Goal: Task Accomplishment & Management: Manage account settings

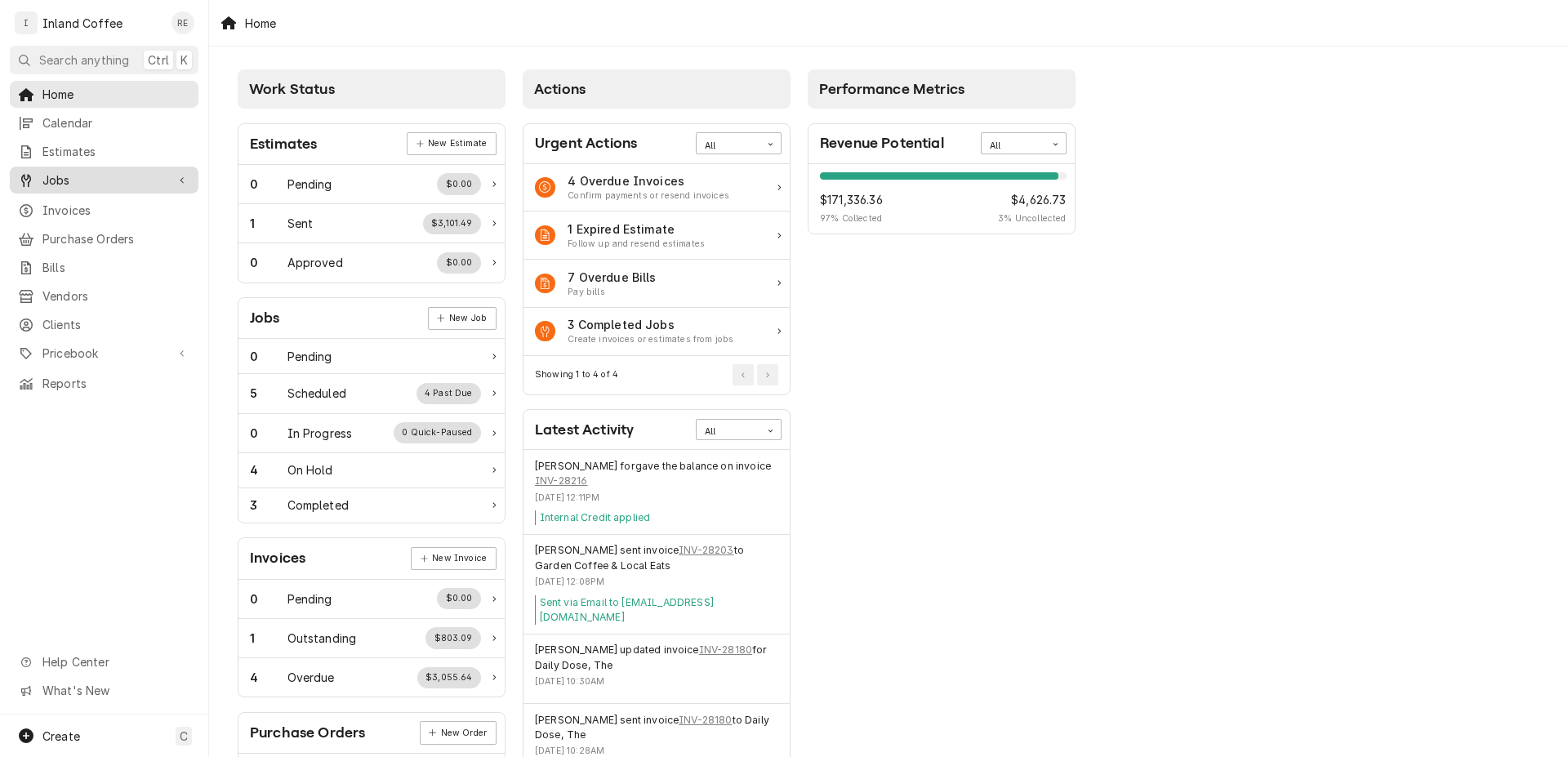
click at [87, 180] on span "Jobs" at bounding box center [104, 180] width 123 height 17
click at [85, 210] on span "Jobs" at bounding box center [116, 209] width 148 height 17
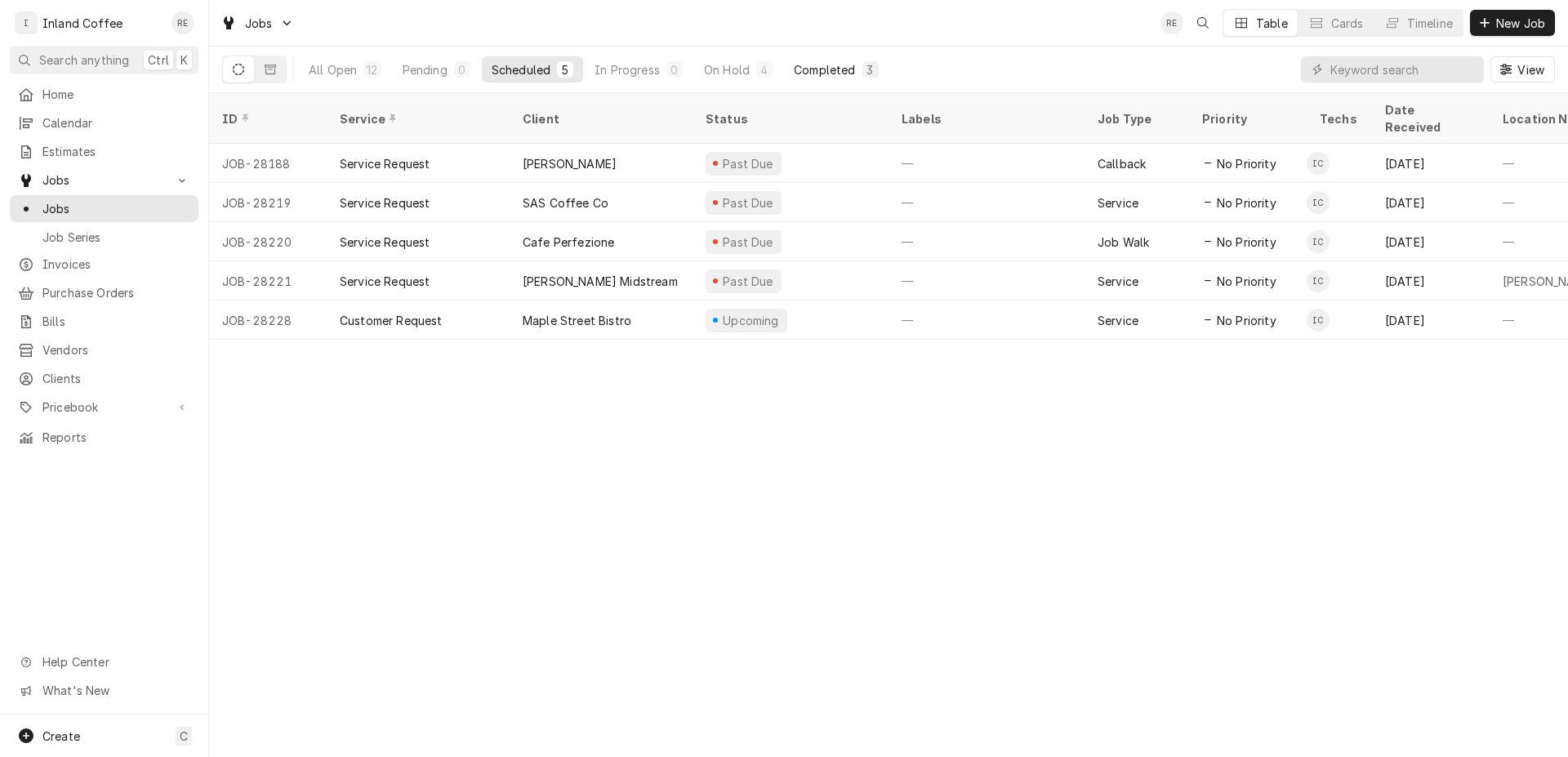
click at [857, 70] on button "Completed 3" at bounding box center [835, 70] width 103 height 26
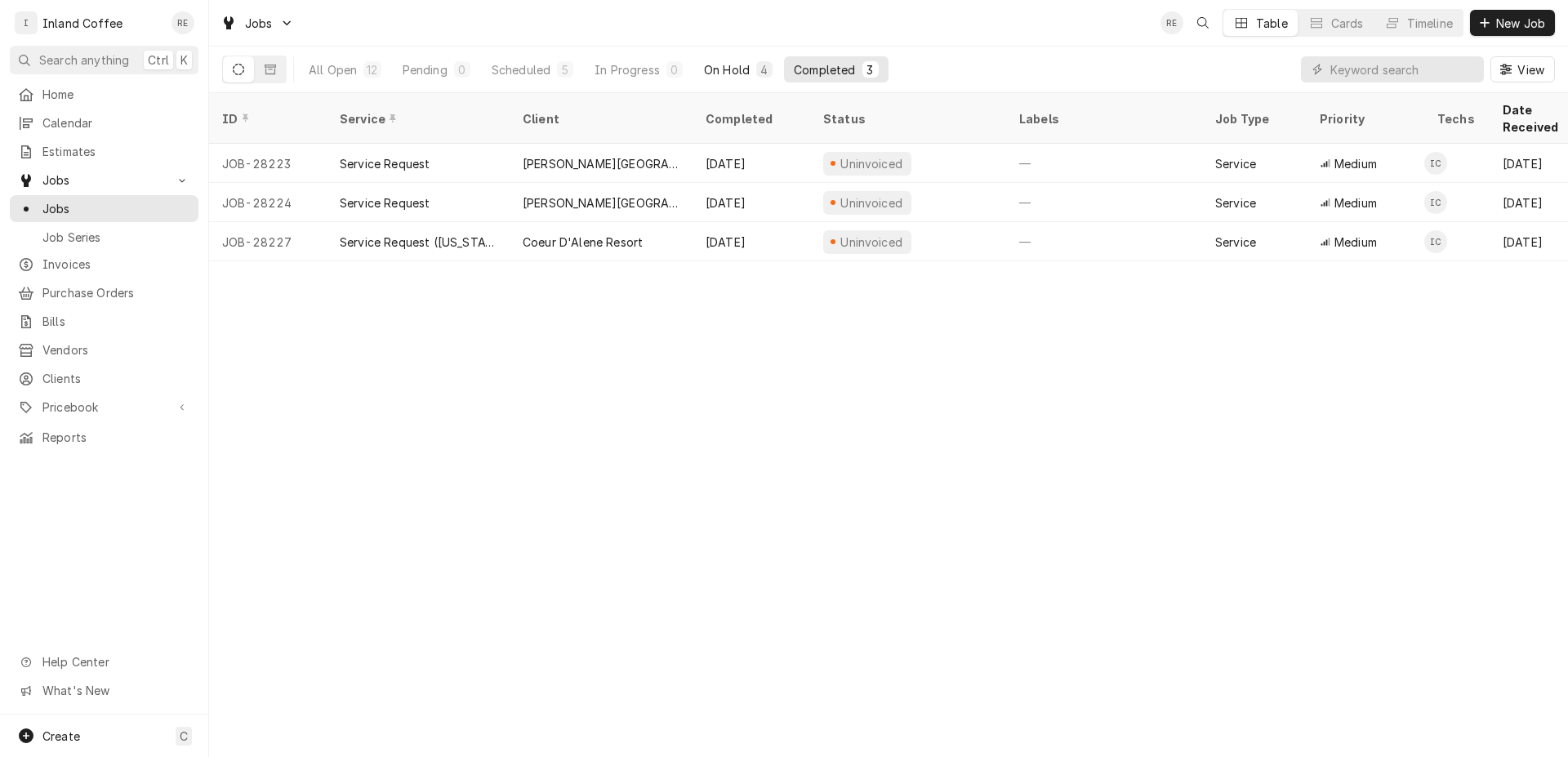
click at [753, 76] on button "On Hold 4" at bounding box center [738, 70] width 88 height 26
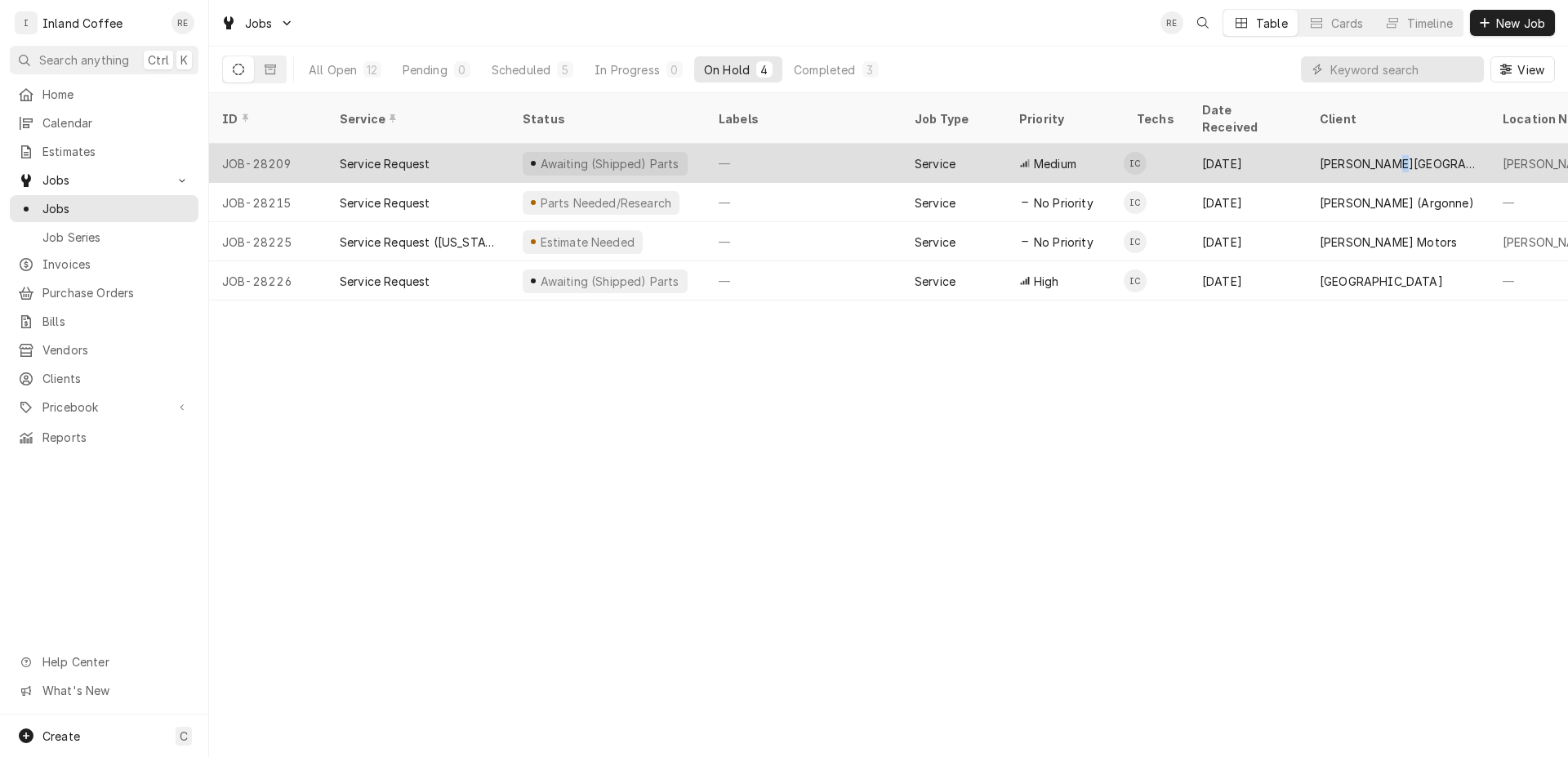
click at [1392, 156] on div "[PERSON_NAME][GEOGRAPHIC_DATA]" at bounding box center [1398, 163] width 183 height 39
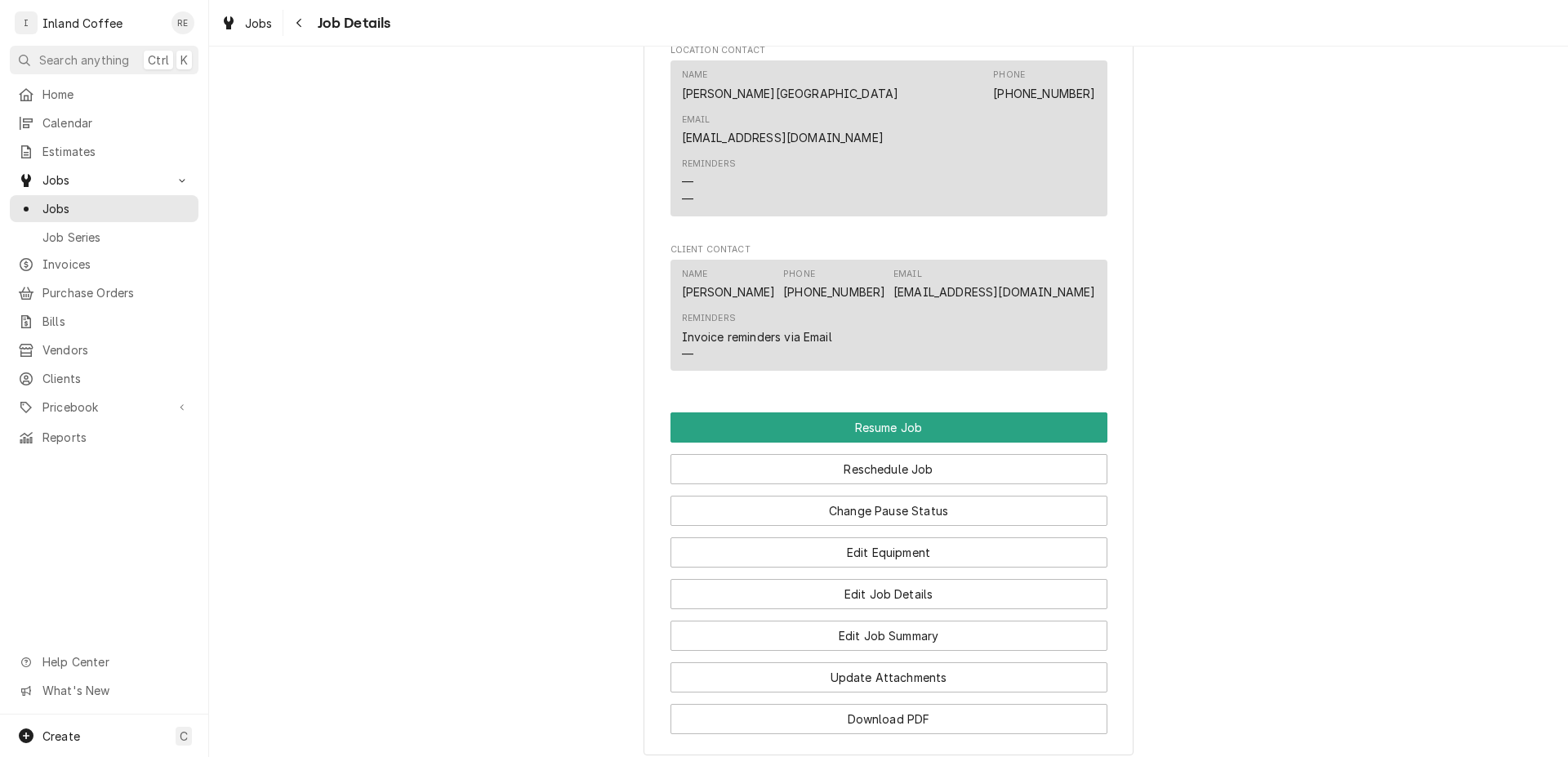
scroll to position [1238, 0]
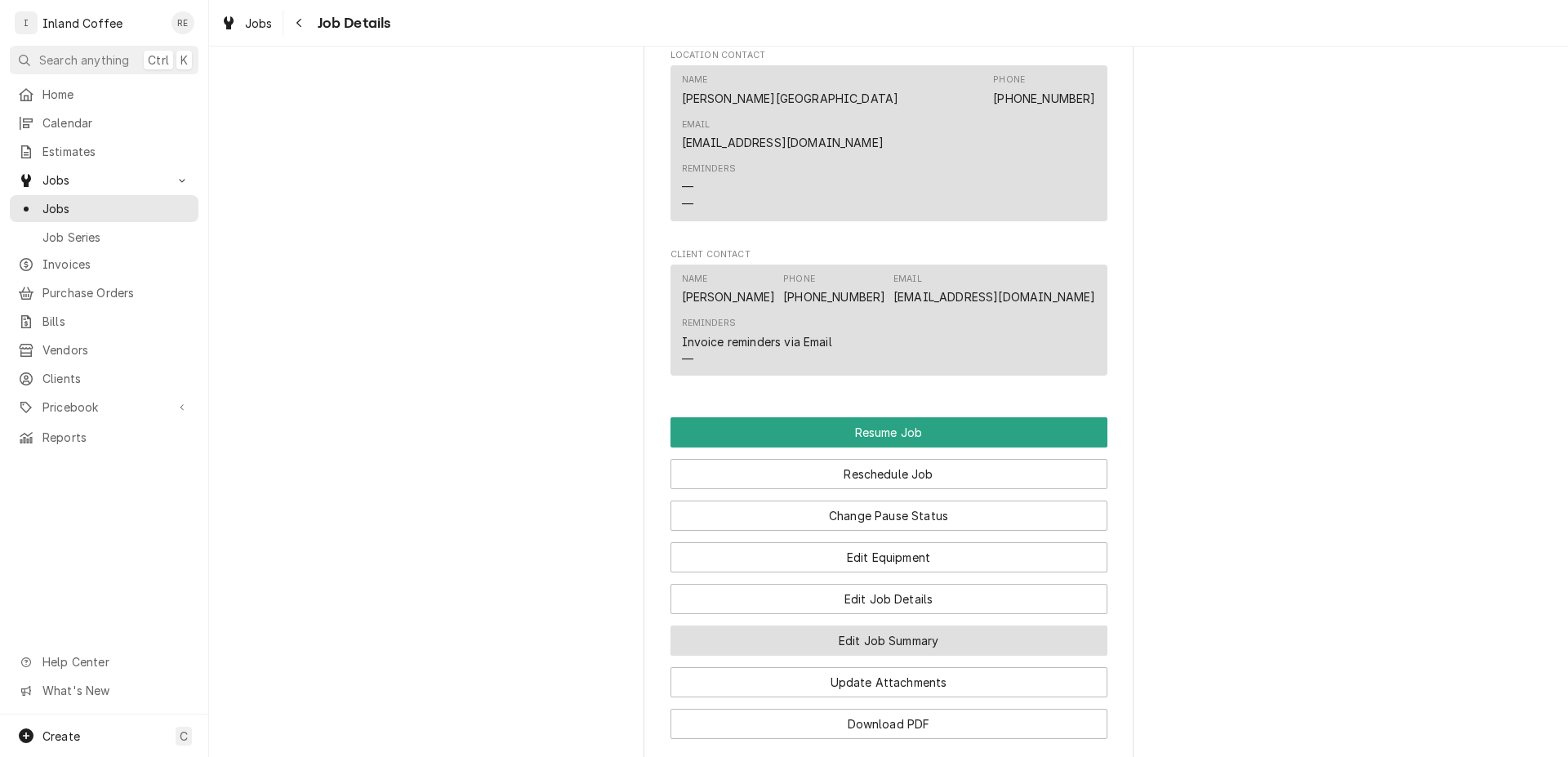
click at [943, 626] on button "Edit Job Summary" at bounding box center [888, 641] width 436 height 30
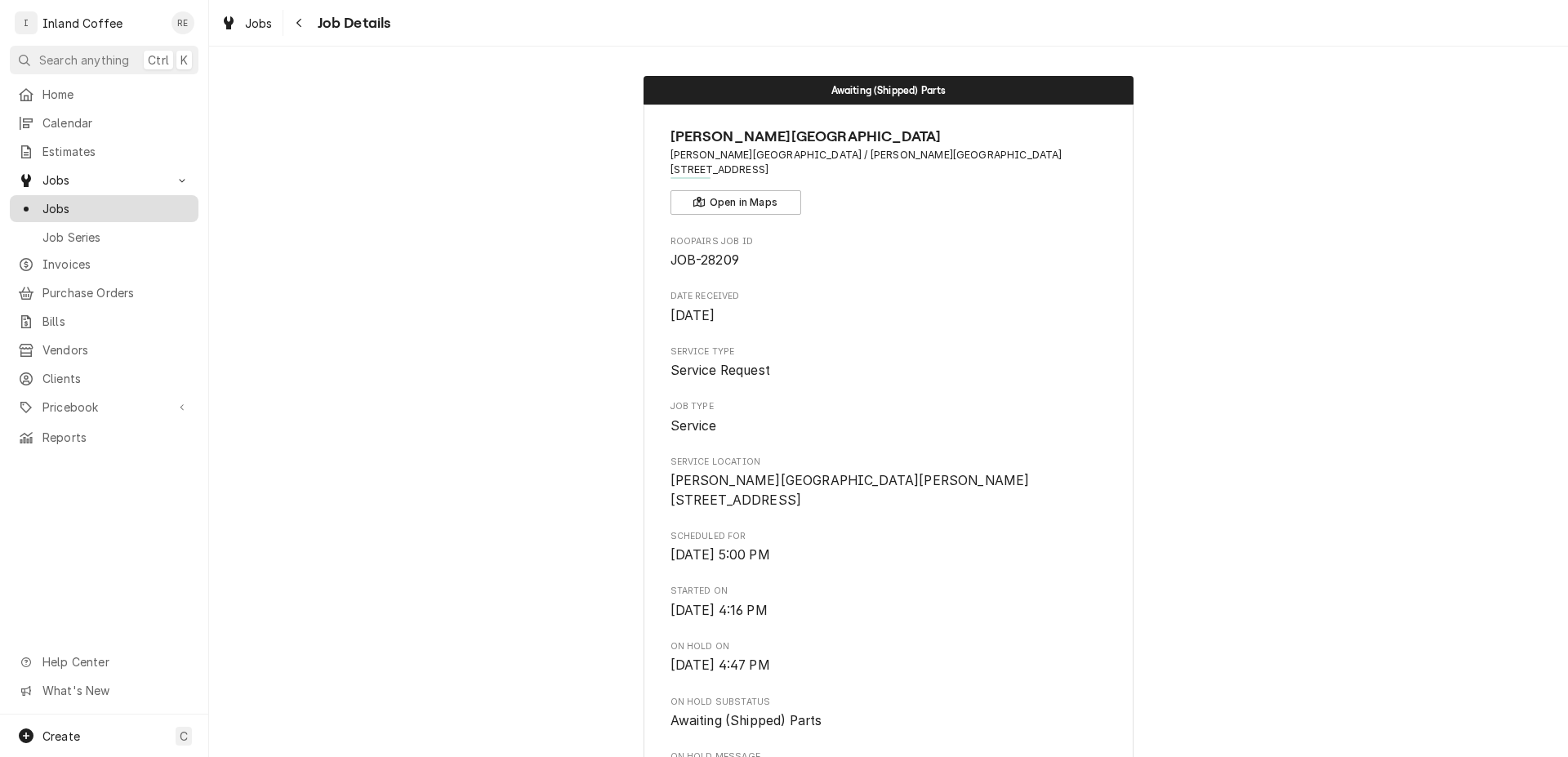
drag, startPoint x: 46, startPoint y: 195, endPoint x: 34, endPoint y: 194, distance: 12.0
click at [34, 198] on div "Jobs" at bounding box center [104, 209] width 182 height 20
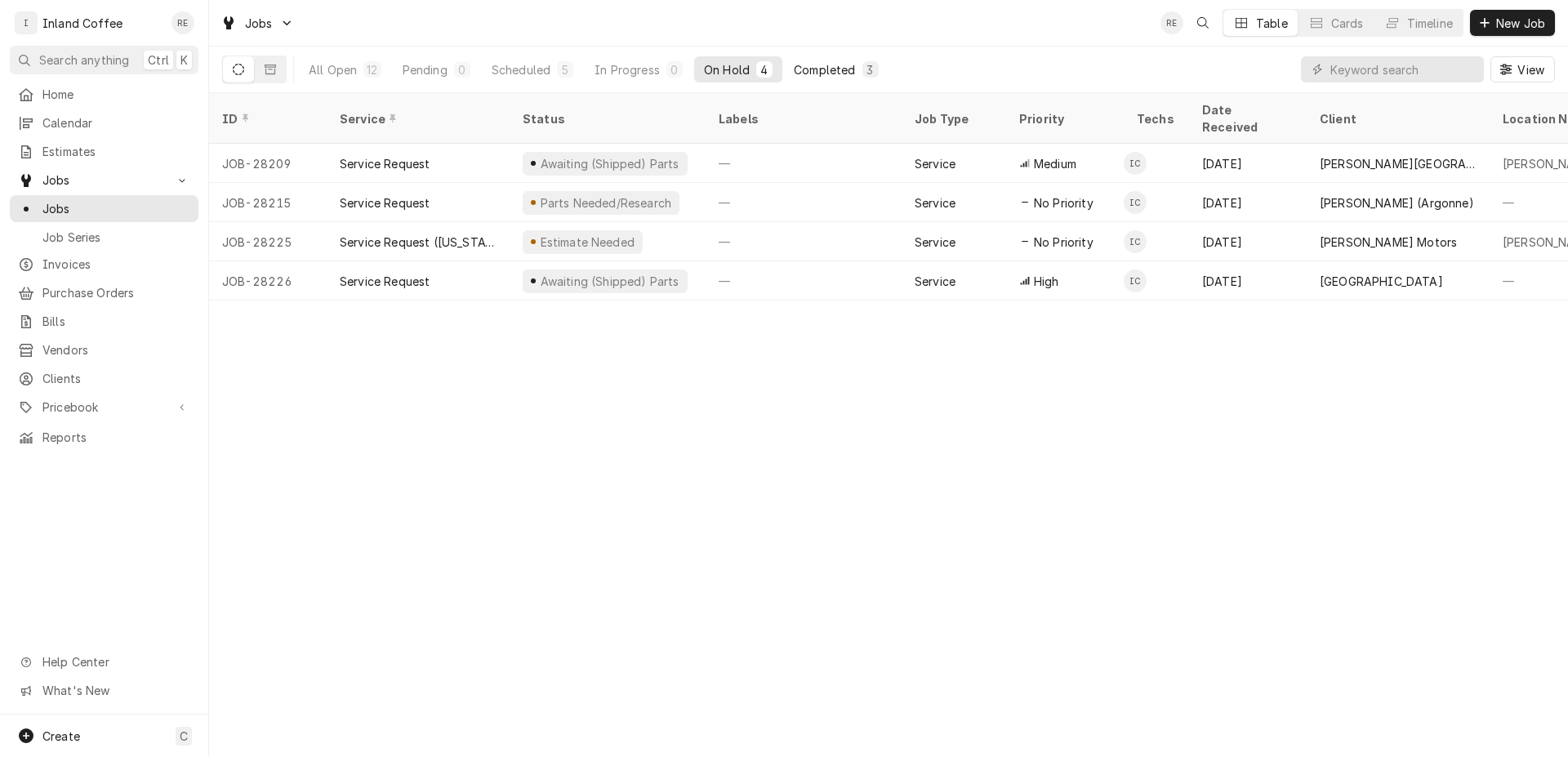
click at [835, 62] on div "Completed" at bounding box center [824, 70] width 61 height 17
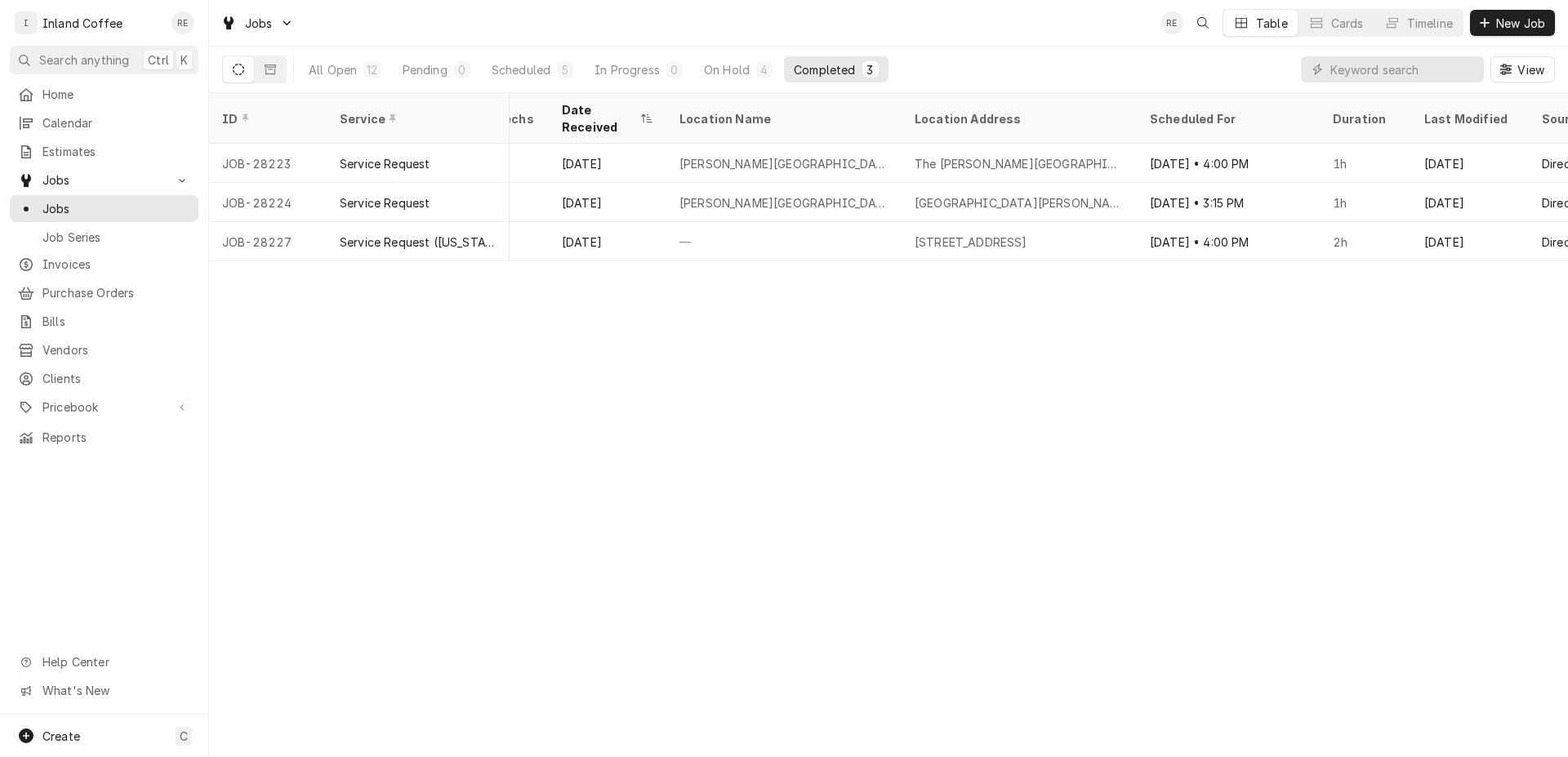
scroll to position [0, 1029]
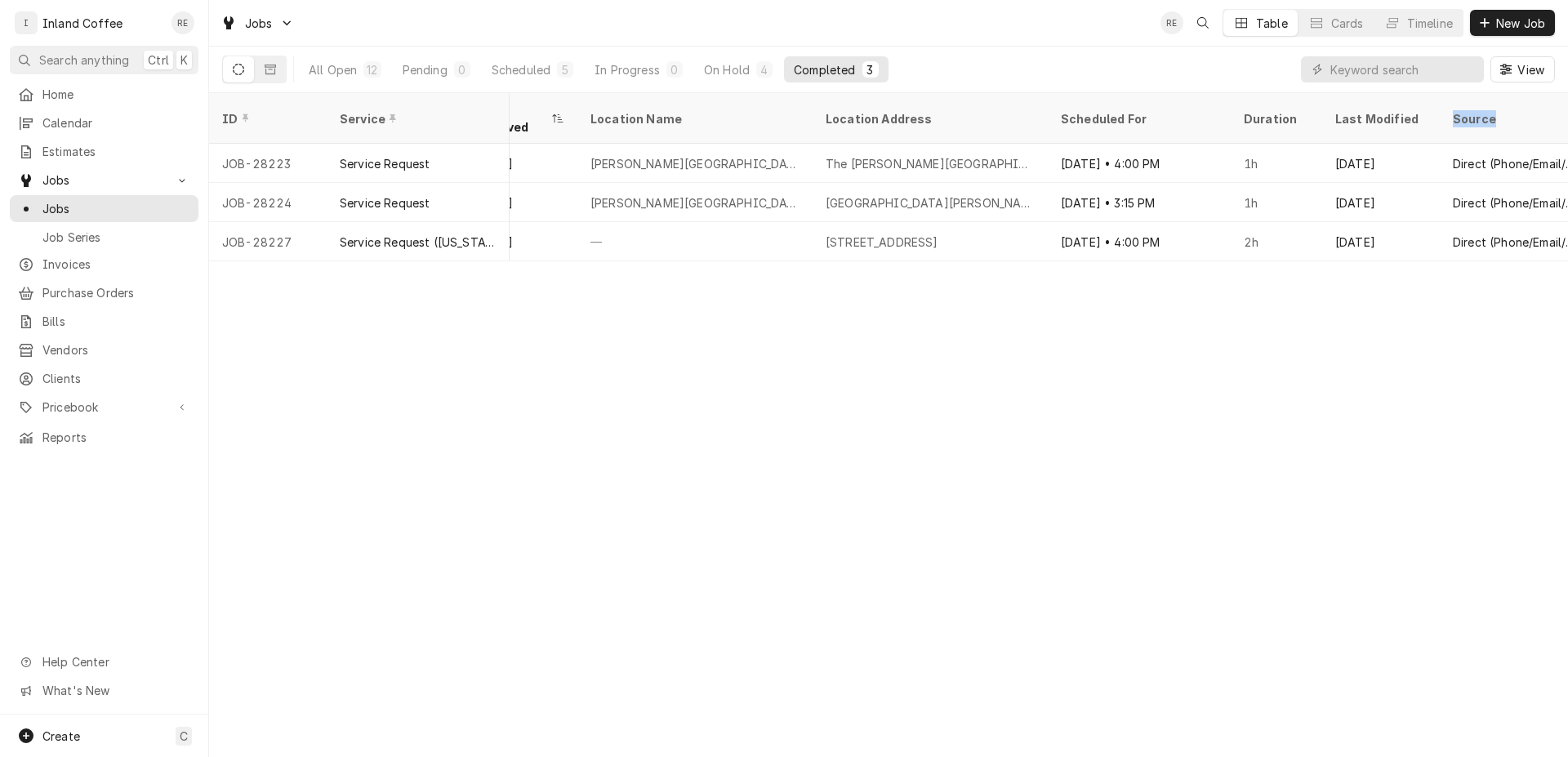
drag, startPoint x: 1244, startPoint y: 248, endPoint x: 1503, endPoint y: 302, distance: 264.6
click at [1503, 302] on div "ID Service Client Completed Status Labels Job Type Priority Techs Date Received…" at bounding box center [889, 425] width 1359 height 664
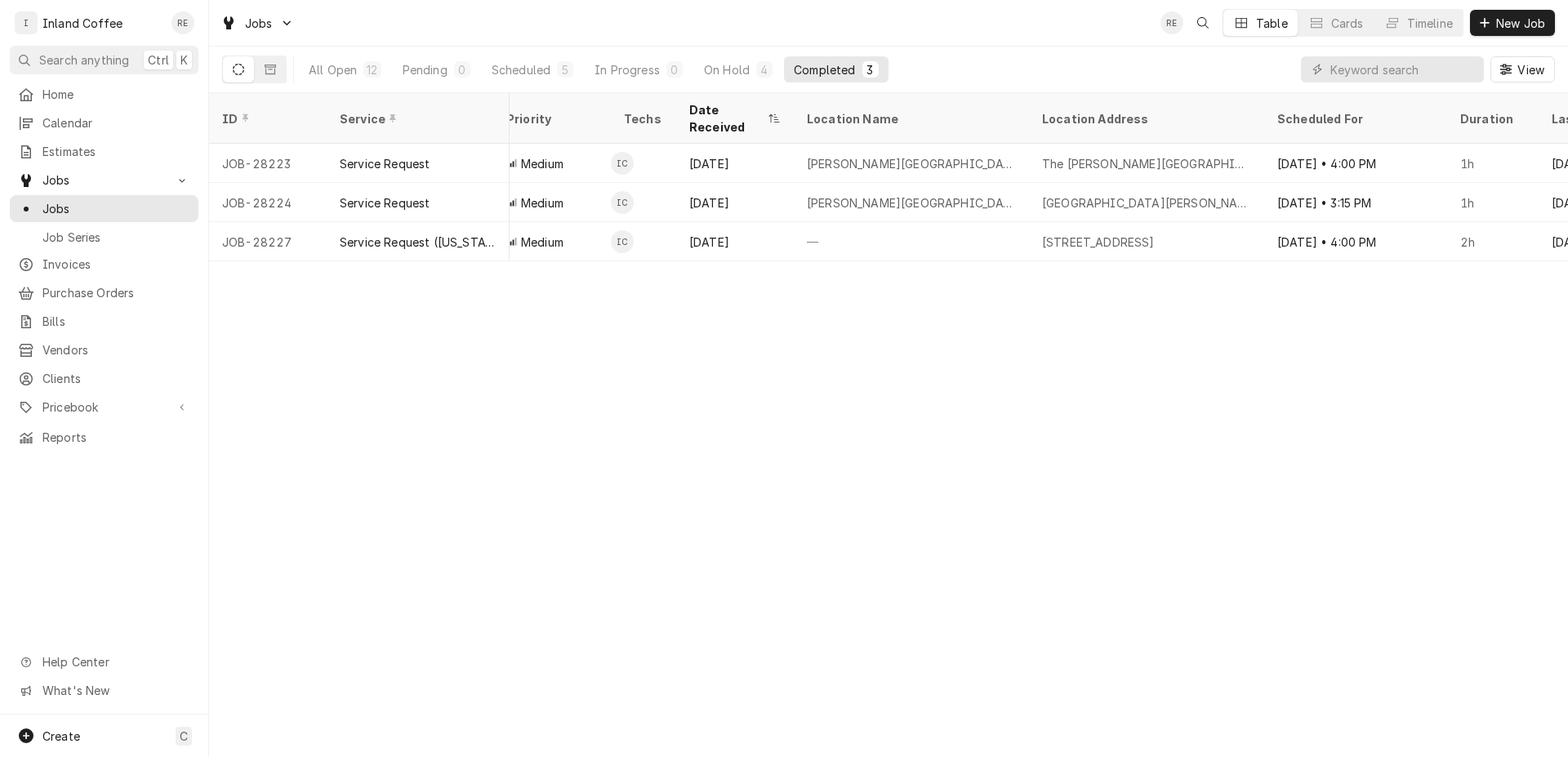
scroll to position [0, 816]
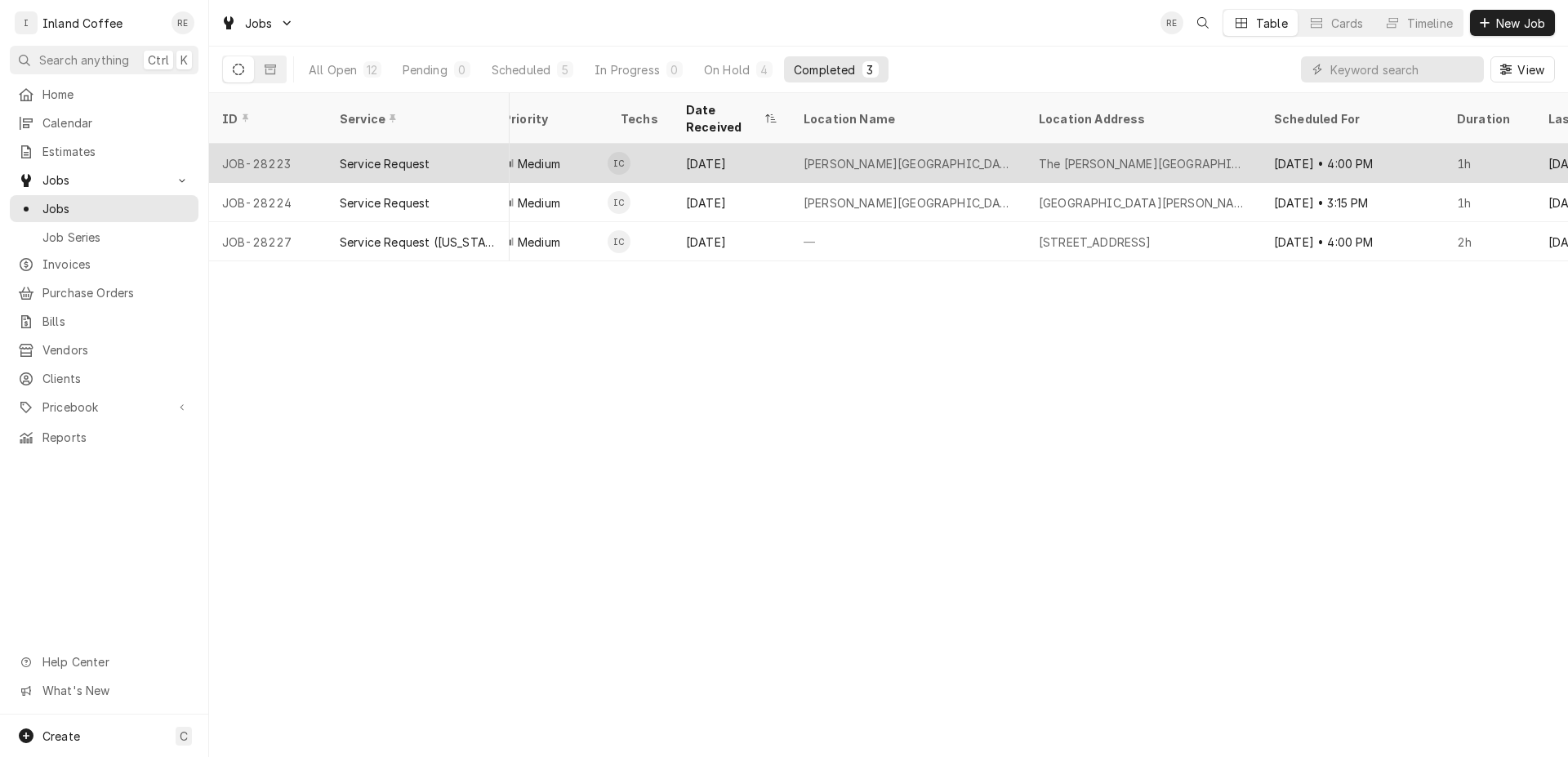
click at [1228, 155] on div "The Davenport Hotel (Tower) 111 S. Post, Spokane, WA 99201" at bounding box center [1143, 164] width 209 height 17
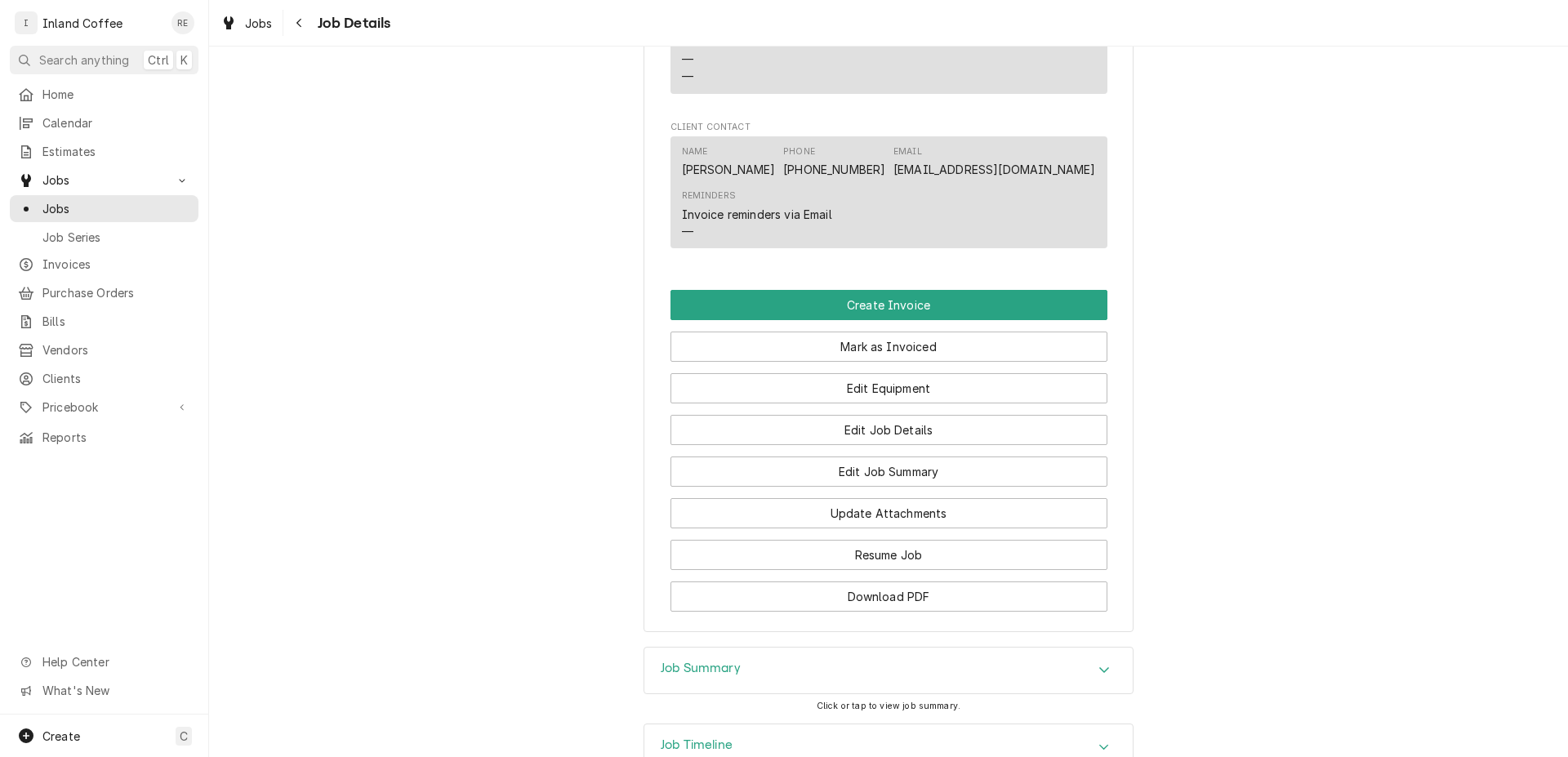
scroll to position [1163, 0]
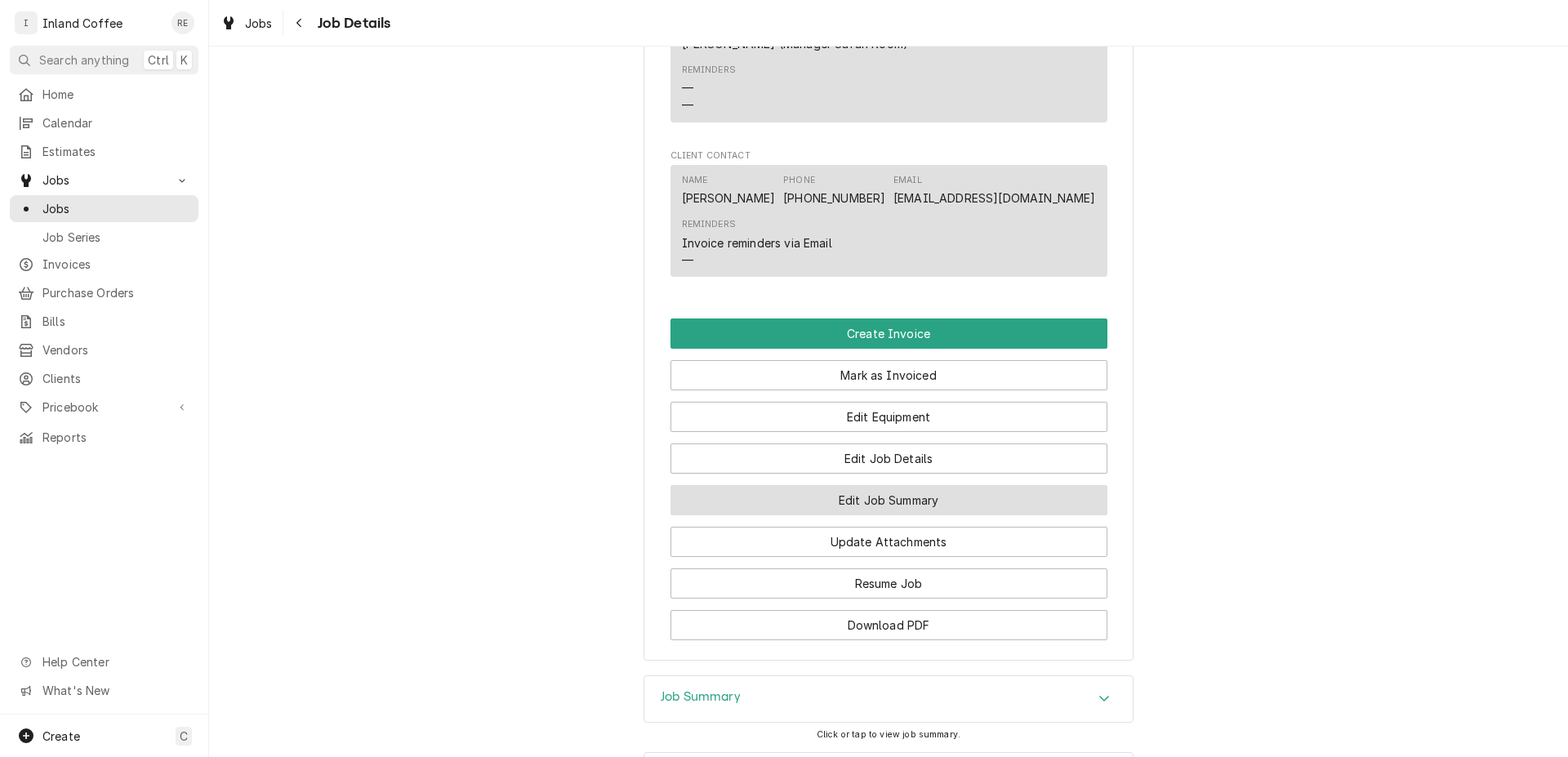
click at [889, 507] on button "Edit Job Summary" at bounding box center [888, 500] width 436 height 30
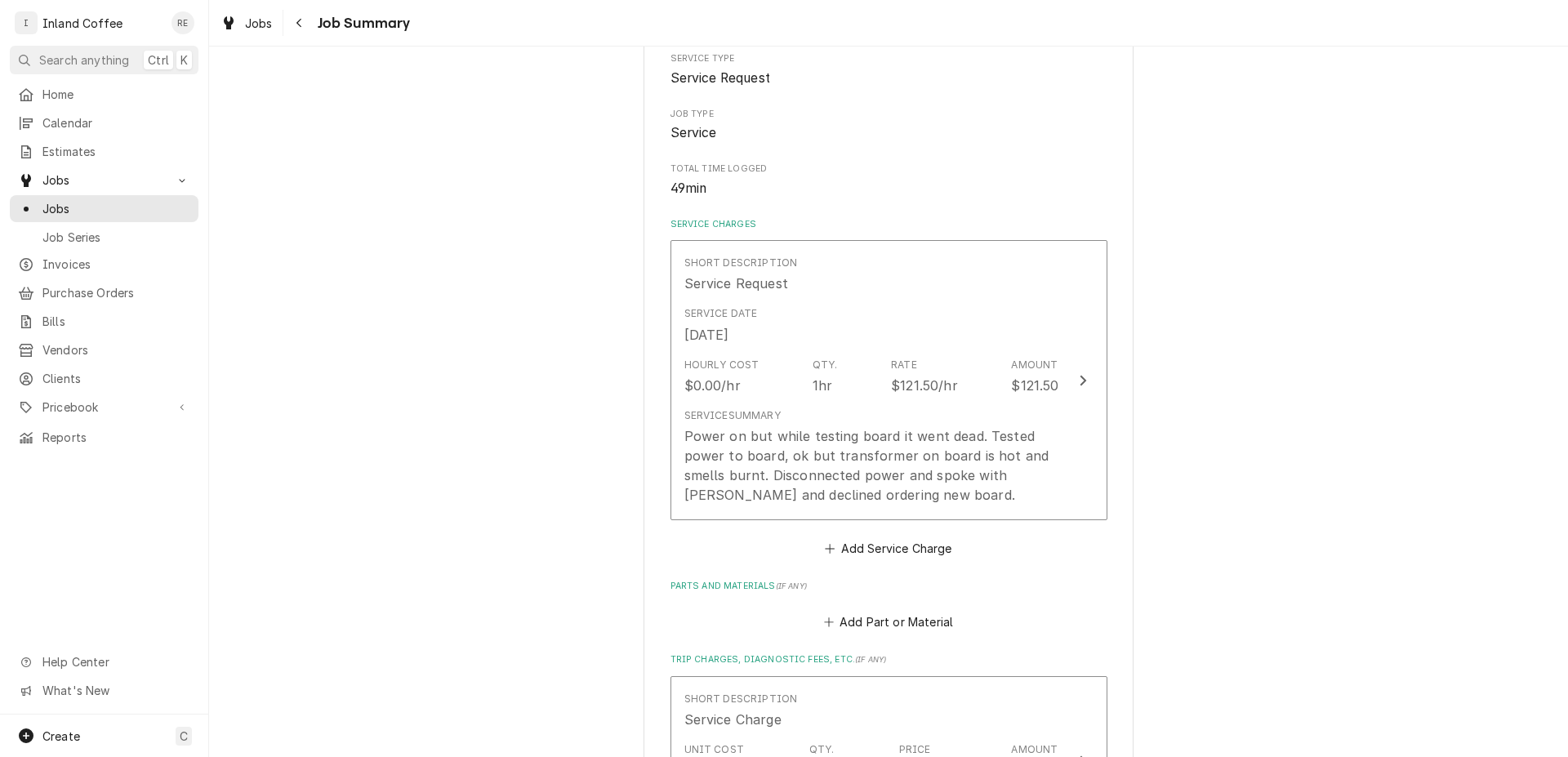
scroll to position [244, 0]
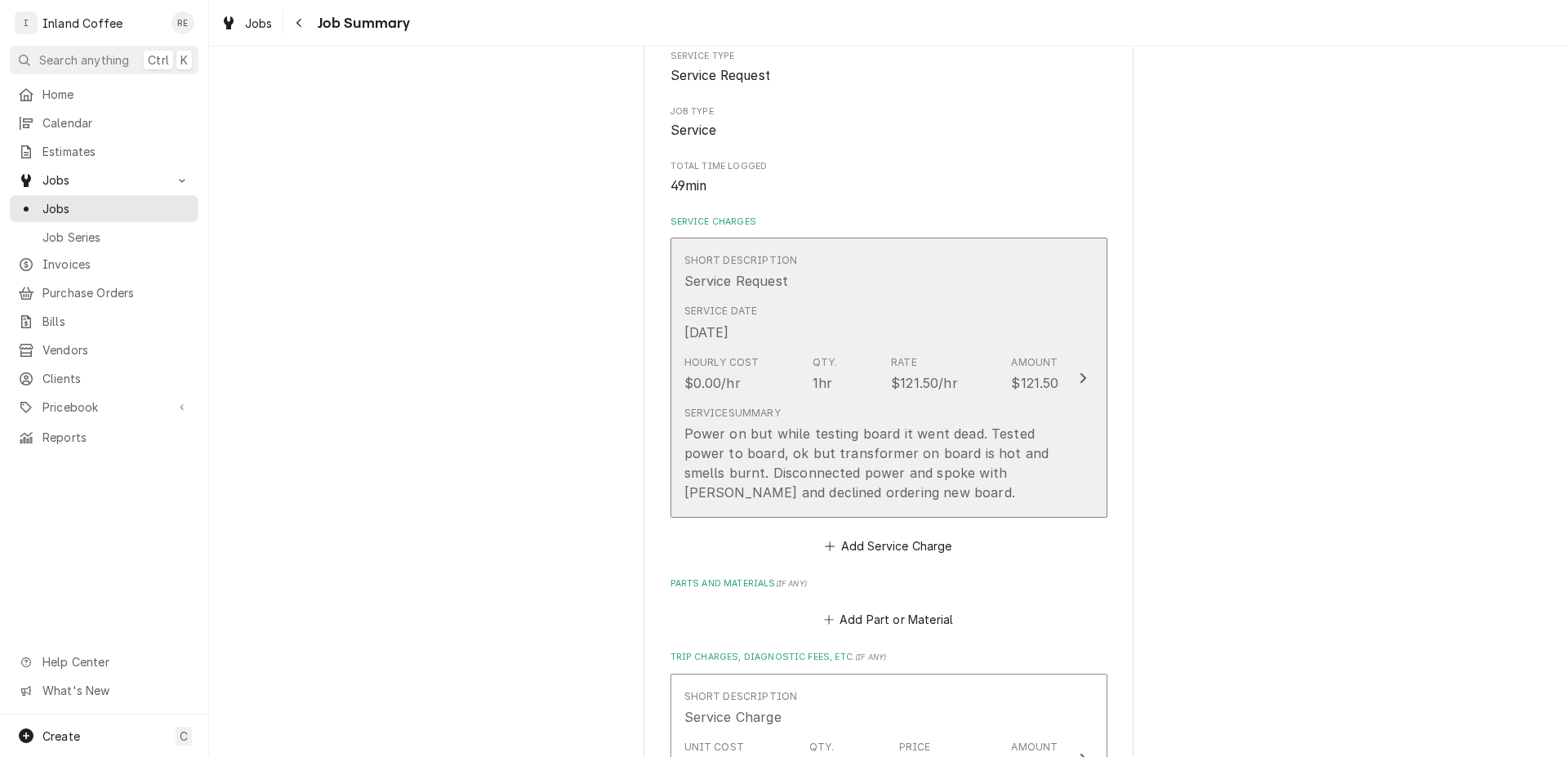
click at [1084, 369] on div "Update Line Item" at bounding box center [1082, 378] width 21 height 20
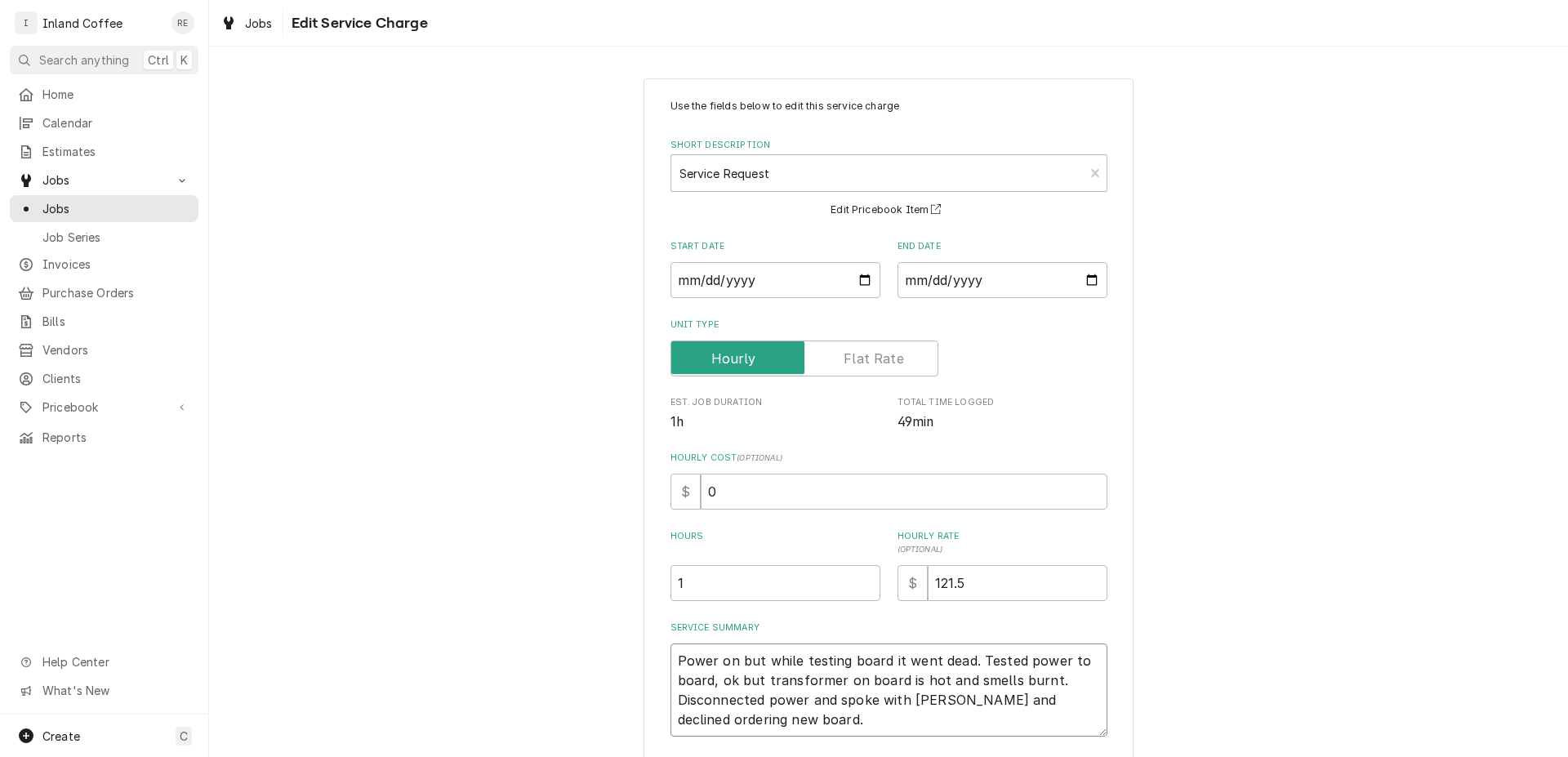
click at [976, 696] on textarea "Power on but while testing board it went dead. Tested power to board, ok but tr…" at bounding box center [888, 690] width 436 height 93
click at [973, 696] on textarea "Power on but while testing board it went dead. Tested power to board, ok but tr…" at bounding box center [888, 690] width 436 height 93
type textarea "x"
type textarea "Power on but while testing board it went dead. Tested power to board, ok but tr…"
type textarea "x"
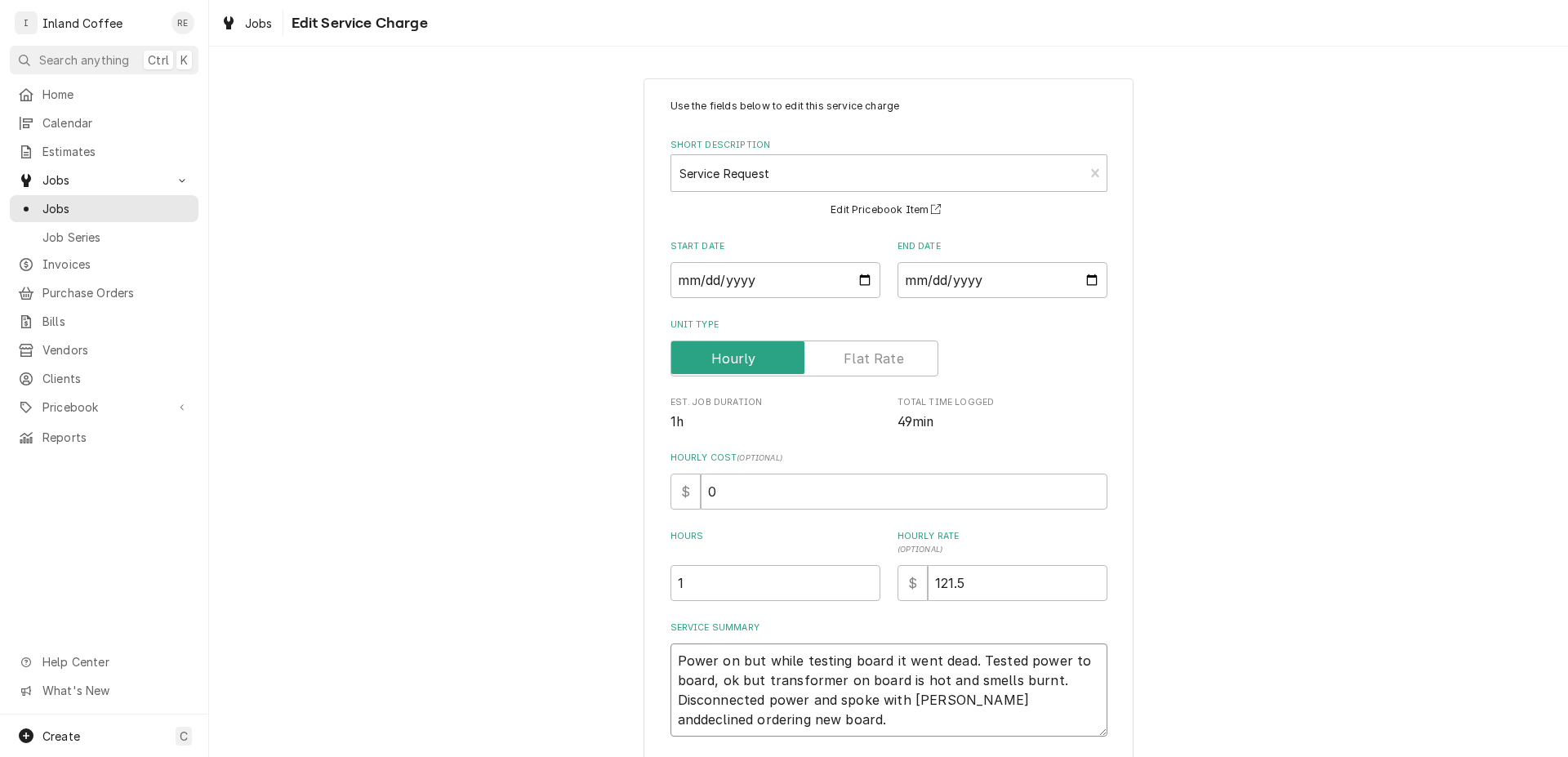
type textarea "Power on but while testing board it went dead. Tested power to board, ok but tr…"
type textarea "x"
type textarea "Power on but while testing board it went dead. Tested power to board, ok but tr…"
type textarea "x"
type textarea "Power on but while testing board it went dead. Tested power to board, ok but tr…"
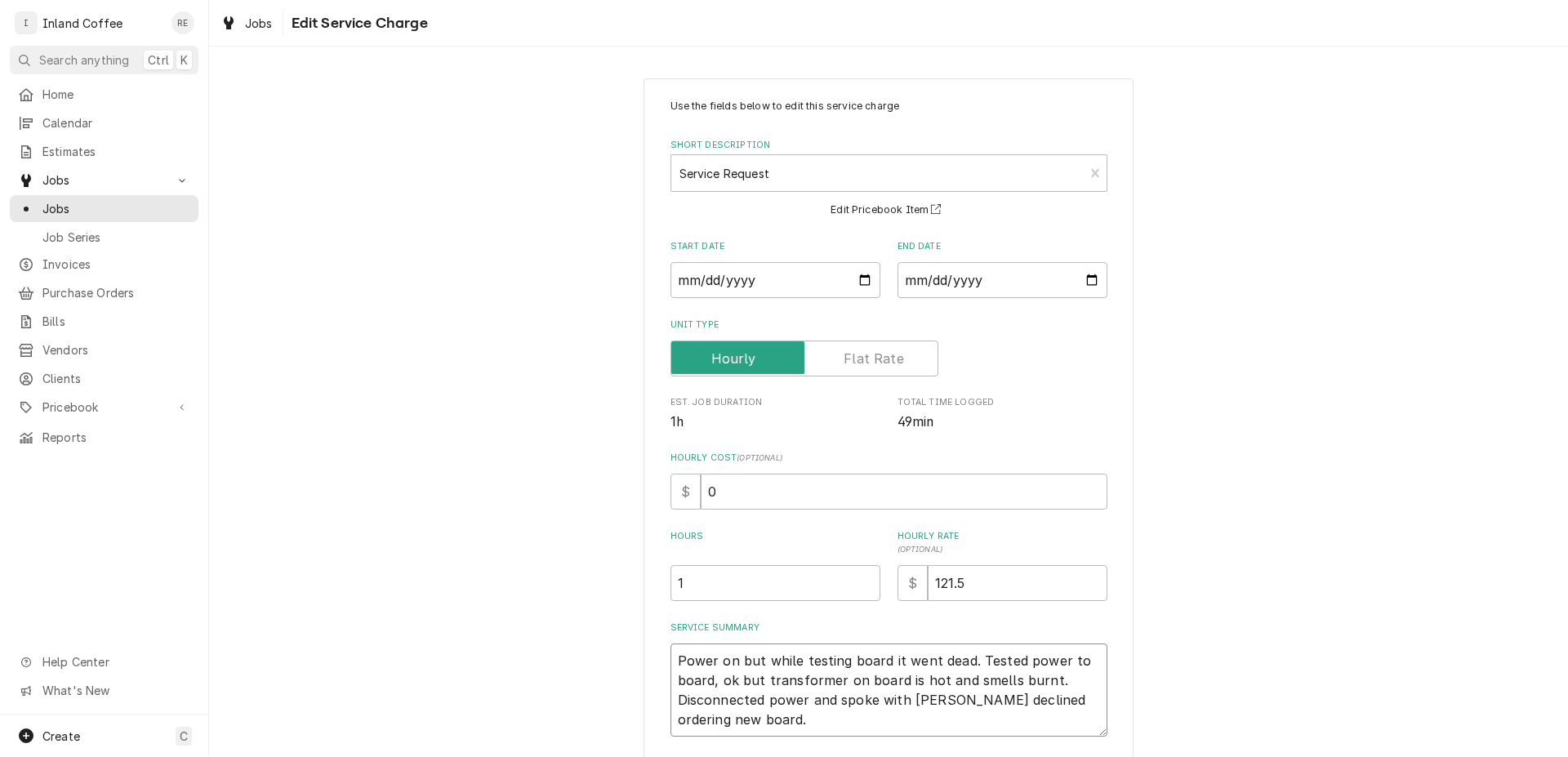
type textarea "x"
type textarea "Power on but while testing board it went dead. Tested power to board, ok but tr…"
type textarea "x"
type textarea "Power on but while testing board it went dead. Tested power to board, ok but tr…"
type textarea "x"
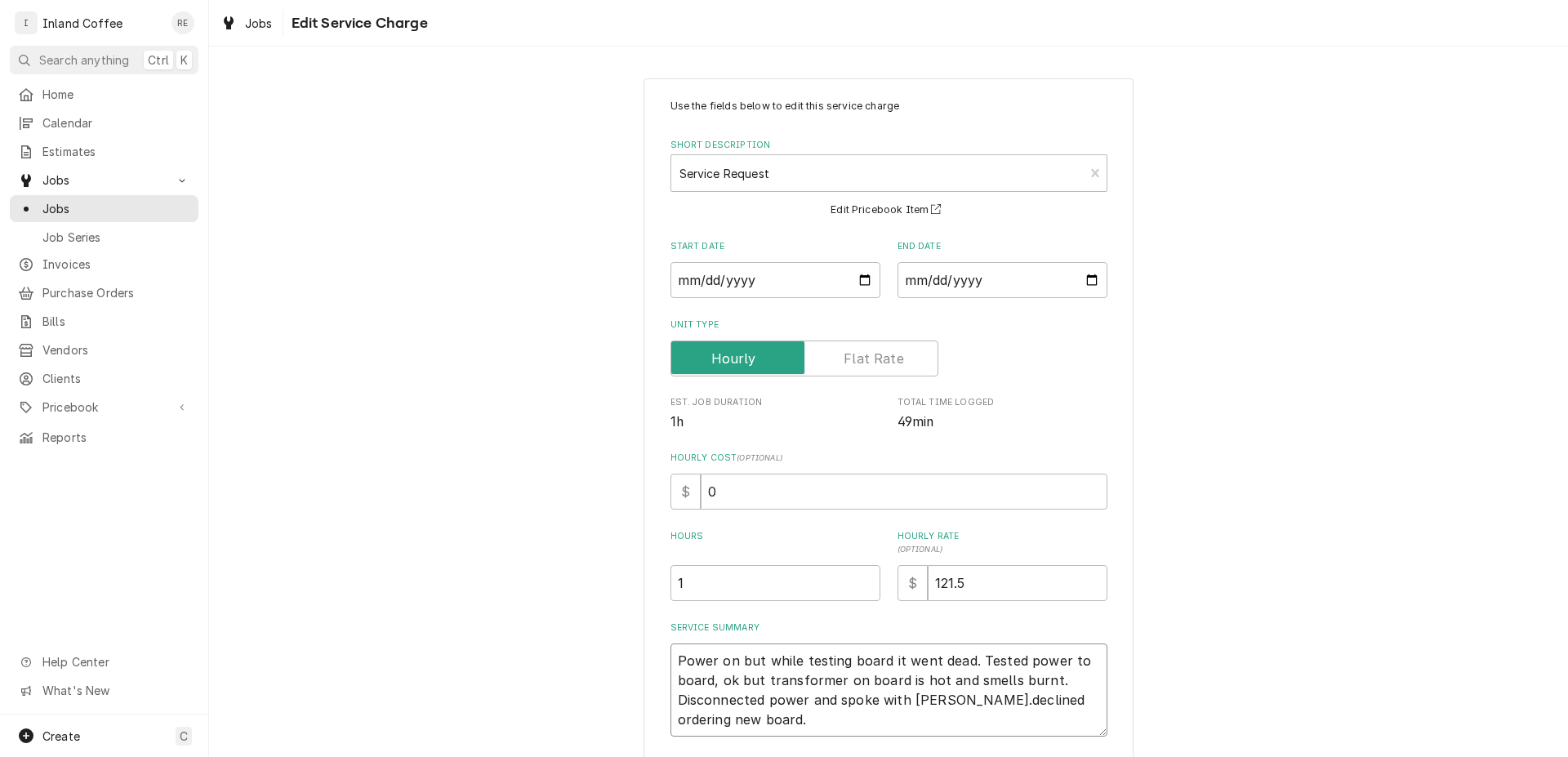
type textarea "Power on but while testing board it went dead. Tested power to board, ok but tr…"
type textarea "x"
type textarea "Power on but while testing board it went dead. Tested power to board, ok but tr…"
type textarea "x"
type textarea "Power on but while testing board it went dead. Tested power to board, ok but tr…"
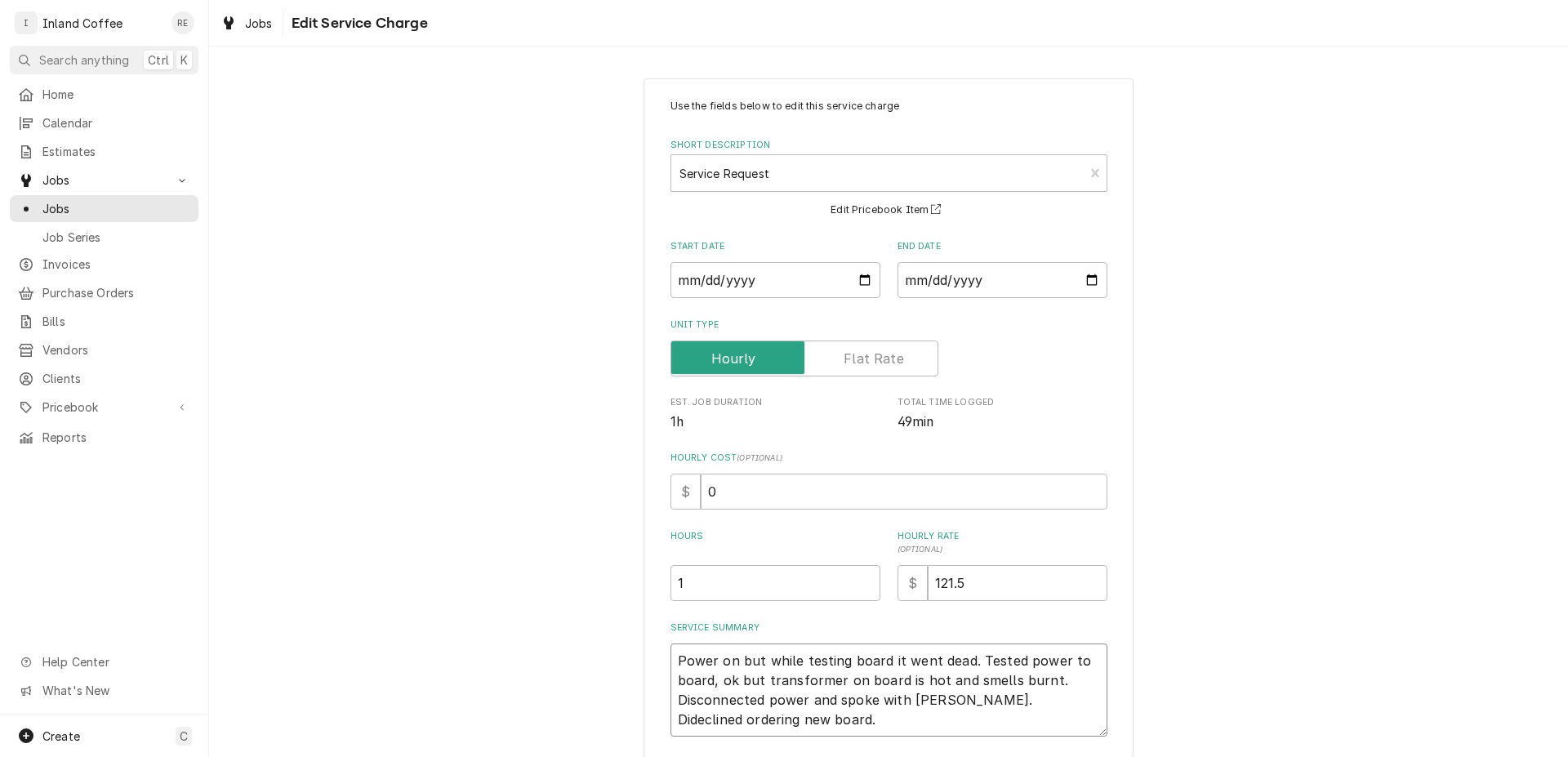
type textarea "x"
type textarea "Power on but while testing board it went dead. Tested power to board, ok but tr…"
type textarea "x"
type textarea "Power on but while testing board it went dead. Tested power to board, ok but tr…"
type textarea "x"
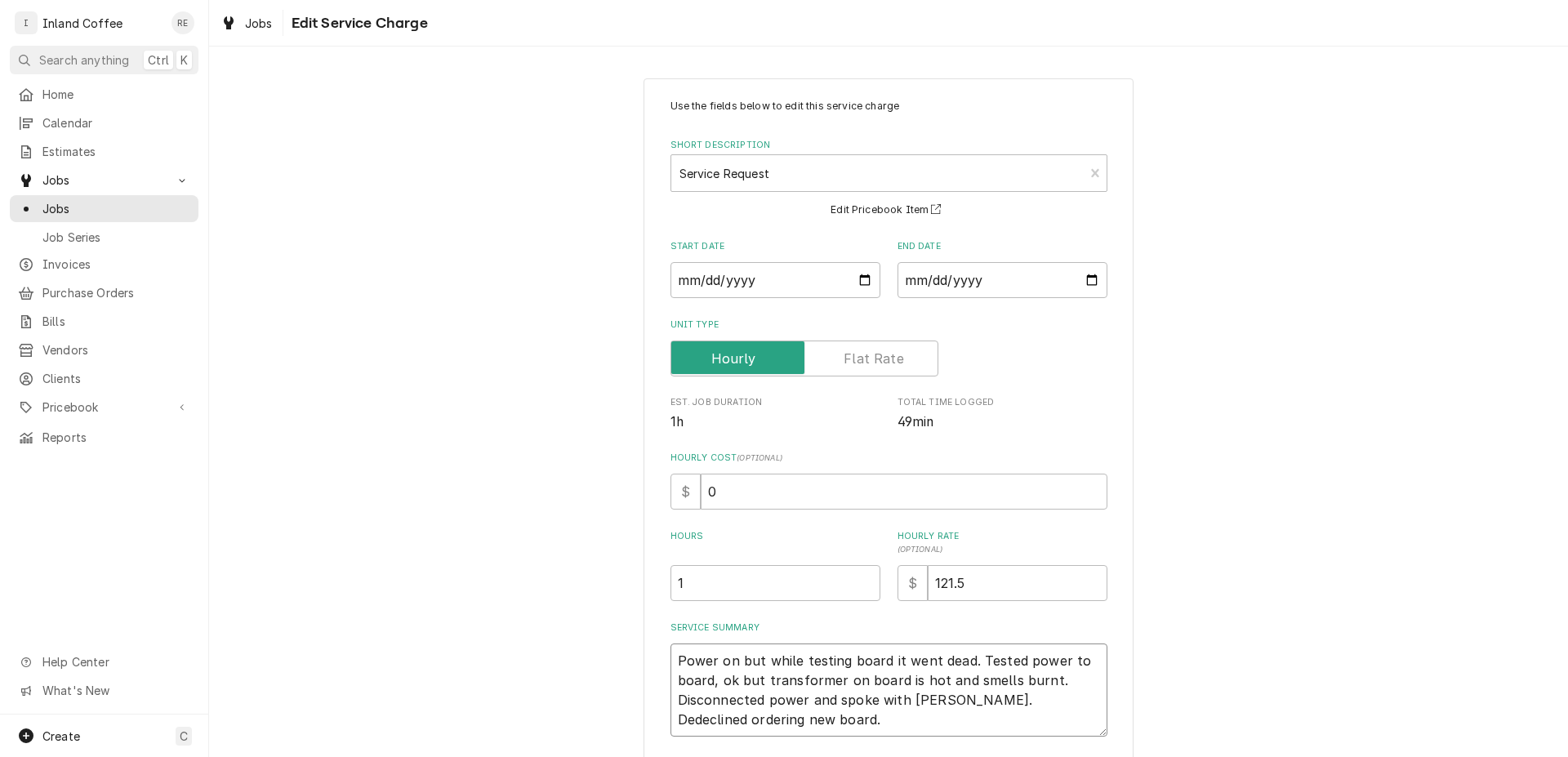
type textarea "Power on but while testing board it went dead. Tested power to board, ok but tr…"
type textarea "x"
type textarea "Power on but while testing board it went dead. Tested power to board, ok but tr…"
type textarea "x"
type textarea "Power on but while testing board it went dead. Tested power to board, ok but tr…"
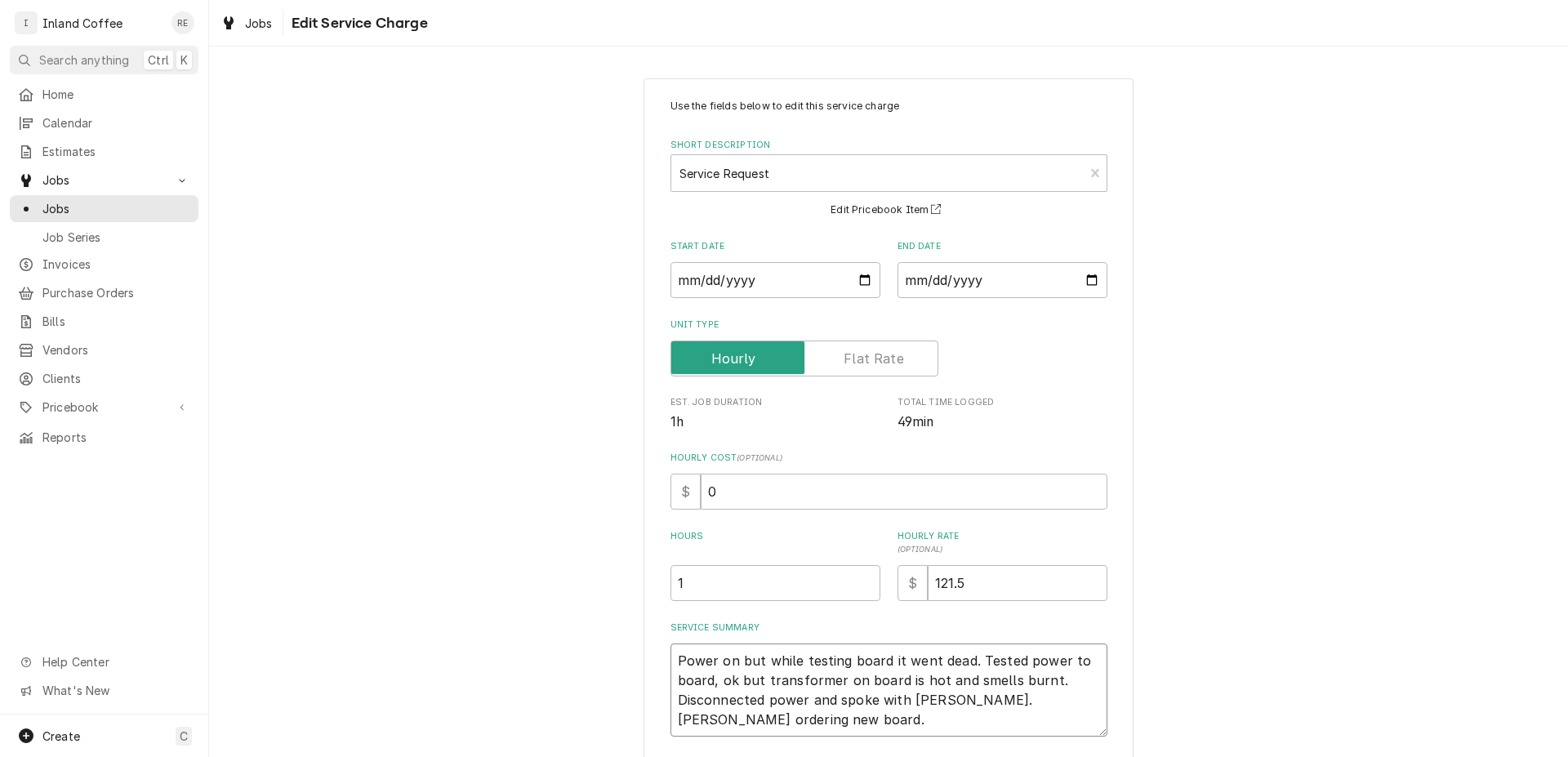
type textarea "x"
type textarea "Power on but while testing board it went dead. Tested power to board, ok but tr…"
type textarea "x"
type textarea "Power on but while testing board it went dead. Tested power to board, ok but tr…"
type textarea "x"
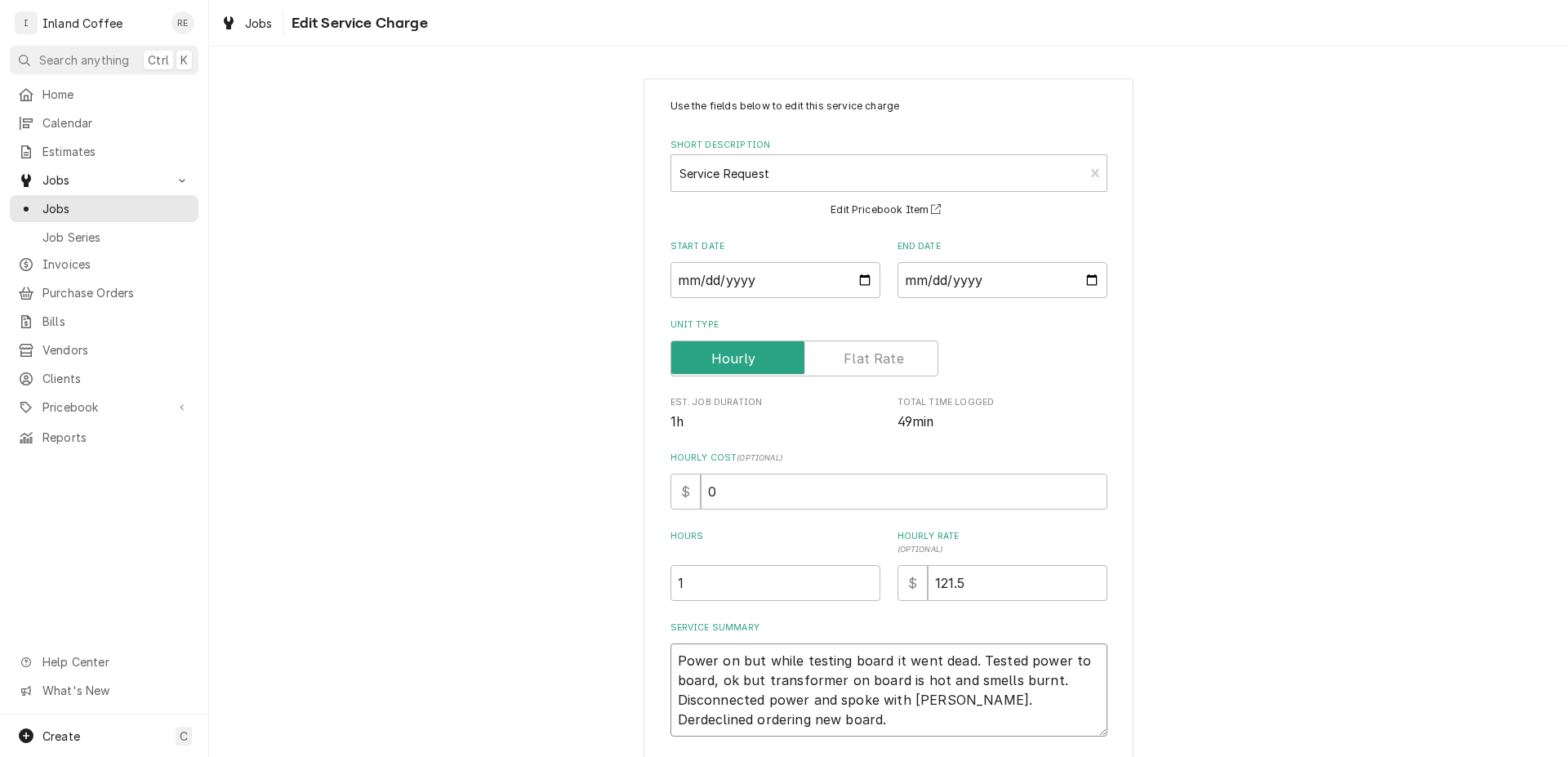
type textarea "Power on but while testing board it went dead. Tested power to board, ok but tr…"
type textarea "x"
type textarea "Power on but while testing board it went dead. Tested power to board, ok but tr…"
type textarea "x"
type textarea "Power on but while testing board it went dead. Tested power to board, ok but tr…"
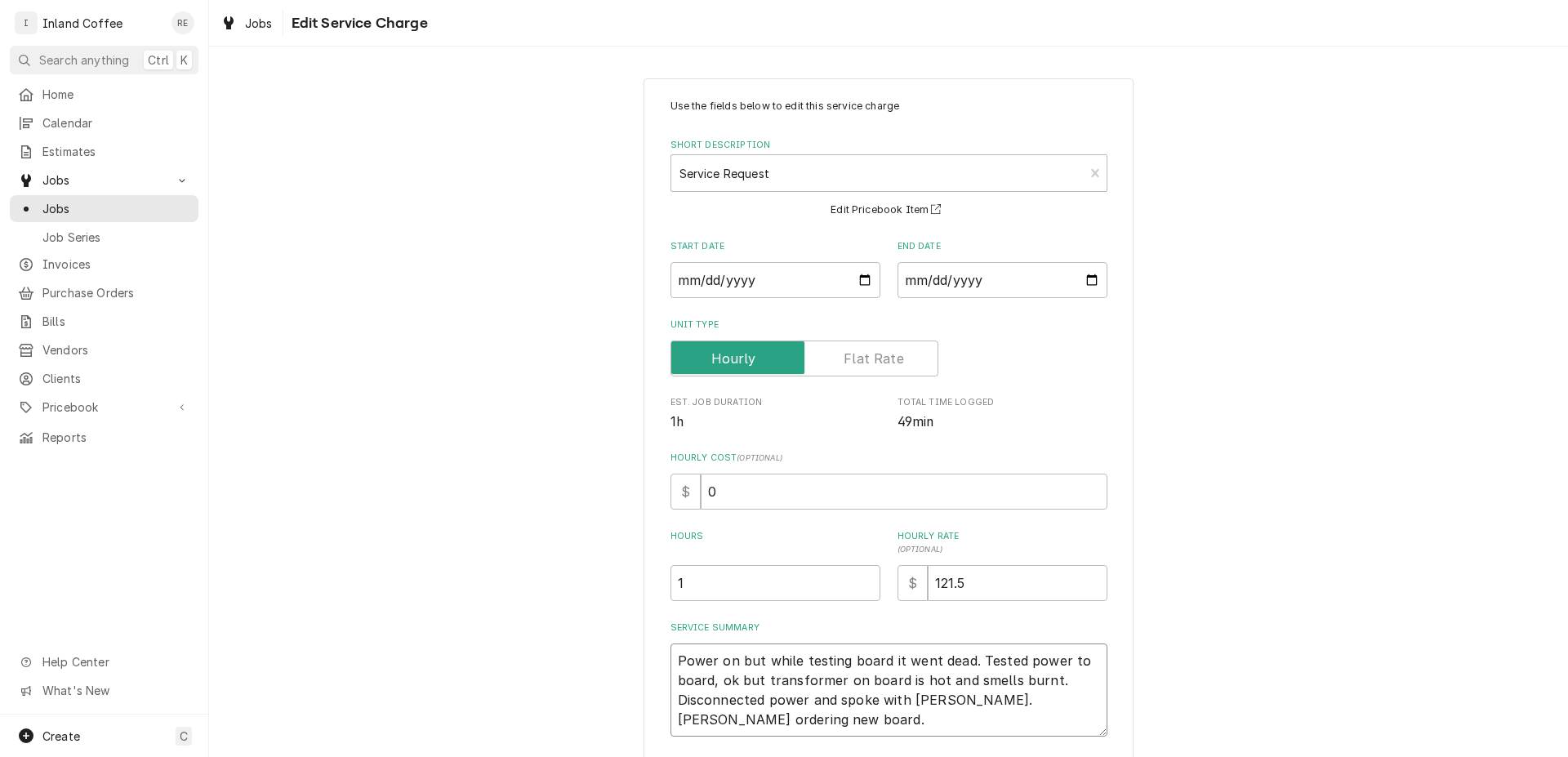
type textarea "x"
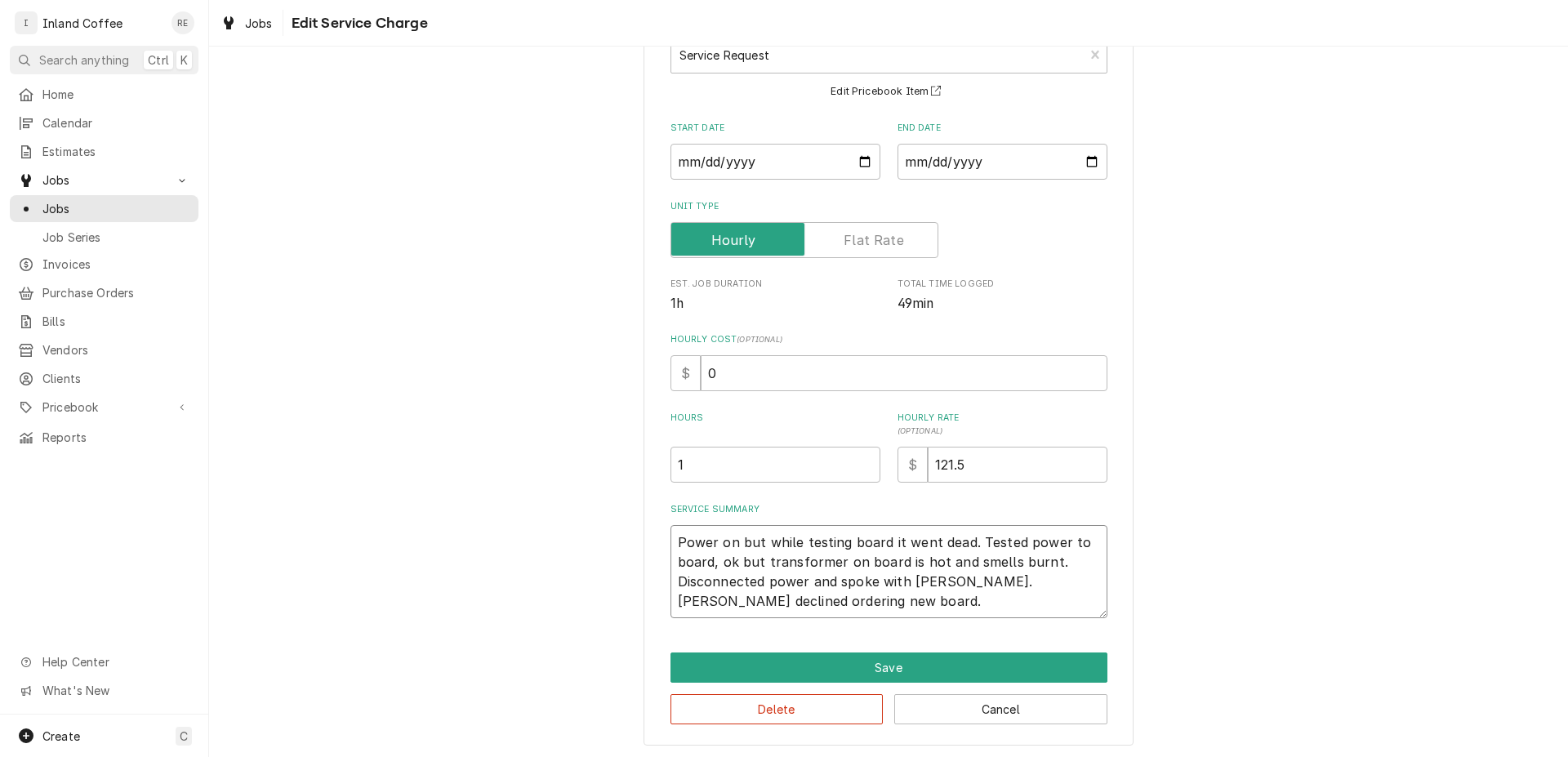
scroll to position [121, 0]
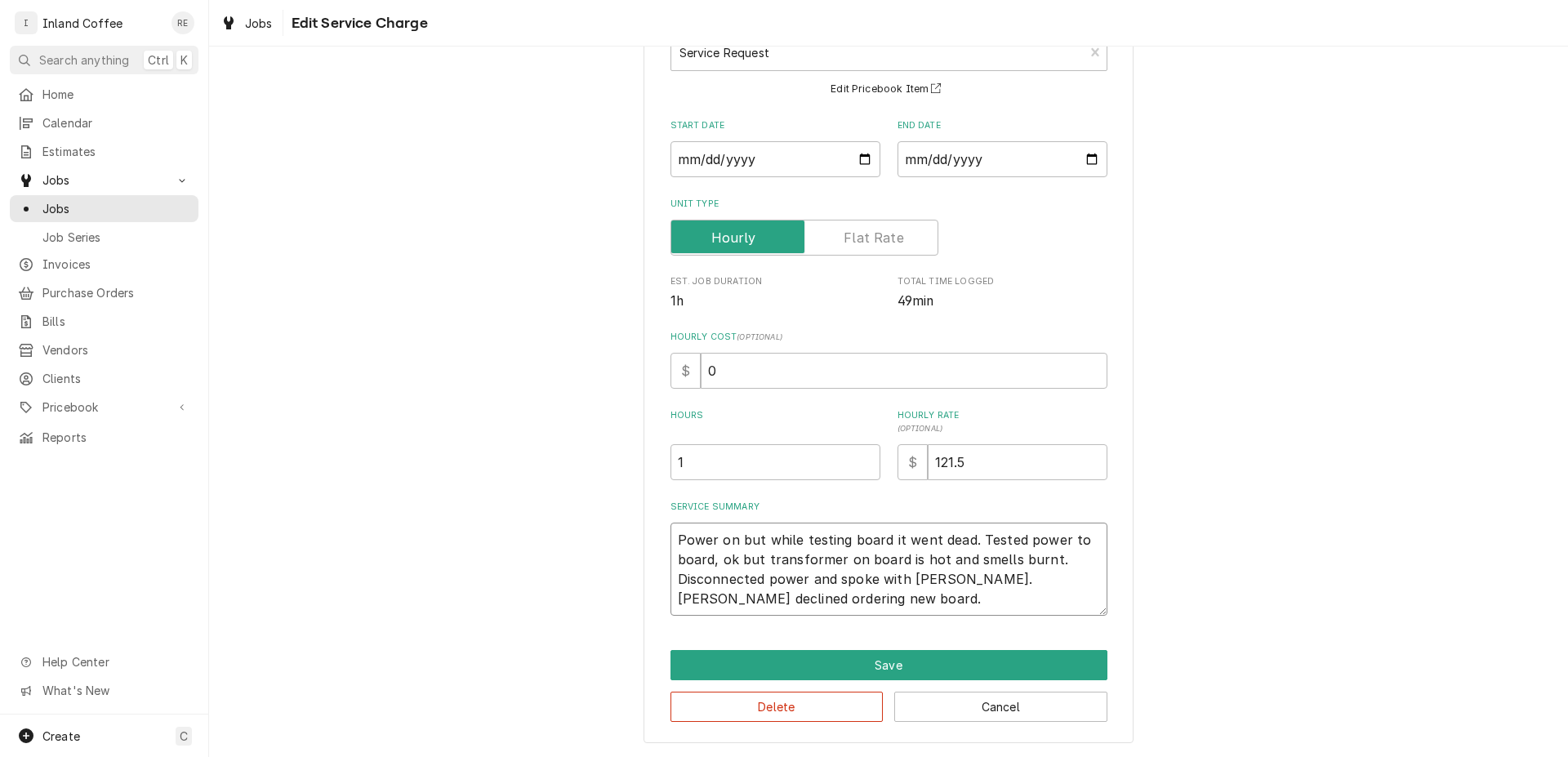
type textarea "Power on but while testing board it went dead. Tested power to board, ok but tr…"
drag, startPoint x: 701, startPoint y: 455, endPoint x: 596, endPoint y: 438, distance: 106.4
click at [670, 444] on input "1" at bounding box center [774, 462] width 209 height 36
type textarea "x"
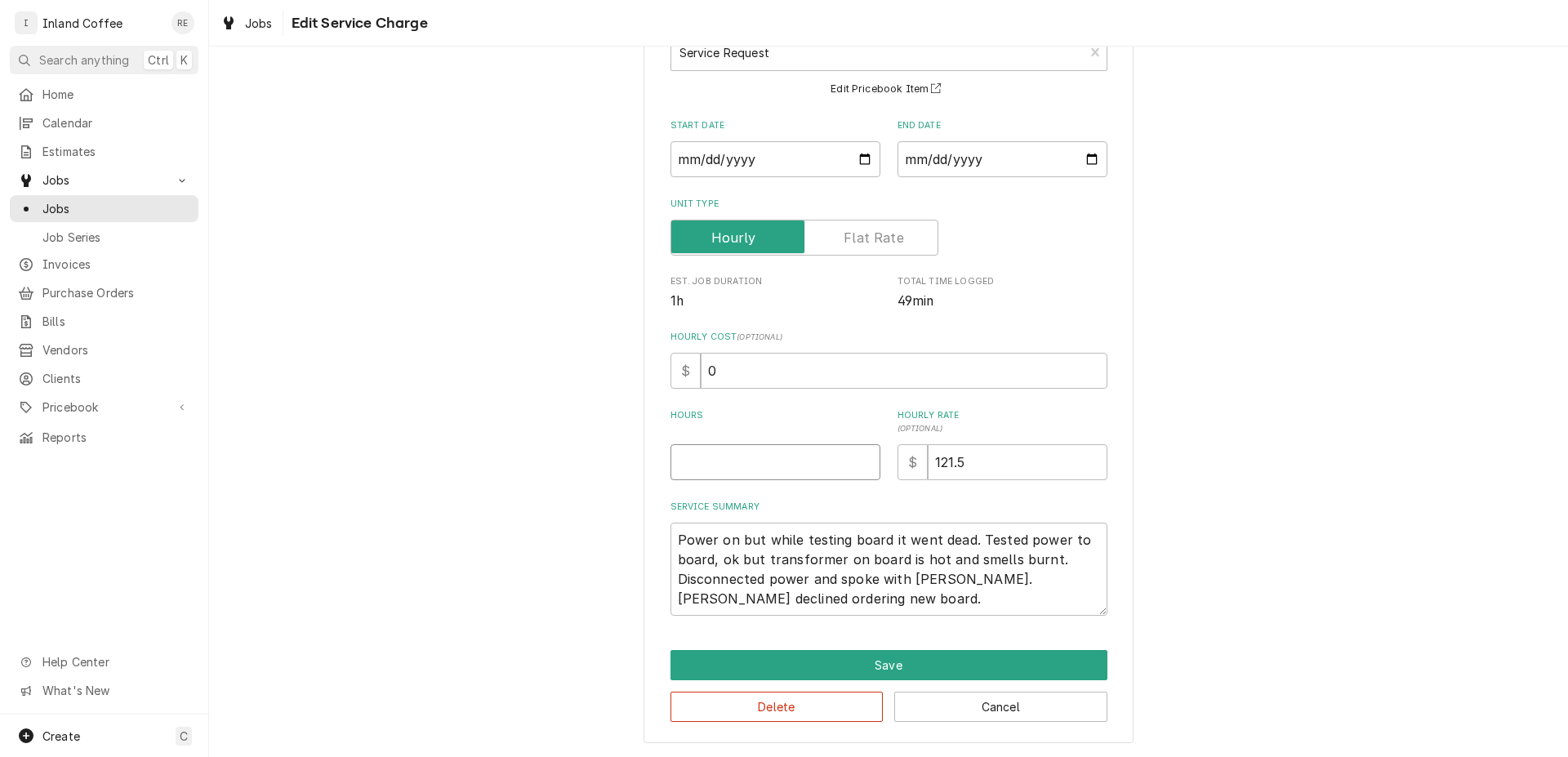
type input ".7"
type textarea "x"
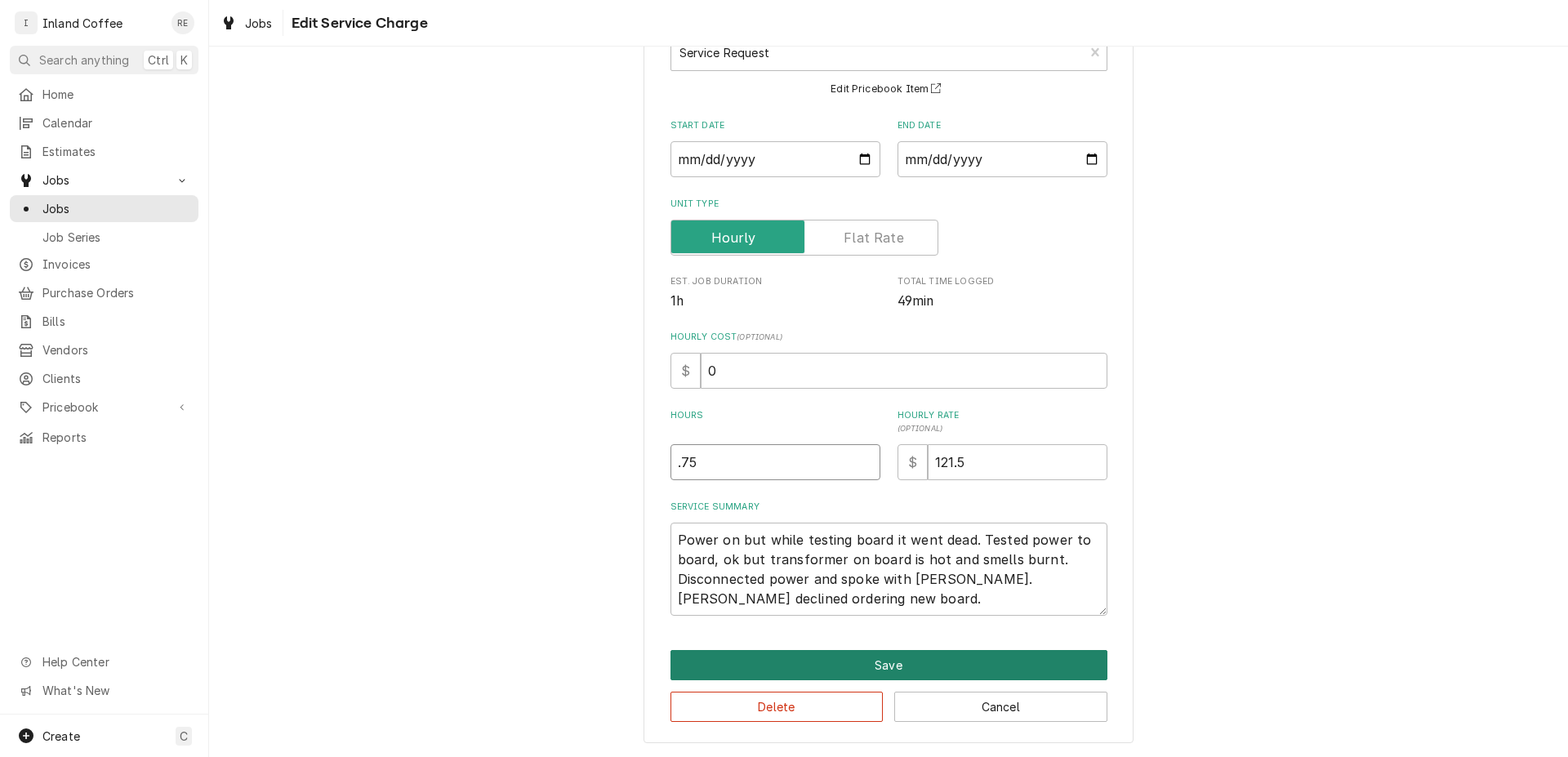
type input ".75"
click at [909, 667] on button "Save" at bounding box center [888, 665] width 436 height 30
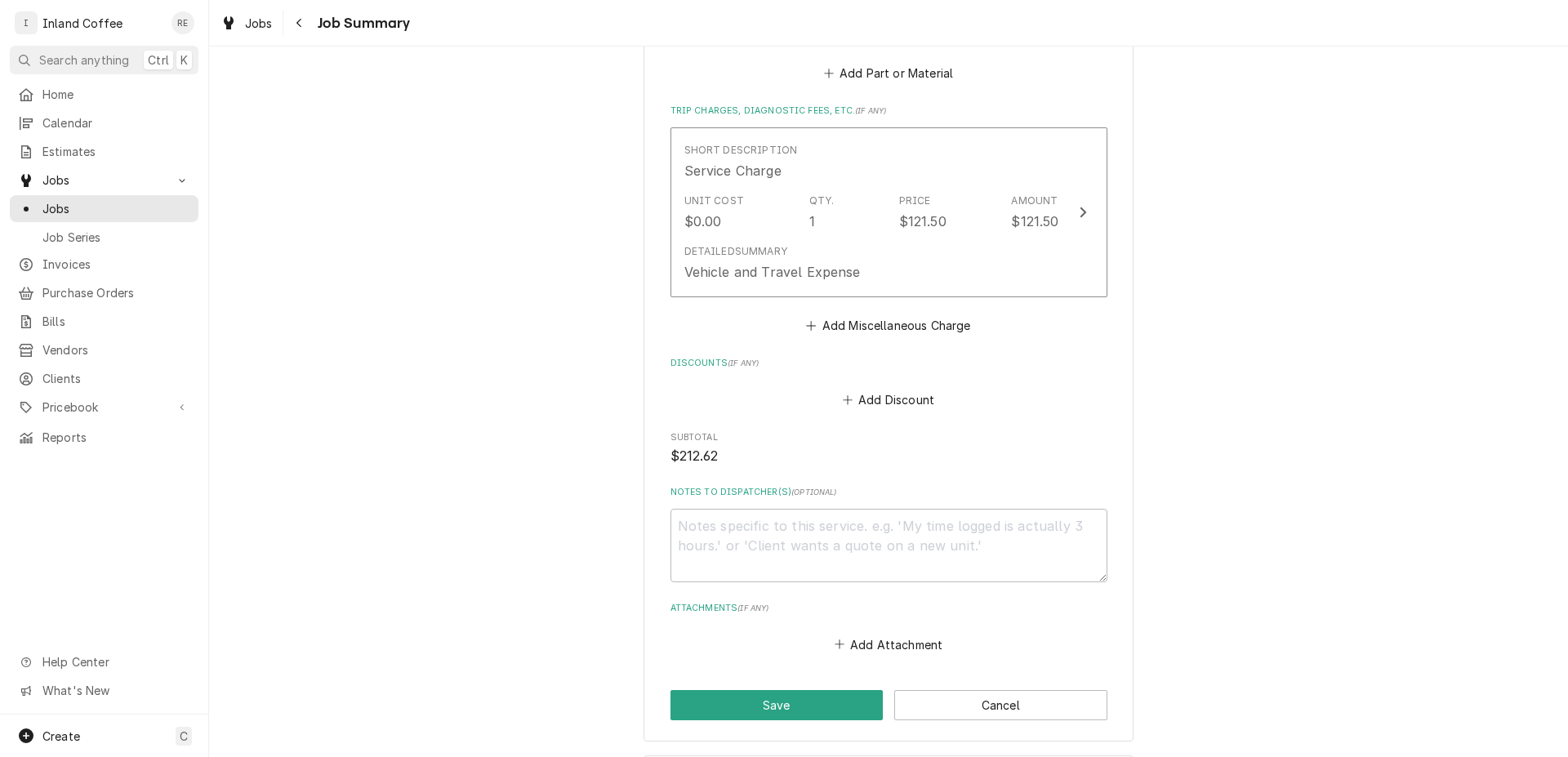
scroll to position [852, 0]
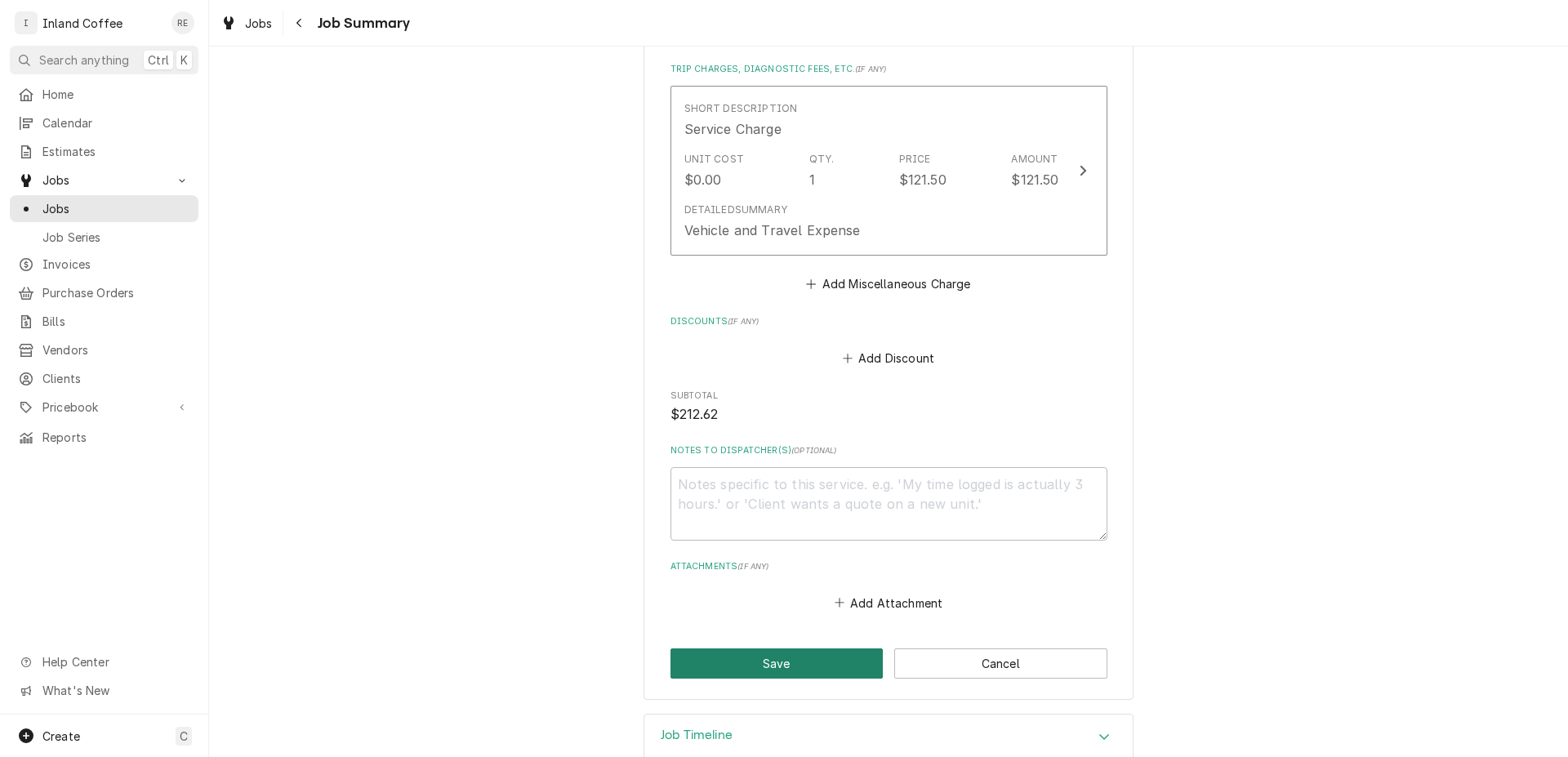
click at [774, 649] on button "Save" at bounding box center [776, 664] width 213 height 30
type textarea "x"
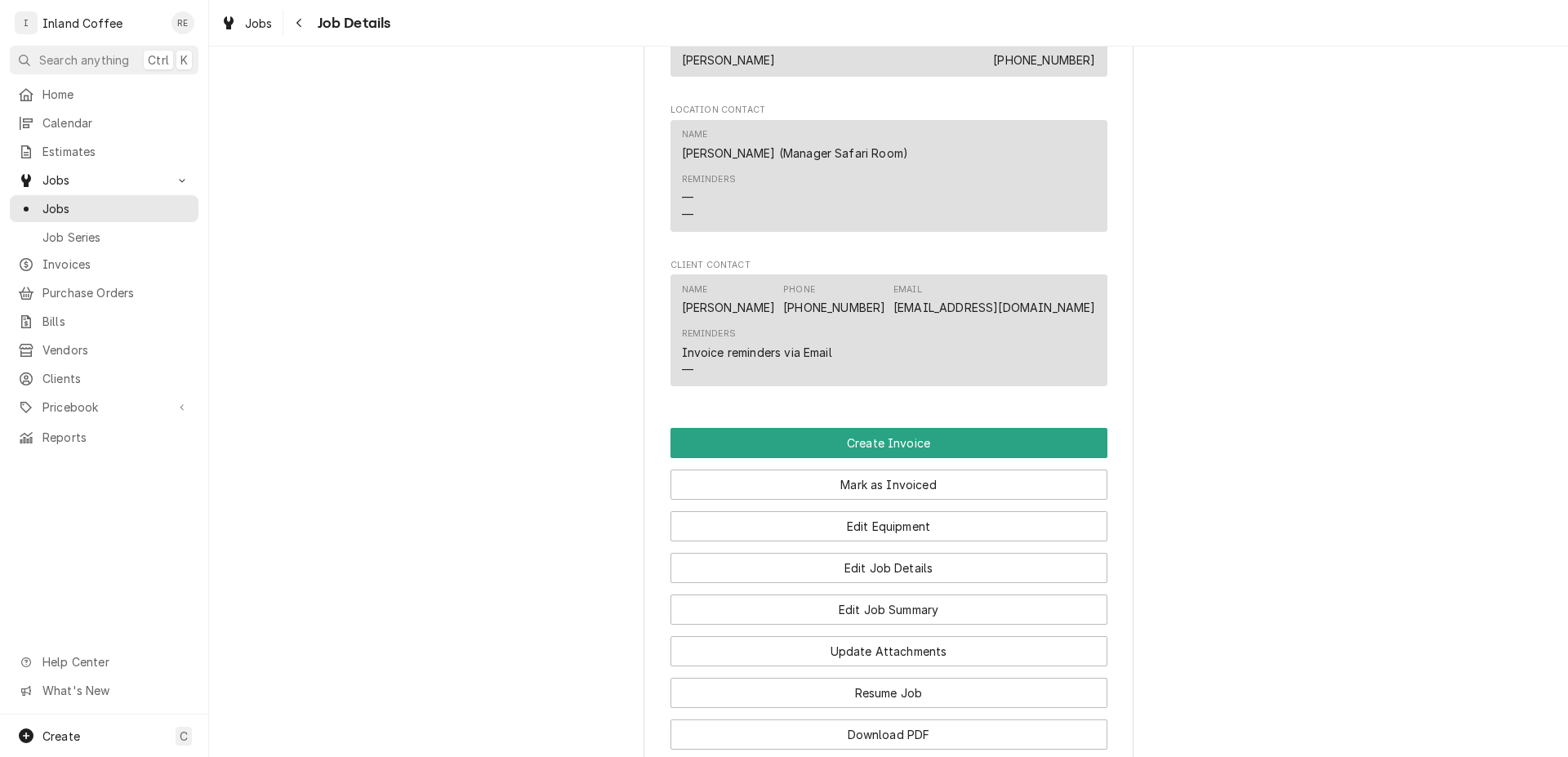
scroll to position [1035, 0]
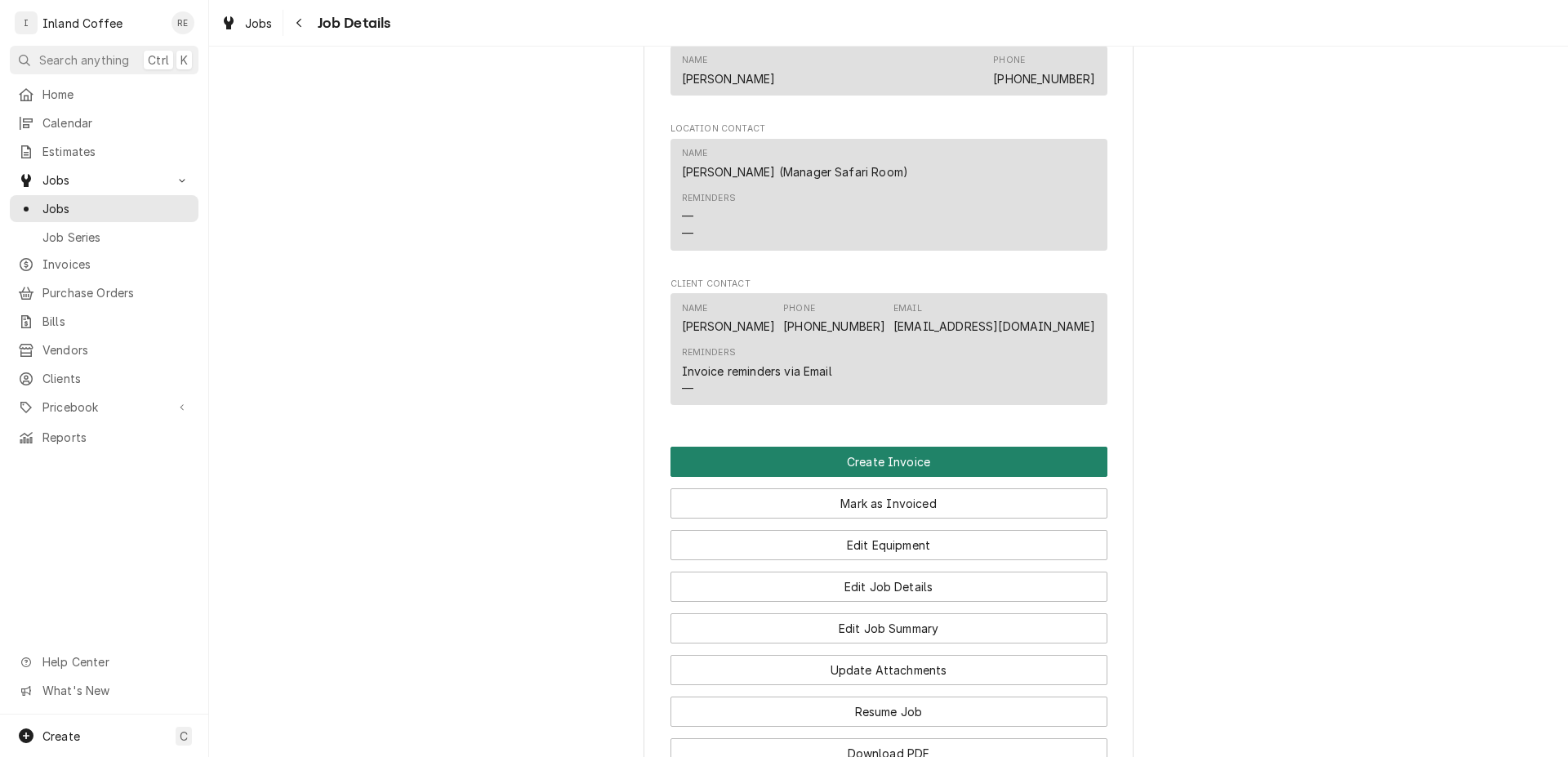
click at [902, 470] on button "Create Invoice" at bounding box center [888, 462] width 436 height 30
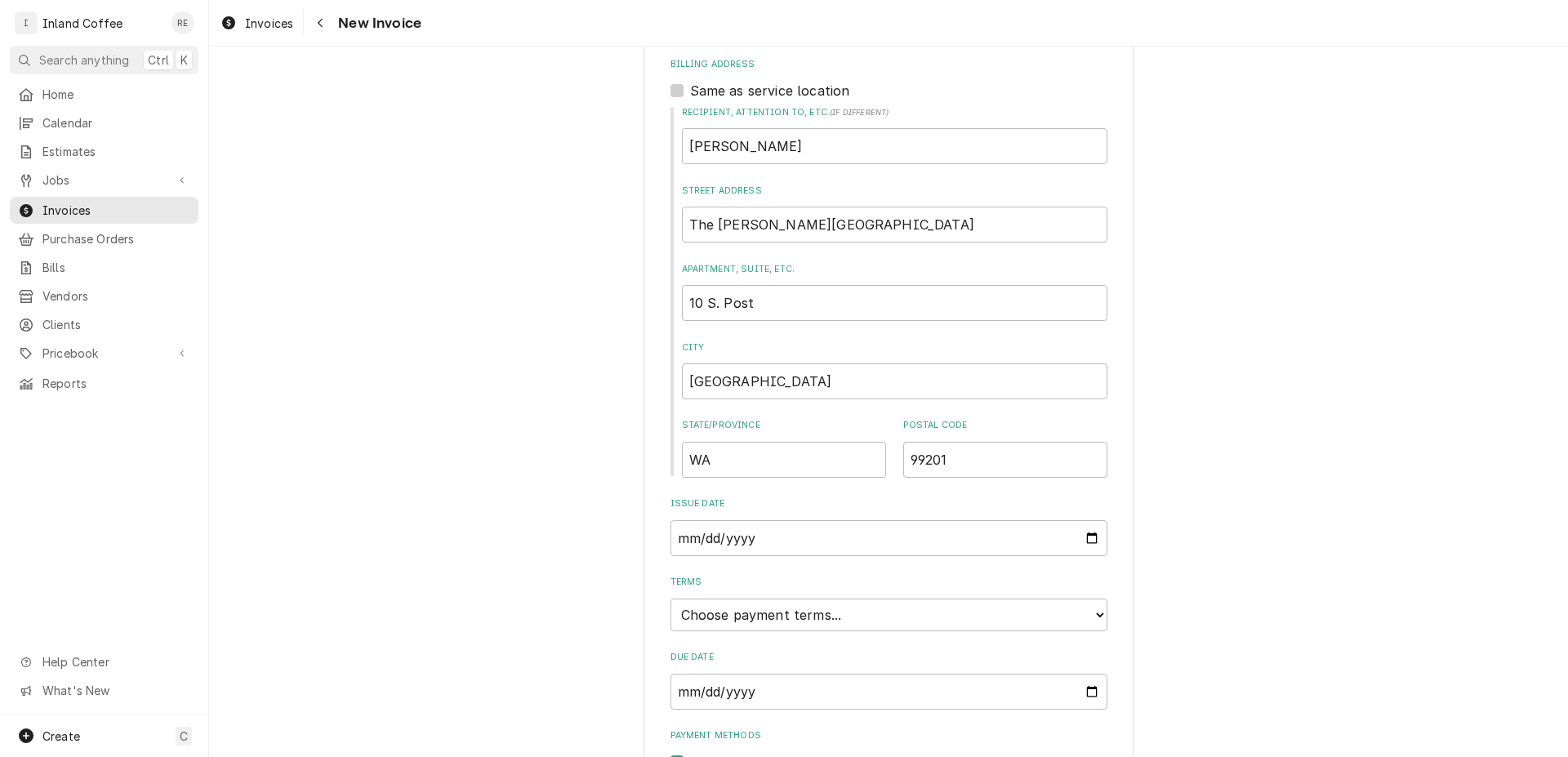
scroll to position [614, 0]
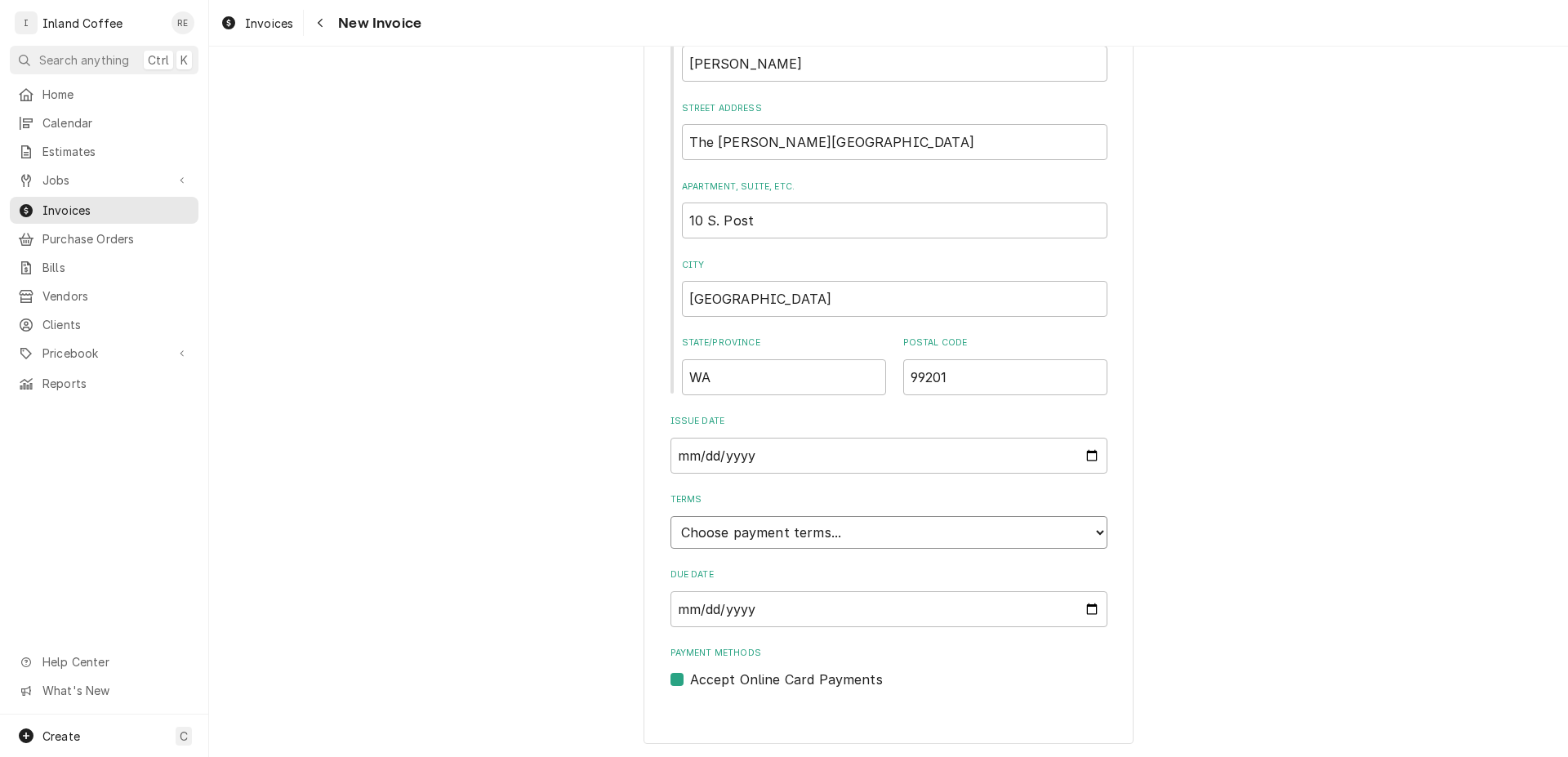
click at [670, 517] on select "Choose payment terms... Same Day Net 7 Net 14 Net 21 Net 30 Net 45 Net 60 Net 90" at bounding box center [888, 533] width 436 height 33
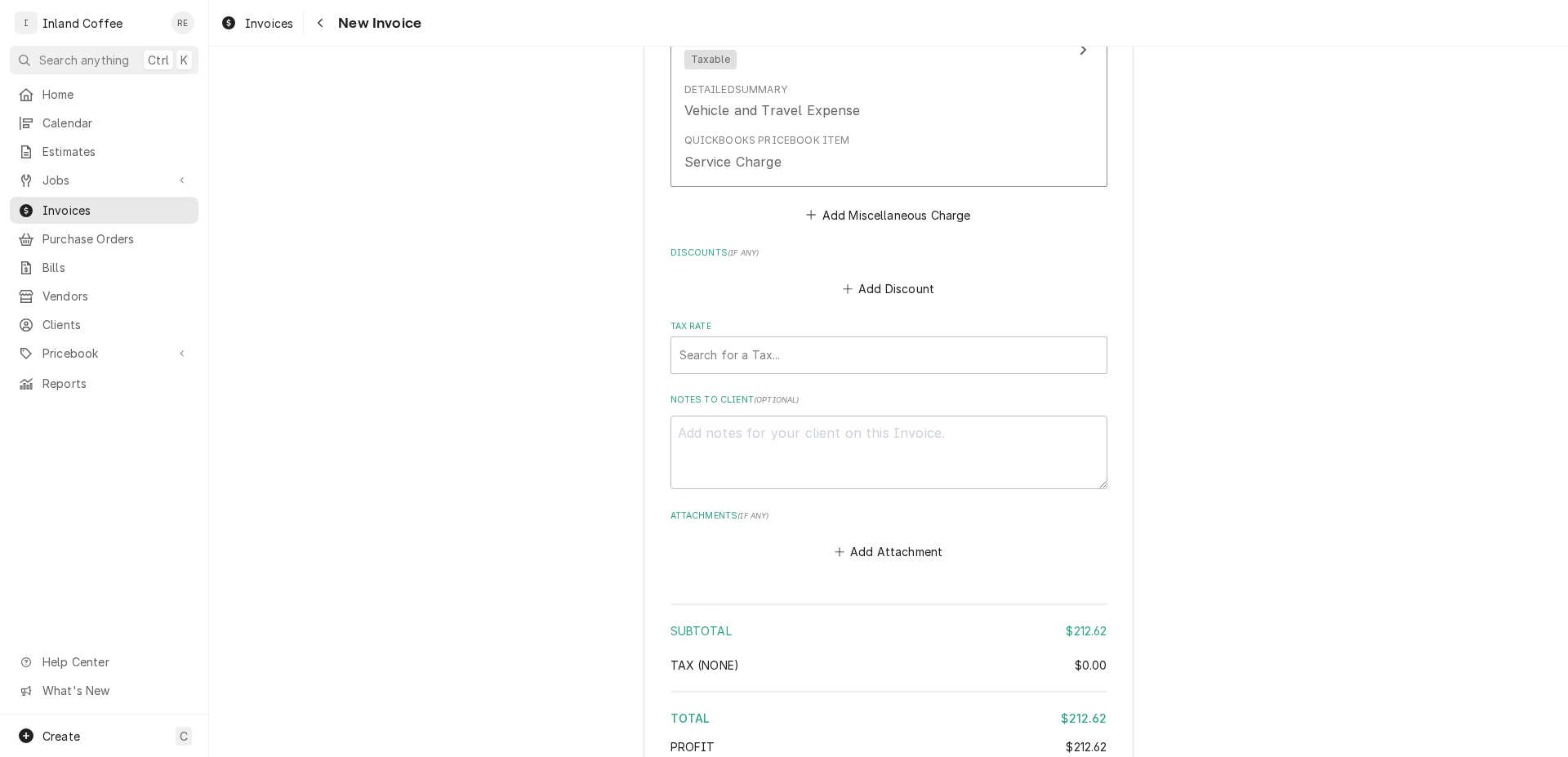
scroll to position [2014, 0]
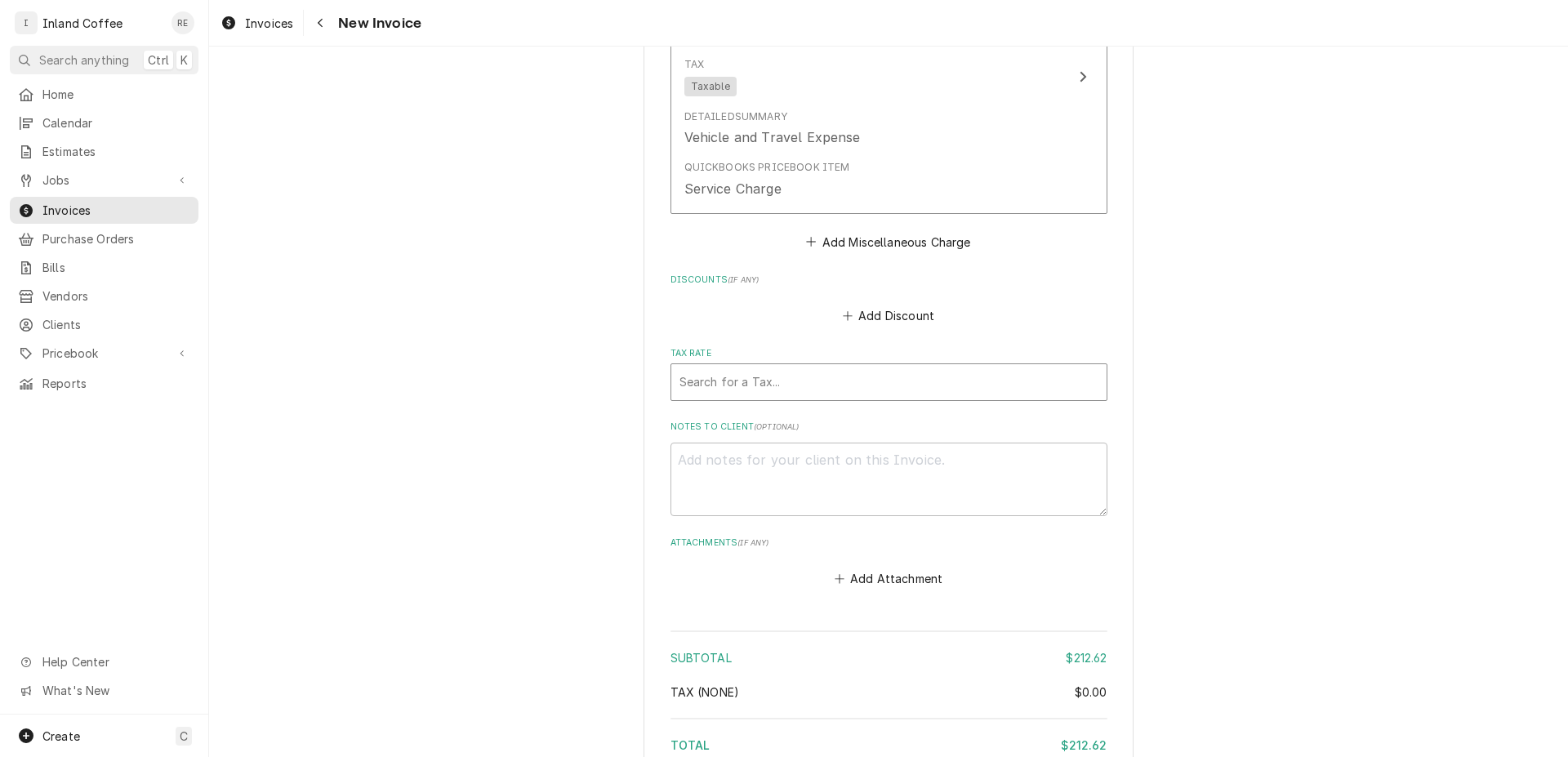
click at [900, 368] on div "Tax Rate" at bounding box center [889, 383] width 419 height 30
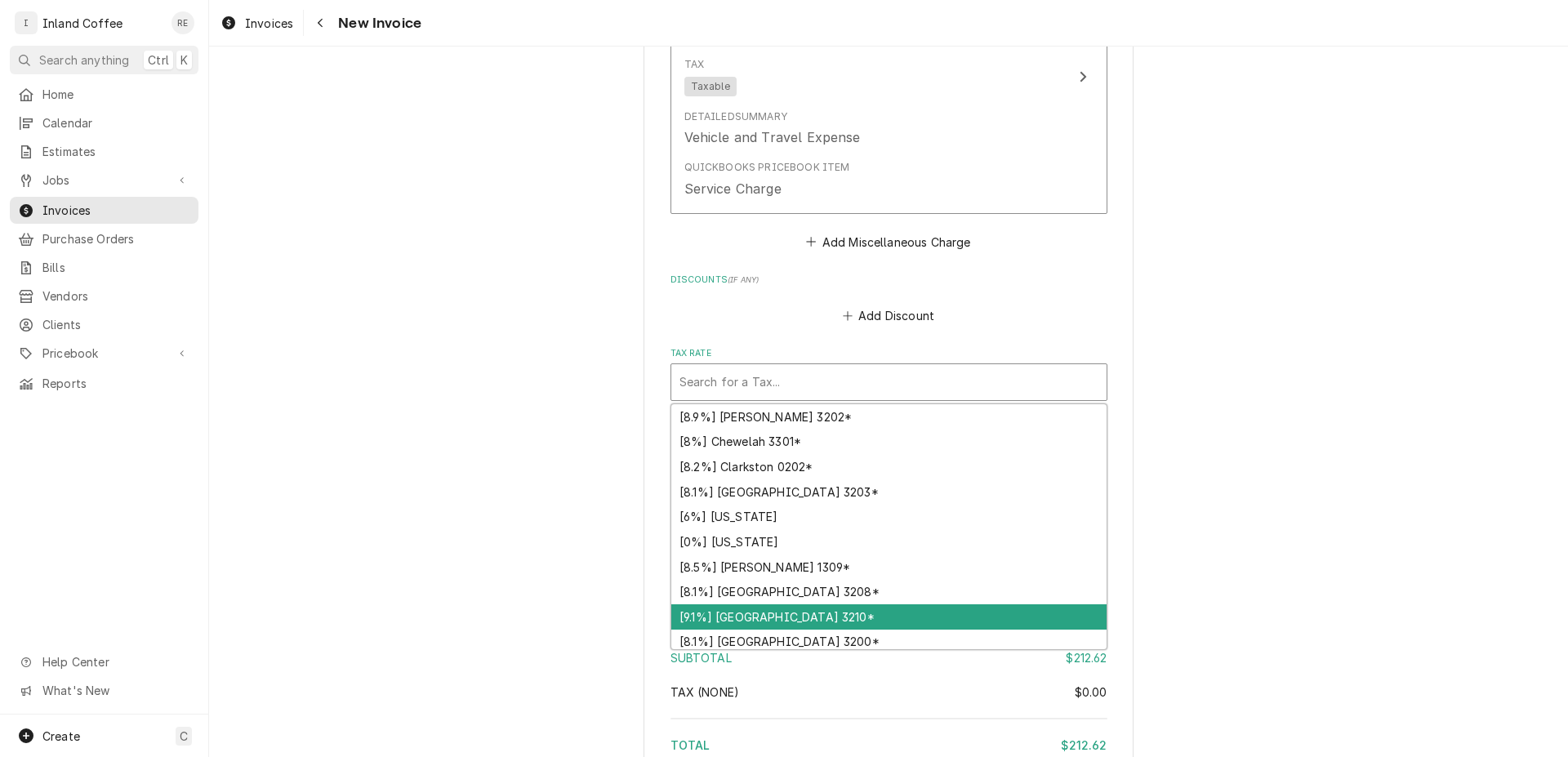
click at [856, 604] on div "[9.1%] Spokane City 3210*" at bounding box center [889, 616] width 436 height 25
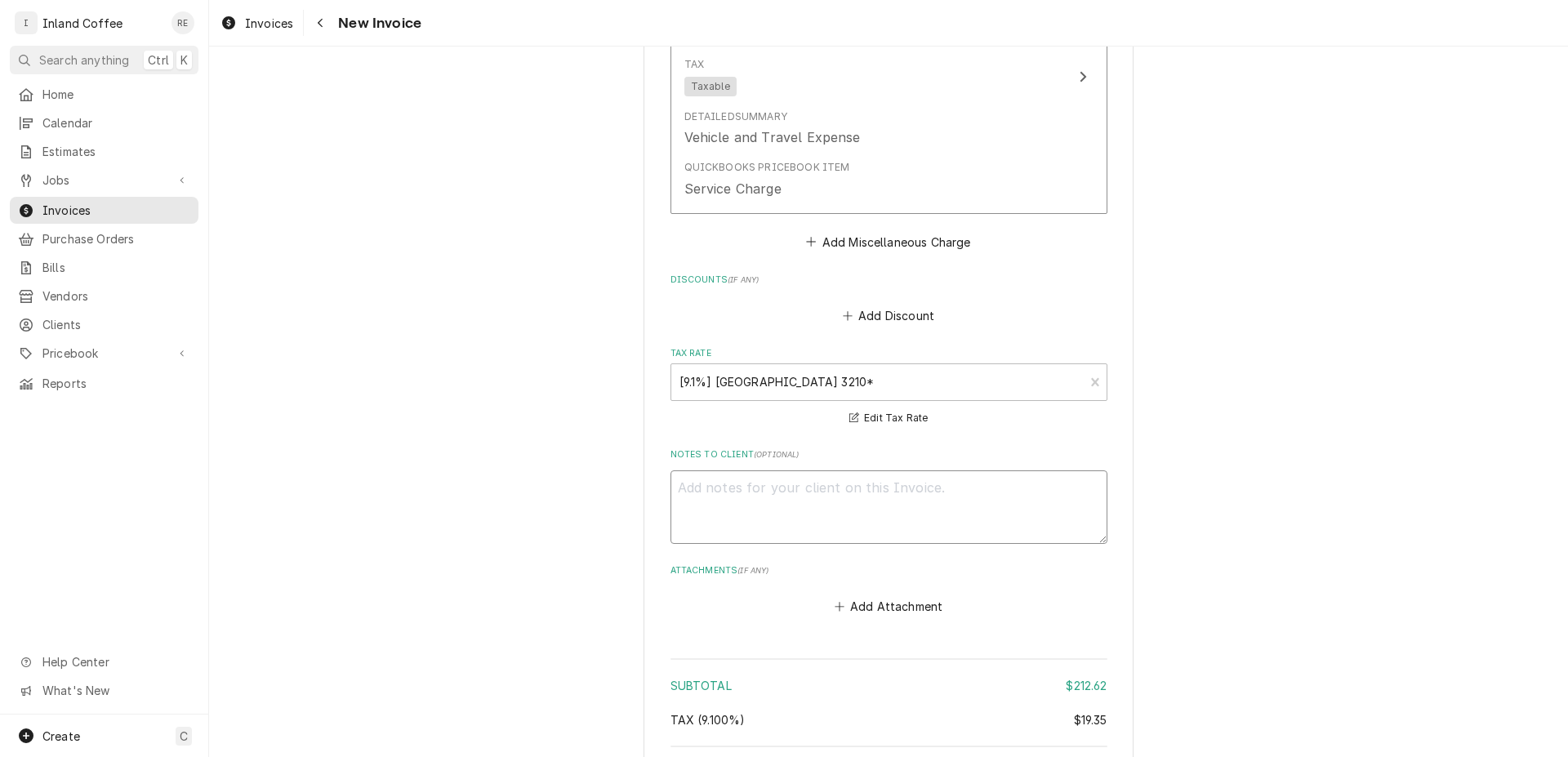
click at [947, 489] on textarea "Notes to Client ( optional )" at bounding box center [888, 507] width 436 height 74
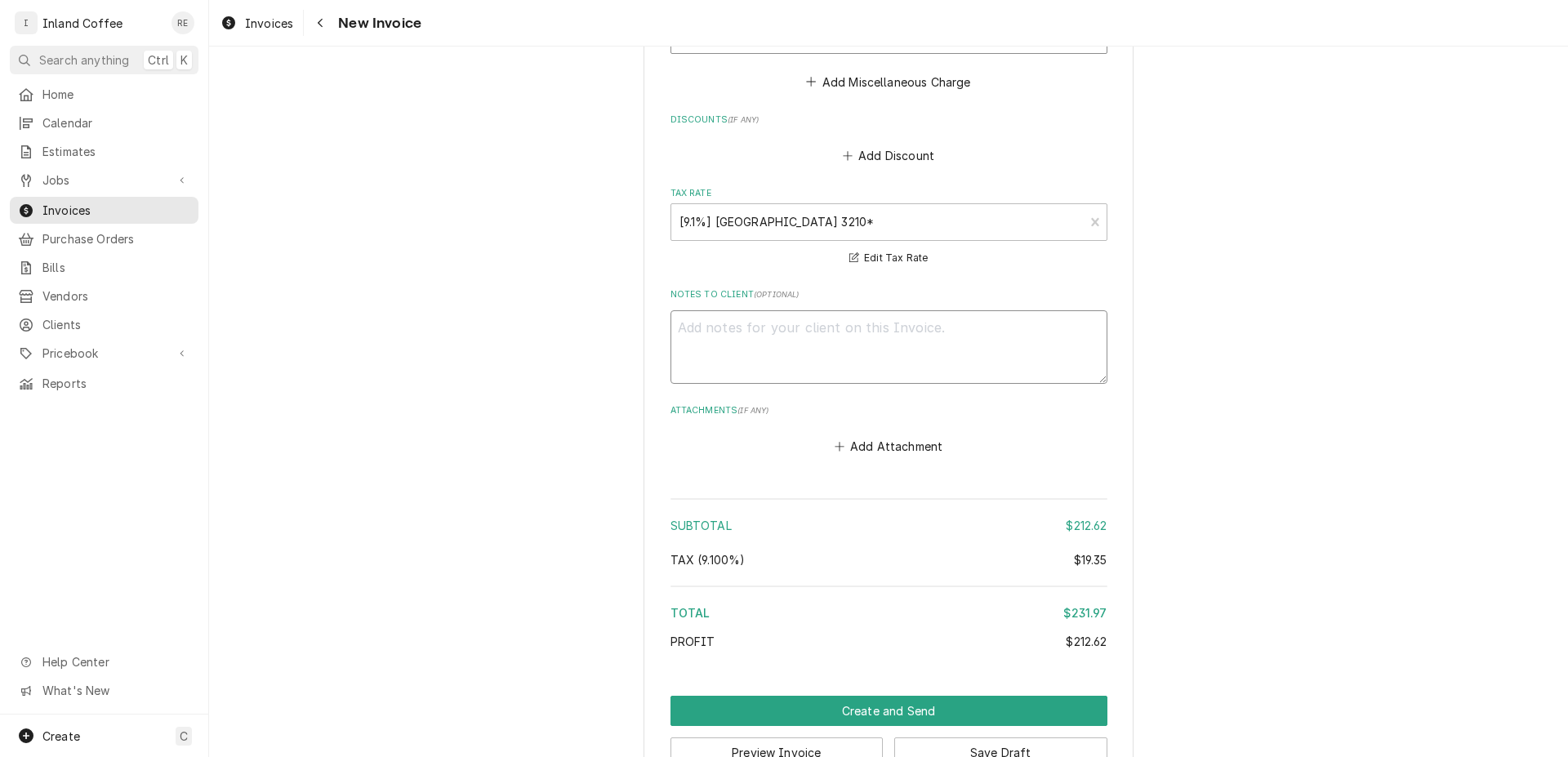
scroll to position [2197, 0]
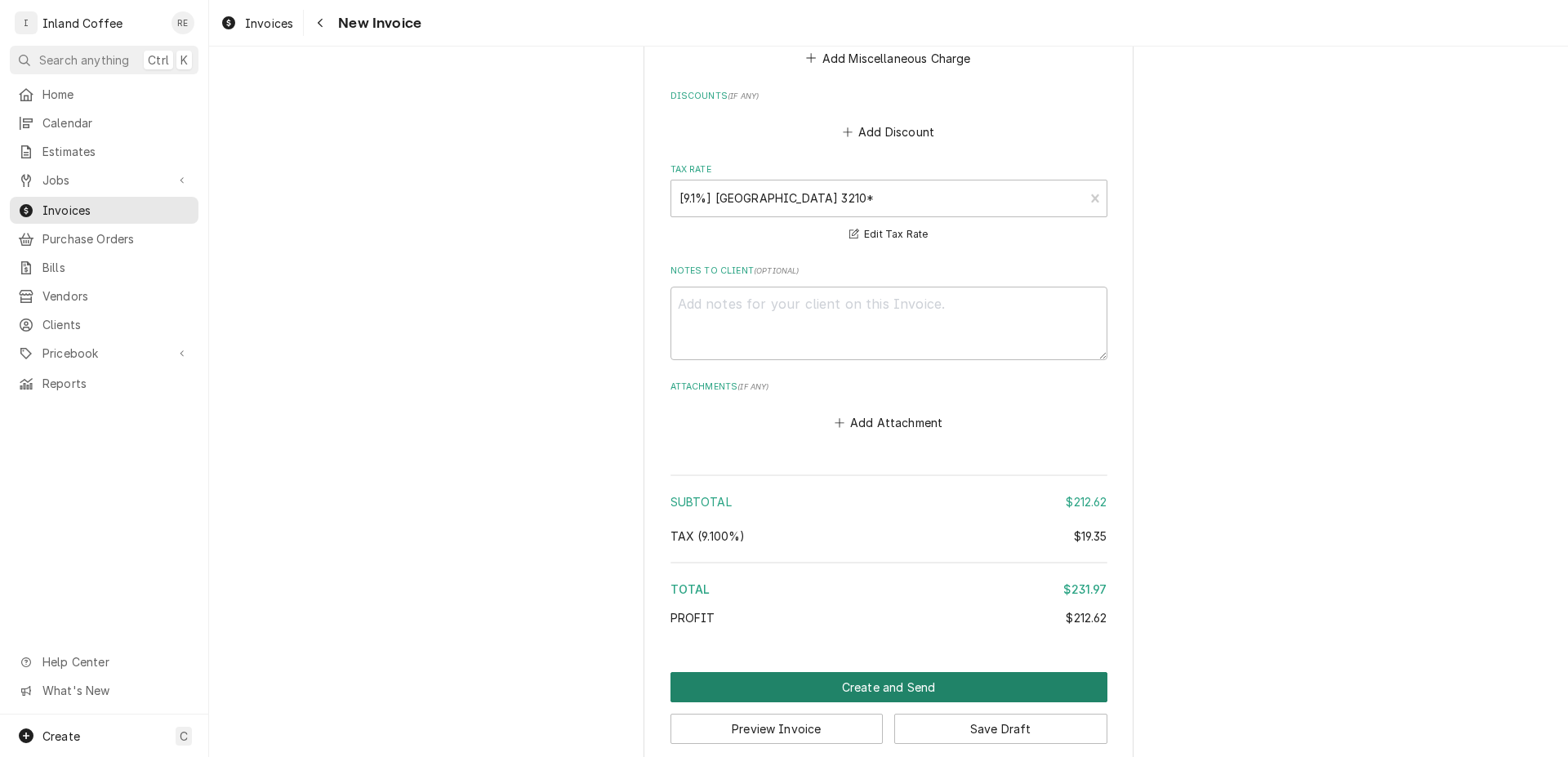
click at [863, 672] on button "Create and Send" at bounding box center [888, 687] width 436 height 30
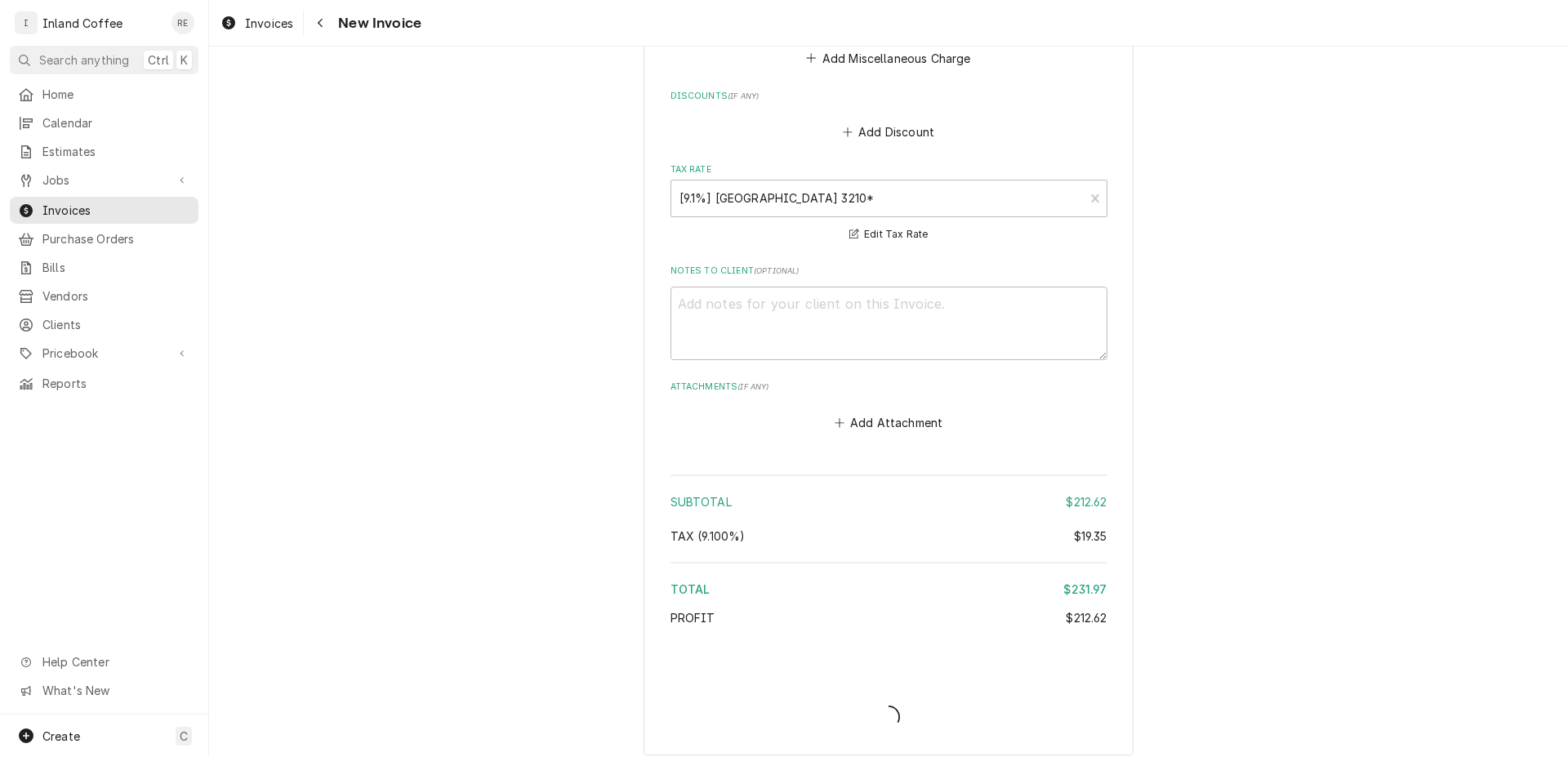
scroll to position [2189, 0]
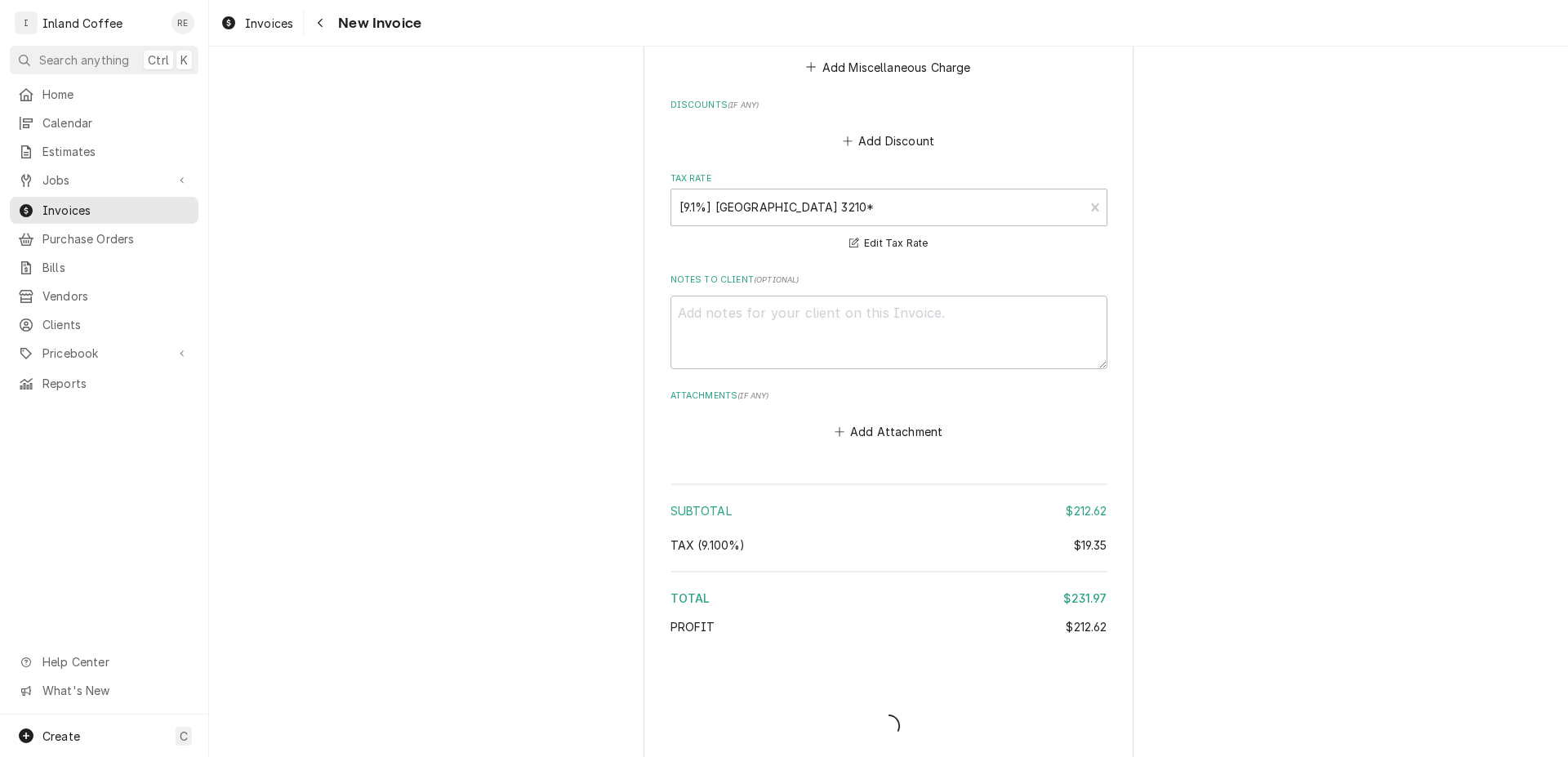
type textarea "x"
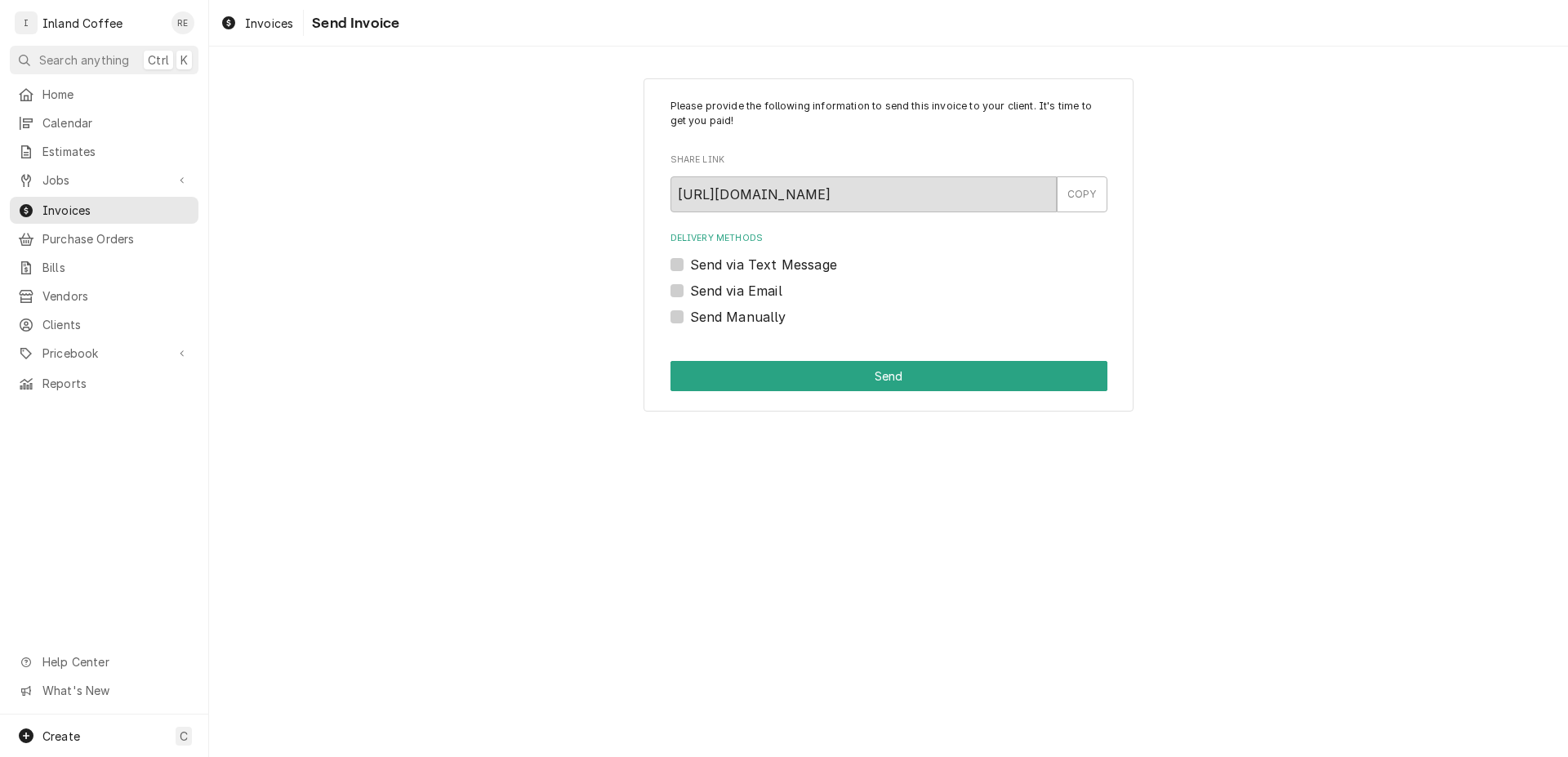
click at [690, 322] on label "Send Manually" at bounding box center [738, 317] width 97 height 20
click at [690, 322] on input "Send Manually" at bounding box center [907, 325] width 436 height 36
checkbox input "true"
click at [744, 373] on button "Send" at bounding box center [888, 376] width 436 height 30
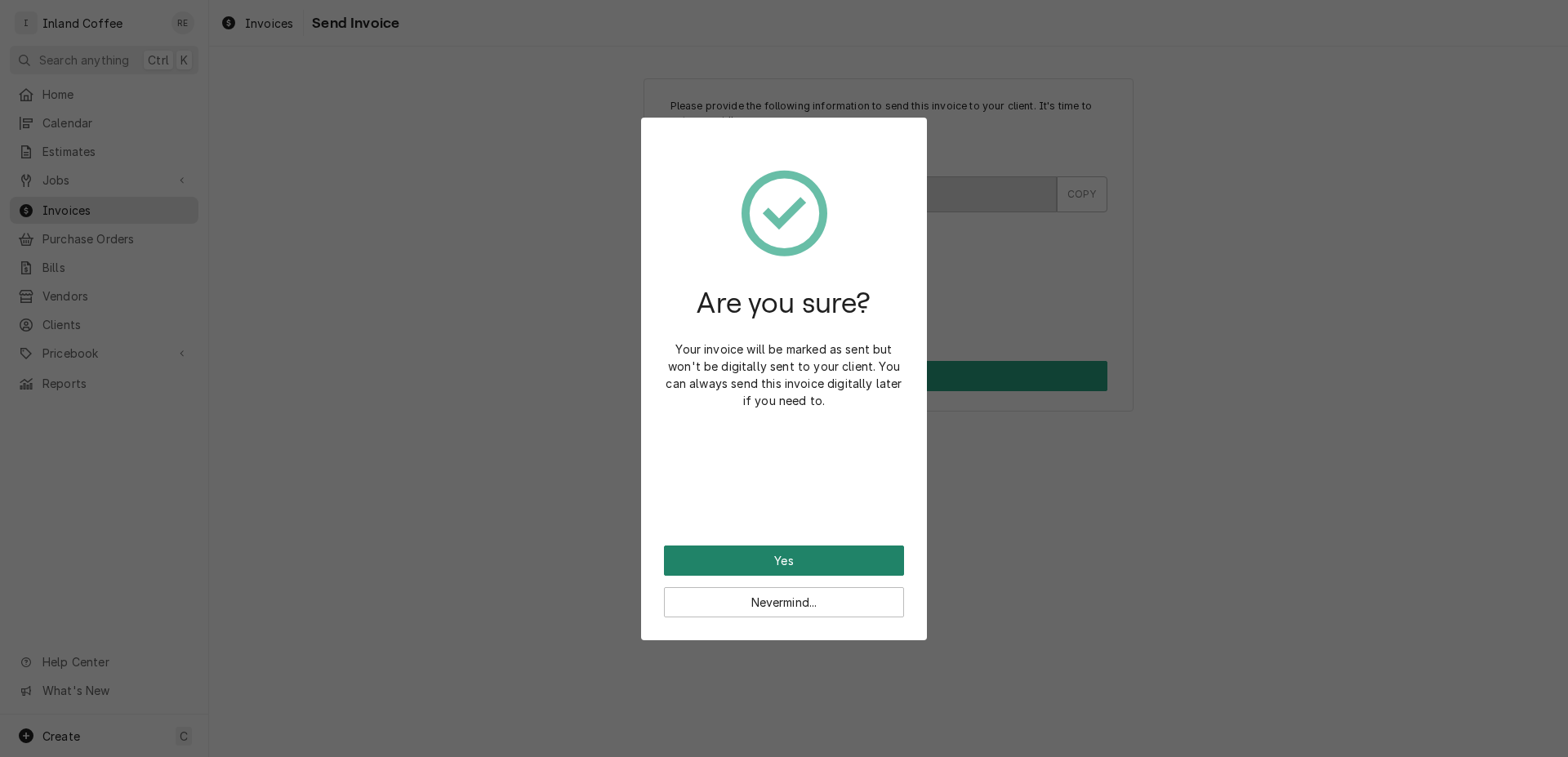
click at [869, 573] on button "Yes" at bounding box center [784, 561] width 240 height 30
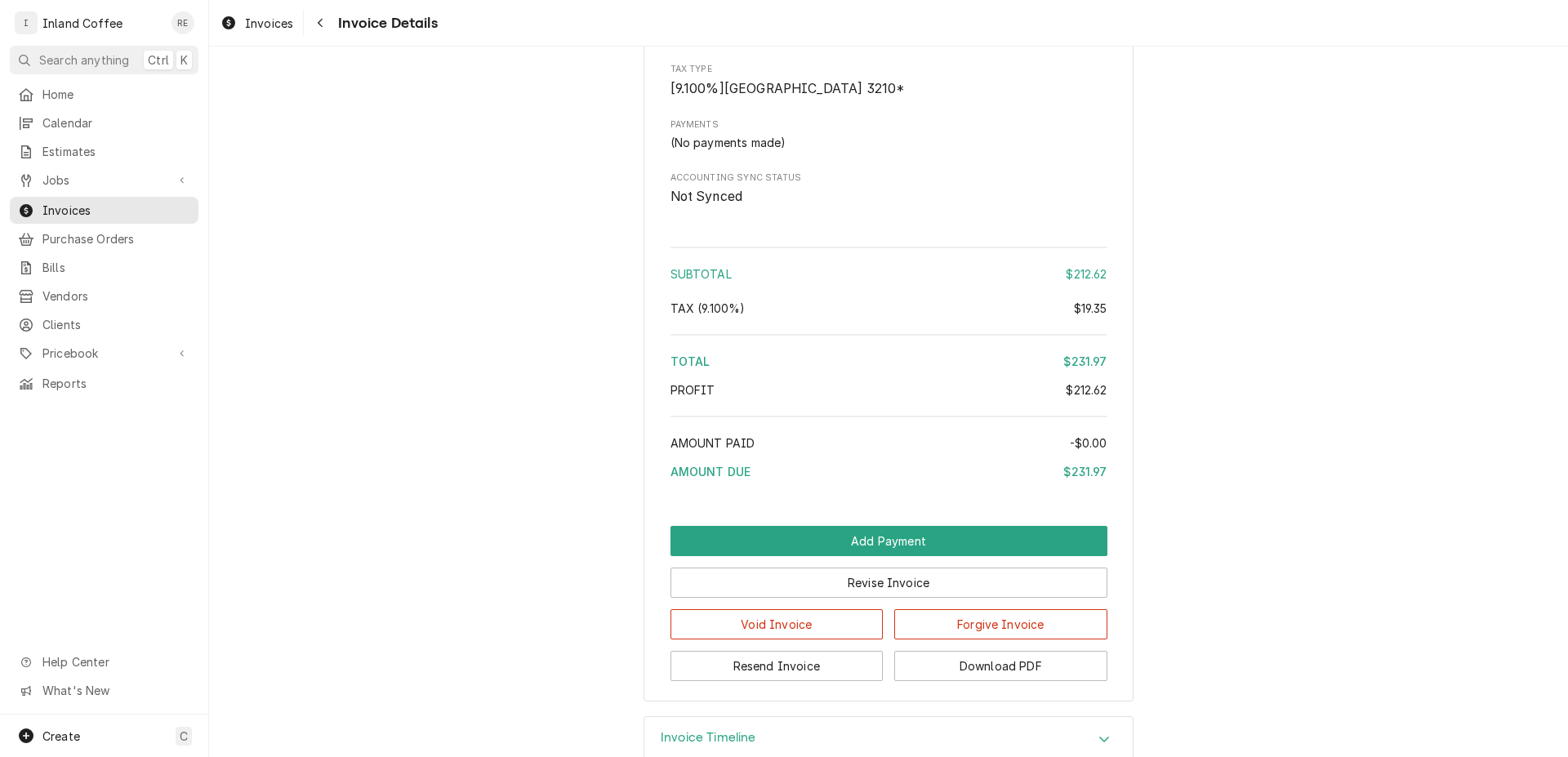
scroll to position [1582, 0]
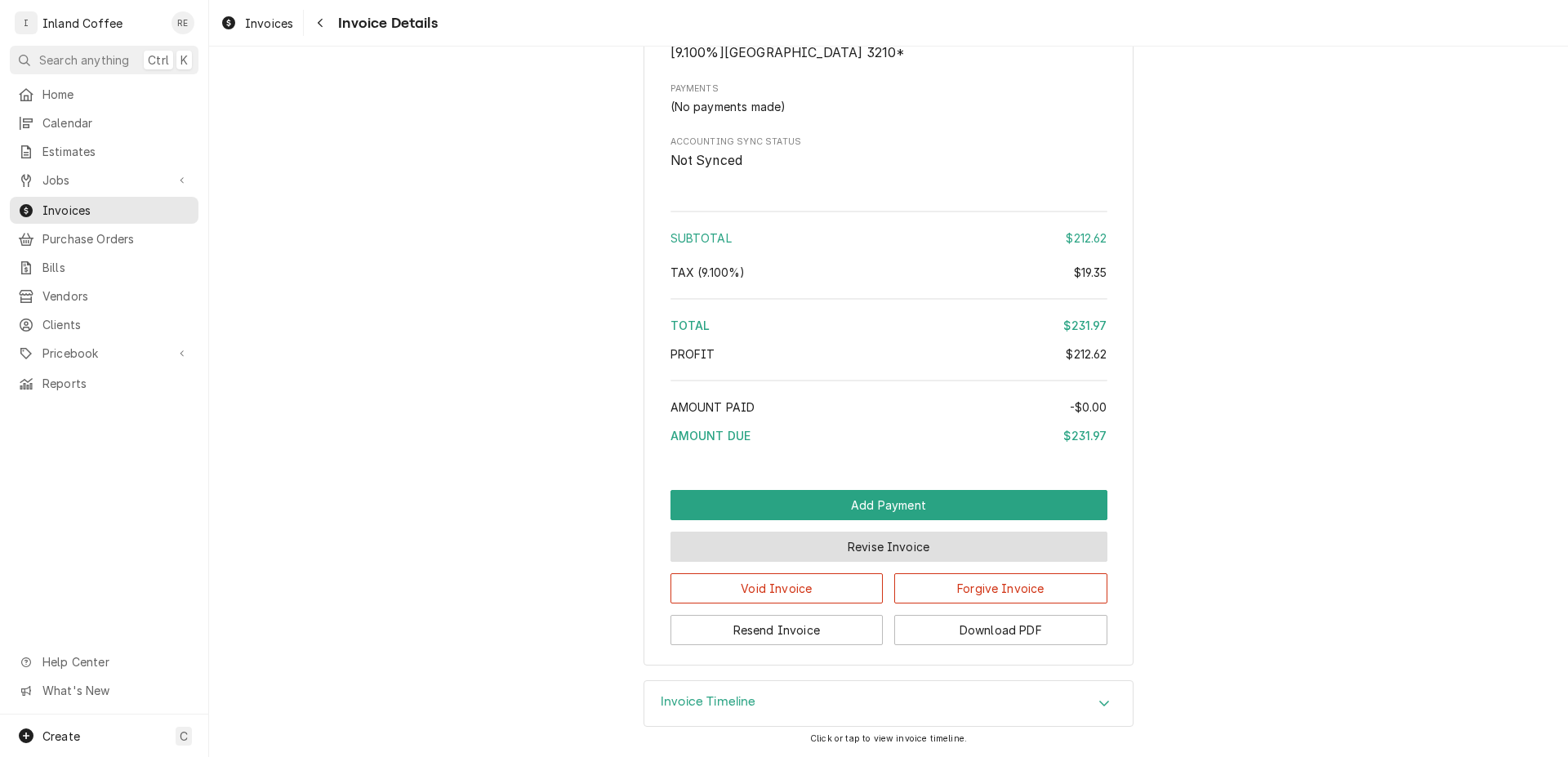
click at [887, 547] on button "Revise Invoice" at bounding box center [888, 547] width 436 height 30
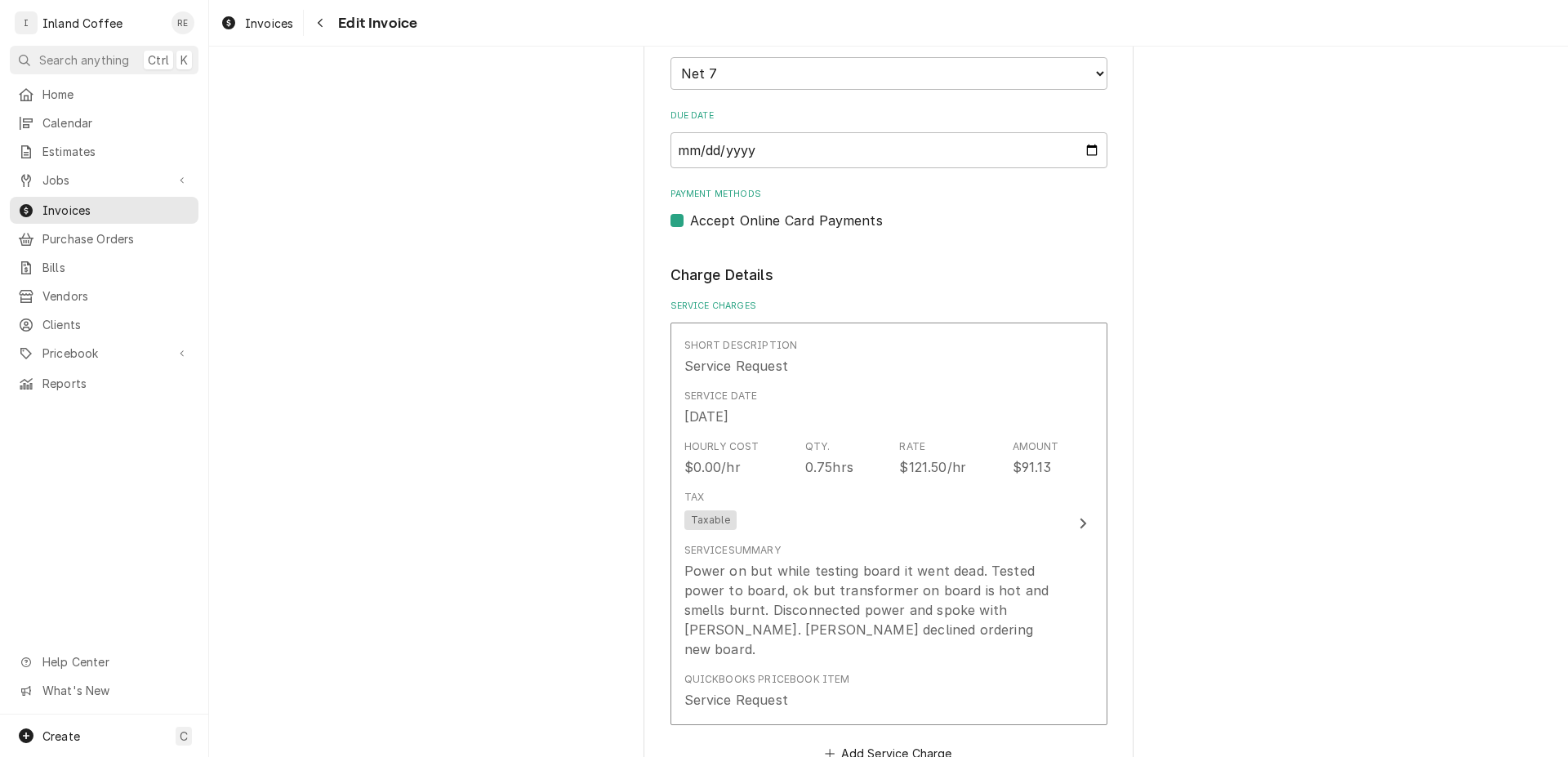
scroll to position [1049, 0]
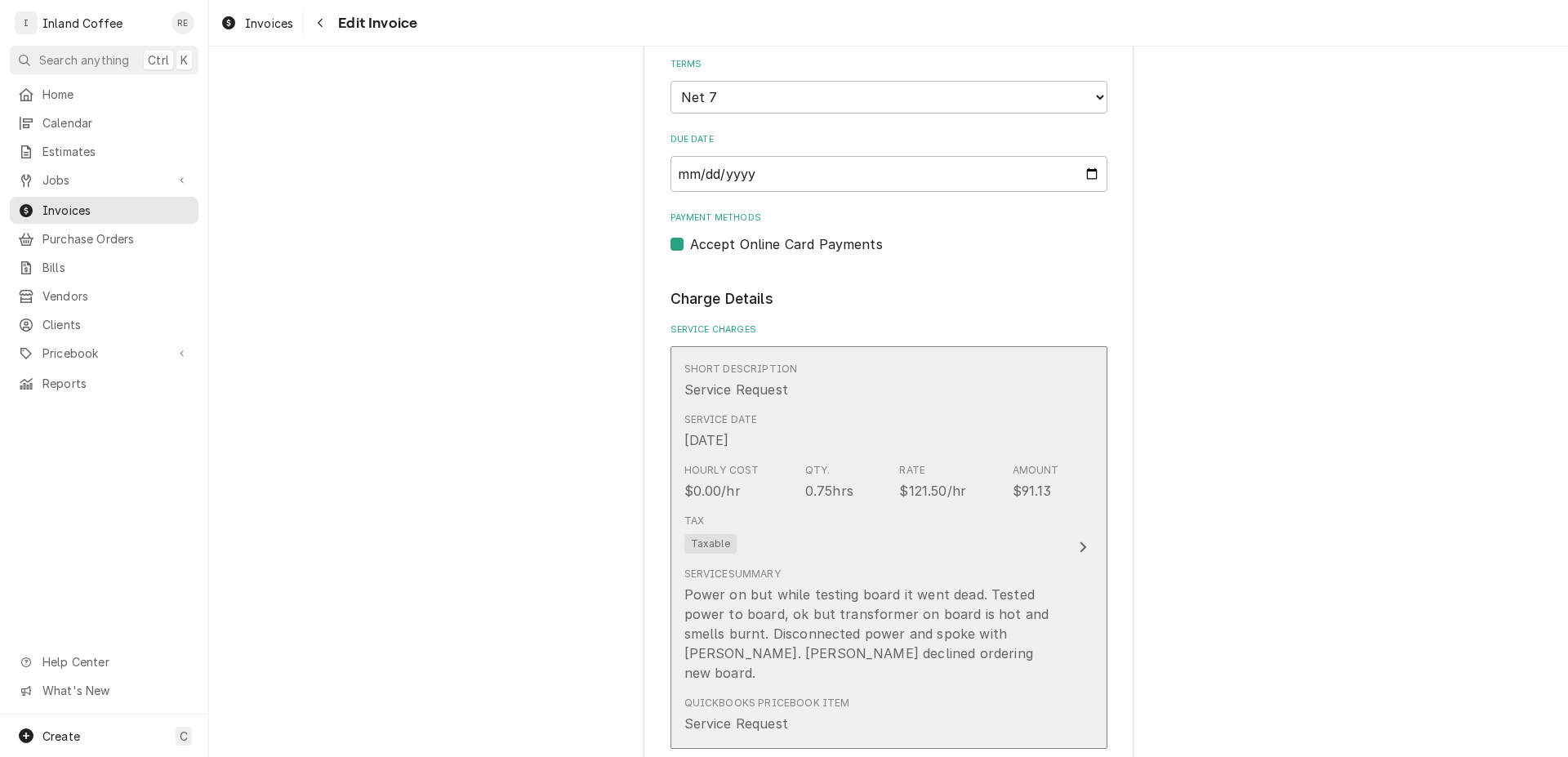
click at [1082, 537] on div "Update Line Item" at bounding box center [1082, 547] width 21 height 20
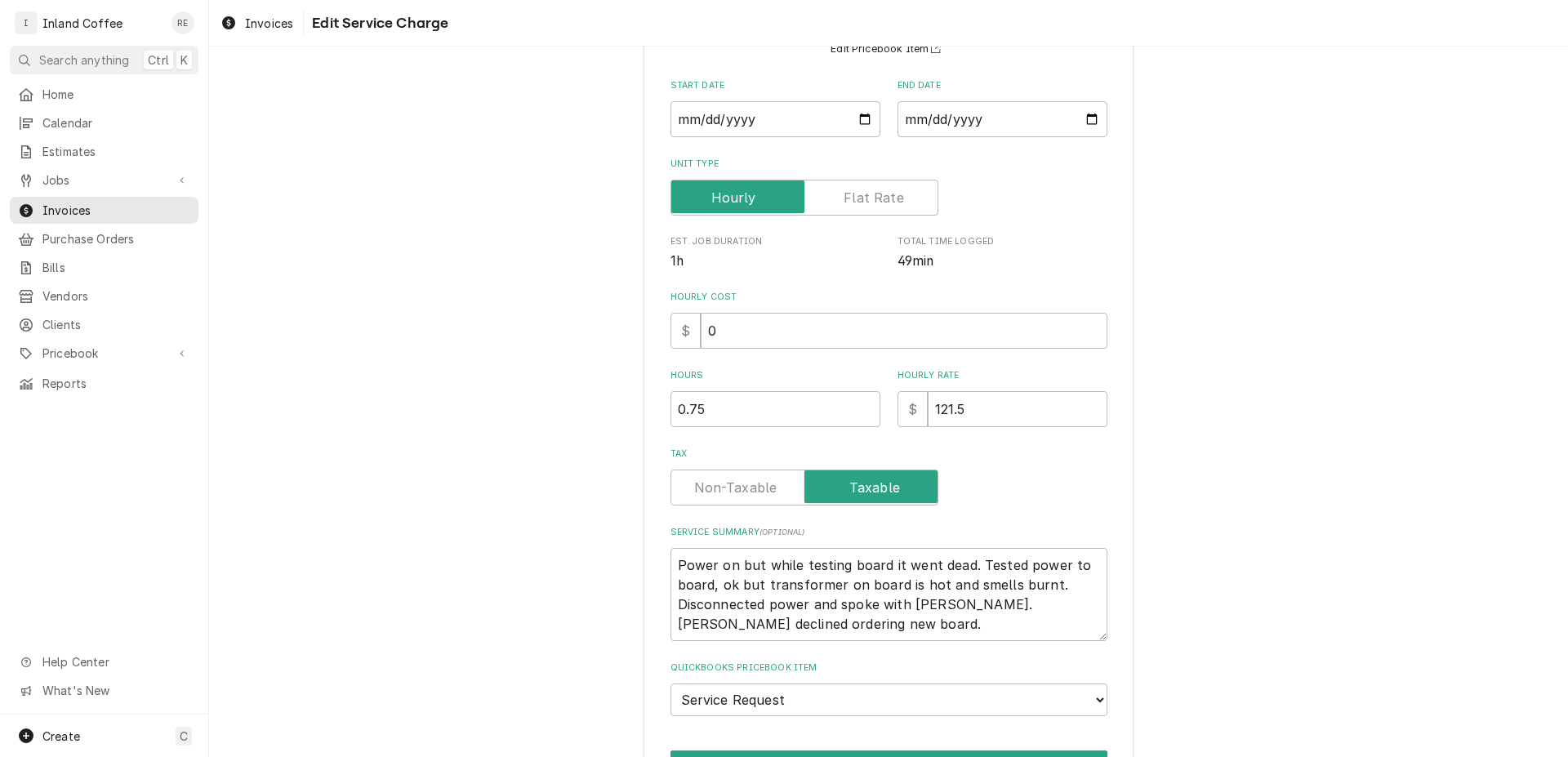
scroll to position [170, 0]
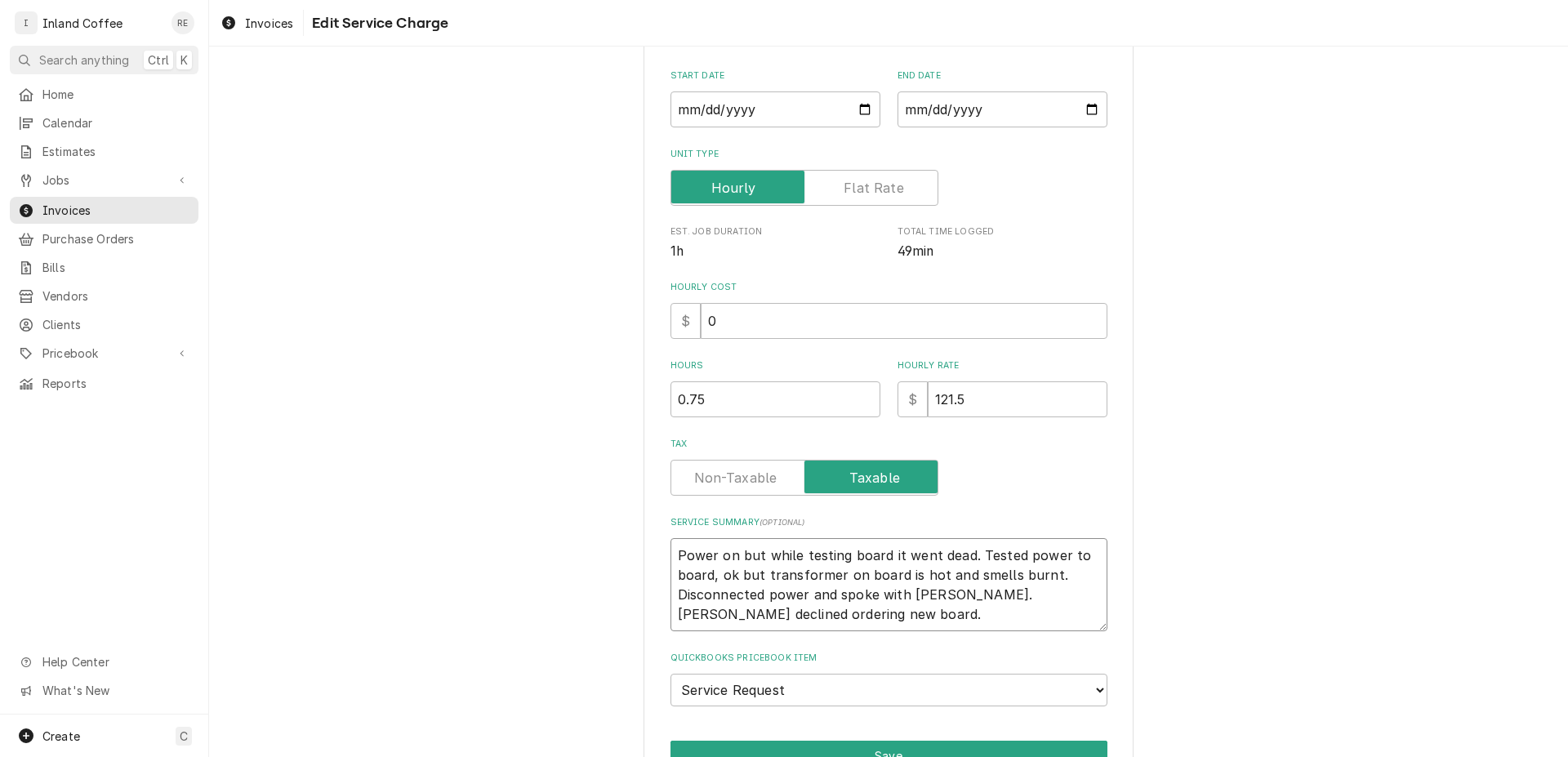
click at [932, 596] on textarea "Power on but while testing board it went dead. Tested power to board, ok but tr…" at bounding box center [888, 585] width 436 height 93
type textarea "x"
type textarea "Power on but while testing board it went dead. Tested power to board, ok but tr…"
type textarea "x"
type textarea "Power on but while testing board it went dead. Tested power to board, ok but tr…"
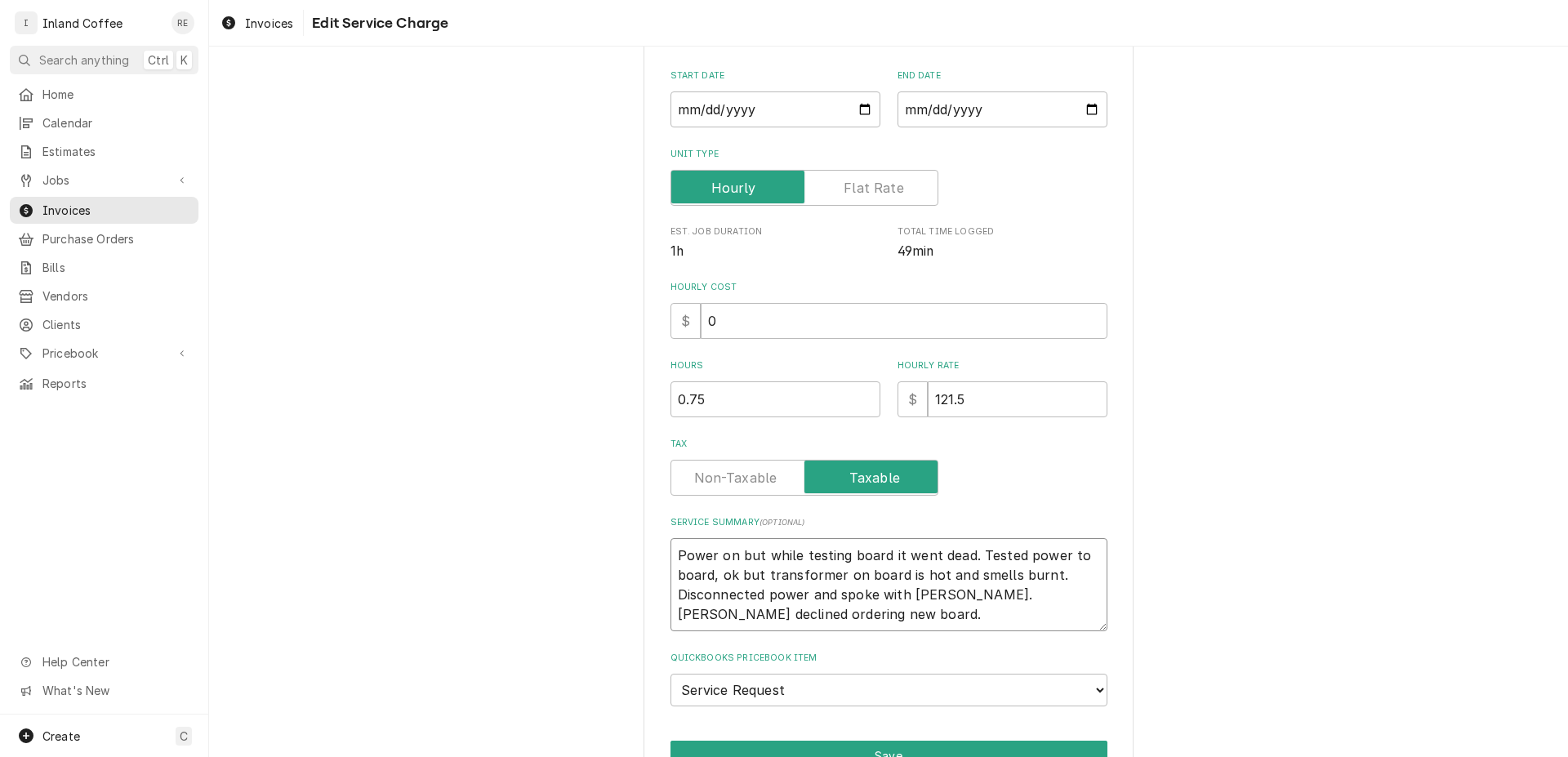
type textarea "x"
type textarea "Power on but while testing board it went dead. Tested power to board, ok but tr…"
type textarea "x"
type textarea "Power on but while testing board it went dead. Tested power to board, ok but tr…"
type textarea "x"
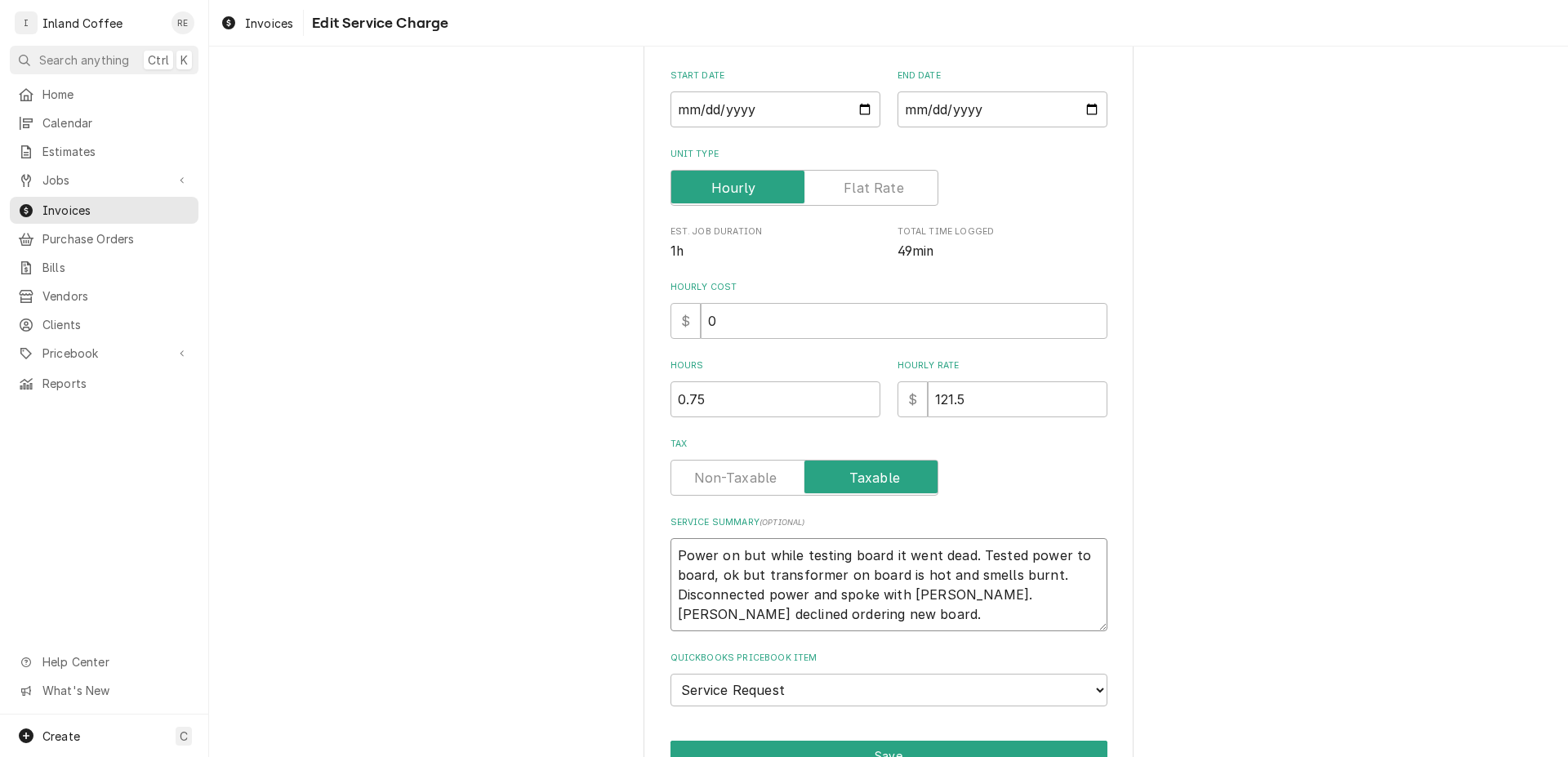
type textarea "Power on but while testing board it went dead. Tested power to board, ok but tr…"
click at [979, 596] on textarea "Power on but while testing board it went dead. Tested power to board, ok but tr…" at bounding box center [888, 585] width 436 height 93
type textarea "x"
type textarea "Power on but while testing board it went dead. Tested power to board, ok but tr…"
type textarea "x"
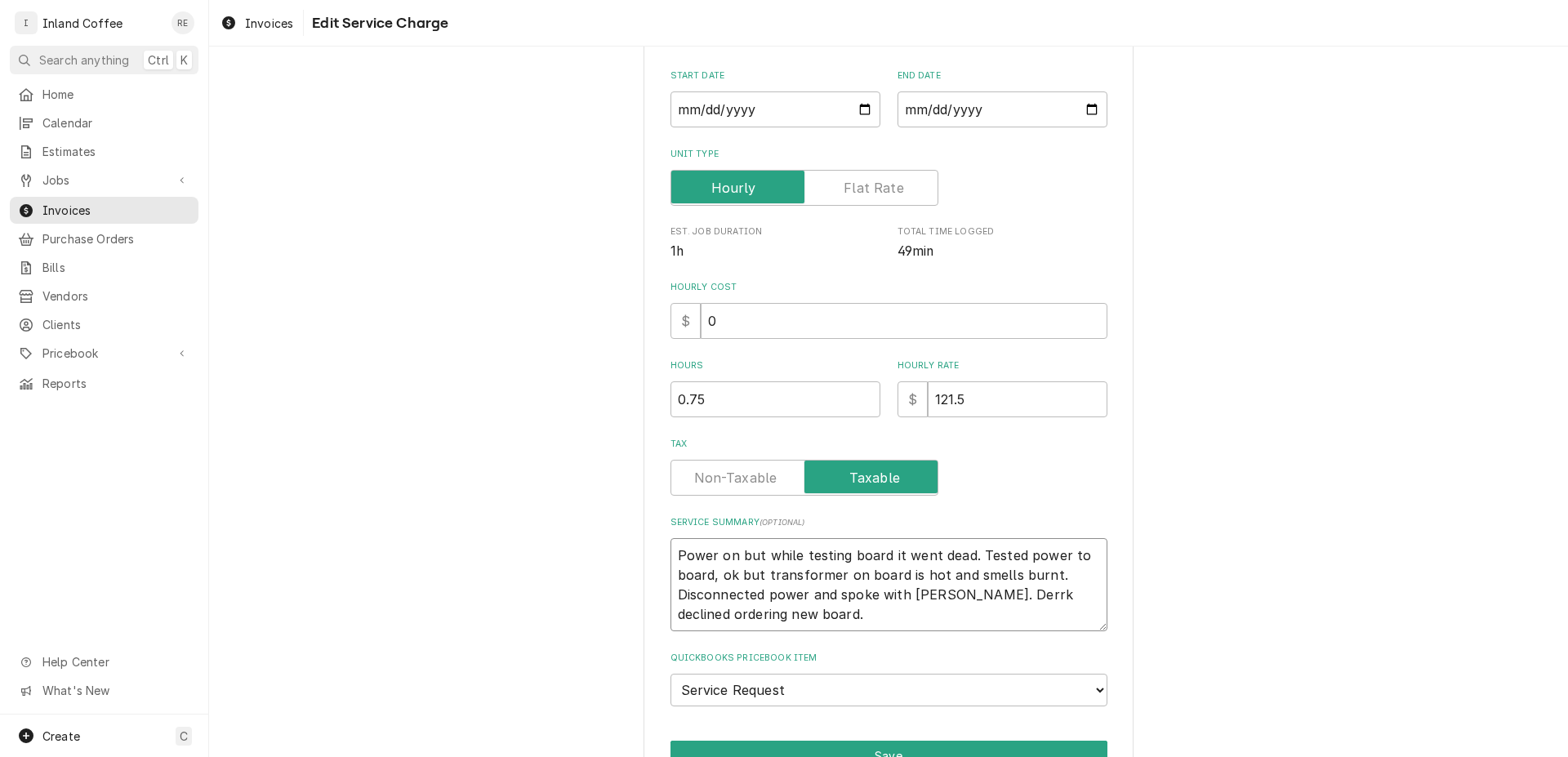
type textarea "Power on but while testing board it went dead. Tested power to board, ok but tr…"
type textarea "x"
type textarea "Power on but while testing board it went dead. Tested power to board, ok but tr…"
type textarea "x"
type textarea "Power on but while testing board it went dead. Tested power to board, ok but tr…"
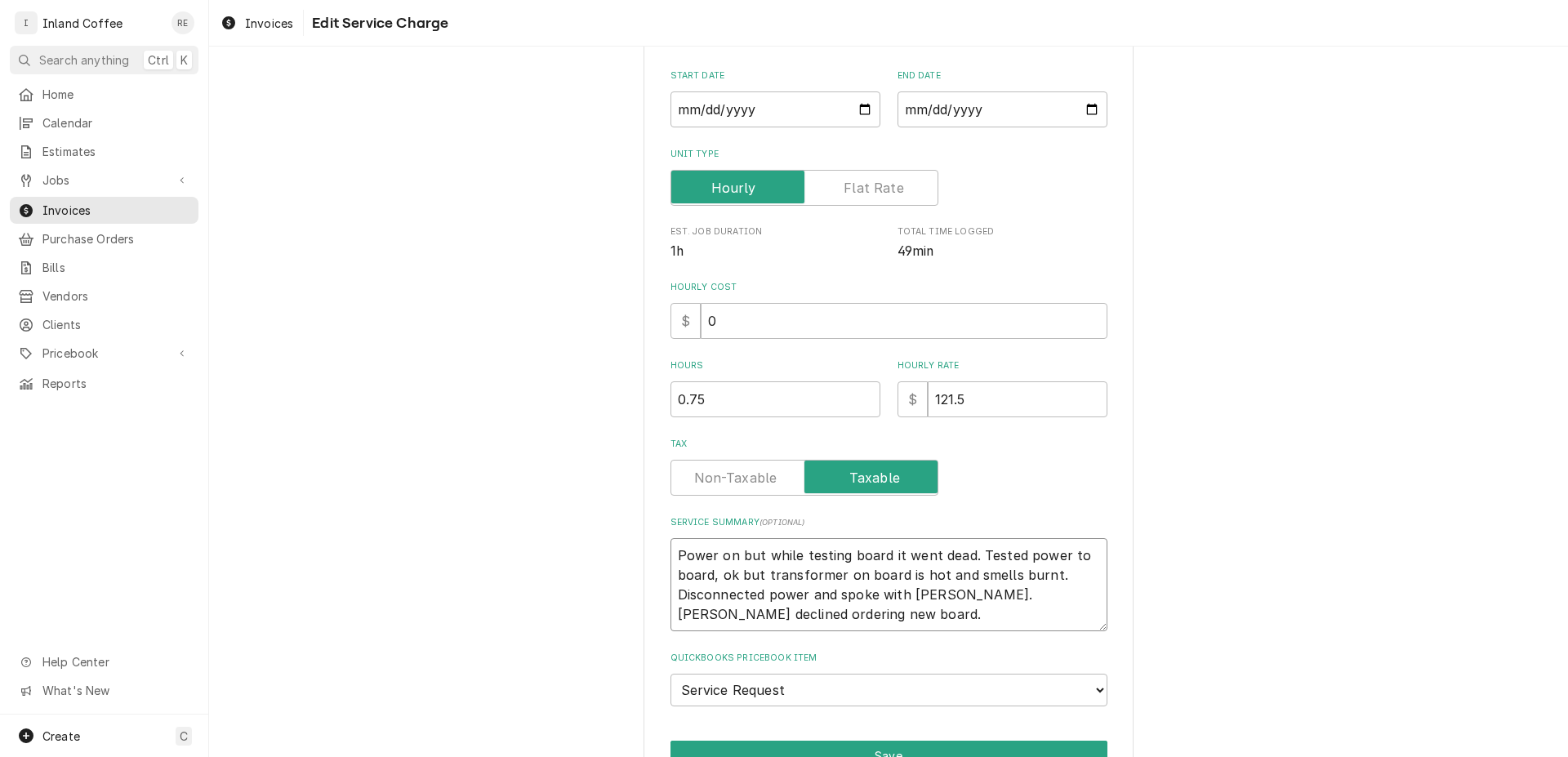
type textarea "x"
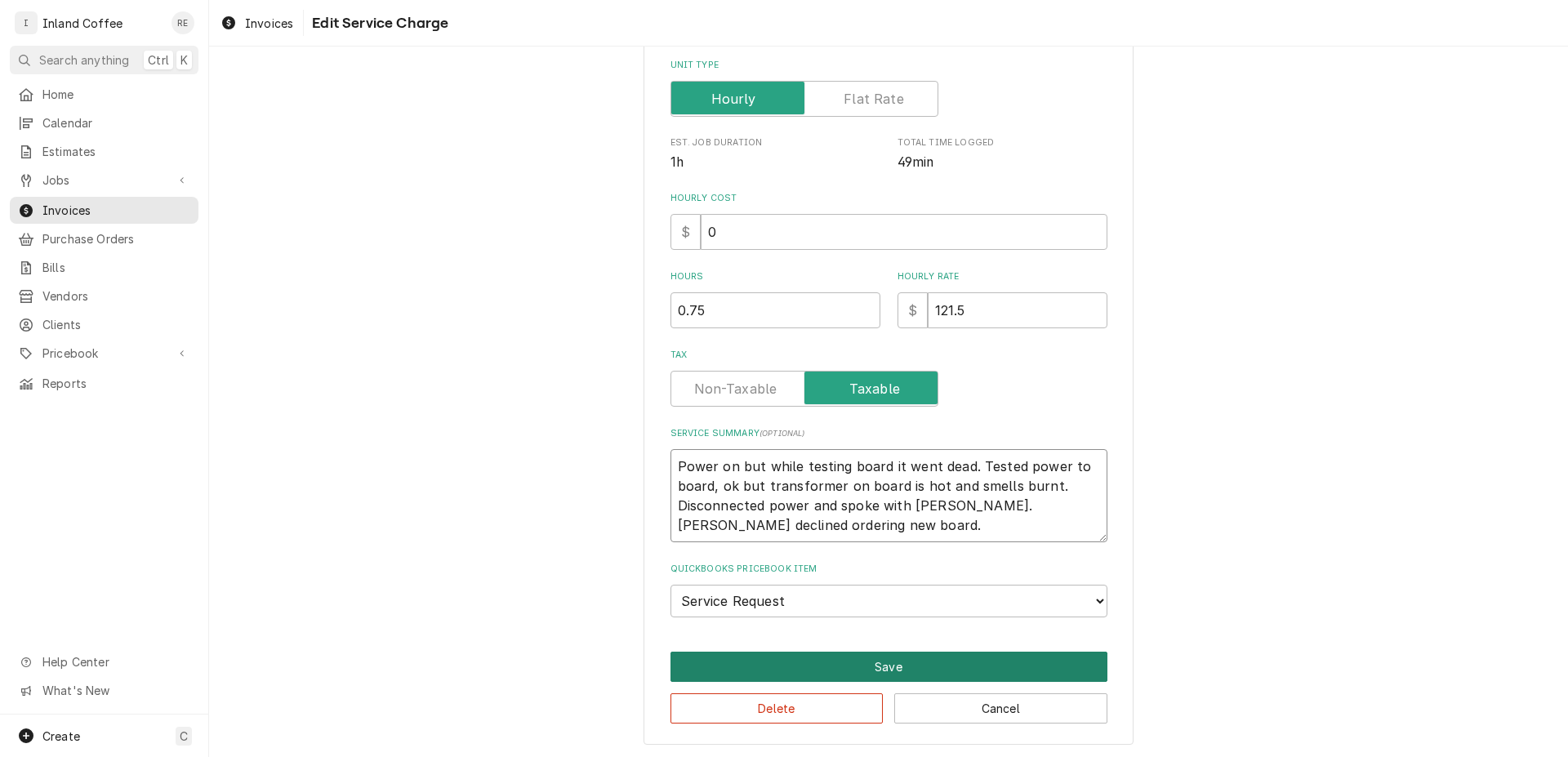
type textarea "Power on but while testing board it went dead. Tested power to board, ok but tr…"
click at [855, 659] on button "Save" at bounding box center [888, 667] width 436 height 30
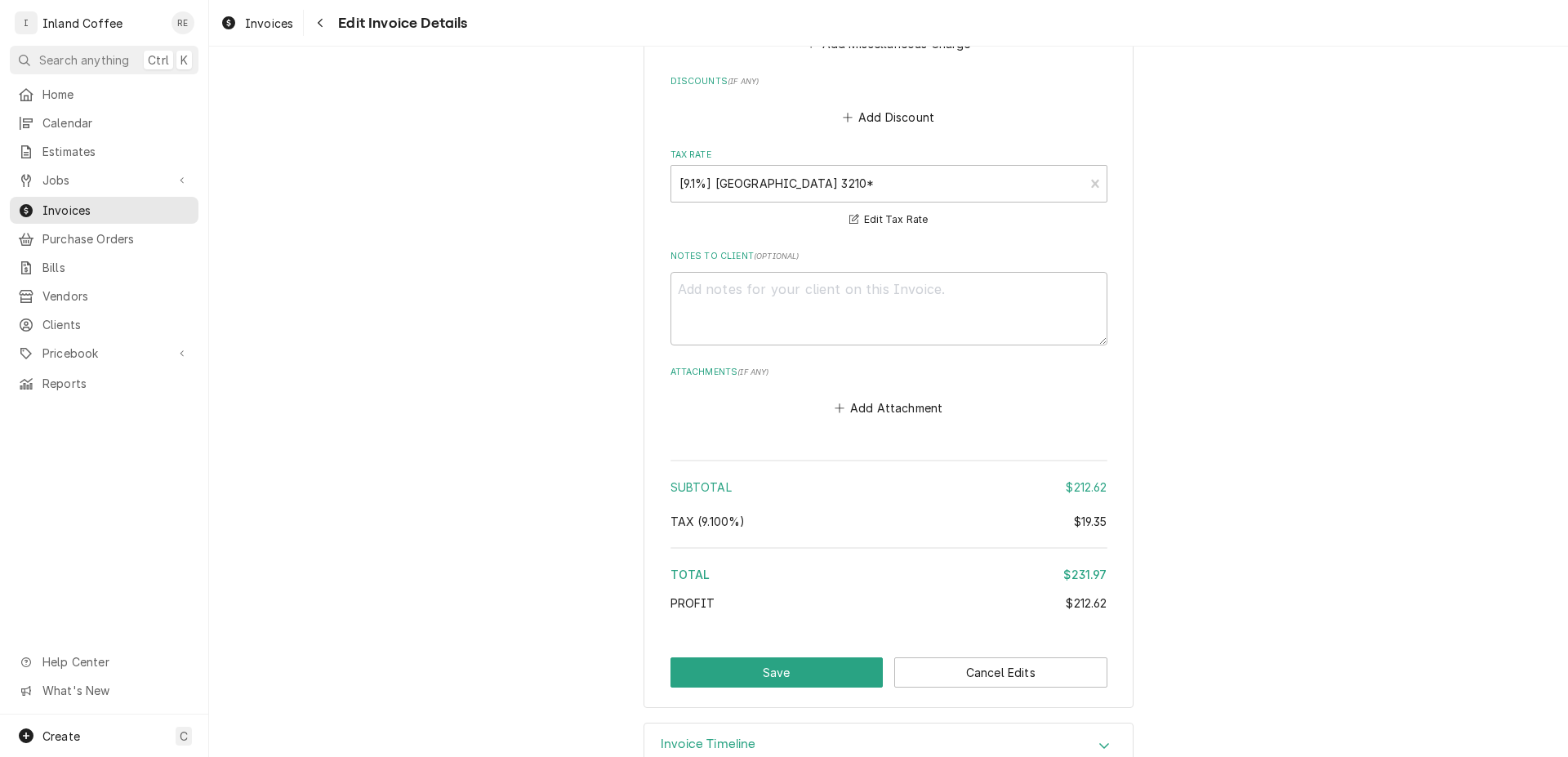
scroll to position [2233, 0]
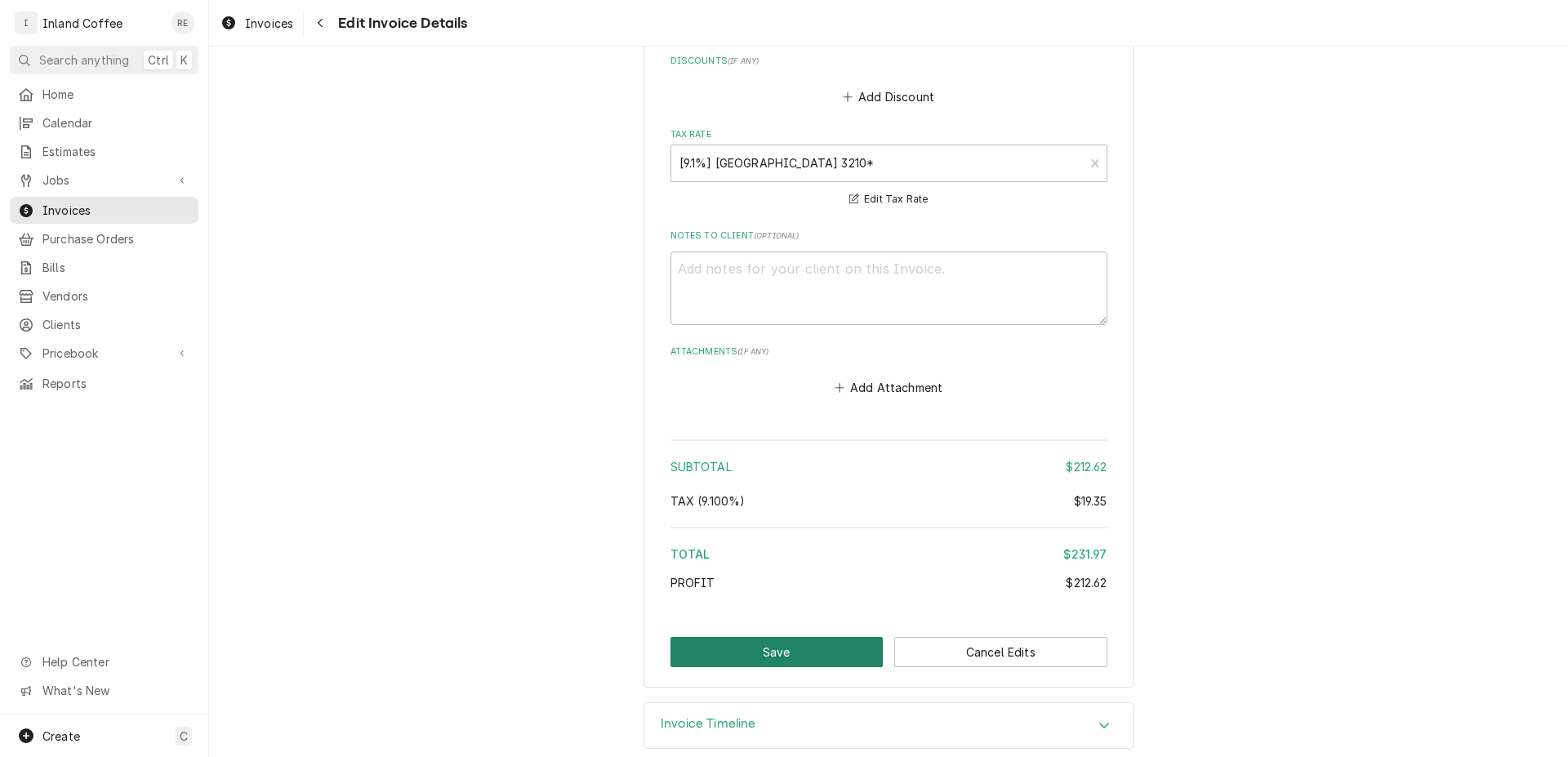
click at [764, 637] on button "Save" at bounding box center [776, 652] width 213 height 30
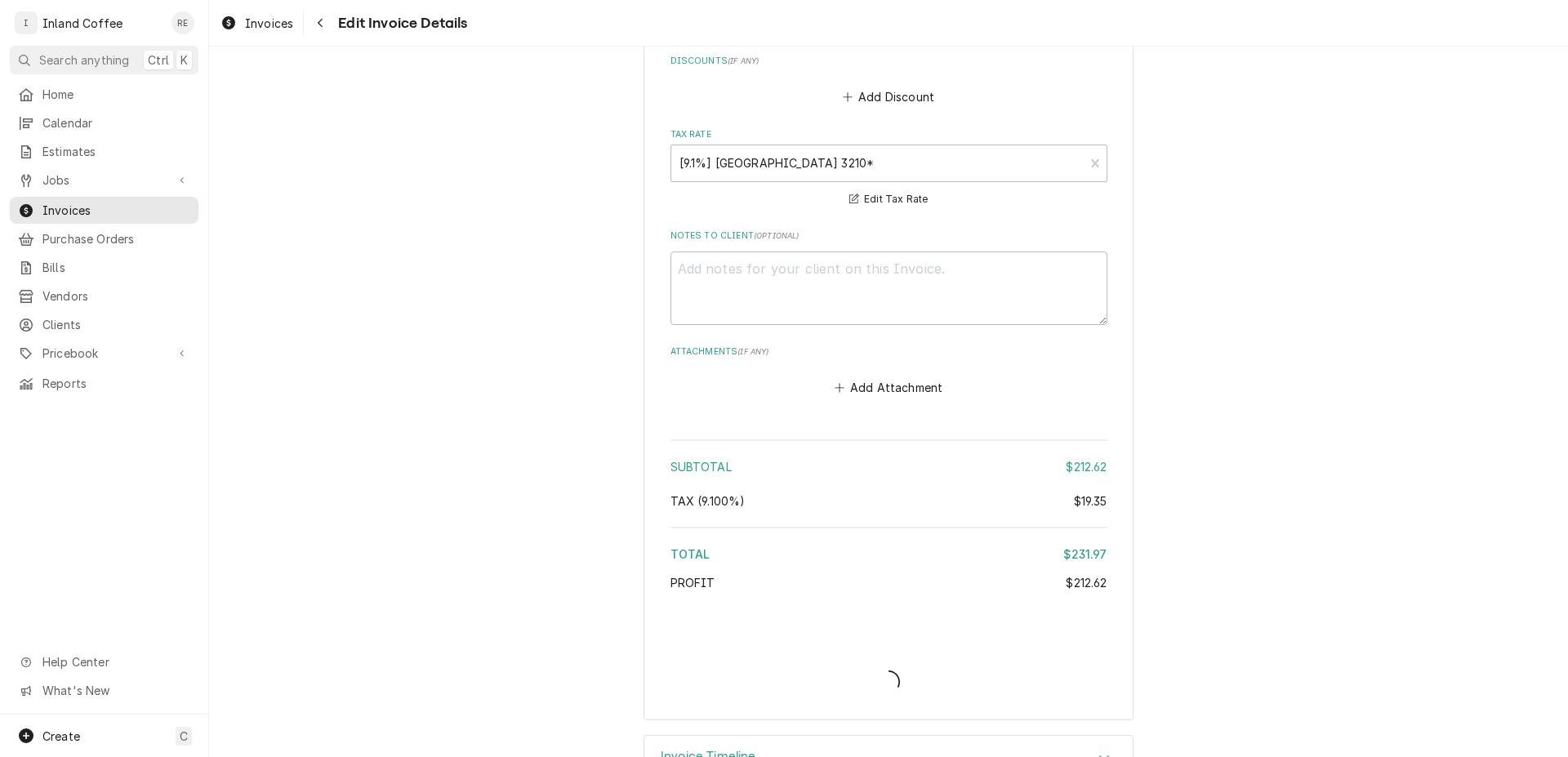
type textarea "x"
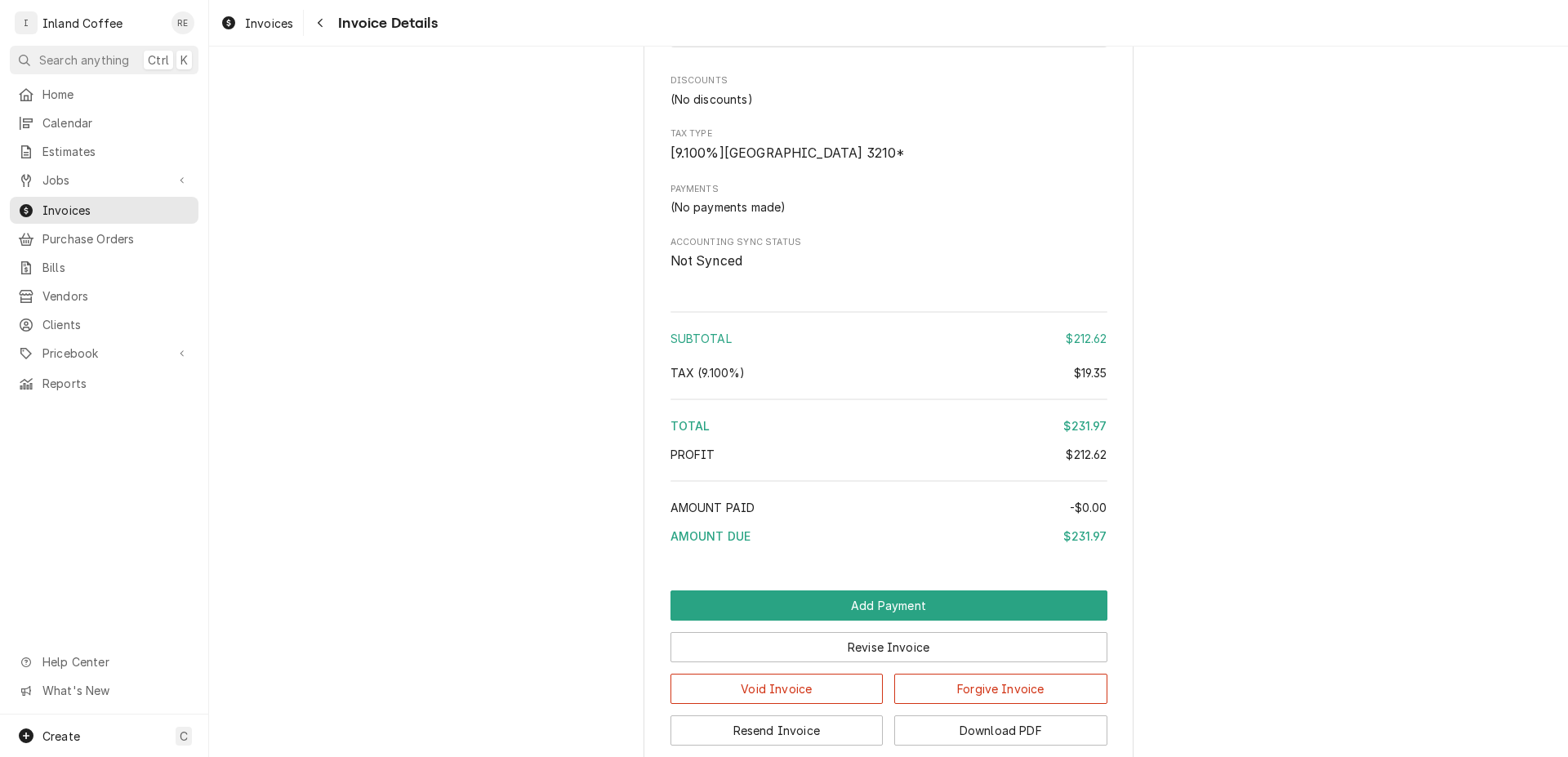
scroll to position [1426, 0]
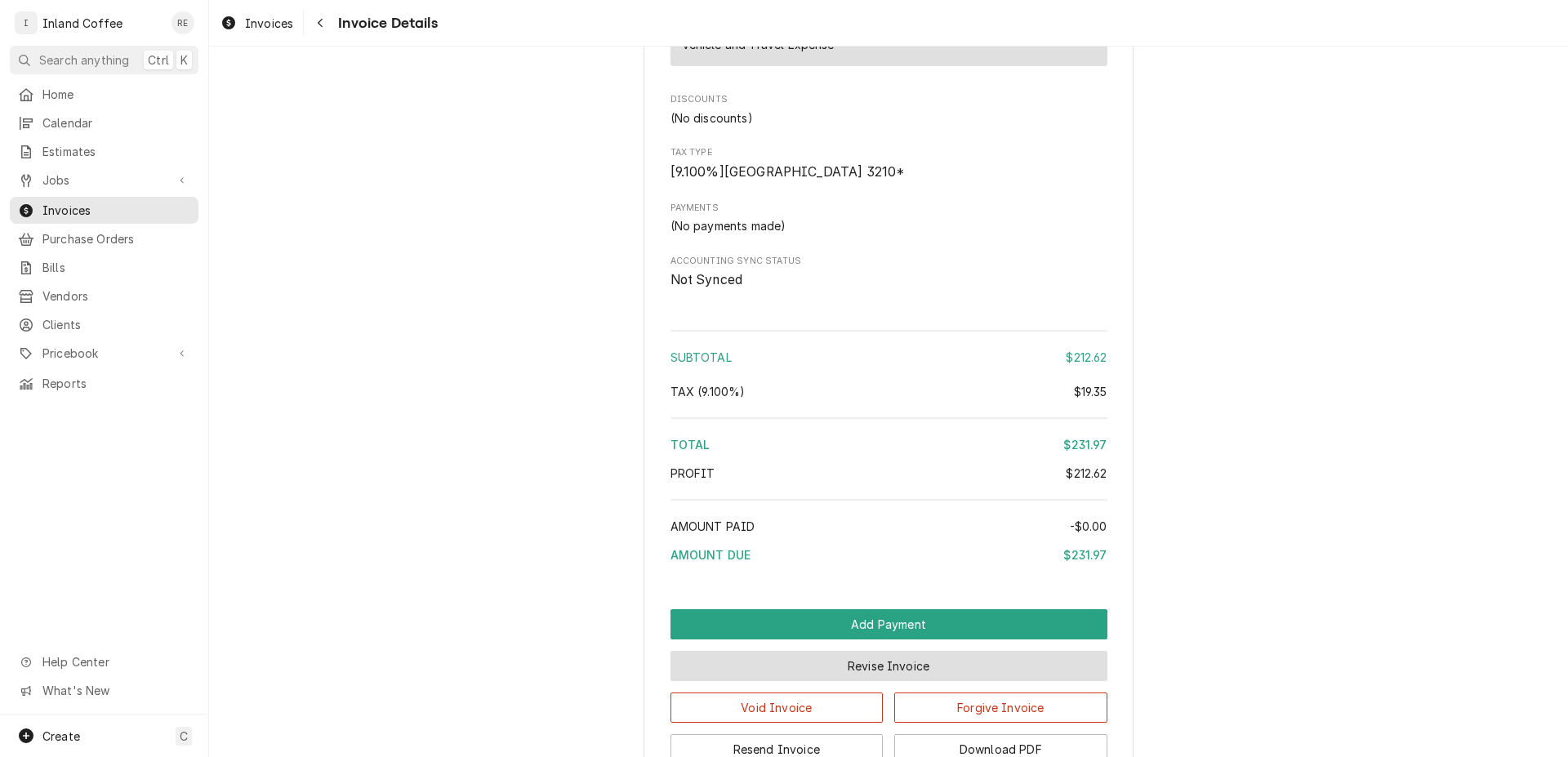
click at [889, 682] on button "Revise Invoice" at bounding box center [888, 666] width 436 height 30
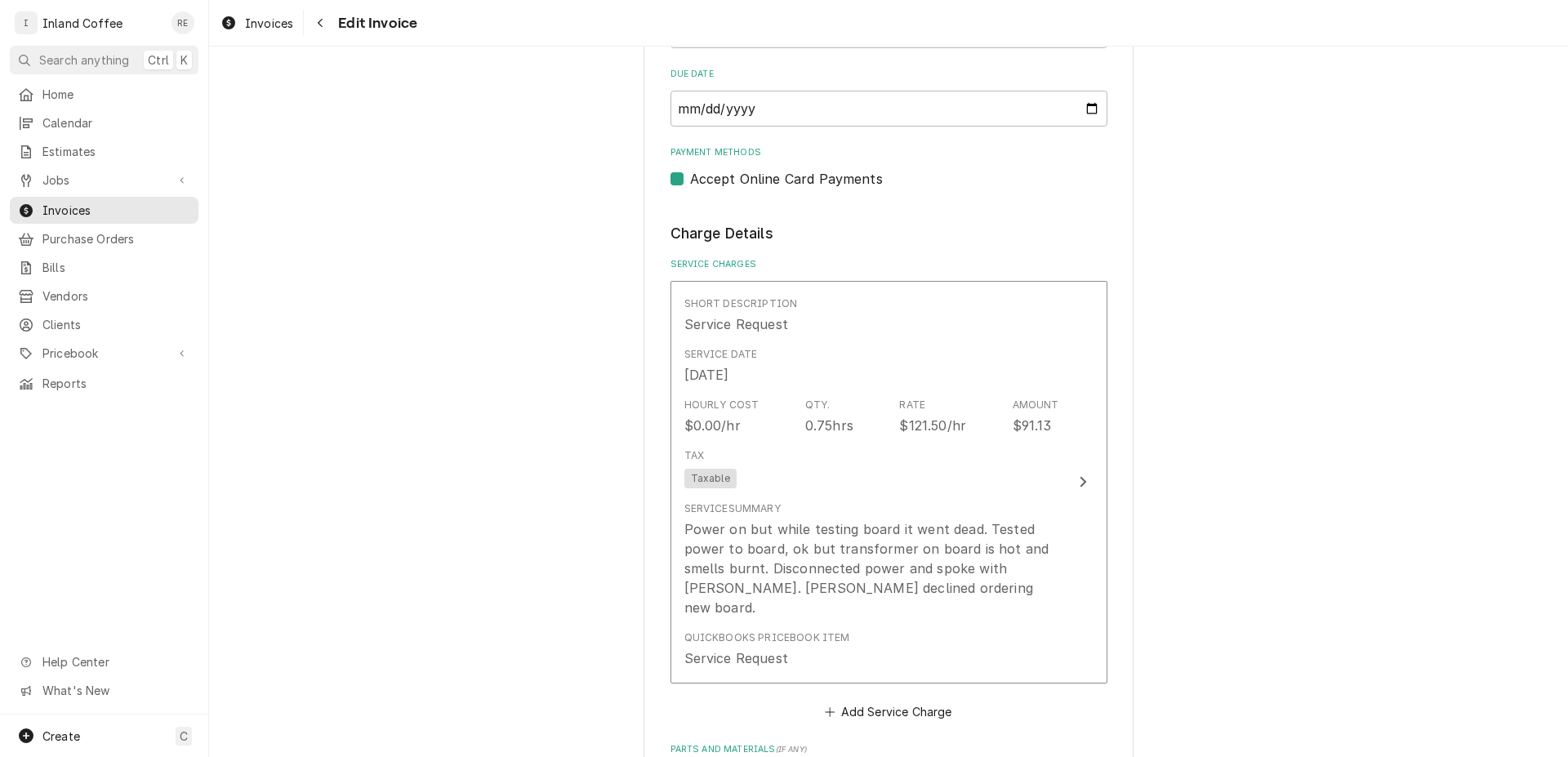
scroll to position [1108, 0]
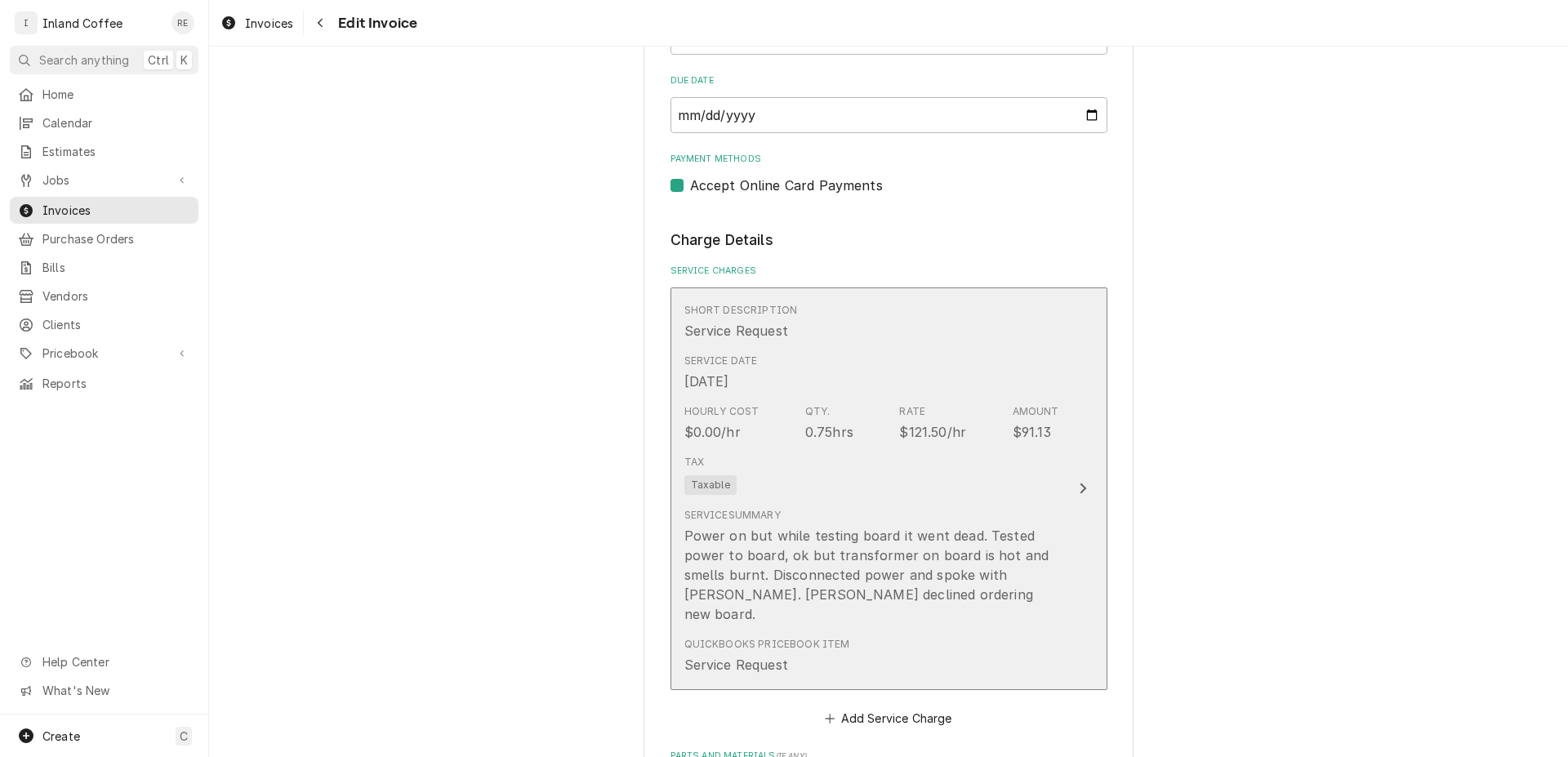
click at [1074, 486] on div "Update Line Item" at bounding box center [1082, 488] width 21 height 20
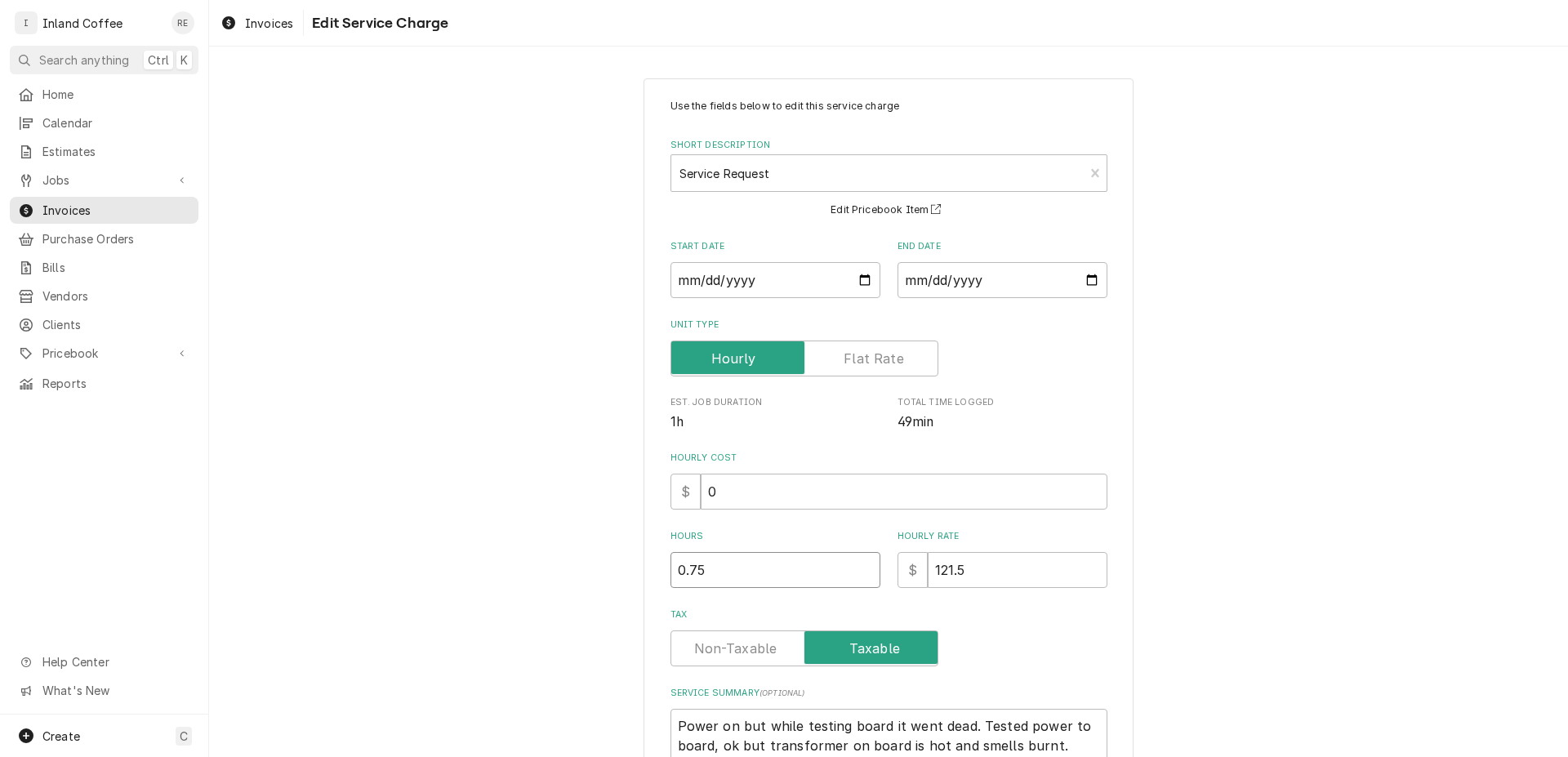
drag, startPoint x: 729, startPoint y: 576, endPoint x: 550, endPoint y: 587, distance: 179.3
click at [670, 587] on input "0.75" at bounding box center [774, 570] width 209 height 36
type textarea "x"
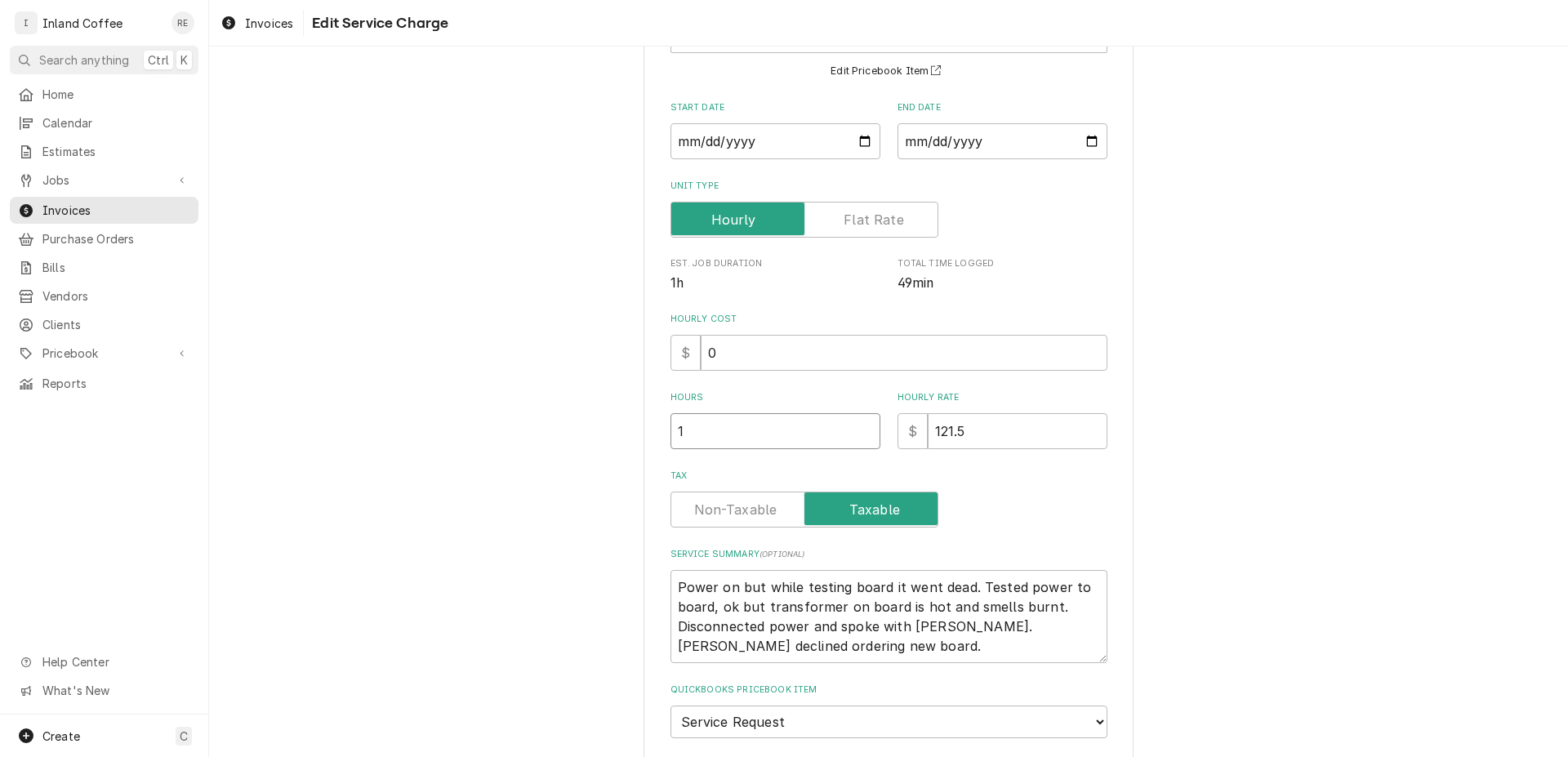
scroll to position [260, 0]
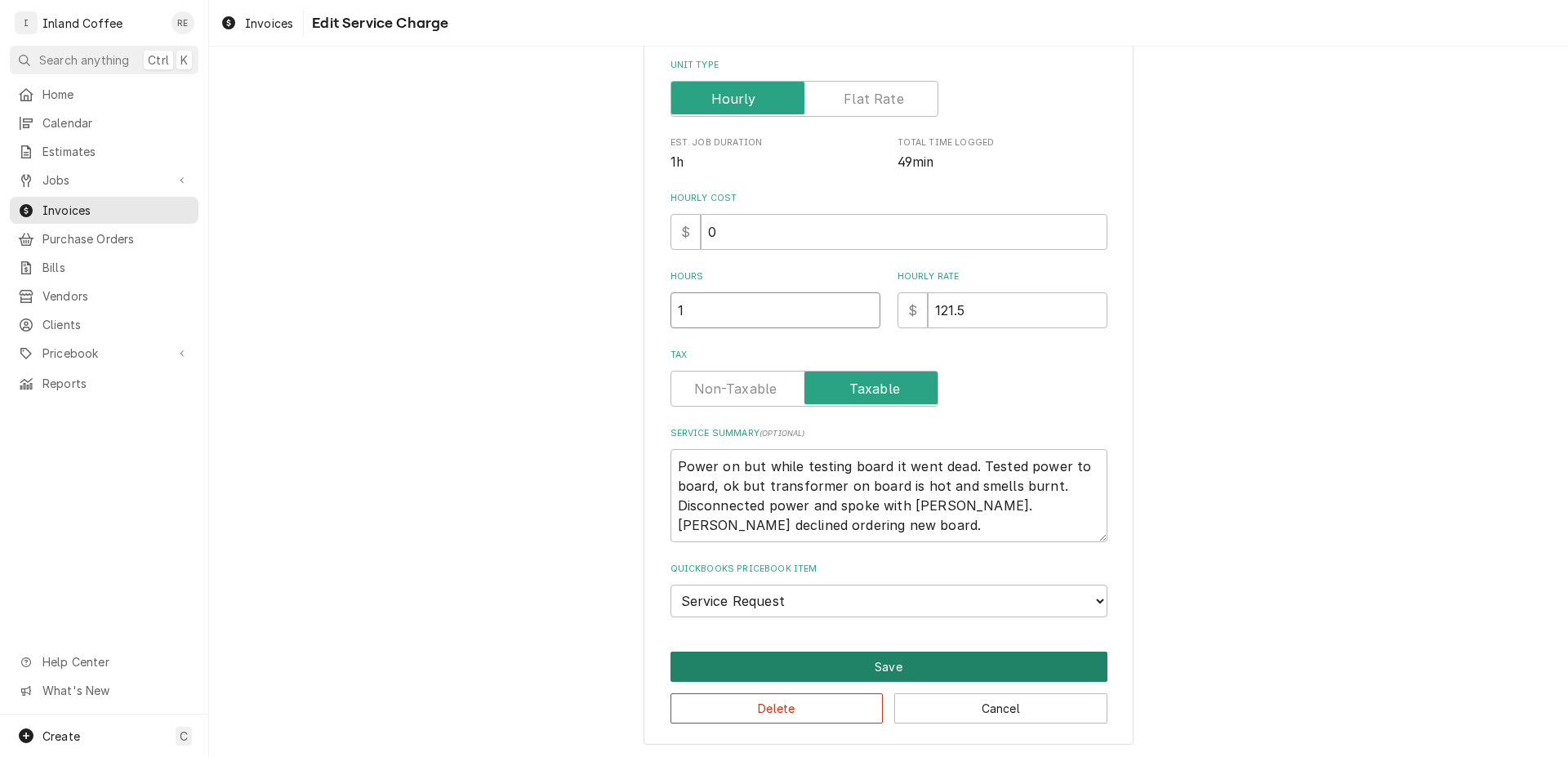
type input "1"
click at [1079, 665] on button "Save" at bounding box center [888, 667] width 436 height 30
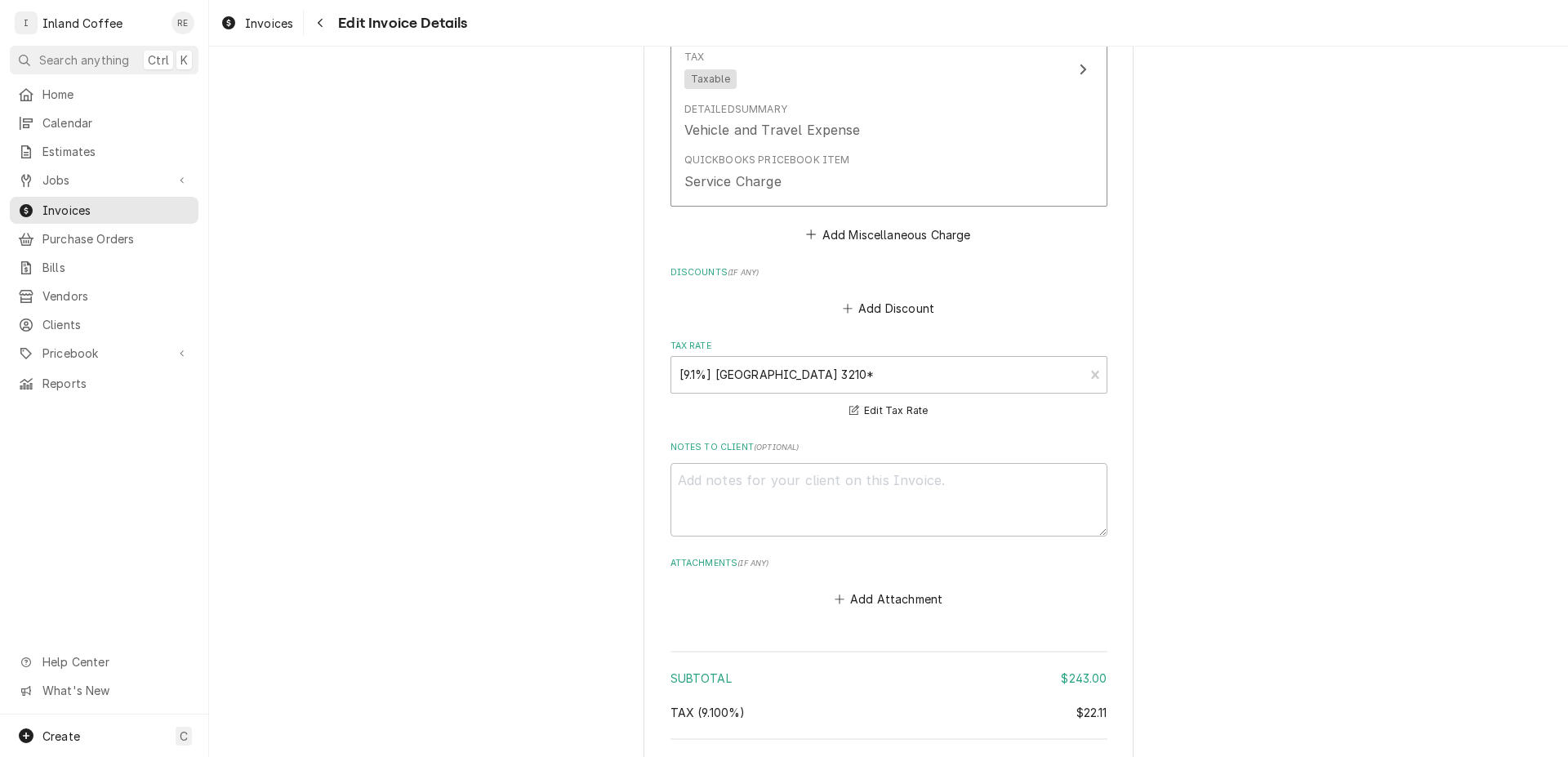
scroll to position [2233, 0]
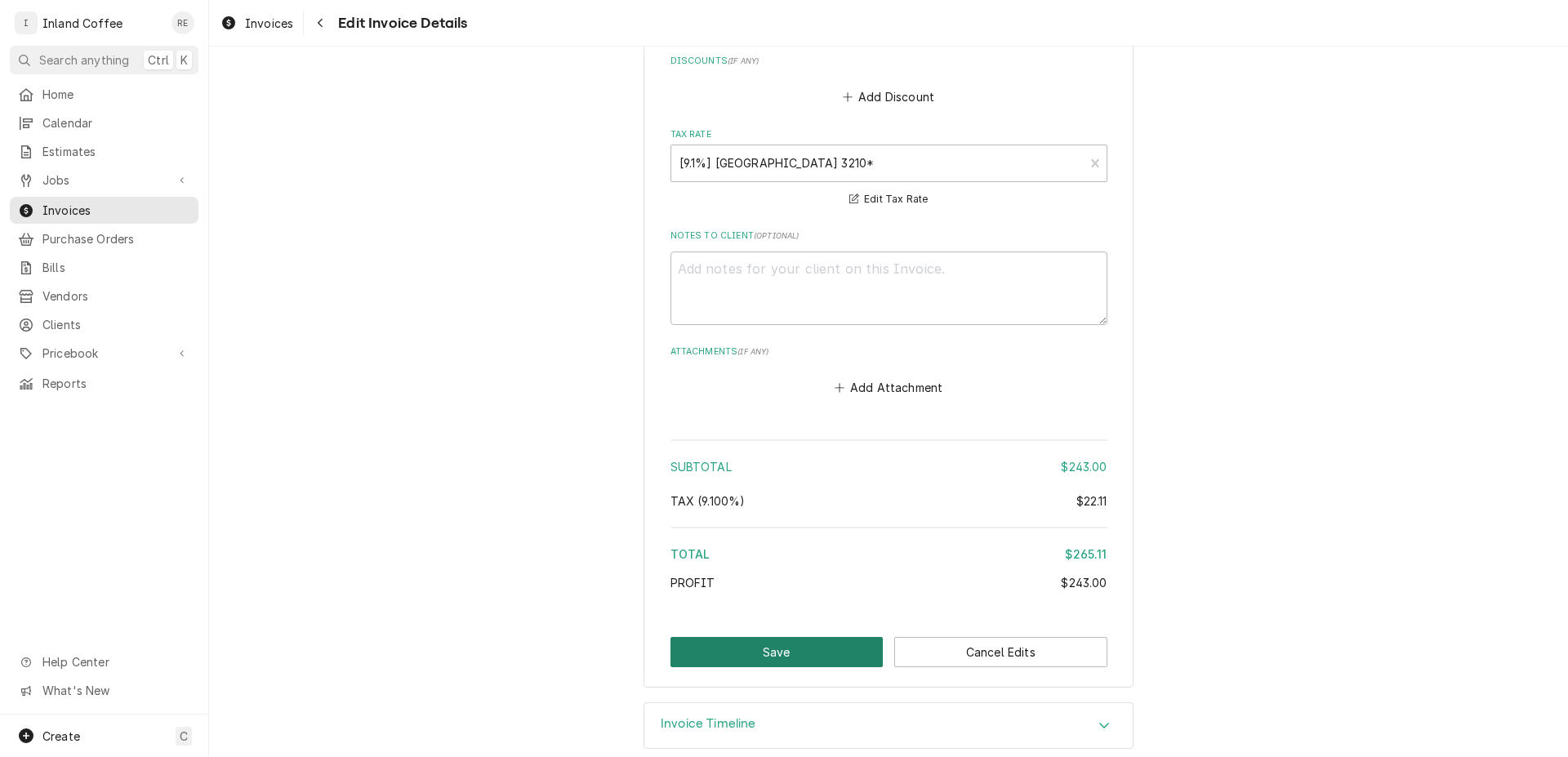
click at [868, 637] on button "Save" at bounding box center [776, 652] width 213 height 30
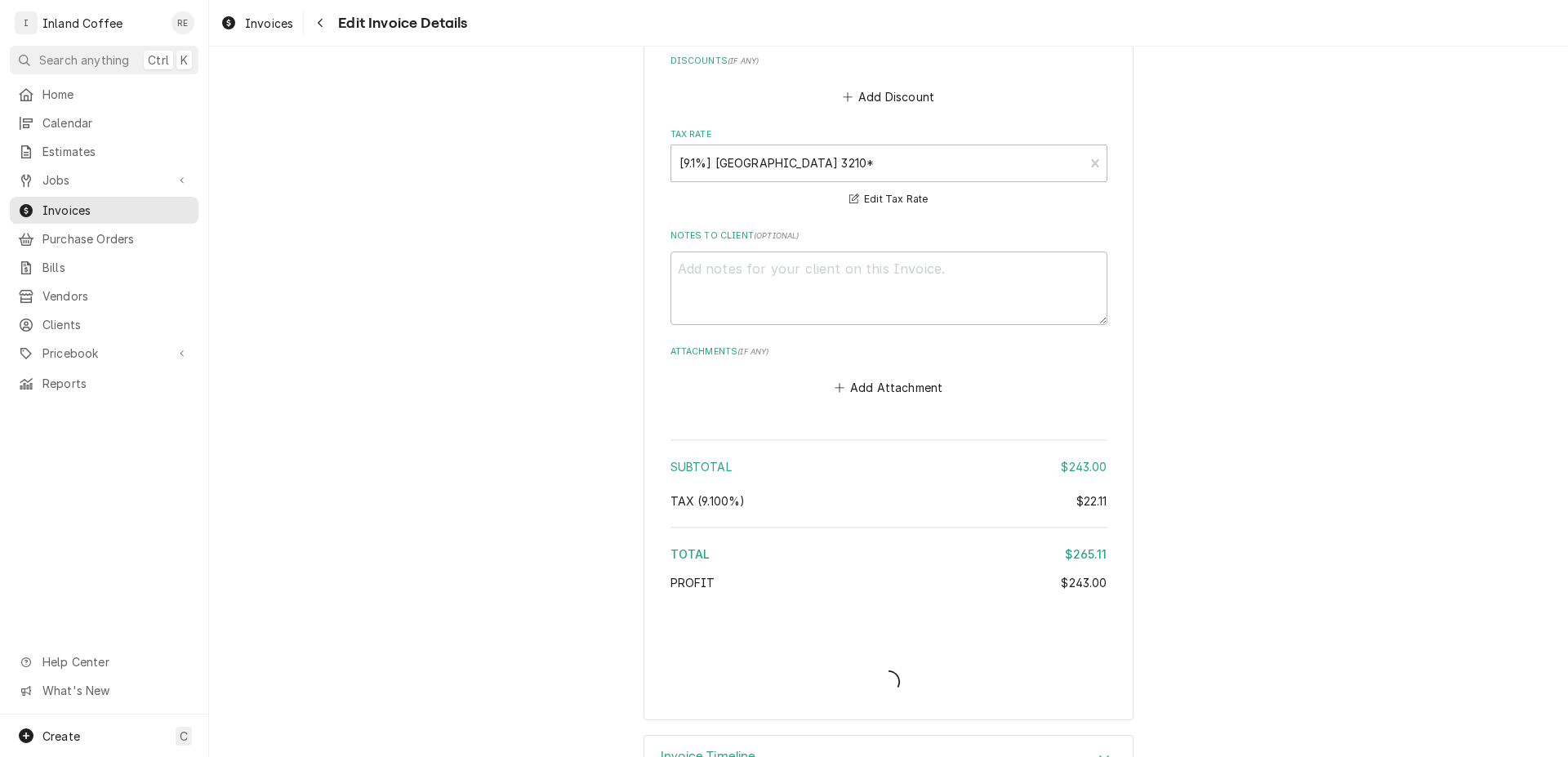
type textarea "x"
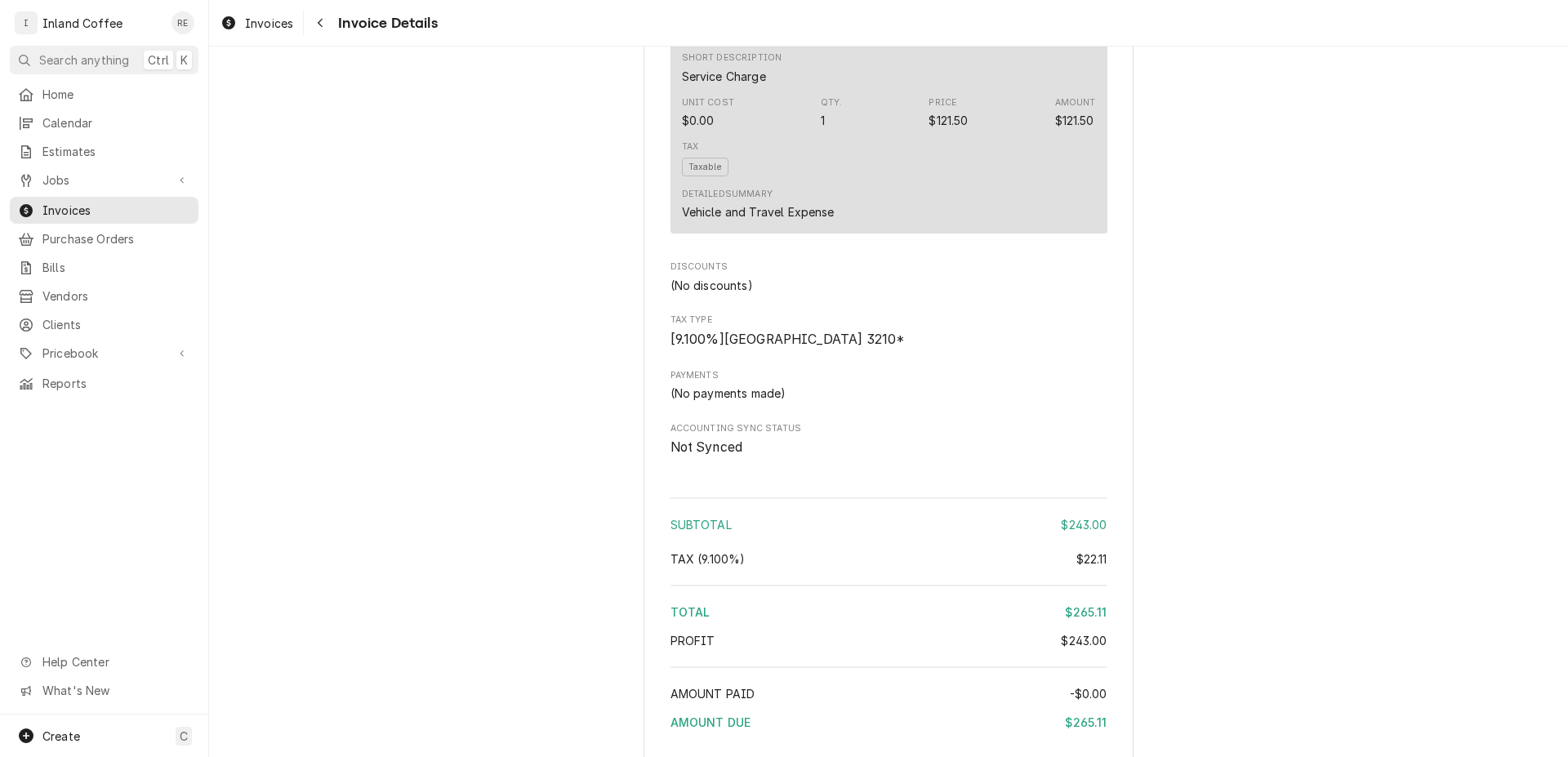
scroll to position [1582, 0]
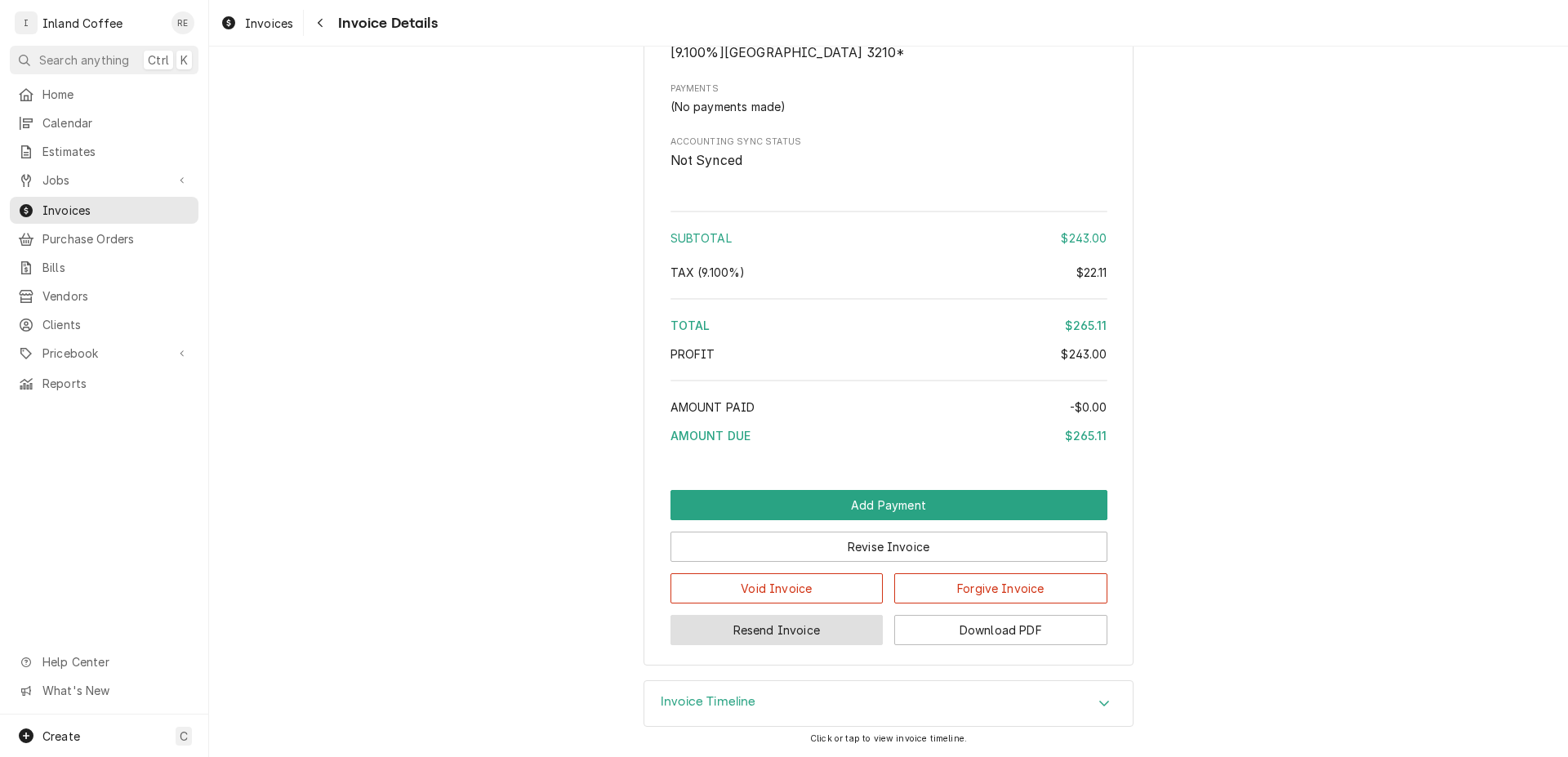
click at [789, 622] on button "Resend Invoice" at bounding box center [776, 630] width 213 height 30
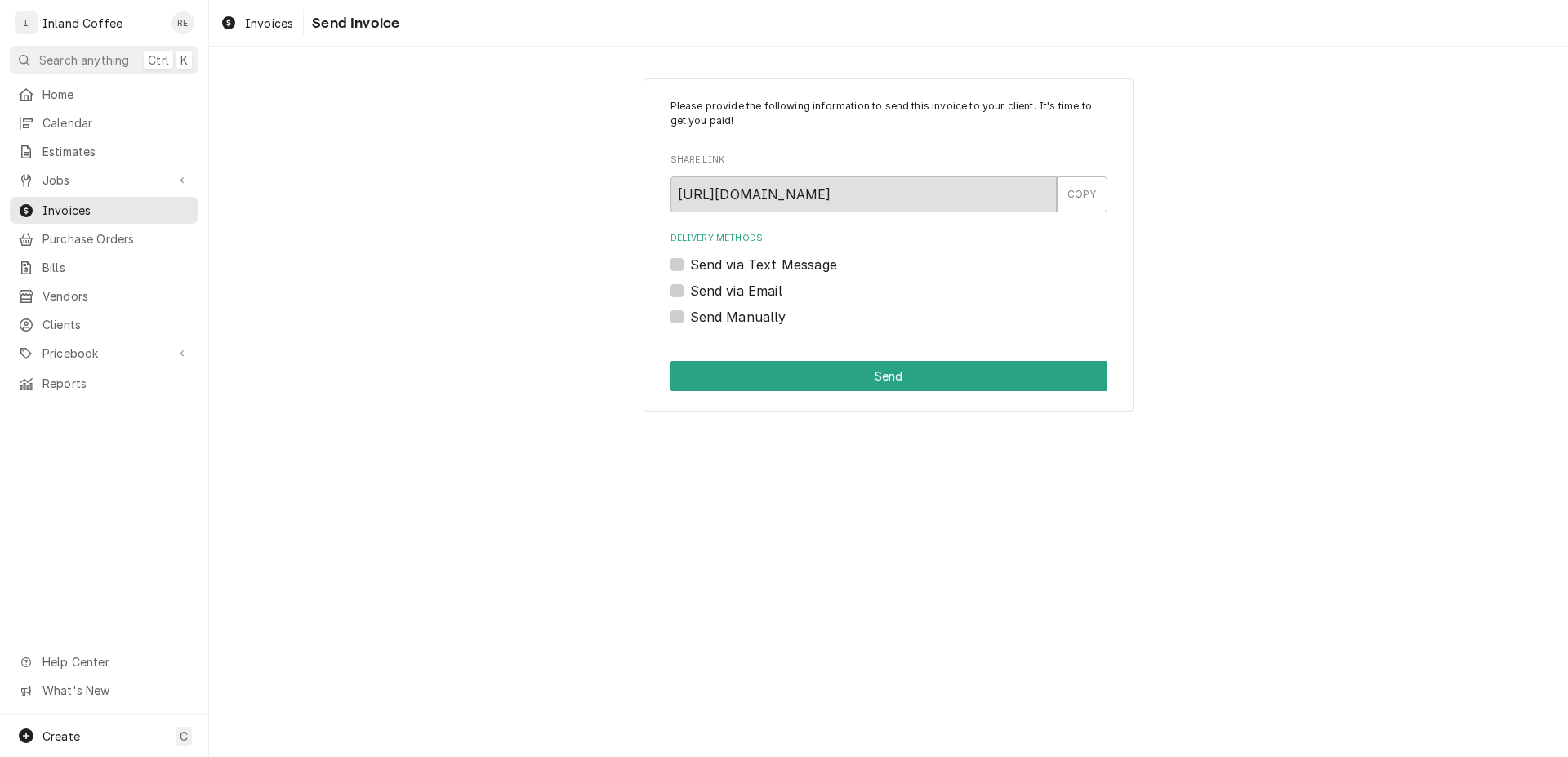
click at [690, 290] on label "Send via Email" at bounding box center [735, 291] width 92 height 20
click at [690, 290] on input "Send via Email" at bounding box center [907, 299] width 436 height 36
checkbox input "true"
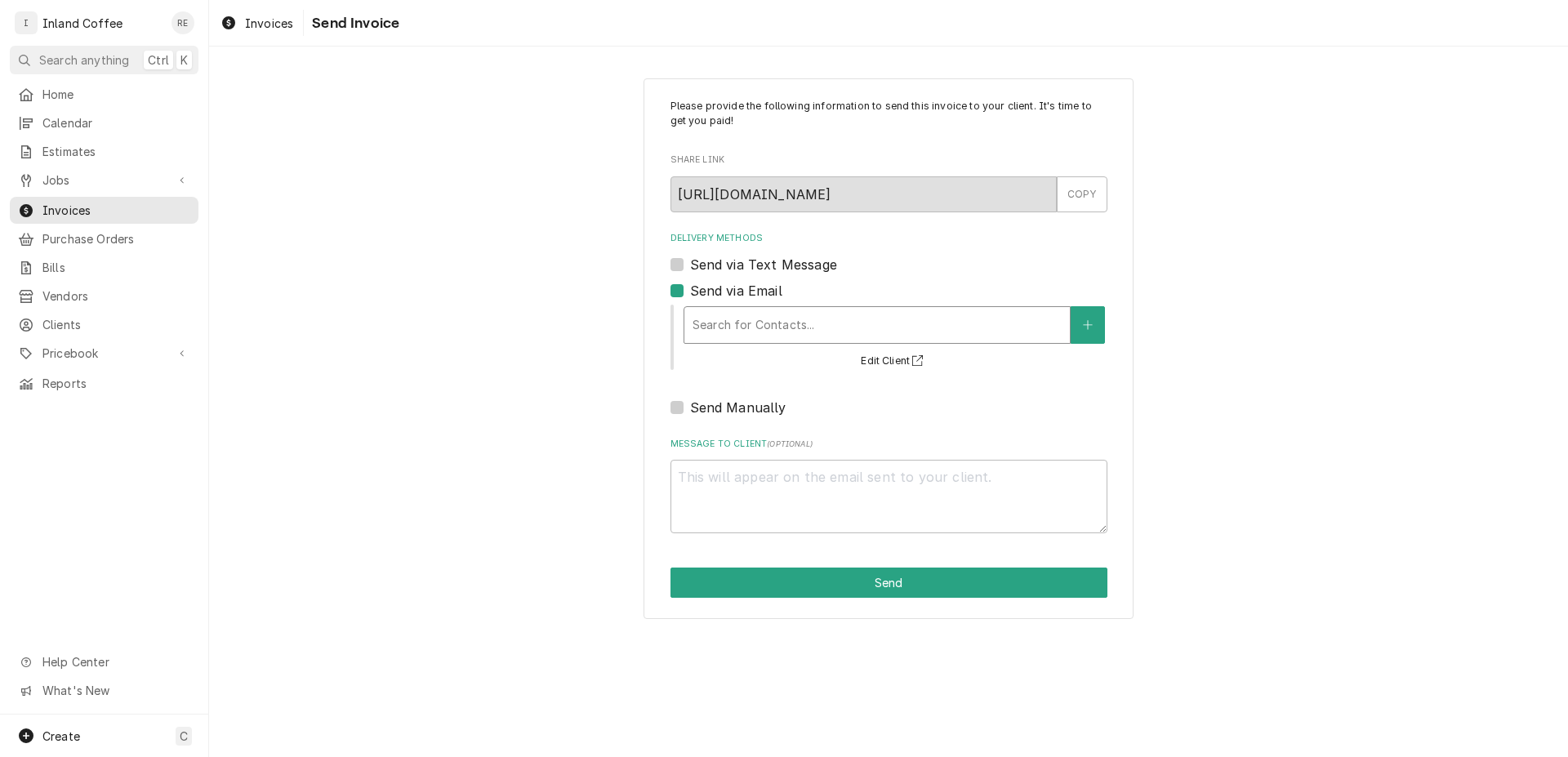
click at [746, 317] on div "Delivery Methods" at bounding box center [877, 325] width 369 height 30
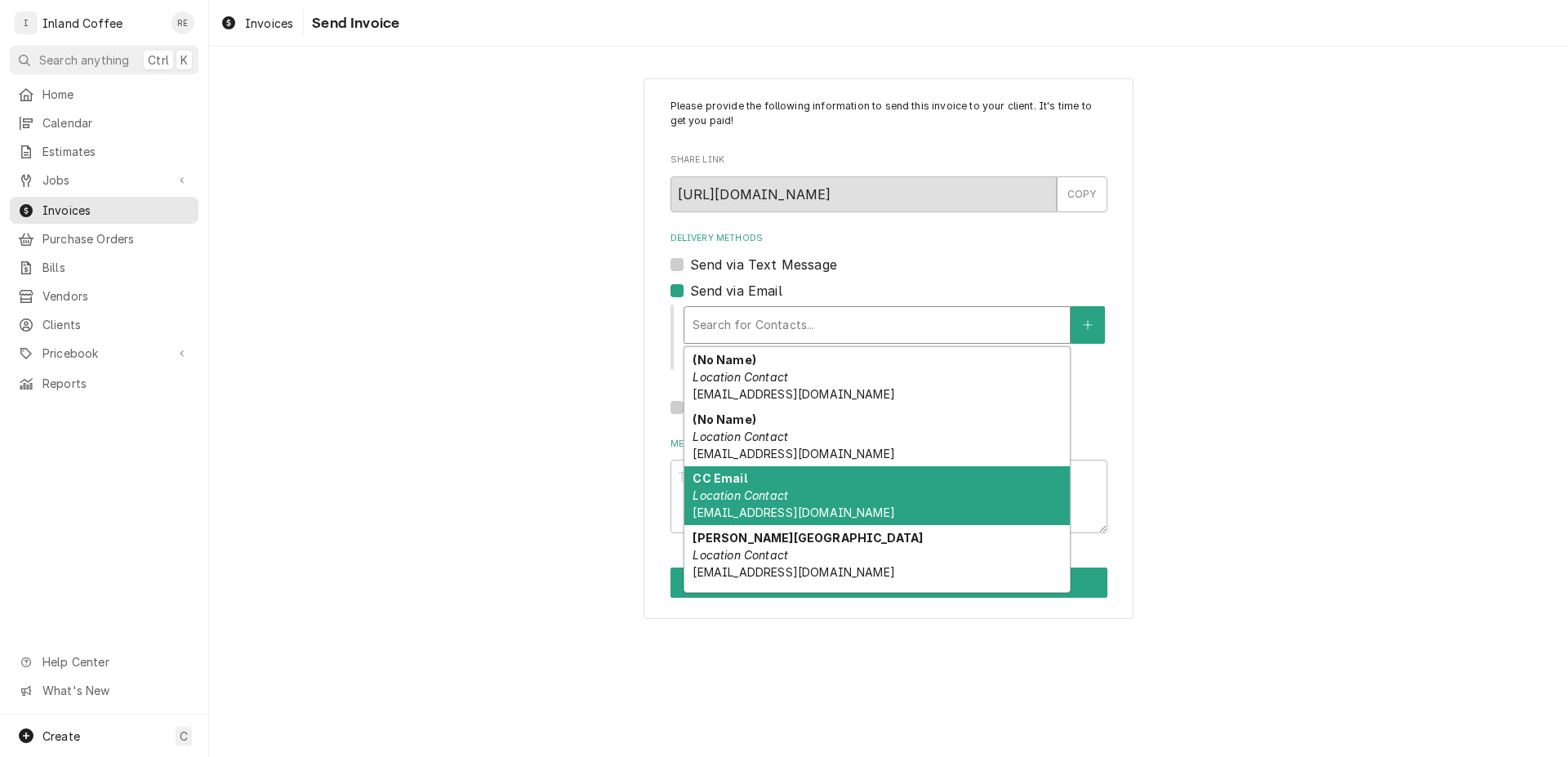
drag, startPoint x: 794, startPoint y: 505, endPoint x: 779, endPoint y: 507, distance: 15.1
click at [794, 506] on div "CC Email Location Contact [EMAIL_ADDRESS][DOMAIN_NAME]" at bounding box center [877, 496] width 385 height 60
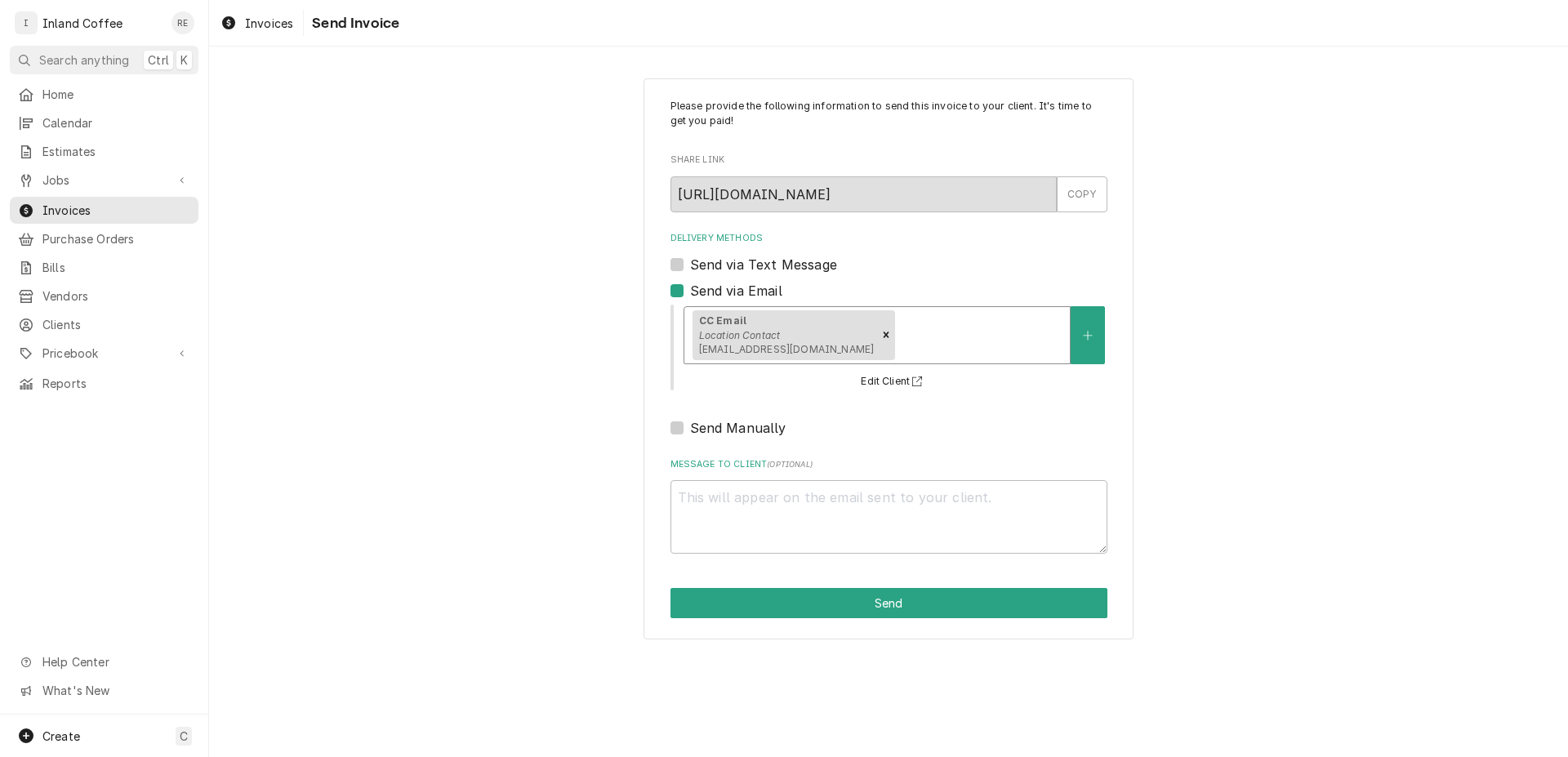
click at [986, 330] on div "Delivery Methods" at bounding box center [979, 335] width 163 height 30
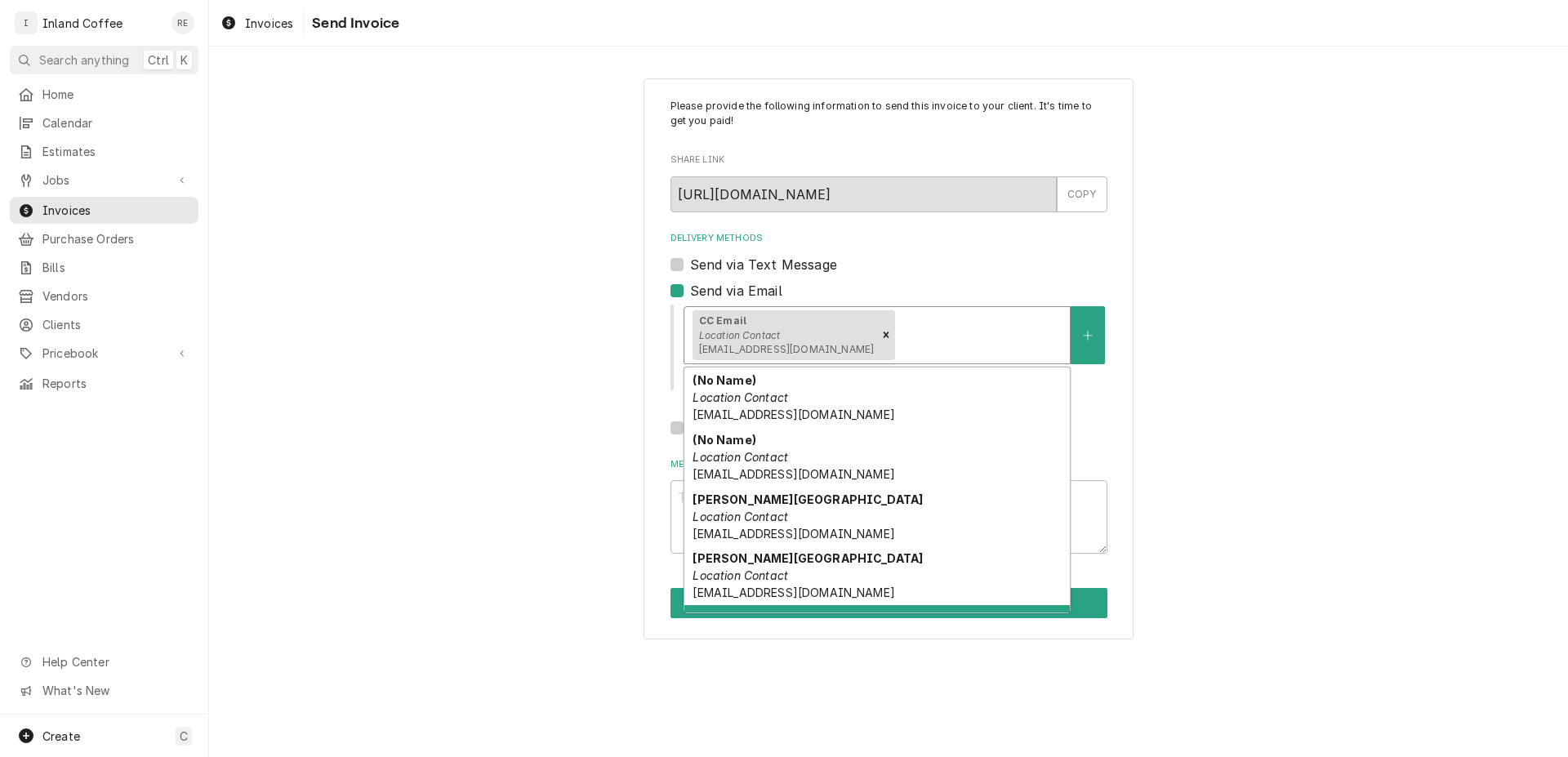
click at [1055, 609] on div "[PERSON_NAME][GEOGRAPHIC_DATA] (Alt. Email 1) Client Contact [EMAIL_ADDRESS][DO…" at bounding box center [877, 635] width 385 height 60
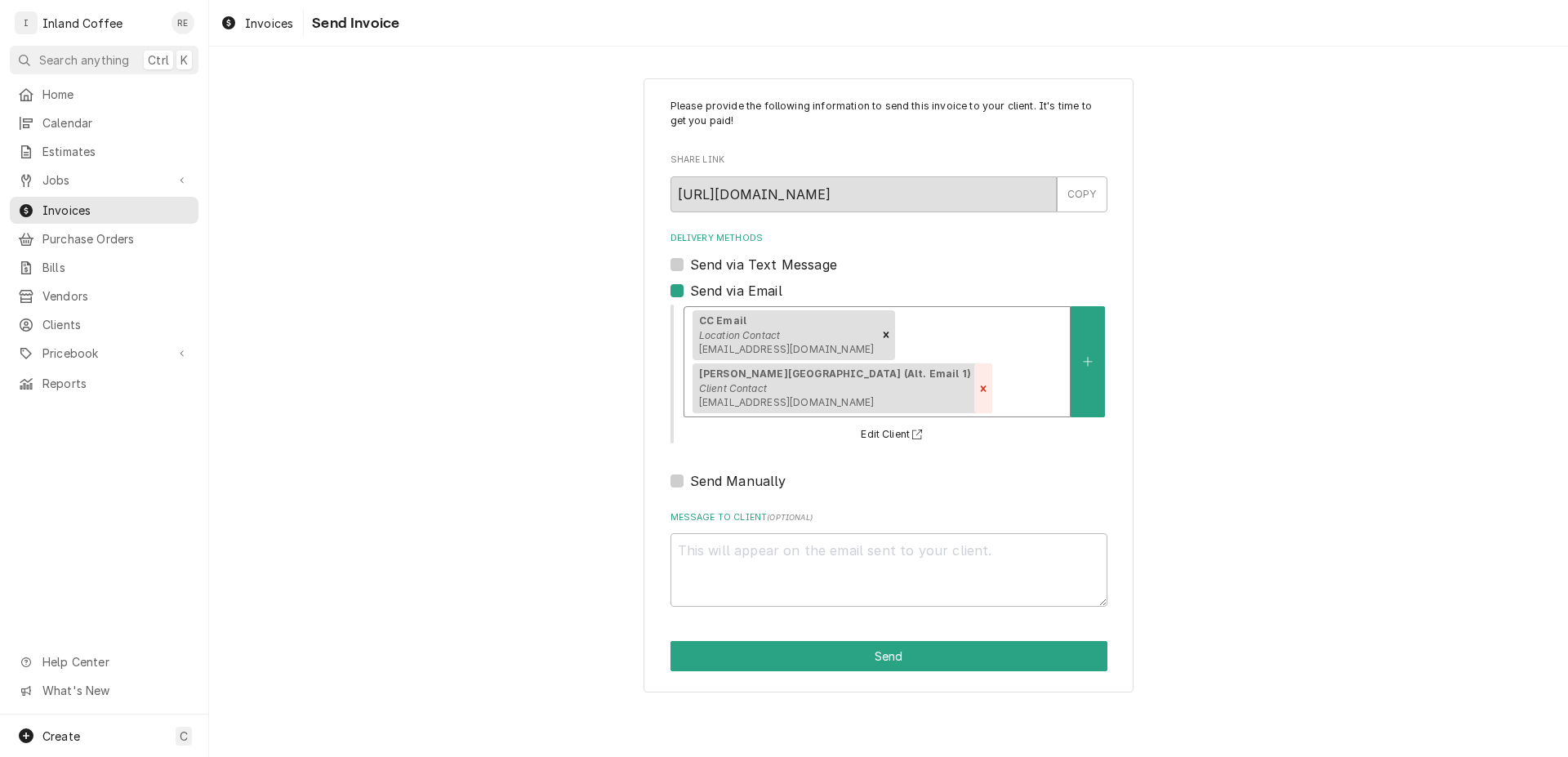
click at [989, 383] on icon "Remove [object Object]" at bounding box center [983, 388] width 11 height 11
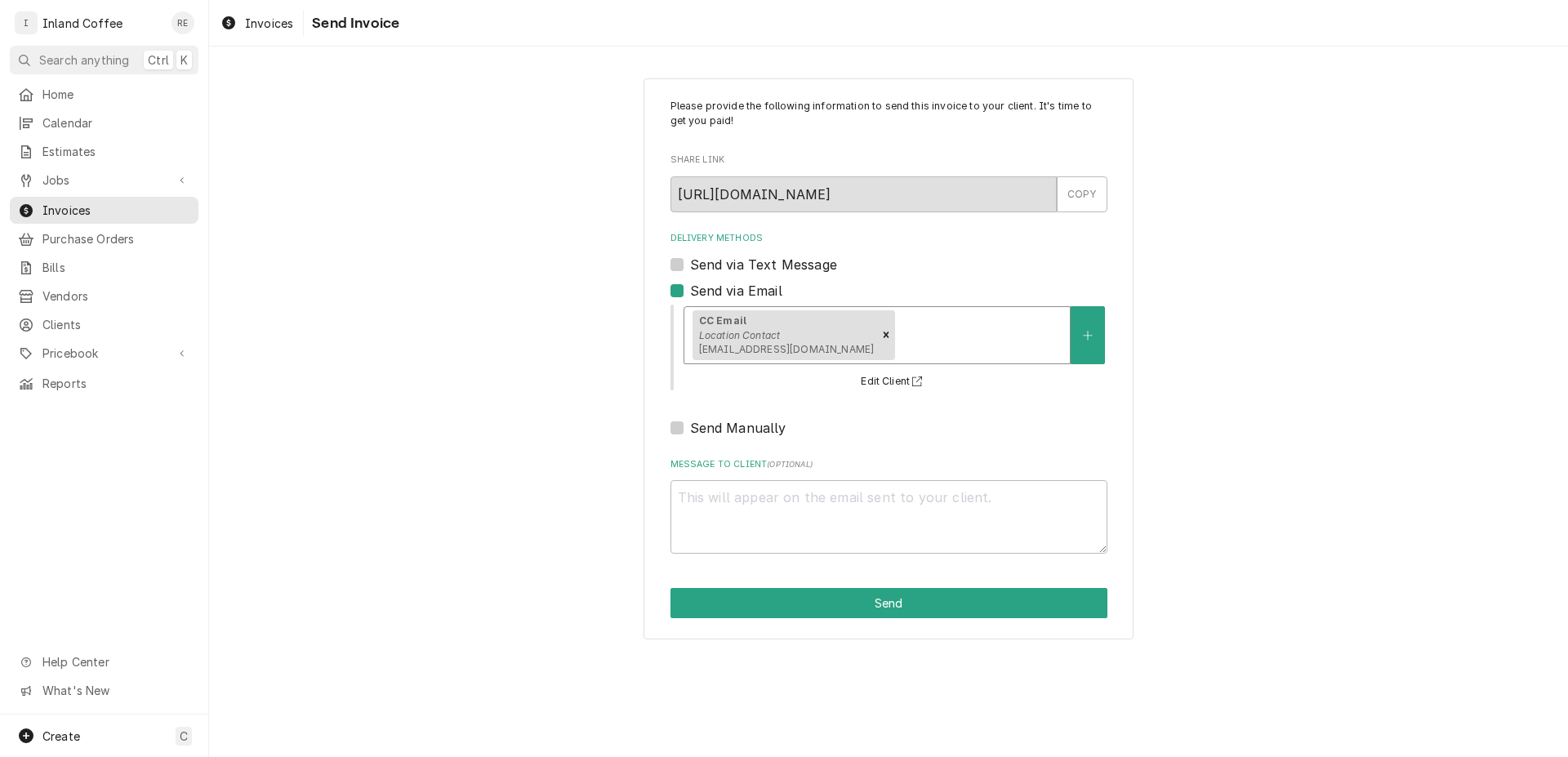
click at [958, 329] on div "Delivery Methods" at bounding box center [979, 335] width 163 height 30
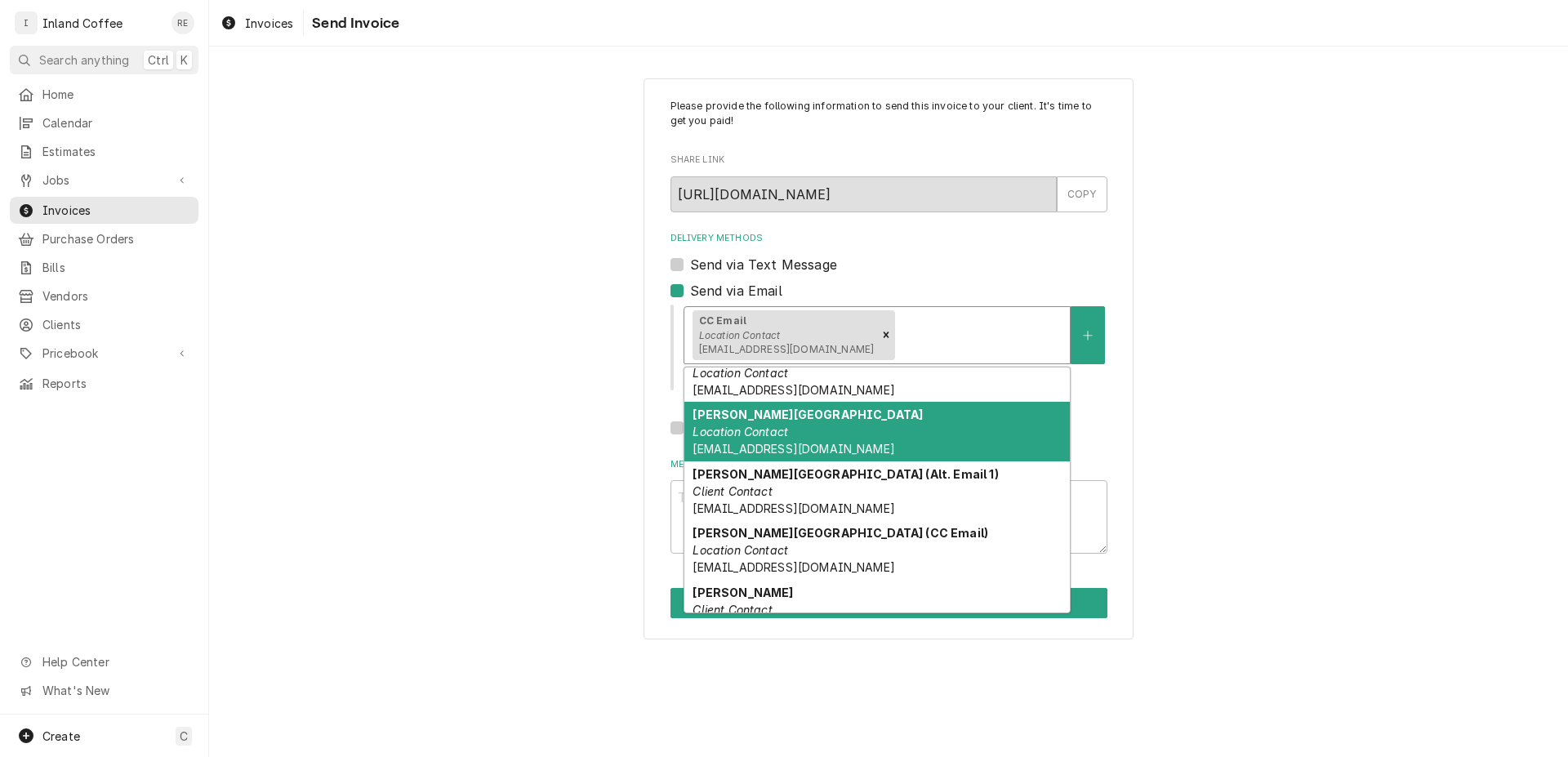
scroll to position [167, 0]
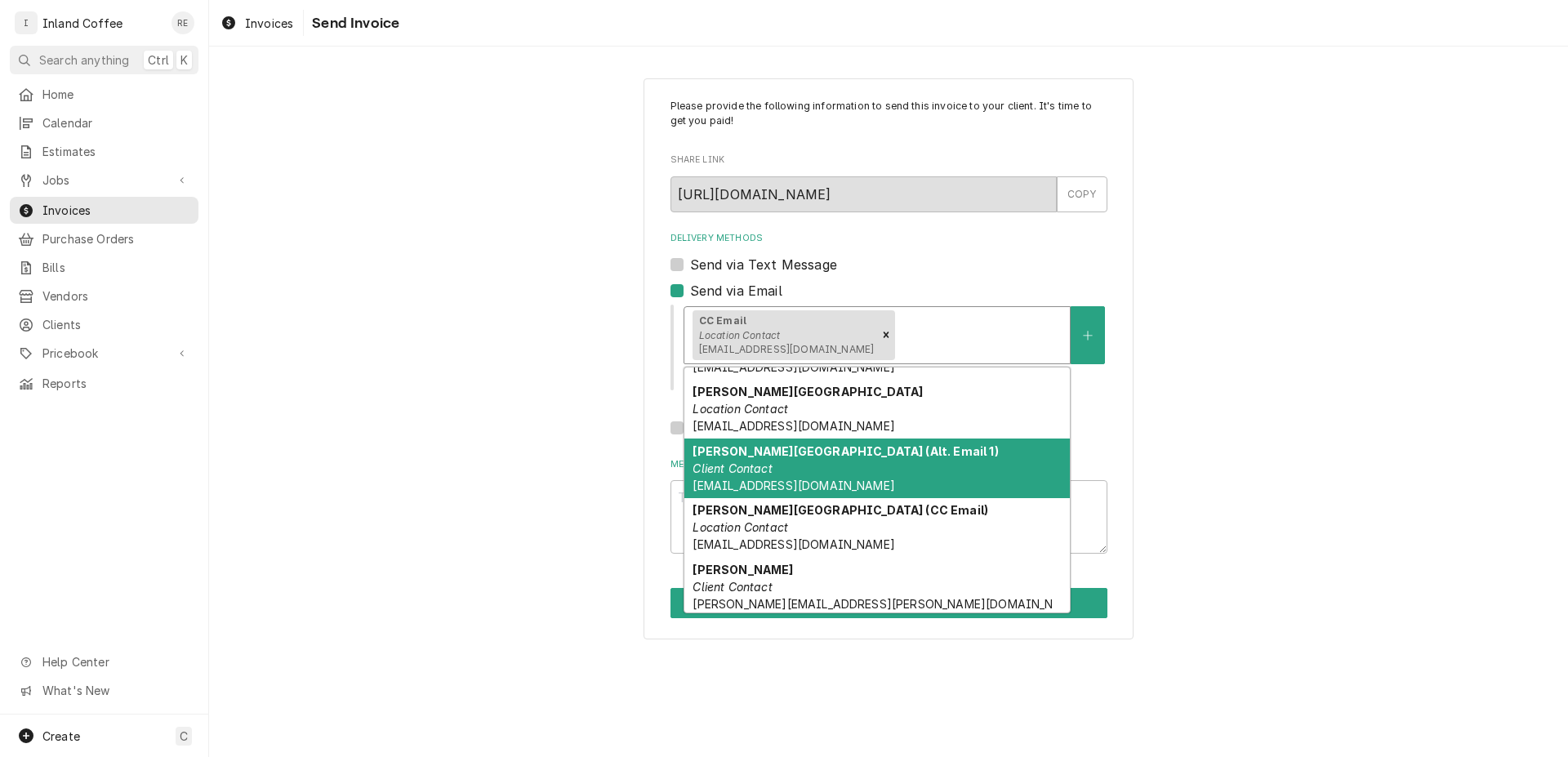
click at [901, 484] on div "[PERSON_NAME][GEOGRAPHIC_DATA] (Alt. Email 1) Client Contact [EMAIL_ADDRESS][DO…" at bounding box center [877, 468] width 385 height 60
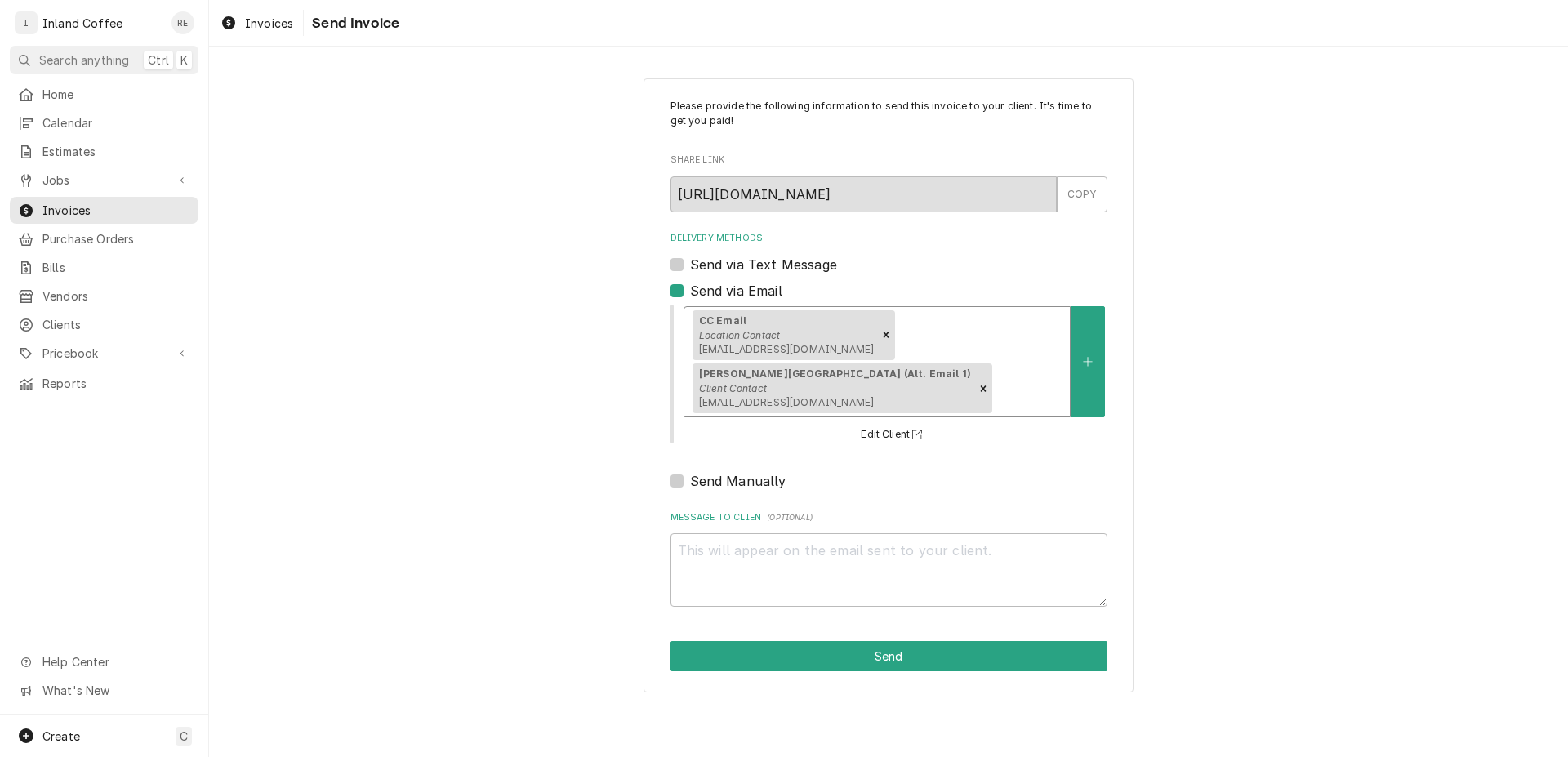
click at [1041, 398] on div "option [object Object], selected. CC Email Location Contact jowens@thedavenport…" at bounding box center [894, 374] width 425 height 142
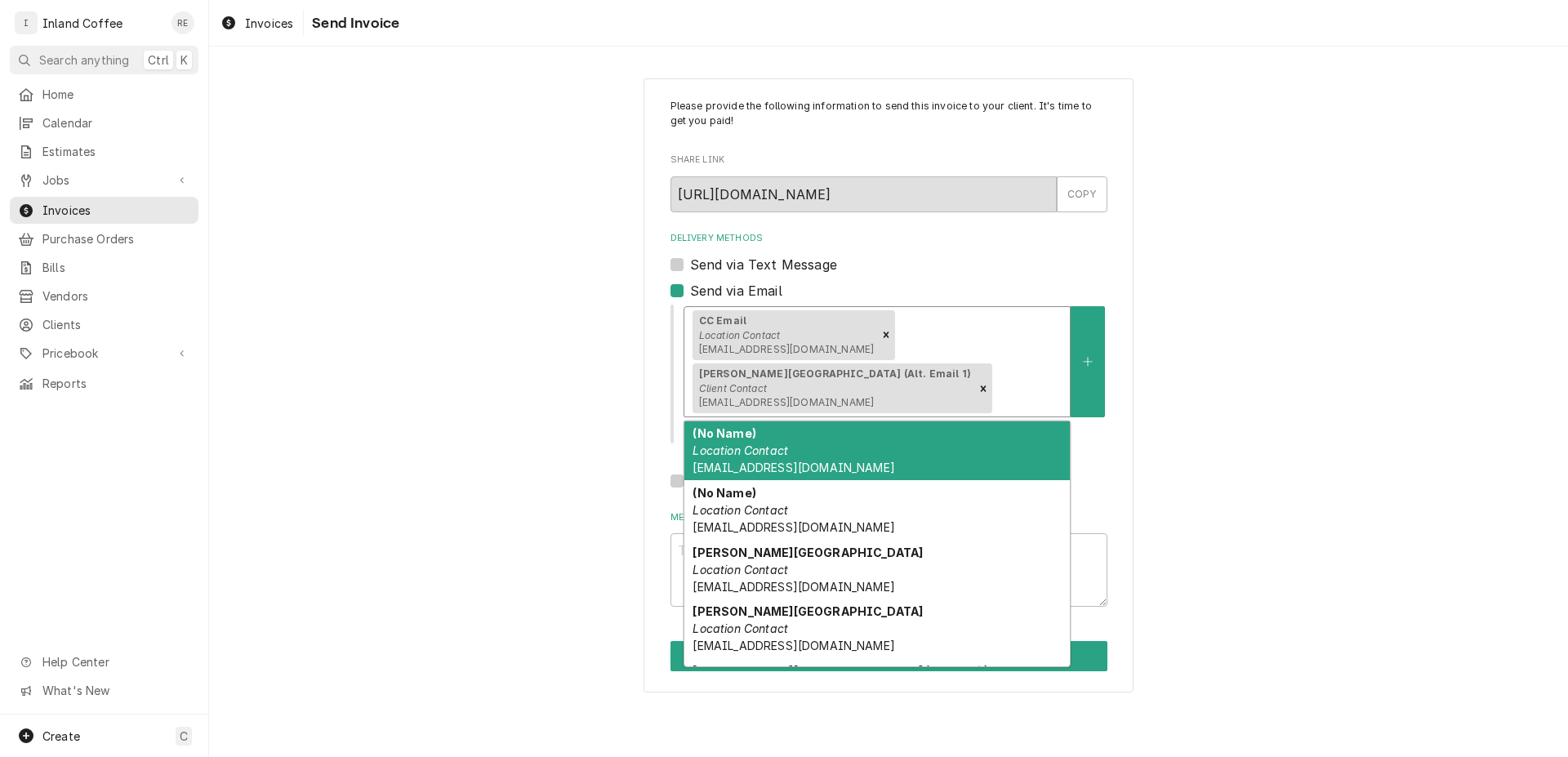
click at [1041, 390] on div "Delivery Methods" at bounding box center [1028, 389] width 66 height 30
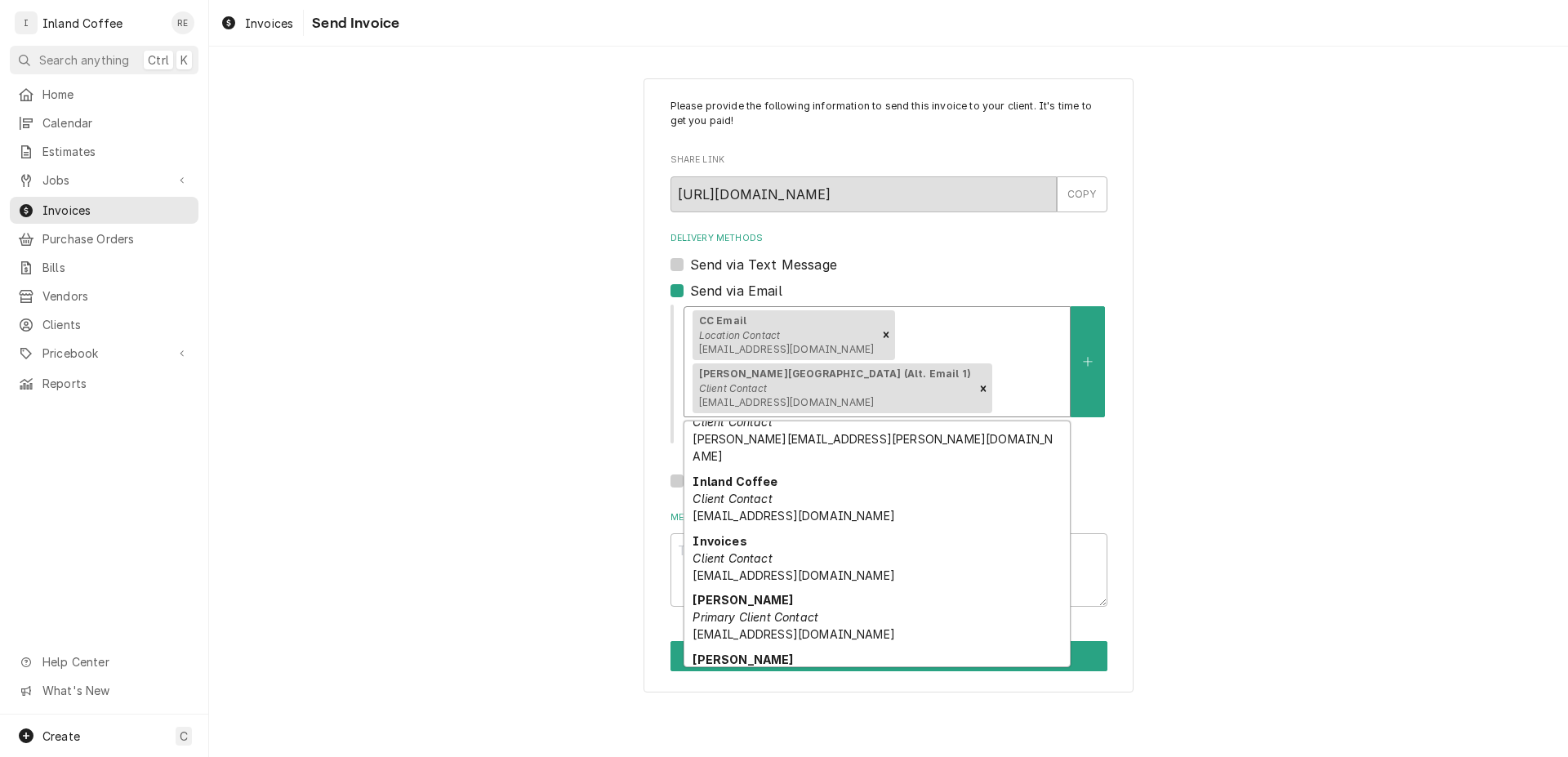
scroll to position [315, 0]
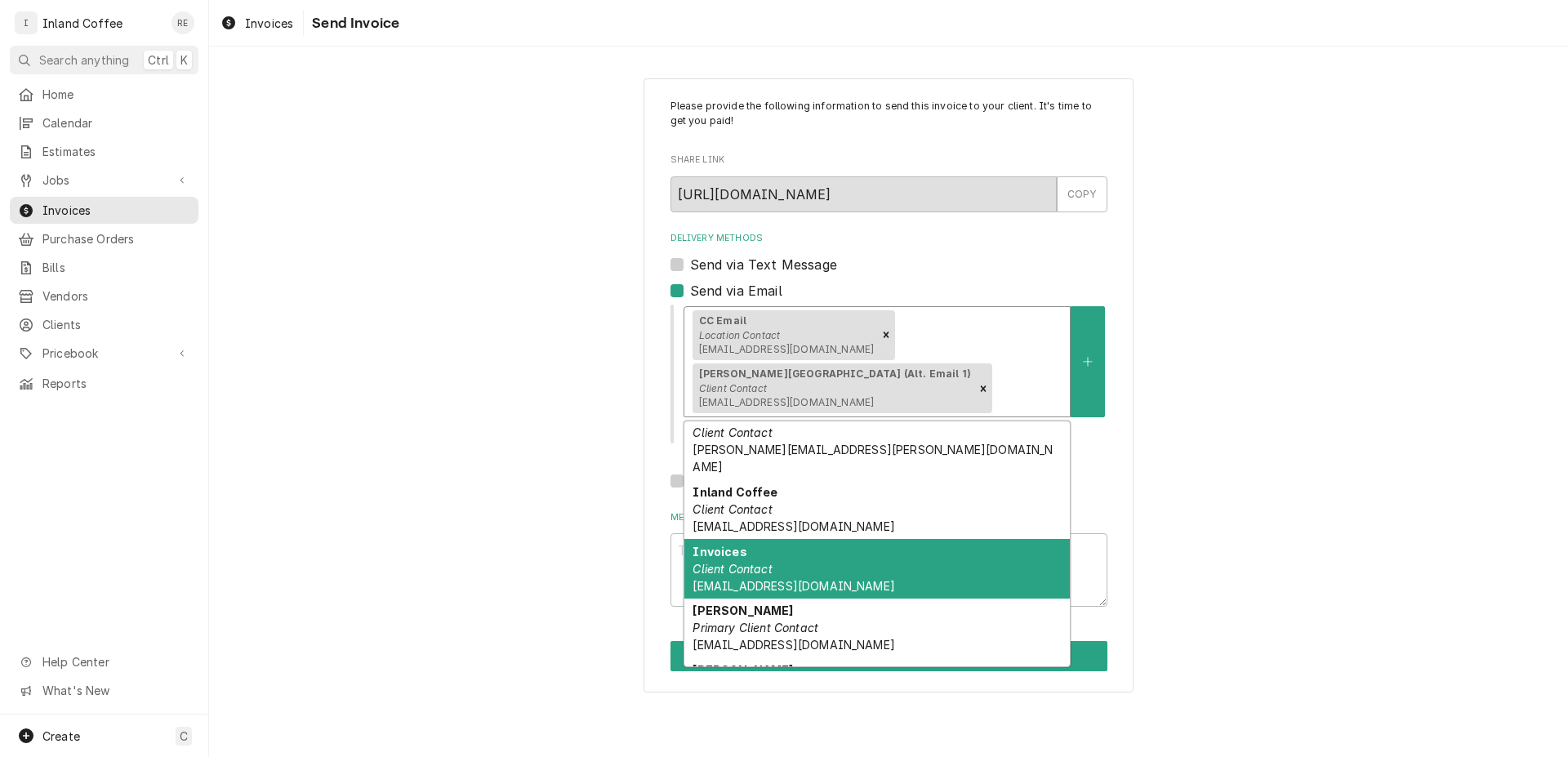
click at [764, 579] on span "invoices@inlandcoffee.com" at bounding box center [793, 586] width 202 height 14
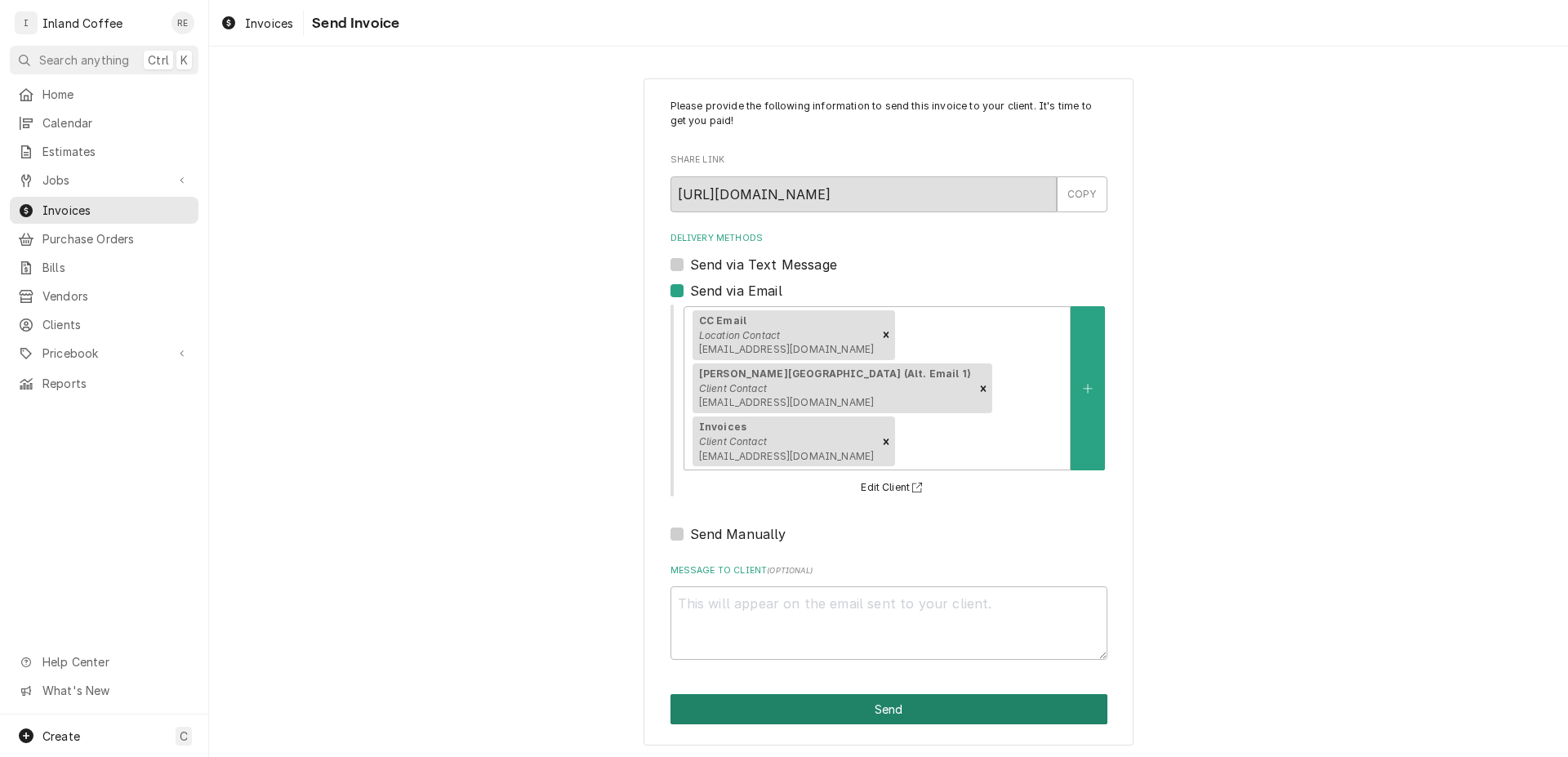
click at [849, 695] on button "Send" at bounding box center [888, 710] width 436 height 30
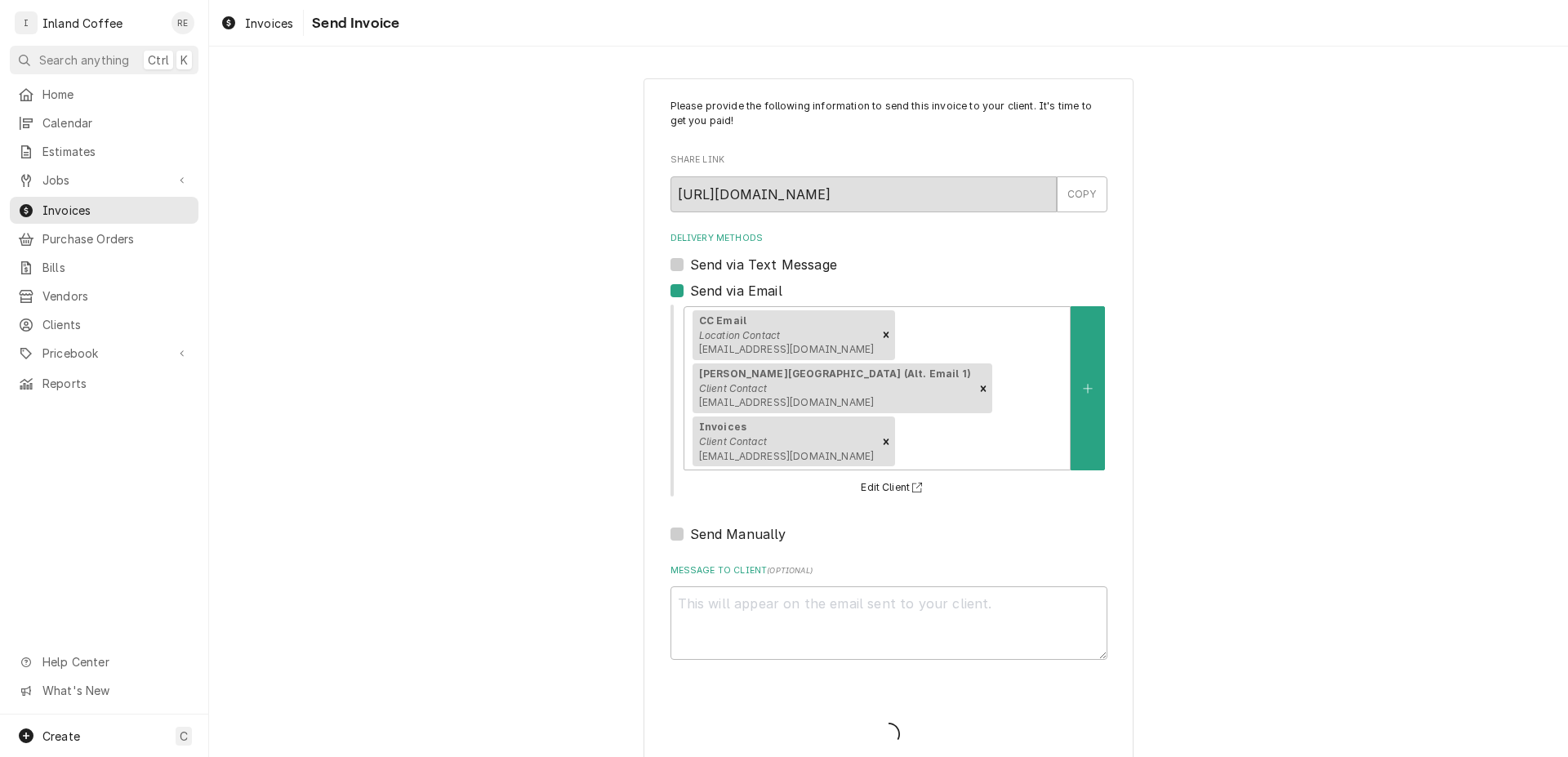
type textarea "x"
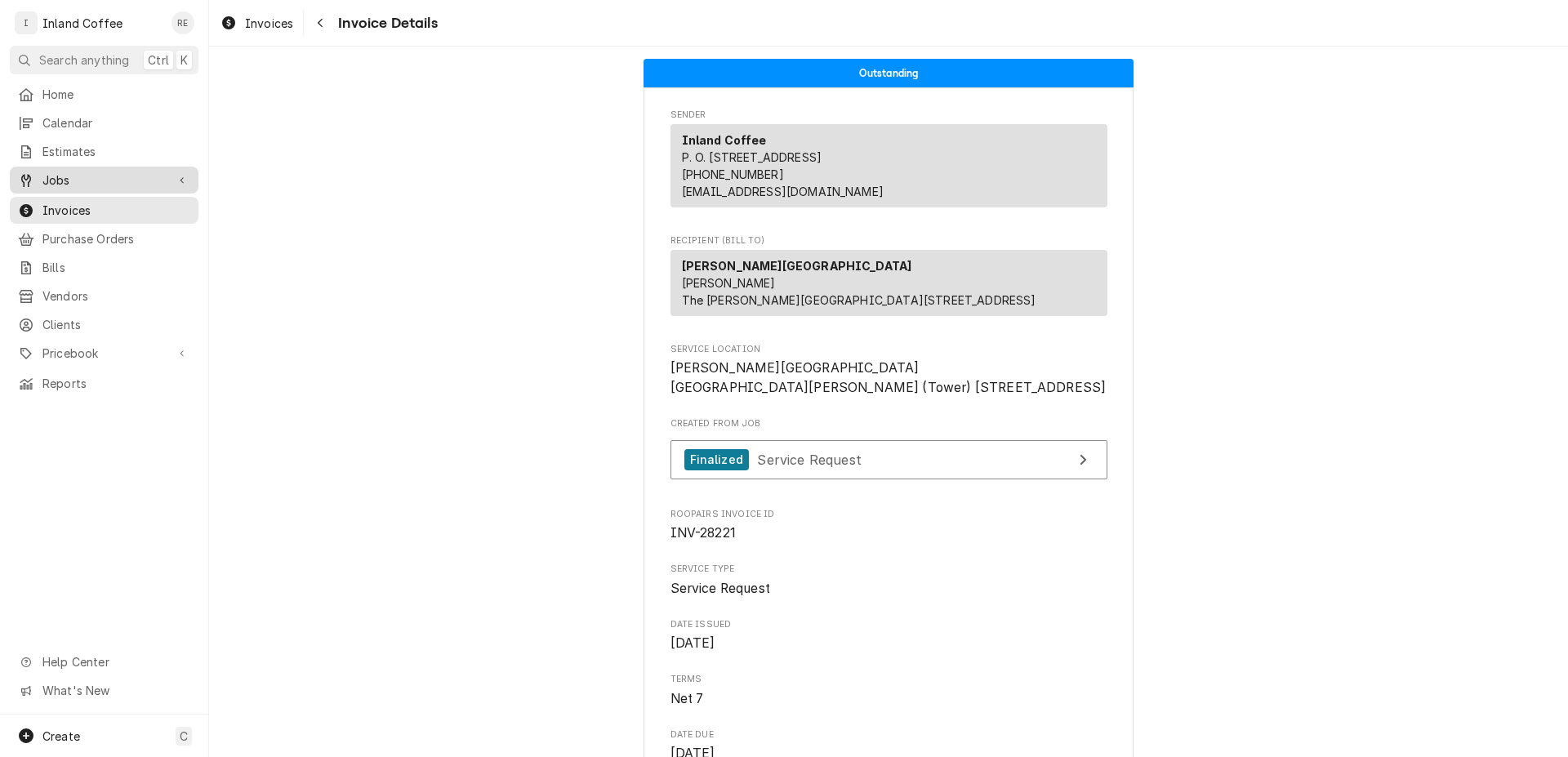
click at [131, 177] on span "Jobs" at bounding box center [104, 180] width 123 height 17
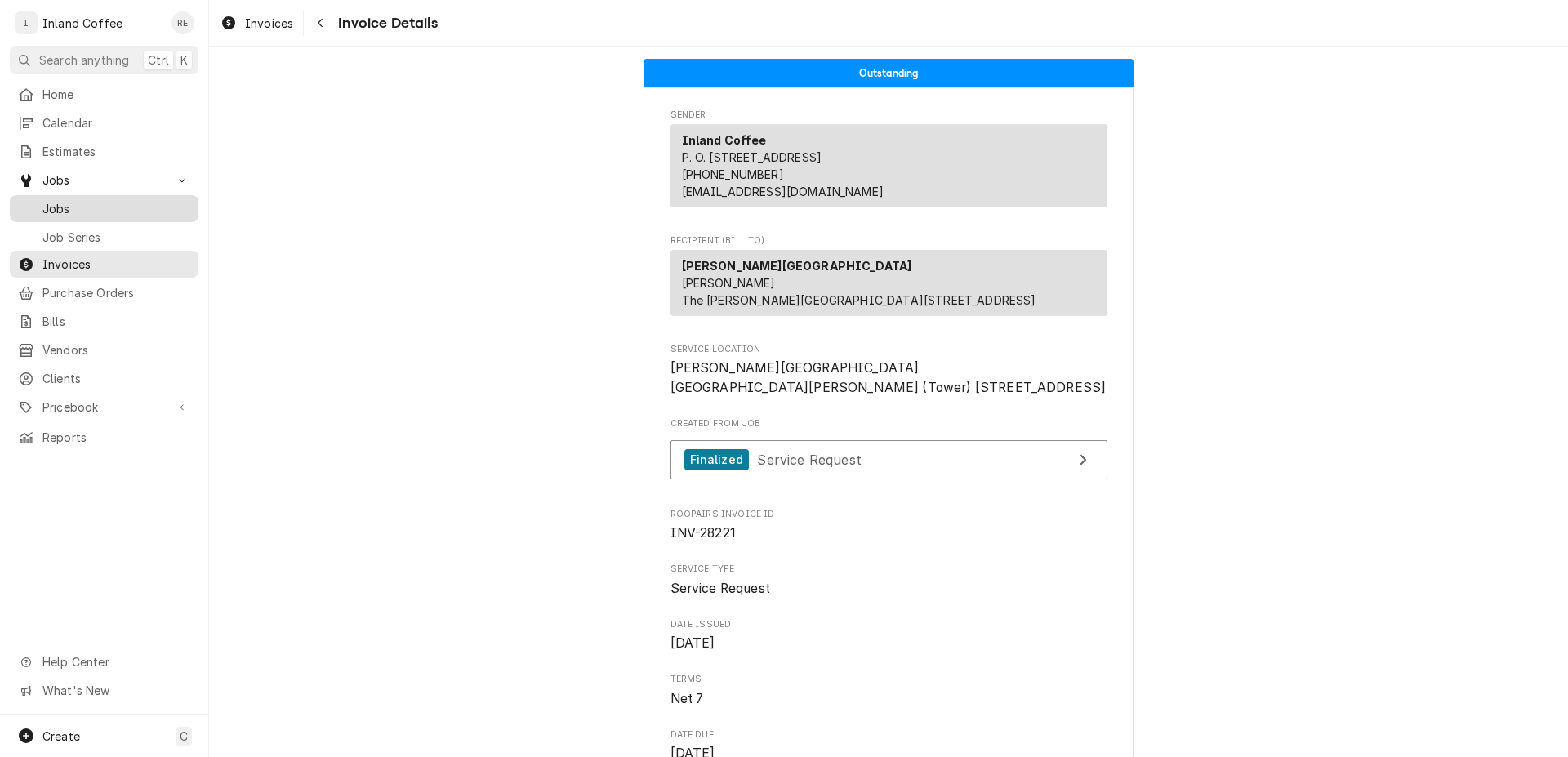
click at [83, 202] on span "Jobs" at bounding box center [116, 209] width 148 height 17
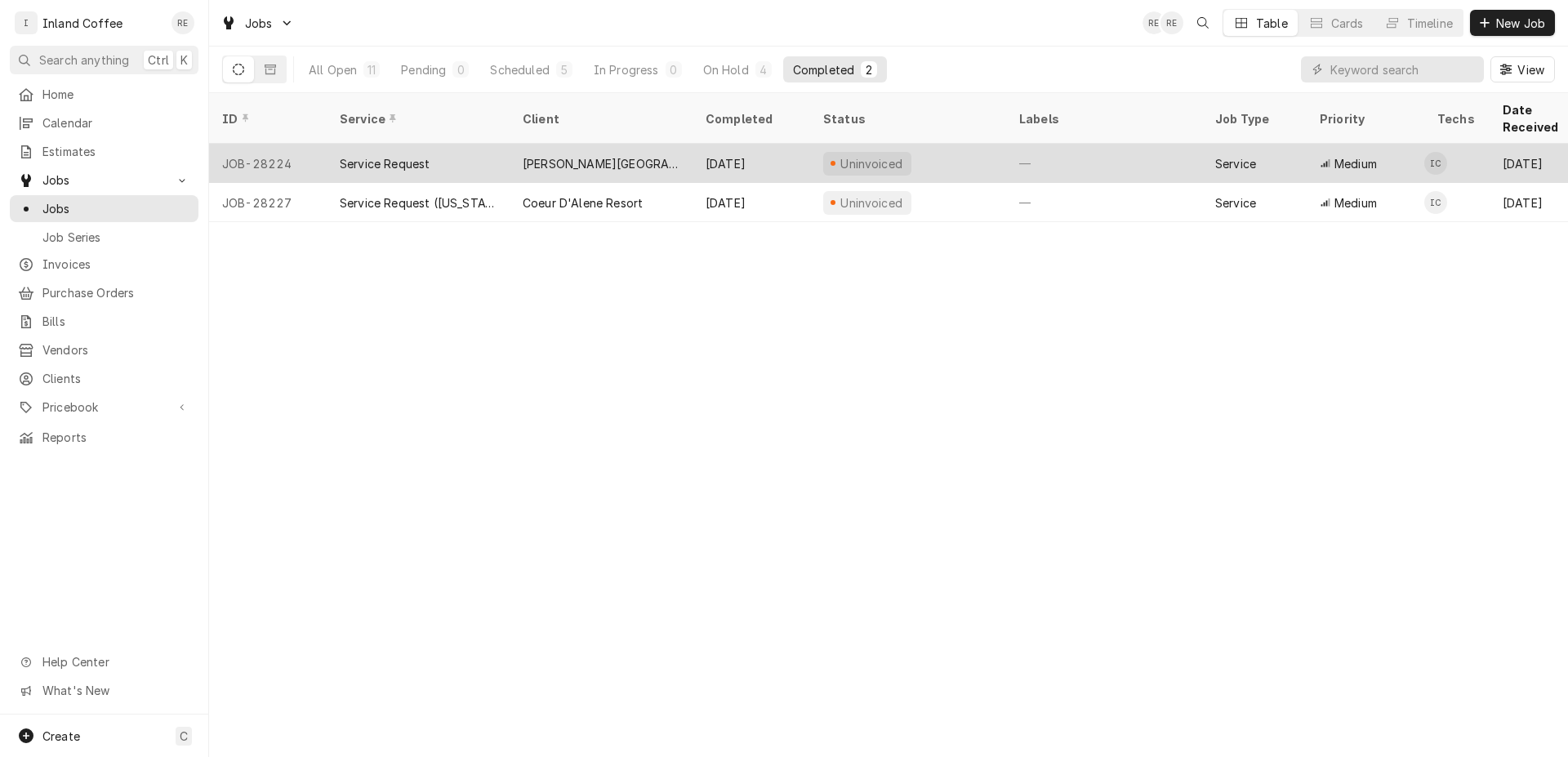
click at [585, 155] on div "[PERSON_NAME][GEOGRAPHIC_DATA]" at bounding box center [601, 164] width 156 height 17
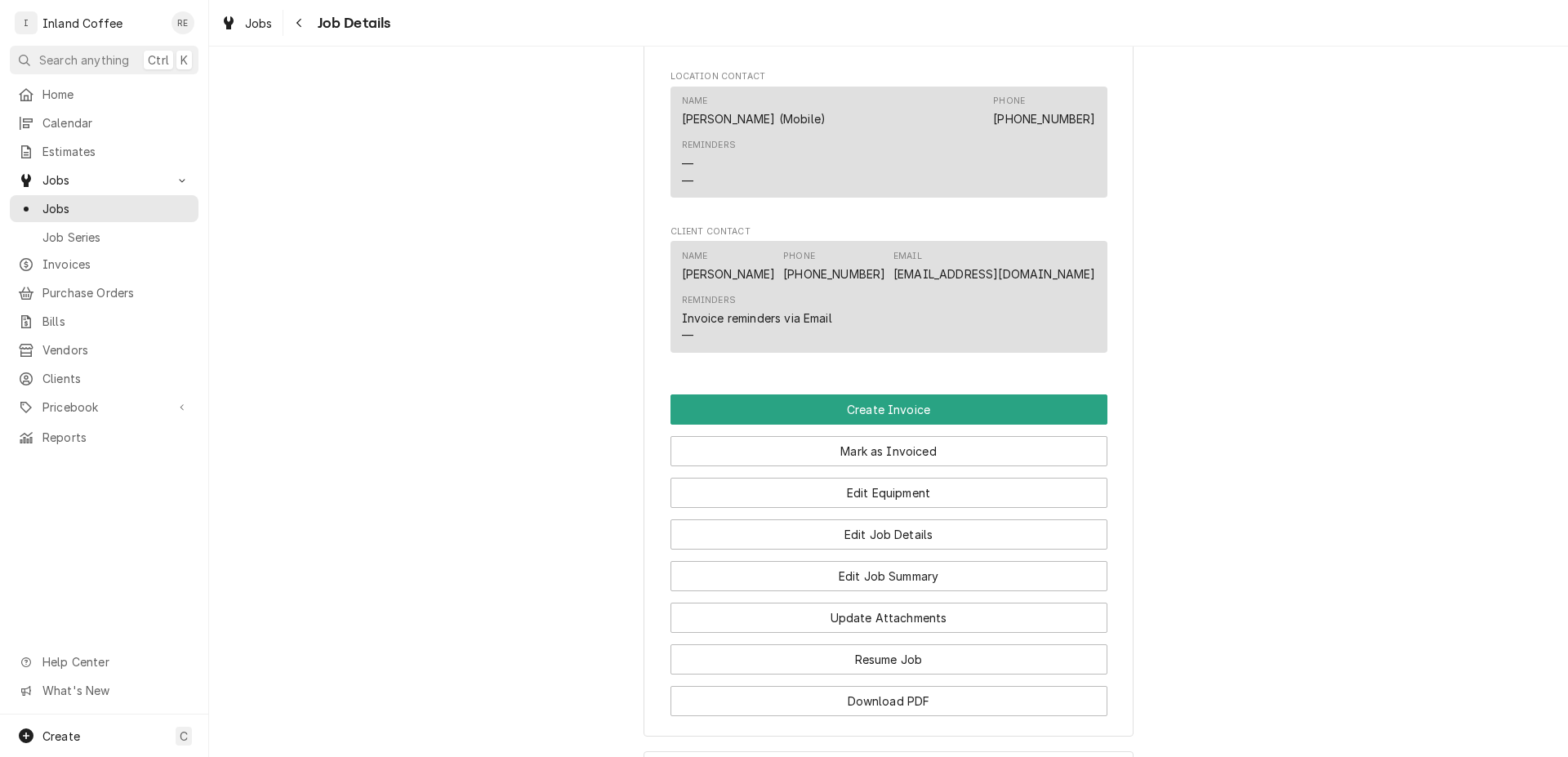
scroll to position [1236, 0]
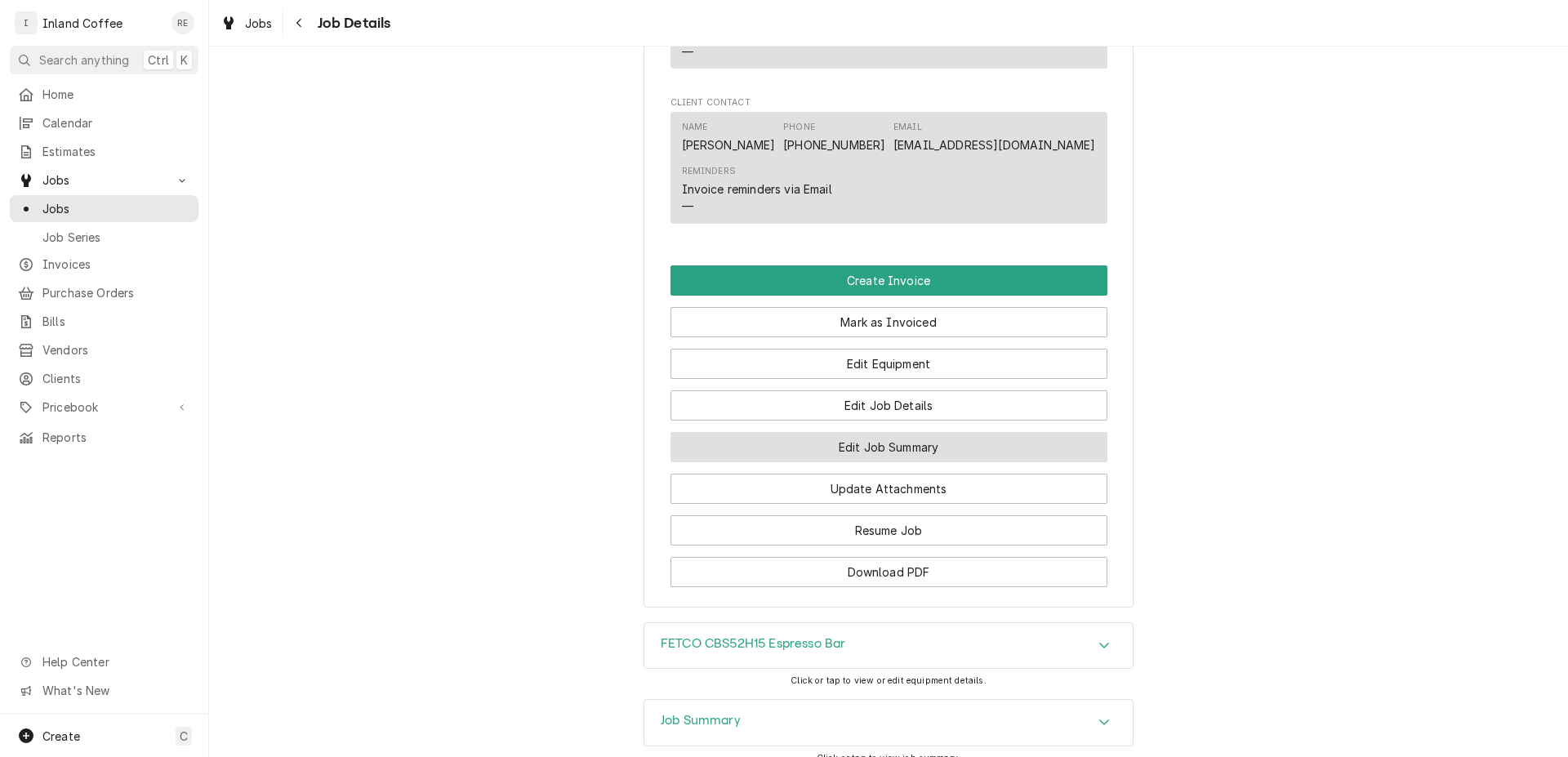
click at [908, 457] on button "Edit Job Summary" at bounding box center [888, 447] width 436 height 30
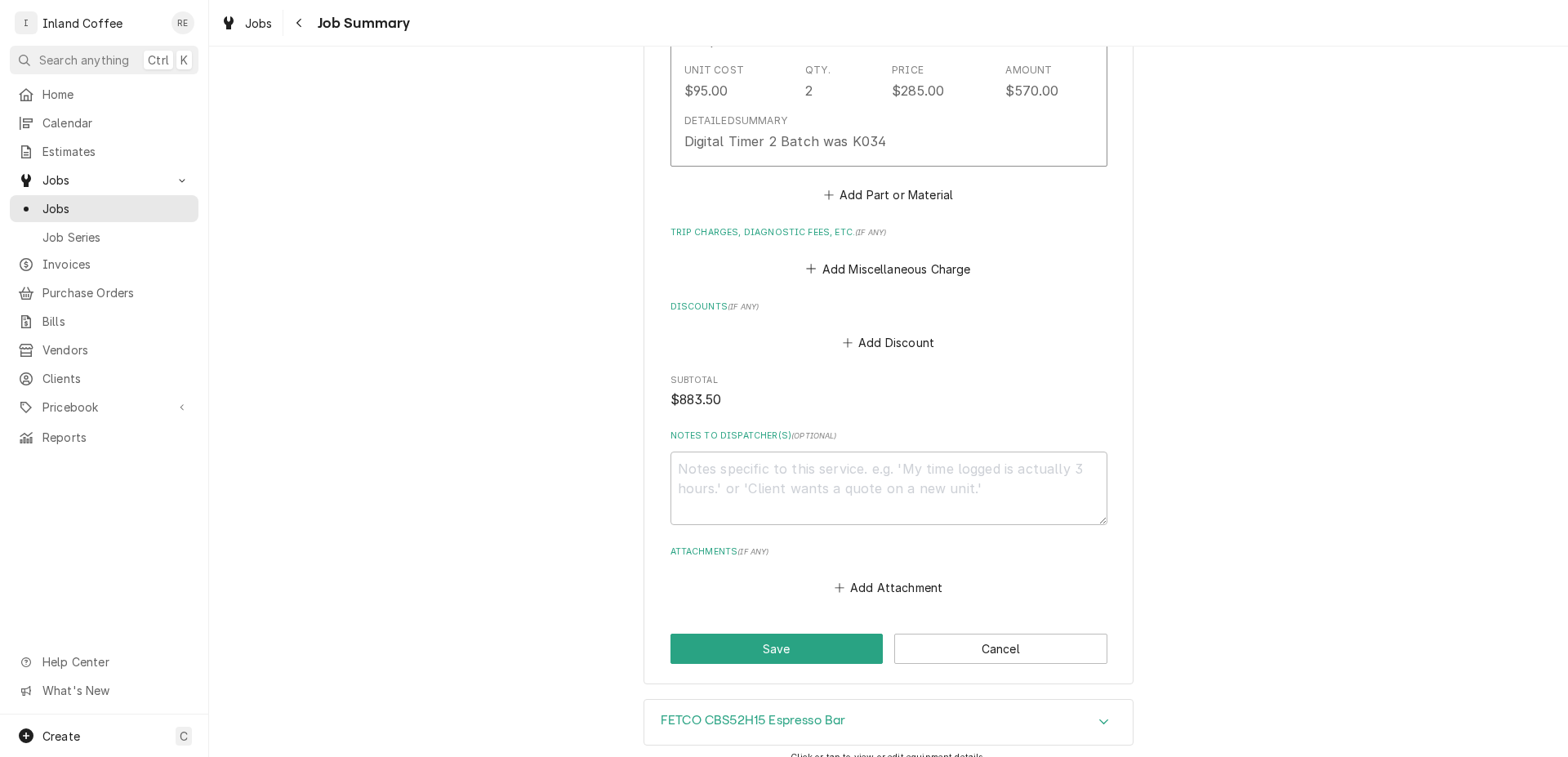
scroll to position [1443, 0]
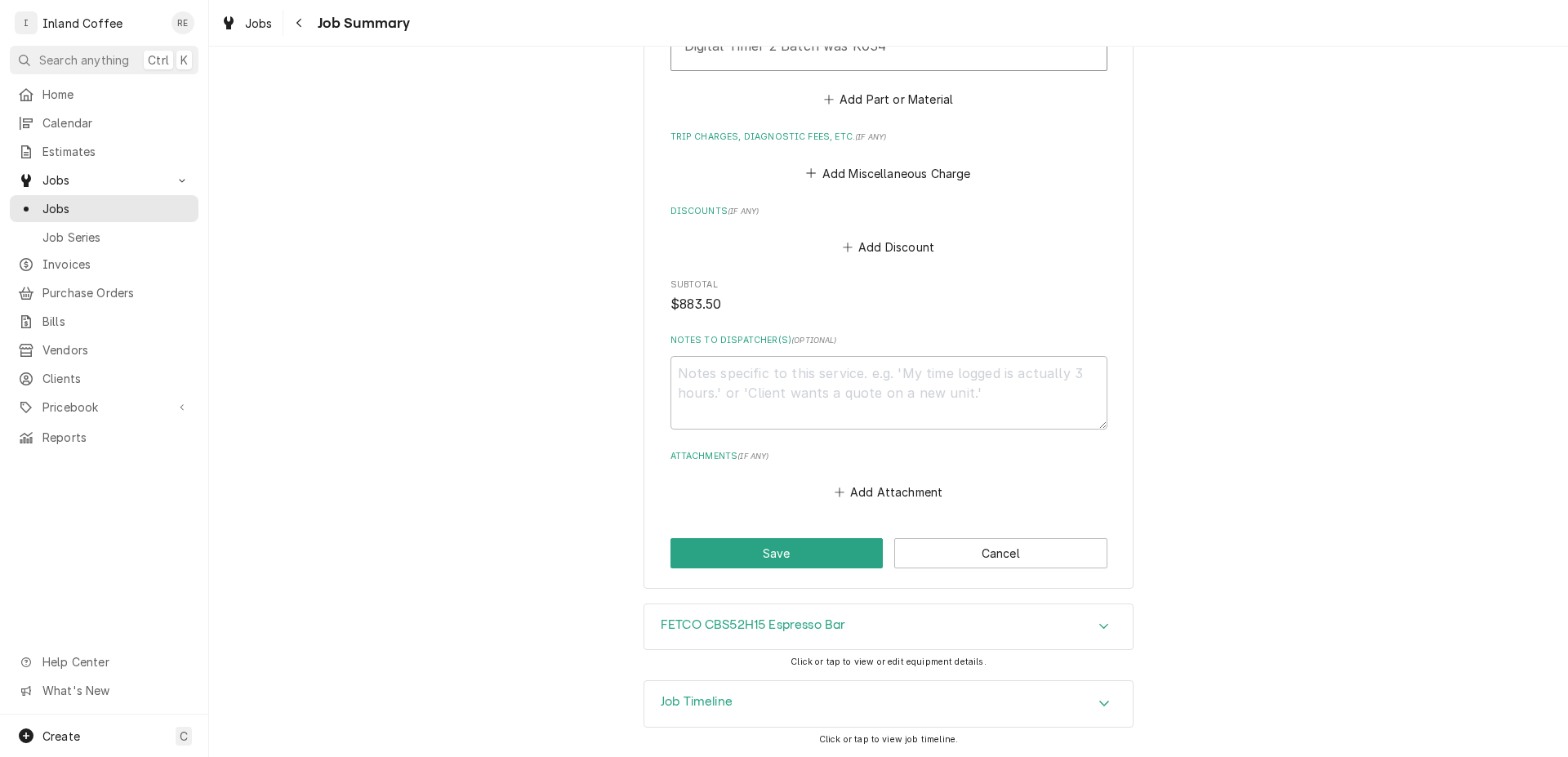
click at [1098, 623] on icon "Accordion Header" at bounding box center [1104, 627] width 11 height 13
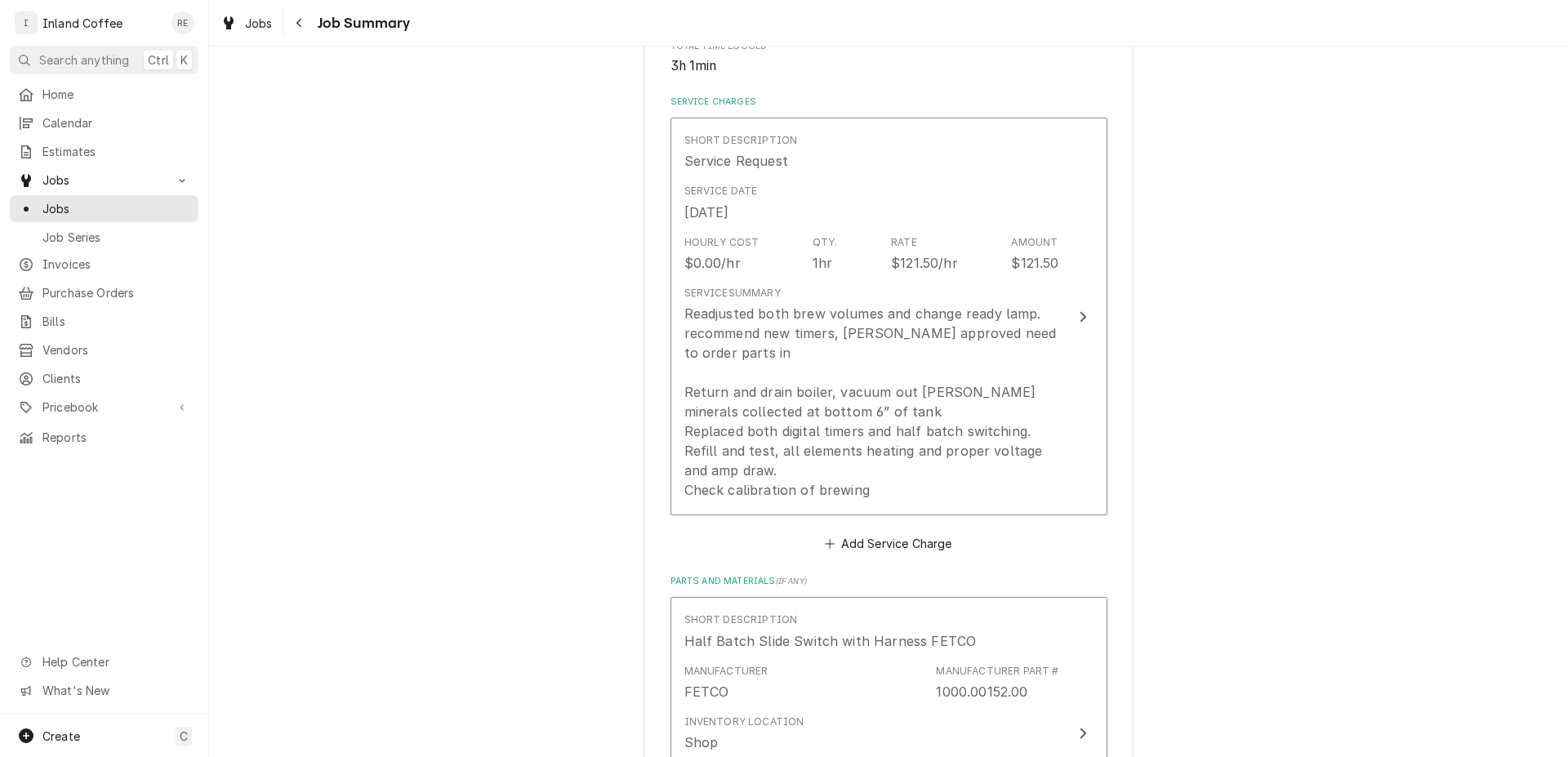
scroll to position [355, 0]
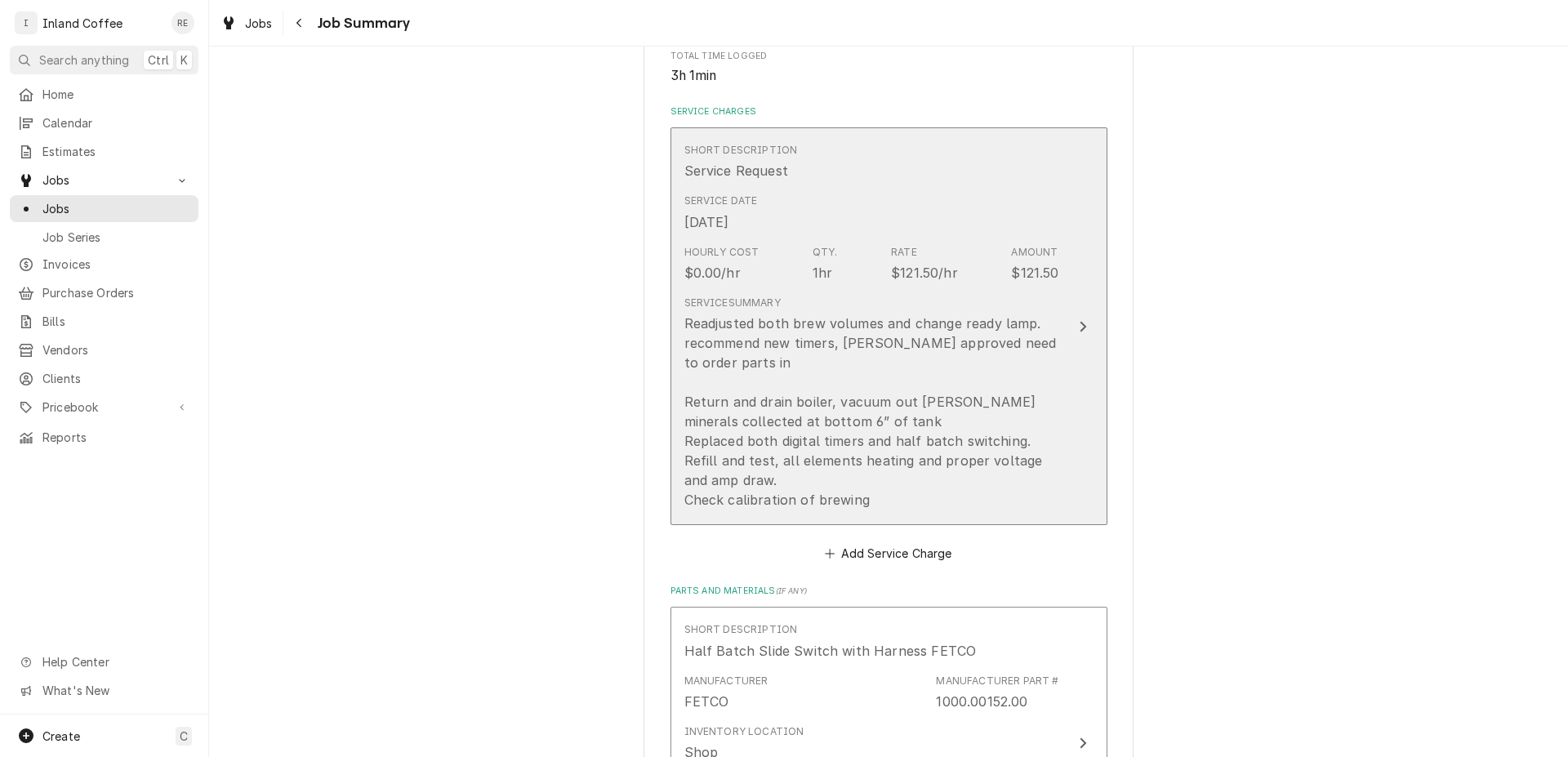
click at [1080, 332] on div "Update Line Item" at bounding box center [1082, 326] width 21 height 20
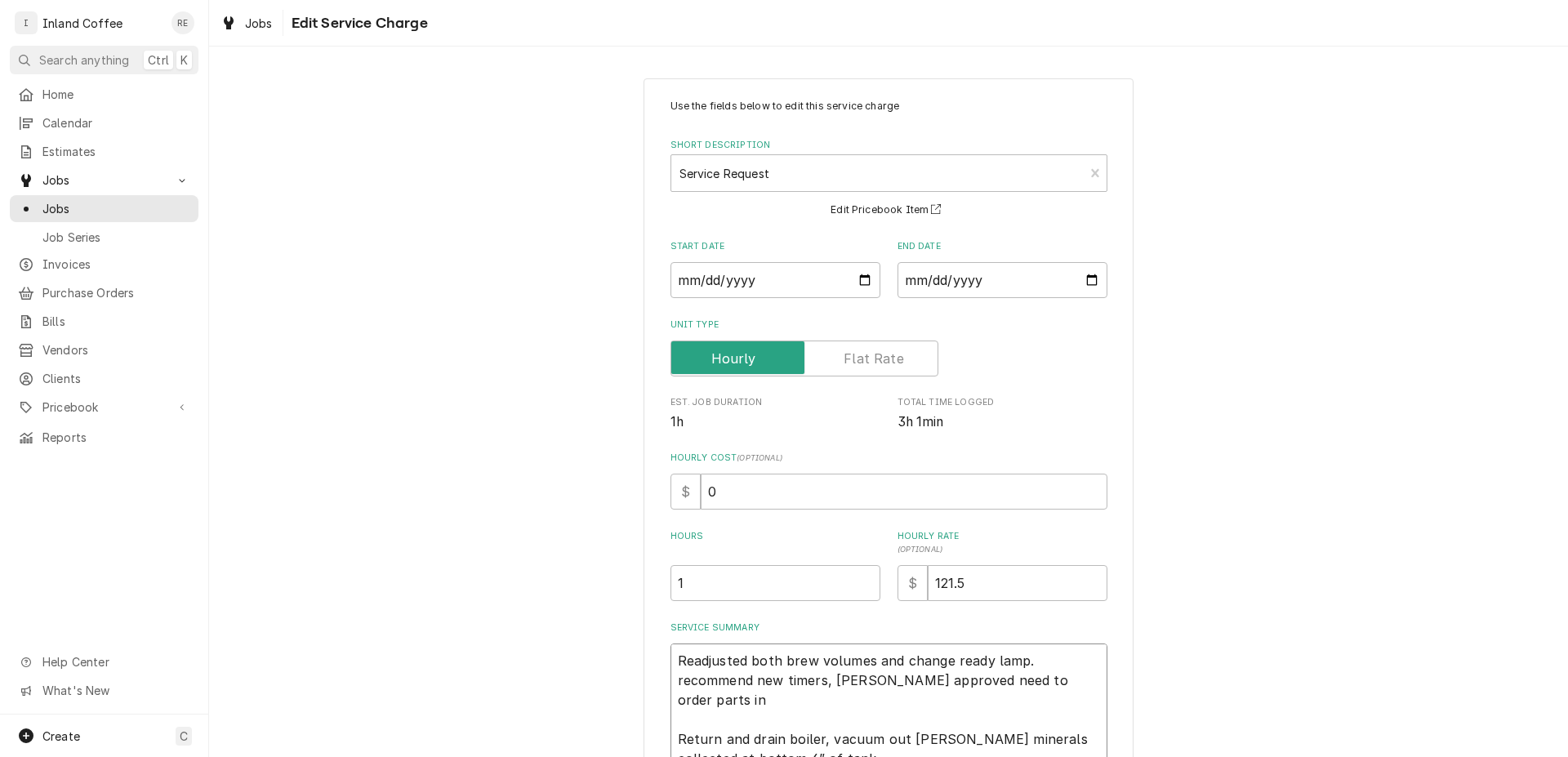
click at [926, 722] on textarea "Readjusted both brew volumes and change ready lamp. recommend new timers, Angel…" at bounding box center [888, 729] width 436 height 171
type textarea "x"
type textarea "Readjusted both brew volumes and change ready lamp. recommend new timers, Angel…"
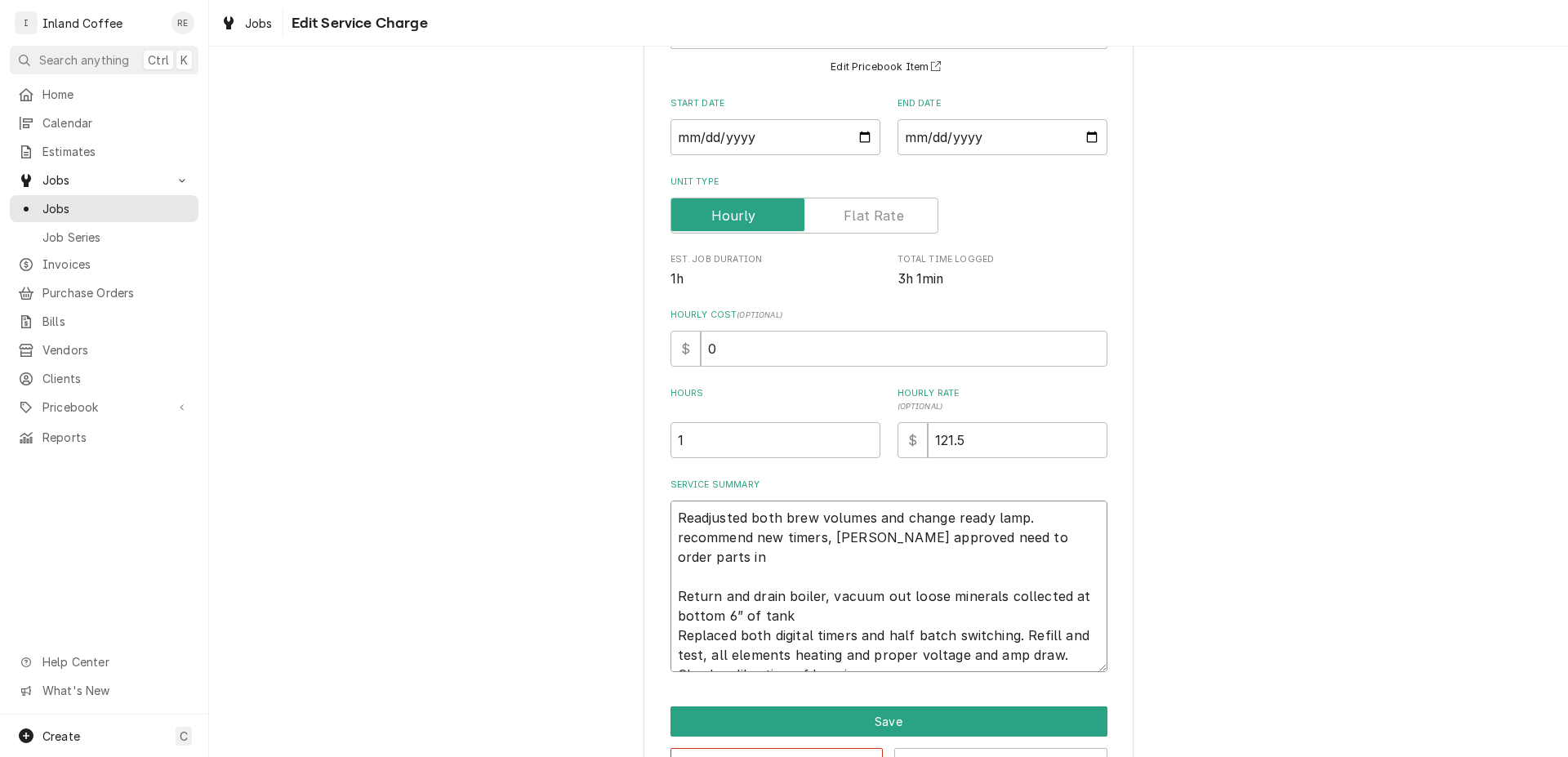
scroll to position [144, 0]
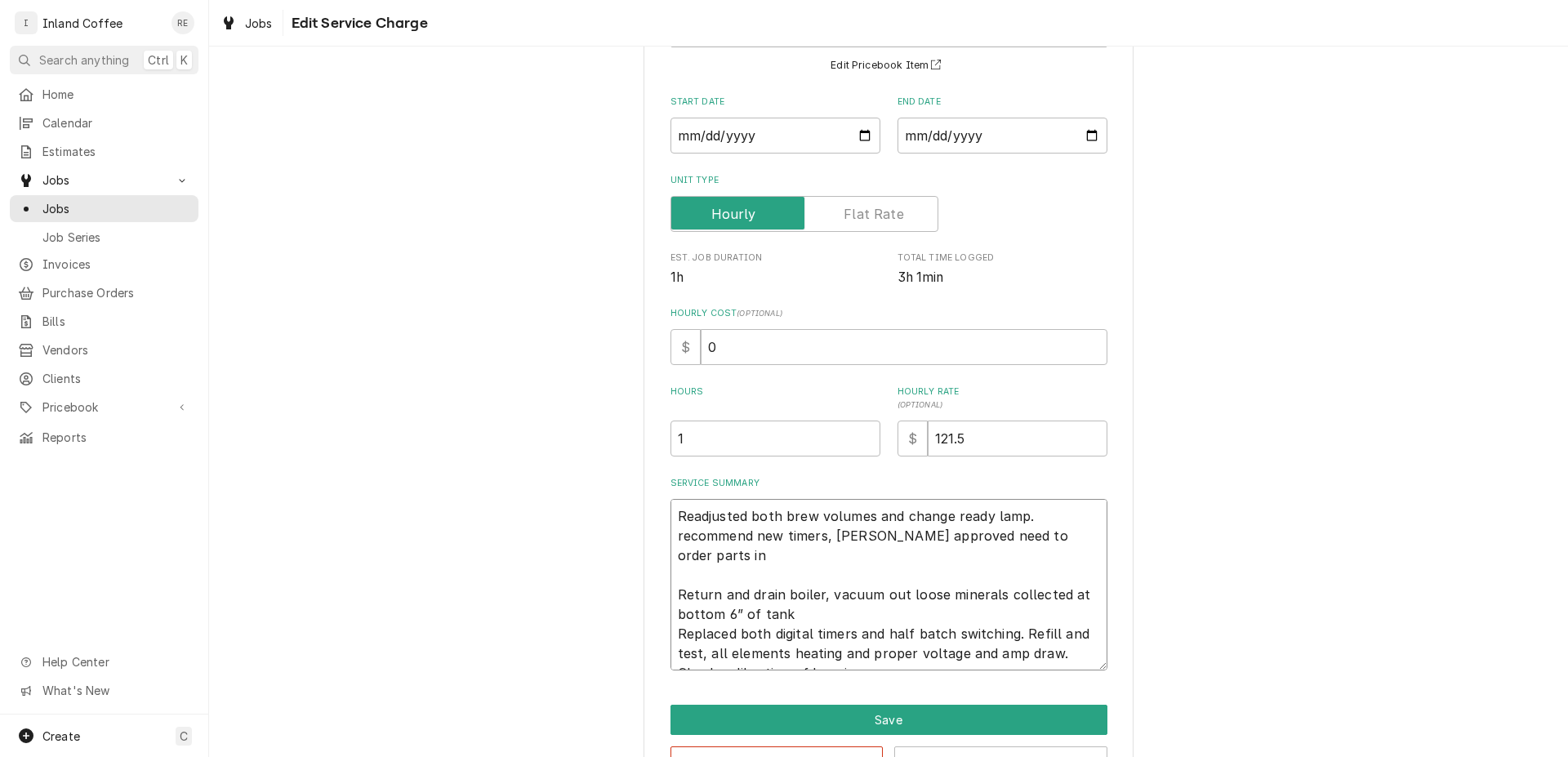
click at [670, 610] on textarea "Readjusted both brew volumes and change ready lamp. recommend new timers, Angel…" at bounding box center [888, 585] width 436 height 171
type textarea "x"
type textarea "Readjusted both brew volumes and change ready lamp. recommend new timers, Angel…"
type textarea "x"
type textarea "Readjusted both brew volumes and change ready lamp. recommend new timers, Angel…"
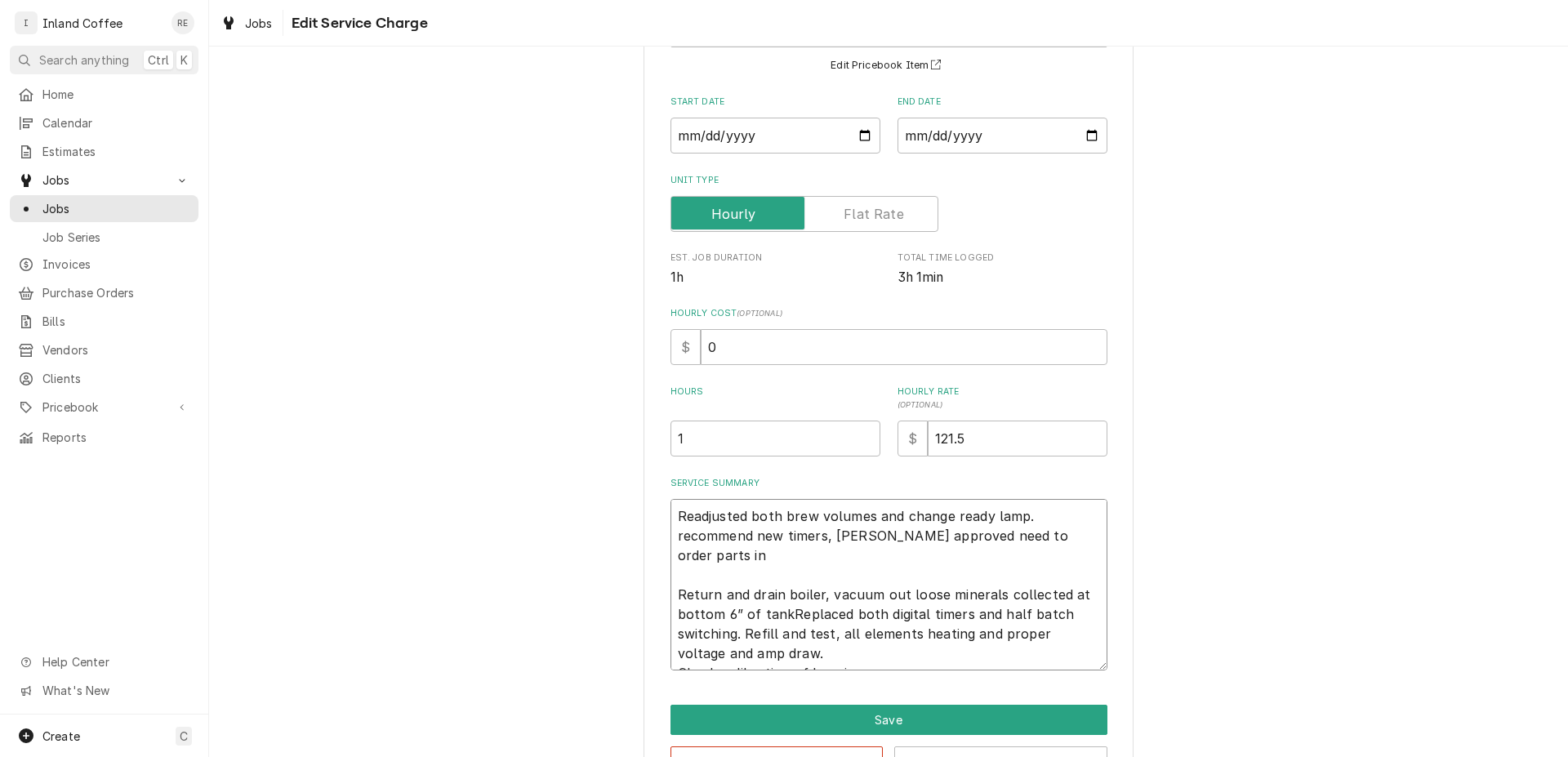
type textarea "x"
type textarea "Readjusted both brew volumes and change ready lamp. recommend new timers, Angel…"
type textarea "x"
type textarea "Readjusted both brew volumes and change ready lamp. recommend new timers, Angel…"
drag, startPoint x: 785, startPoint y: 623, endPoint x: 784, endPoint y: 630, distance: 7.1
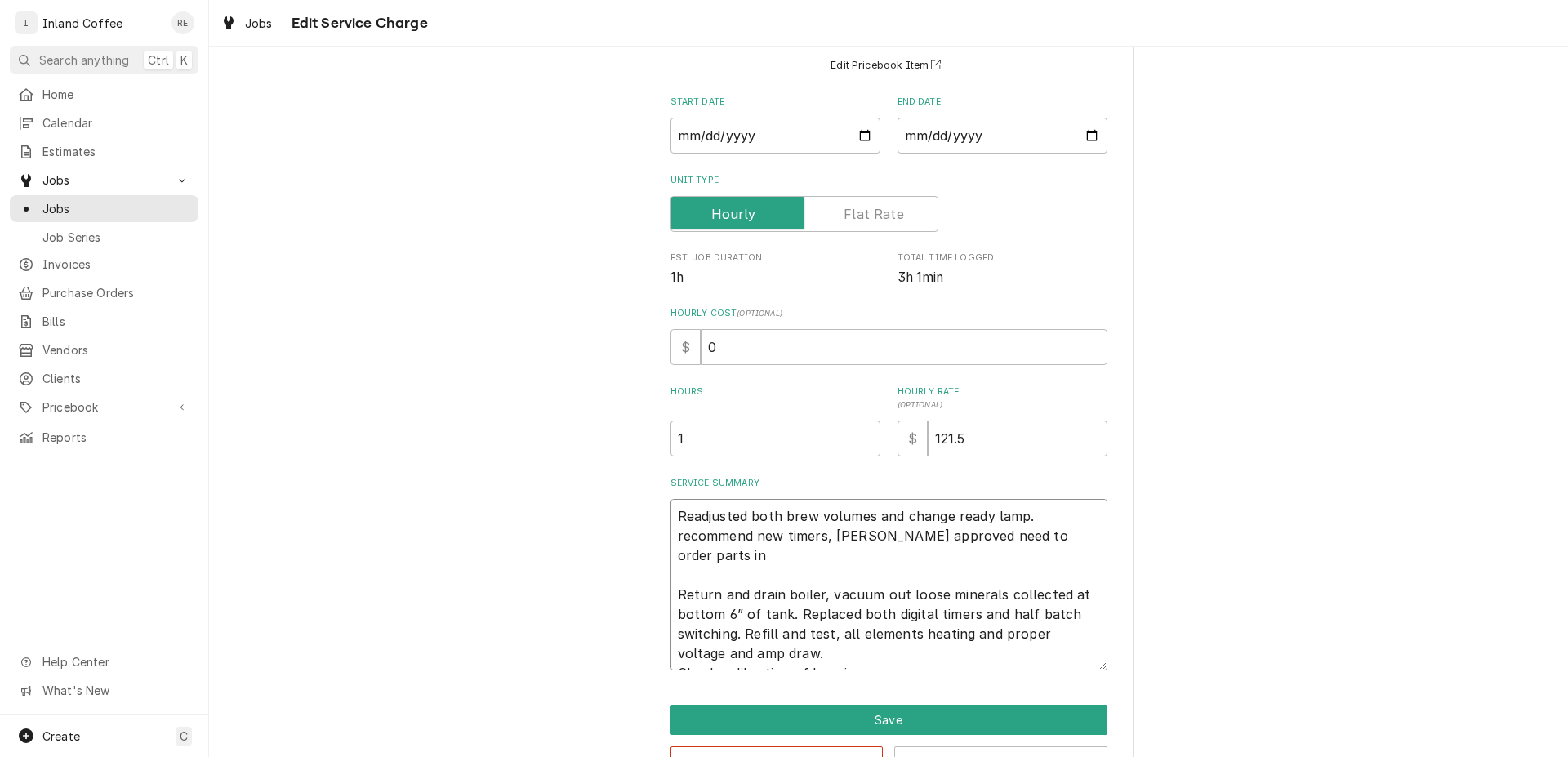
click at [783, 628] on textarea "Readjusted both brew volumes and change ready lamp. recommend new timers, Angel…" at bounding box center [888, 585] width 436 height 171
click at [787, 636] on textarea "Readjusted both brew volumes and change ready lamp. recommend new timers, Angel…" at bounding box center [888, 585] width 436 height 171
click at [671, 649] on textarea "Readjusted both brew volumes and change ready lamp. recommend new timers, Angel…" at bounding box center [888, 585] width 436 height 171
type textarea "x"
type textarea "Readjusted both brew volumes and change ready lamp. recommend new timers, Angel…"
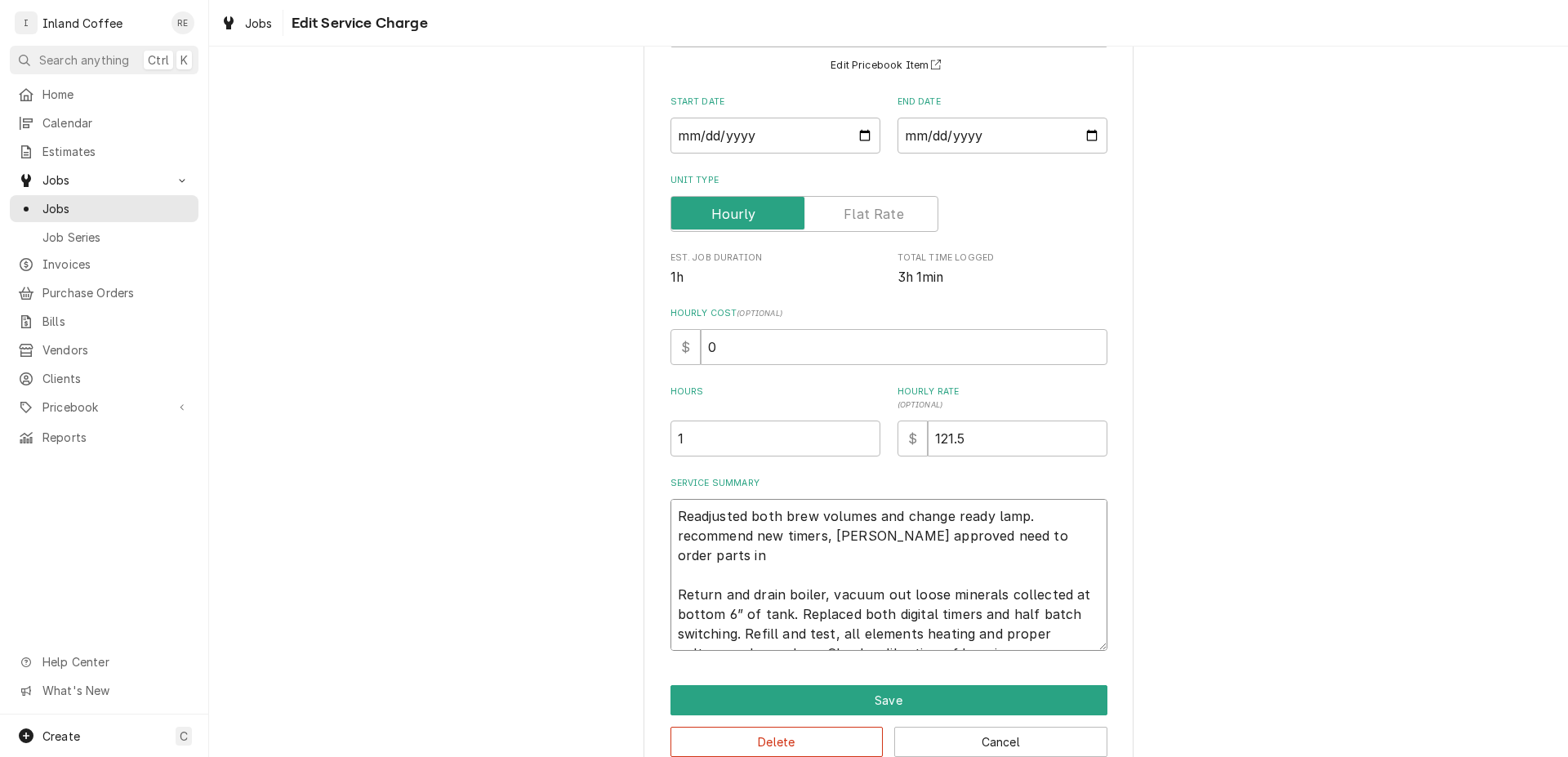
type textarea "x"
type textarea "Readjusted both brew volumes and change ready lamp. recommend new timers, Angel…"
type textarea "x"
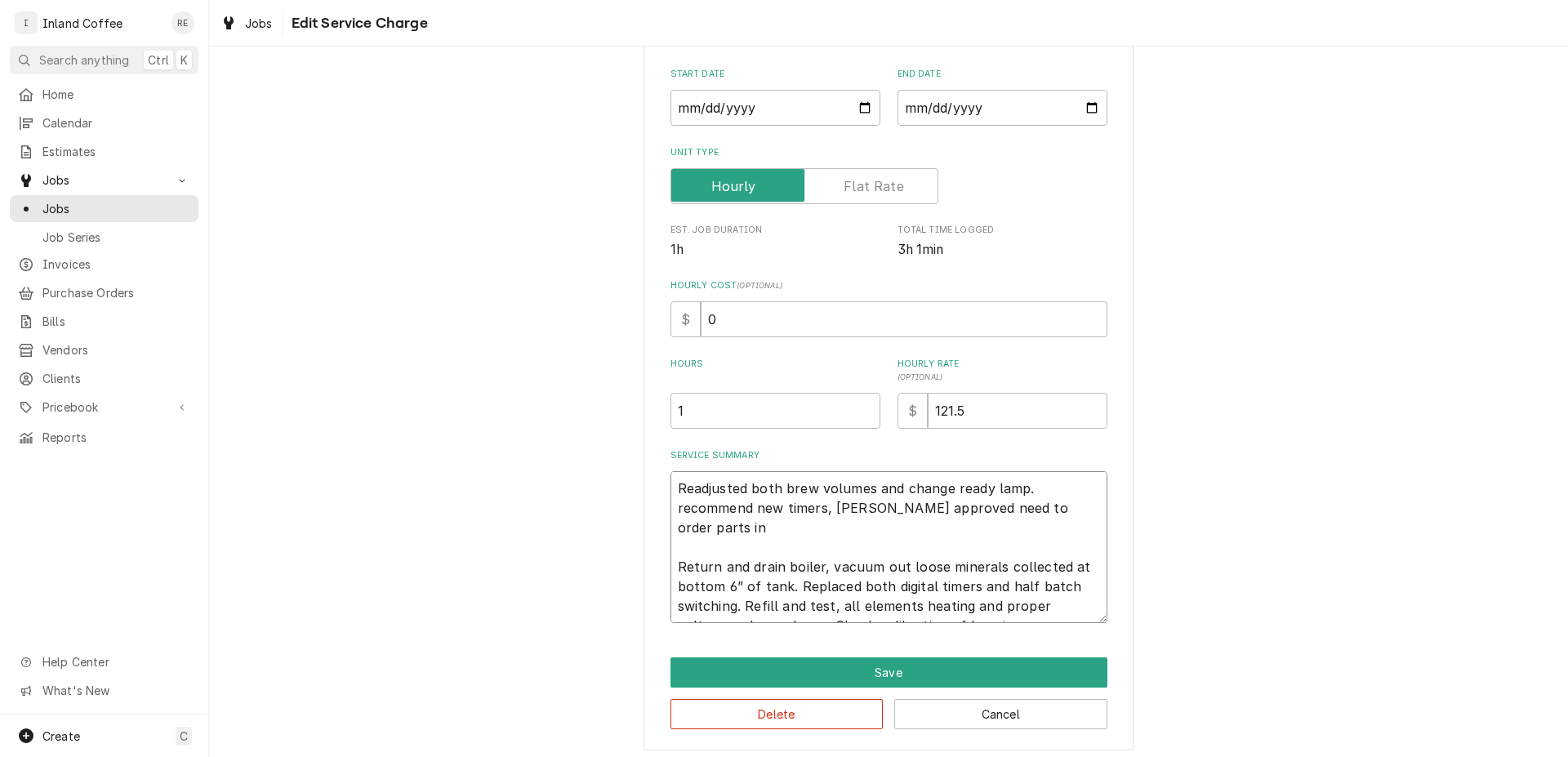
scroll to position [180, 0]
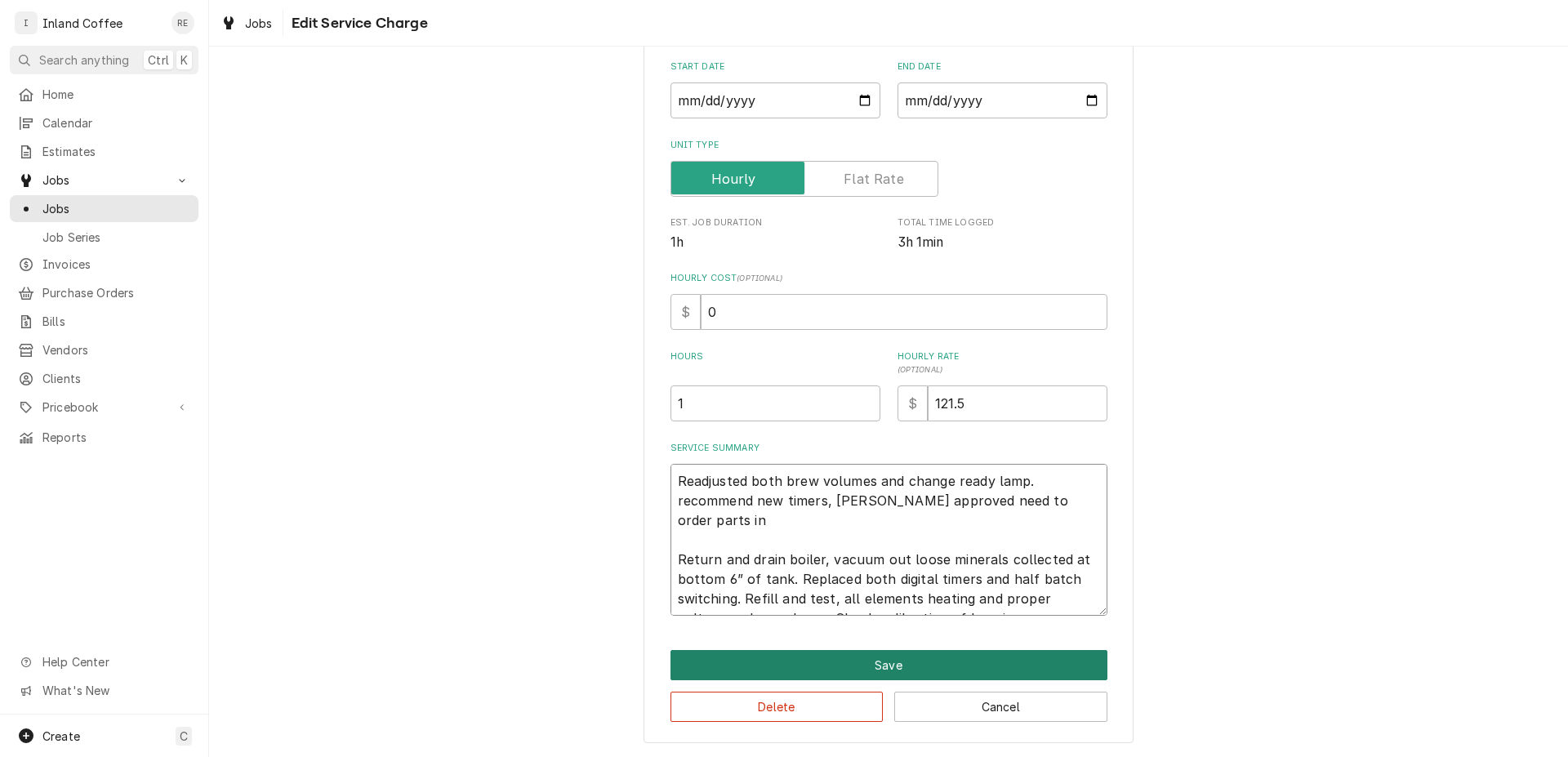
type textarea "Readjusted both brew volumes and change ready lamp. recommend new timers, Angel…"
click at [867, 669] on button "Save" at bounding box center [888, 665] width 436 height 30
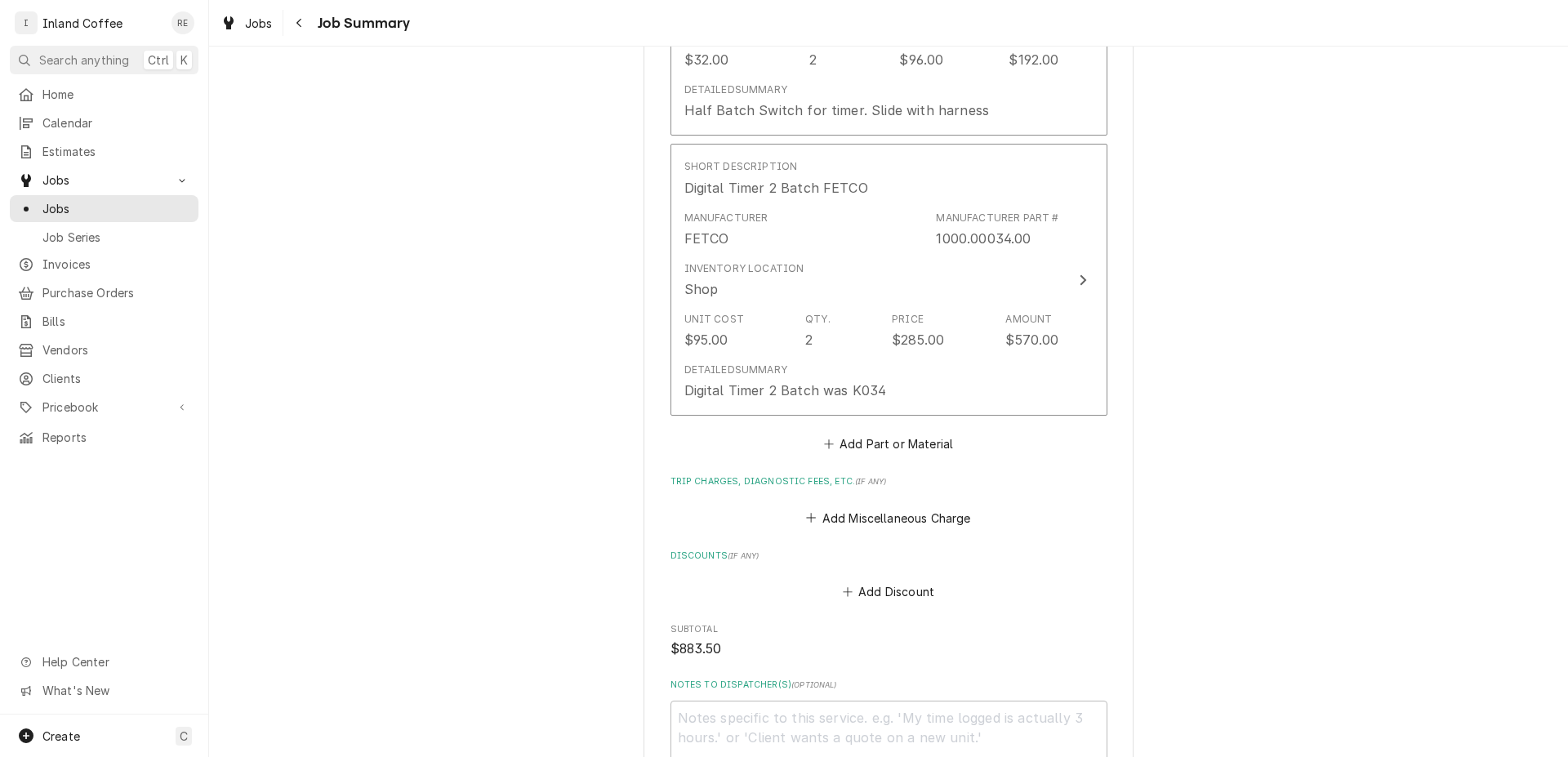
scroll to position [1290, 0]
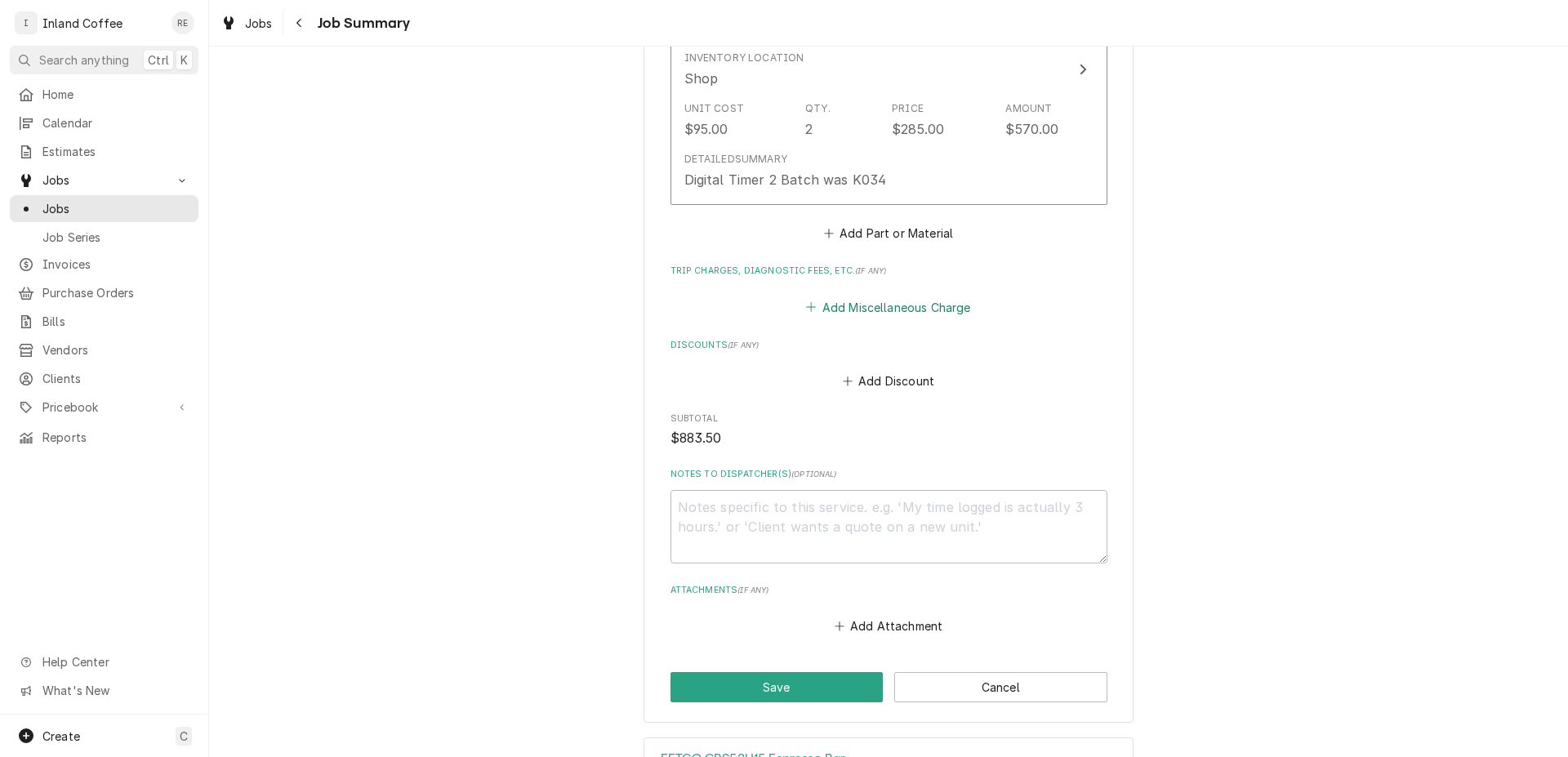
click at [879, 309] on button "Add Miscellaneous Charge" at bounding box center [888, 307] width 169 height 23
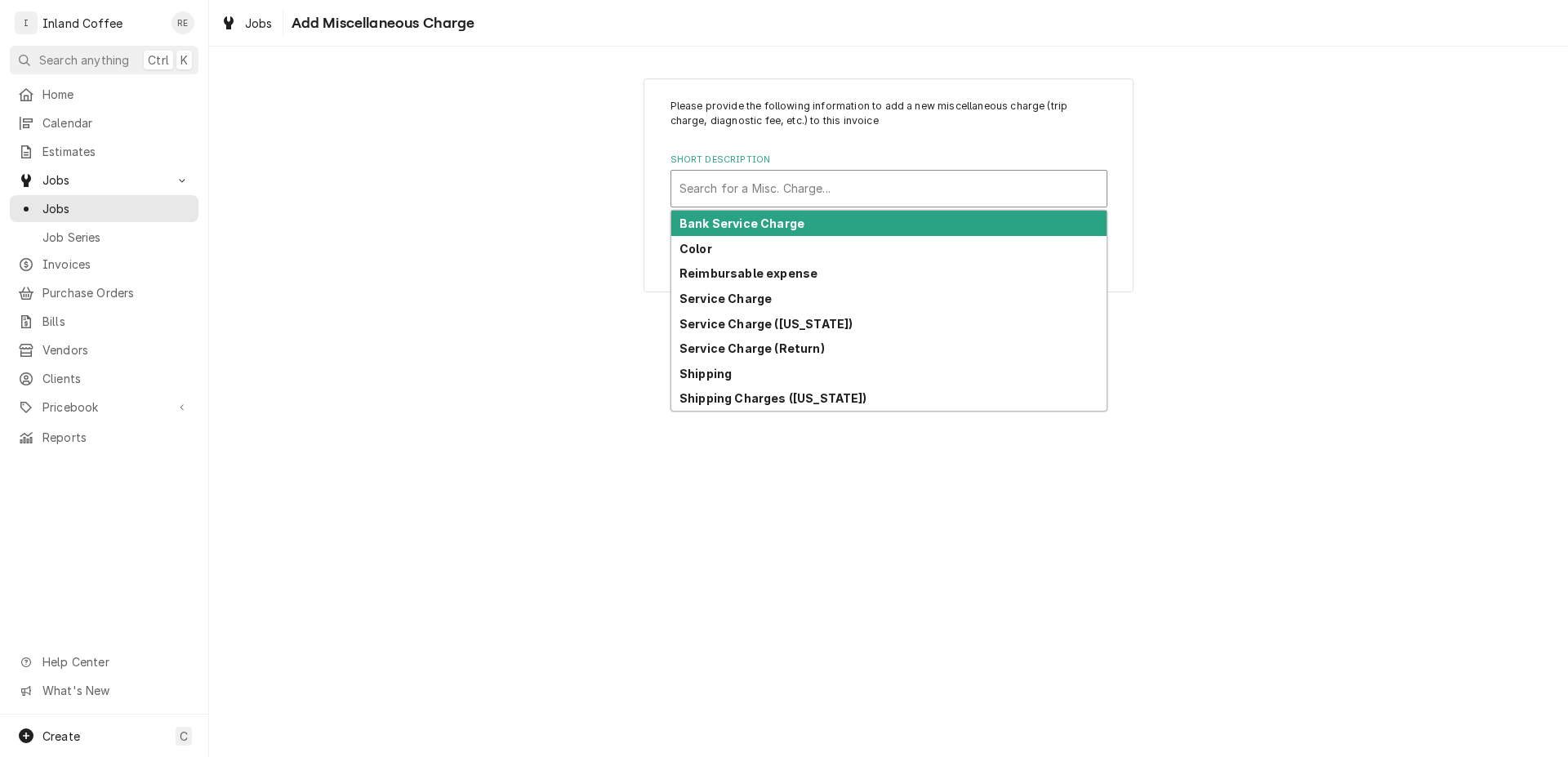
drag, startPoint x: 763, startPoint y: 192, endPoint x: 763, endPoint y: 202, distance: 10.0
click at [763, 202] on div "Short Description" at bounding box center [889, 189] width 419 height 30
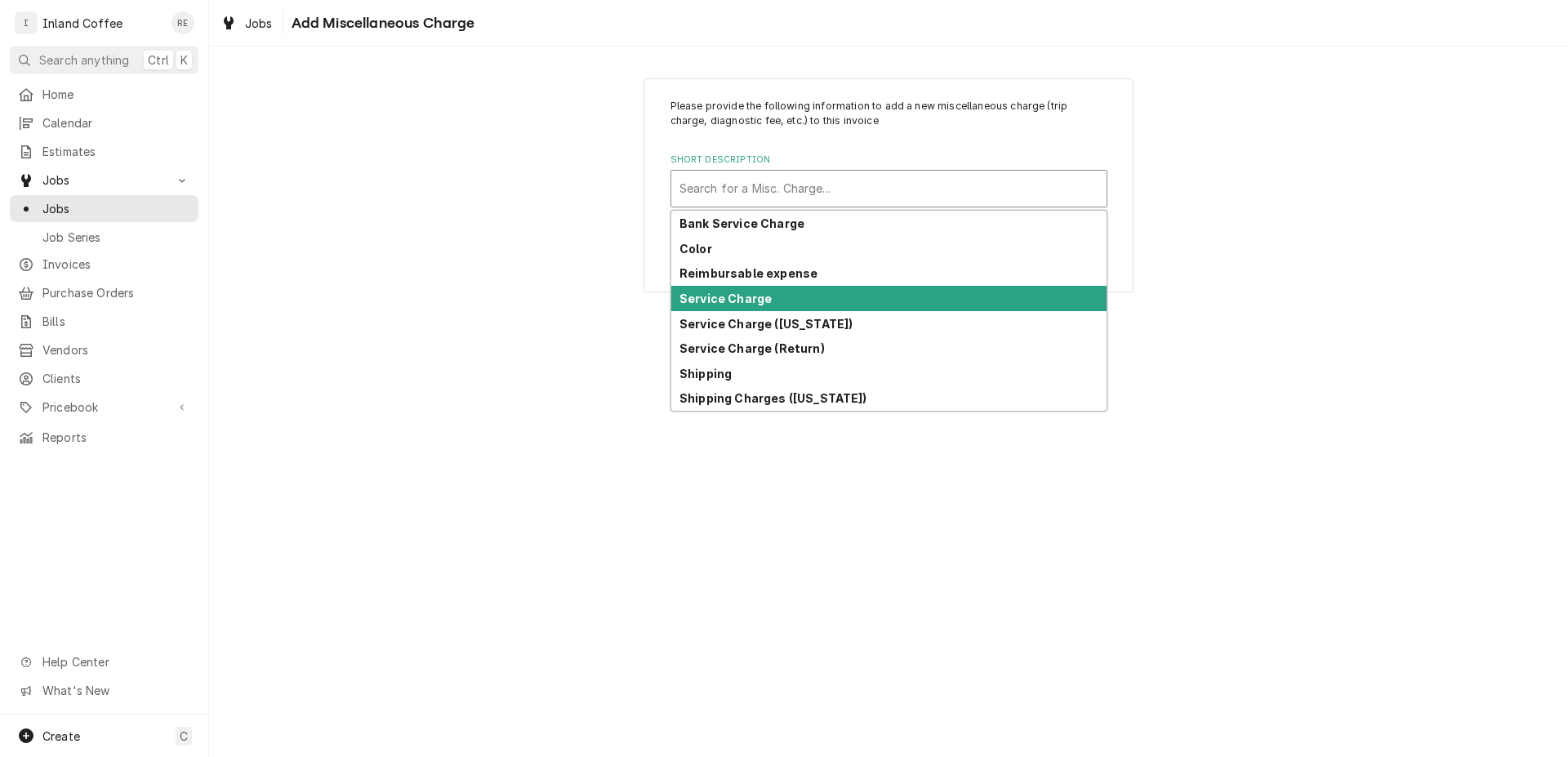
click at [760, 303] on strong "Service Charge" at bounding box center [725, 298] width 92 height 14
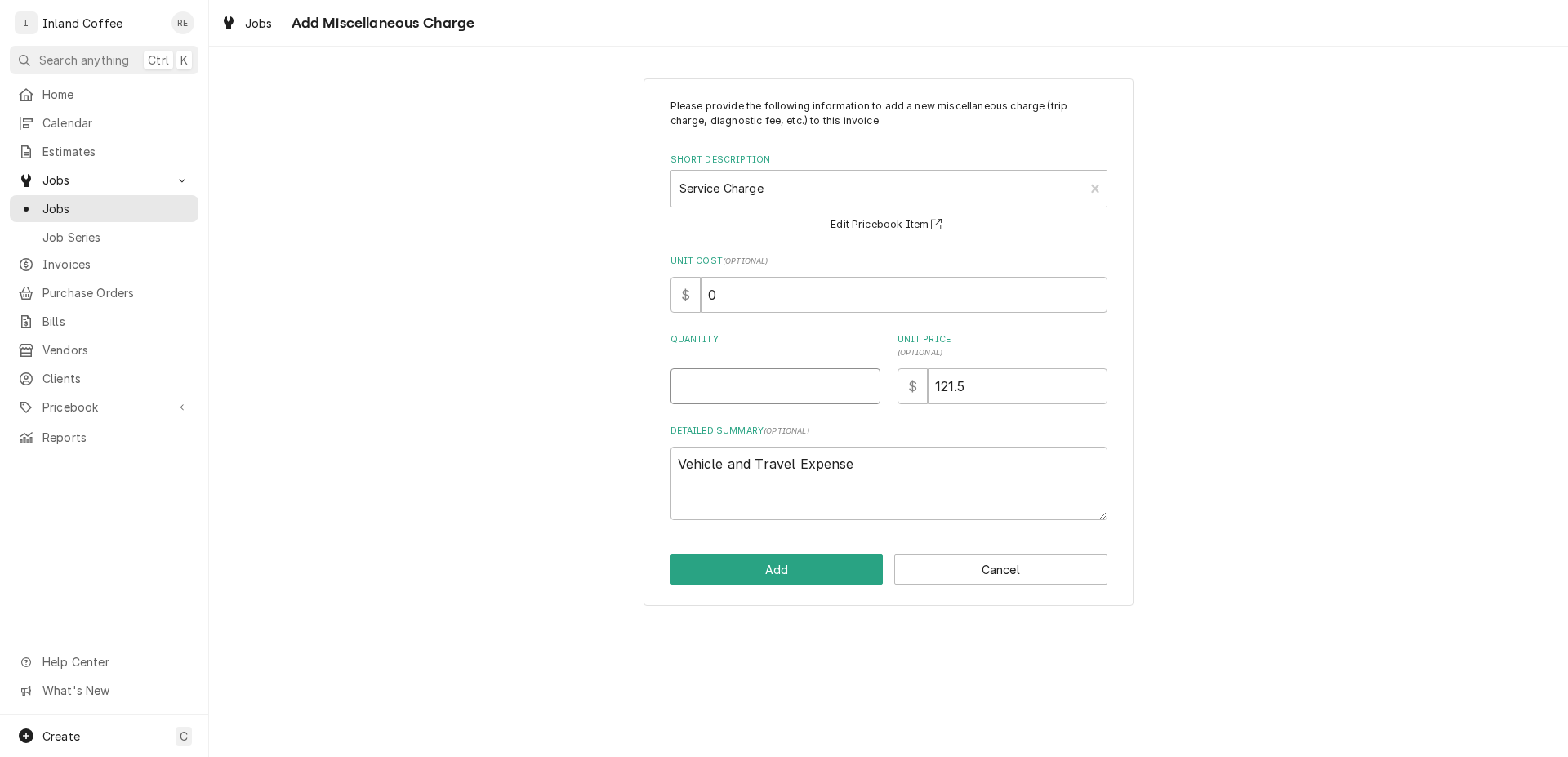
click at [792, 397] on input "Quantity" at bounding box center [774, 386] width 209 height 36
type textarea "x"
type input "1"
click at [799, 574] on button "Add" at bounding box center [776, 570] width 213 height 30
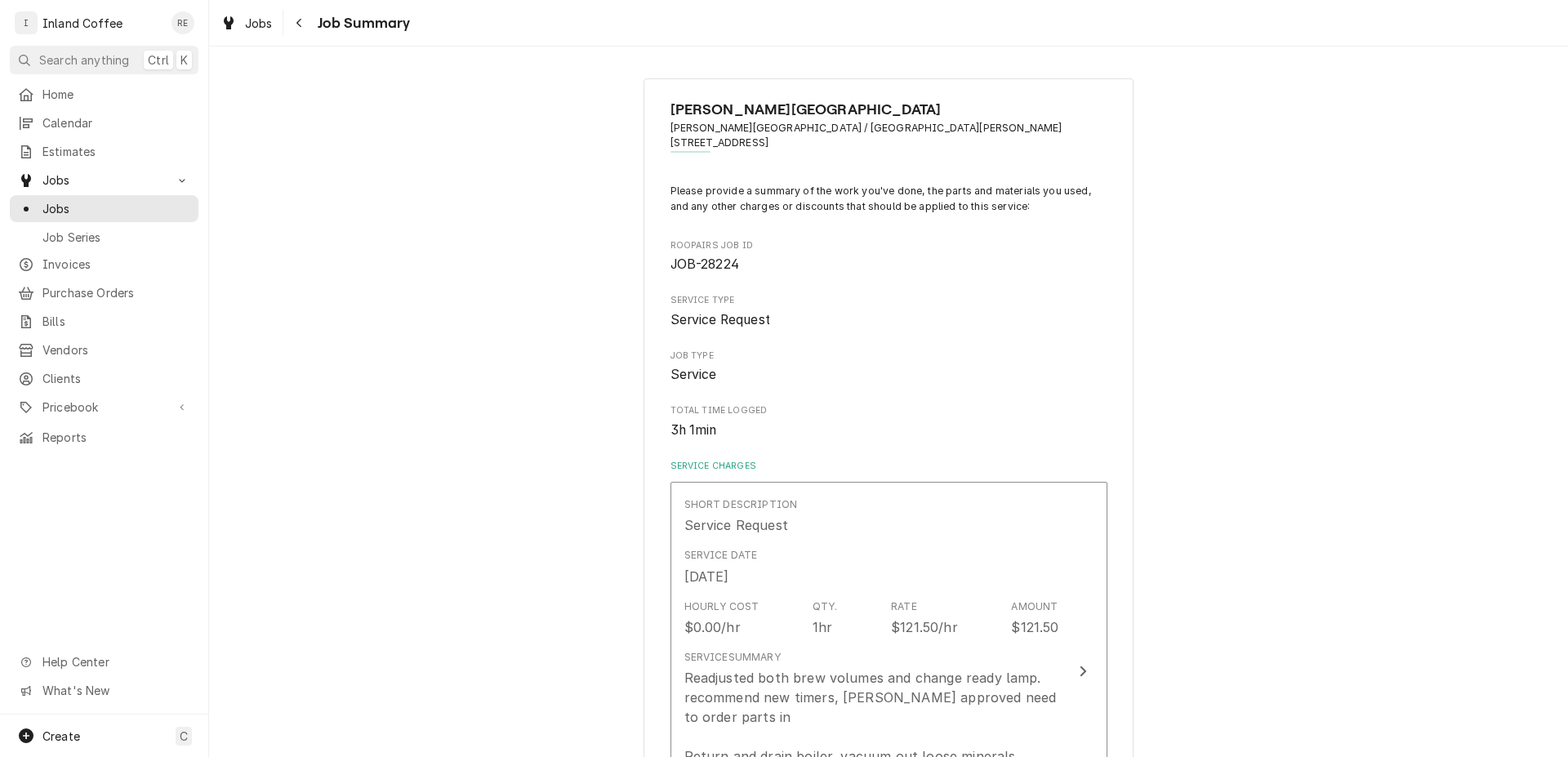
scroll to position [1309, 0]
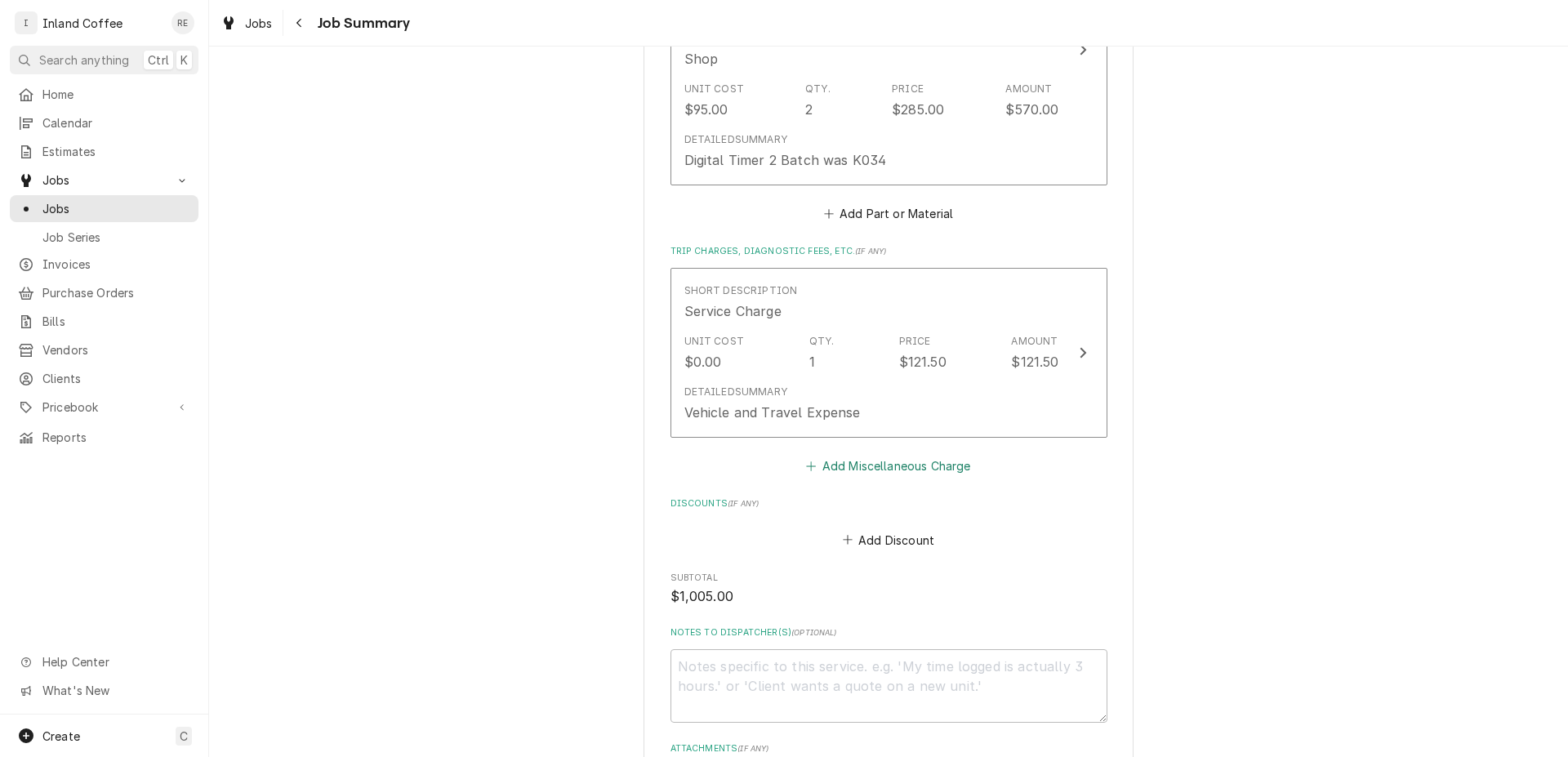
click at [878, 467] on button "Add Miscellaneous Charge" at bounding box center [888, 466] width 169 height 23
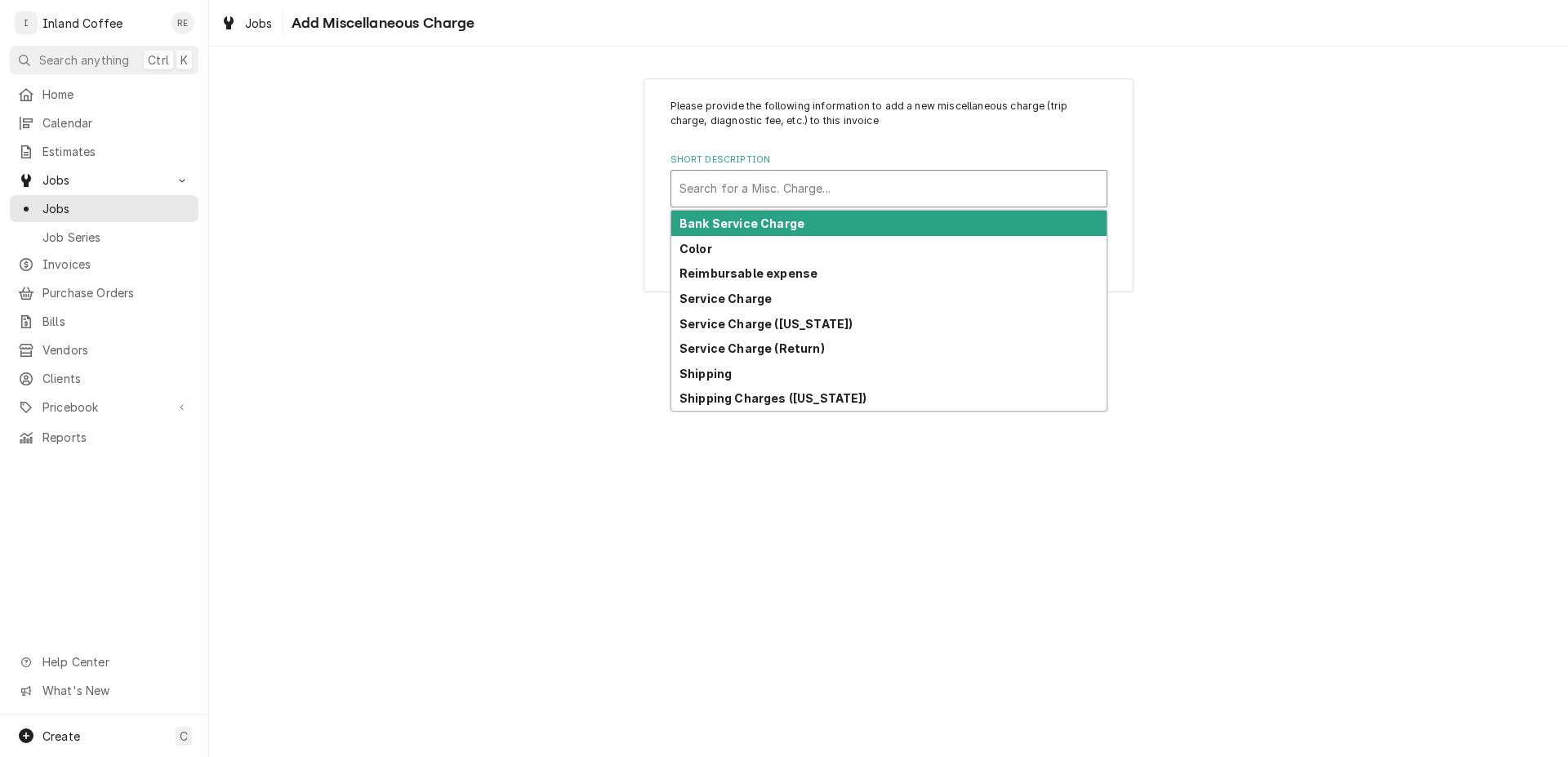
click at [837, 190] on div "Short Description" at bounding box center [889, 189] width 419 height 30
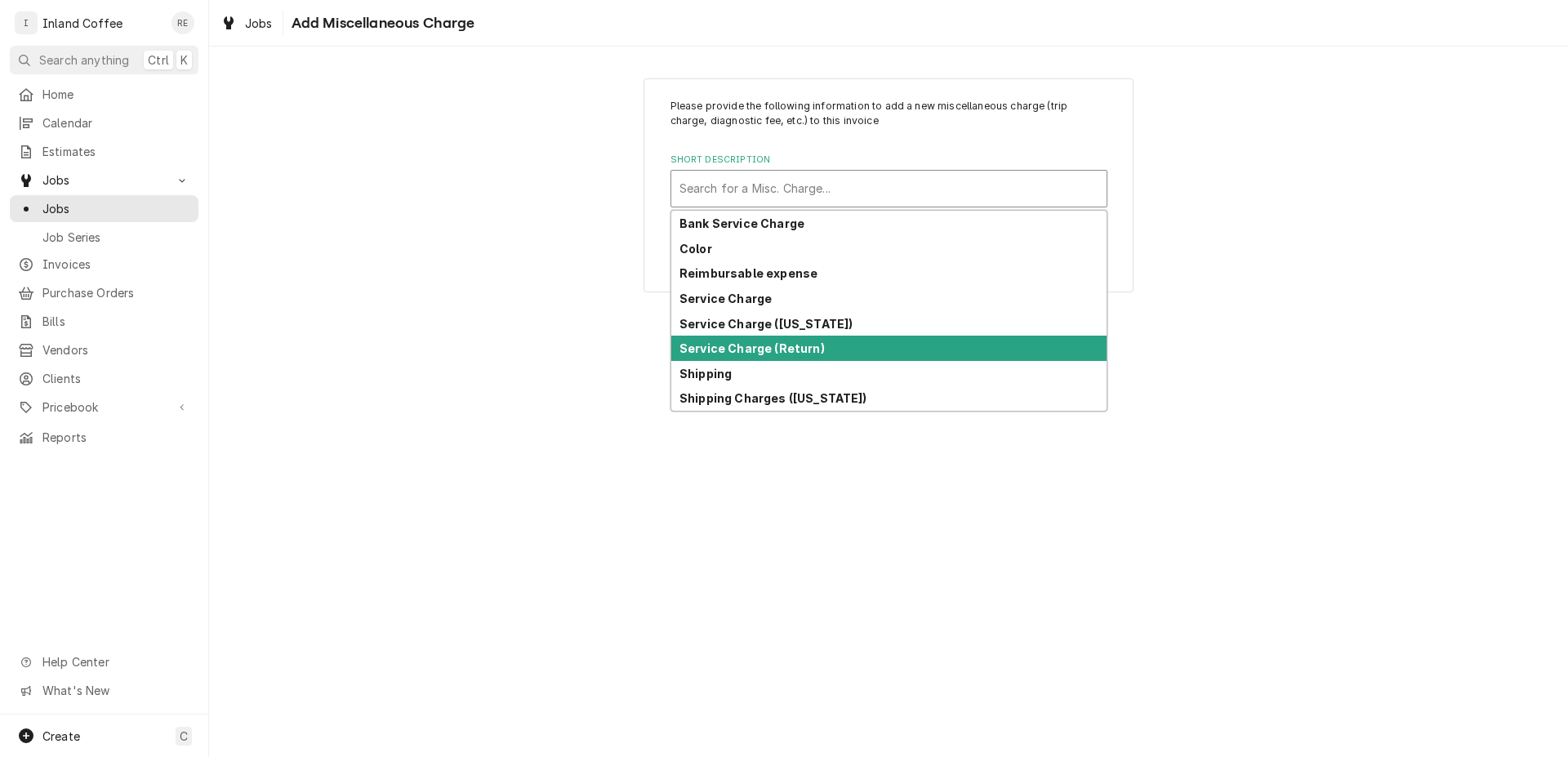
click at [838, 347] on div "Service Charge (Return)" at bounding box center [889, 348] width 436 height 25
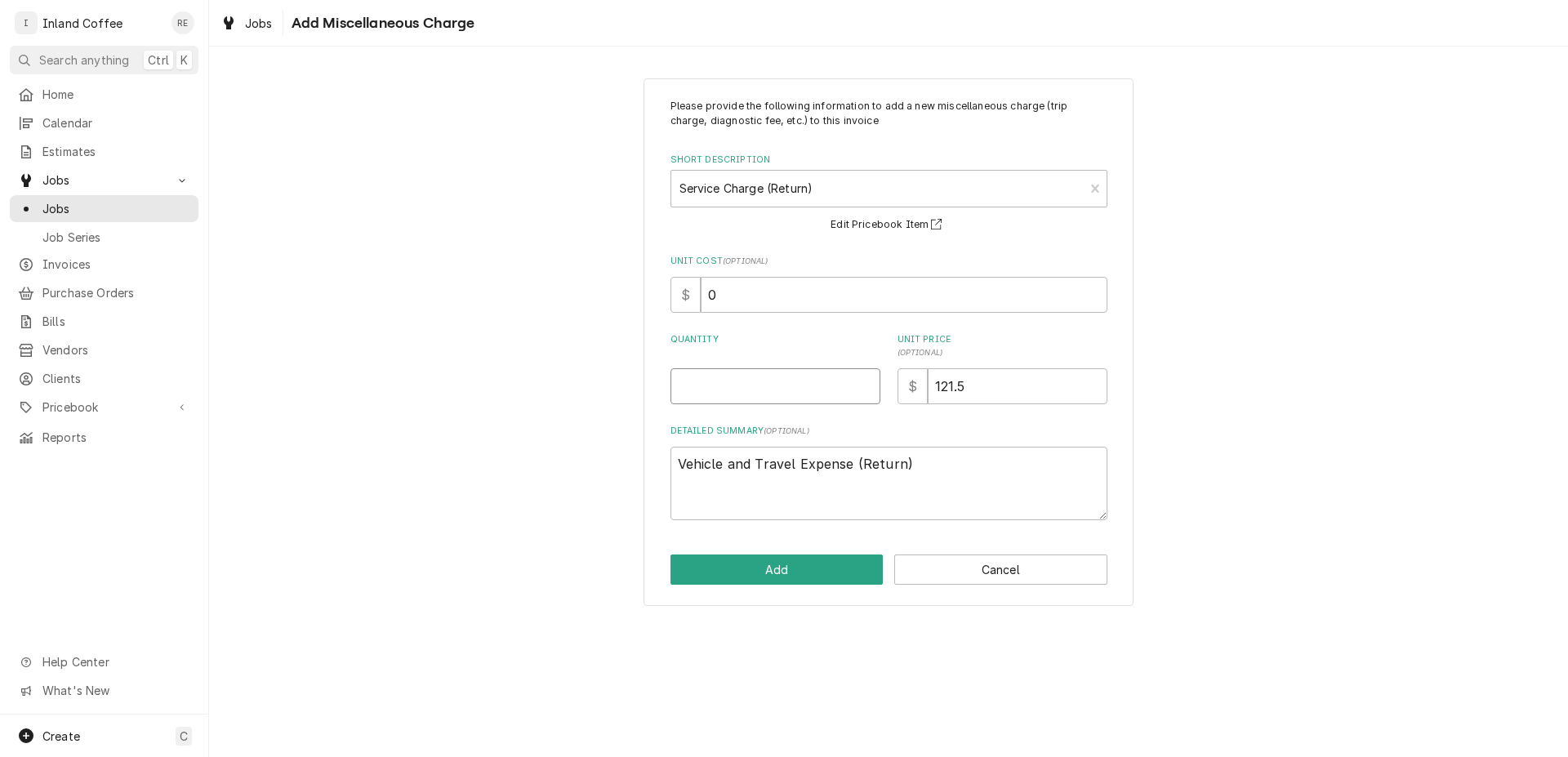
click at [809, 388] on input "Quantity" at bounding box center [774, 386] width 209 height 36
type textarea "x"
type input ".2"
type textarea "x"
type input ".25"
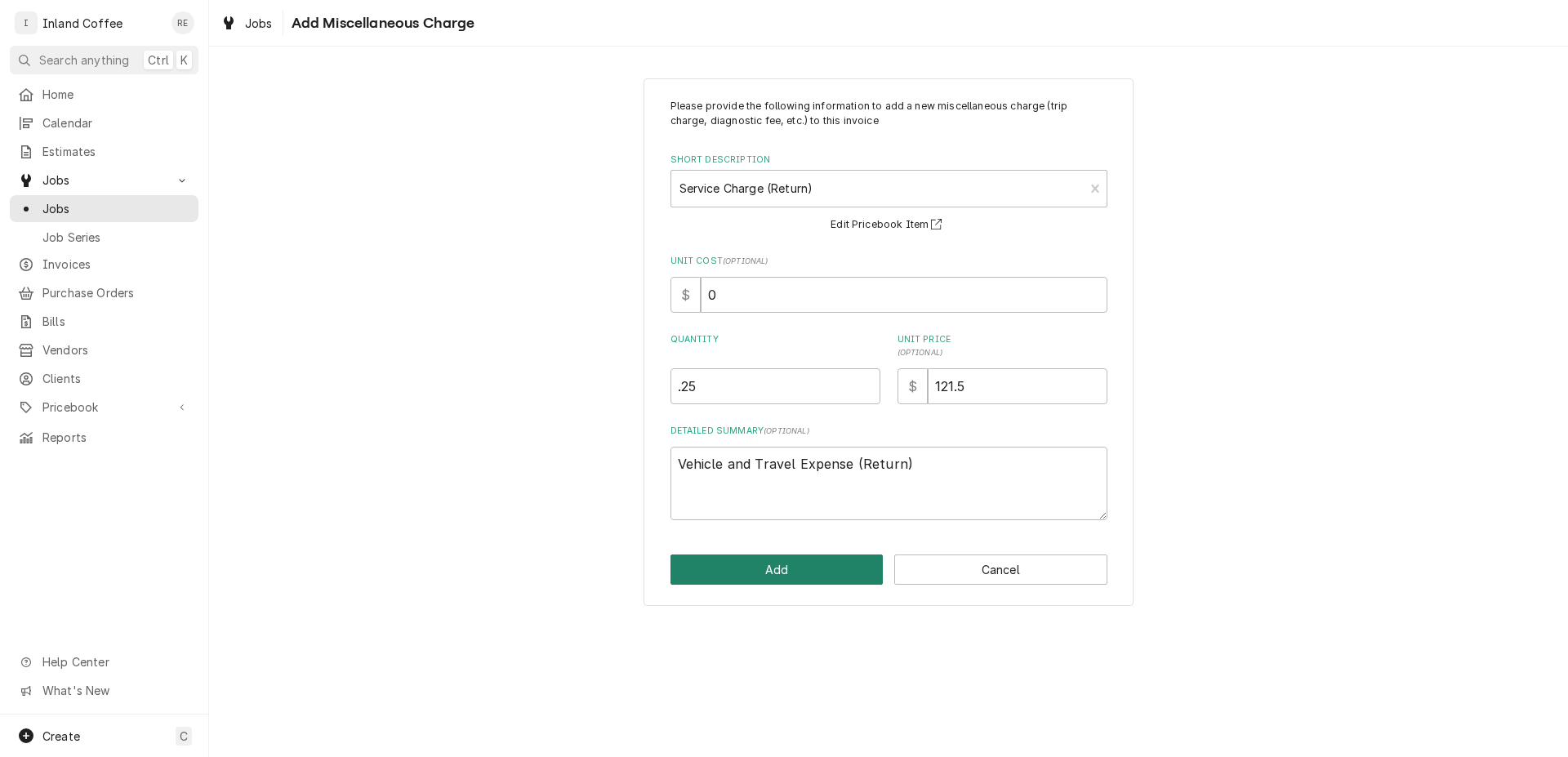
click at [839, 568] on button "Add" at bounding box center [776, 570] width 213 height 30
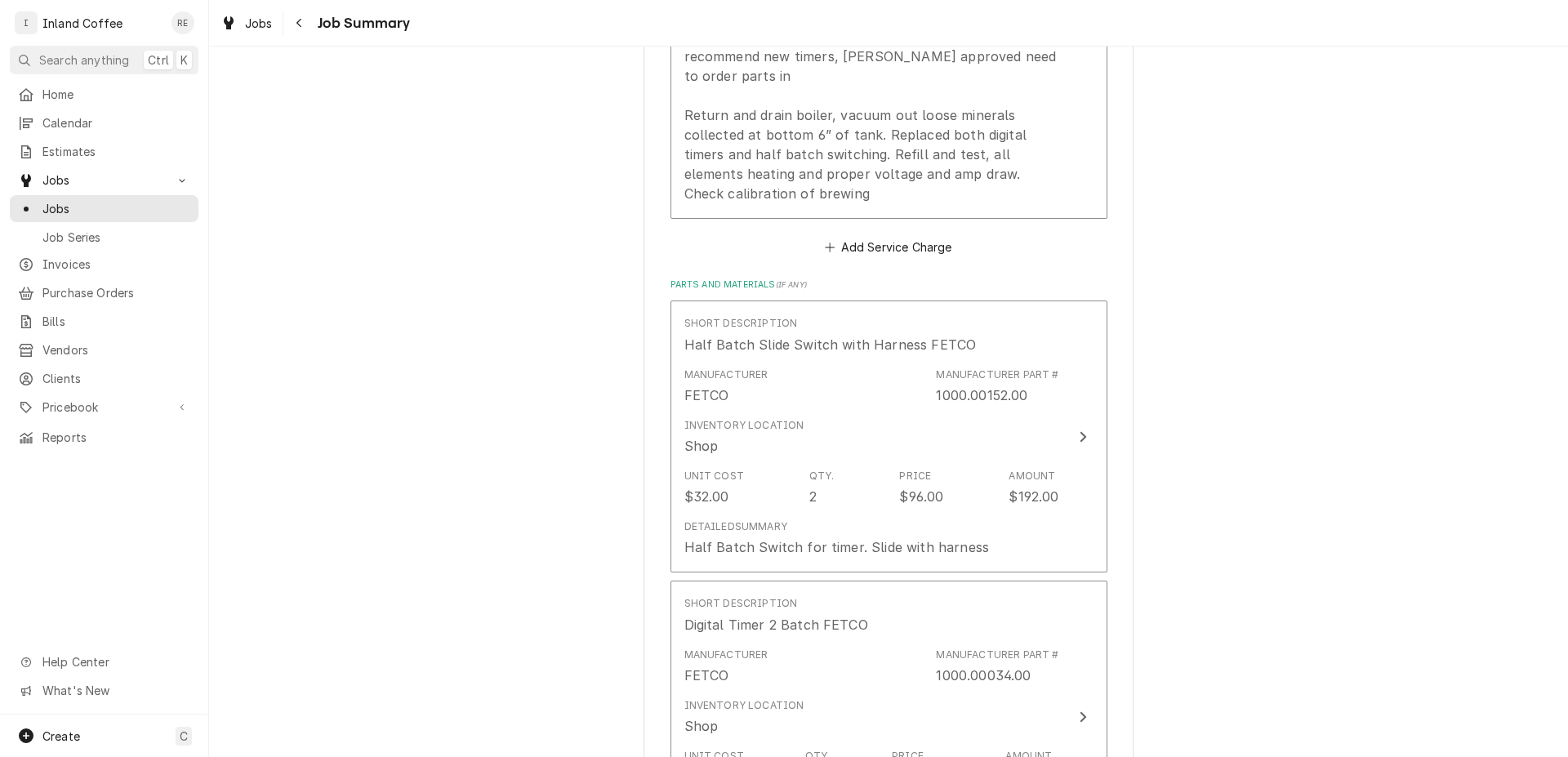
scroll to position [650, 0]
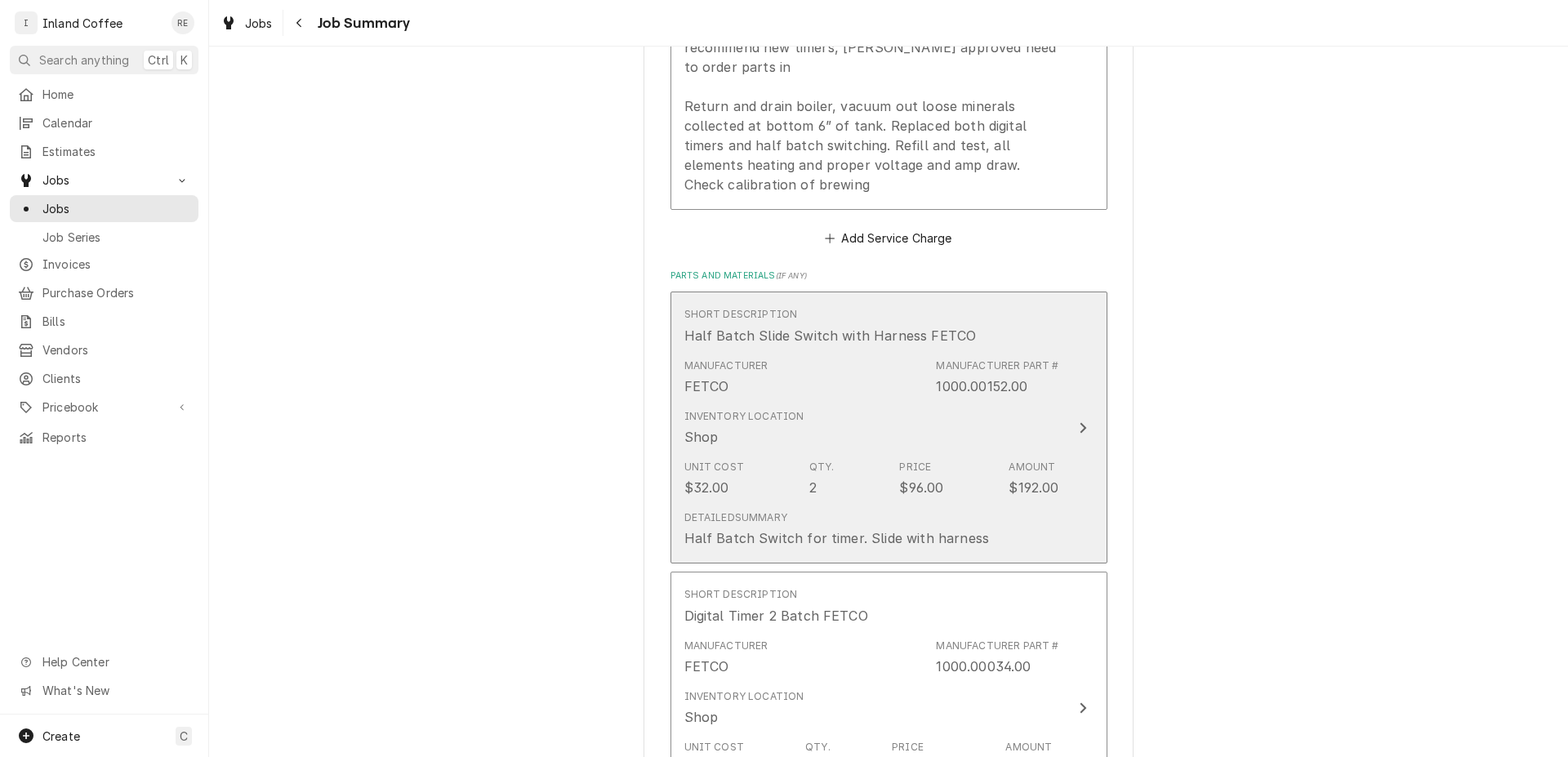
click at [1079, 430] on icon "Update Line Item" at bounding box center [1082, 428] width 8 height 13
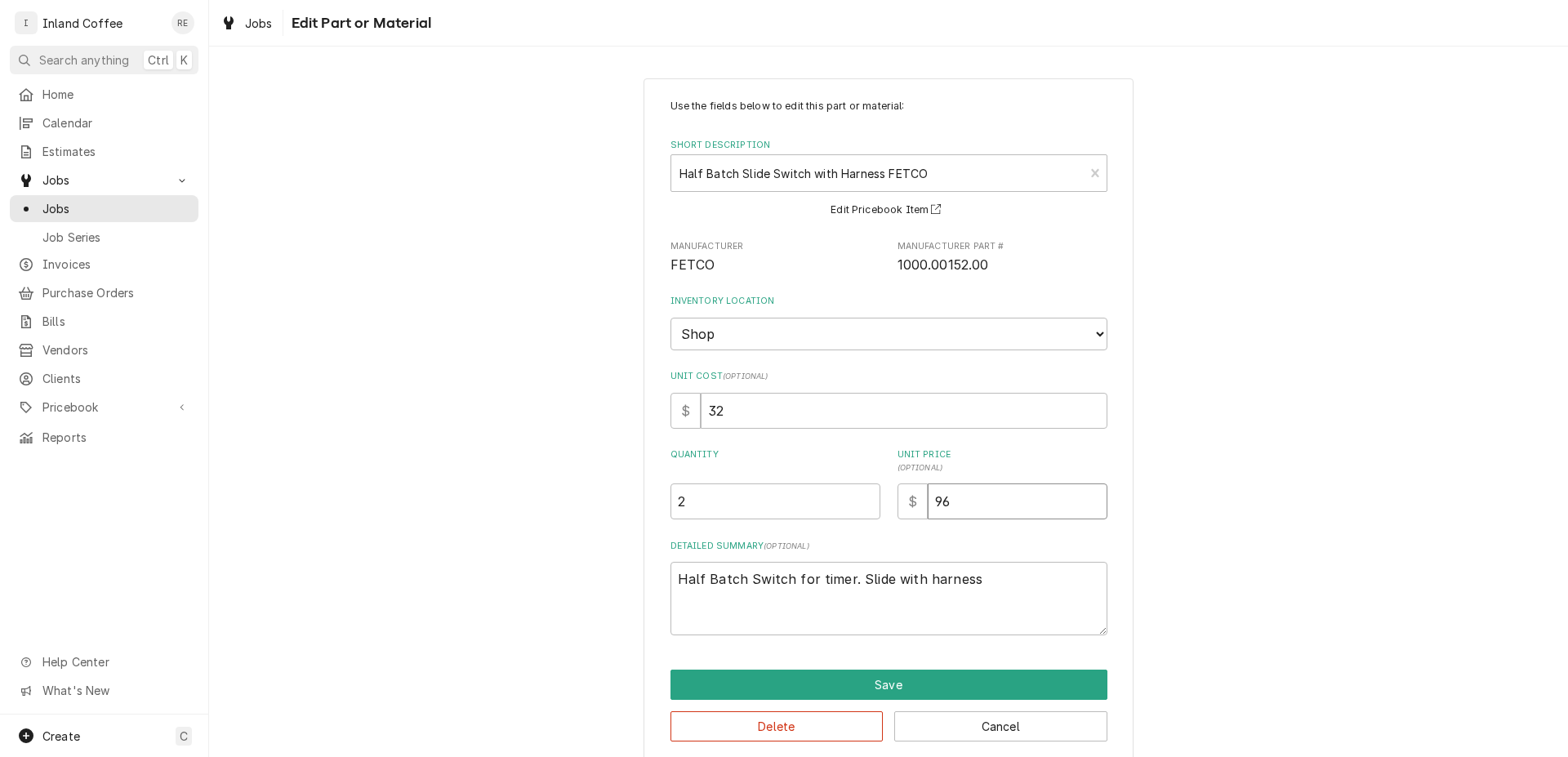
drag, startPoint x: 972, startPoint y: 508, endPoint x: 880, endPoint y: 517, distance: 92.4
click at [928, 518] on input "96" at bounding box center [1017, 501] width 180 height 36
type textarea "x"
type input "8"
type textarea "x"
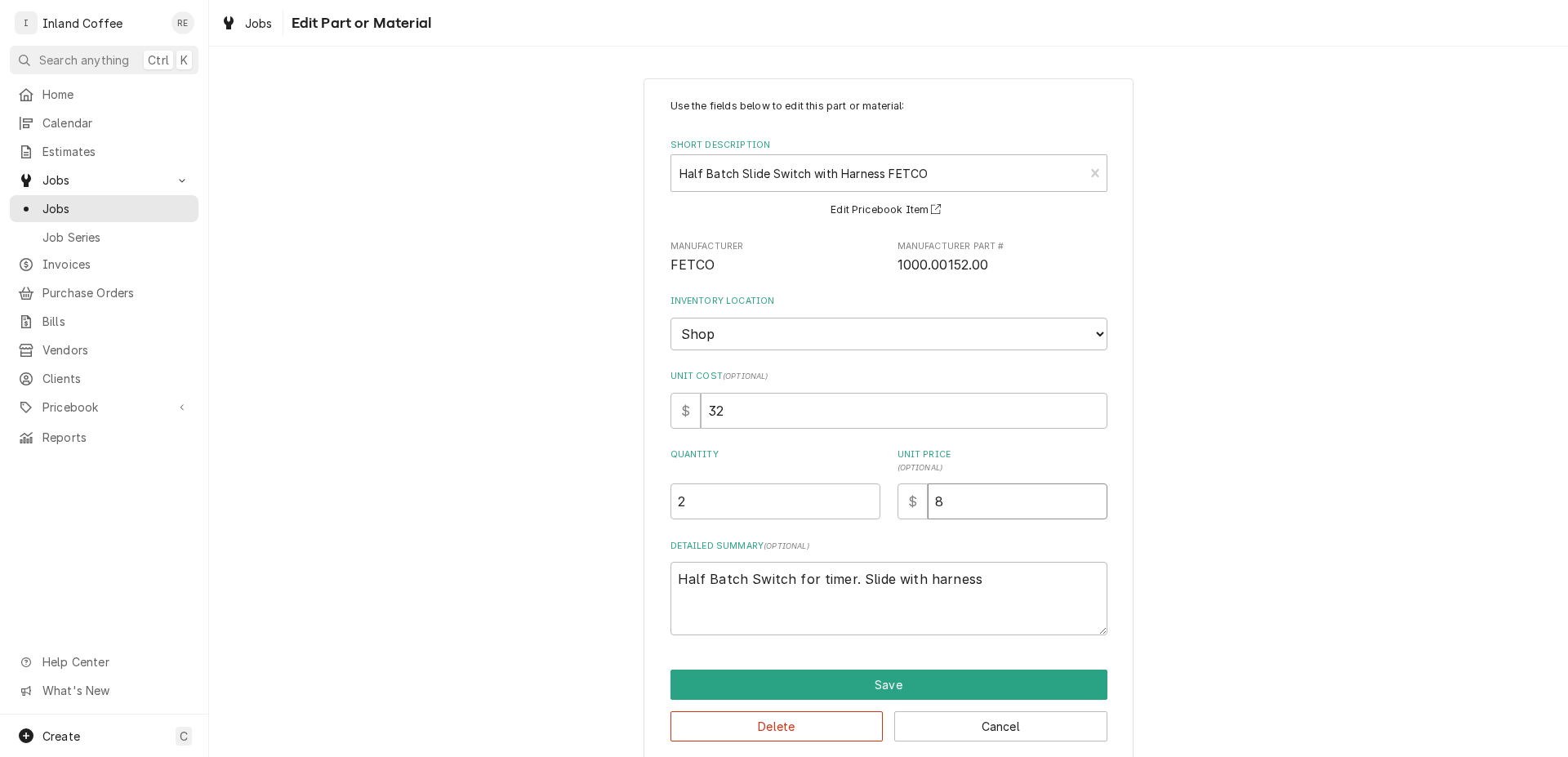
type input "80"
type textarea "x"
type input "80.0"
type textarea "x"
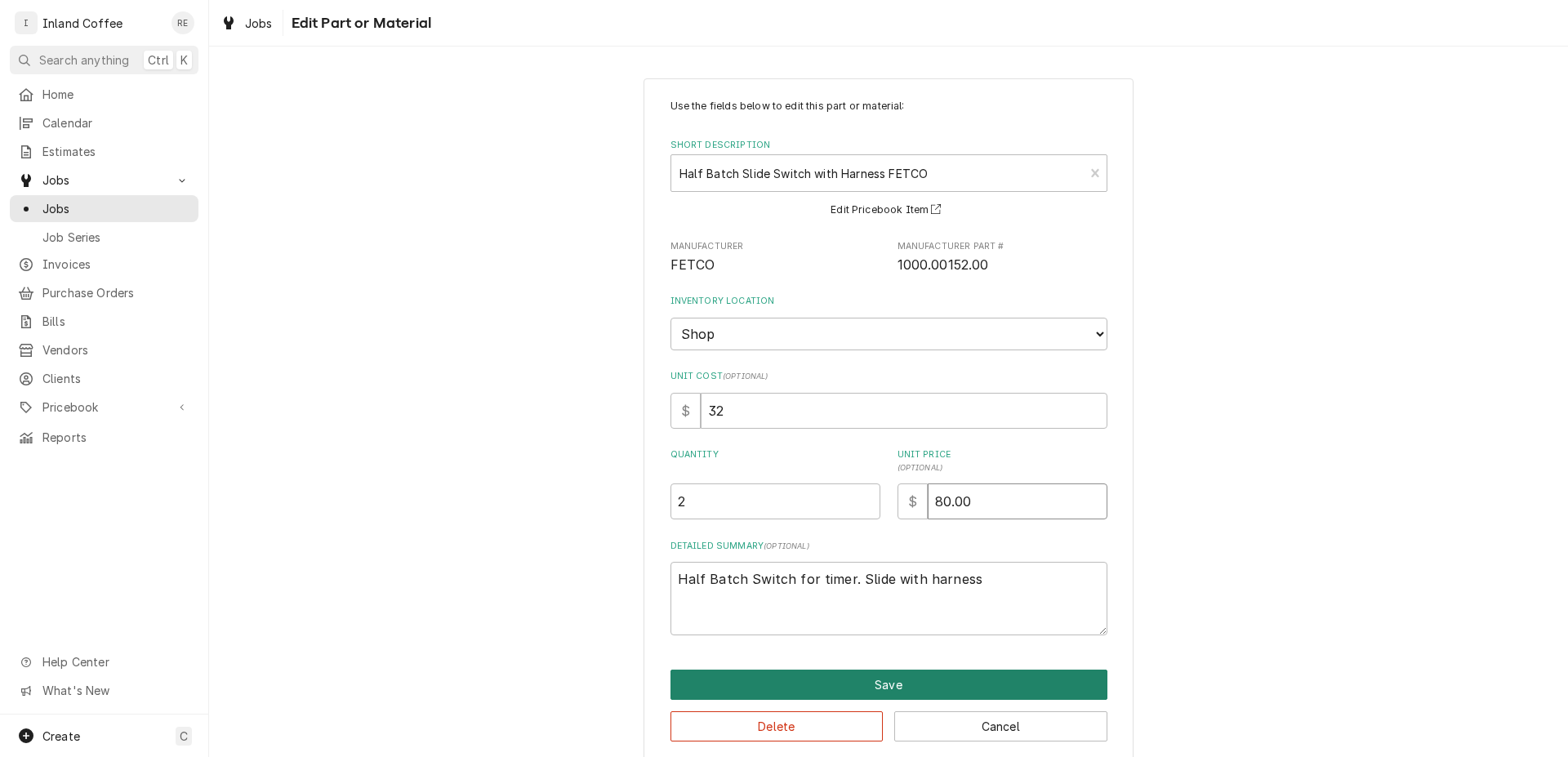
type input "80.00"
click at [875, 687] on button "Save" at bounding box center [888, 684] width 436 height 30
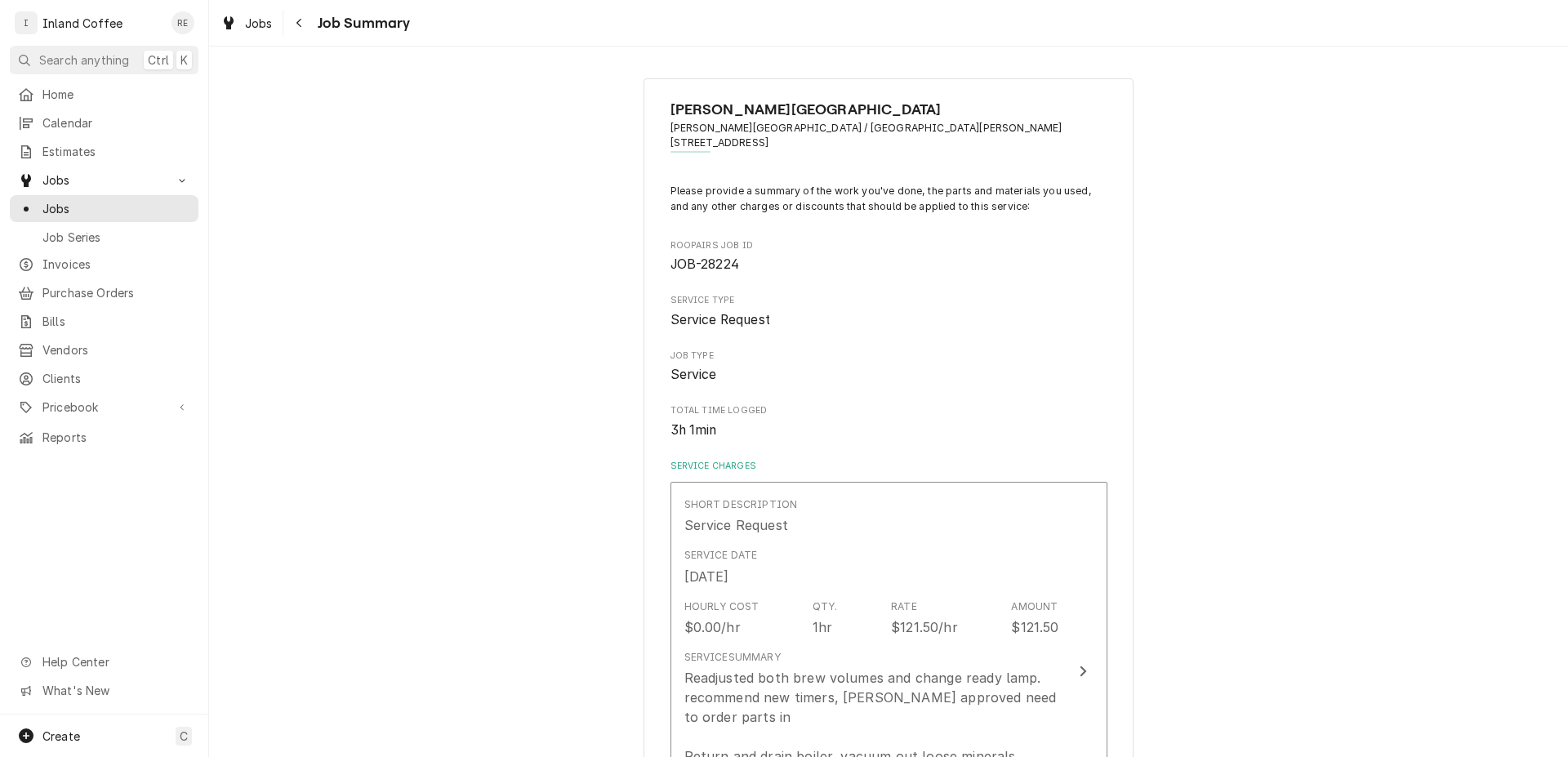
scroll to position [650, 0]
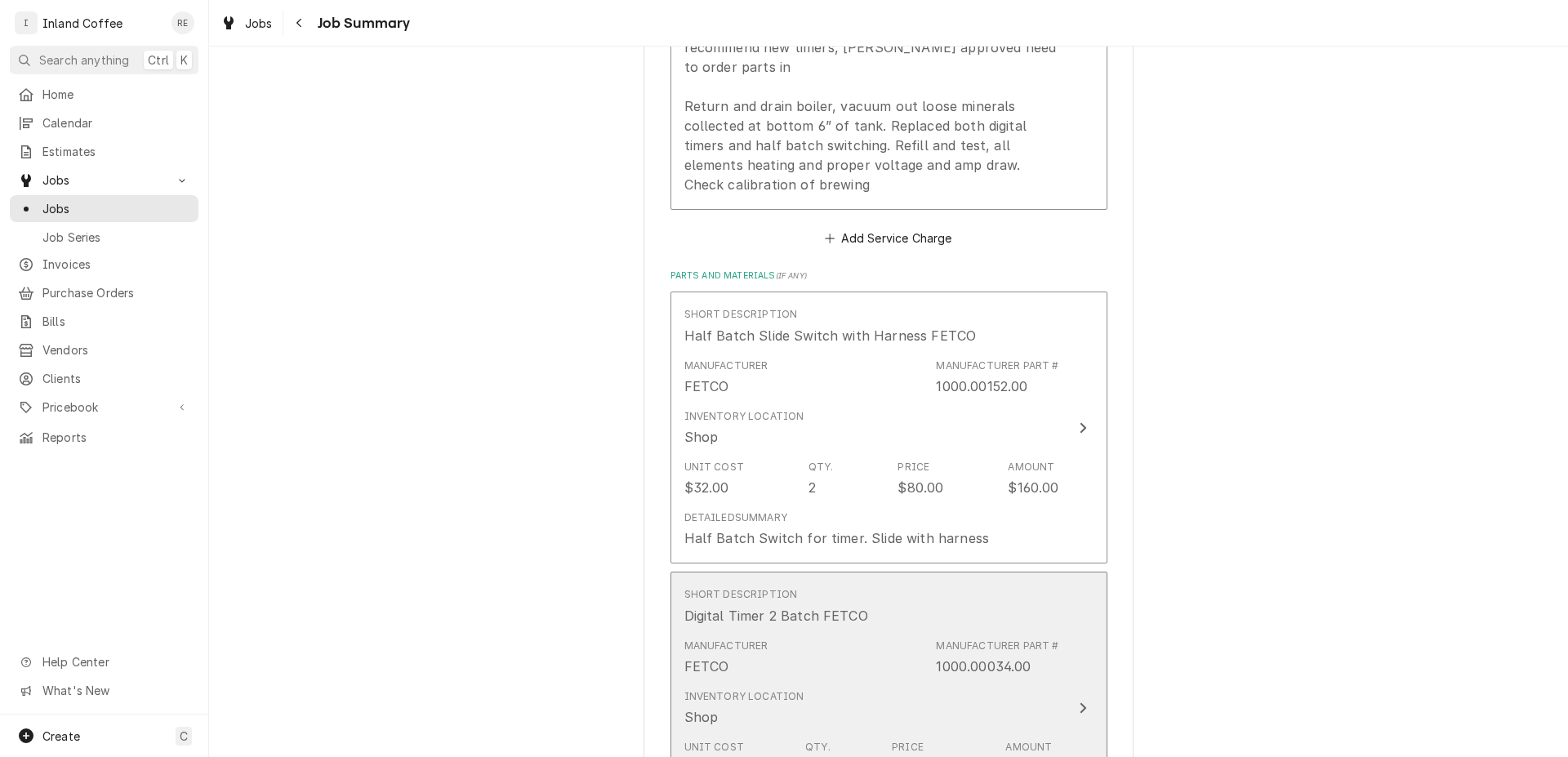
click at [1072, 704] on div "Update Line Item" at bounding box center [1082, 708] width 21 height 20
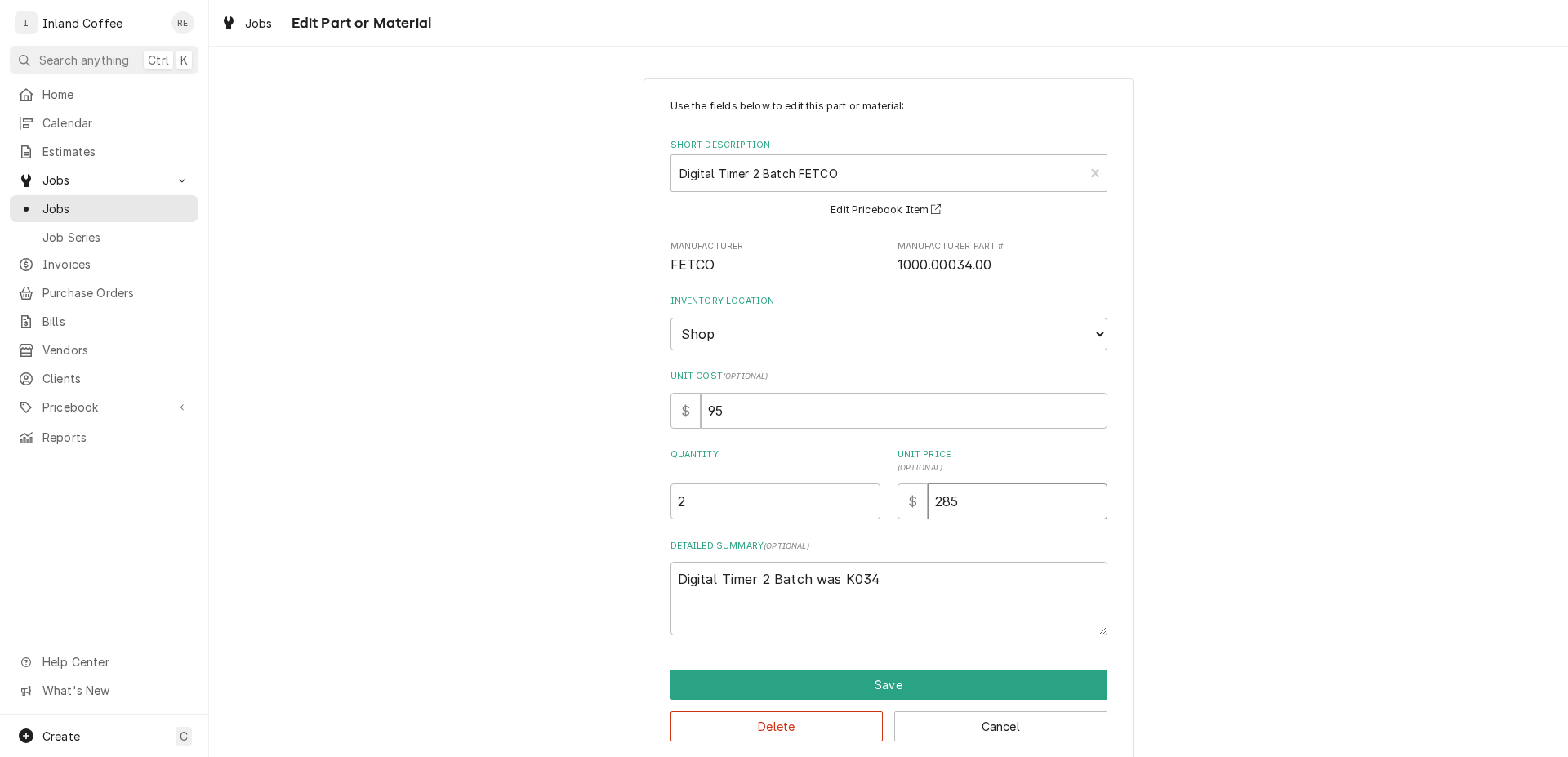
drag, startPoint x: 996, startPoint y: 507, endPoint x: 849, endPoint y: 495, distance: 147.5
click at [928, 495] on input "285" at bounding box center [1017, 501] width 180 height 36
type textarea "x"
type input "2"
type textarea "x"
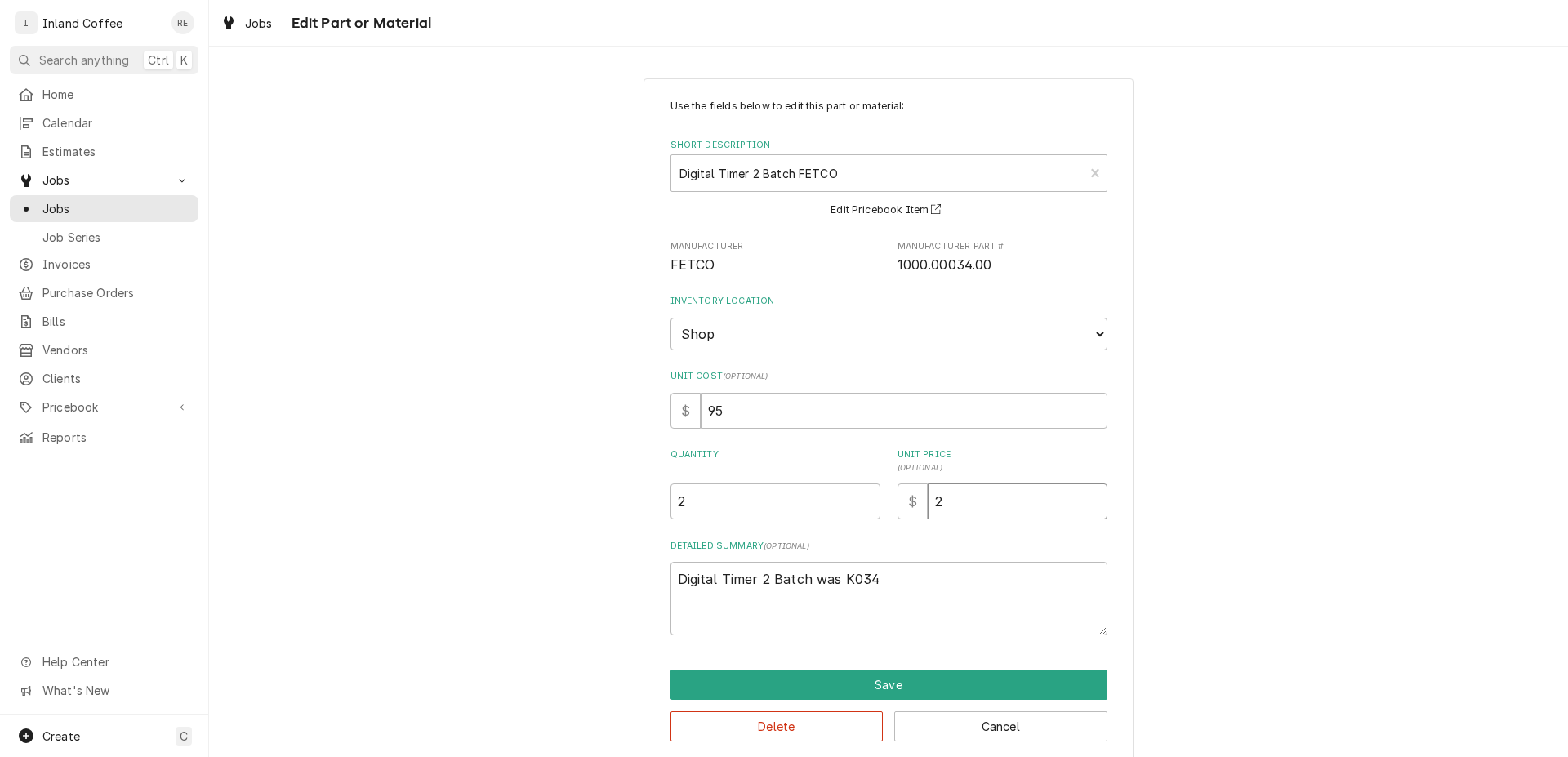
type input "23"
type textarea "x"
type input "237"
type textarea "x"
type input "237.5"
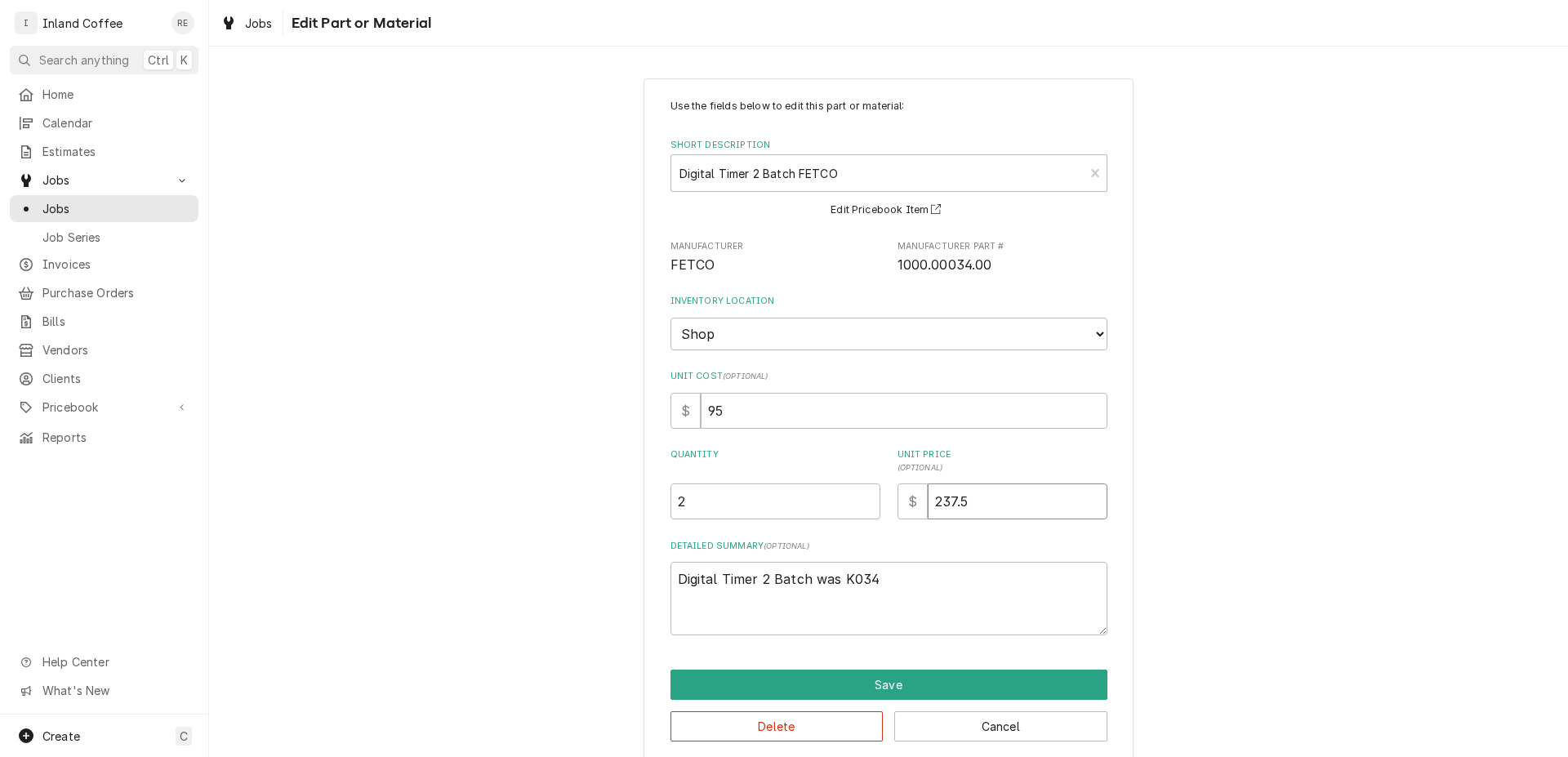
type textarea "x"
type input "237"
type textarea "x"
type input "23"
type textarea "x"
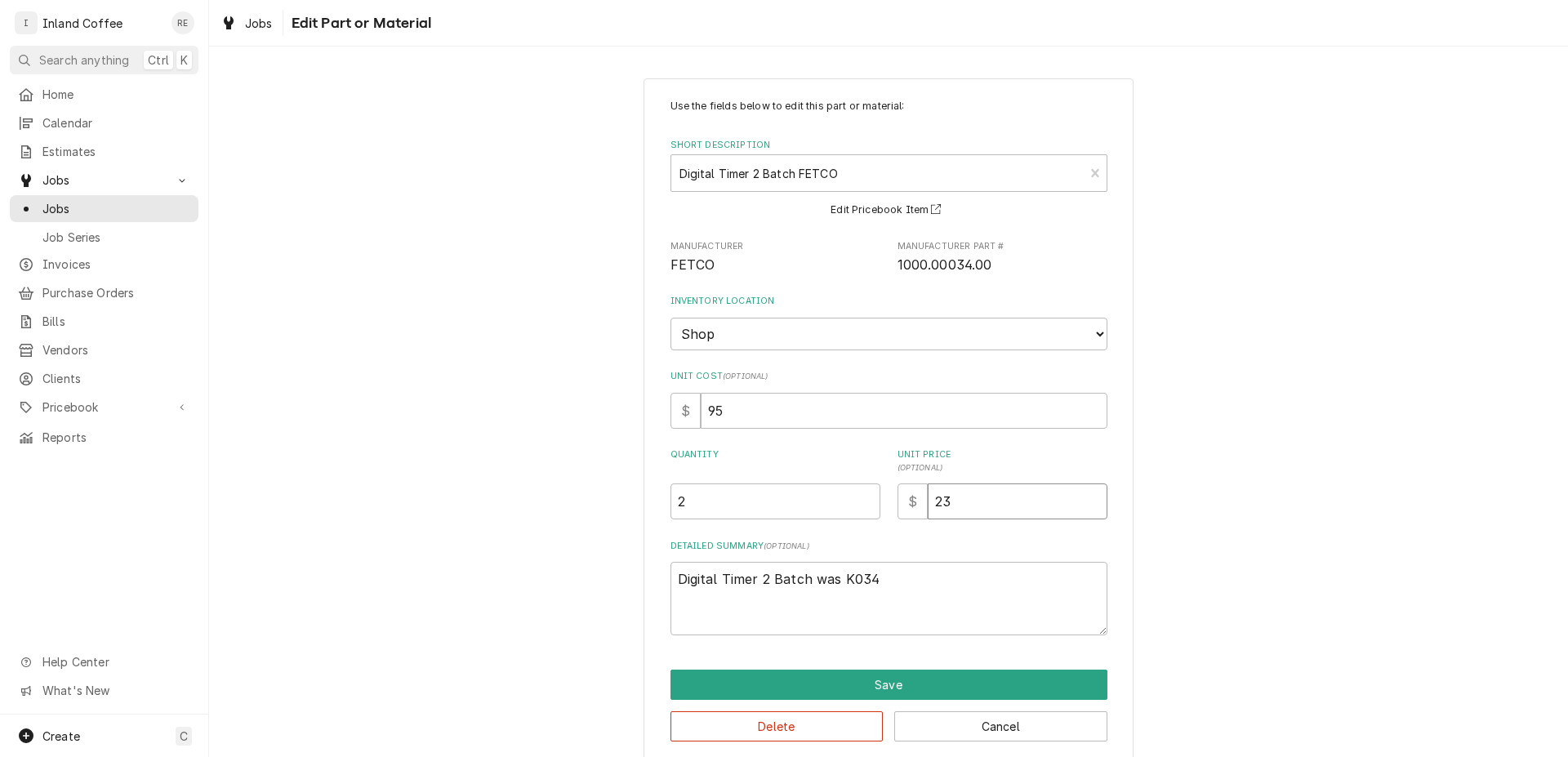
type input "237"
type textarea "x"
type input "237.5"
type textarea "x"
type input "237.50"
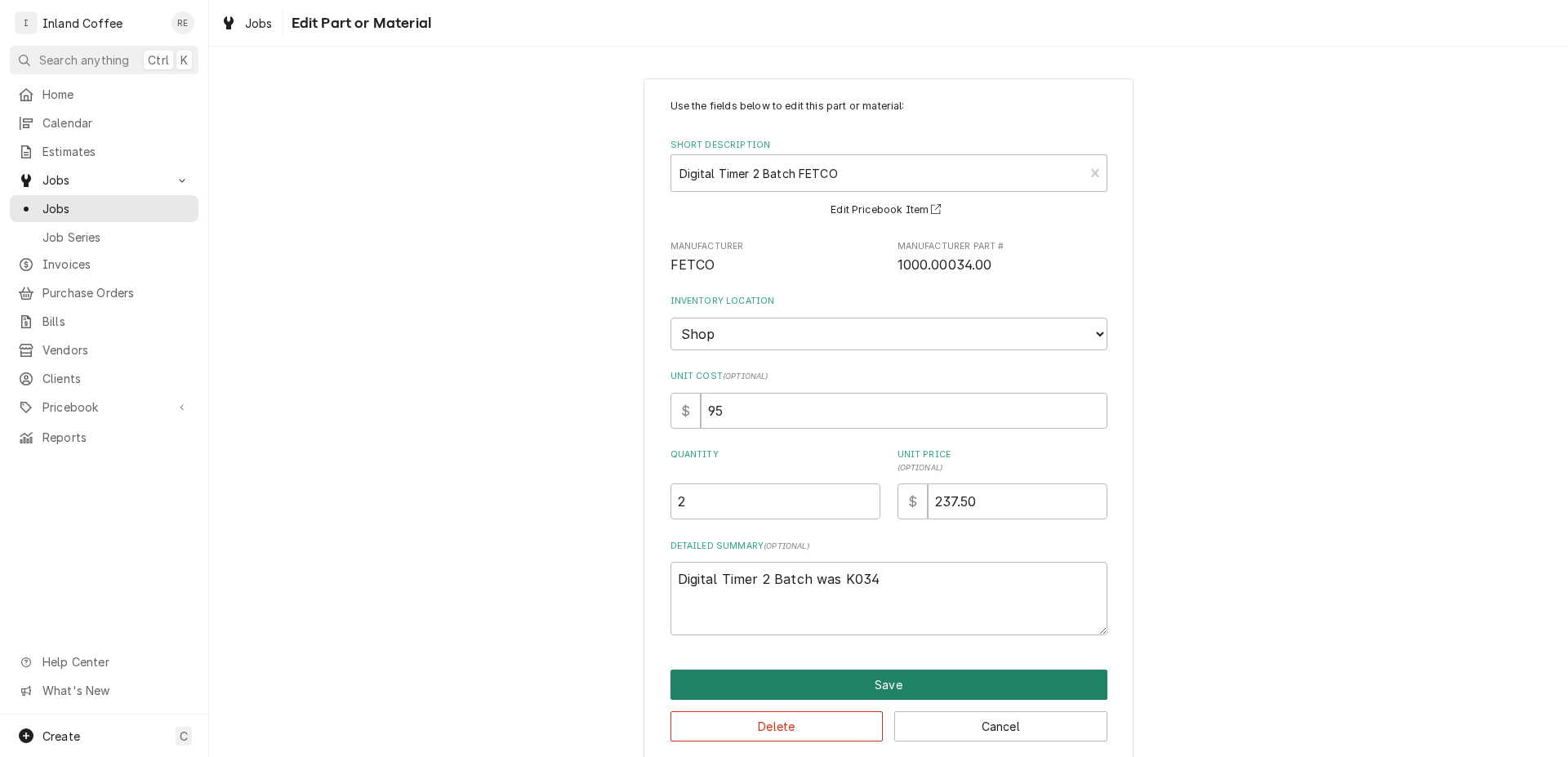
click at [918, 690] on button "Save" at bounding box center [888, 684] width 436 height 30
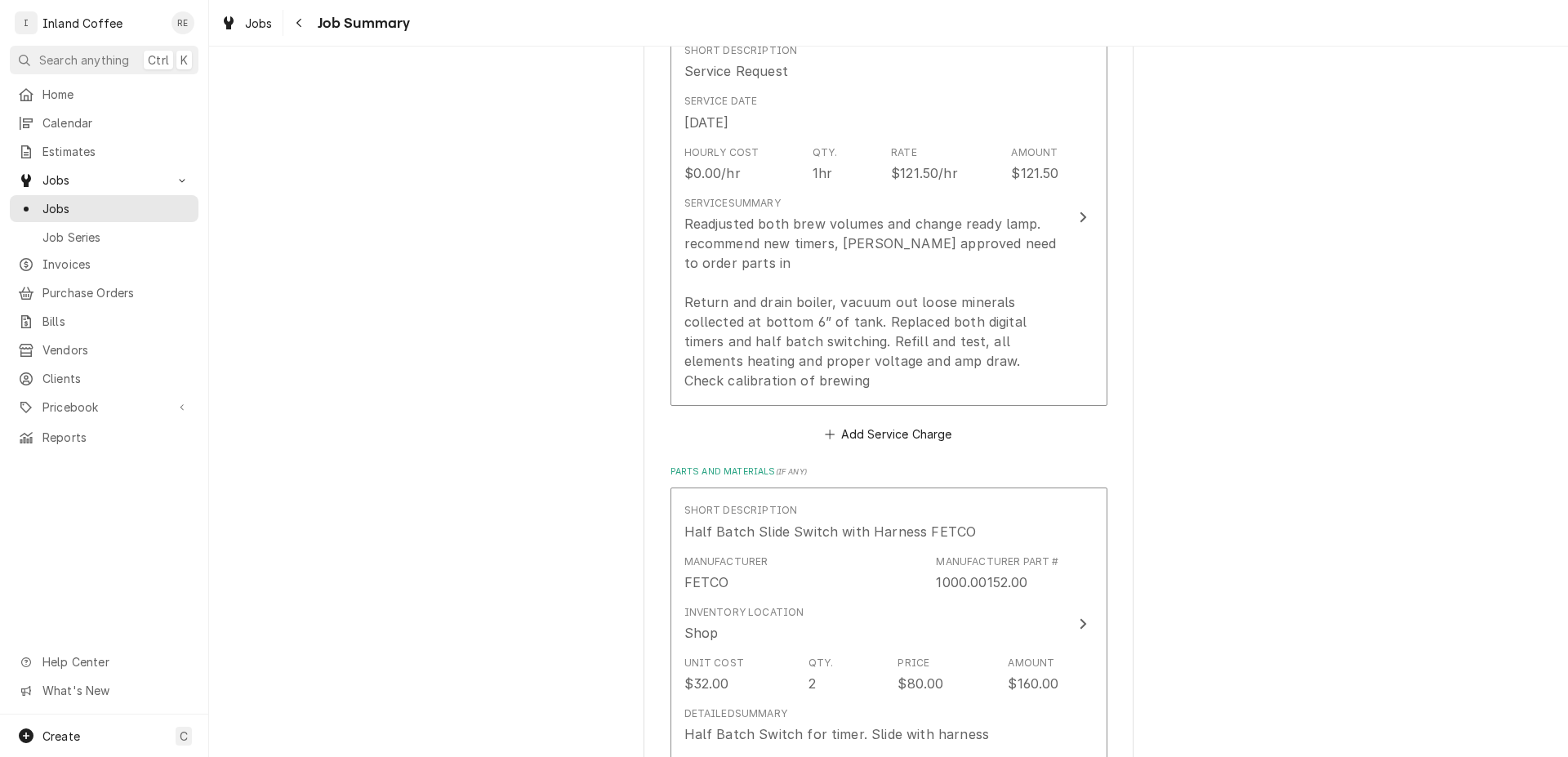
scroll to position [460, 0]
click at [889, 423] on button "Add Service Charge" at bounding box center [889, 427] width 132 height 23
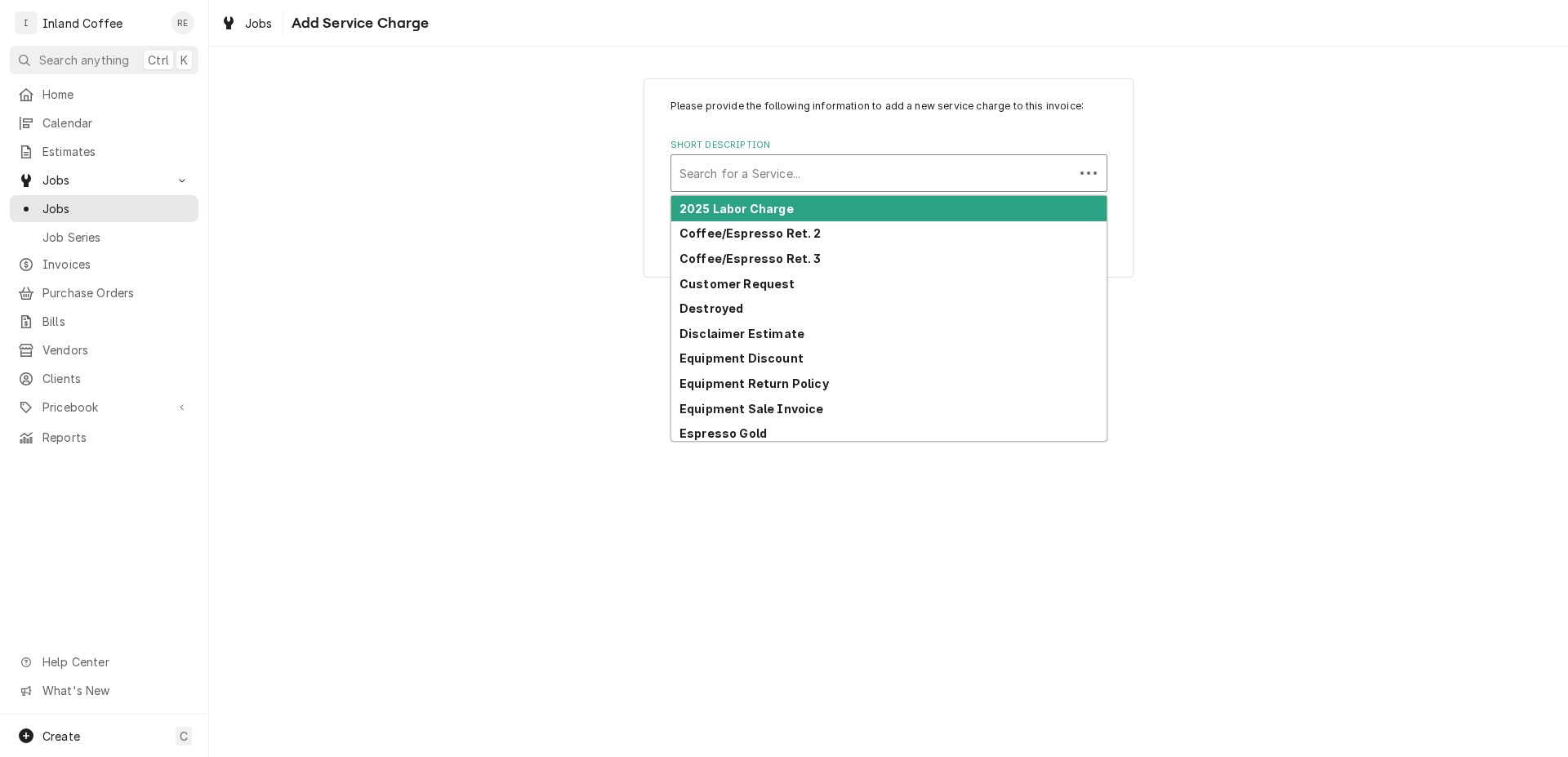
click at [788, 175] on div "Short Description" at bounding box center [872, 173] width 386 height 30
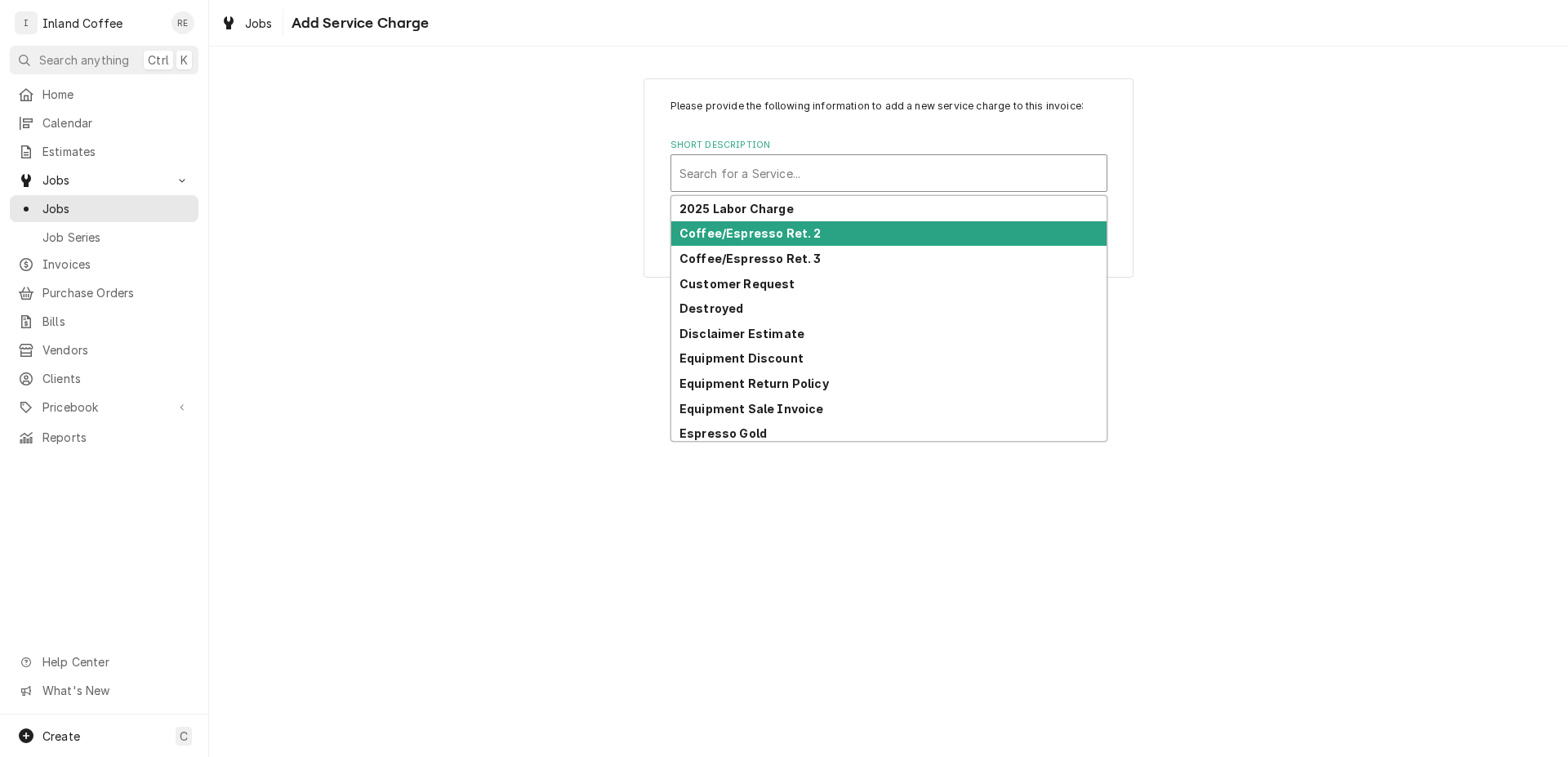
click at [815, 230] on div "Coffee/Espresso Ret. 2" at bounding box center [889, 234] width 436 height 25
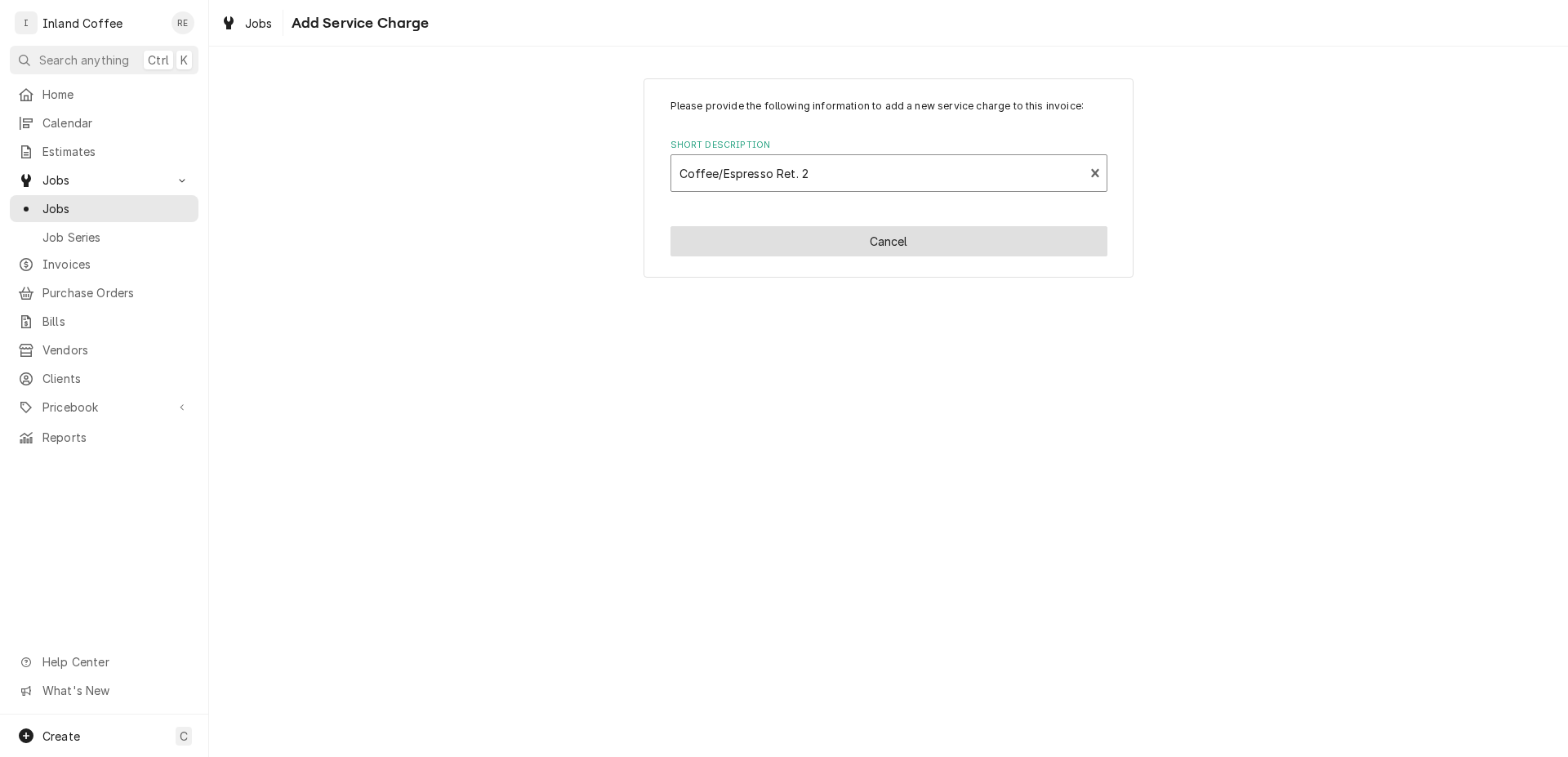
type textarea "x"
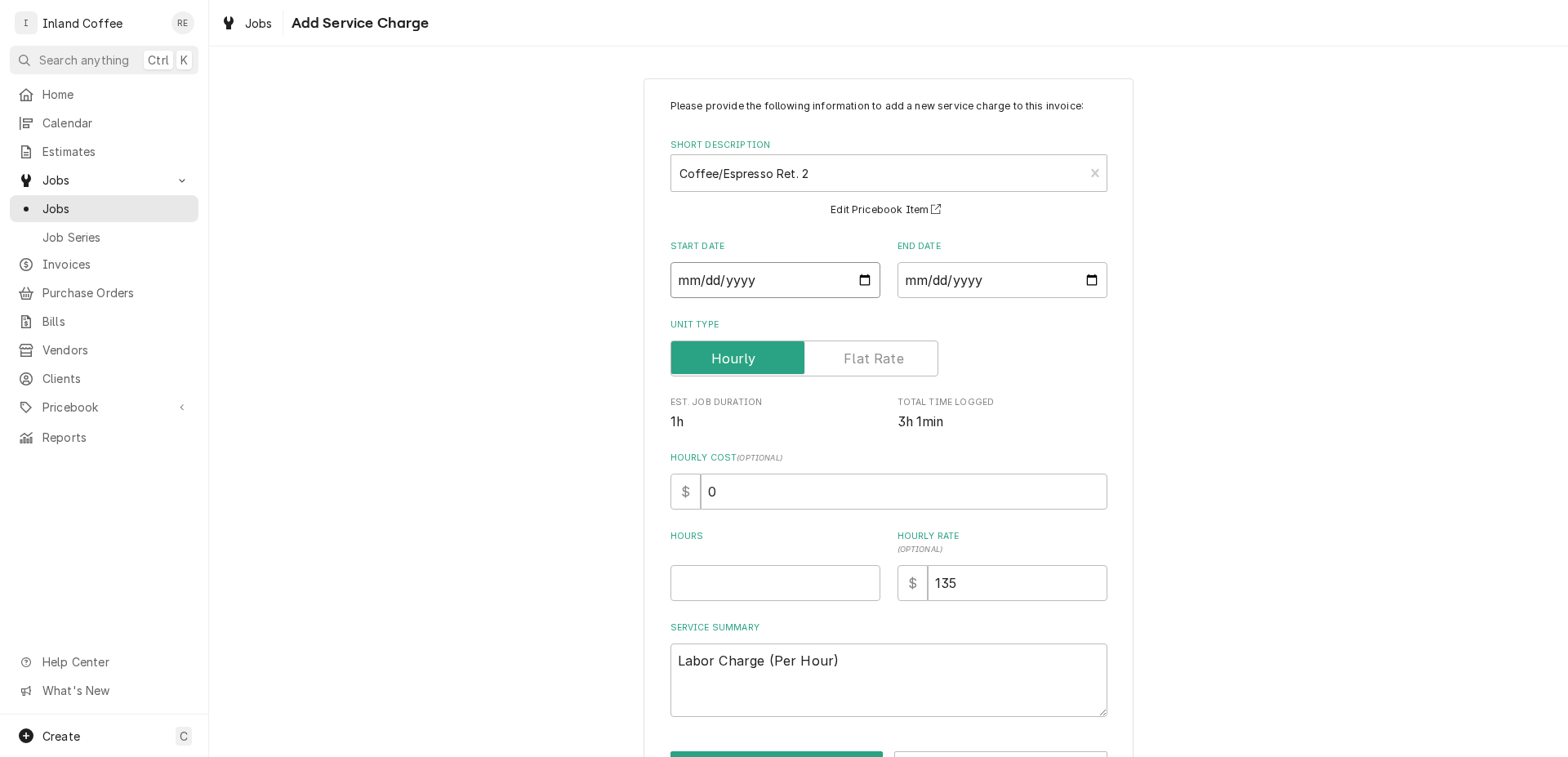
click at [855, 281] on input "Start Date" at bounding box center [774, 280] width 209 height 36
type input "2025-08-24"
type textarea "x"
click at [1014, 284] on input "End Date" at bounding box center [1001, 280] width 209 height 36
click at [1081, 280] on input "End Date" at bounding box center [1001, 280] width 209 height 36
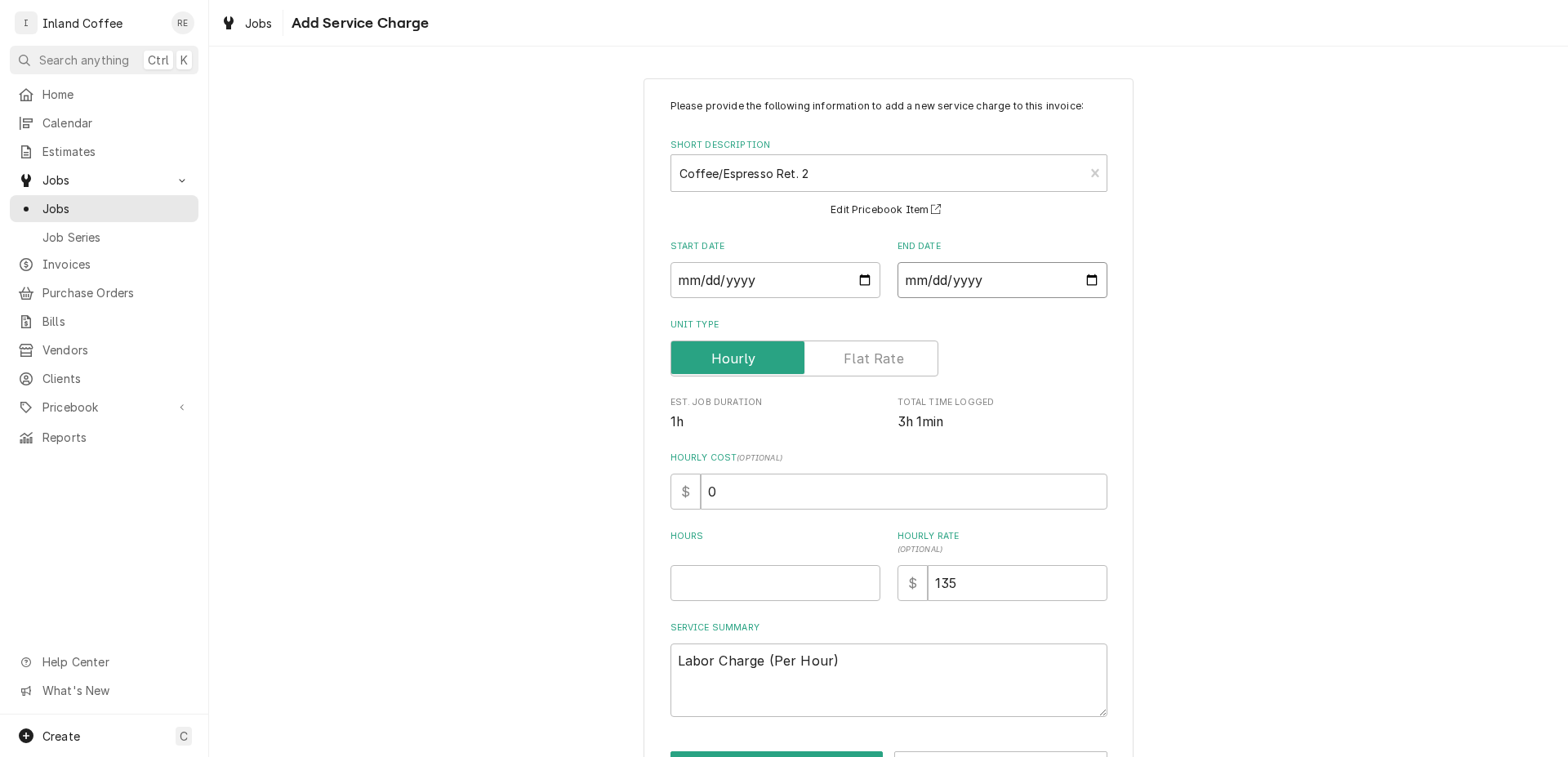
type input "2025-08-24"
click at [766, 582] on input "Hours" at bounding box center [774, 583] width 209 height 36
type textarea "x"
type input "0"
type textarea "x"
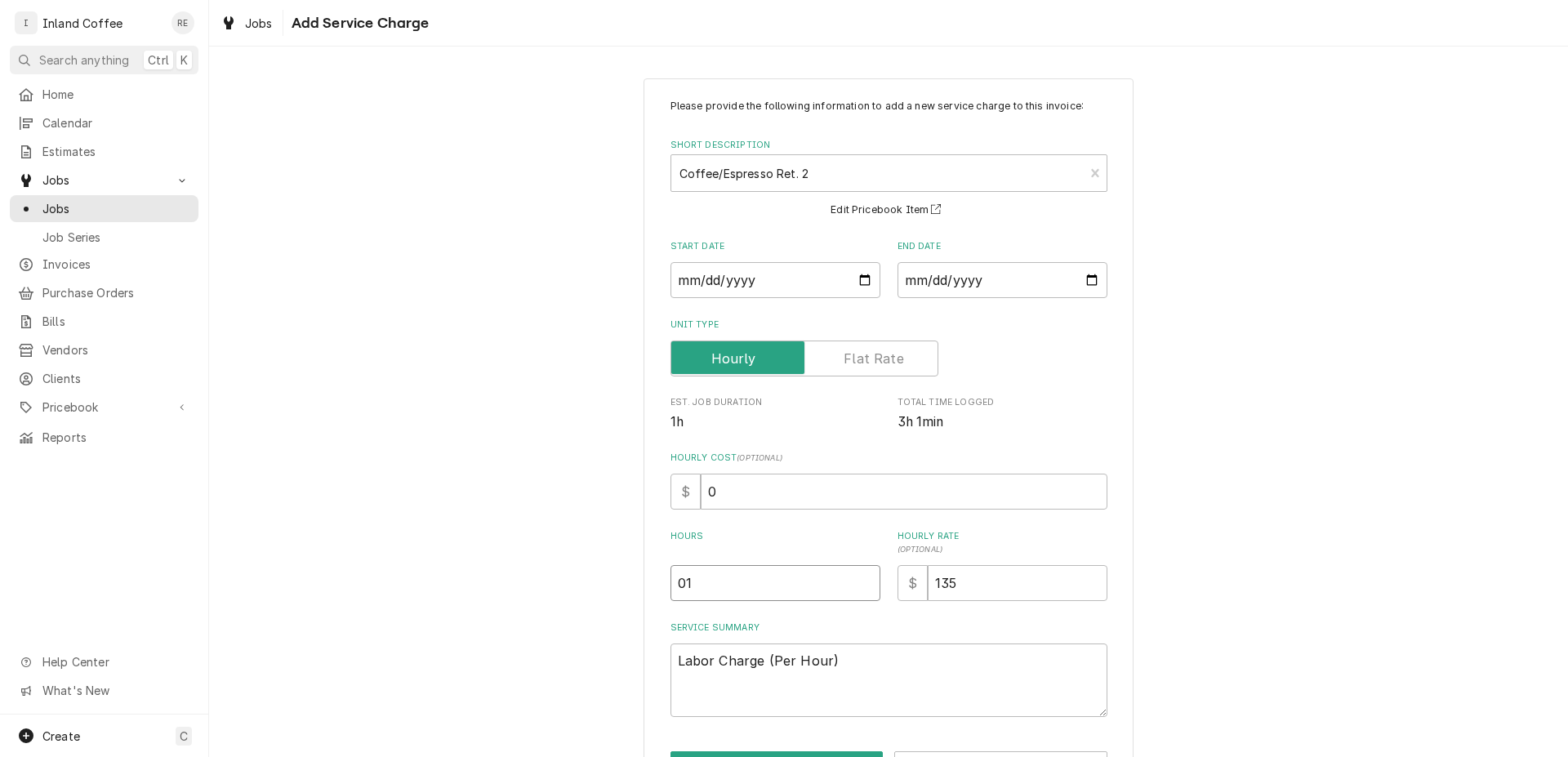
type input "01"
type textarea "x"
type input "0"
type textarea "x"
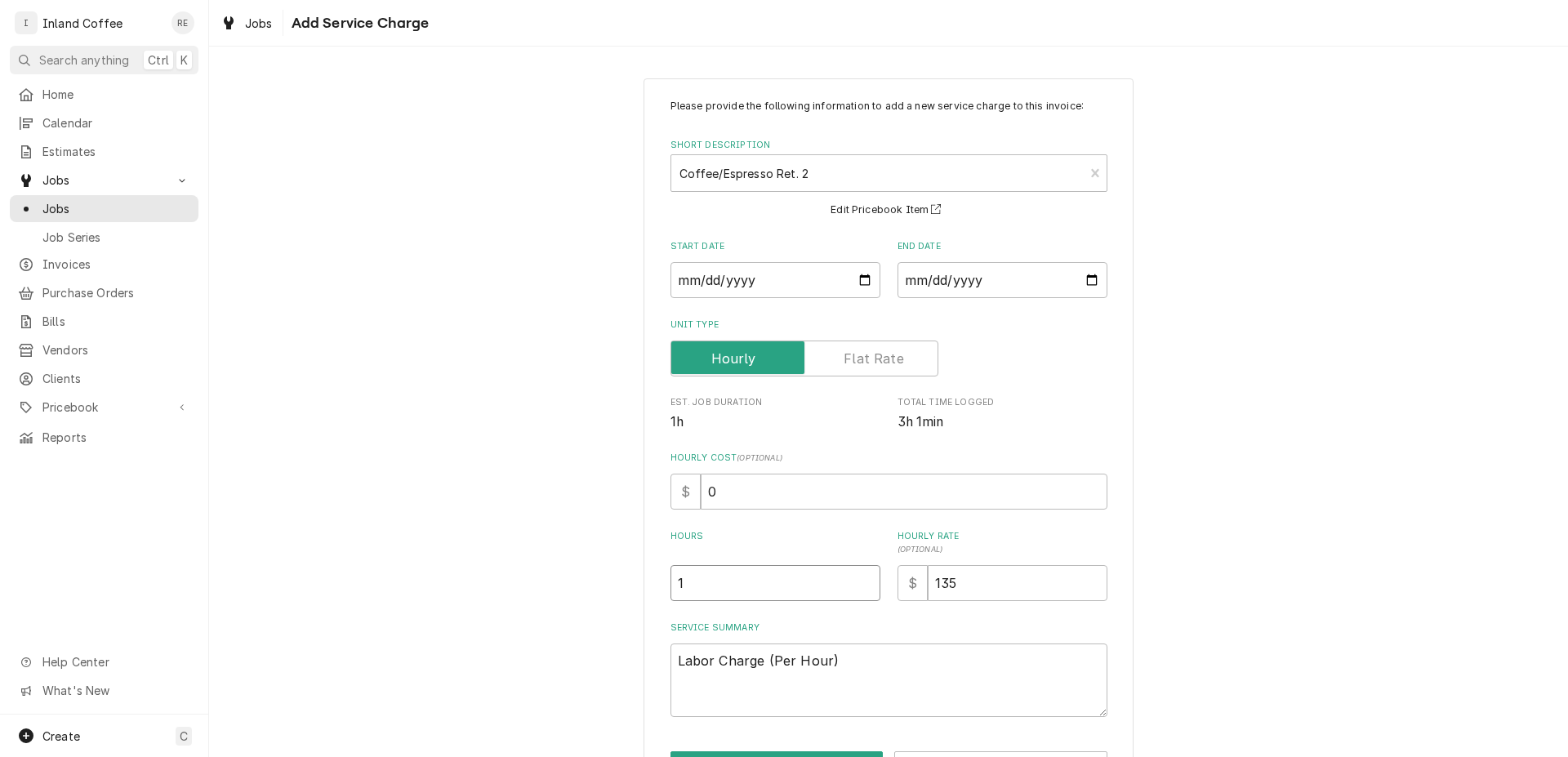
type input "1"
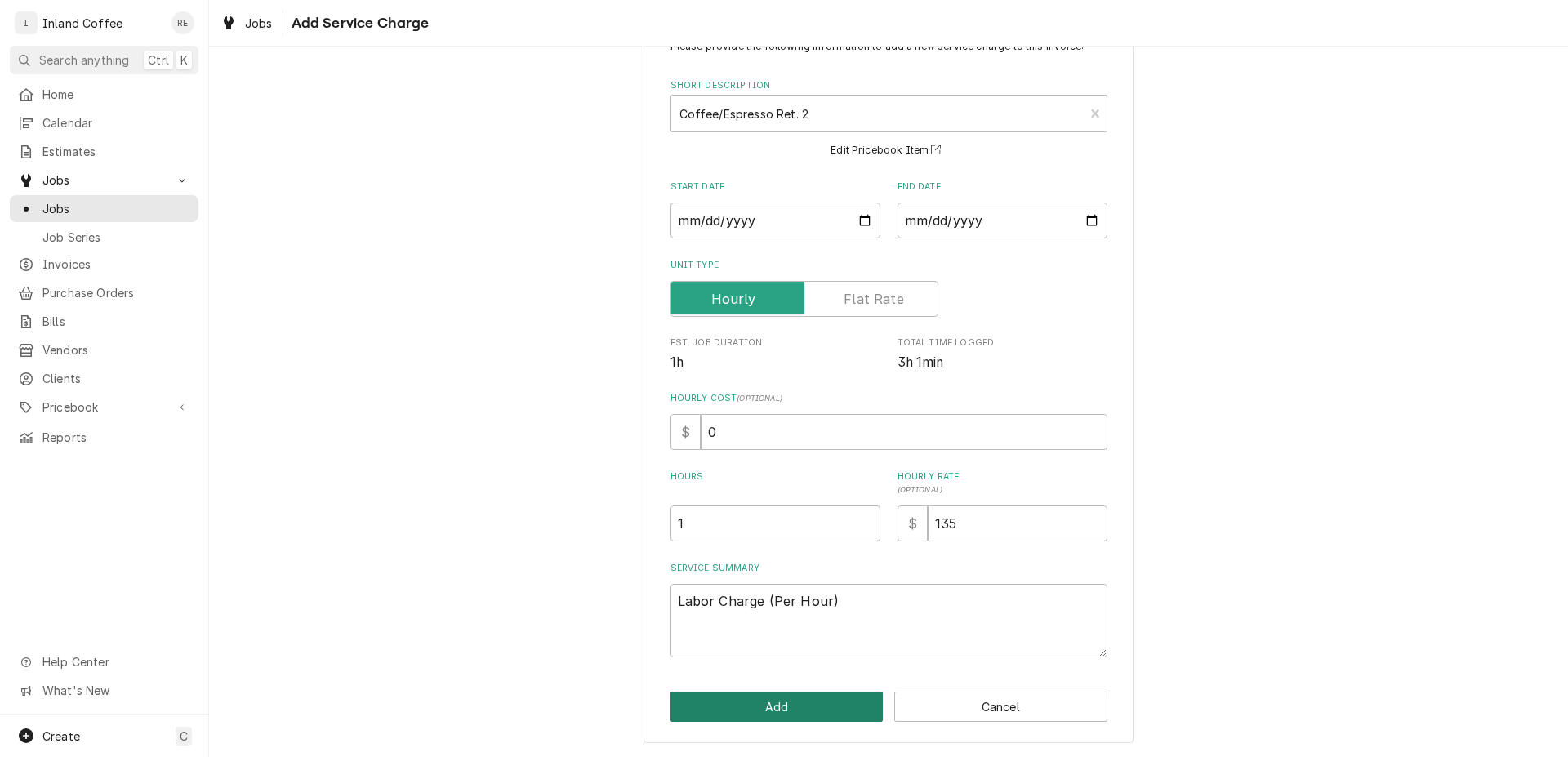
click at [801, 704] on button "Add" at bounding box center [776, 707] width 213 height 30
type textarea "x"
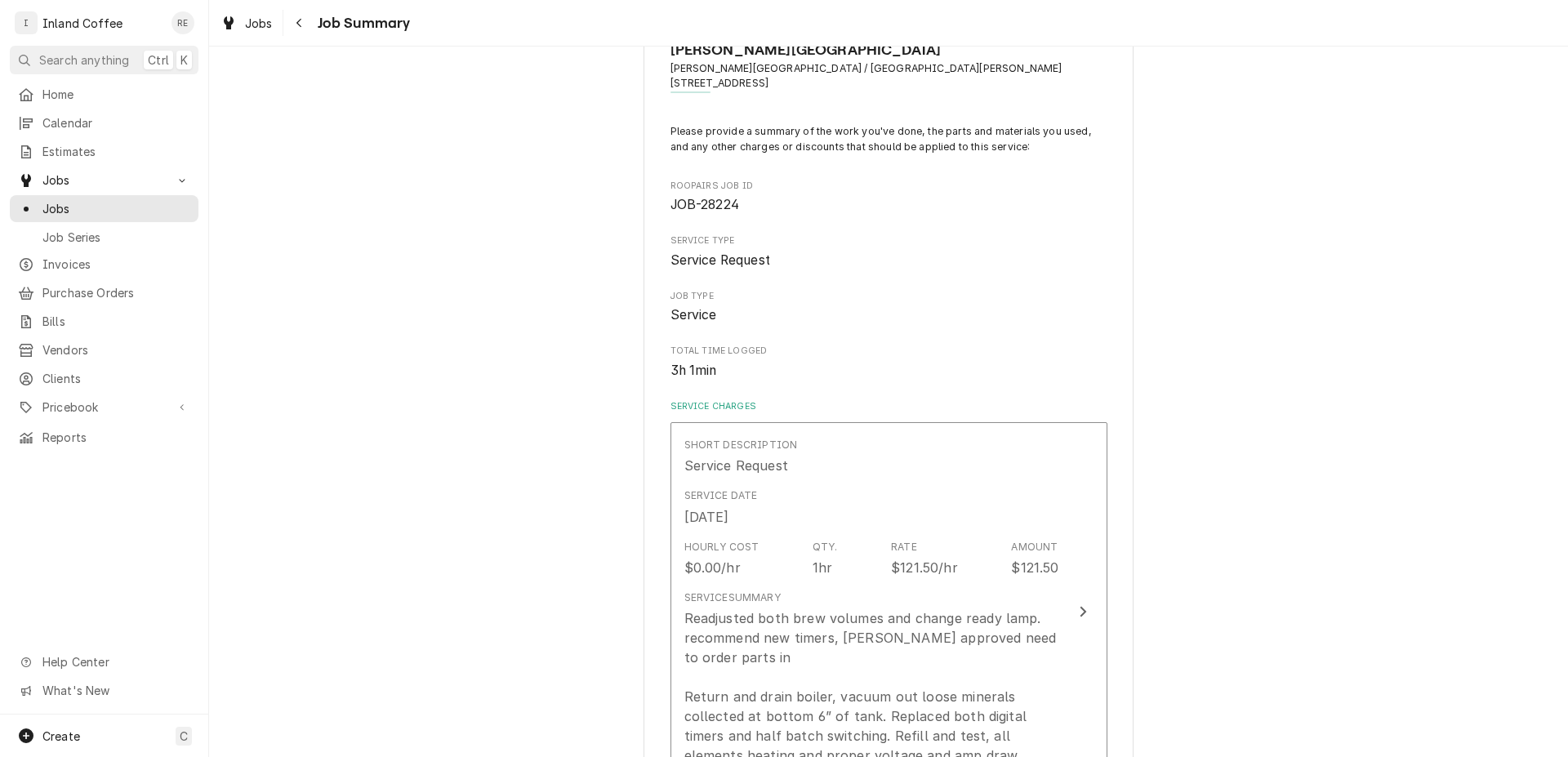
scroll to position [460, 0]
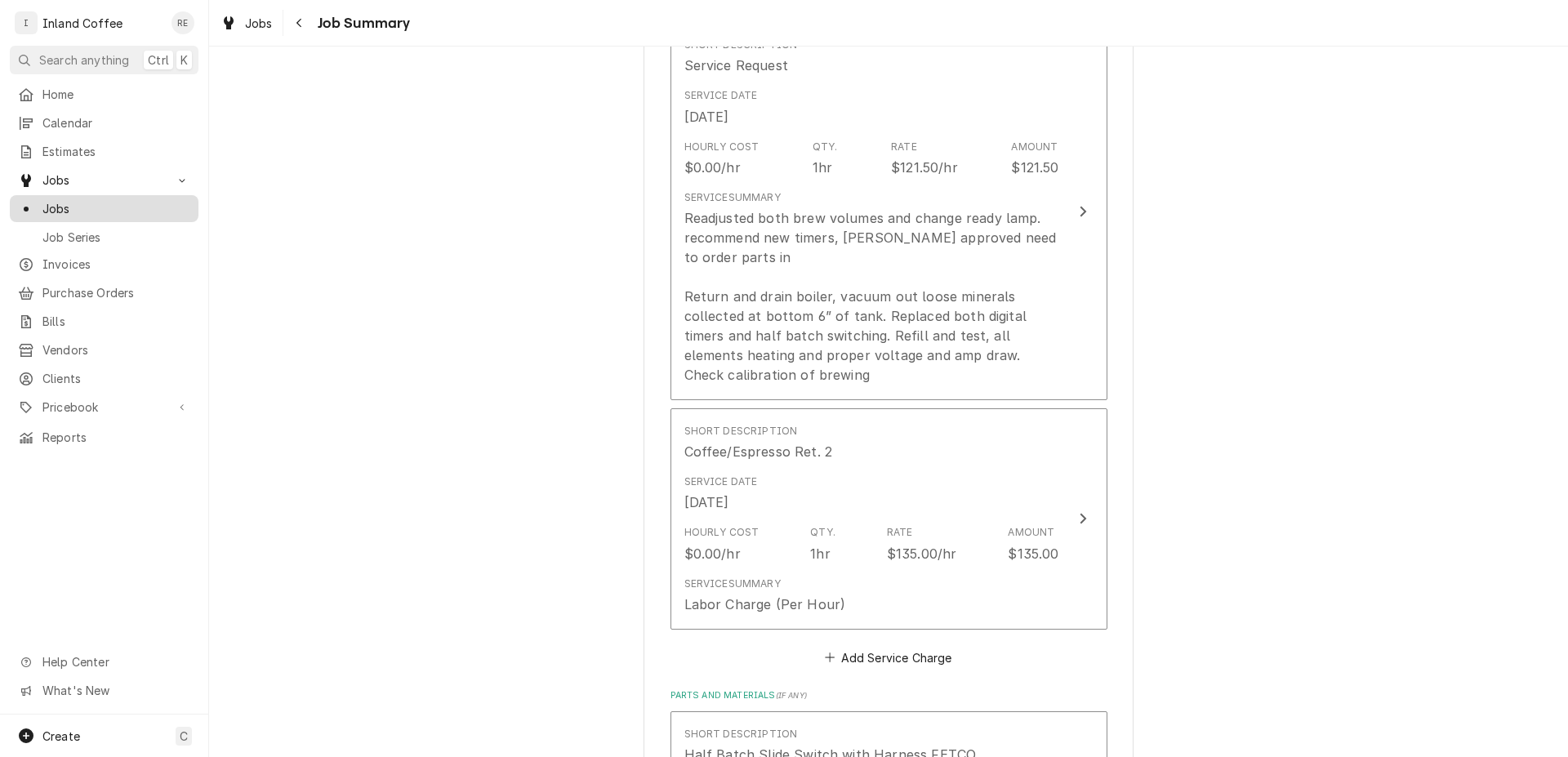
click at [116, 204] on span "Jobs" at bounding box center [116, 209] width 148 height 17
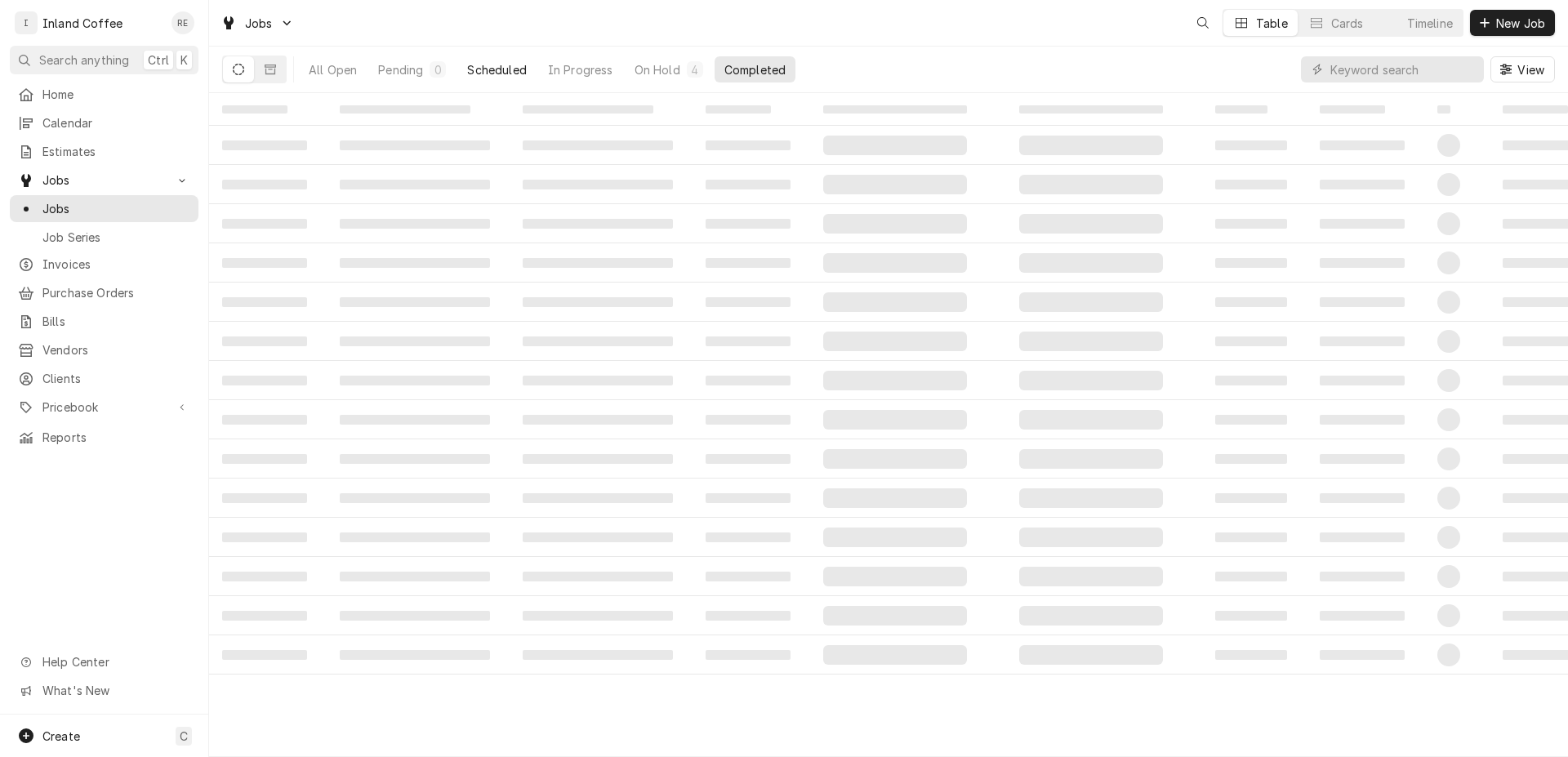
click at [503, 76] on div "Scheduled" at bounding box center [496, 70] width 59 height 17
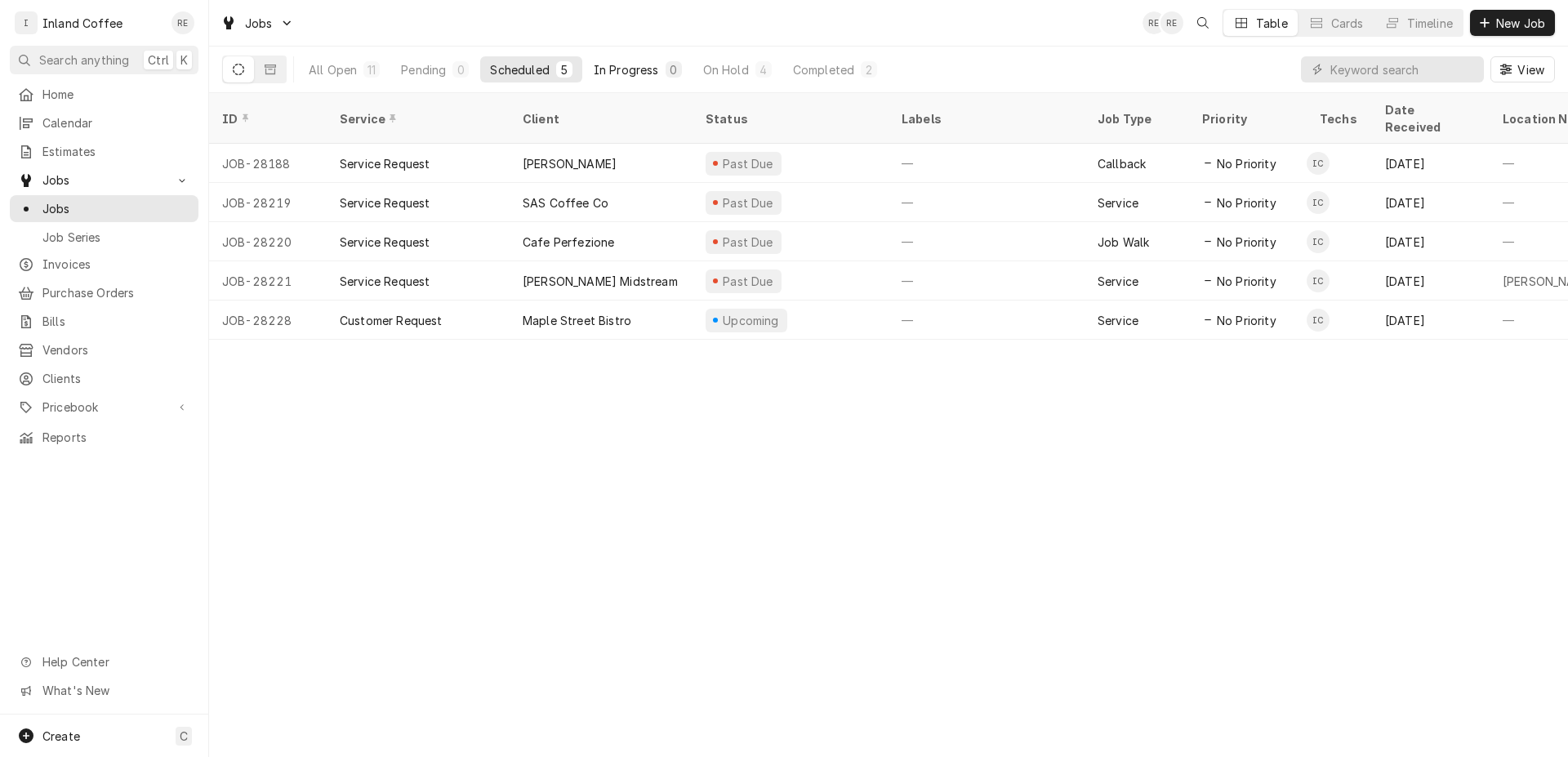
click at [646, 72] on div "In Progress" at bounding box center [626, 70] width 65 height 17
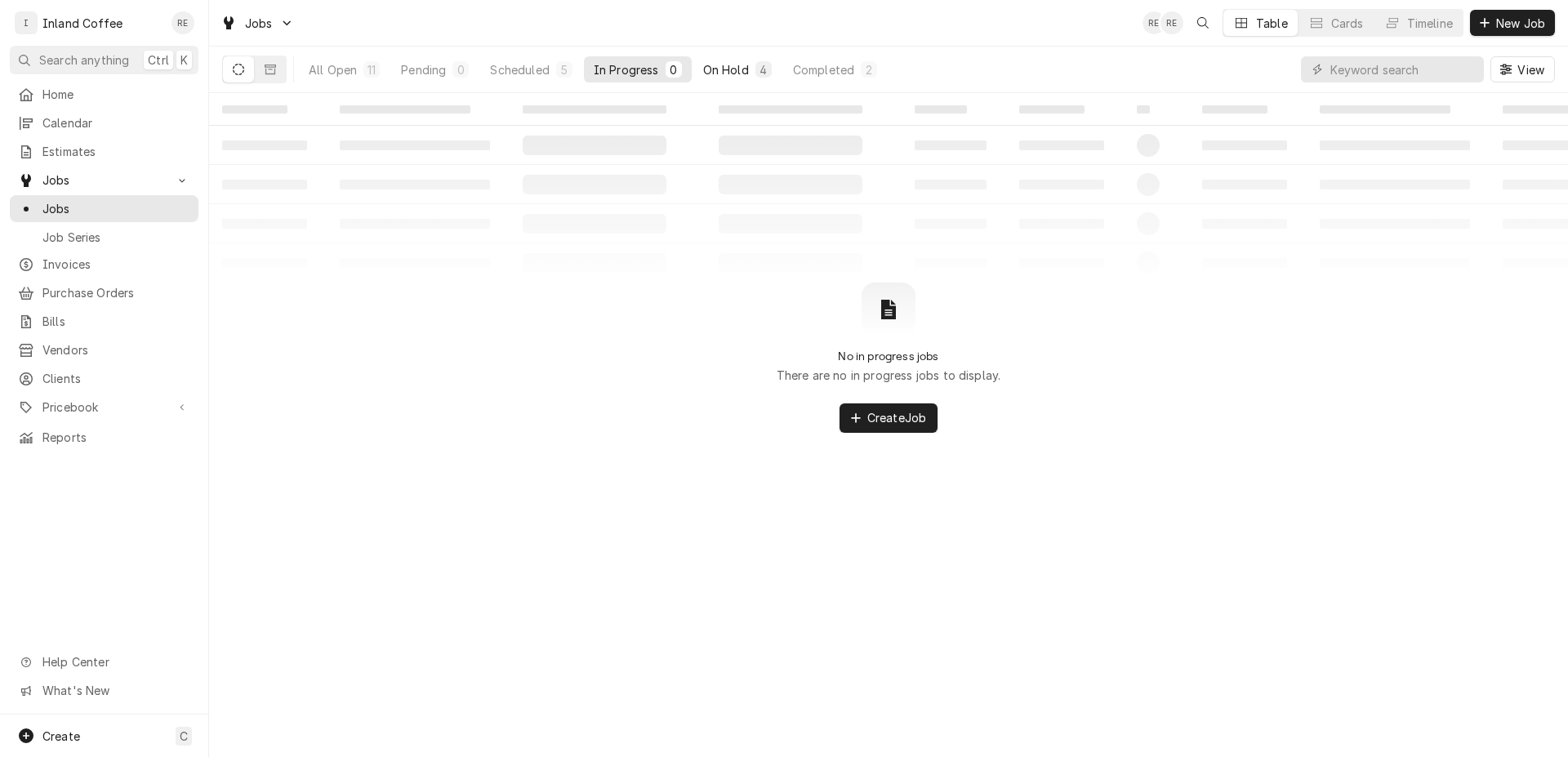
click at [743, 68] on div "On Hold" at bounding box center [725, 70] width 46 height 17
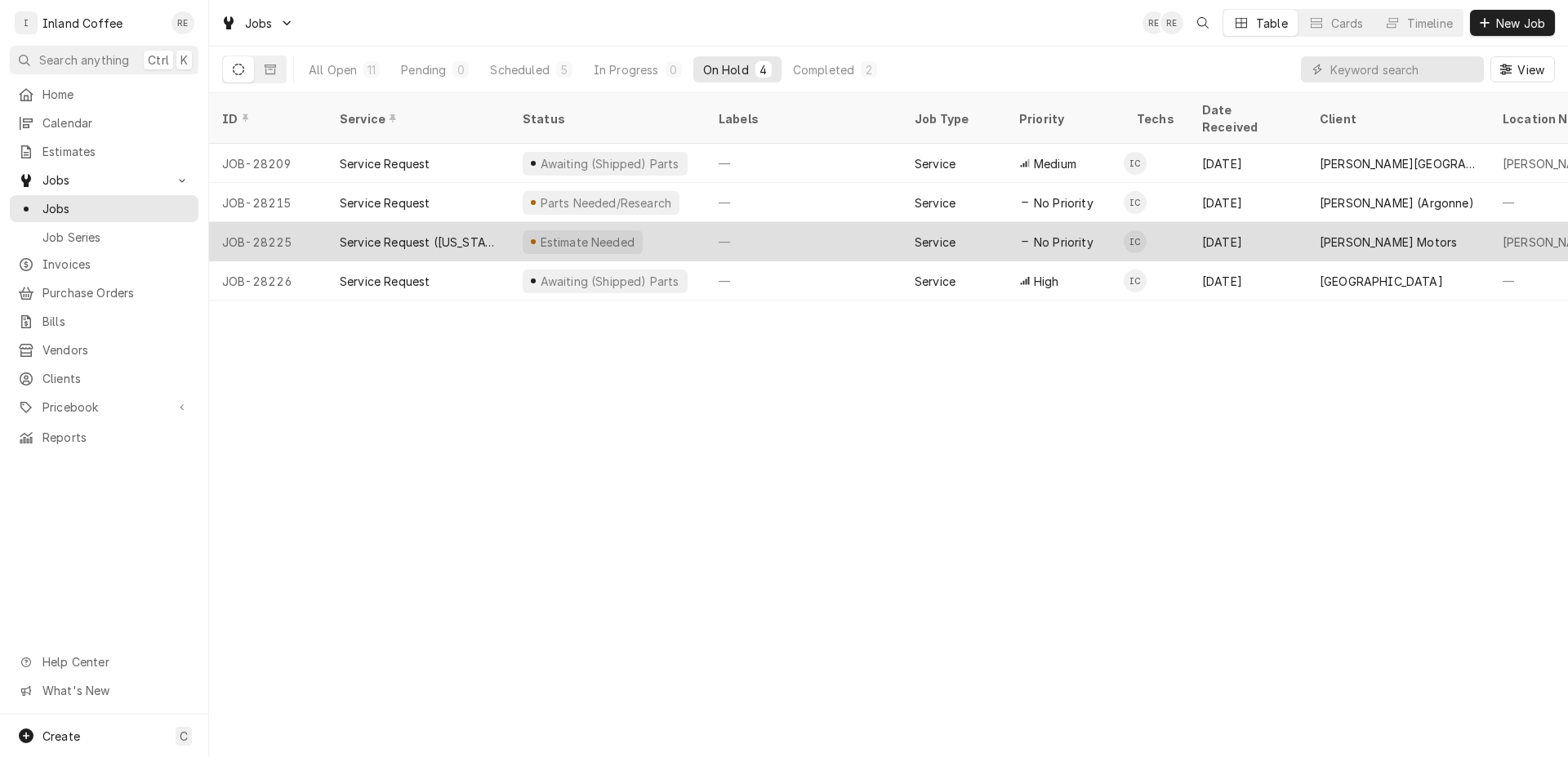
click at [1380, 234] on div "[PERSON_NAME] Motors" at bounding box center [1387, 242] width 137 height 17
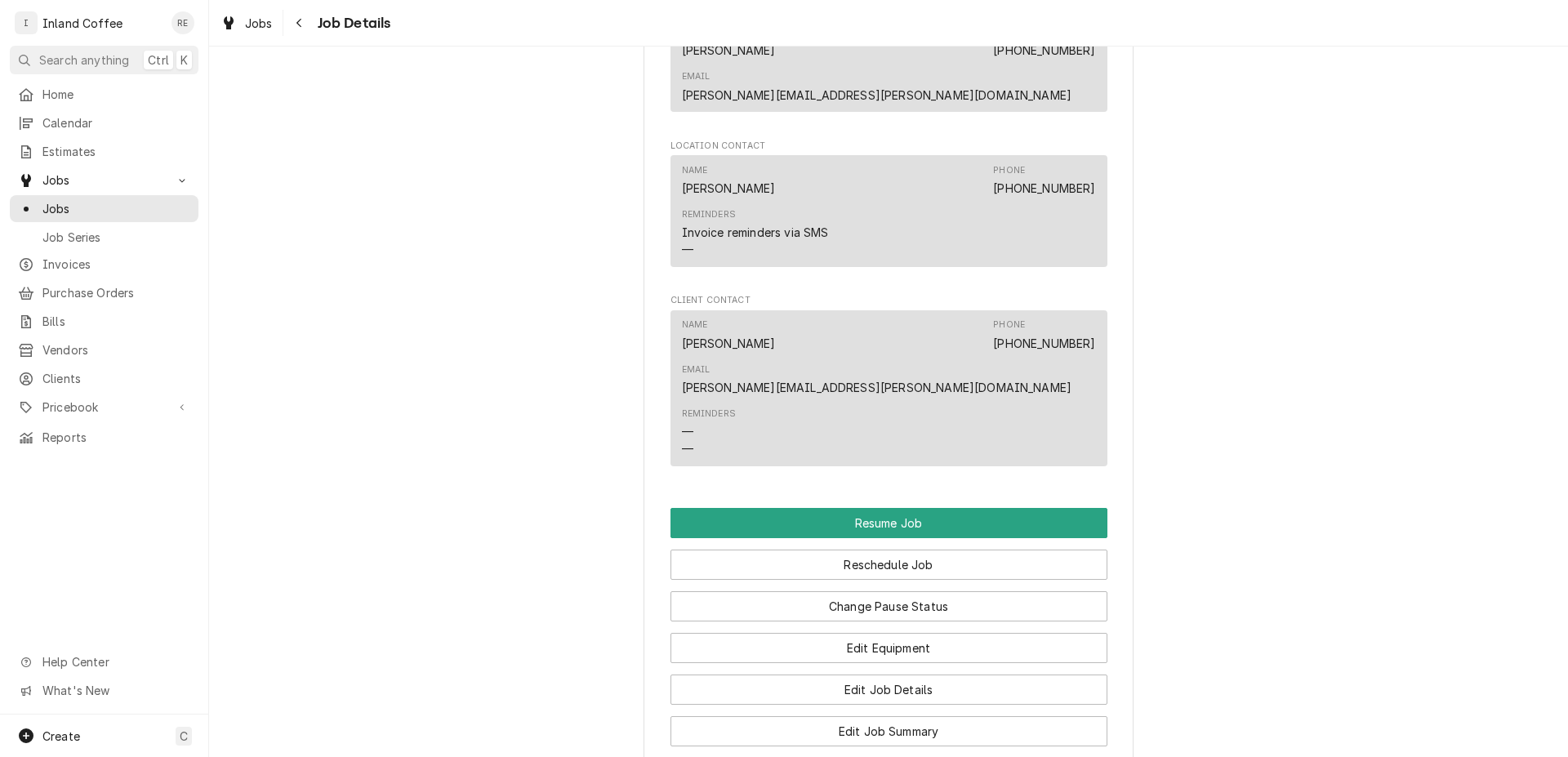
scroll to position [1343, 0]
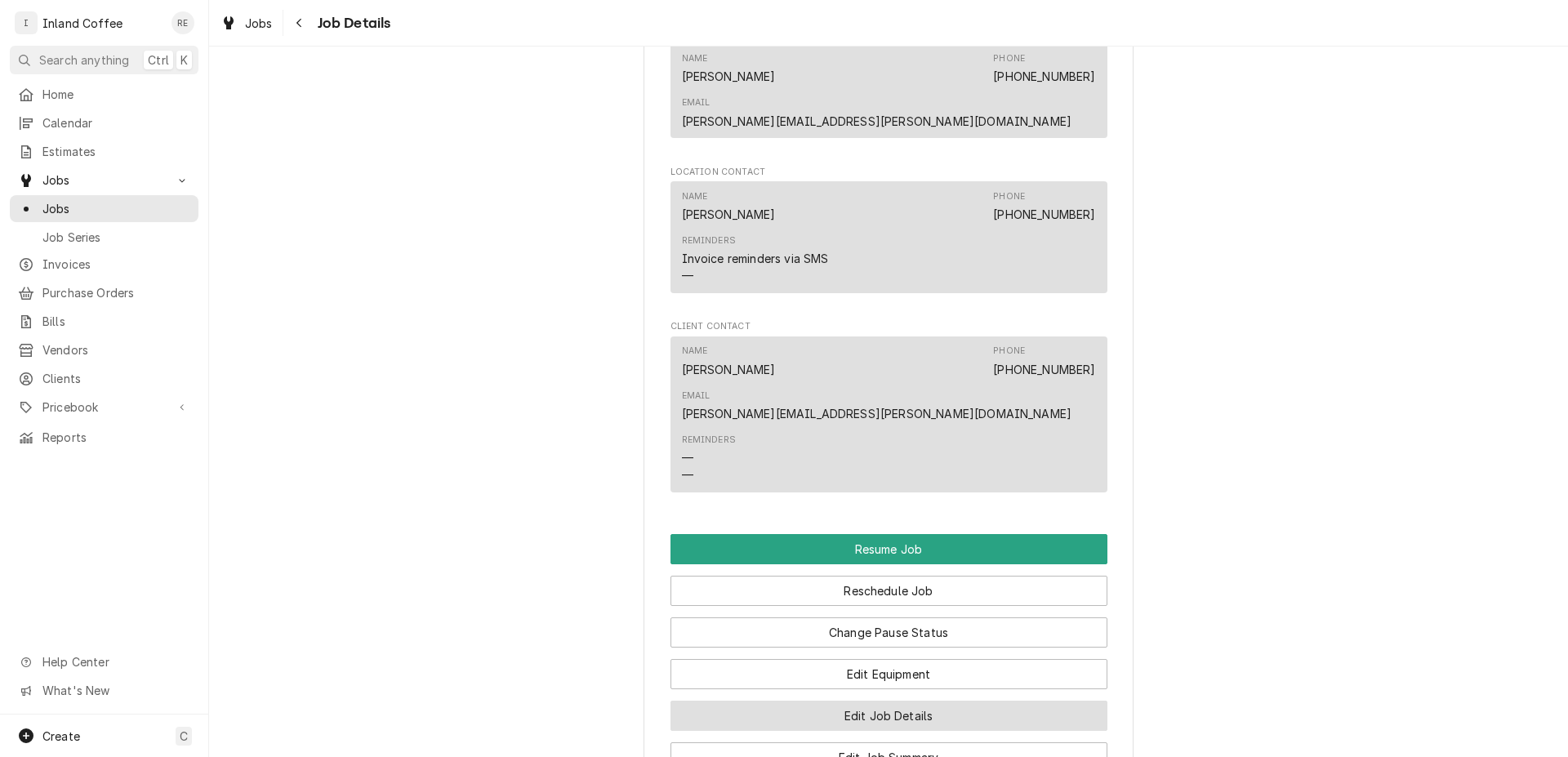
click at [871, 701] on button "Edit Job Details" at bounding box center [888, 716] width 436 height 30
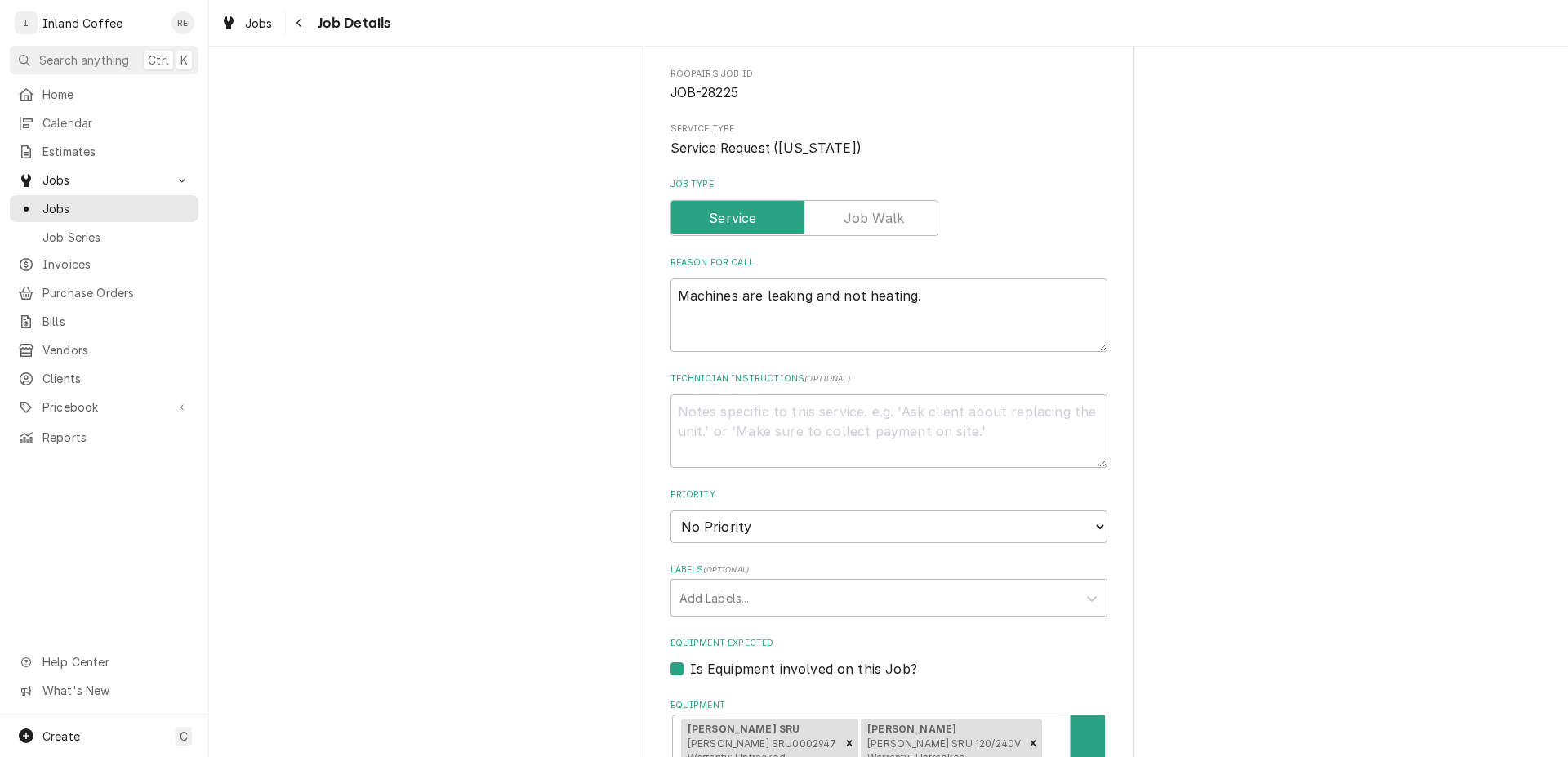
scroll to position [71, 0]
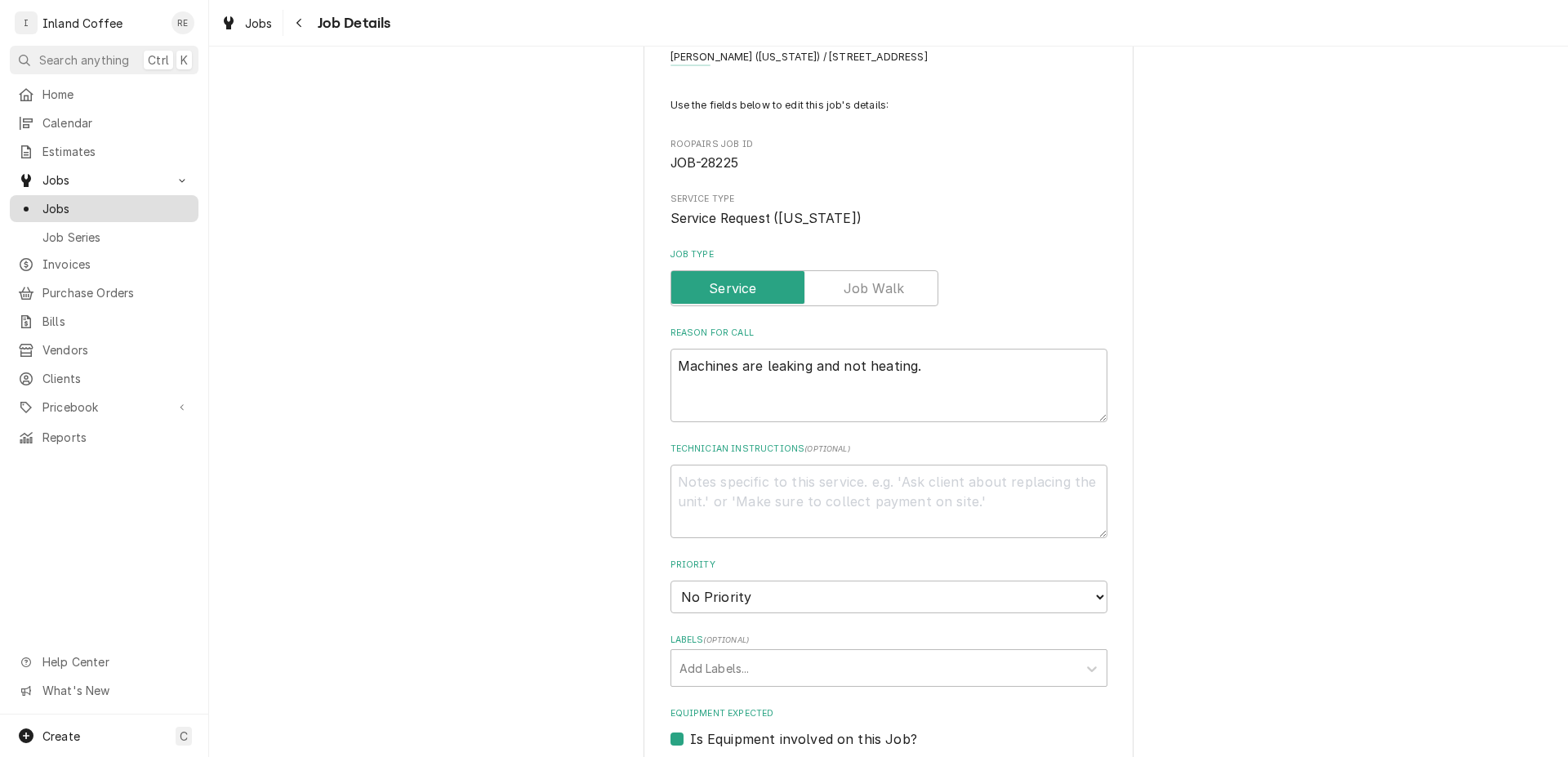
click at [75, 201] on span "Jobs" at bounding box center [116, 209] width 148 height 17
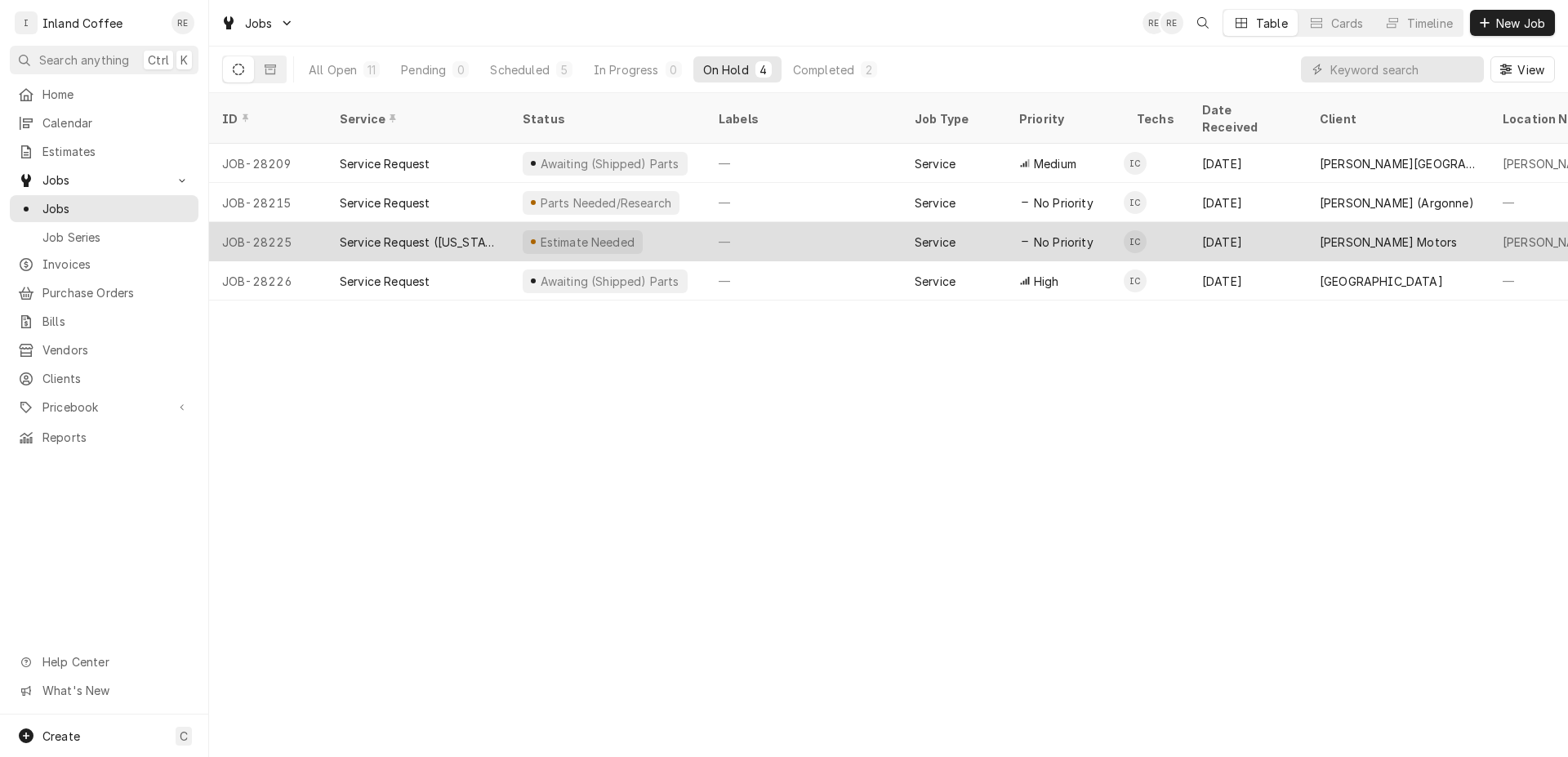
click at [1450, 223] on div "[PERSON_NAME] Motors" at bounding box center [1398, 242] width 183 height 39
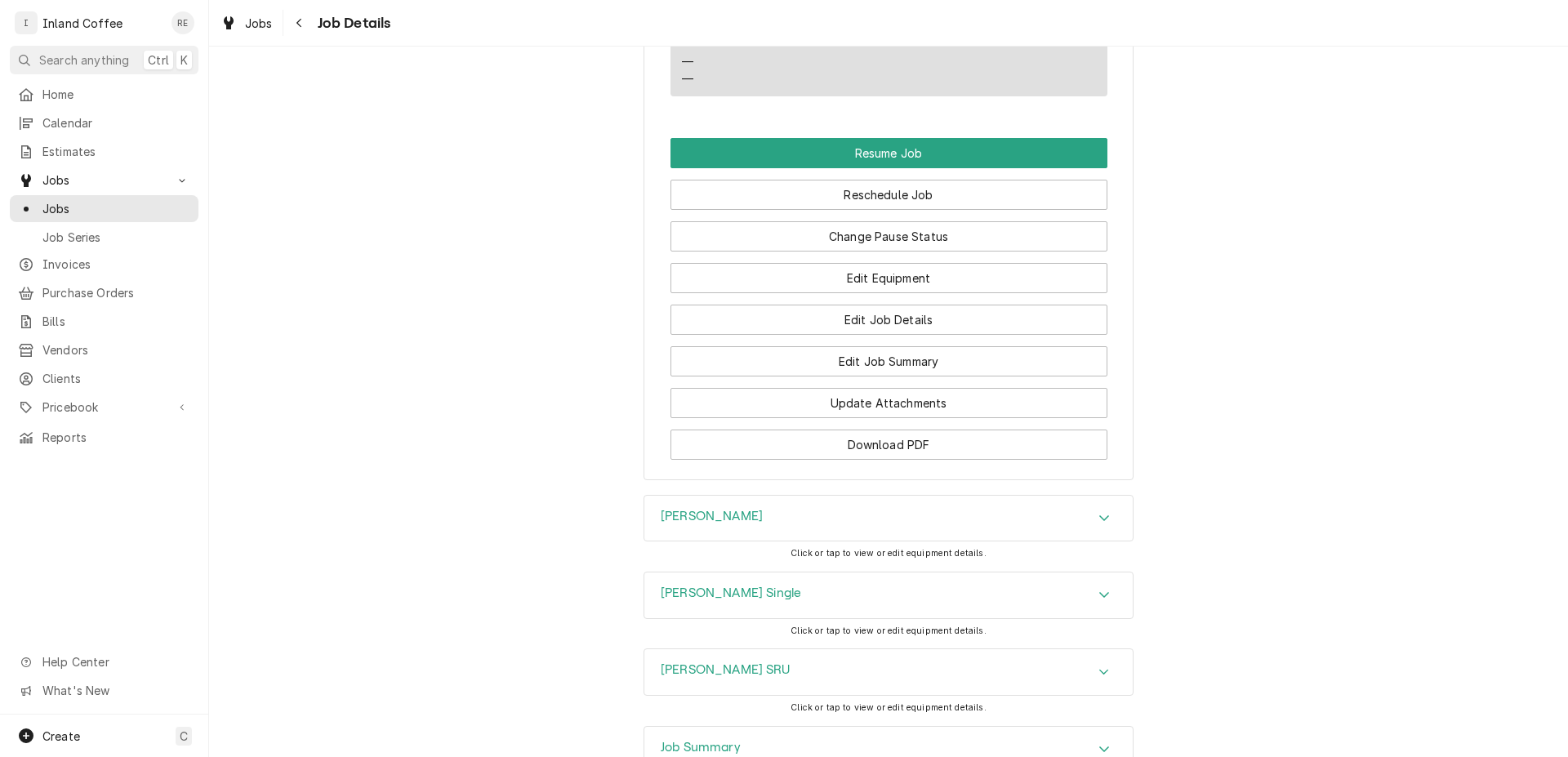
scroll to position [1711, 0]
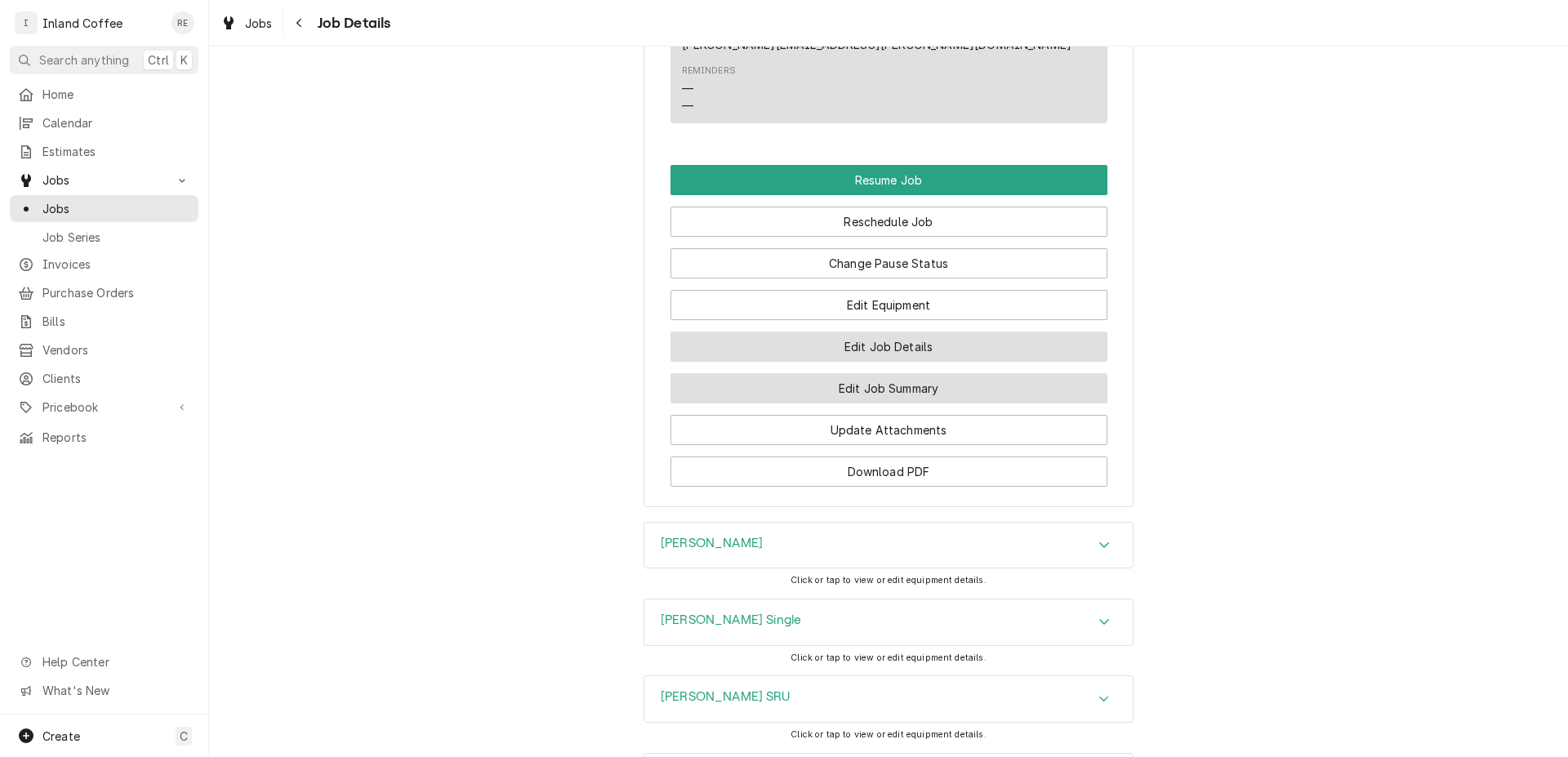
drag, startPoint x: 902, startPoint y: 281, endPoint x: 907, endPoint y: 240, distance: 41.3
click at [907, 240] on div "Resume Job Reschedule Job Change Pause Status Edit Equipment Edit Job Details E…" at bounding box center [888, 326] width 436 height 322
click at [907, 331] on button "Edit Job Details" at bounding box center [888, 346] width 436 height 30
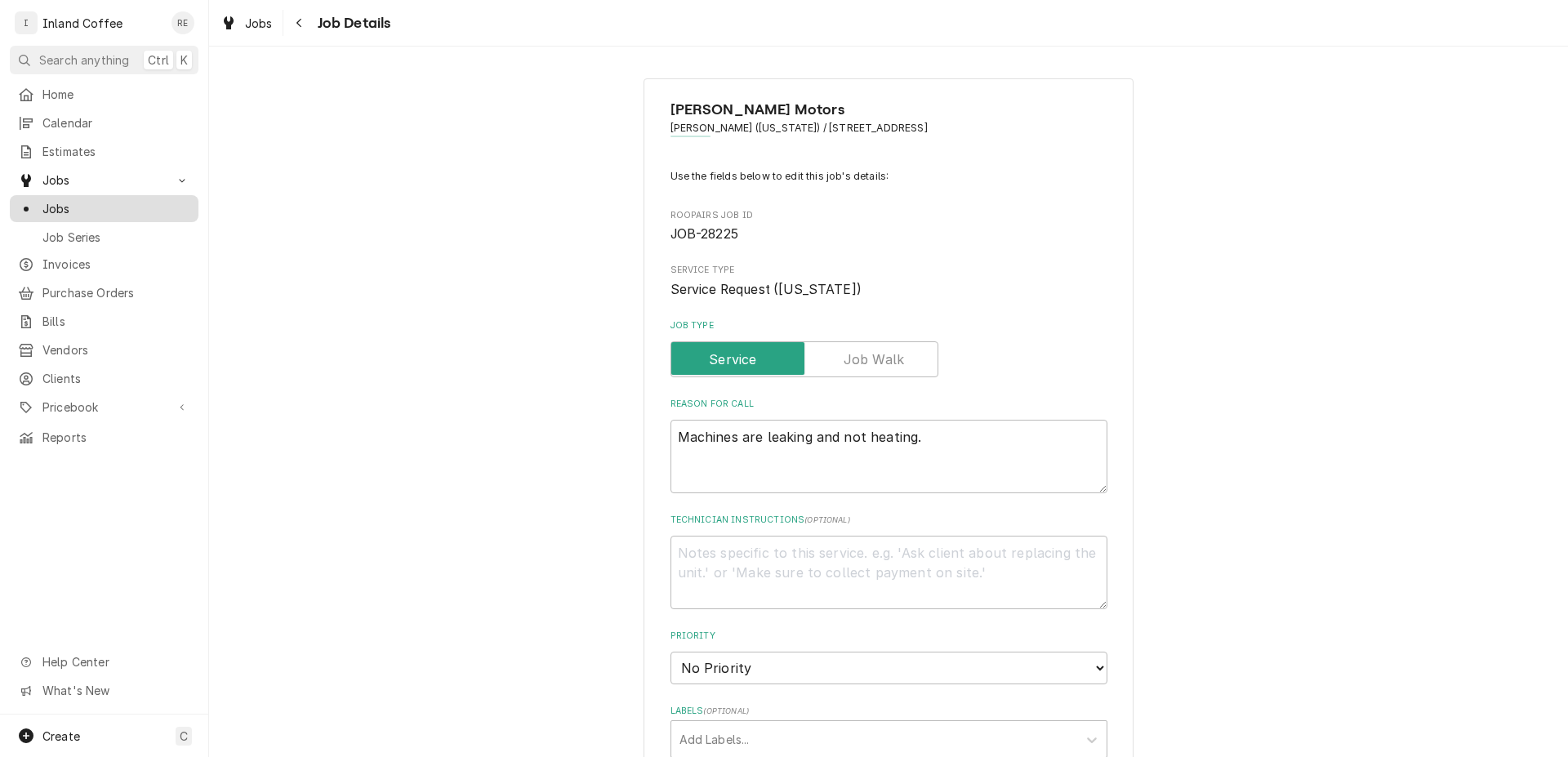
click at [171, 200] on span "Jobs" at bounding box center [116, 209] width 148 height 17
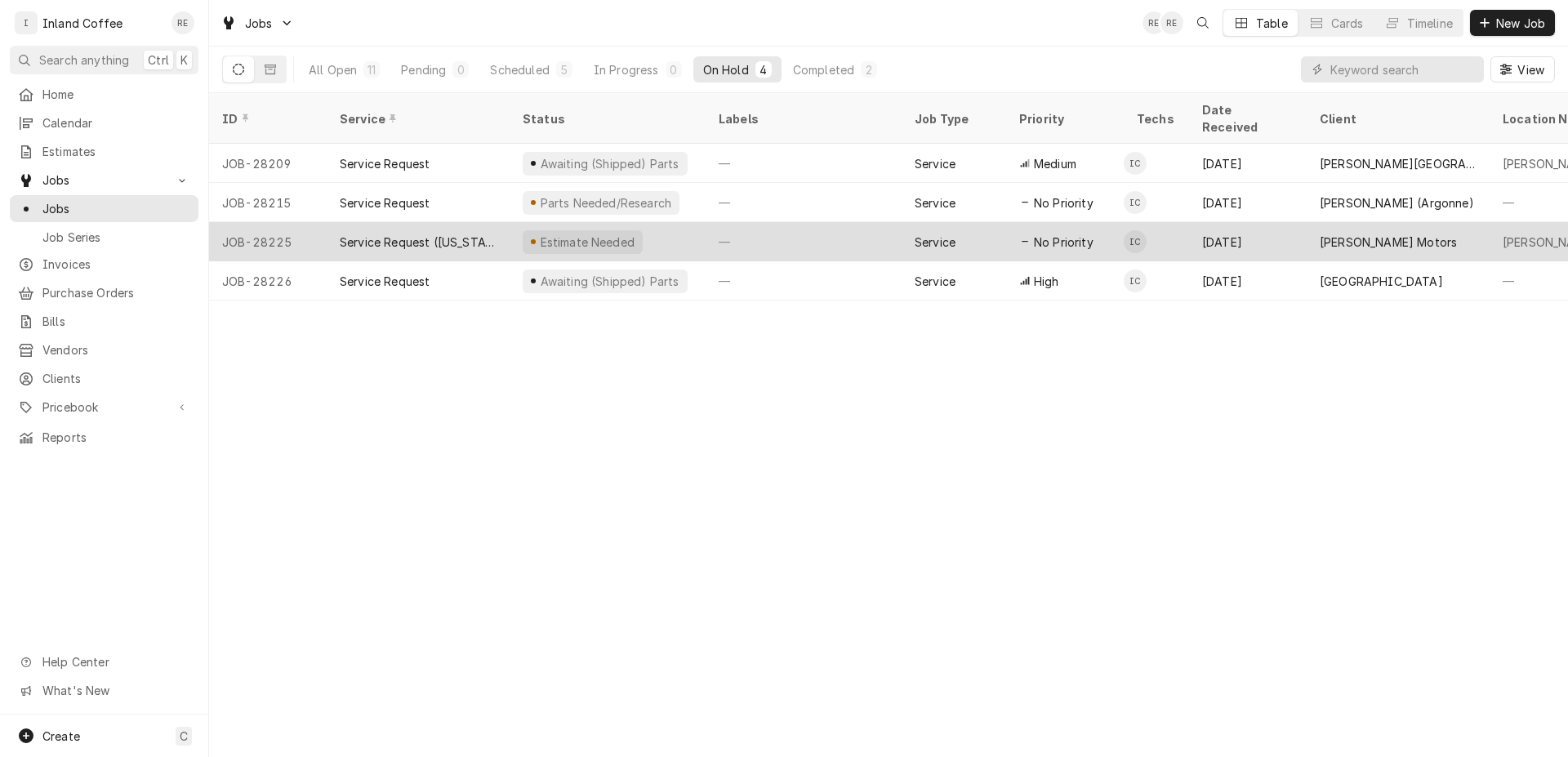
click at [548, 235] on div "Estimate Needed" at bounding box center [607, 242] width 196 height 39
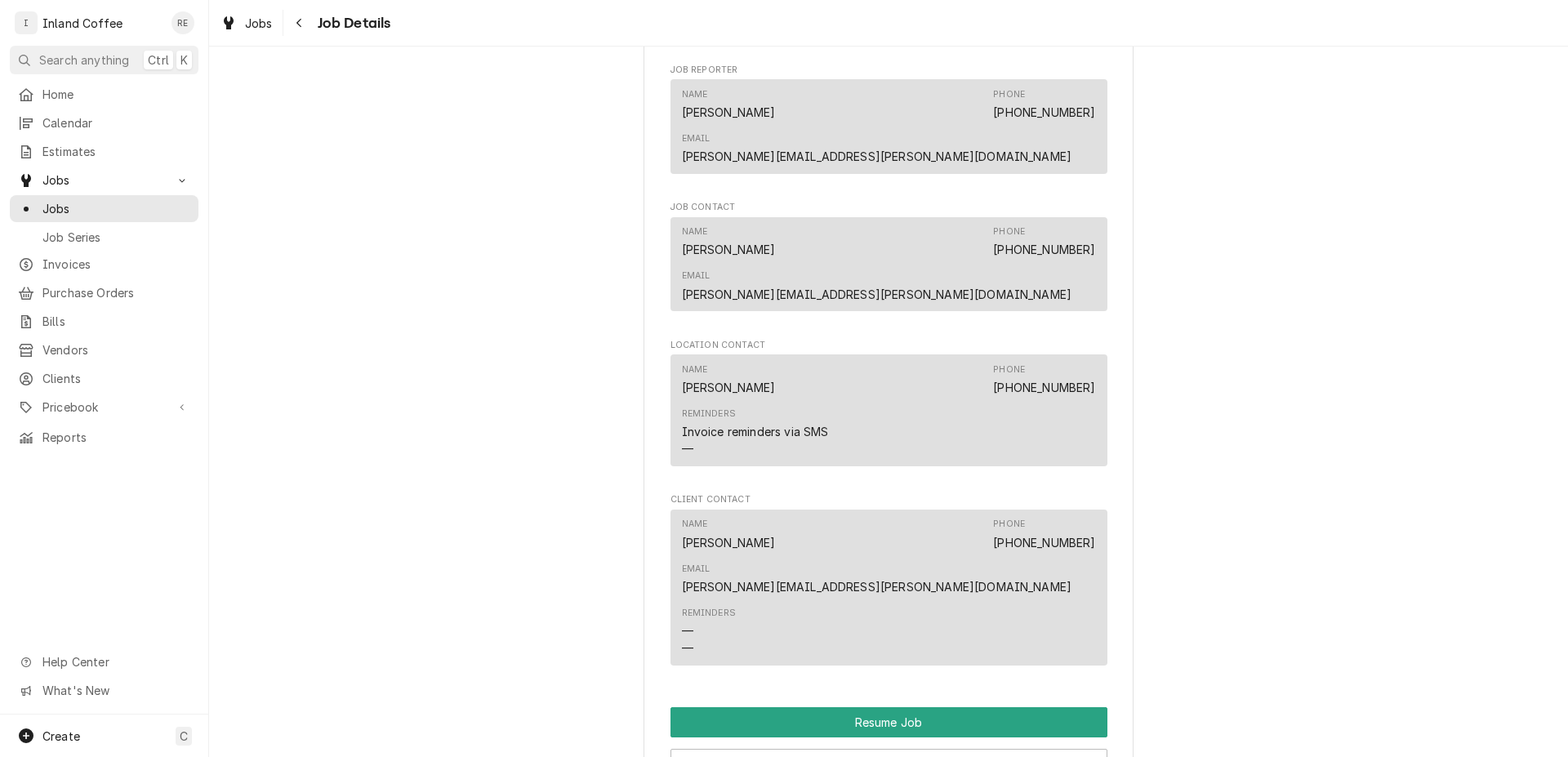
scroll to position [1247, 0]
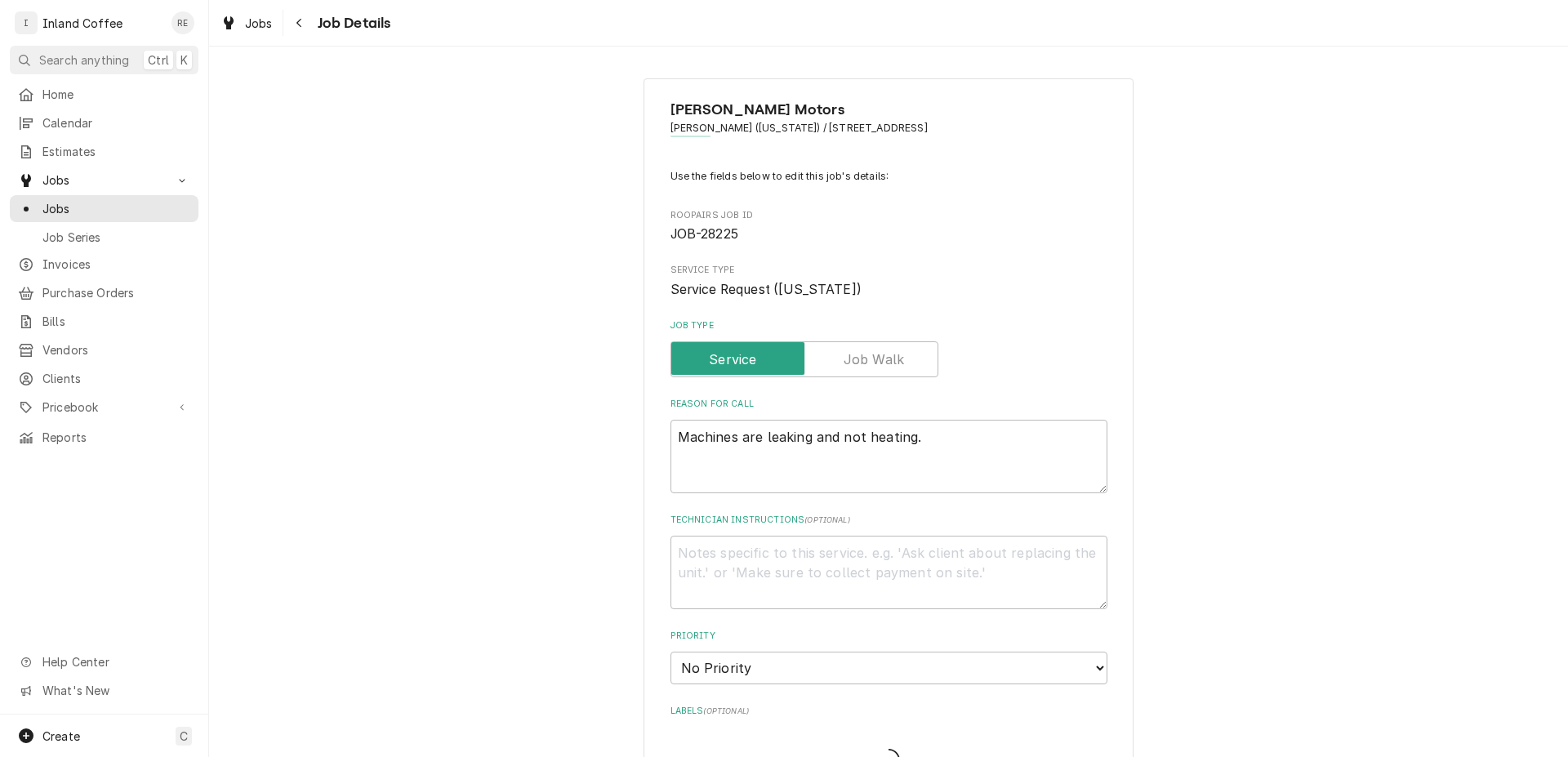
type textarea "x"
click at [932, 434] on textarea "Machines are leaking and not heating." at bounding box center [888, 456] width 436 height 74
type textarea "Machines are leaking and not heating."
type textarea "x"
type textarea "Machines are leaking and not heating."
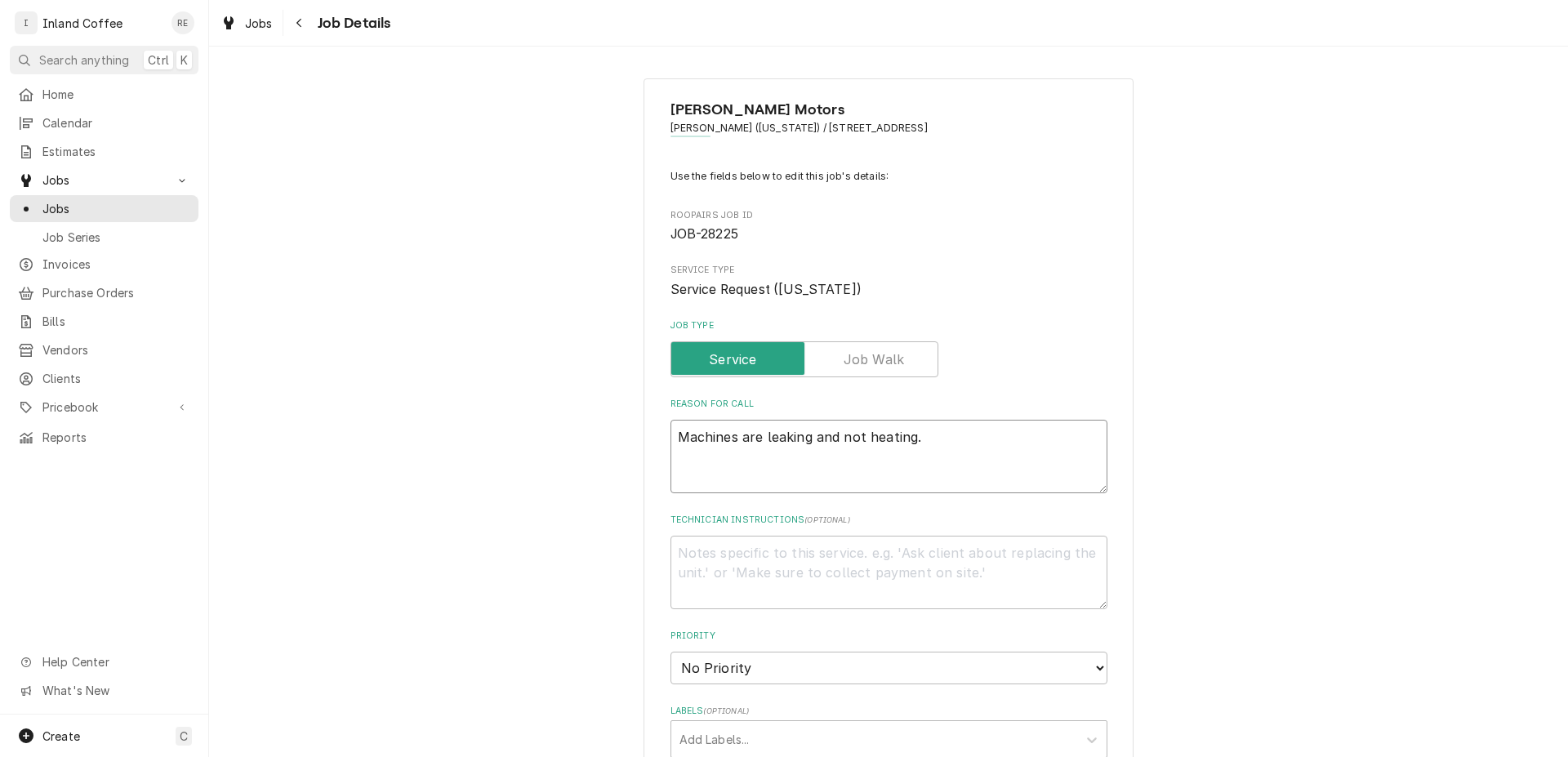
type textarea "x"
type textarea "Machines are leaking and not heating. L"
type textarea "x"
type textarea "Machines are leaking and not heating. Le"
type textarea "x"
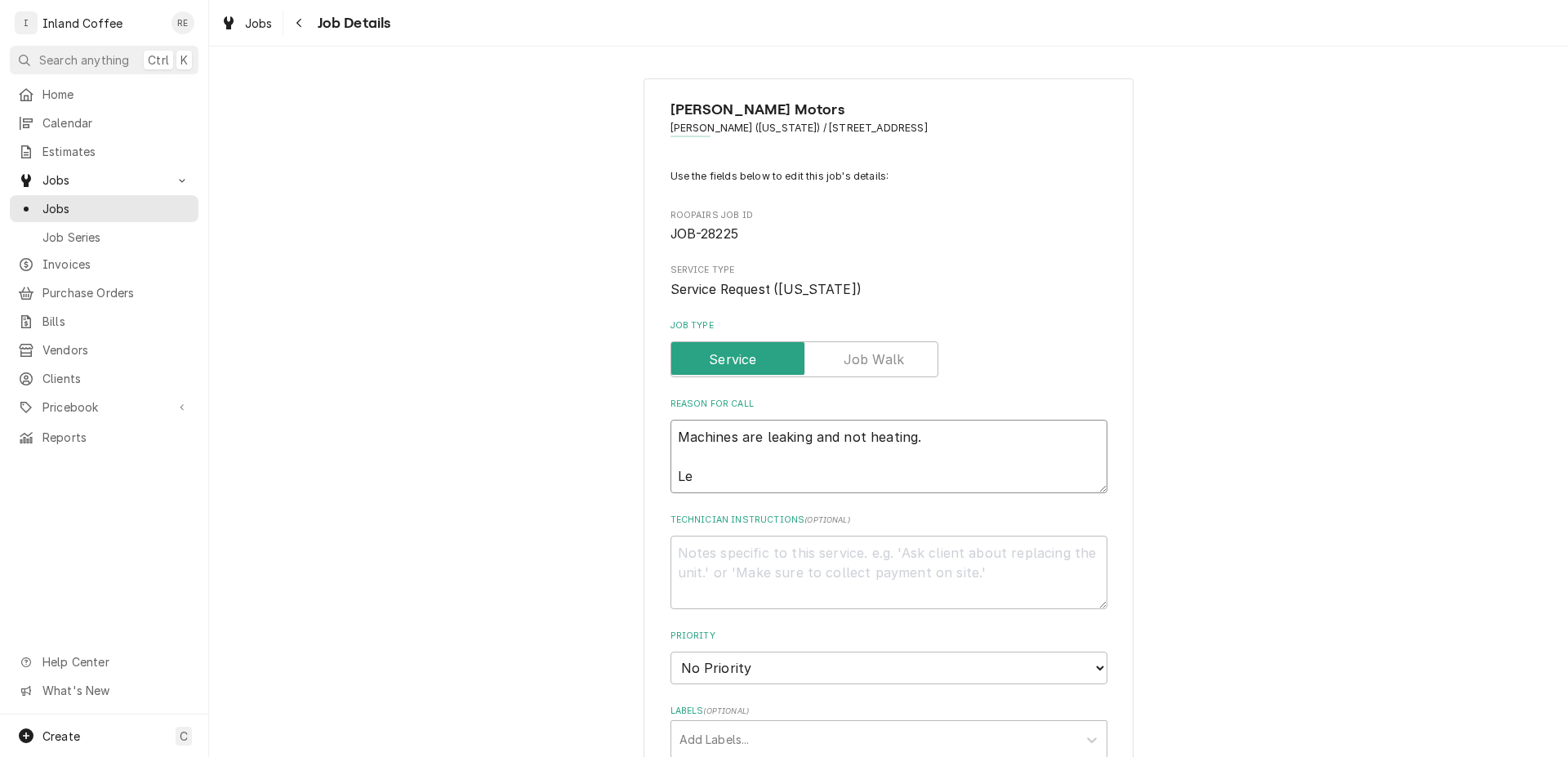
type textarea "Machines are leaking and not heating. Lea"
type textarea "x"
type textarea "Machines are leaking and not heating. Leak"
type textarea "x"
type textarea "Machines are leaking and not heating. Leaki"
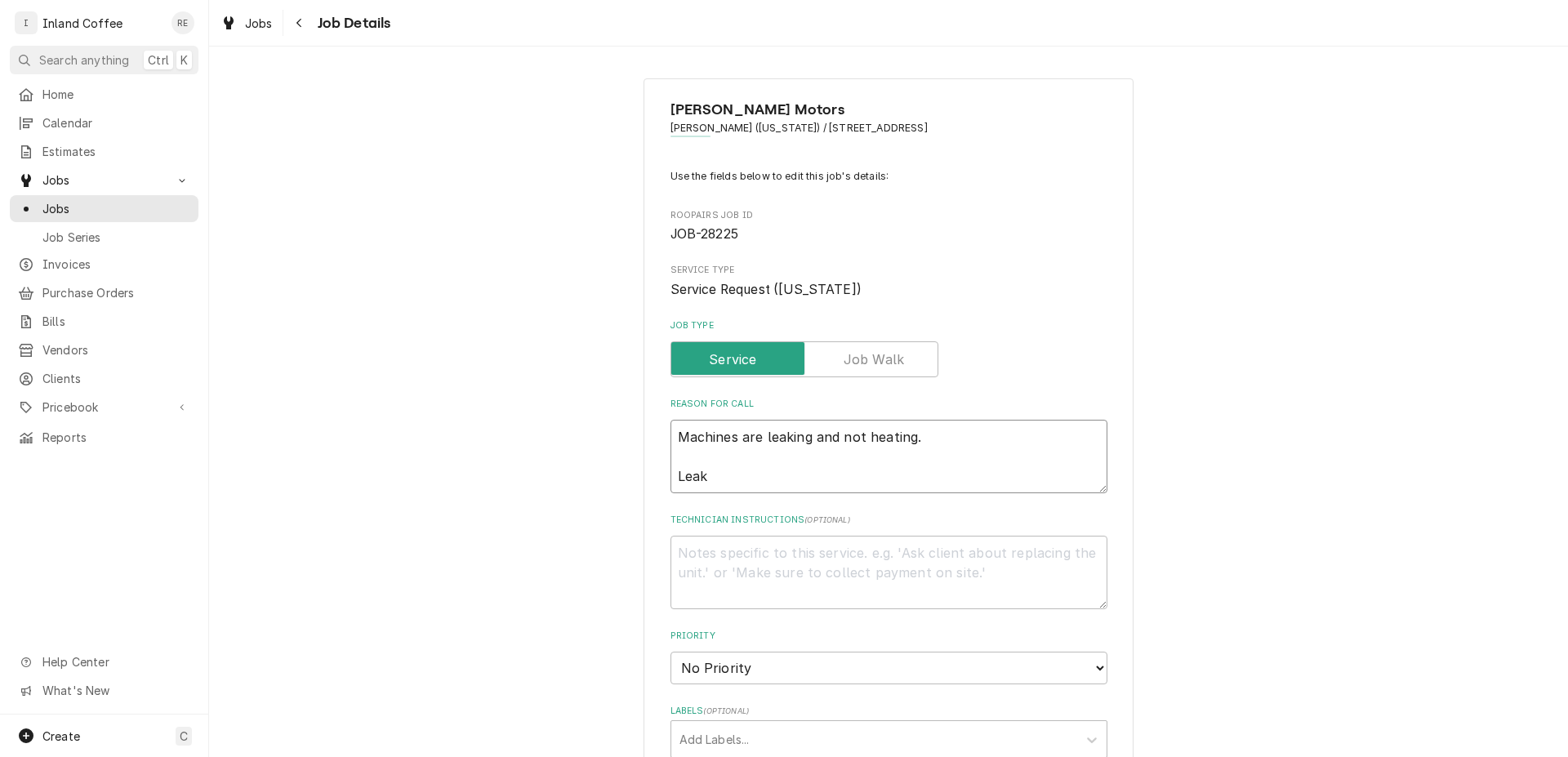
type textarea "x"
type textarea "Machines are leaking and not heating. Leakin"
type textarea "x"
type textarea "Machines are leaking and not heating. Leaking"
type textarea "x"
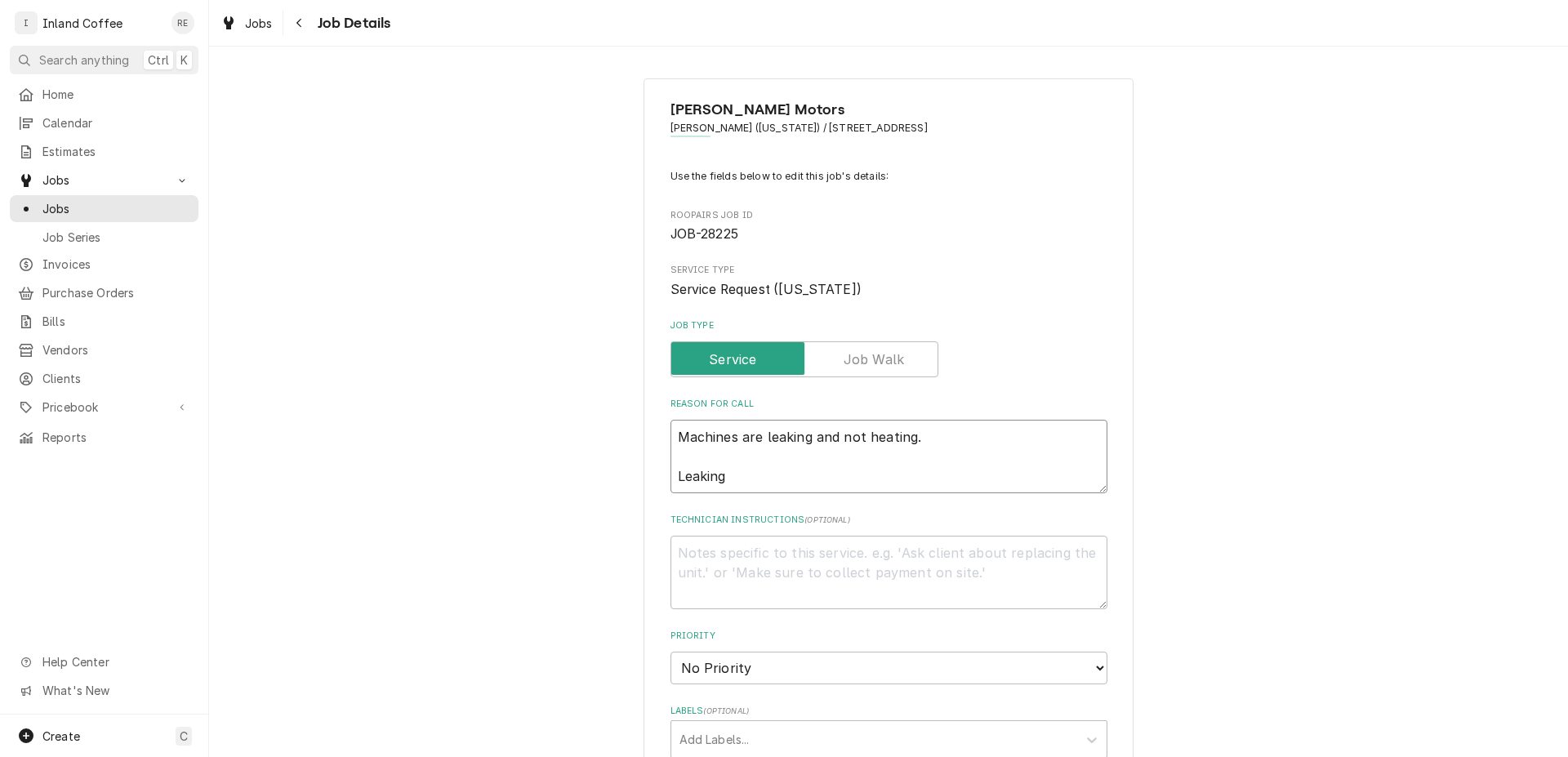
type textarea "Machines are leaking and not heating. Leaking"
type textarea "x"
type textarea "Machines are leaking and not heating. Leaking f"
type textarea "x"
type textarea "Machines are leaking and not heating. Leaking fr"
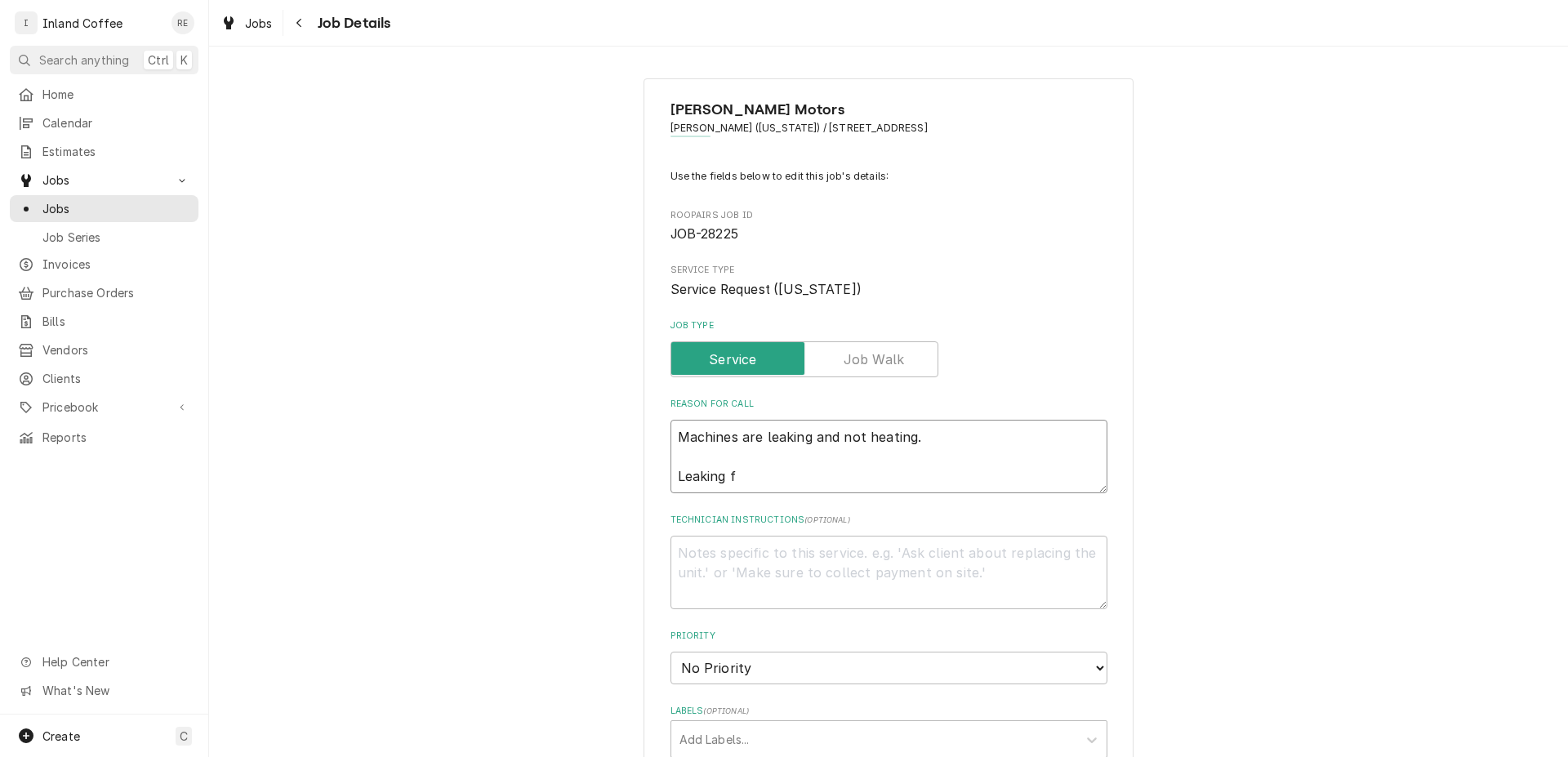
type textarea "x"
type textarea "Machines are leaking and not heating. Leaking from"
type textarea "x"
type textarea "Machines are leaking and not heating. Leaking from"
type textarea "x"
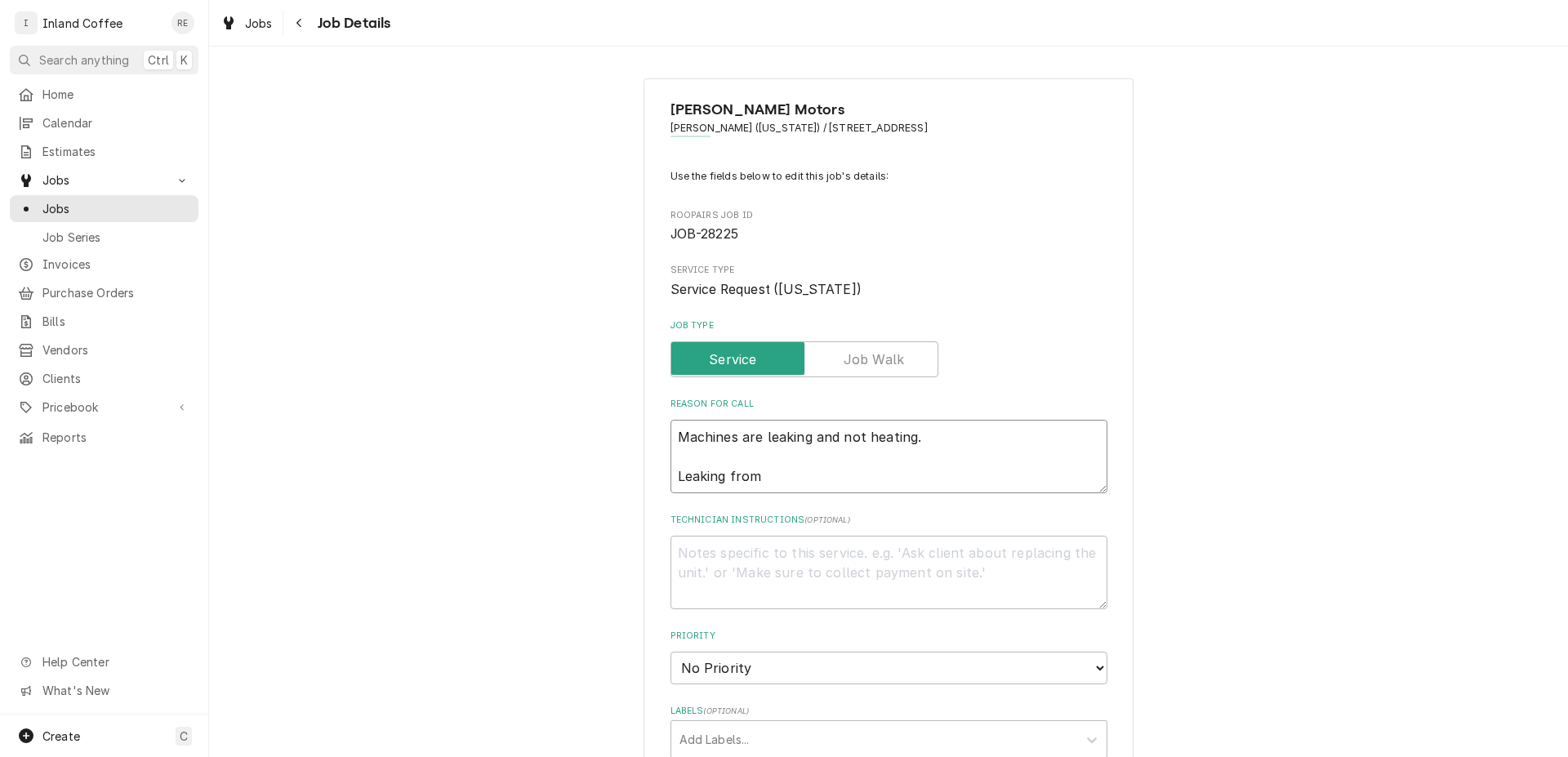
type textarea "Machines are leaking and not heating. Leaking from F"
type textarea "x"
type textarea "Machines are leaking and not heating. Leaking from Fa"
type textarea "x"
type textarea "Machines are leaking and not heating. Leaking from Fau"
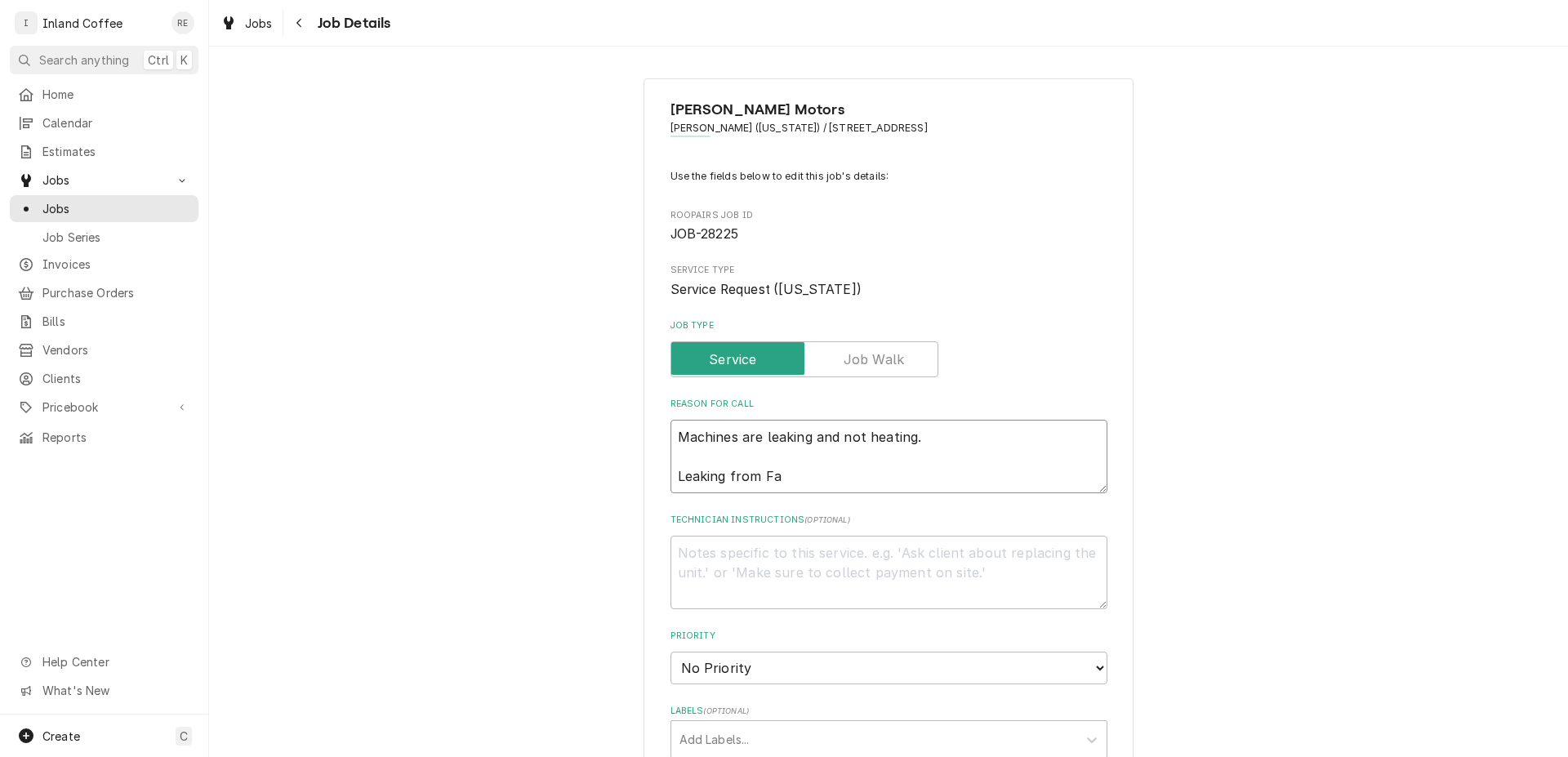
type textarea "x"
type textarea "Machines are leaking and not heating. Leaking from Fauc"
type textarea "x"
type textarea "Machines are leaking and not heating. Leaking from Fauce"
type textarea "x"
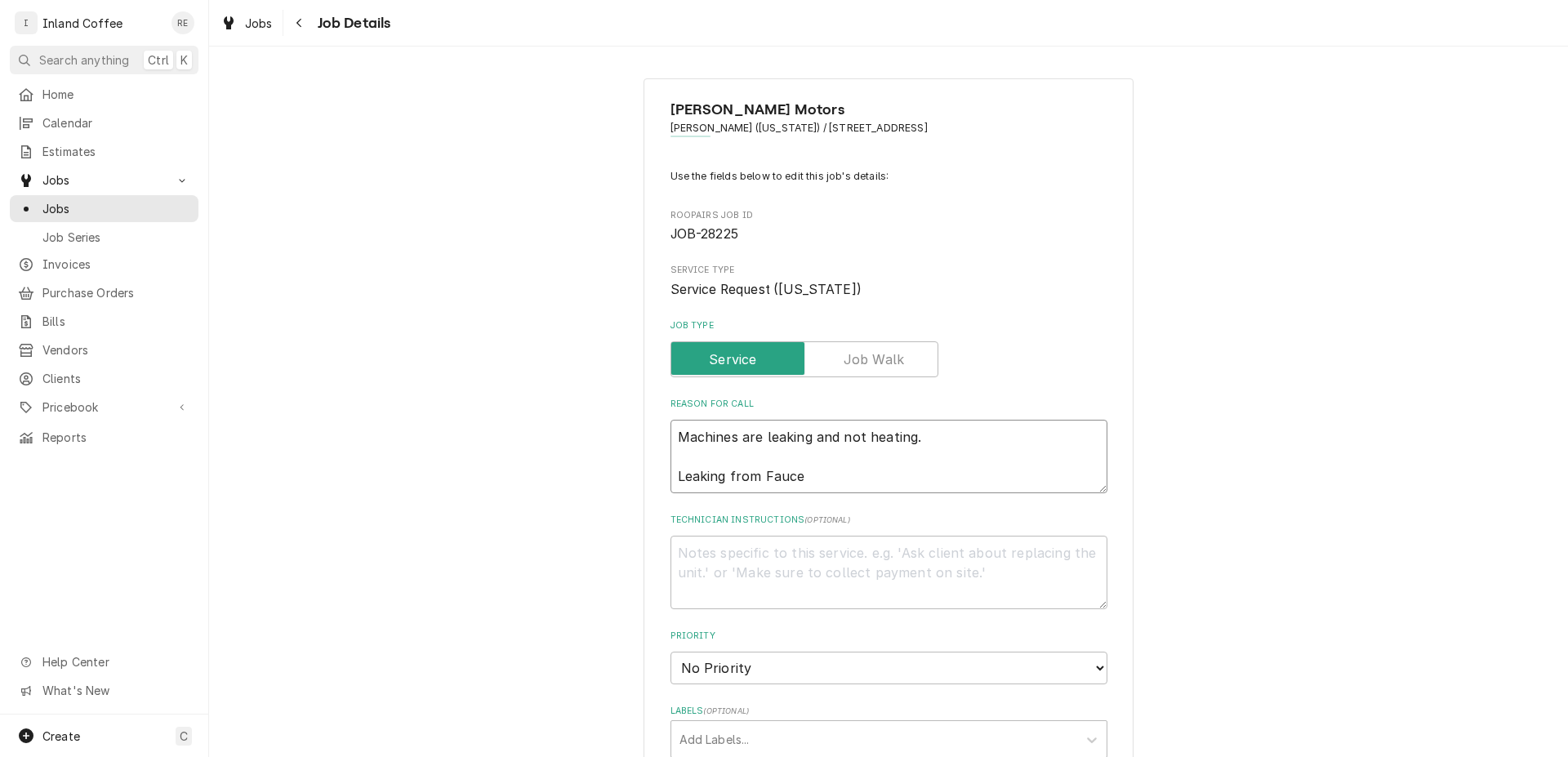
type textarea "Machines are leaking and not heating. Leaking from Faucet"
type textarea "x"
type textarea "Machines are leaking and not heating. Leaking from Faucet"
type textarea "x"
type textarea "Machines are leaking and not heating. Leaking from Faucet L"
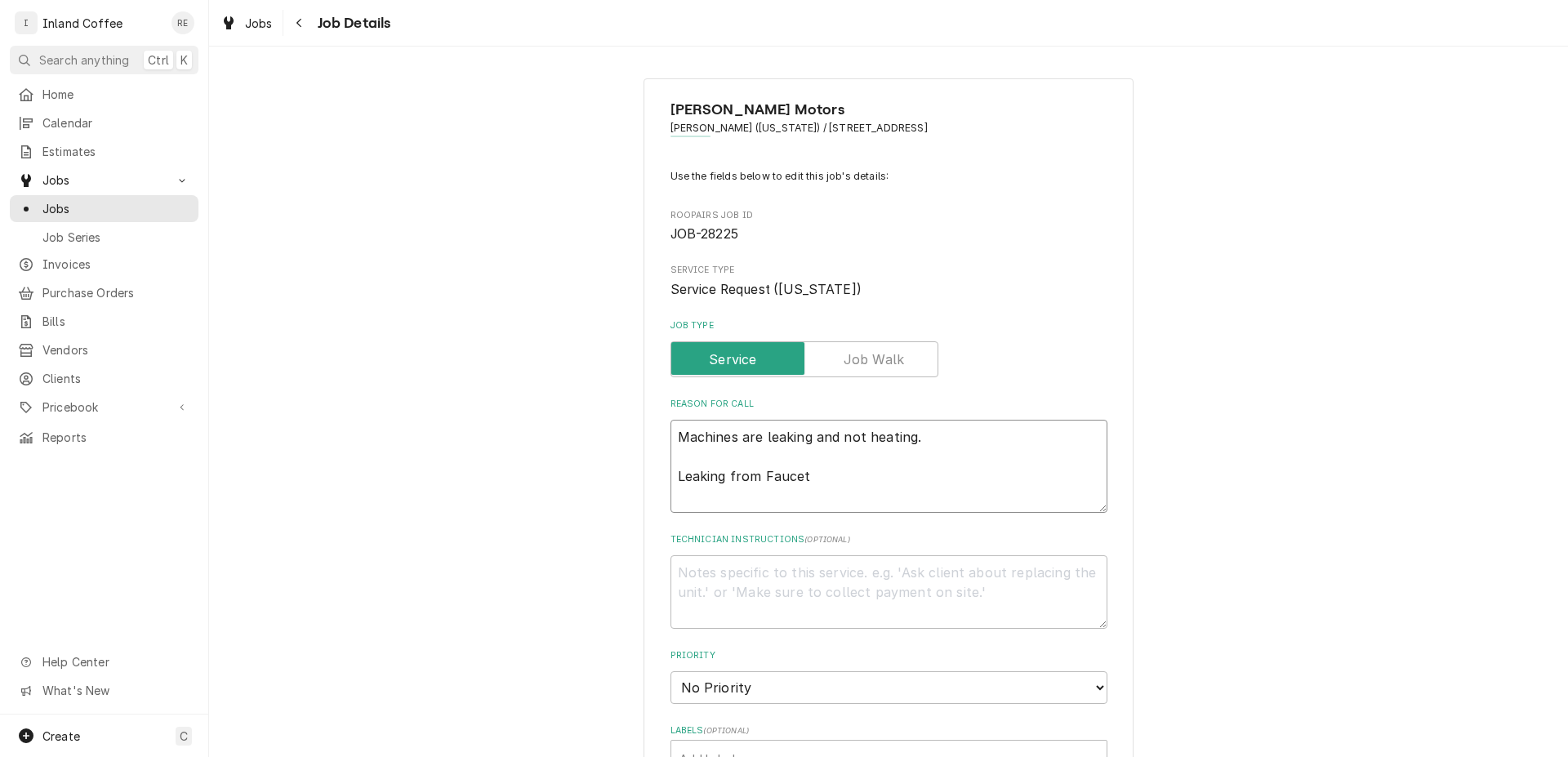
type textarea "x"
type textarea "Machines are leaking and not heating. Leaking from Faucet Le"
type textarea "x"
type textarea "Machines are leaking and not heating. Leaking from Faucet Lea"
type textarea "x"
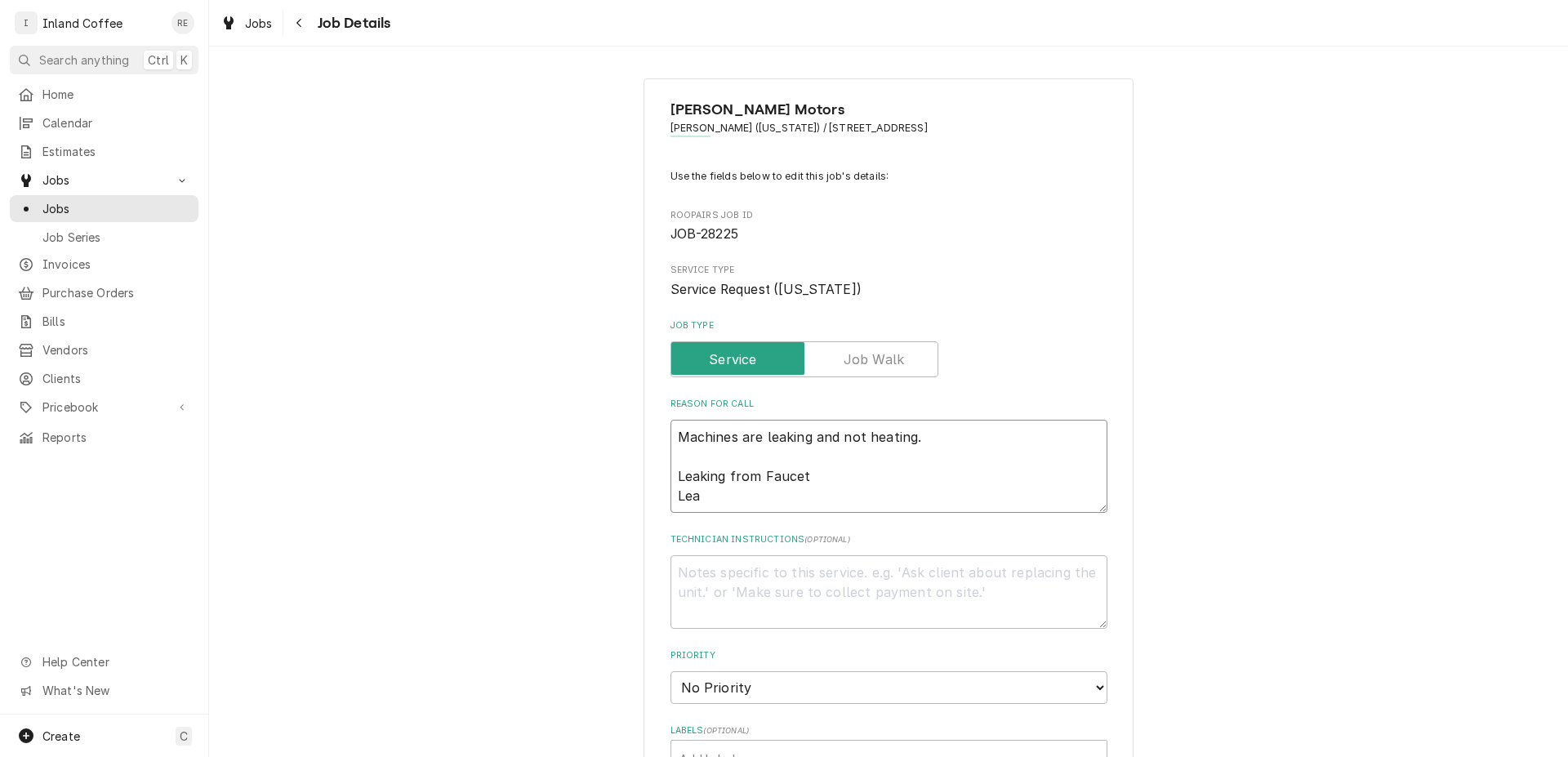
type textarea "Machines are leaking and not heating. Leaking from Faucet Leak"
type textarea "x"
type textarea "Machines are leaking and not heating. Leaking from Faucet Leaki"
type textarea "x"
type textarea "Machines are leaking and not heating. Leaking from Faucet Leakin"
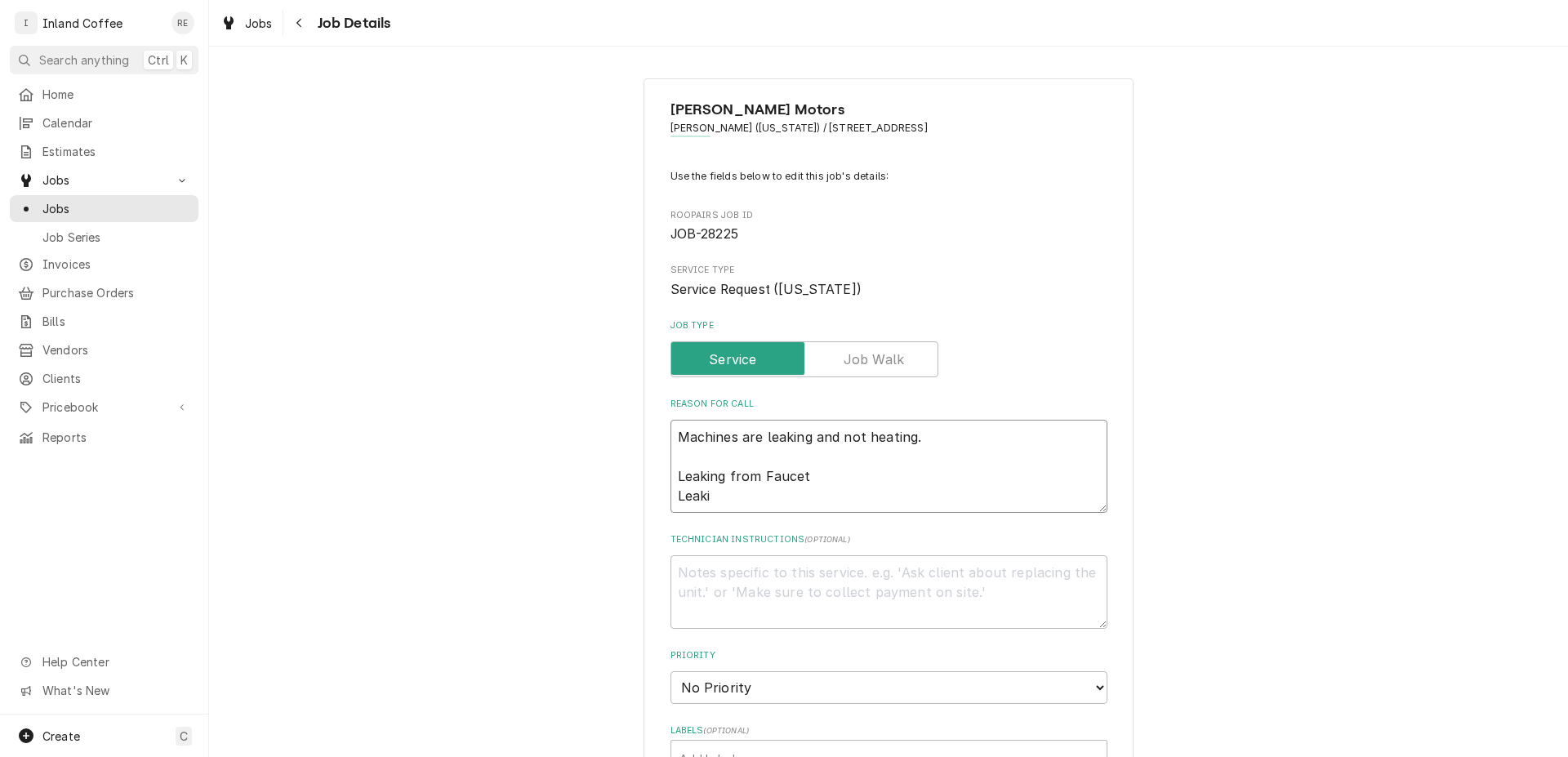
type textarea "x"
type textarea "Machines are leaking and not heating. Leaking from Faucet Leaking"
type textarea "x"
type textarea "Machines are leaking and not heating. Leaking from Faucet Leaking"
type textarea "x"
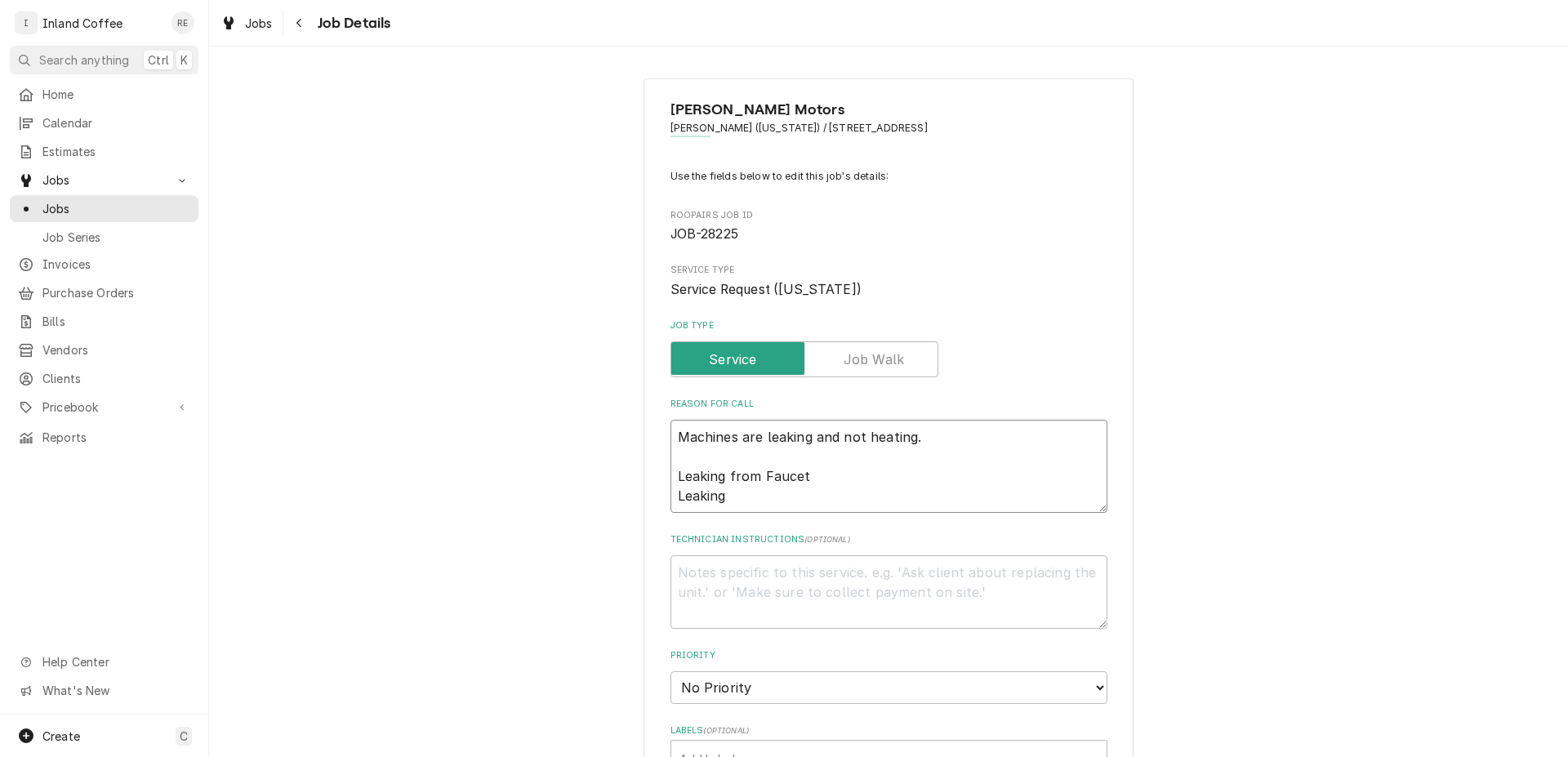
type textarea "Machines are leaking and not heating. Leaking from Faucet Leaking f"
type textarea "x"
type textarea "Machines are leaking and not heating. Leaking from Faucet Leaking fr"
type textarea "x"
type textarea "Machines are leaking and not heating. Leaking from Faucet Leaking fro"
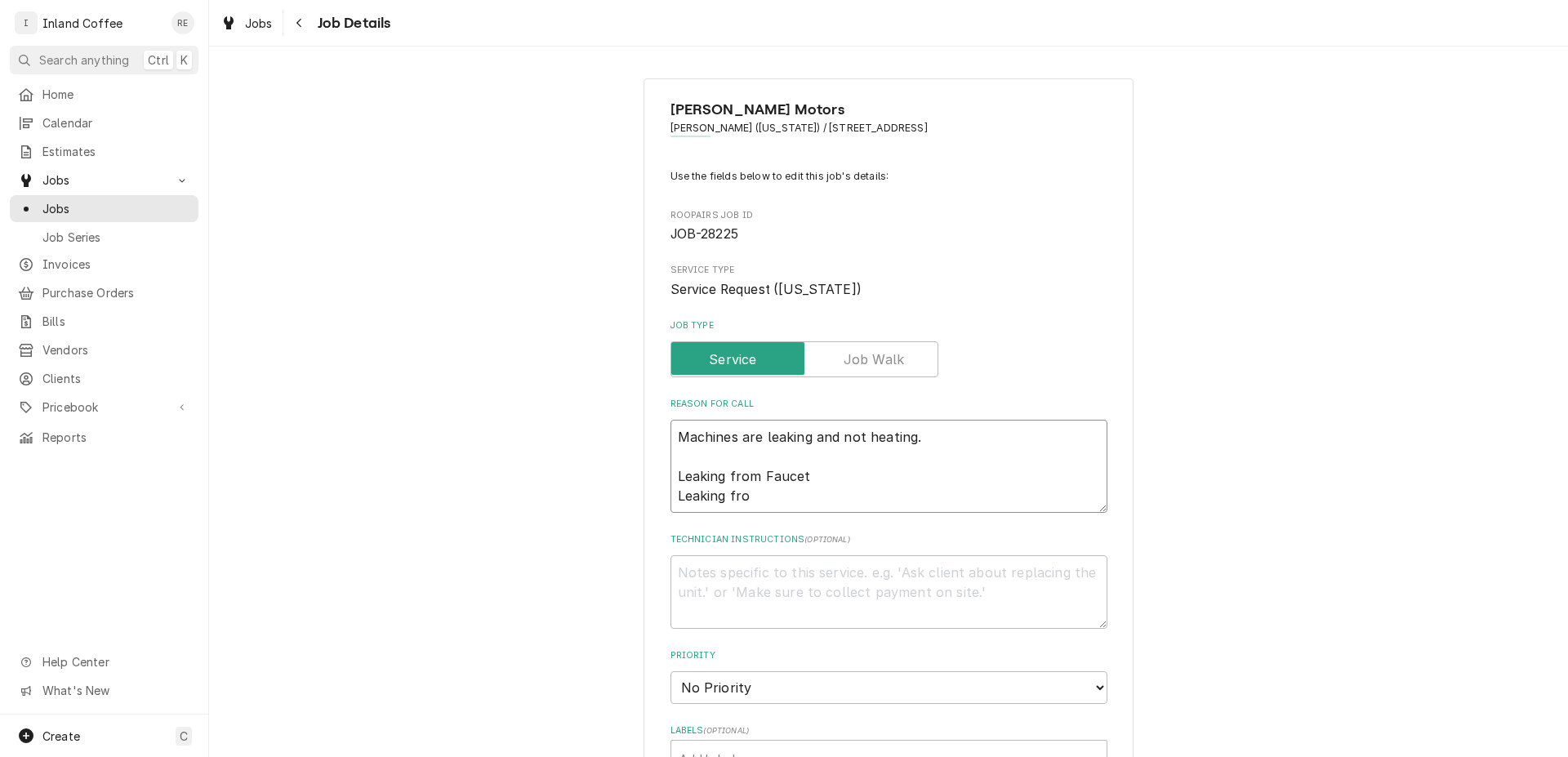
type textarea "x"
type textarea "Machines are leaking and not heating. Leaking from Faucet Leaking from"
type textarea "x"
type textarea "Machines are leaking and not heating. Leaking from Faucet Leaking from"
type textarea "x"
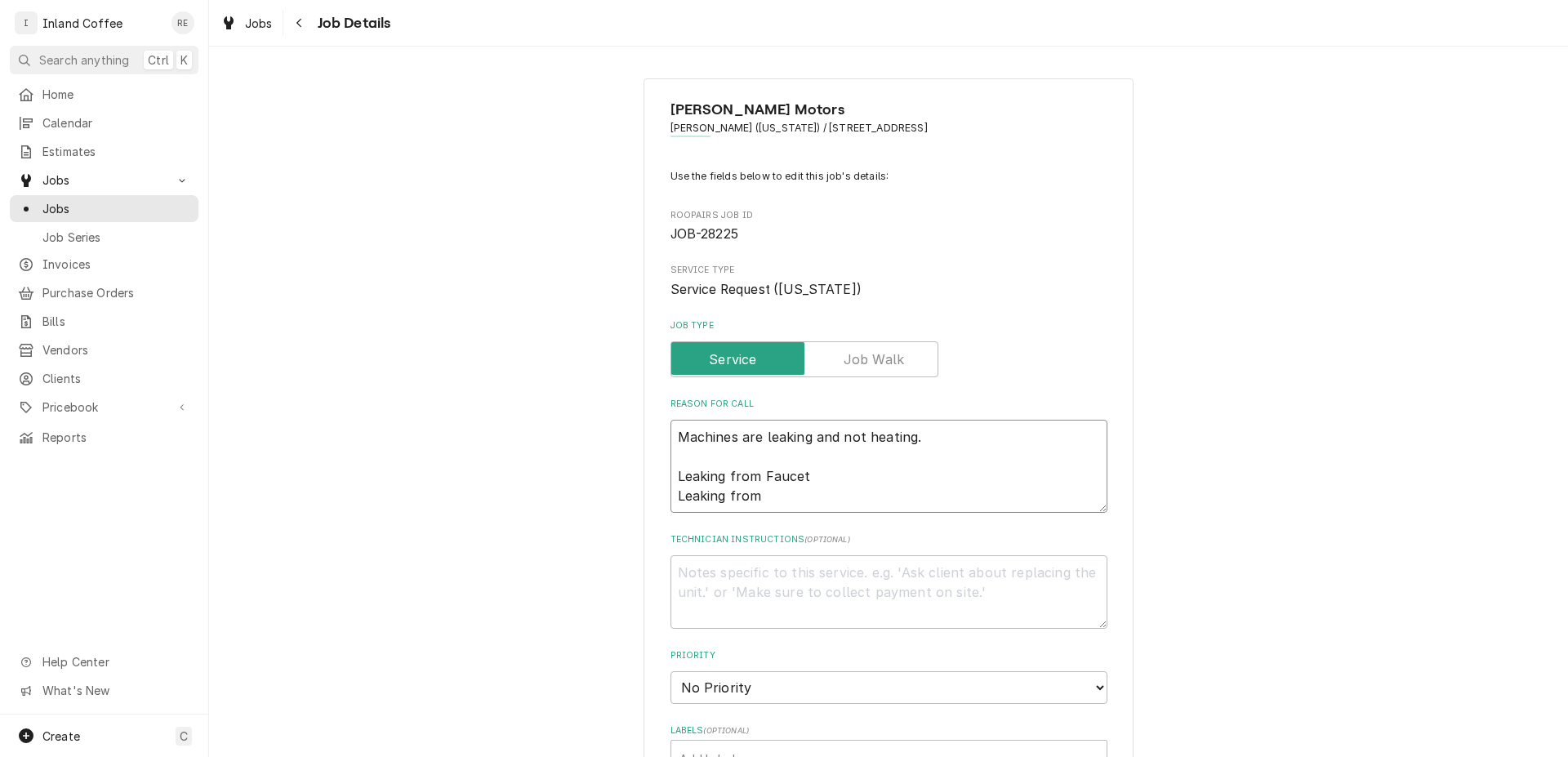
type textarea "Machines are leaking and not heating. Leaking from Faucet Leaking from b"
type textarea "x"
type textarea "Machines are leaking and not heating. Leaking from Faucet Leaking from bo"
type textarea "x"
type textarea "Machines are leaking and not heating. Leaking from Faucet Leaking from boo"
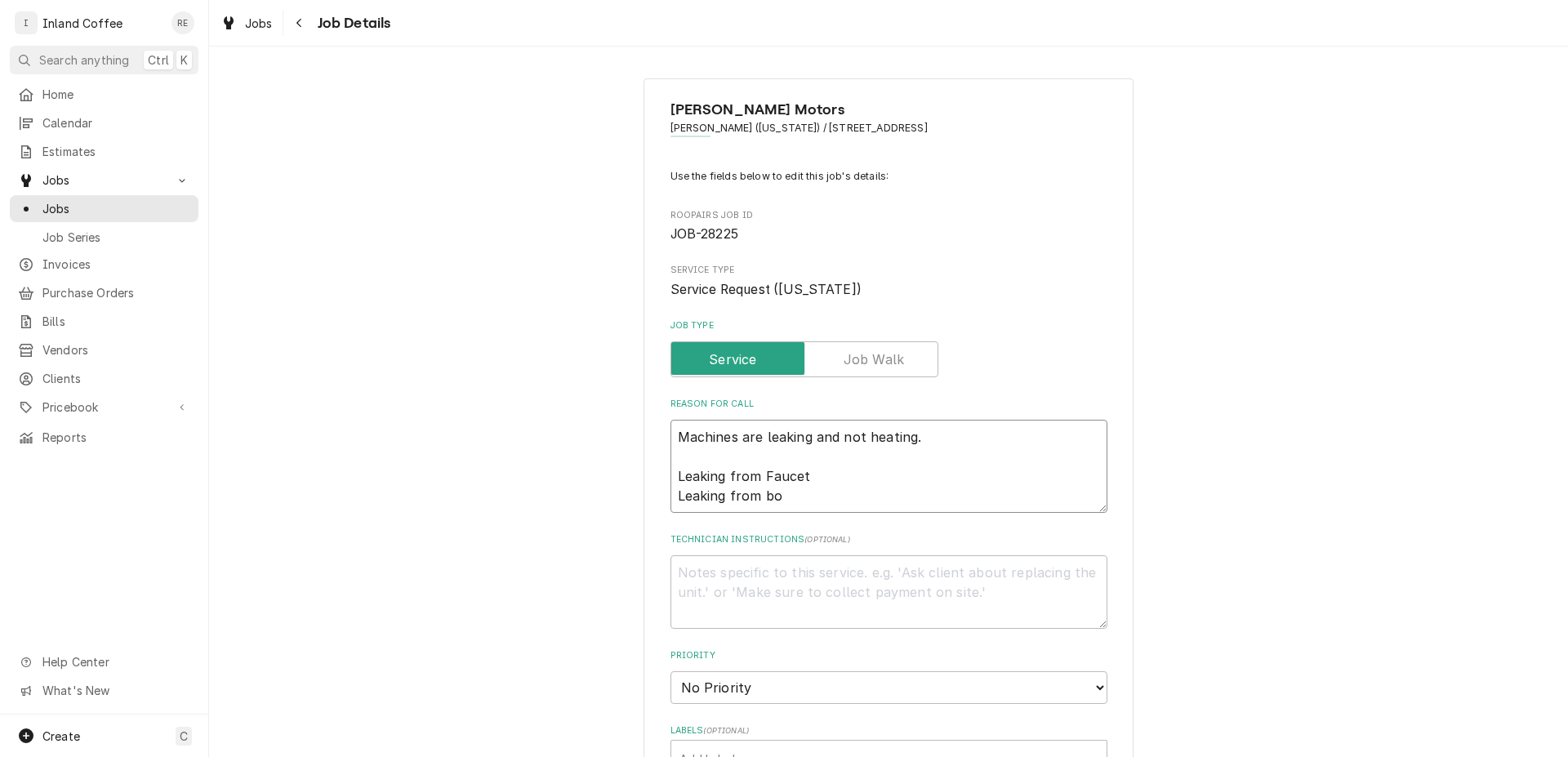
type textarea "x"
type textarea "Machines are leaking and not heating. Leaking from Faucet Leaking from bo"
type textarea "x"
type textarea "Machines are leaking and not heating. Leaking from Faucet Leaking from bot"
type textarea "x"
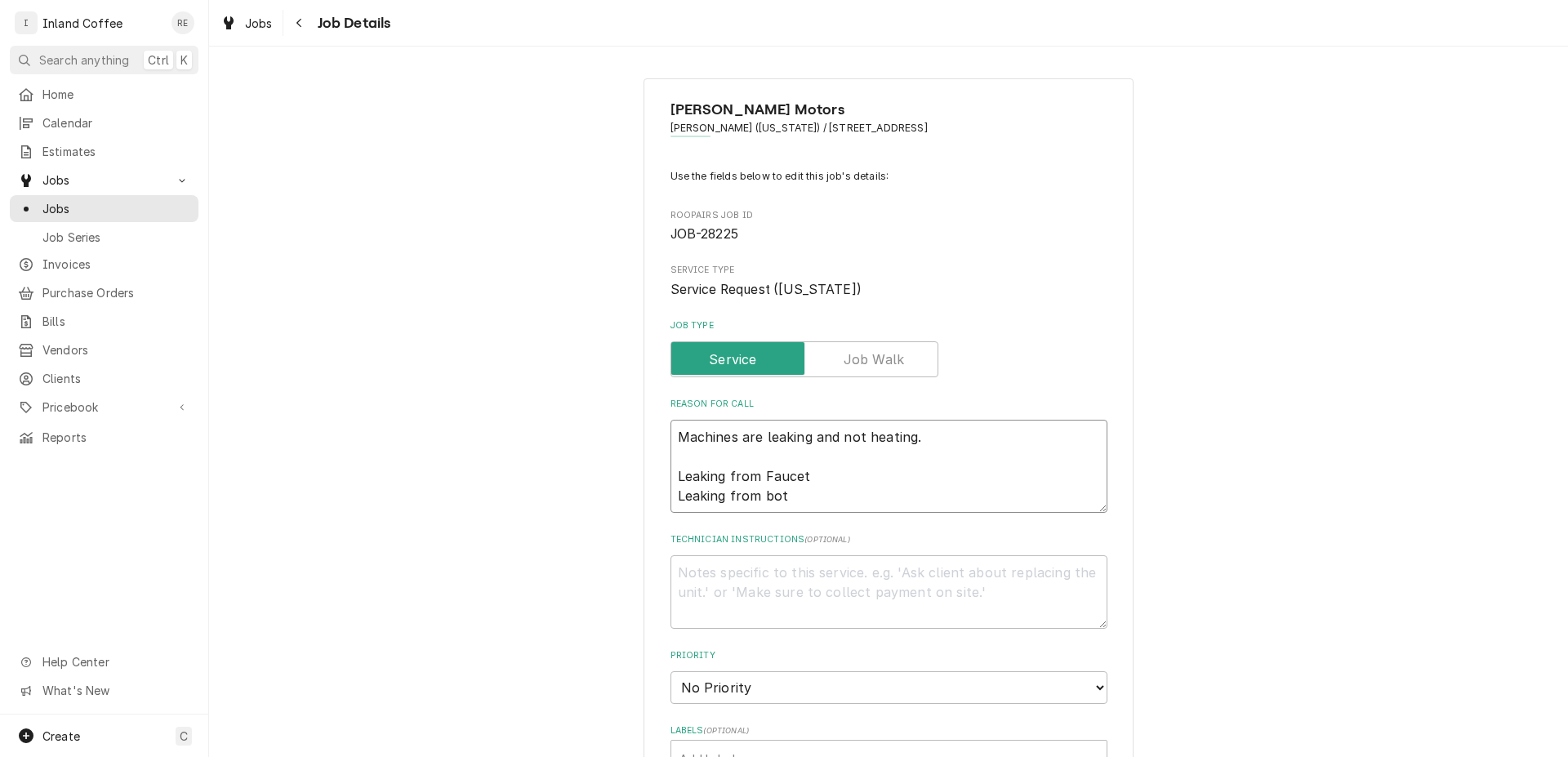
type textarea "Machines are leaking and not heating. Leaking from Faucet Leaking from boto"
type textarea "x"
type textarea "Machines are leaking and not heating. Leaking from Faucet Leaking from botoo"
type textarea "x"
type textarea "Machines are leaking and not heating. Leaking from Faucet Leaking from boto"
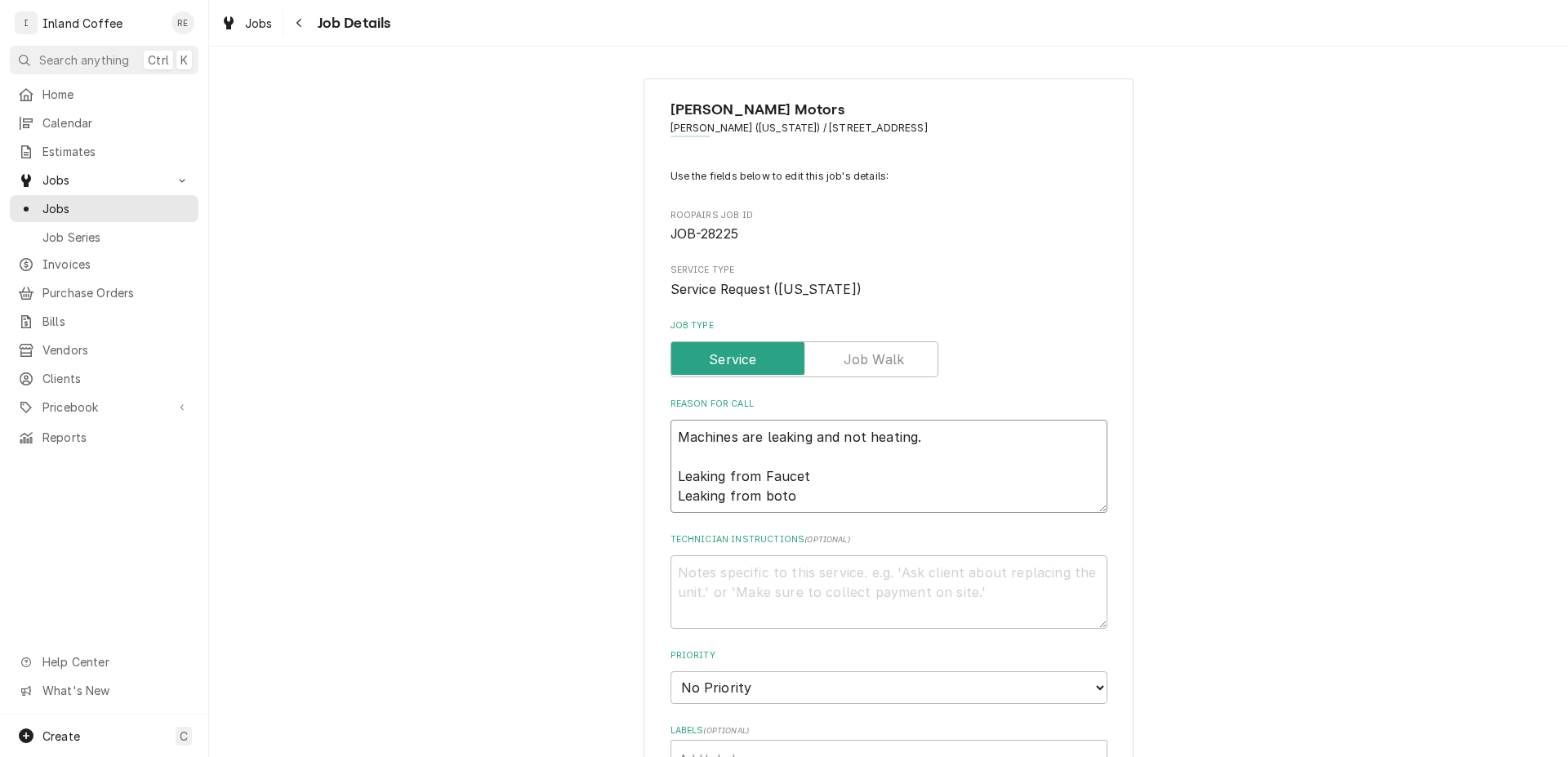
type textarea "x"
type textarea "Machines are leaking and not heating. Leaking from Faucet Leaking from bot"
type textarea "x"
type textarea "Machines are leaking and not heating. Leaking from Faucet Leaking from bott"
type textarea "x"
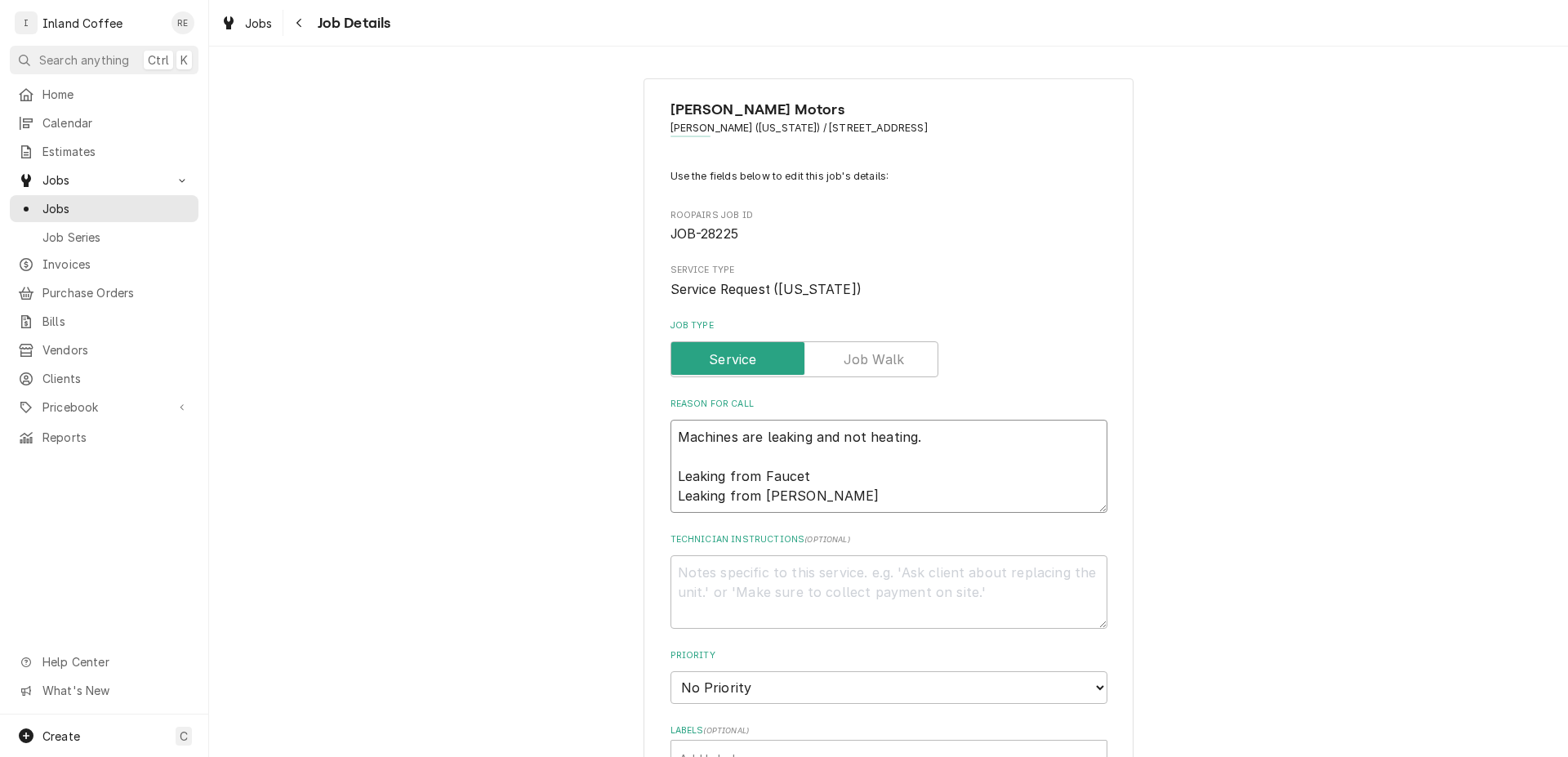
type textarea "Machines are leaking and not heating. Leaking from Faucet Leaking from botto"
type textarea "x"
type textarea "Machines are leaking and not heating. Leaking from Faucet Leaking from bottom"
type textarea "x"
type textarea "Machines are leaking and not heating. Leaking from Faucet Leaking from bottom"
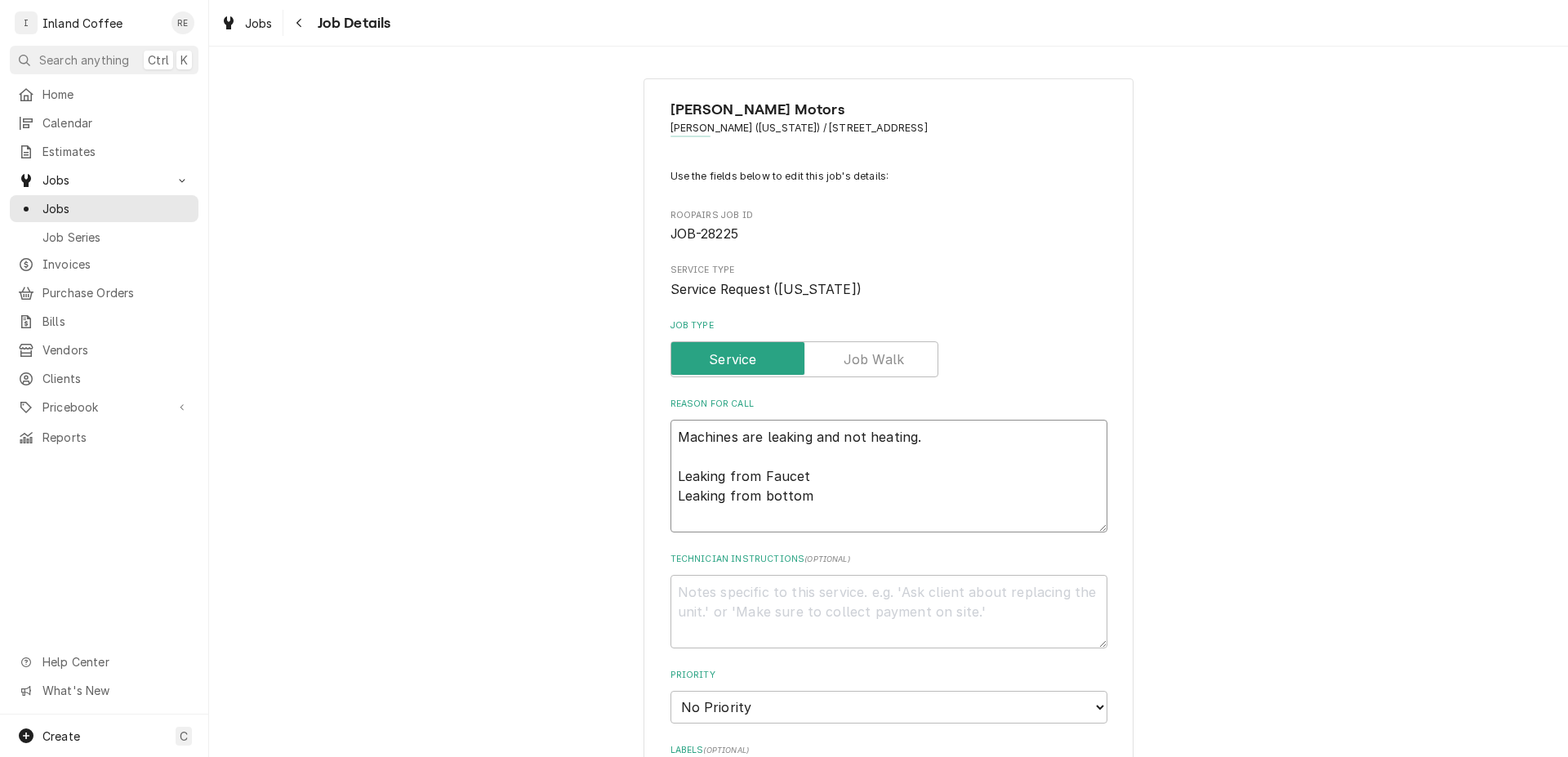
type textarea "x"
type textarea "Machines are leaking and not heating. Leaking from Faucet Leaking from bottom s"
type textarea "x"
type textarea "Machines are leaking and not heating. Leaking from Faucet Leaking from bottom S"
type textarea "x"
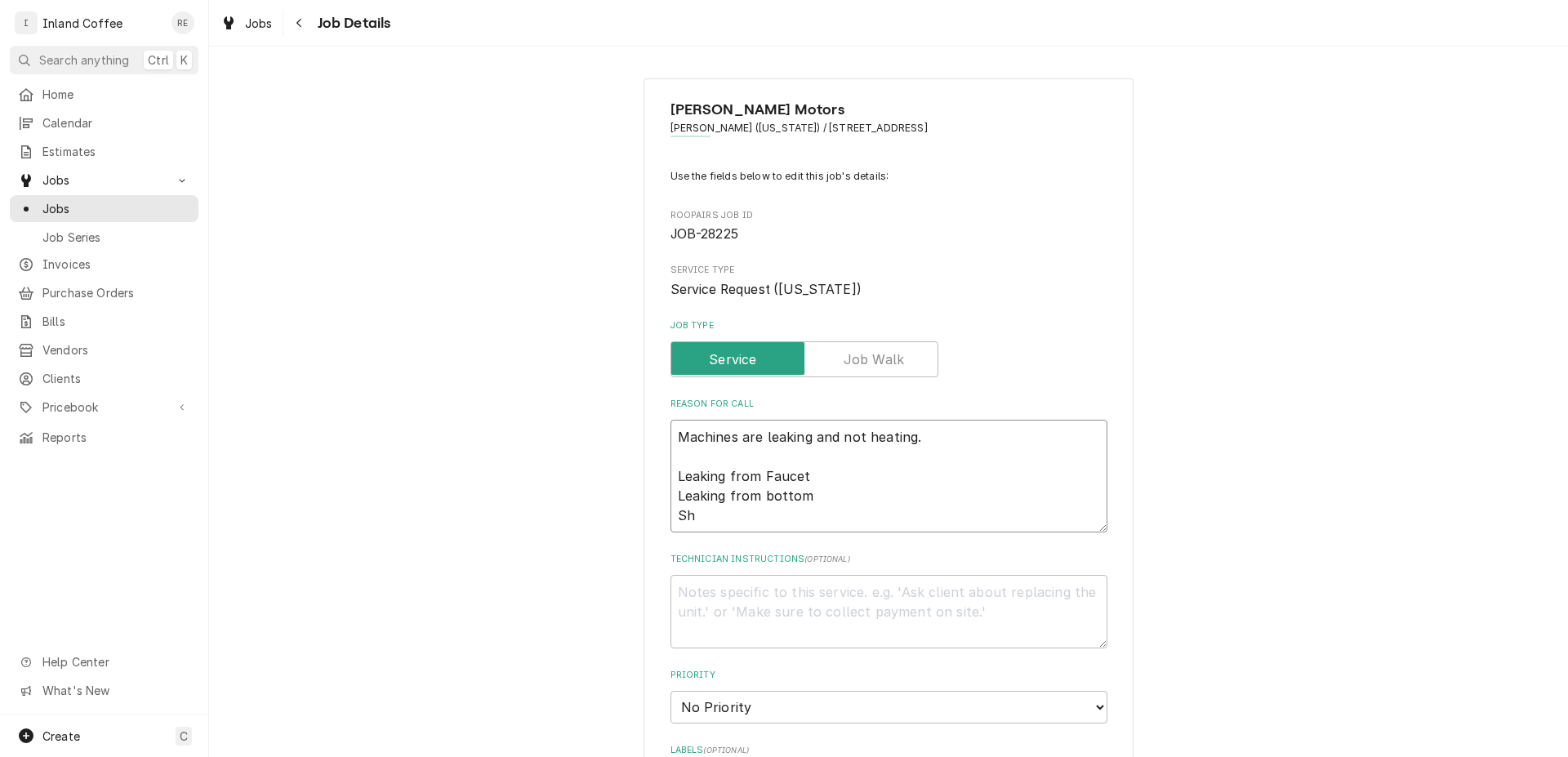
type textarea "Machines are leaking and not heating. Leaking from Faucet Leaking from bottom S…"
type textarea "x"
type textarea "Machines are leaking and not heating. Leaking from Faucet Leaking from bottom S…"
type textarea "x"
type textarea "Machines are leaking and not heating. Leaking from Faucet Leaking from bottom S…"
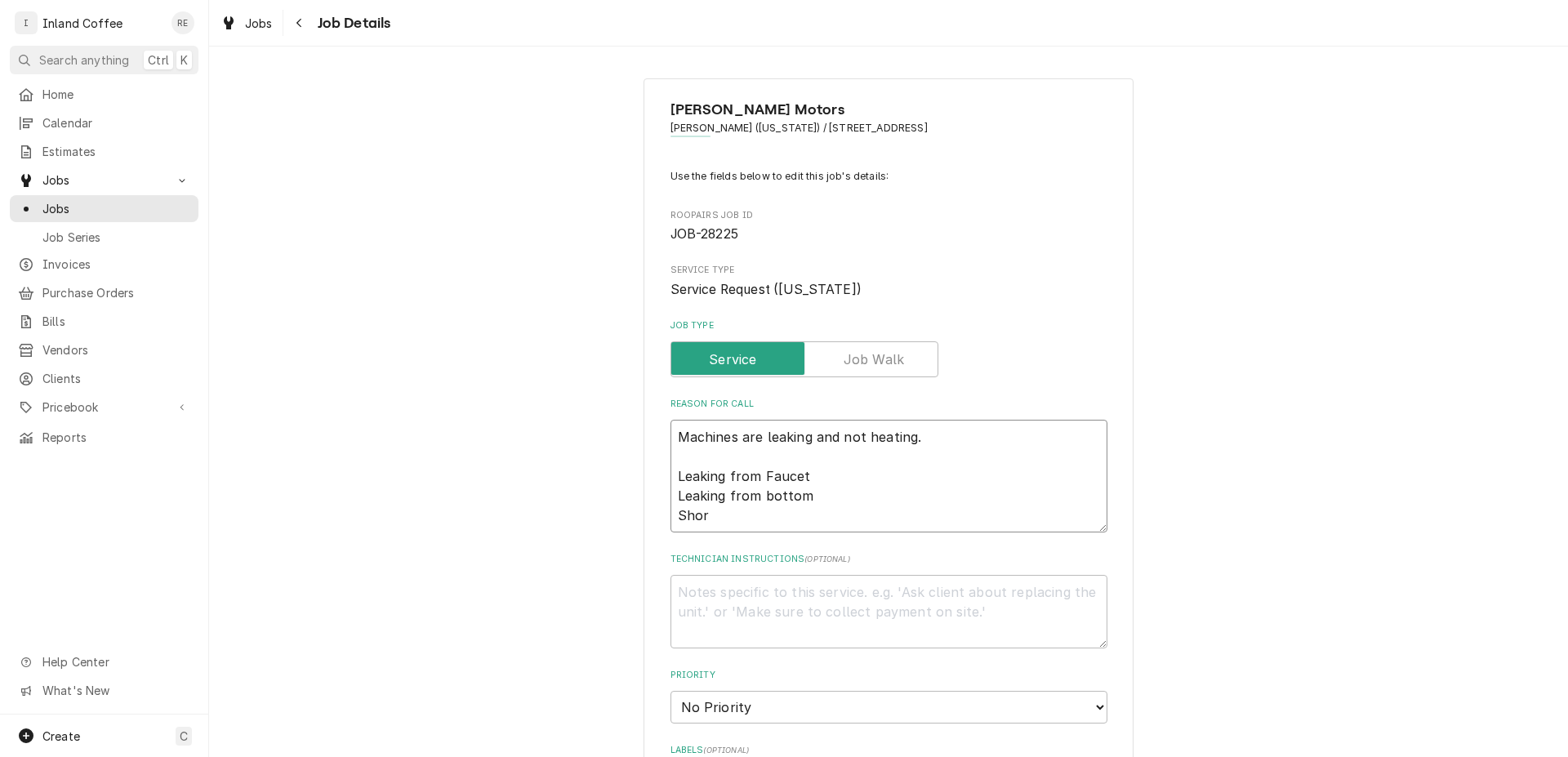
type textarea "x"
type textarea "Machines are leaking and not heating. Leaking from Faucet Leaking from bottom S…"
type textarea "x"
type textarea "Machines are leaking and not heating. Leaking from Faucet Leaking from bottom S…"
type textarea "x"
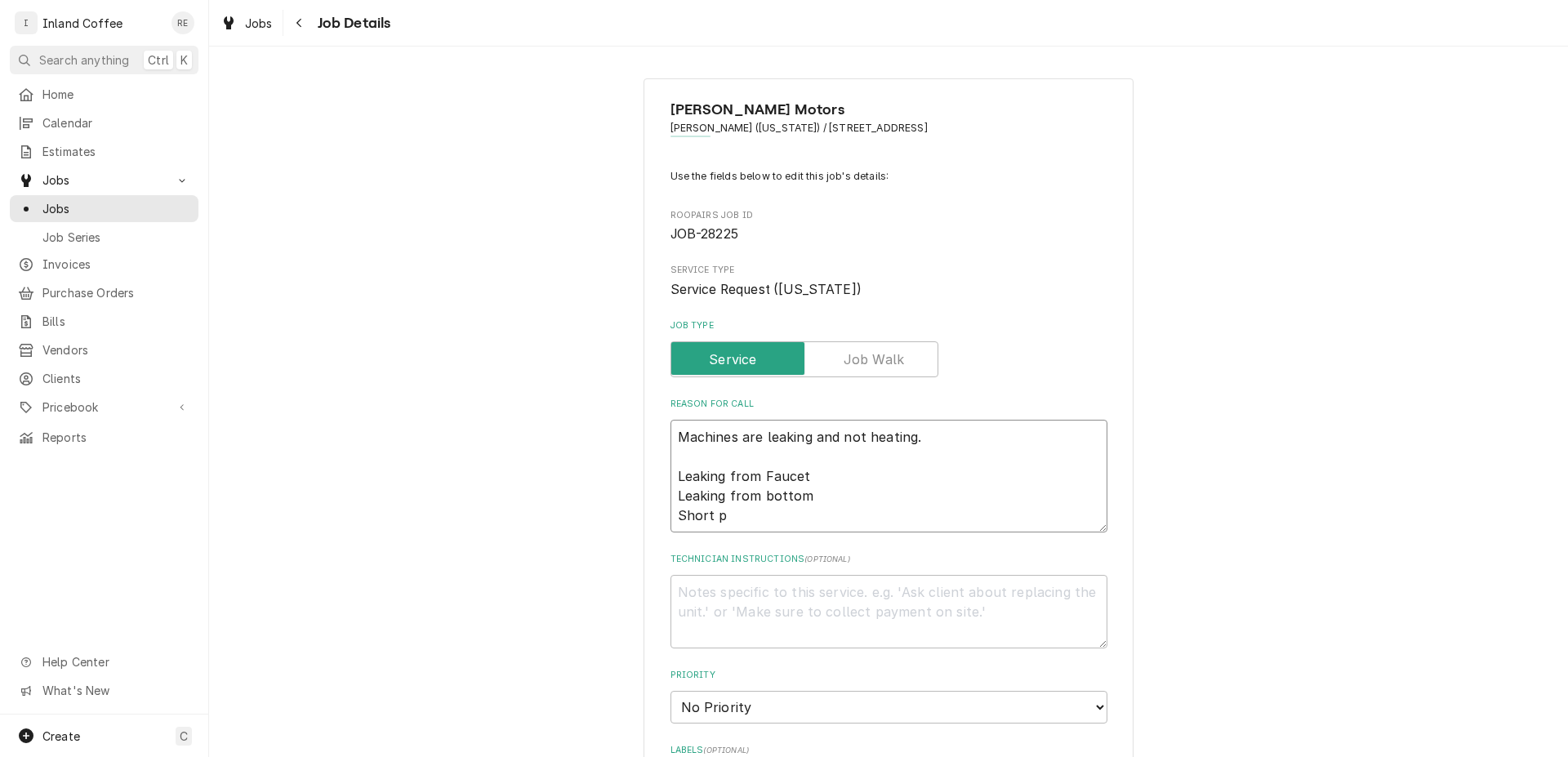
type textarea "Machines are leaking and not heating. Leaking from Faucet Leaking from bottom S…"
type textarea "x"
type textarea "Machines are leaking and not heating. Leaking from Faucet Leaking from bottom S…"
type textarea "x"
type textarea "Machines are leaking and not heating. Leaking from Faucet Leaking from bottom S…"
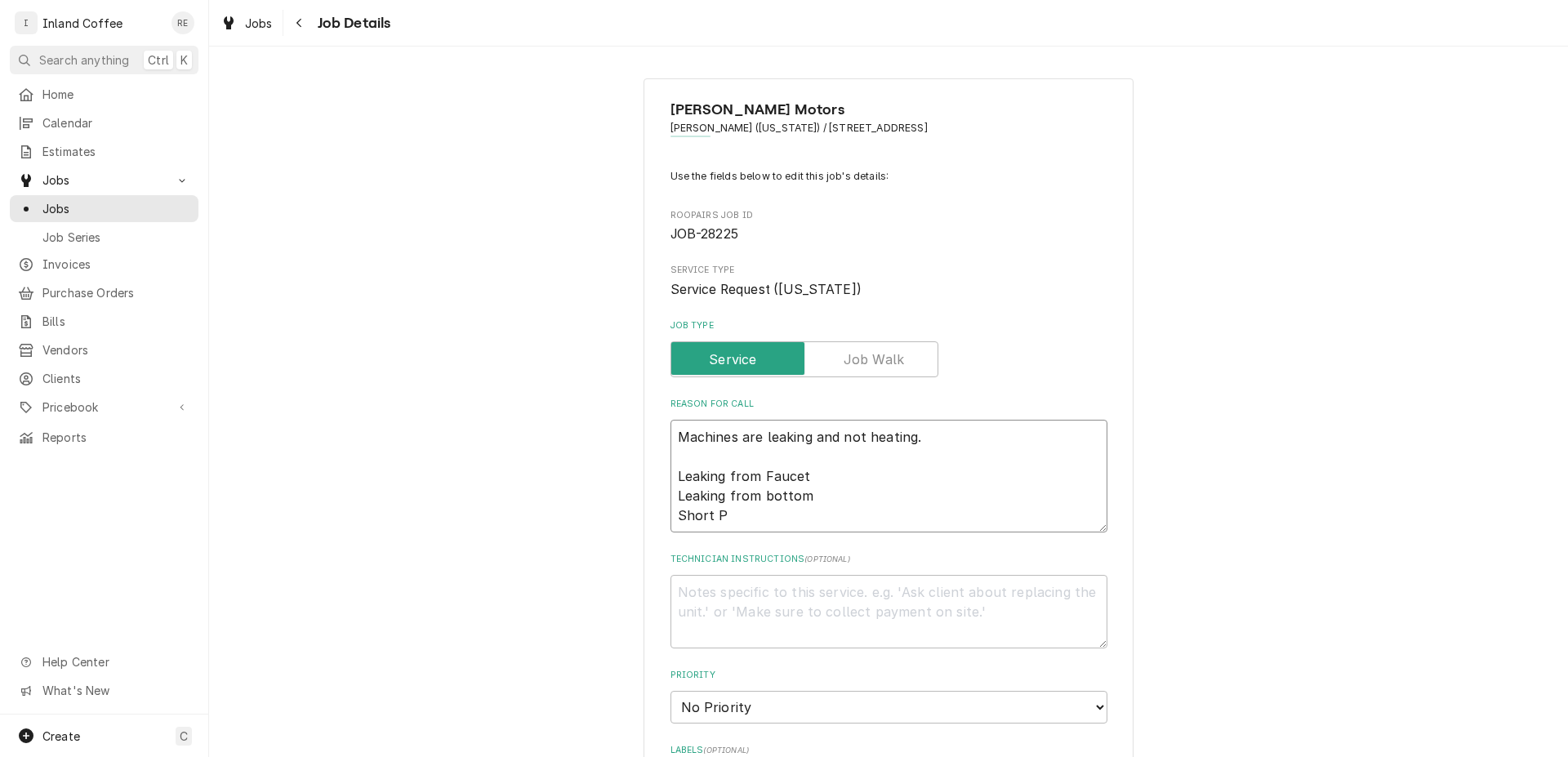
type textarea "x"
type textarea "Machines are leaking and not heating. Leaking from Faucet Leaking from bottom S…"
type textarea "x"
type textarea "Machines are leaking and not heating. Leaking from Faucet Leaking from bottom S…"
type textarea "x"
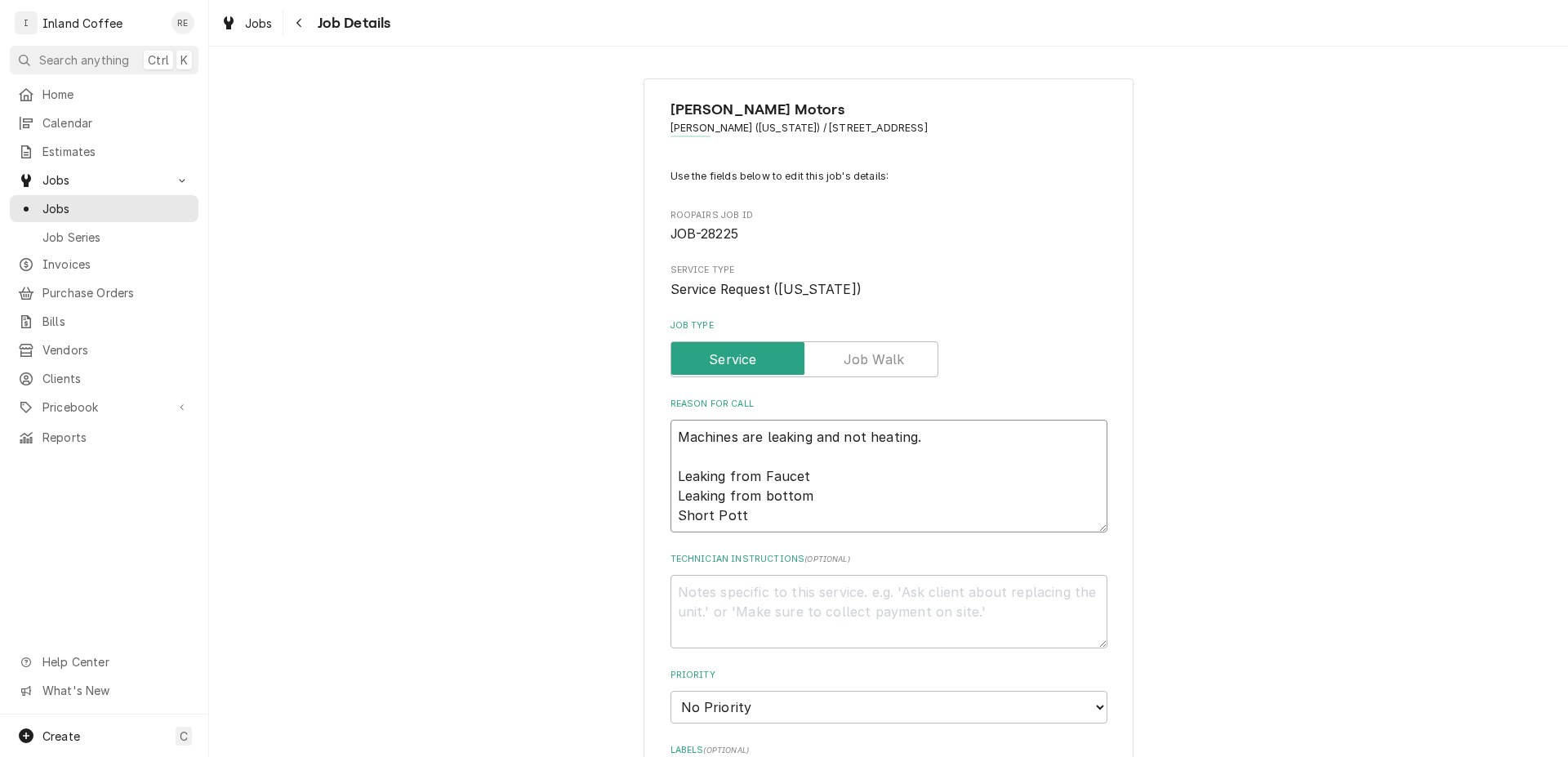
type textarea "Machines are leaking and not heating. Leaking from Faucet Leaking from bottom S…"
type textarea "x"
type textarea "Machines are leaking and not heating. Leaking from Faucet Leaking from bottom S…"
type textarea "x"
type textarea "Machines are leaking and not heating. Leaking from Faucet Leaking from bottom S…"
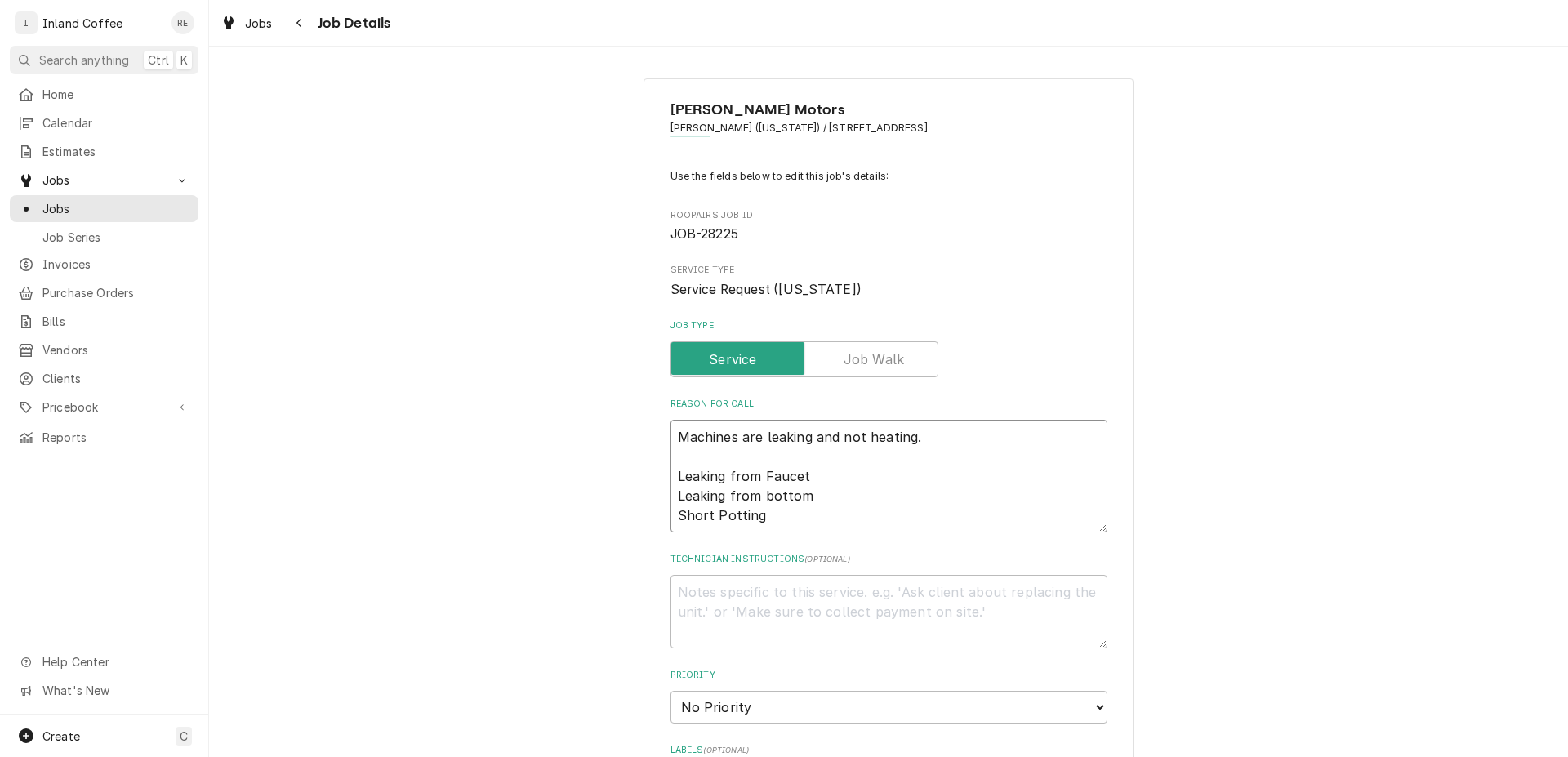
type textarea "x"
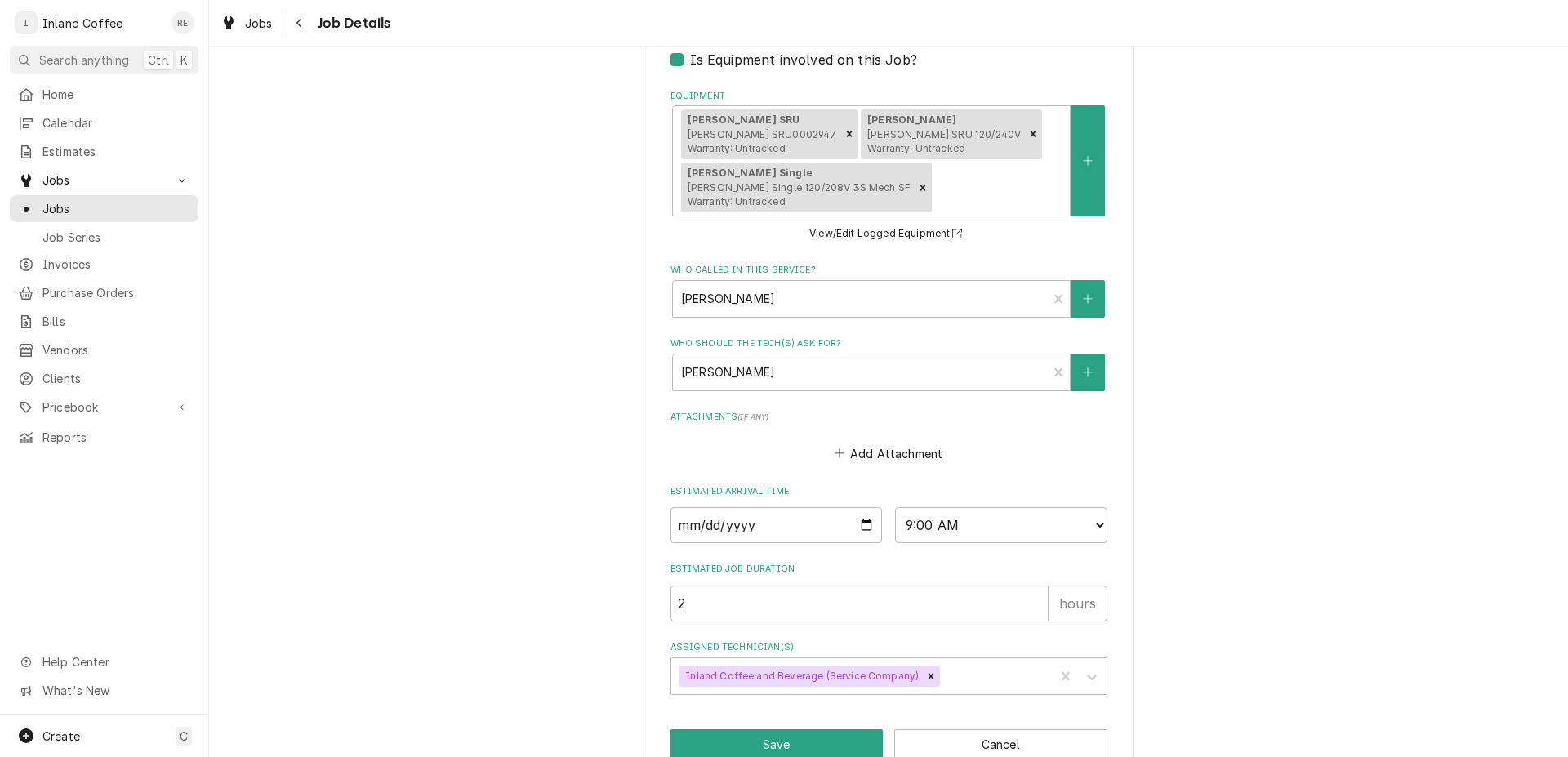
scroll to position [826, 0]
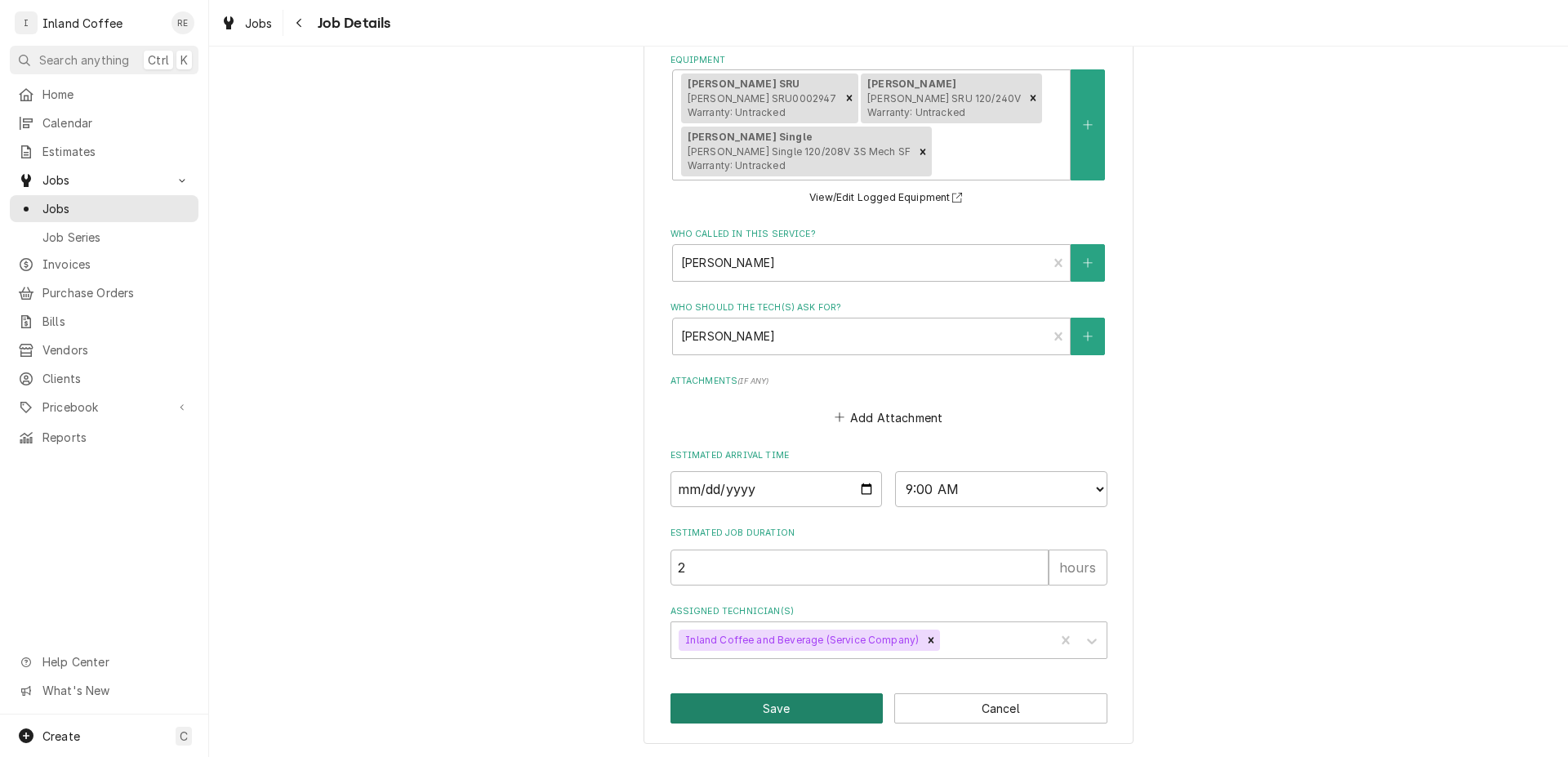
type textarea "Machines are leaking and not heating. Leaking from Faucet Leaking from bottom S…"
click at [822, 696] on button "Save" at bounding box center [776, 709] width 213 height 30
type textarea "x"
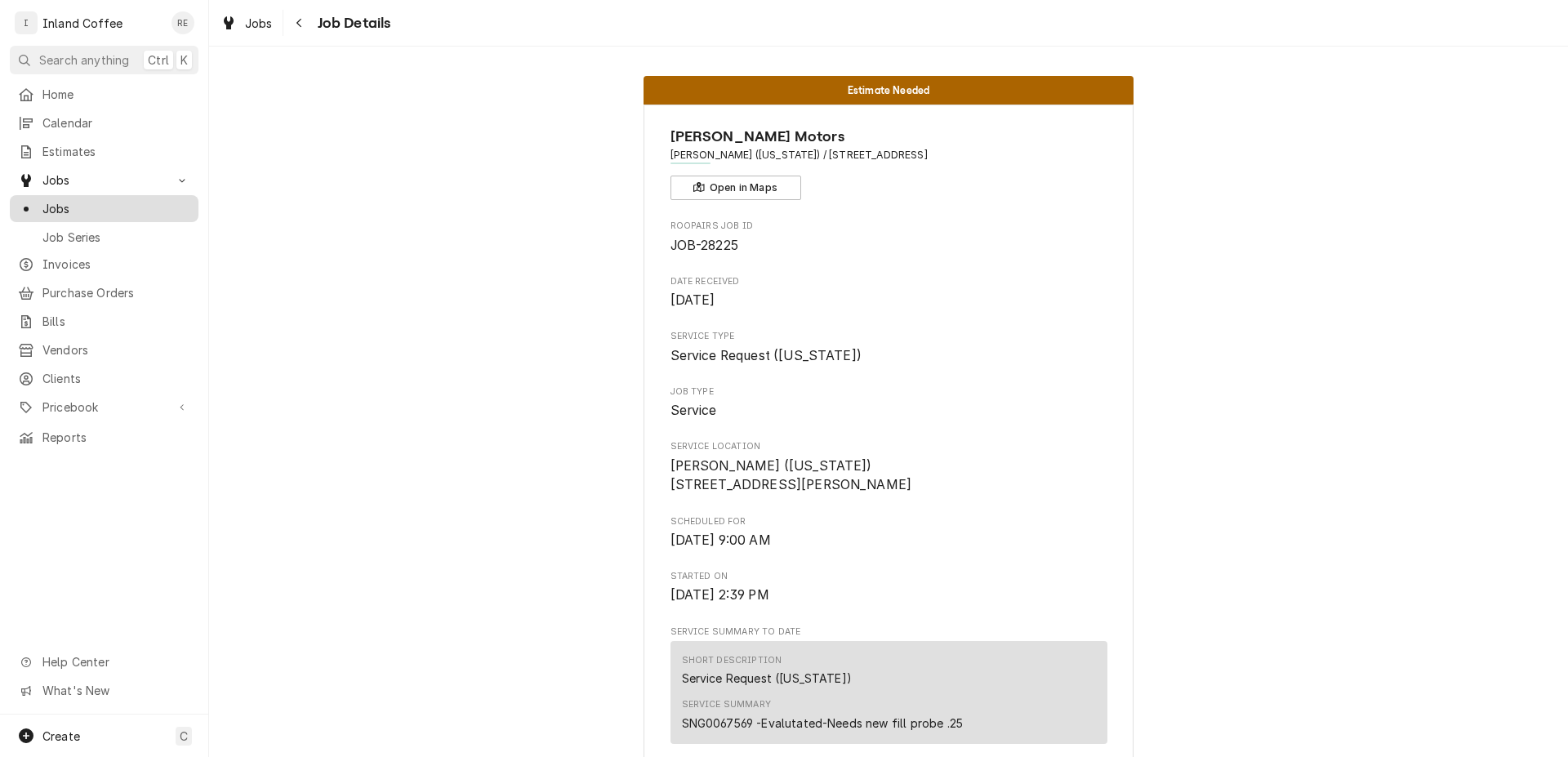
click at [122, 204] on span "Jobs" at bounding box center [116, 209] width 148 height 17
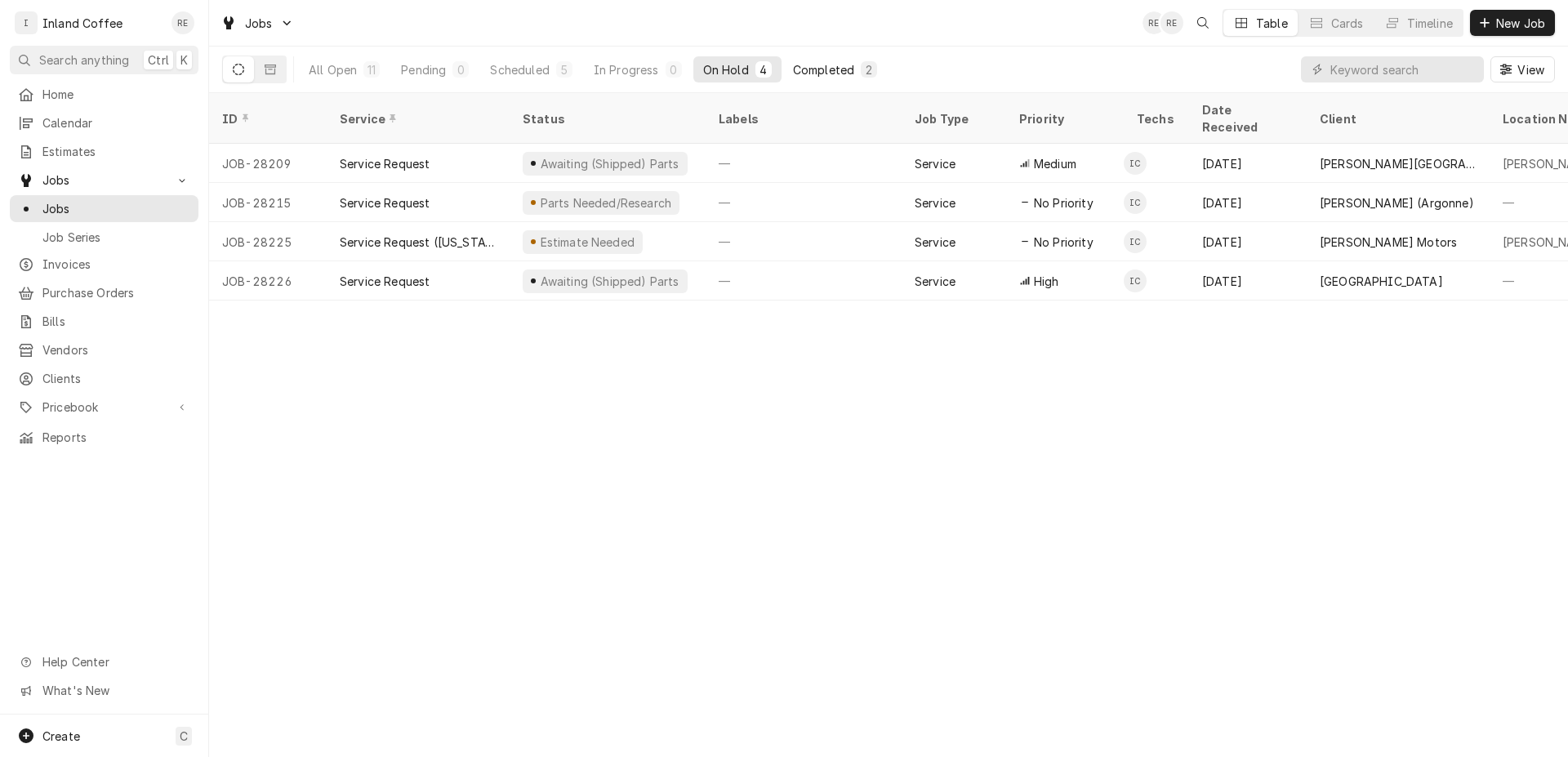
click at [830, 67] on div "Completed" at bounding box center [824, 70] width 61 height 17
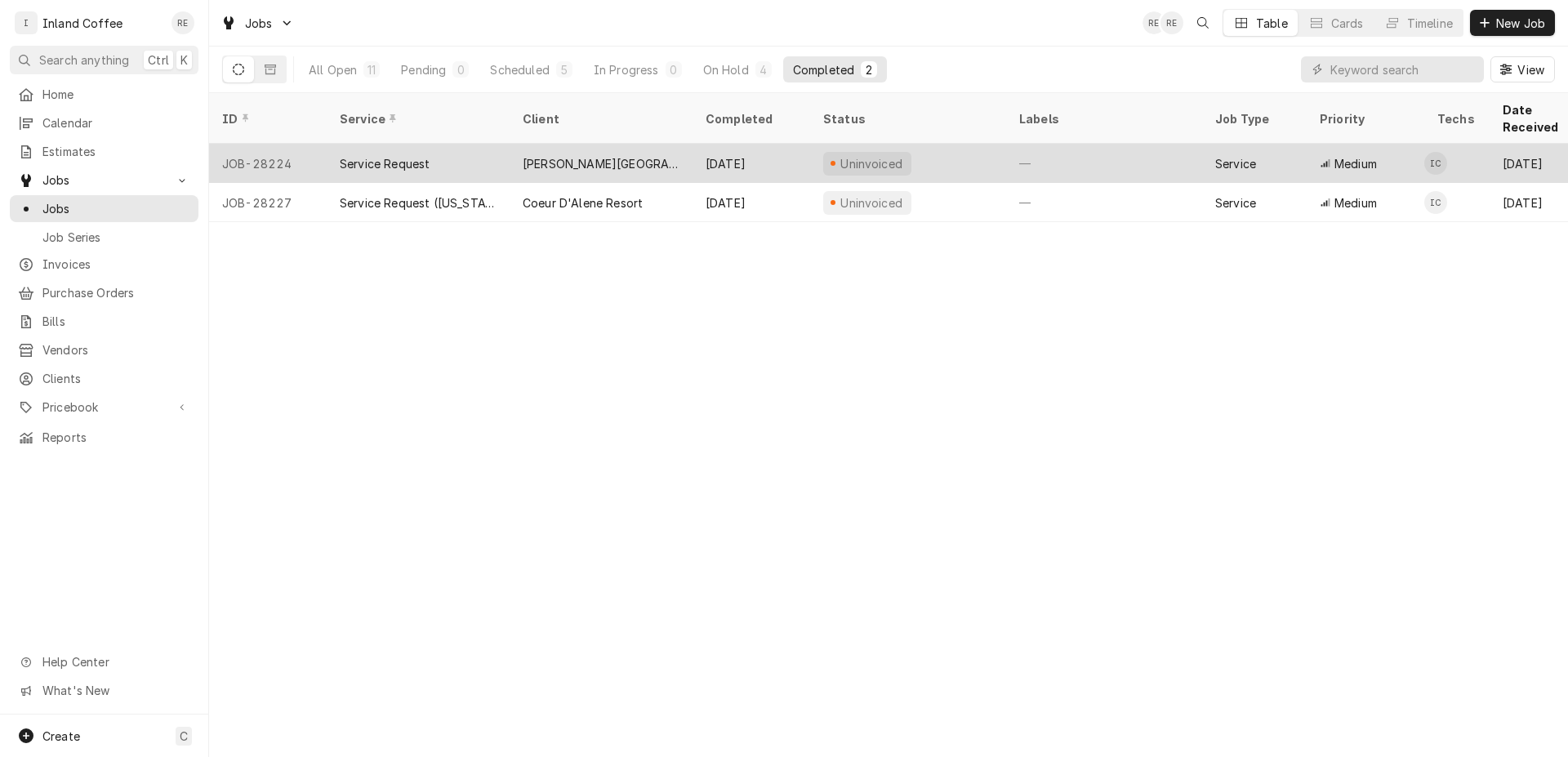
click at [541, 155] on div "[PERSON_NAME][GEOGRAPHIC_DATA]" at bounding box center [601, 164] width 156 height 17
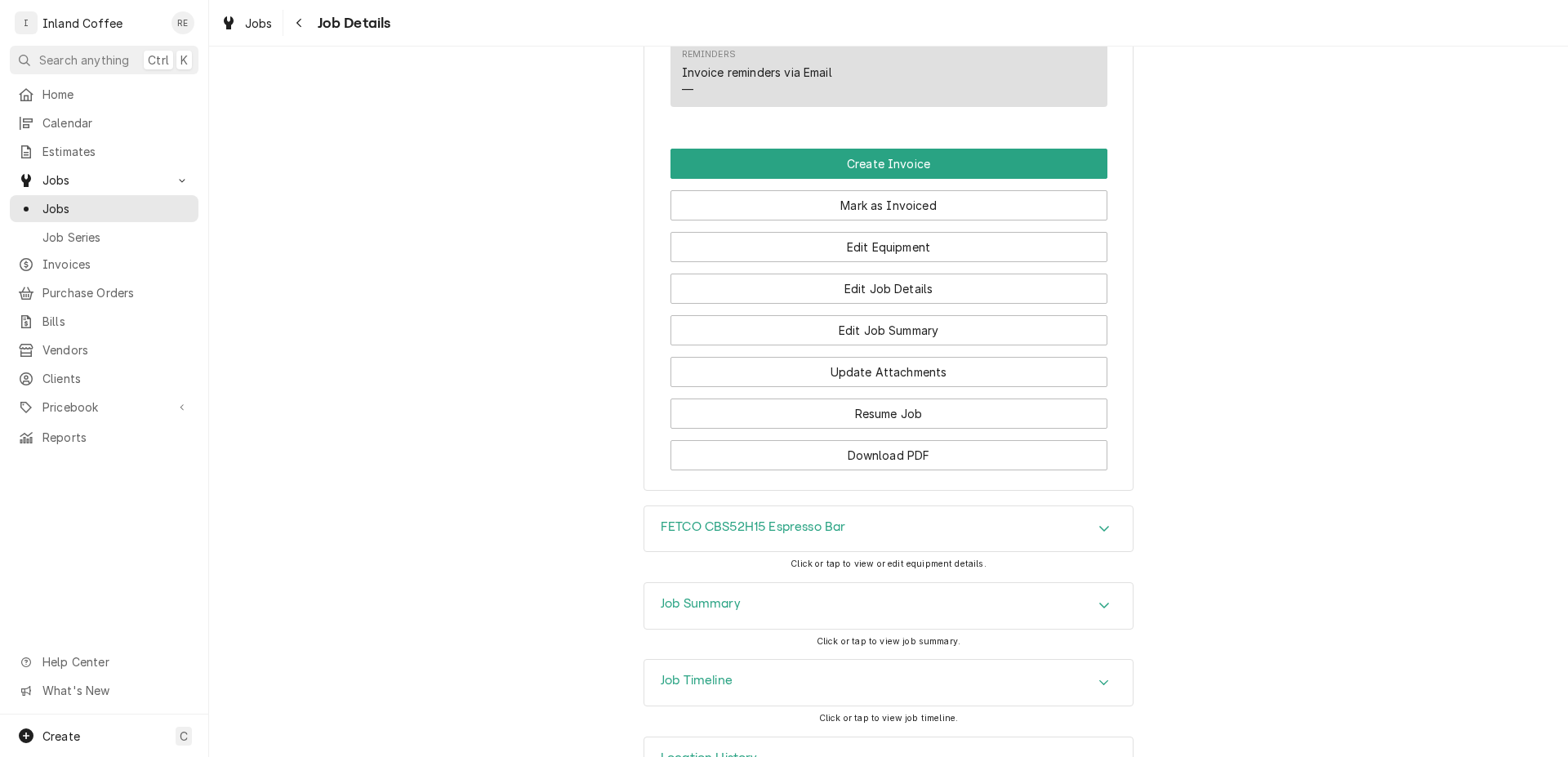
scroll to position [1410, 0]
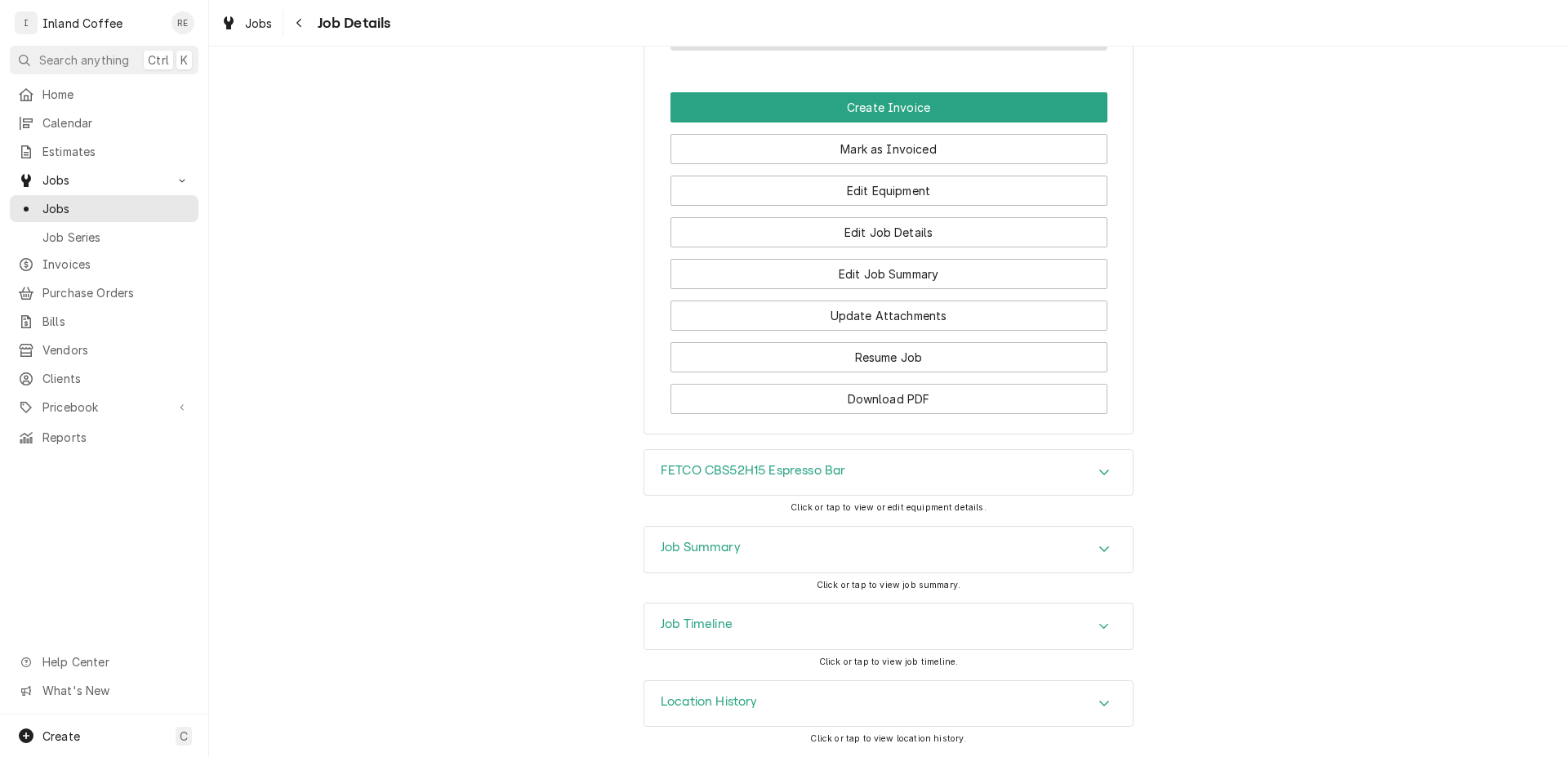
click at [1092, 618] on div "Accordion Header" at bounding box center [1104, 626] width 24 height 20
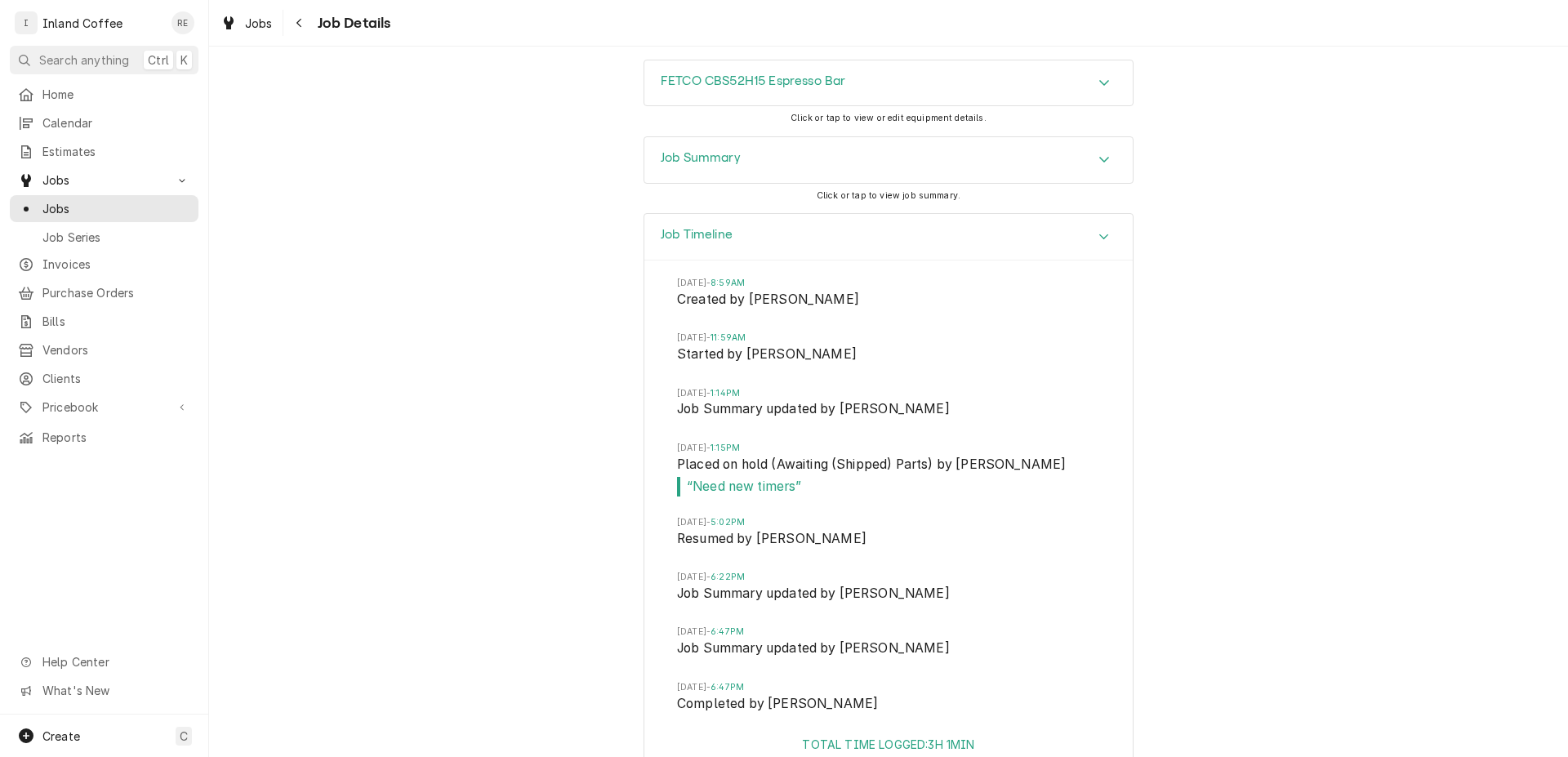
scroll to position [1827, 0]
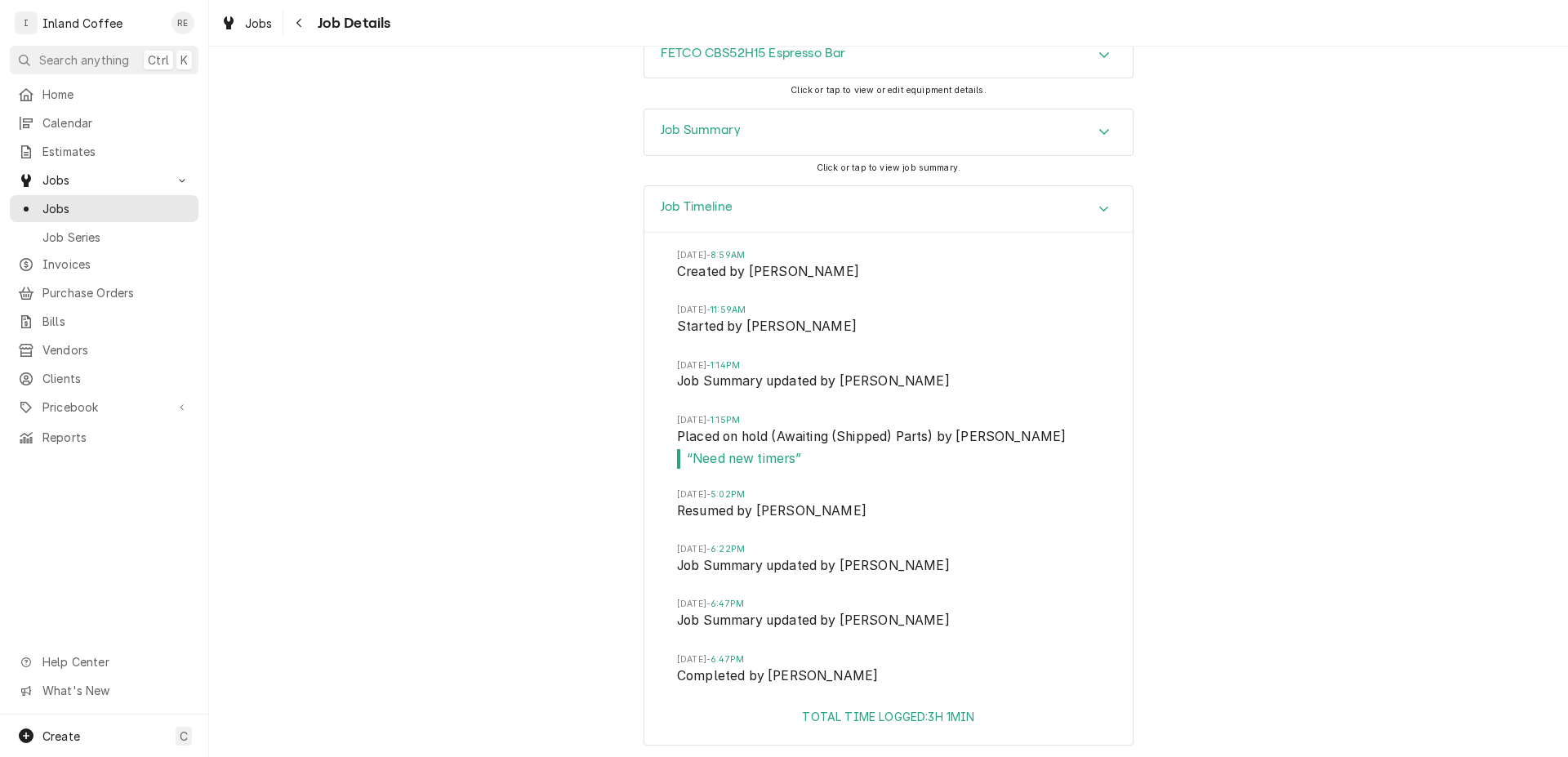
click at [1023, 402] on li "Tue, Aug 5, 2025 - 1:14PM Job Summary updated by David Easley" at bounding box center [888, 386] width 422 height 55
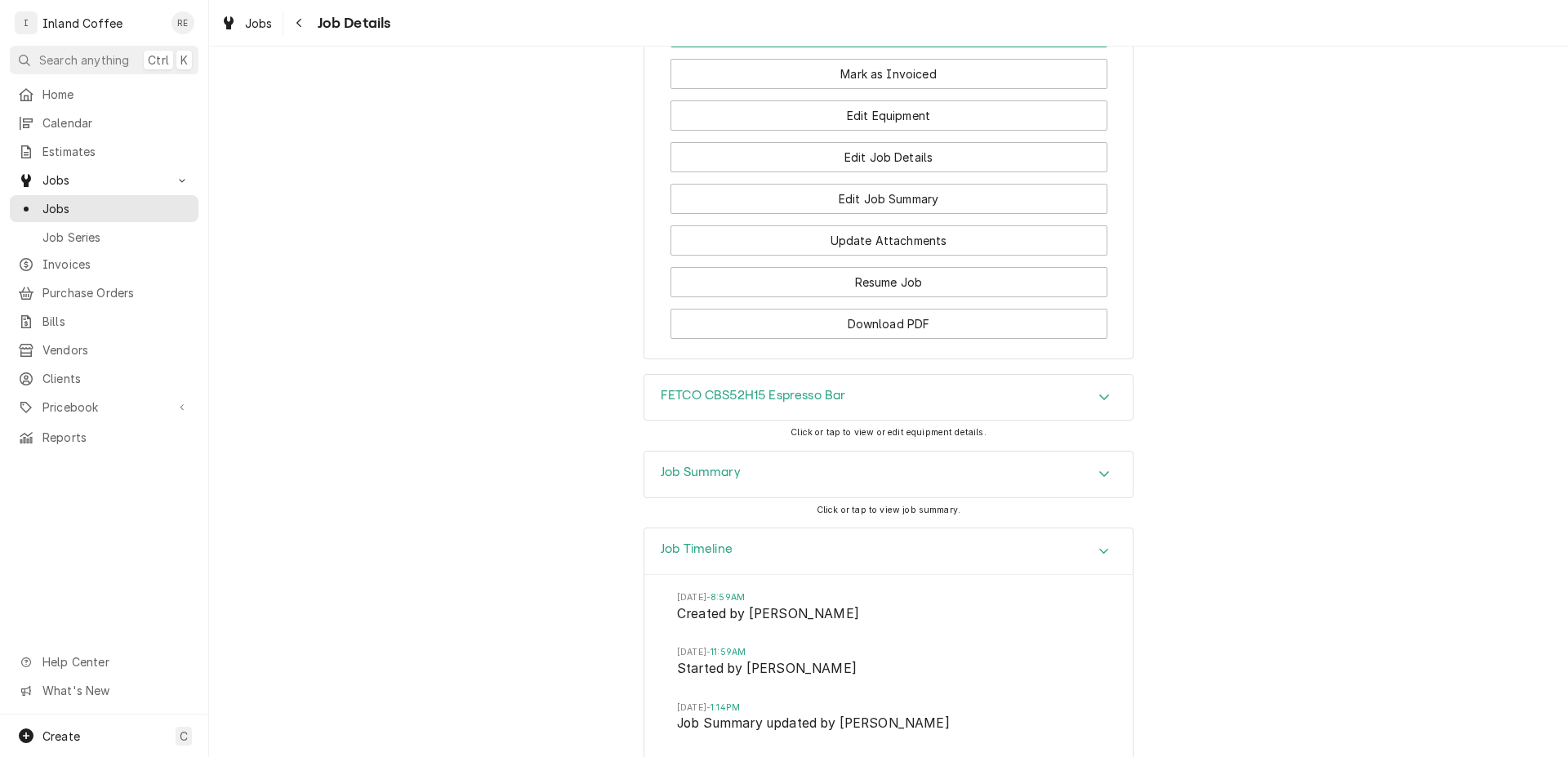
scroll to position [1490, 0]
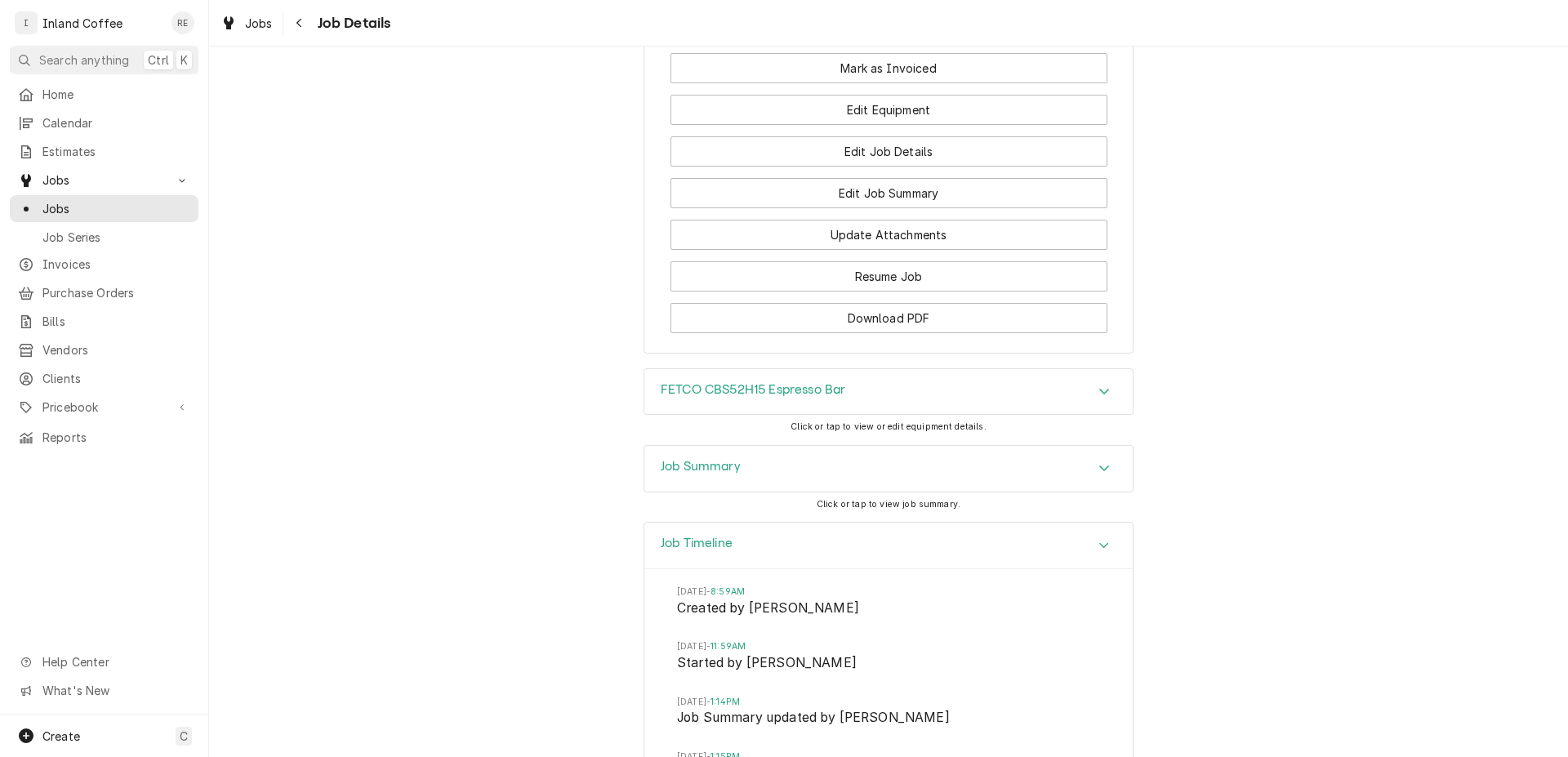
click at [1102, 392] on icon "Accordion Header" at bounding box center [1104, 391] width 11 height 13
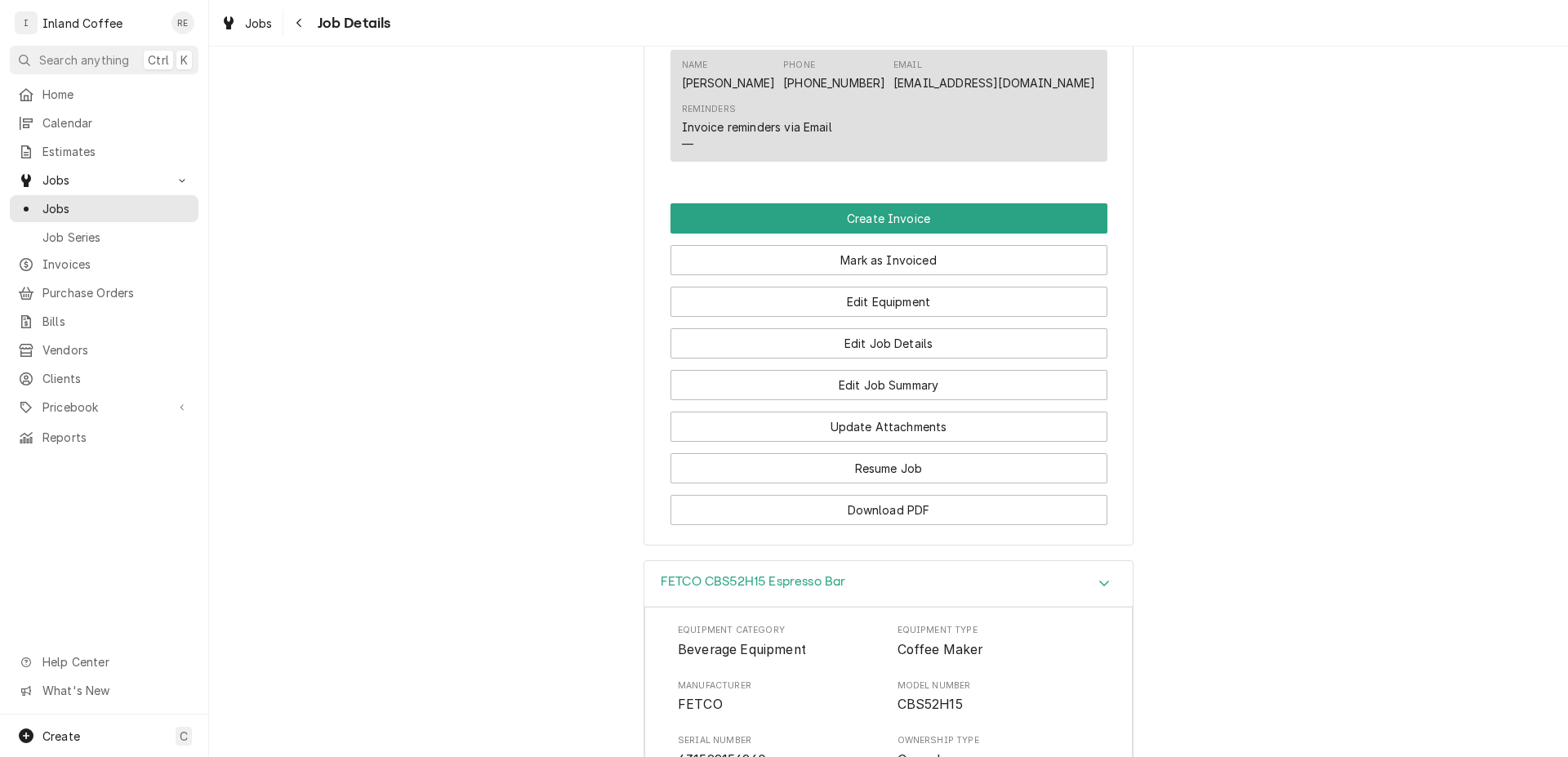
scroll to position [1282, 0]
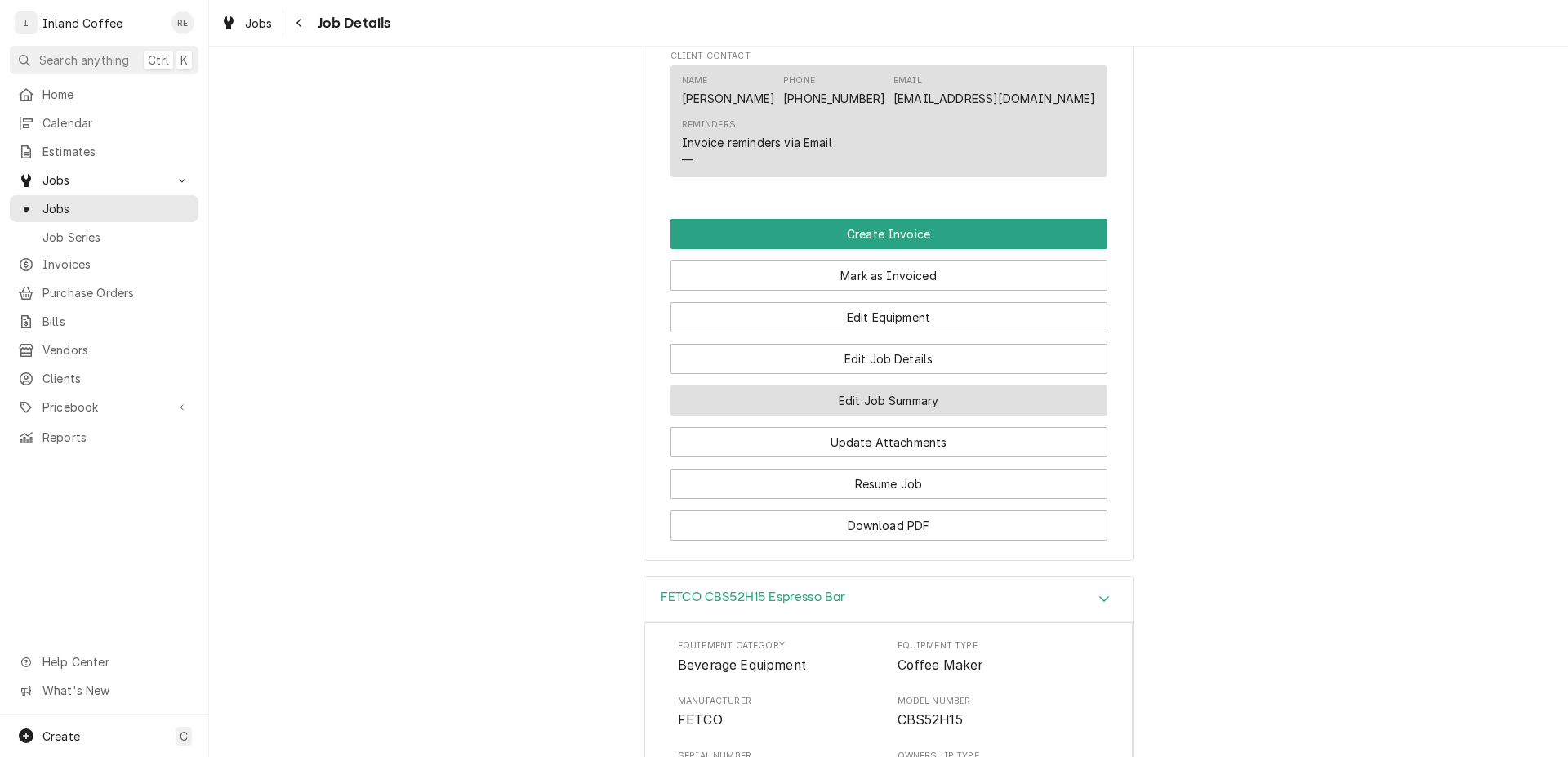
click at [891, 399] on button "Edit Job Summary" at bounding box center [888, 400] width 436 height 30
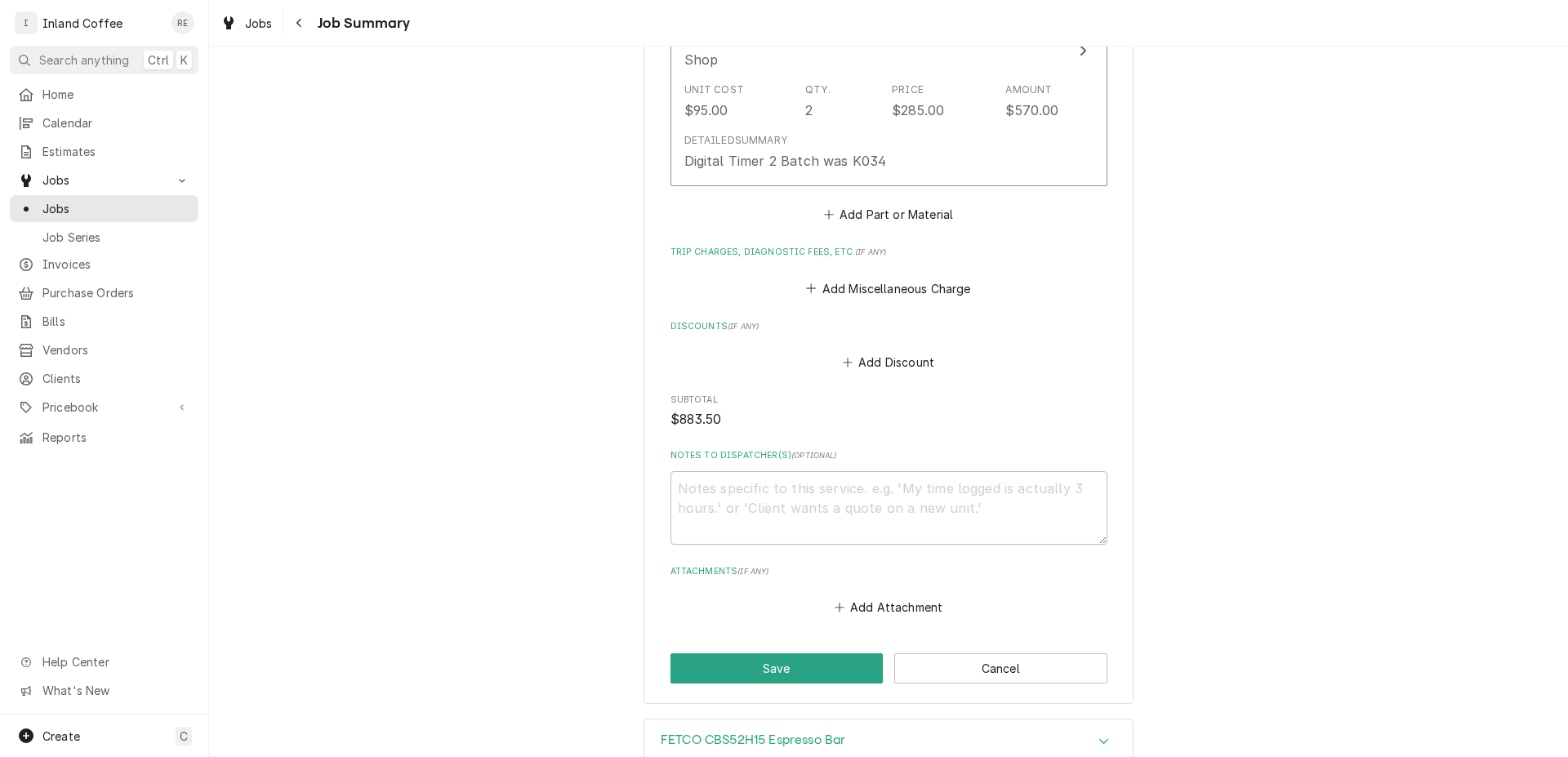
scroll to position [1443, 0]
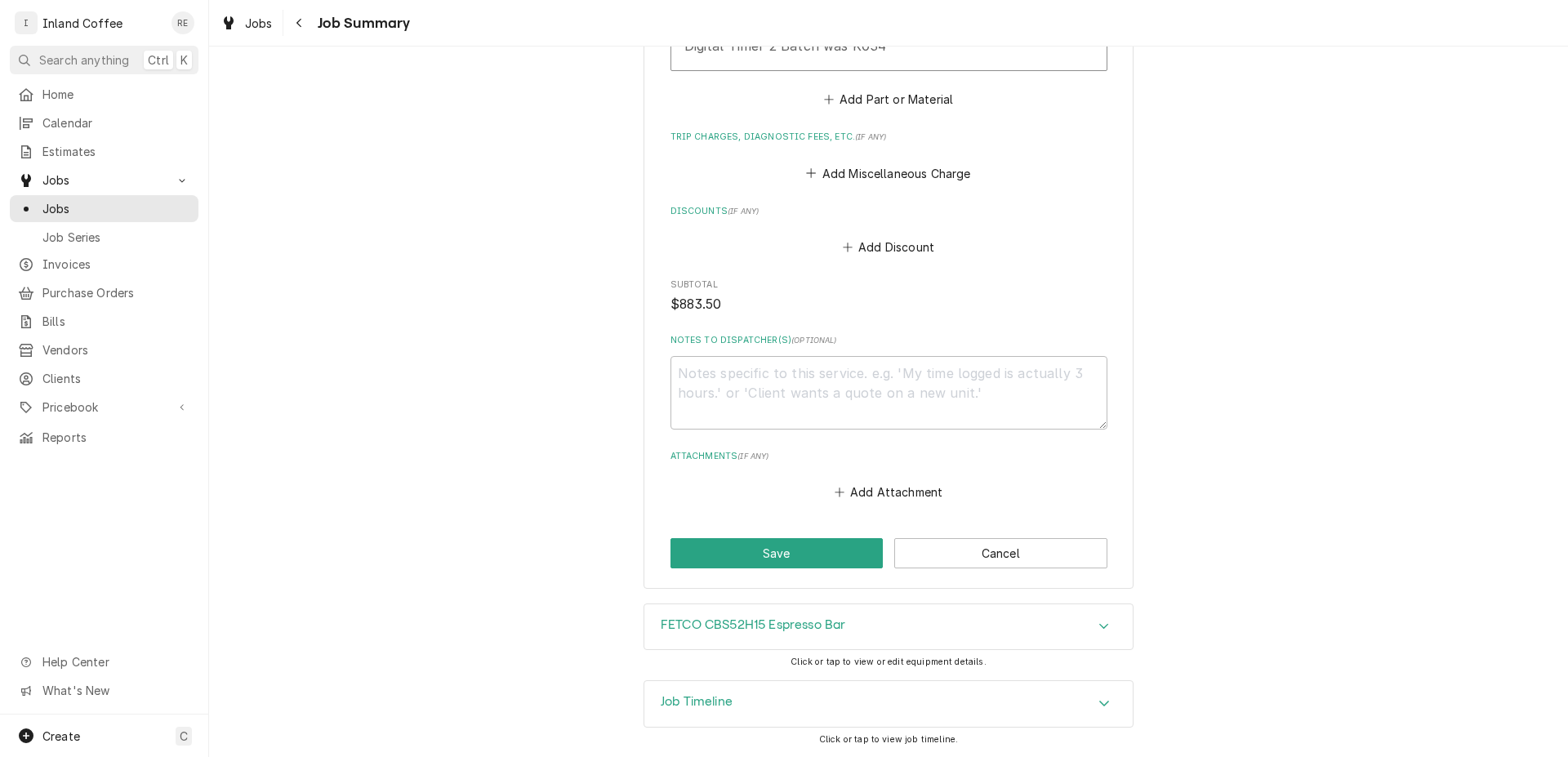
click at [1098, 707] on icon "Accordion Header" at bounding box center [1104, 703] width 11 height 13
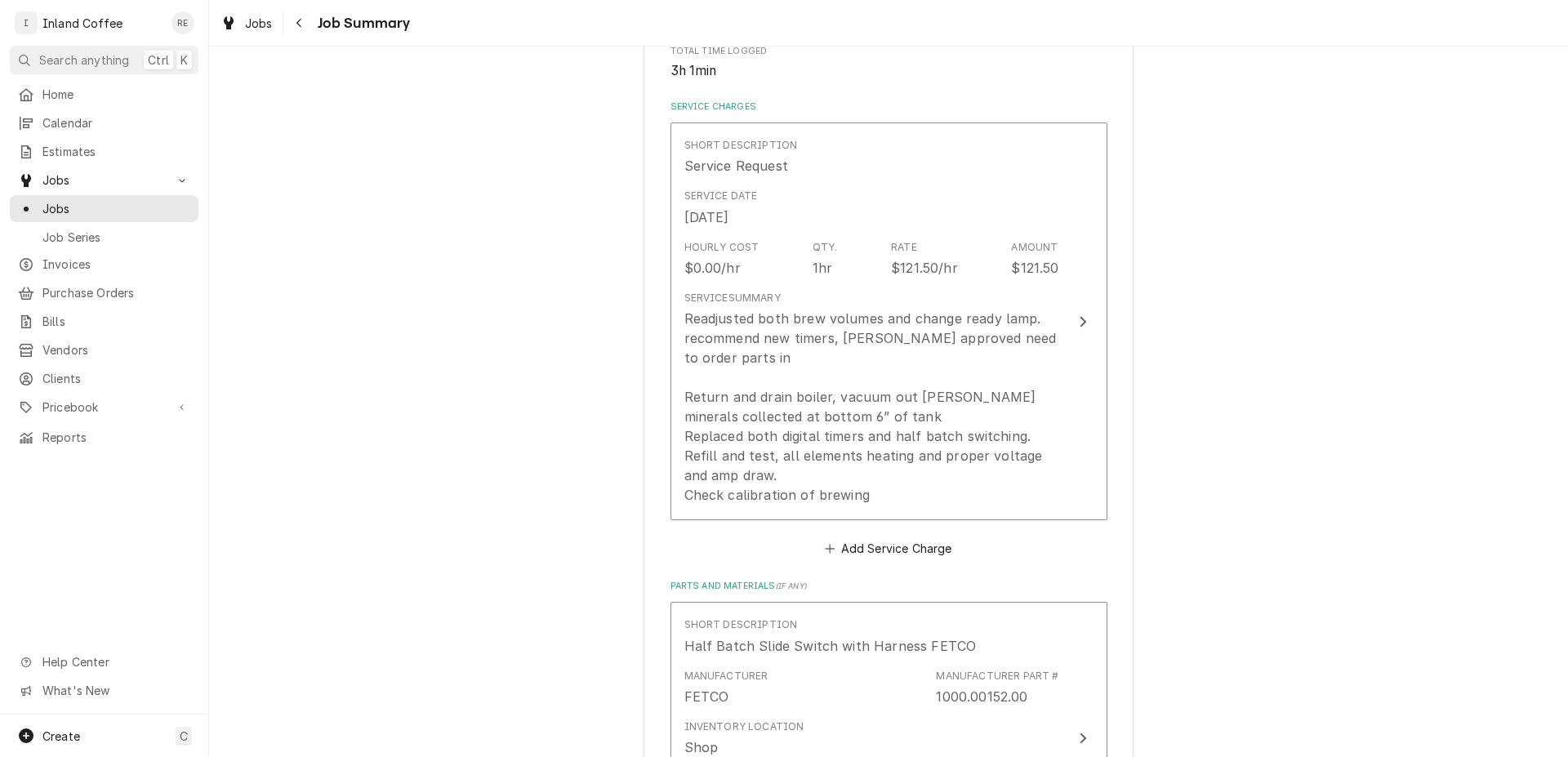
scroll to position [353, 0]
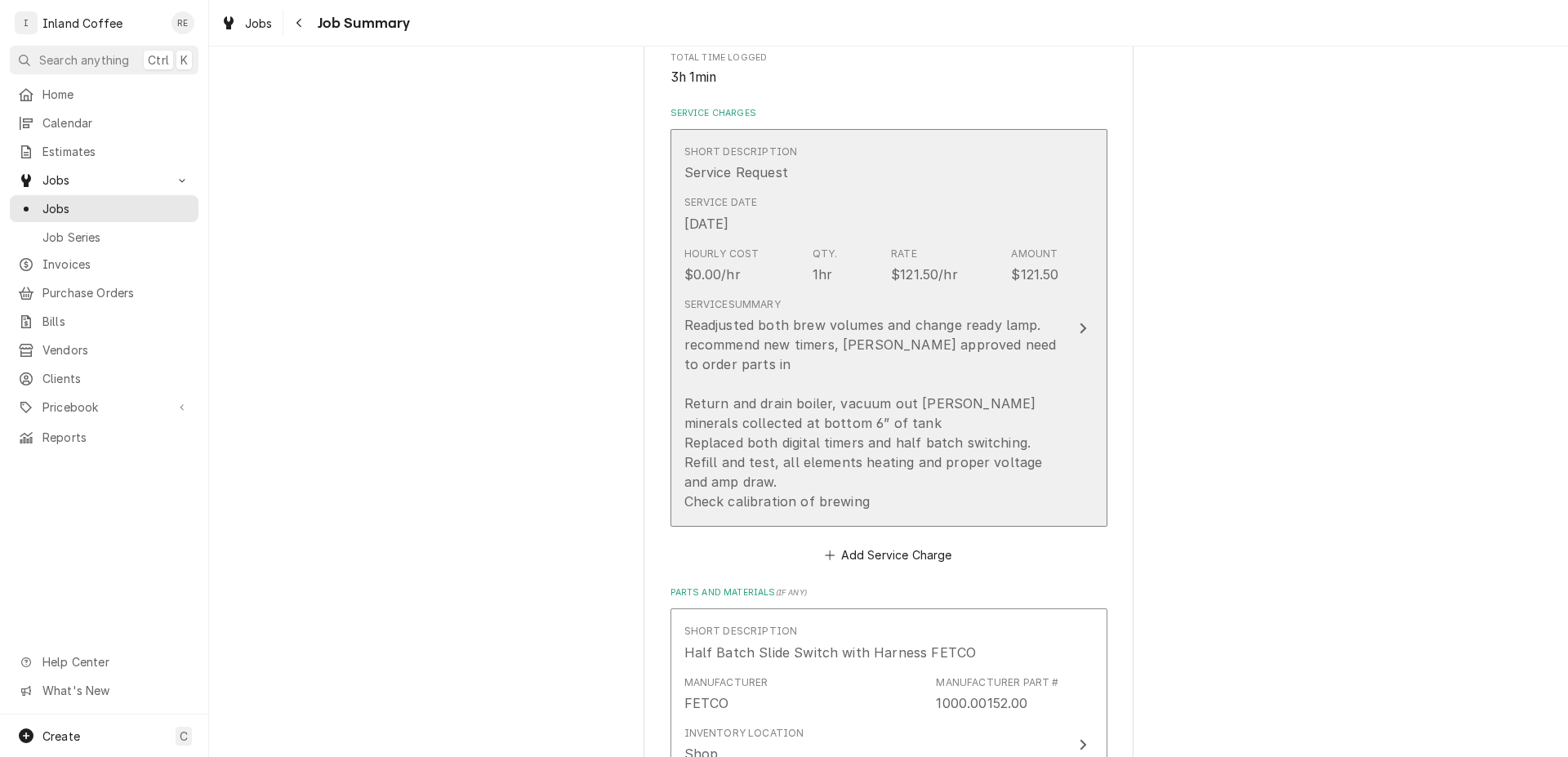
drag, startPoint x: 898, startPoint y: 505, endPoint x: 808, endPoint y: 488, distance: 91.6
click at [808, 488] on div "Readjusted both brew volumes and change ready lamp. recommend new timers, Angel…" at bounding box center [871, 413] width 375 height 196
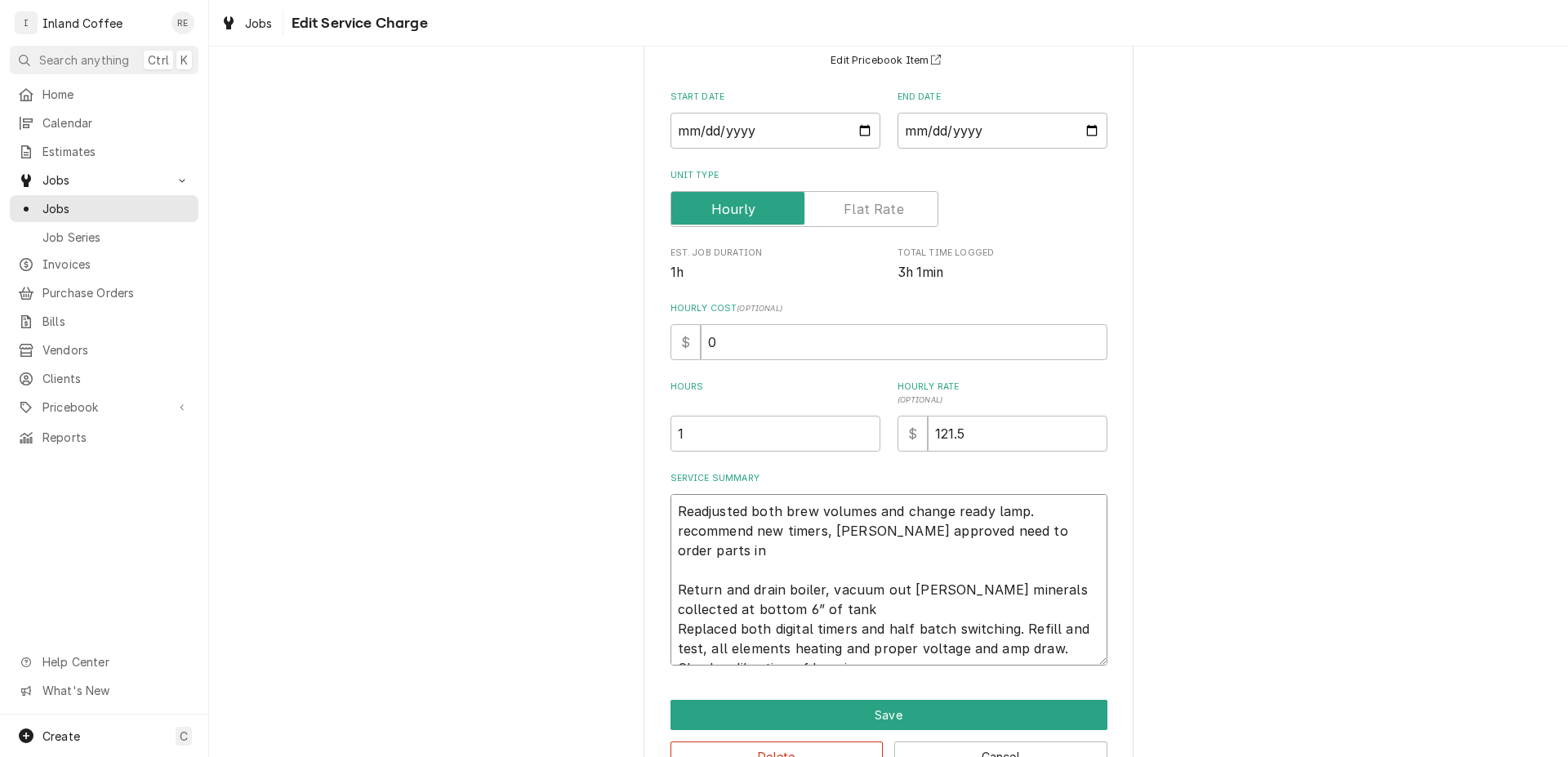
scroll to position [199, 0]
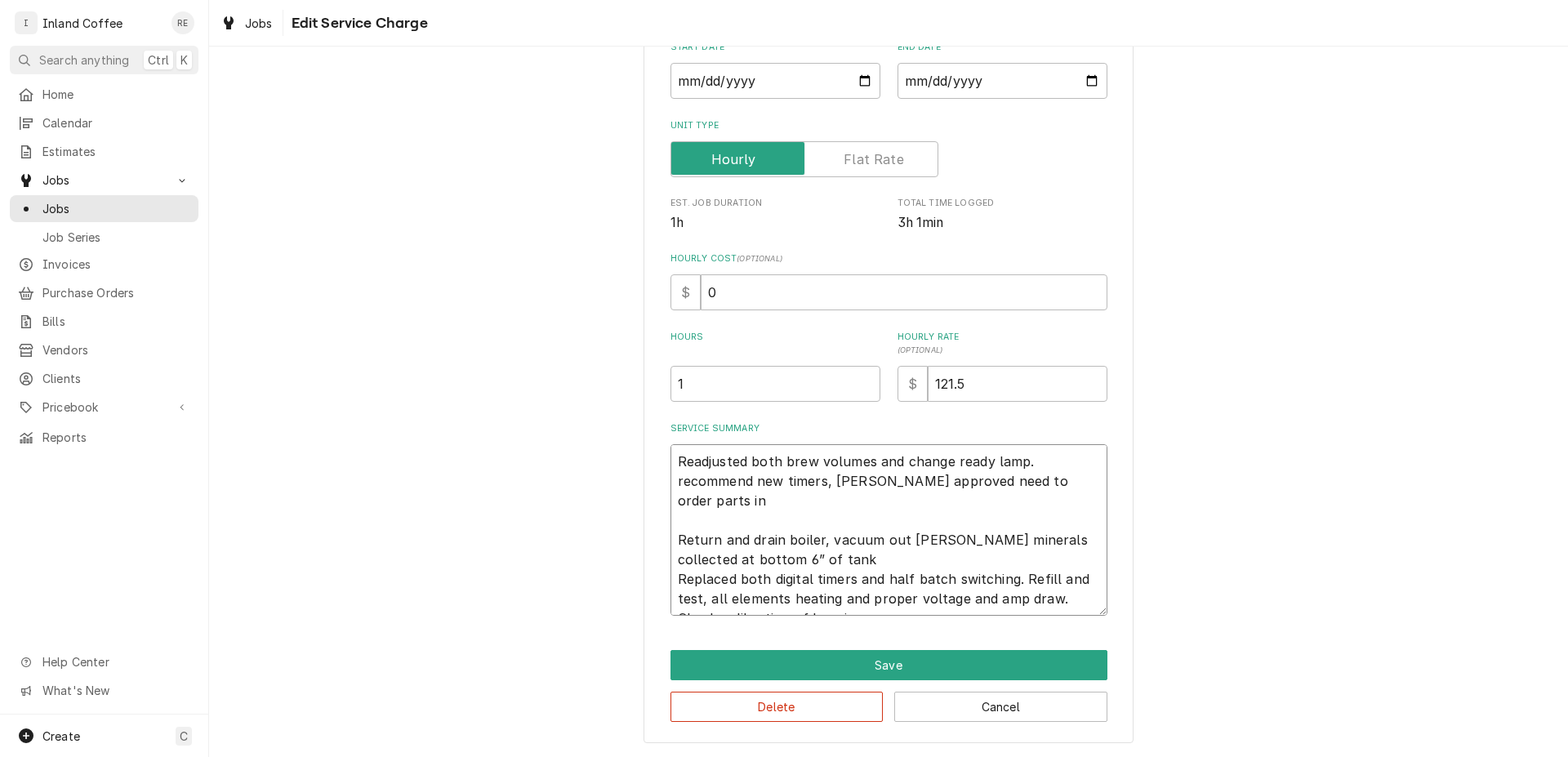
drag, startPoint x: 669, startPoint y: 656, endPoint x: 924, endPoint y: 542, distance: 279.3
click at [924, 542] on textarea "Readjusted both brew volumes and change ready lamp. recommend new timers, Angel…" at bounding box center [888, 530] width 436 height 171
drag, startPoint x: 864, startPoint y: 604, endPoint x: 640, endPoint y: 453, distance: 270.1
click at [670, 453] on textarea "Readjusted both brew volumes and change ready lamp. recommend new timers, Angel…" at bounding box center [888, 530] width 436 height 171
click at [882, 582] on textarea "Readjusted both brew volumes and change ready lamp. recommend new timers, Angel…" at bounding box center [888, 530] width 436 height 171
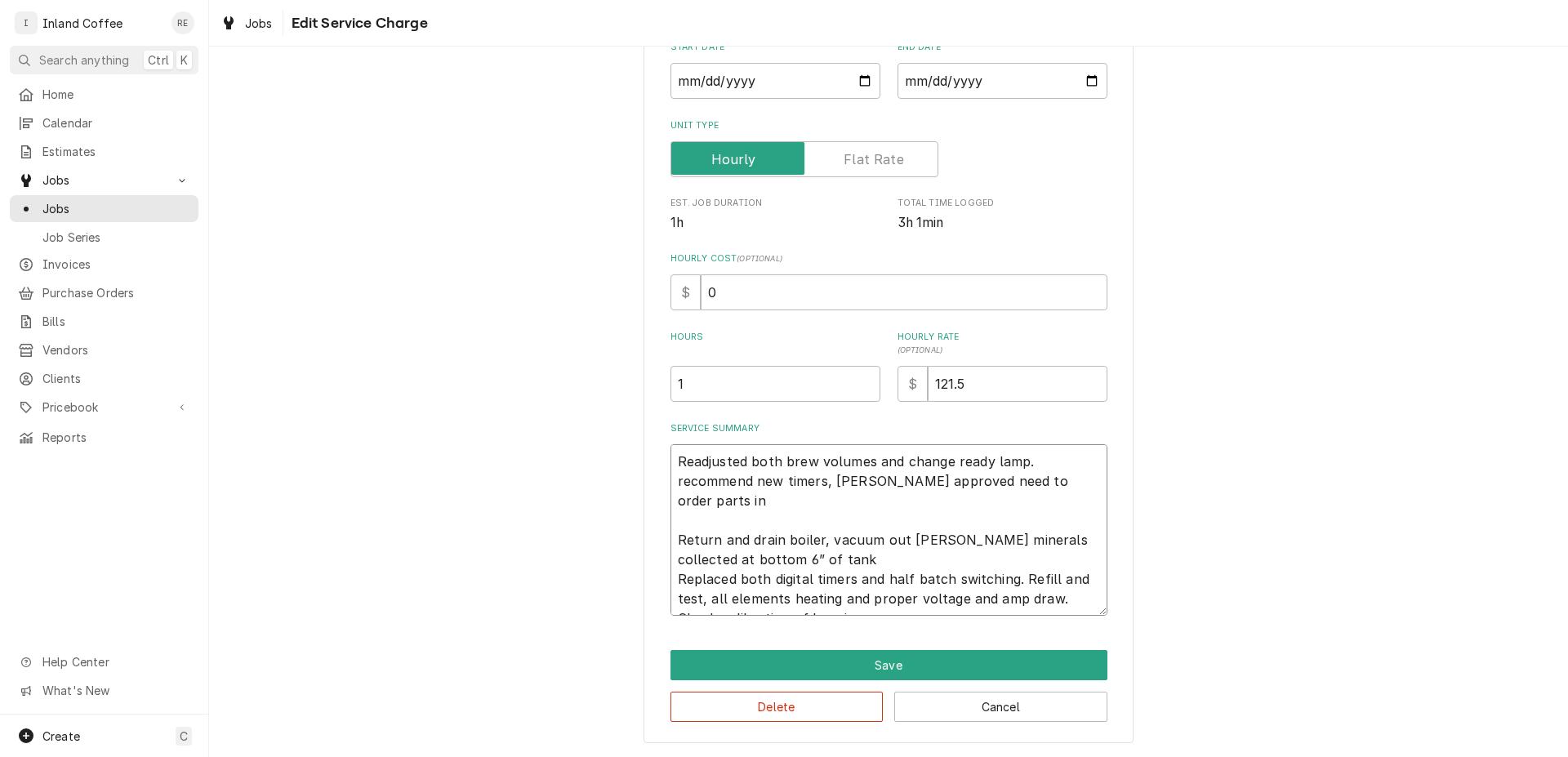
click at [943, 463] on textarea "Readjusted both brew volumes and change ready lamp. recommend new timers, Angel…" at bounding box center [888, 530] width 436 height 171
type textarea "x"
type textarea "Readjusted both brew volumes and chang ready lamp. recommend new timers, Angela…"
type textarea "x"
type textarea "Readjusted both brew volumes and chan ready lamp. recommend new timers, Angela …"
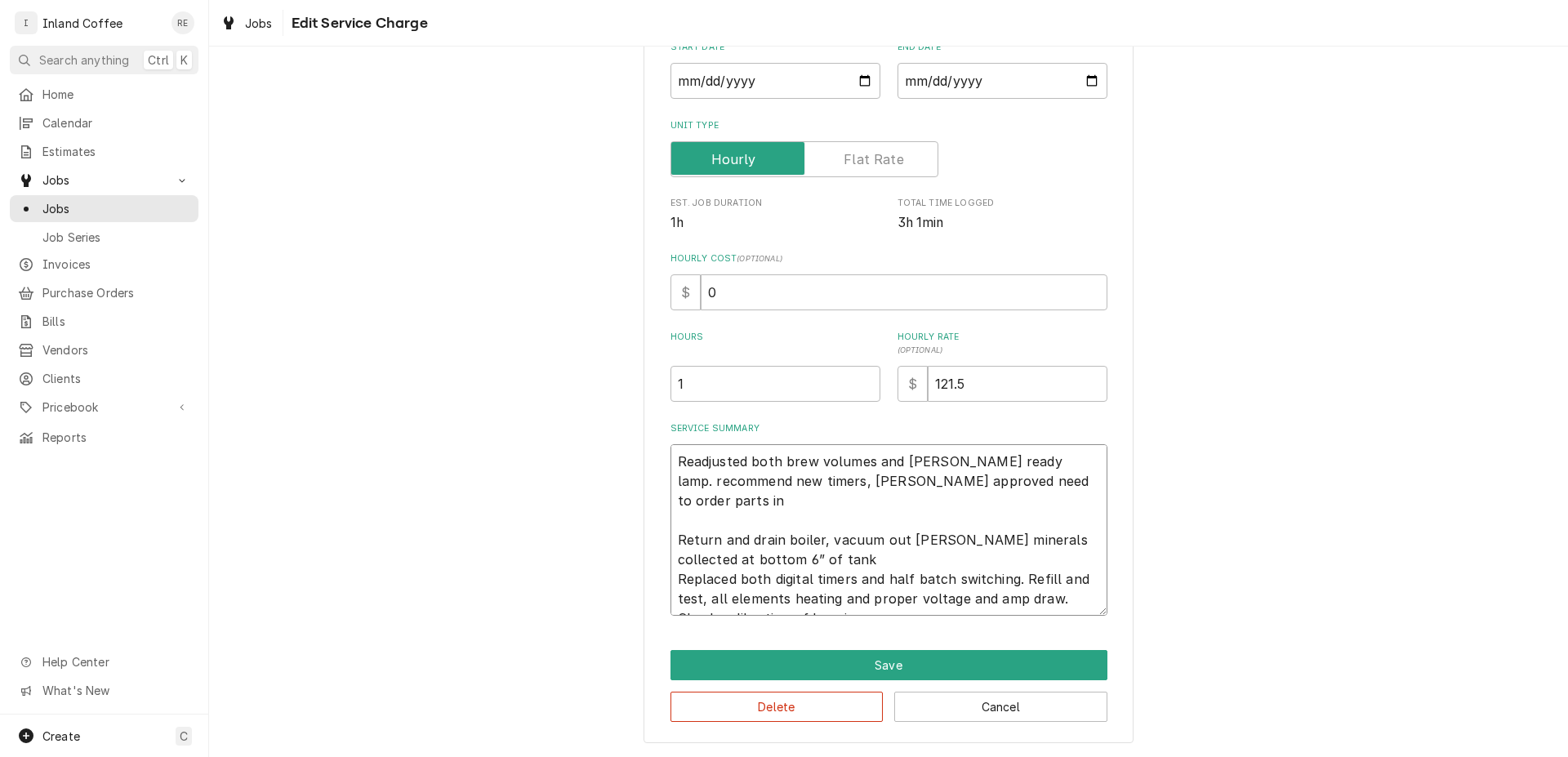
type textarea "x"
type textarea "Readjusted both brew volumes and cha ready lamp. recommend new timers, Angela a…"
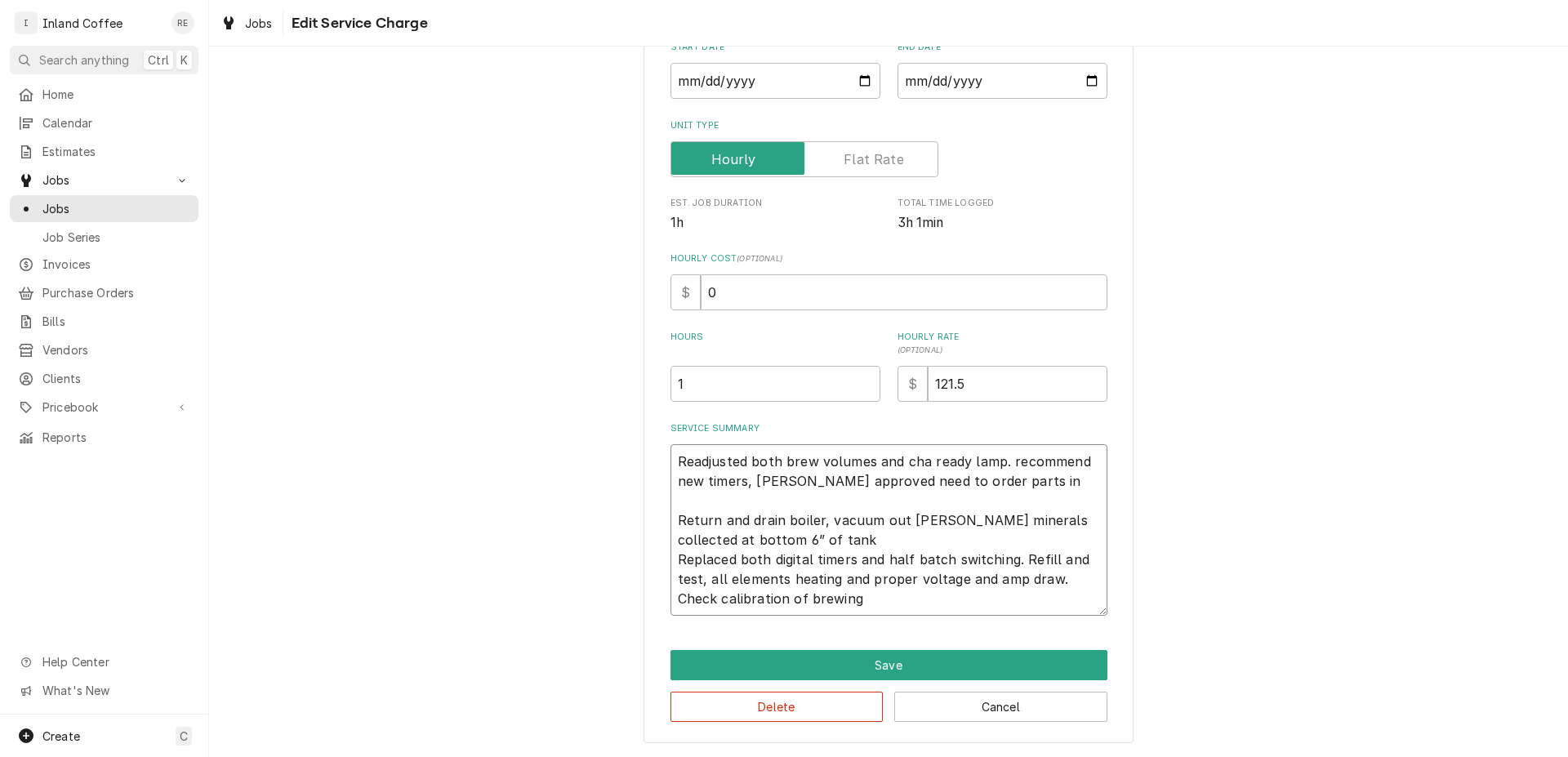
type textarea "x"
type textarea "Readjusted both brew volumes and ch ready lamp. recommend new timers, Angela ap…"
type textarea "x"
type textarea "Readjusted both brew volumes and c ready lamp. recommend new timers, Angela app…"
type textarea "x"
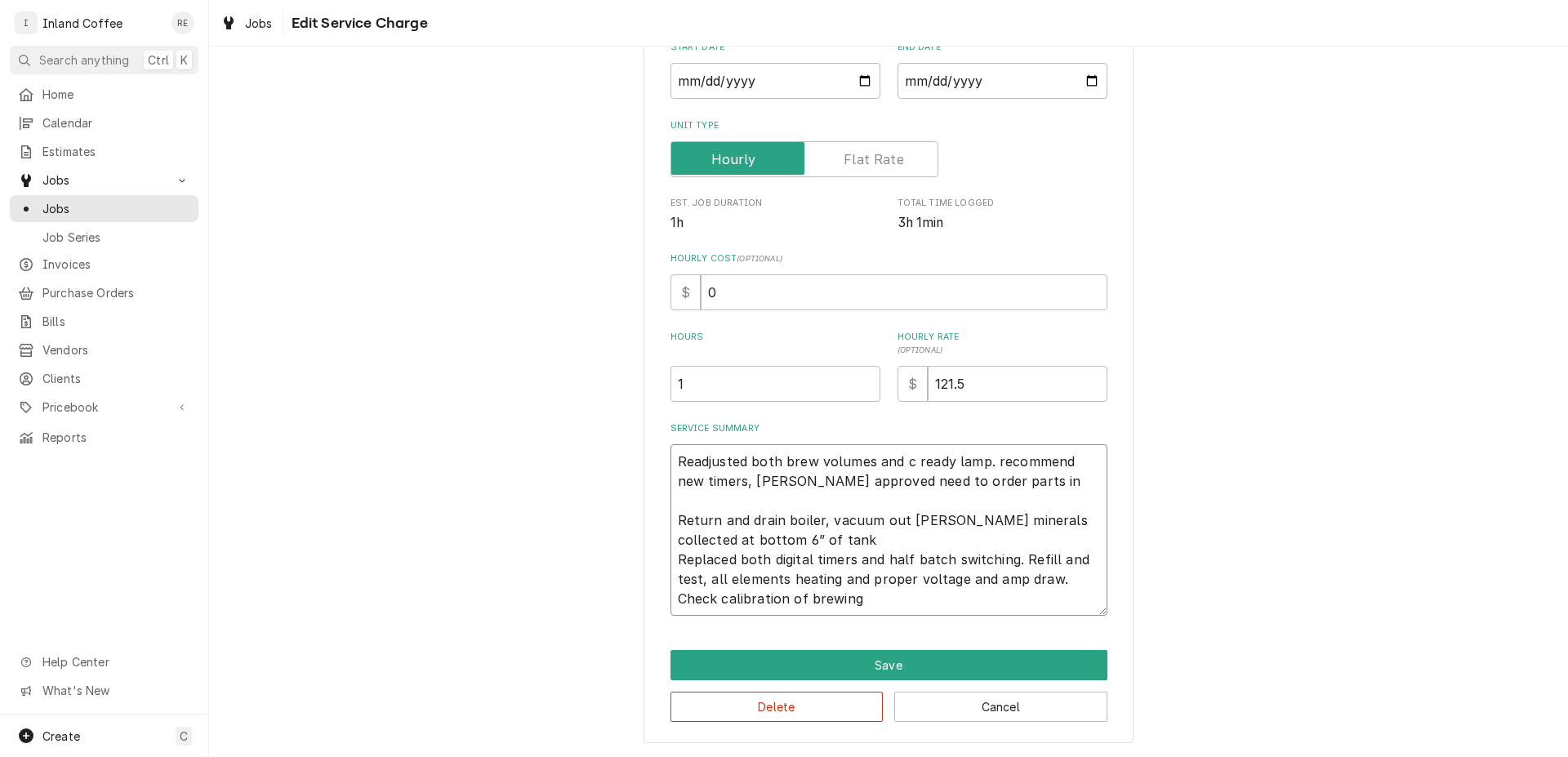
type textarea "Readjusted both brew volumes and ready lamp. recommend new timers, Angela appro…"
type textarea "x"
type textarea "Readjusted both brew volumes and r ready lamp. recommend new timers, Angela app…"
type textarea "x"
type textarea "Readjusted both brew volumes and re ready lamp. recommend new timers, Angela ap…"
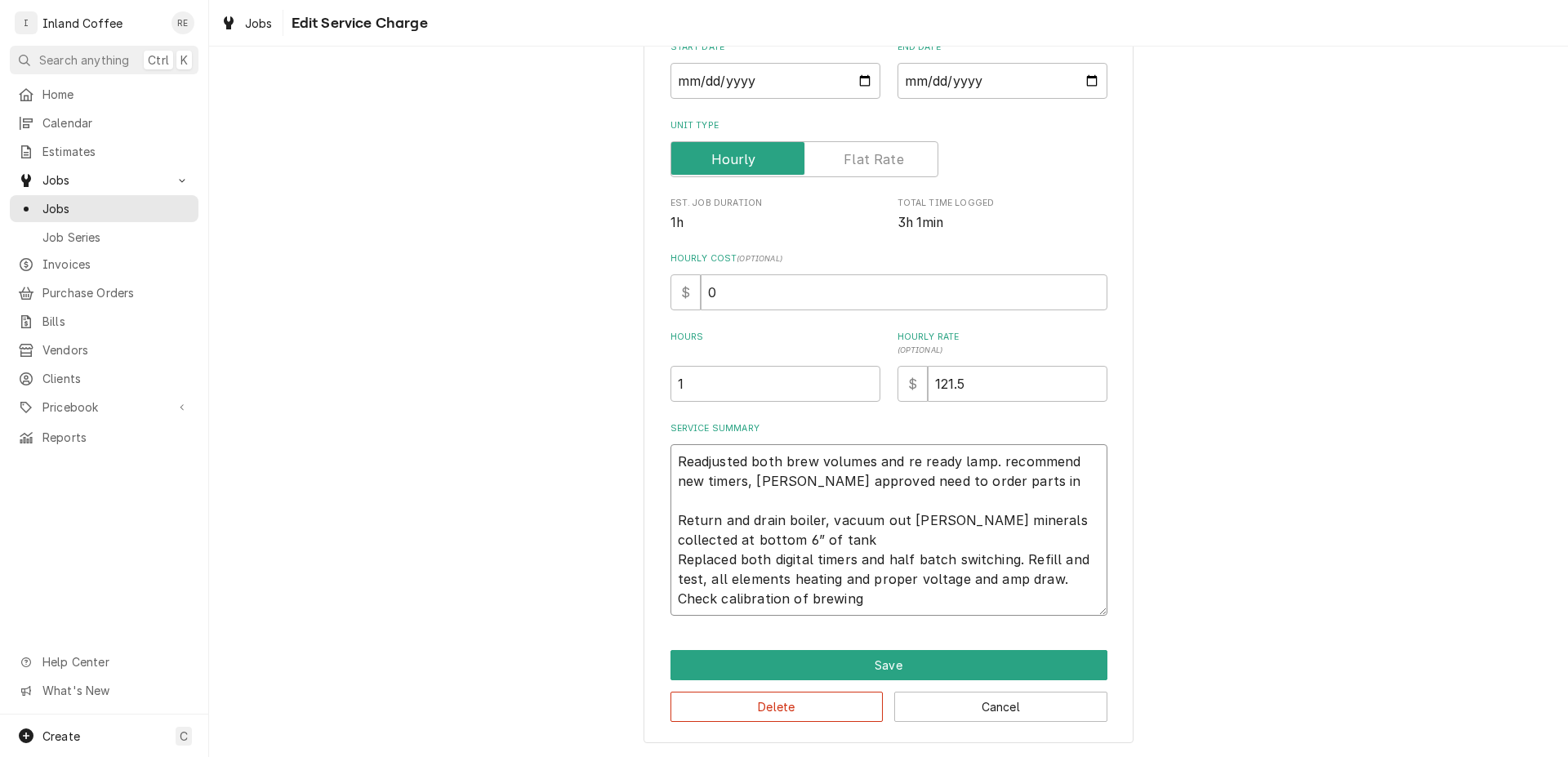
type textarea "x"
type textarea "Readjusted both brew volumes and rep ready lamp. recommend new timers, Angela a…"
type textarea "x"
type textarea "Readjusted both brew volumes and repl ready lamp. recommend new timers, Angela …"
type textarea "x"
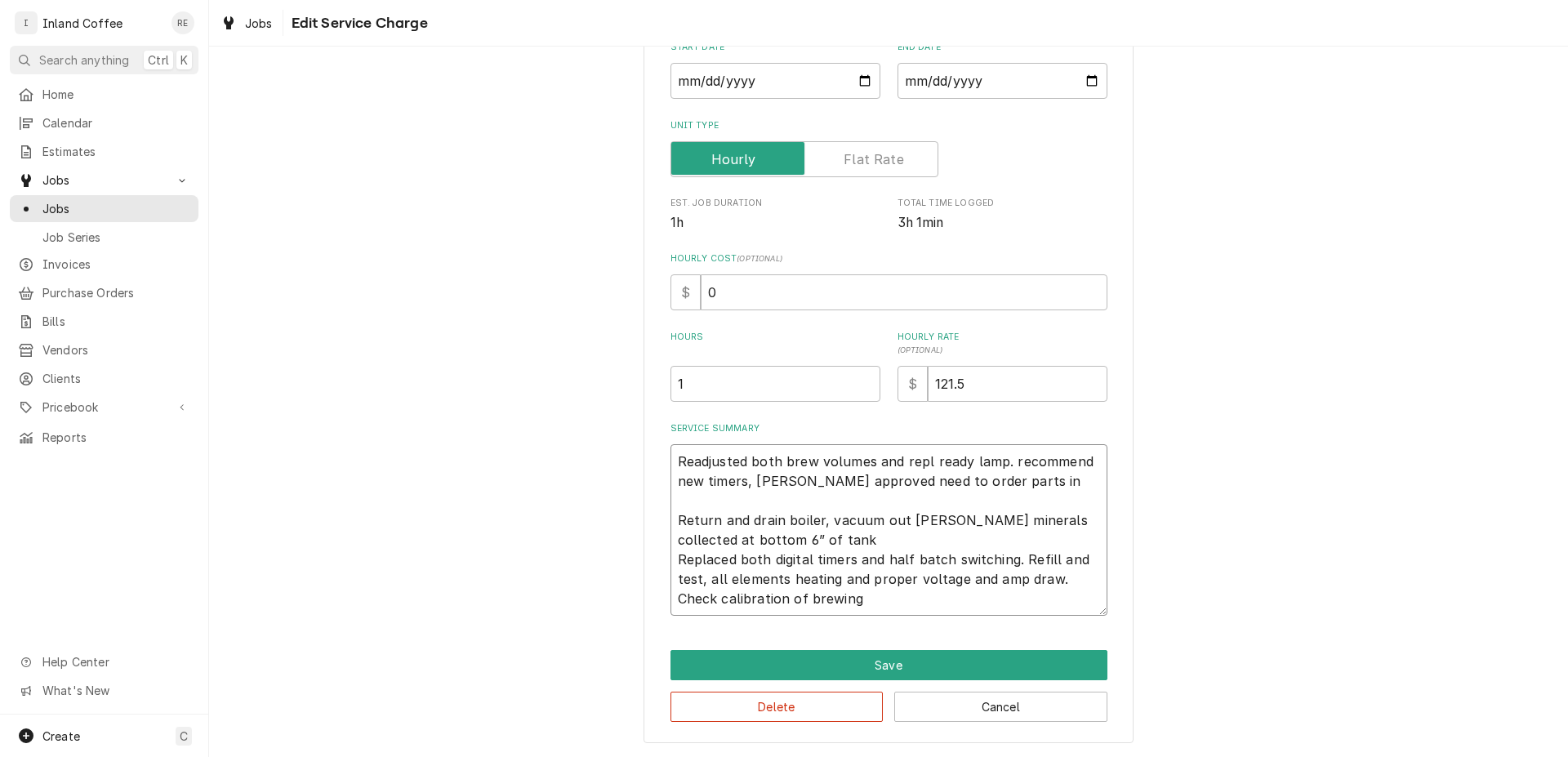
type textarea "Readjusted both brew volumes and repla ready lamp. recommend new timers, Angela…"
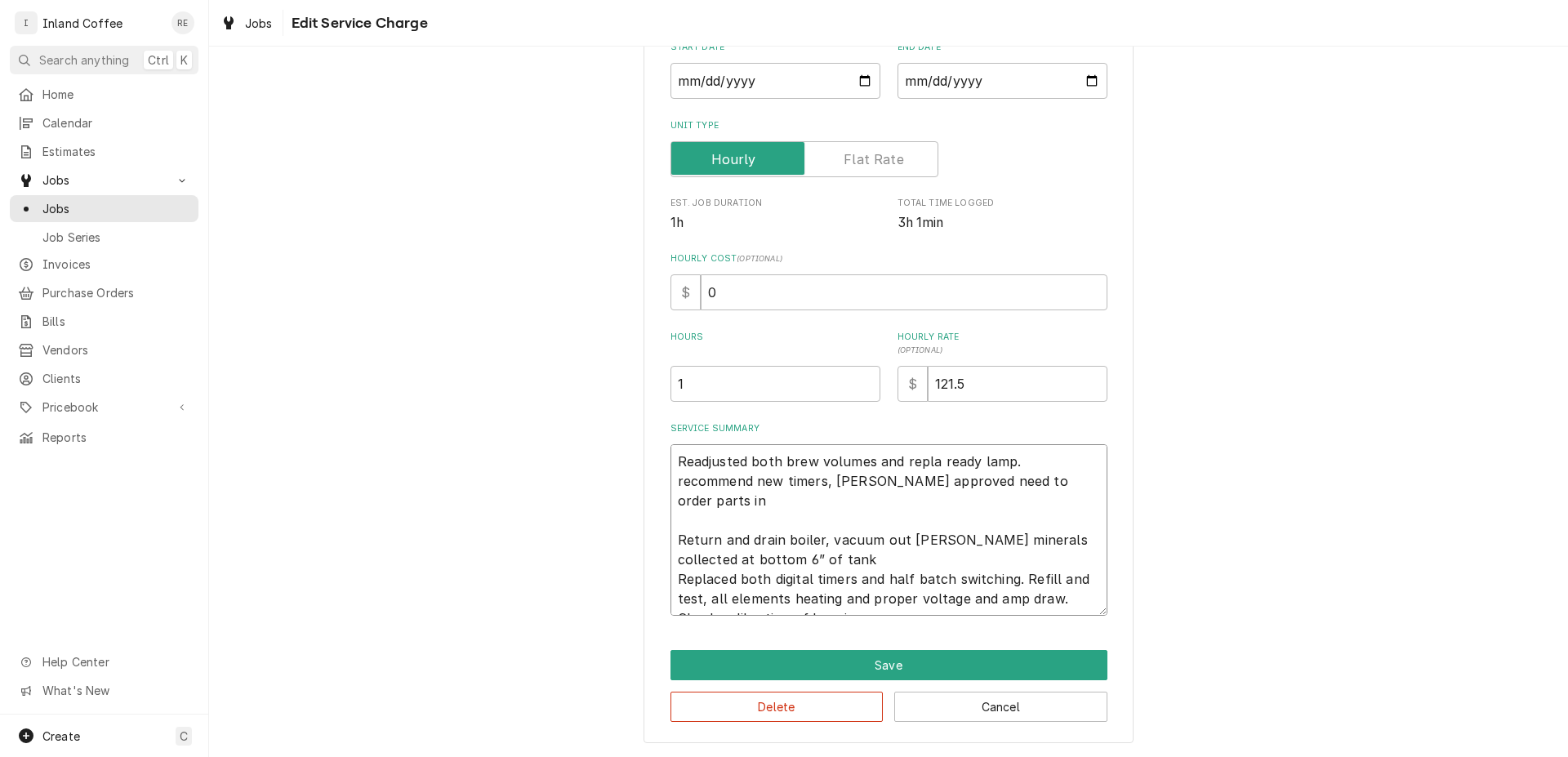
type textarea "x"
type textarea "Readjusted both brew volumes and replac ready lamp. recommend new timers, Angel…"
type textarea "x"
type textarea "Readjusted both brew volumes and replace ready lamp. recommend new timers, Ange…"
type textarea "x"
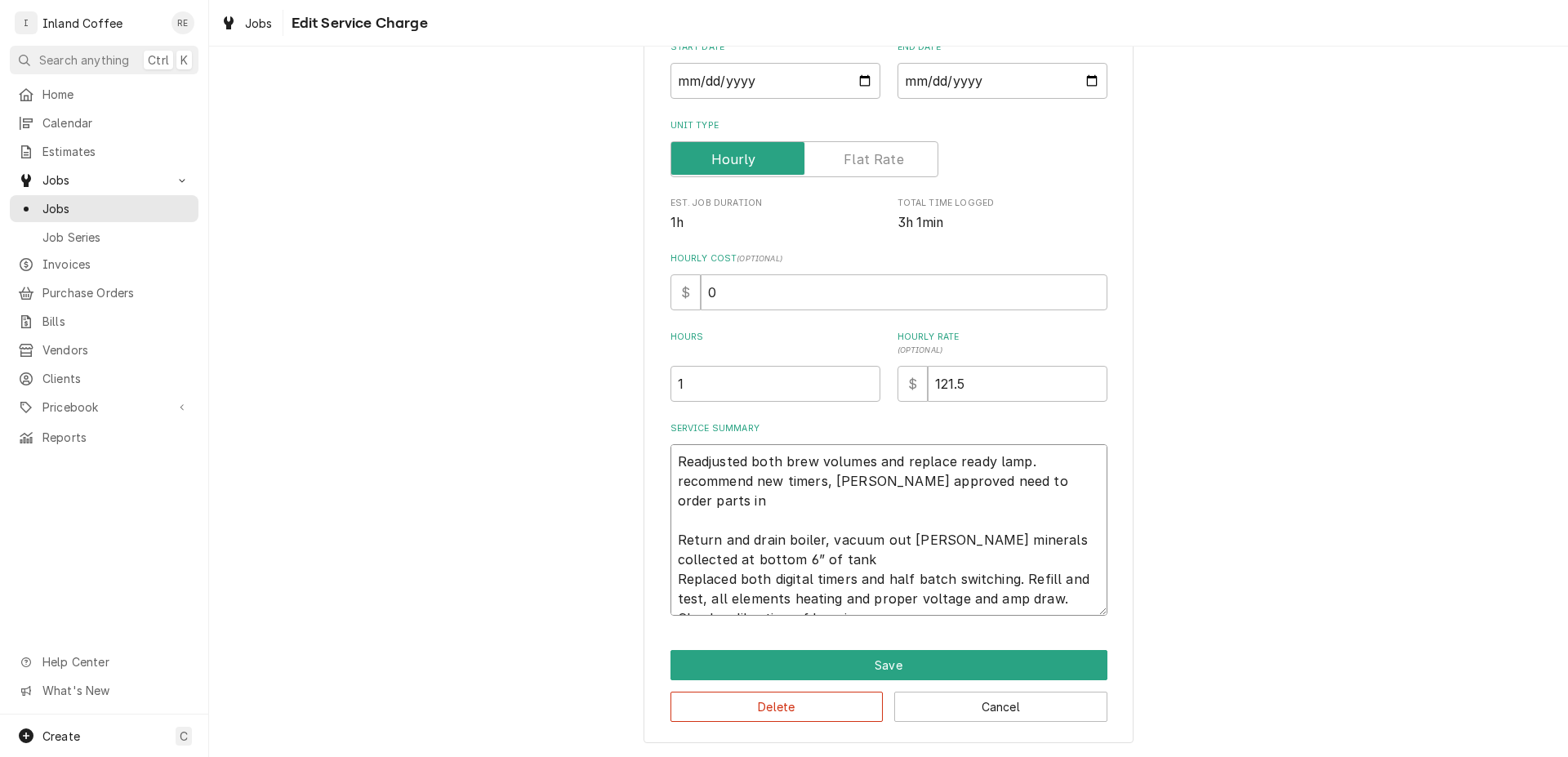
type textarea "Readjusted both brew volumes and replaced ready lamp. recommend new timers, Ang…"
click at [676, 477] on textarea "Readjusted both brew volumes and replaced ready lamp. recommend new timers, Ang…" at bounding box center [888, 530] width 436 height 171
type textarea "x"
type textarea "Readjusted both brew volumes and replaced ready lamp. ecommend new timers, Ange…"
type textarea "x"
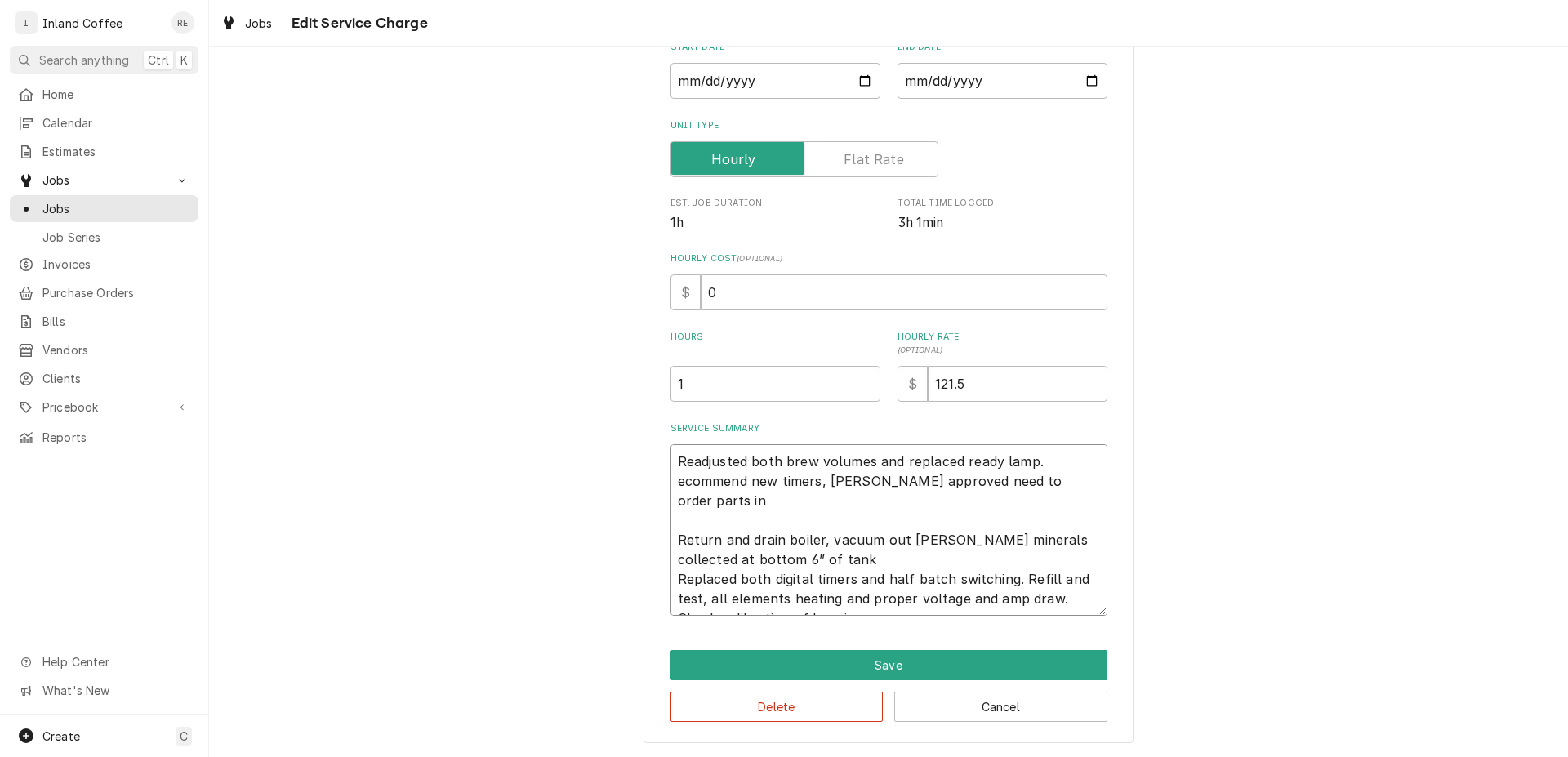
type textarea "Readjusted both brew volumes and replaced ready lamp. Recommend new timers, Ang…"
click at [830, 483] on textarea "Readjusted both brew volumes and replaced ready lamp. Recommend new timers, Ang…" at bounding box center [888, 530] width 436 height 171
type textarea "x"
type textarea "Readjusted both brew volumes and replaced ready lamp. Recommend new timers,Ange…"
type textarea "x"
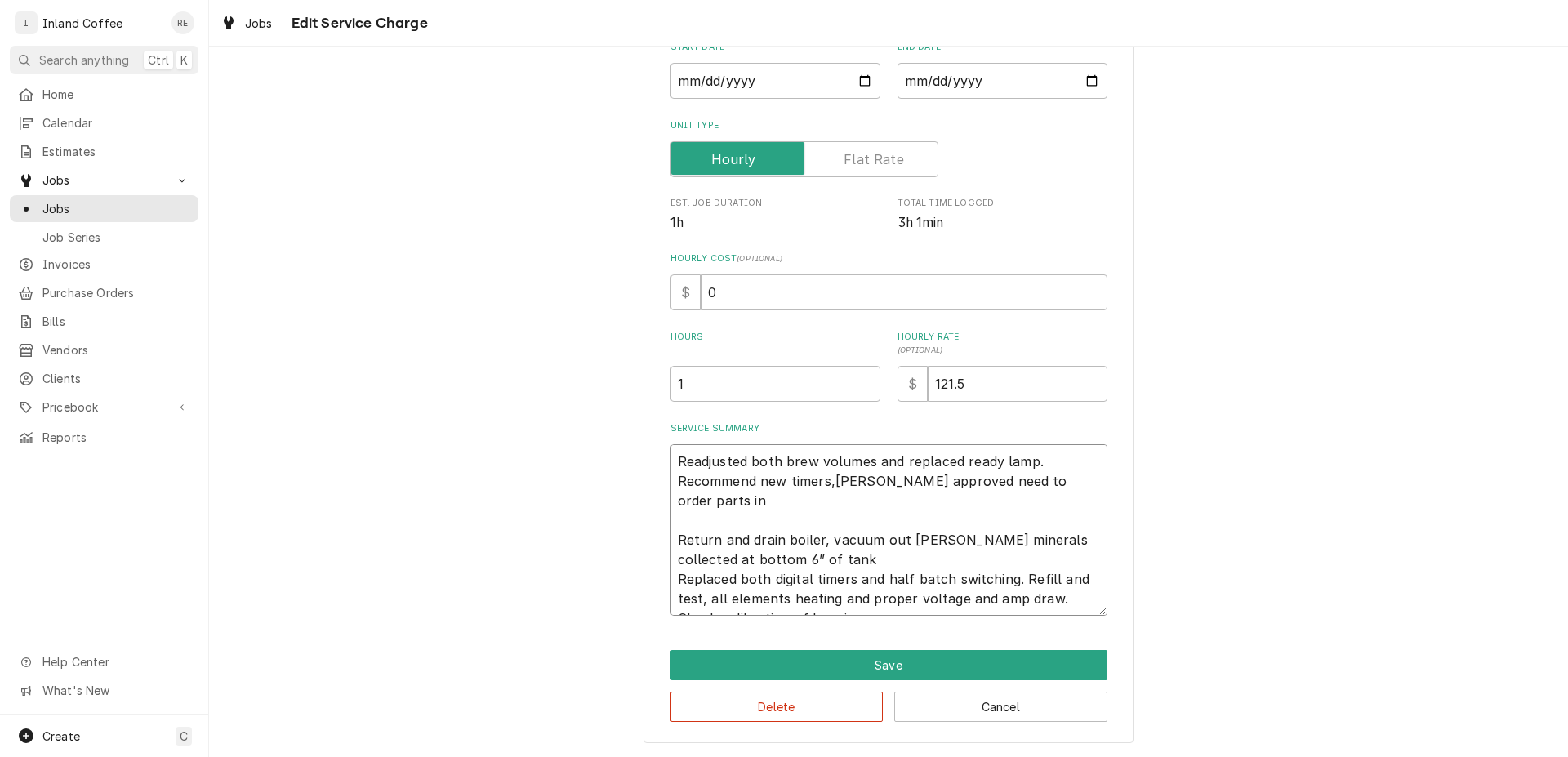
type textarea "Readjusted both brew volumes and replaced ready lamp. Recommend new timersAngel…"
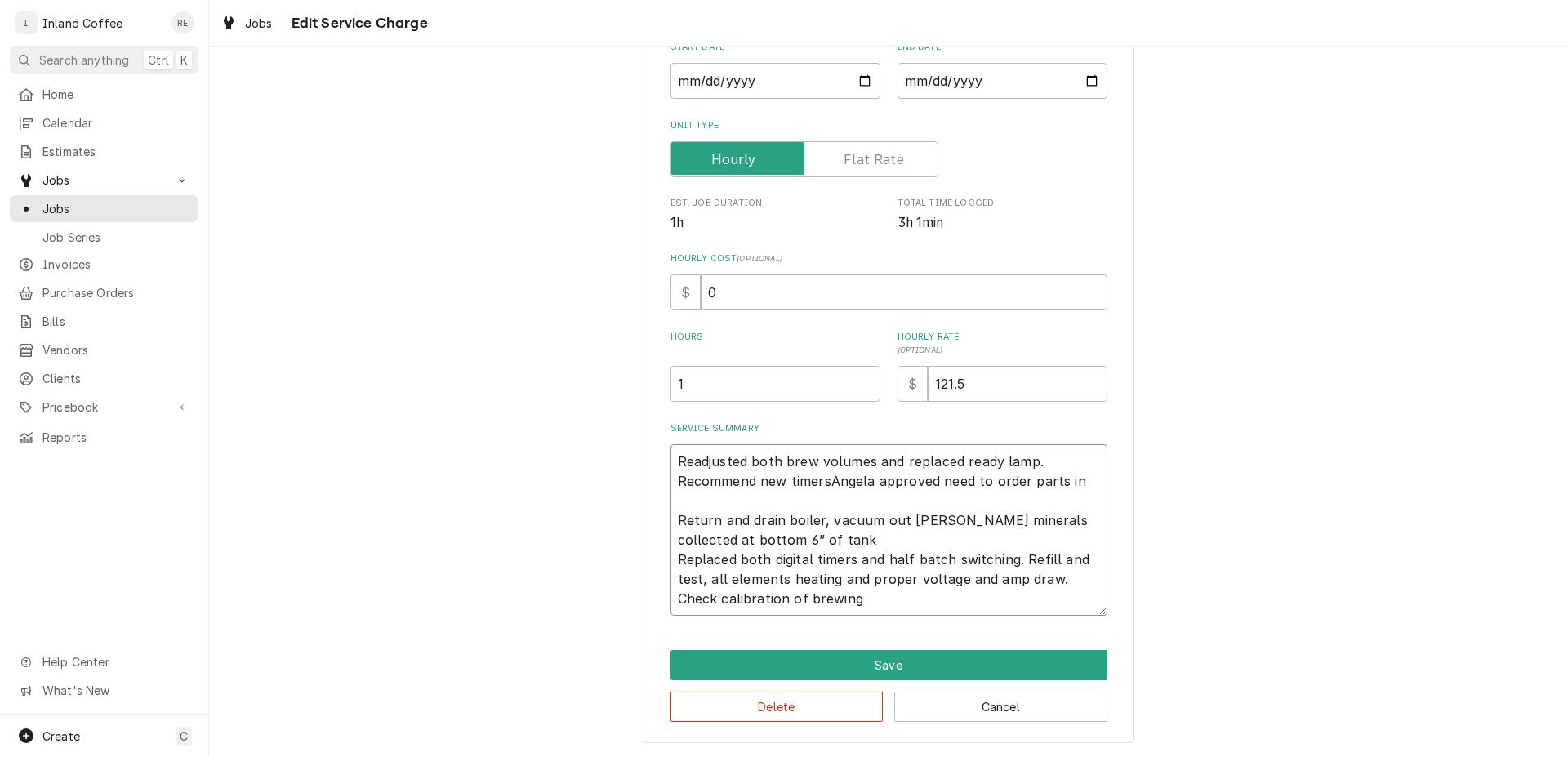
type textarea "x"
type textarea "Readjusted both brew volumes and replaced ready lamp. Recommend new timers.Ange…"
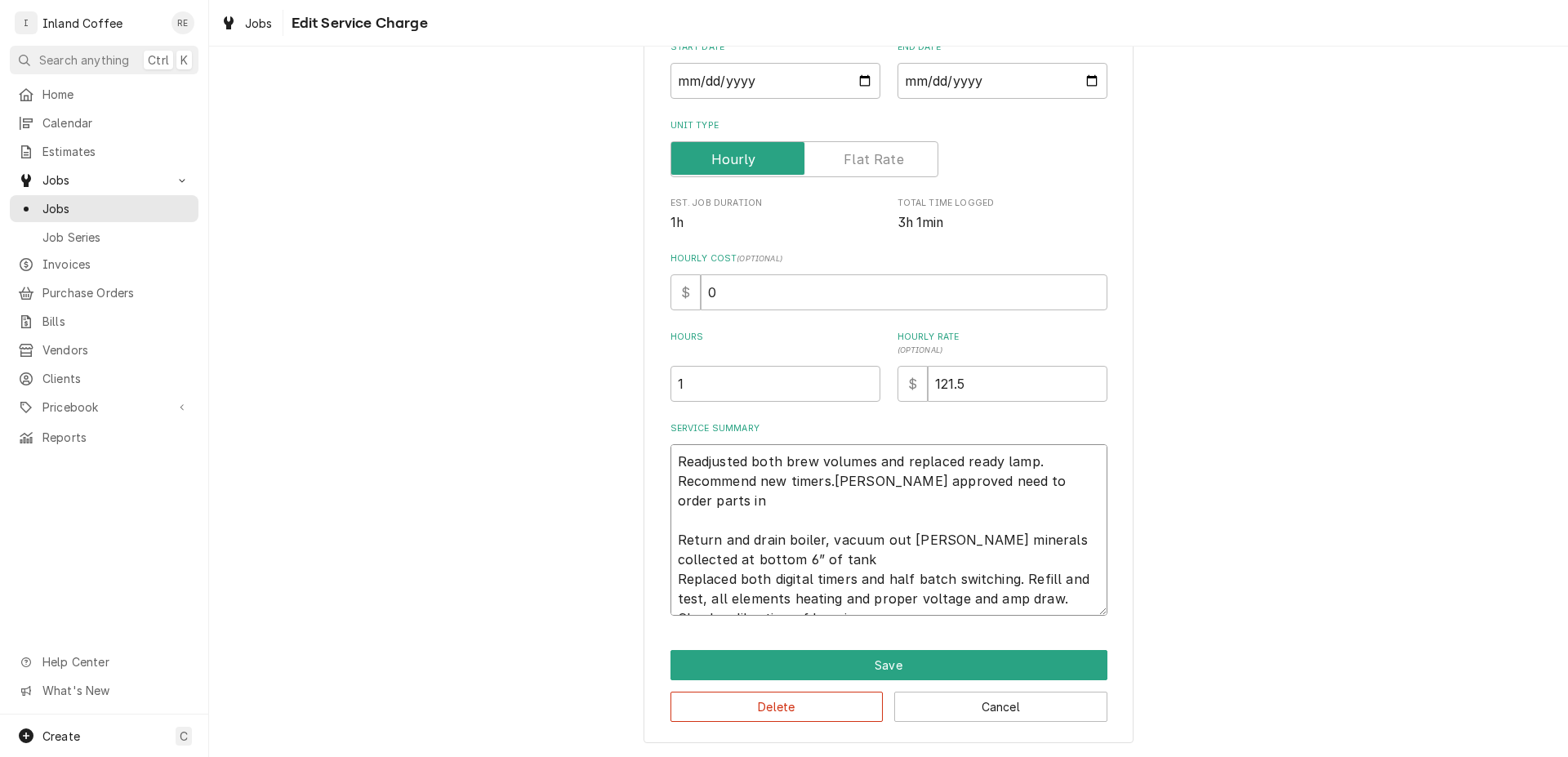
type textarea "x"
type textarea "Readjusted both brew volumes and replaced ready lamp. Recommend new timers. Ang…"
click at [823, 520] on textarea "Readjusted both brew volumes and replaced ready lamp. Recommend new timers. Ang…" at bounding box center [888, 530] width 436 height 171
type textarea "x"
type textarea "Readjusted both brew volumes and replaced ready lamp. Recommend new timers. Ang…"
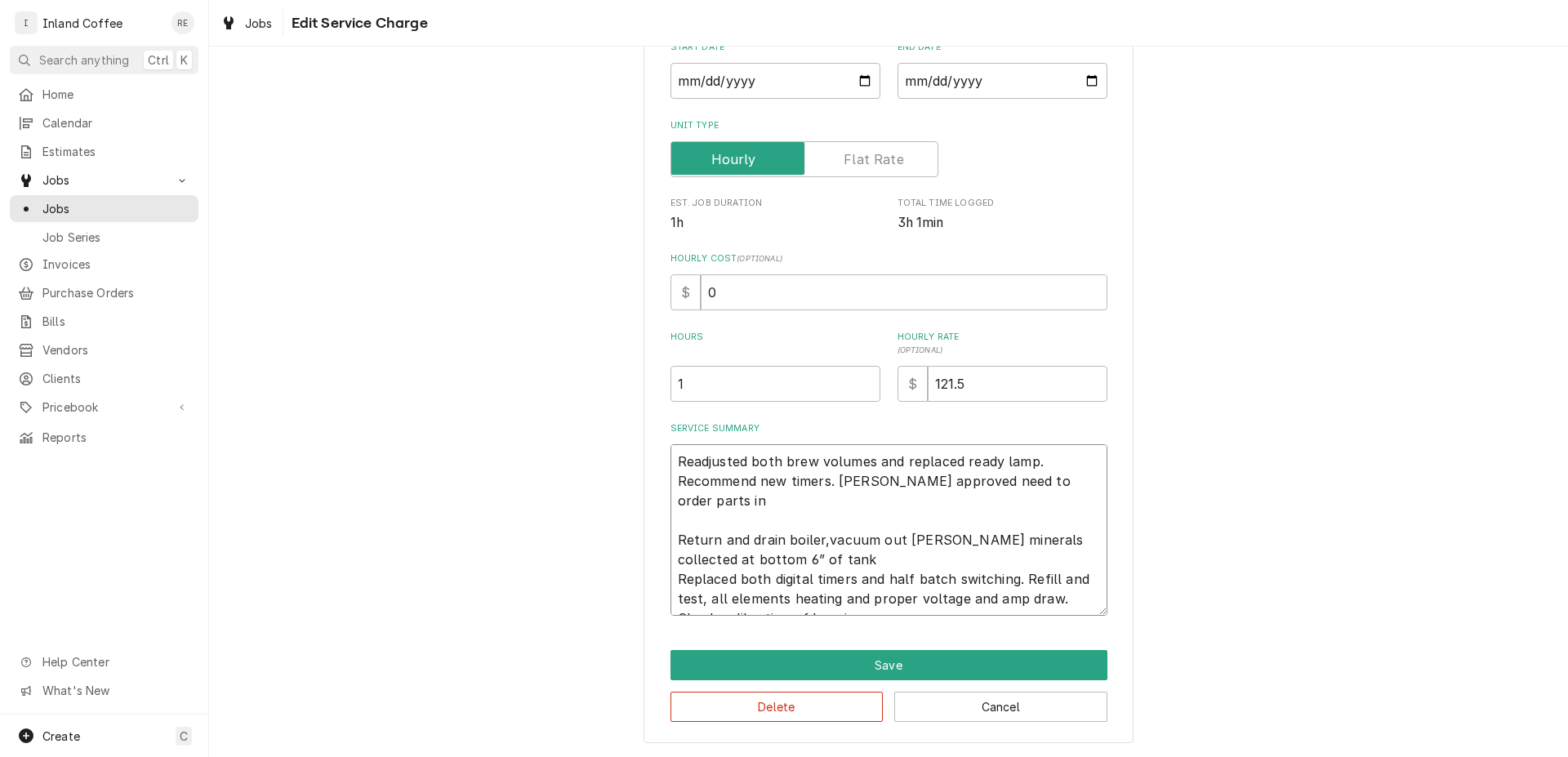
type textarea "x"
type textarea "Readjusted both brew volumes and replaced ready lamp. Recommend new timers. Ang…"
type textarea "x"
type textarea "Readjusted both brew volumes and replaced ready lamp. Recommend new timers. Ang…"
type textarea "x"
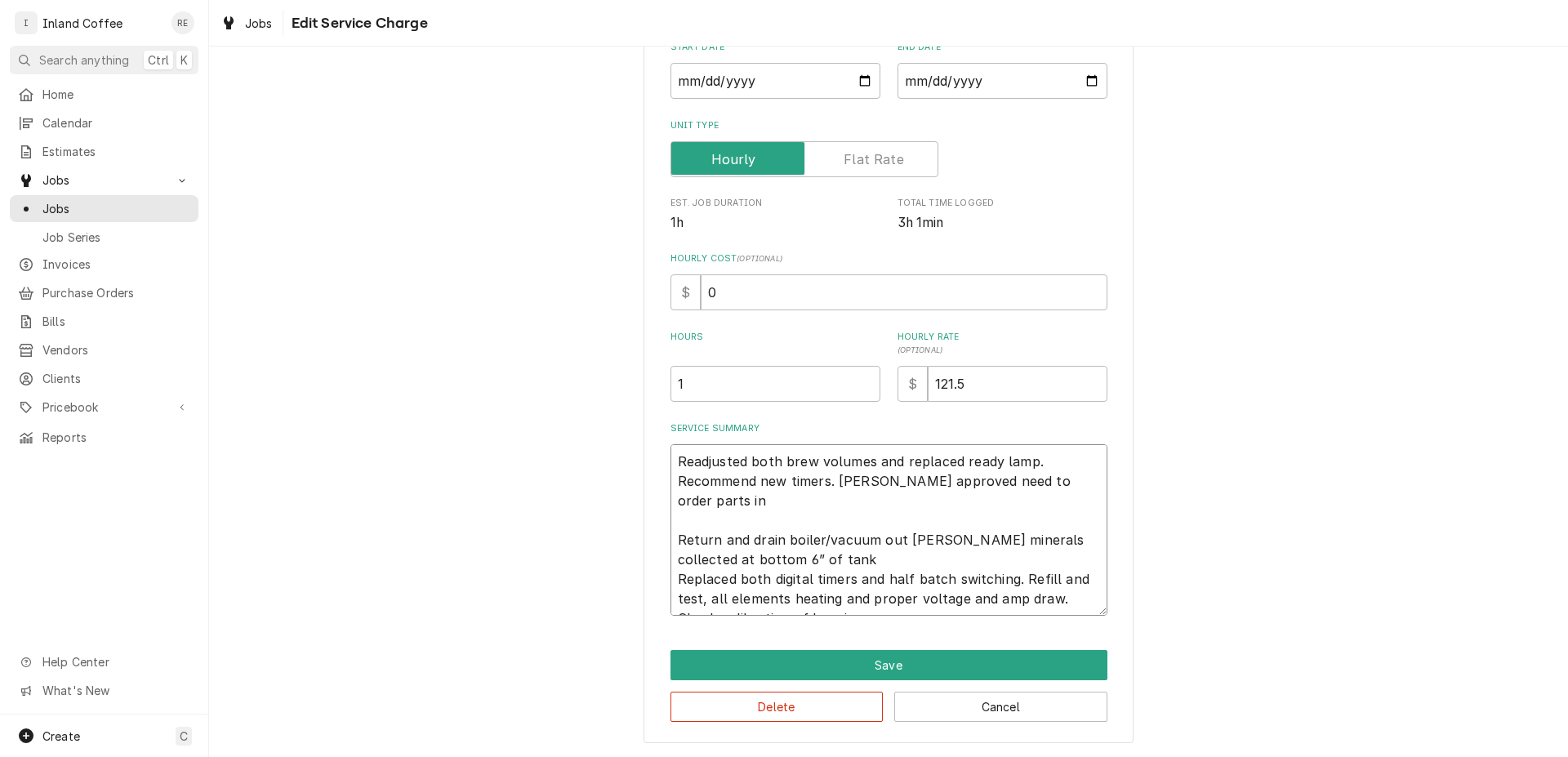
type textarea "Readjusted both brew volumes and replaced ready lamp. Recommend new timers. Ang…"
type textarea "x"
type textarea "Readjusted both brew volumes and replaced ready lamp. Recommend new timers. Ang…"
type textarea "x"
type textarea "Readjusted both brew volumes and replaced ready lamp. Recommend new timers. Ang…"
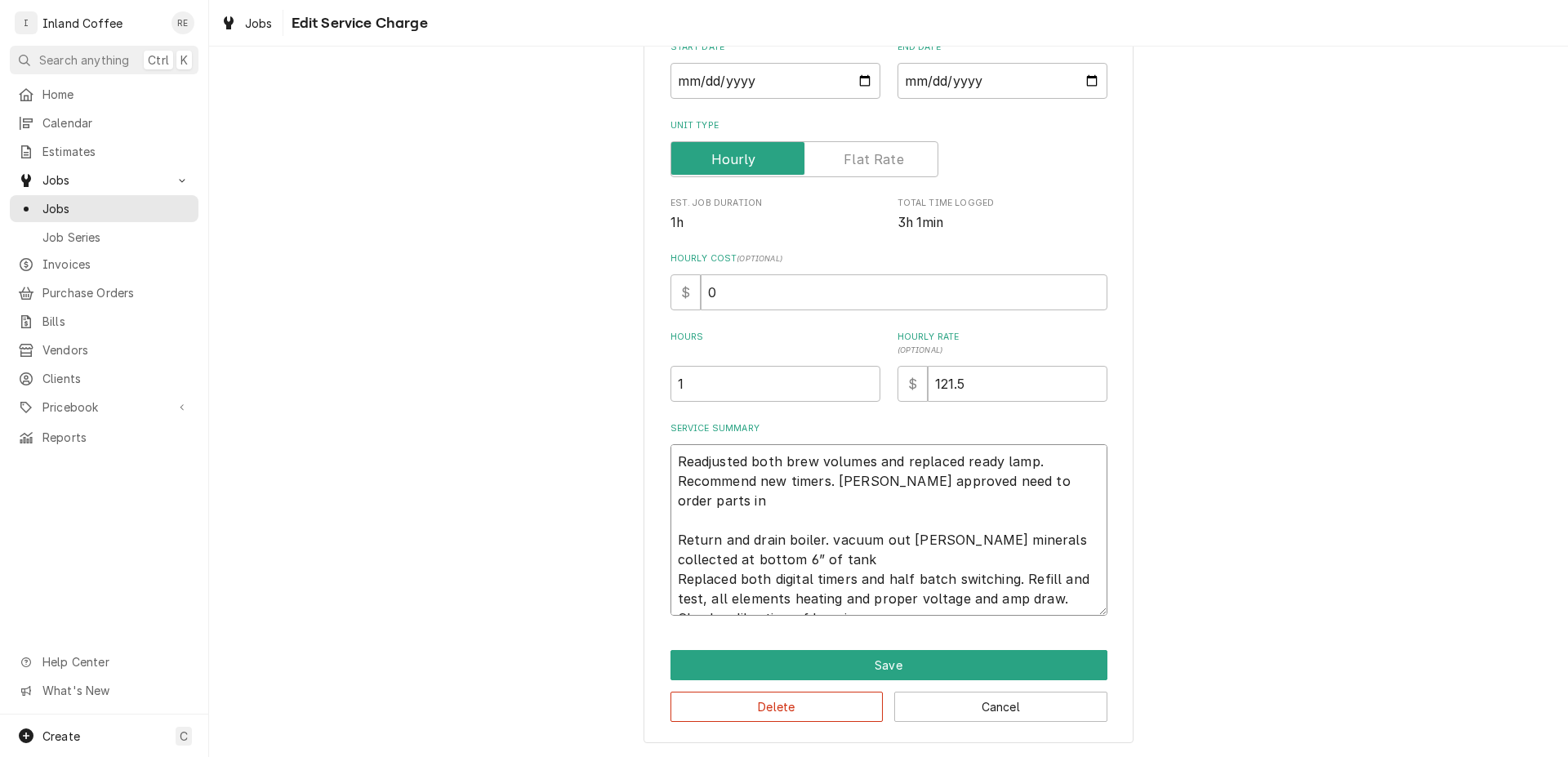
type textarea "x"
type textarea "Readjusted both brew volumes and replaced ready lamp. Recommend new timers. Ang…"
click at [783, 539] on textarea "Readjusted both brew volumes and replaced ready lamp. Recommend new timers. Ang…" at bounding box center [888, 530] width 436 height 171
type textarea "x"
type textarea "Readjusted both brew volumes and replaced ready lamp. Recommend new timers. Ang…"
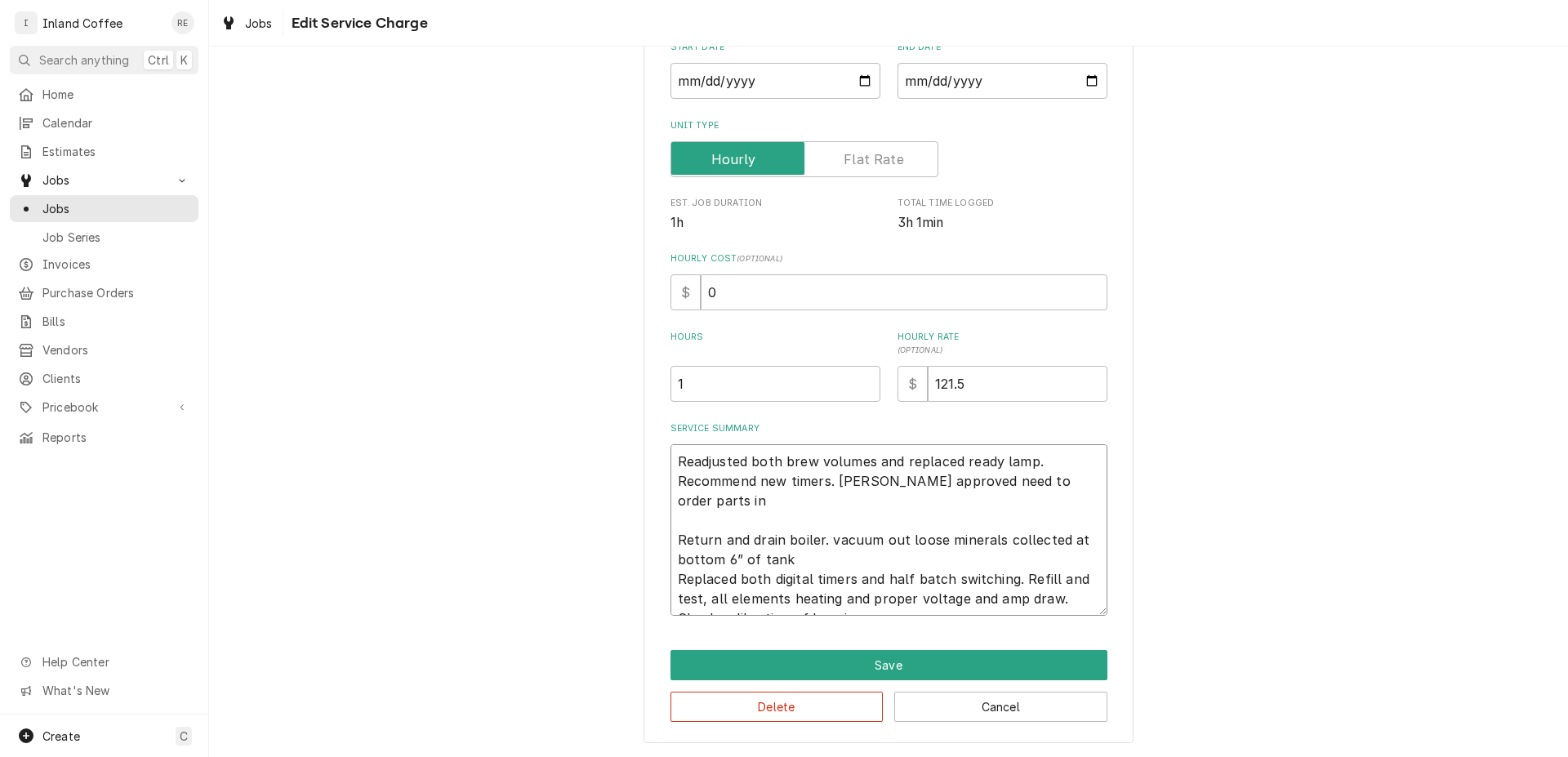
type textarea "x"
type textarea "Readjusted both brew volumes and replaced ready lamp. Recommend new timers. Ang…"
type textarea "x"
type textarea "Readjusted both brew volumes and replaced ready lamp. Recommend new timers. Ang…"
click at [670, 560] on textarea "Readjusted both brew volumes and replaced ready lamp. Recommend new timers. Ang…" at bounding box center [888, 530] width 436 height 171
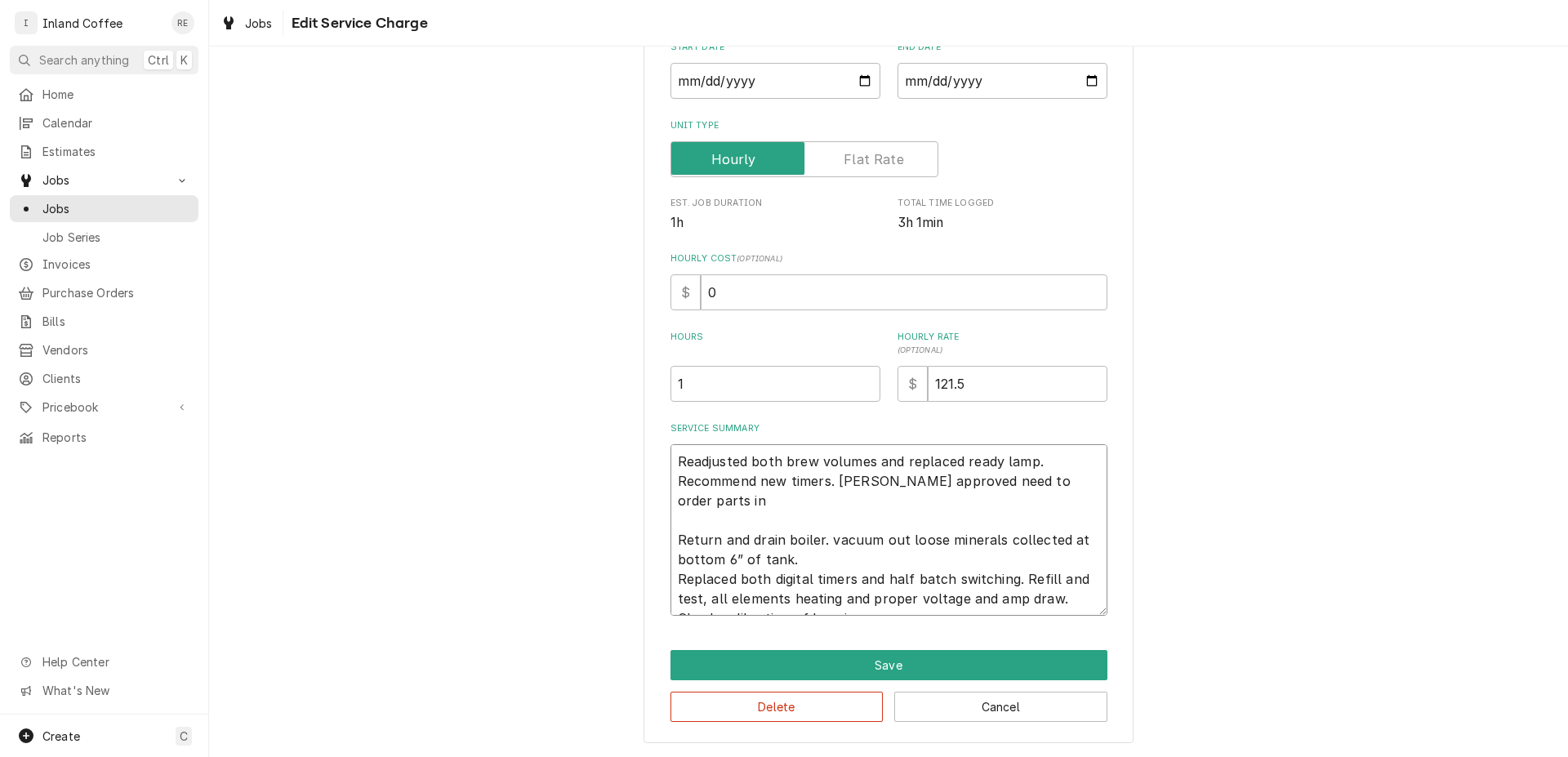
type textarea "x"
type textarea "Readjusted both brew volumes and replaced ready lamp. Recommend new timers. Ang…"
click at [671, 598] on textarea "Readjusted both brew volumes and replaced ready lamp. Recommend new timers. Ang…" at bounding box center [888, 530] width 436 height 171
type textarea "x"
type textarea "Readjusted both brew volumes and replaced ready lamp. Recommend new timers. Ang…"
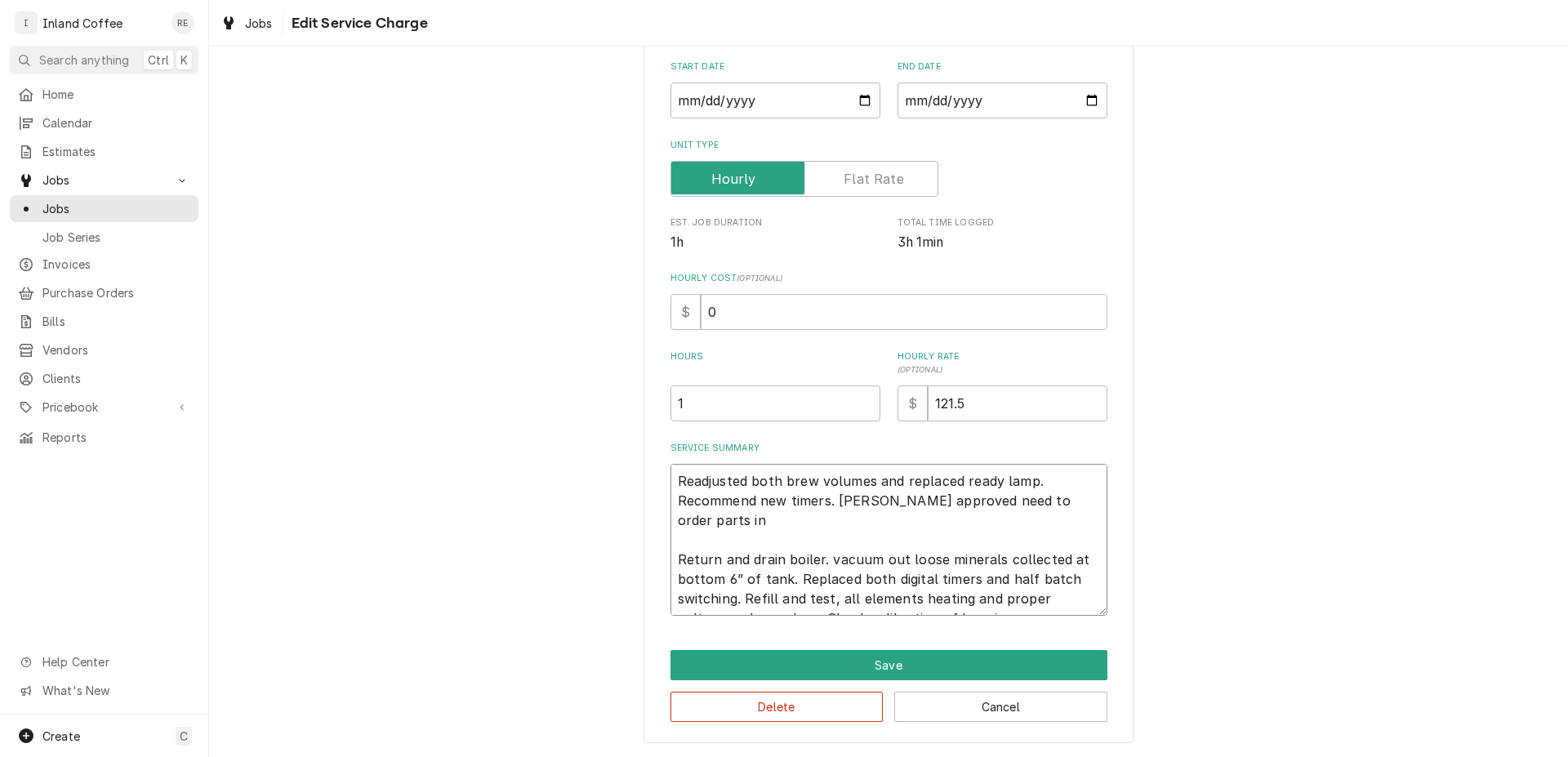
scroll to position [180, 0]
type textarea "x"
drag, startPoint x: 999, startPoint y: 595, endPoint x: 674, endPoint y: 476, distance: 346.1
click at [673, 476] on textarea "Readjusted both brew volumes and replaced ready lamp. Recommend new timers. Ang…" at bounding box center [888, 539] width 436 height 152
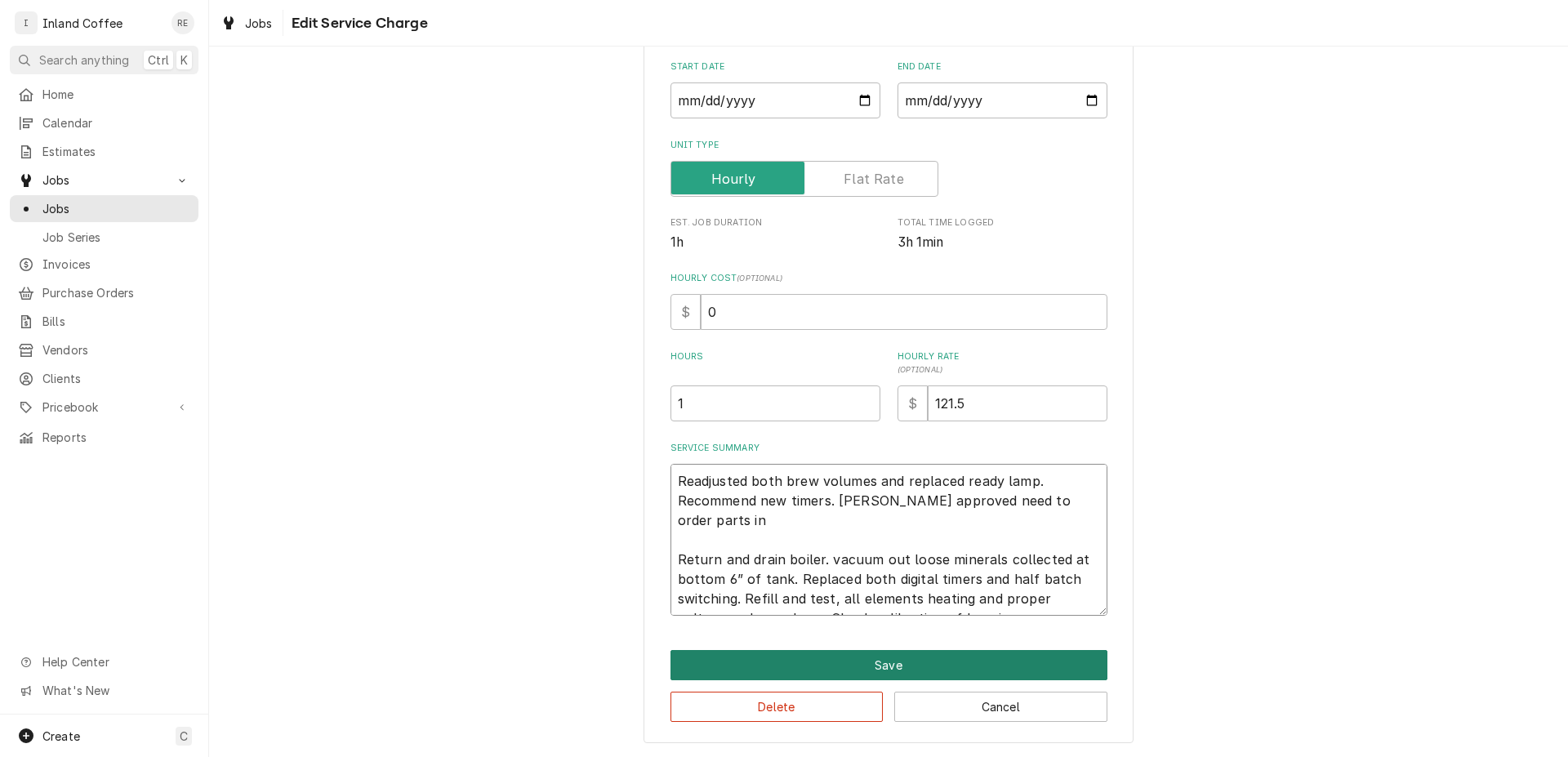
type textarea "Readjusted both brew volumes and replaced ready lamp. Recommend new timers. Ang…"
click at [889, 677] on button "Save" at bounding box center [888, 665] width 436 height 30
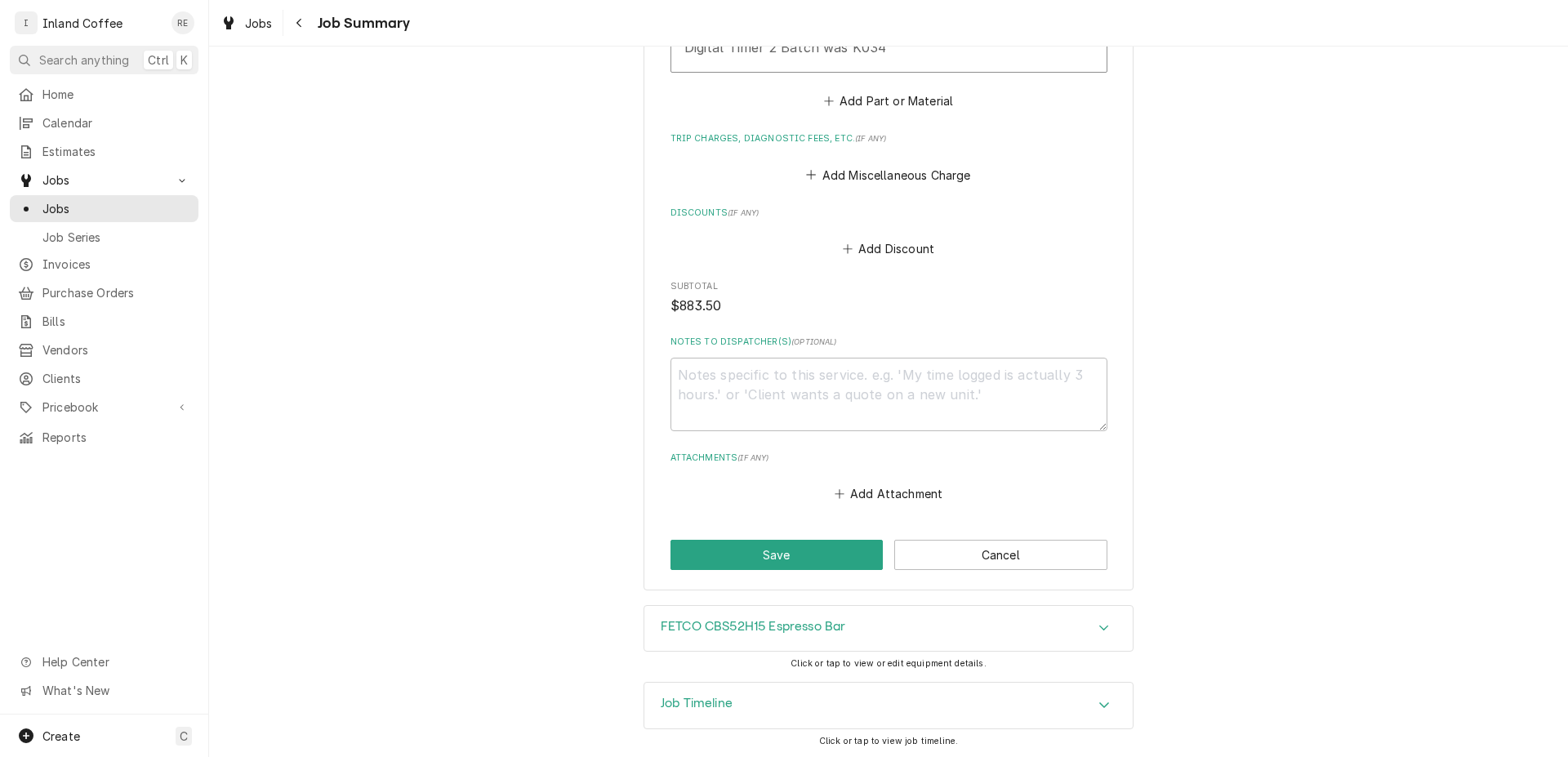
scroll to position [1424, 0]
click at [1098, 630] on icon "Accordion Header" at bounding box center [1104, 627] width 11 height 13
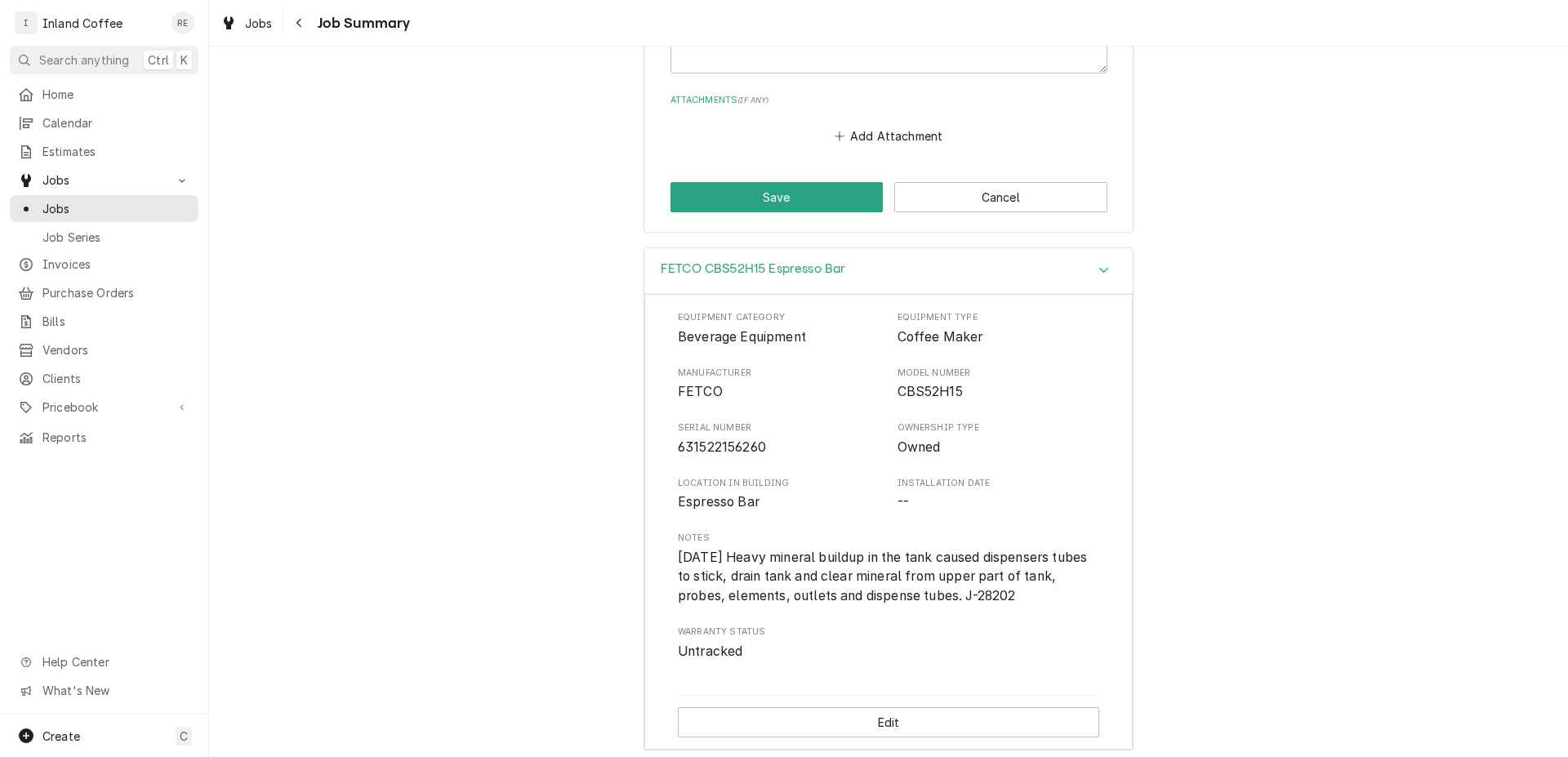
scroll to position [1868, 0]
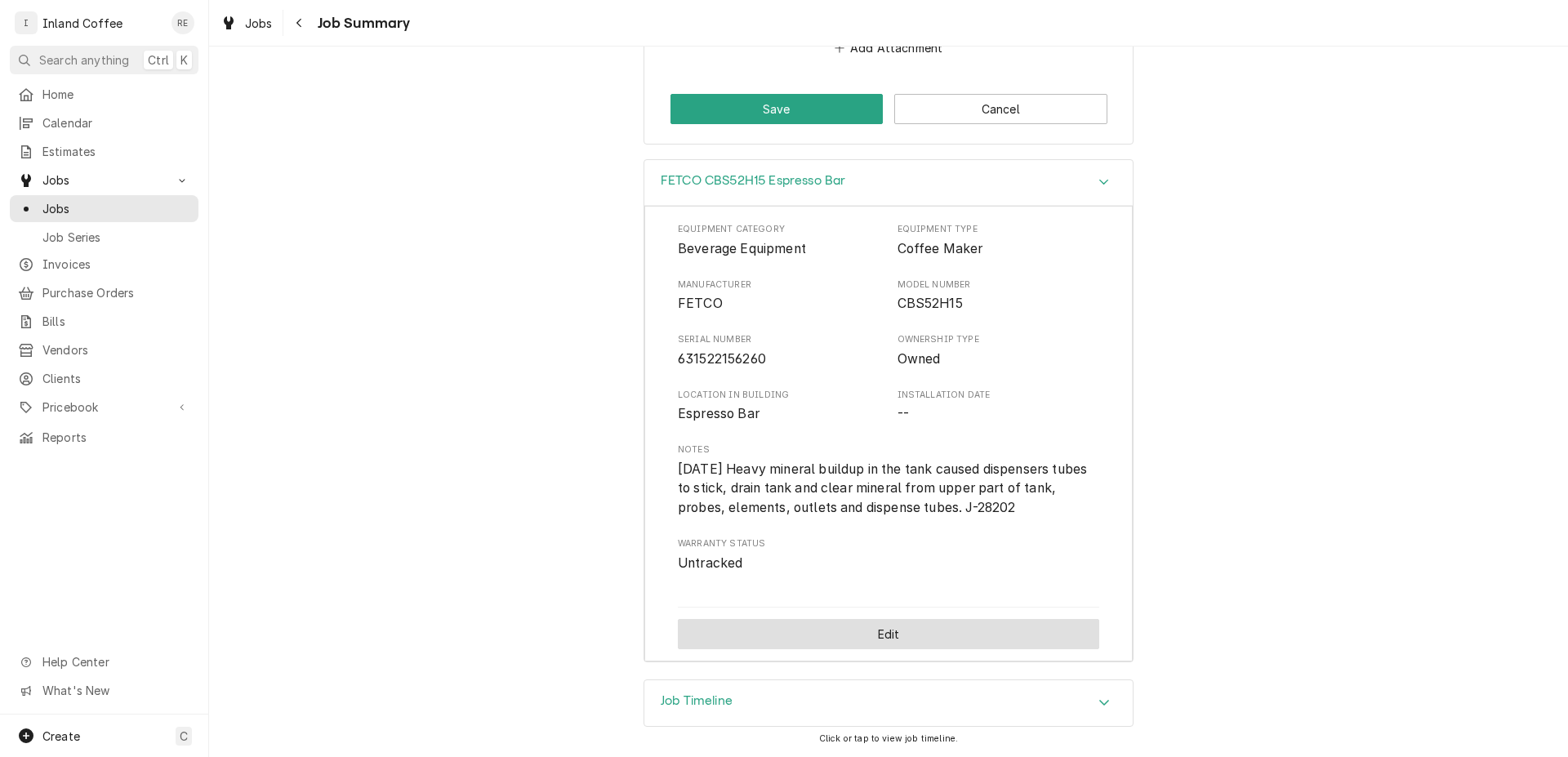
click at [955, 624] on button "Edit" at bounding box center [888, 634] width 422 height 30
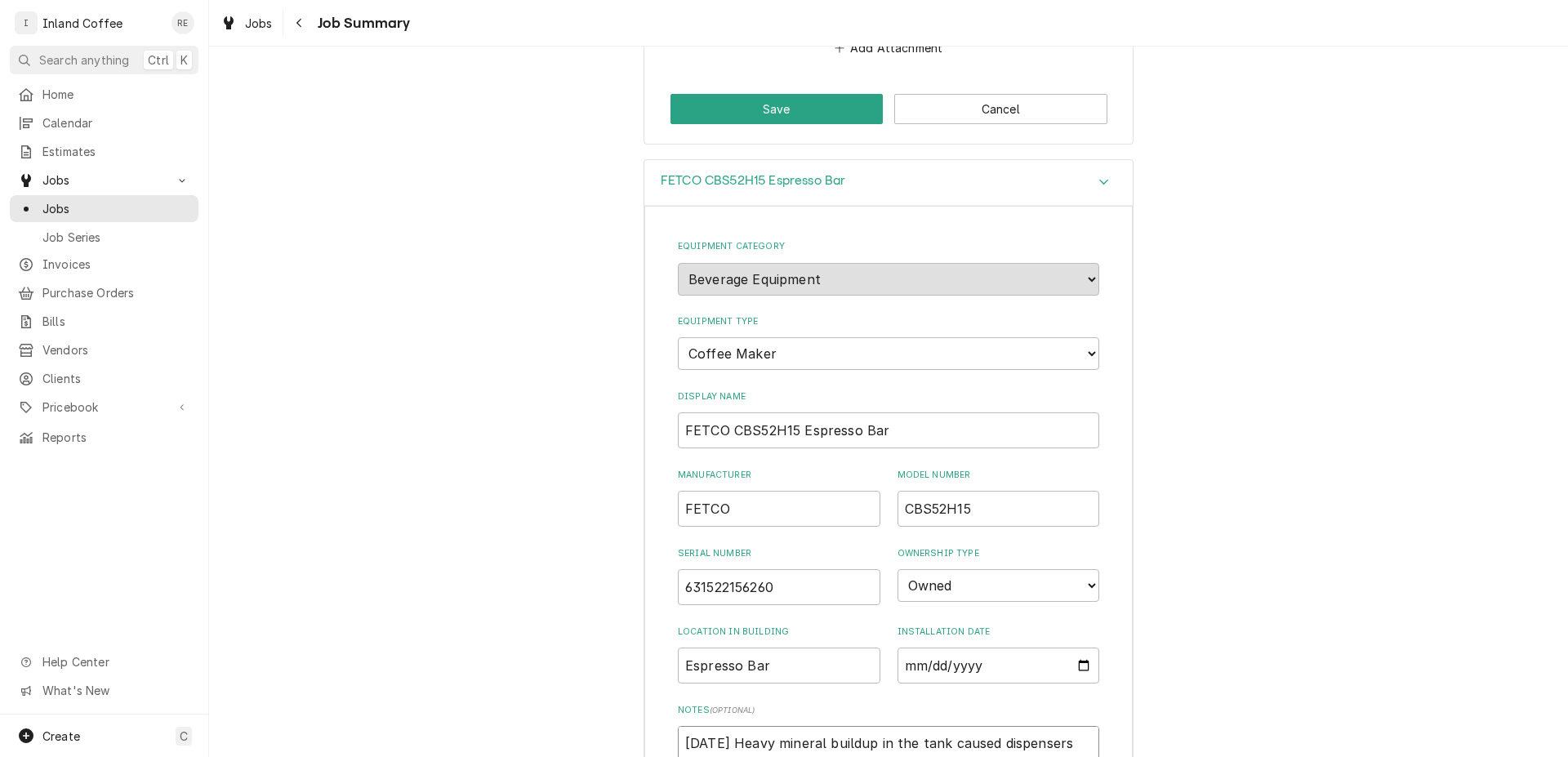
click at [677, 740] on textarea "07/01/25 Heavy mineral buildup in the tank caused dispensers tubes to stick, dr…" at bounding box center [888, 763] width 422 height 74
type textarea "x"
type textarea "007/01/25 Heavy mineral buildup in the tank caused dispensers tubes to stick, d…"
type textarea "x"
type textarea "0807/01/25 Heavy mineral buildup in the tank caused dispensers tubes to stick, …"
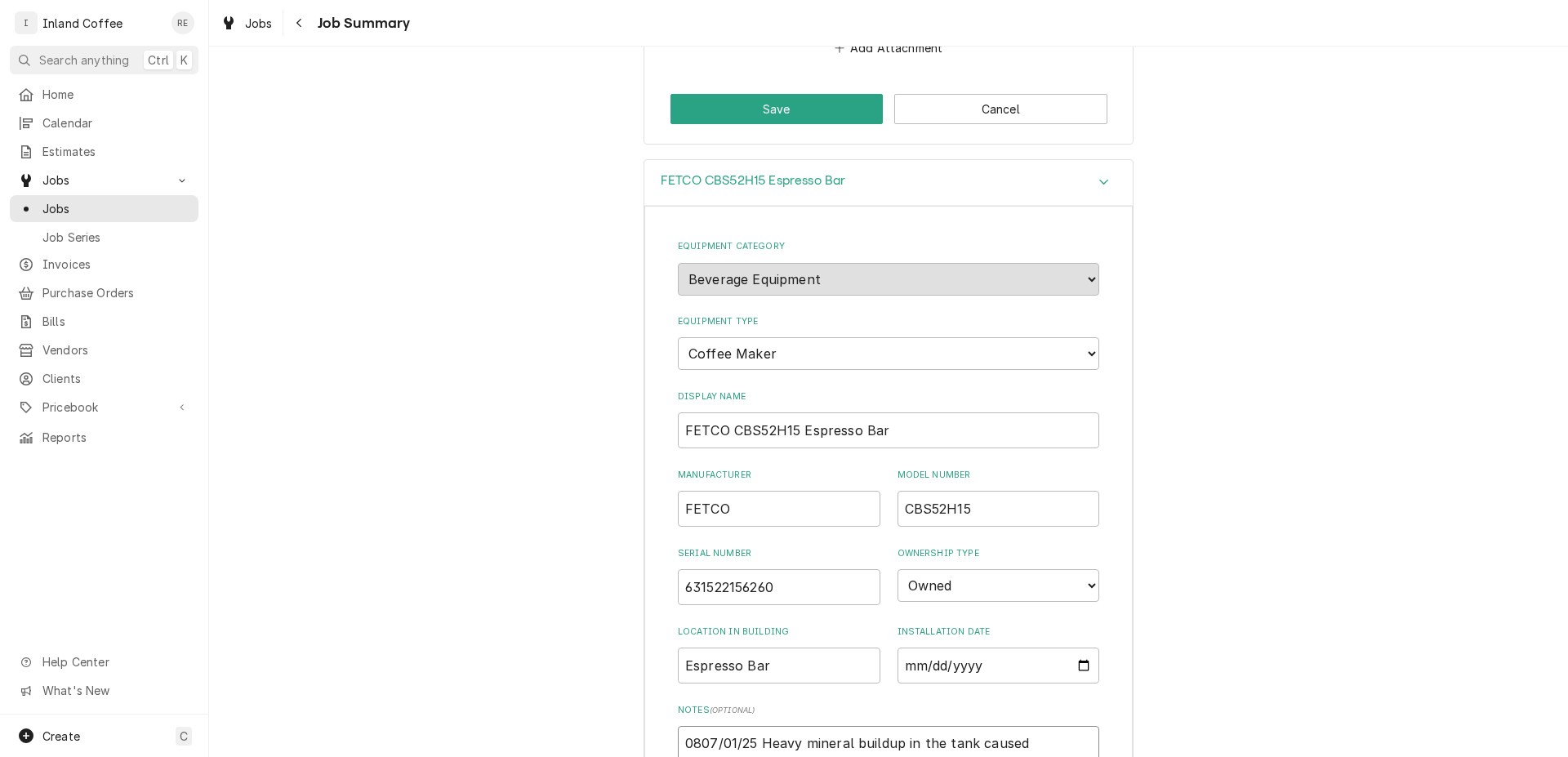
type textarea "x"
type textarea "08/07/01/25 Heavy mineral buildup in the tank caused dispensers tubes to stick,…"
type textarea "x"
type textarea "08/107/01/25 Heavy mineral buildup in the tank caused dispensers tubes to stick…"
type textarea "x"
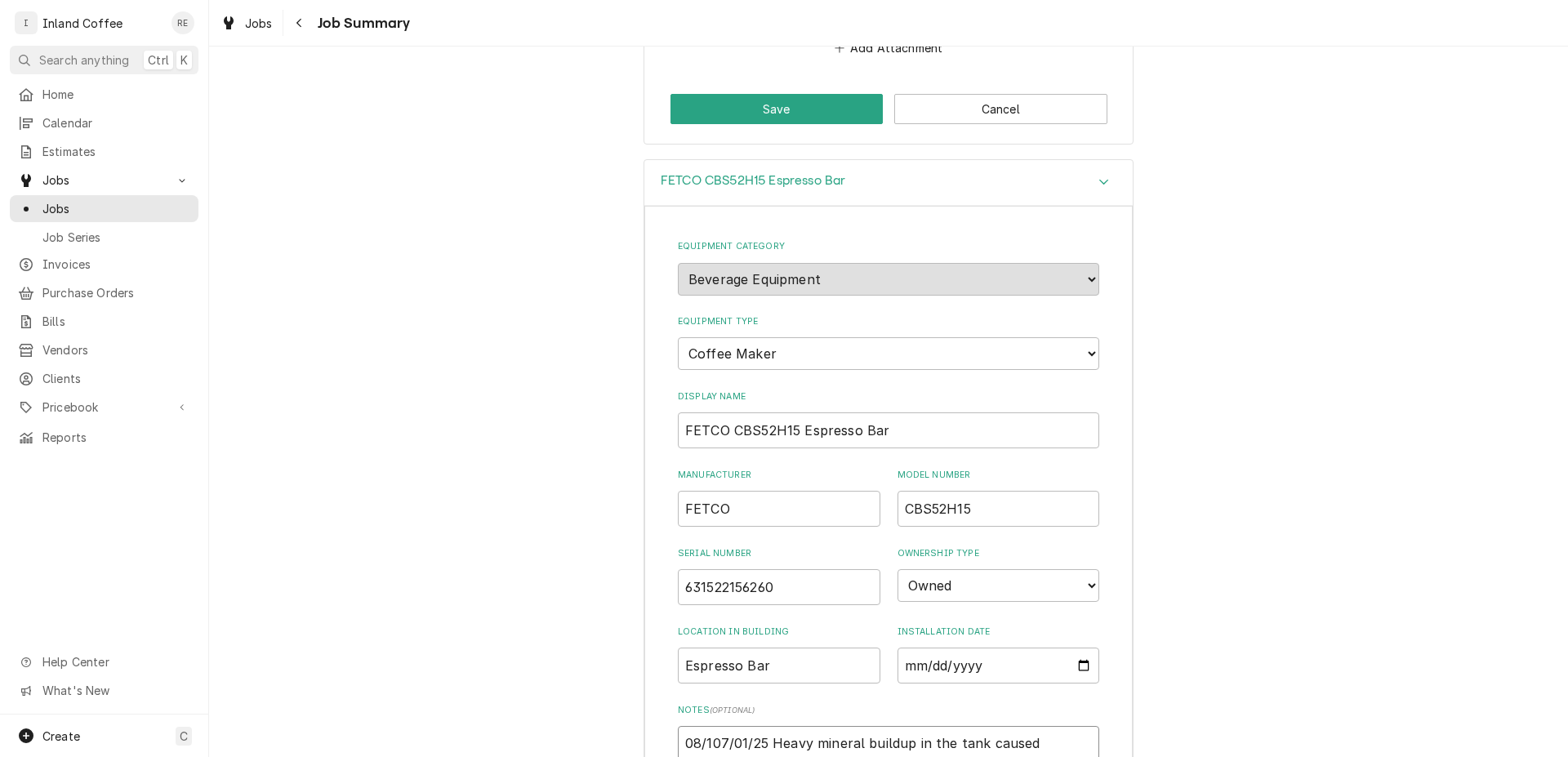
type textarea "08/1907/01/25 Heavy mineral buildup in the tank caused dispensers tubes to stic…"
type textarea "x"
type textarea "08/19207/01/25 Heavy mineral buildup in the tank caused dispensers tubes to sti…"
type textarea "x"
type textarea "08/192507/01/25 Heavy mineral buildup in the tank caused dispensers tubes to st…"
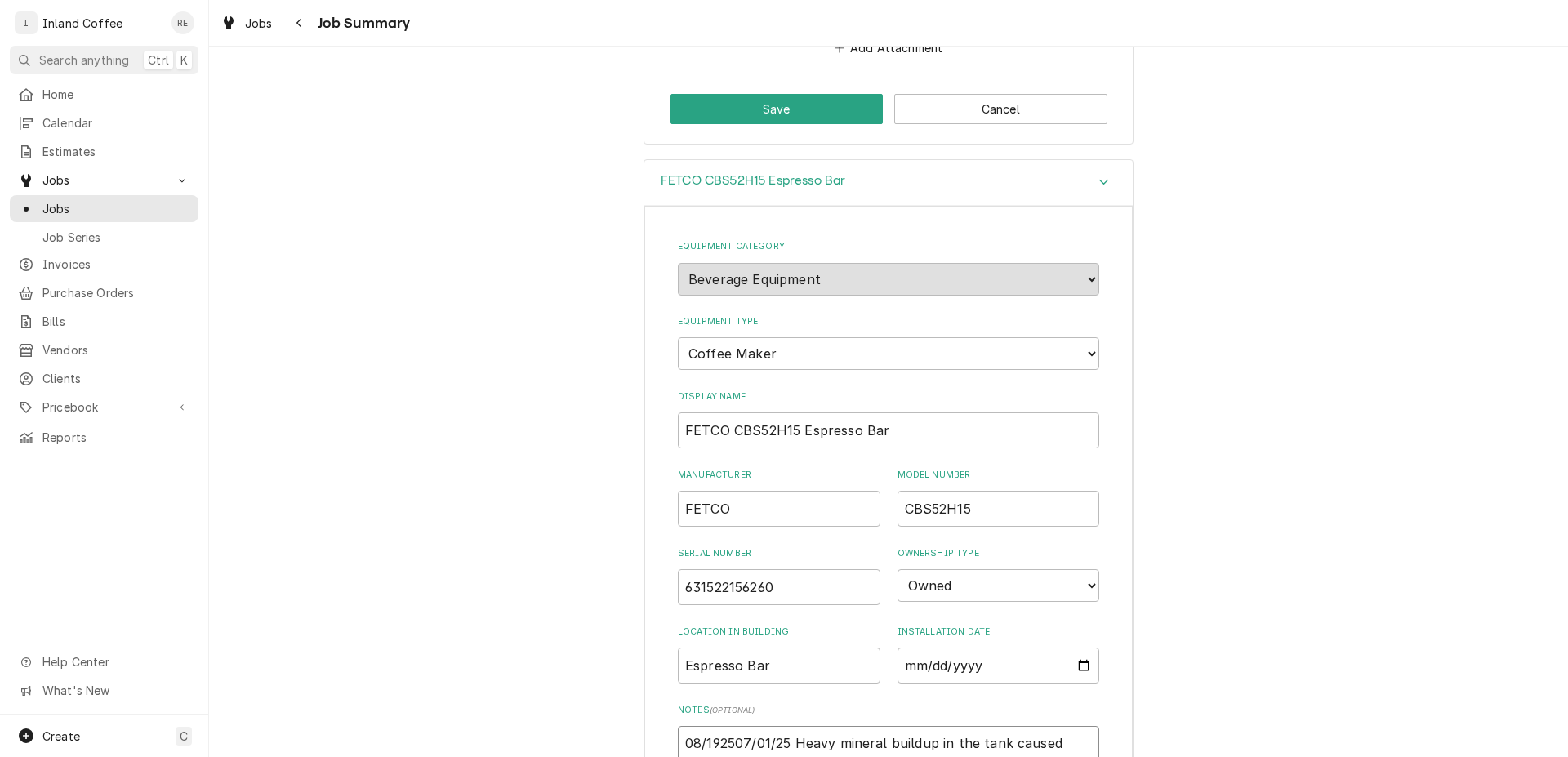
type textarea "x"
type textarea "08/1925 07/01/25 Heavy mineral buildup in the tank caused dispensers tubes to s…"
type textarea "x"
type textarea "08/1925 07/01/25 Heavy mineral buildup in the tank caused dispensers tubes to s…"
type textarea "x"
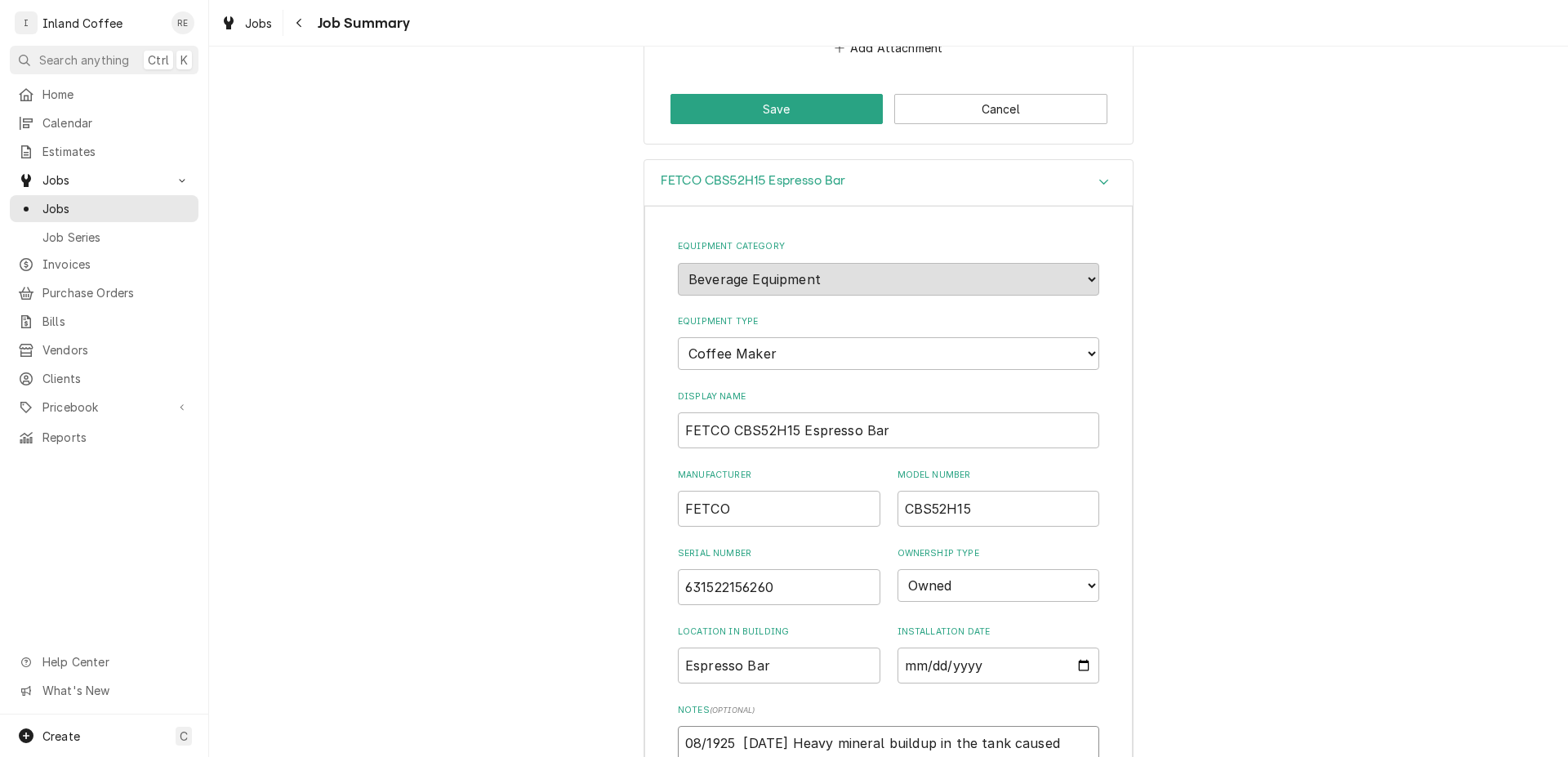
type textarea "08/1925 R07/01/25 Heavy mineral buildup in the tank caused dispensers tubes to …"
type textarea "x"
type textarea "08/1925 Re07/01/25 Heavy mineral buildup in the tank caused dispensers tubes to…"
type textarea "x"
type textarea "08/1925 Rep07/01/25 Heavy mineral buildup in the tank caused dispensers tubes t…"
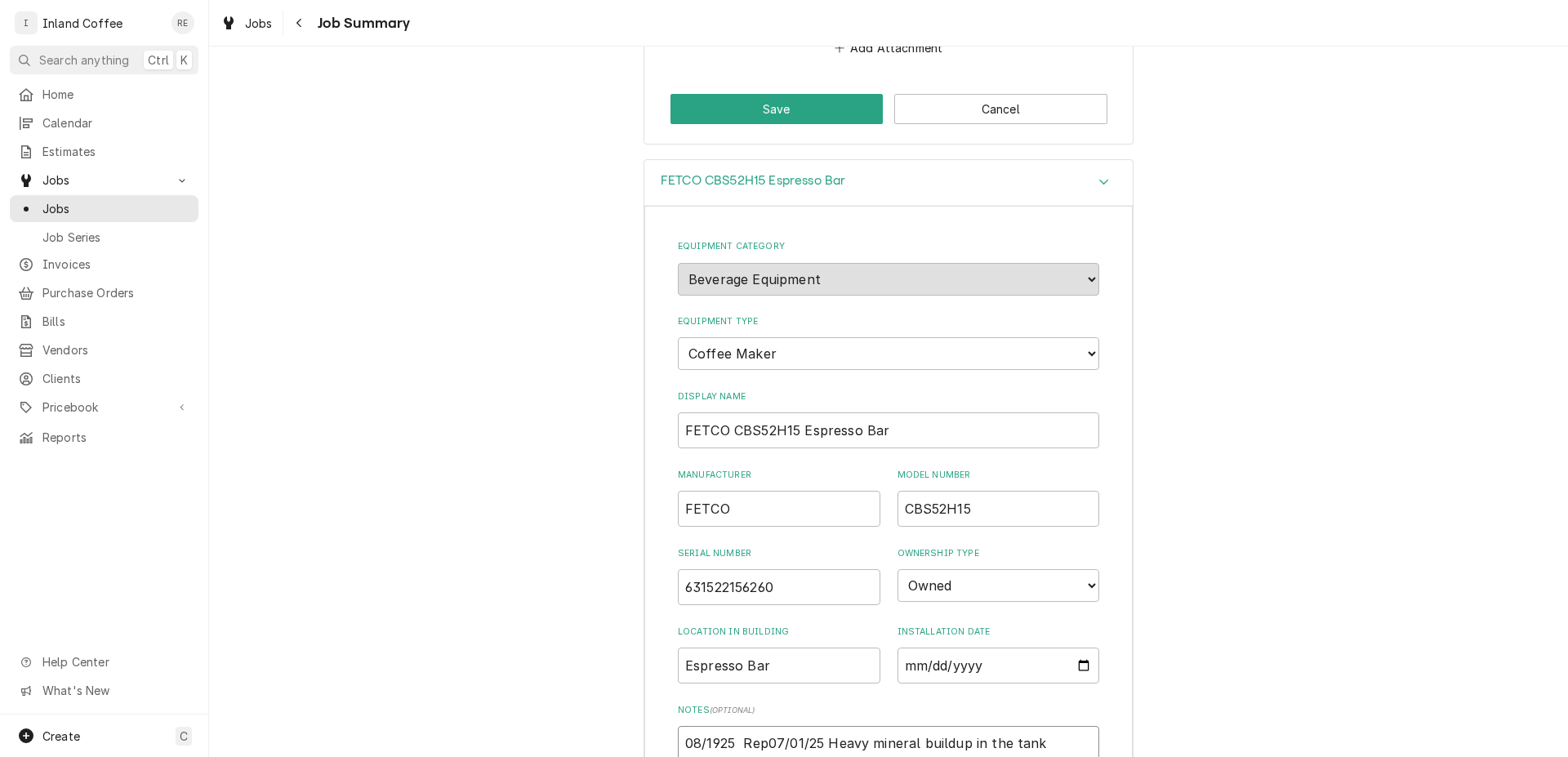
type textarea "x"
type textarea "08/1925 Repa07/01/25 Heavy mineral buildup in the tank caused dispensers tubes …"
type textarea "x"
type textarea "08/1925 Repai07/01/25 Heavy mineral buildup in the tank caused dispensers tubes…"
type textarea "x"
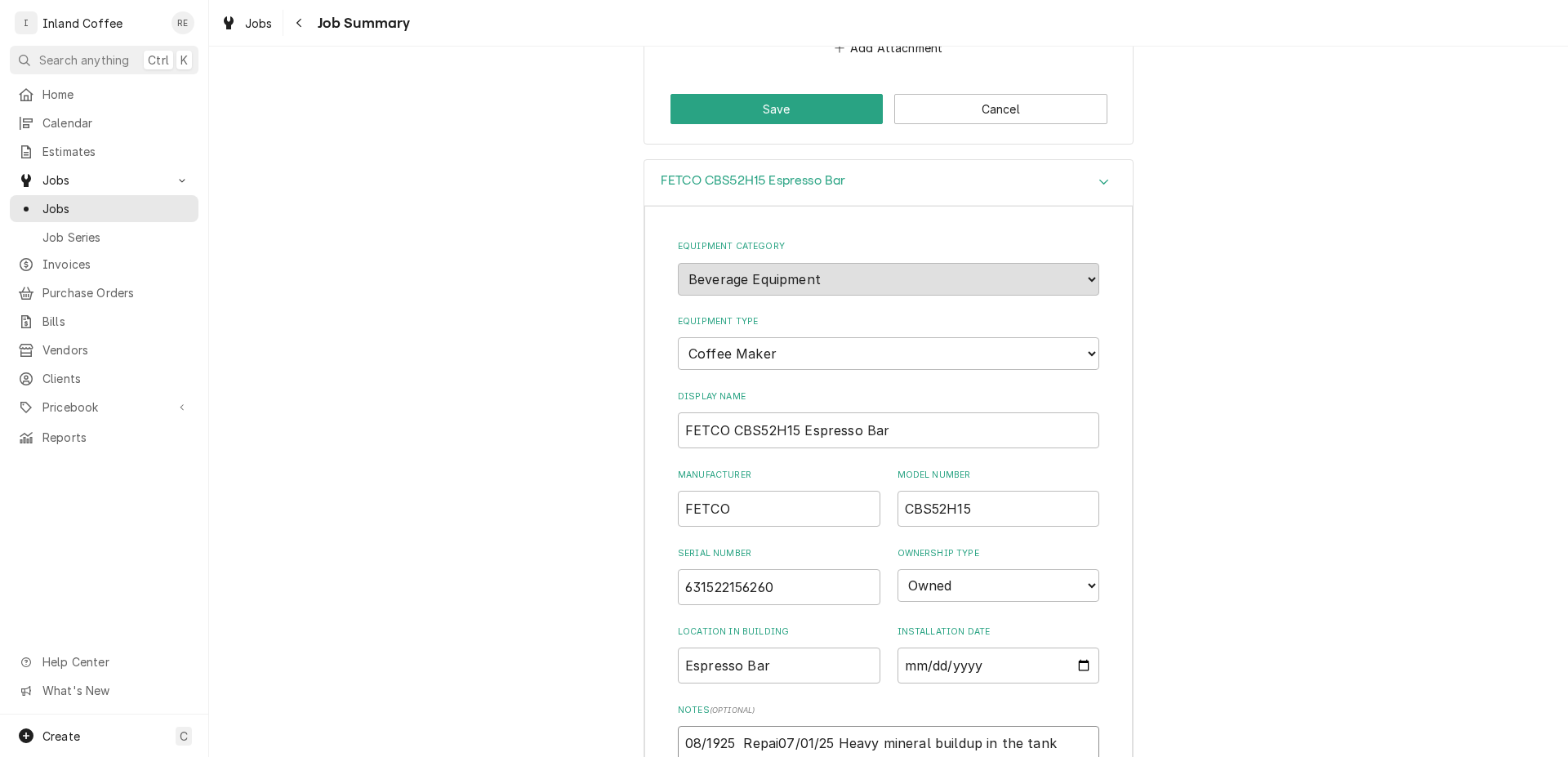
type textarea "08/1925 Repair07/01/25 Heavy mineral buildup in the tank caused dispensers tube…"
type textarea "x"
type textarea "08/1925 Repair 07/01/25 Heavy mineral buildup in the tank caused dispensers tub…"
type textarea "x"
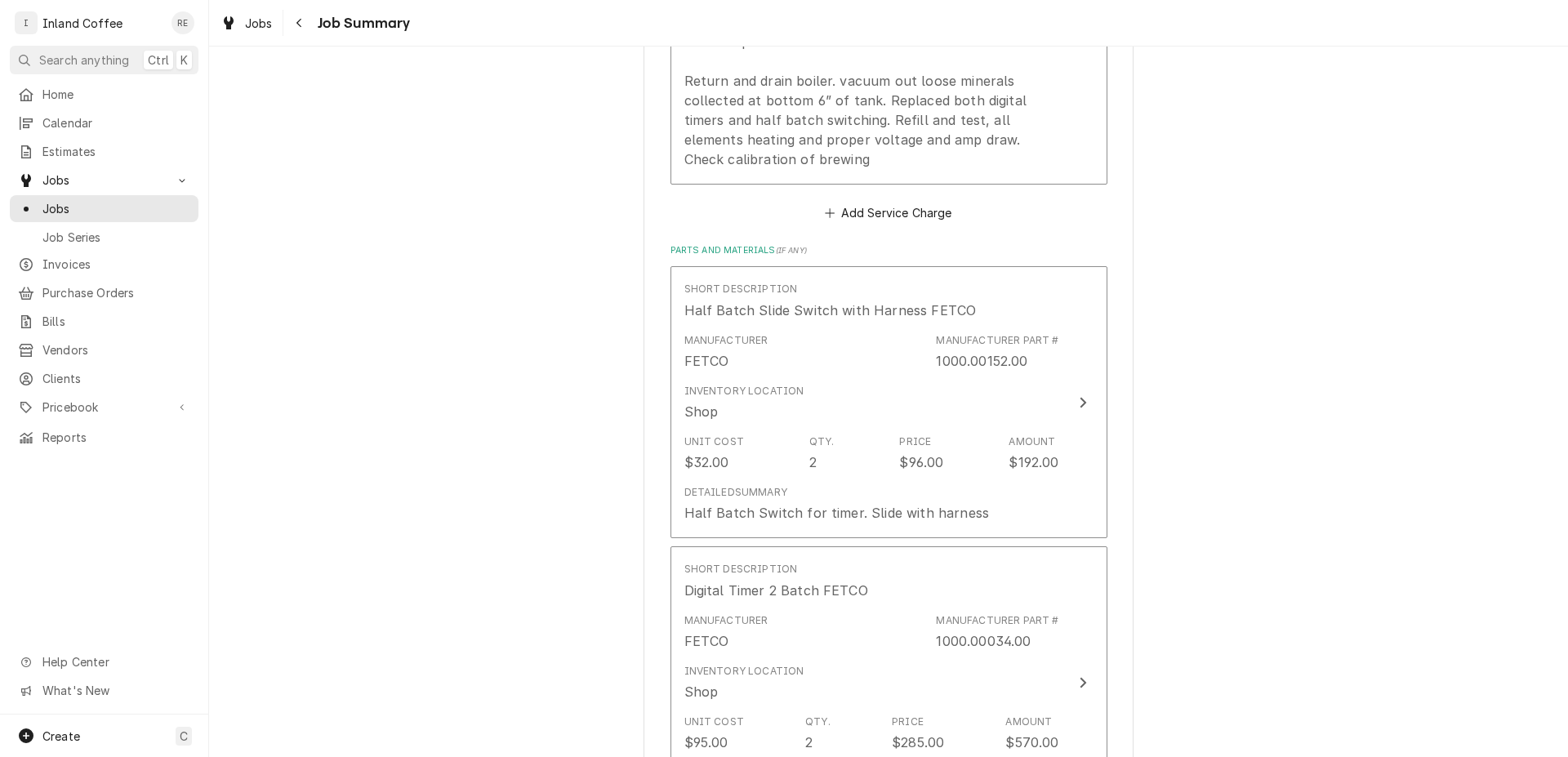
scroll to position [683, 0]
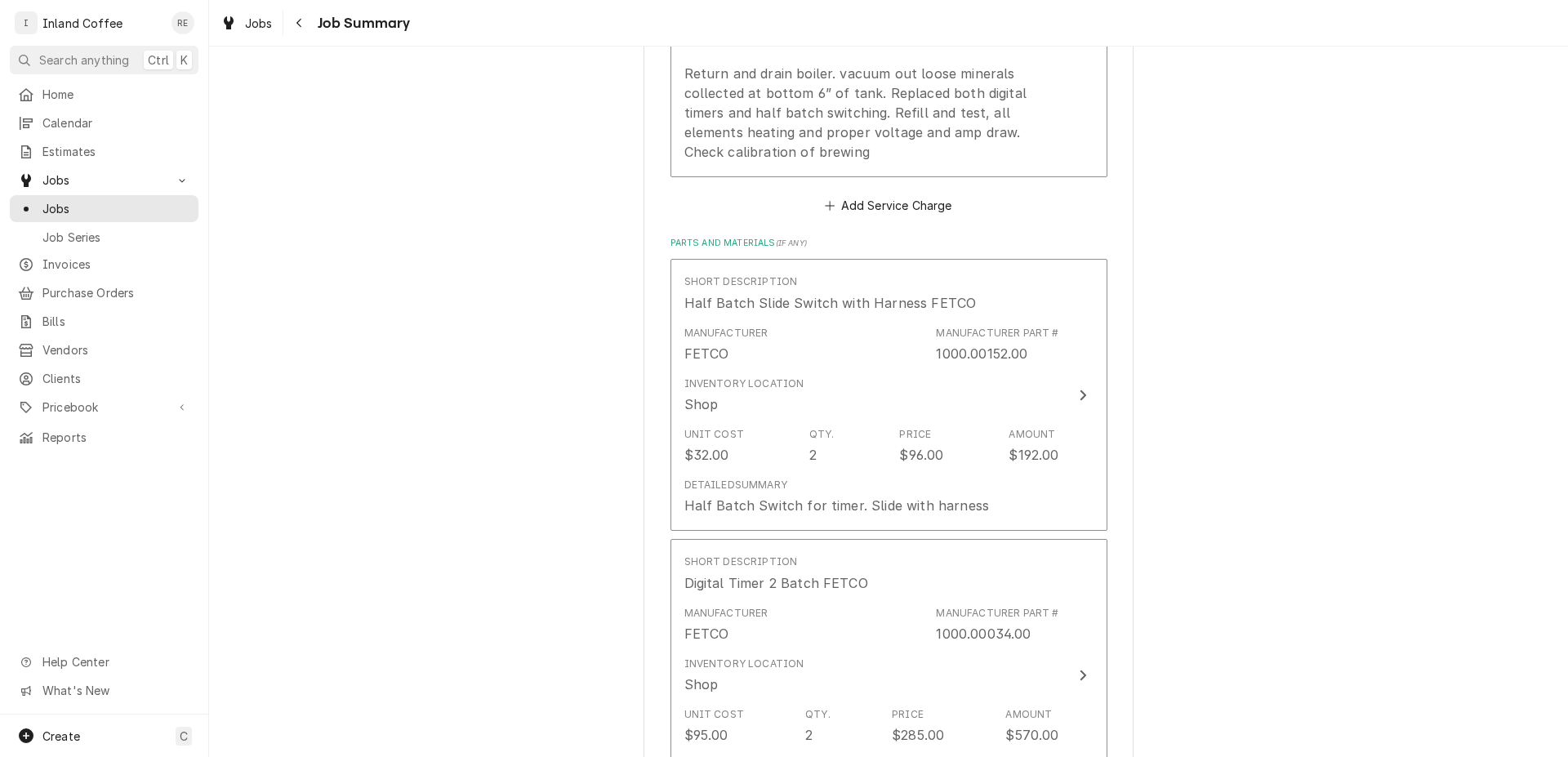
type textarea "08/1925 Repair 07/01/25 Heavy mineral buildup in the tank caused dispensers tub…"
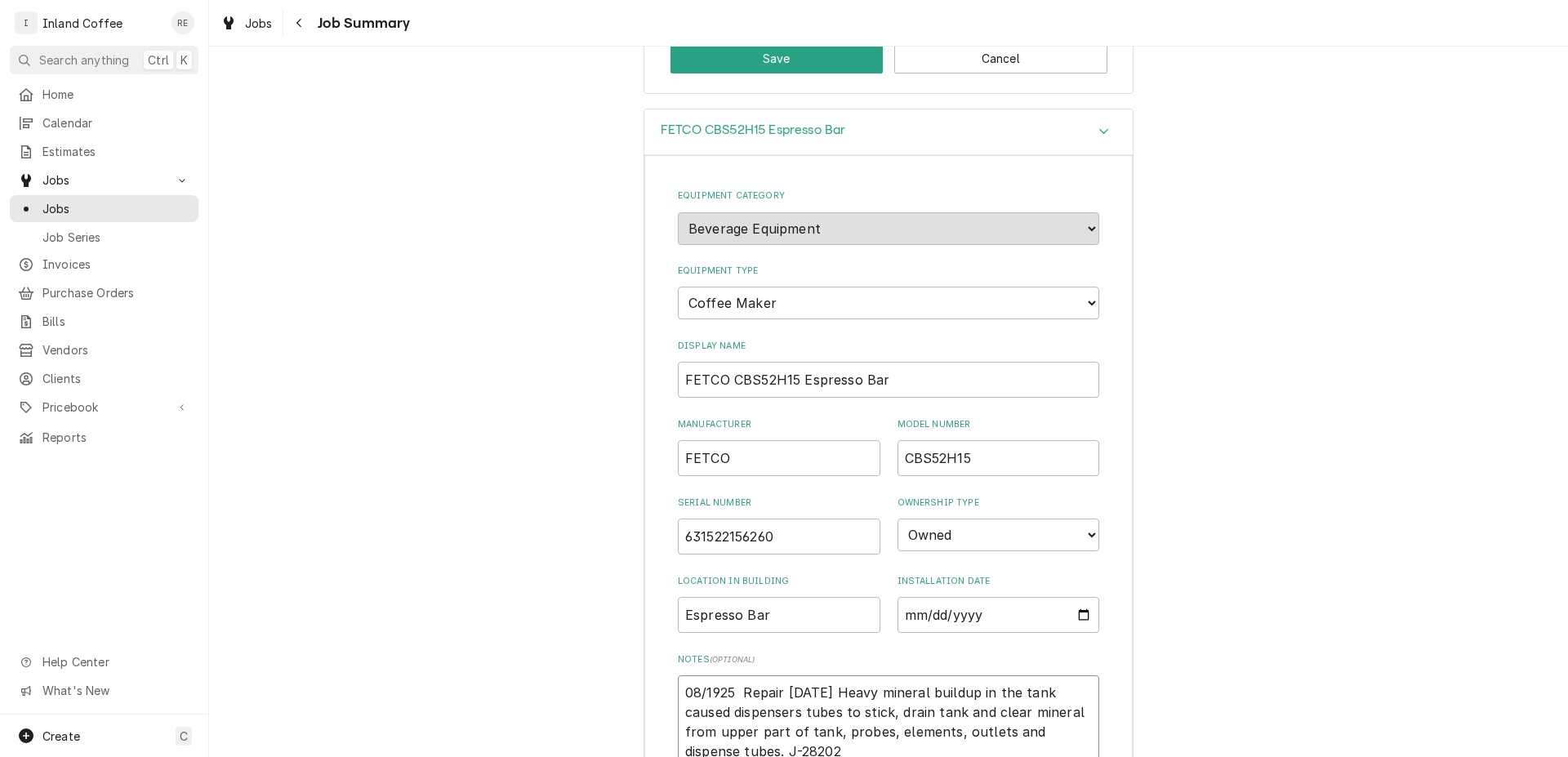
scroll to position [2024, 0]
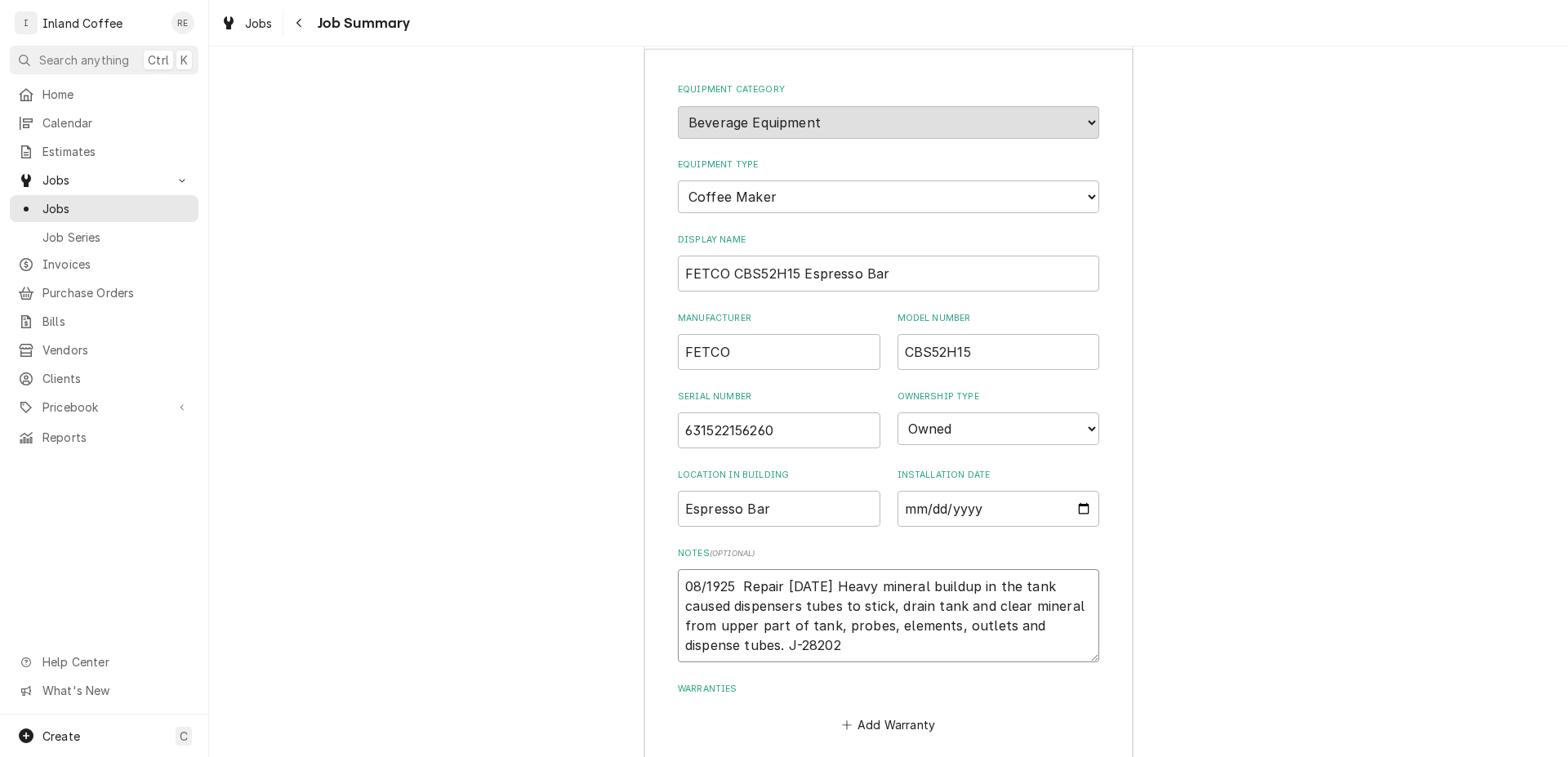
type textarea "x"
type textarea "08/1925 Repair C07/01/25 Heavy mineral buildup in the tank caused dispensers tu…"
type textarea "x"
type textarea "08/1925 Repair Cof07/01/25 Heavy mineral buildup in the tank caused dispensers …"
type textarea "x"
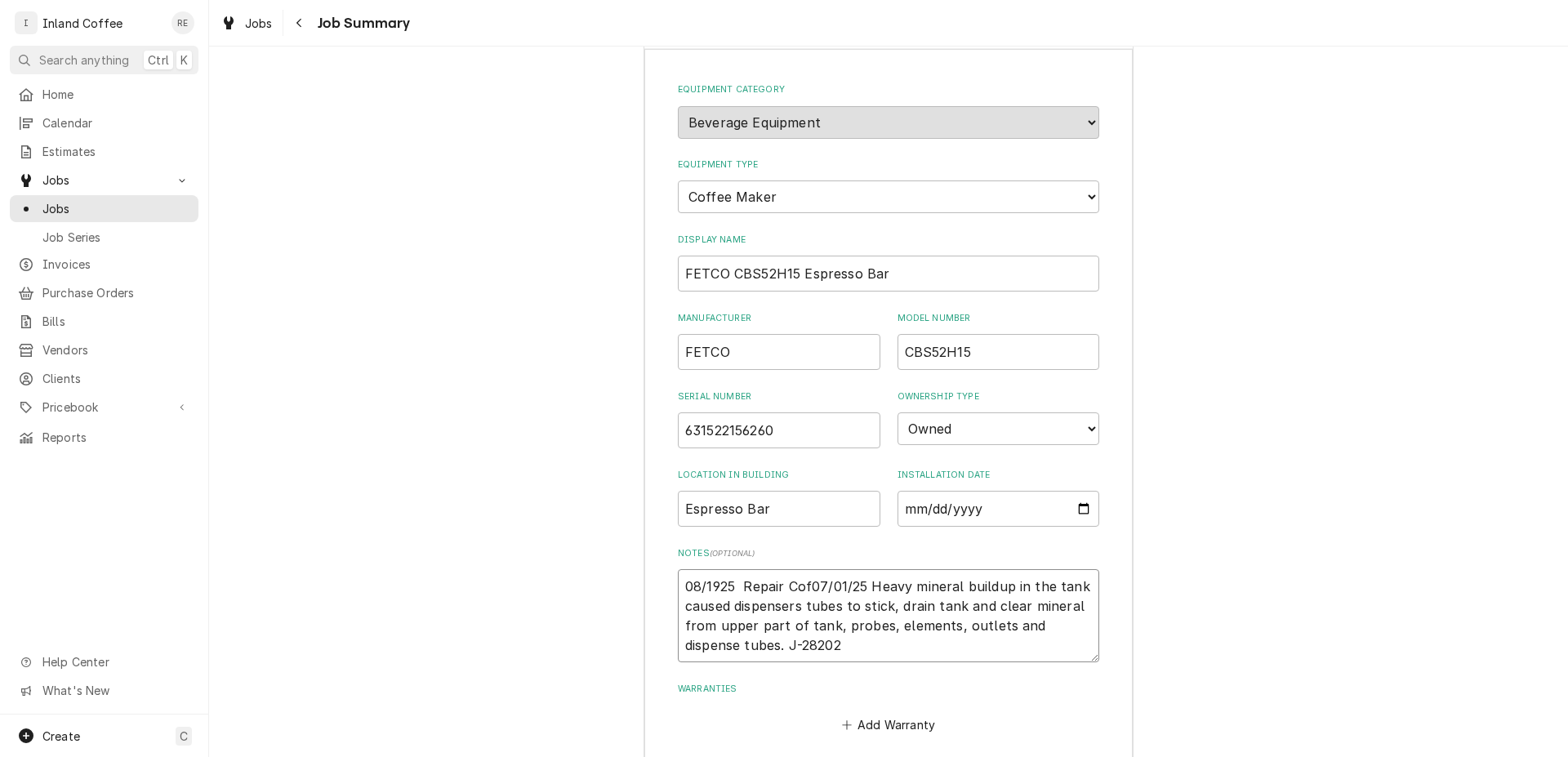
type textarea "08/1925 Repair Coff07/01/25 Heavy mineral buildup in the tank caused dispensers…"
type textarea "x"
type textarea "08/1925 Repair Coffe07/01/25 Heavy mineral buildup in the tank caused dispenser…"
type textarea "x"
type textarea "08/1925 Repair Coffee07/01/25 Heavy mineral buildup in the tank caused dispense…"
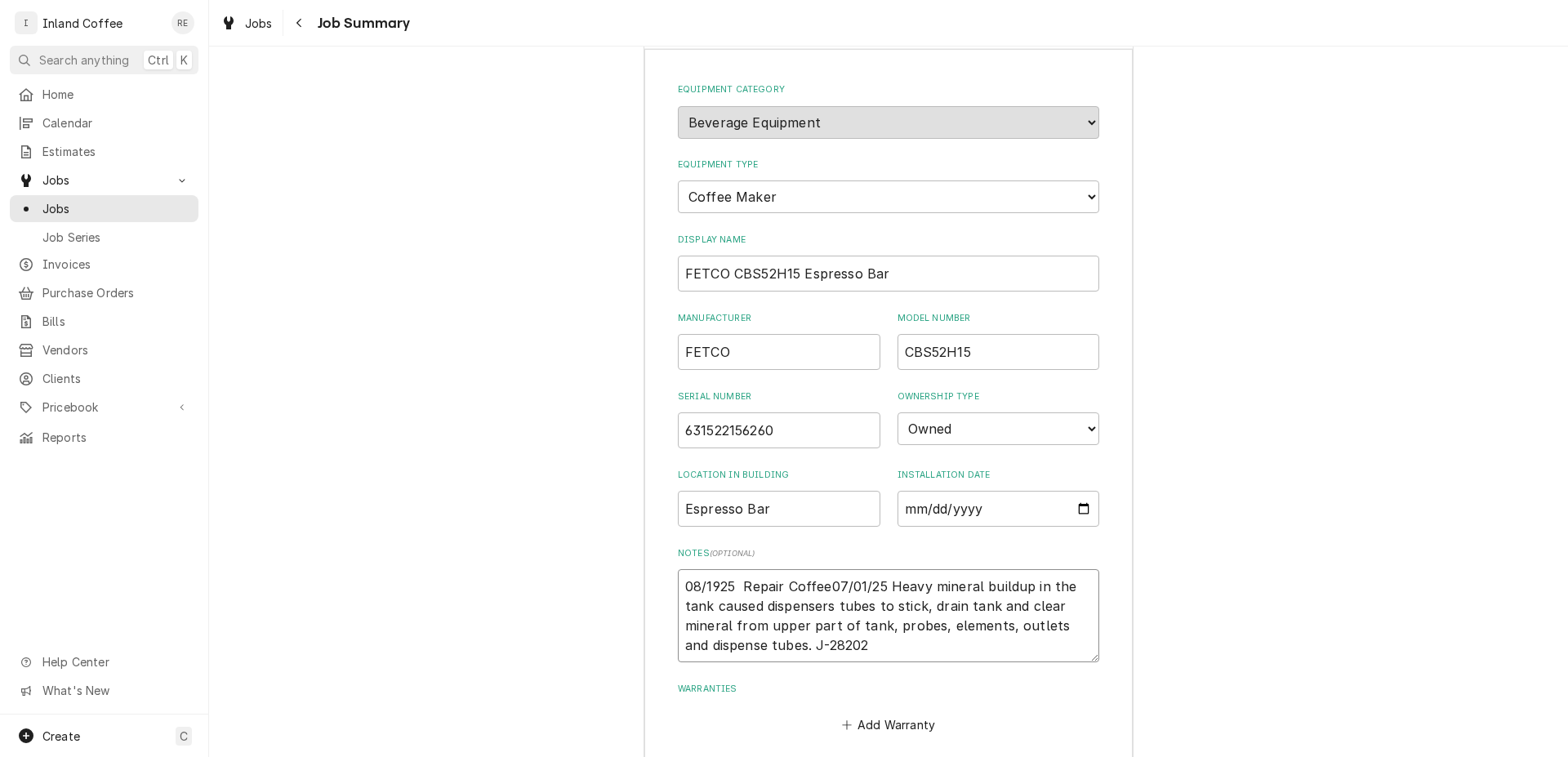
type textarea "x"
type textarea "08/1925 Repair Coffee 07/01/25 Heavy mineral buildup in the tank caused dispens…"
type textarea "x"
type textarea "08/1925 Repair Coffee B07/01/25 Heavy mineral buildup in the tank caused dispen…"
type textarea "x"
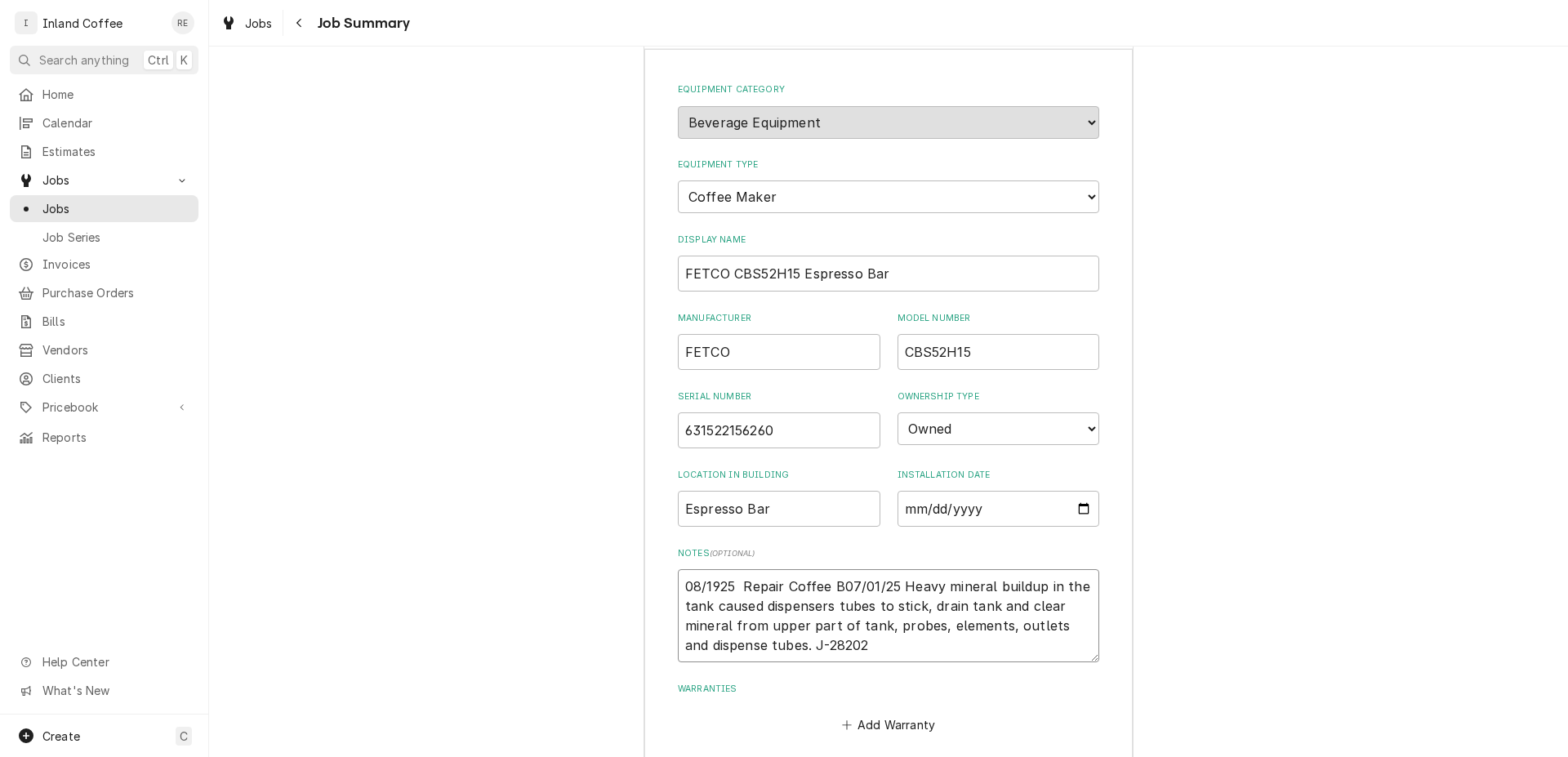
type textarea "08/1925 Repair Coffee Br07/01/25 Heavy mineral buildup in the tank caused dispe…"
type textarea "x"
type textarea "08/1925 Repair Coffee Bre07/01/25 Heavy mineral buildup in the tank caused disp…"
type textarea "x"
type textarea "08/1925 Repair Coffee Brew07/01/25 Heavy mineral buildup in the tank caused dis…"
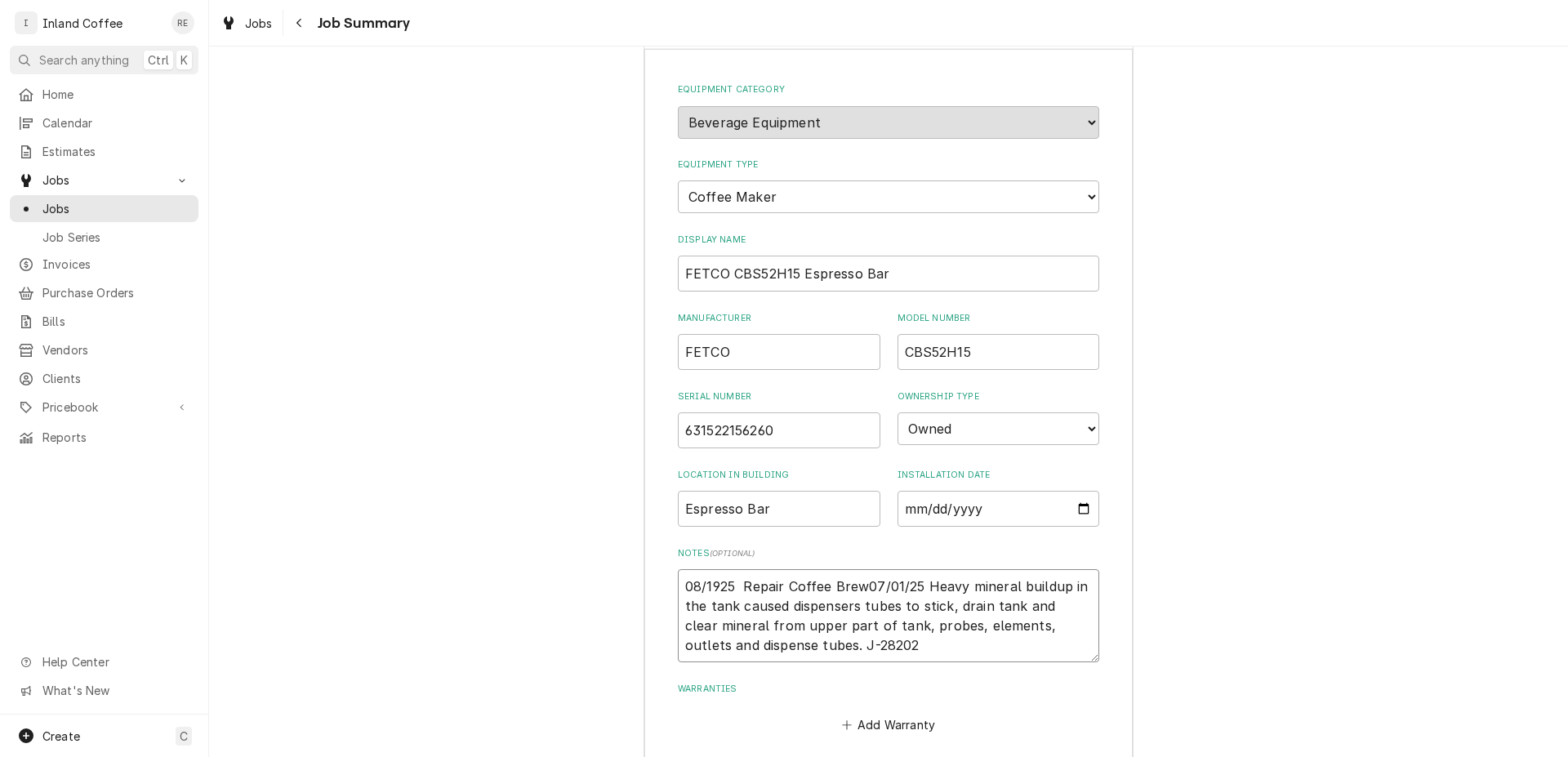
type textarea "x"
type textarea "08/1925 Repair Coffee Brewr07/01/25 Heavy mineral buildup in the tank caused di…"
type textarea "x"
type textarea "08/1925 Repair Coffee Brew07/01/25 Heavy mineral buildup in the tank caused dis…"
type textarea "x"
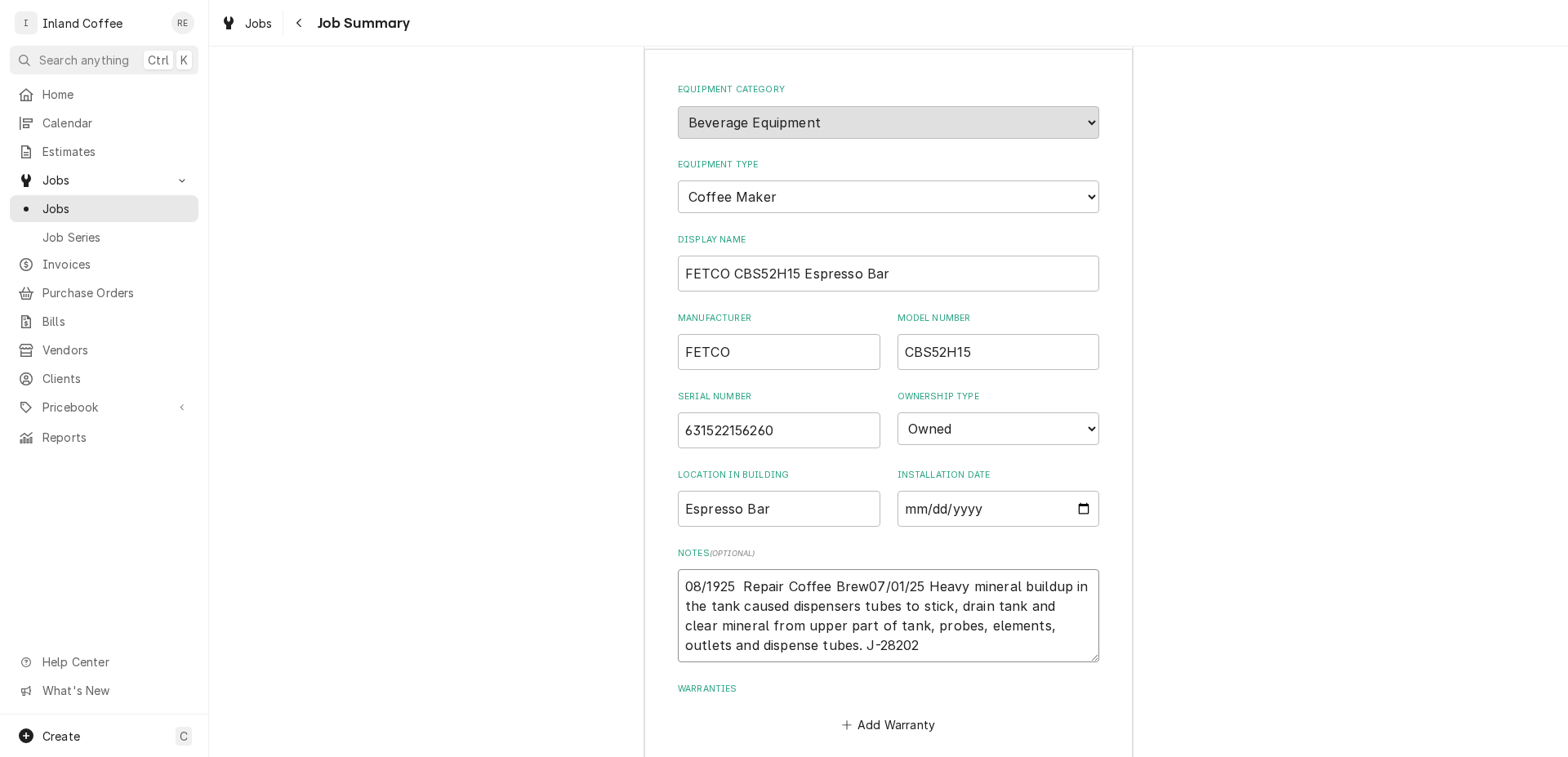
type textarea "08/1925 Repair Coffee Brewe07/01/25 Heavy mineral buildup in the tank caused di…"
type textarea "x"
type textarea "08/1925 Repair Coffee Brewer07/01/25 Heavy mineral buildup in the tank caused d…"
type textarea "x"
type textarea "08/1925 Repair Coffee Brewer 07/01/25 Heavy mineral buildup in the tank caused …"
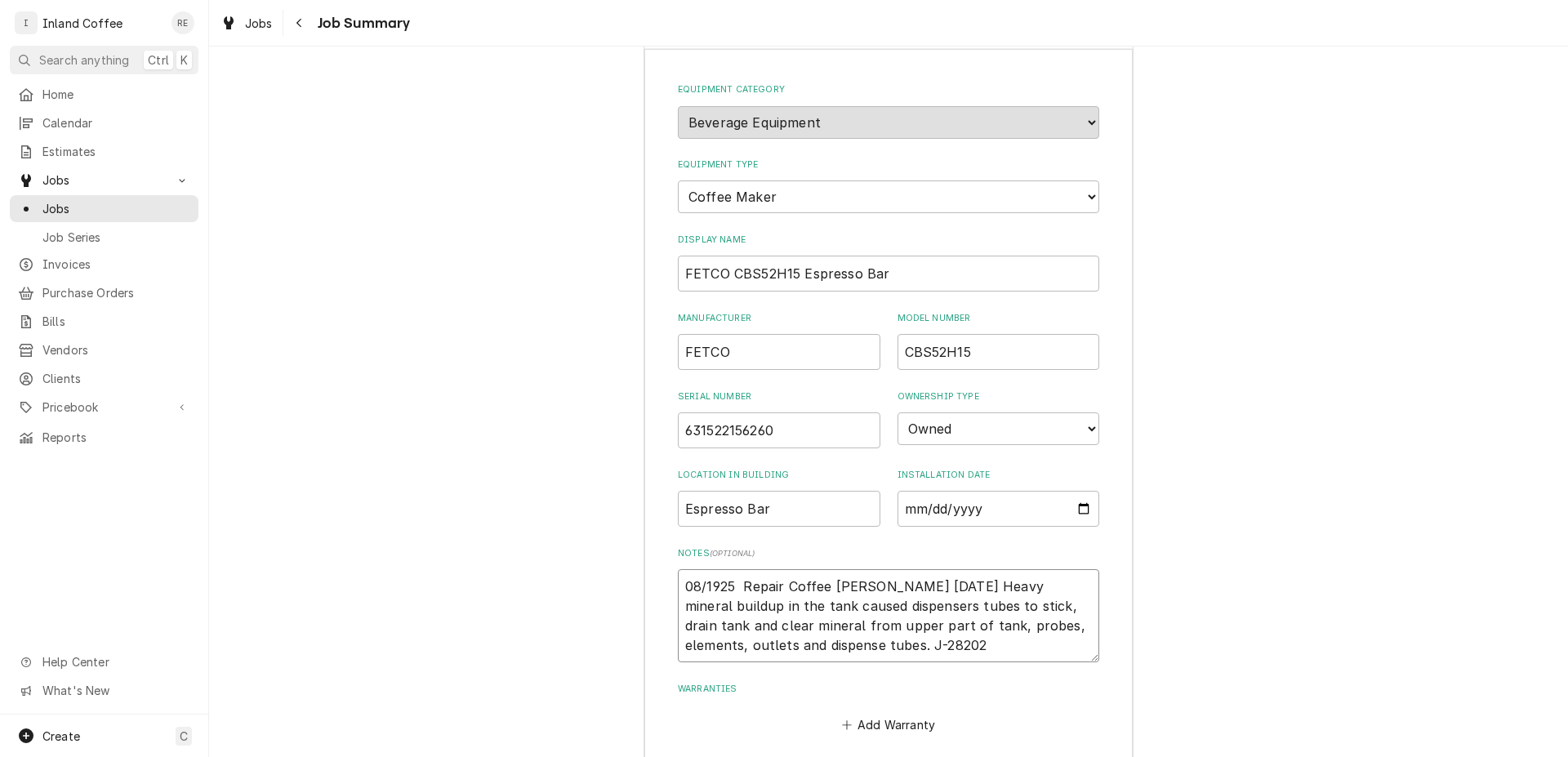
type textarea "x"
type textarea "08/1925 Repair Coffee Brewer o07/01/25 Heavy mineral buildup in the tank caused…"
type textarea "x"
type textarea "08/1925 Repair Coffee Brewer O07/01/25 Heavy mineral buildup in the tank caused…"
type textarea "x"
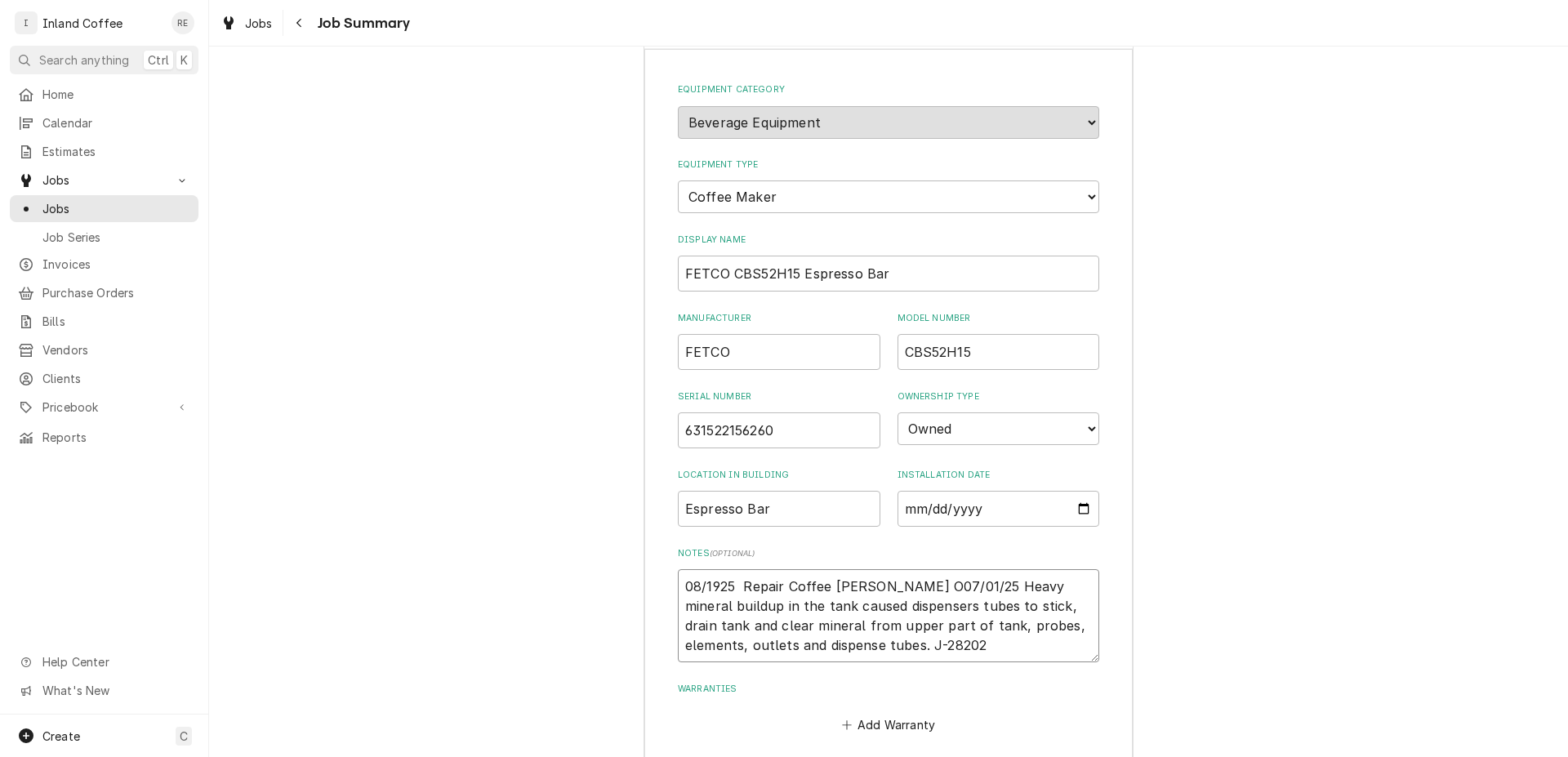
type textarea "08/1925 Repair Coffee Brewer Ov07/01/25 Heavy mineral buildup in the tank cause…"
type textarea "x"
type textarea "08/1925 Repair Coffee Brewer Ove07/01/25 Heavy mineral buildup in the tank caus…"
type textarea "x"
type textarea "08/1925 Repair Coffee Brewer Ovef07/01/25 Heavy mineral buildup in the tank cau…"
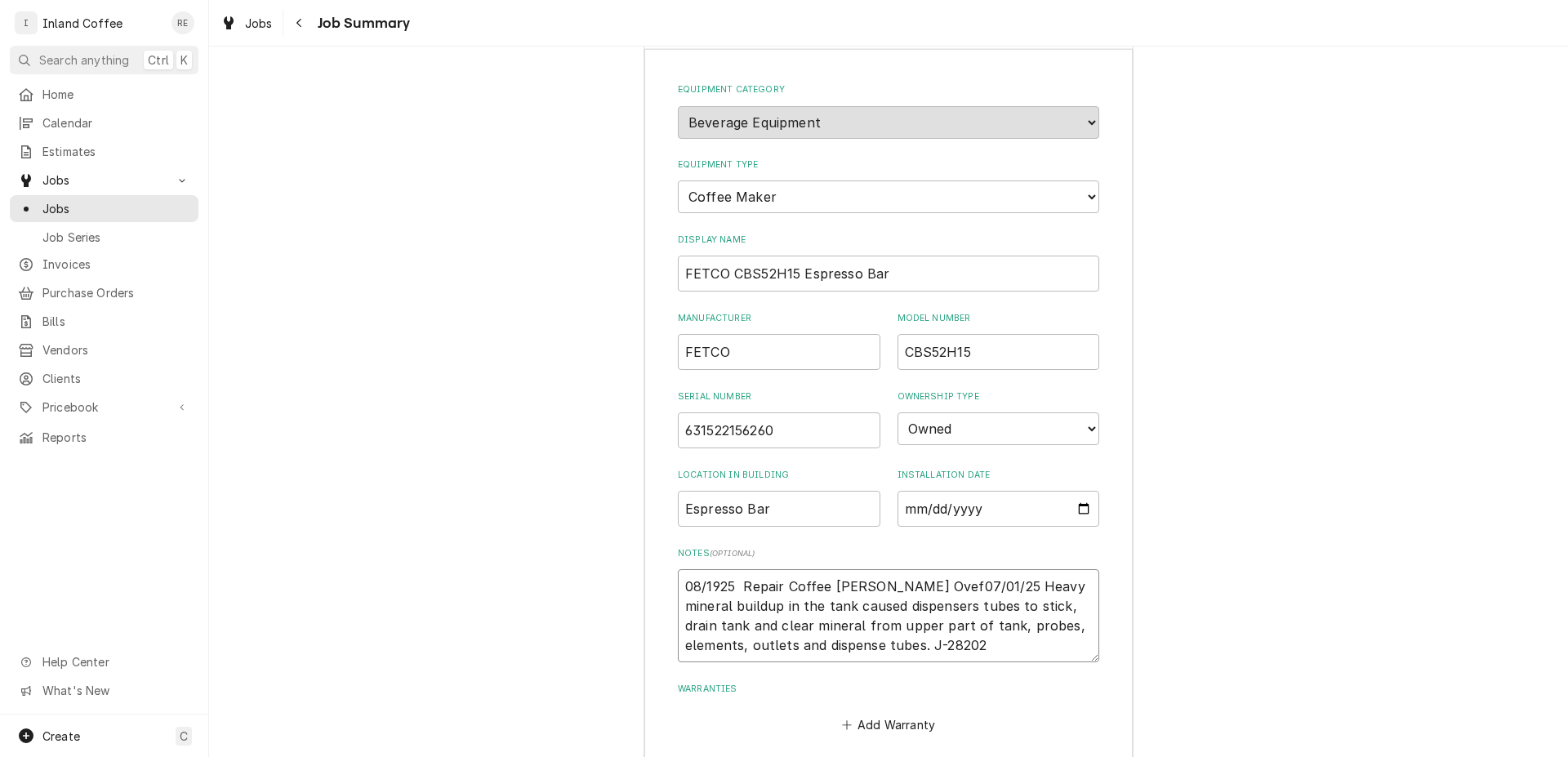
type textarea "x"
type textarea "08/1925 Repair Coffee Brewer Ovefl07/01/25 Heavy mineral buildup in the tank ca…"
type textarea "x"
type textarea "08/1925 Repair Coffee Brewer Oveflo07/01/25 Heavy mineral buildup in the tank c…"
type textarea "x"
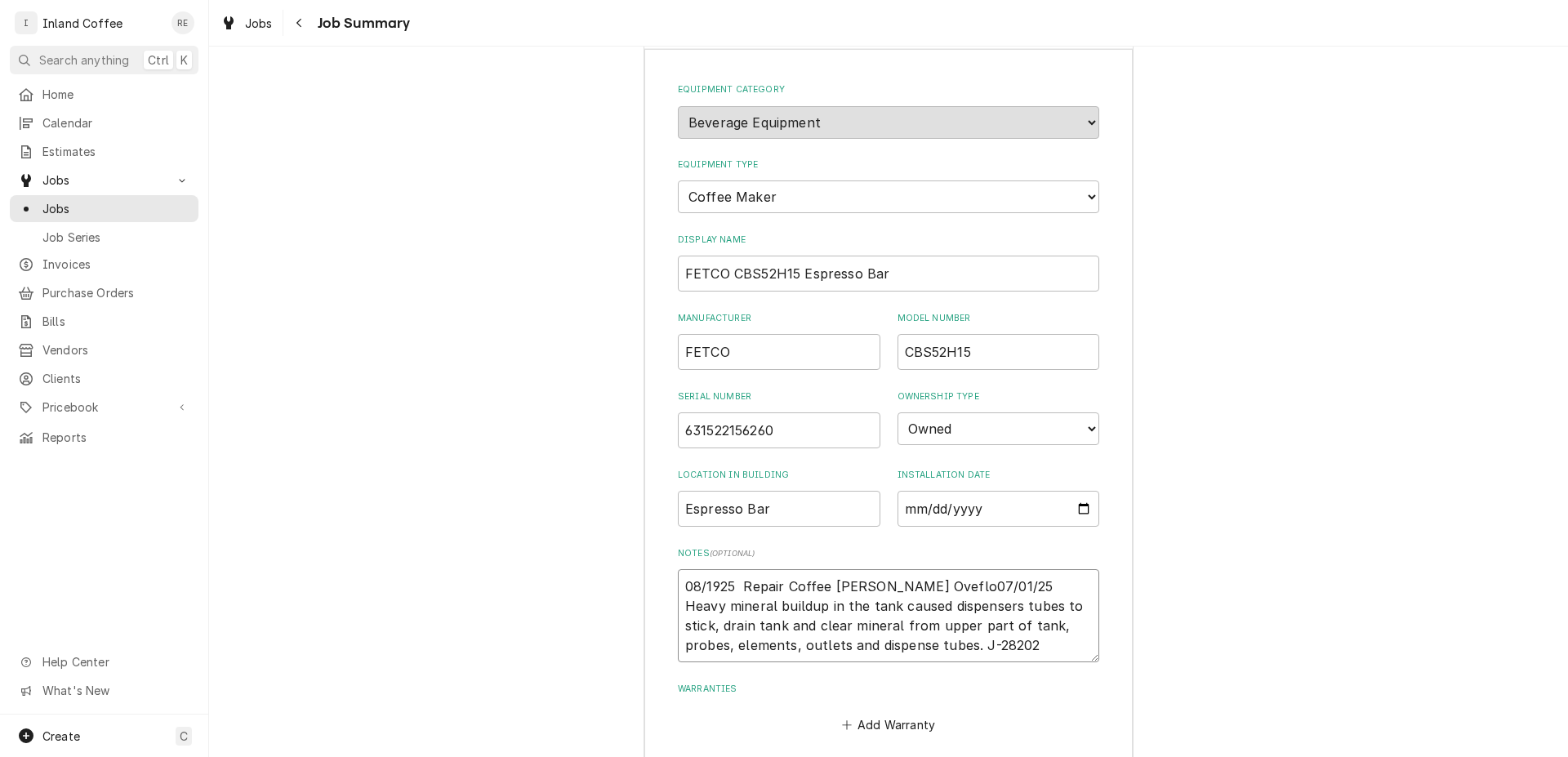
type textarea "08/1925 Repair Coffee Brewer Oveflow07/01/25 Heavy mineral buildup in the tank …"
type textarea "x"
type textarea "08/1925 Repair Coffee Brewer Oveflowi07/01/25 Heavy mineral buildup in the tank…"
type textarea "x"
type textarea "08/1925 Repair Coffee Brewer Oveflowin07/01/25 Heavy mineral buildup in the tan…"
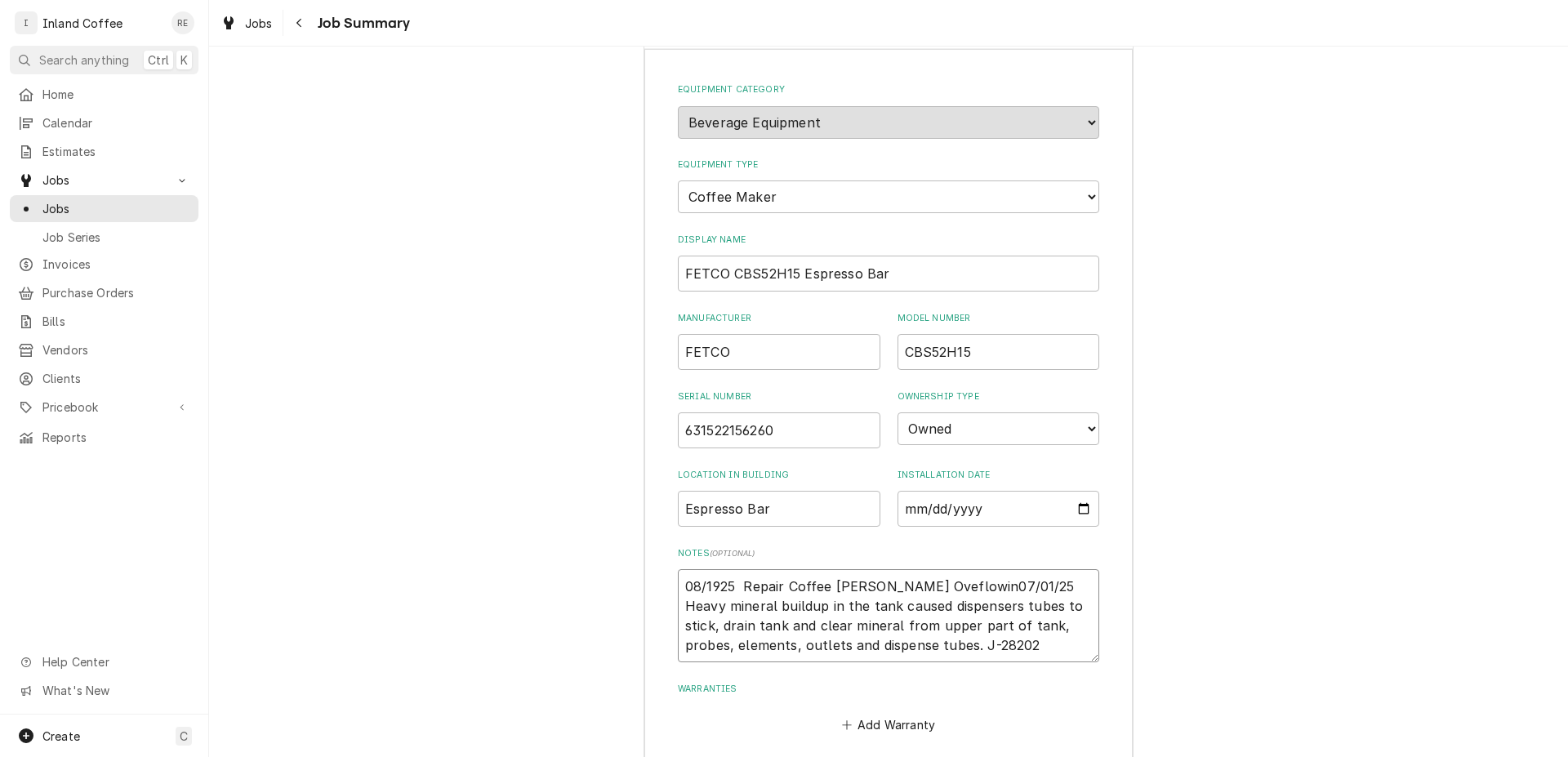
type textarea "x"
type textarea "08/1925 Repair Coffee Brewer Oveflowing07/01/25 Heavy mineral buildup in the ta…"
type textarea "x"
type textarea "08/1925 Repair Coffee Brewer Oveflowing 07/01/25 Heavy mineral buildup in the t…"
type textarea "x"
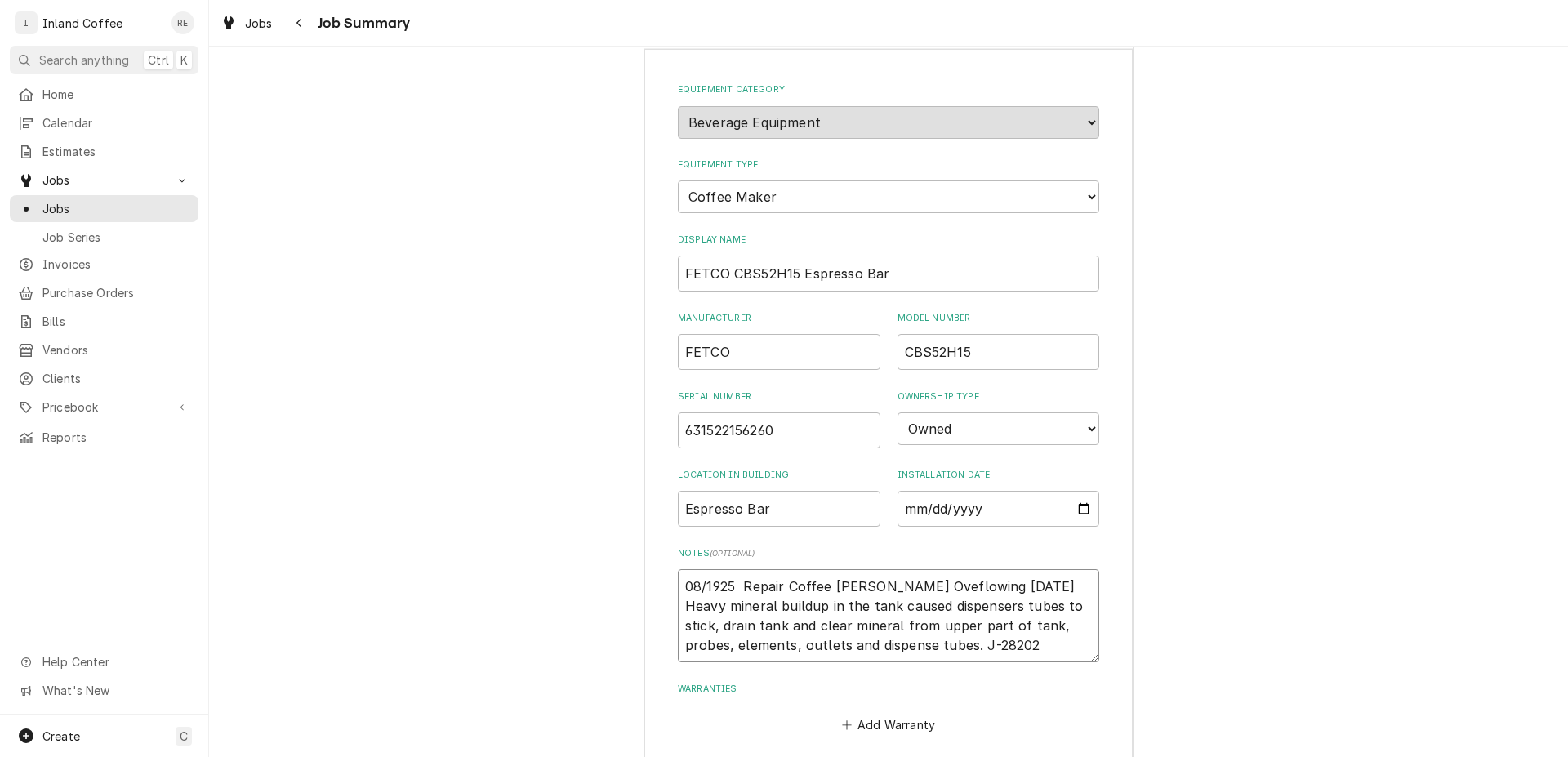
type textarea "08/1925 Repair Coffee Brewer Oveflowing 07/01/25 Heavy mineral buildup in the t…"
type textarea "x"
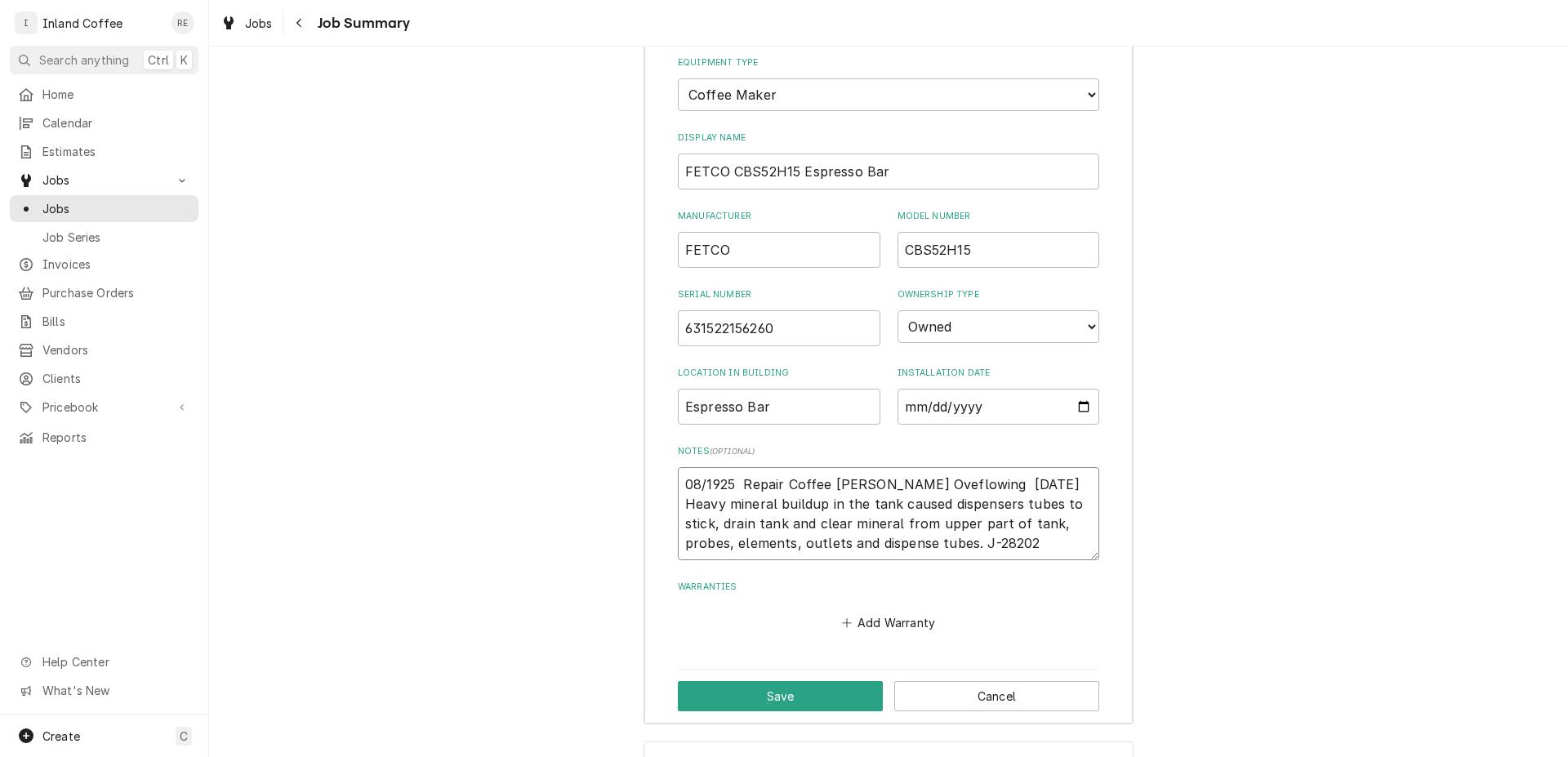
scroll to position [2184, 0]
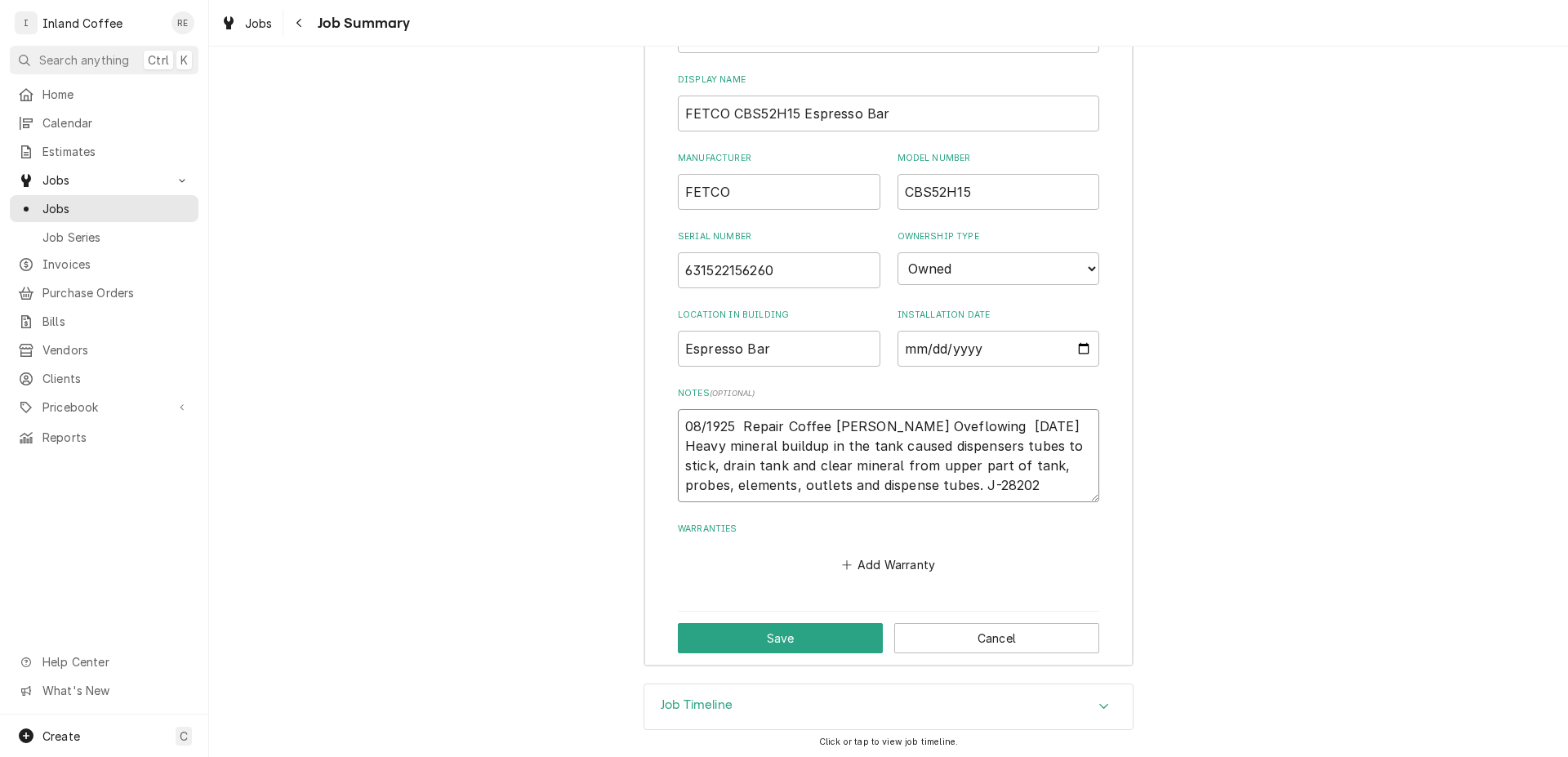
type textarea "08/1925 Repair Coffee Brewer Oveflowing 07/01/25 Heavy mineral buildup in the t…"
click at [752, 650] on div "Save Cancel" at bounding box center [888, 638] width 422 height 53
click at [811, 627] on button "Save" at bounding box center [780, 638] width 205 height 30
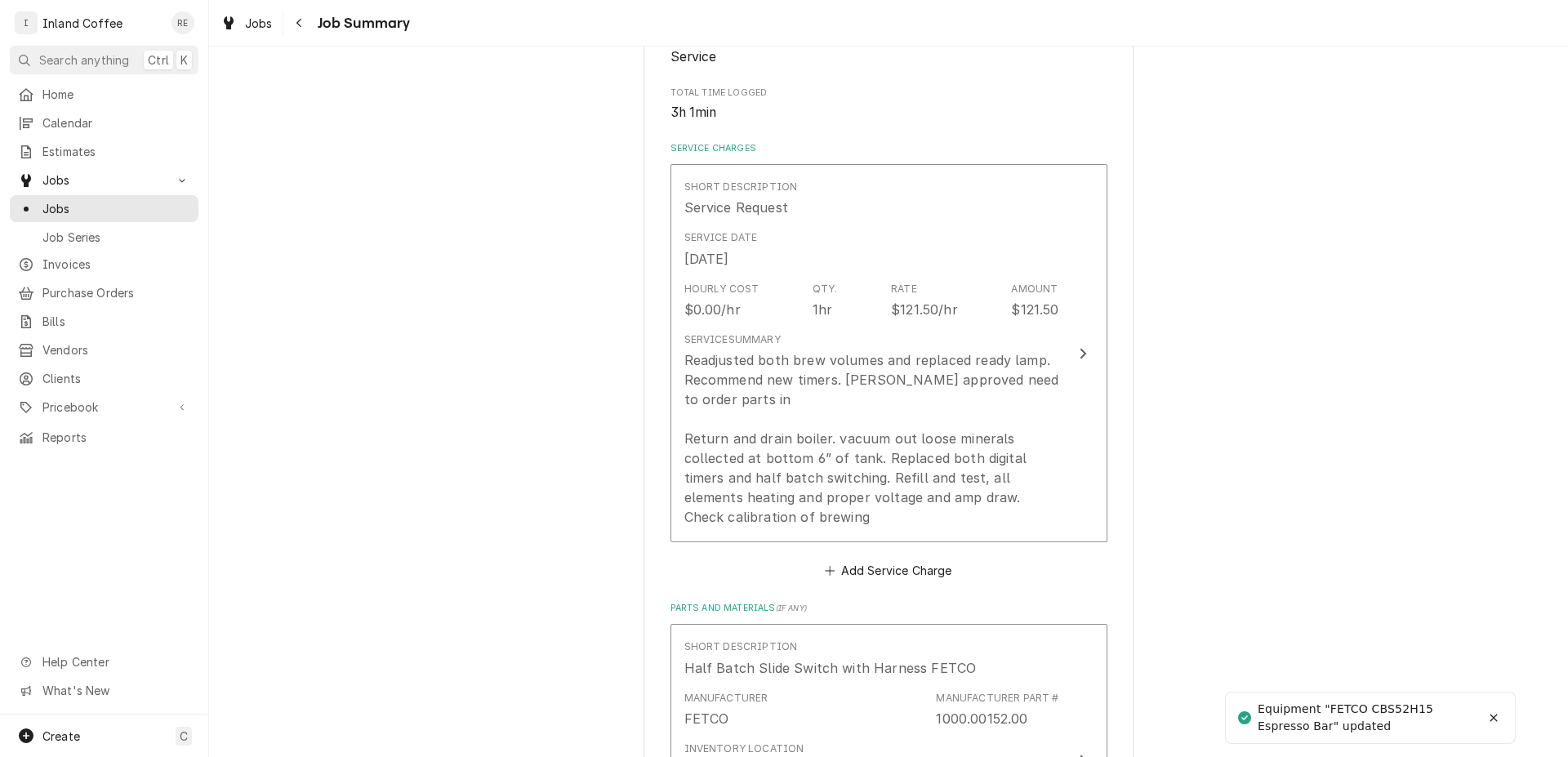
scroll to position [305, 0]
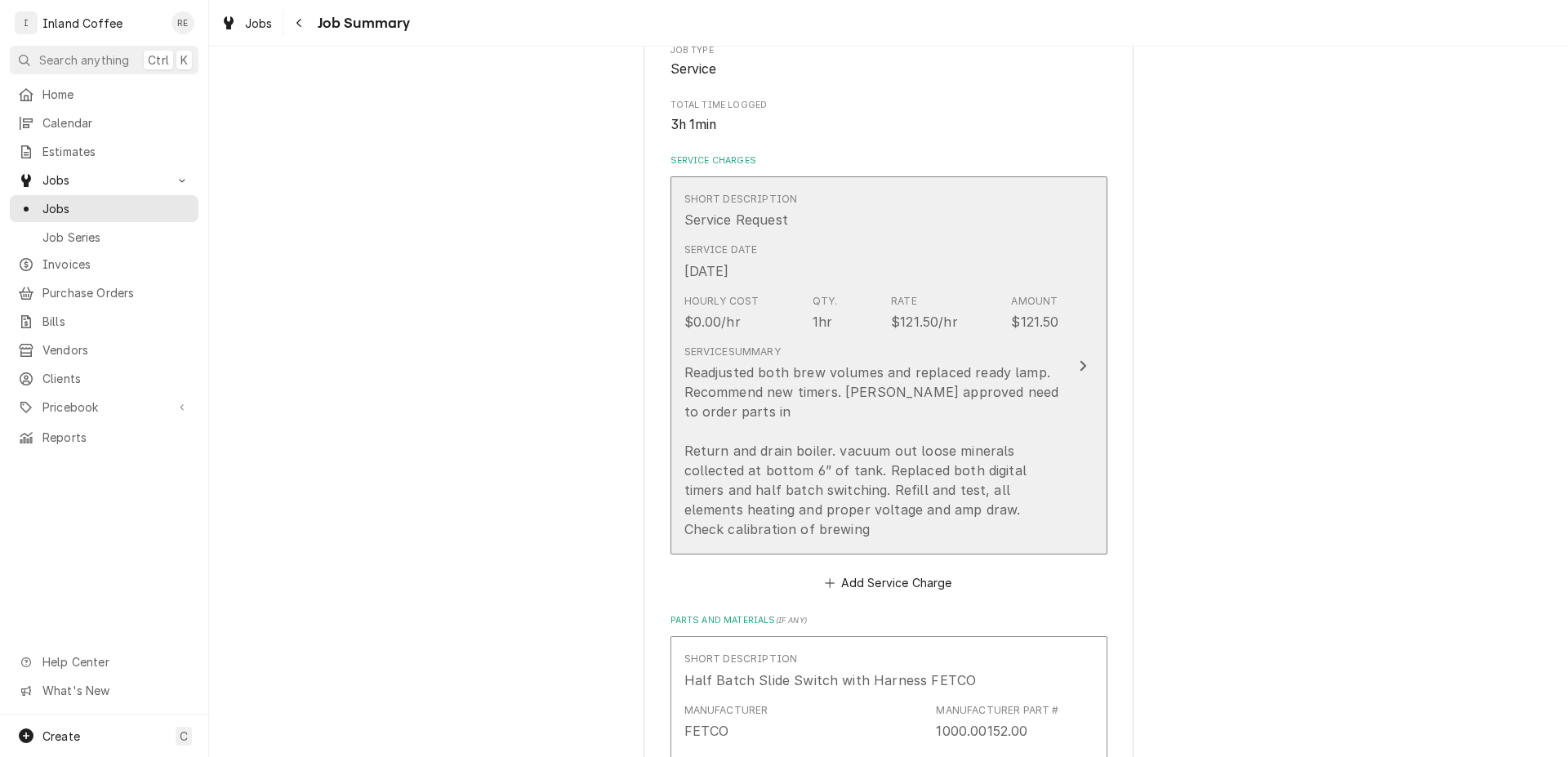
drag, startPoint x: 826, startPoint y: 527, endPoint x: 802, endPoint y: 528, distance: 24.0
click at [802, 528] on div "Readjusted both brew volumes and replaced ready lamp. Recommend new timers. Ang…" at bounding box center [871, 452] width 375 height 177
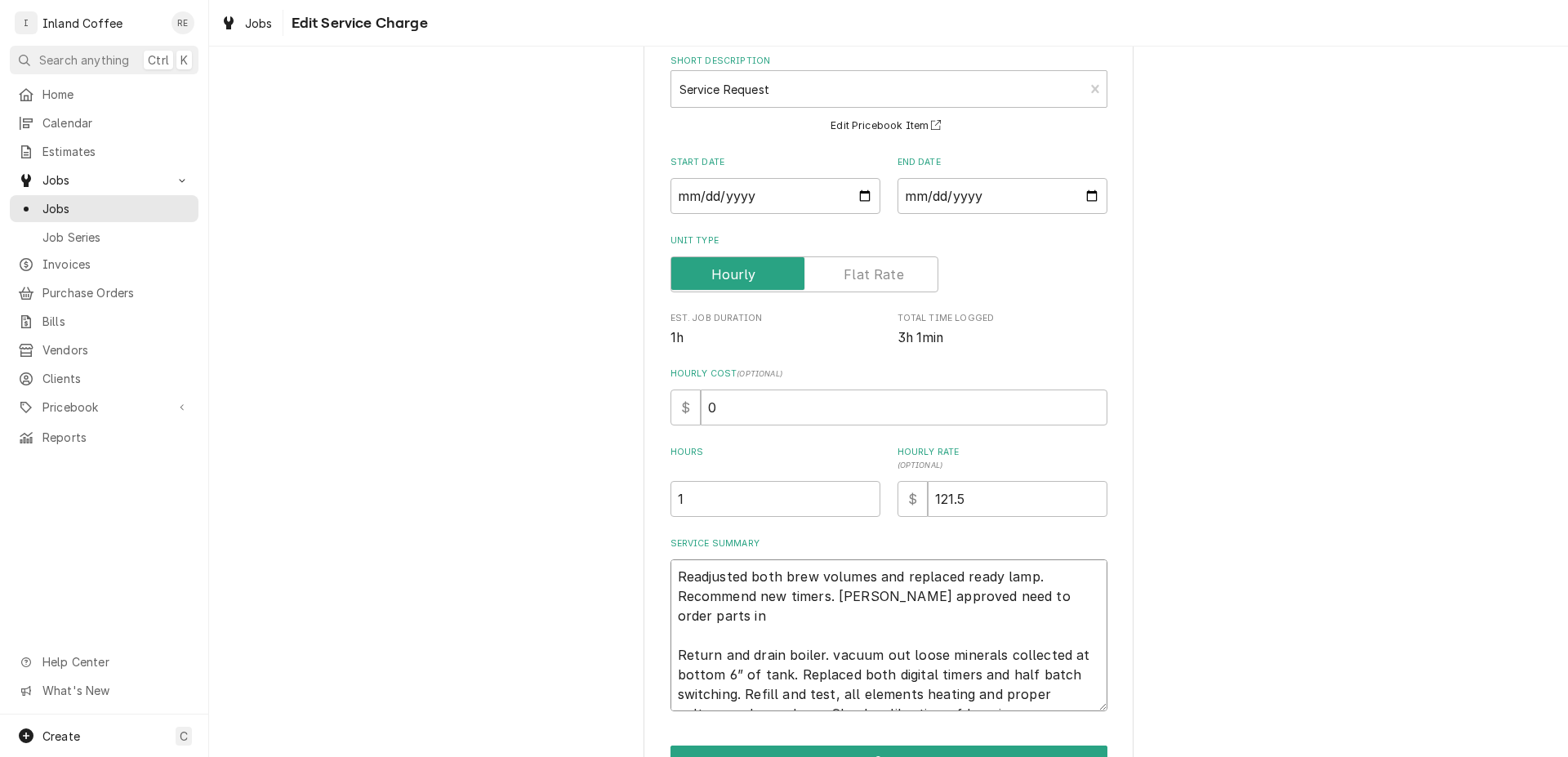
scroll to position [180, 0]
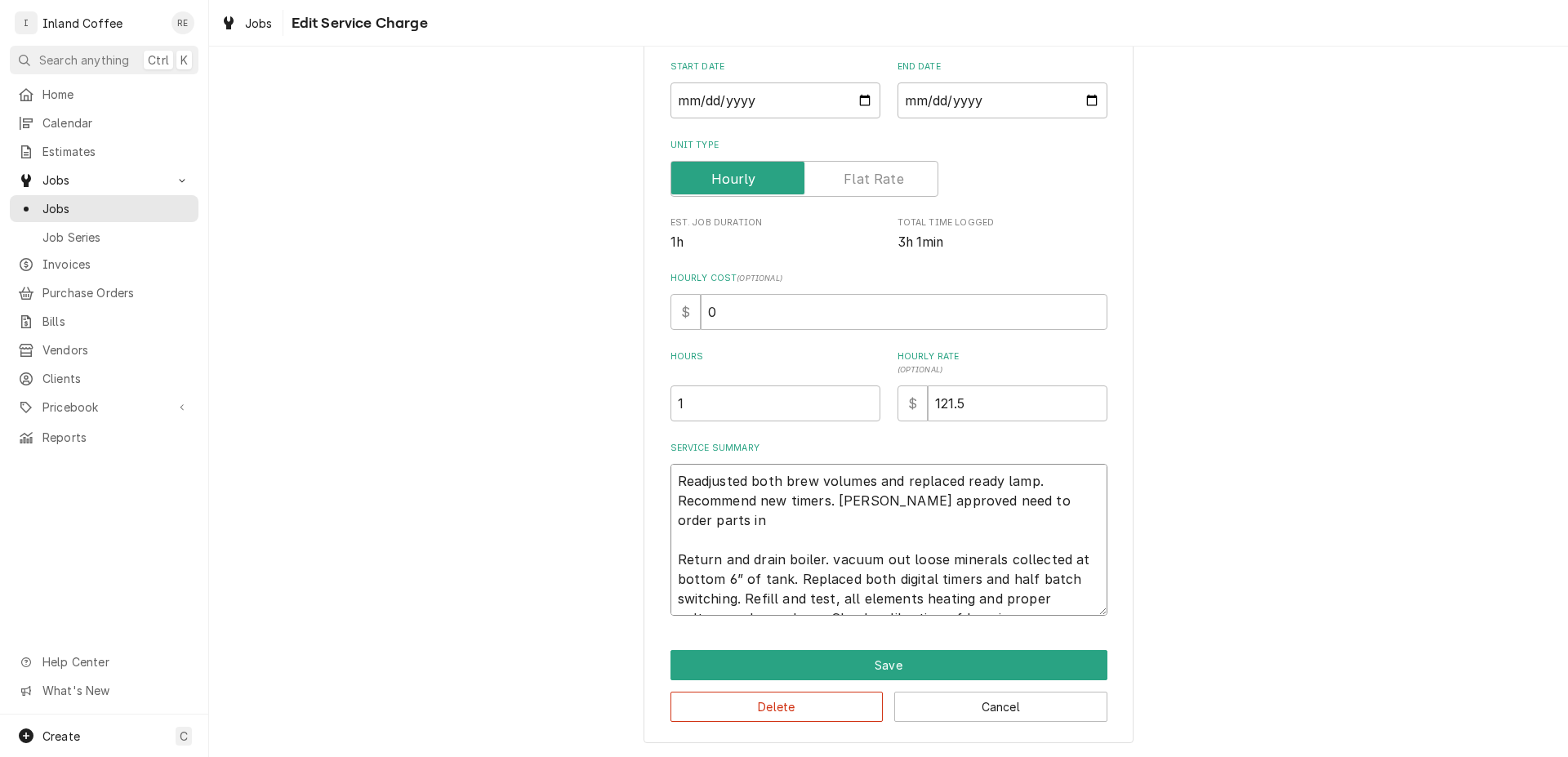
drag, startPoint x: 669, startPoint y: 656, endPoint x: 965, endPoint y: 715, distance: 301.8
click at [965, 616] on textarea "Readjusted both brew volumes and replaced ready lamp. Recommend new timers. Ang…" at bounding box center [888, 539] width 436 height 152
click at [1025, 700] on button "Cancel" at bounding box center [1000, 707] width 213 height 30
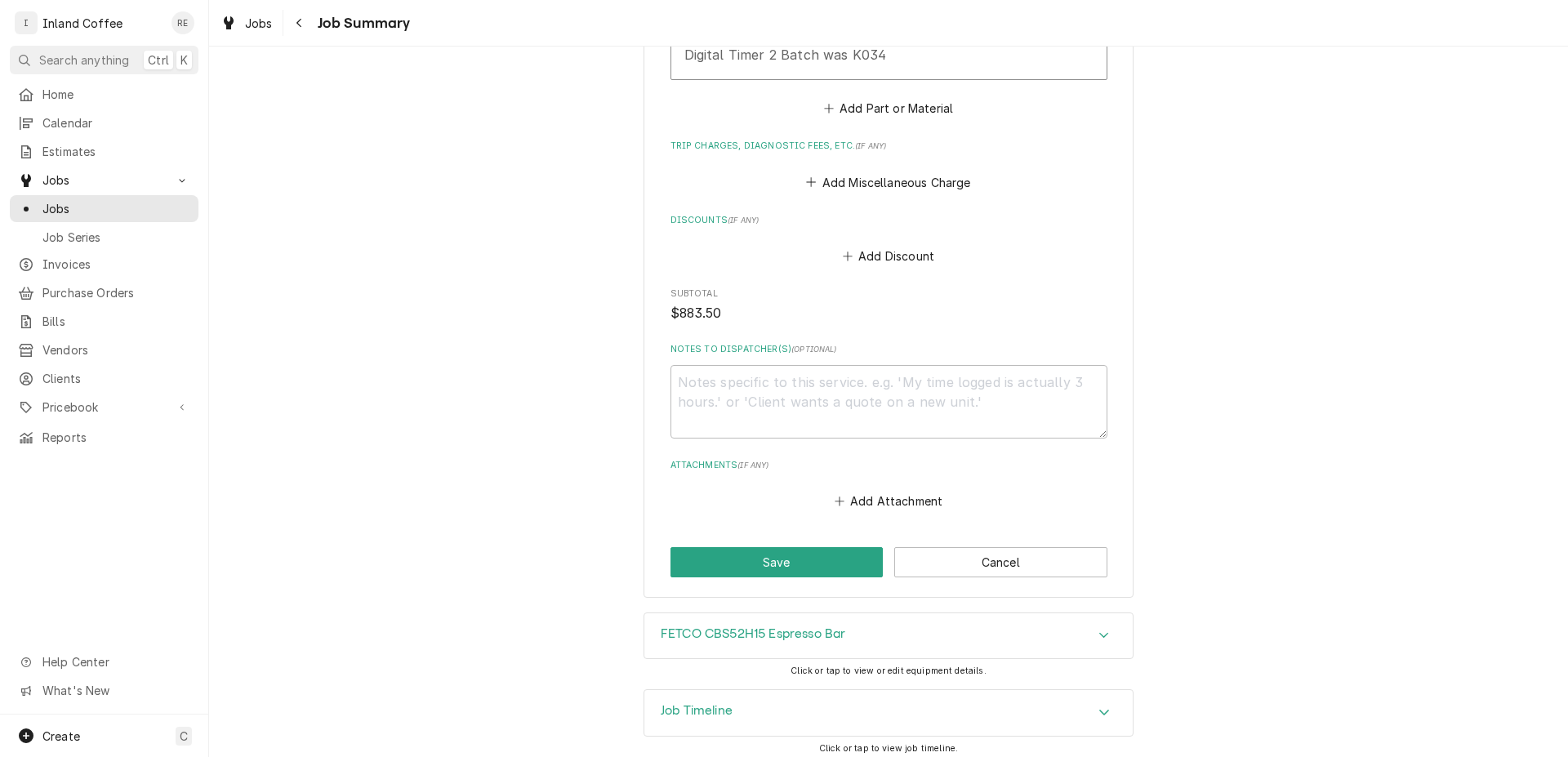
scroll to position [1424, 0]
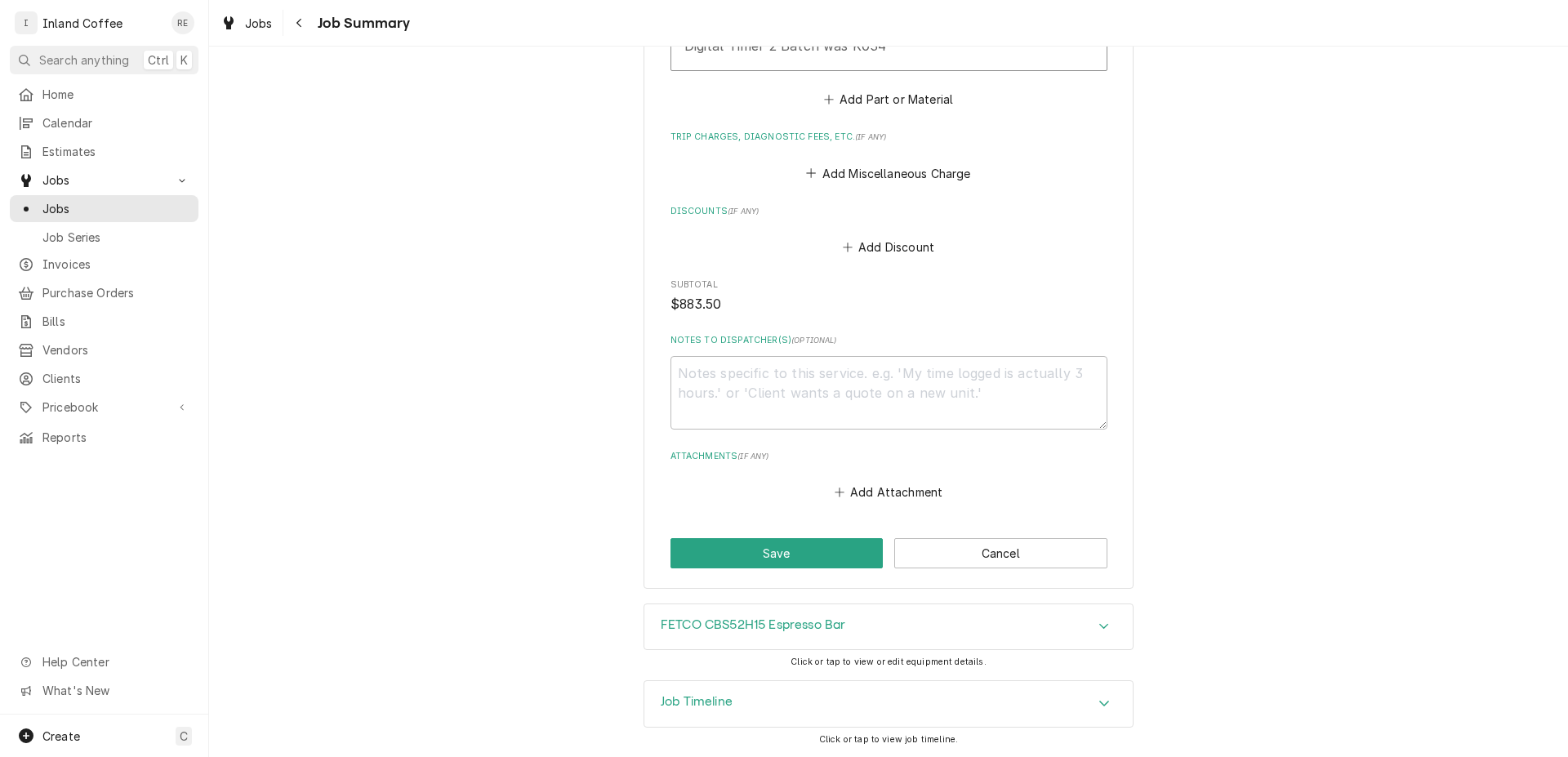
click at [1104, 622] on div "Accordion Header" at bounding box center [1104, 627] width 24 height 20
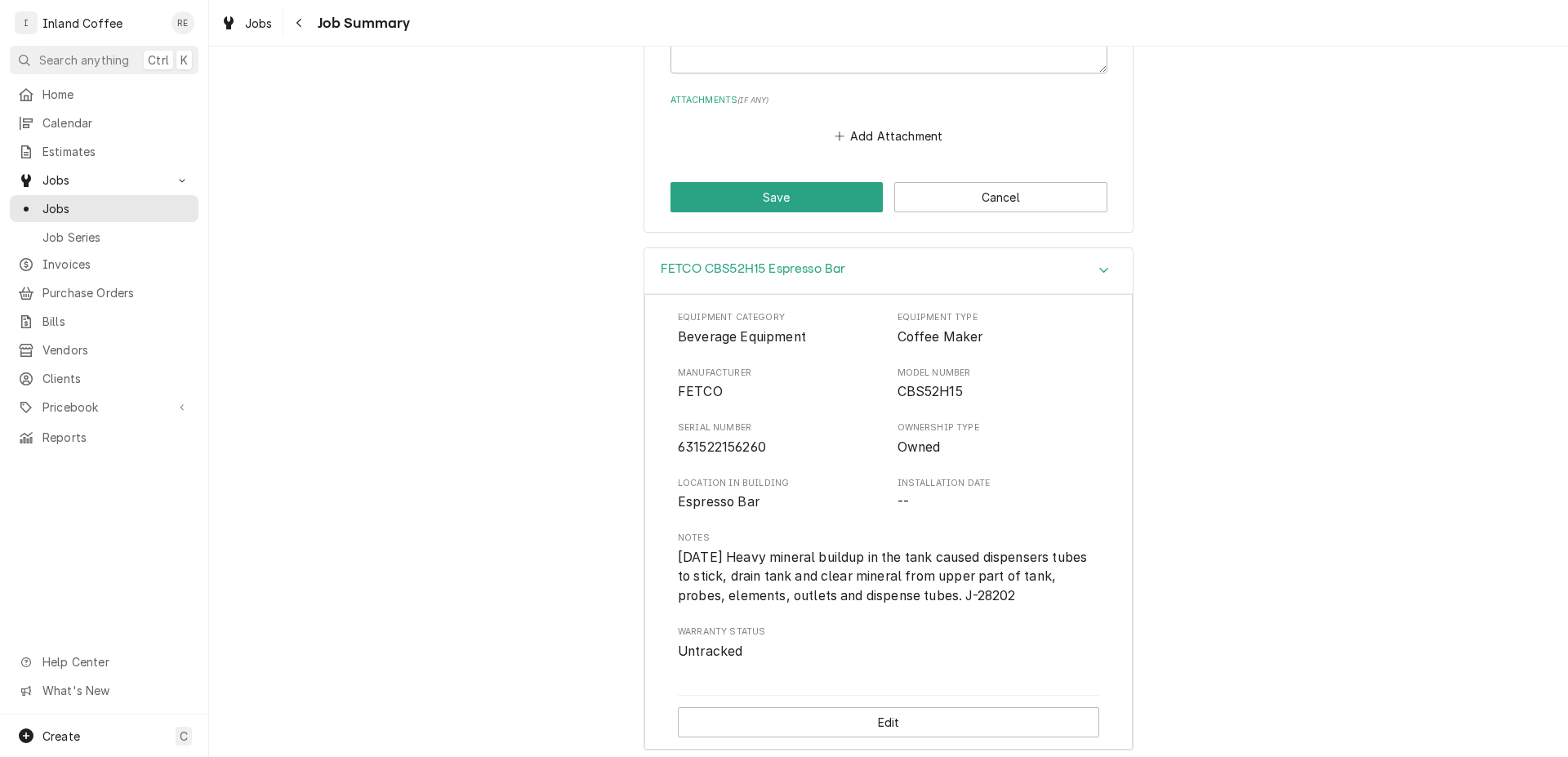
scroll to position [1868, 0]
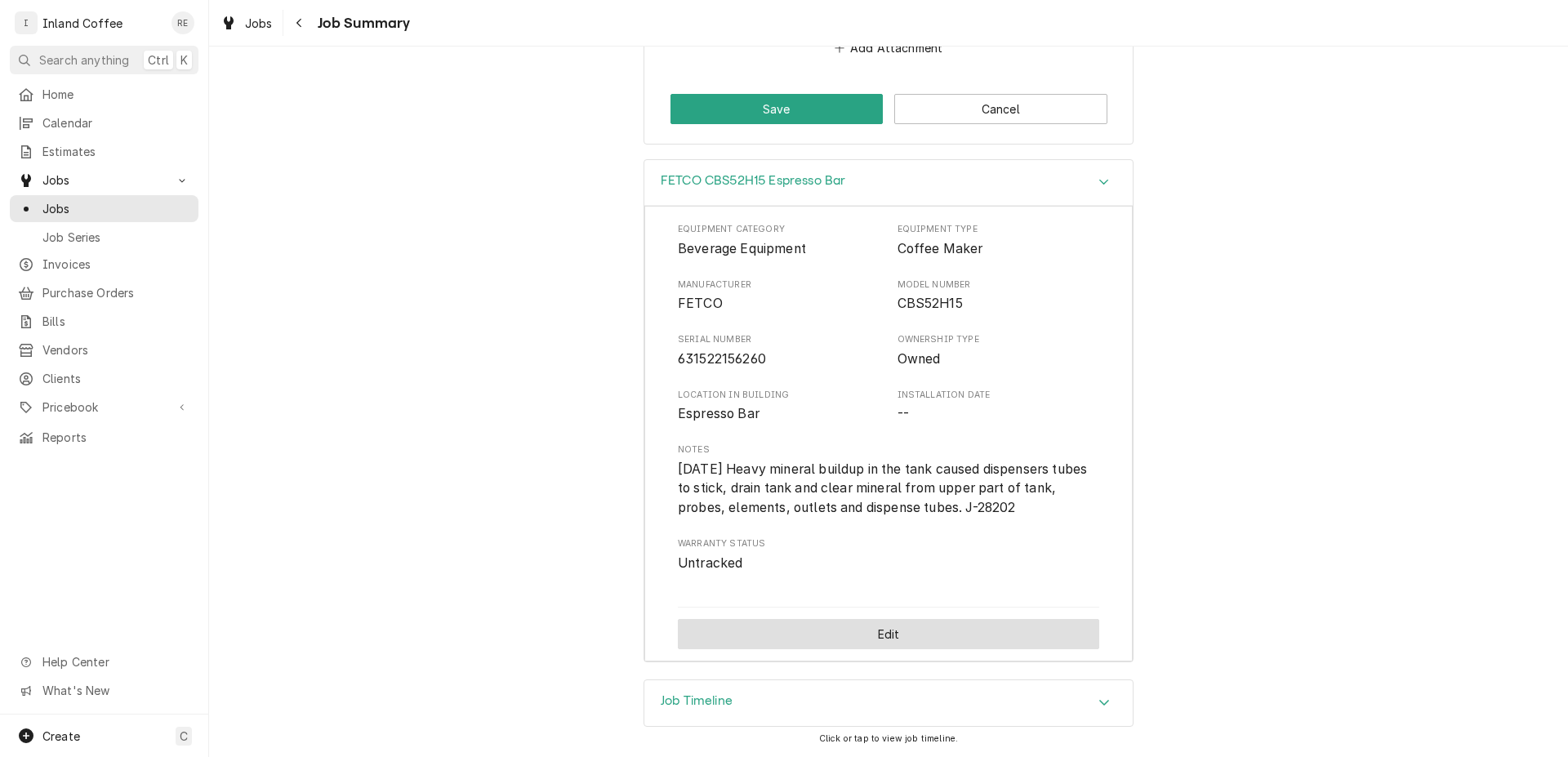
click at [889, 646] on button "Edit" at bounding box center [888, 634] width 422 height 30
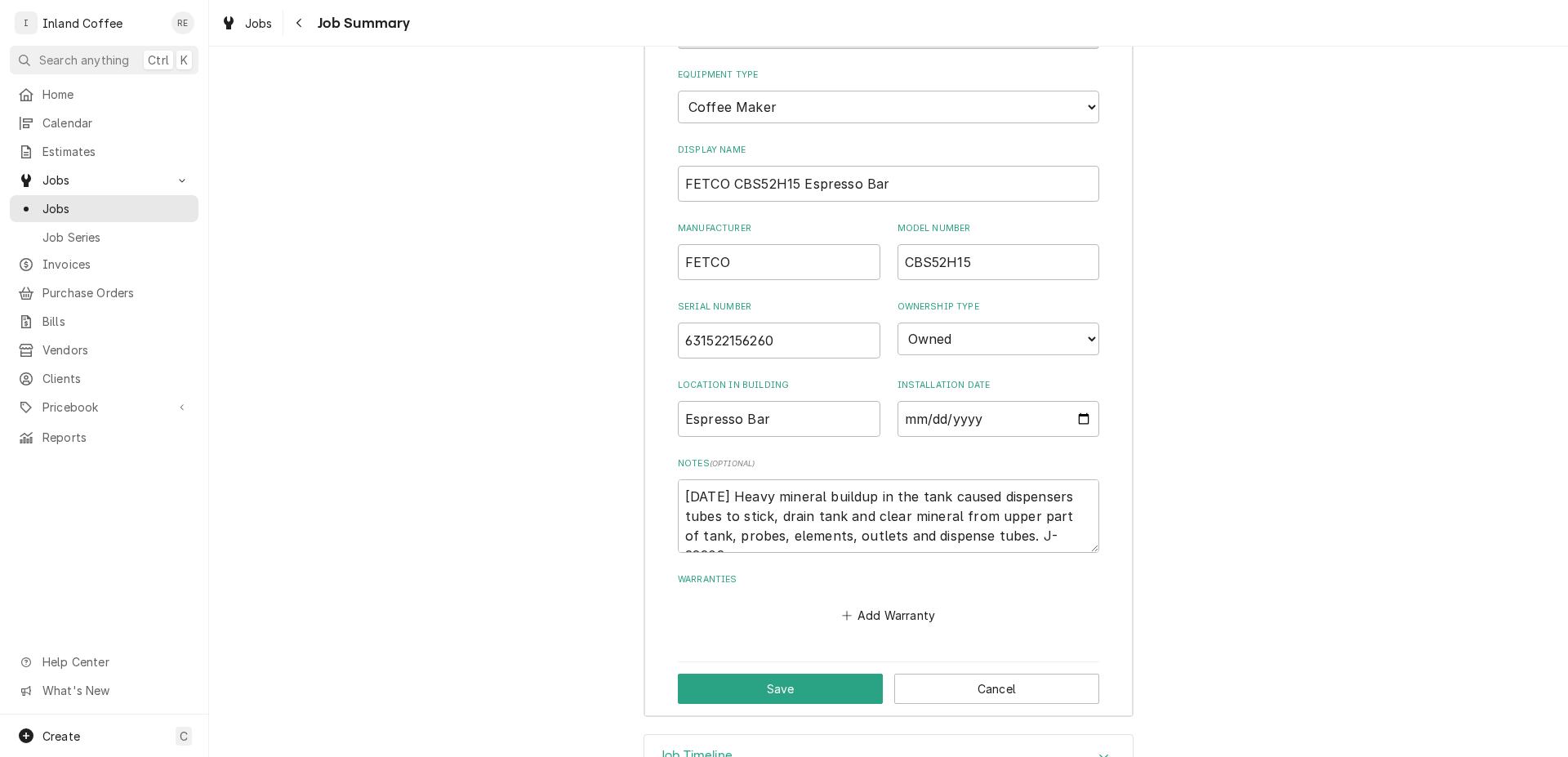
scroll to position [2165, 0]
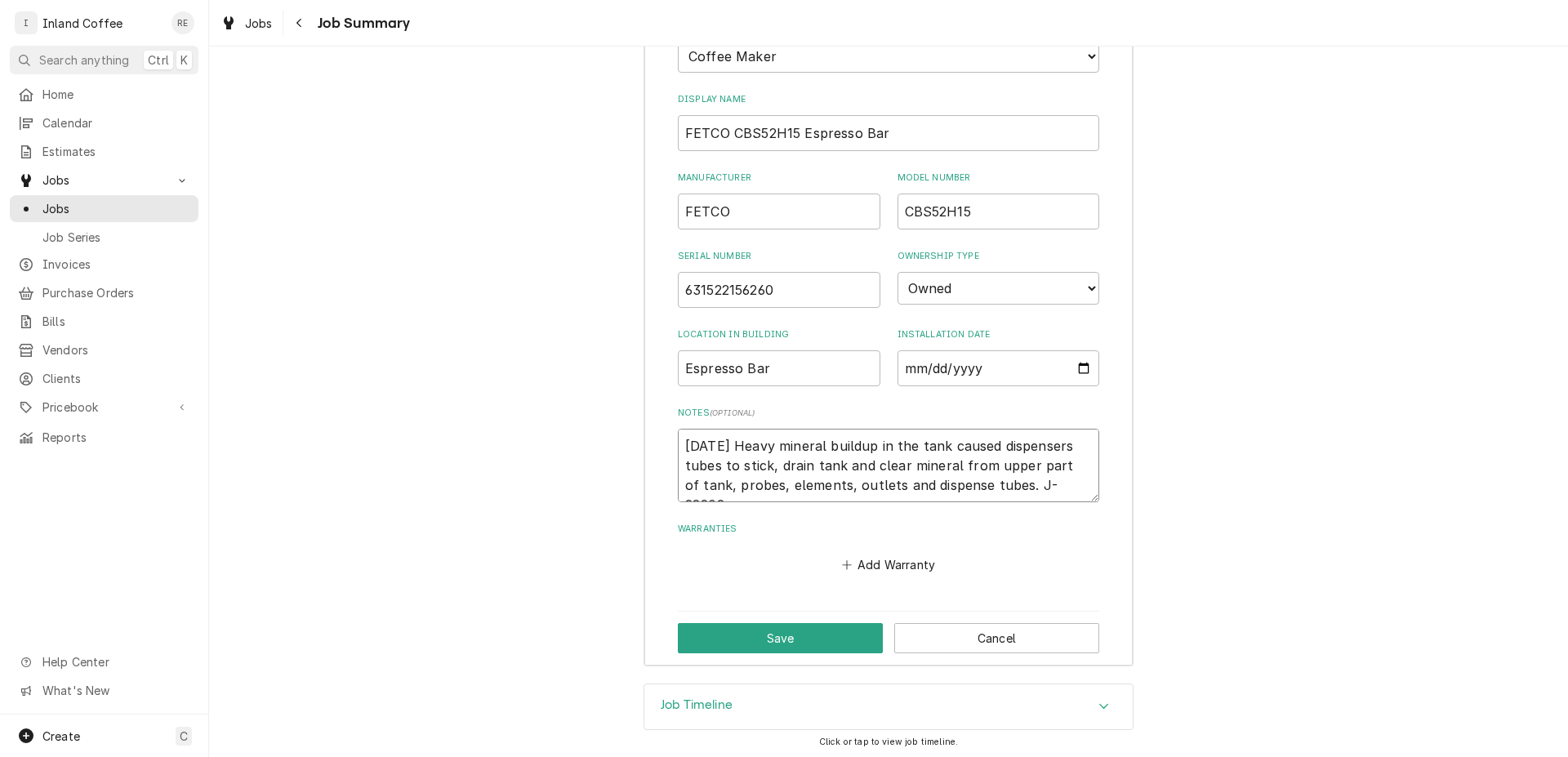
click at [677, 447] on textarea "07/01/25 Heavy mineral buildup in the tank caused dispensers tubes to stick, dr…" at bounding box center [888, 466] width 422 height 74
type textarea "x"
type textarea "007/01/25 Heavy mineral buildup in the tank caused dispensers tubes to stick, d…"
type textarea "x"
type textarea "0807/01/25 Heavy mineral buildup in the tank caused dispensers tubes to stick, …"
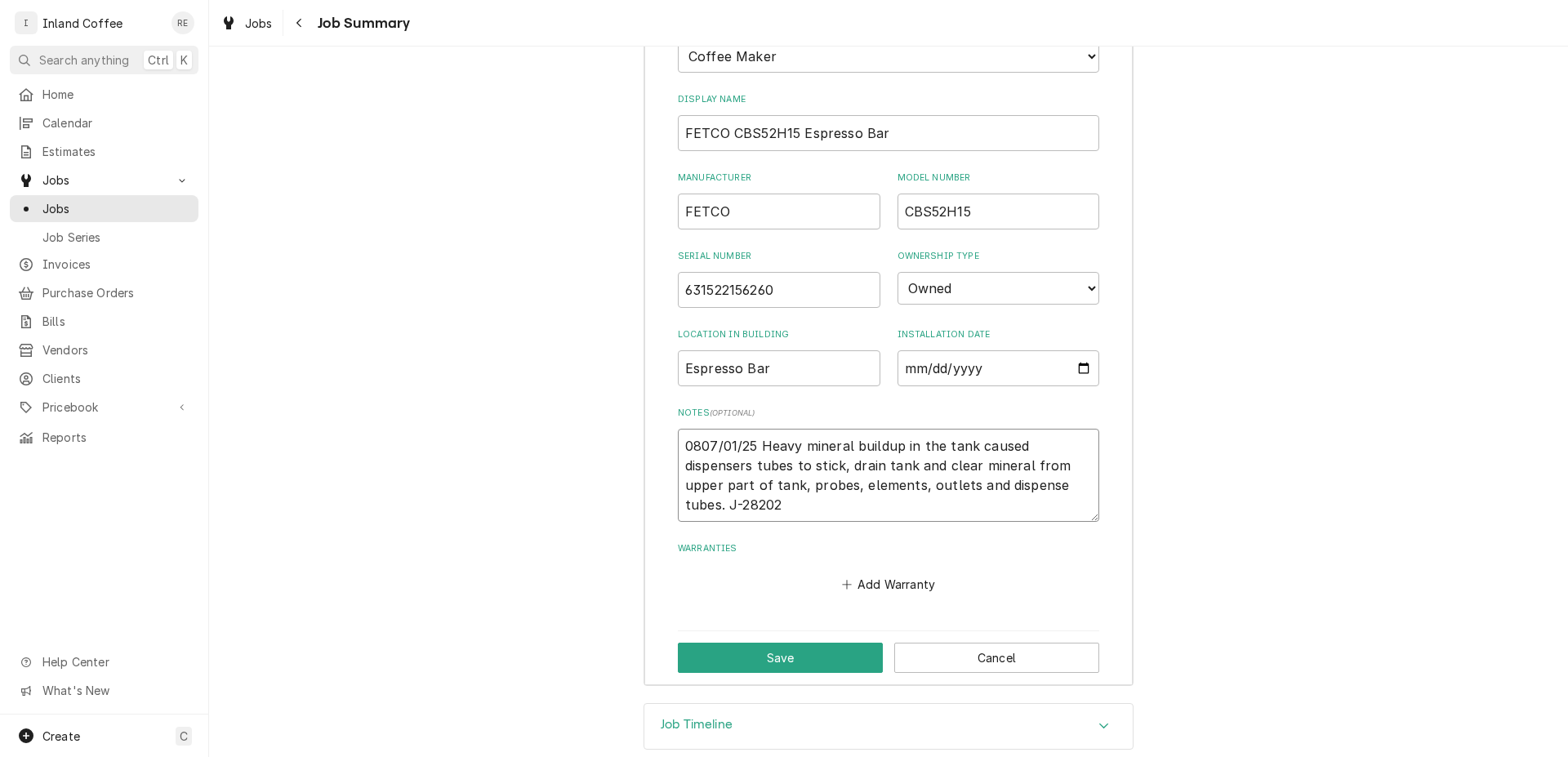
type textarea "x"
type textarea "08/07/01/25 Heavy mineral buildup in the tank caused dispensers tubes to stick,…"
type textarea "x"
type textarea "08/107/01/25 Heavy mineral buildup in the tank caused dispensers tubes to stick…"
type textarea "x"
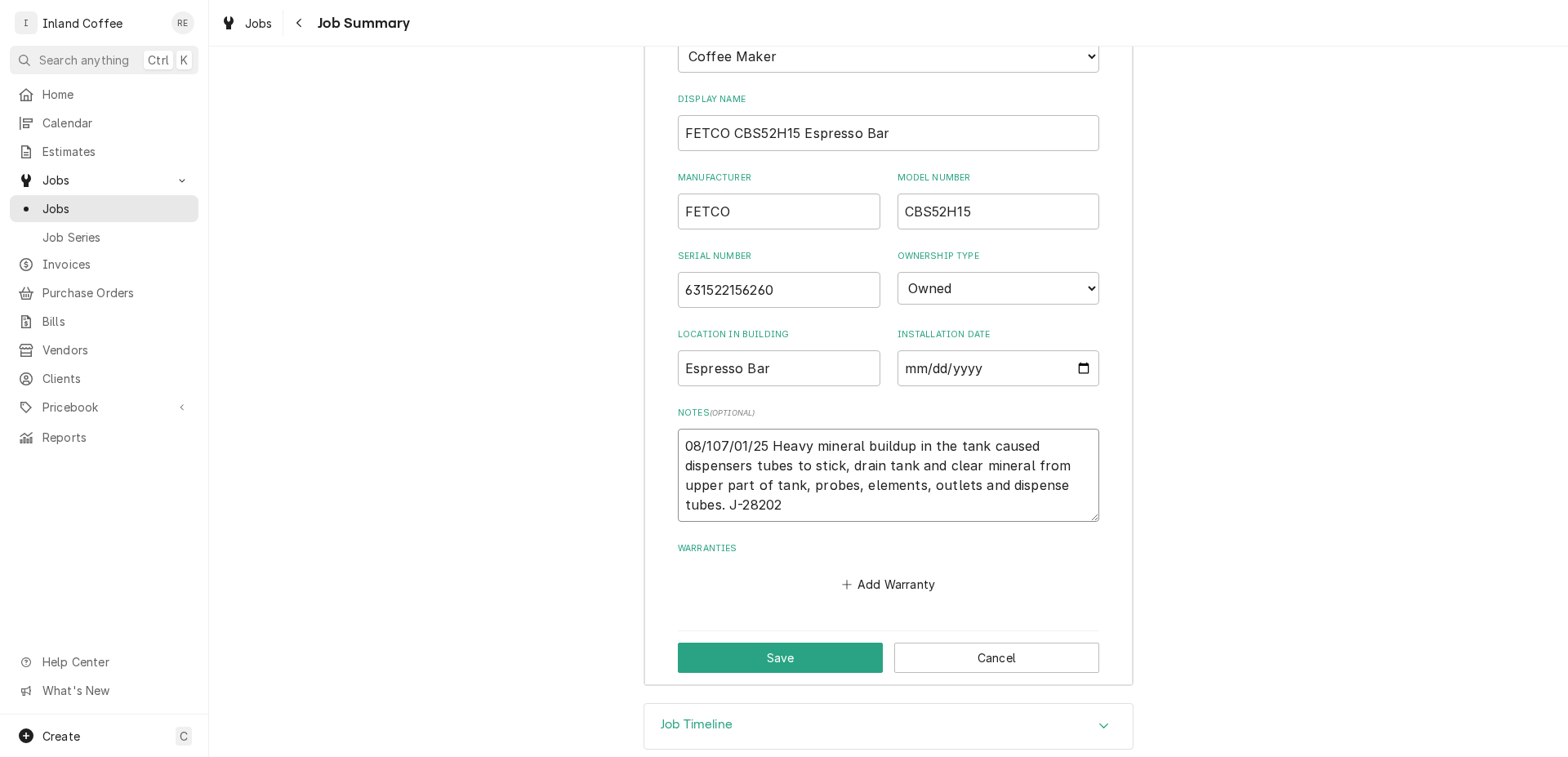
type textarea "08/1907/01/25 Heavy mineral buildup in the tank caused dispensers tubes to stic…"
type textarea "x"
type textarea "08/19/07/01/25 Heavy mineral buildup in the tank caused dispensers tubes to sti…"
type textarea "x"
type textarea "08/19/207/01/25 Heavy mineral buildup in the tank caused dispensers tubes to st…"
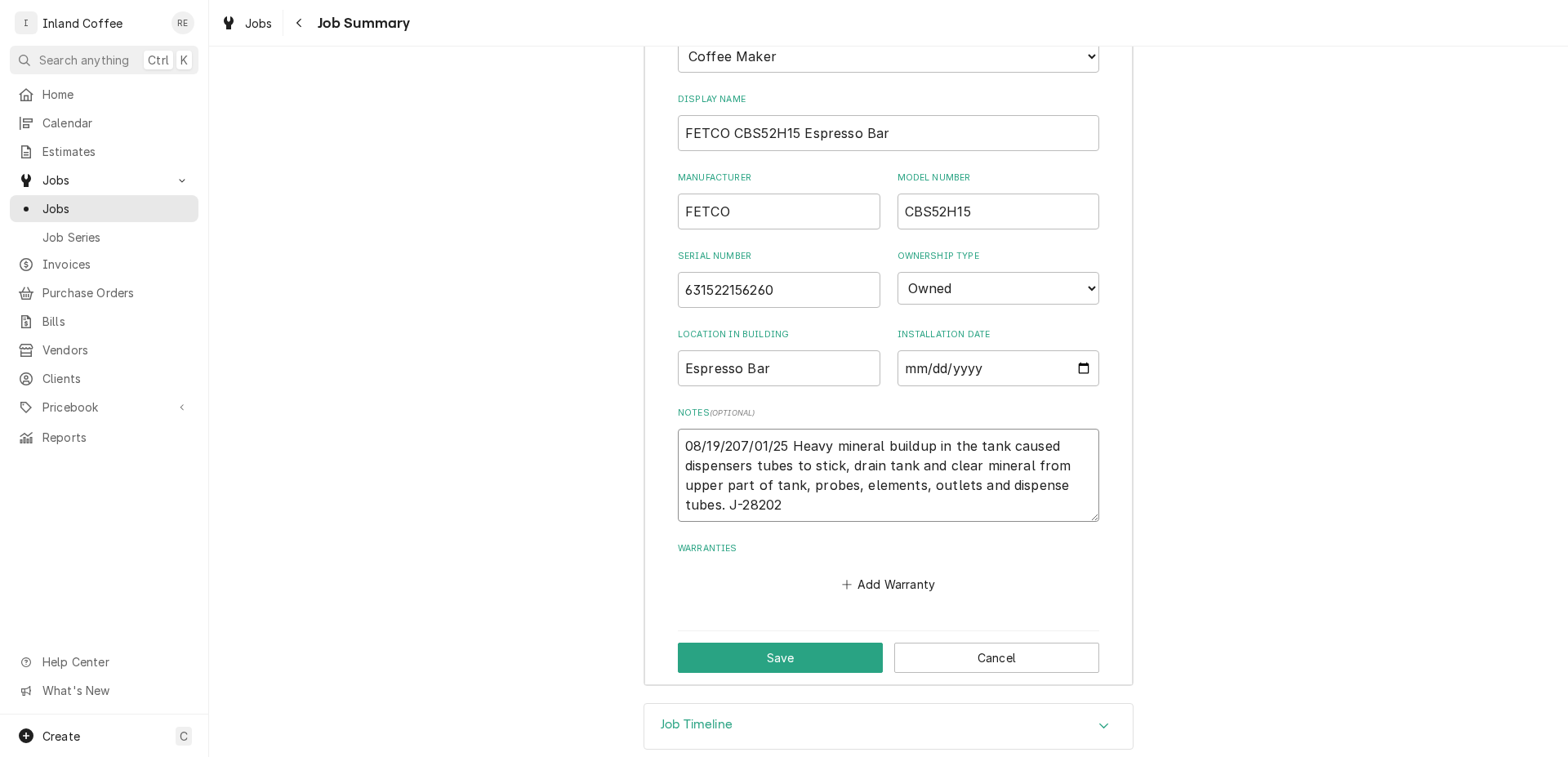
type textarea "x"
type textarea "08/19/2507/01/25 Heavy mineral buildup in the tank caused dispensers tubes to s…"
type textarea "x"
type textarea "08/19/25 07/01/25 Heavy mineral buildup in the tank caused dispensers tubes to …"
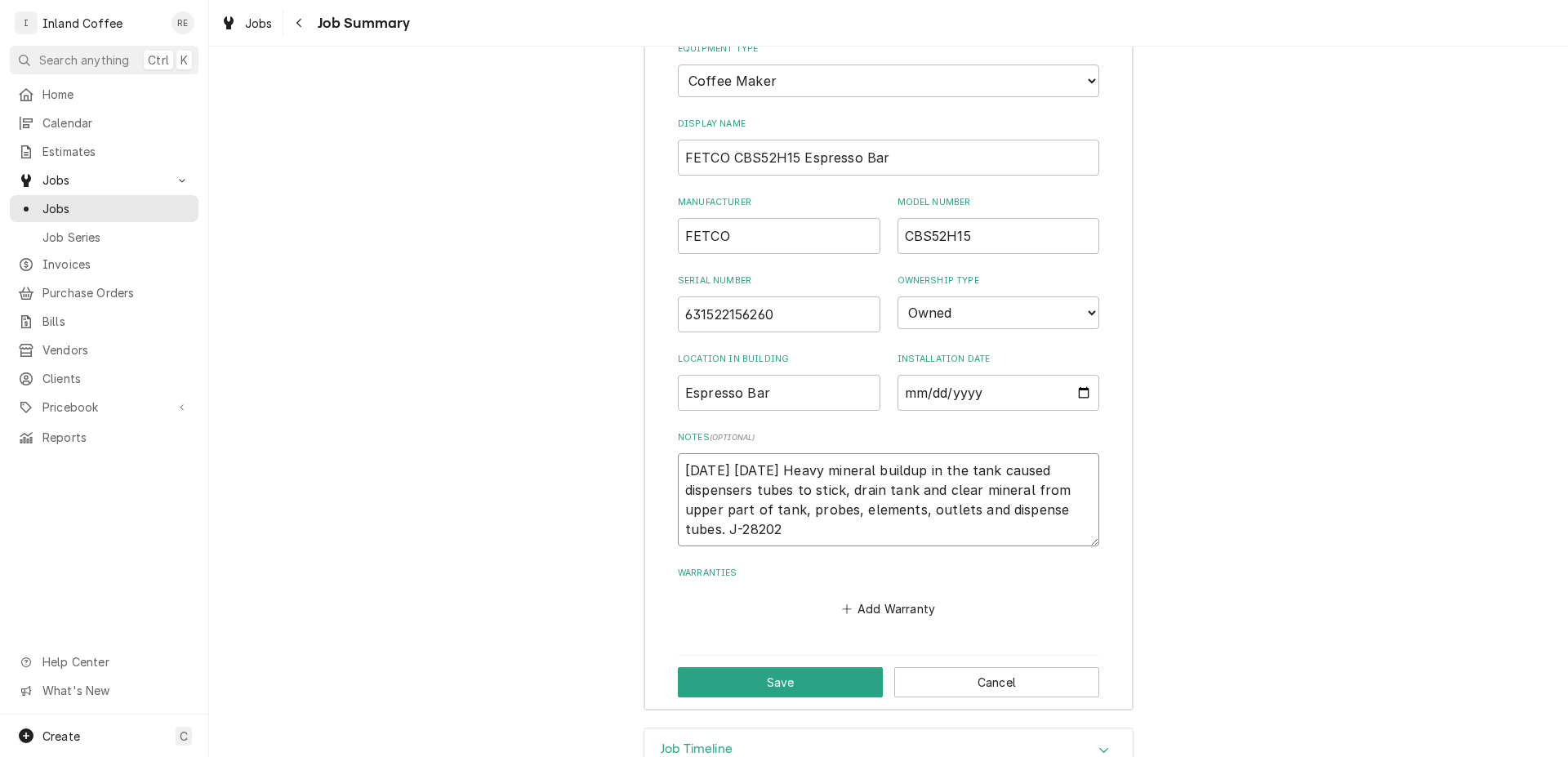
scroll to position [2143, 0]
type textarea "x"
type textarea "08/19/25 R07/01/25 Heavy mineral buildup in the tank caused dispensers tubes to…"
type textarea "x"
type textarea "08/19/25 Re07/01/25 Heavy mineral buildup in the tank caused dispensers tubes t…"
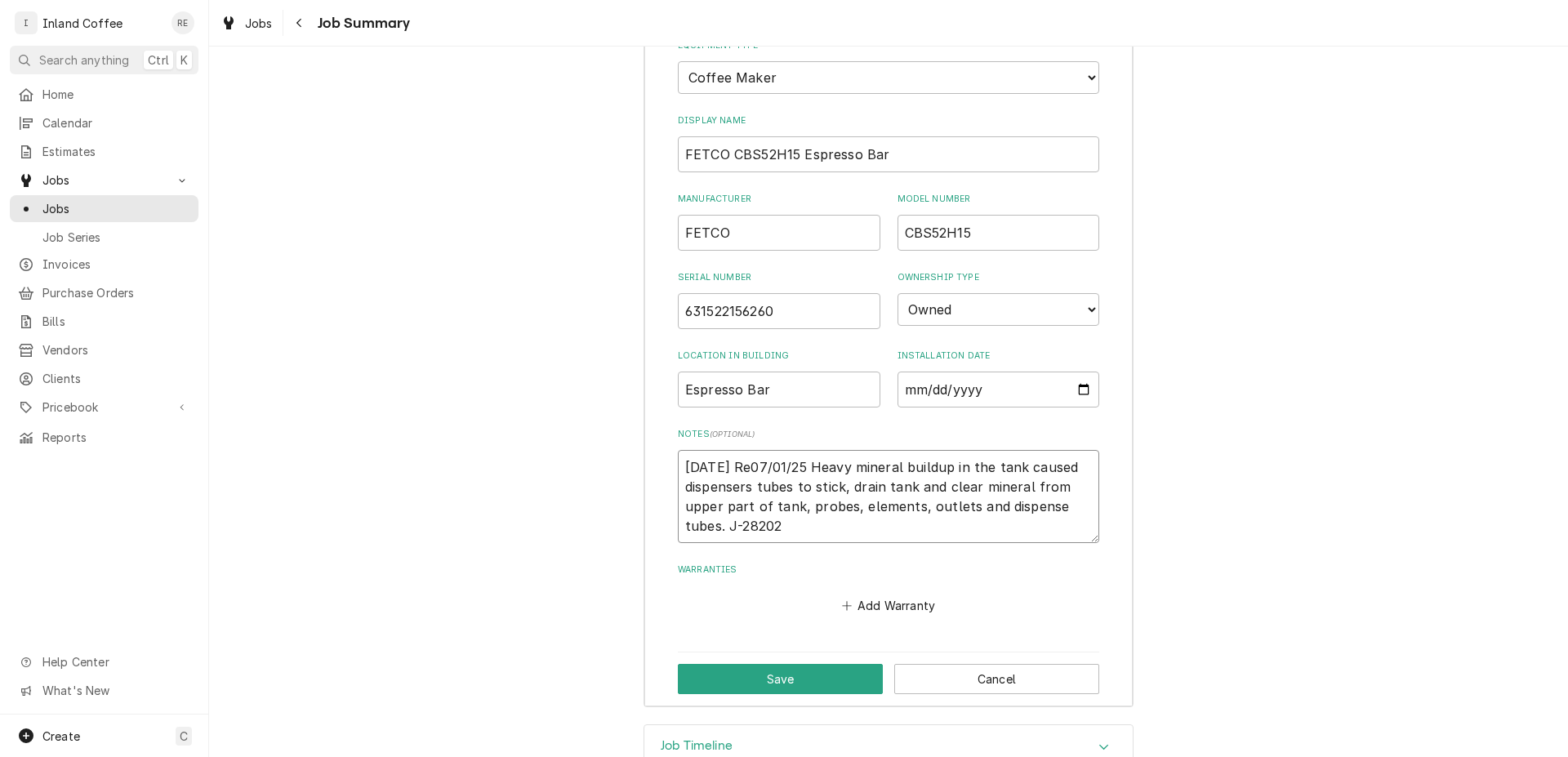
type textarea "x"
type textarea "08/19/25 Rep07/01/25 Heavy mineral buildup in the tank caused dispensers tubes …"
type textarea "x"
type textarea "08/19/25 Repa07/01/25 Heavy mineral buildup in the tank caused dispensers tubes…"
type textarea "x"
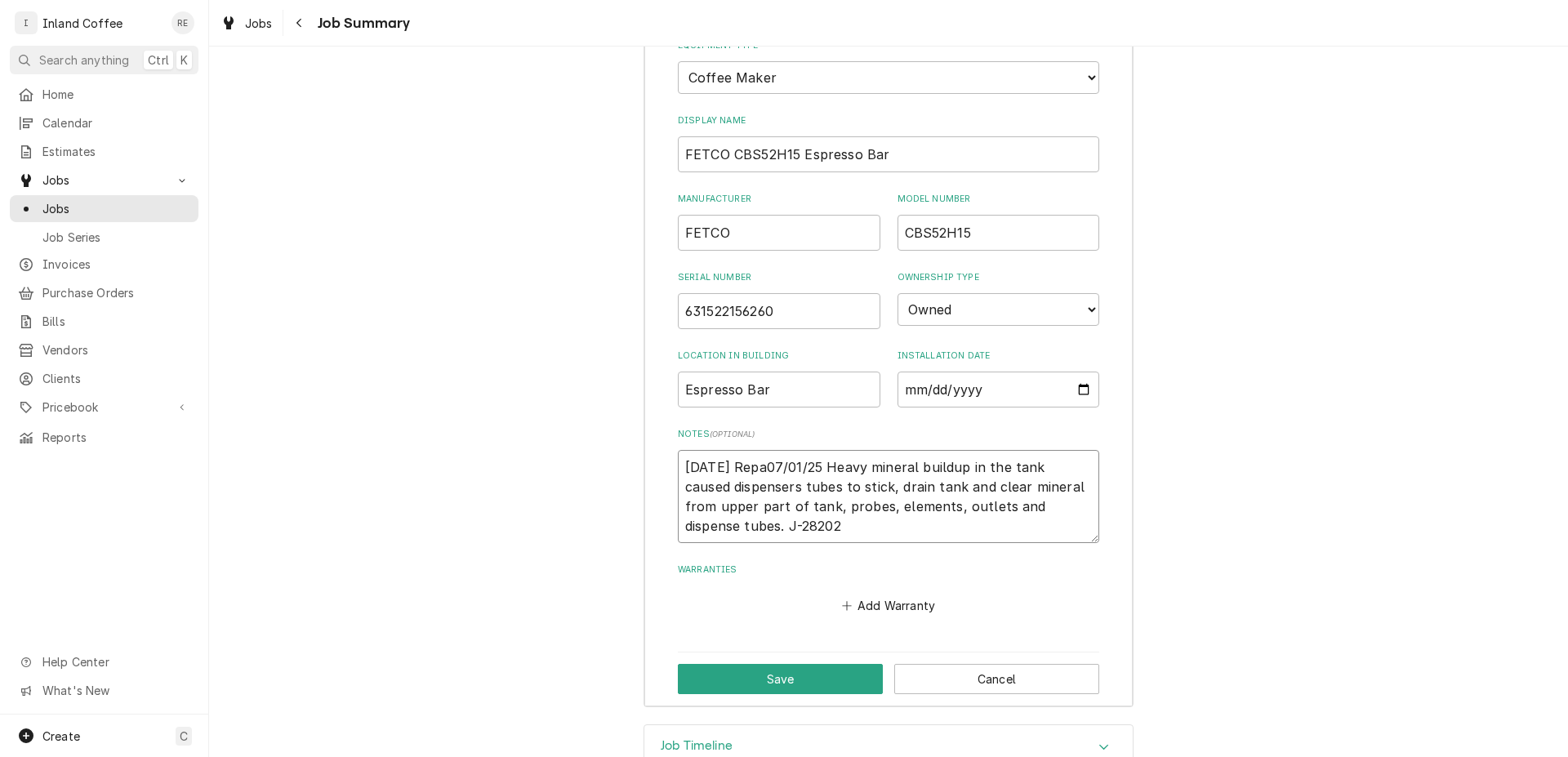
type textarea "08/19/25 Repai07/01/25 Heavy mineral buildup in the tank caused dispensers tube…"
type textarea "x"
type textarea "08/19/25 Repair07/01/25 Heavy mineral buildup in the tank caused dispensers tub…"
type textarea "x"
type textarea "08/19/25 Repair 07/01/25 Heavy mineral buildup in the tank caused dispensers tu…"
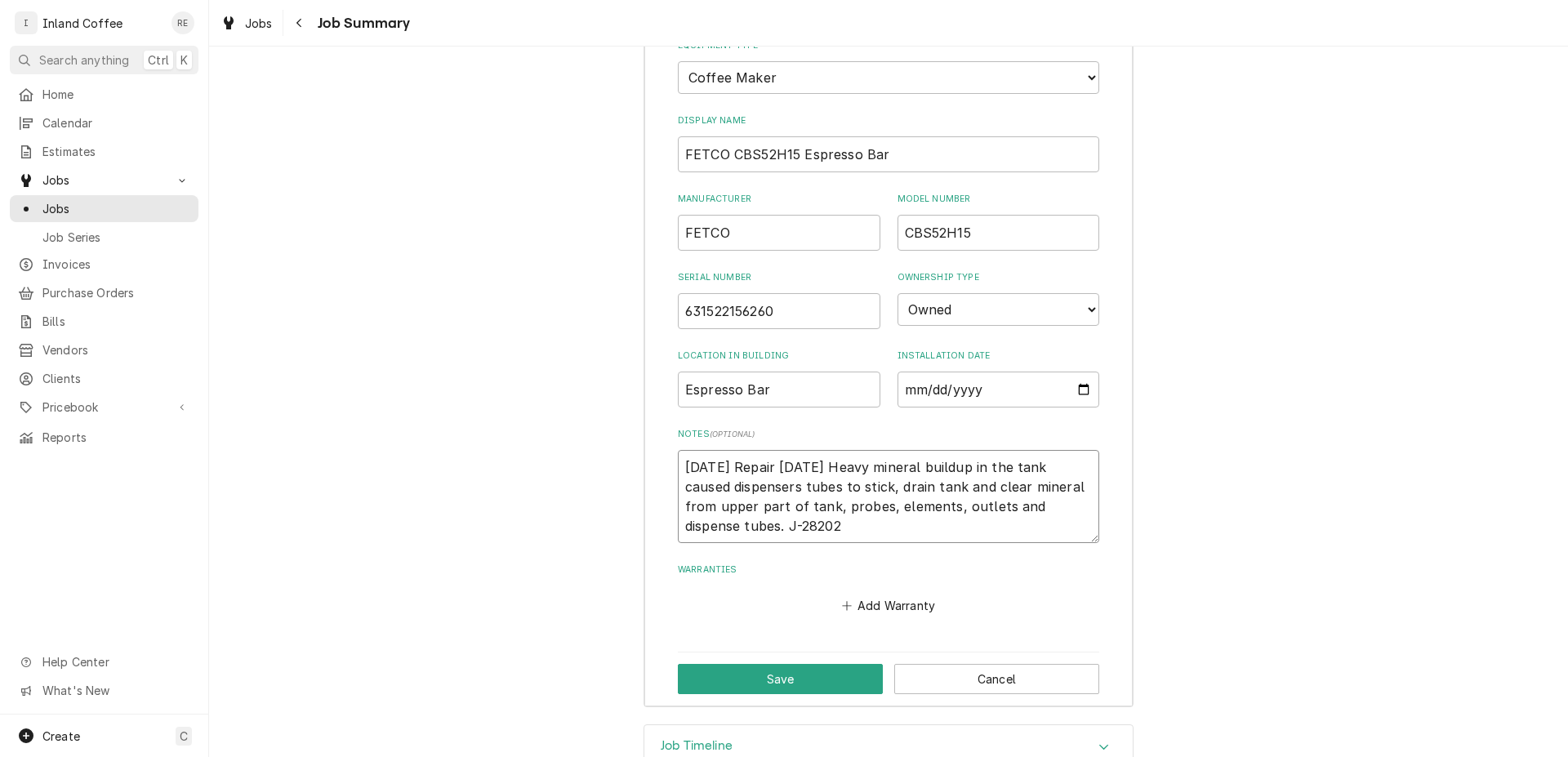
type textarea "x"
type textarea "08/19/25 Repair B07/01/25 Heavy mineral buildup in the tank caused dispensers t…"
type textarea "x"
type textarea "08/19/25 Repair Br07/01/25 Heavy mineral buildup in the tank caused dispensers …"
type textarea "x"
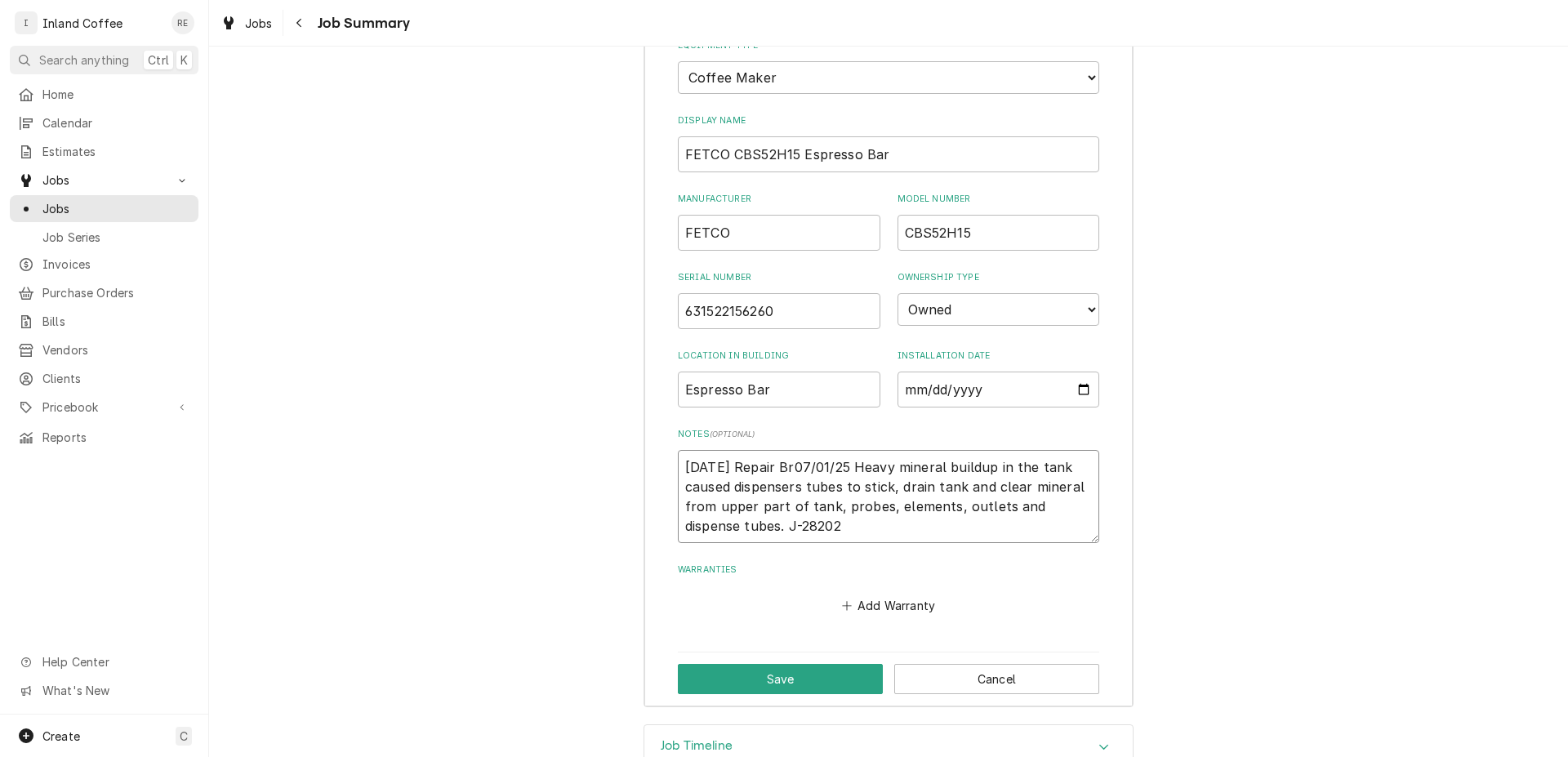
type textarea "08/19/25 Repair Bre07/01/25 Heavy mineral buildup in the tank caused dispensers…"
type textarea "x"
type textarea "08/19/25 Repair Brew07/01/25 Heavy mineral buildup in the tank caused dispenser…"
type textarea "x"
type textarea "08/19/25 Repair Breww07/01/25 Heavy mineral buildup in the tank caused dispense…"
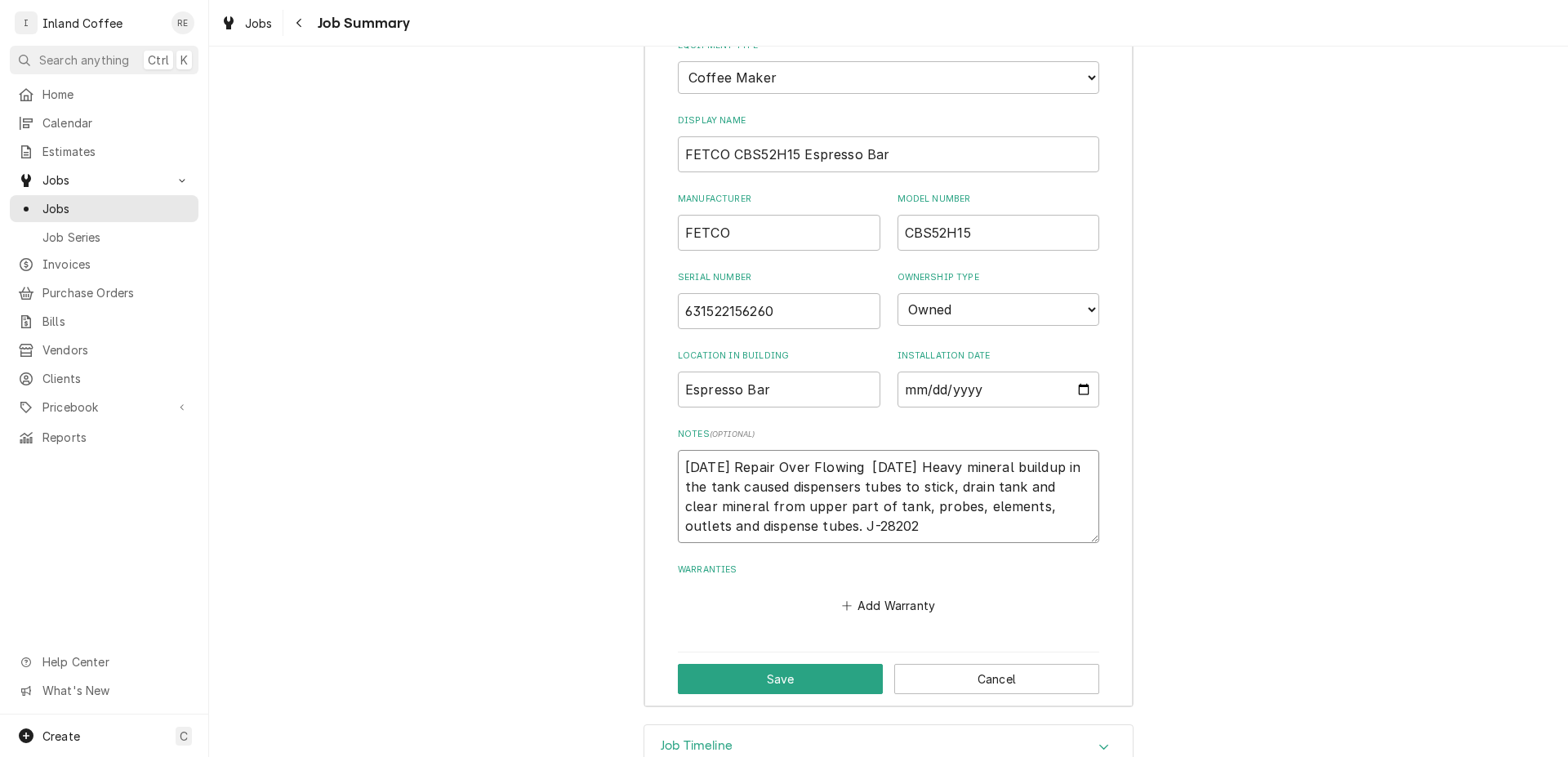
paste textarea "Readjusted both brew volumes and replaced ready lamp. Recommend new timers. Ang…"
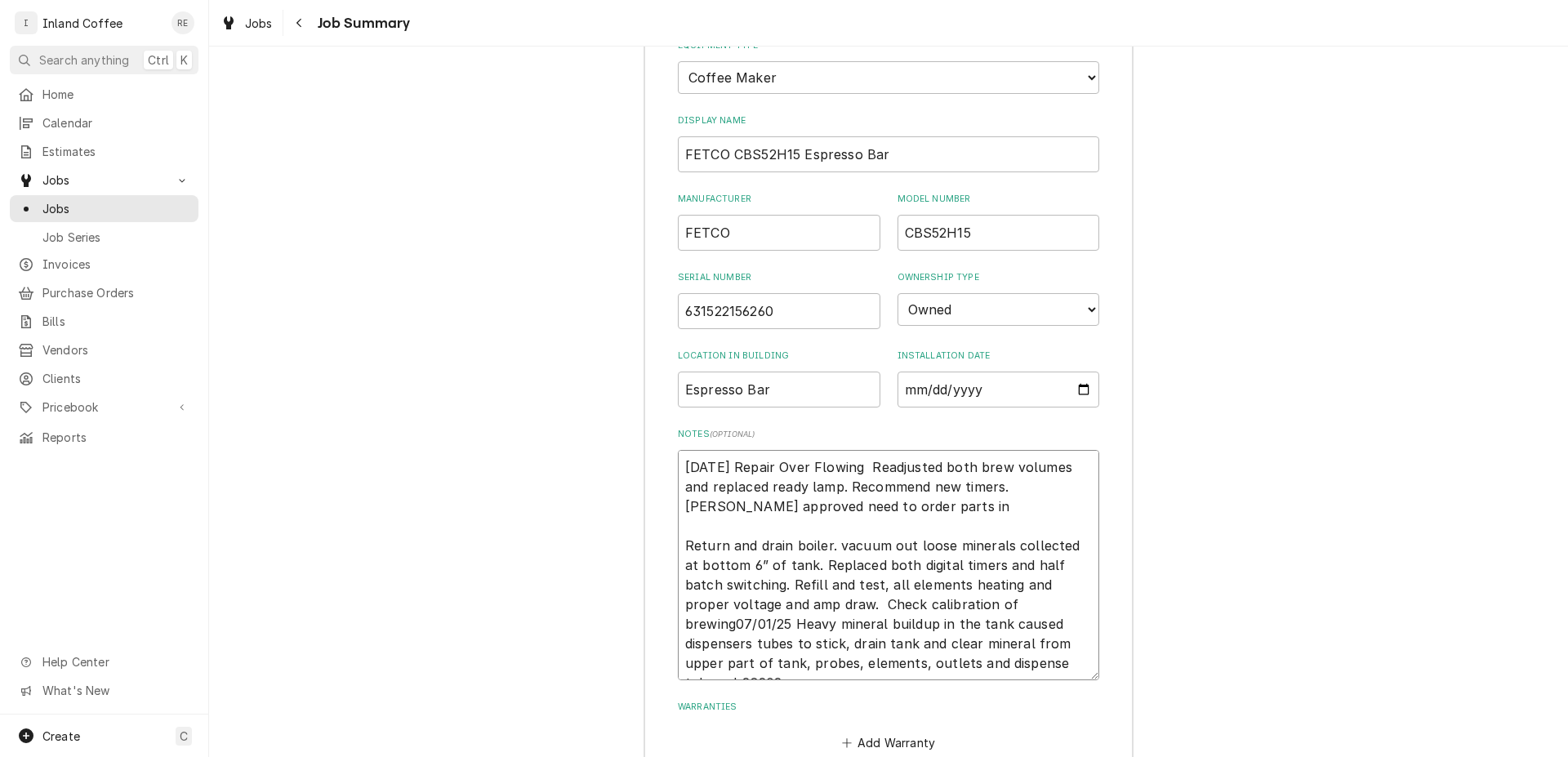
drag, startPoint x: 882, startPoint y: 506, endPoint x: 845, endPoint y: 486, distance: 42.1
click at [845, 486] on textarea "08/19/25 Repair Over Flowing Readjusted both brew volumes and replaced ready la…" at bounding box center [888, 564] width 422 height 230
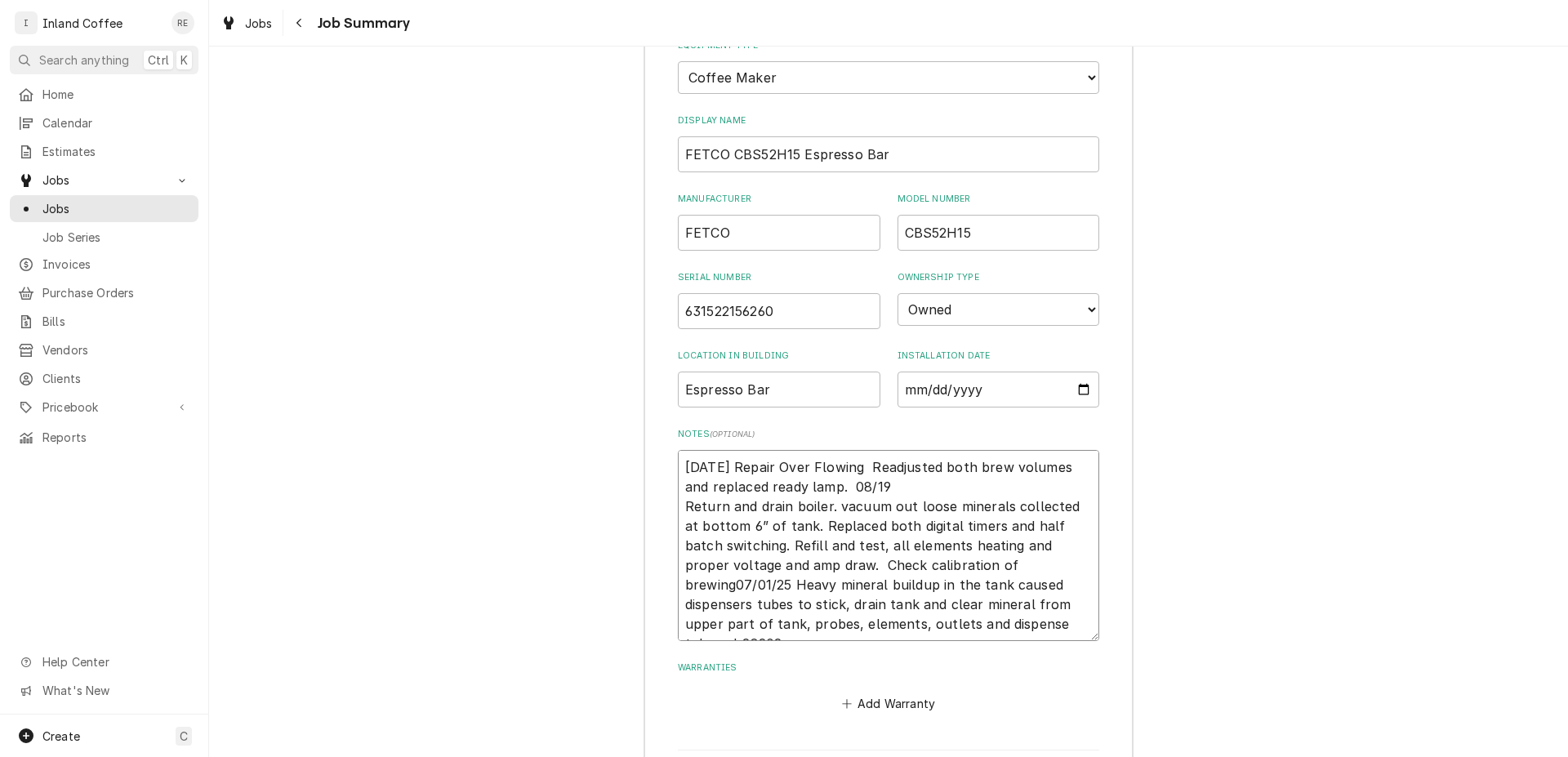
drag, startPoint x: 826, startPoint y: 504, endPoint x: 721, endPoint y: 509, distance: 105.1
click at [721, 509] on textarea "08/19/25 Repair Over Flowing Readjusted both brew volumes and replaced ready la…" at bounding box center [888, 545] width 422 height 191
click at [677, 510] on textarea "08/19/25 Repair Over Flowing Readjusted both brew volumes and replaced ready la…" at bounding box center [888, 545] width 422 height 191
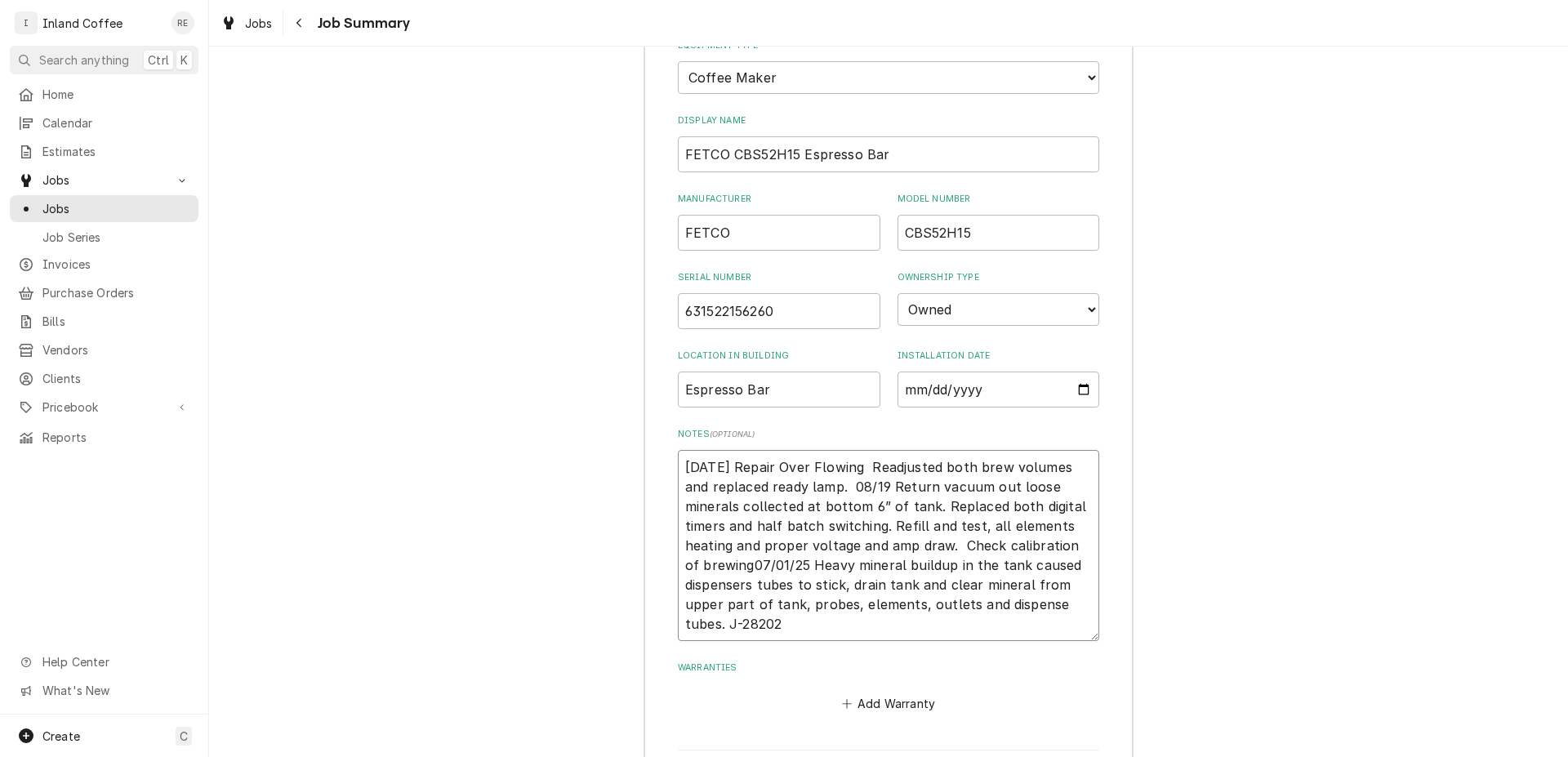
drag, startPoint x: 877, startPoint y: 523, endPoint x: 730, endPoint y: 561, distance: 151.8
click at [730, 561] on textarea "08/19/25 Repair Over Flowing Readjusted both brew volumes and replaced ready la…" at bounding box center [888, 545] width 422 height 191
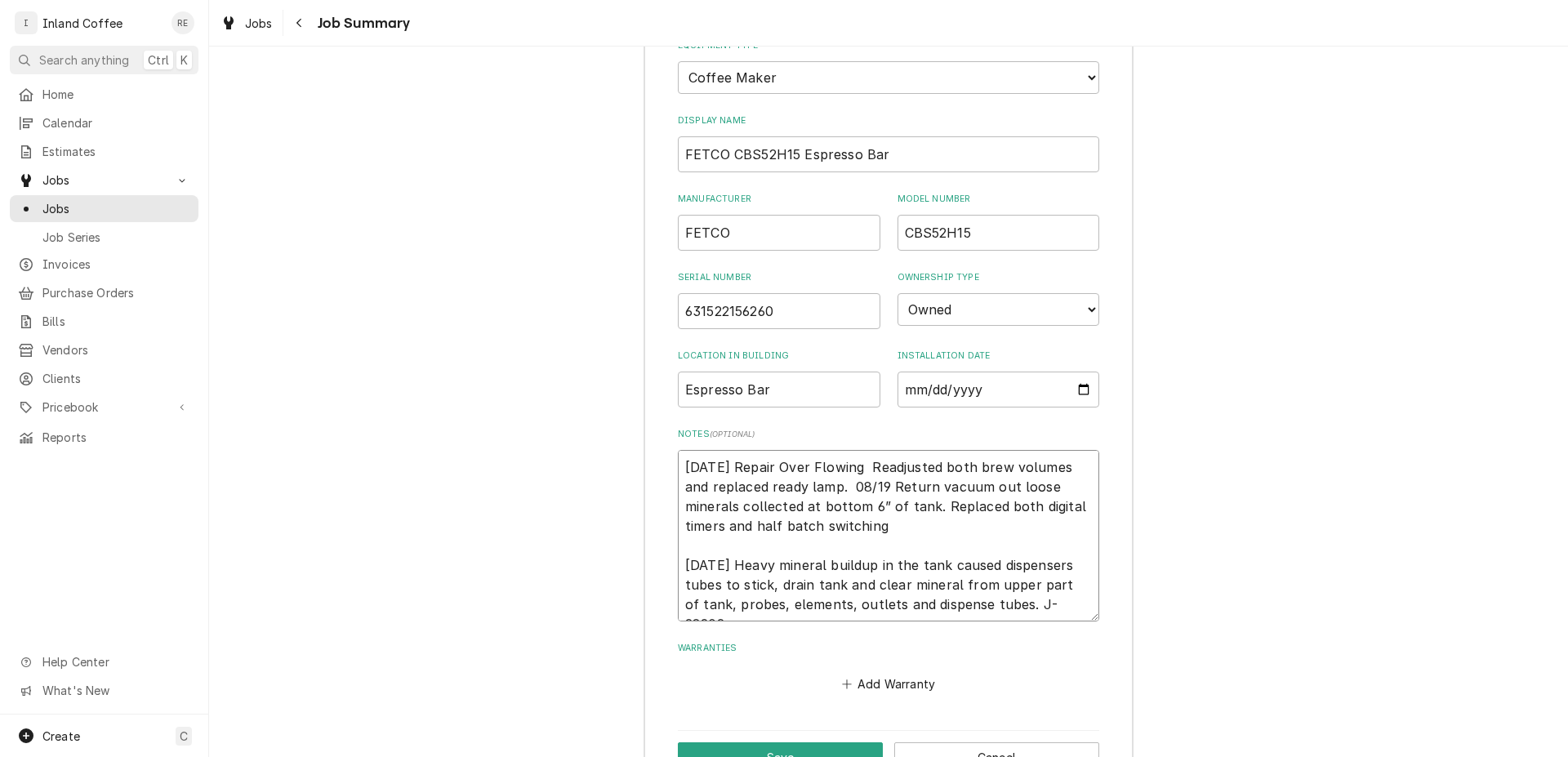
click at [892, 525] on textarea "08/19/25 Repair Over Flowing Readjusted both brew volumes and replaced ready la…" at bounding box center [888, 535] width 422 height 171
click at [864, 465] on textarea "08/19/25 Repair Over Flowing Readjusted both brew volumes and replaced ready la…" at bounding box center [888, 535] width 422 height 171
click at [710, 464] on textarea "08/19/25 Repair Over Flowing. Readjusted both brew volumes and replaced ready l…" at bounding box center [888, 535] width 422 height 171
click at [774, 746] on button "Save" at bounding box center [780, 758] width 205 height 30
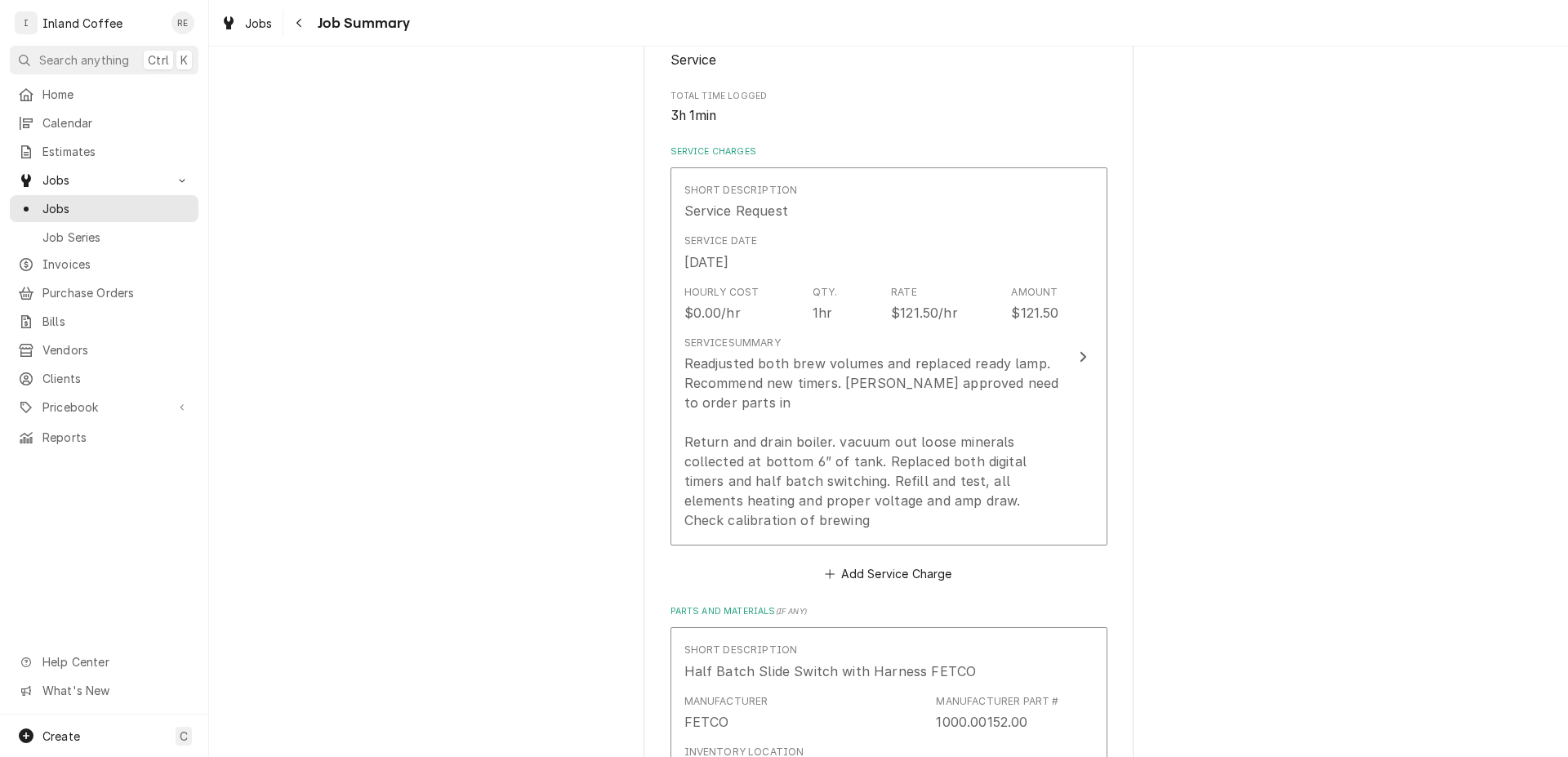
scroll to position [299, 0]
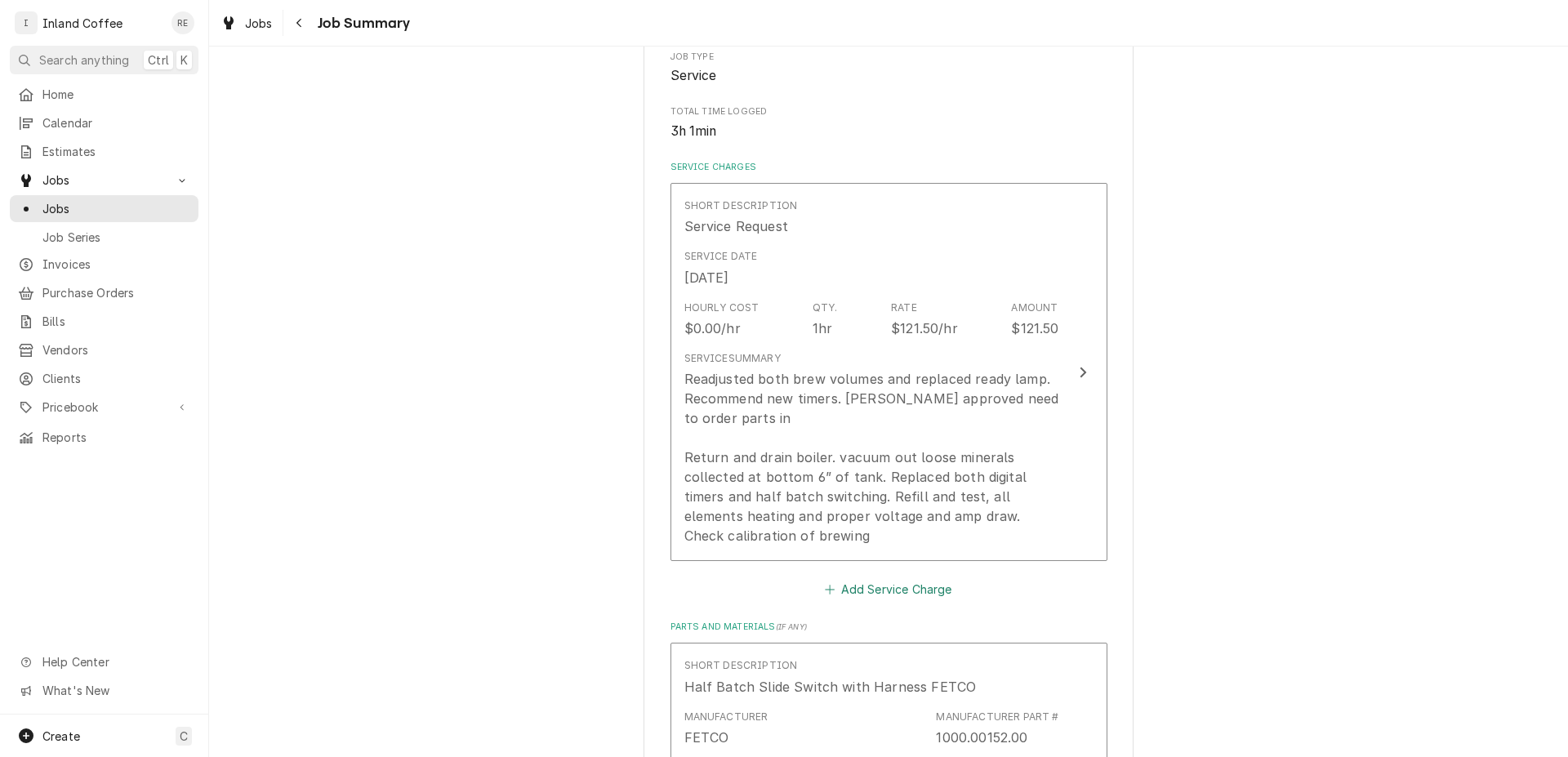
click at [883, 588] on button "Add Service Charge" at bounding box center [889, 588] width 132 height 23
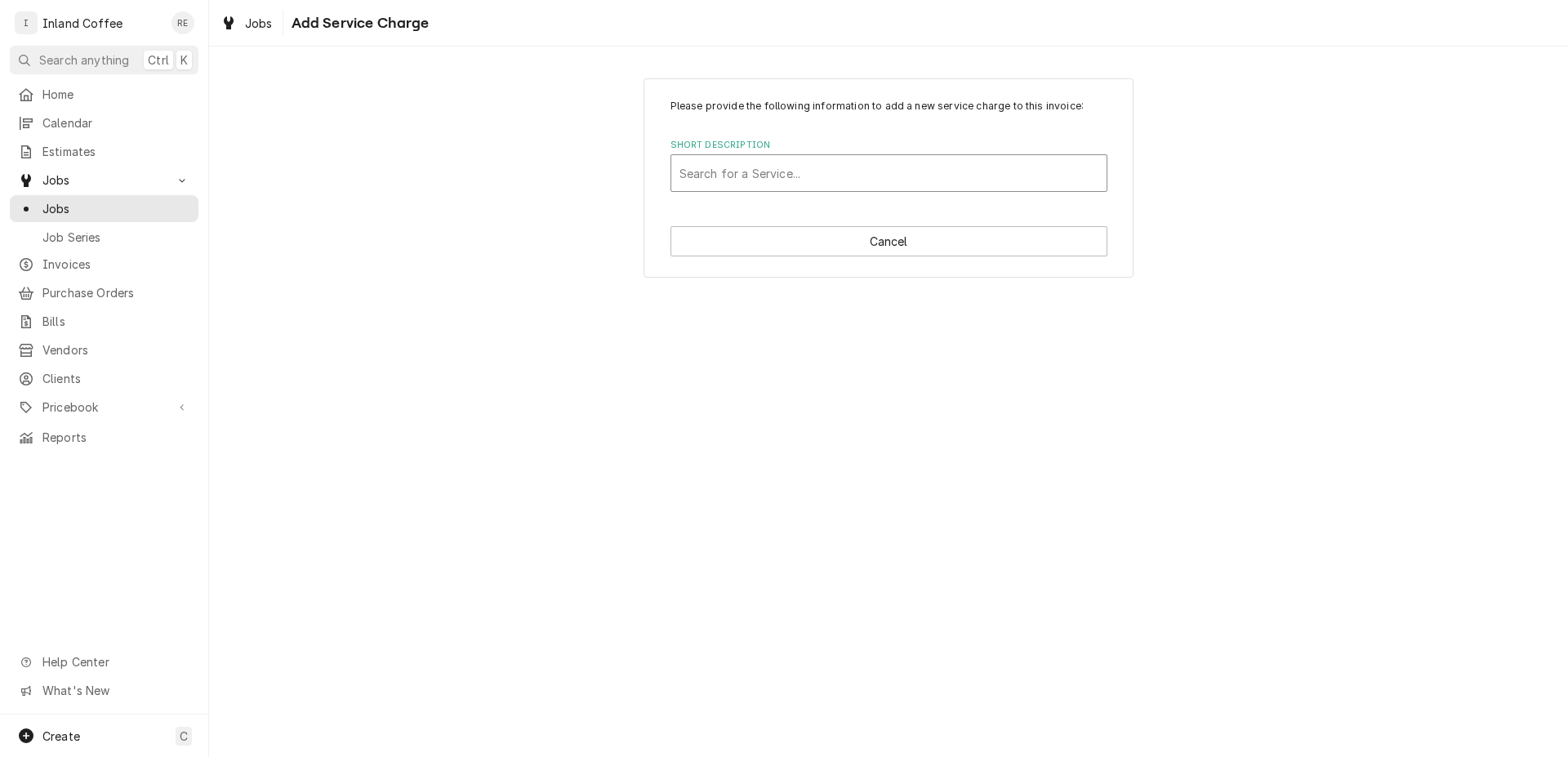
click at [821, 176] on div "Short Description" at bounding box center [889, 173] width 419 height 30
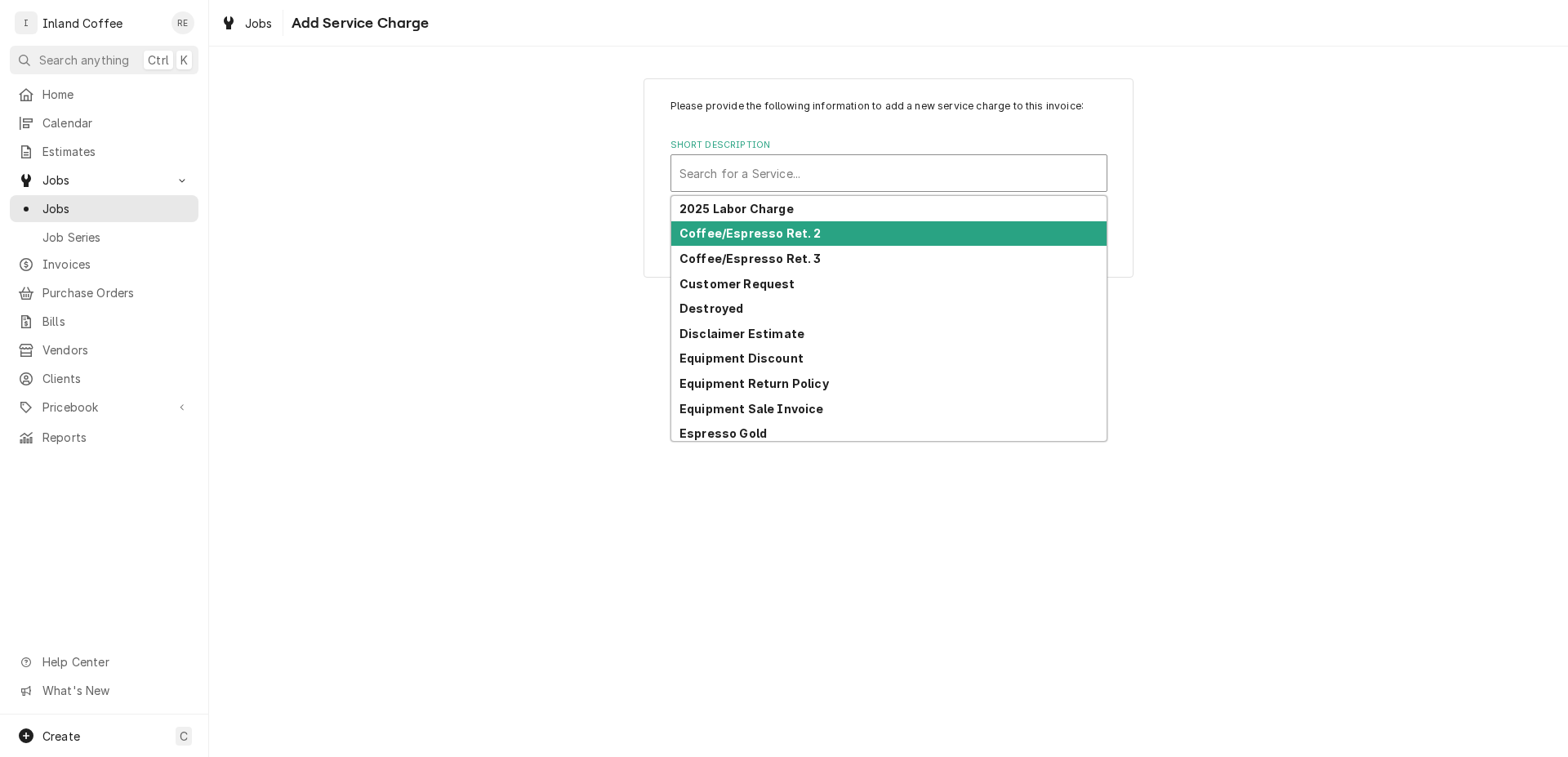
click at [802, 235] on strong "Coffee/Espresso Ret. 2" at bounding box center [750, 233] width 142 height 14
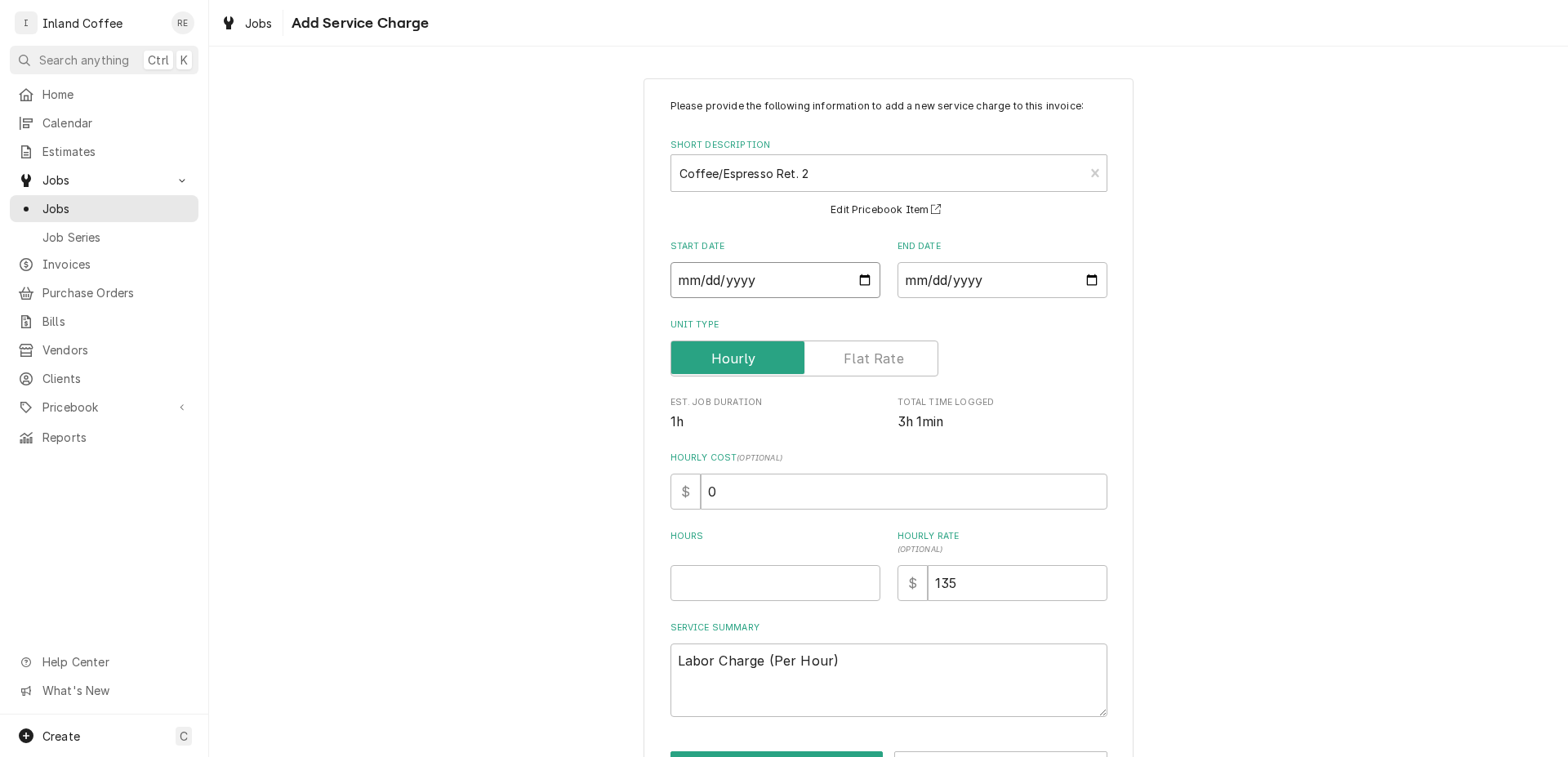
click at [858, 279] on input "Start Date" at bounding box center [774, 280] width 209 height 36
click at [1090, 283] on input "End Date" at bounding box center [1001, 280] width 209 height 36
click at [763, 586] on input "Hours" at bounding box center [774, 583] width 209 height 36
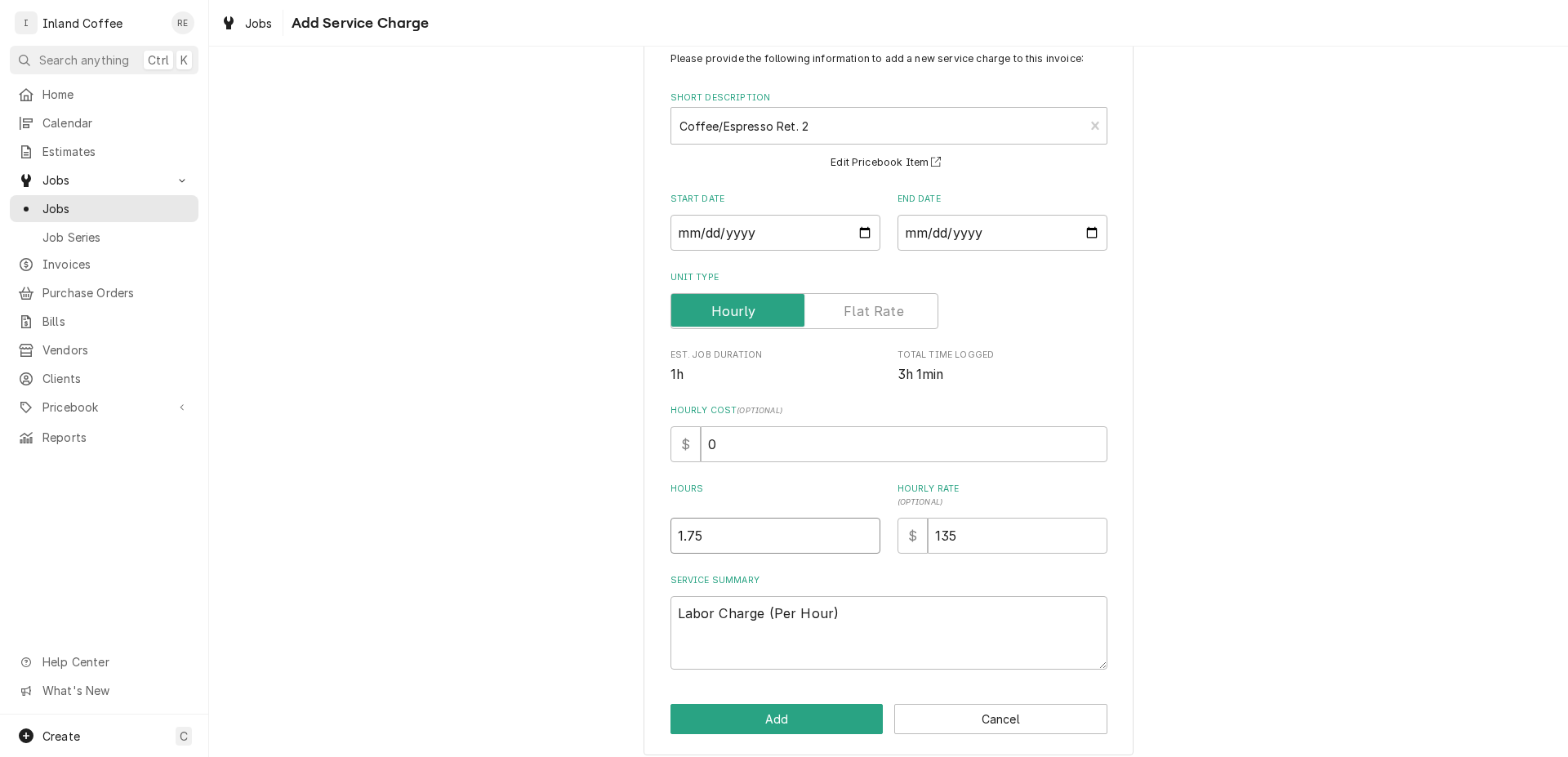
scroll to position [60, 0]
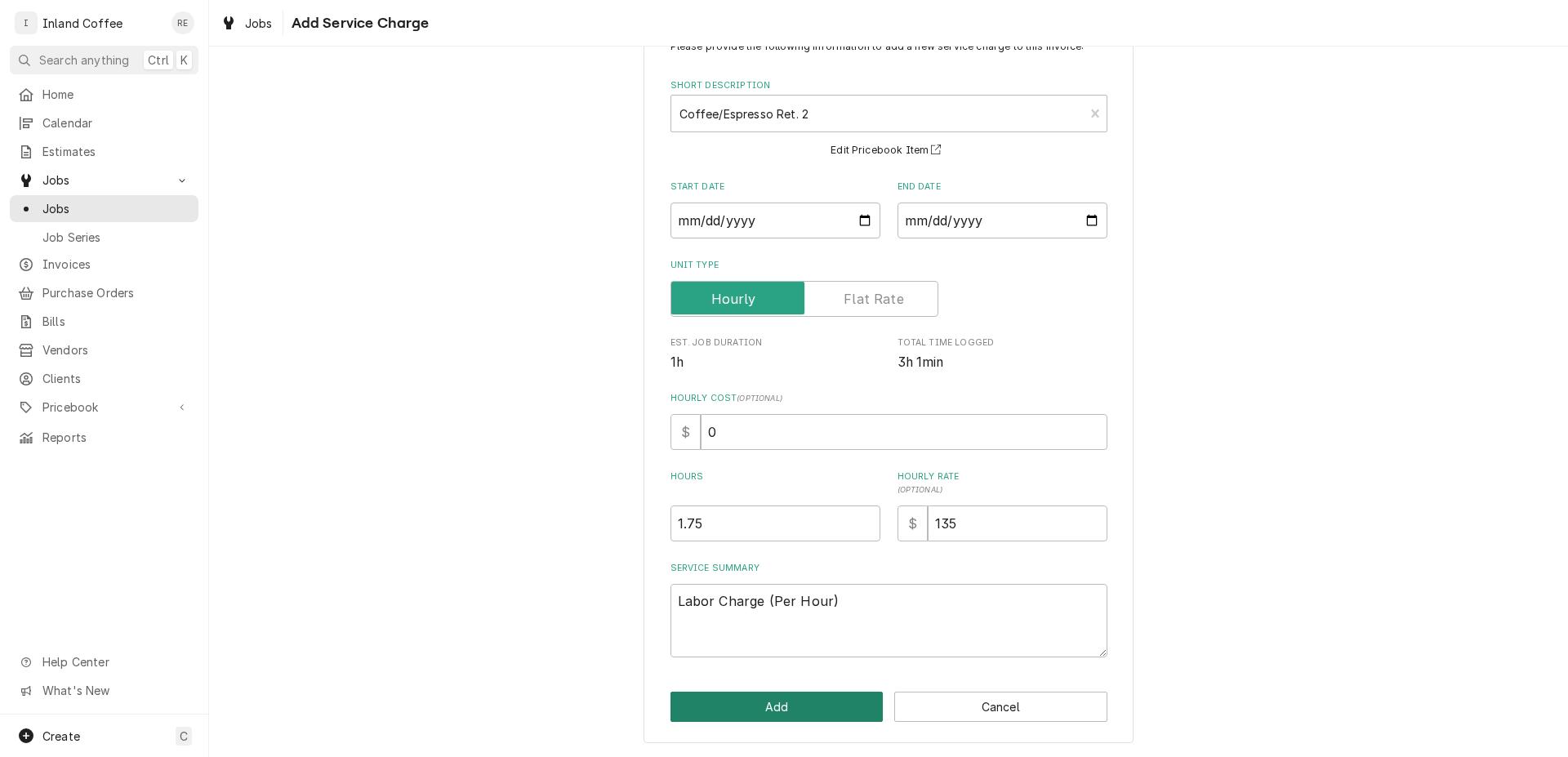
click at [771, 696] on button "Add" at bounding box center [776, 707] width 213 height 30
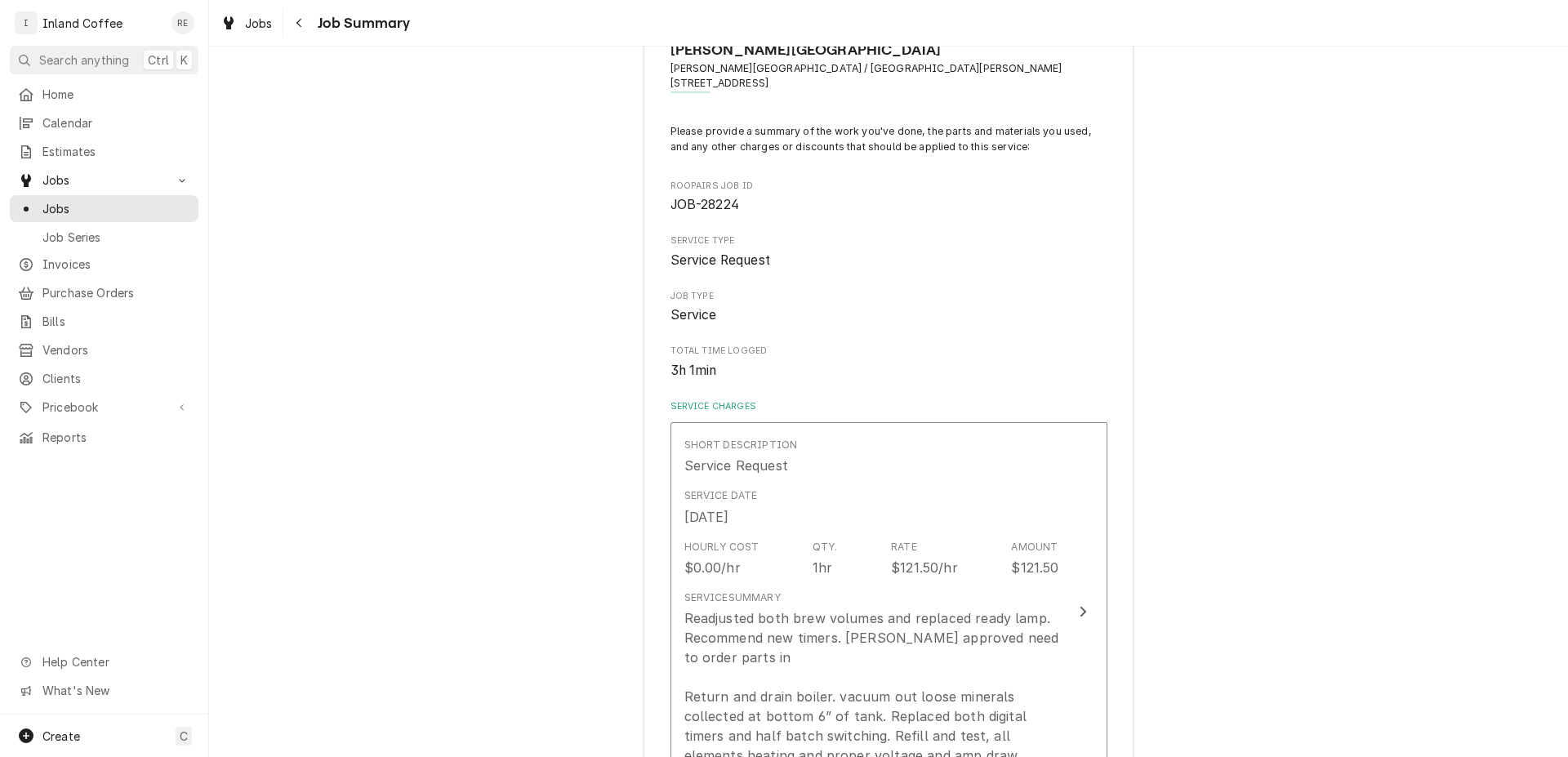
scroll to position [299, 0]
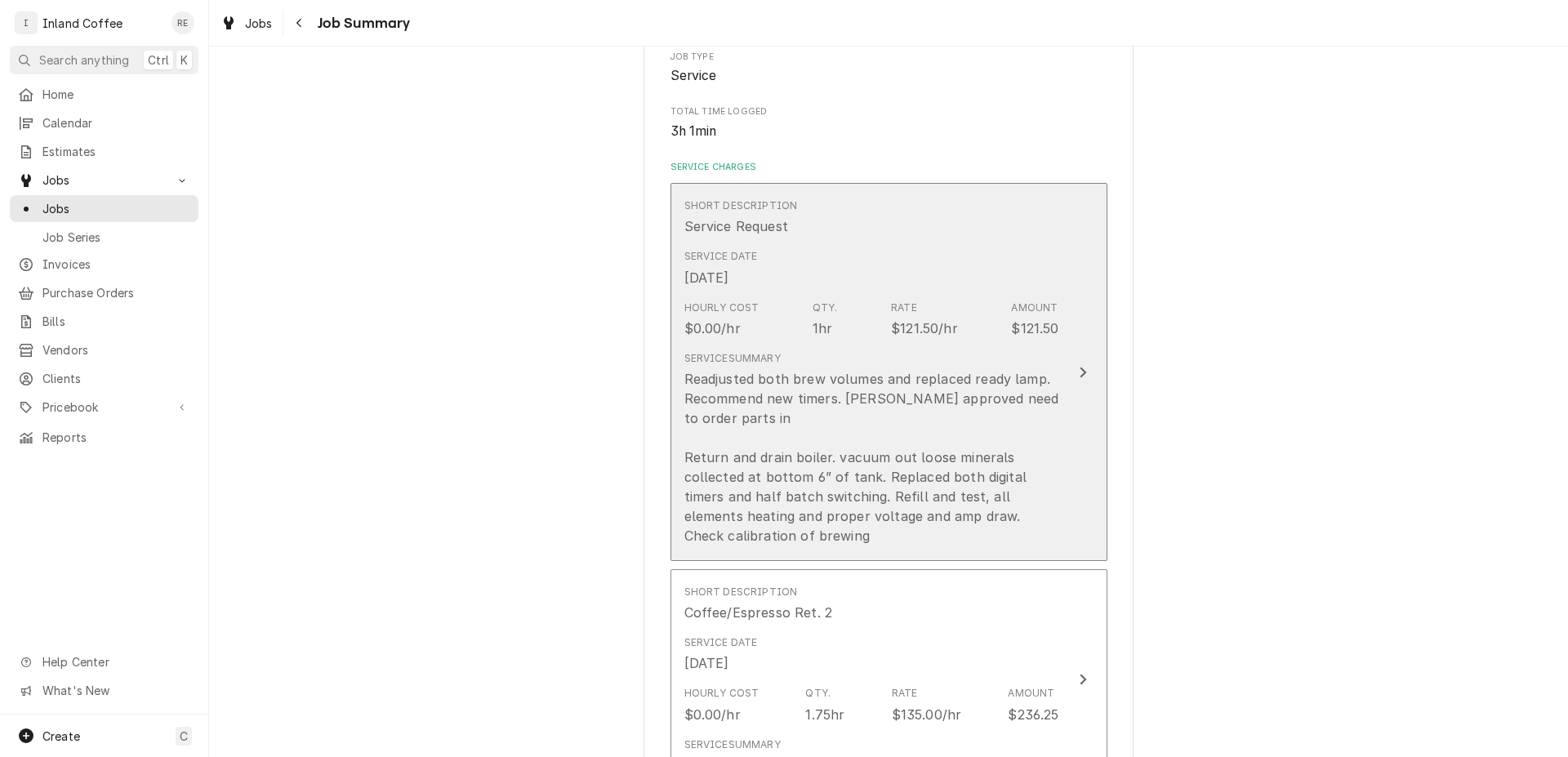
click at [1064, 363] on button "Short Description Service Request Service Date Aug 5, 2025 Hourly Cost $0.00/hr…" at bounding box center [888, 372] width 436 height 378
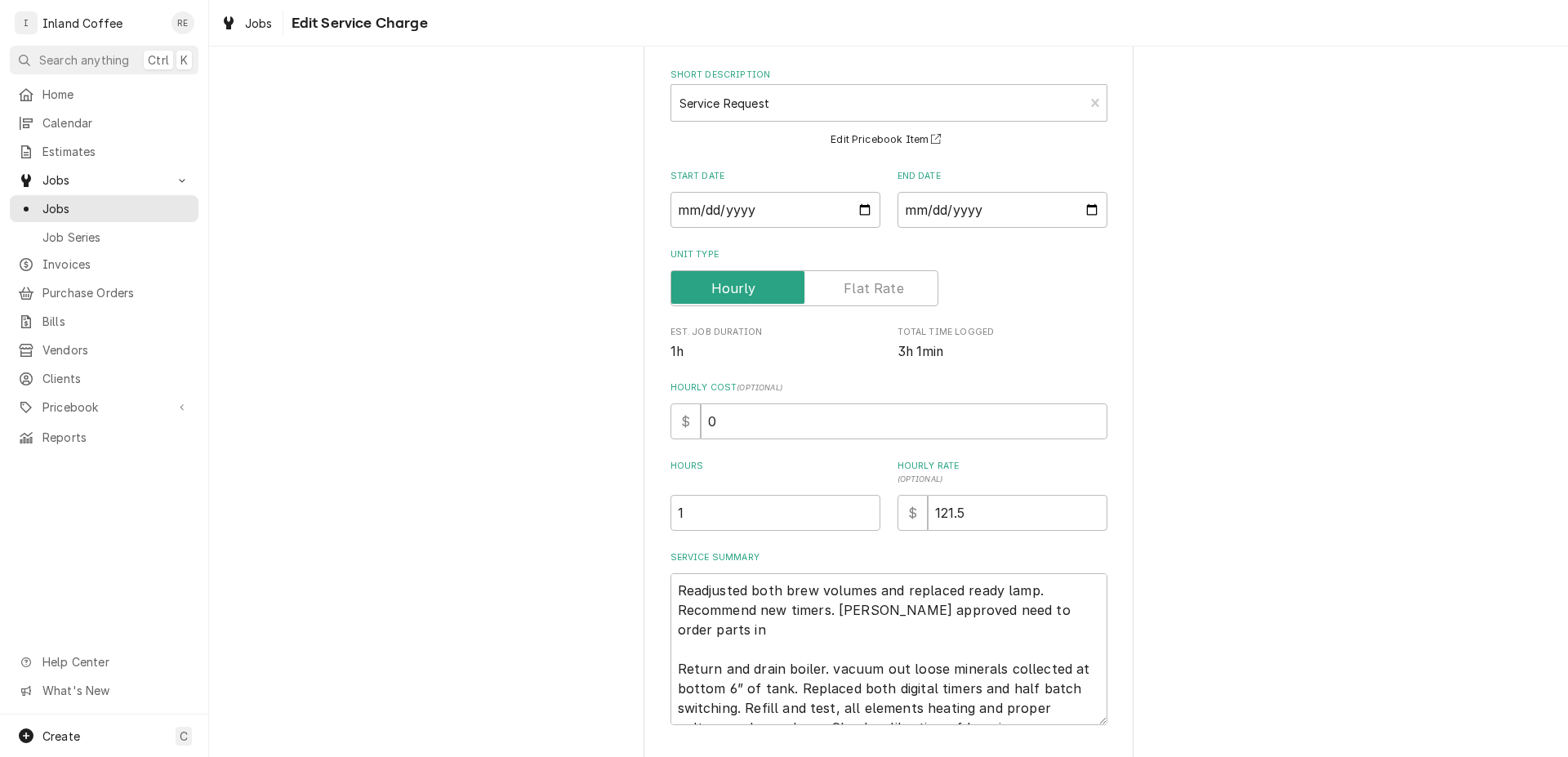
scroll to position [71, 0]
drag, startPoint x: 967, startPoint y: 722, endPoint x: 639, endPoint y: 645, distance: 336.9
click at [670, 645] on textarea "Readjusted both brew volumes and replaced ready lamp. Recommend new timers. Ang…" at bounding box center [888, 648] width 436 height 152
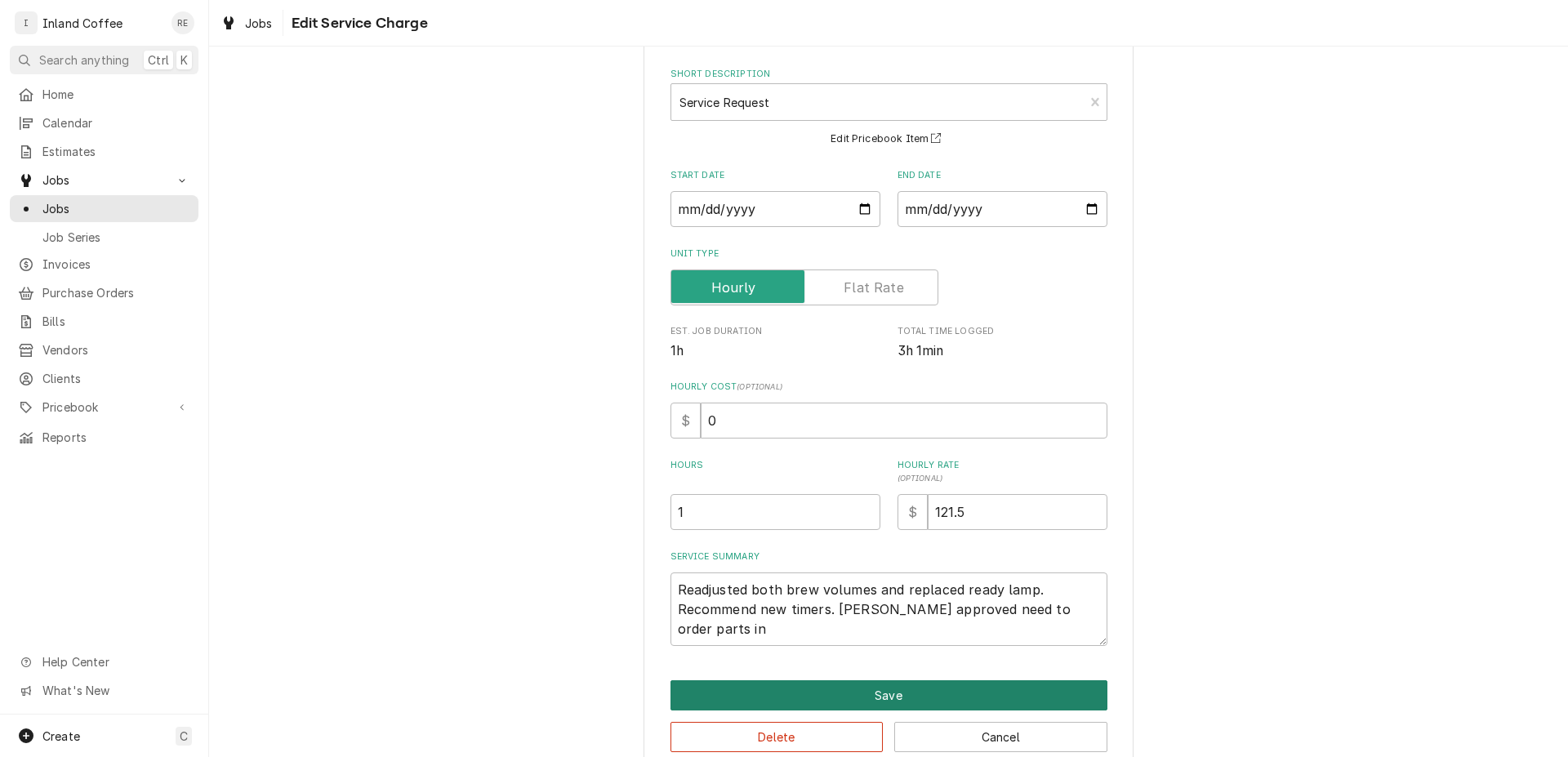
click at [909, 701] on button "Save" at bounding box center [888, 696] width 436 height 30
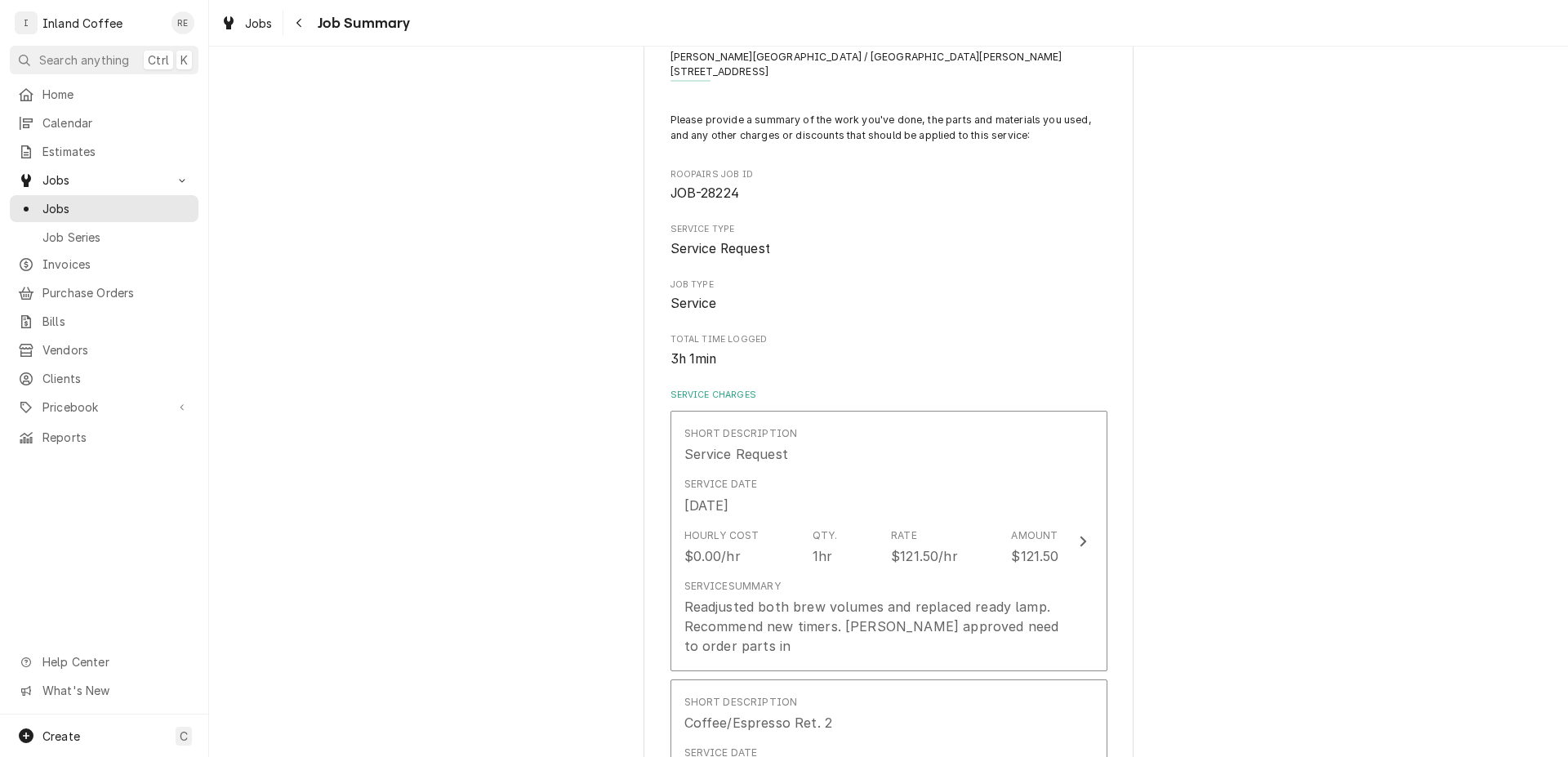
scroll to position [299, 0]
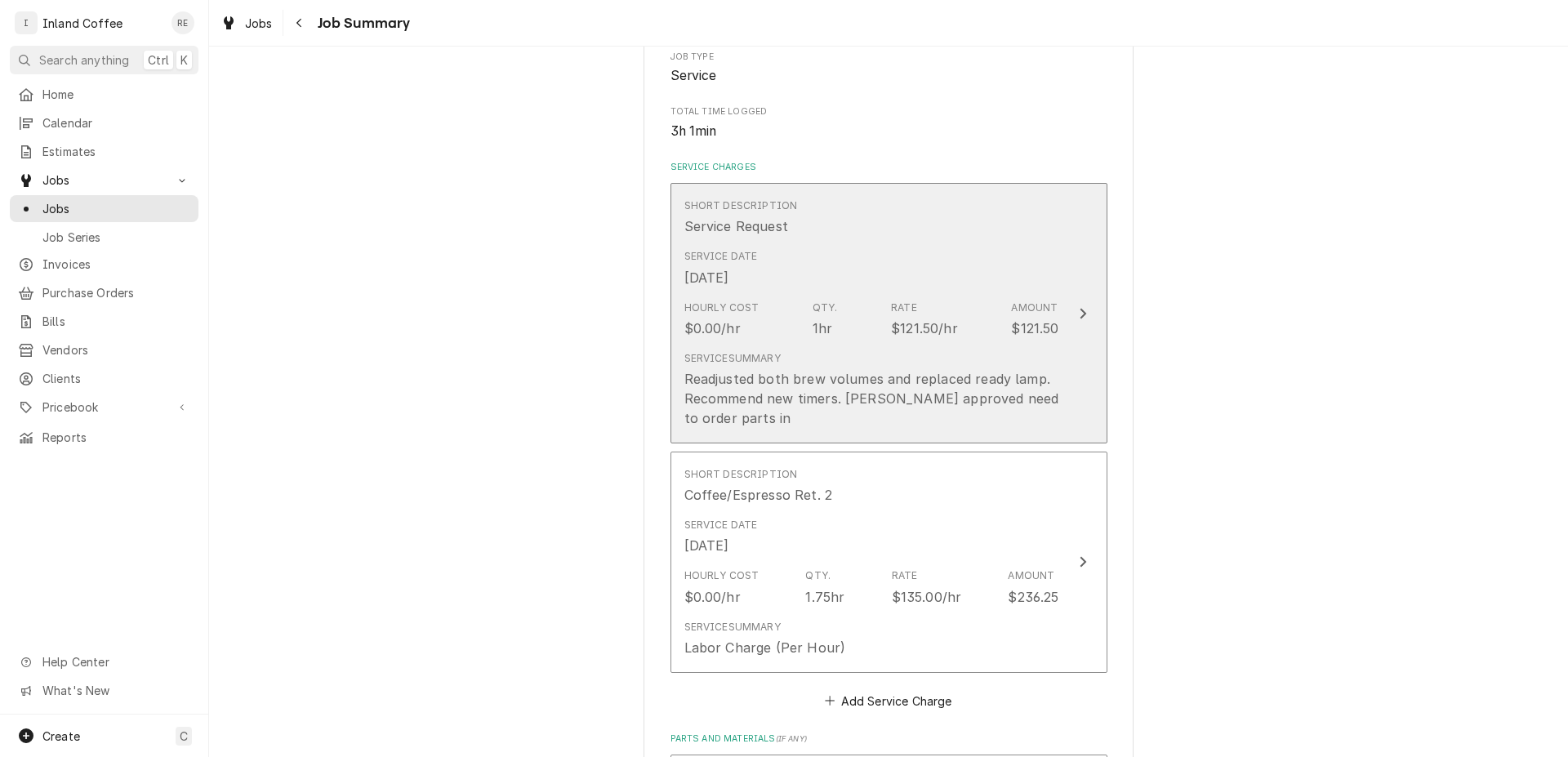
click at [1072, 311] on div "Update Line Item" at bounding box center [1082, 313] width 21 height 20
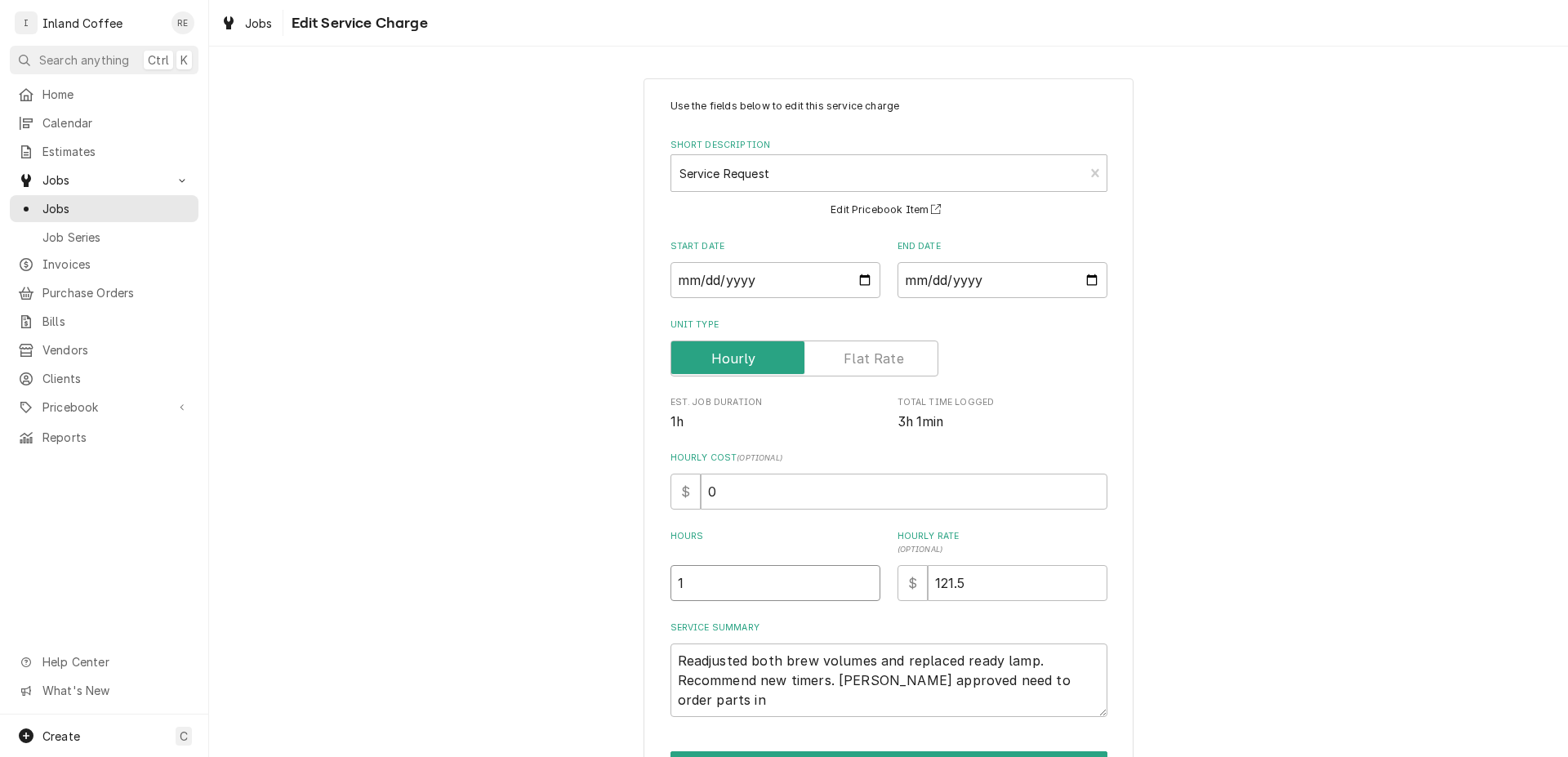
click at [730, 588] on input "1" at bounding box center [774, 583] width 209 height 36
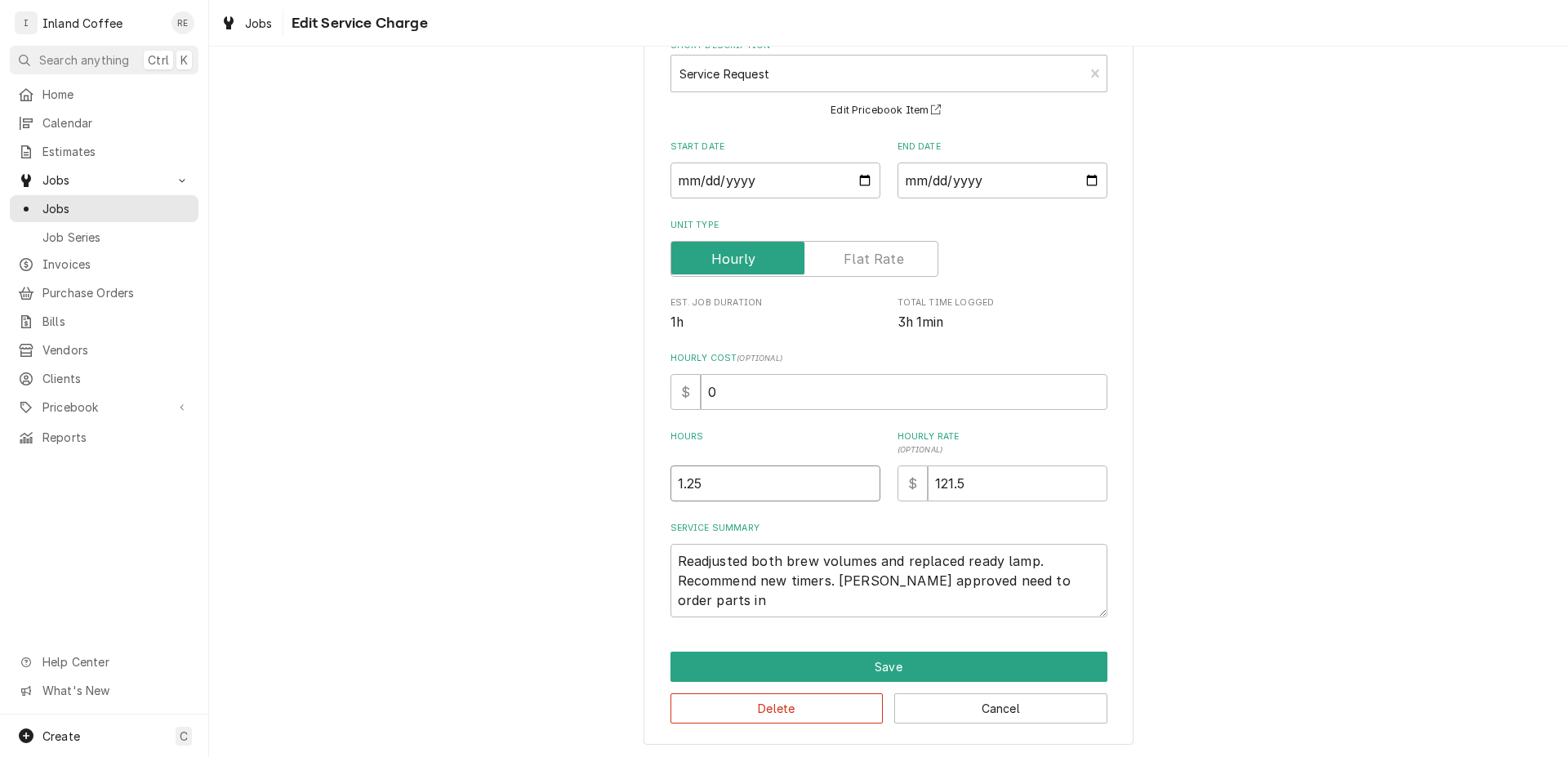
scroll to position [101, 0]
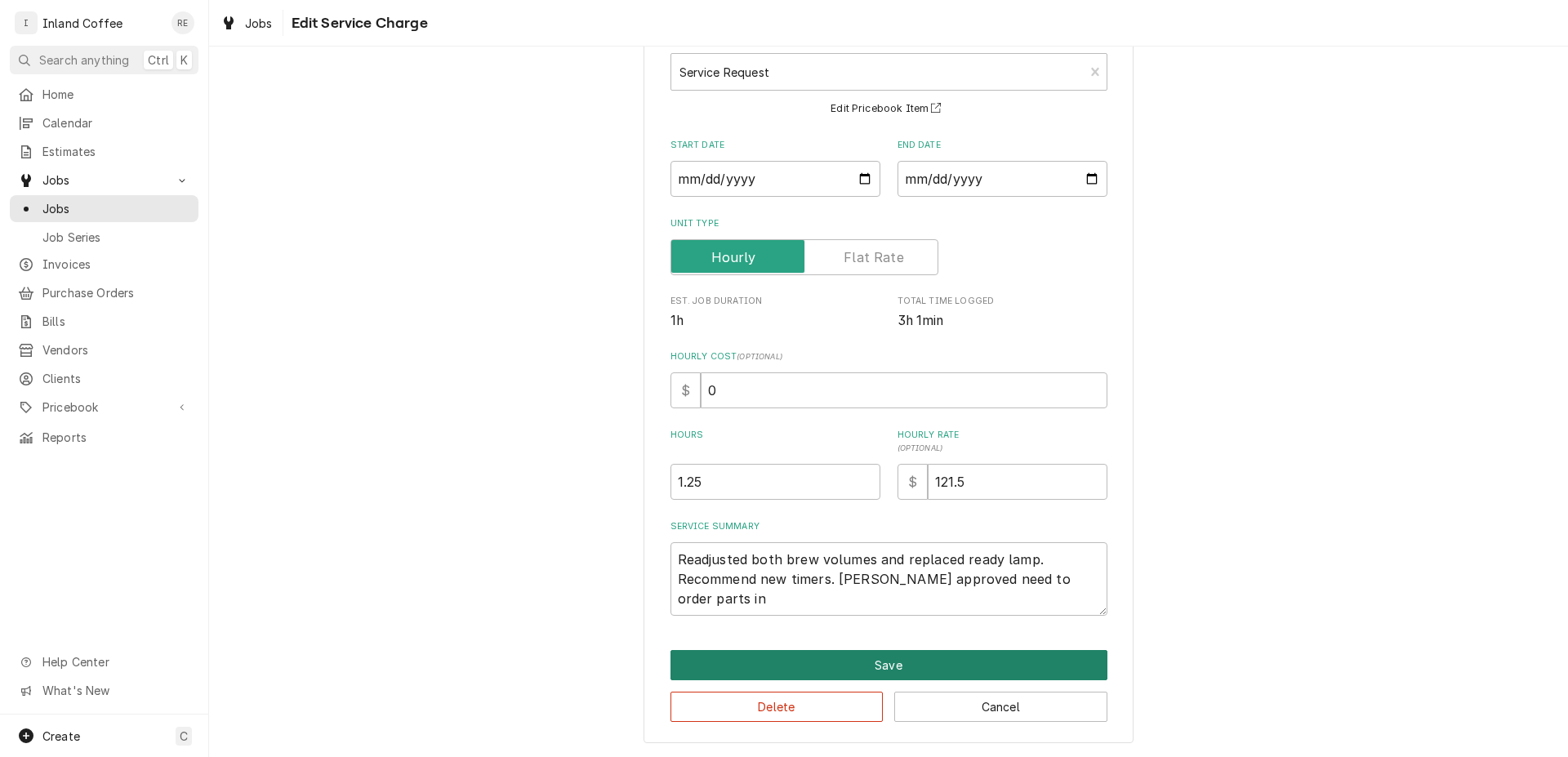
click at [916, 658] on button "Save" at bounding box center [888, 665] width 436 height 30
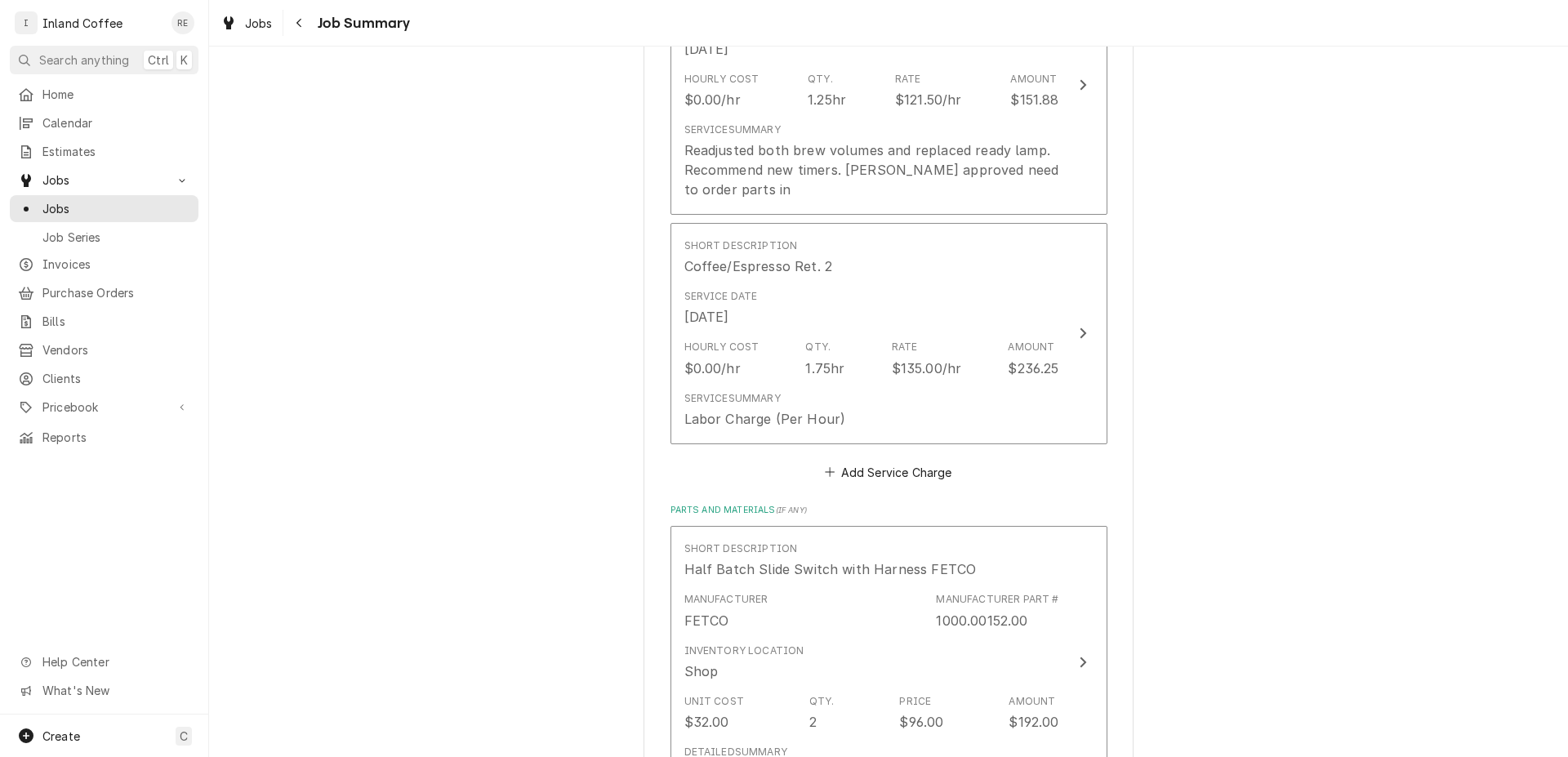
scroll to position [475, 0]
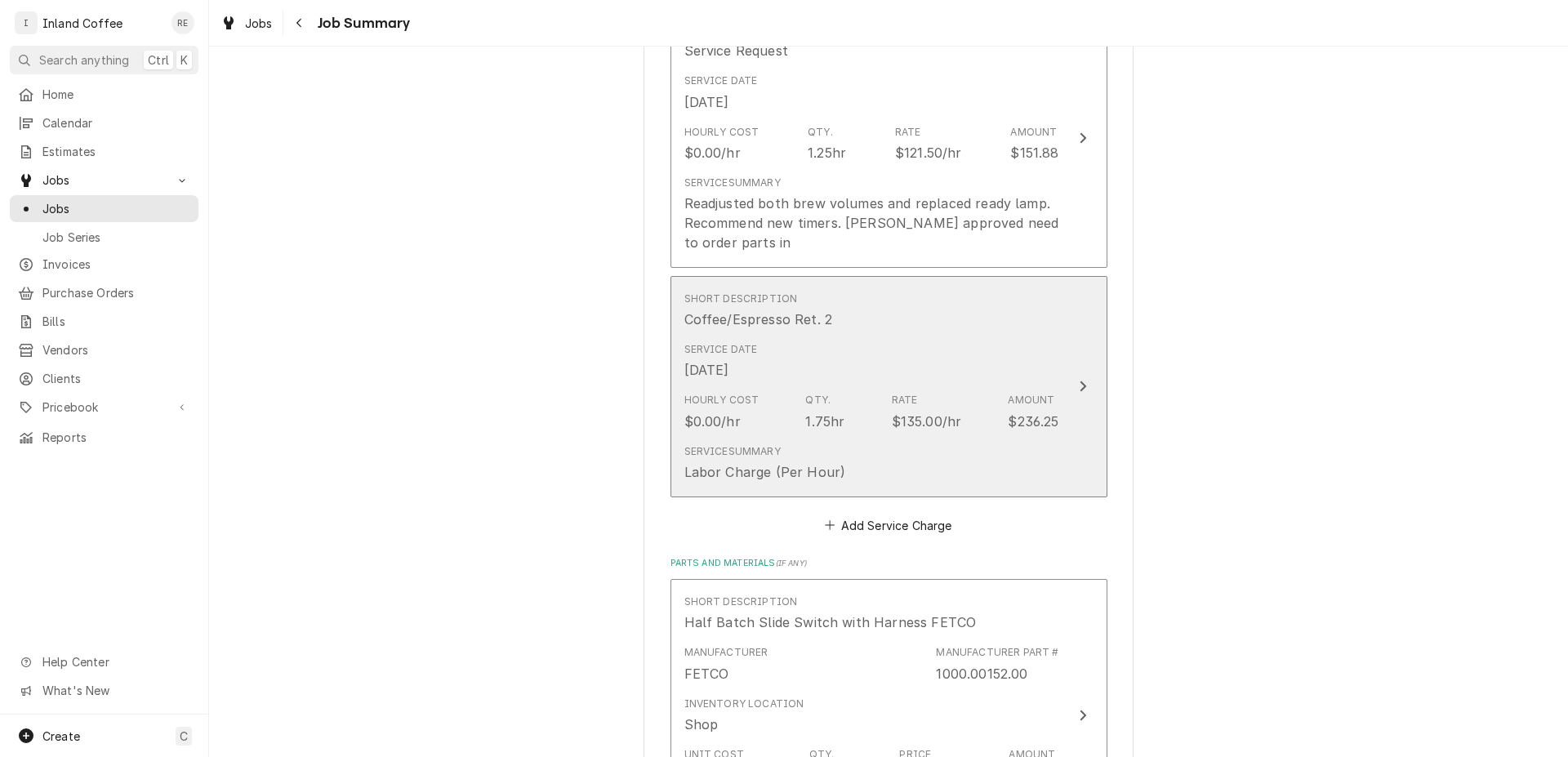
click at [1083, 397] on button "Short Description Coffee/Espresso Ret. 2 Service Date Aug 19, 2025 Hourly Cost …" at bounding box center [888, 387] width 436 height 222
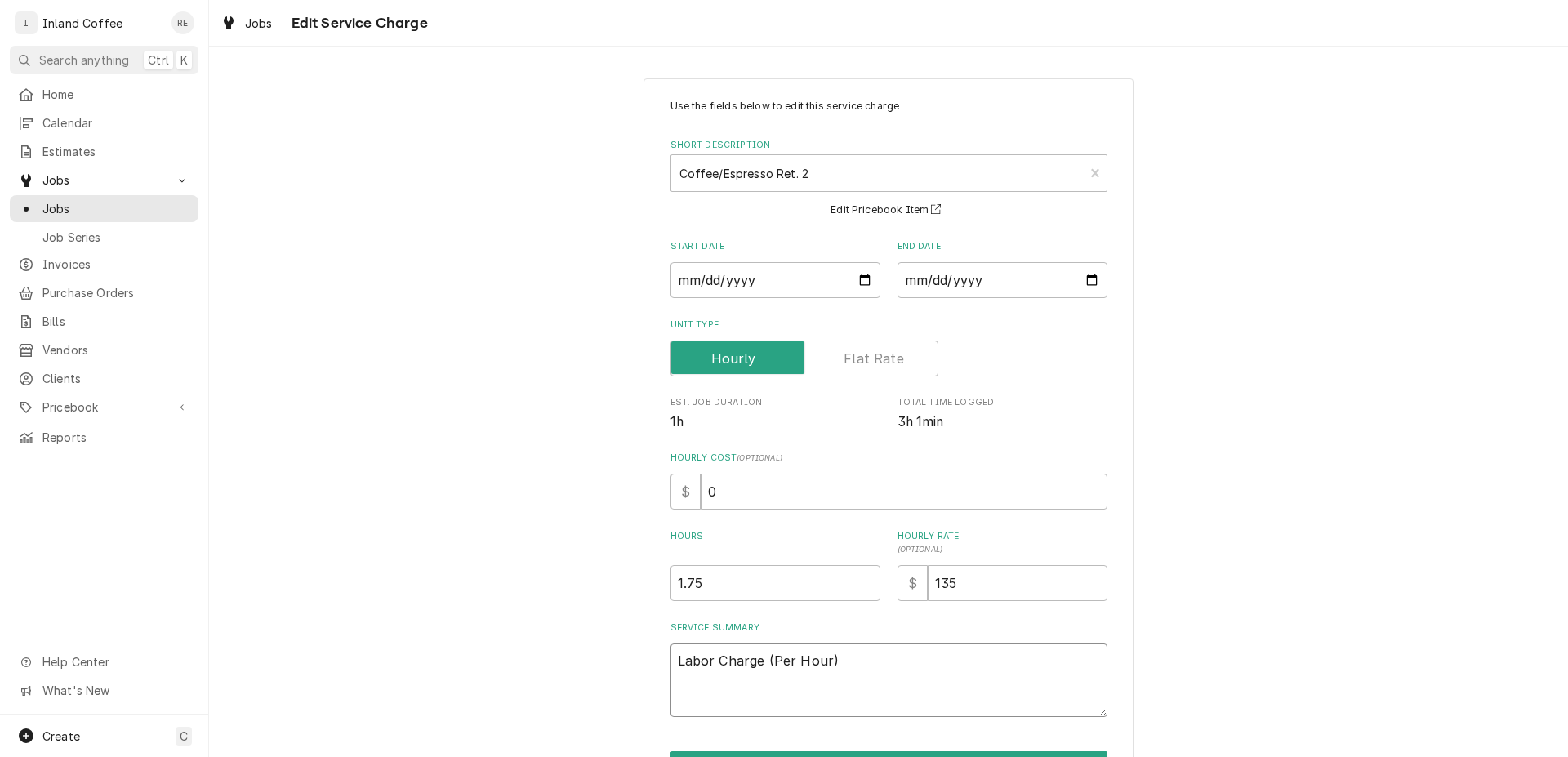
click at [851, 658] on textarea "Labor Charge (Per Hour)" at bounding box center [888, 680] width 436 height 74
paste textarea "Return and drain boiler. vacuum out loose minerals collected at bottom 6” of ta…"
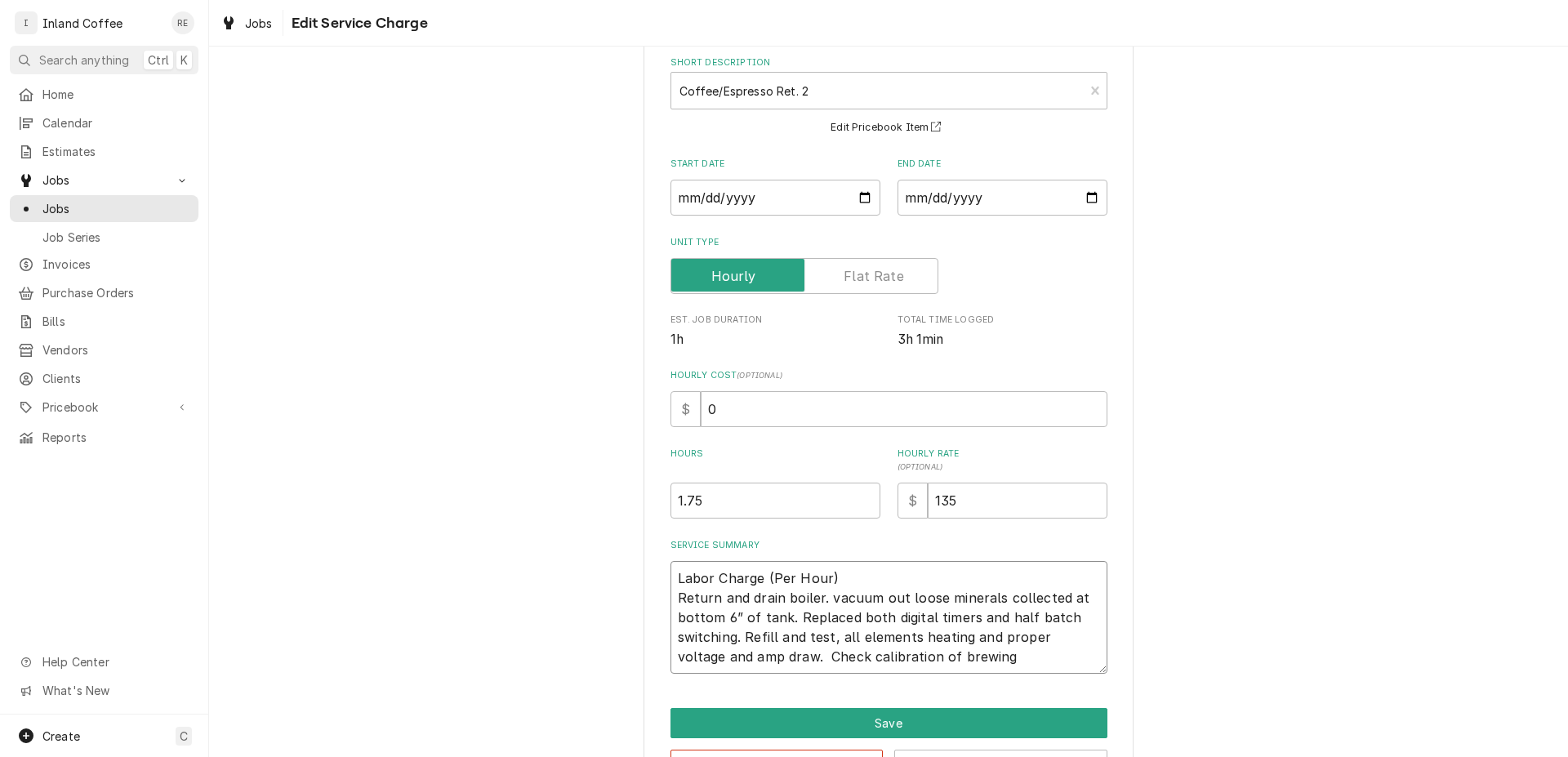
scroll to position [130, 0]
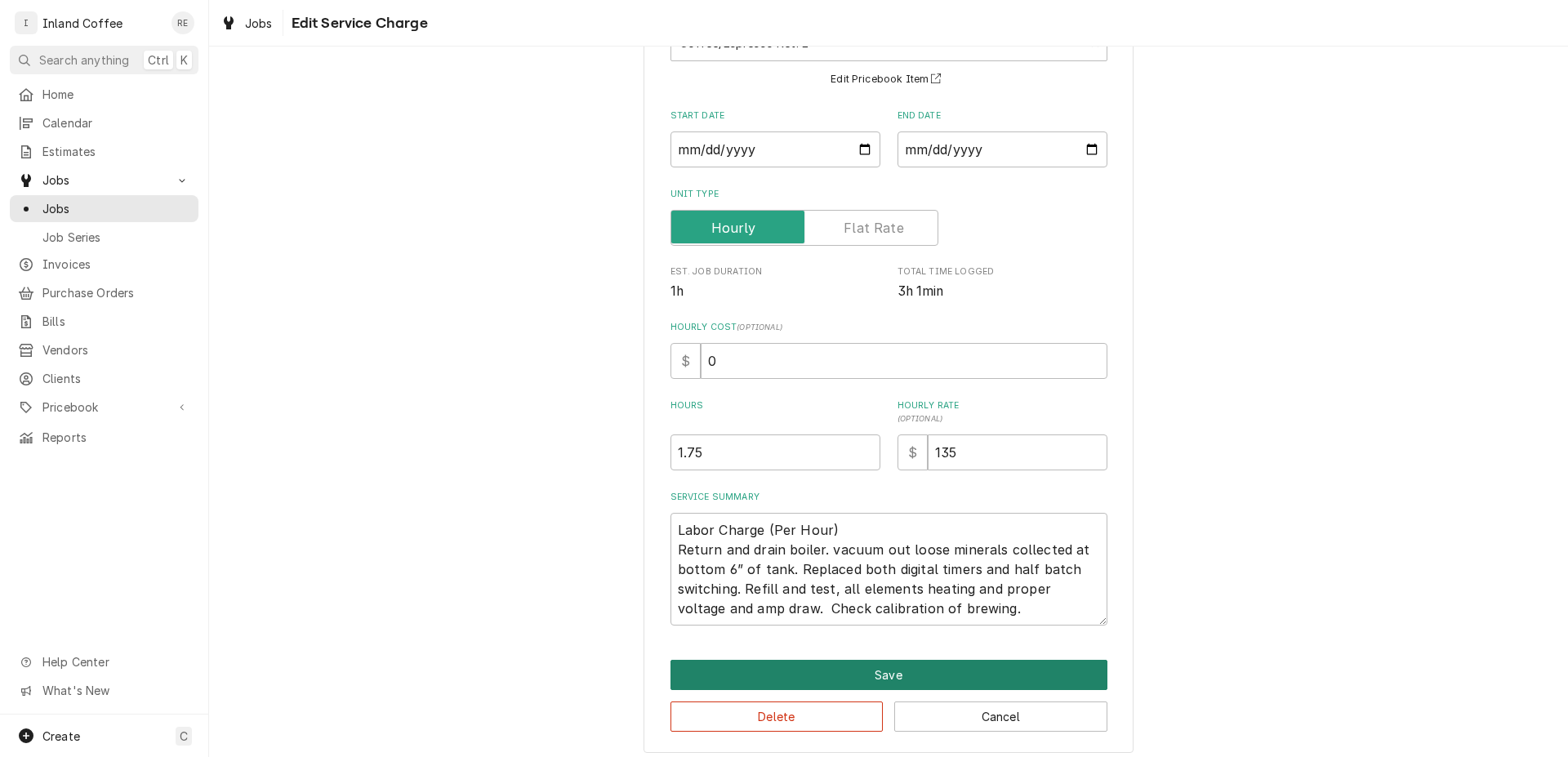
click at [985, 664] on button "Save" at bounding box center [888, 675] width 436 height 30
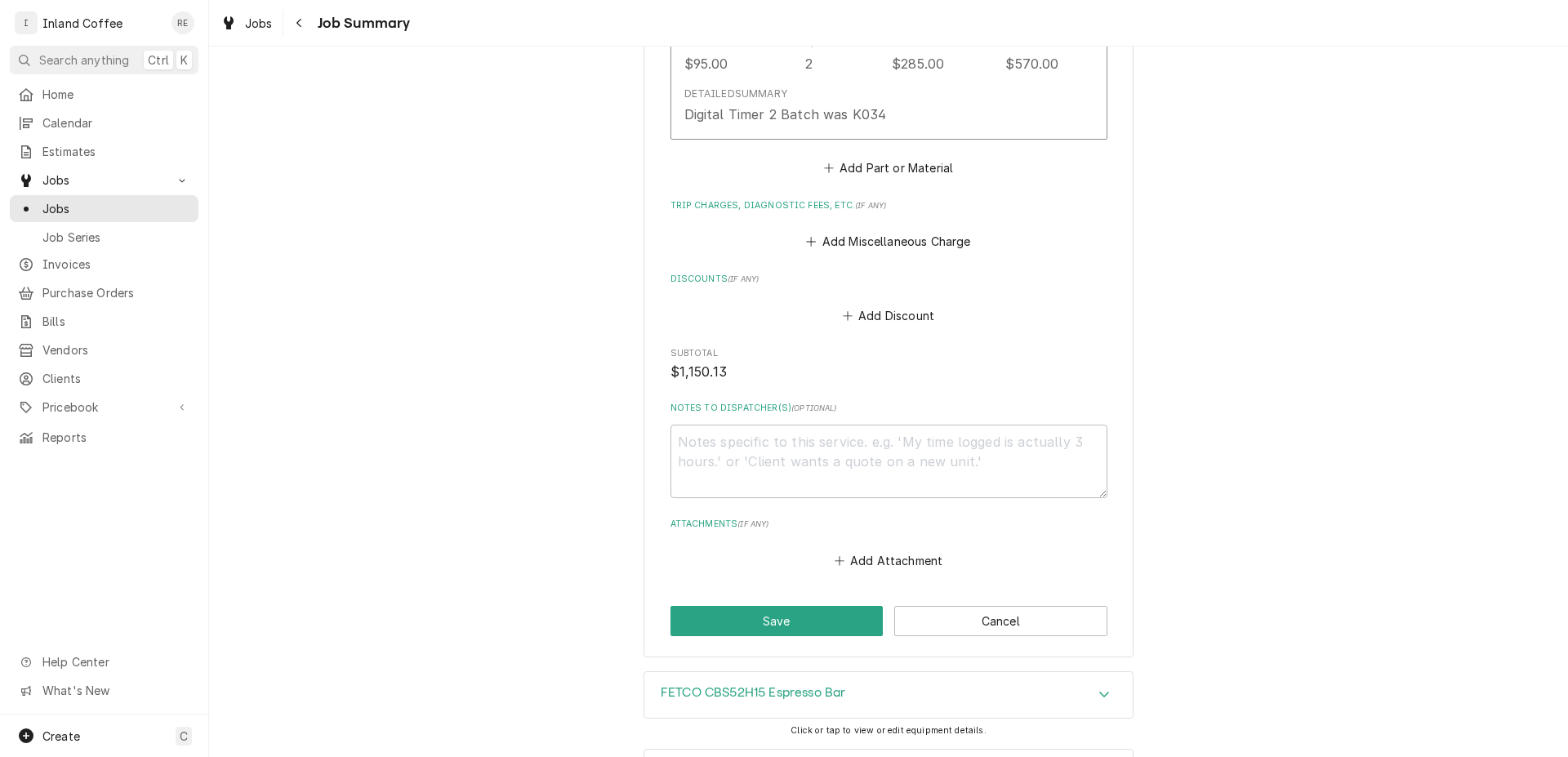
scroll to position [1595, 0]
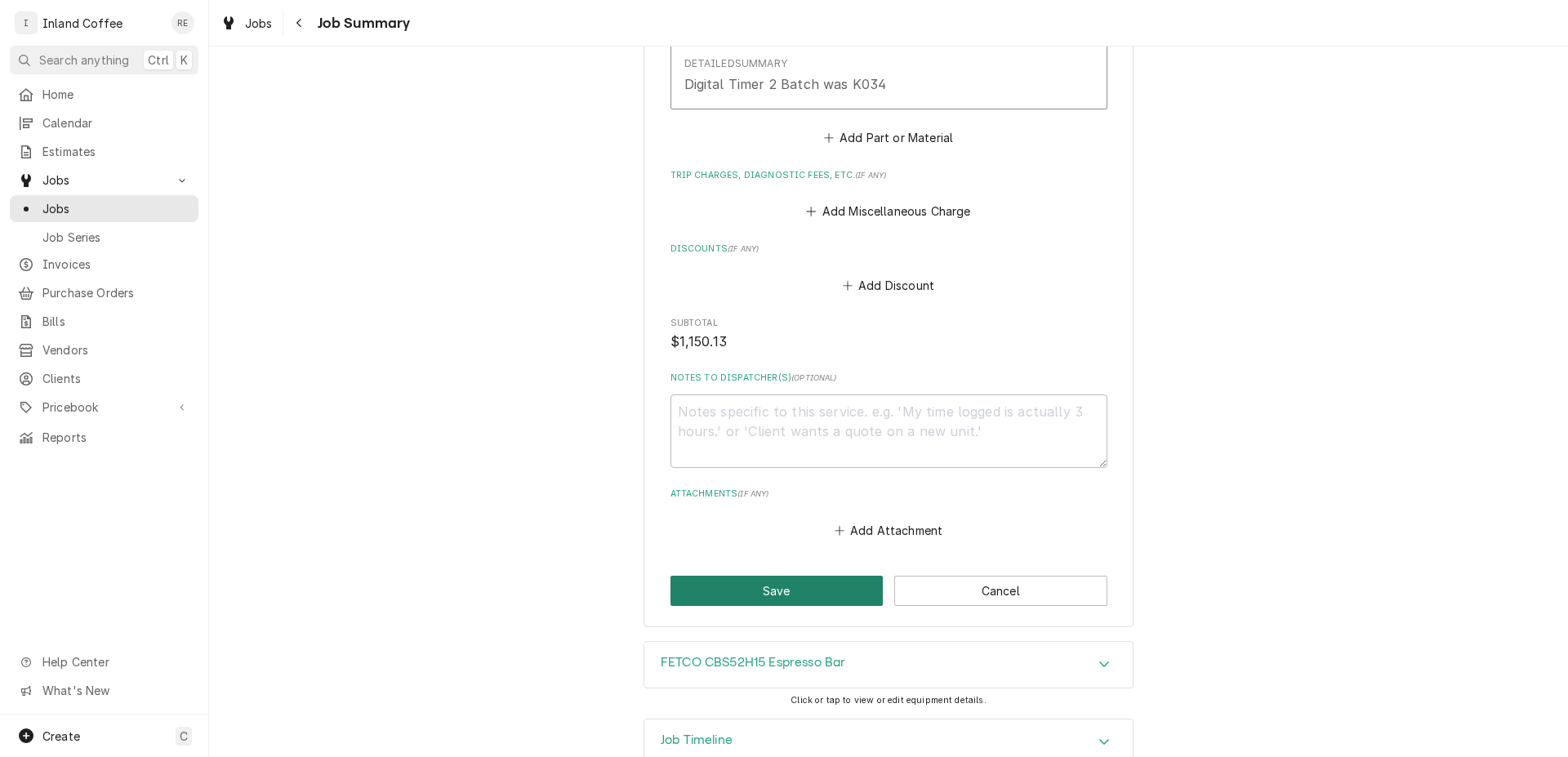
click at [766, 587] on button "Save" at bounding box center [776, 591] width 213 height 30
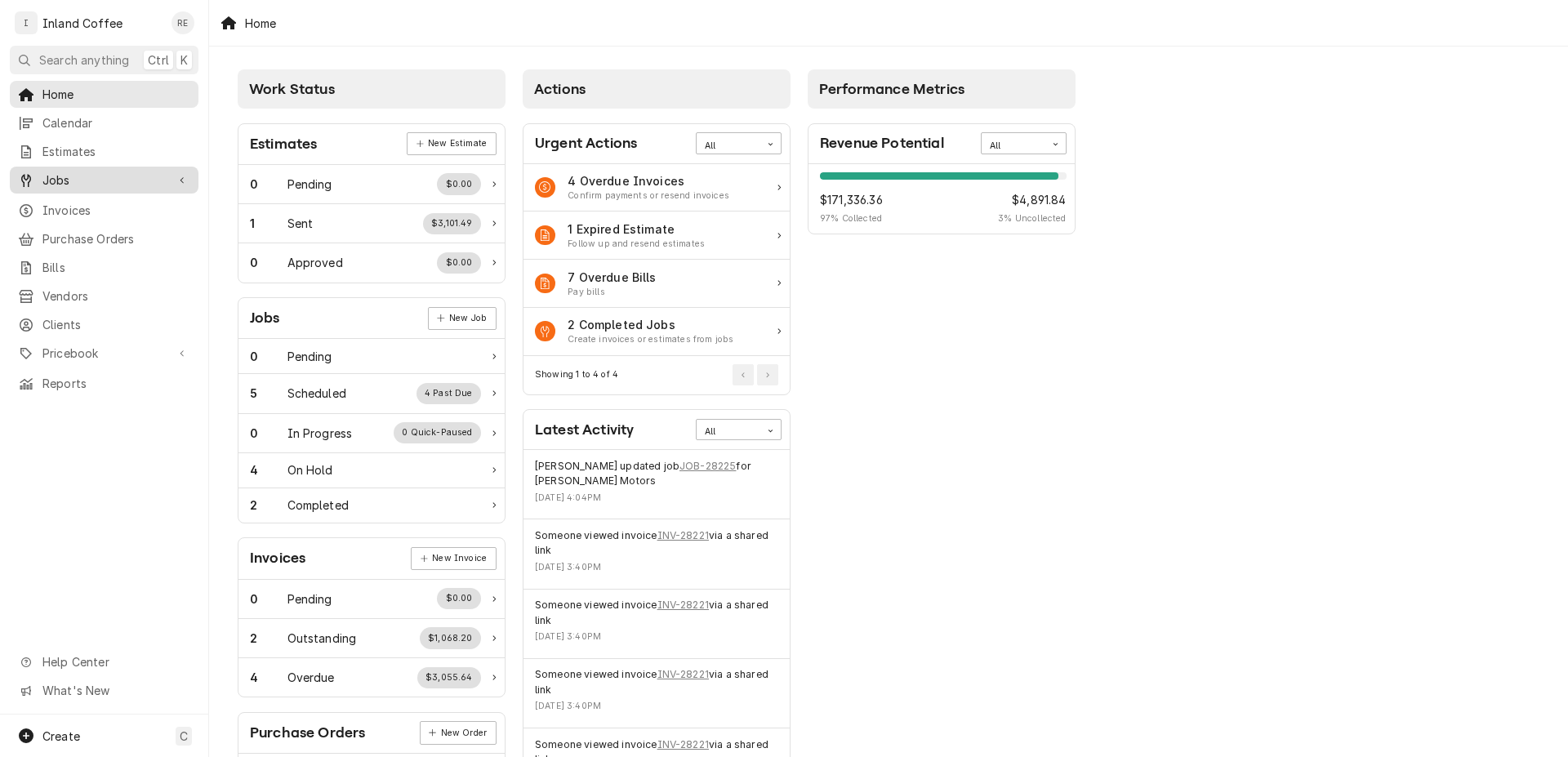
click at [123, 184] on link "Jobs" at bounding box center [104, 180] width 189 height 27
click at [129, 200] on span "Jobs" at bounding box center [116, 209] width 148 height 17
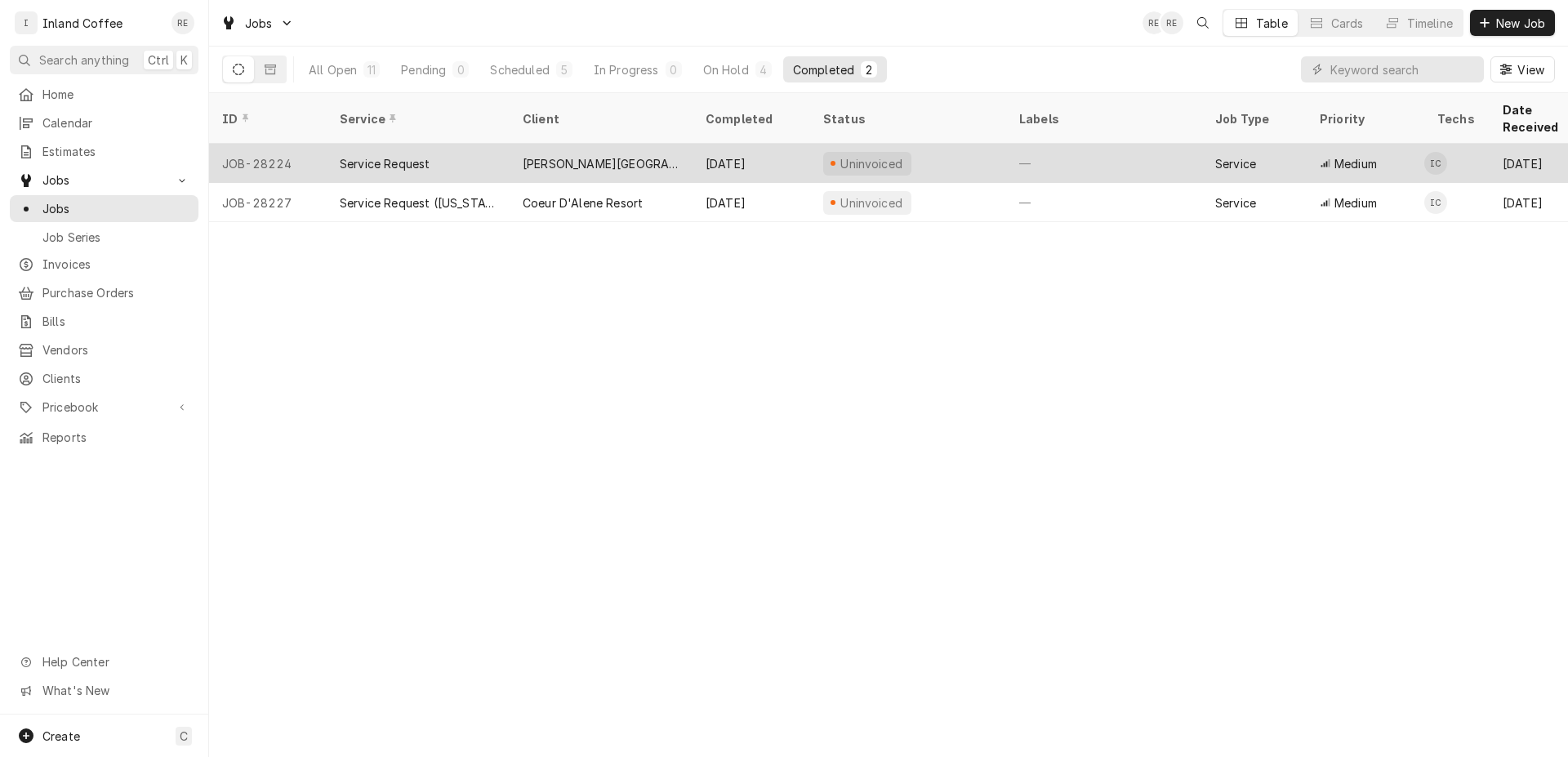
click at [594, 155] on div "[PERSON_NAME][GEOGRAPHIC_DATA]" at bounding box center [601, 164] width 156 height 17
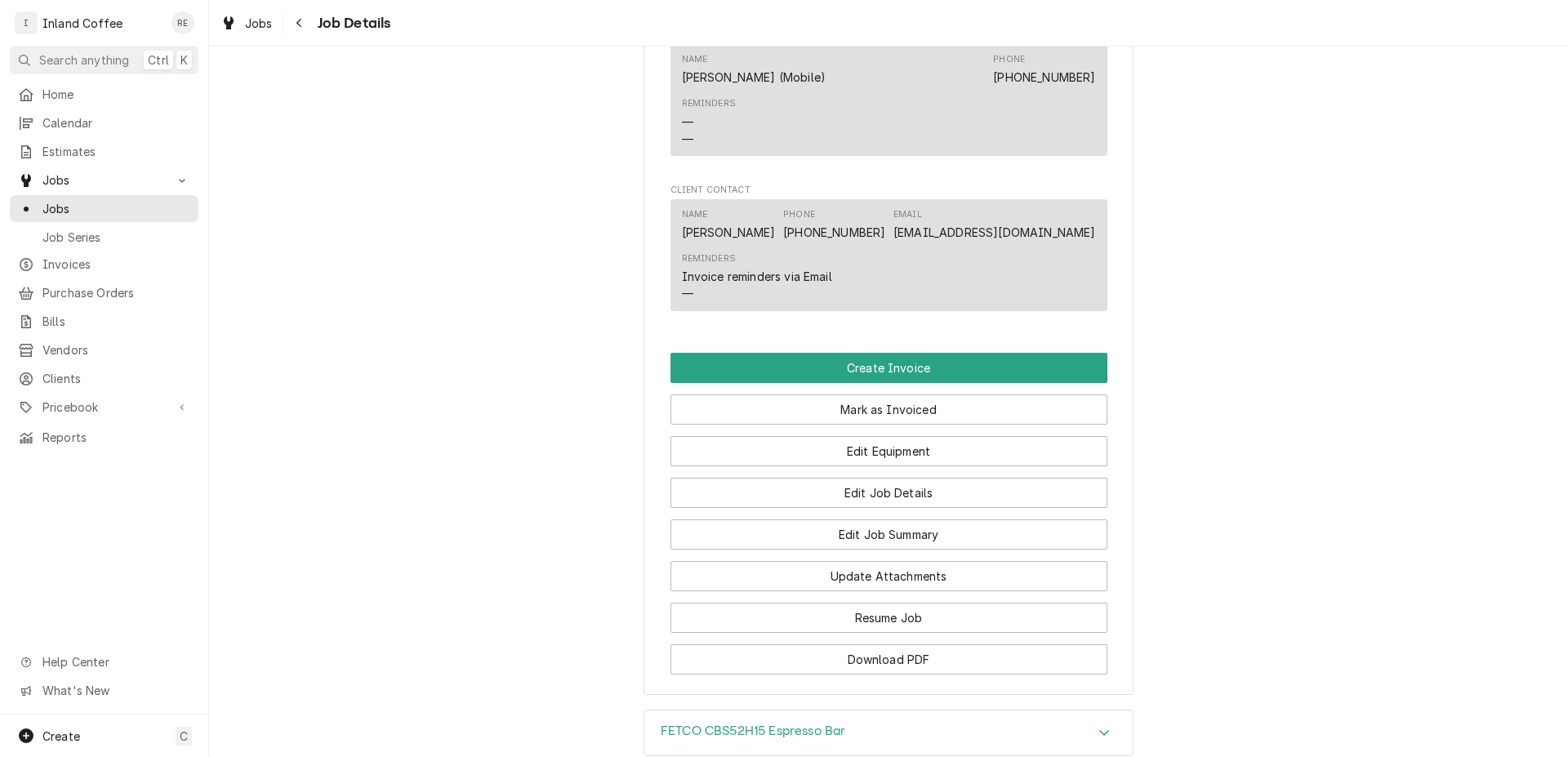
scroll to position [1146, 0]
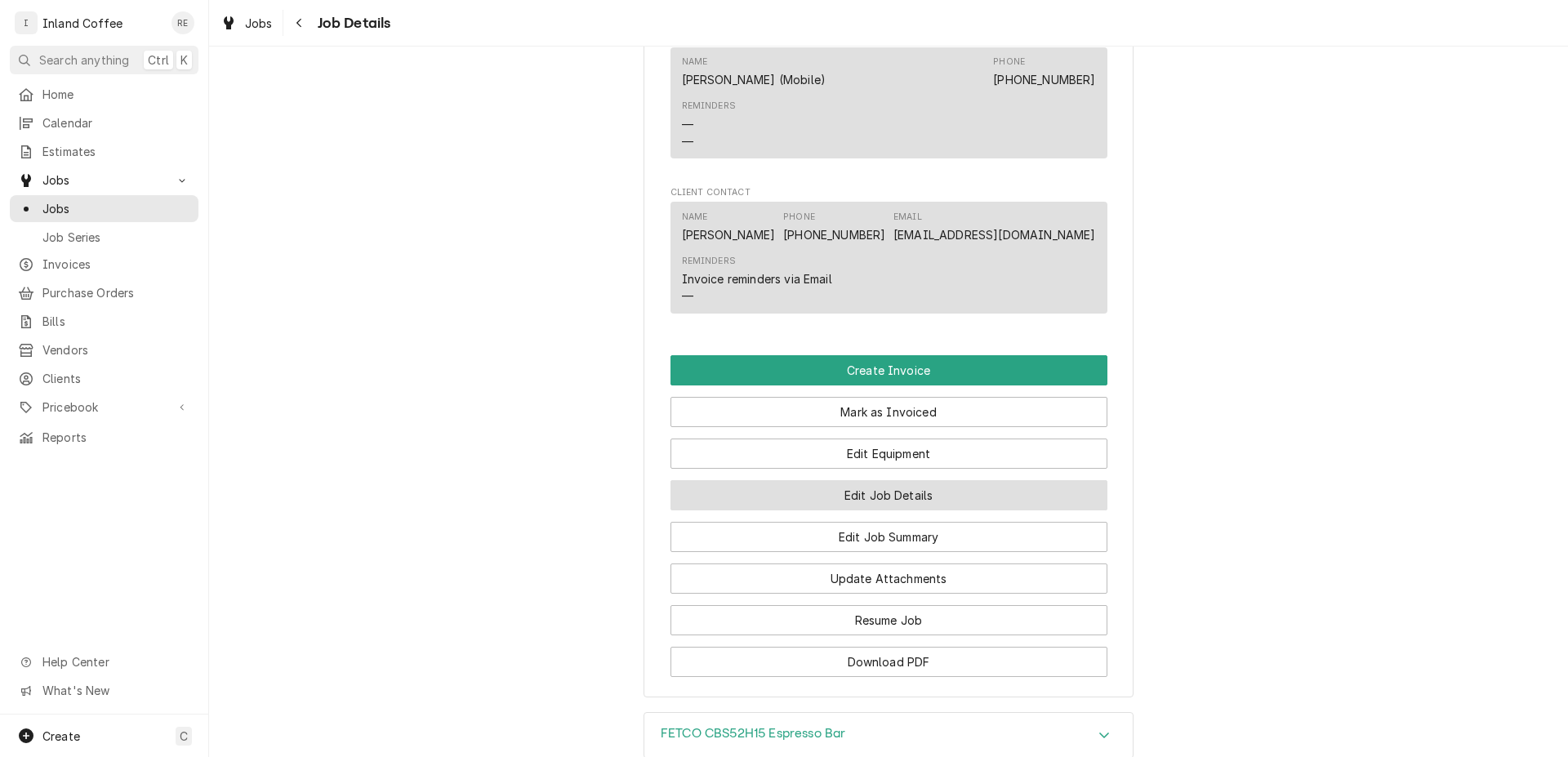
click at [878, 496] on button "Edit Job Details" at bounding box center [888, 495] width 436 height 30
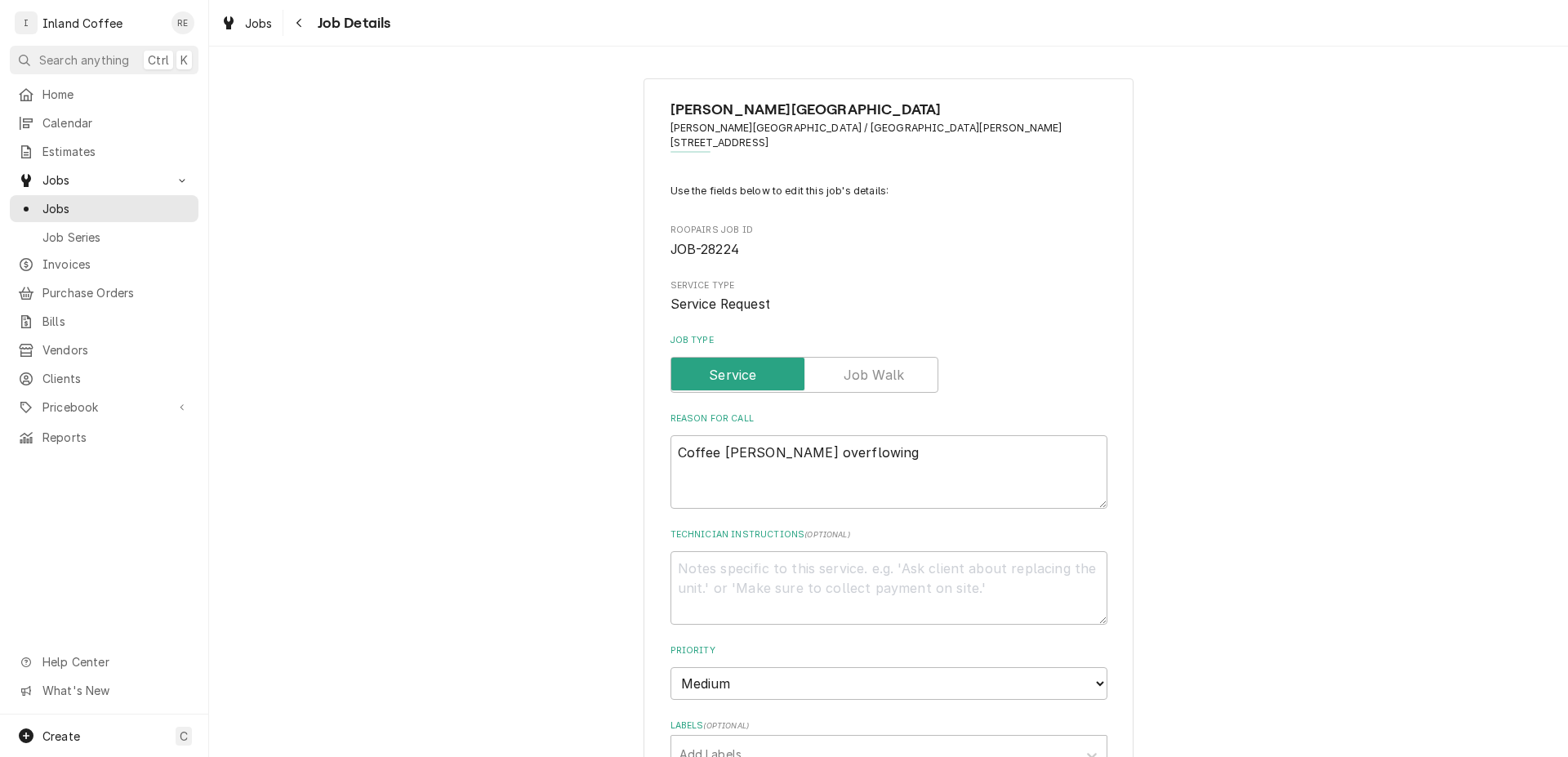
type textarea "x"
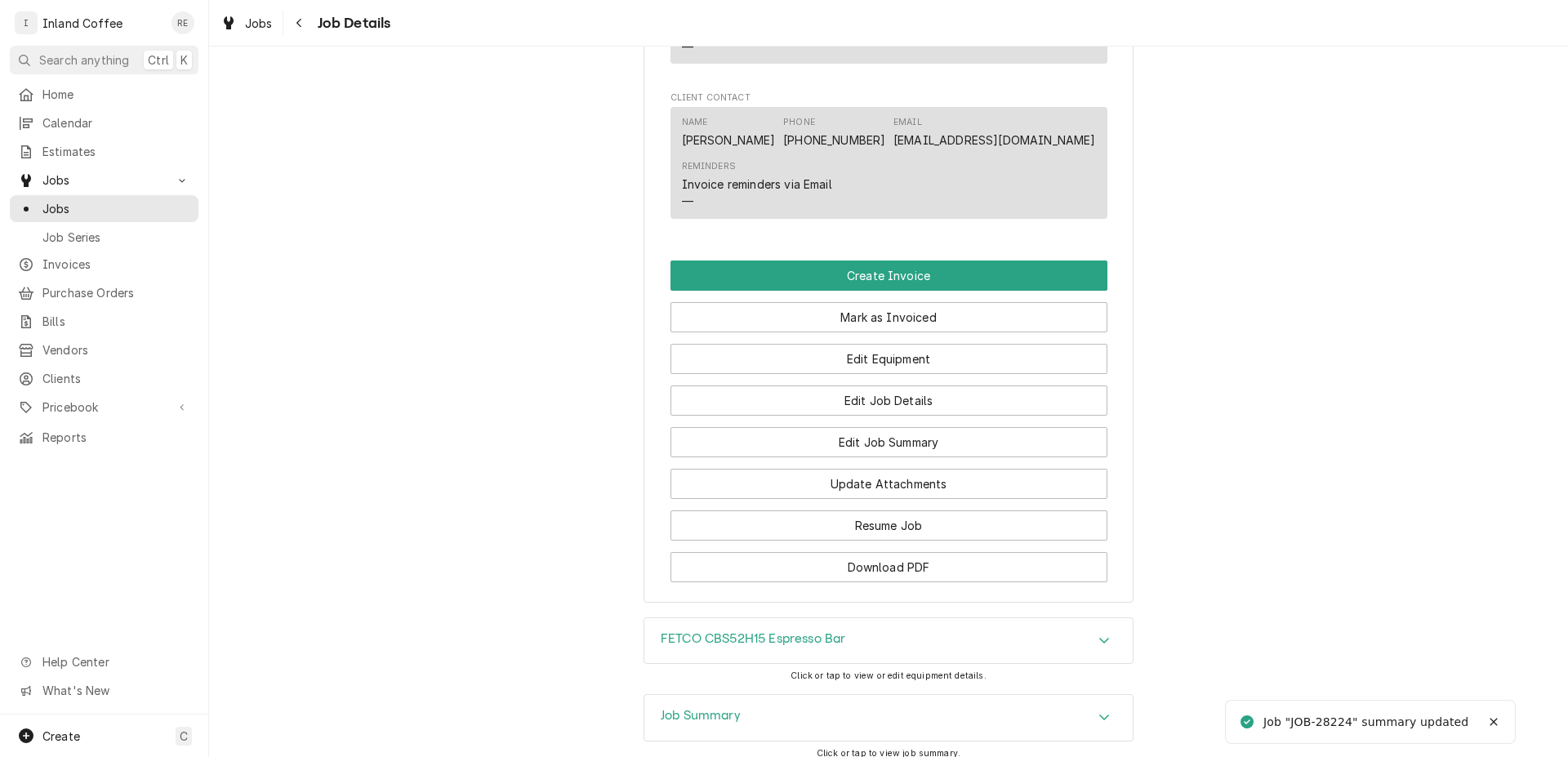
scroll to position [1246, 0]
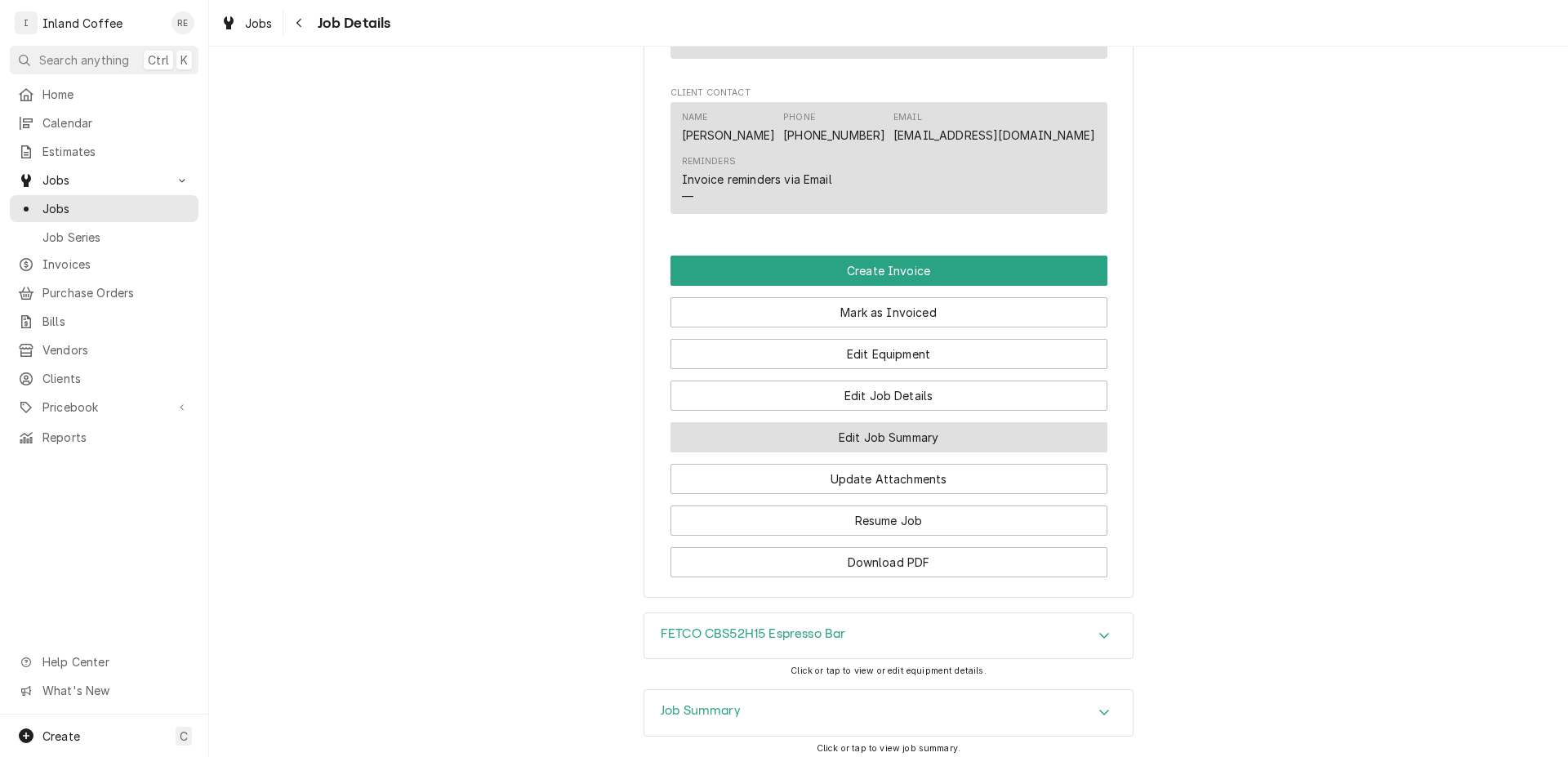
click at [898, 442] on button "Edit Job Summary" at bounding box center [888, 438] width 436 height 30
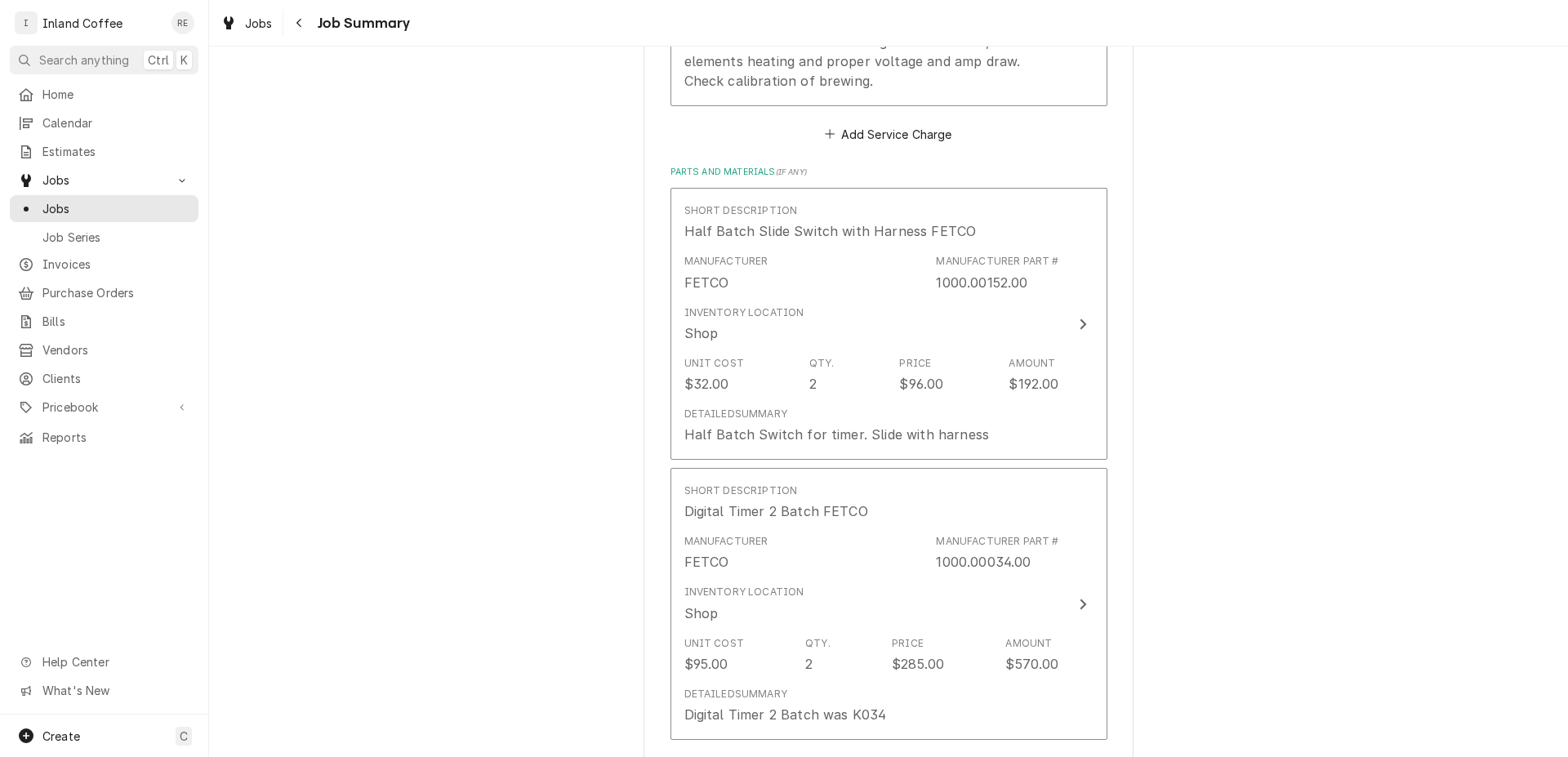
scroll to position [936, 0]
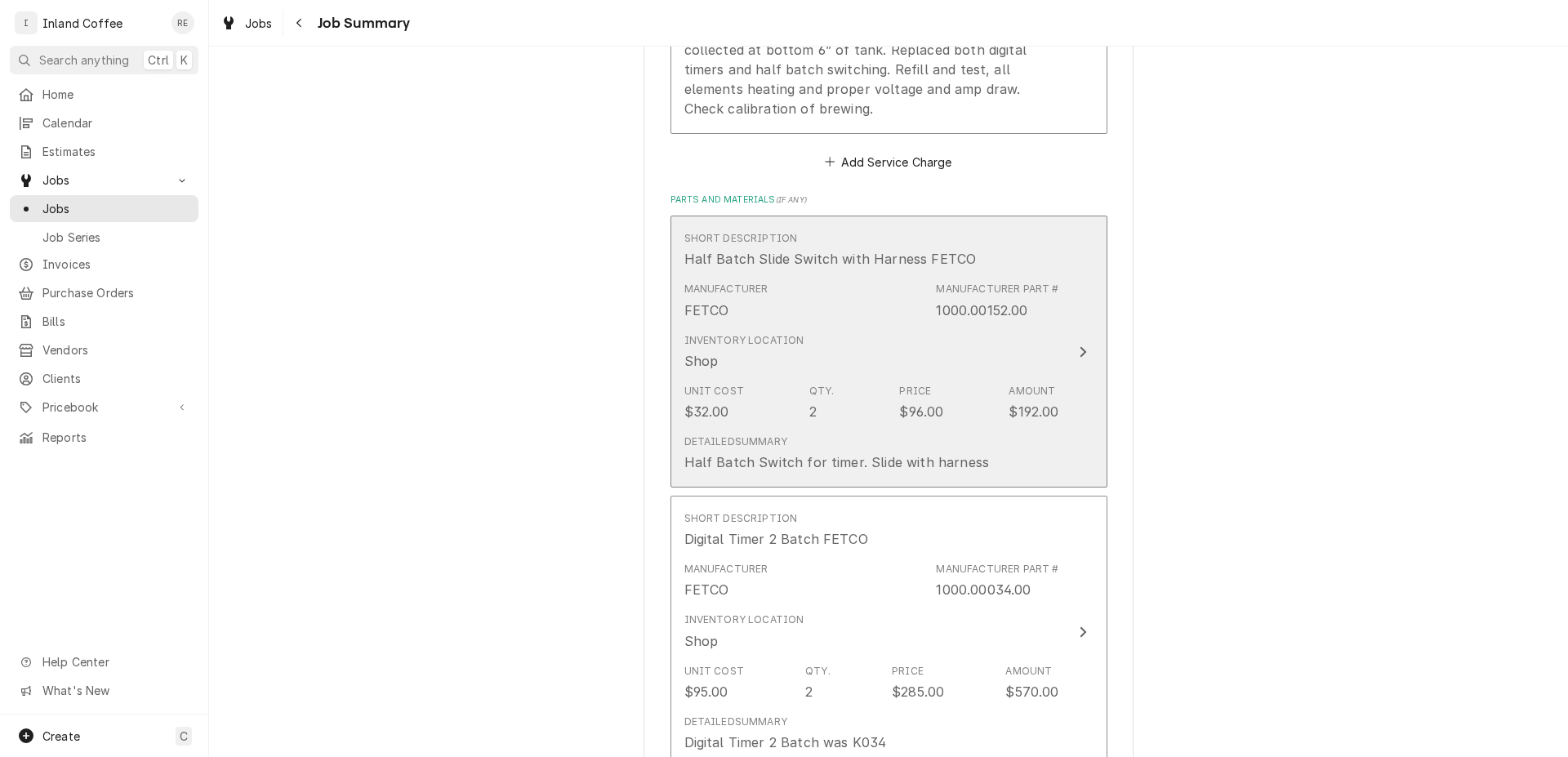
click at [1080, 354] on div "Update Line Item" at bounding box center [1082, 352] width 21 height 20
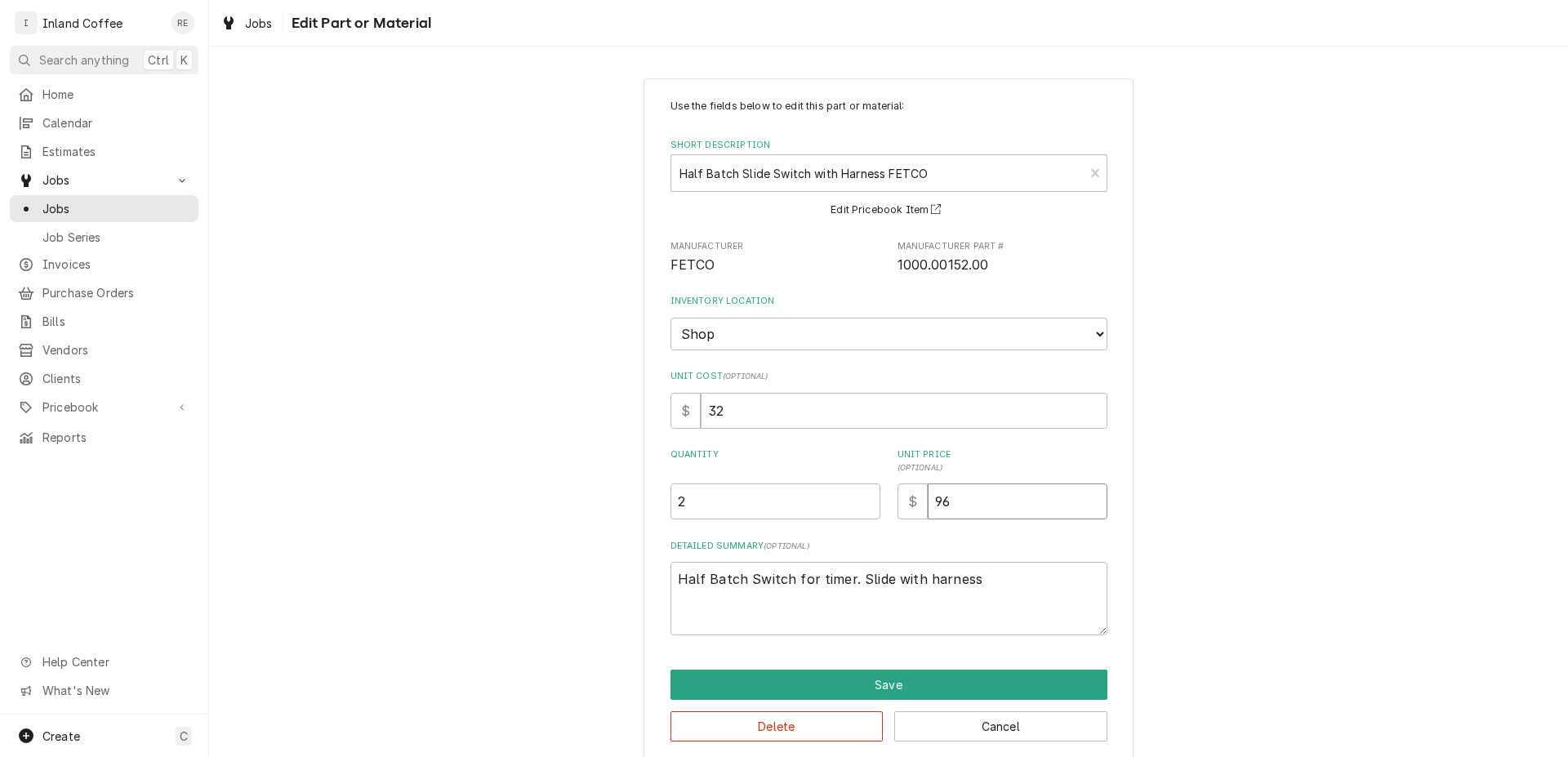
drag, startPoint x: 964, startPoint y: 509, endPoint x: 885, endPoint y: 513, distance: 79.1
click at [928, 513] on input "96" at bounding box center [1017, 501] width 180 height 36
type textarea "x"
type input "8"
type textarea "x"
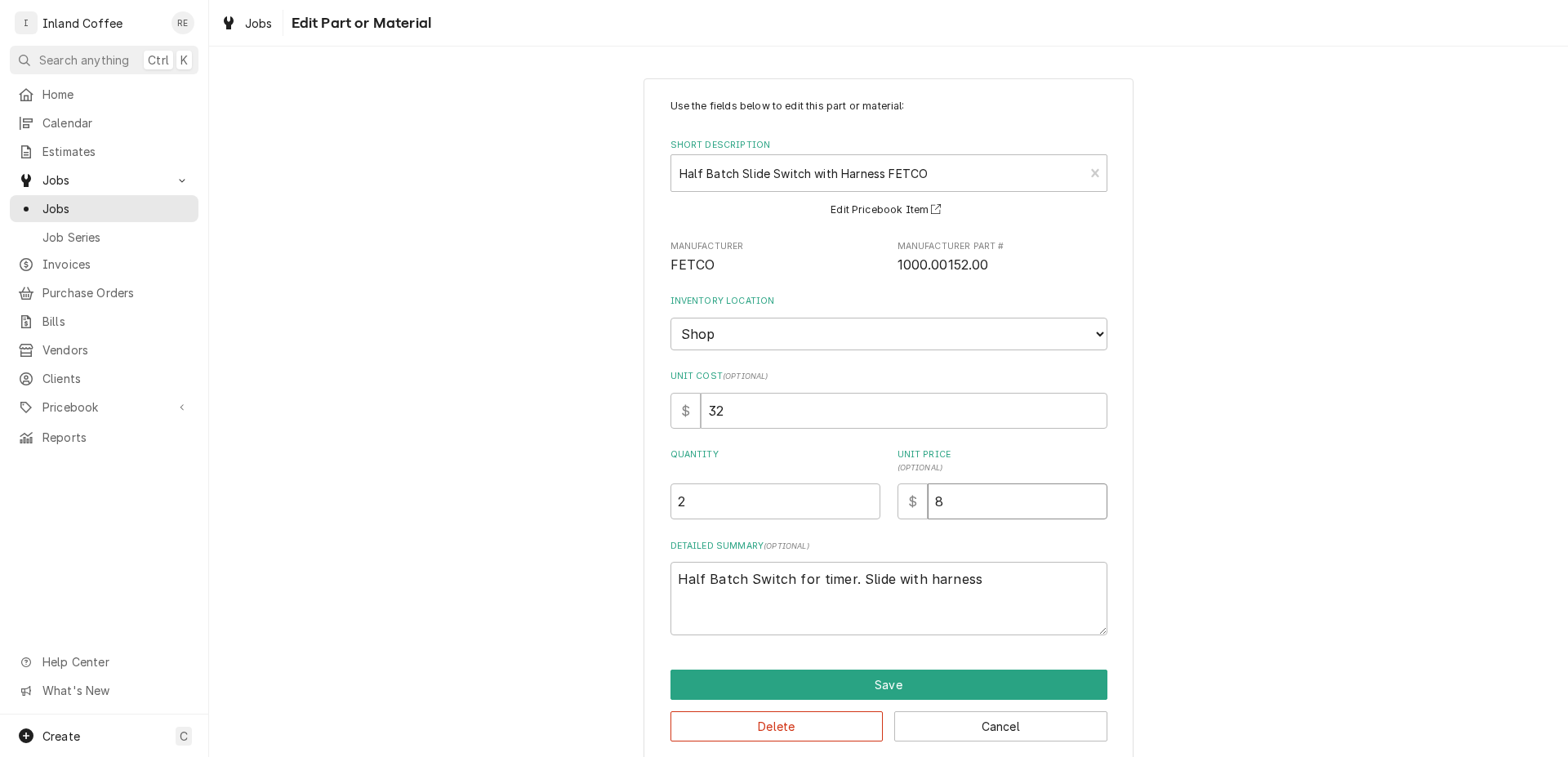
type input "80"
type textarea "x"
type input "80.0"
type textarea "x"
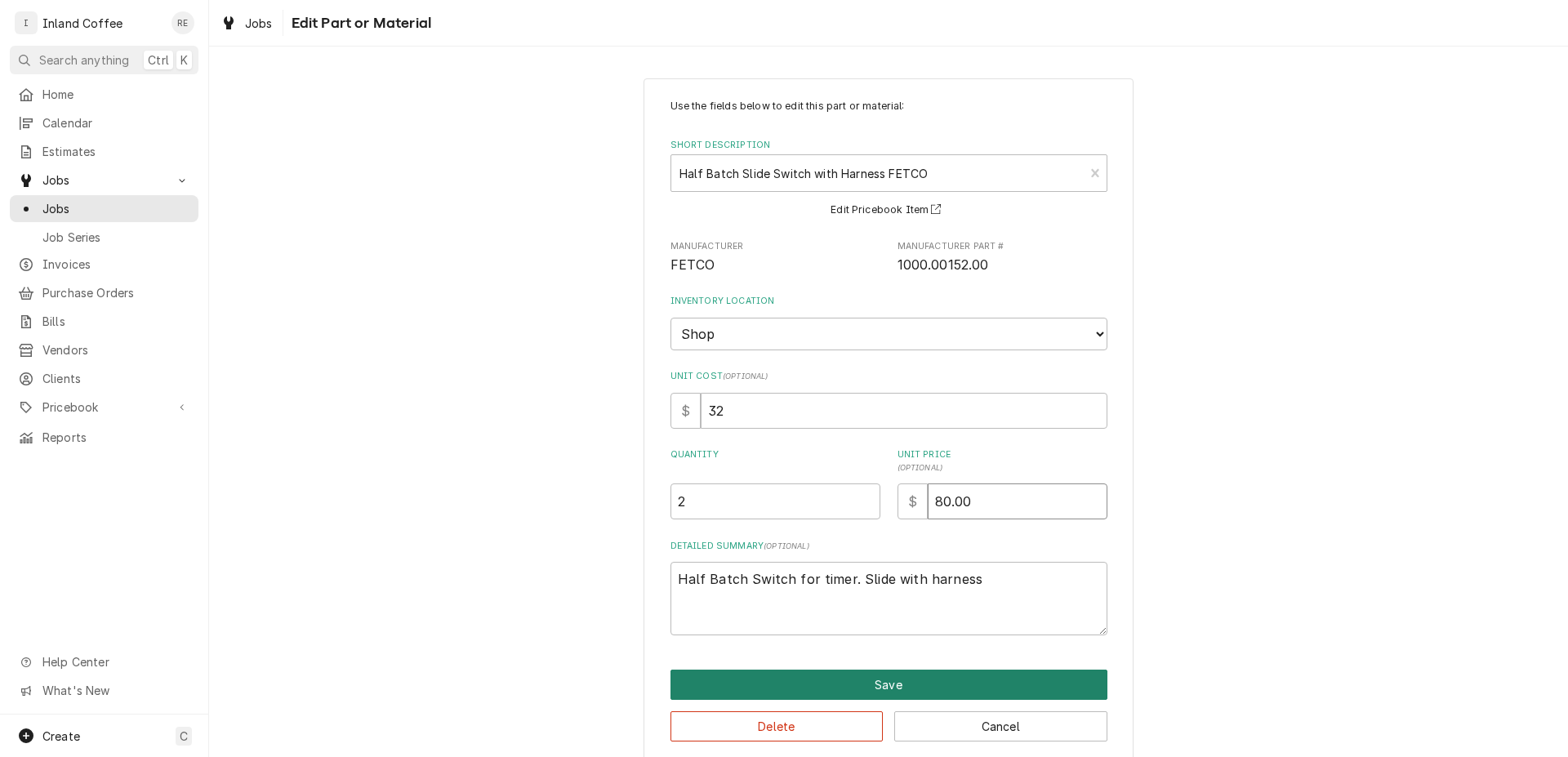
type input "80.00"
click at [864, 694] on button "Save" at bounding box center [888, 684] width 436 height 30
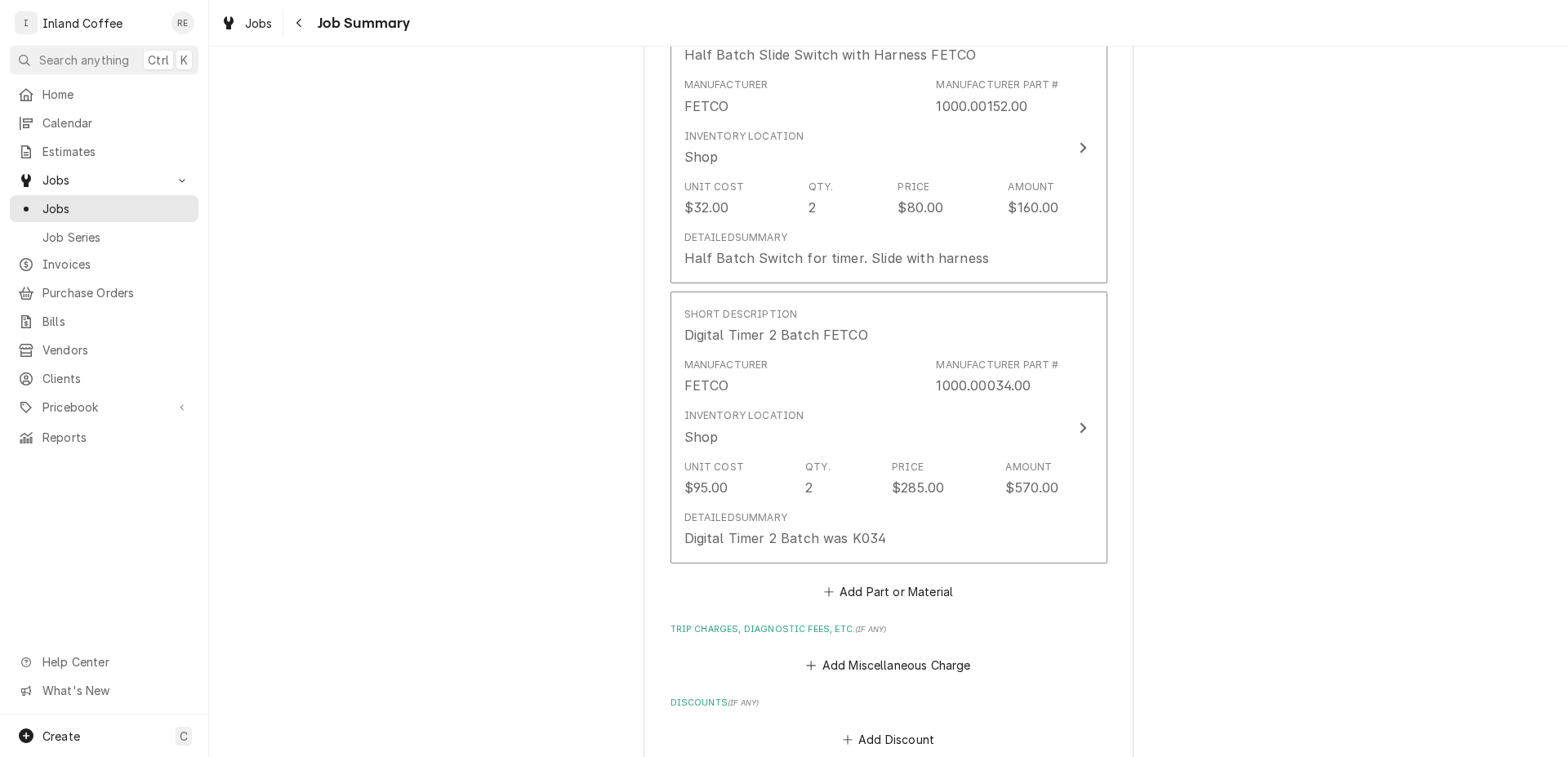
scroll to position [1228, 0]
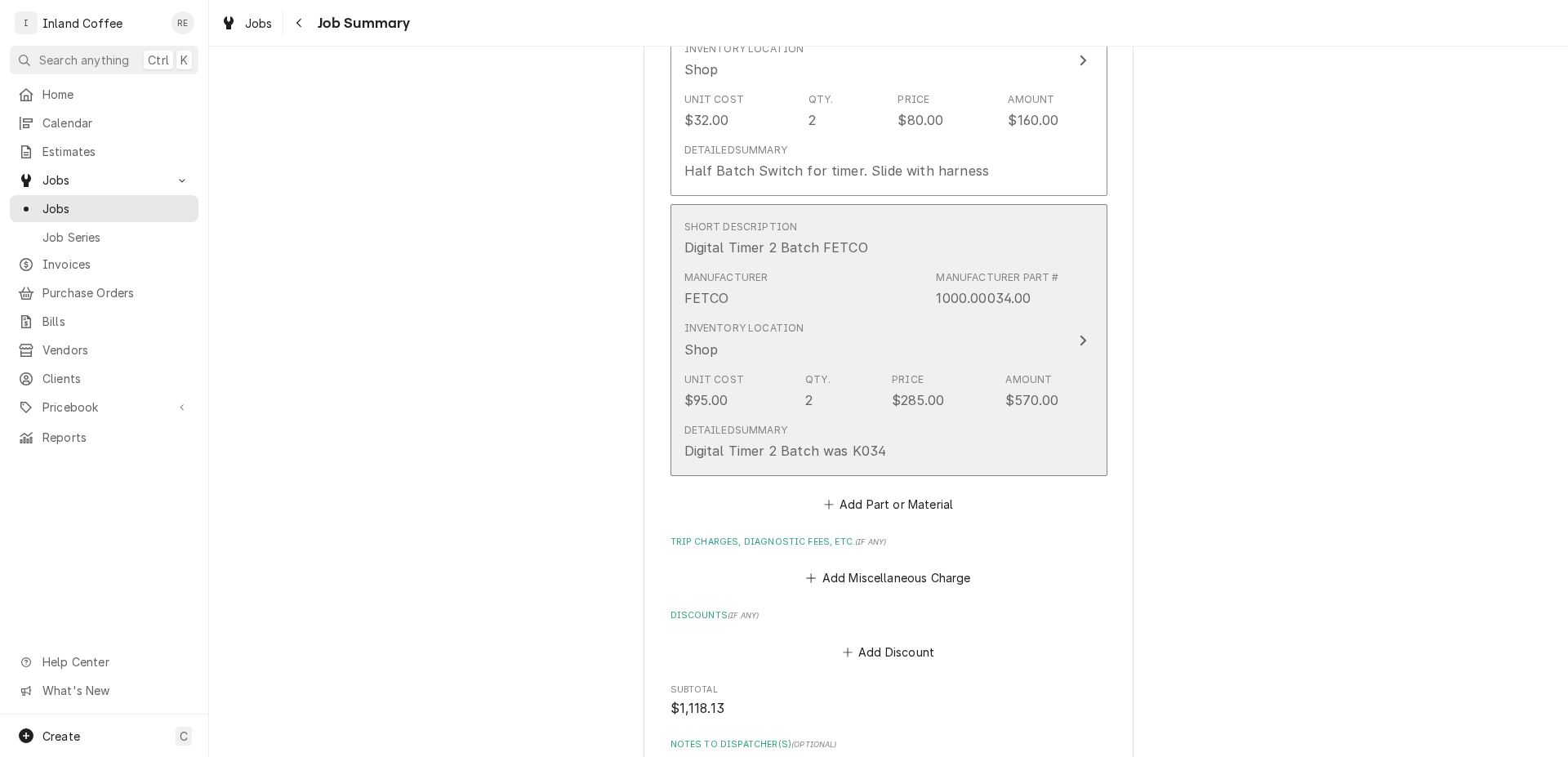
click at [1081, 336] on div "Update Line Item" at bounding box center [1082, 340] width 21 height 20
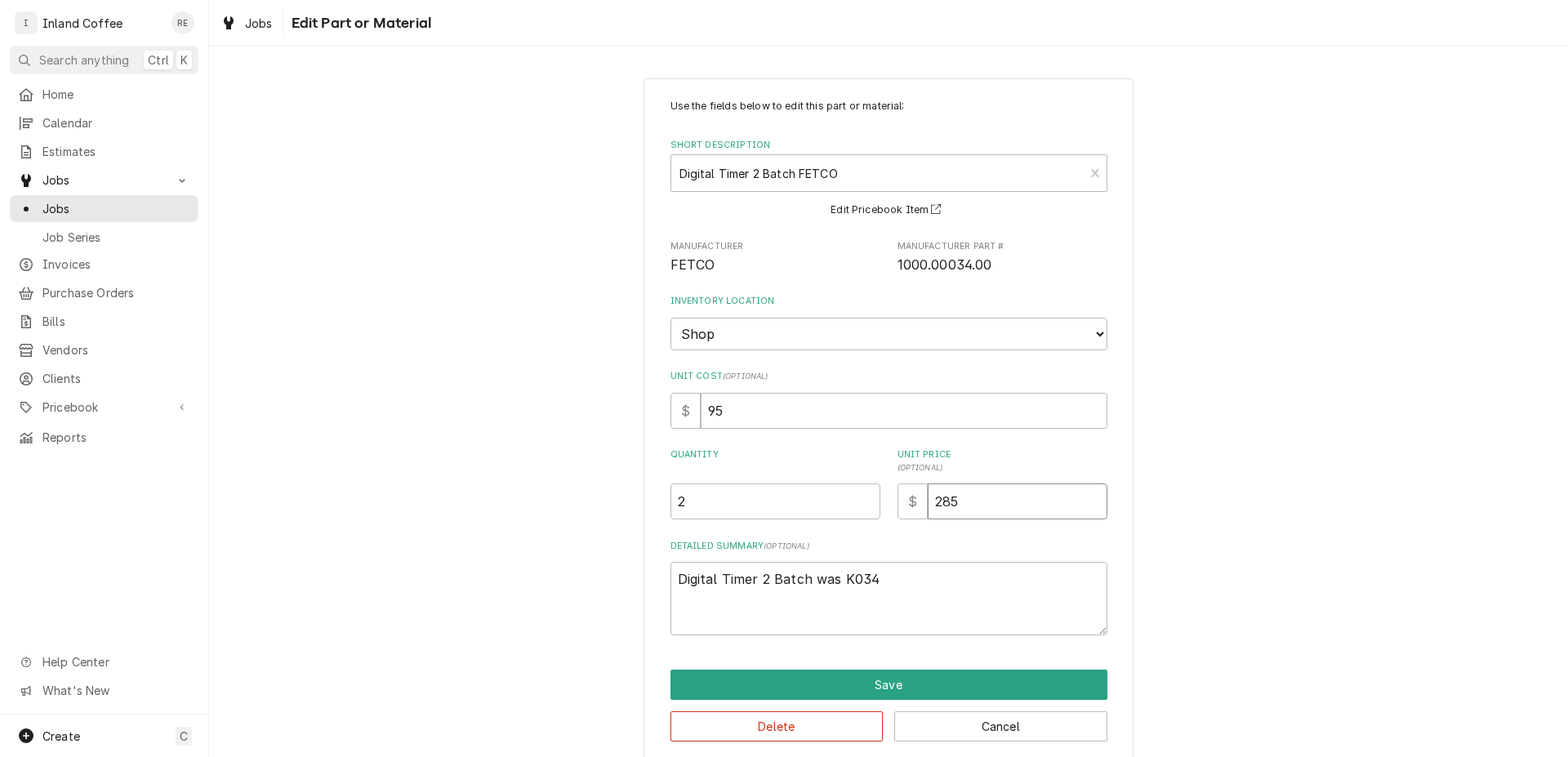
drag, startPoint x: 969, startPoint y: 503, endPoint x: 875, endPoint y: 509, distance: 94.2
click at [928, 507] on input "285" at bounding box center [1017, 501] width 180 height 36
type textarea "x"
type input "2"
type textarea "x"
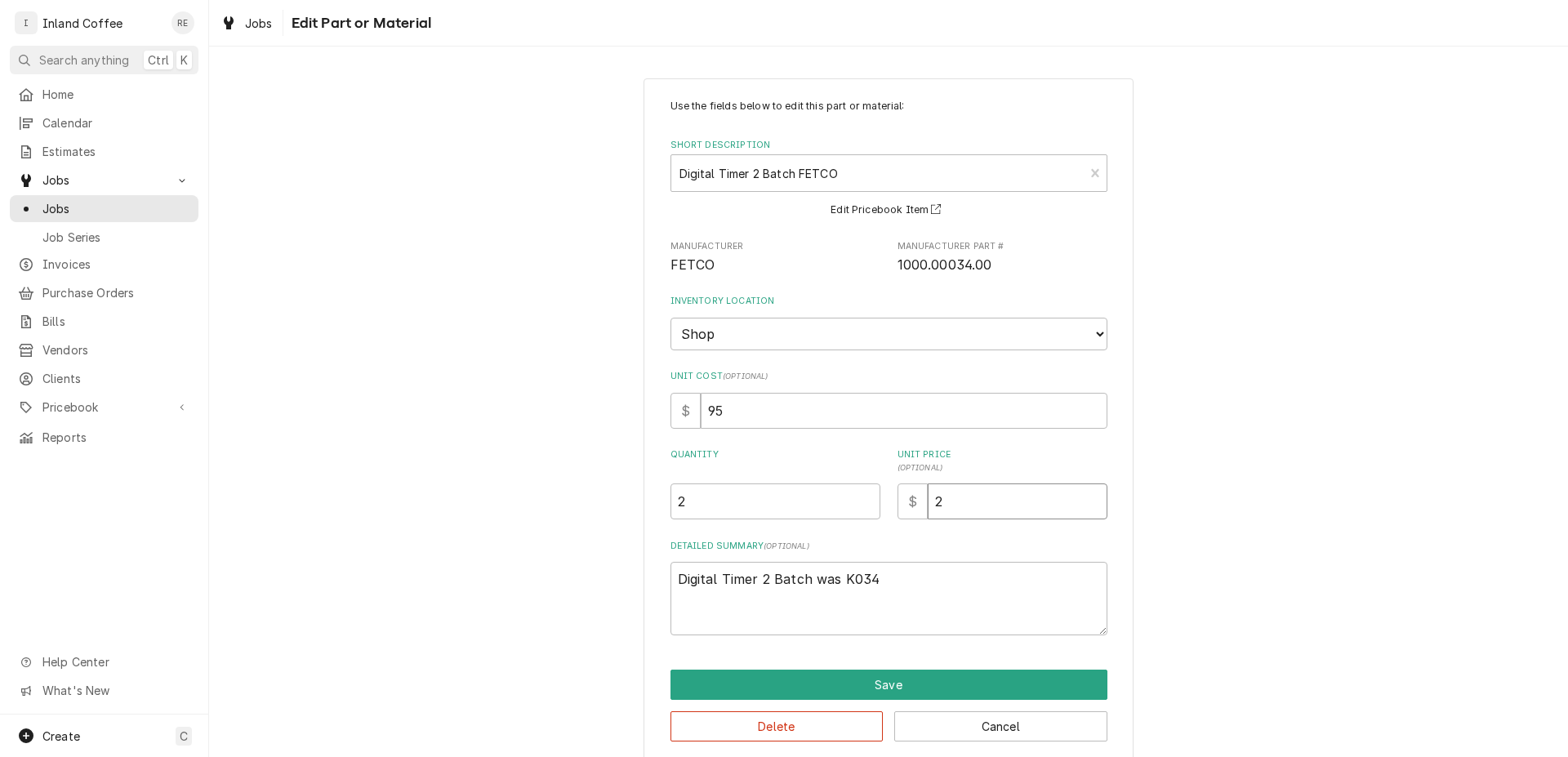
type input "23"
type textarea "x"
type input "237"
type textarea "x"
type input "237.5"
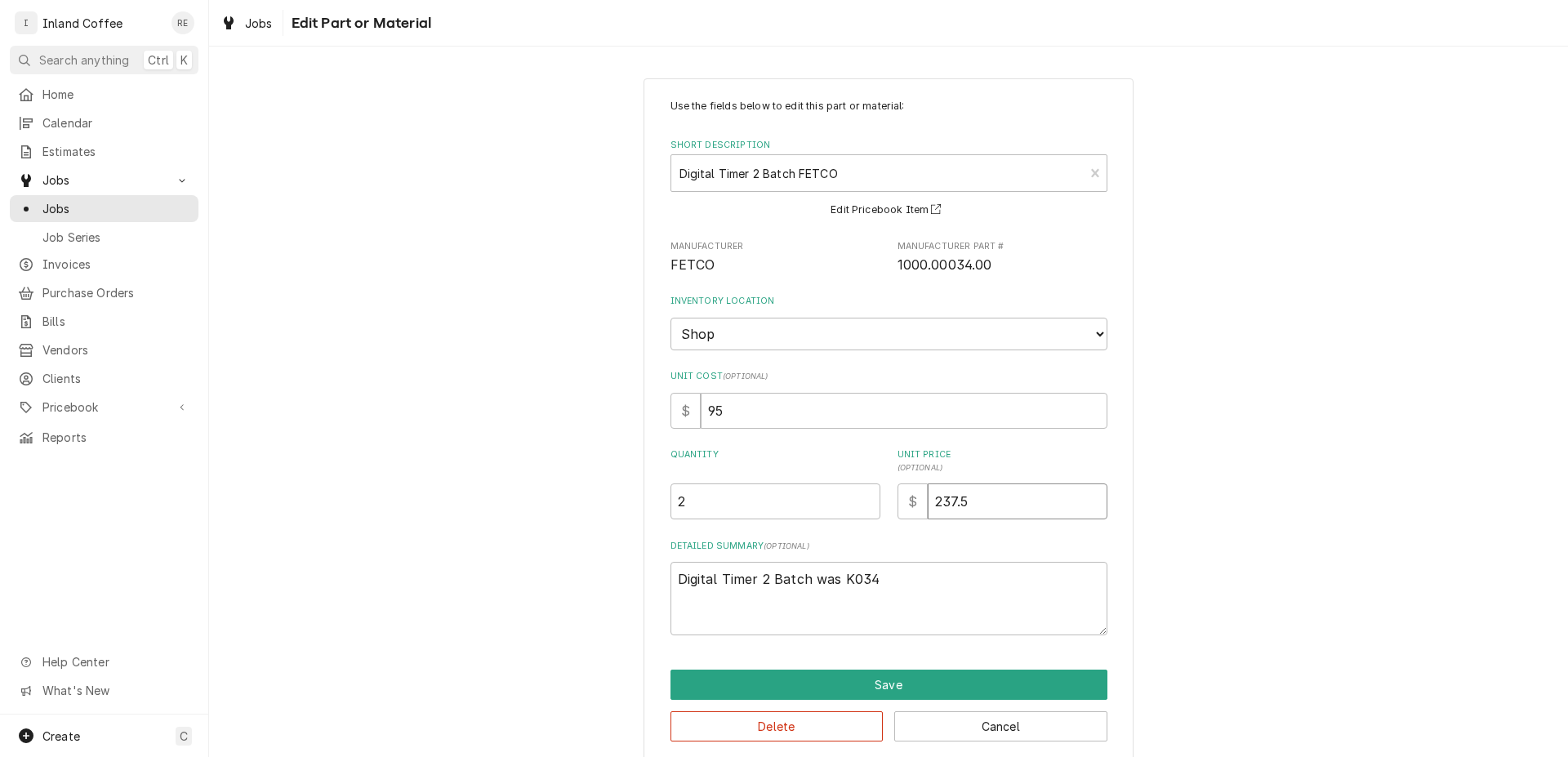
type textarea "x"
type input "237.50"
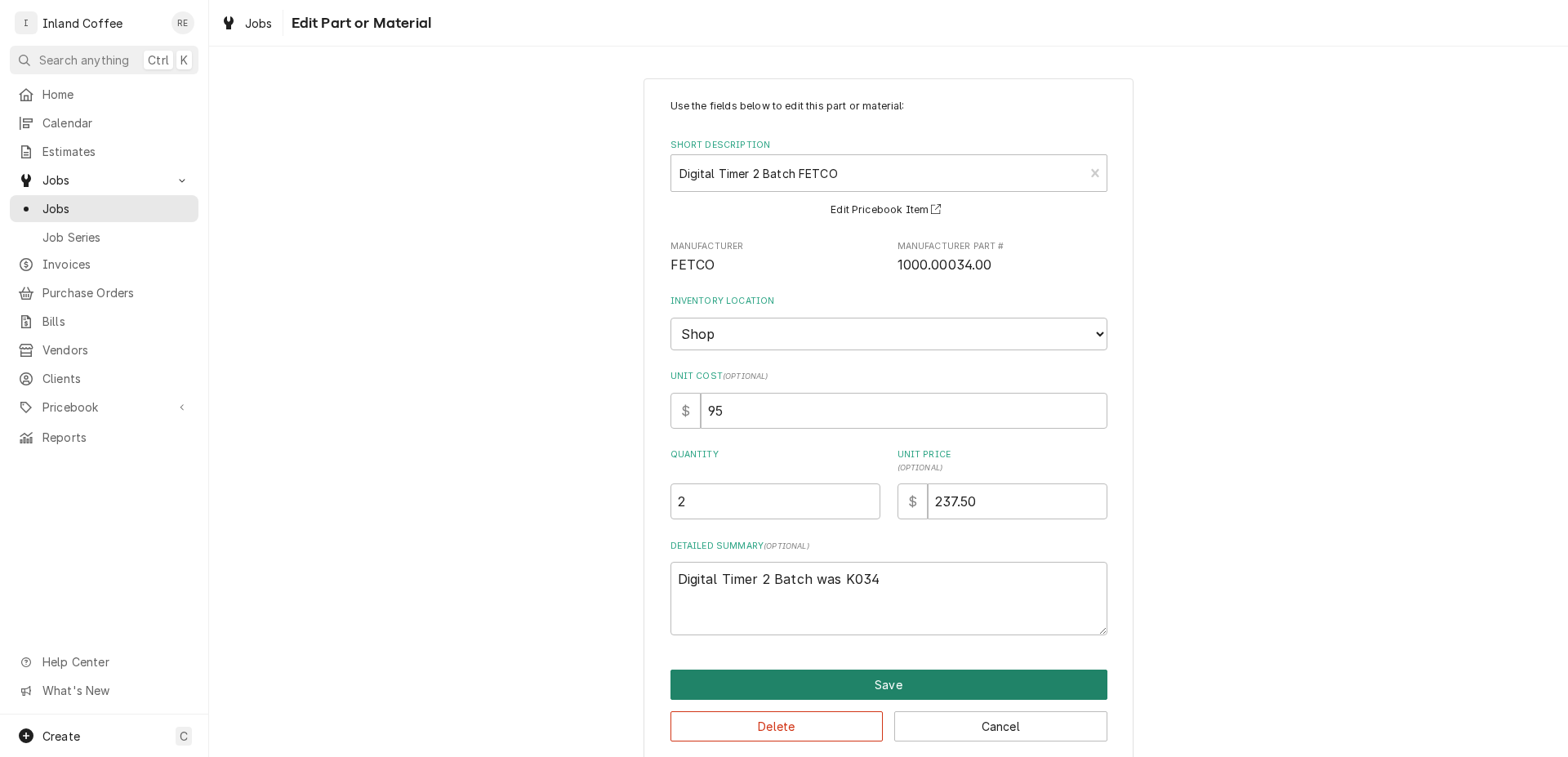
click at [932, 689] on button "Save" at bounding box center [888, 684] width 436 height 30
type textarea "x"
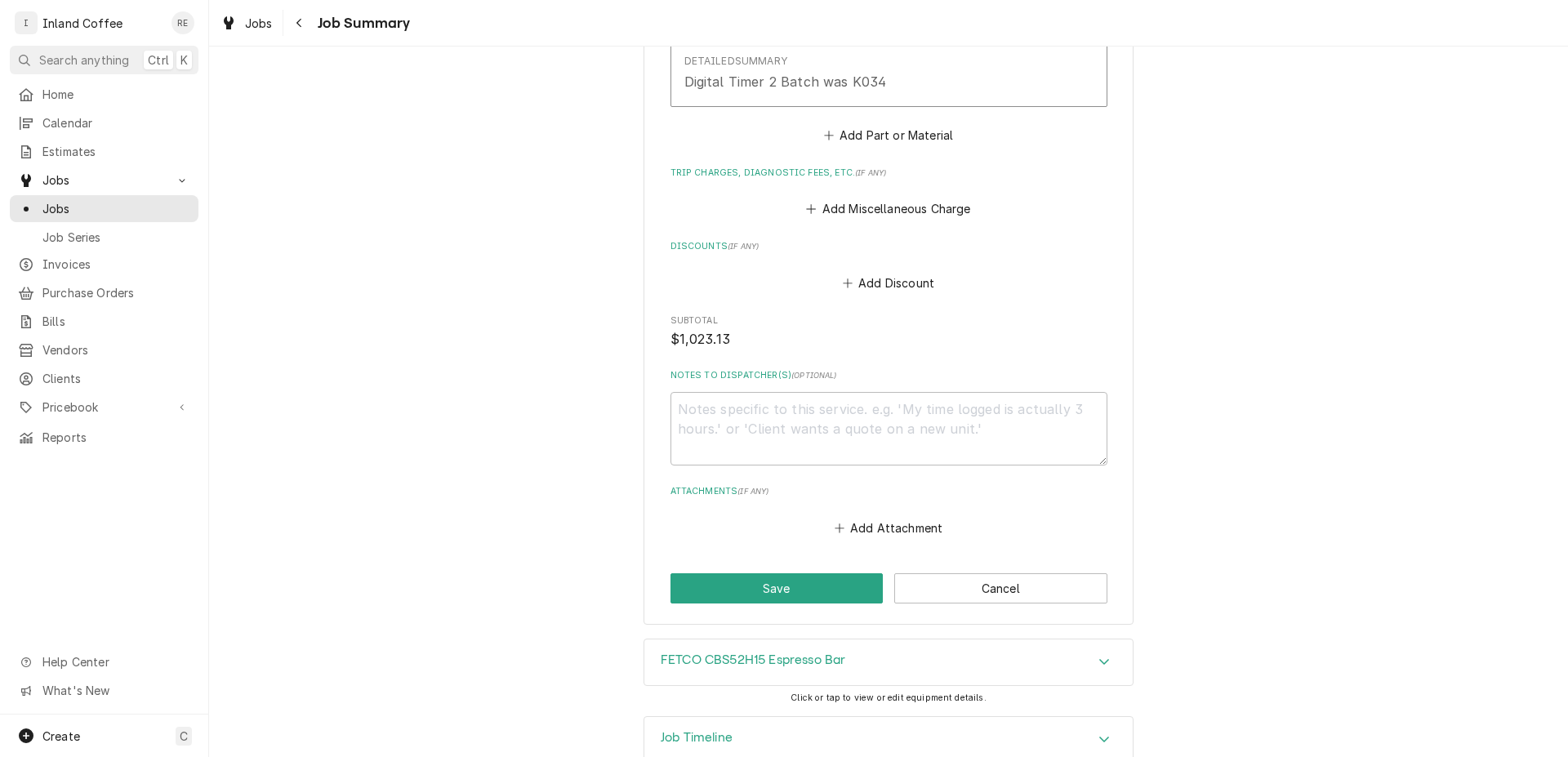
scroll to position [1605, 0]
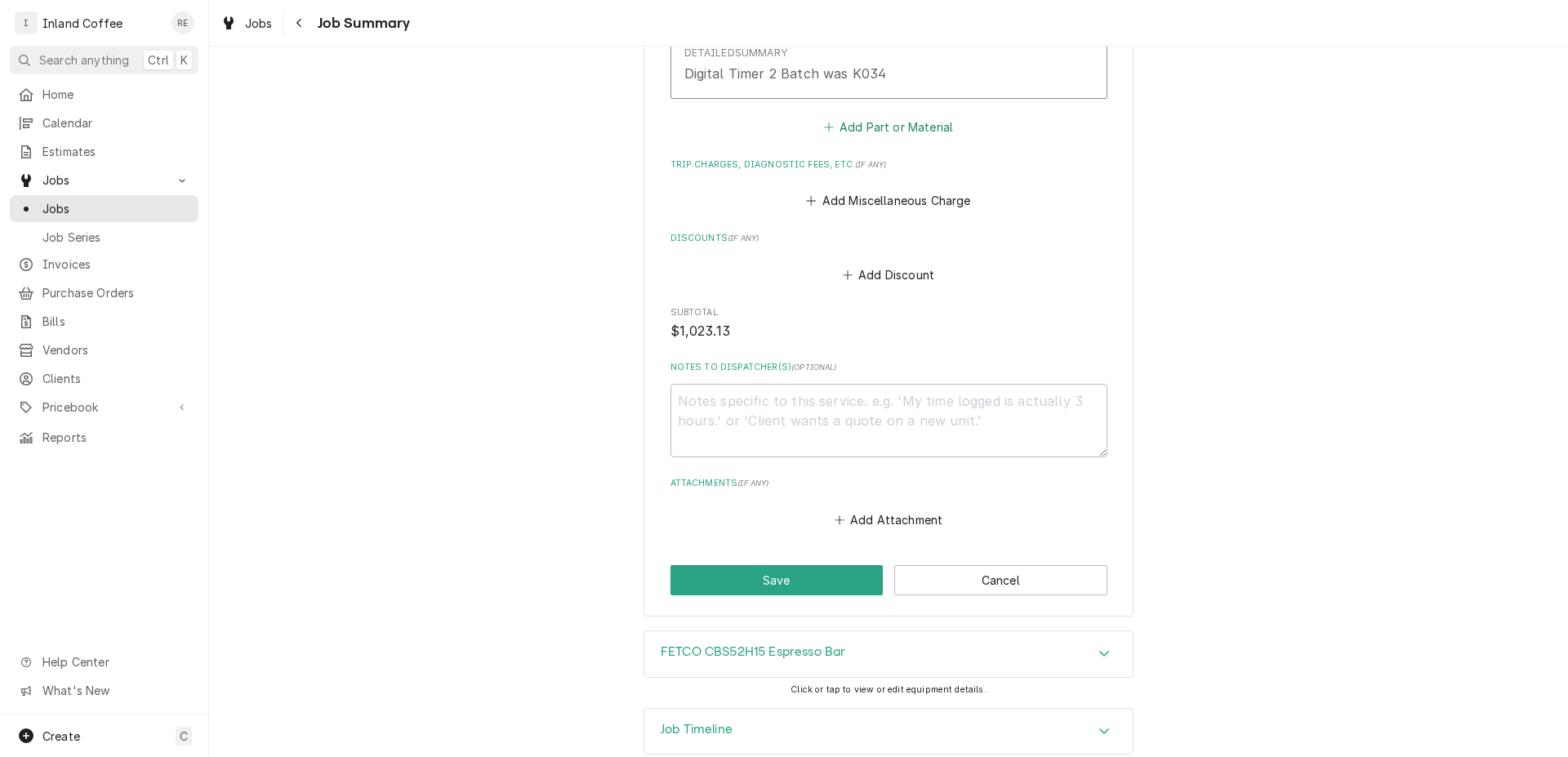
click at [919, 121] on button "Add Part or Material" at bounding box center [888, 128] width 135 height 23
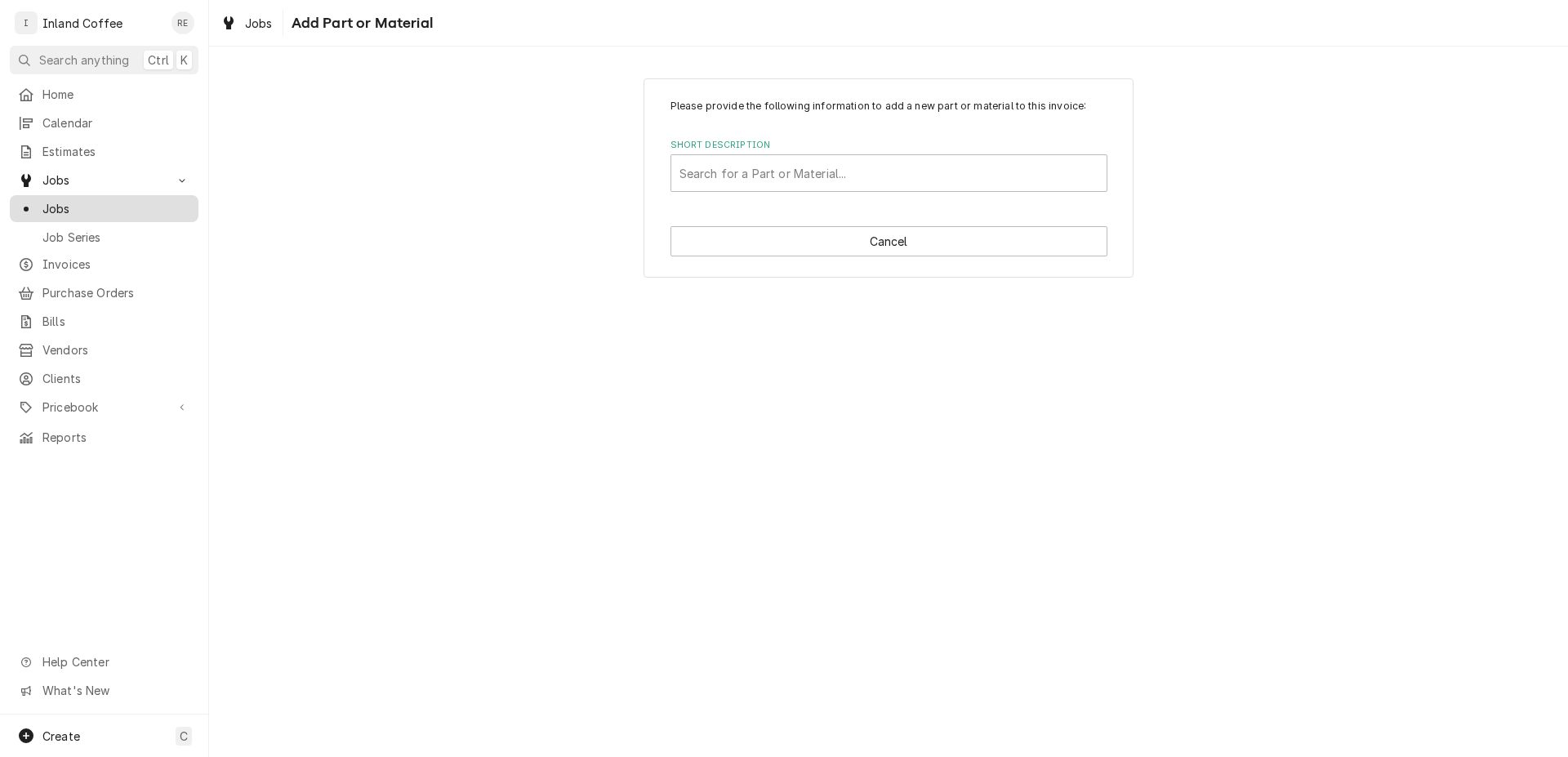
click at [123, 206] on span "Jobs" at bounding box center [116, 209] width 148 height 17
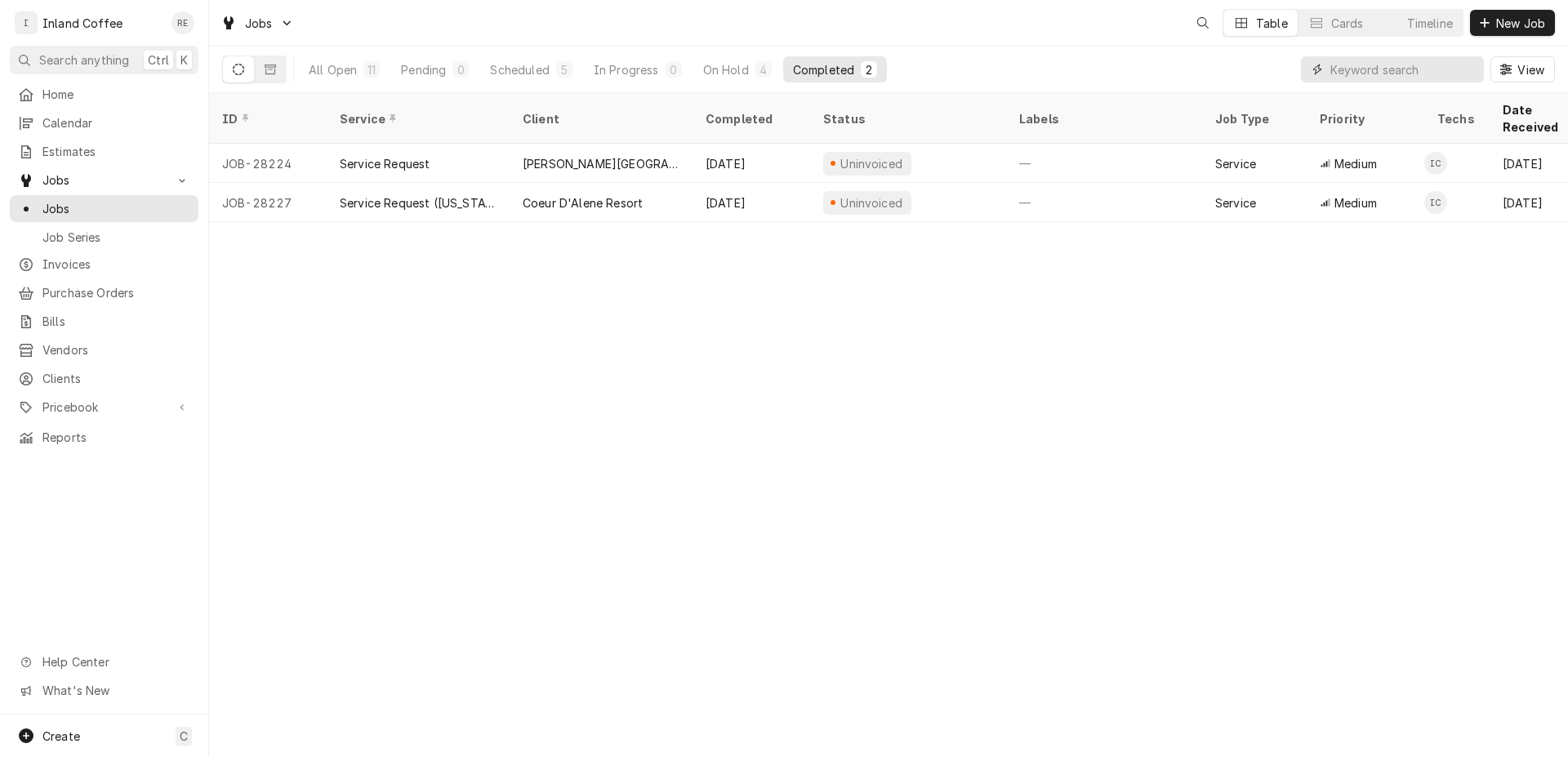
click at [1441, 62] on input "Dynamic Content Wrapper" at bounding box center [1402, 70] width 145 height 26
click at [1441, 63] on input "Dynamic Content Wrapper" at bounding box center [1402, 70] width 145 height 26
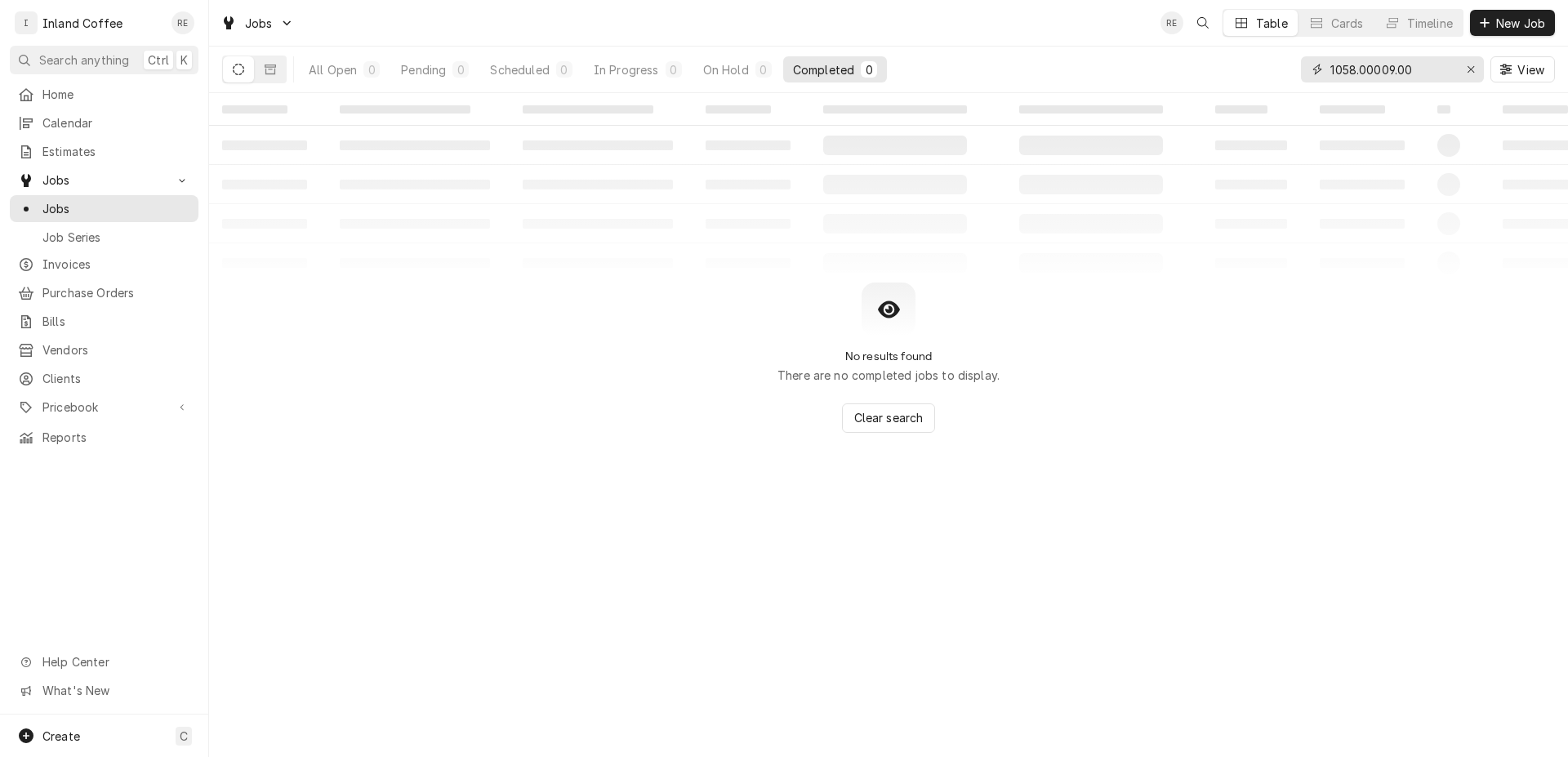
drag, startPoint x: 1422, startPoint y: 65, endPoint x: 1185, endPoint y: 55, distance: 237.2
click at [1330, 57] on input "1058.00009.00" at bounding box center [1391, 70] width 123 height 26
type input "58027"
click at [94, 399] on span "Pricebook" at bounding box center [104, 407] width 123 height 17
click at [97, 460] on span "Parts & Materials" at bounding box center [116, 465] width 148 height 17
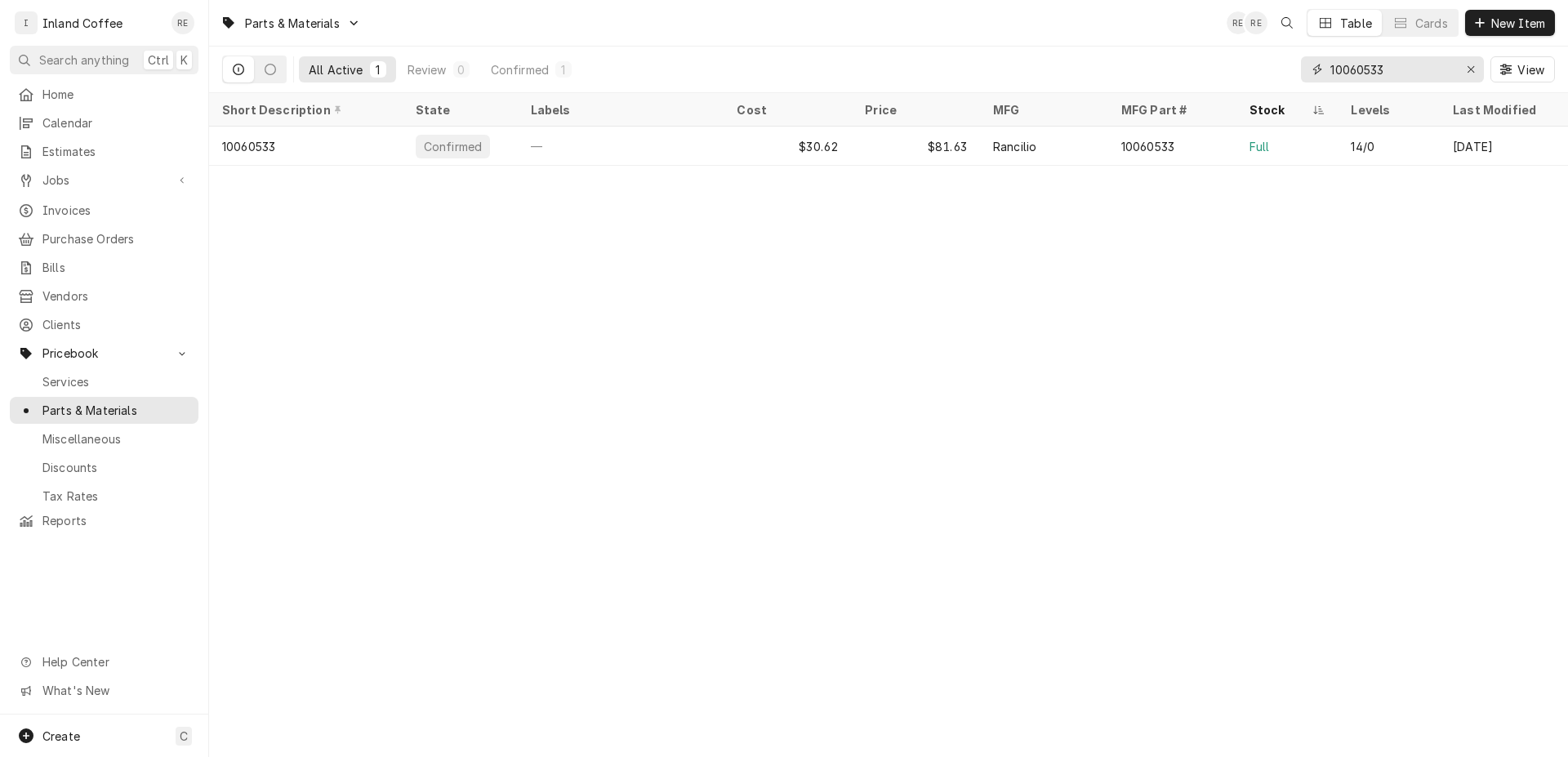
drag, startPoint x: 1392, startPoint y: 71, endPoint x: 1202, endPoint y: 51, distance: 191.0
click at [1330, 59] on input "10060533" at bounding box center [1391, 70] width 123 height 26
type input "5"
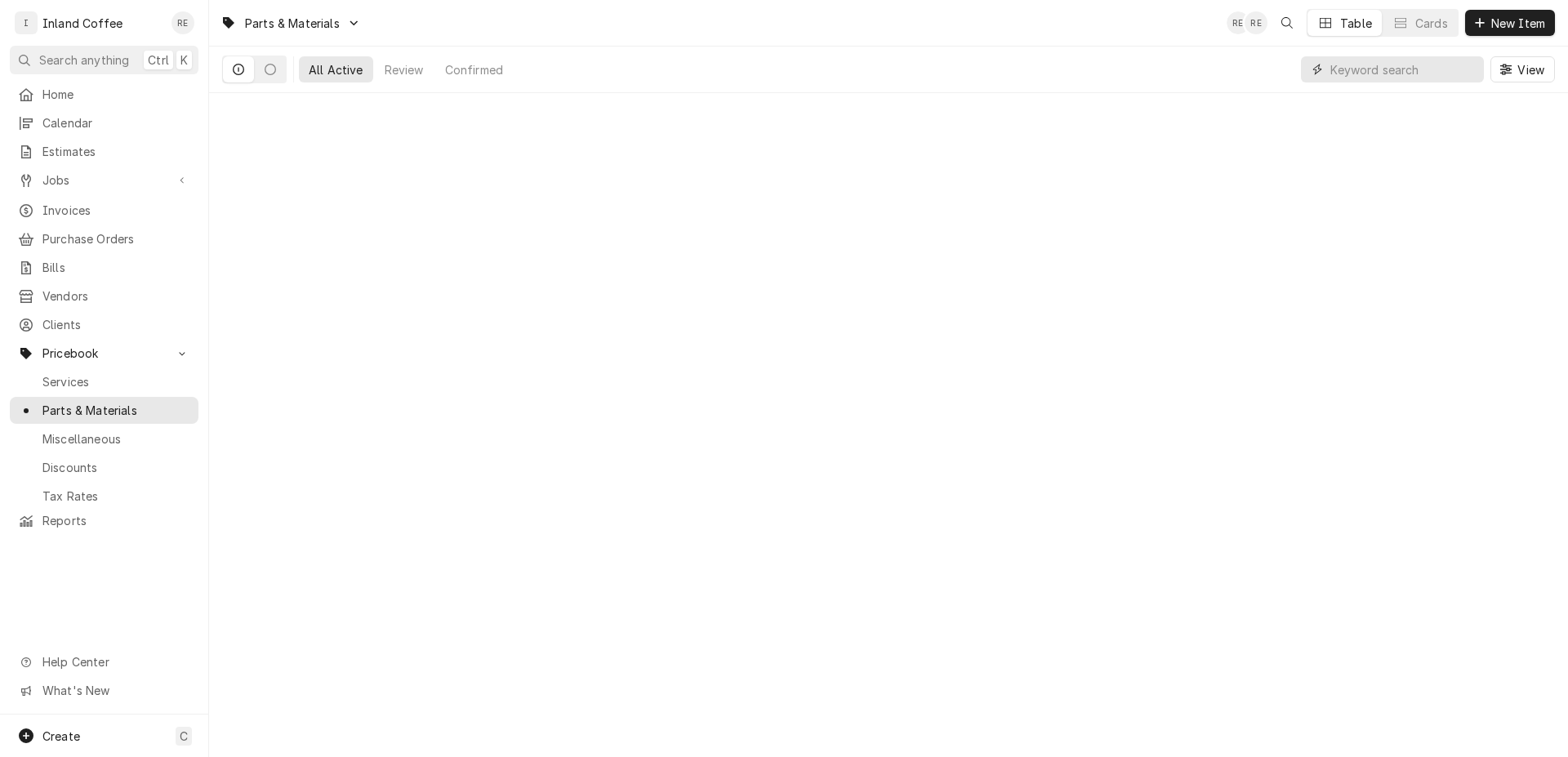
type input "0"
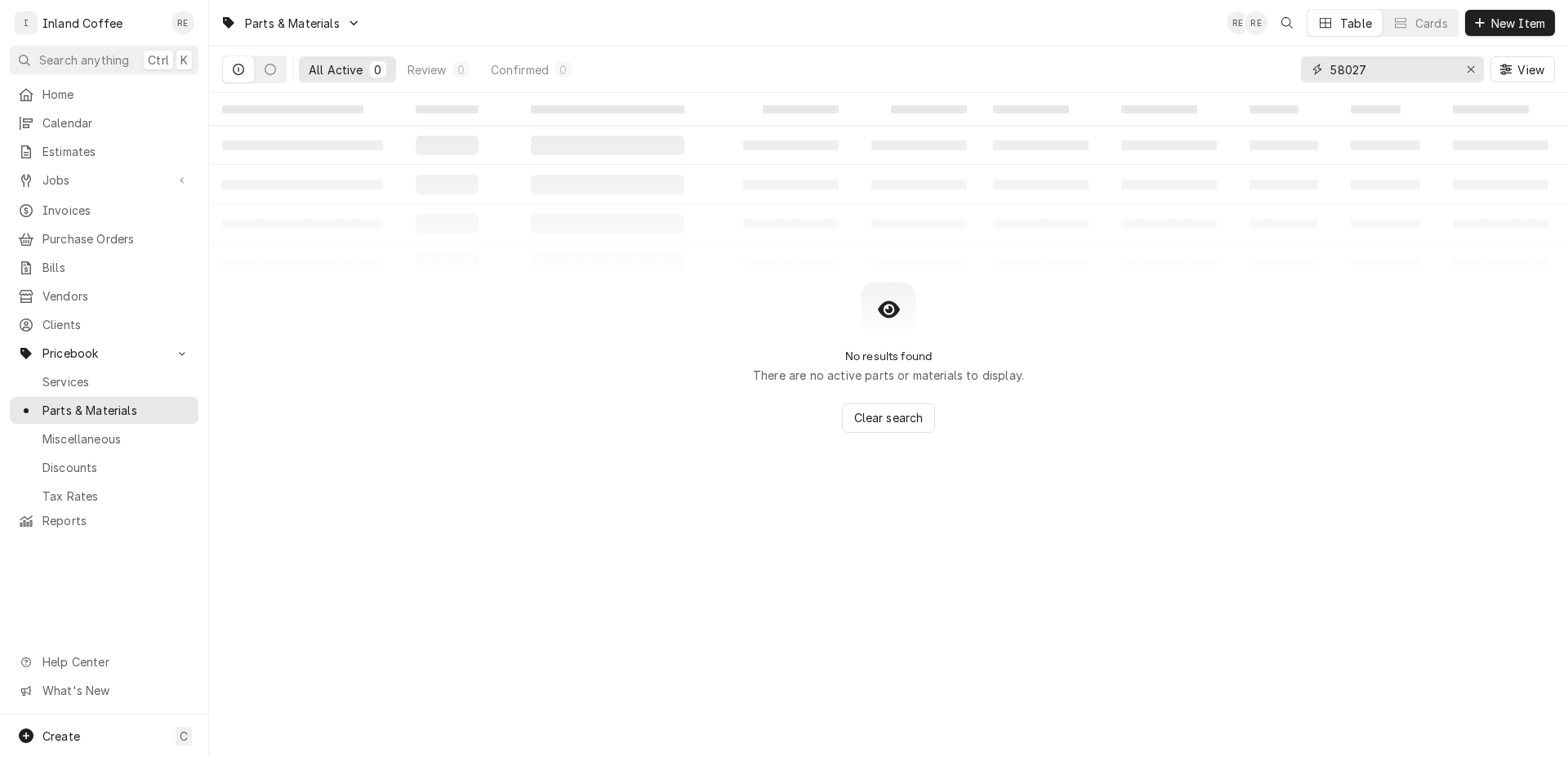
drag, startPoint x: 1388, startPoint y: 66, endPoint x: 1193, endPoint y: 55, distance: 195.3
click at [1330, 57] on input "58027" at bounding box center [1391, 70] width 123 height 26
type input "1058"
click at [1516, 24] on span "New Item" at bounding box center [1518, 23] width 60 height 17
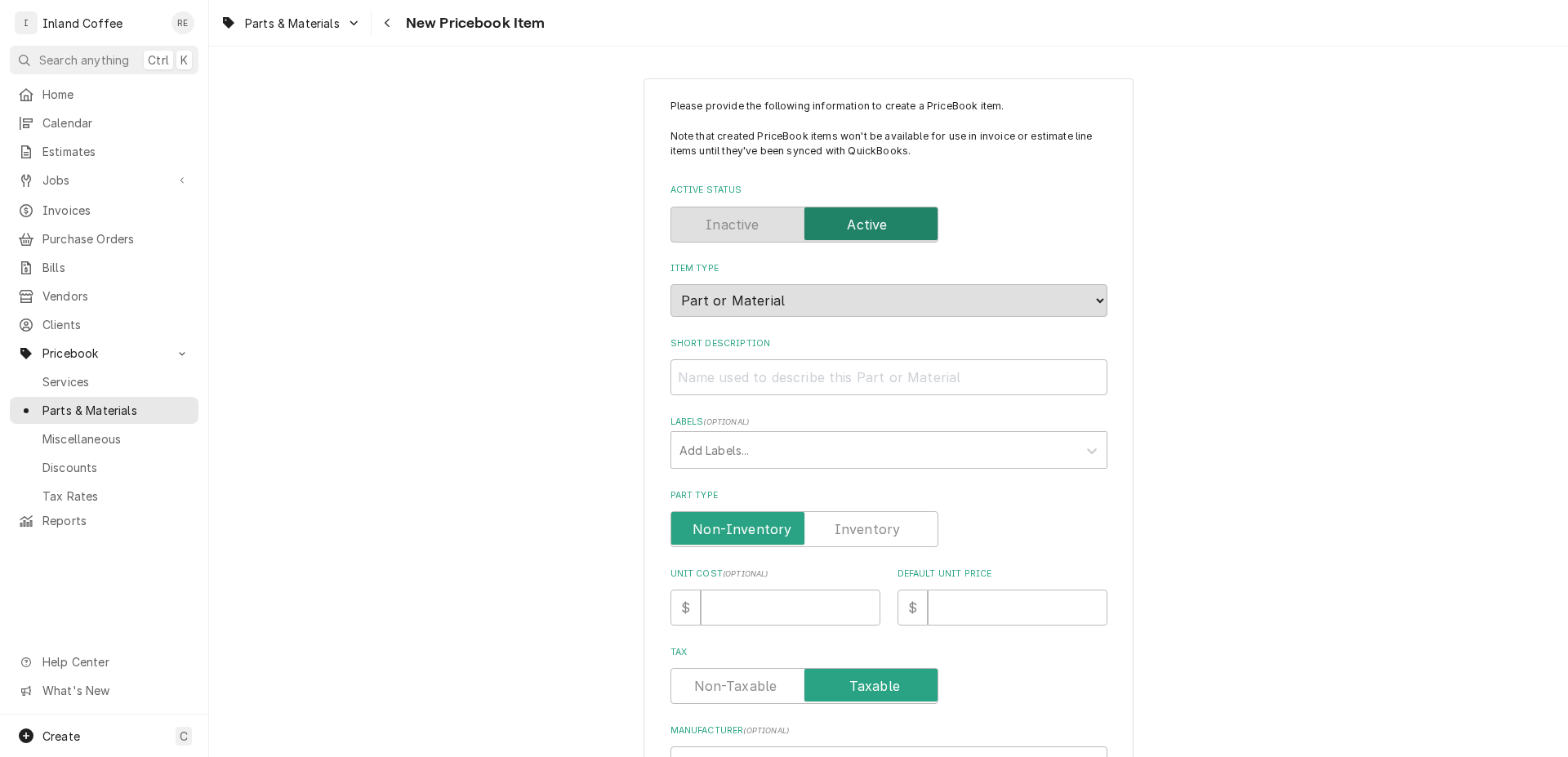
type textarea "x"
click at [714, 384] on input "Short Description" at bounding box center [888, 377] width 436 height 36
type input "1"
type textarea "x"
type input "10"
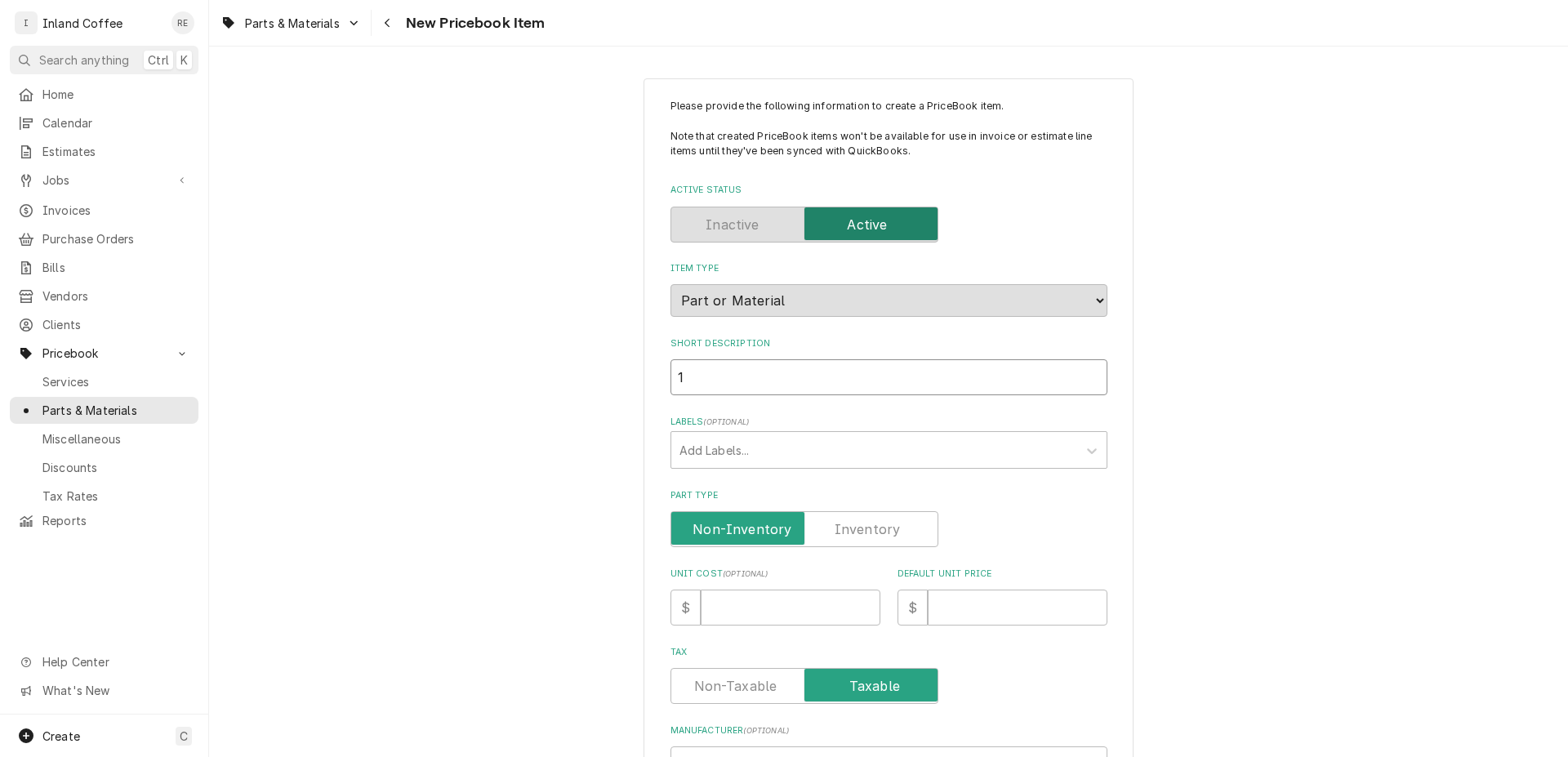
type textarea "x"
type input "105"
type textarea "x"
type input "1058"
type textarea "x"
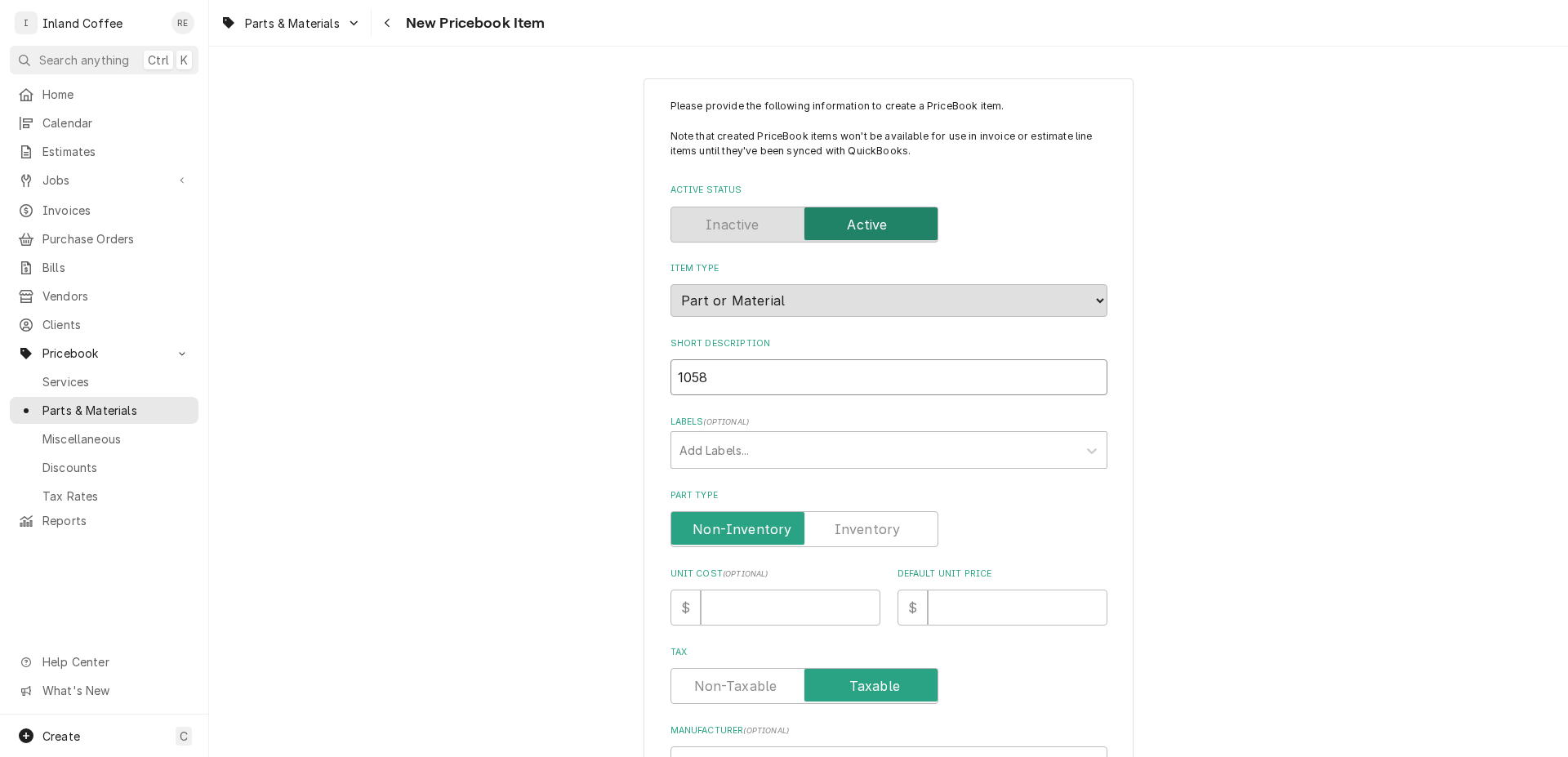
type input "1058."
type textarea "x"
type input "1058.0"
type textarea "x"
type input "1058.00"
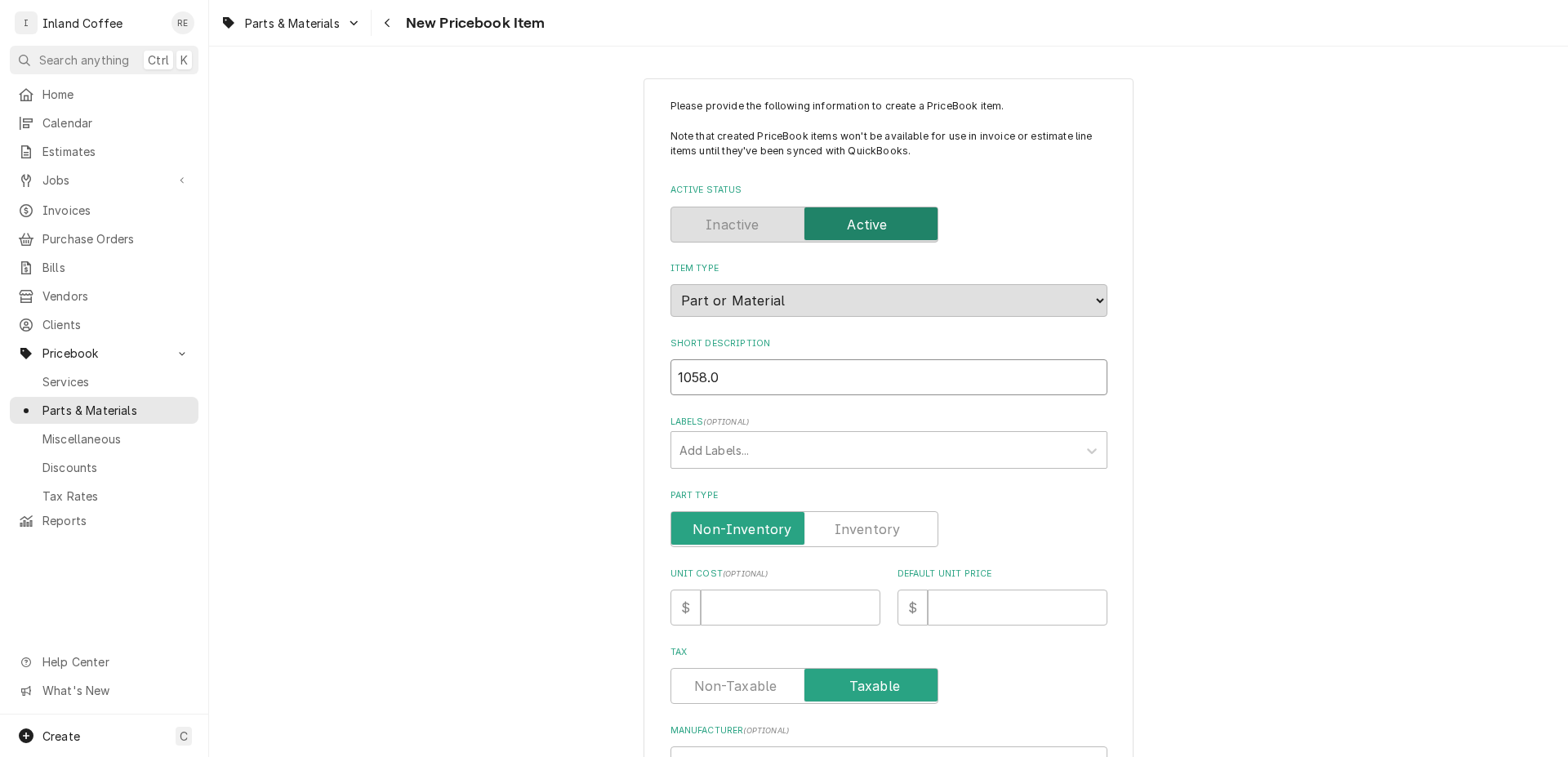
type textarea "x"
type input "1058.000"
type textarea "x"
type input "1058.0000"
type textarea "x"
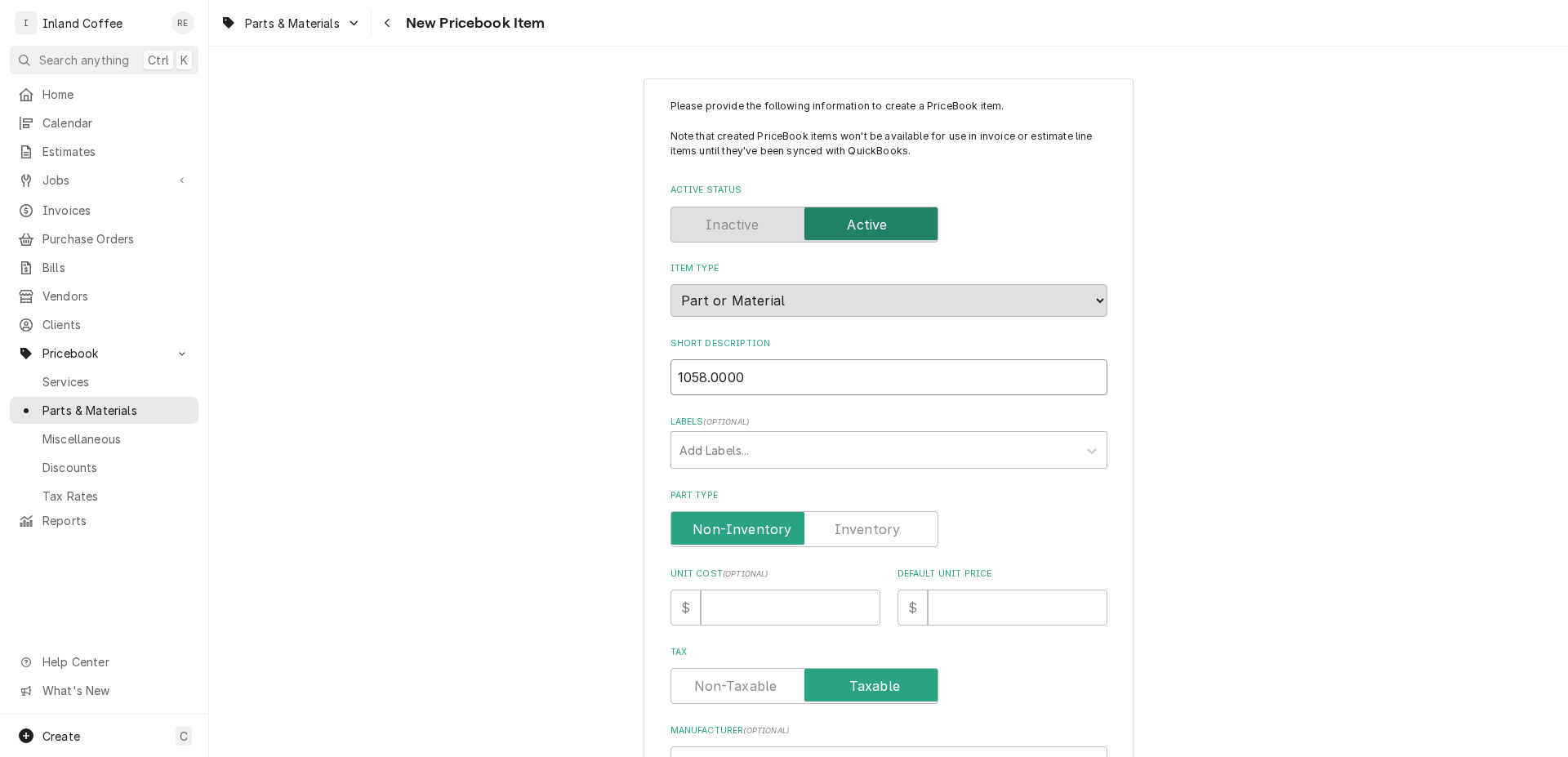
type input "1058.00009"
type textarea "x"
type input "1058.00009."
type textarea "x"
type input "1058.00009.0"
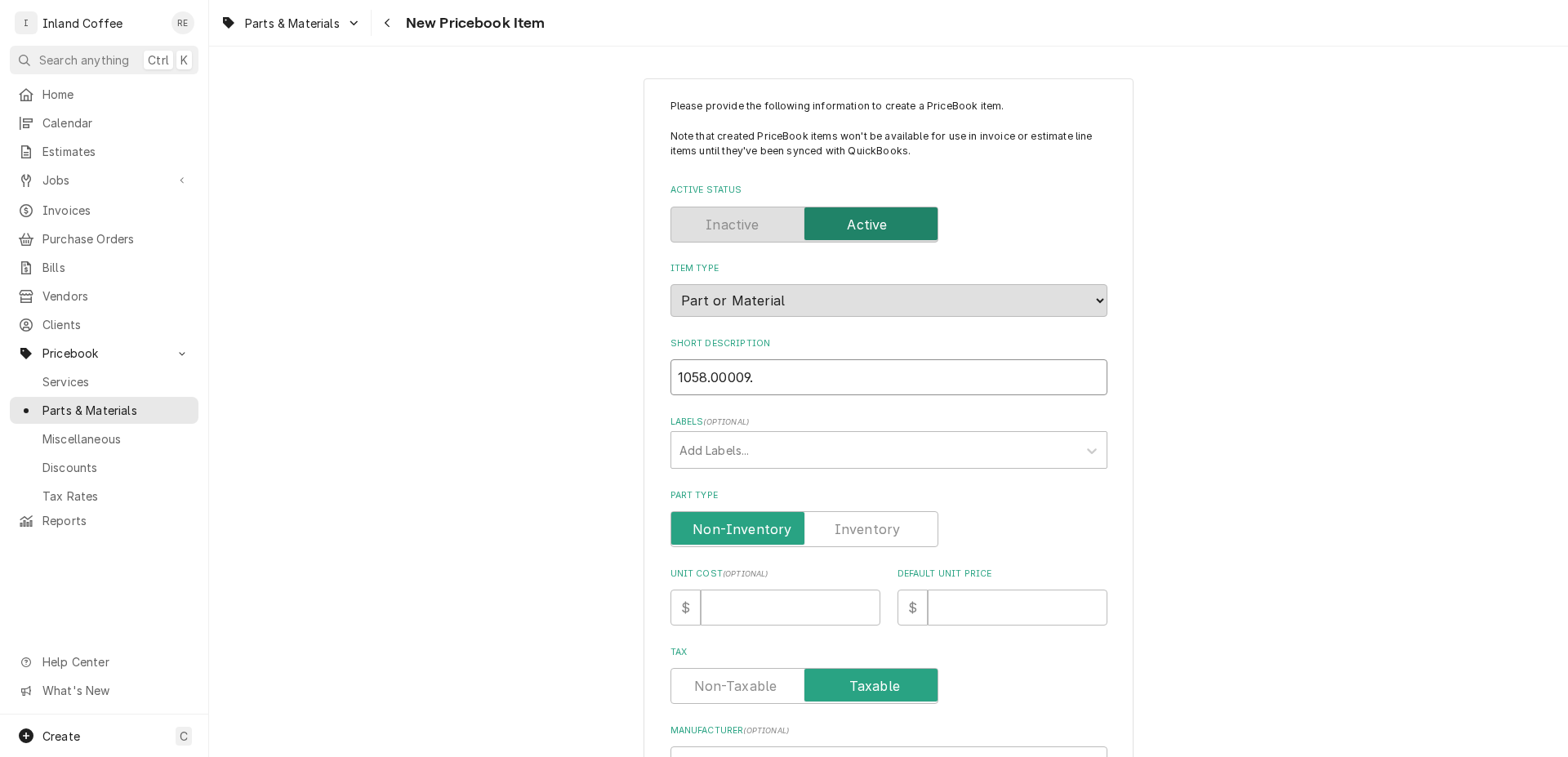
type textarea "x"
type input "1058.00009.00"
type textarea "x"
type input "1058.00009.00"
click at [859, 529] on label "Part Type" at bounding box center [804, 529] width 268 height 36
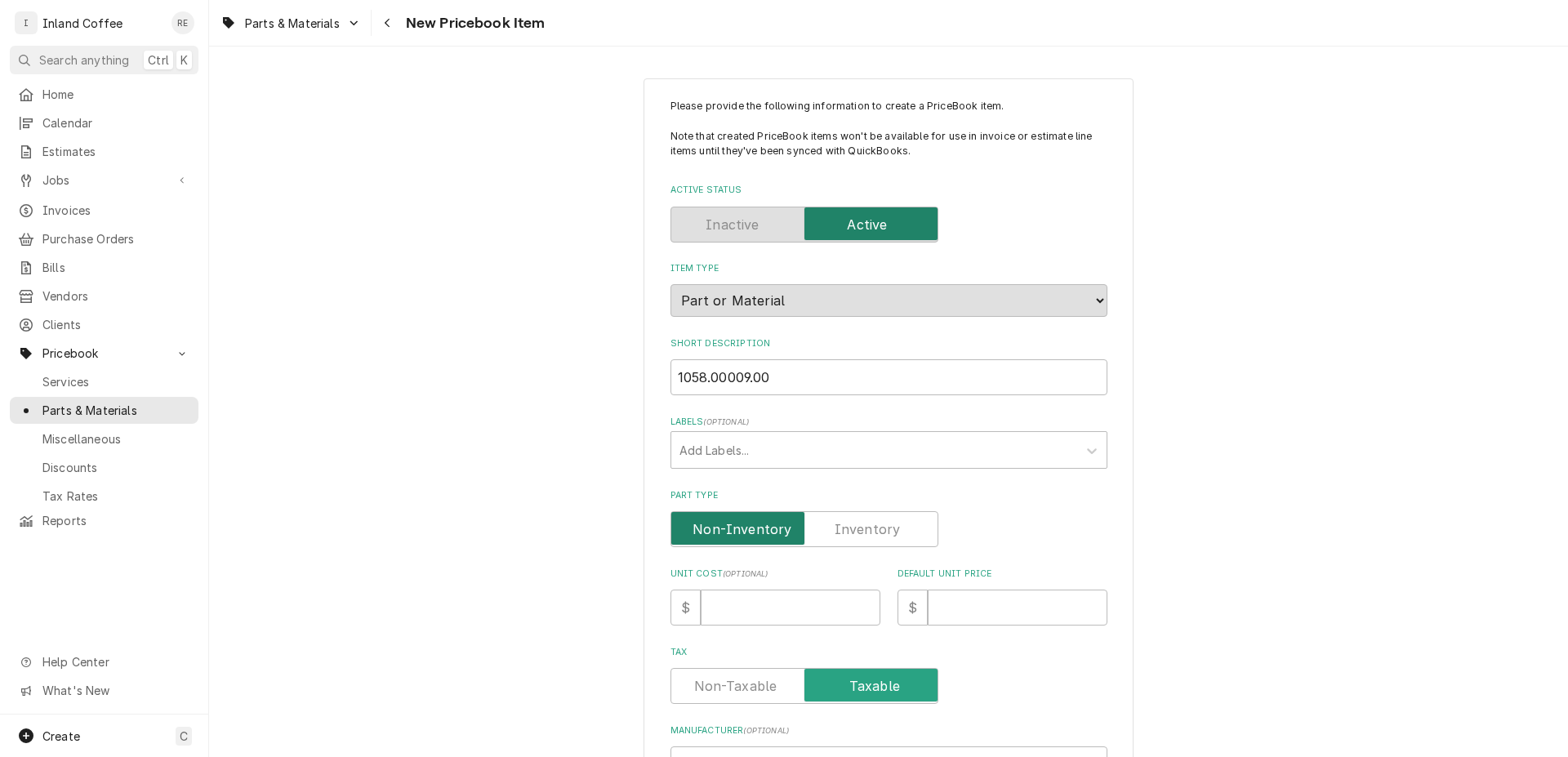
click at [859, 529] on input "Part Type" at bounding box center [804, 529] width 253 height 36
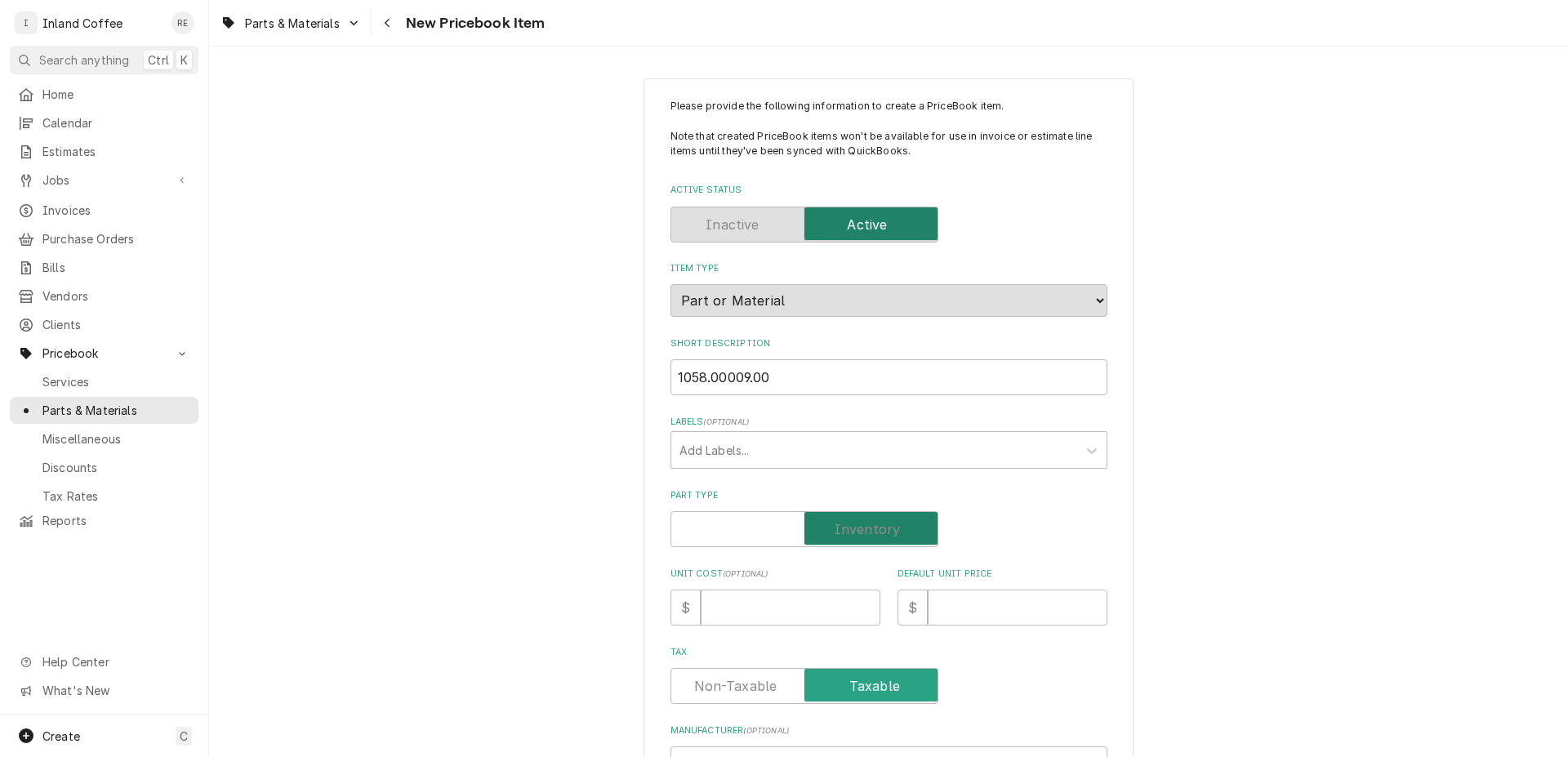
checkbox input "true"
type textarea "x"
click at [746, 605] on input "Unit Cost ( optional )" at bounding box center [790, 607] width 180 height 36
click at [796, 615] on input "Unit Cost ( optional )" at bounding box center [790, 607] width 180 height 36
type input "6"
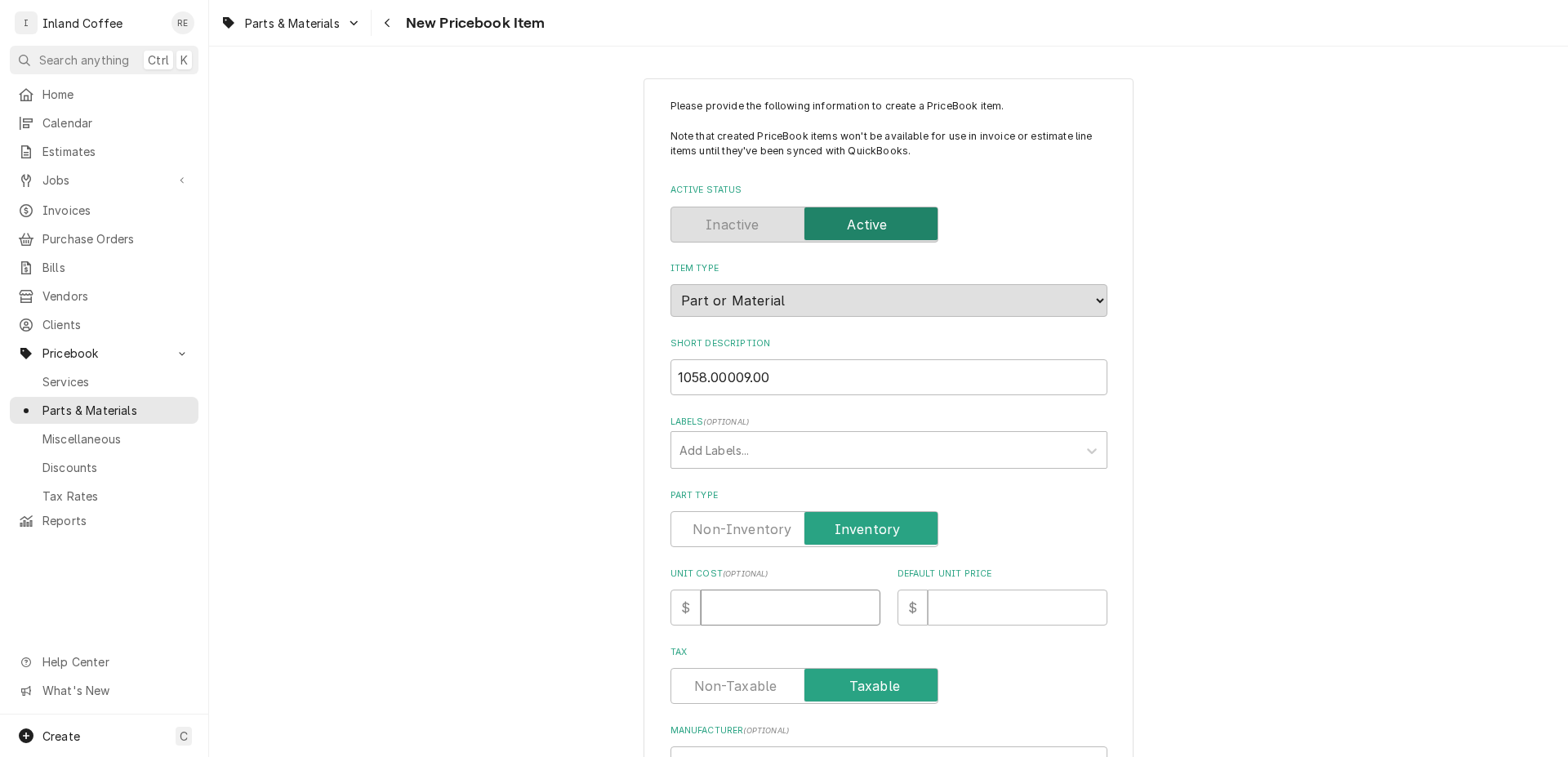
type textarea "x"
type input "6.9"
type textarea "x"
type input "6.96"
type textarea "x"
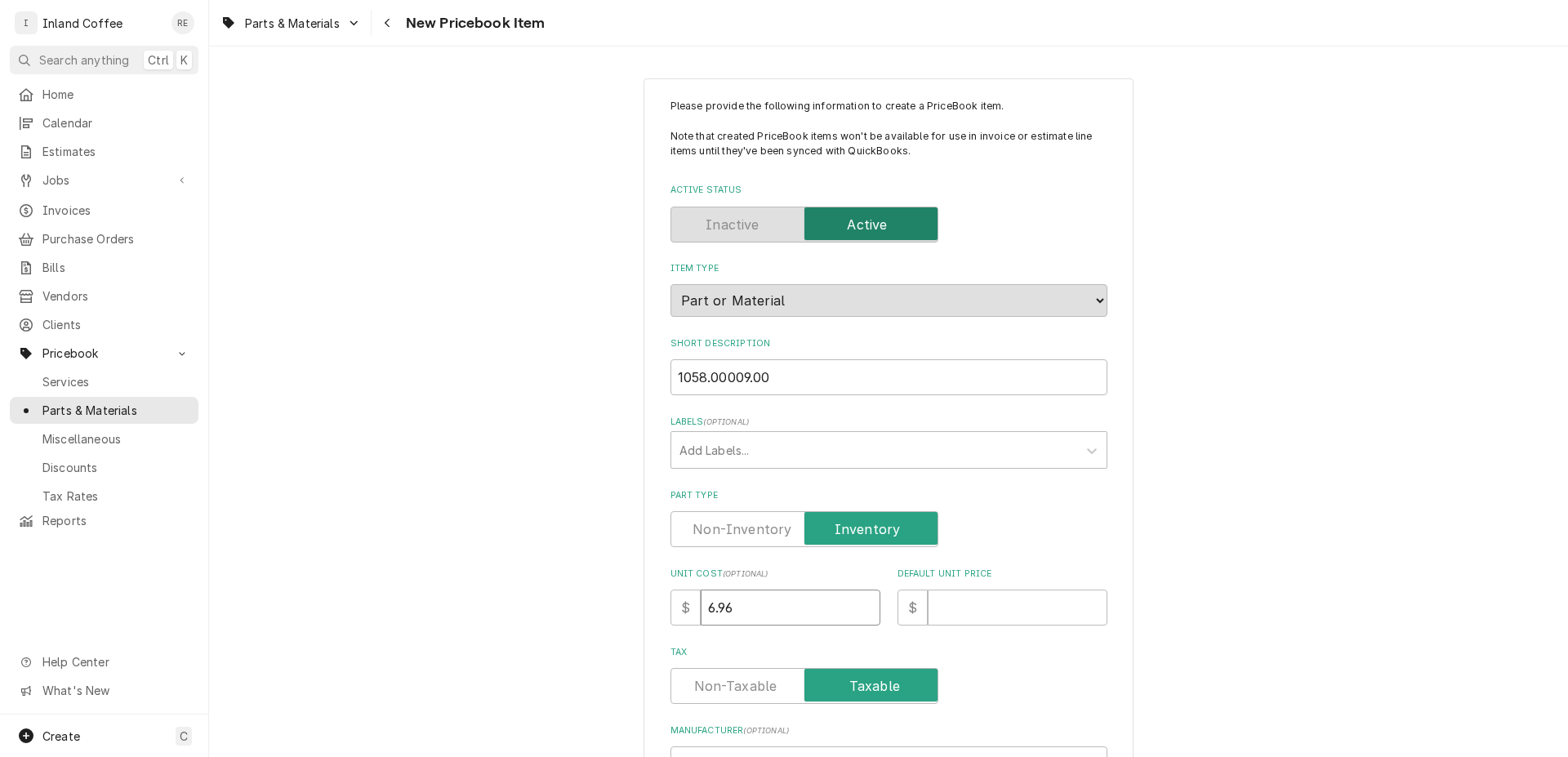
type input "6.96"
click at [944, 614] on input "Default Unit Price" at bounding box center [1017, 607] width 180 height 36
click at [952, 613] on input "Default Unit Price" at bounding box center [1017, 607] width 180 height 36
click at [952, 611] on input "Default Unit Price" at bounding box center [1017, 607] width 180 height 36
type input "2"
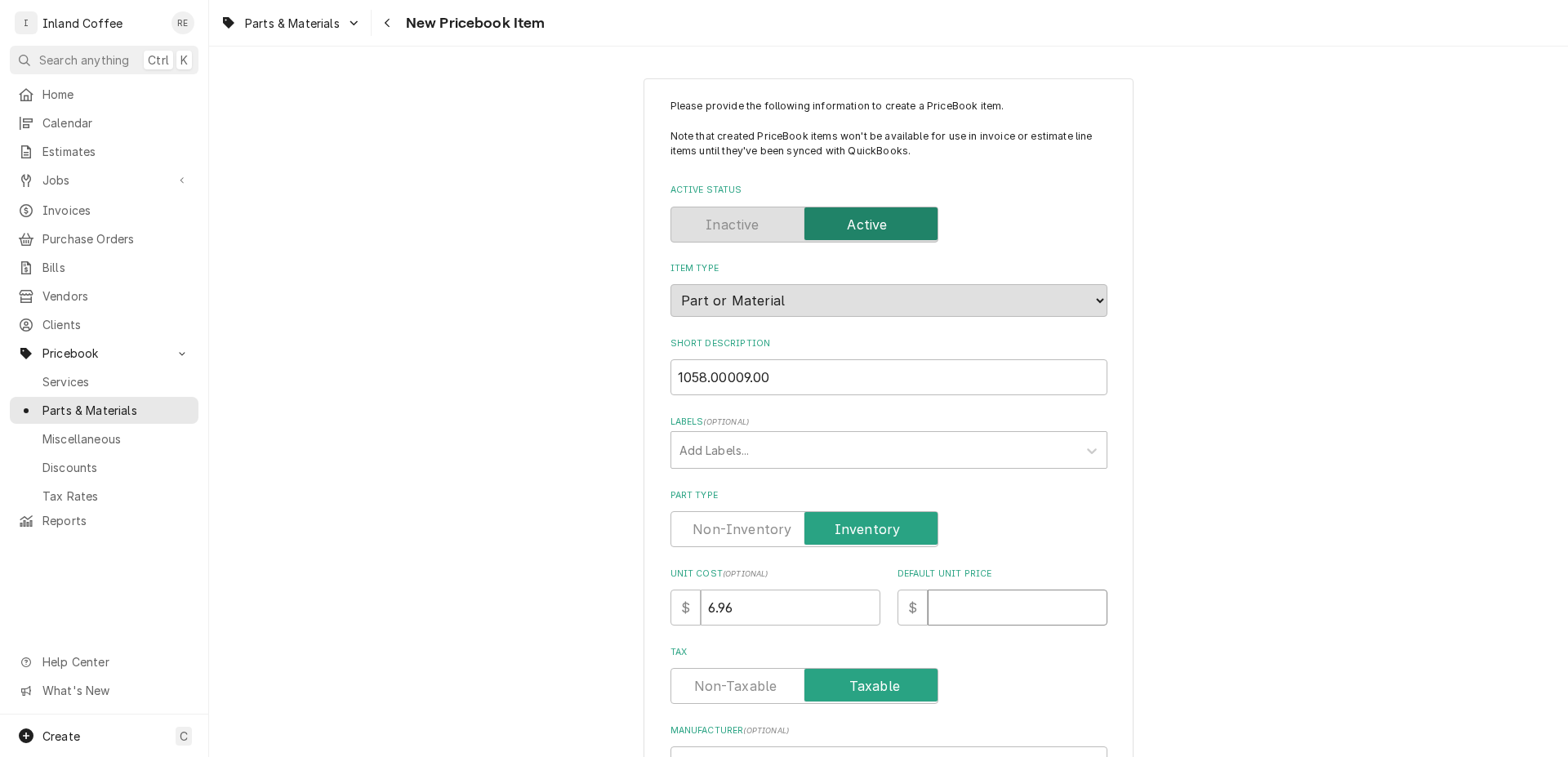
type textarea "x"
type input "20"
type textarea "x"
type input "208"
type textarea "x"
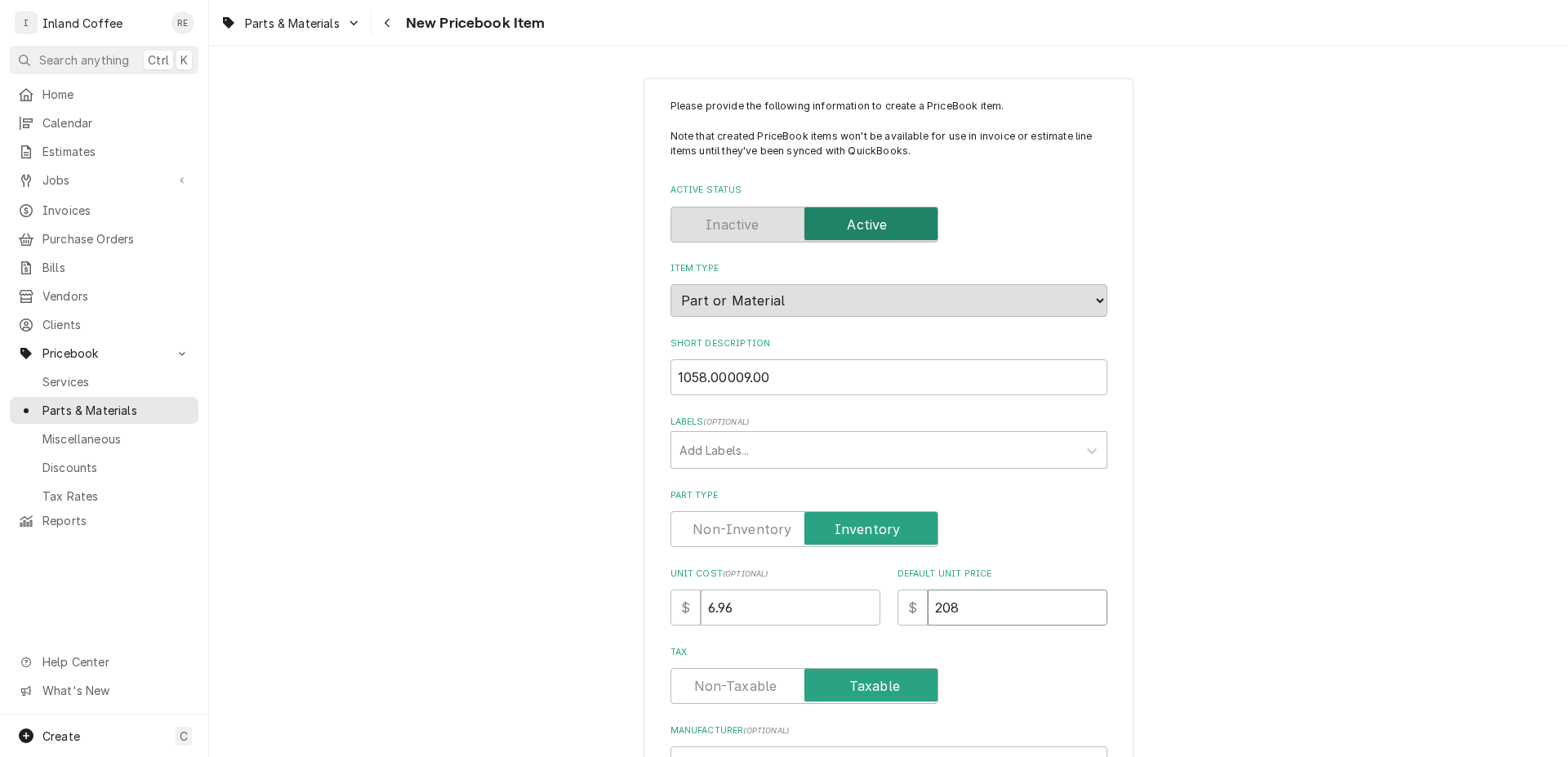
type textarea "x"
type input "208"
type textarea "x"
type input "20"
type textarea "x"
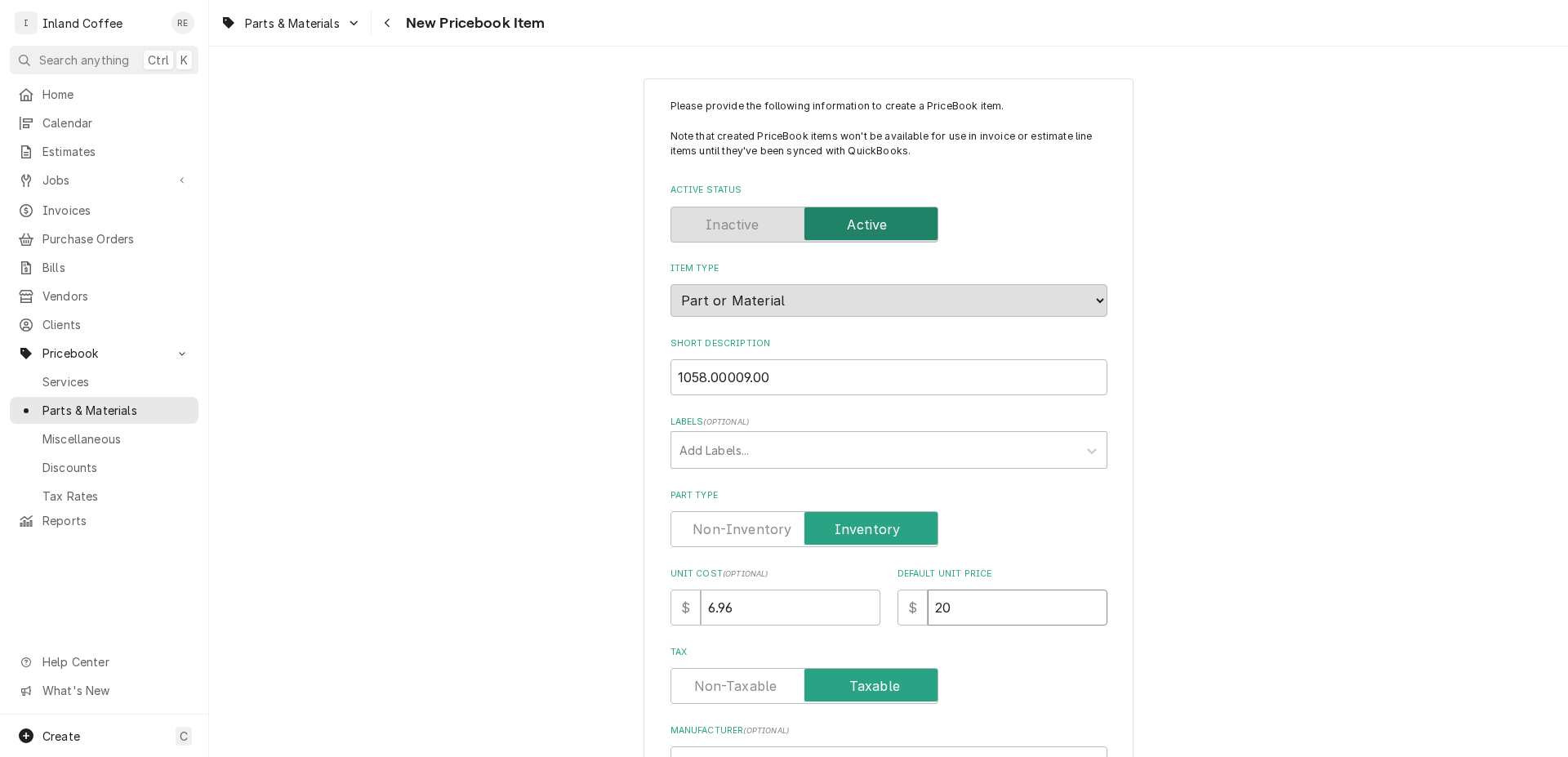
type input "2"
type textarea "x"
type input "2"
type textarea "x"
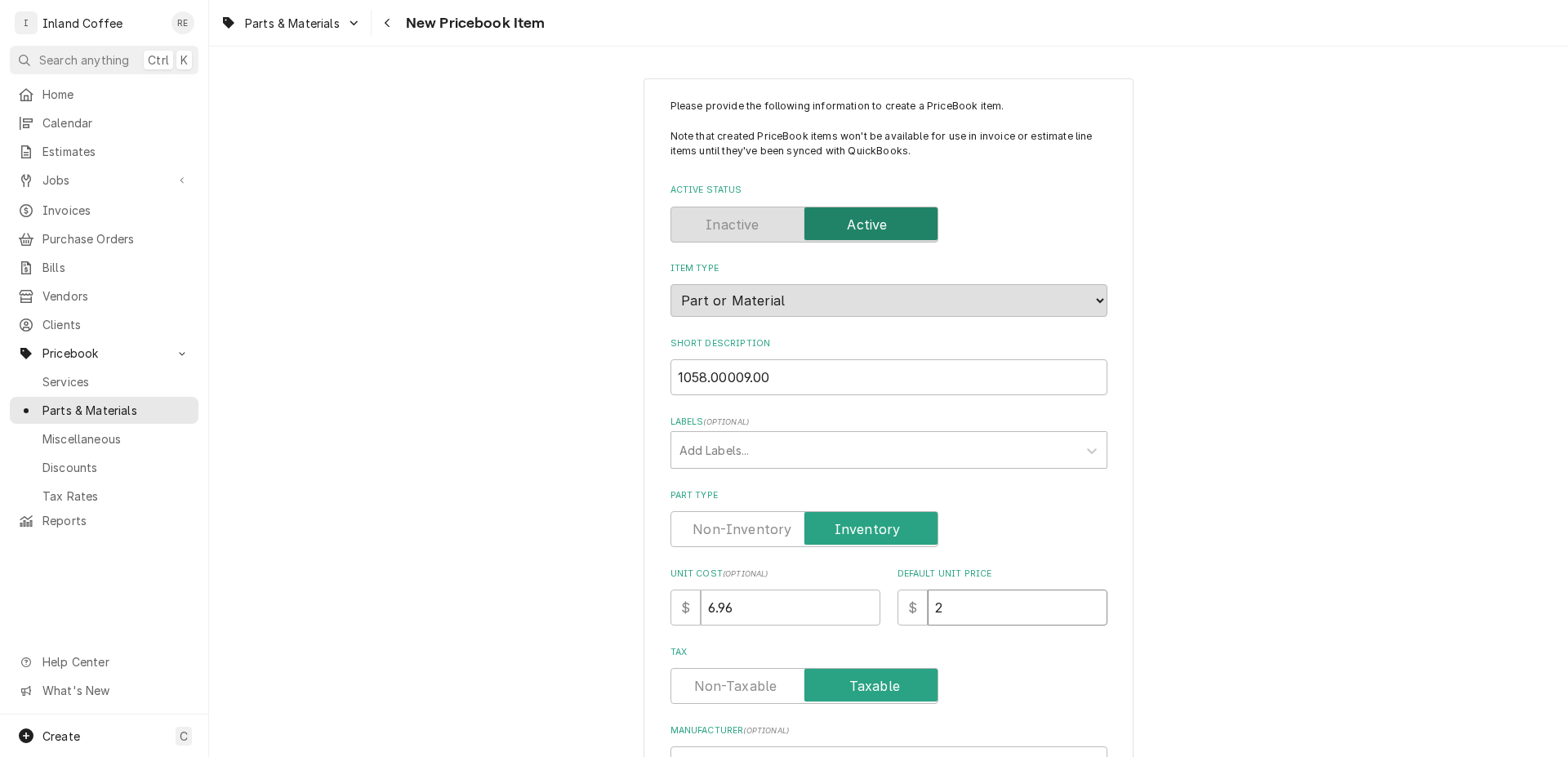
type input "20"
type textarea "x"
type input "20.8"
type textarea "x"
type input "20.88"
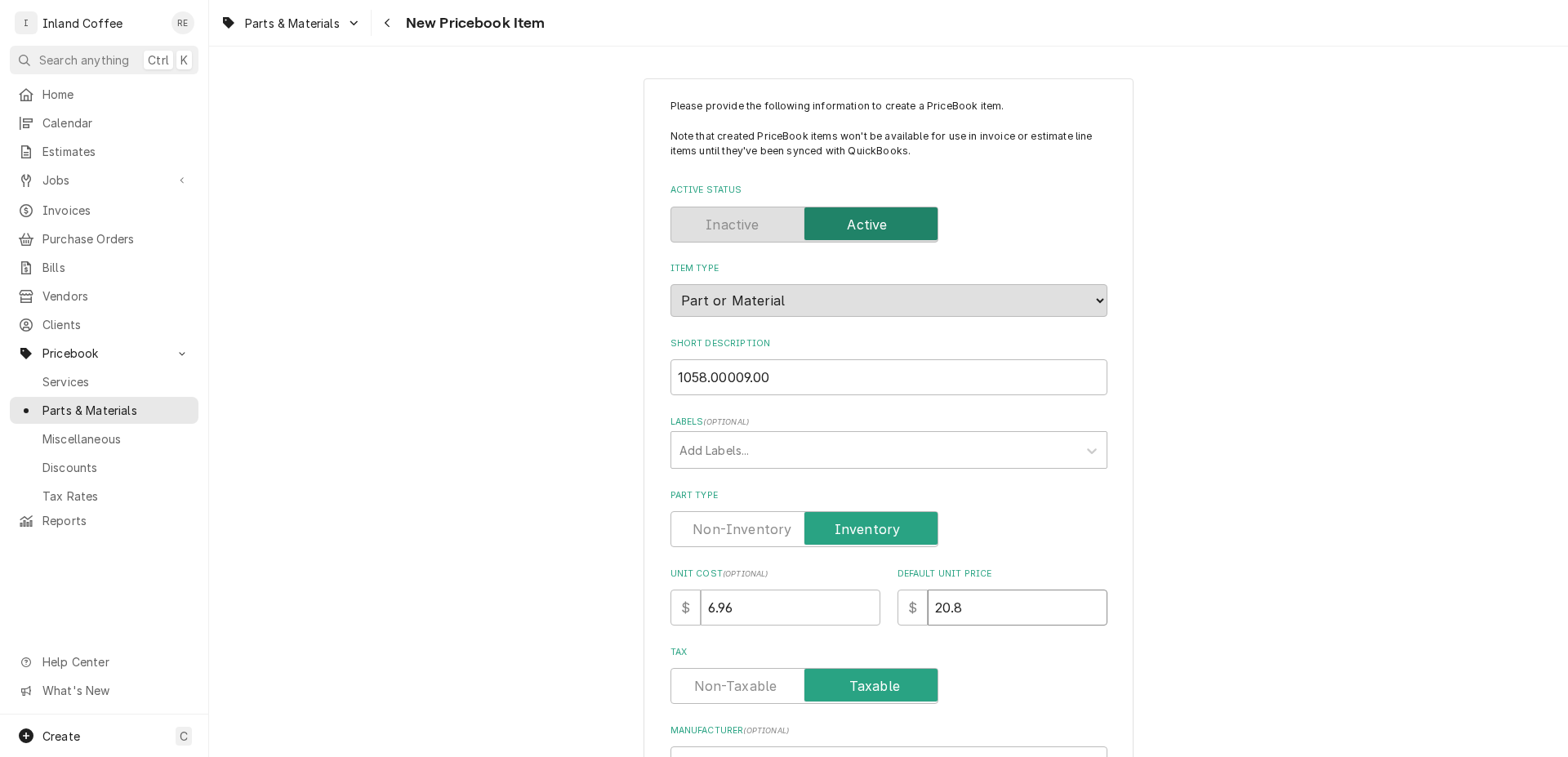
type textarea "x"
type input "20.88"
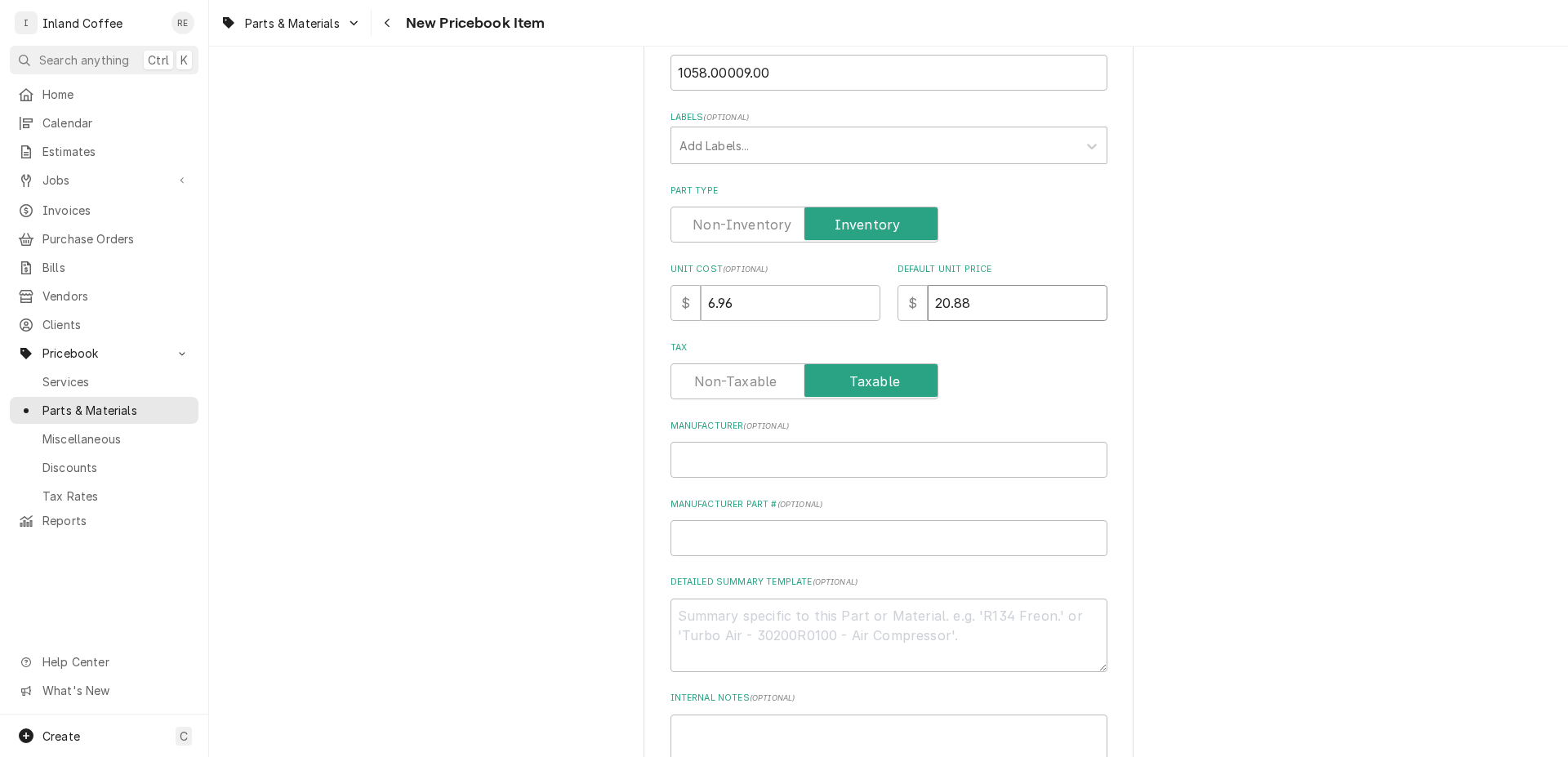
scroll to position [347, 0]
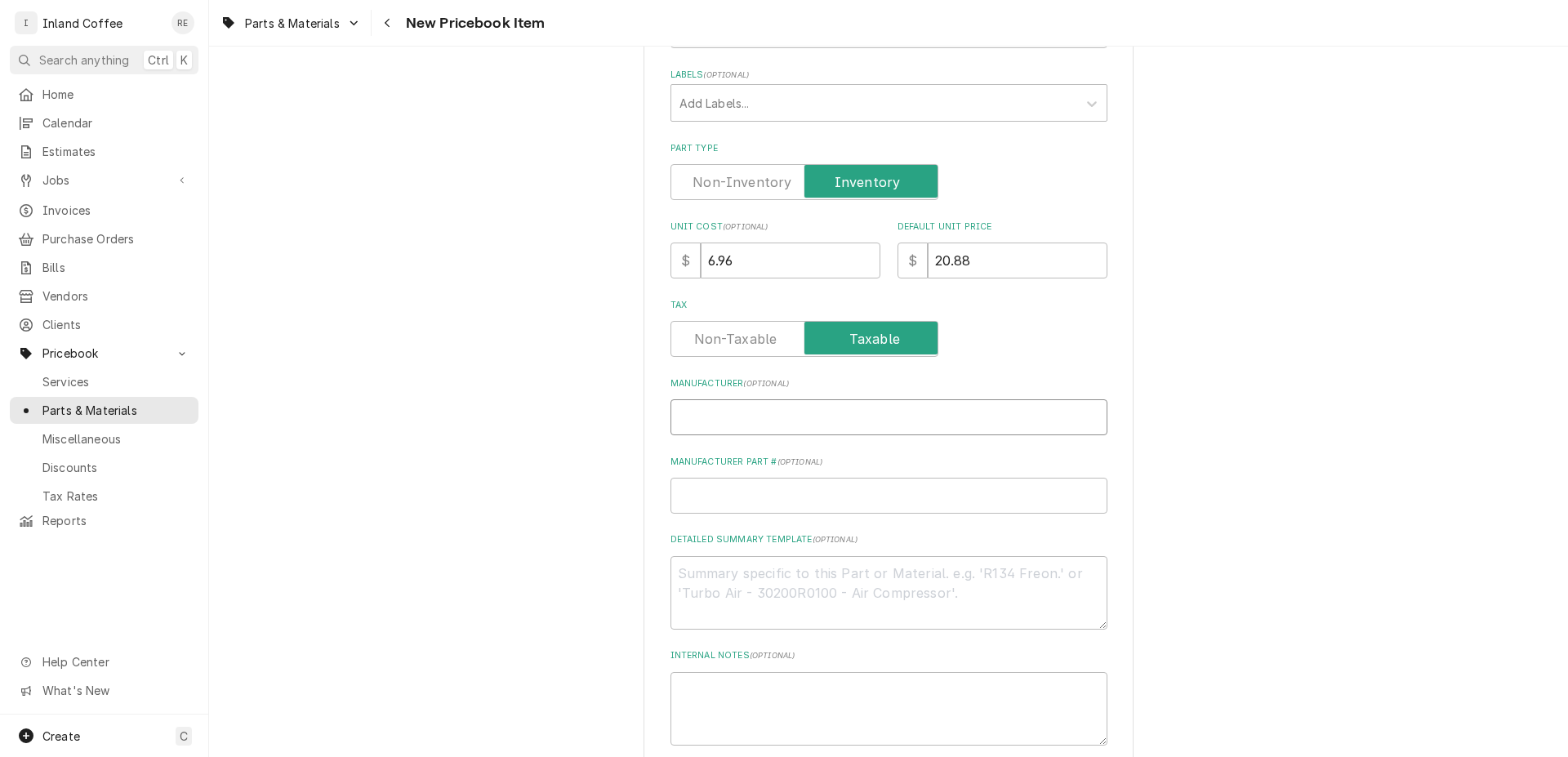
click at [736, 423] on input "Manufacturer ( optional )" at bounding box center [888, 417] width 436 height 36
type input "F"
type textarea "x"
type input "FE"
type textarea "x"
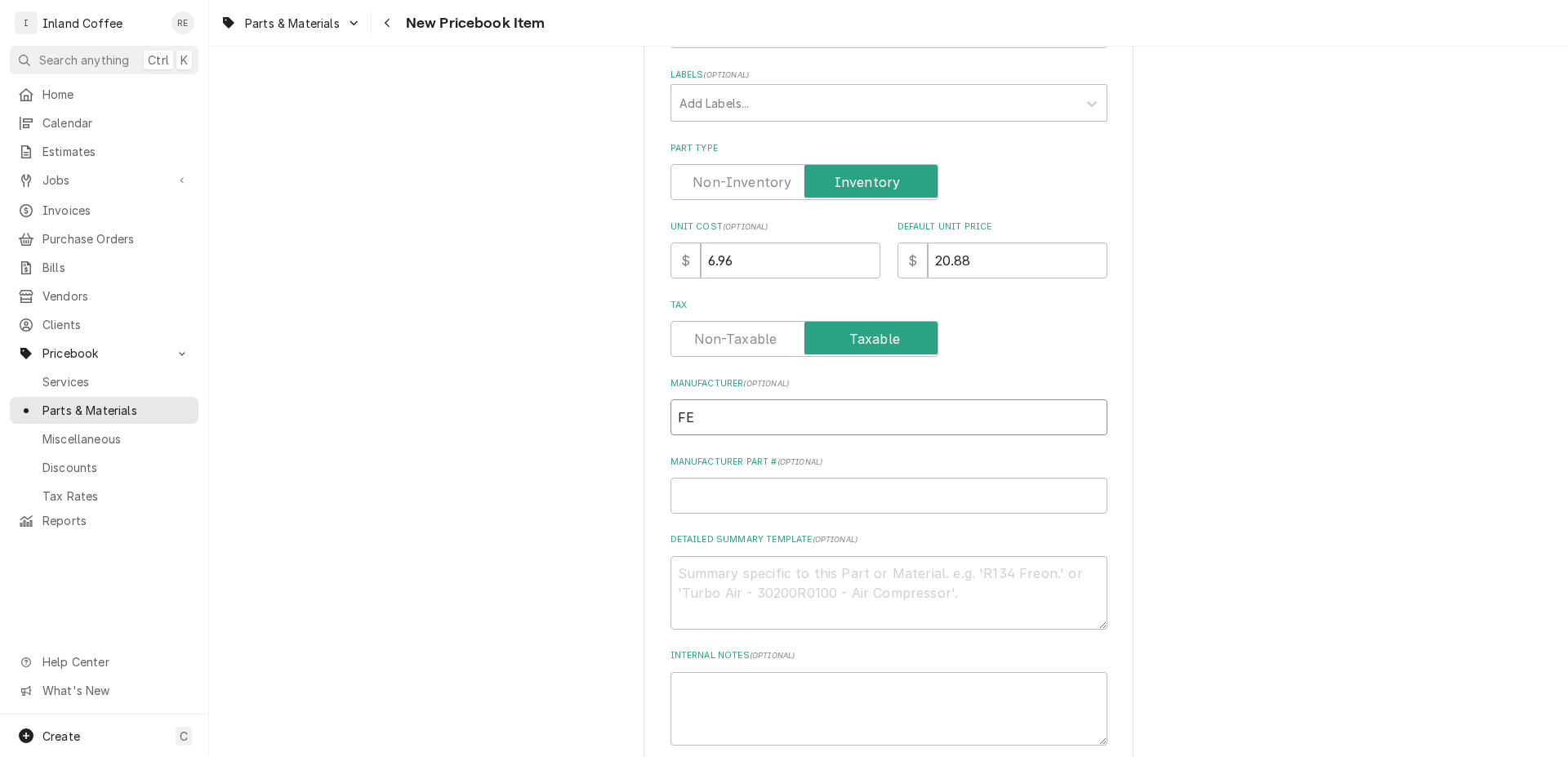
type input "FET"
type textarea "x"
type input "FETC"
type textarea "x"
type input "FETCO"
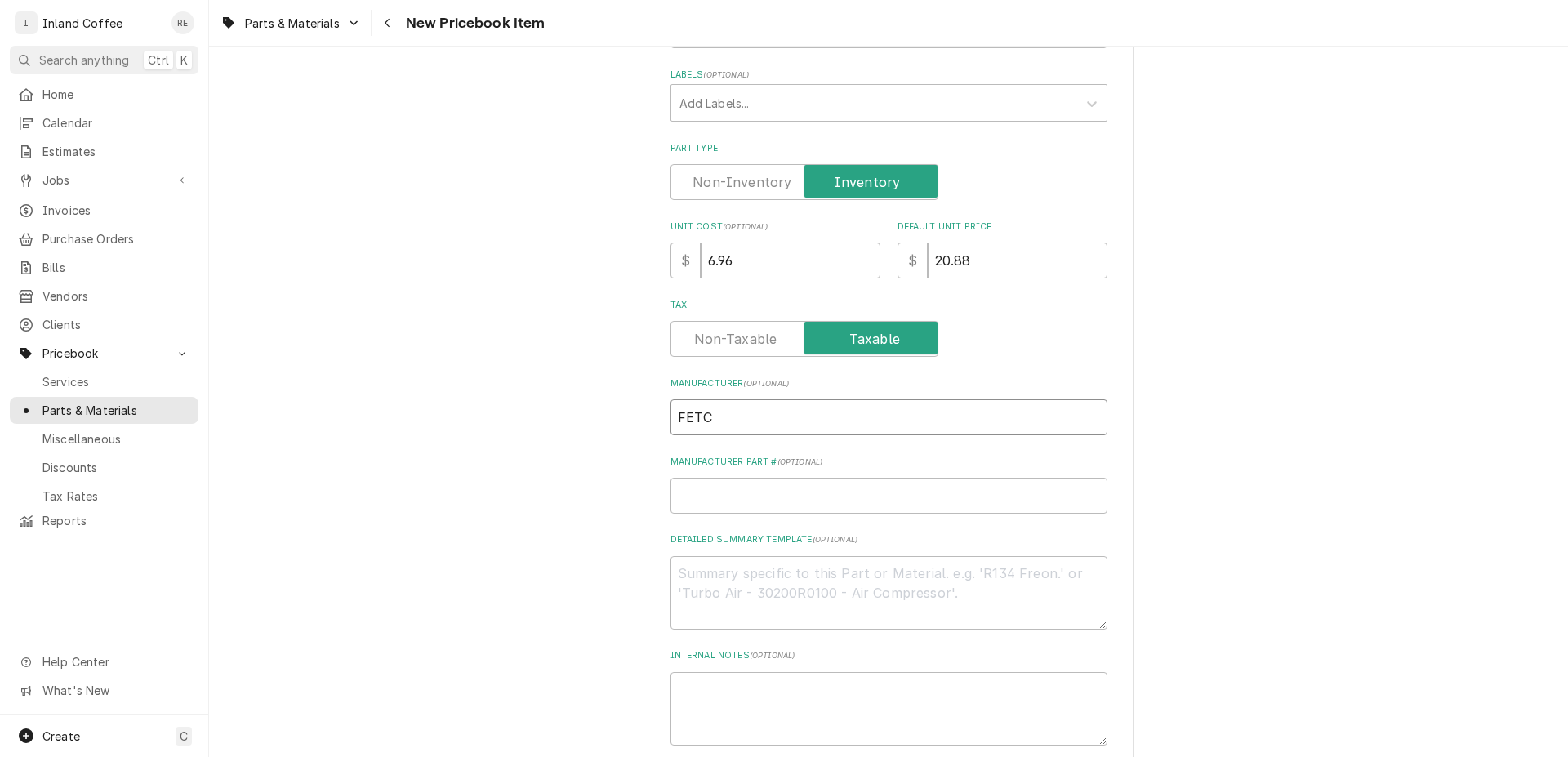
type textarea "x"
type input "FETCO"
click at [734, 486] on input "Manufacturer Part # ( optional )" at bounding box center [888, 495] width 436 height 36
click at [717, 489] on input "Manufacturer Part # ( optional )" at bounding box center [888, 495] width 436 height 36
paste input "1058.00009.00"
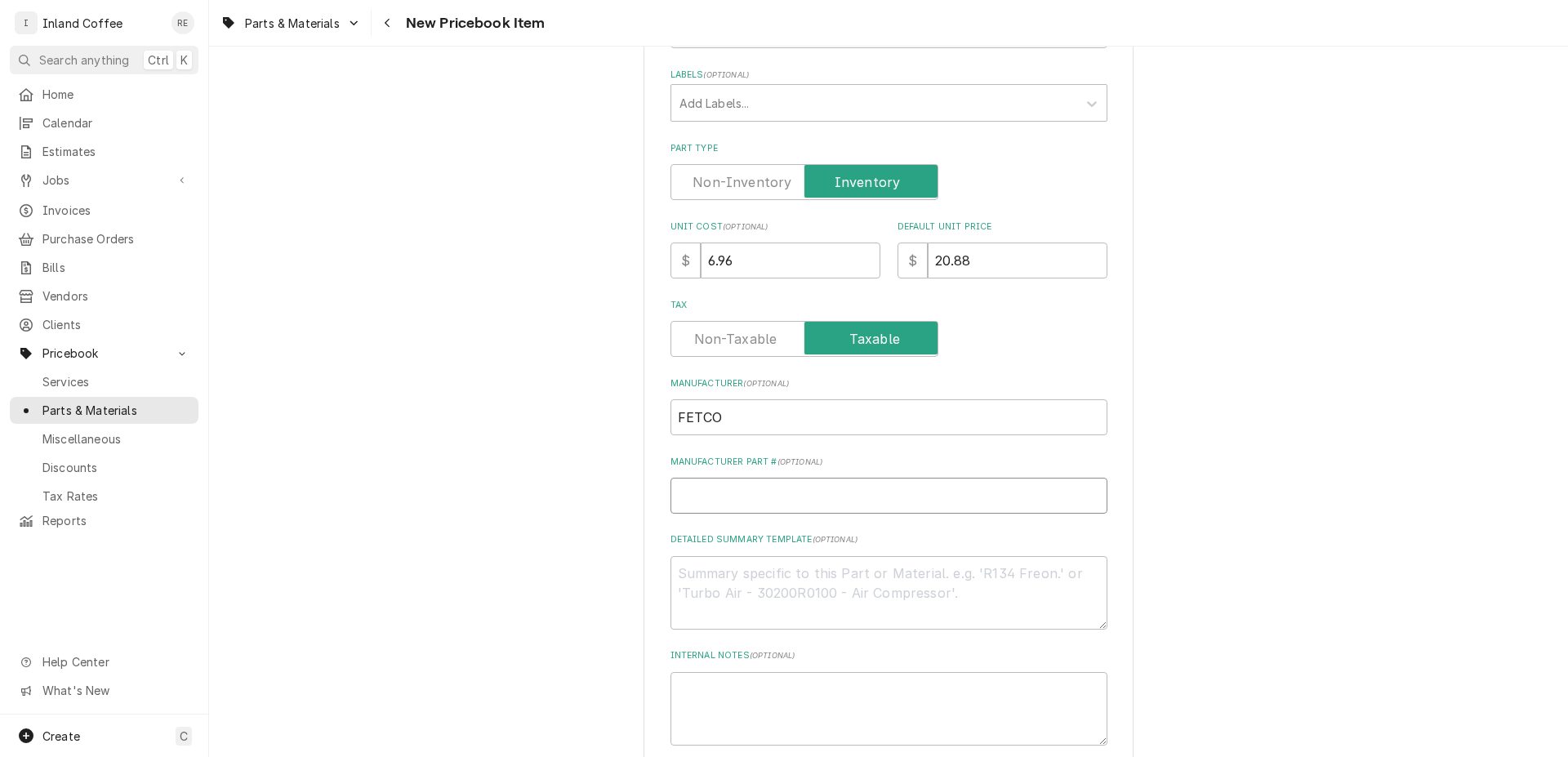
type input "1058.00009.00"
type textarea "x"
type input "1058.00009.00"
click at [716, 593] on textarea "Detailed Summary Template ( optional )" at bounding box center [888, 592] width 436 height 74
drag, startPoint x: 704, startPoint y: 702, endPoint x: 702, endPoint y: 690, distance: 12.2
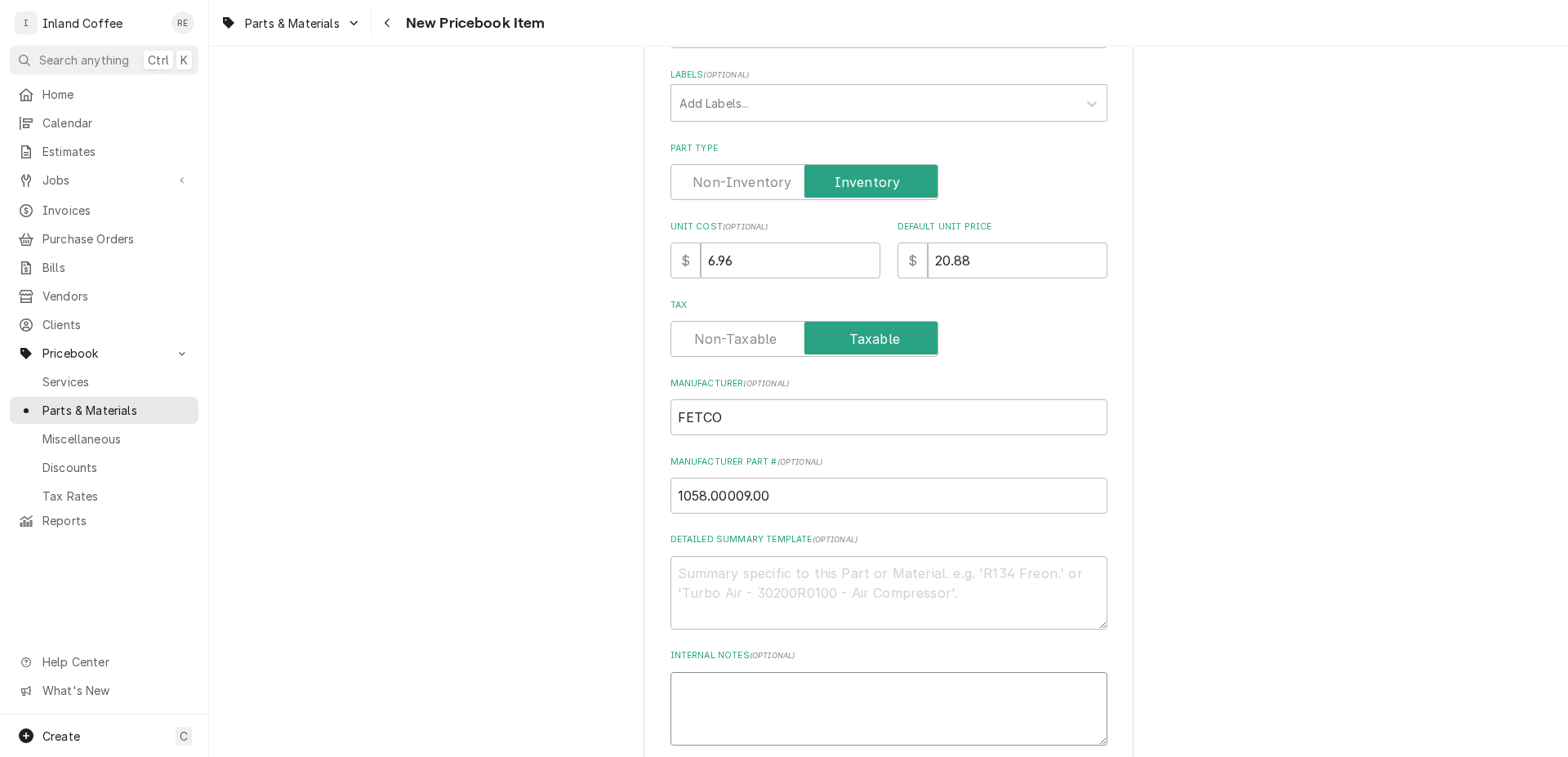
click at [701, 691] on textarea "Internal Notes ( optional )" at bounding box center [888, 709] width 436 height 74
type textarea "P"
type textarea "x"
type textarea "F"
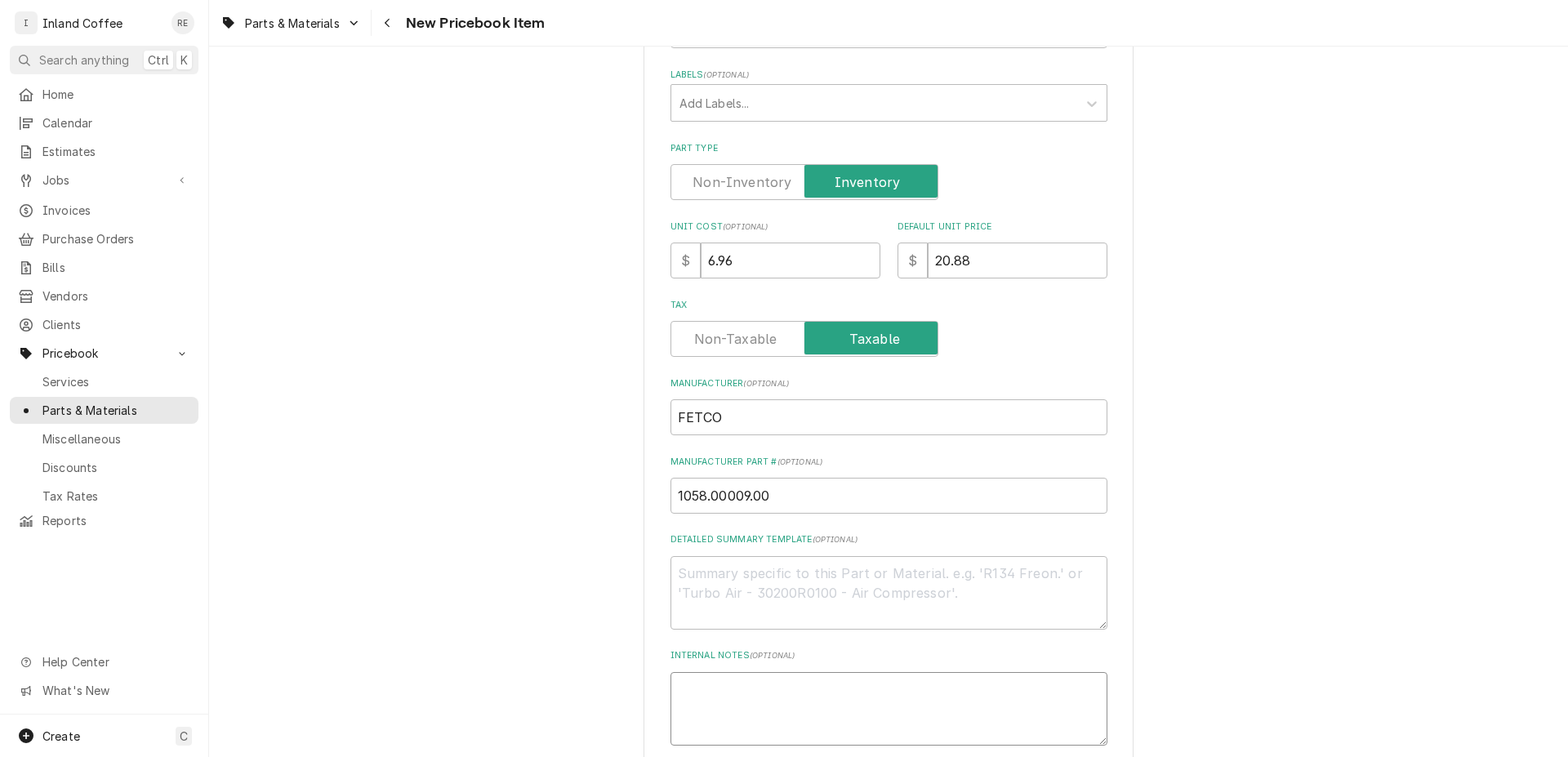
type textarea "x"
type textarea "Fo"
type textarea "x"
type textarea "For"
type textarea "x"
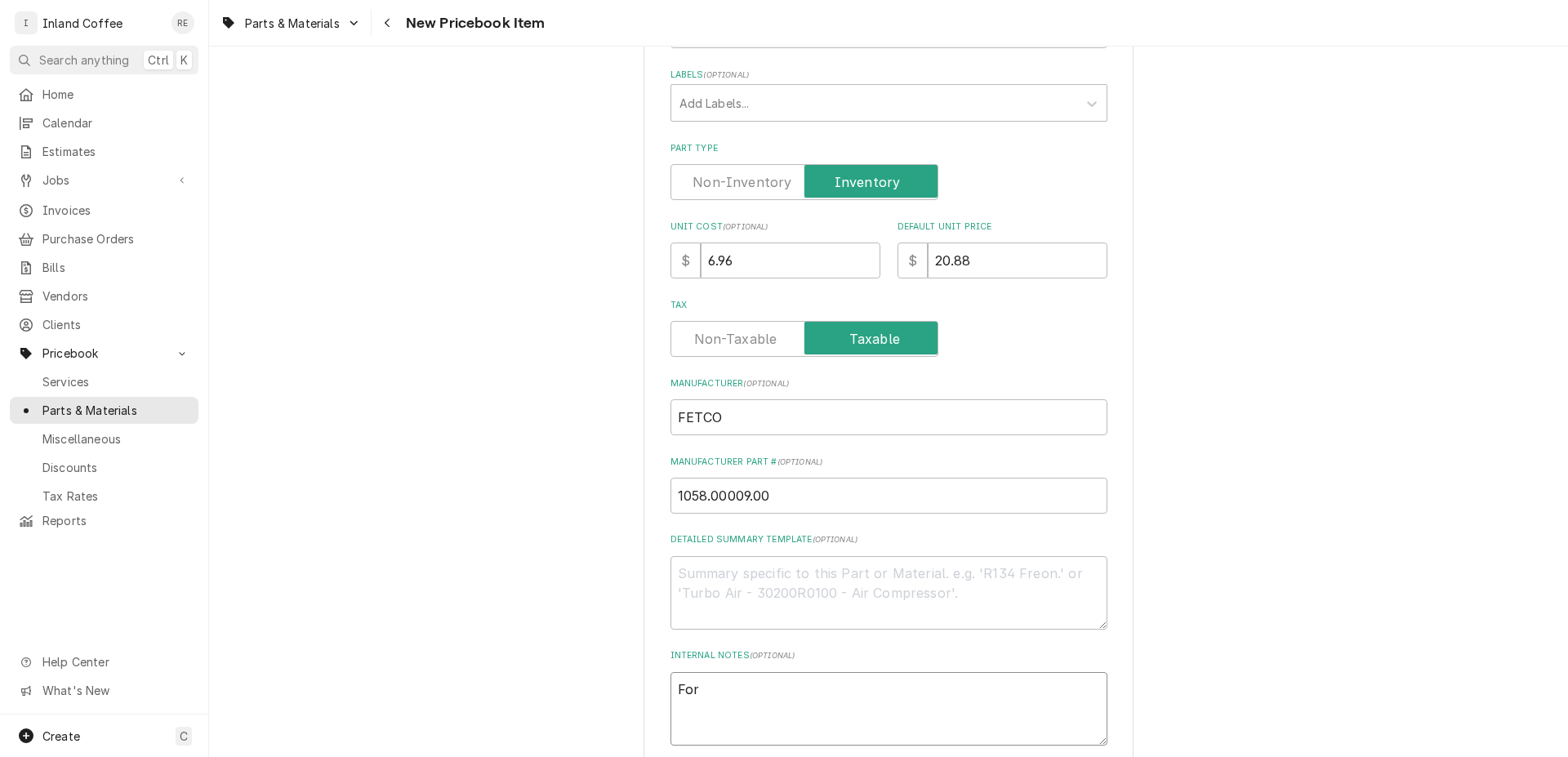
type textarea "Form"
type textarea "x"
type textarea "Forme"
type textarea "x"
type textarea "Former"
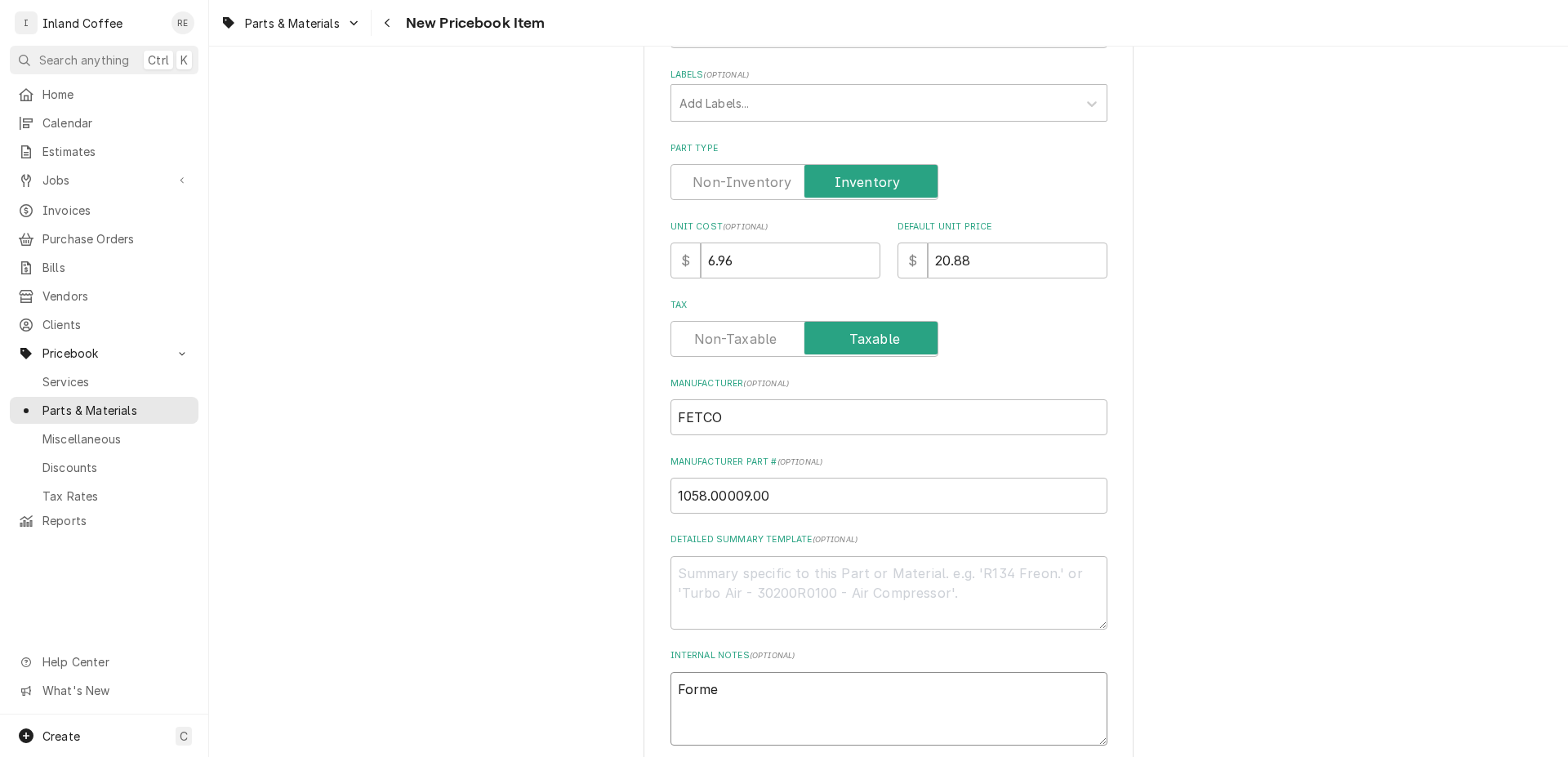
type textarea "x"
type textarea "Forme"
type textarea "x"
type textarea "Form"
type textarea "x"
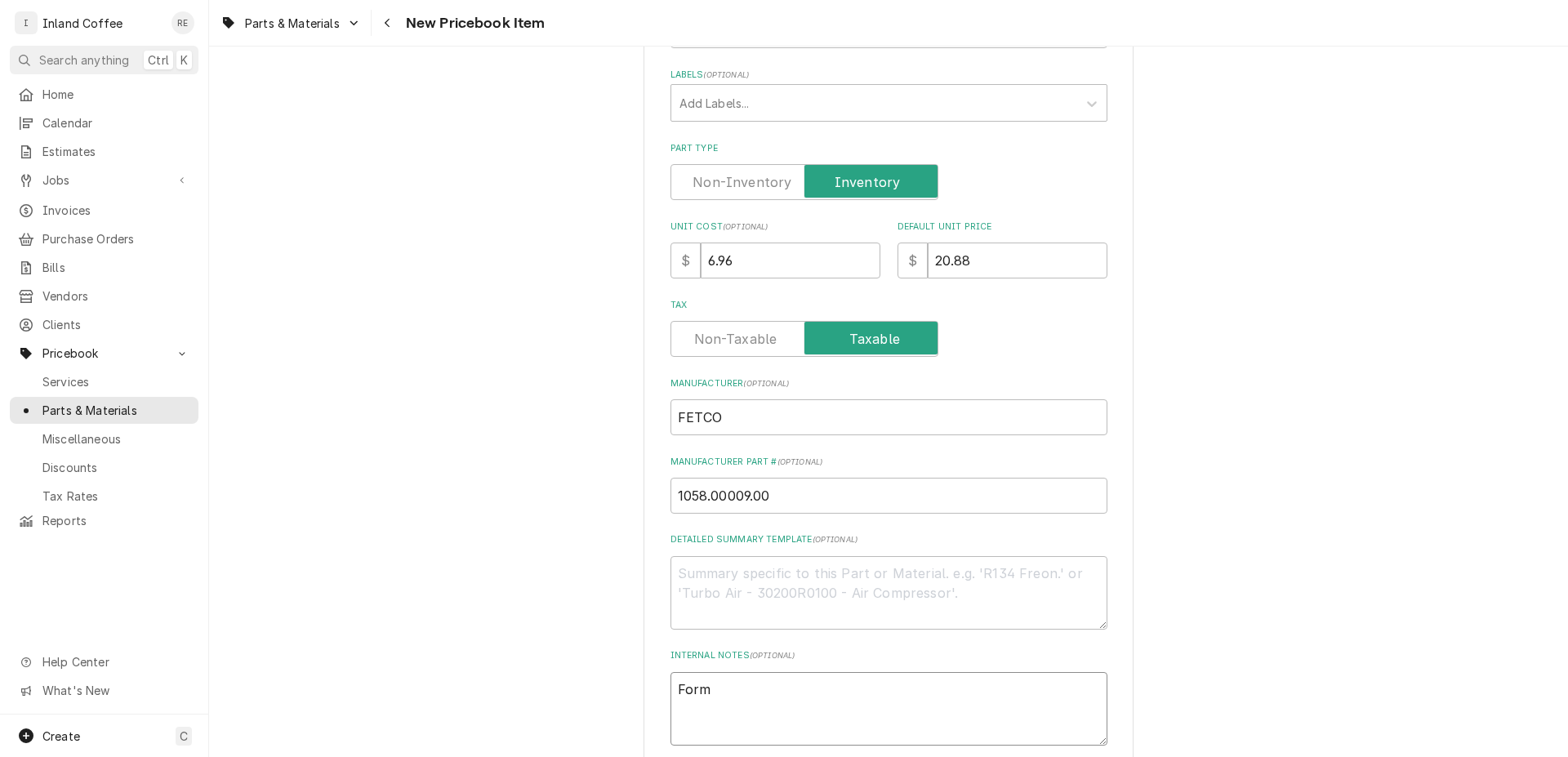
type textarea "For"
type textarea "x"
type textarea "Form"
type textarea "x"
type textarea "Forme"
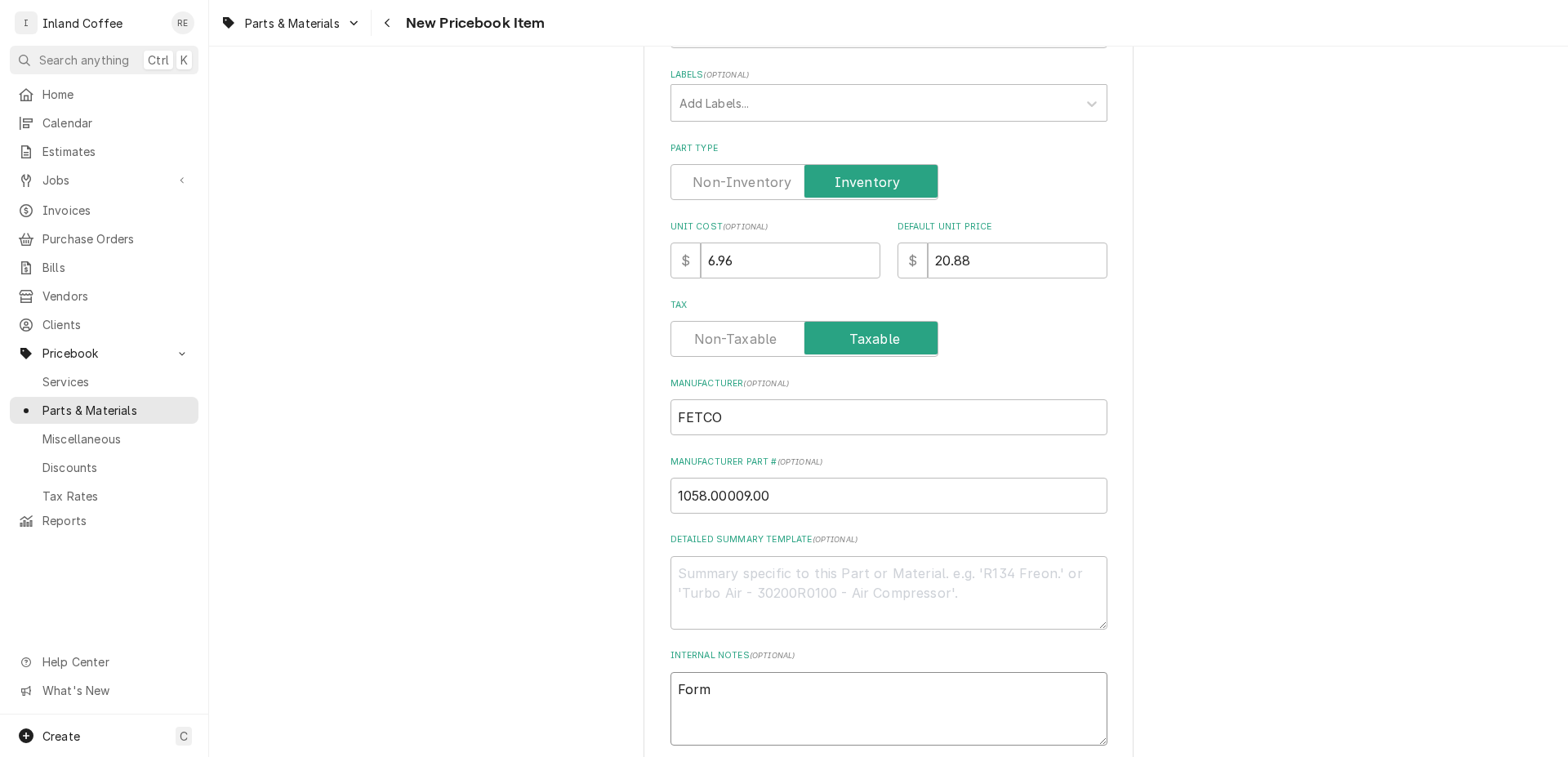
type textarea "x"
type textarea "Former"
type textarea "x"
type textarea "Former"
type textarea "x"
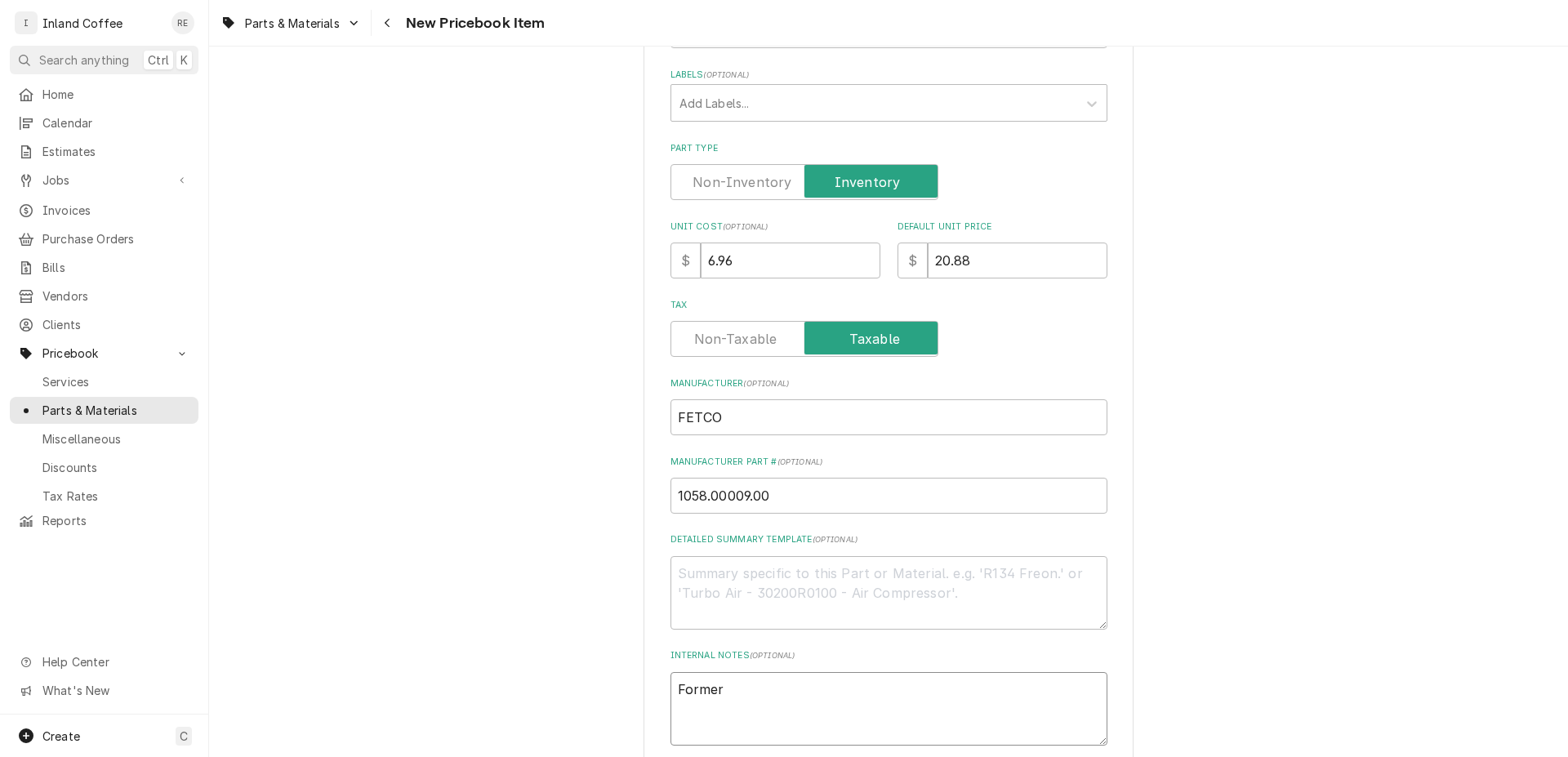
type textarea "Former P"
type textarea "x"
type textarea "Former Pe"
type textarea "x"
type textarea "Former Per"
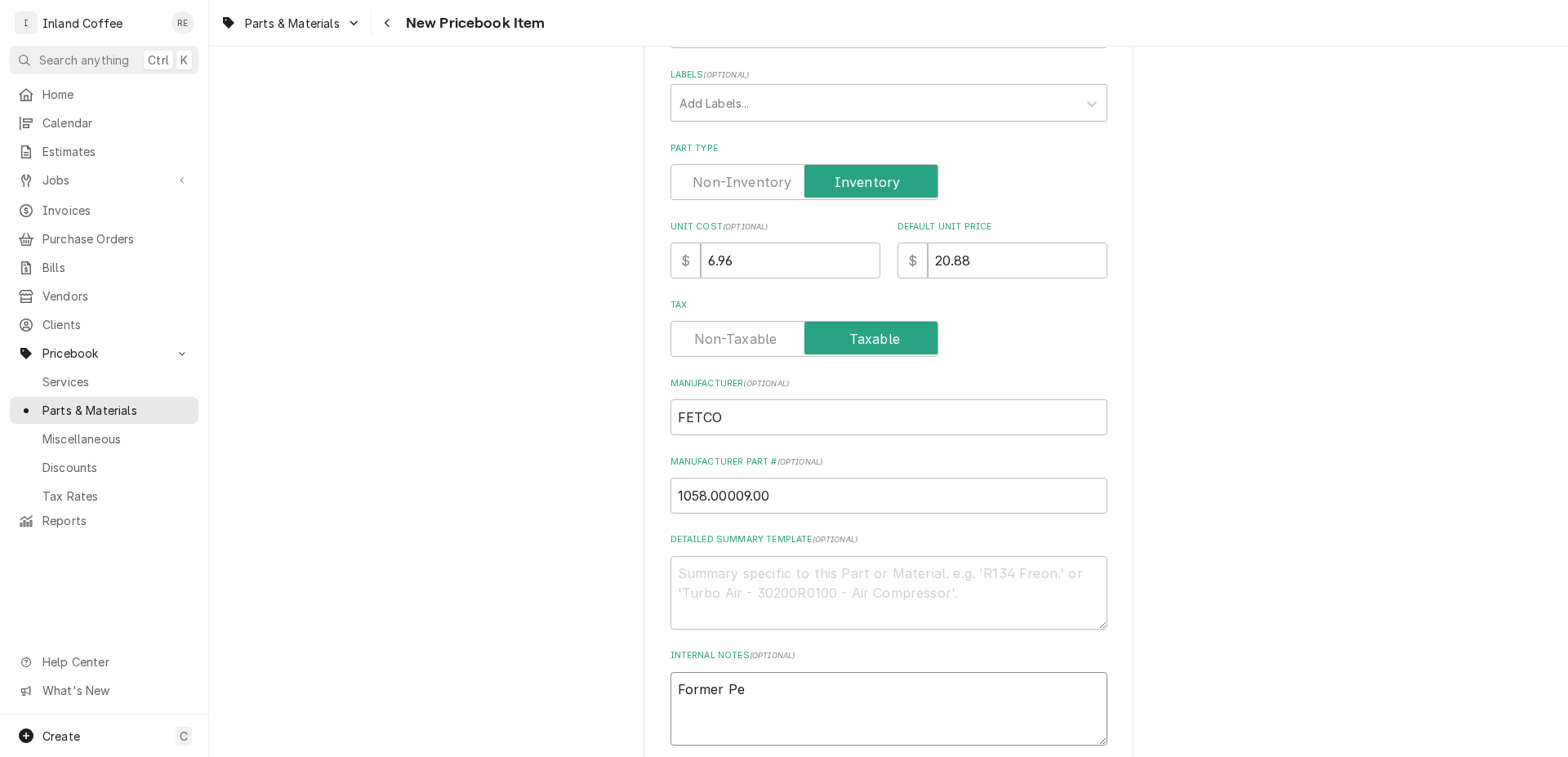
type textarea "x"
type textarea "Former Pe"
type textarea "x"
type textarea "Former P"
type textarea "x"
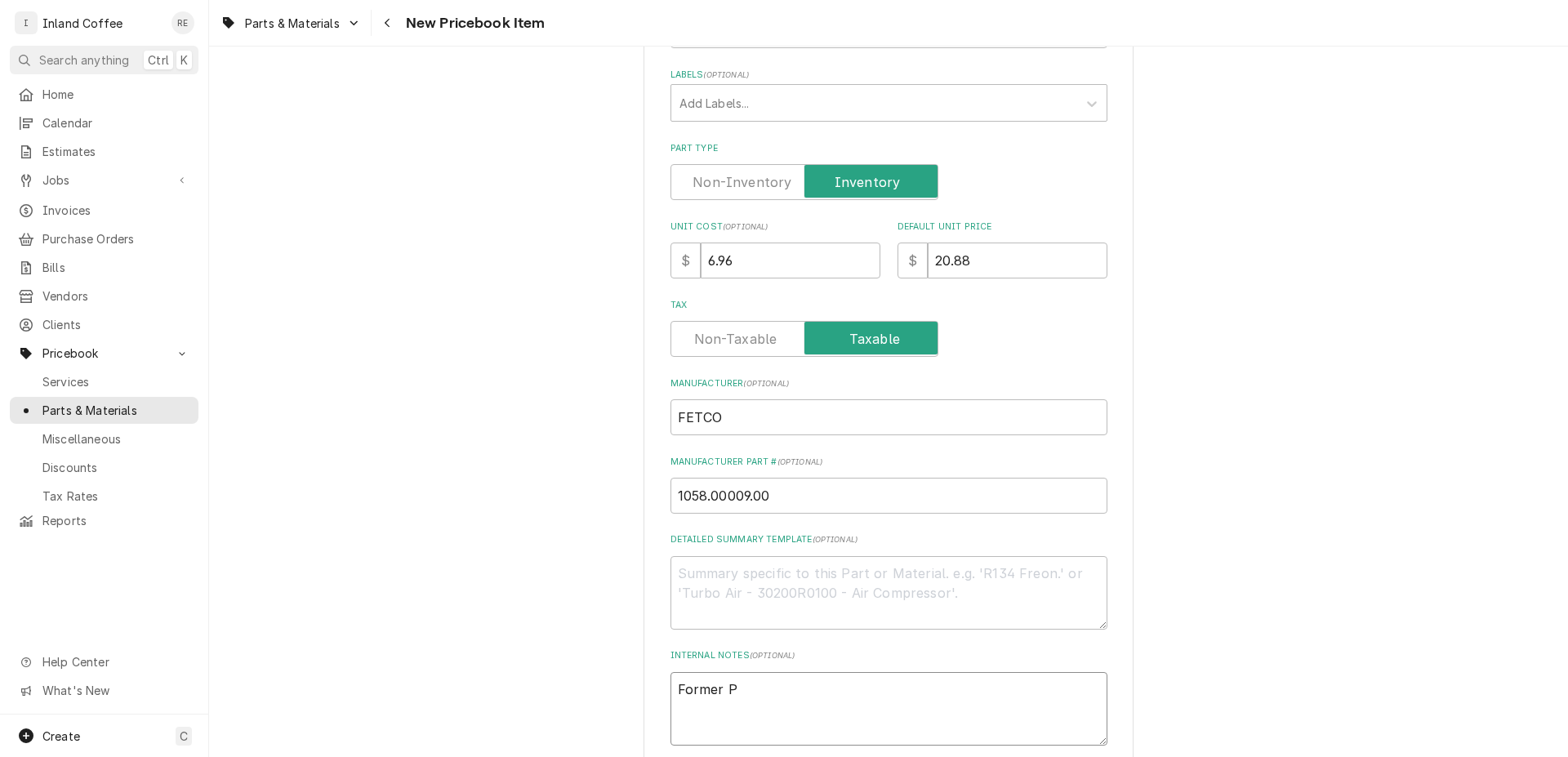
type textarea "Former Pa"
type textarea "x"
type textarea "Former Pat"
type textarea "x"
type textarea "Former Pa"
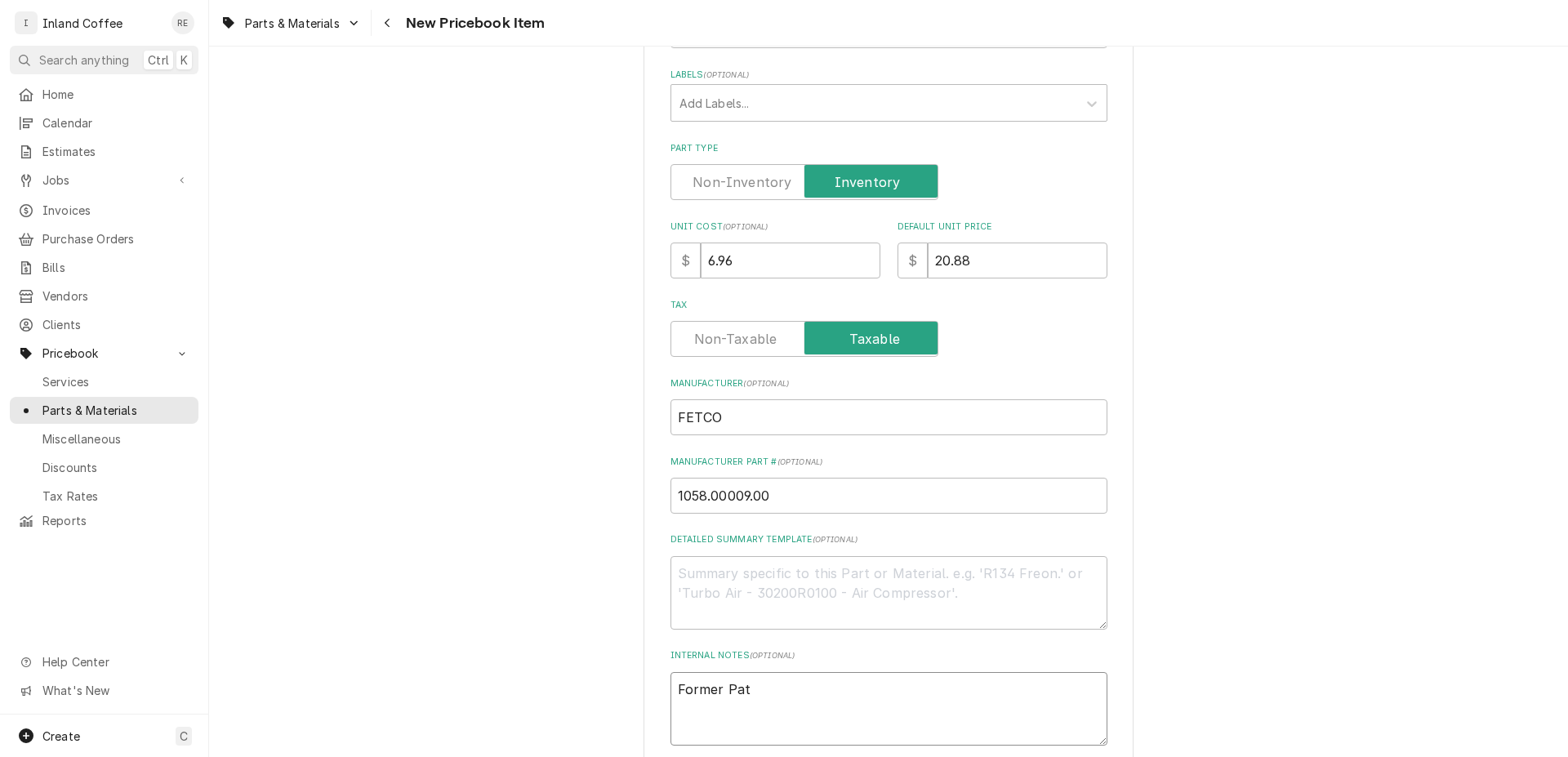
type textarea "x"
type textarea "Former Par"
type textarea "x"
type textarea "Former Part"
type textarea "x"
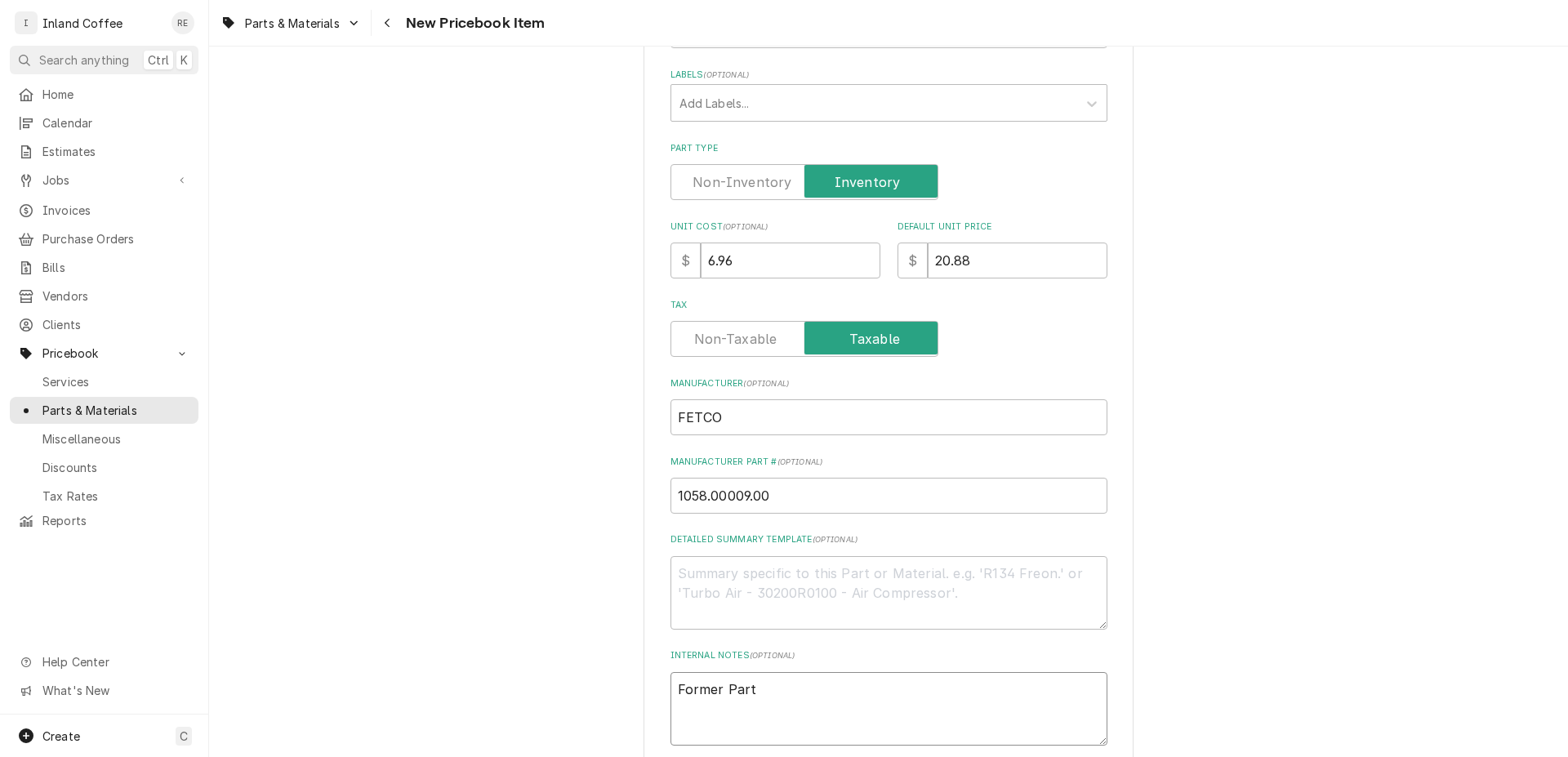
type textarea "Former Part"
type textarea "x"
type textarea "Former Part #"
type textarea "x"
type textarea "Former Part #"
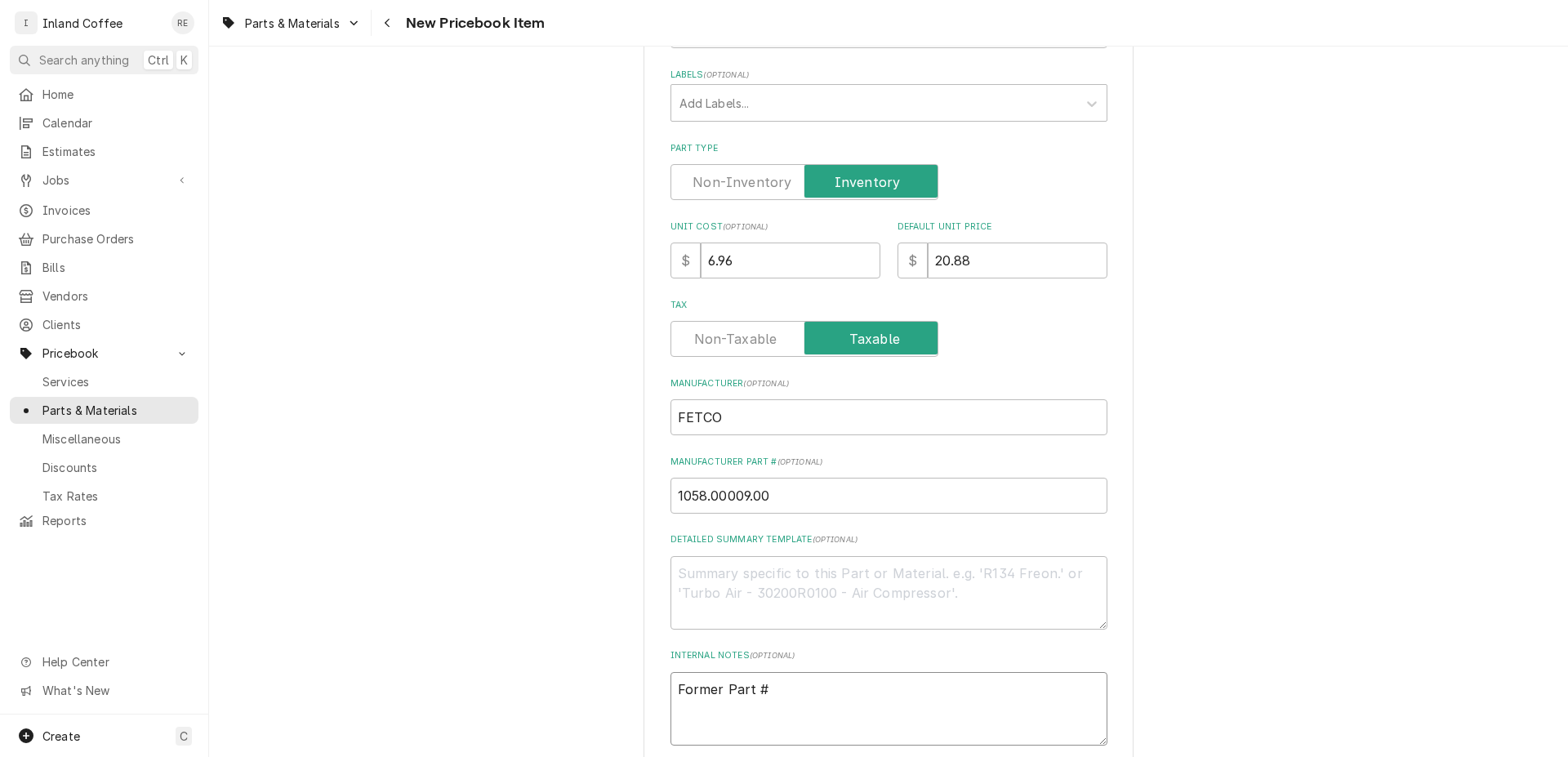
type textarea "x"
type textarea "Former Part # 5"
type textarea "x"
type textarea "Former Part # 58"
type textarea "x"
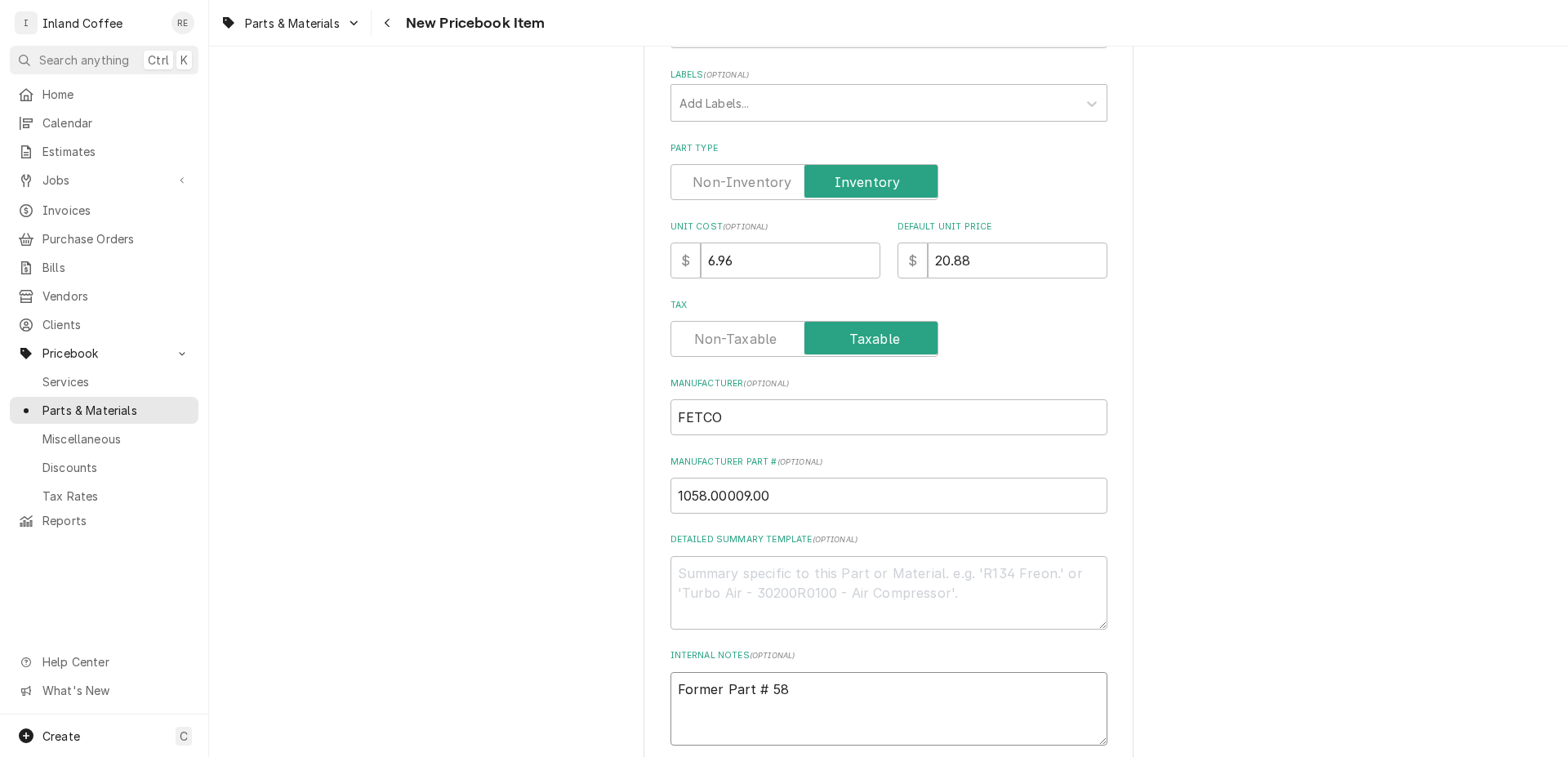
type textarea "Former Part # 580"
type textarea "x"
type textarea "Former Part # 5802"
type textarea "x"
type textarea "Former Part # 58027"
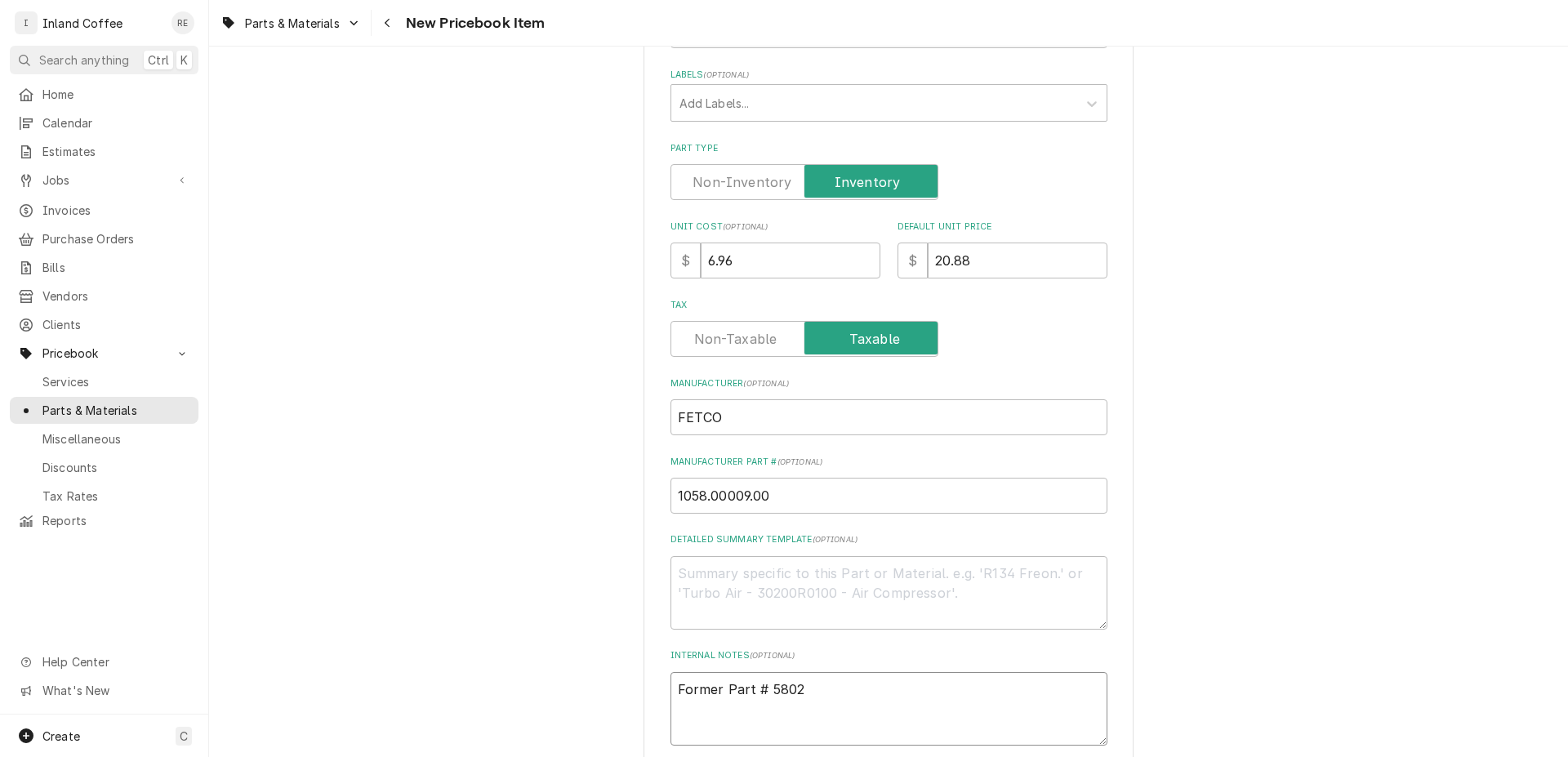
type textarea "x"
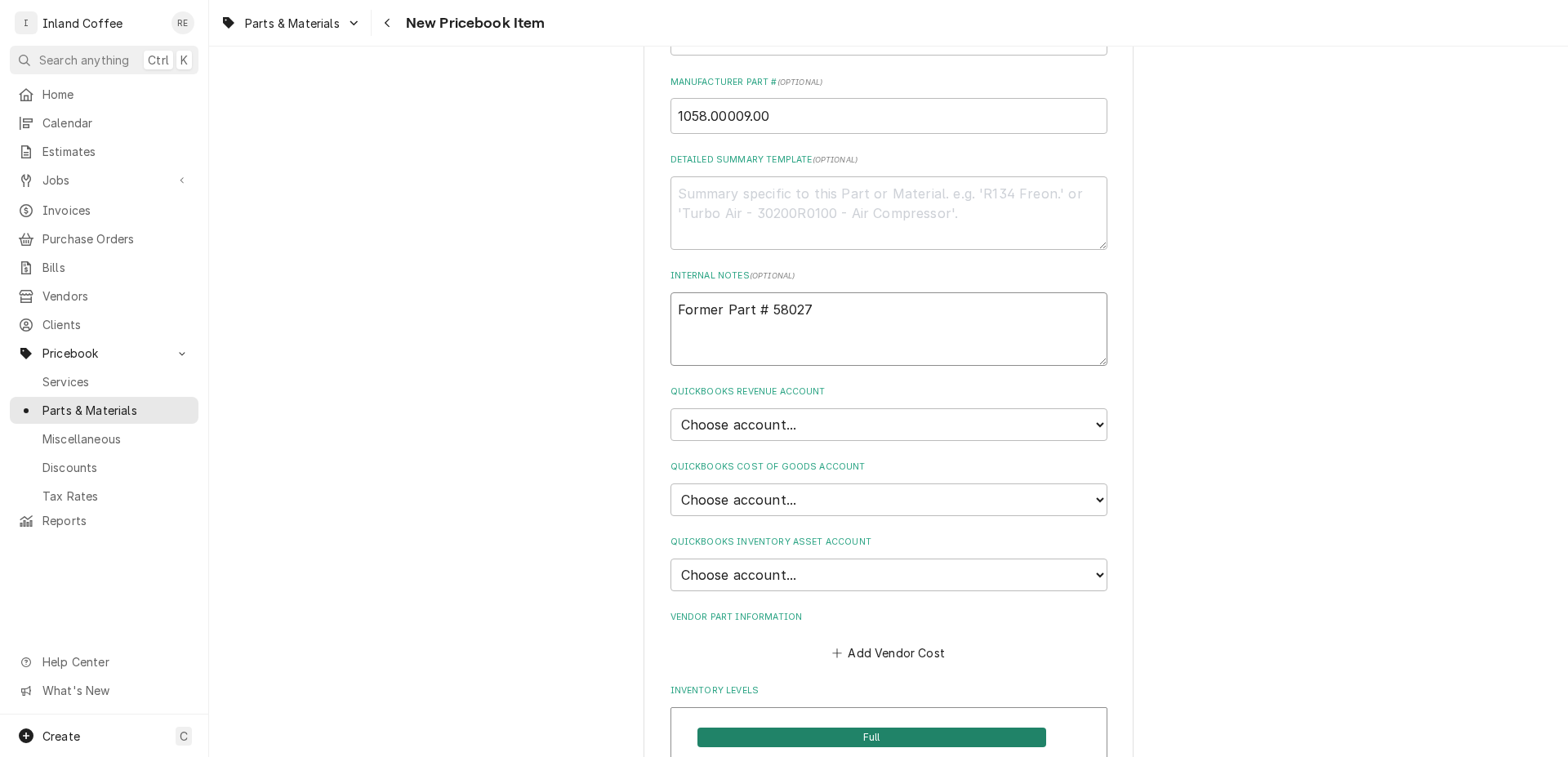
scroll to position [751, 0]
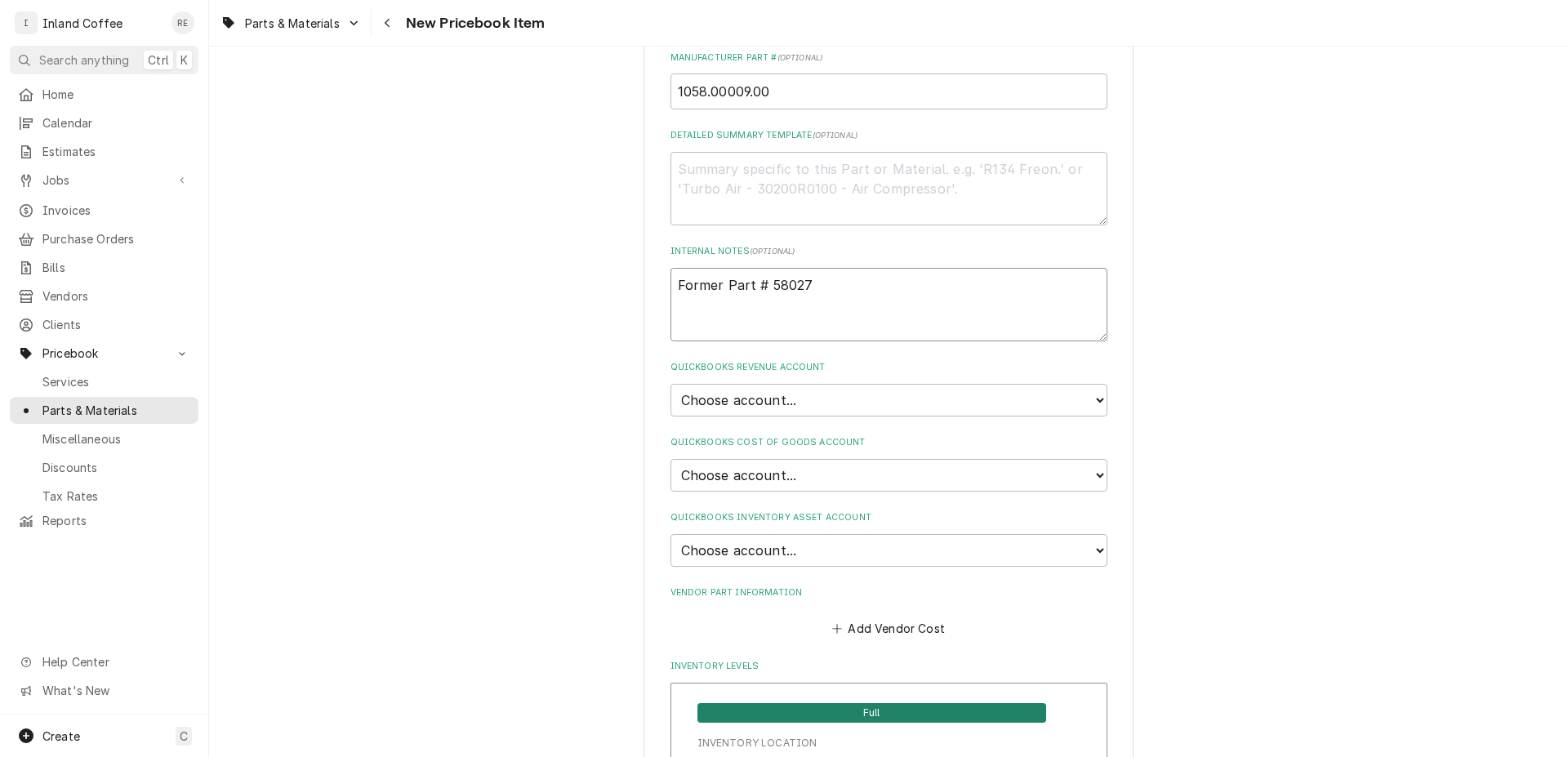
type textarea "Former Part # 58027"
click at [670, 384] on select "Choose account... Beverage Equipment Discounts Espress Equipment New Misc Charg…" at bounding box center [888, 399] width 436 height 33
select select "70000-935807176"
click option "4050: Part or Material Revenue" at bounding box center [0, 0] width 0 height 0
type textarea "x"
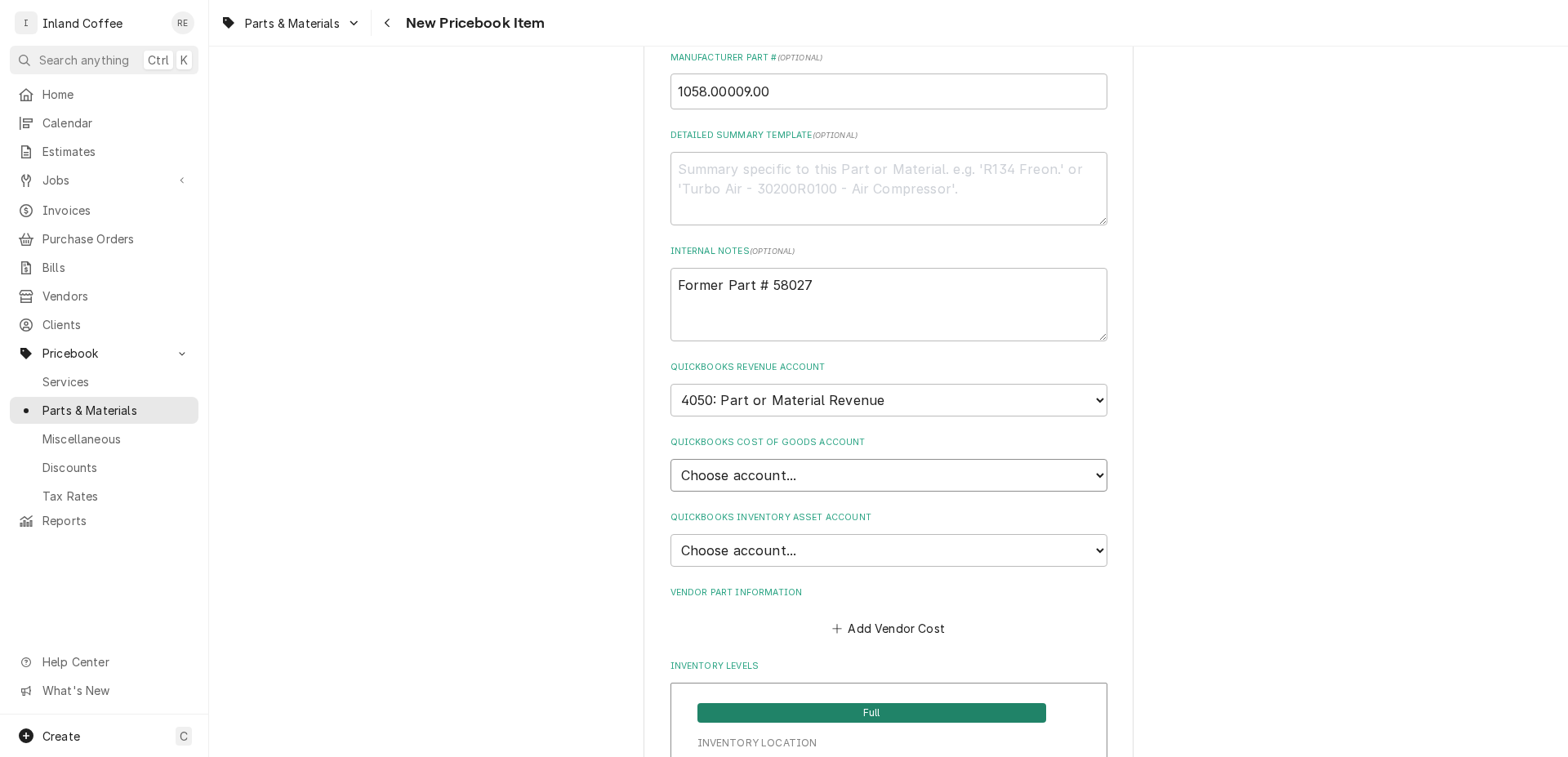
click at [670, 459] on select "Choose account... Cost of Goods Sold" at bounding box center [888, 475] width 436 height 33
select select "3F0000-935810127"
click option "Cost of Goods Sold" at bounding box center [0, 0] width 0 height 0
type textarea "x"
click at [670, 534] on select "Choose account... Dan James Logan Inventory Asset Undeposited Funds Employee Ad…" at bounding box center [888, 550] width 436 height 33
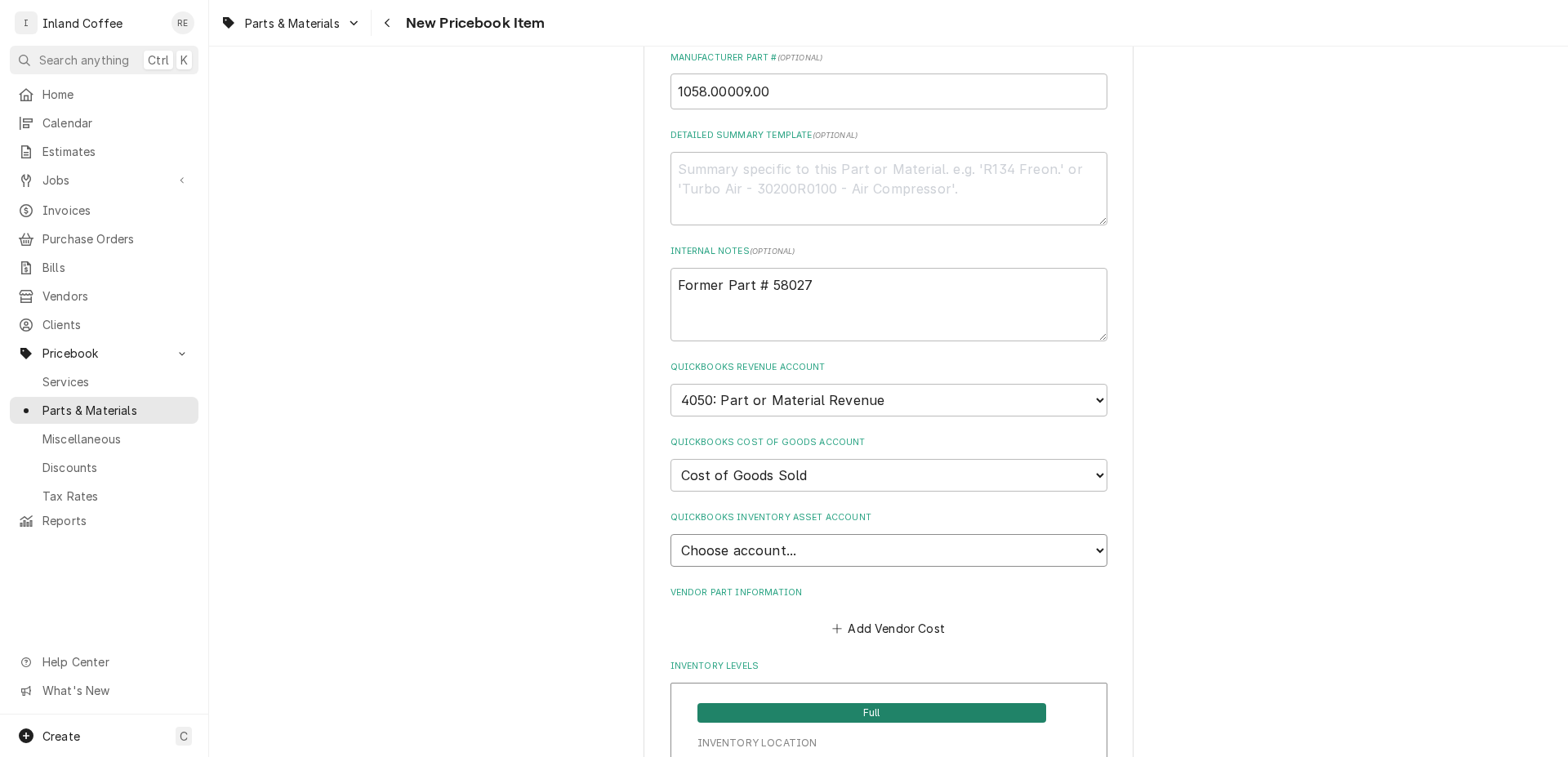
select select "400000-935810127"
click option "Inventory Asset" at bounding box center [0, 0] width 0 height 0
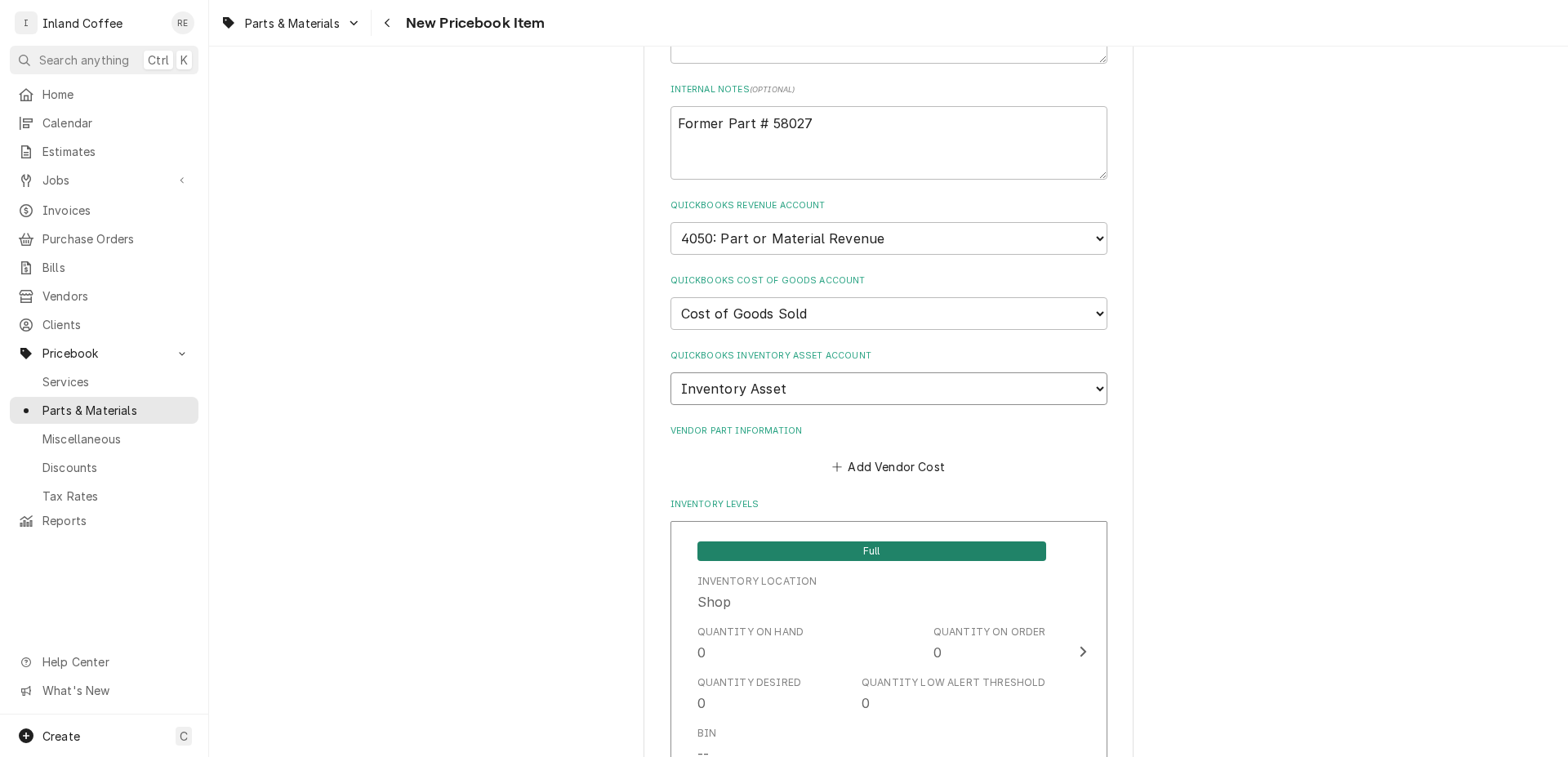
scroll to position [1040, 0]
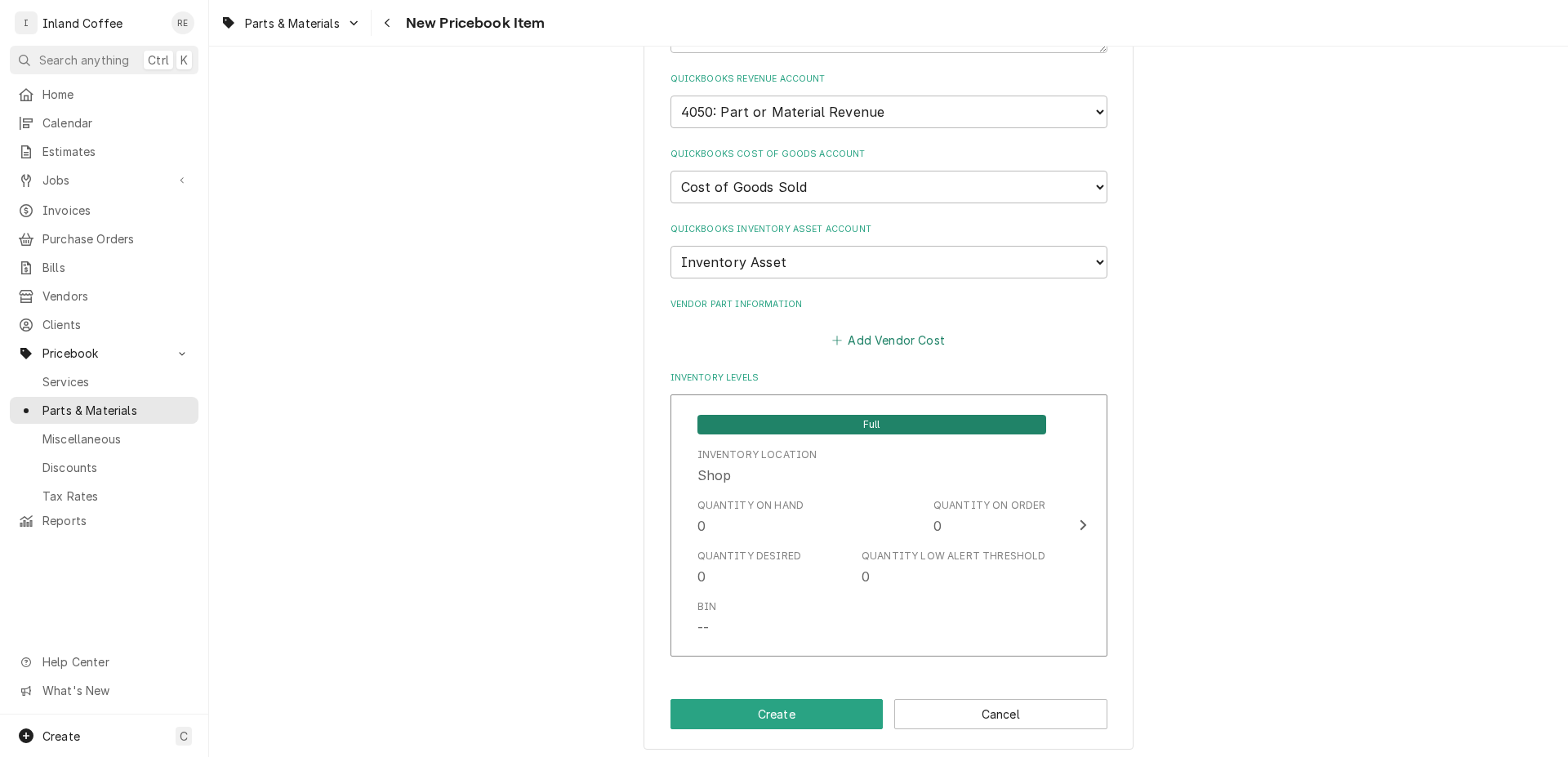
click at [857, 339] on button "Add Vendor Cost" at bounding box center [888, 341] width 118 height 23
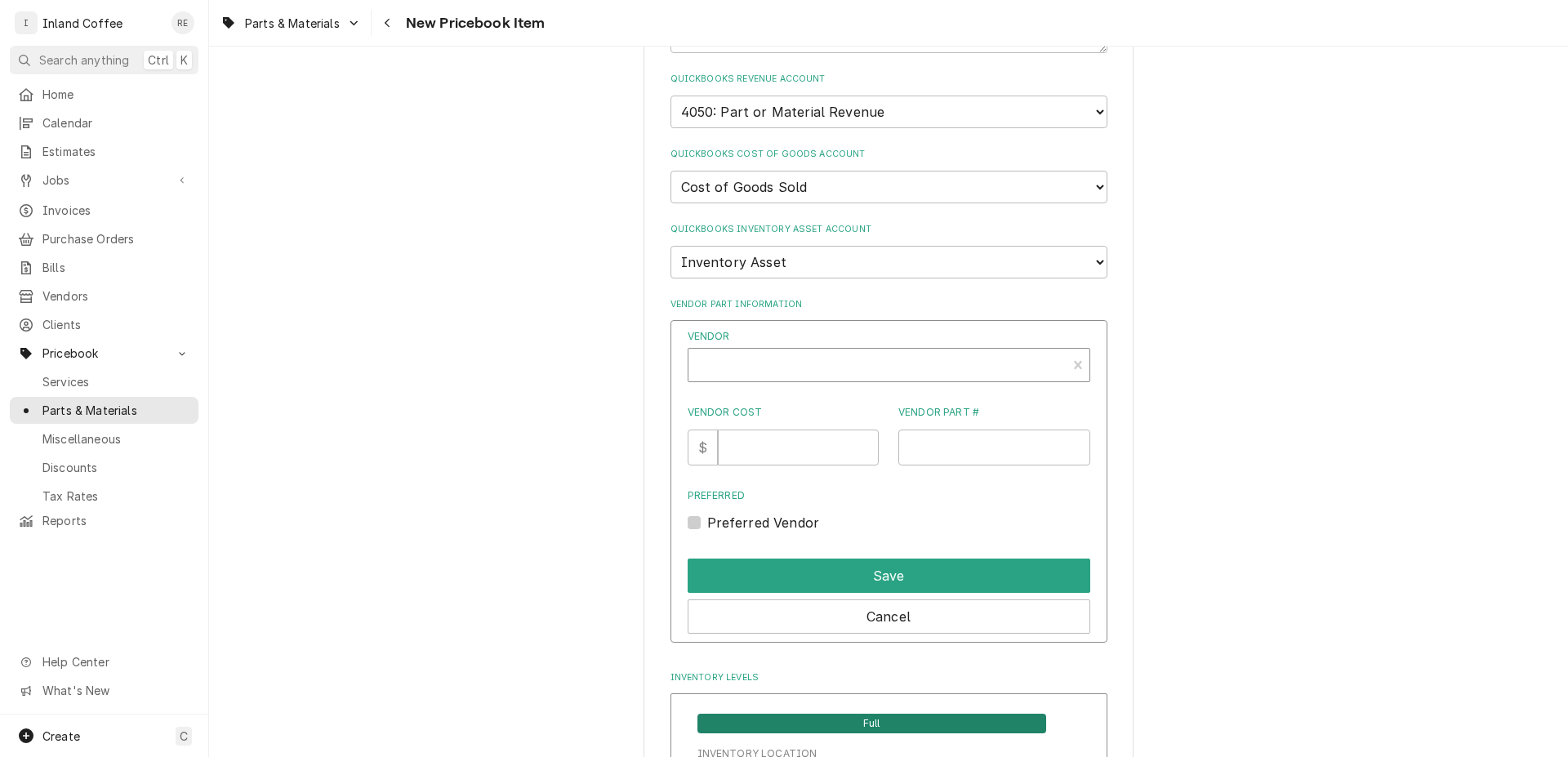
type textarea "x"
click at [769, 352] on div "Vendor" at bounding box center [877, 372] width 362 height 39
type input "fe"
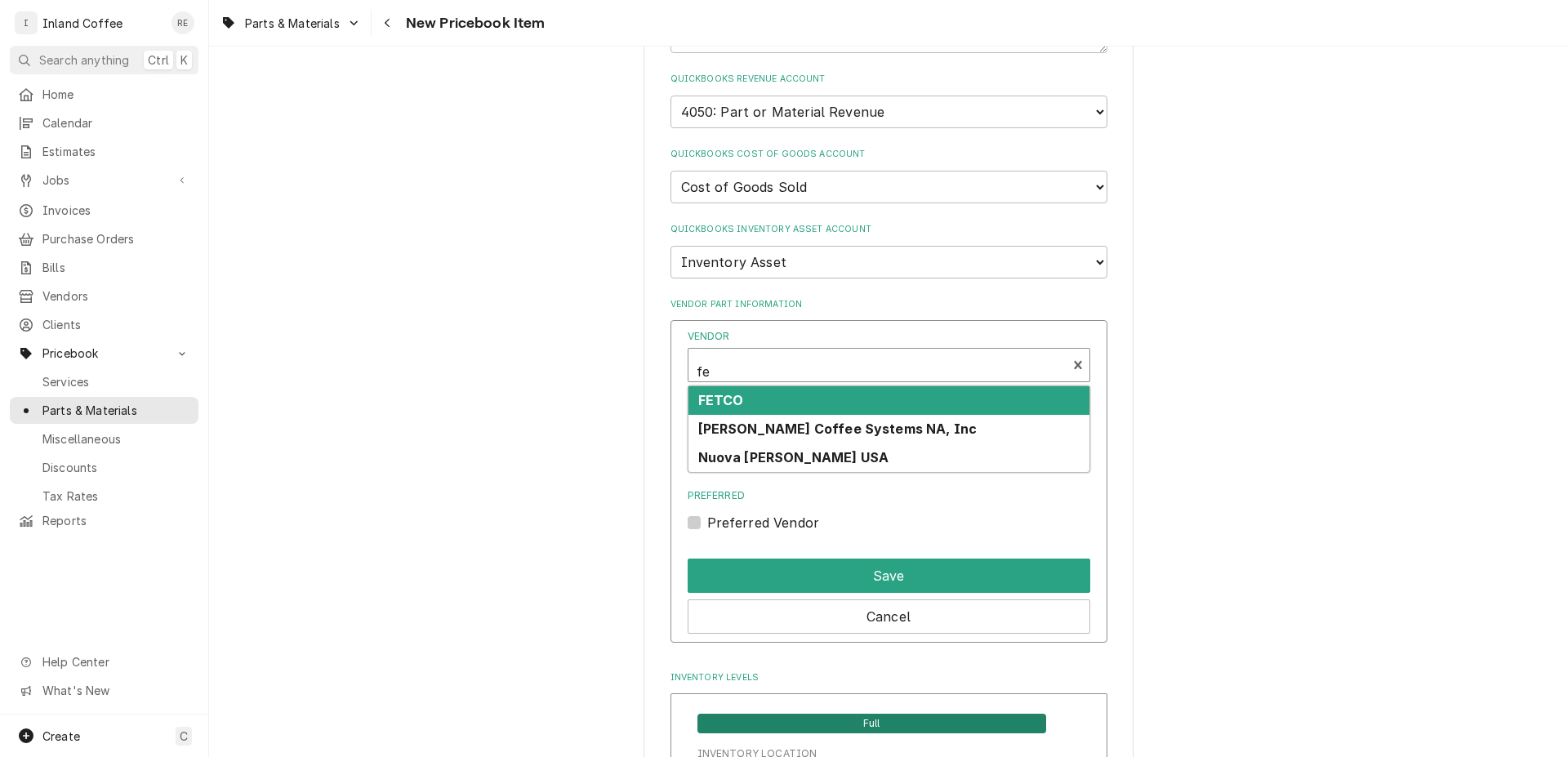
click at [771, 396] on div "FETCO" at bounding box center [889, 400] width 401 height 29
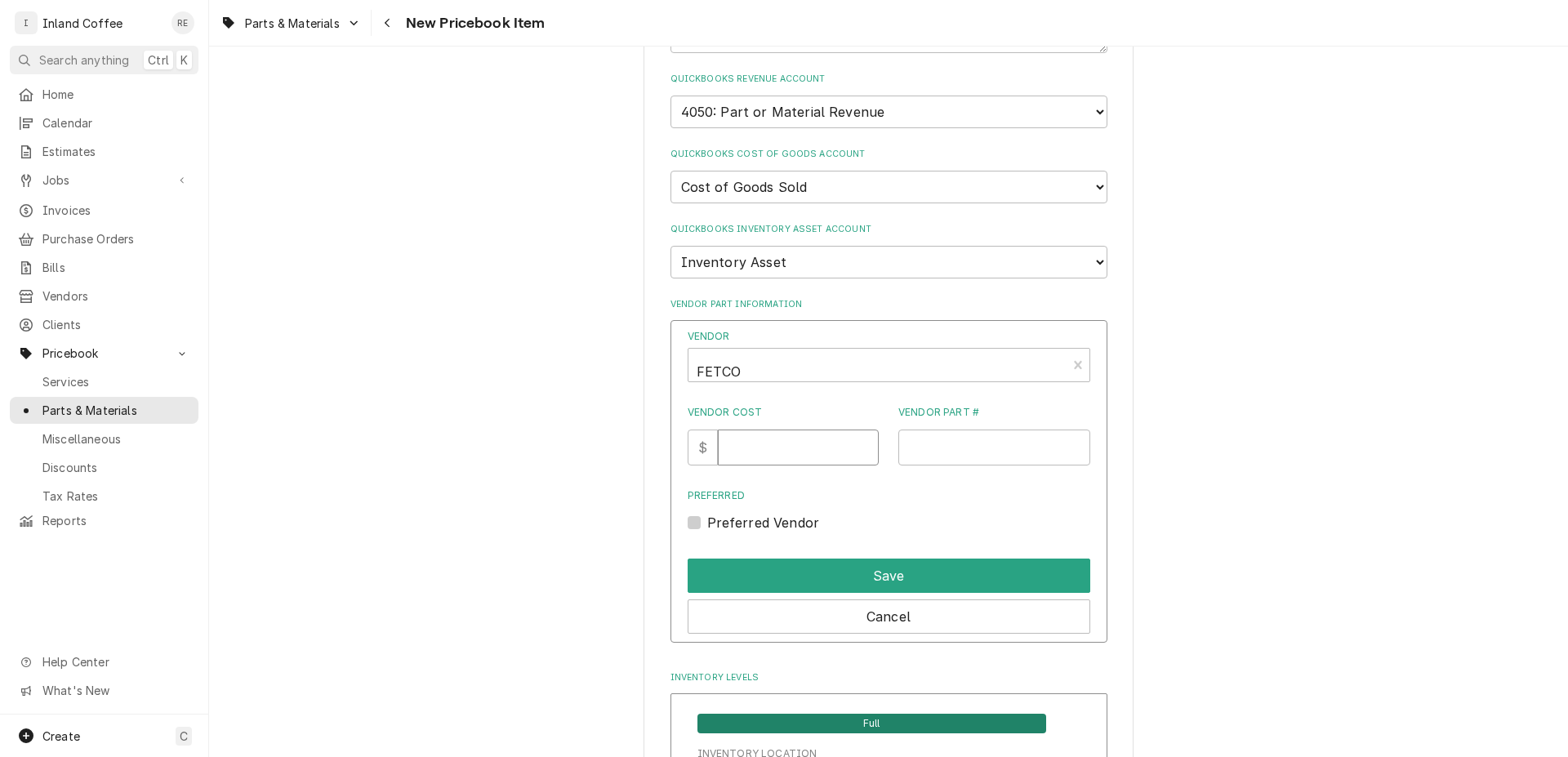
click at [786, 440] on input "Vendor Cost" at bounding box center [797, 448] width 161 height 36
type input "6.96"
click at [989, 446] on input "Vendor Part #" at bounding box center [994, 448] width 192 height 36
type input "4"
type input "1058.000009.00"
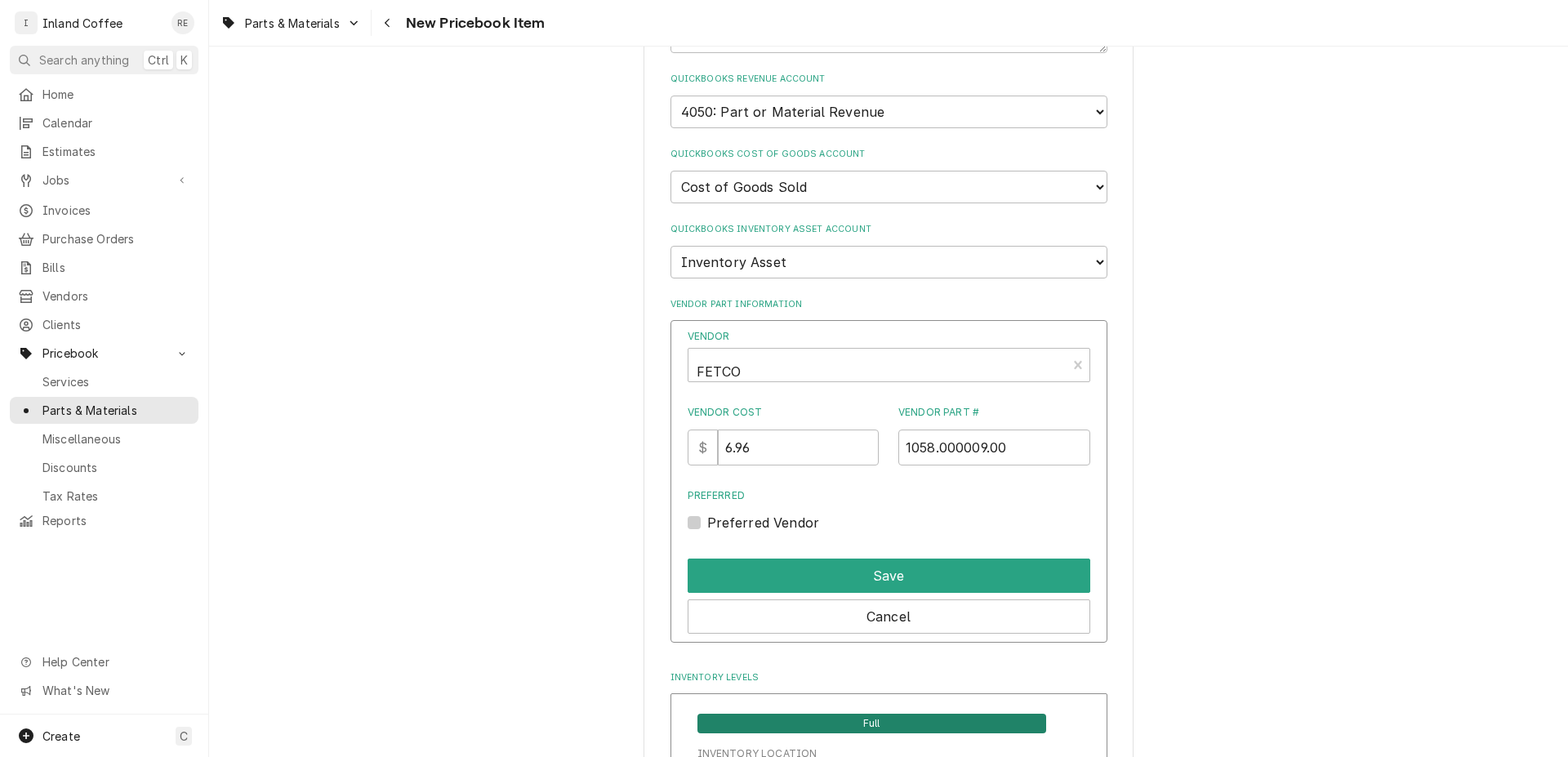
click at [709, 514] on label "Preferred Vendor" at bounding box center [763, 522] width 113 height 20
click at [709, 514] on input "Preferred" at bounding box center [908, 531] width 403 height 36
checkbox input "true"
click at [813, 571] on button "Save" at bounding box center [889, 575] width 403 height 34
type textarea "x"
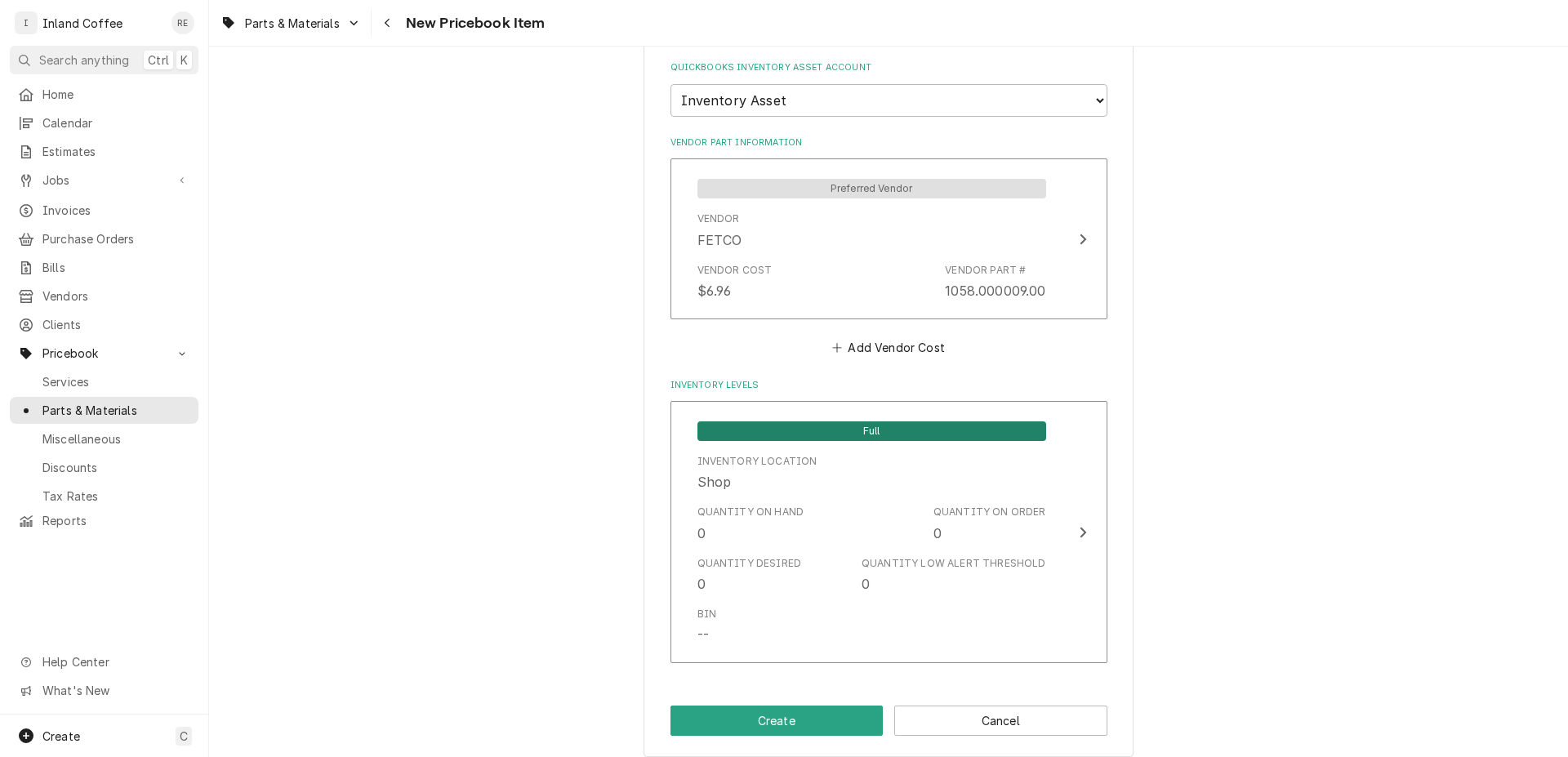
scroll to position [1209, 0]
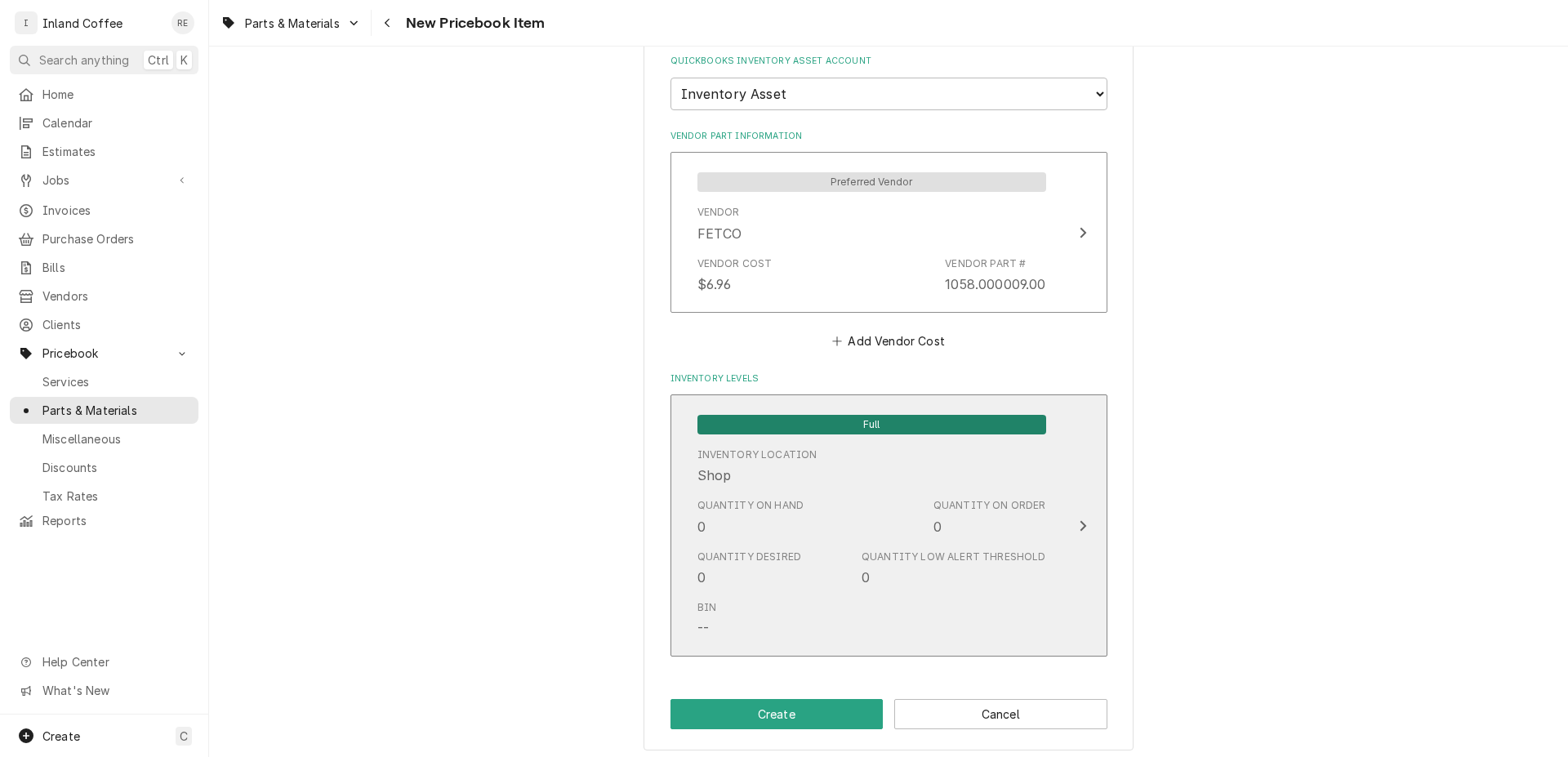
click at [1045, 513] on div "Full Inventory Location Shop Quantity on Hand 0 Quantity on Order 0 Quantity De…" at bounding box center [871, 525] width 375 height 244
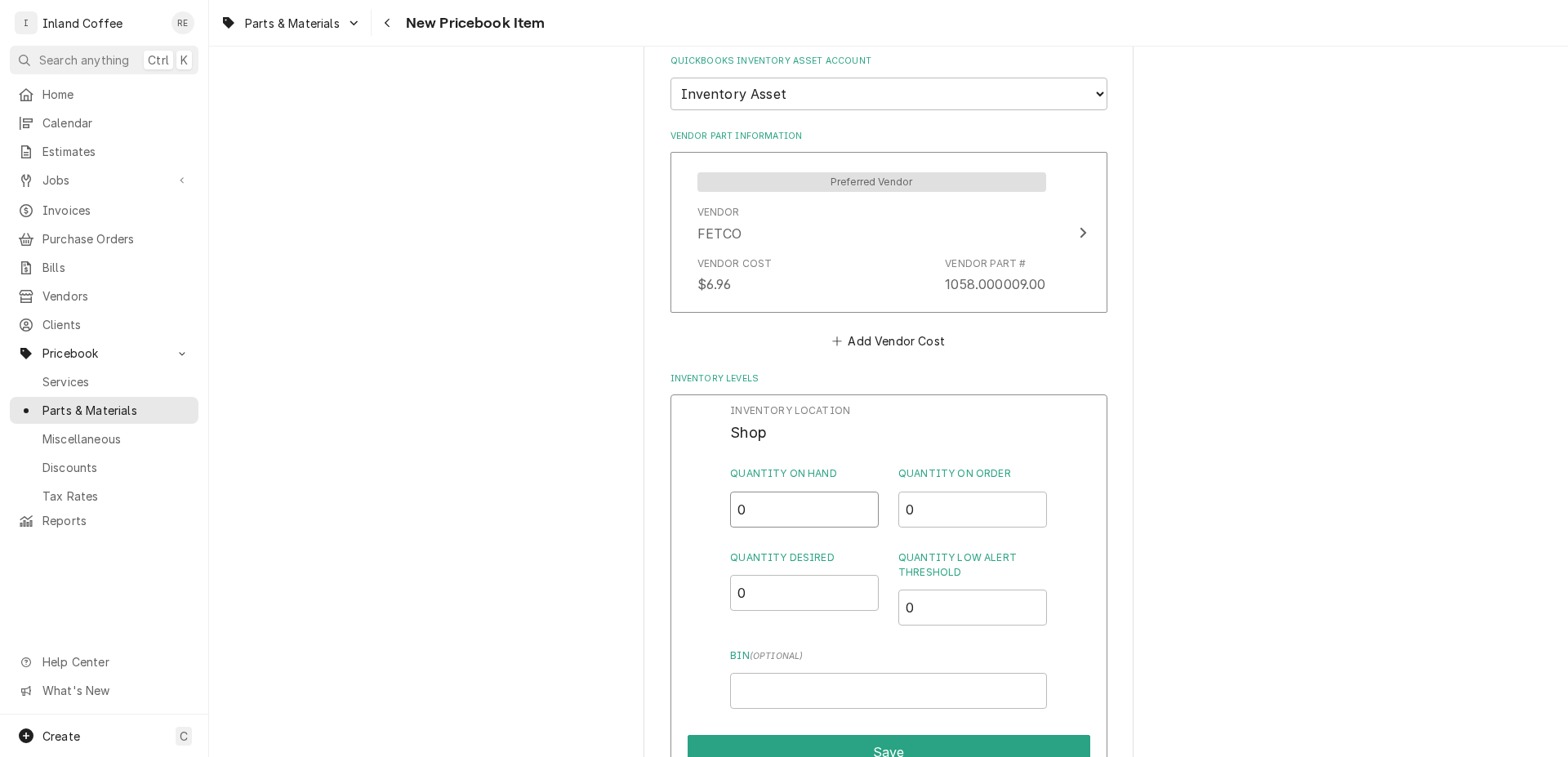
click at [783, 506] on input "0" at bounding box center [804, 509] width 149 height 36
type input "8"
click at [913, 750] on button "Save" at bounding box center [889, 752] width 403 height 34
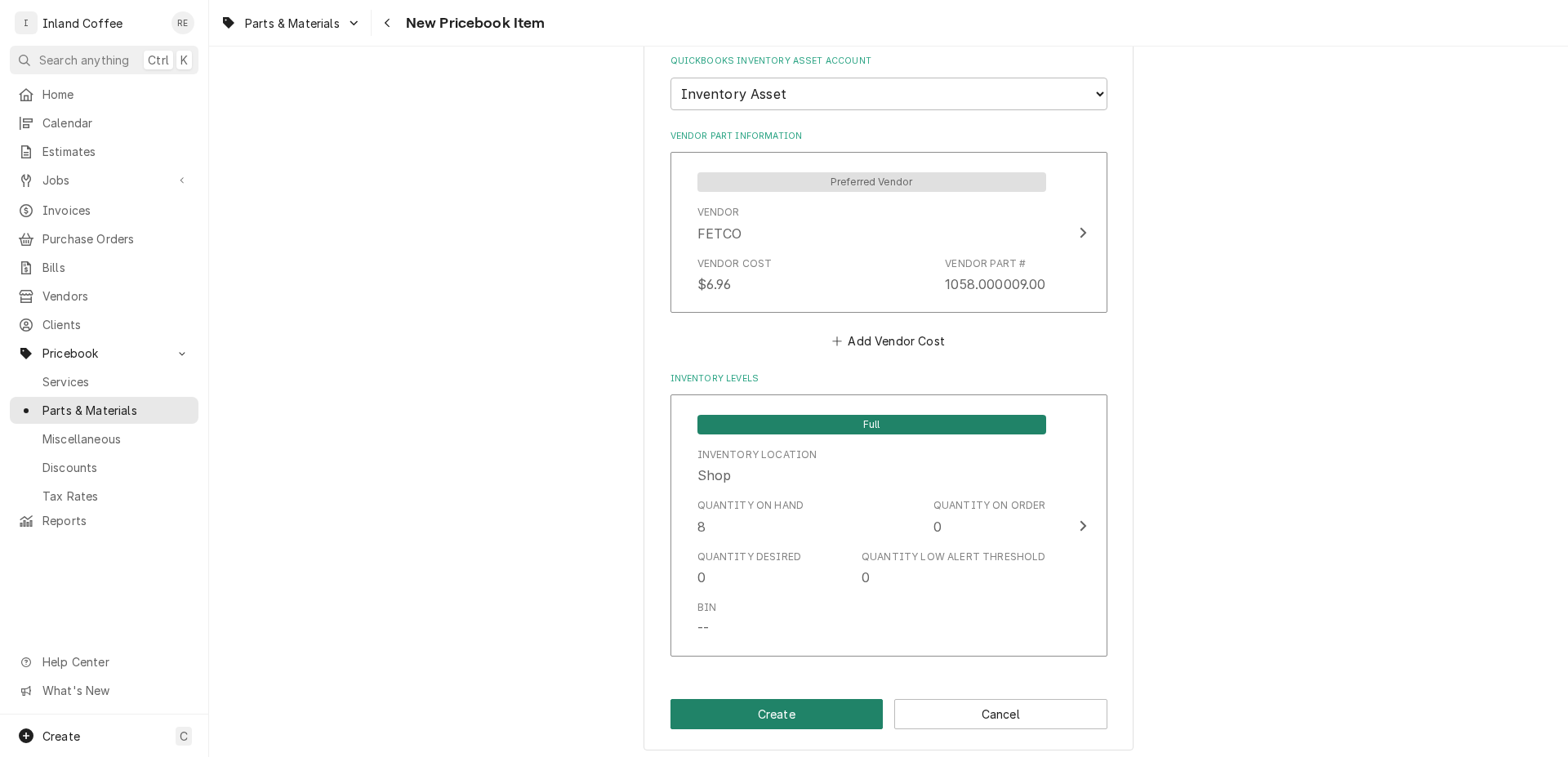
click at [768, 704] on button "Create" at bounding box center [776, 714] width 213 height 30
type textarea "x"
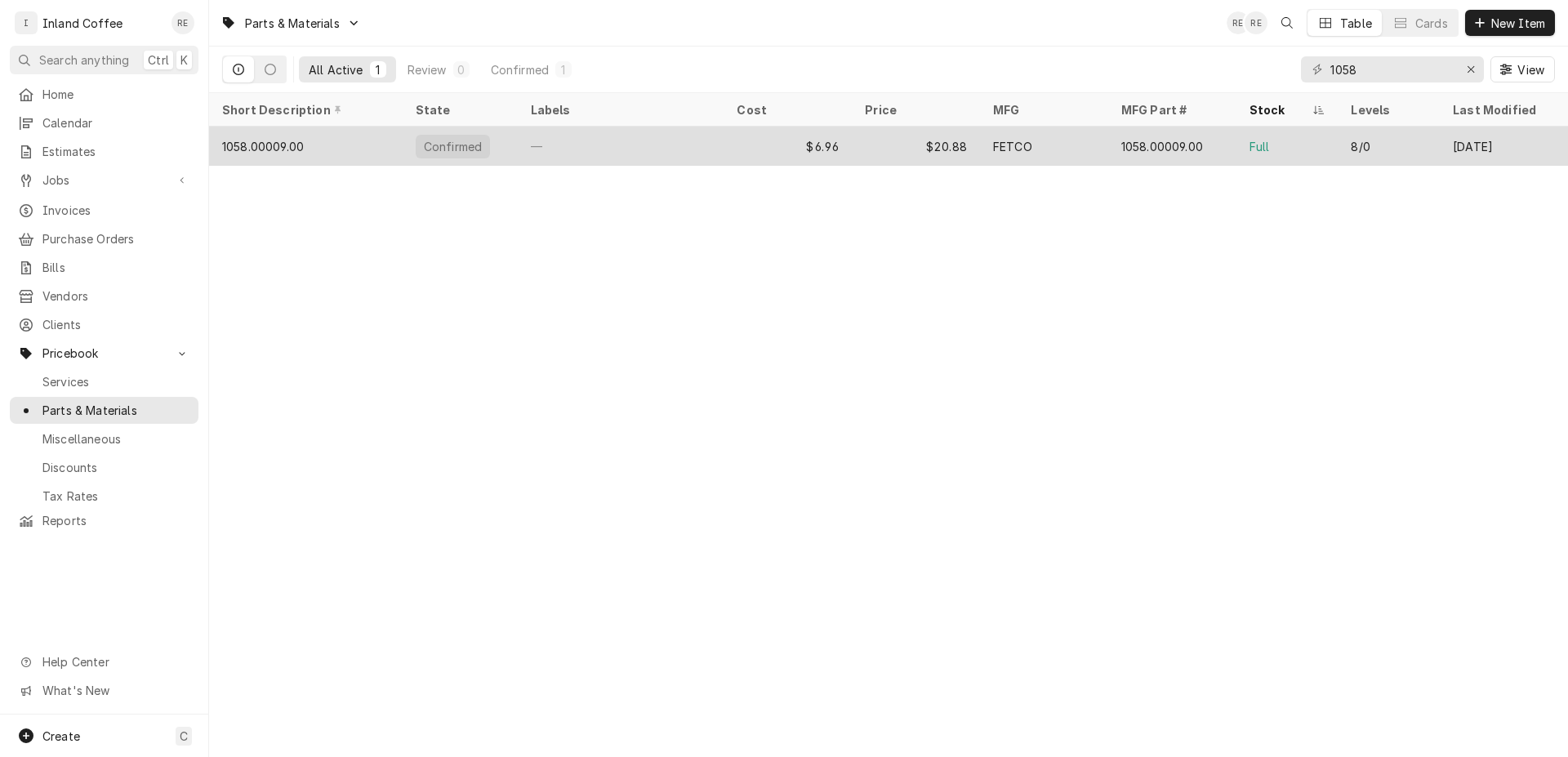
click at [229, 149] on div "1058.00009.00" at bounding box center [263, 146] width 82 height 17
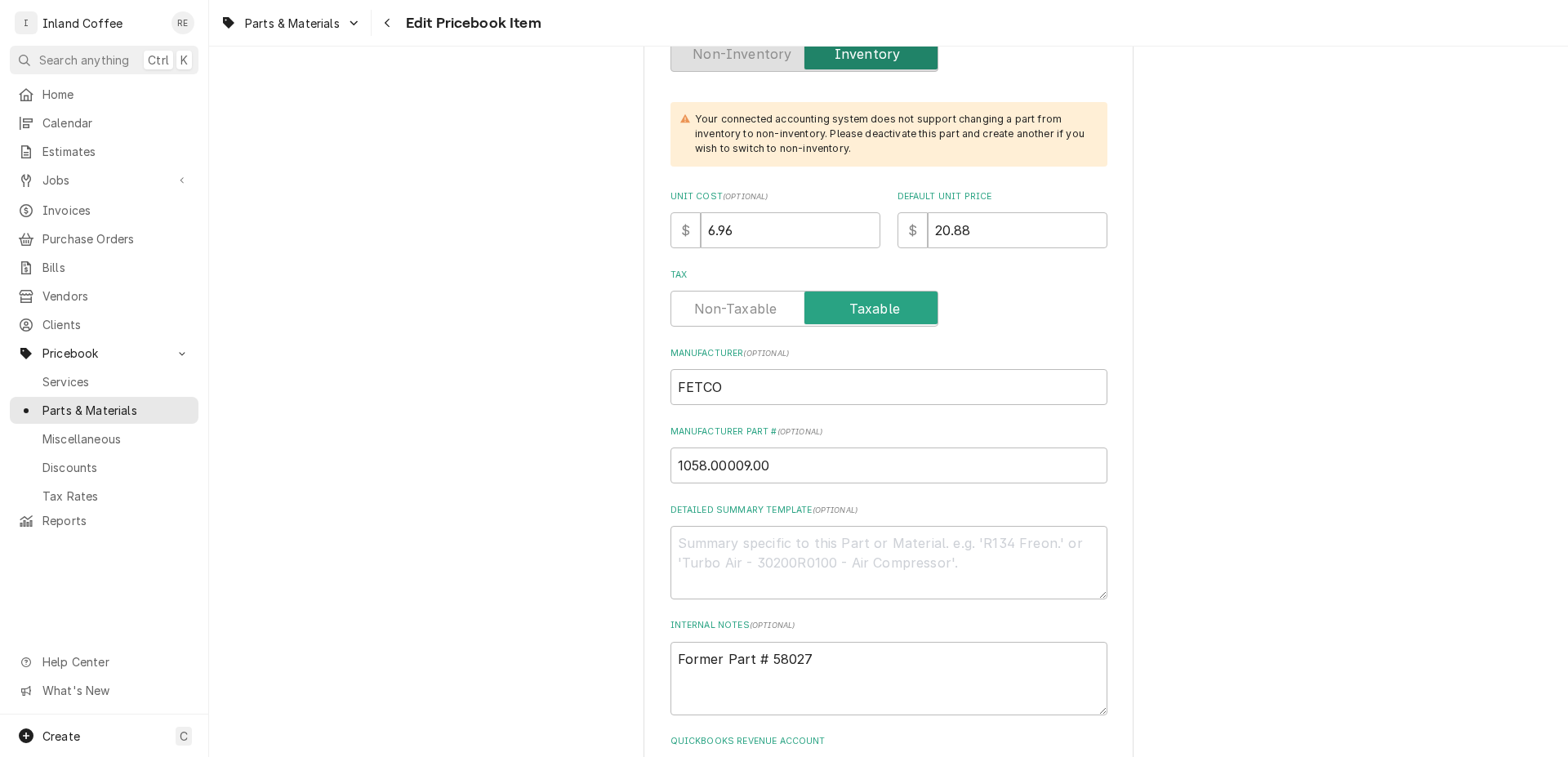
scroll to position [521, 0]
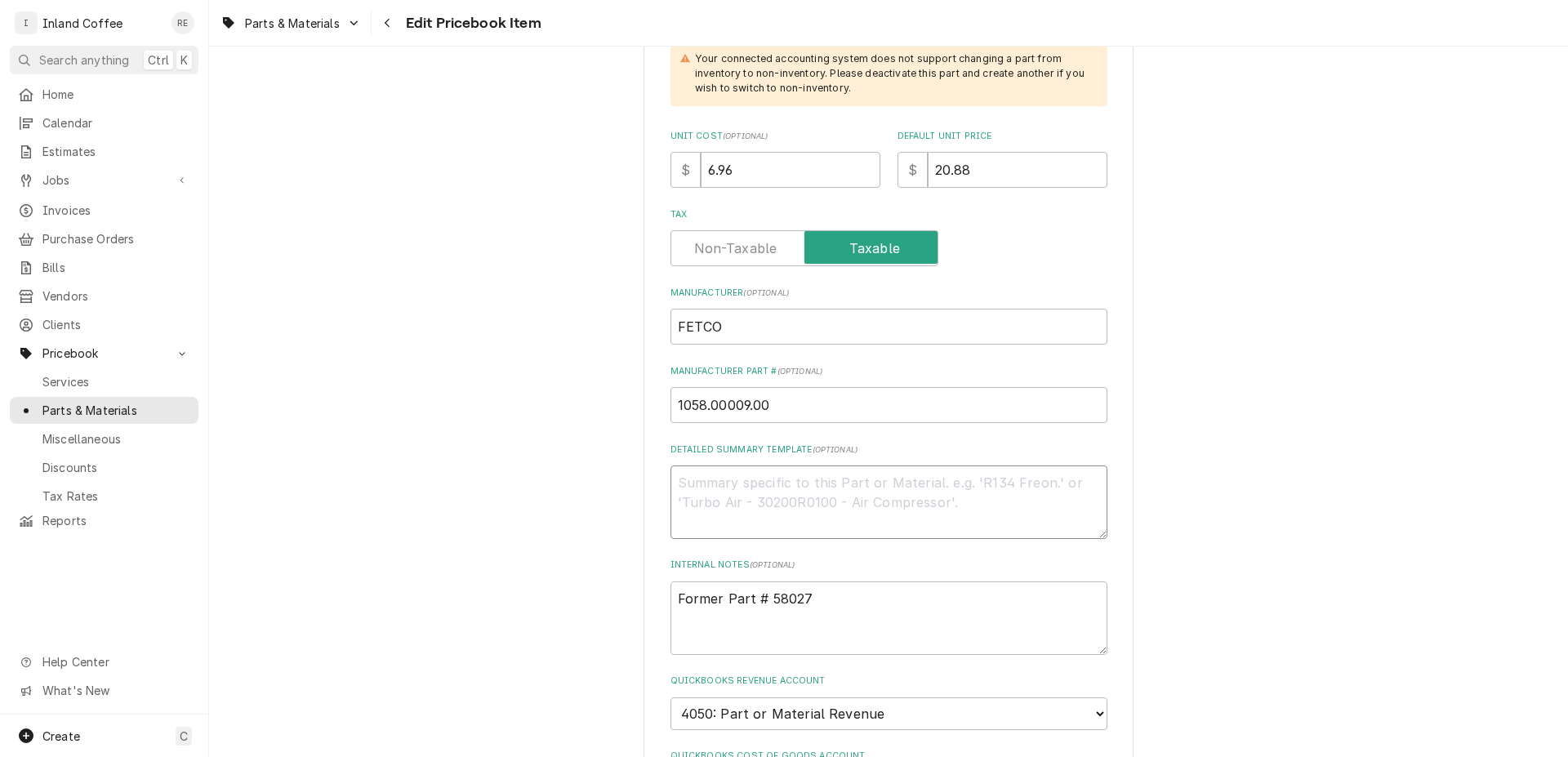
click at [696, 482] on textarea "Detailed Summary Template ( optional )" at bounding box center [888, 502] width 436 height 74
paste textarea "Ready Light Green"
type textarea "x"
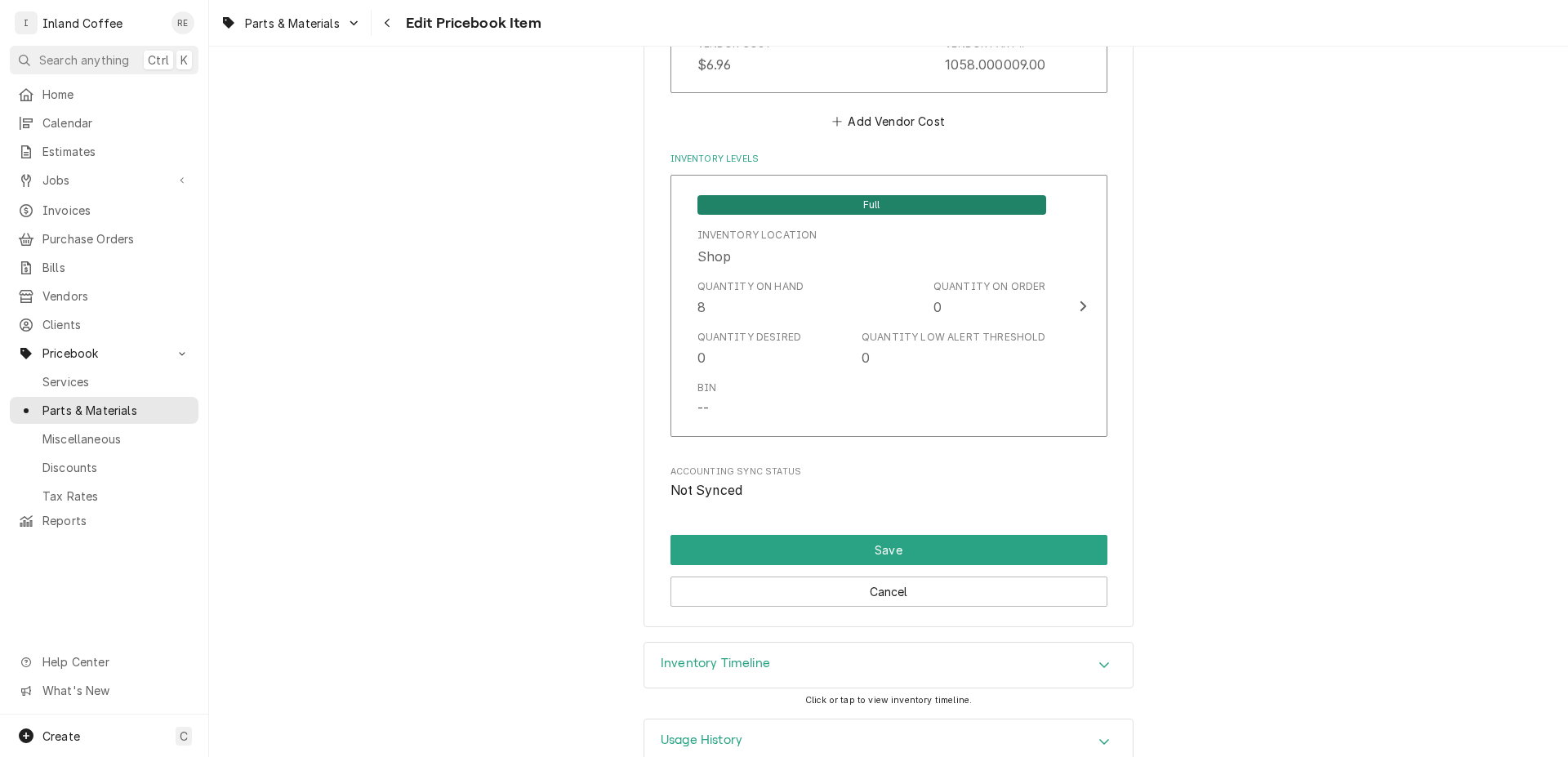
scroll to position [1543, 0]
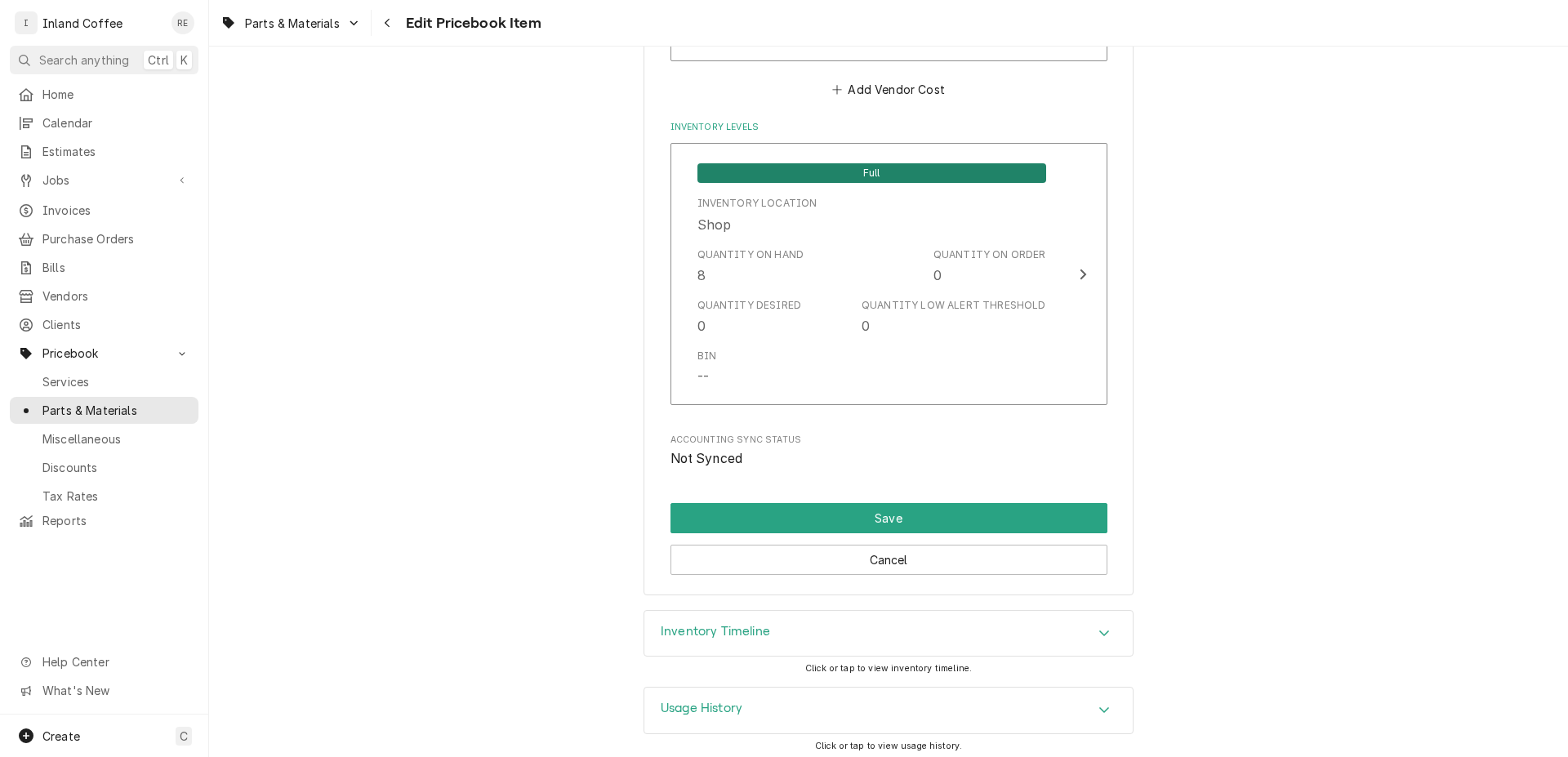
type textarea "Ready Light Green"
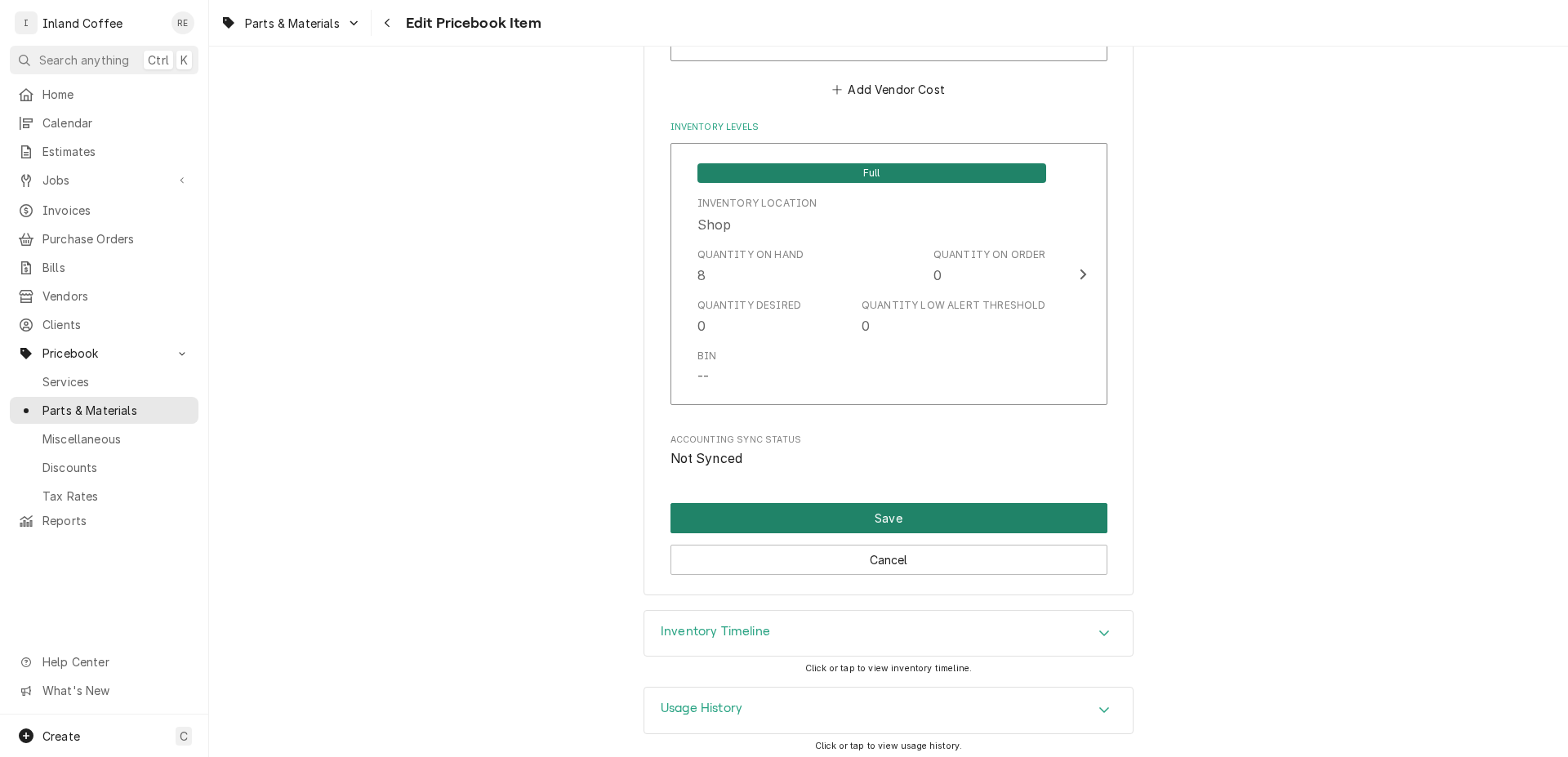
click at [863, 503] on button "Save" at bounding box center [888, 518] width 436 height 30
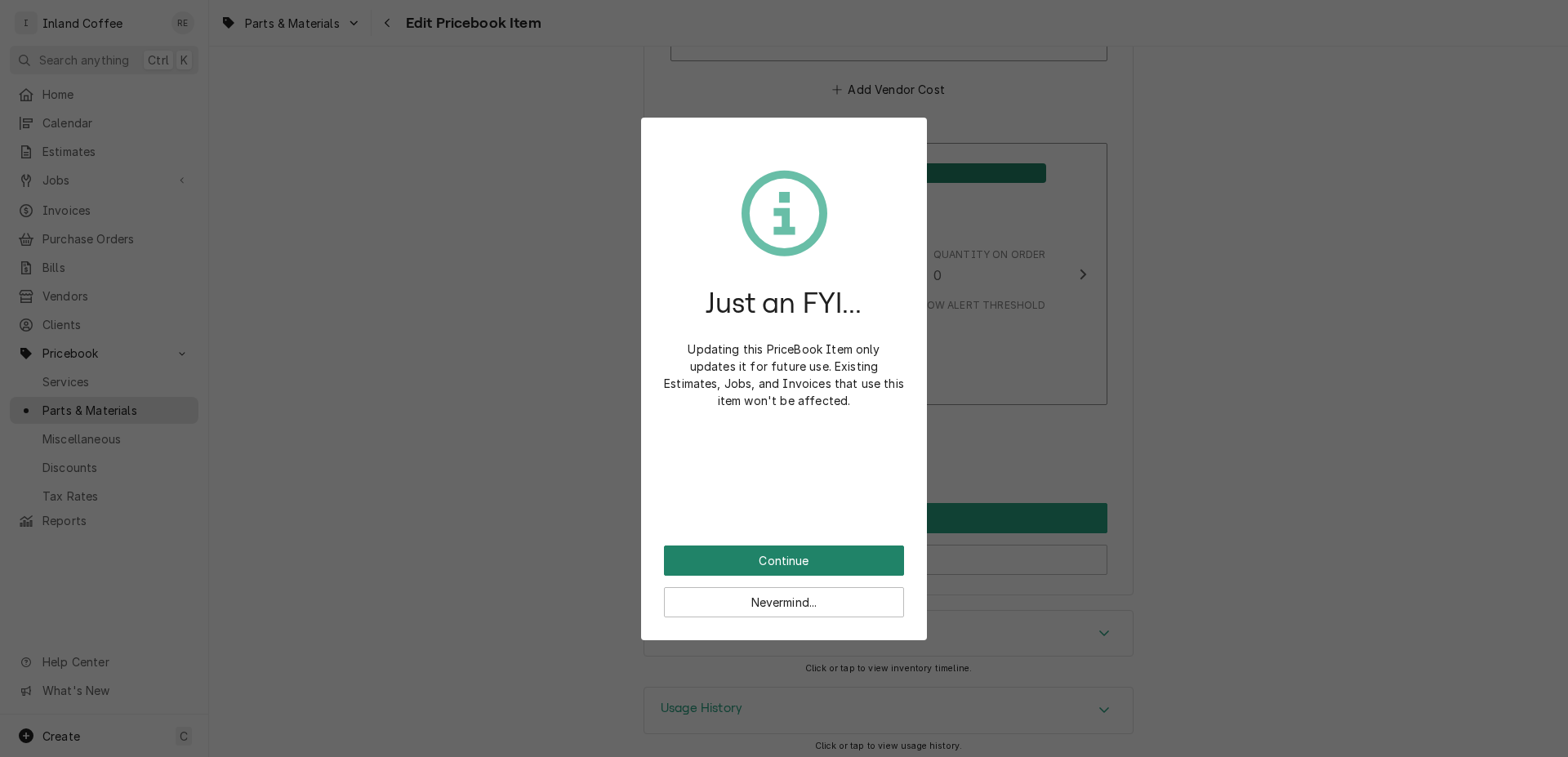
click at [829, 552] on button "Continue" at bounding box center [784, 561] width 240 height 30
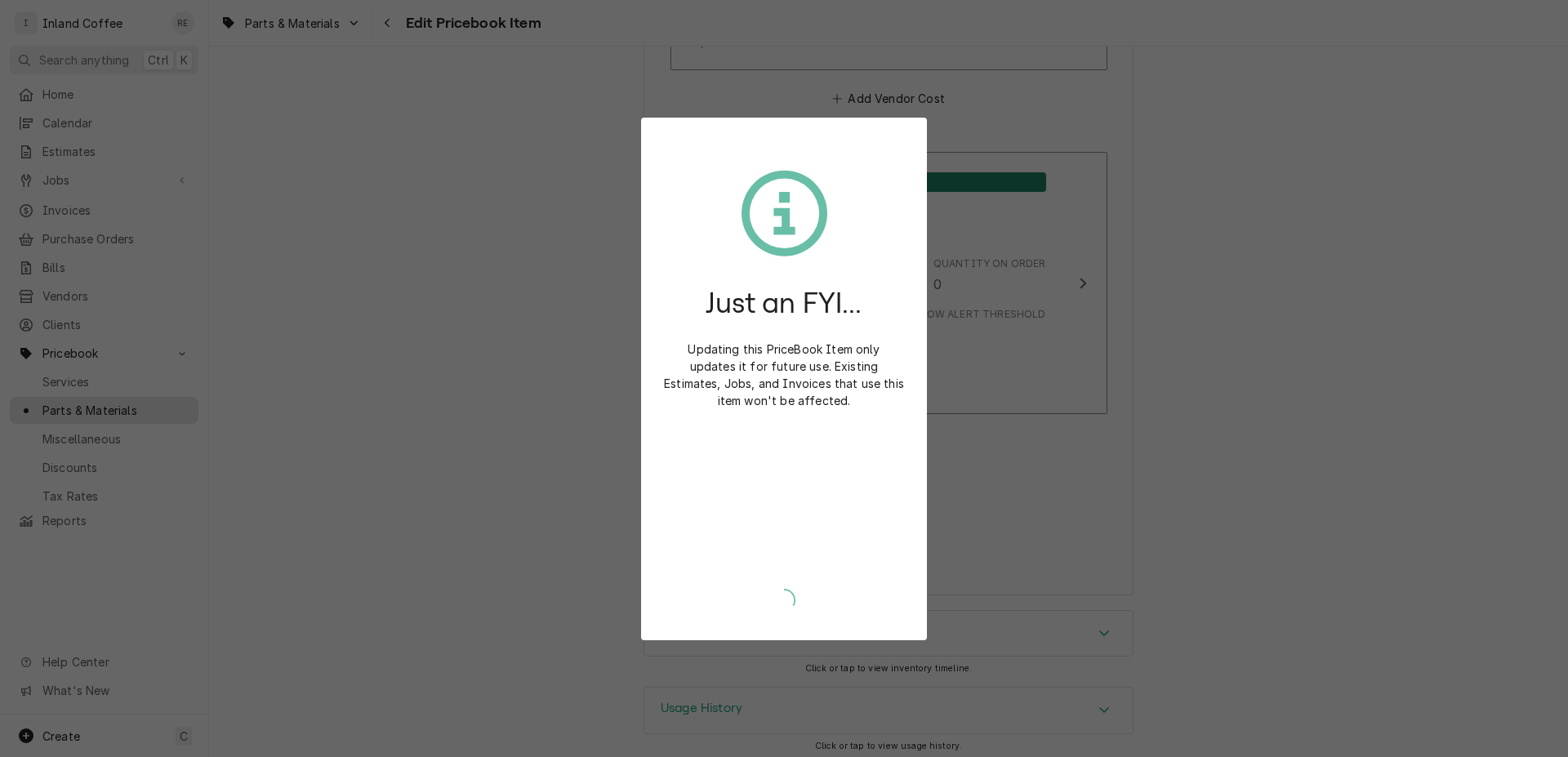
type textarea "x"
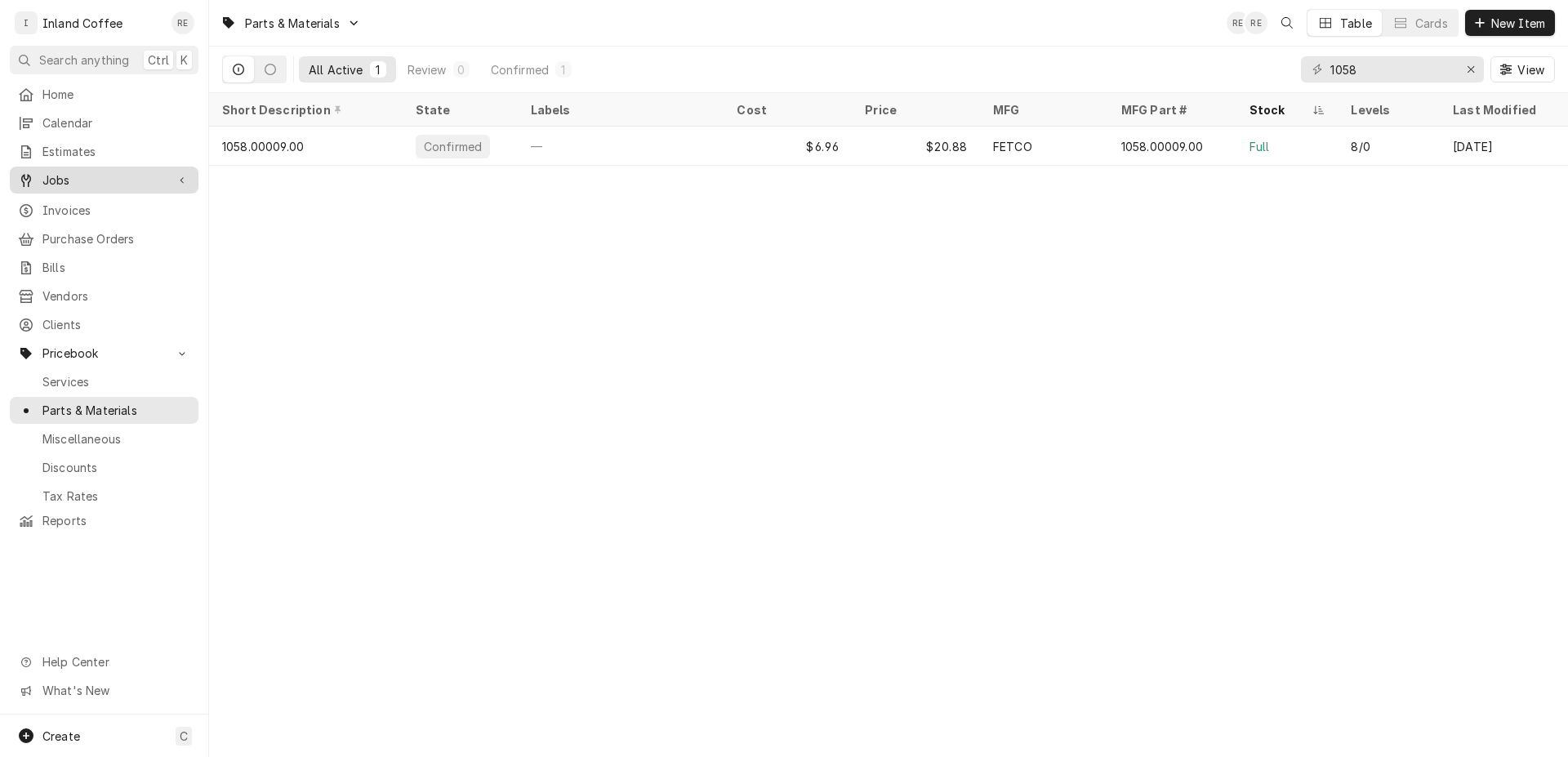
click at [75, 180] on span "Jobs" at bounding box center [104, 180] width 123 height 17
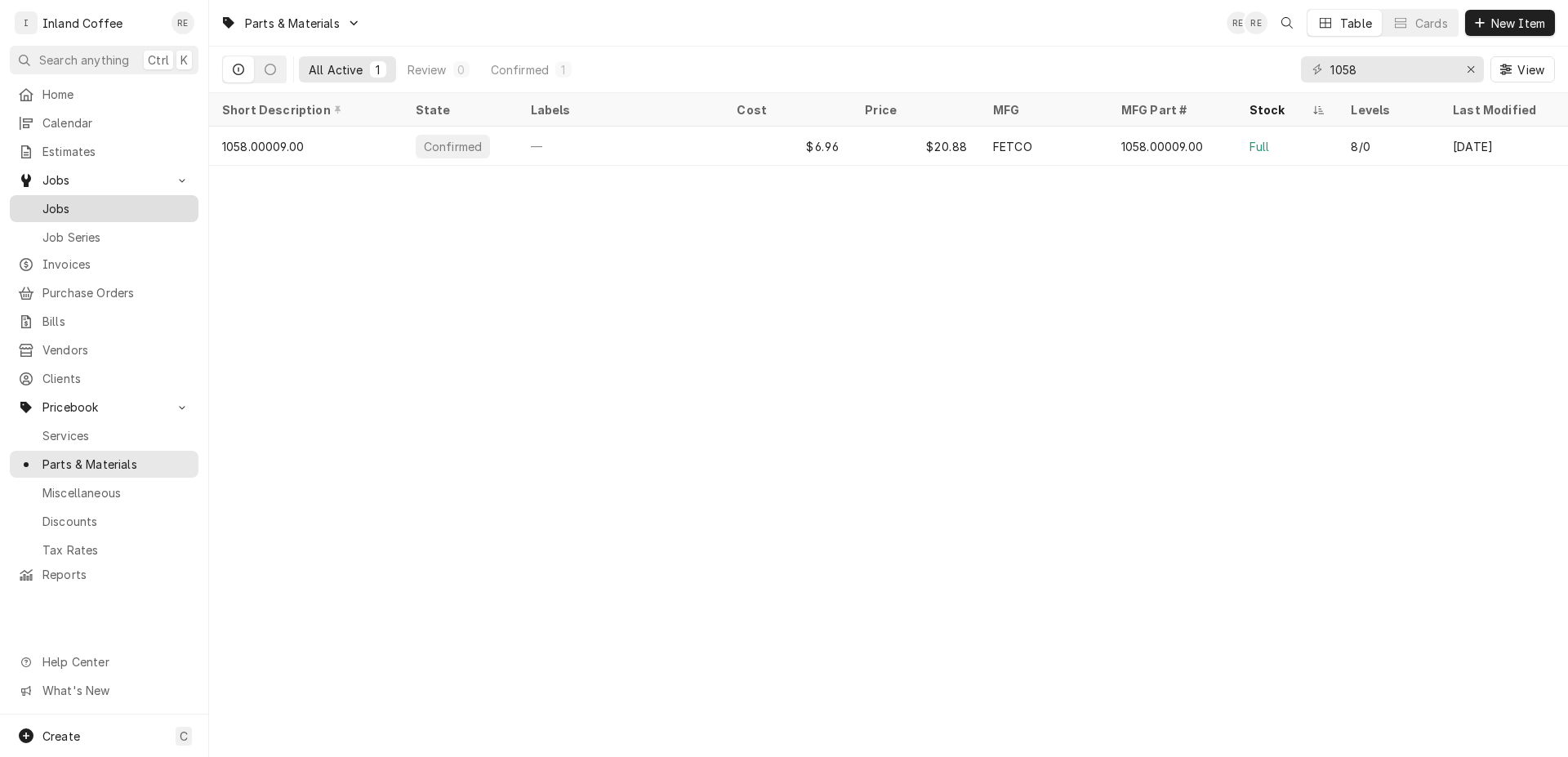
click at [86, 203] on span "Jobs" at bounding box center [116, 209] width 148 height 17
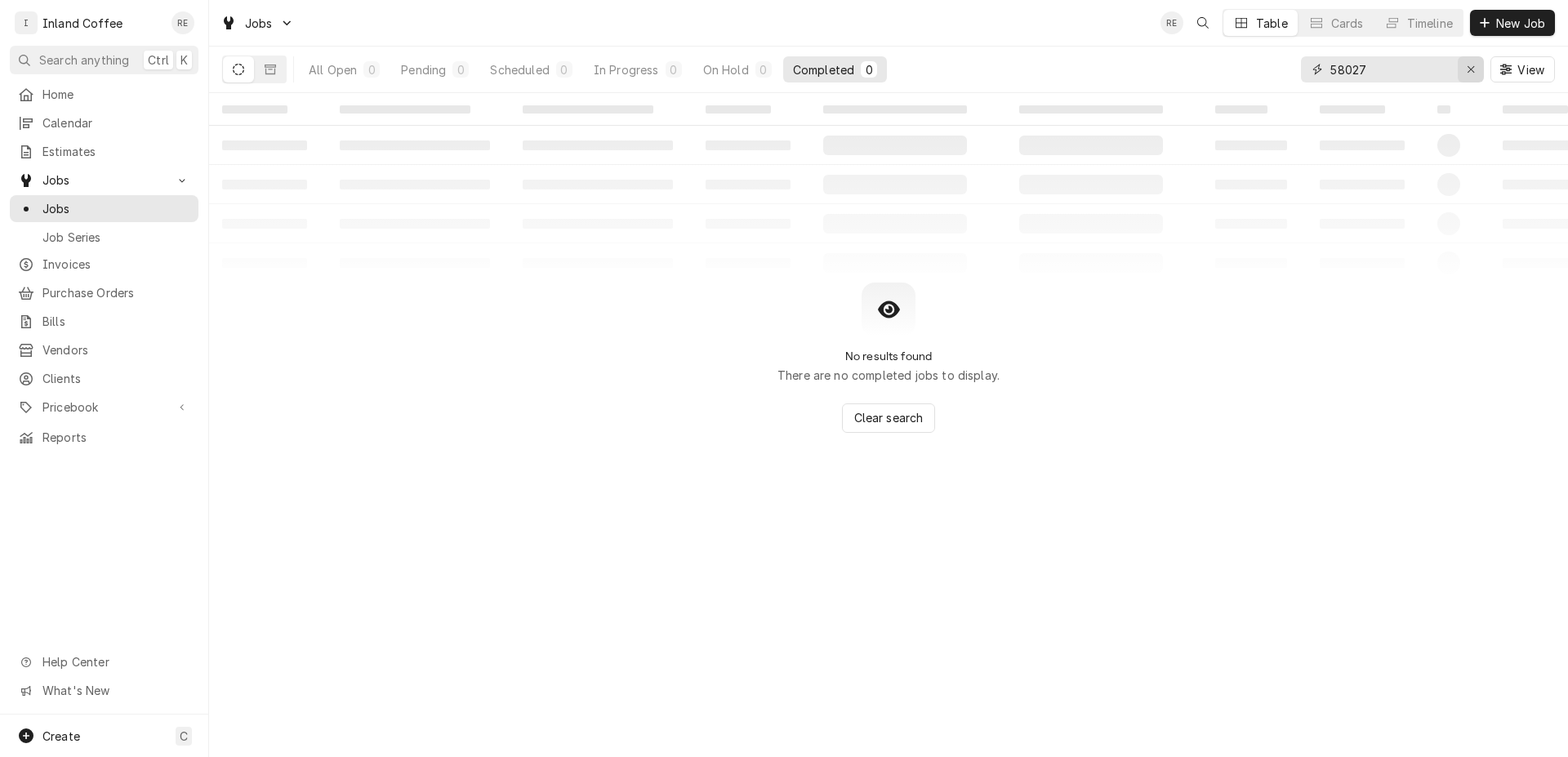
click at [1462, 65] on div "Erase input" at bounding box center [1470, 70] width 17 height 17
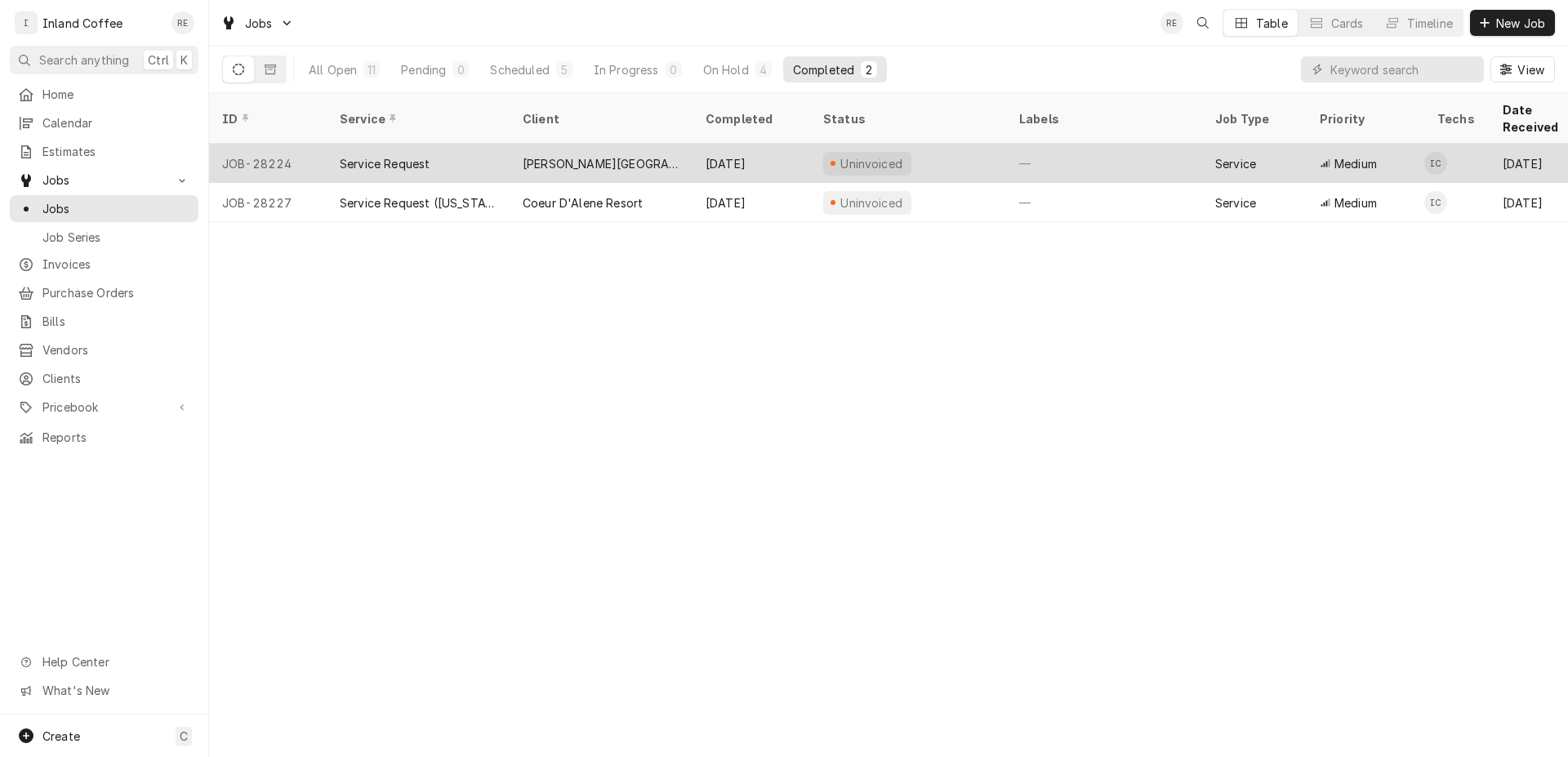
click at [594, 155] on div "[PERSON_NAME][GEOGRAPHIC_DATA]" at bounding box center [601, 164] width 156 height 17
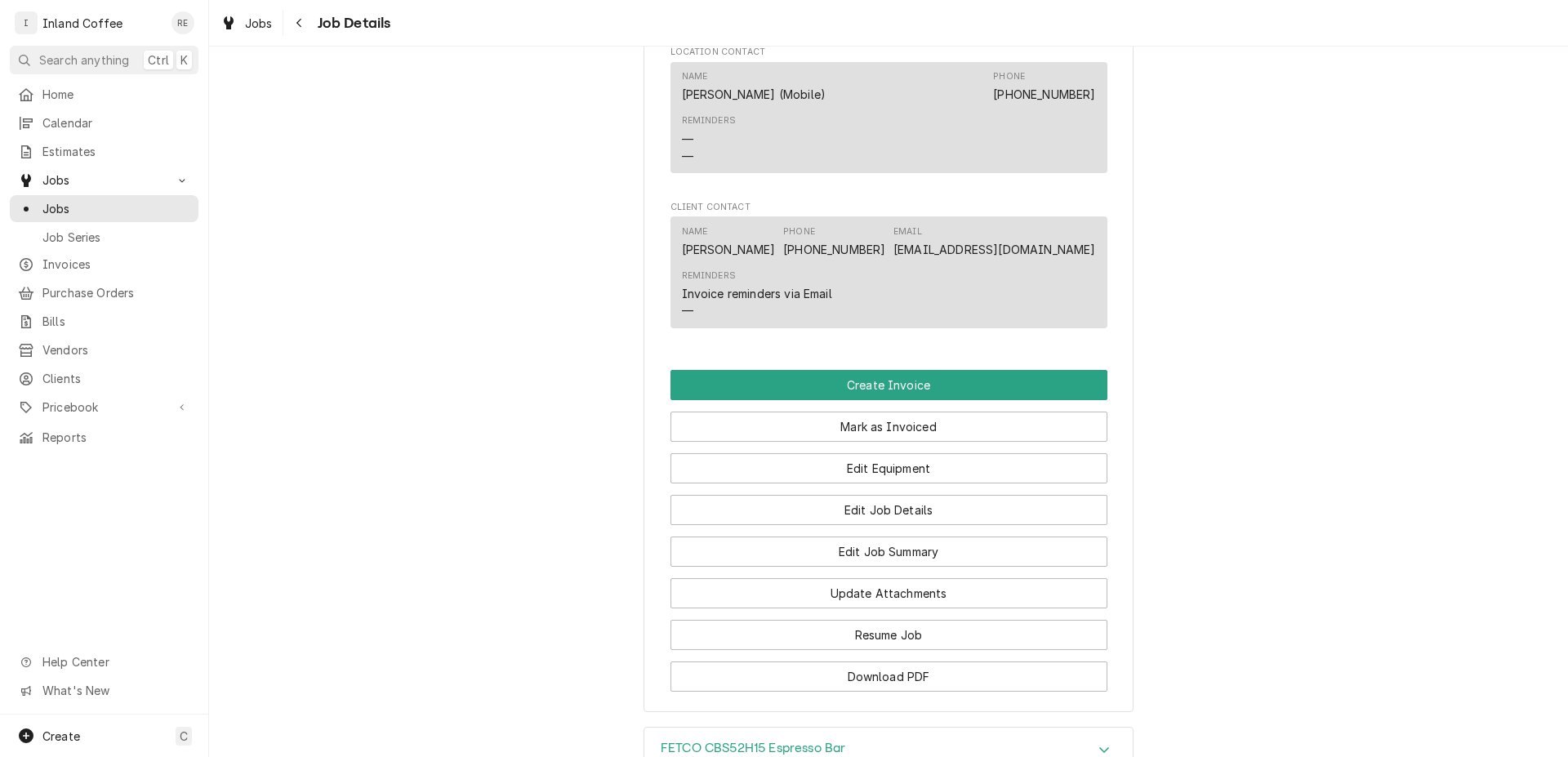
scroll to position [1116, 0]
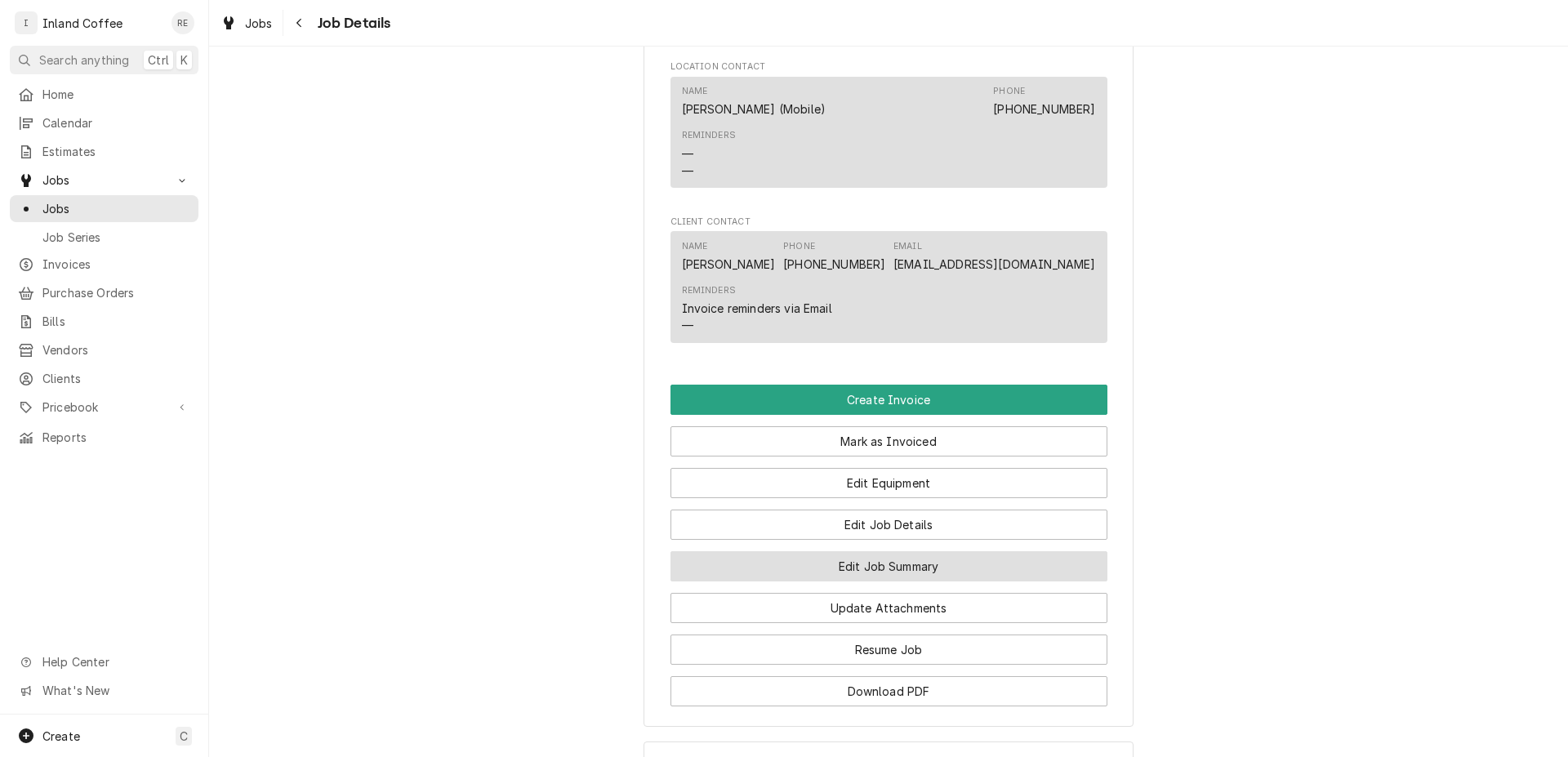
click at [909, 570] on button "Edit Job Summary" at bounding box center [888, 566] width 436 height 30
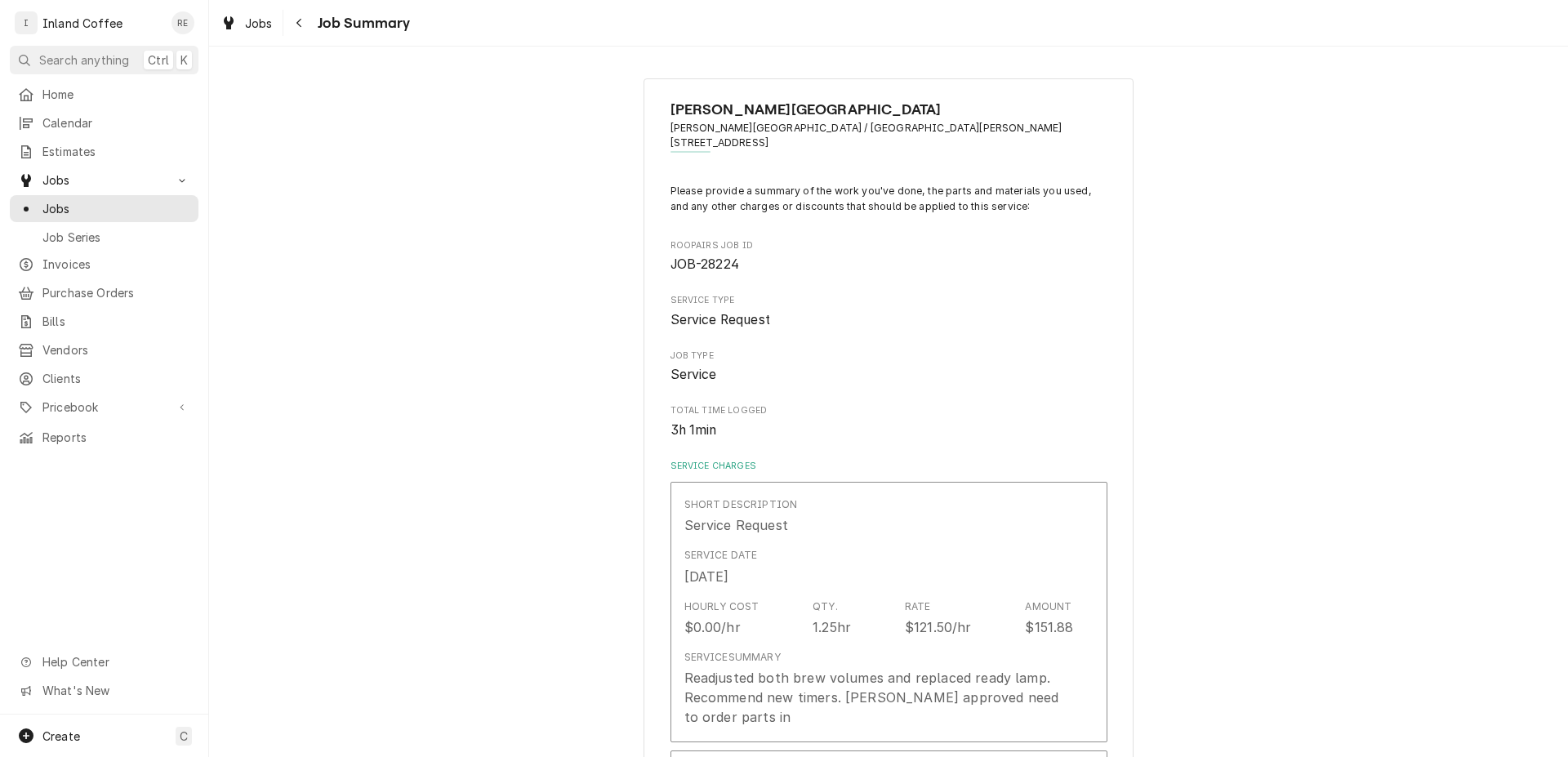
type textarea "x"
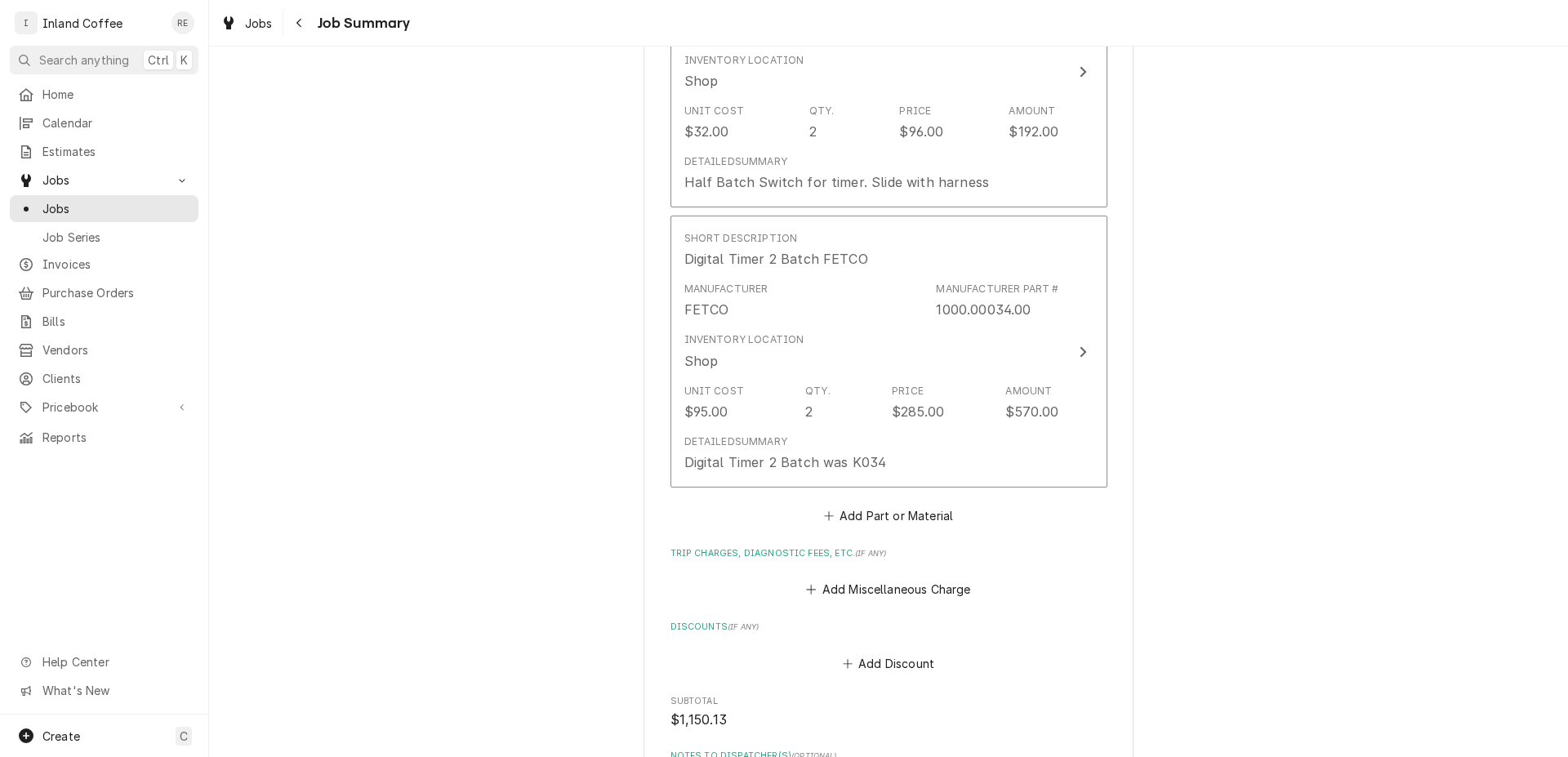
scroll to position [1203, 0]
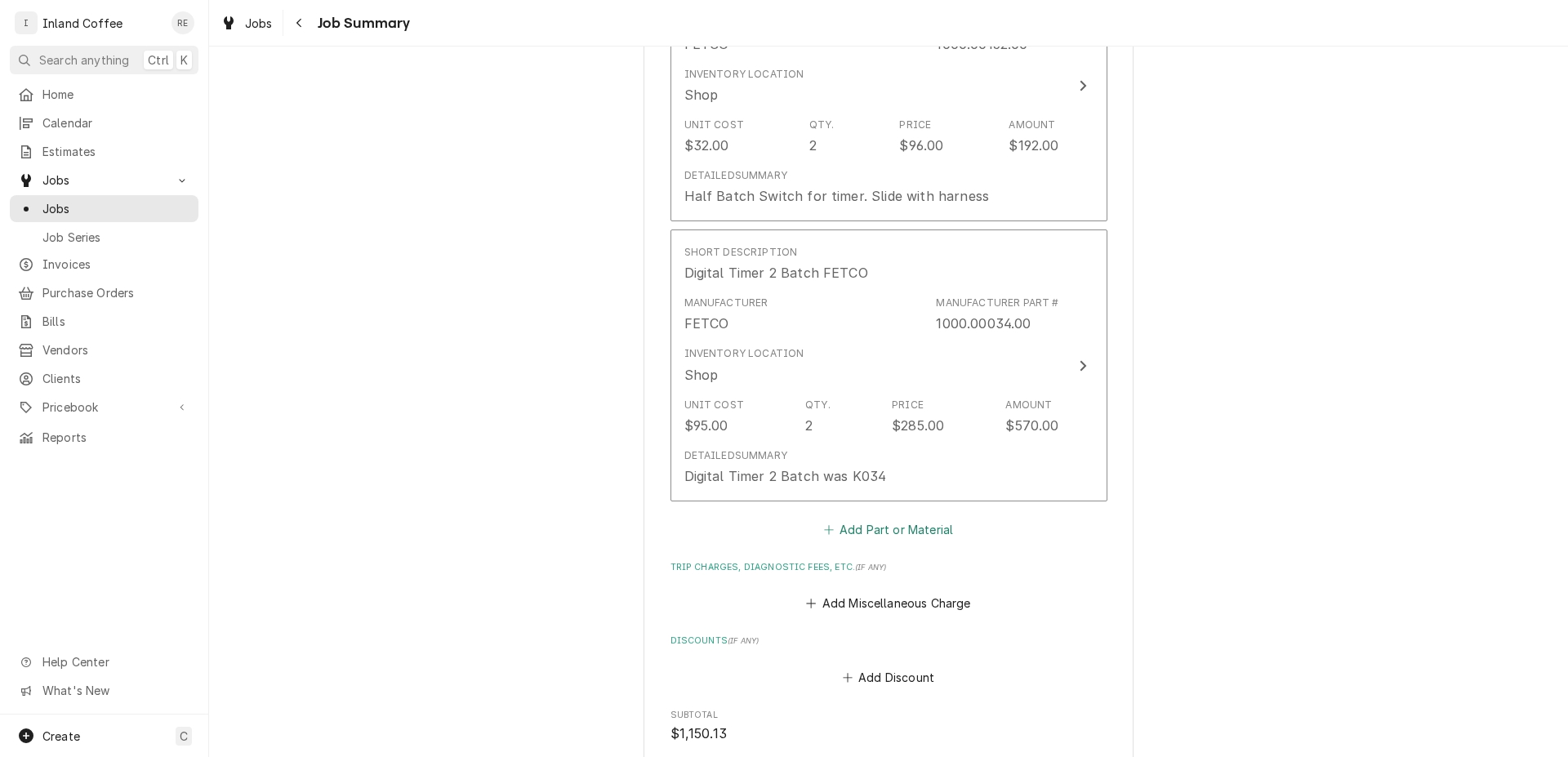
click at [888, 533] on button "Add Part or Material" at bounding box center [888, 530] width 135 height 23
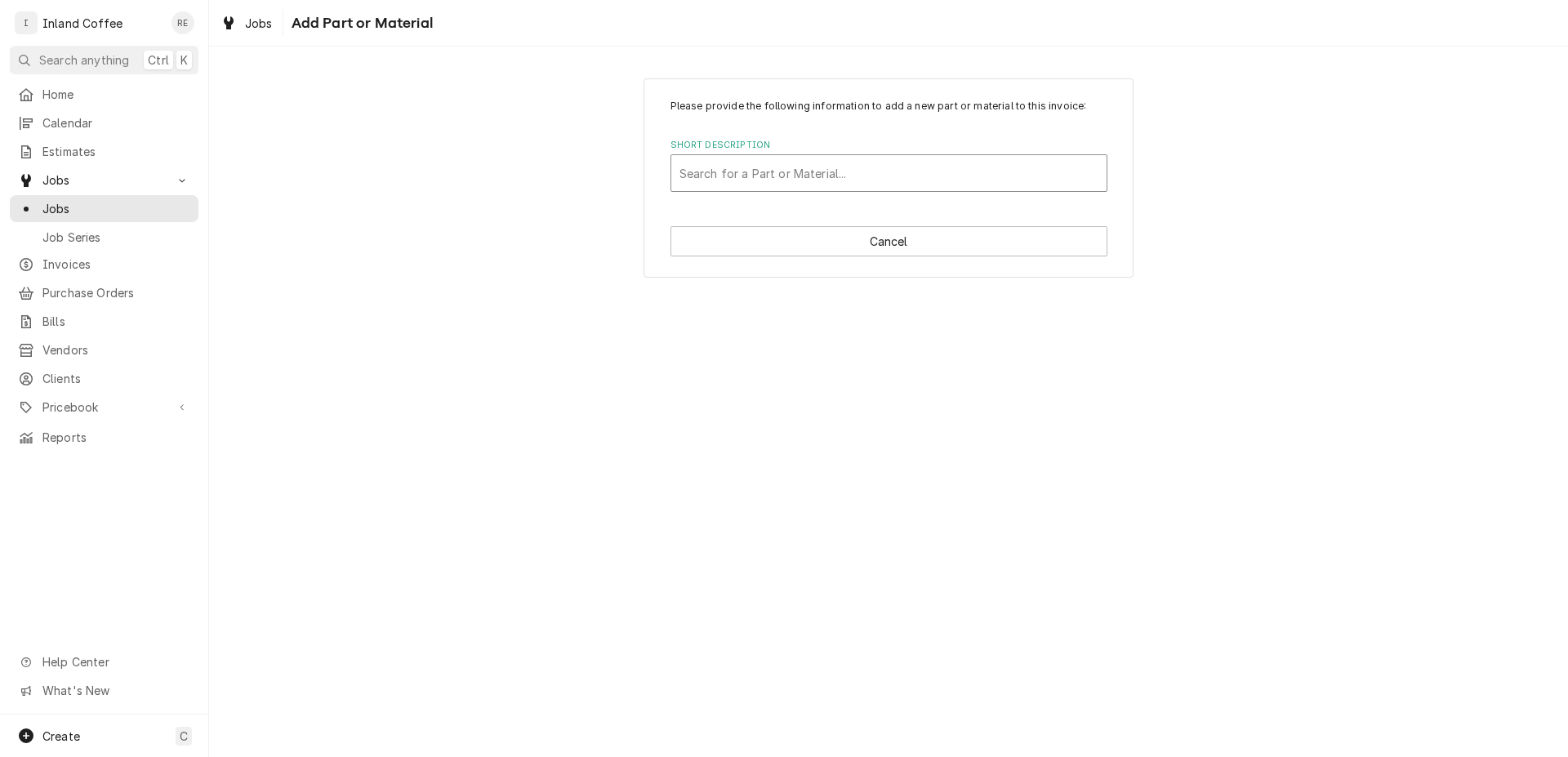
click at [697, 170] on div "Short Description" at bounding box center [889, 173] width 419 height 30
type input "1058.00009.00"
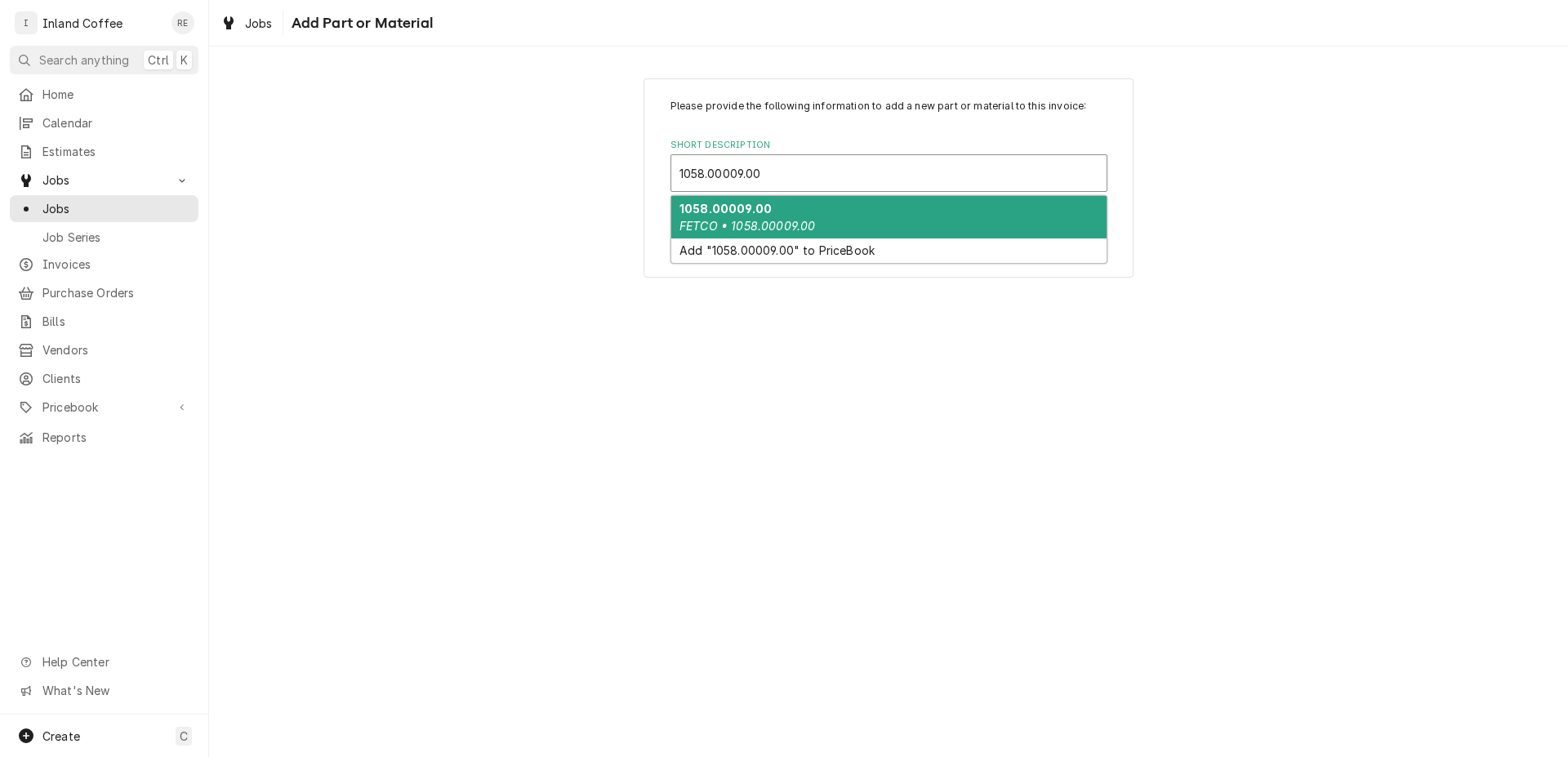
click at [730, 216] on div "1058.00009.00 FETCO • 1058.00009.00" at bounding box center [889, 218] width 436 height 43
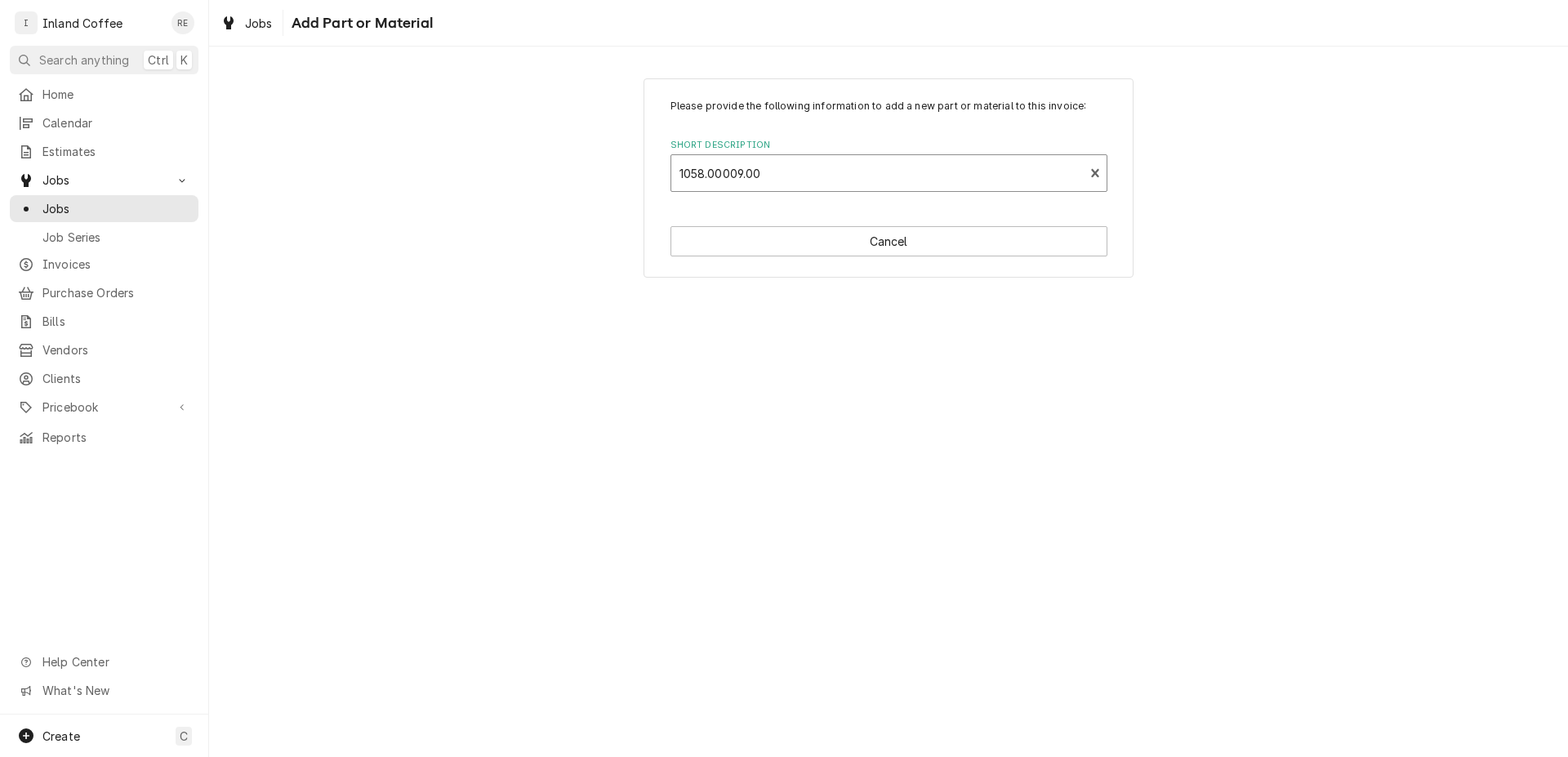
type textarea "x"
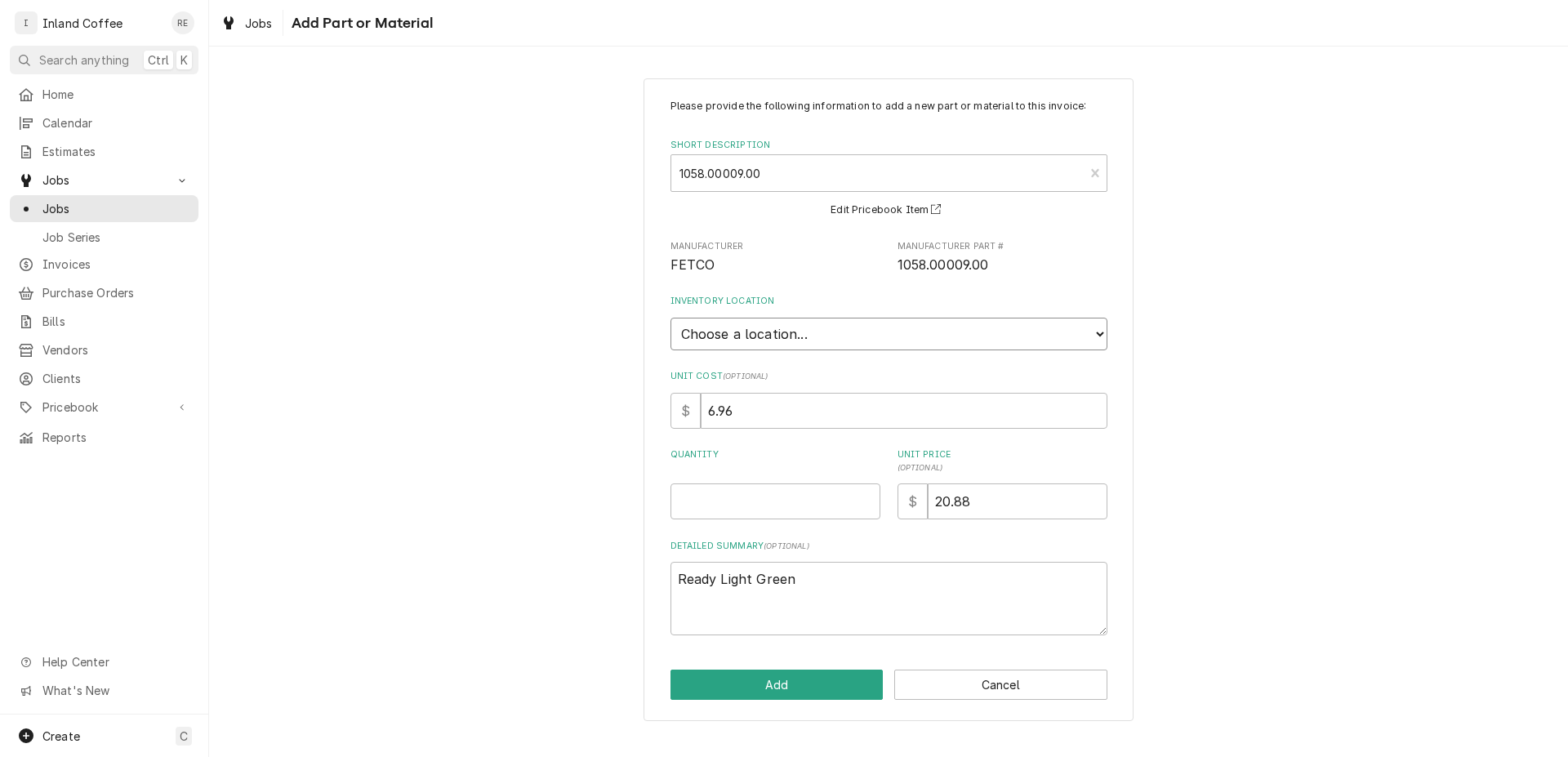
click at [670, 318] on select "Choose a location... Shop" at bounding box center [888, 333] width 436 height 33
select select "373"
click option "Shop" at bounding box center [0, 0] width 0 height 0
type textarea "x"
click at [780, 501] on input "Quantity" at bounding box center [774, 501] width 209 height 36
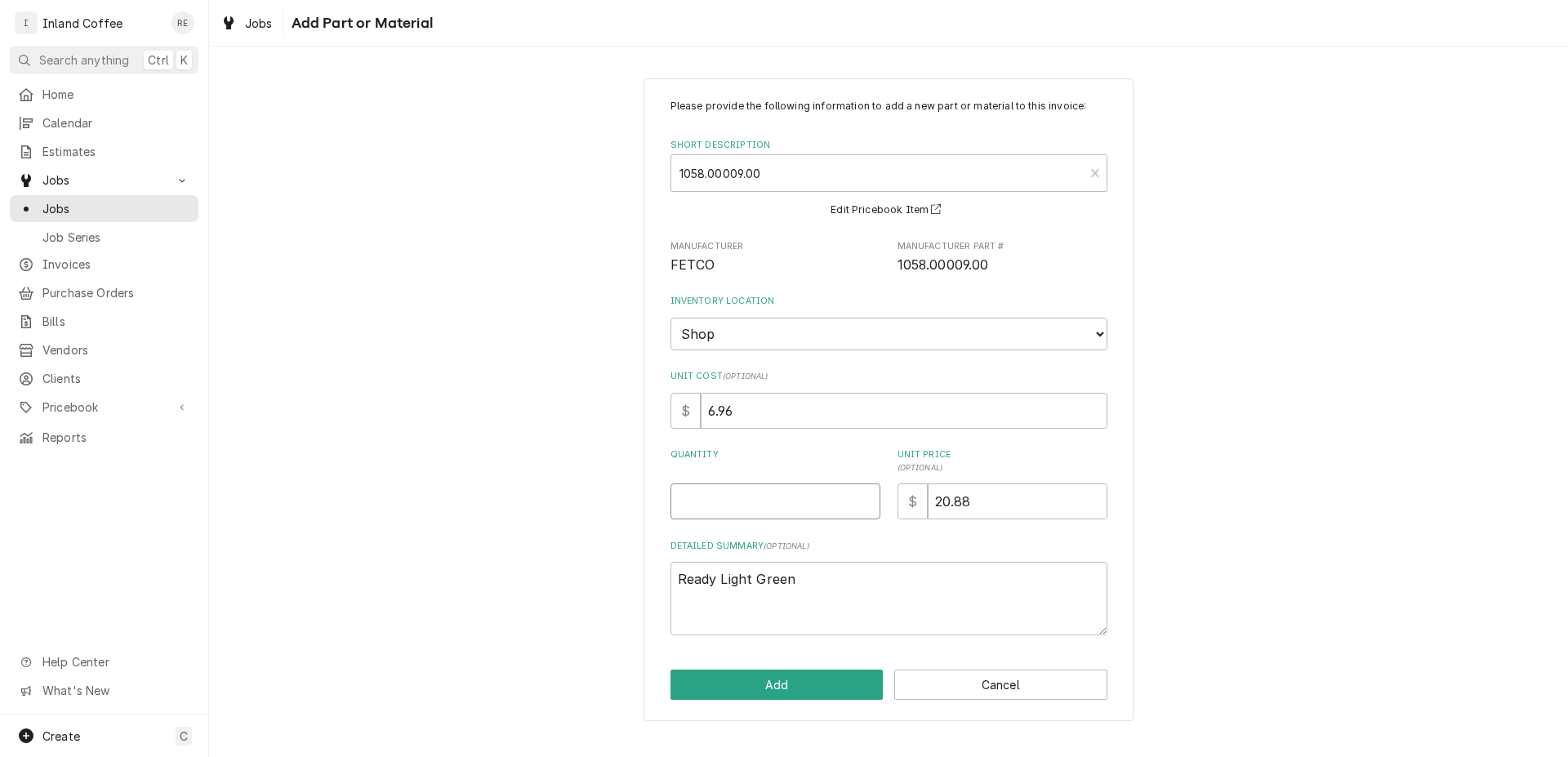
type input "1"
type textarea "x"
type input "1"
click at [776, 715] on div "Please provide the following information to add a new part or material to this …" at bounding box center [888, 399] width 489 height 643
click at [776, 683] on button "Add" at bounding box center [776, 684] width 213 height 30
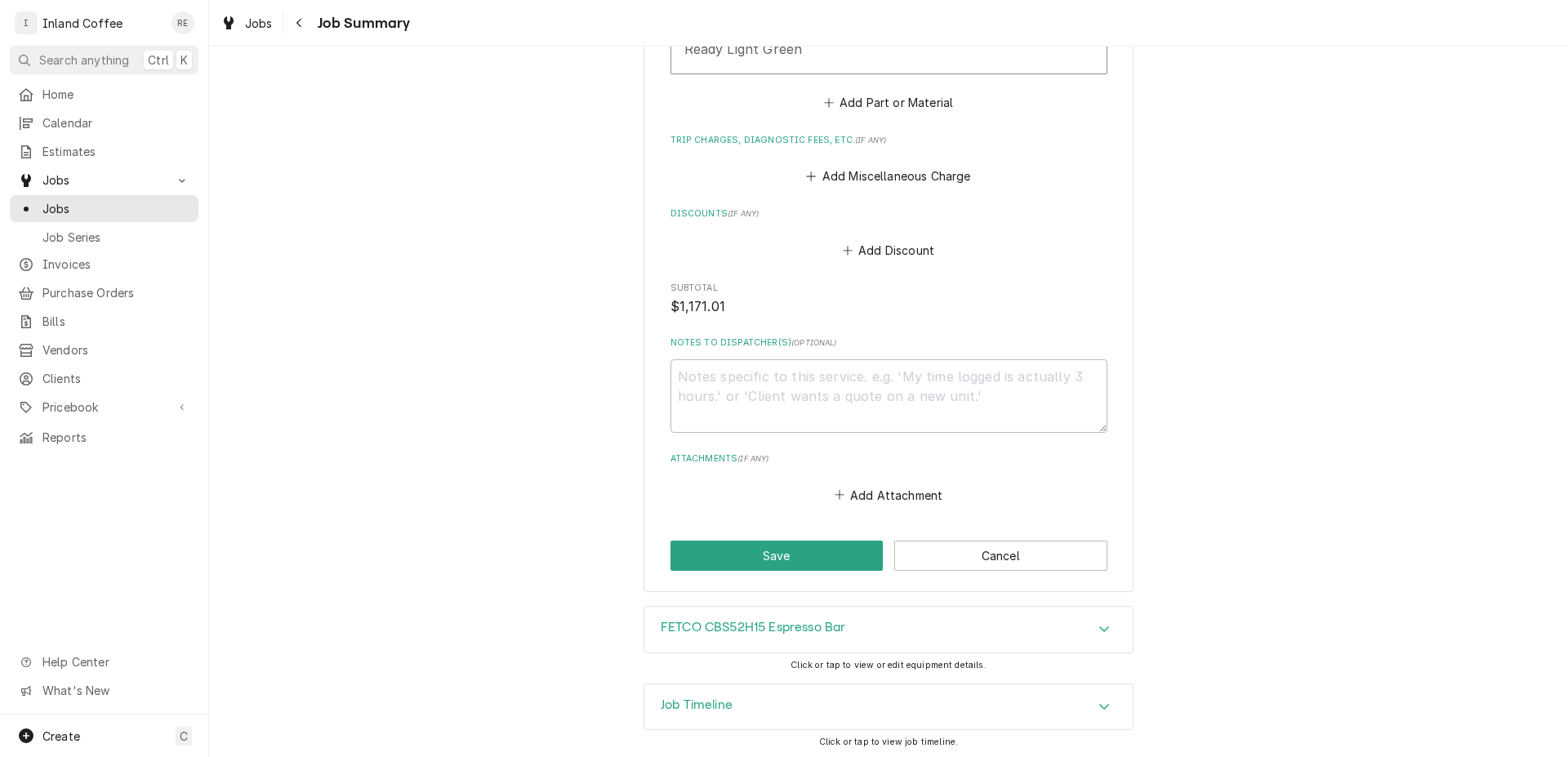
scroll to position [1913, 0]
click at [743, 552] on button "Save" at bounding box center [776, 552] width 213 height 30
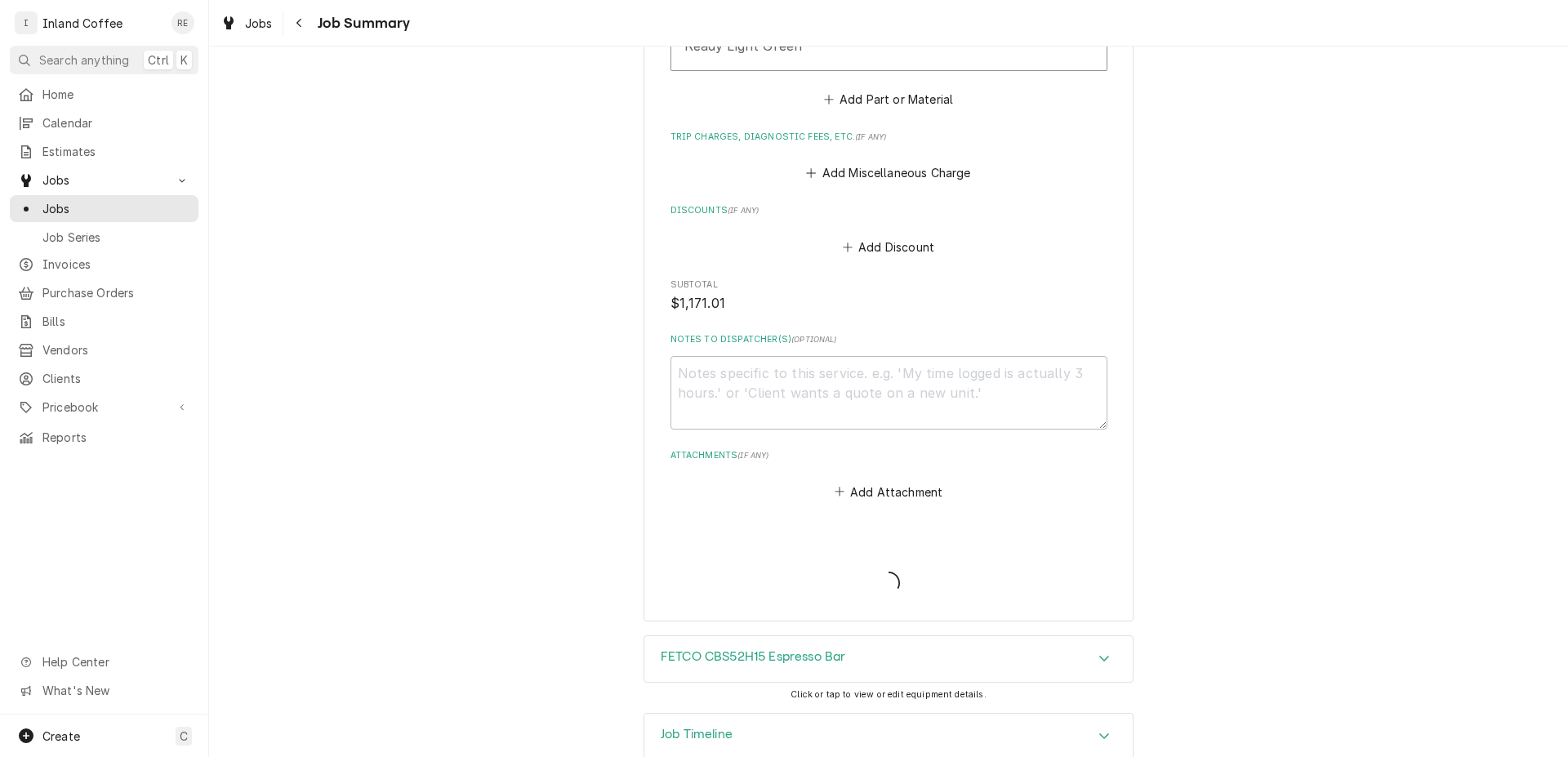
type textarea "x"
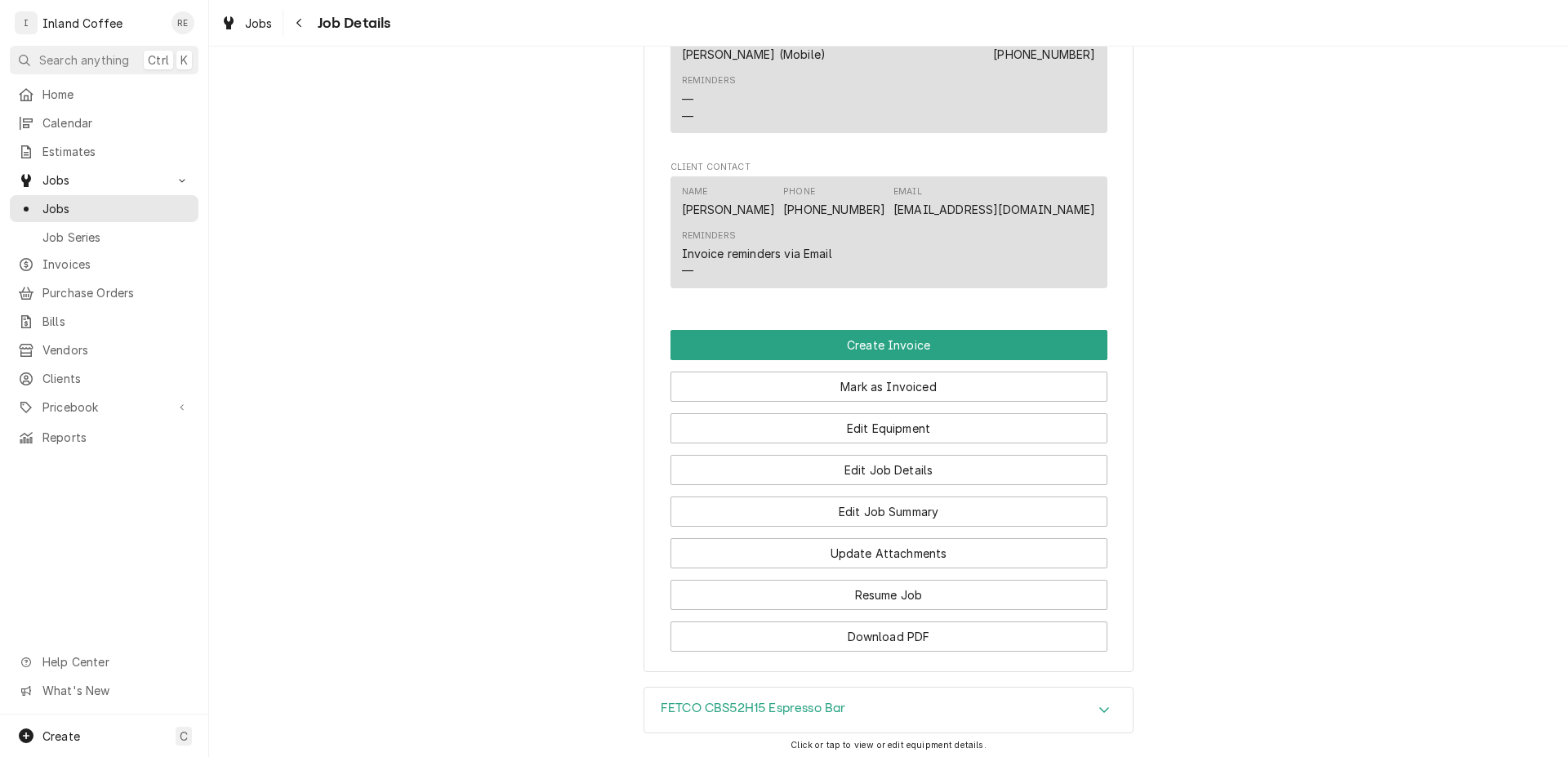
scroll to position [1298, 0]
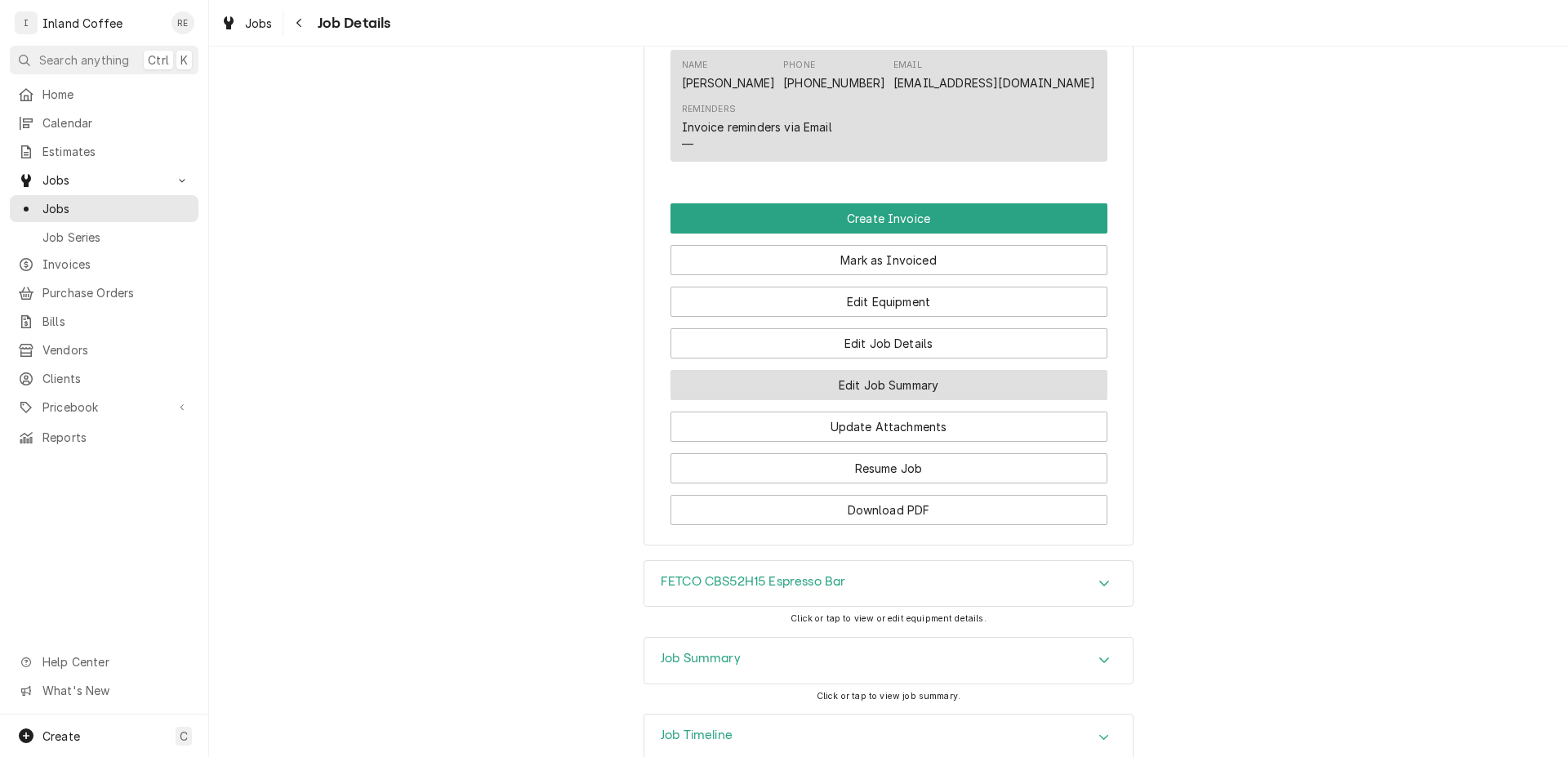
click at [943, 394] on button "Edit Job Summary" at bounding box center [888, 385] width 436 height 30
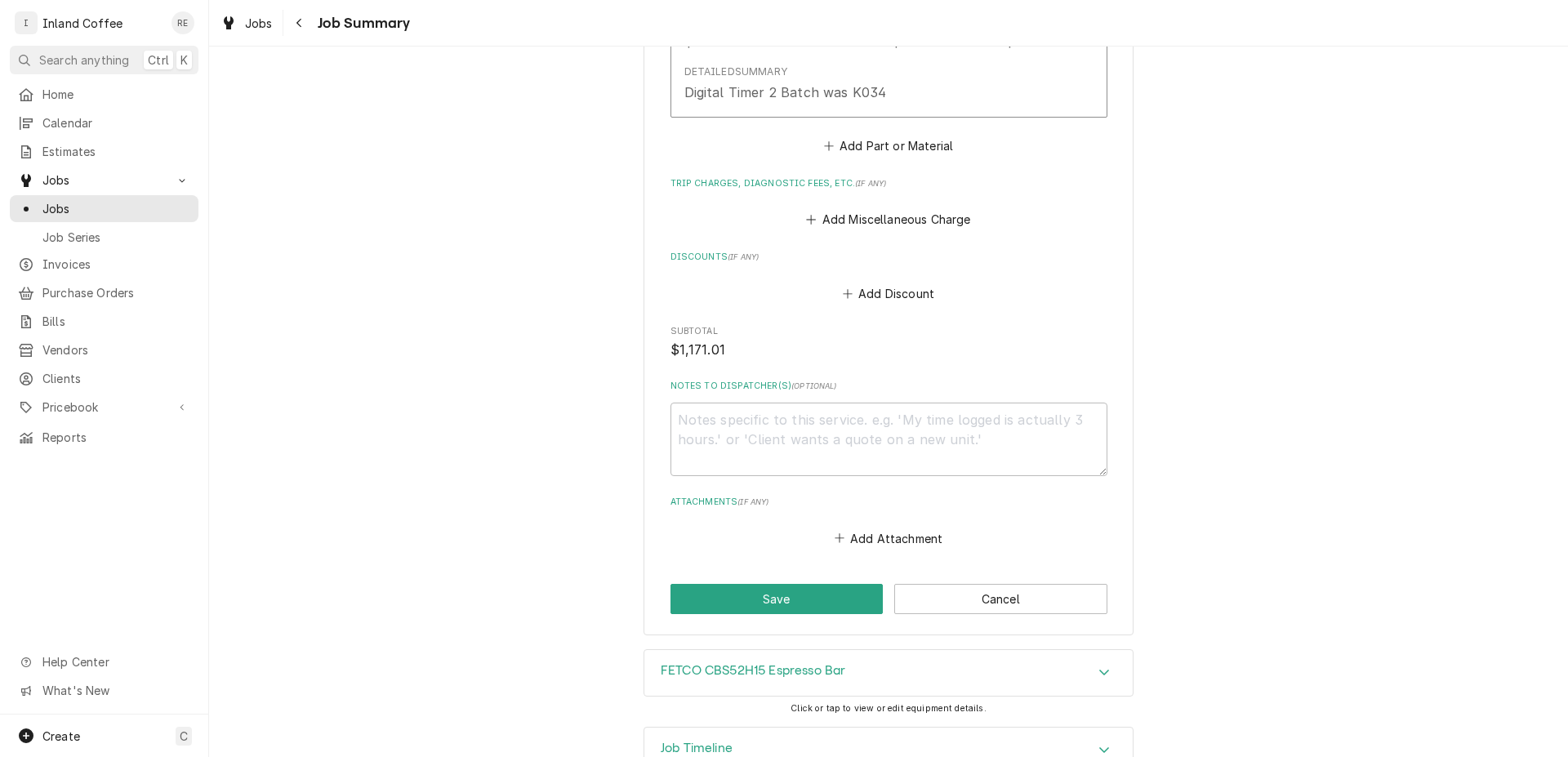
scroll to position [1913, 0]
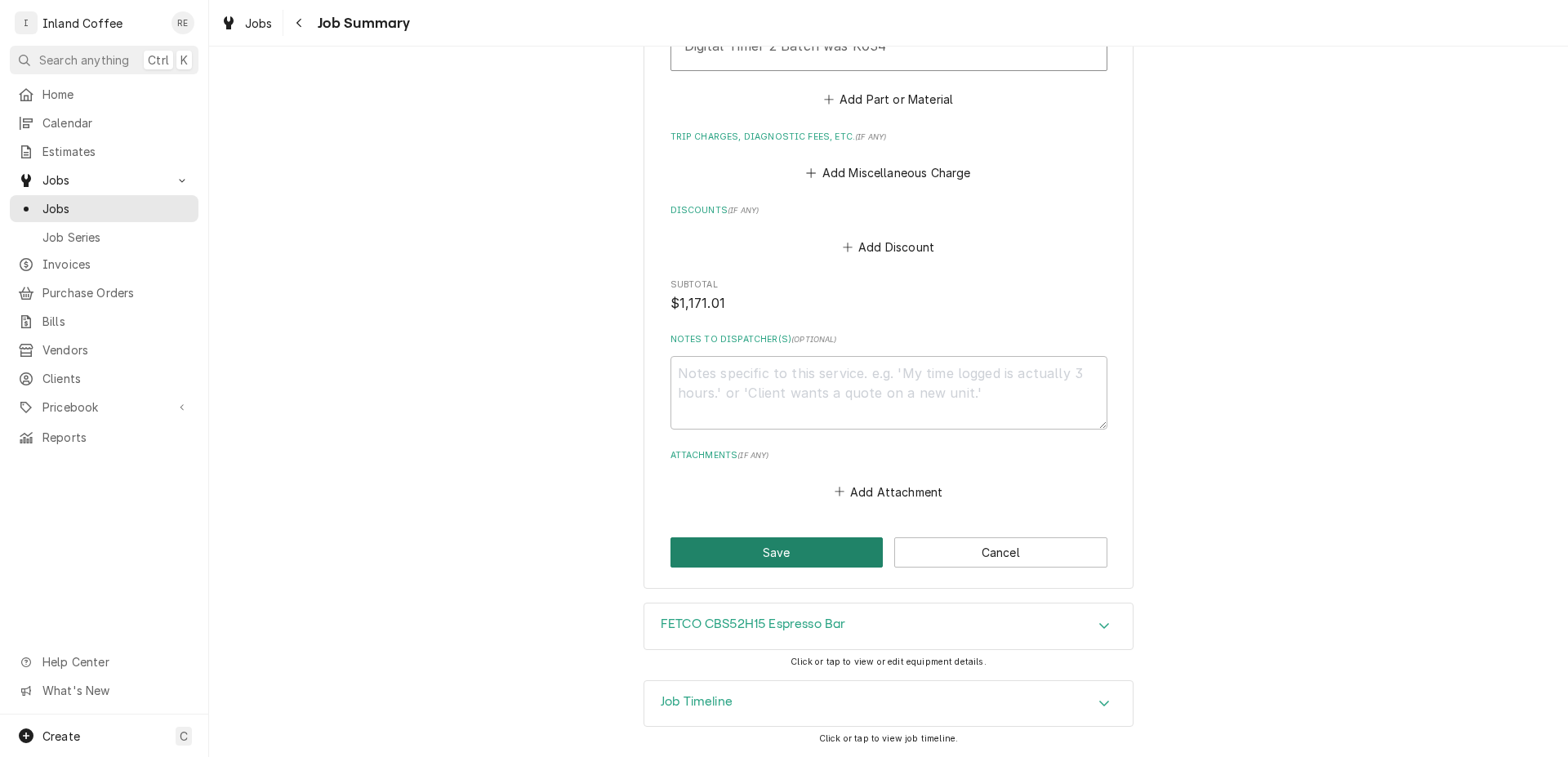
click at [748, 549] on button "Save" at bounding box center [776, 552] width 213 height 30
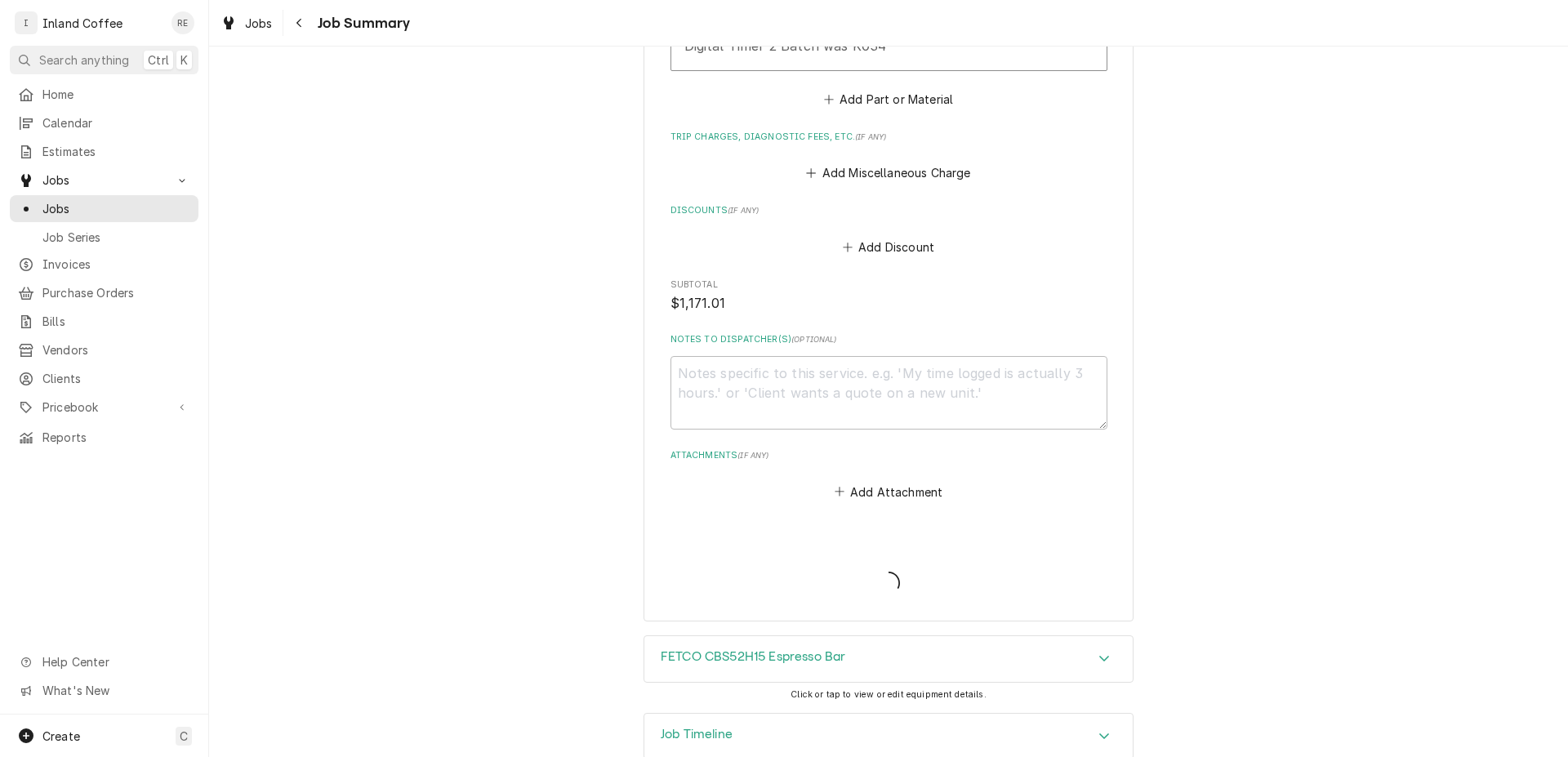
type textarea "x"
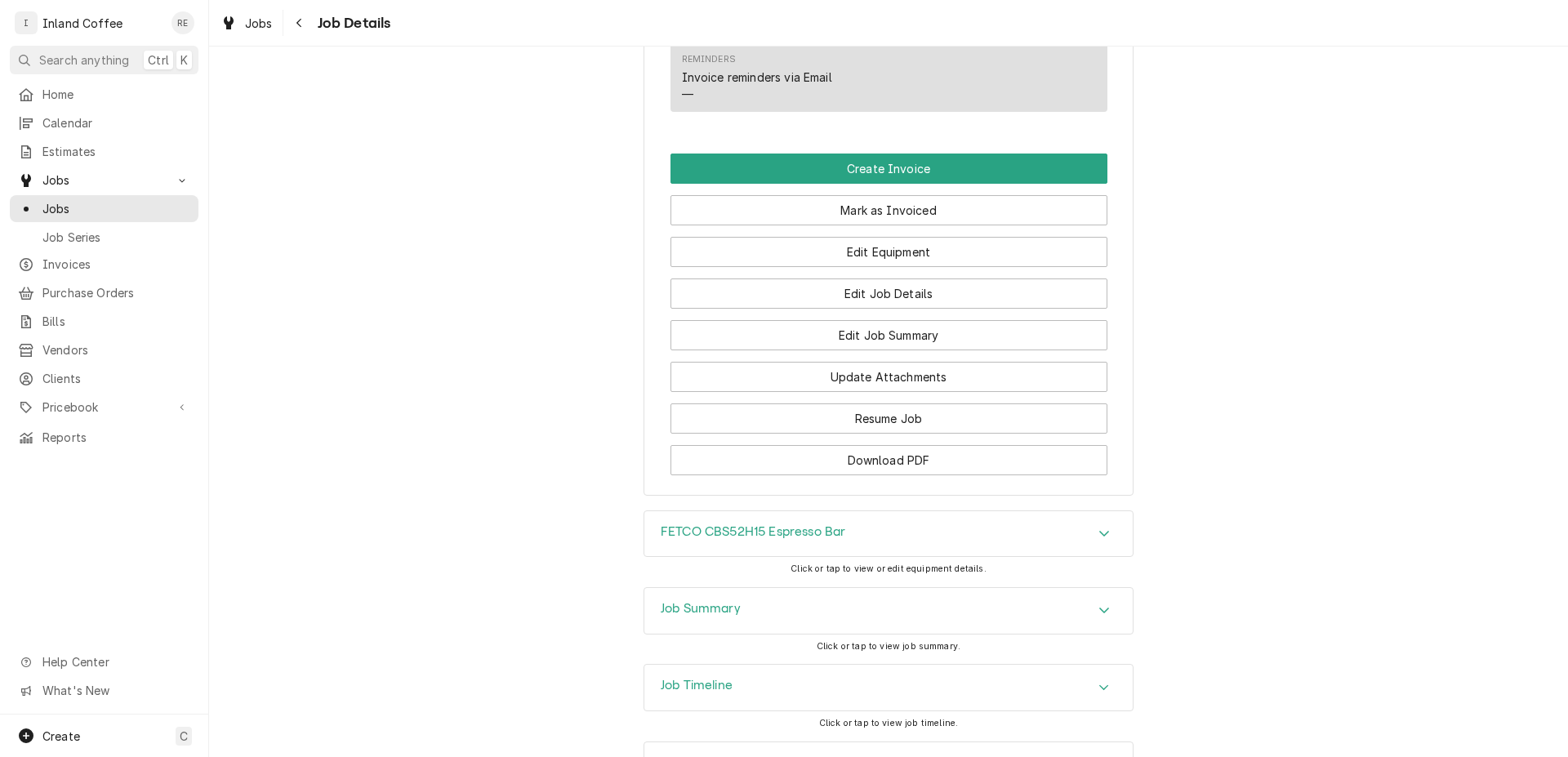
scroll to position [1410, 0]
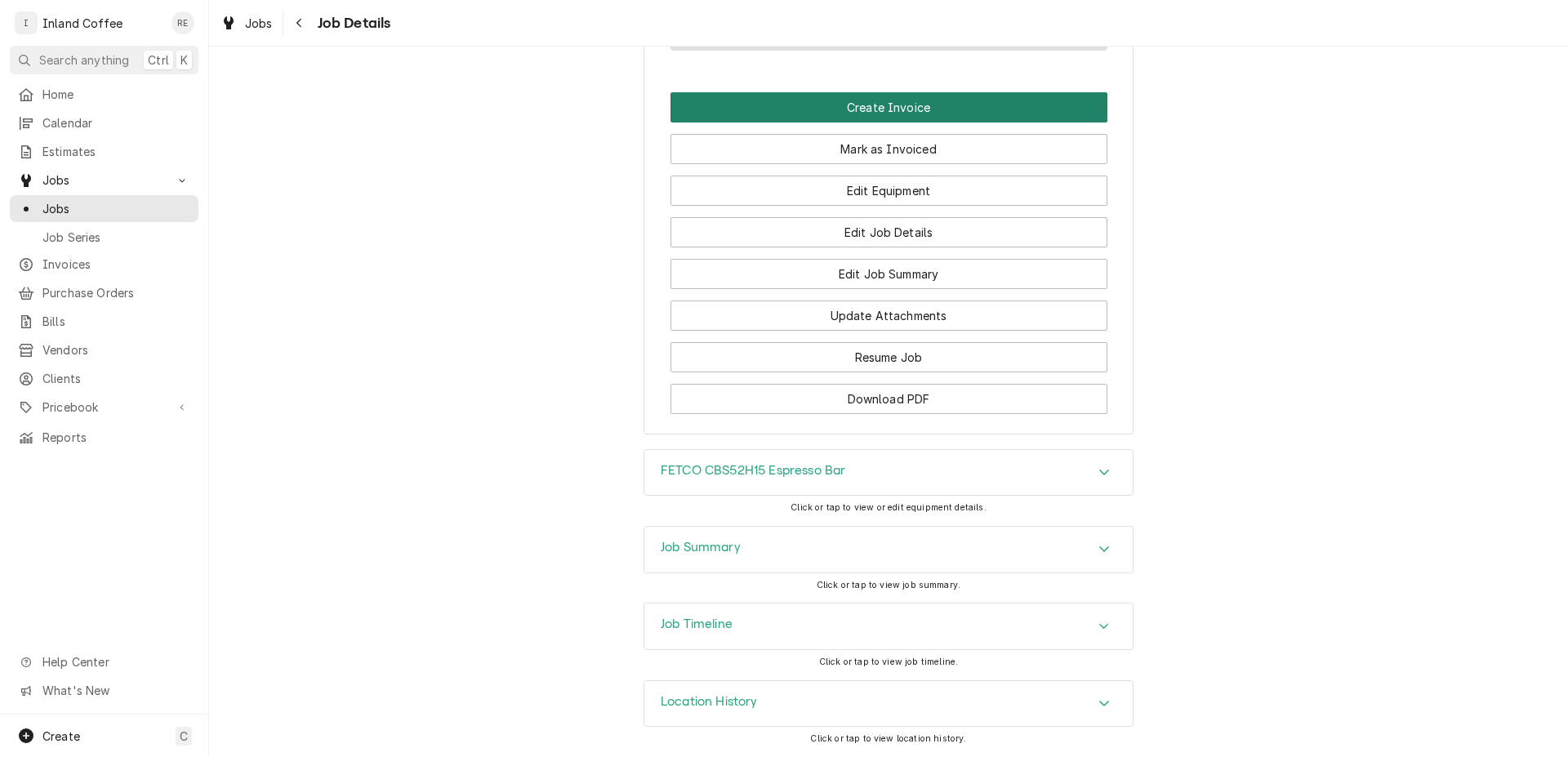
click at [887, 97] on button "Create Invoice" at bounding box center [888, 107] width 436 height 30
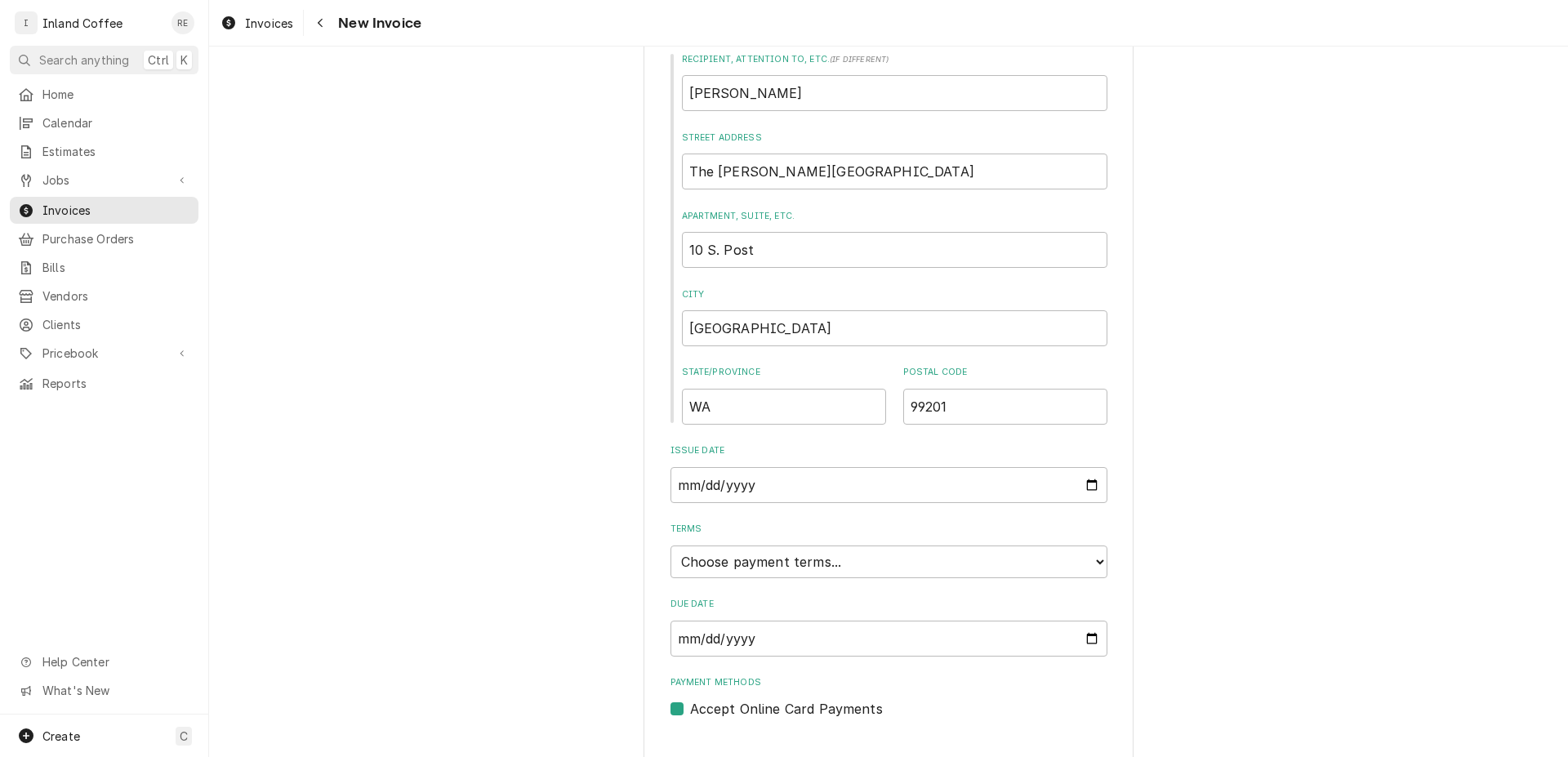
scroll to position [614, 0]
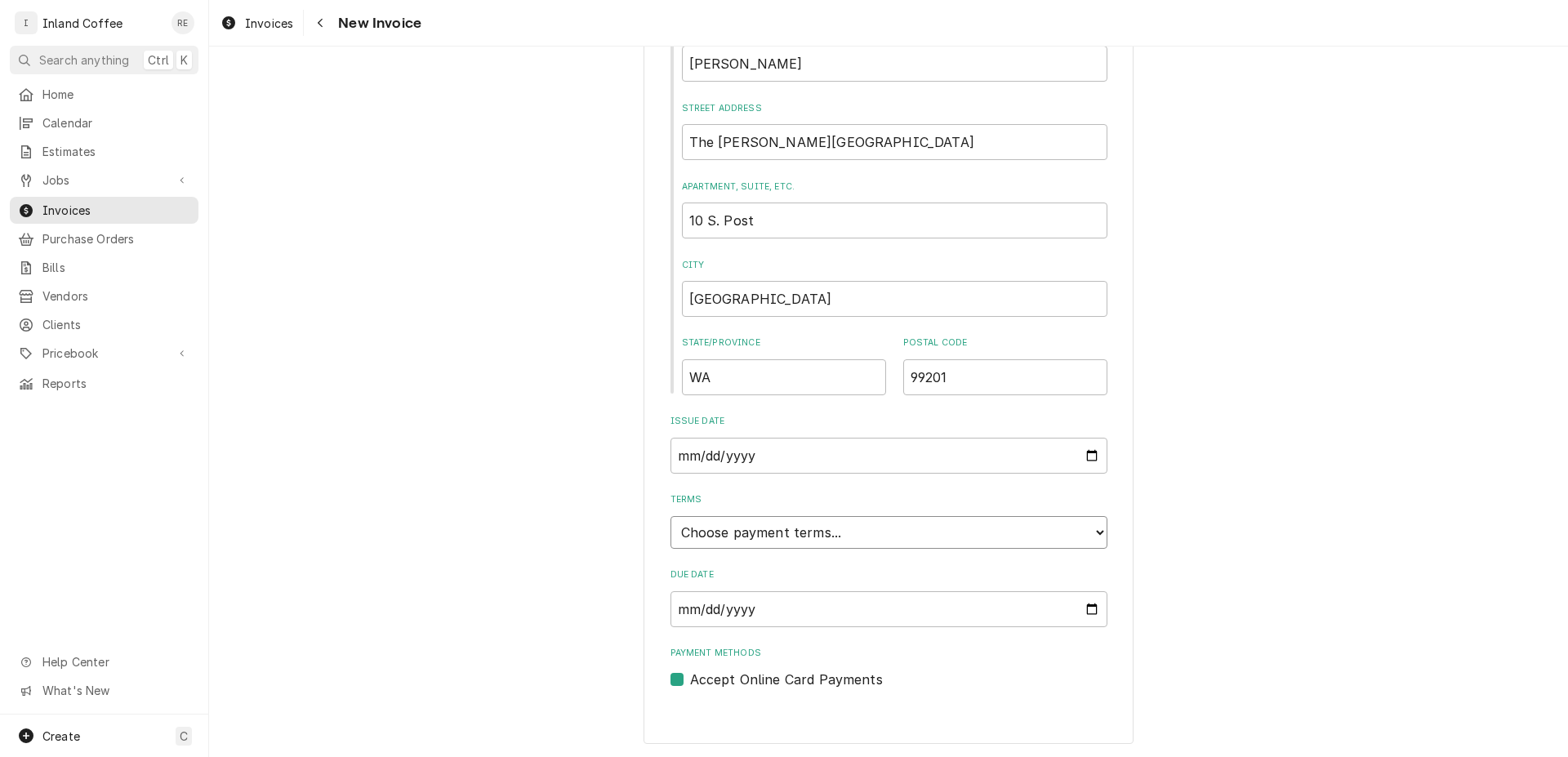
click at [995, 535] on select "Choose payment terms... Same Day Net 7 Net 14 Net 21 Net 30 Net 45 Net 60 Net 90" at bounding box center [888, 533] width 436 height 33
click at [670, 517] on select "Choose payment terms... Same Day Net 7 Net 14 Net 21 Net 30 Net 45 Net 60 Net 90" at bounding box center [888, 533] width 436 height 33
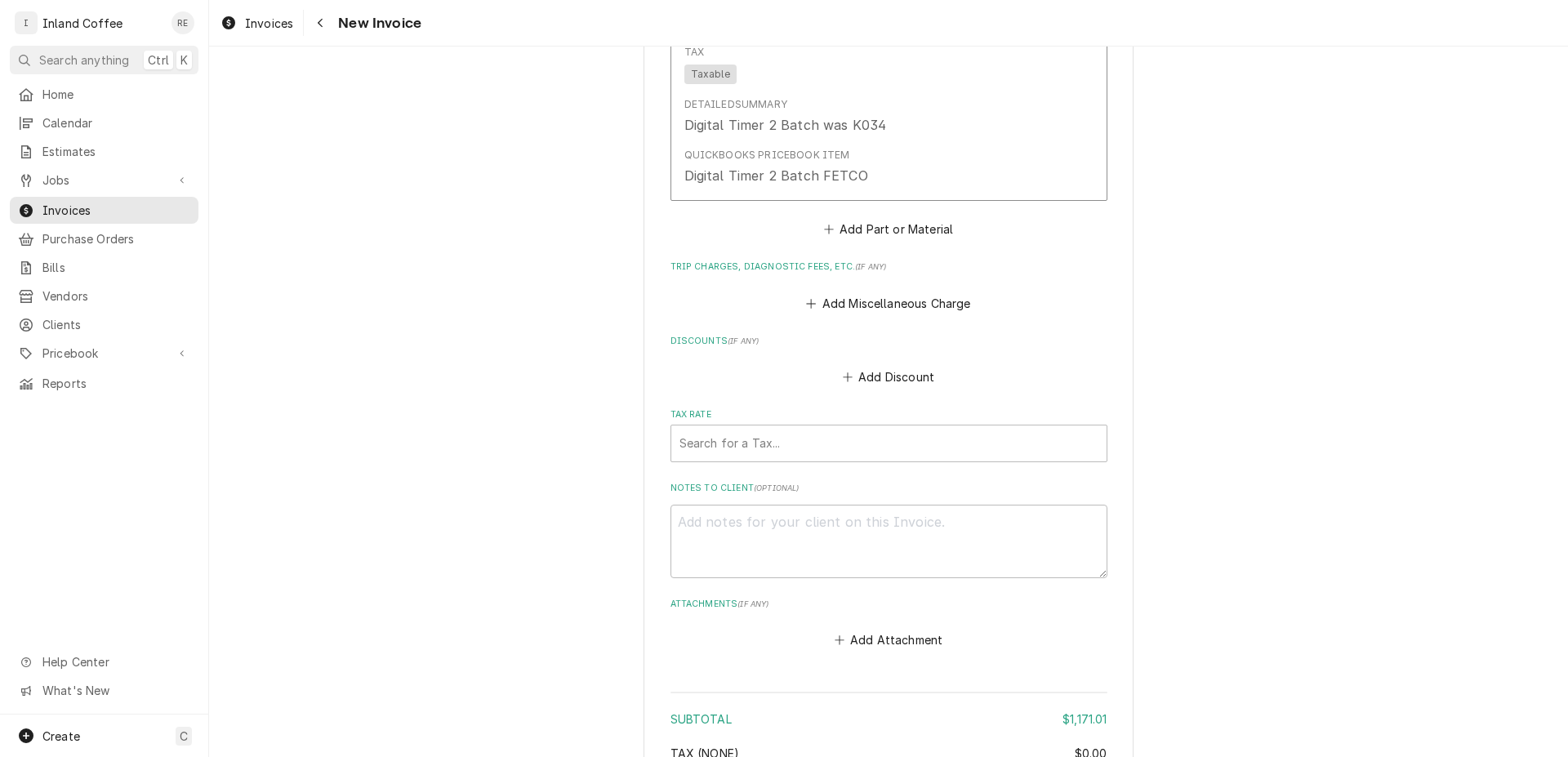
scroll to position [3208, 0]
click at [903, 308] on button "Add Miscellaneous Charge" at bounding box center [888, 307] width 169 height 23
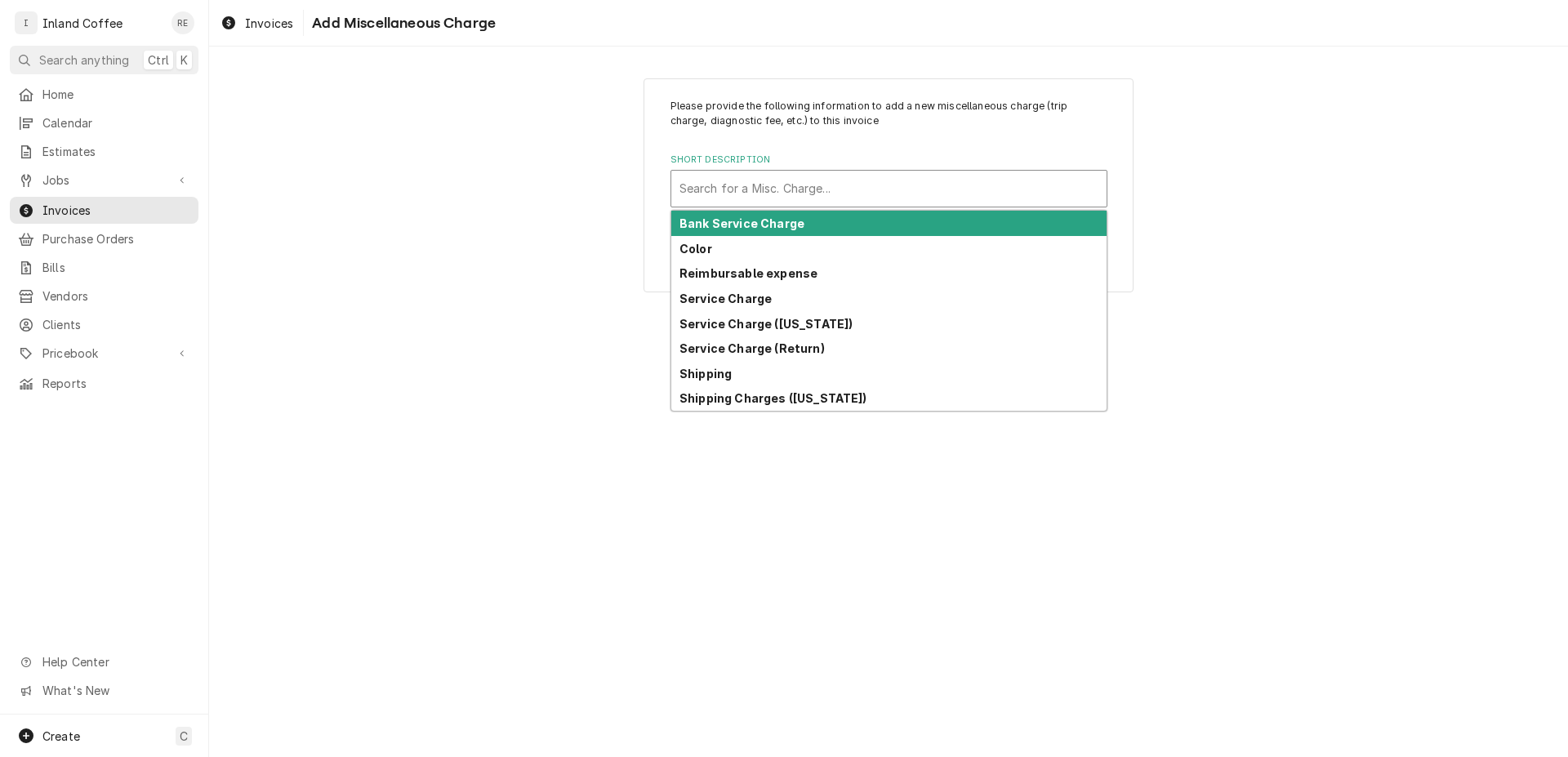
click at [769, 172] on div "Search for a Misc. Charge..." at bounding box center [889, 188] width 436 height 36
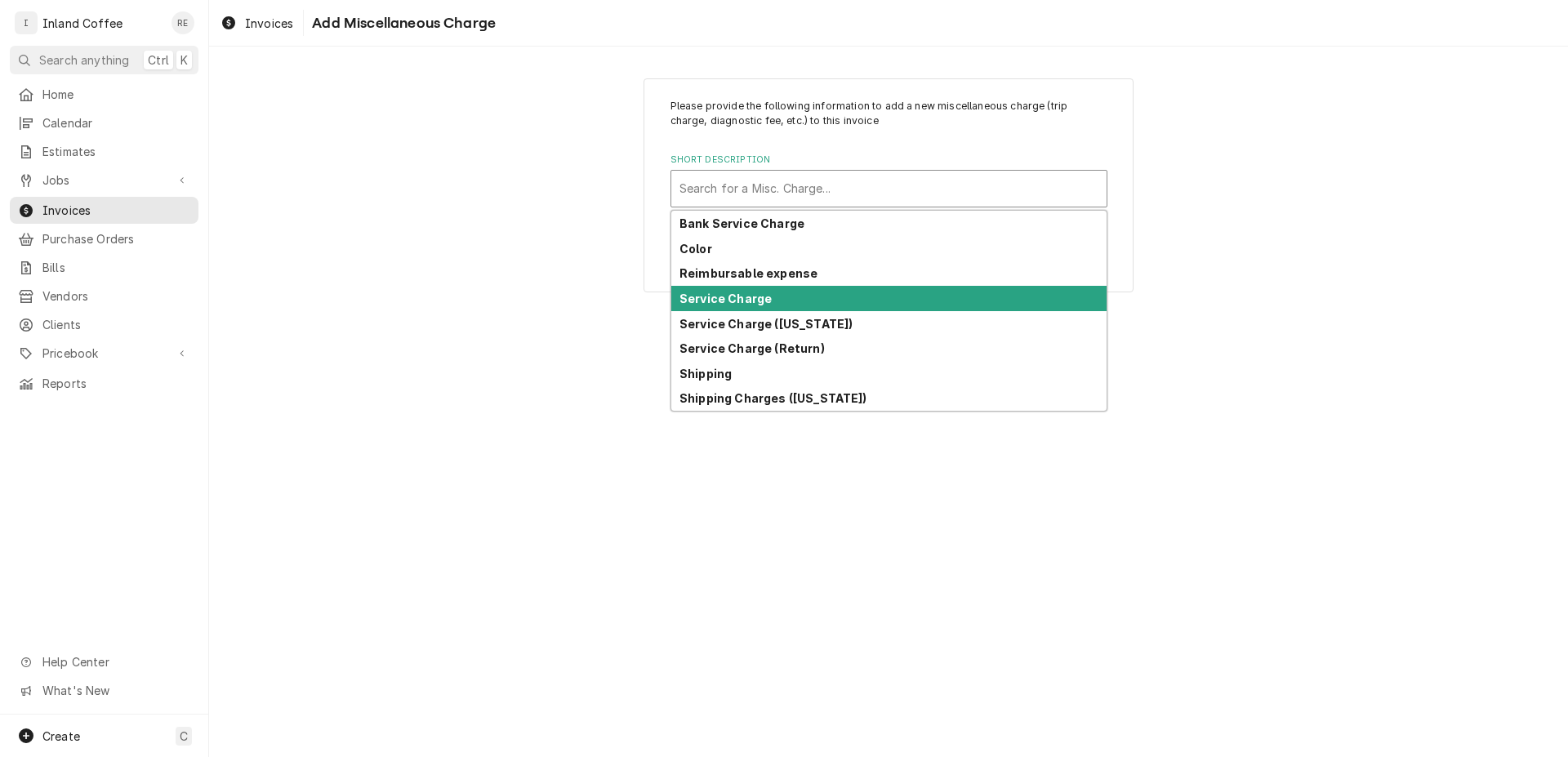
click at [790, 301] on div "Service Charge" at bounding box center [889, 298] width 436 height 25
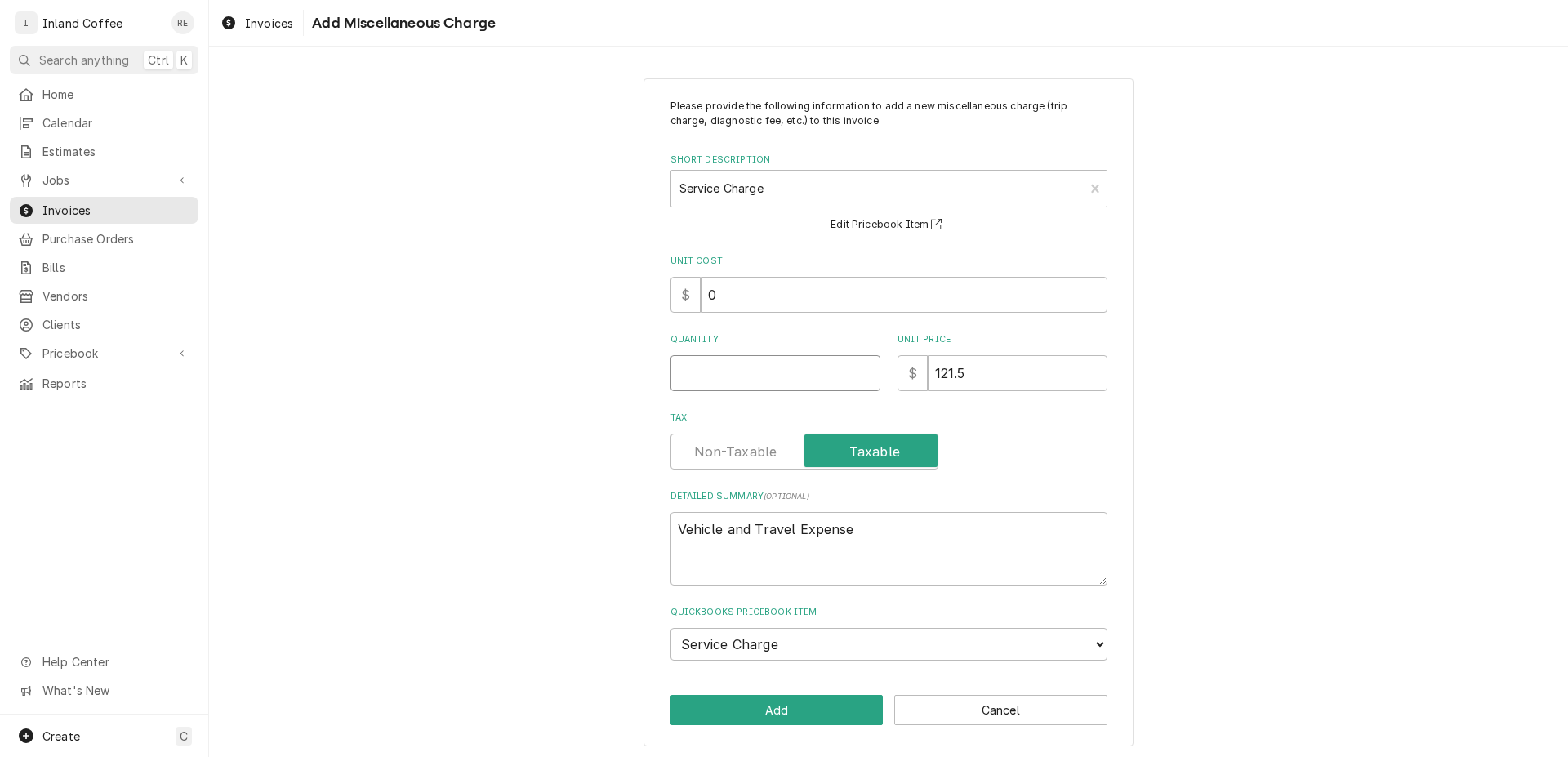
click at [753, 371] on input "Quantity" at bounding box center [774, 373] width 209 height 36
type textarea "x"
type input "1"
click at [774, 702] on button "Add" at bounding box center [776, 710] width 213 height 30
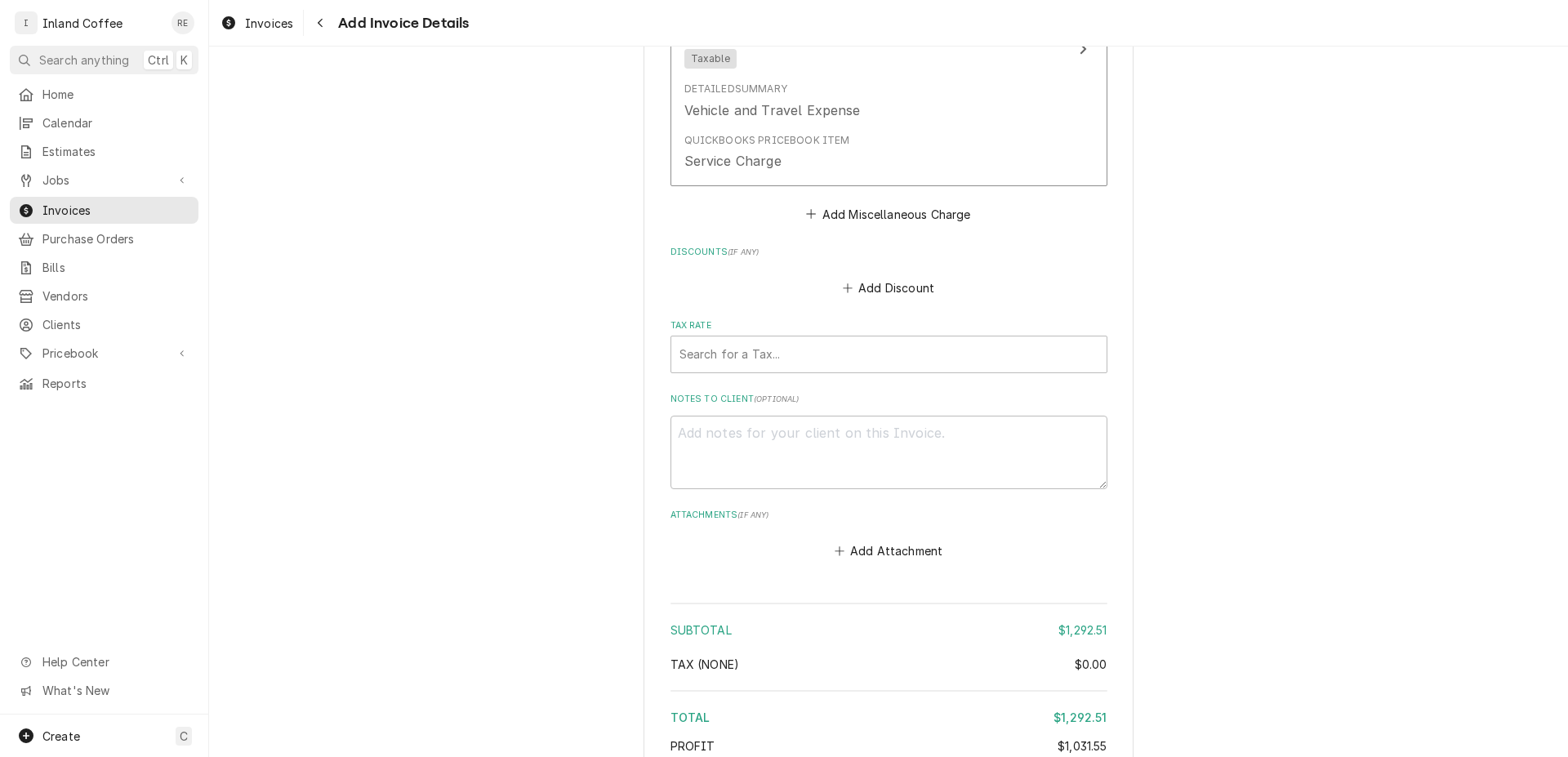
scroll to position [3603, 0]
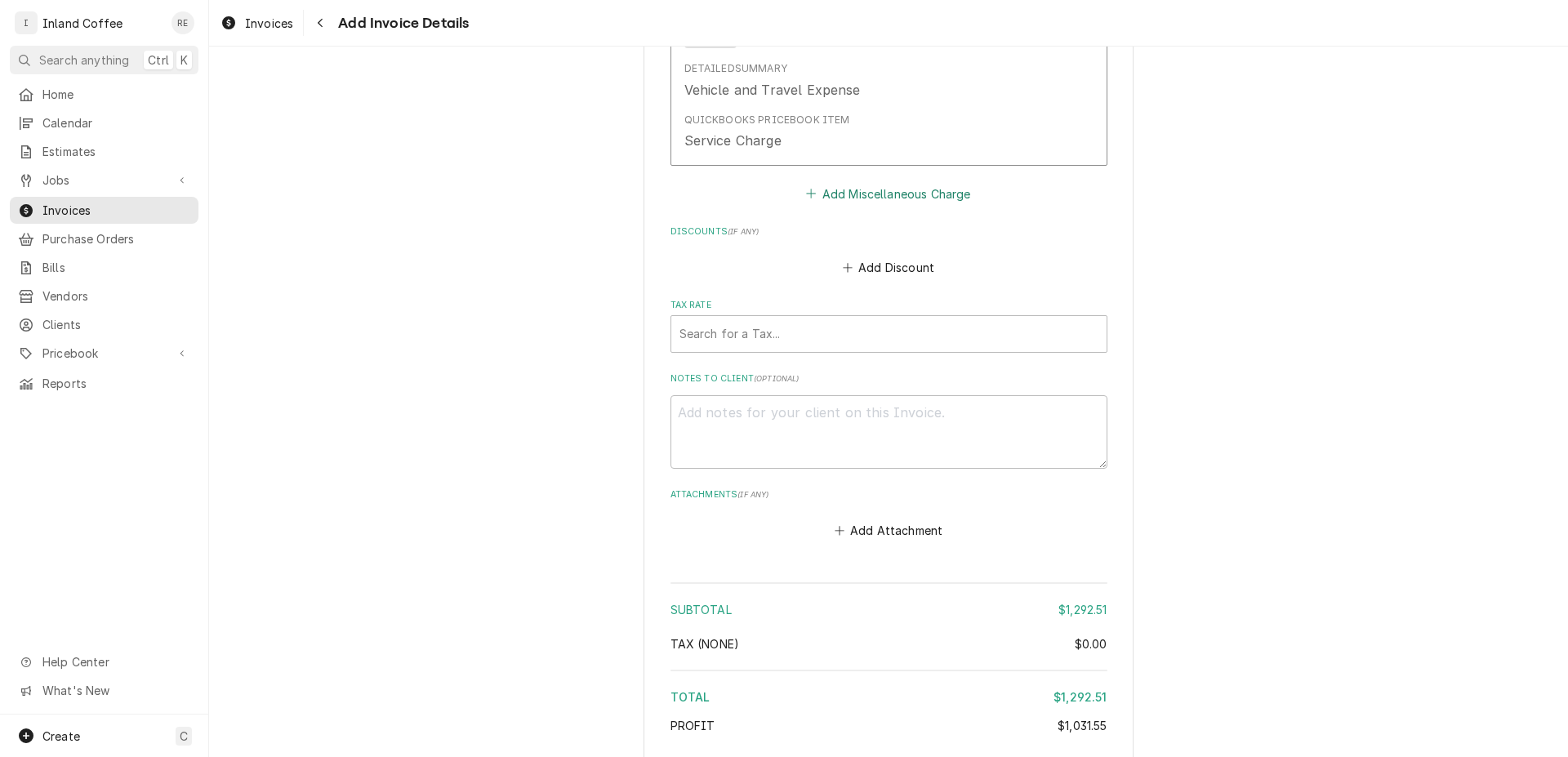
click at [858, 189] on button "Add Miscellaneous Charge" at bounding box center [888, 194] width 169 height 23
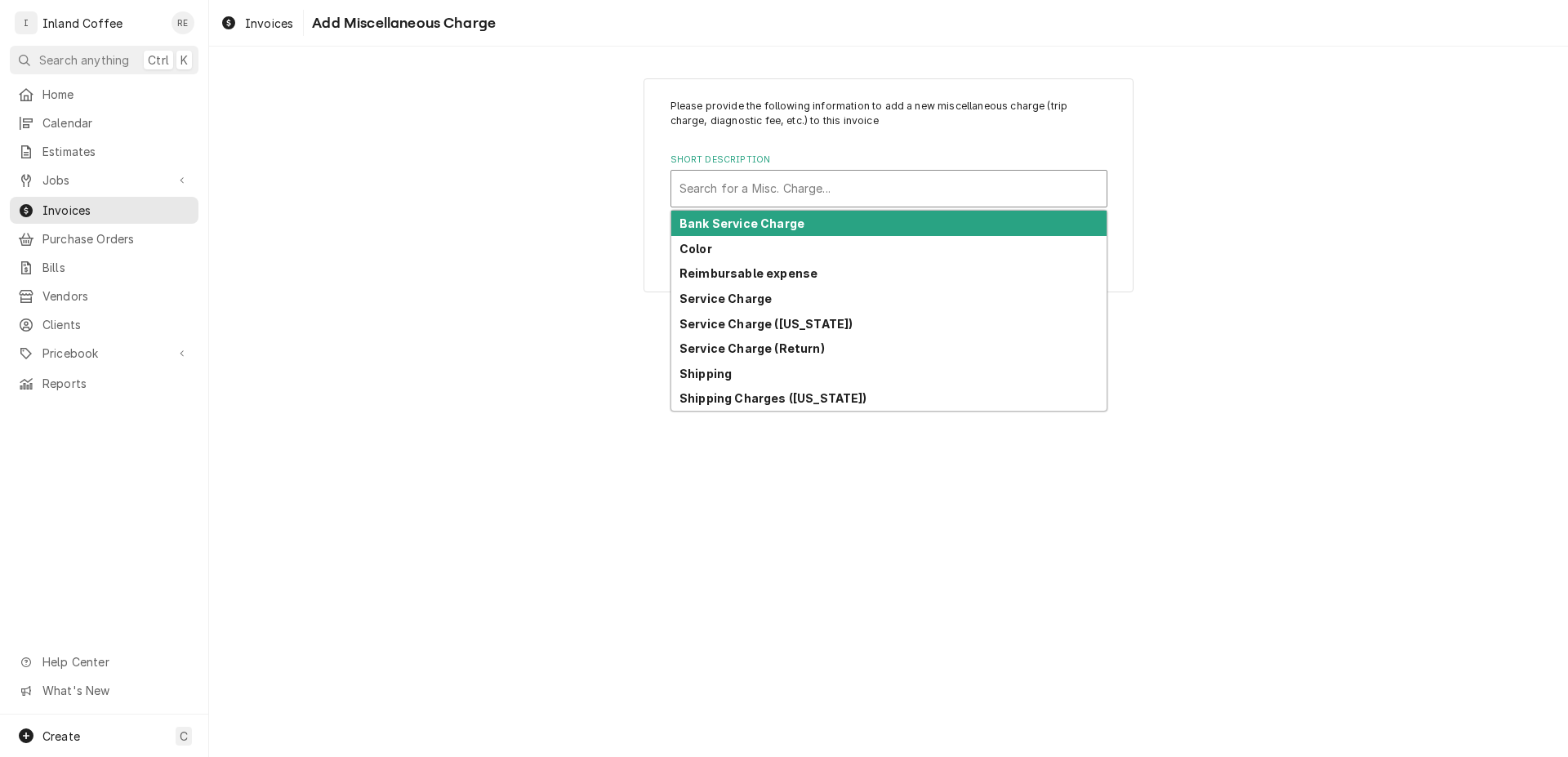
click at [851, 190] on div "Short Description" at bounding box center [889, 189] width 419 height 30
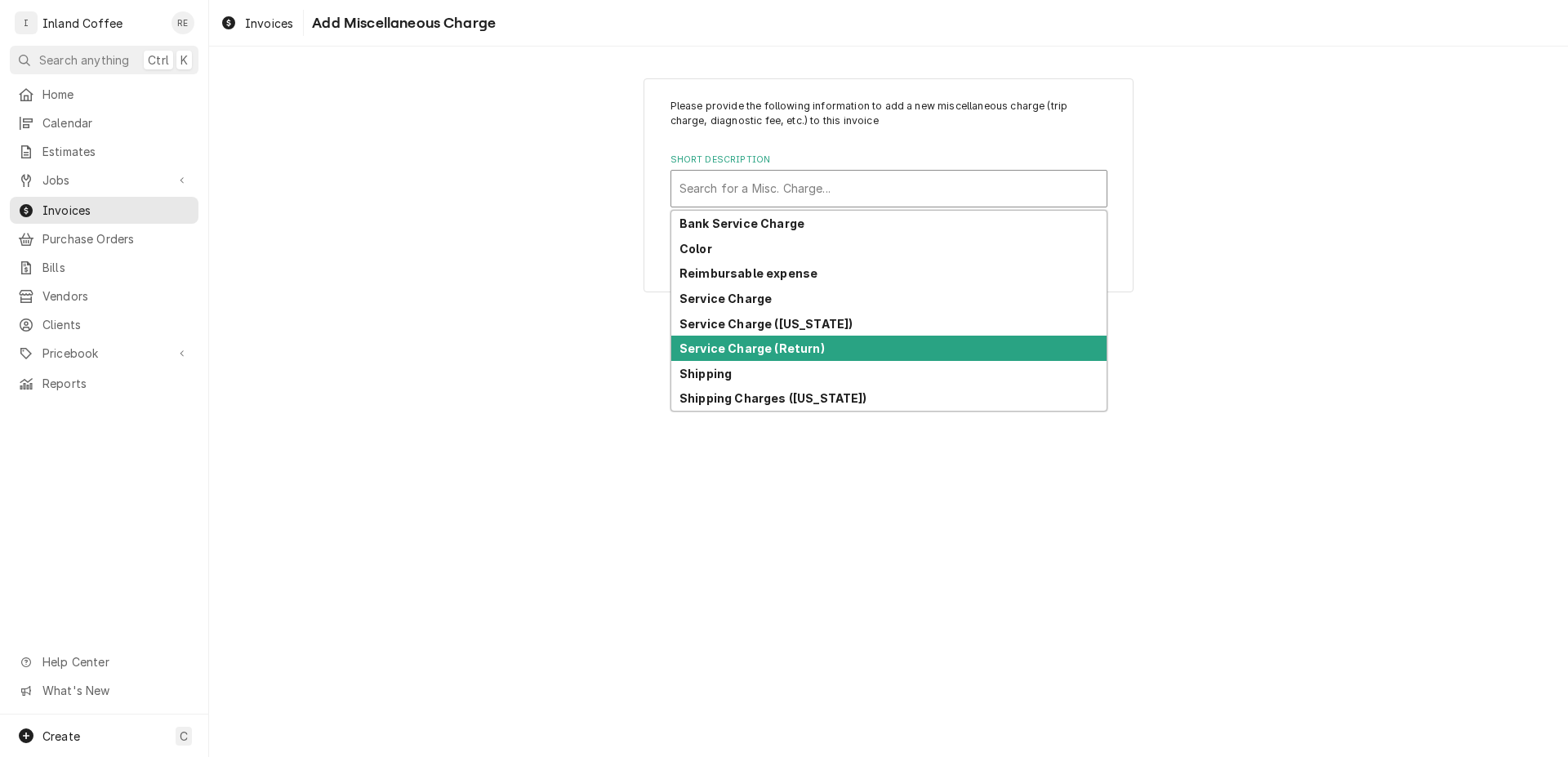
click at [811, 358] on div "Service Charge (Return)" at bounding box center [889, 348] width 436 height 25
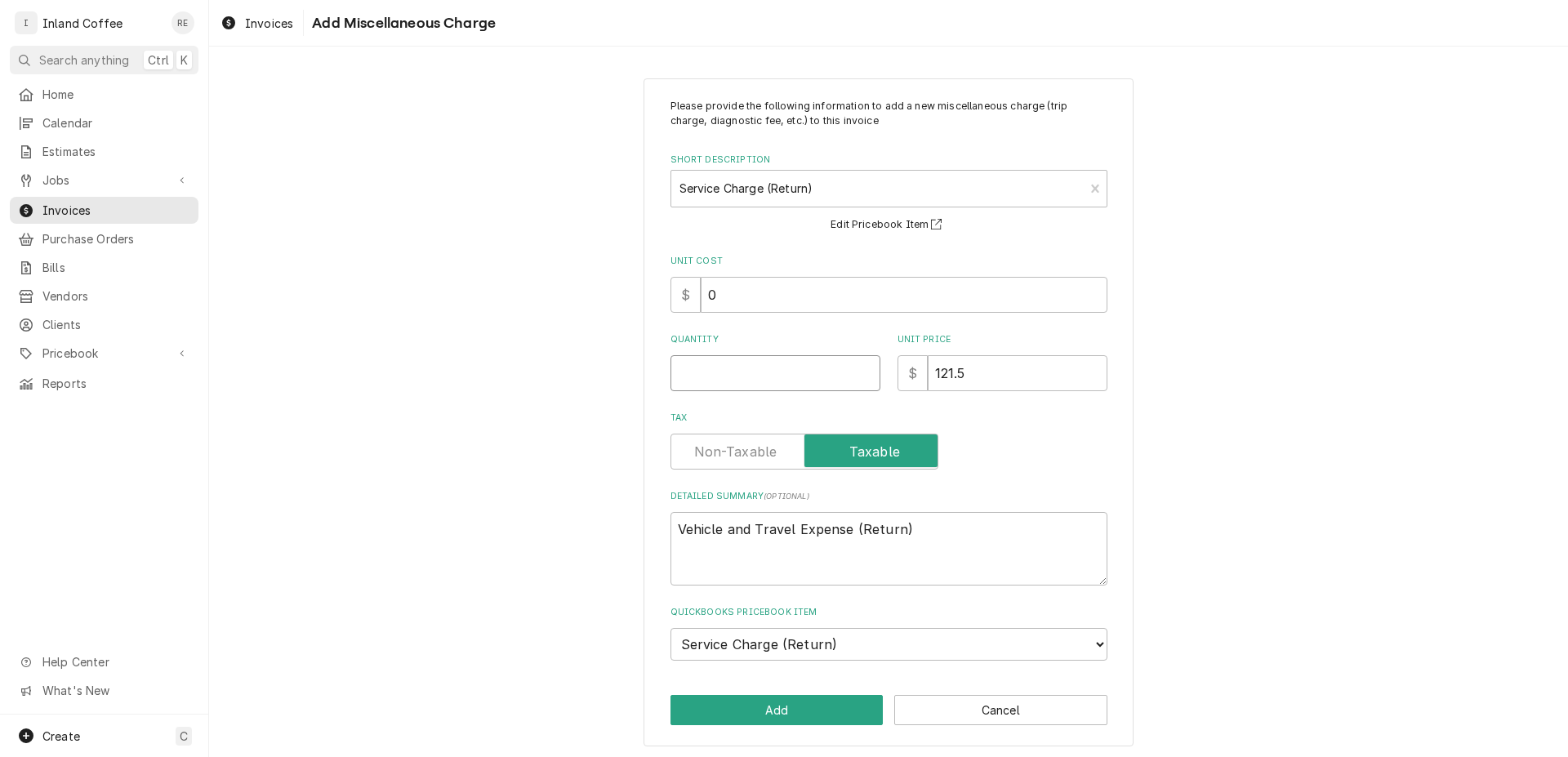
click at [784, 361] on input "Quantity" at bounding box center [774, 373] width 209 height 36
type textarea "x"
type input ".2"
type textarea "x"
type input ".25"
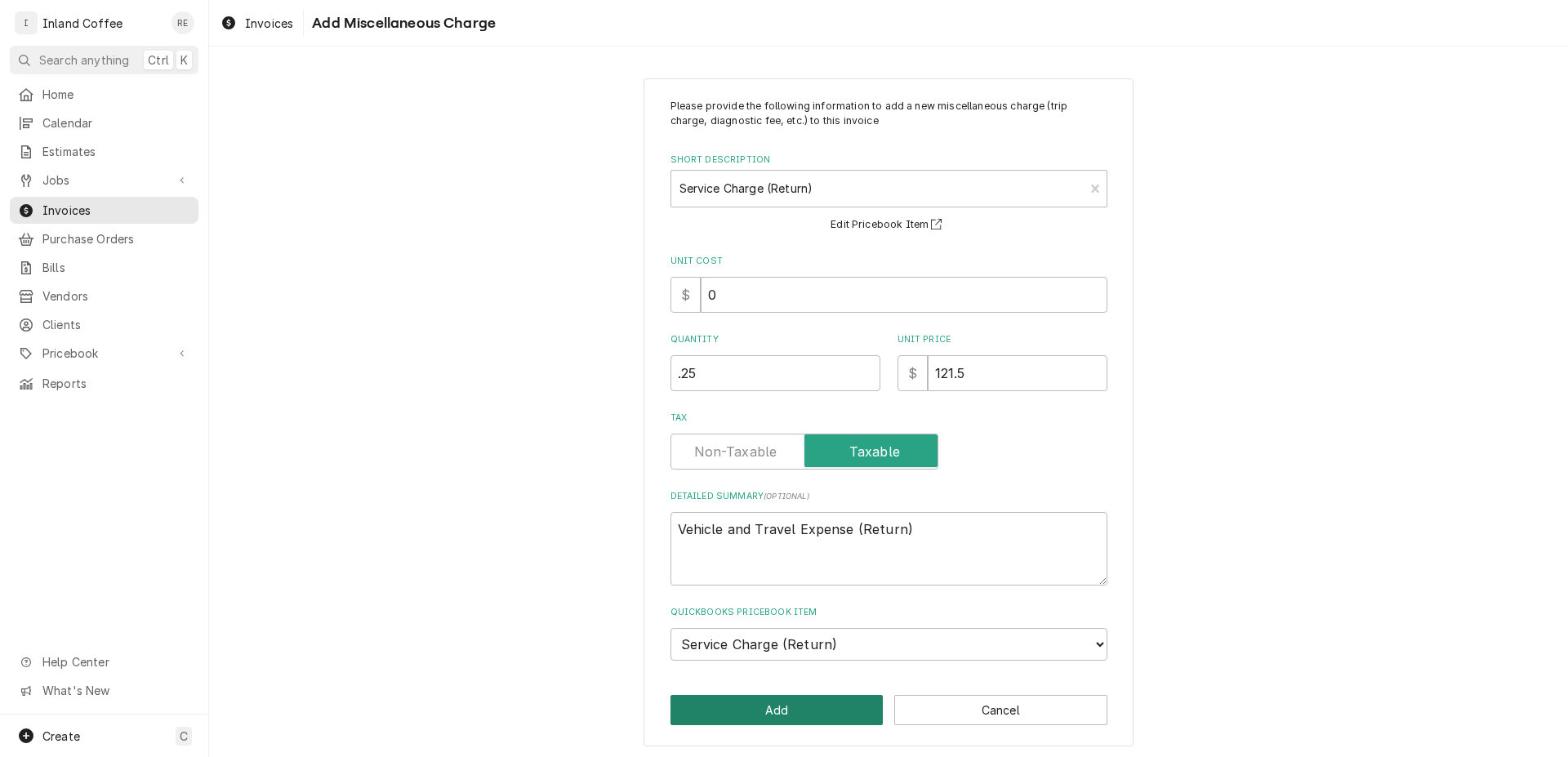
click at [822, 721] on button "Add" at bounding box center [776, 710] width 213 height 30
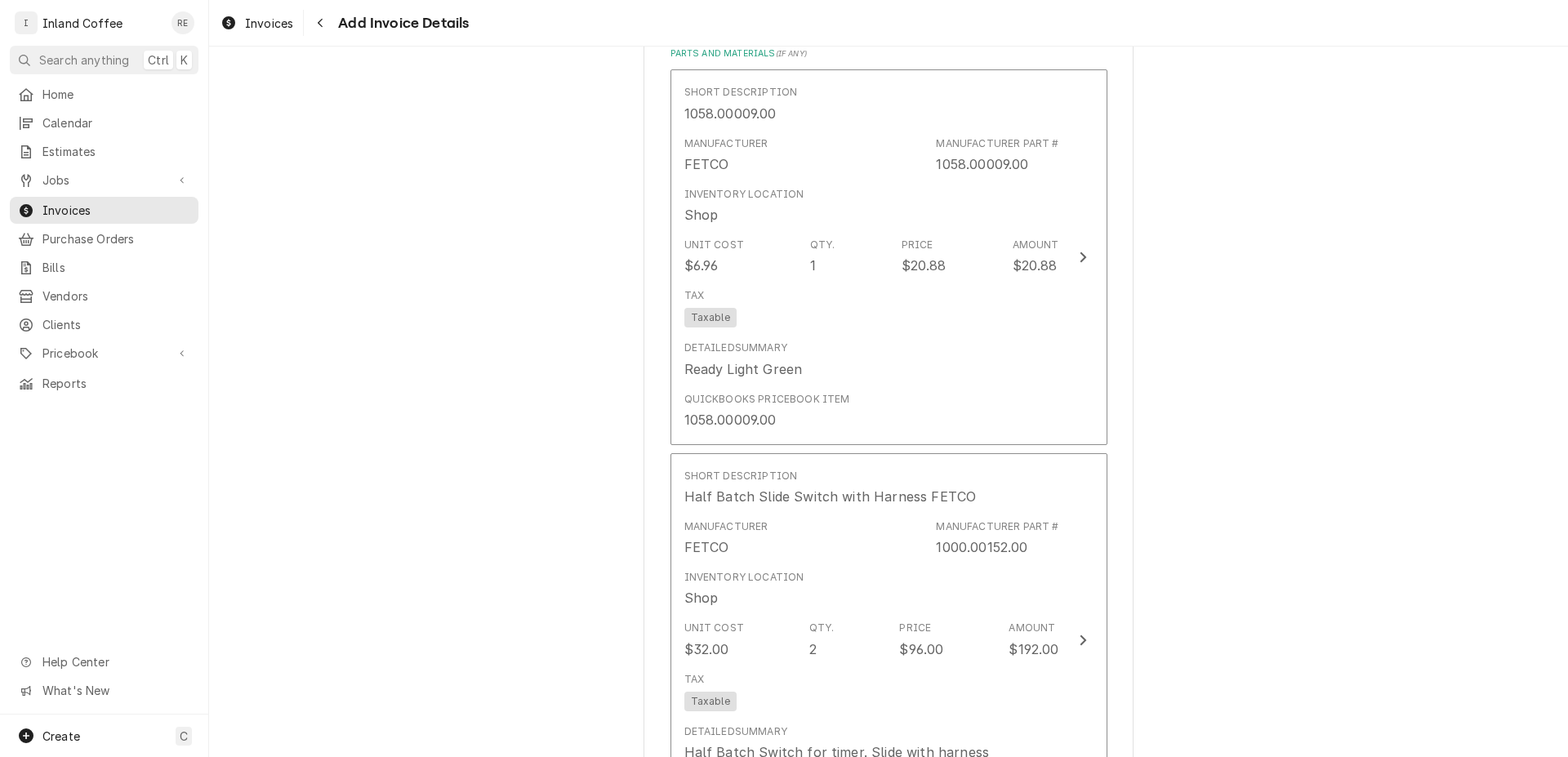
scroll to position [2034, 0]
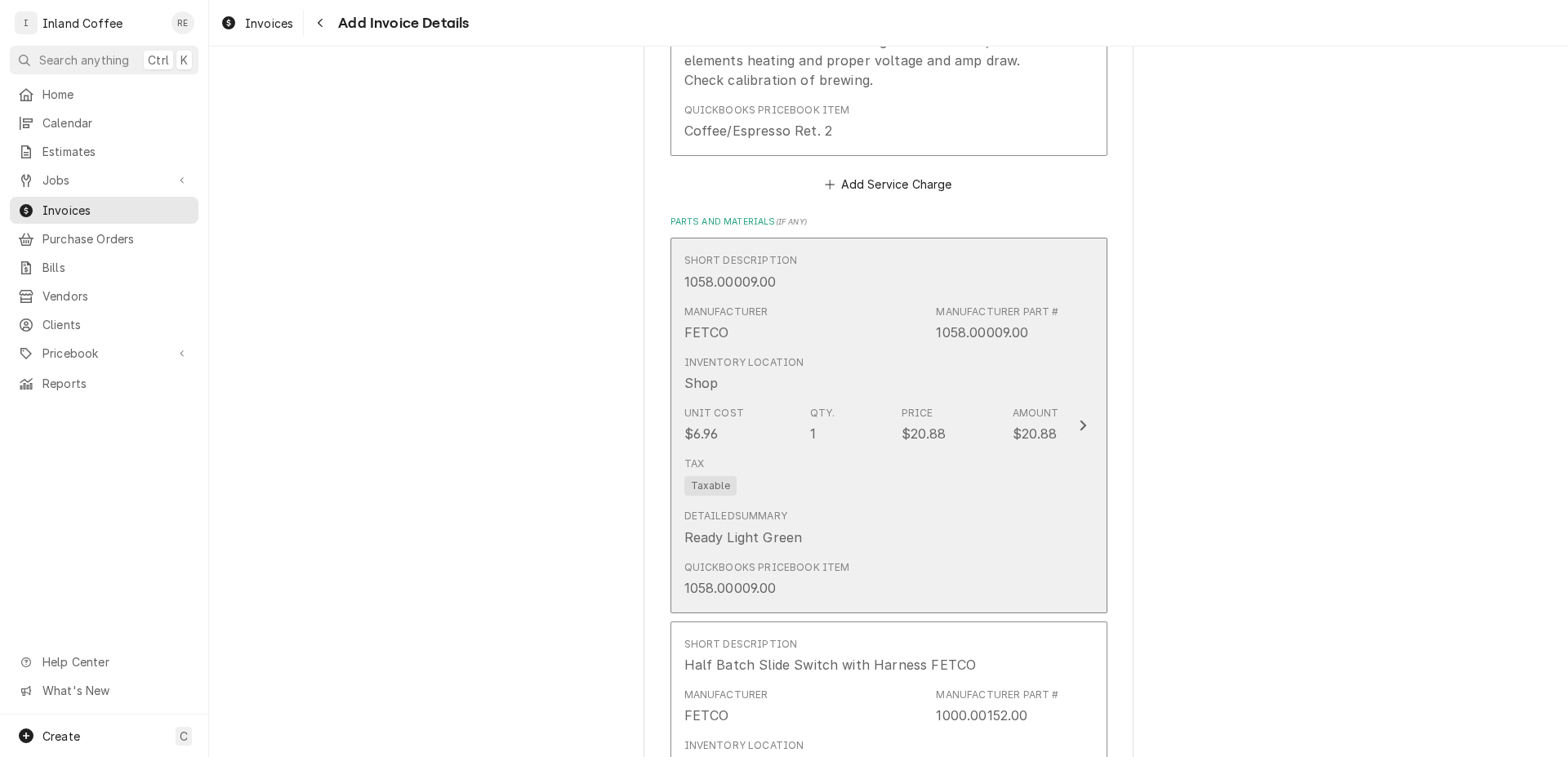
click at [1062, 422] on button "Short Description 1058.00009.00 Manufacturer FETCO Manufacturer Part # 1058.000…" at bounding box center [888, 425] width 436 height 375
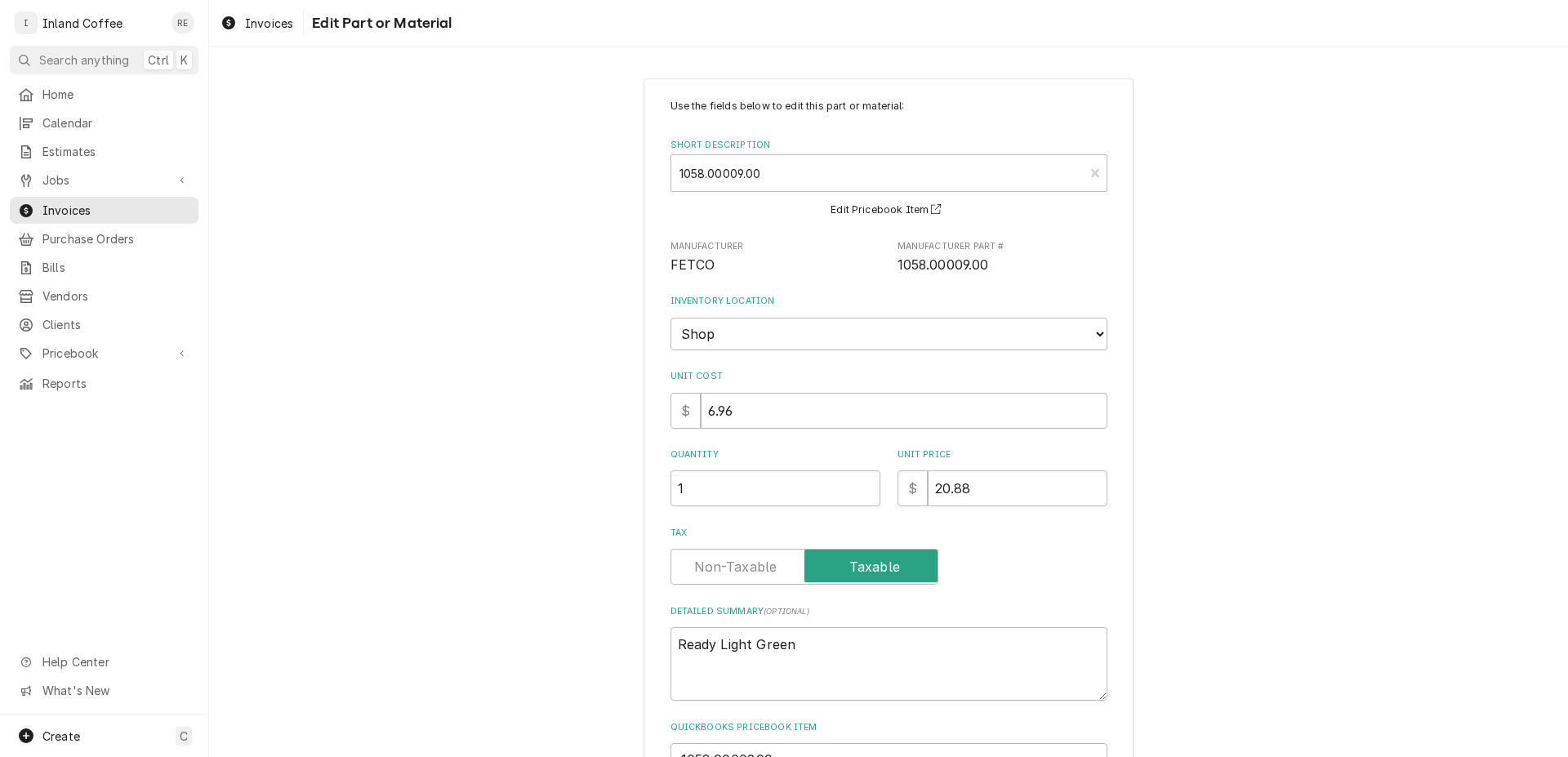
drag, startPoint x: 982, startPoint y: 468, endPoint x: 980, endPoint y: 478, distance: 10.2
click at [980, 478] on div "Unit Price $ 20.88" at bounding box center [1001, 478] width 209 height 58
drag, startPoint x: 993, startPoint y: 483, endPoint x: 900, endPoint y: 465, distance: 94.7
click at [928, 473] on input "20.88" at bounding box center [1017, 488] width 180 height 36
type textarea "x"
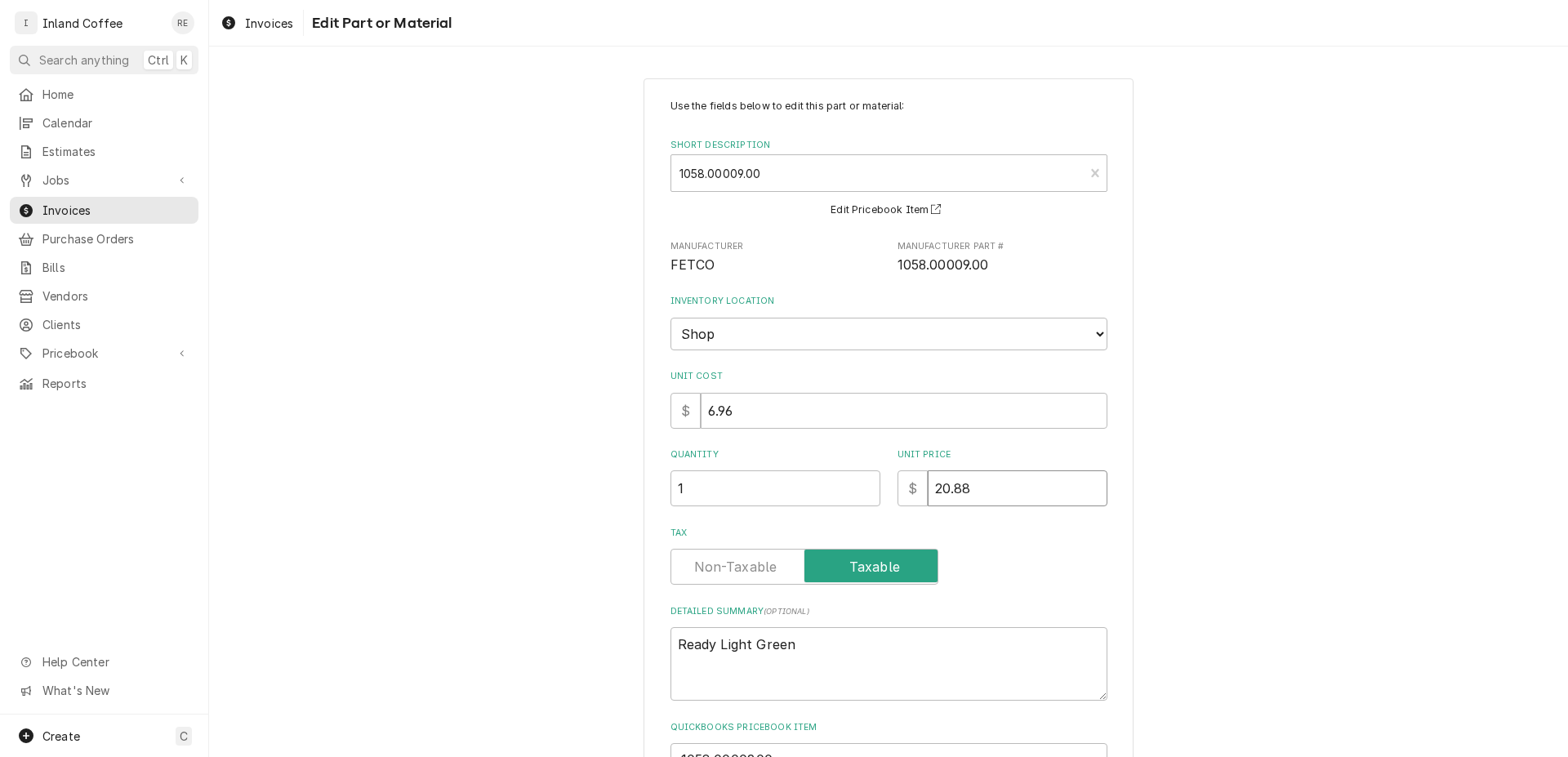
type input "1"
type textarea "x"
type input "17"
type textarea "x"
type input "17.4"
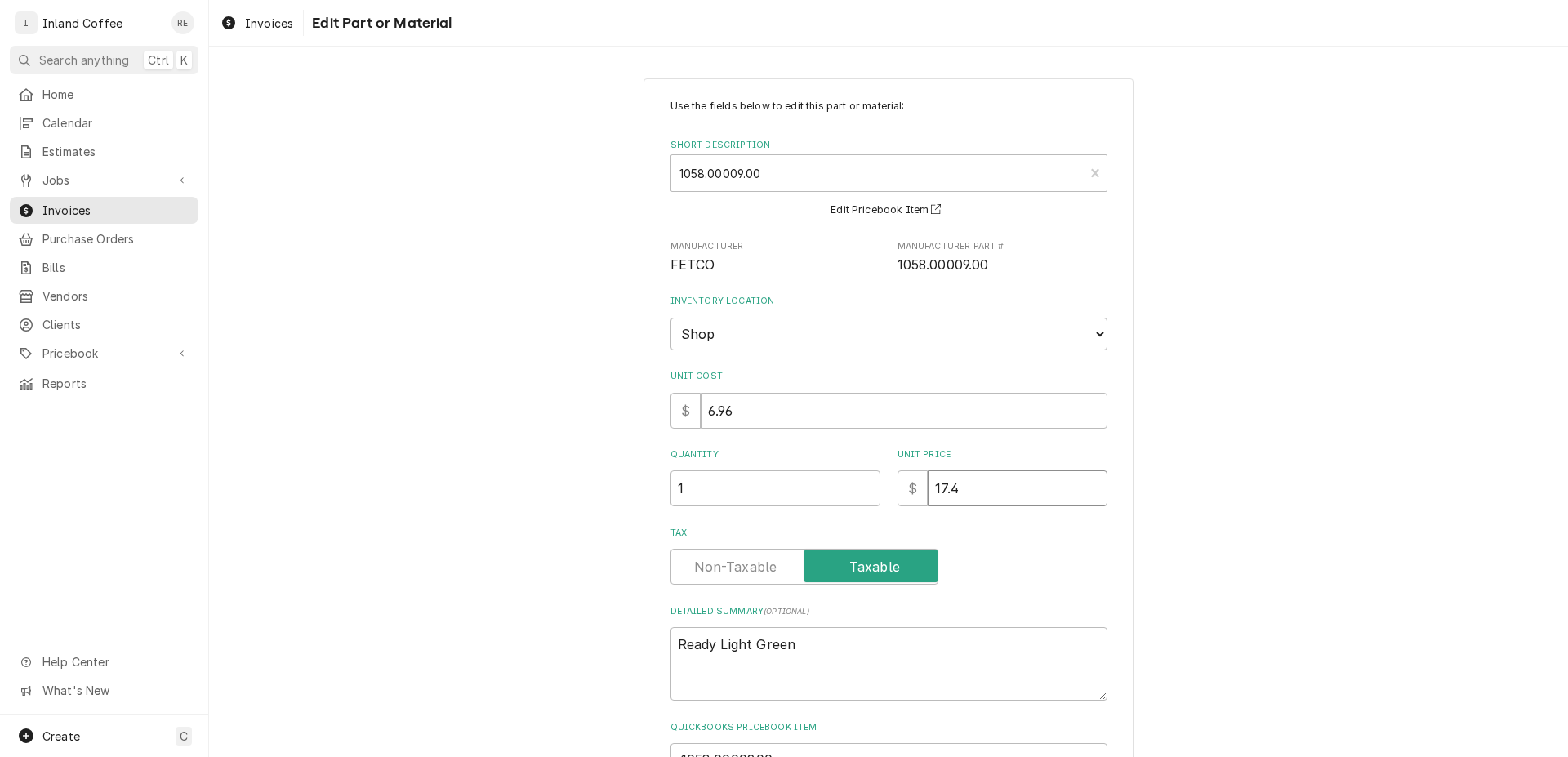
type textarea "x"
type input "17.40"
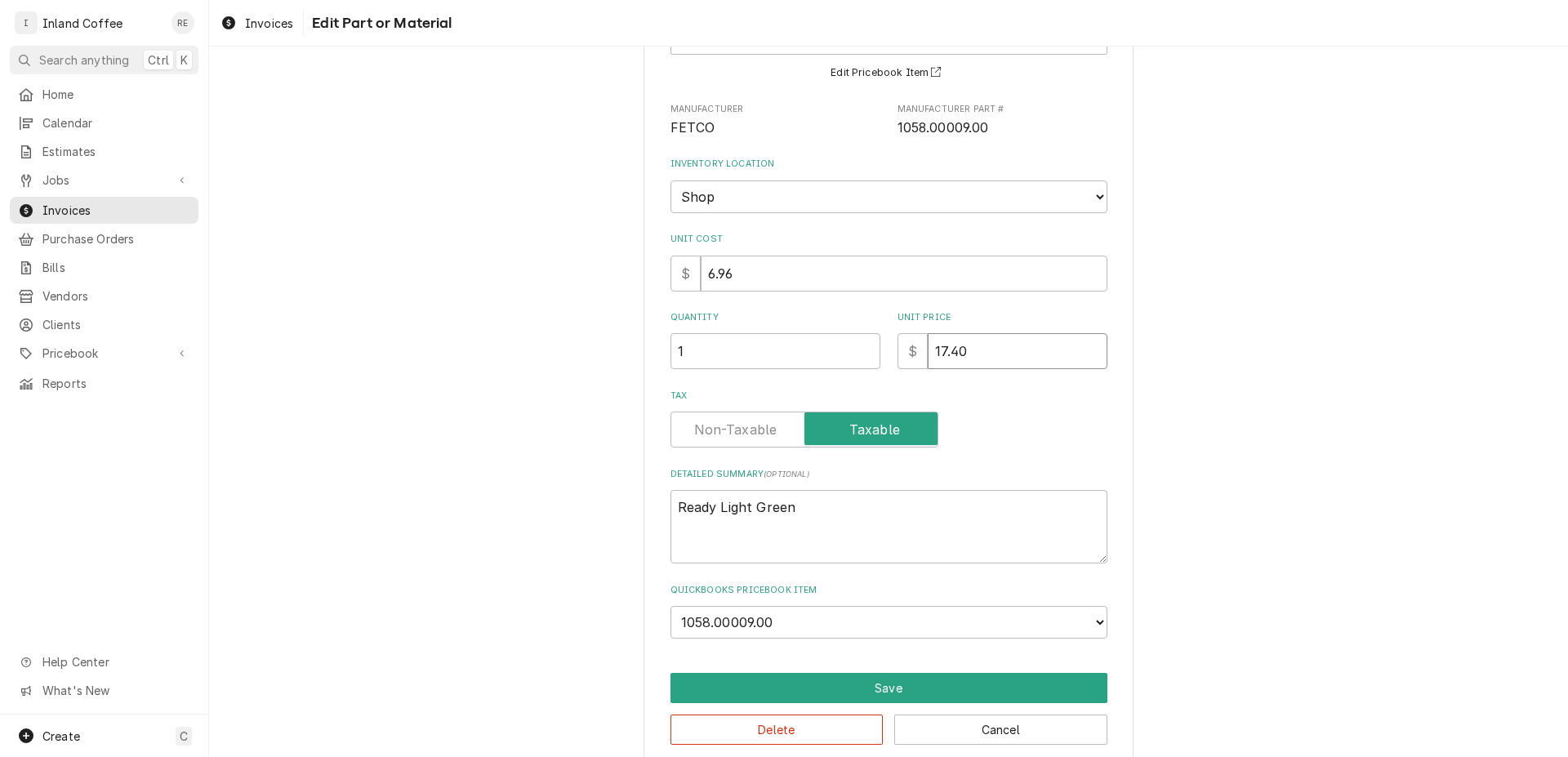
scroll to position [156, 0]
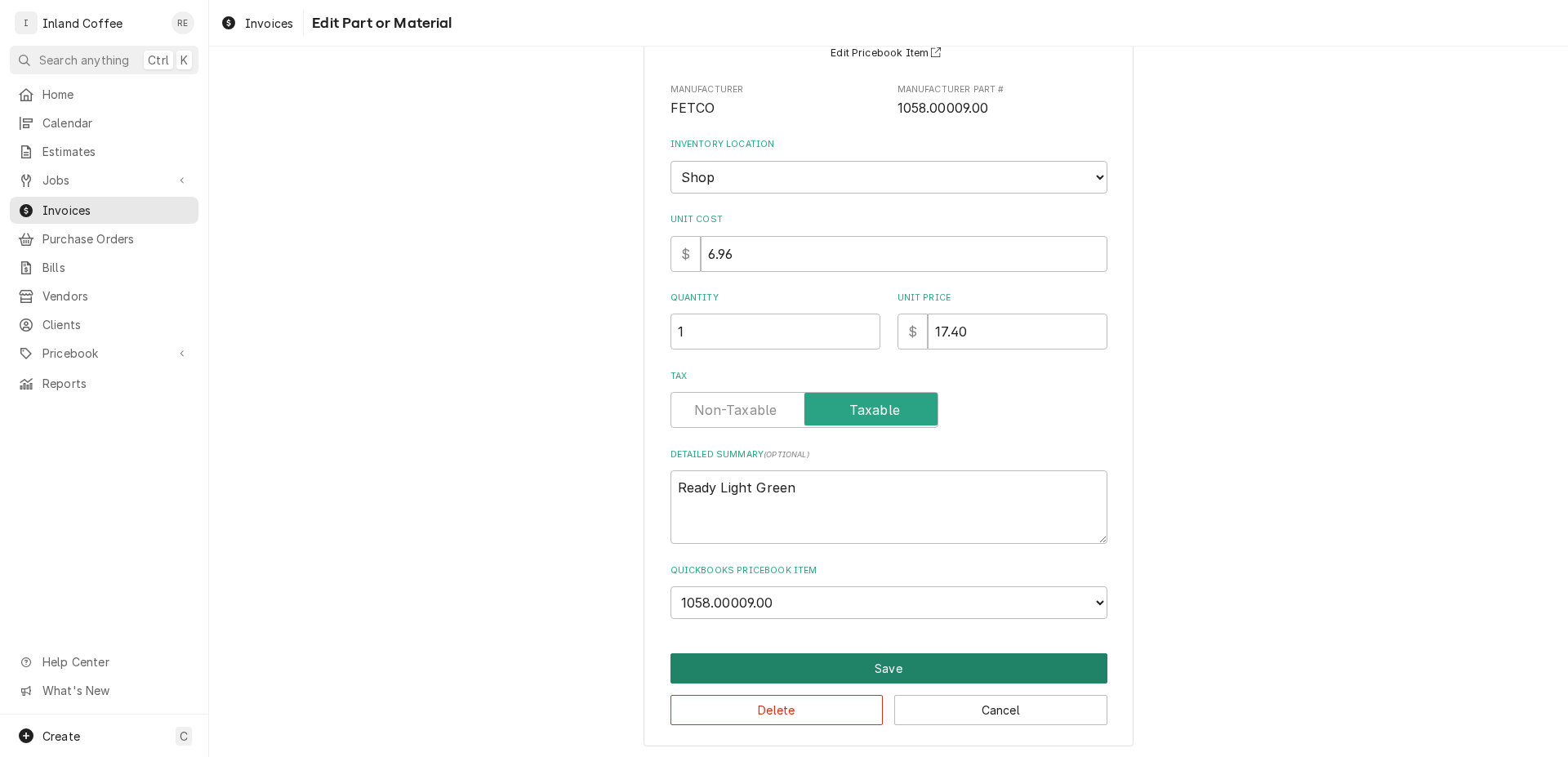
click at [877, 668] on button "Save" at bounding box center [888, 669] width 436 height 30
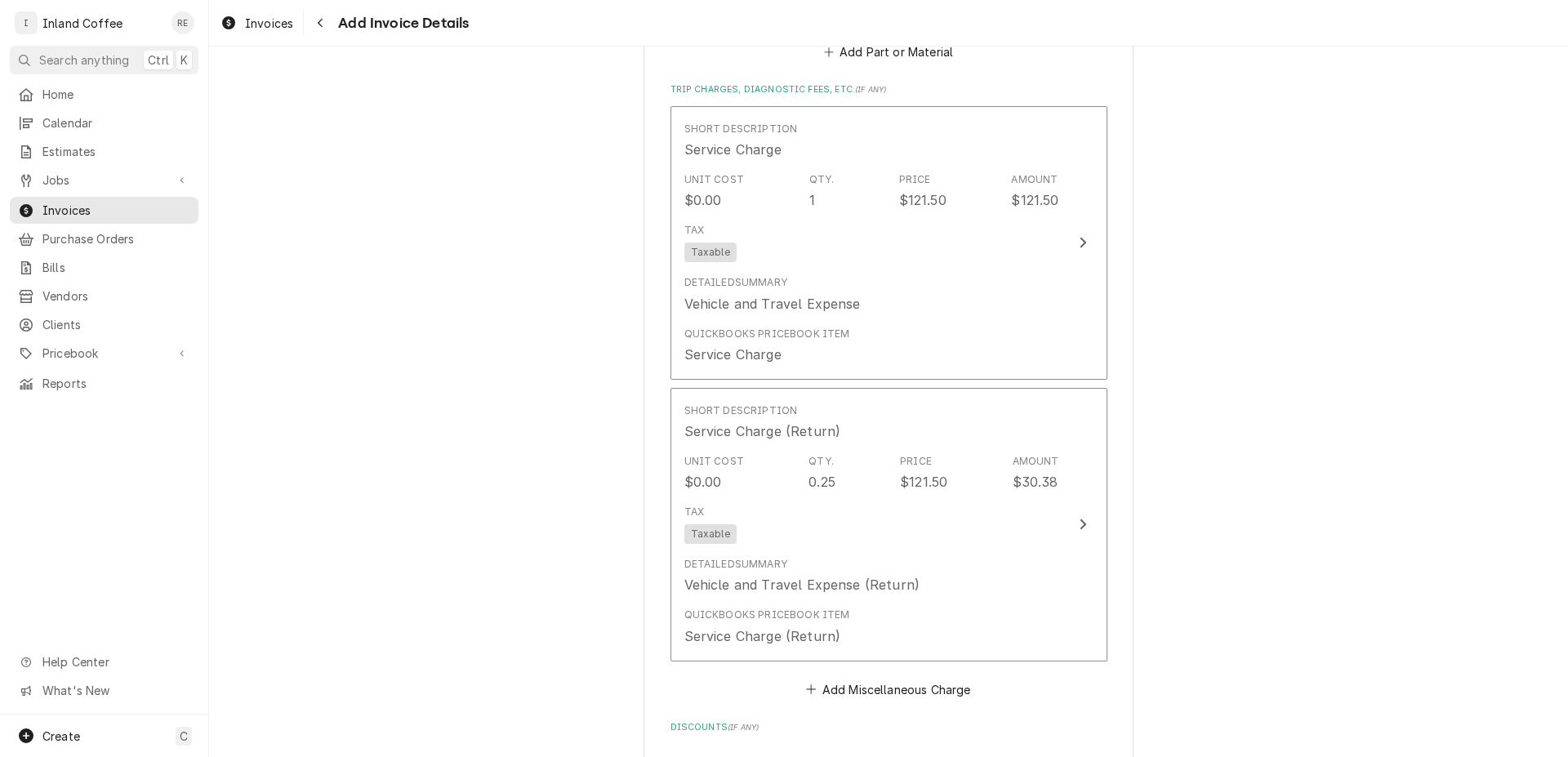
scroll to position [3333, 0]
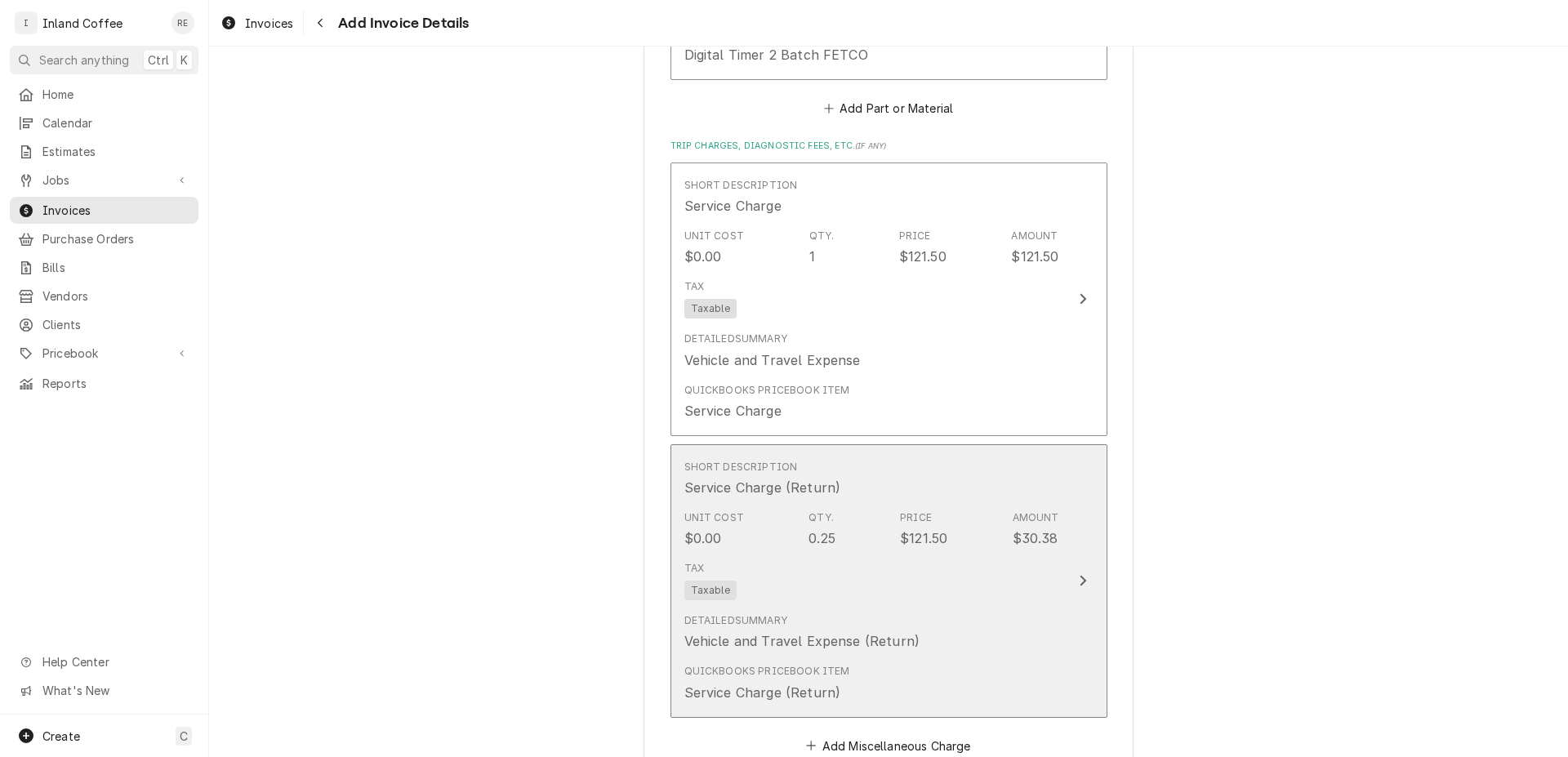
click at [1064, 583] on button "Short Description Service Charge (Return) Unit Cost $0.00 Qty. 0.25 Price $121.…" at bounding box center [888, 581] width 436 height 274
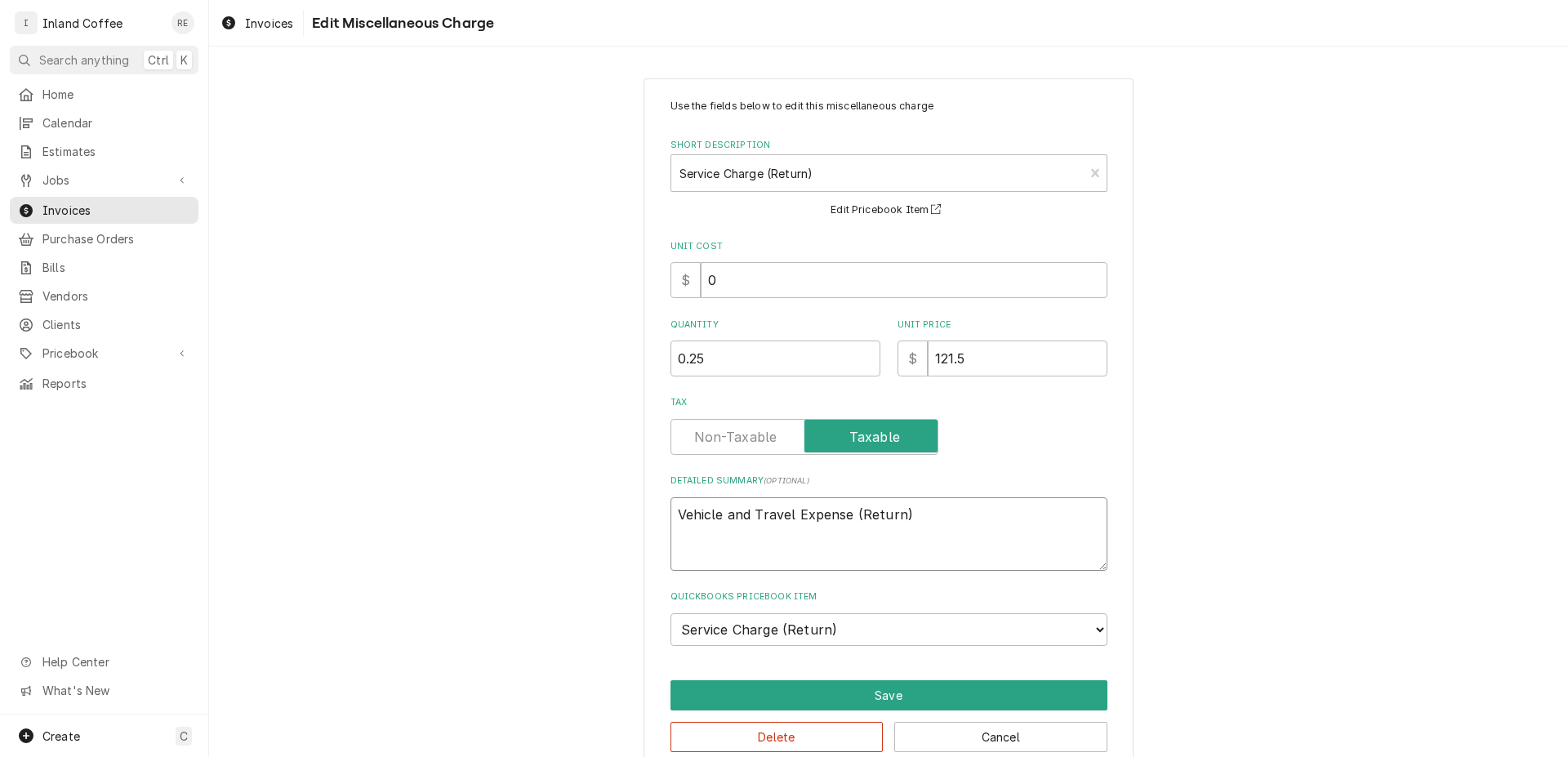
click at [931, 514] on textarea "Vehicle and Travel Expense (Return)" at bounding box center [888, 534] width 436 height 74
type textarea "x"
type textarea "Vehicle and Travel Expense (Return)v"
type textarea "x"
type textarea "Vehicle and Travel Expense (Return)"
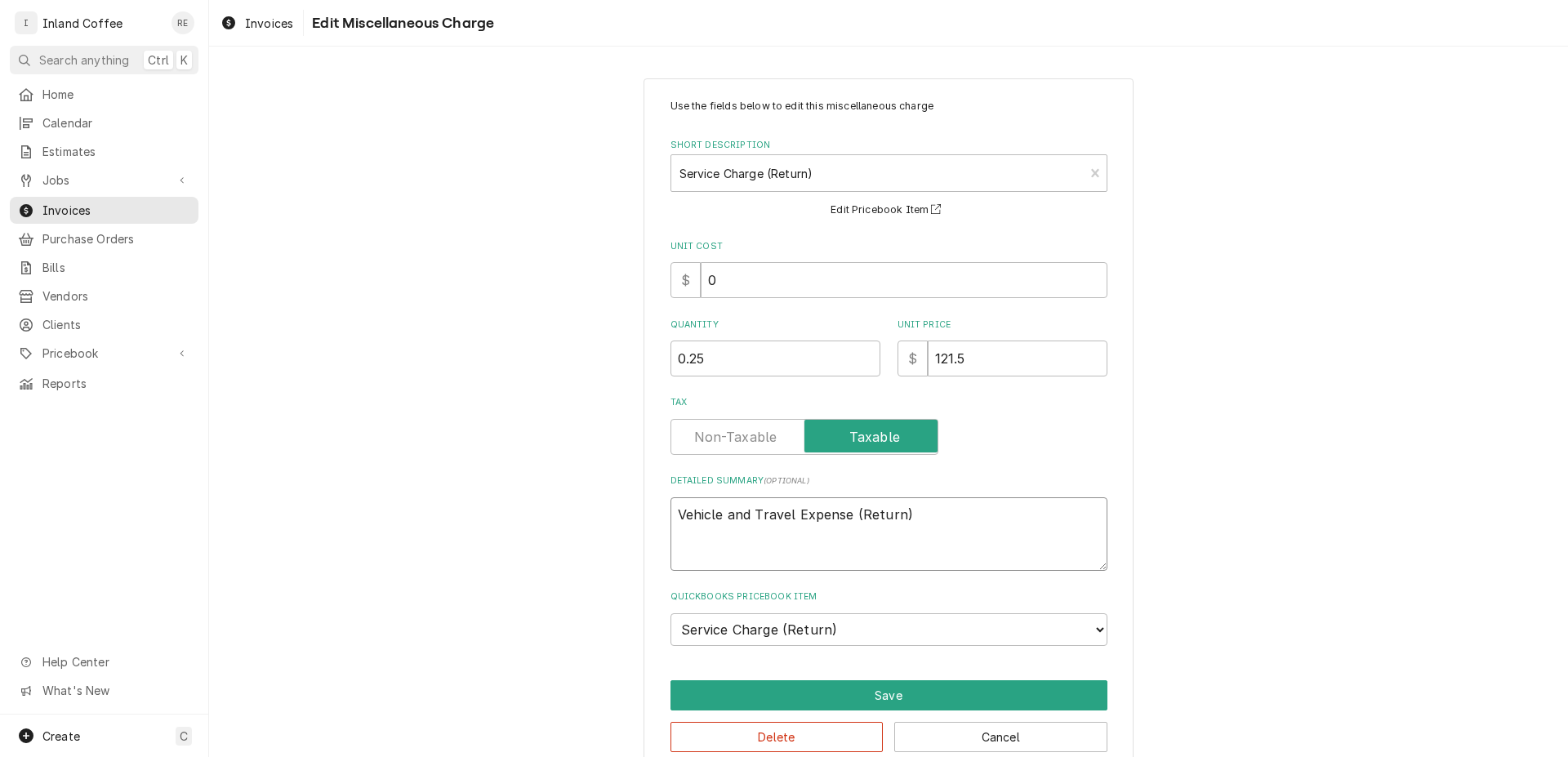
type textarea "x"
type textarea "Vehicle and Travel Expense (Return)"
type textarea "x"
type textarea "Vehicle and Travel Expense (Return) 0"
type textarea "x"
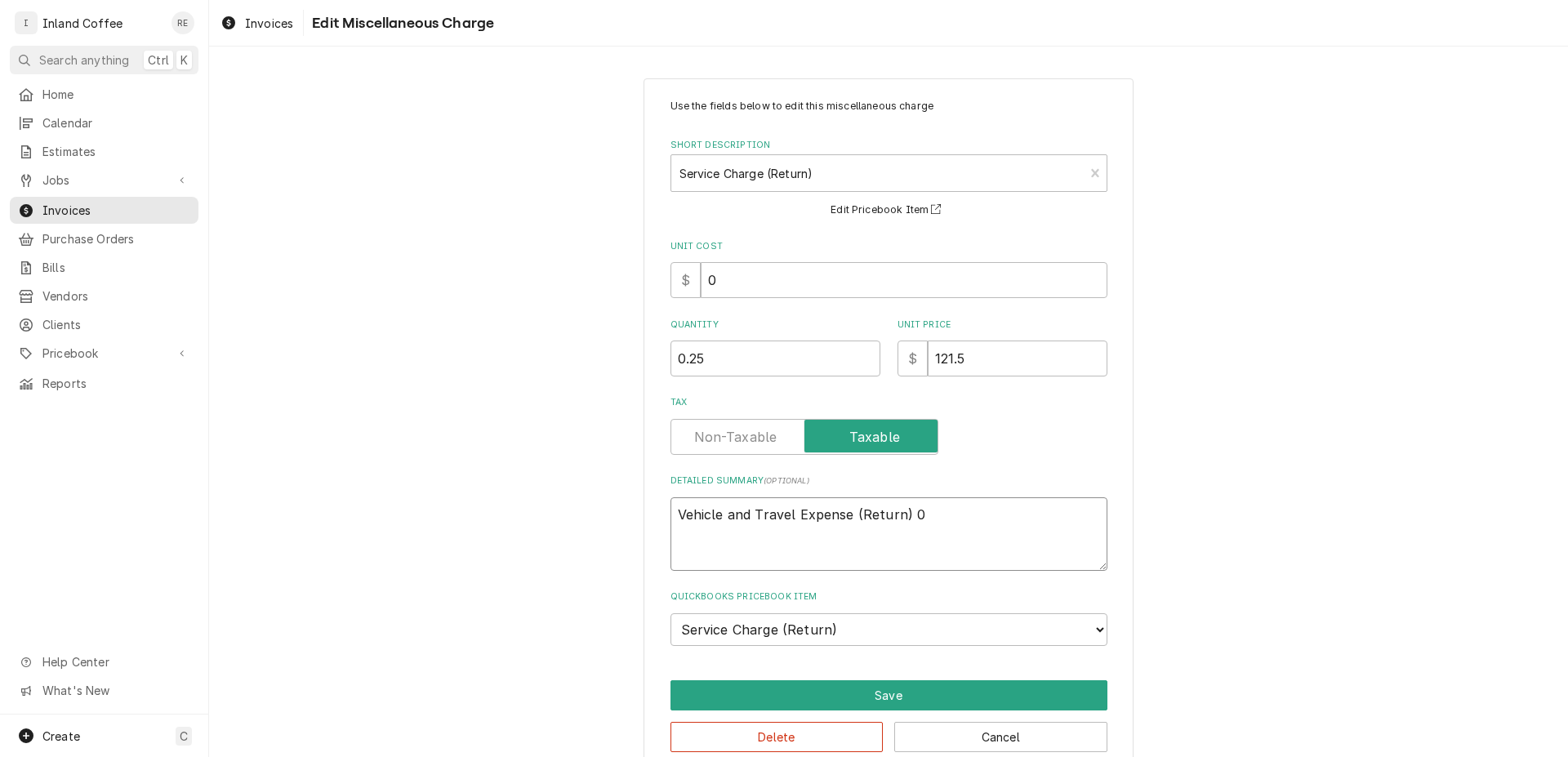
type textarea "Vehicle and Travel Expense (Return) 08"
type textarea "x"
type textarea "Vehicle and Travel Expense (Return) 08/"
type textarea "x"
type textarea "Vehicle and Travel Expense (Return) 08/1"
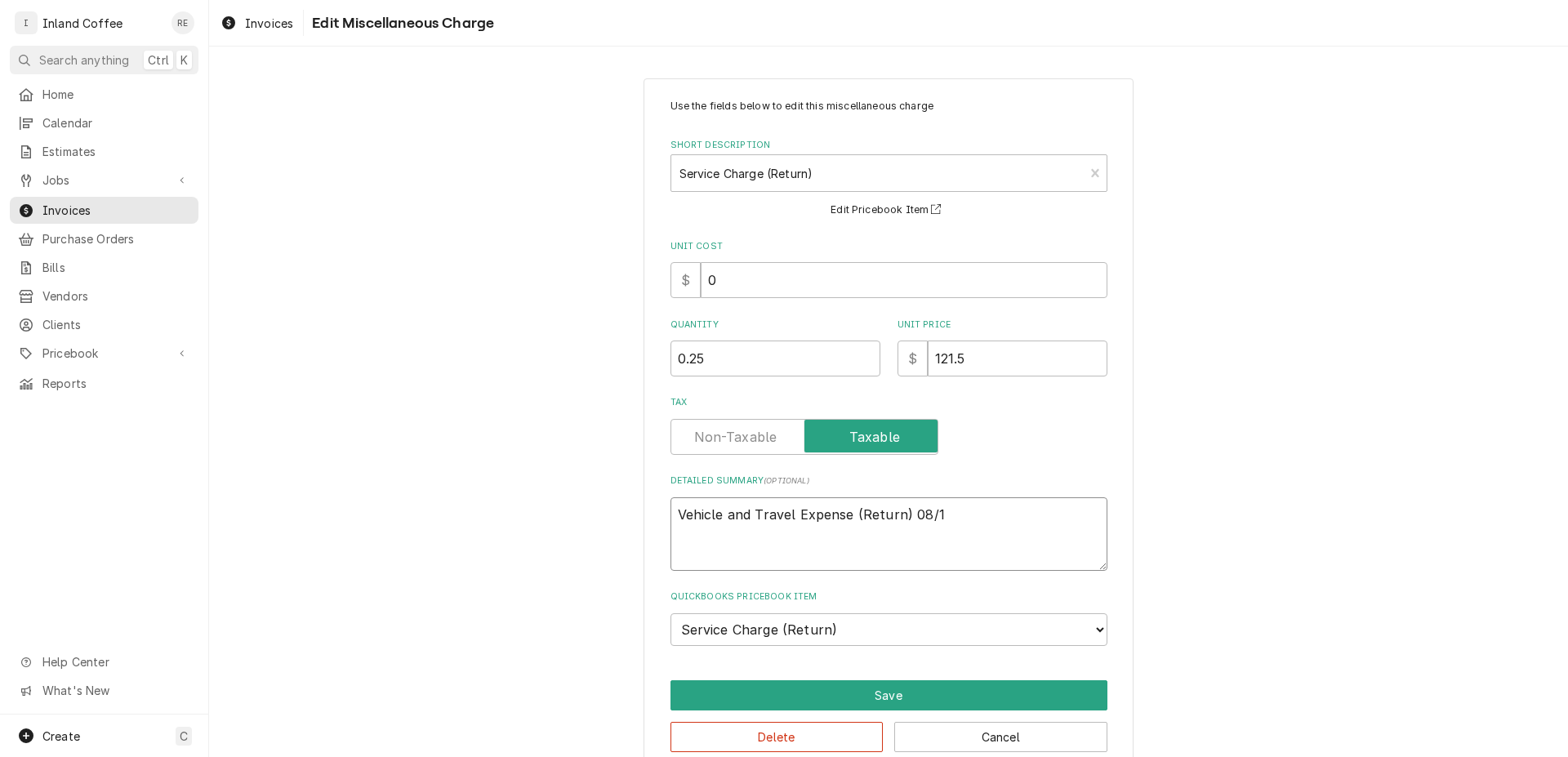
type textarea "x"
type textarea "Vehicle and Travel Expense (Return) 08/19"
type textarea "x"
type textarea "Vehicle and Travel Expense (Return) 08/192"
type textarea "x"
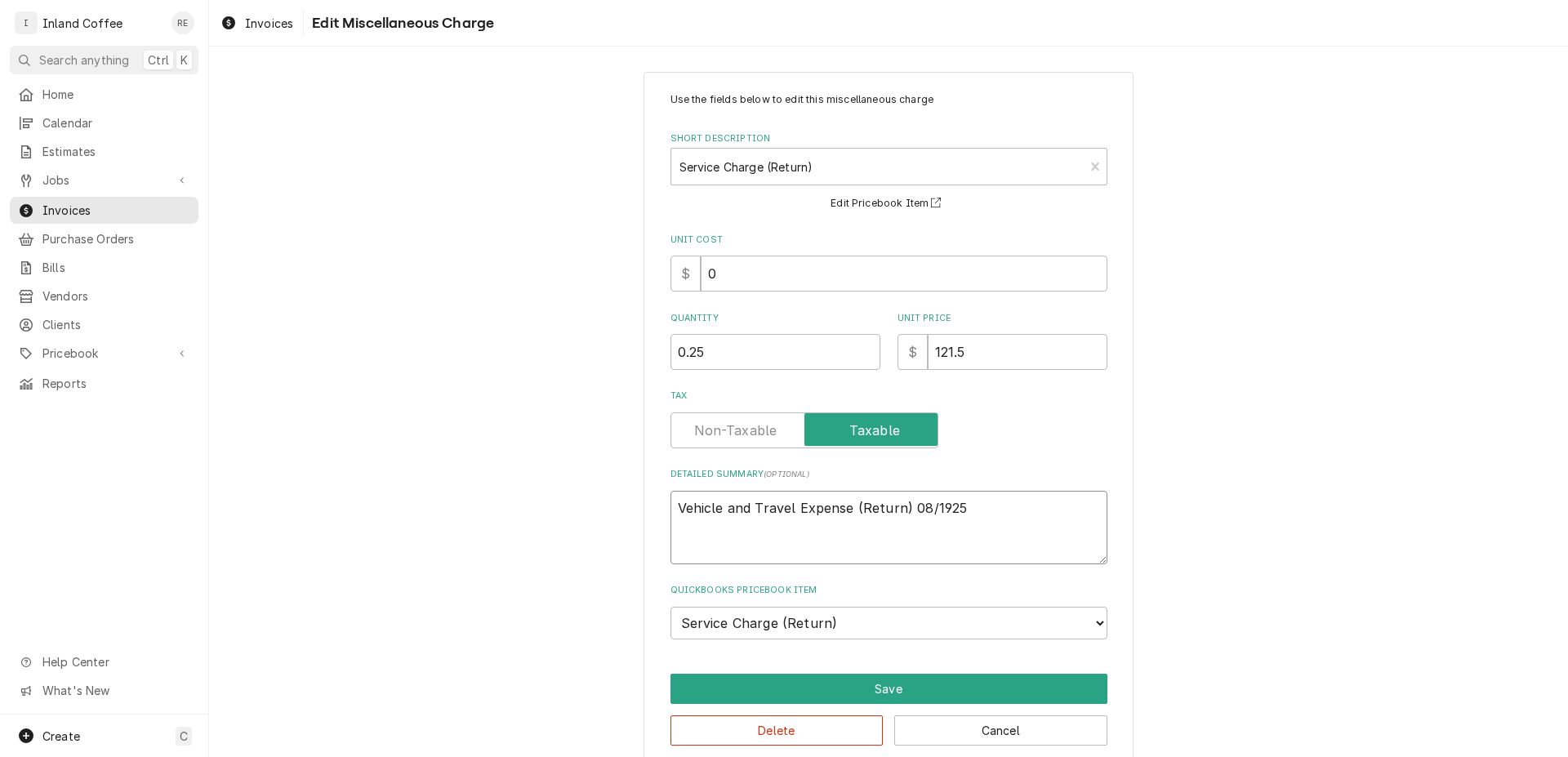
scroll to position [29, 0]
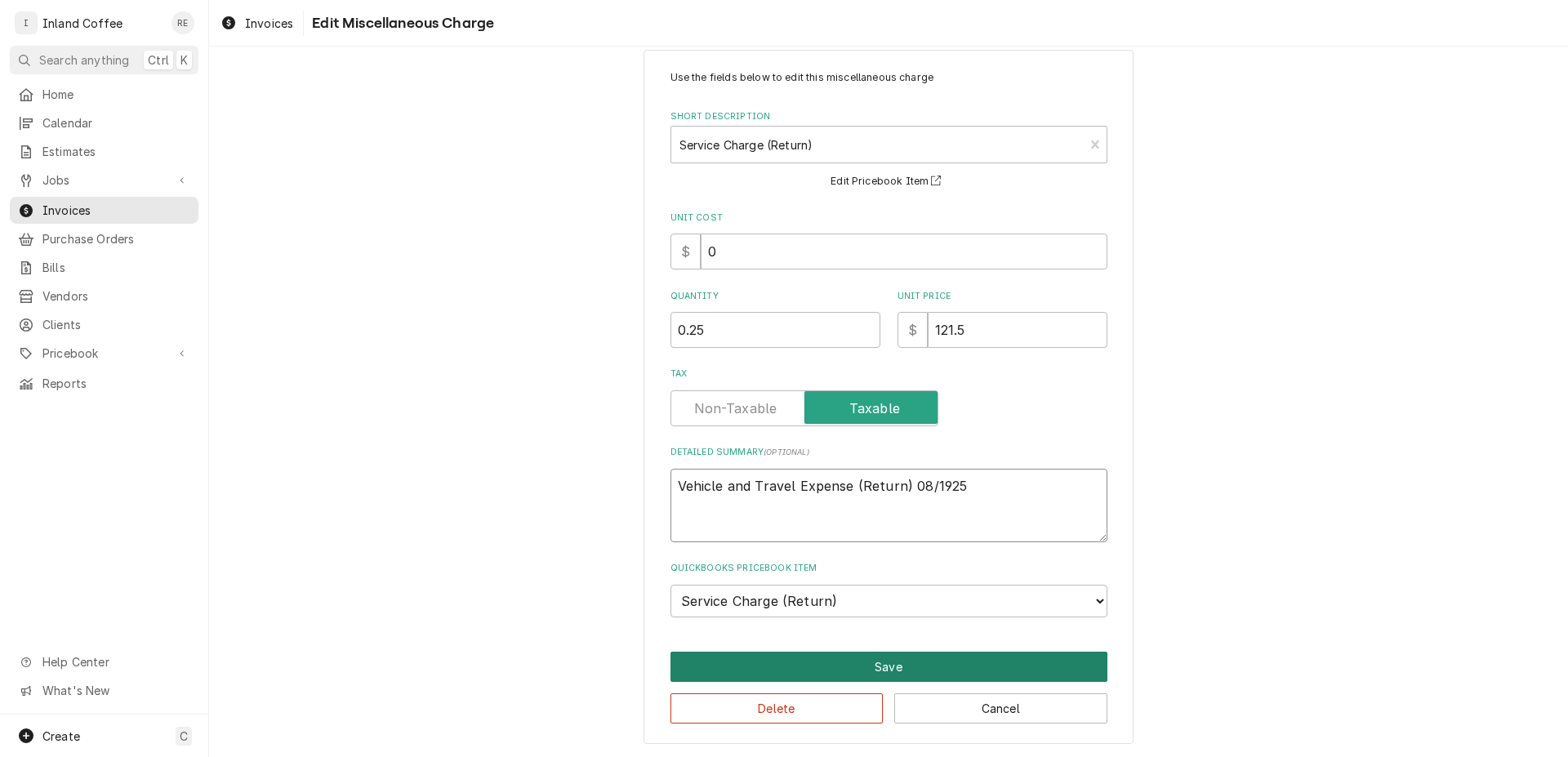
type textarea "Vehicle and Travel Expense (Return) 08/1925"
drag, startPoint x: 889, startPoint y: 667, endPoint x: 879, endPoint y: 661, distance: 11.7
click at [879, 661] on button "Save" at bounding box center [888, 667] width 436 height 30
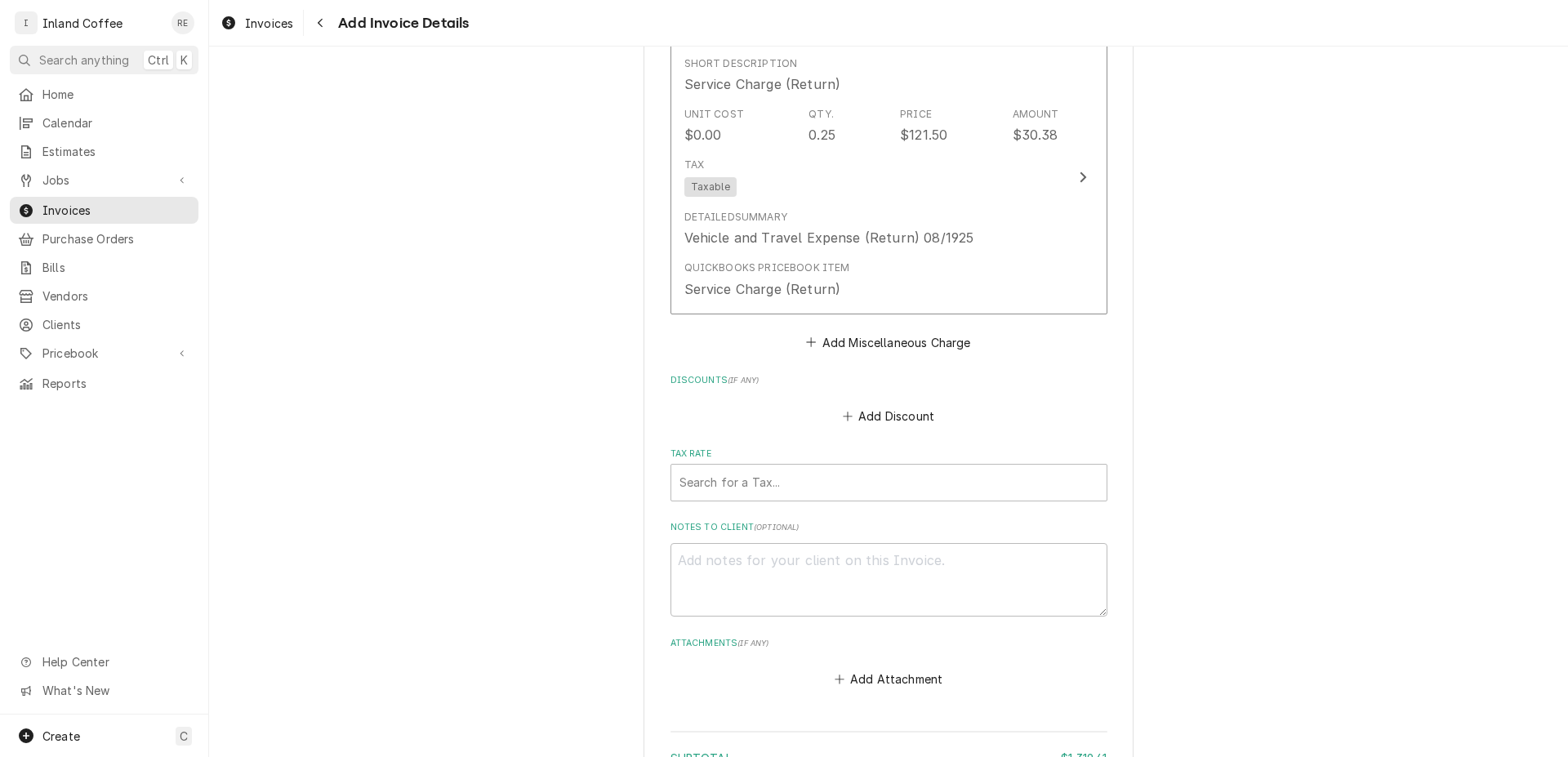
scroll to position [3697, 0]
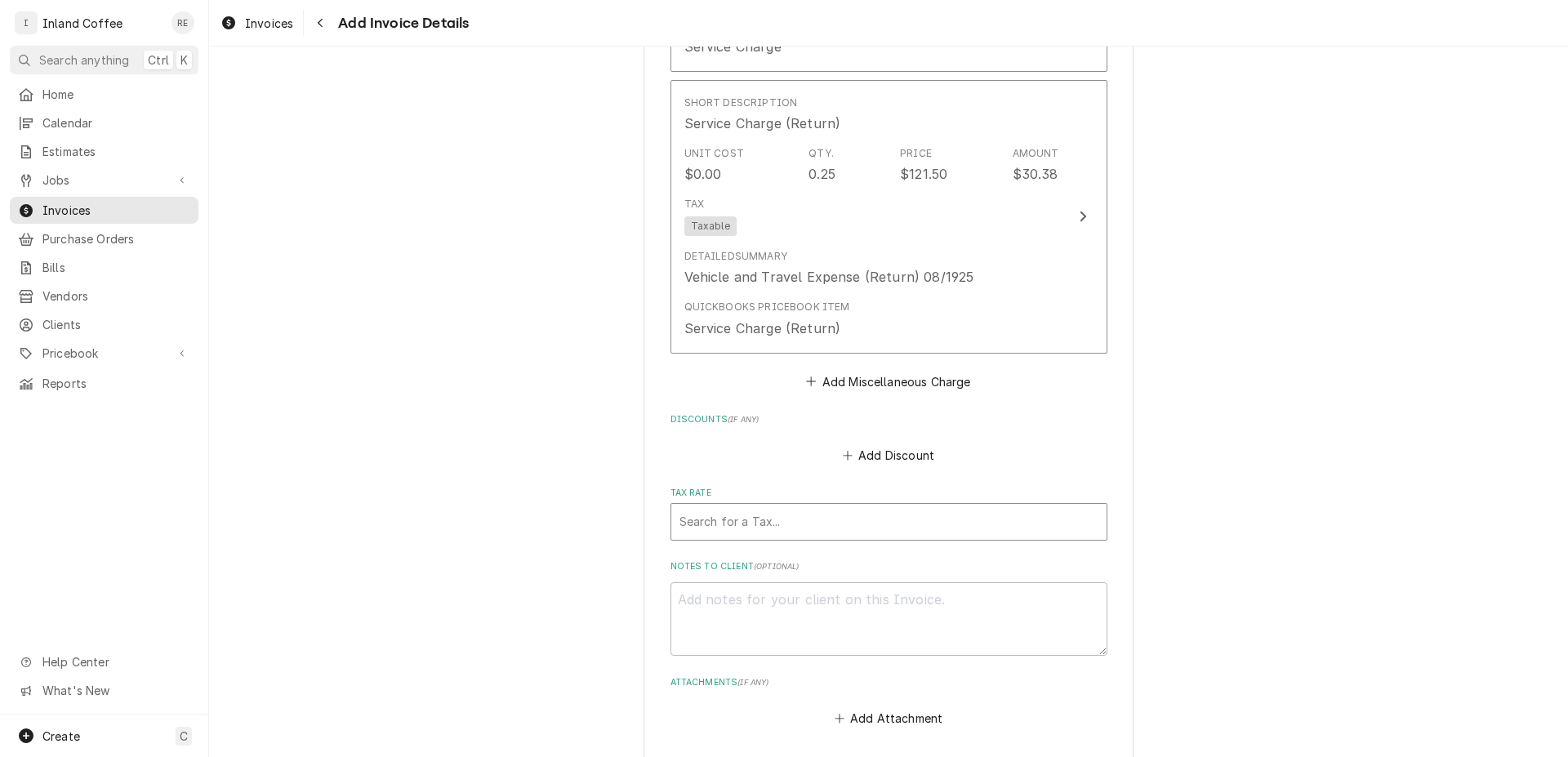
click at [968, 518] on div "Tax Rate" at bounding box center [889, 522] width 419 height 30
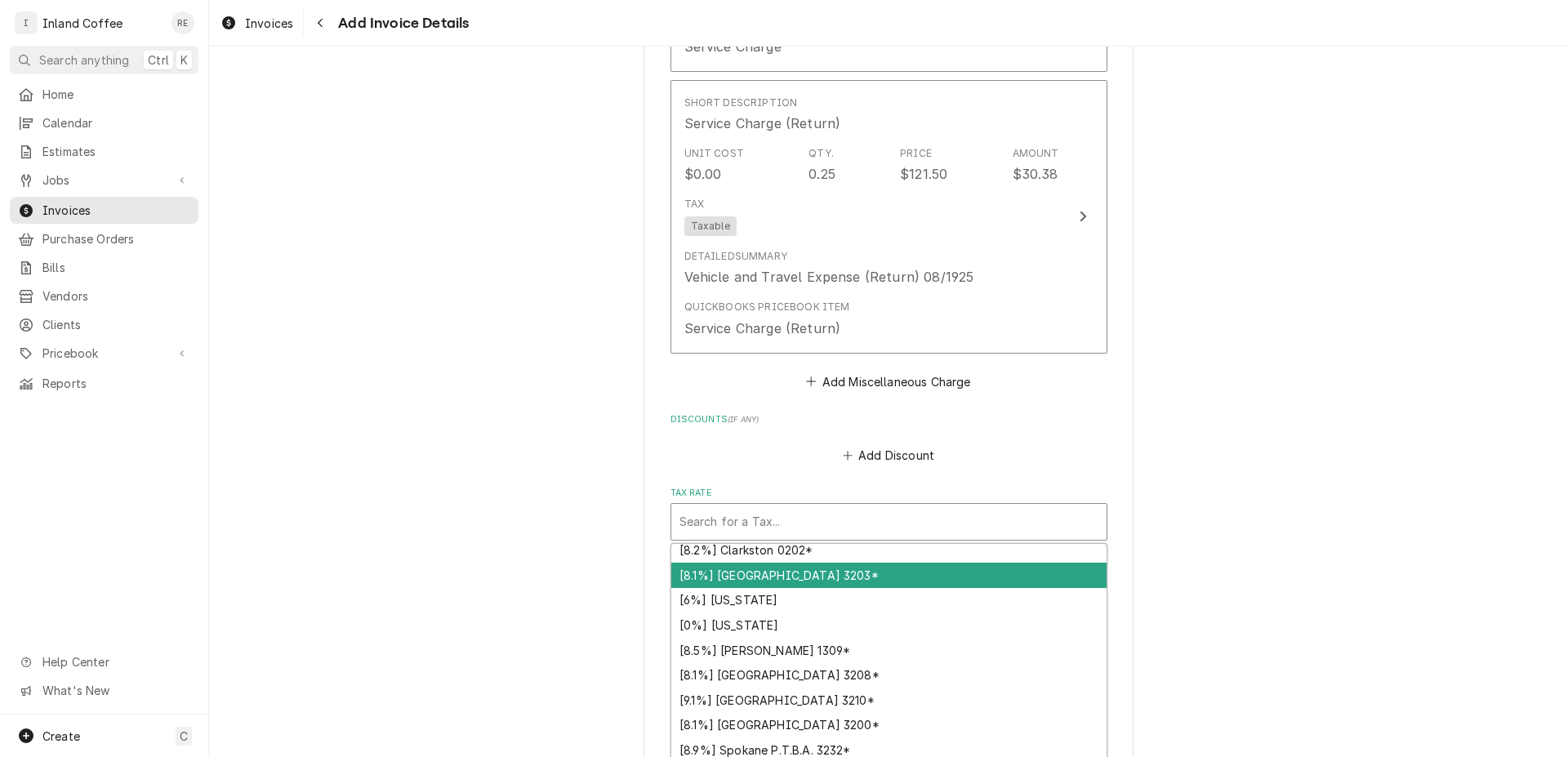
scroll to position [67, 0]
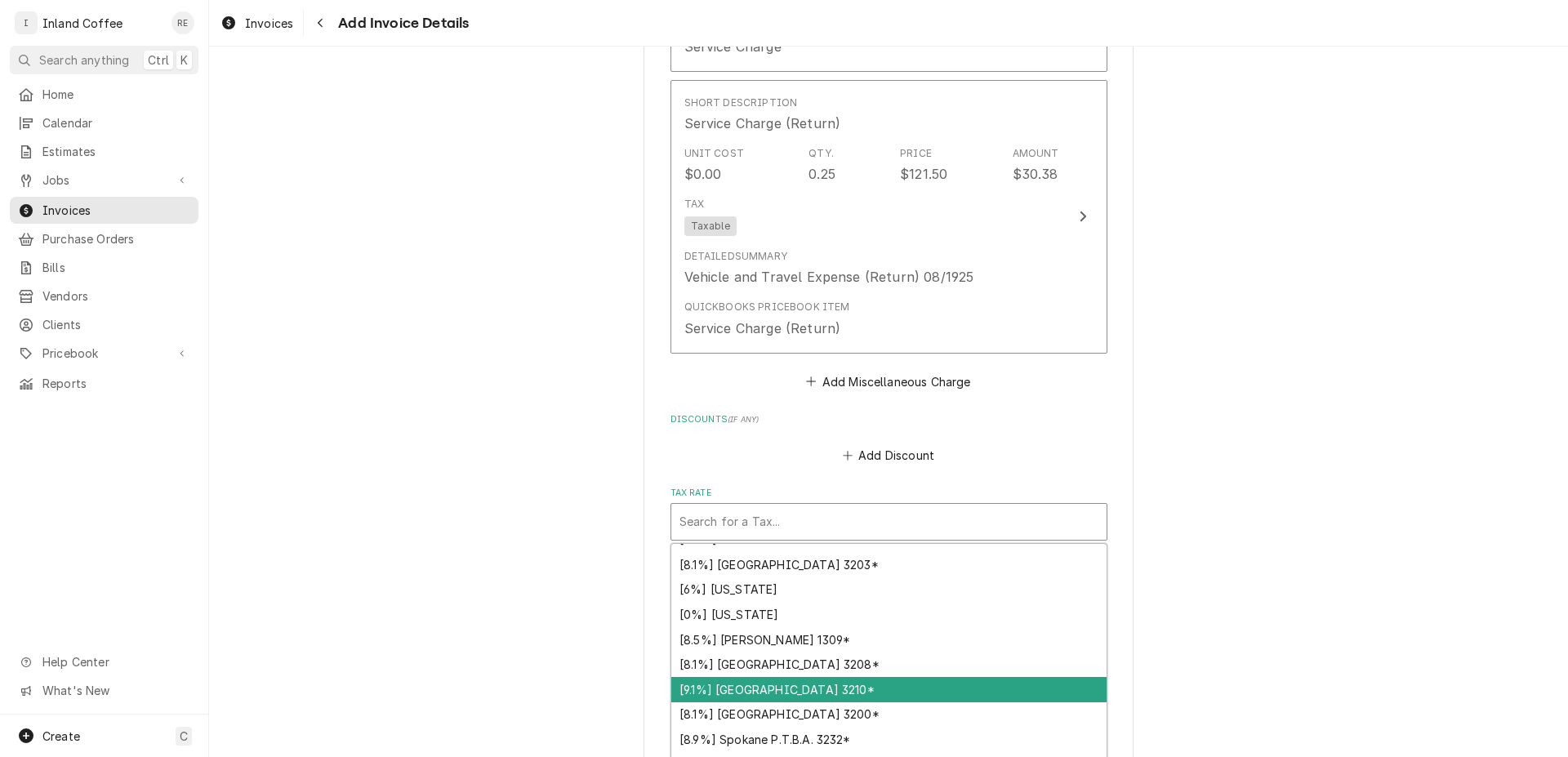
drag, startPoint x: 983, startPoint y: 688, endPoint x: 993, endPoint y: 686, distance: 10.2
click at [990, 687] on div "[9.1%] Spokane City 3210*" at bounding box center [889, 689] width 436 height 25
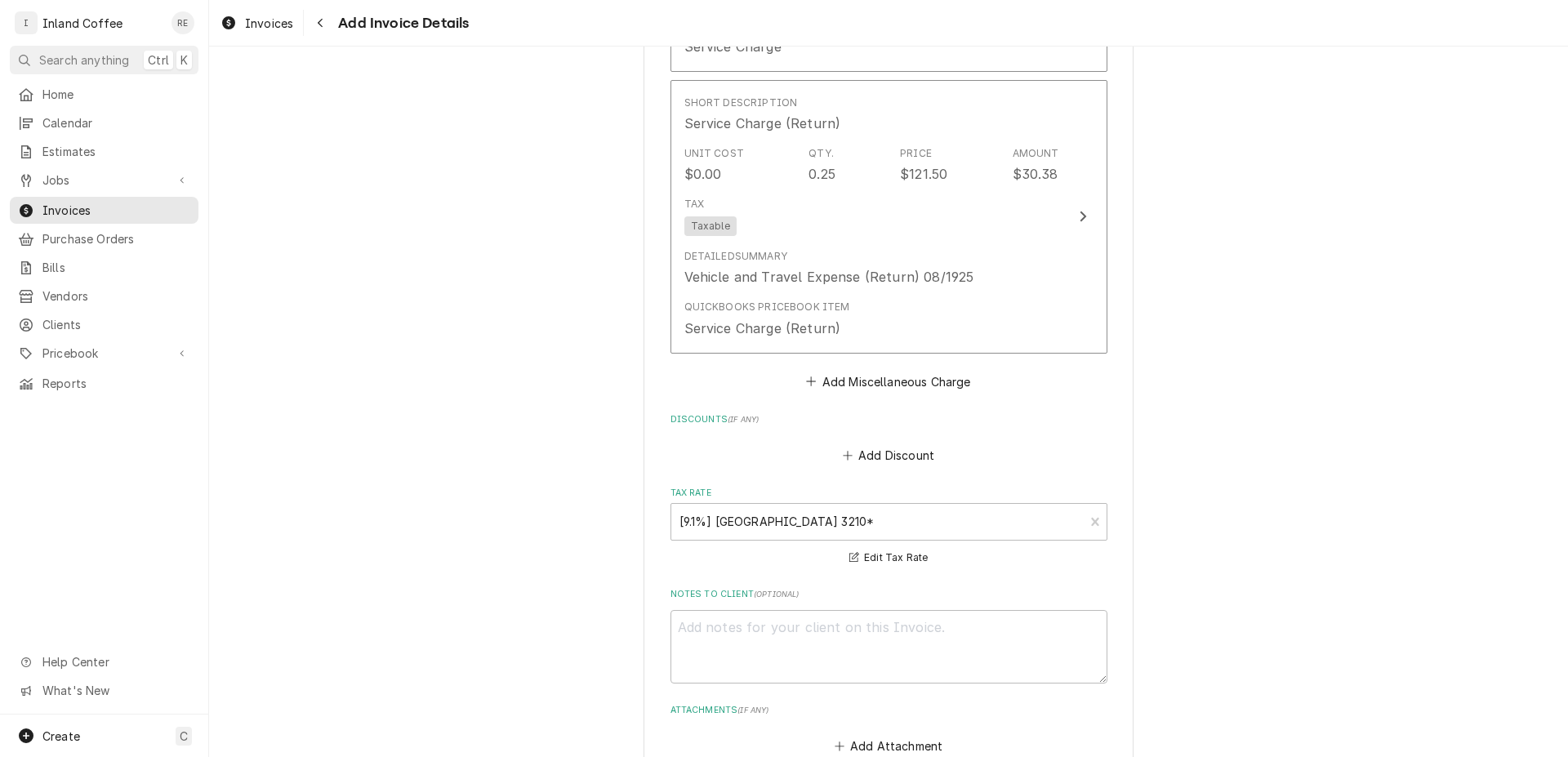
scroll to position [4039, 0]
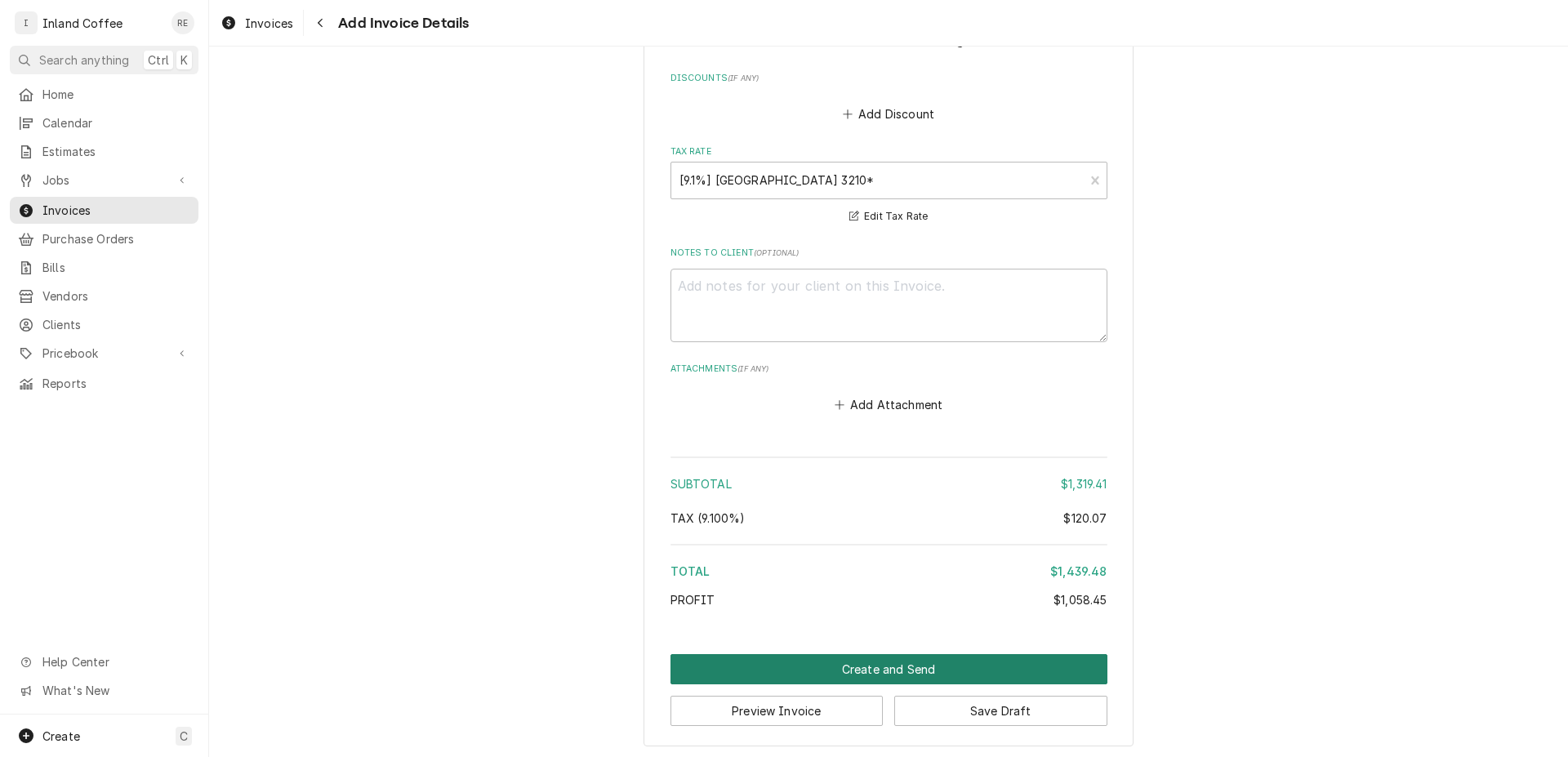
click at [928, 663] on button "Create and Send" at bounding box center [888, 669] width 436 height 30
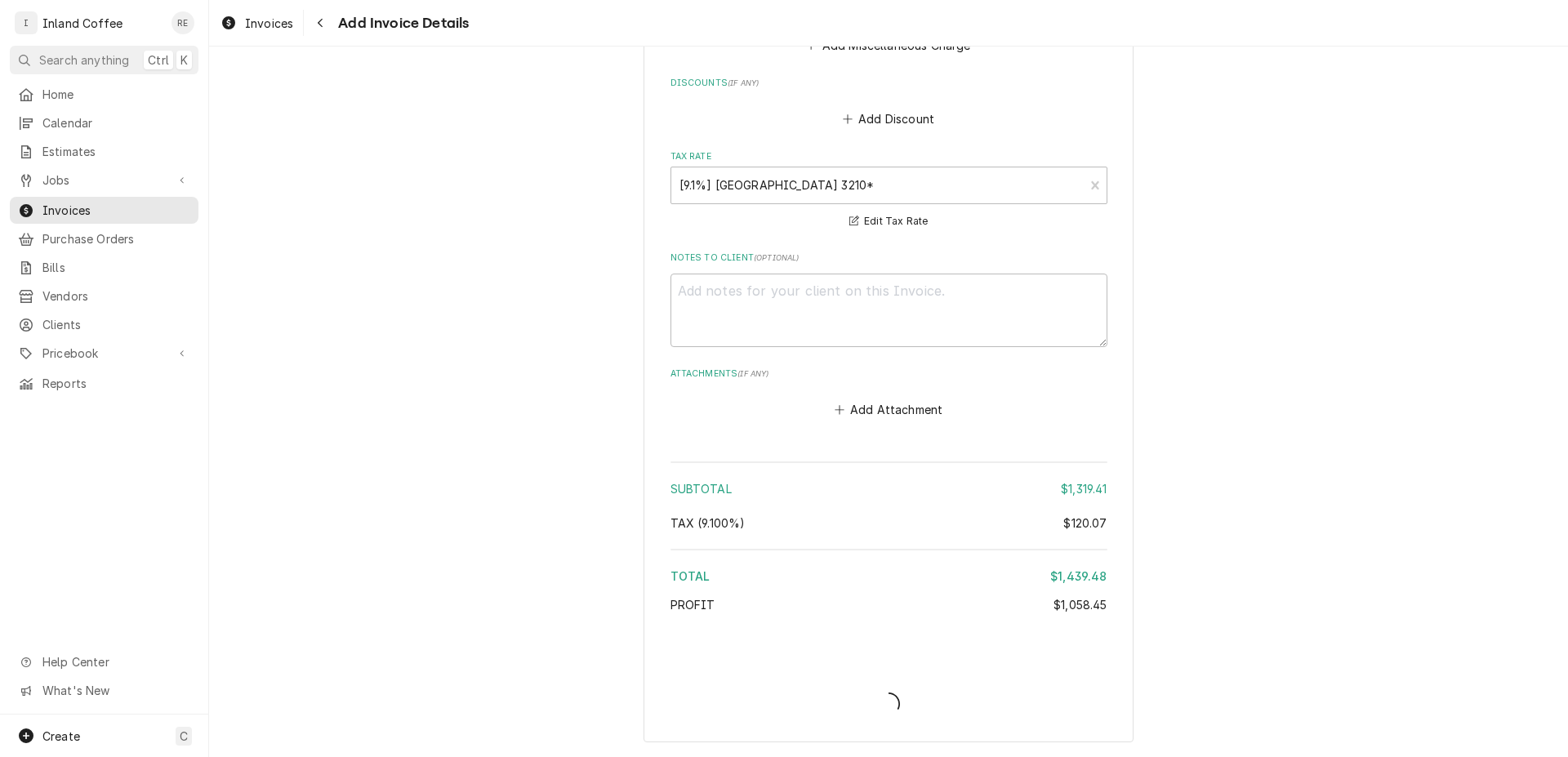
scroll to position [4030, 0]
type textarea "x"
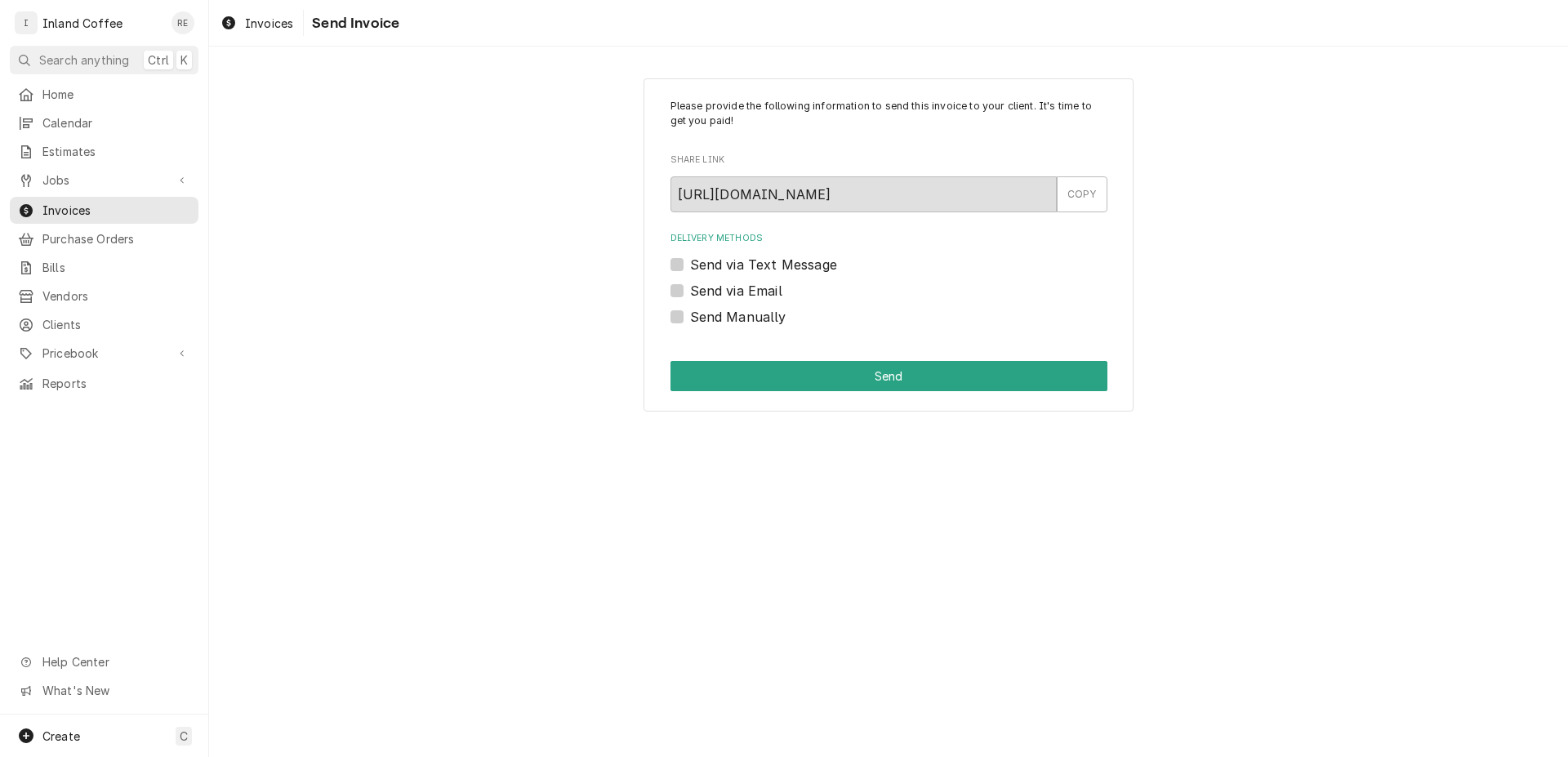
click at [675, 299] on div "Send via Email" at bounding box center [888, 291] width 436 height 20
click at [690, 294] on label "Send via Email" at bounding box center [735, 291] width 92 height 20
click at [690, 294] on input "Send via Email" at bounding box center [907, 299] width 436 height 36
checkbox input "true"
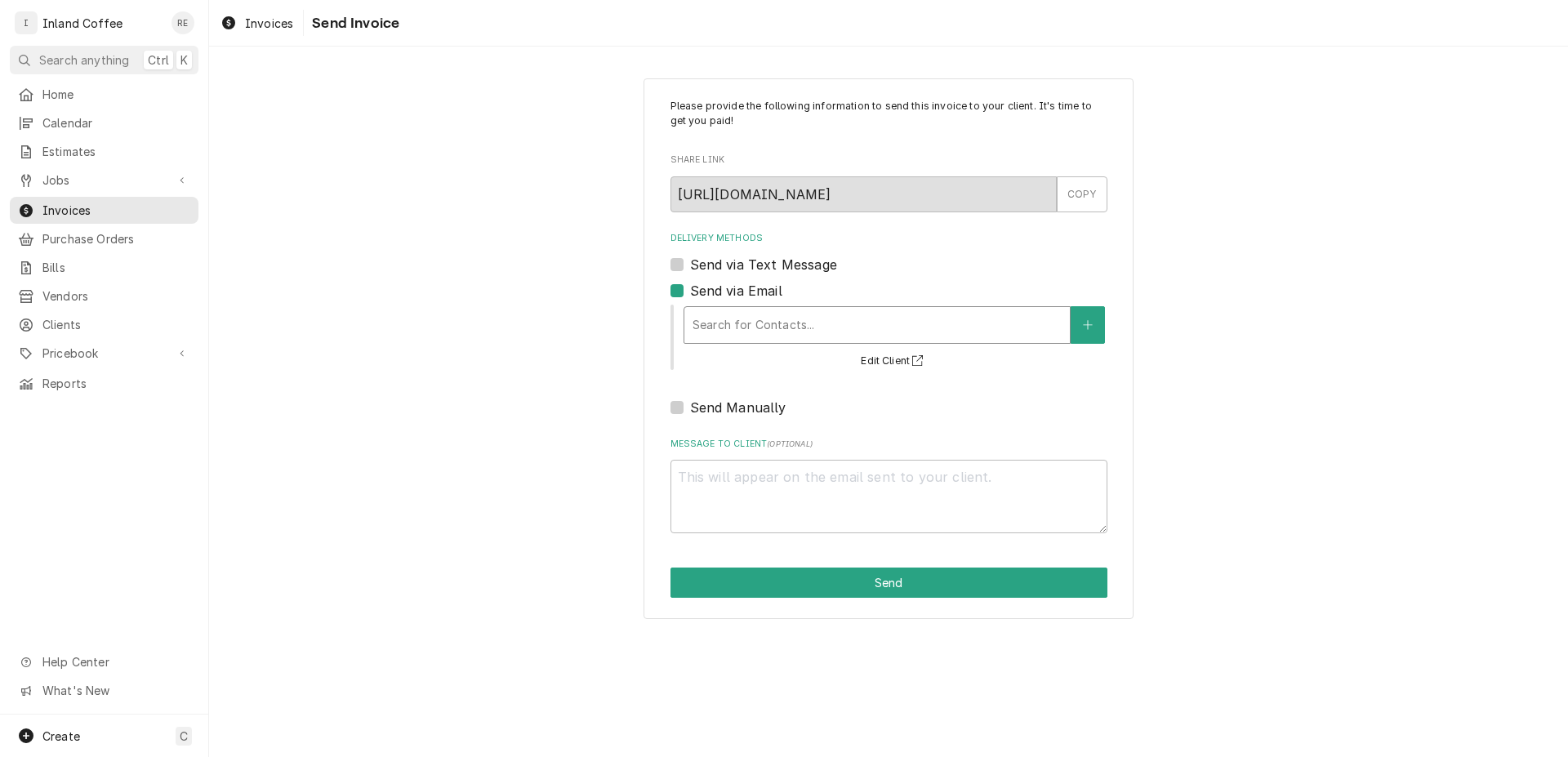
click at [724, 326] on div "Delivery Methods" at bounding box center [877, 325] width 369 height 30
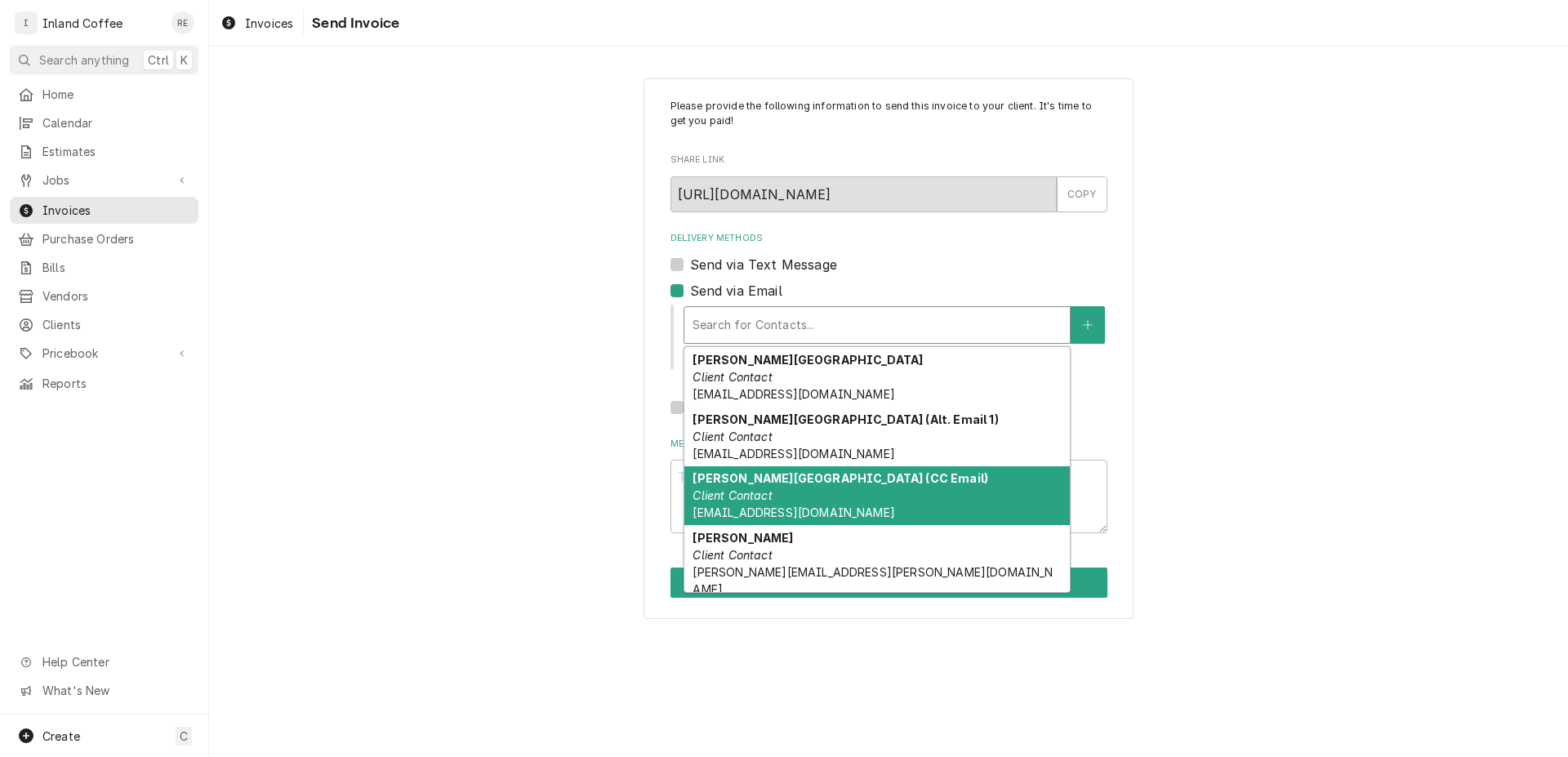
click at [838, 507] on span "[EMAIL_ADDRESS][DOMAIN_NAME]" at bounding box center [793, 512] width 202 height 14
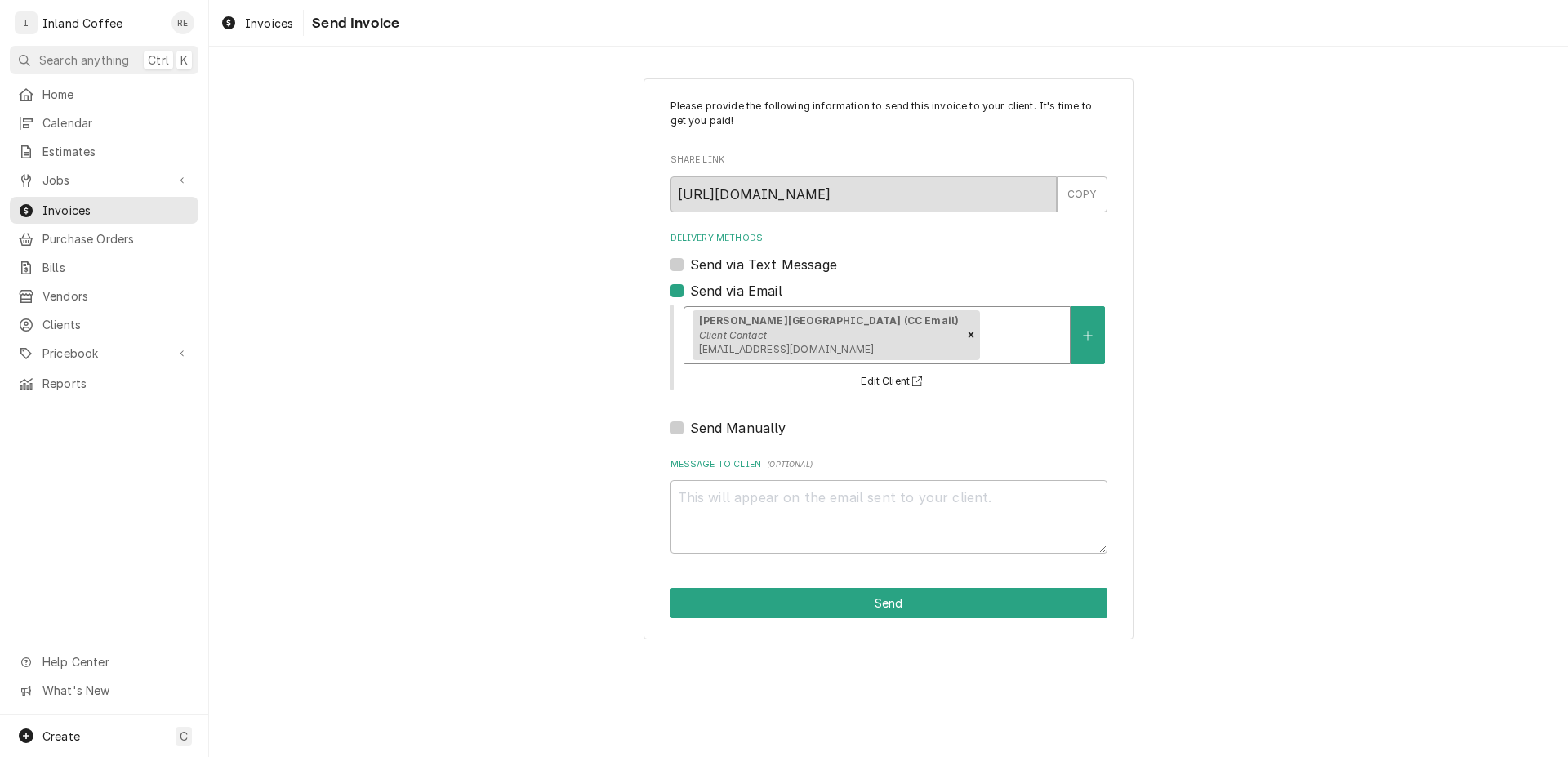
click at [983, 328] on div "Delivery Methods" at bounding box center [1022, 335] width 78 height 30
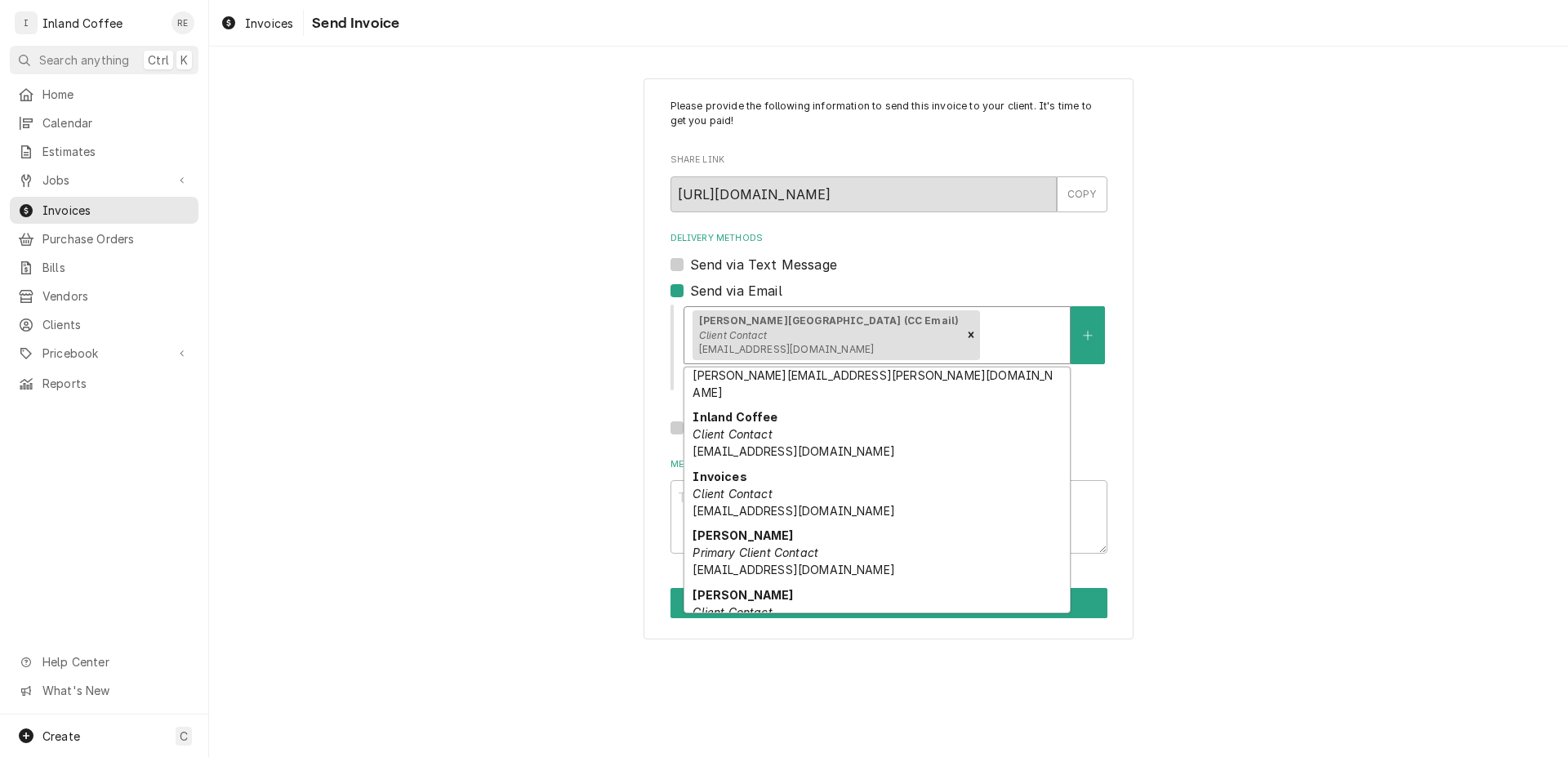
scroll to position [169, 0]
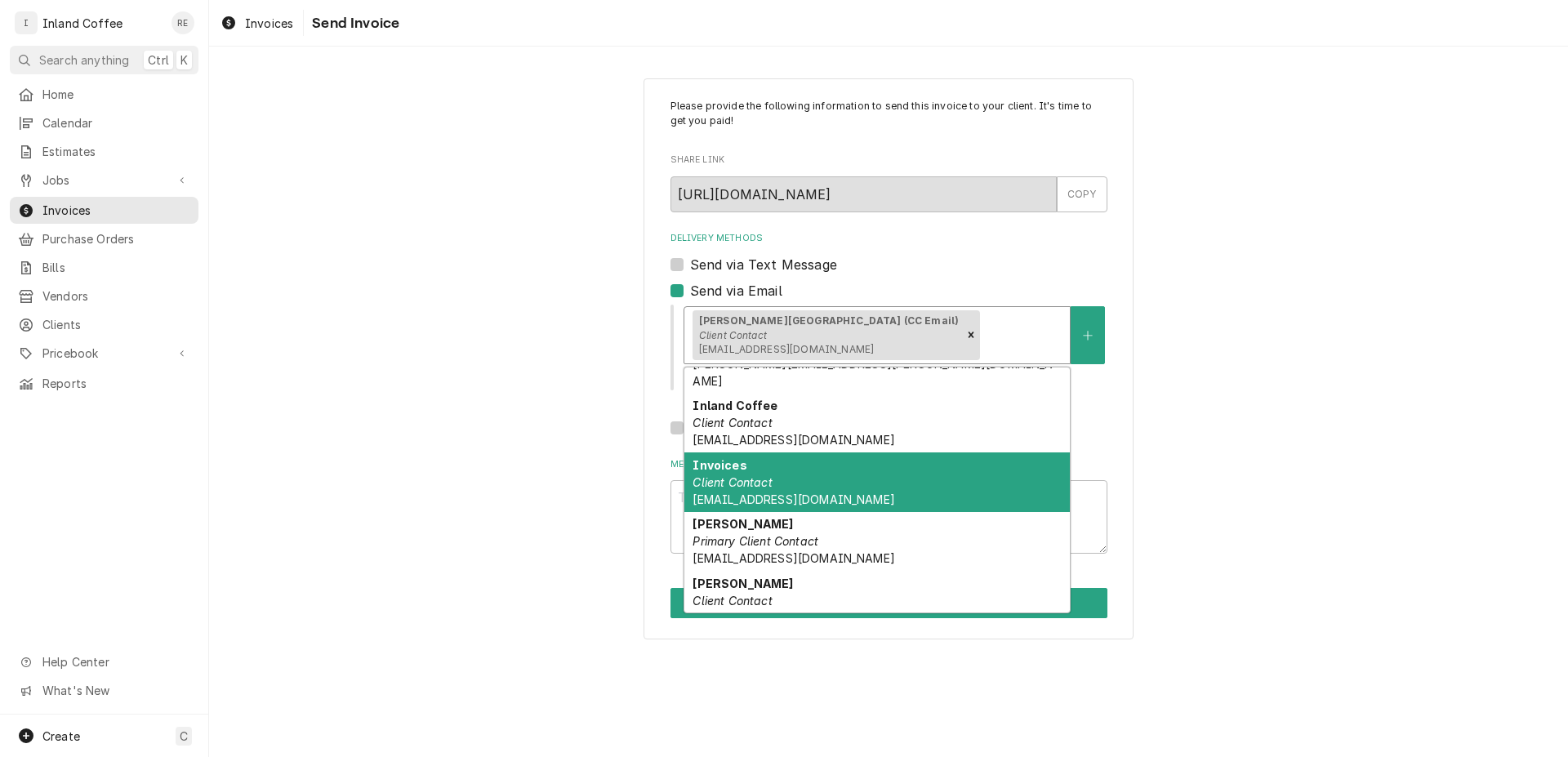
click at [897, 470] on div "Invoices Client Contact [EMAIL_ADDRESS][DOMAIN_NAME]" at bounding box center [877, 482] width 385 height 60
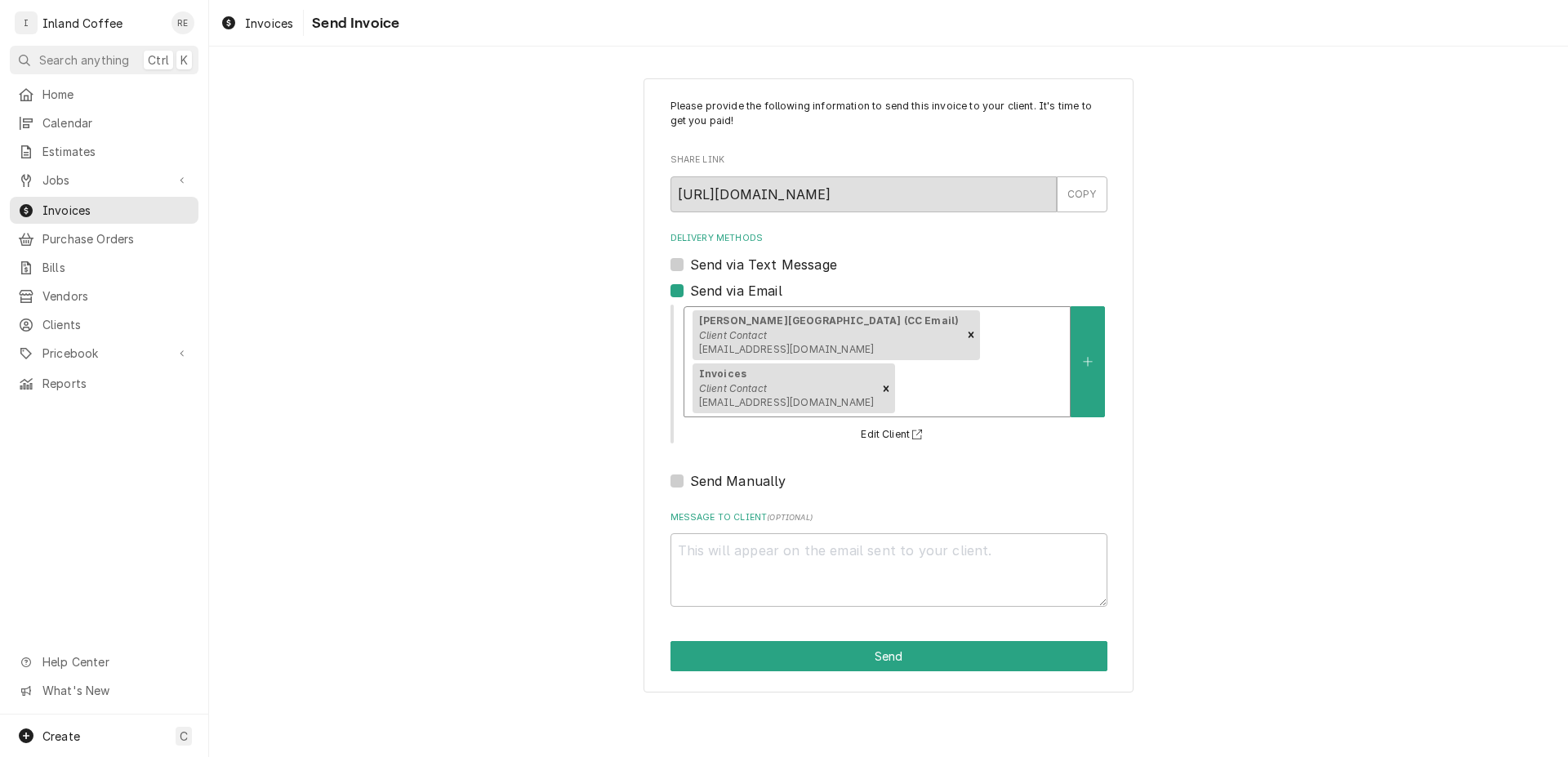
click at [1043, 374] on div "Delivery Methods" at bounding box center [979, 389] width 163 height 30
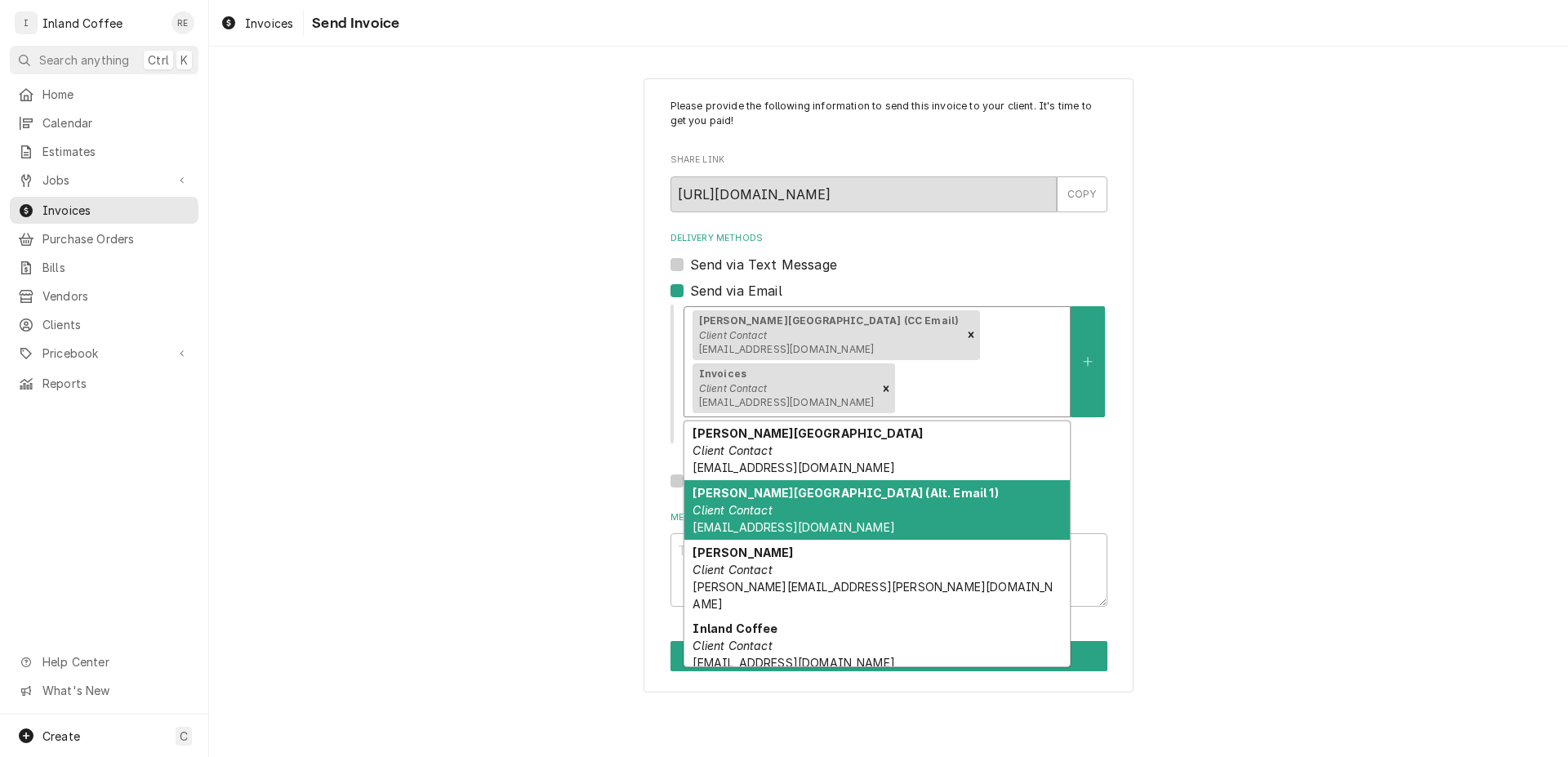
click at [981, 480] on div "[PERSON_NAME][GEOGRAPHIC_DATA] (Alt. Email 1) Client Contact [EMAIL_ADDRESS][DO…" at bounding box center [877, 510] width 385 height 60
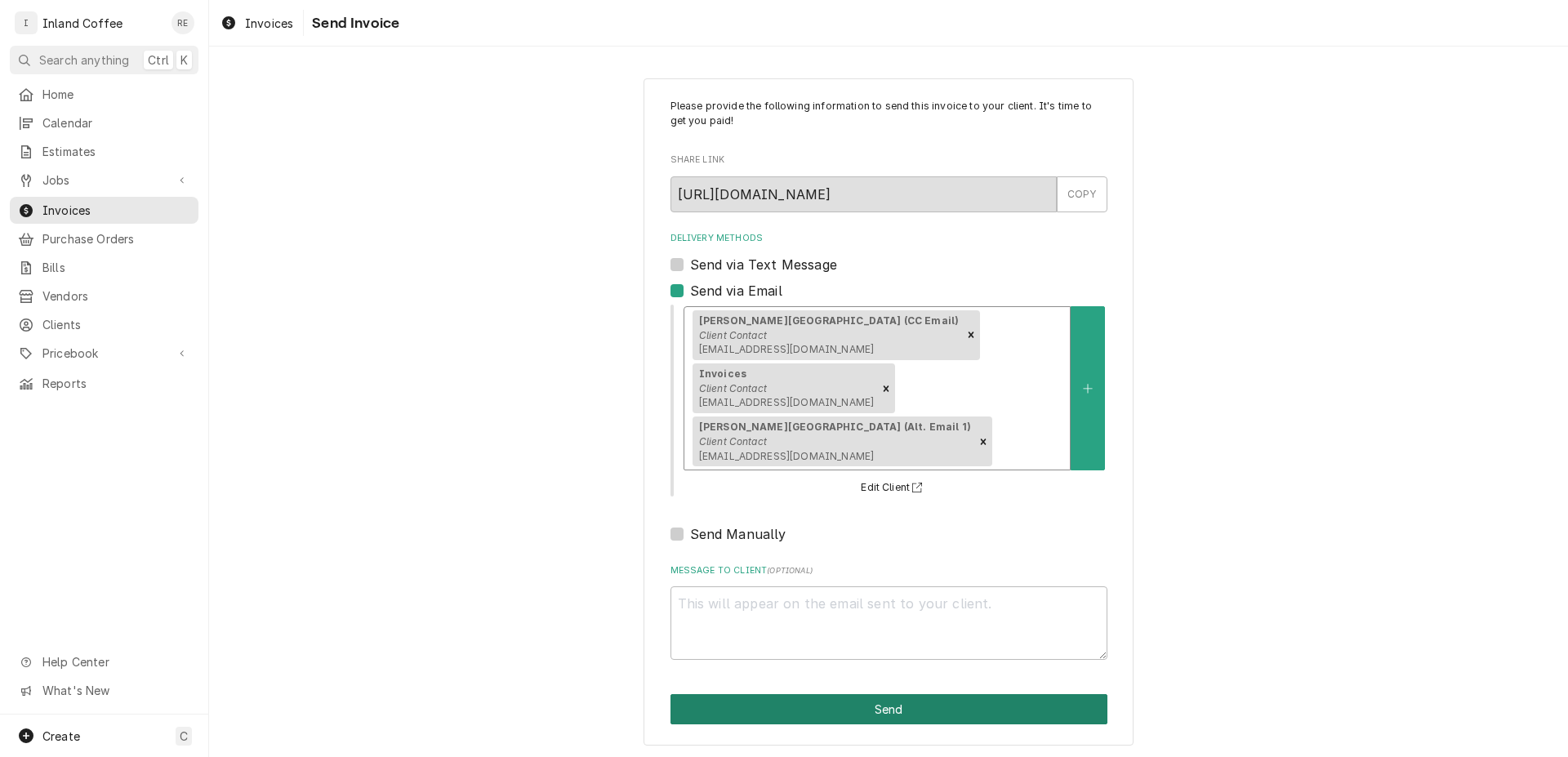
click at [913, 695] on button "Send" at bounding box center [888, 710] width 436 height 30
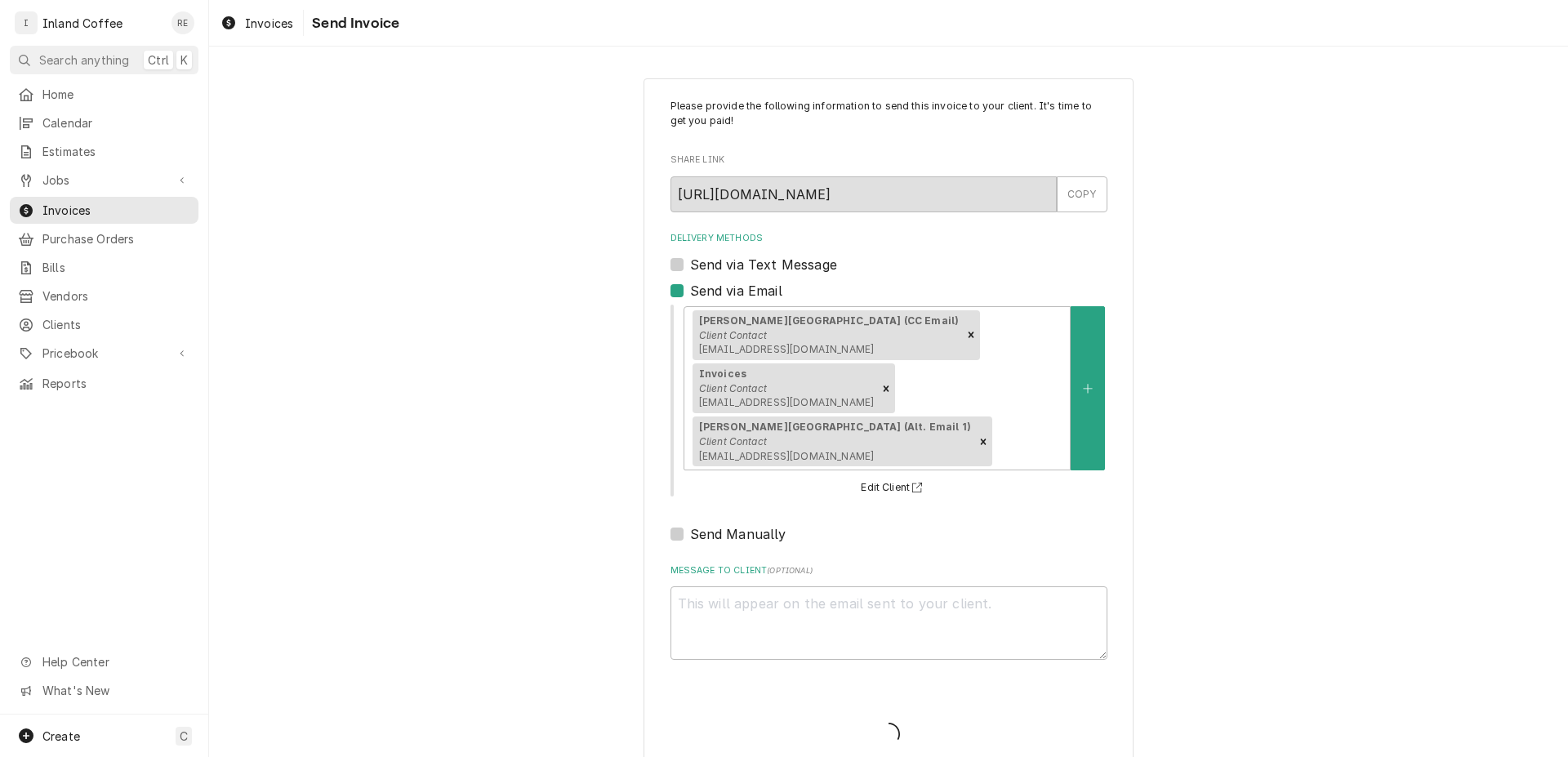
type textarea "x"
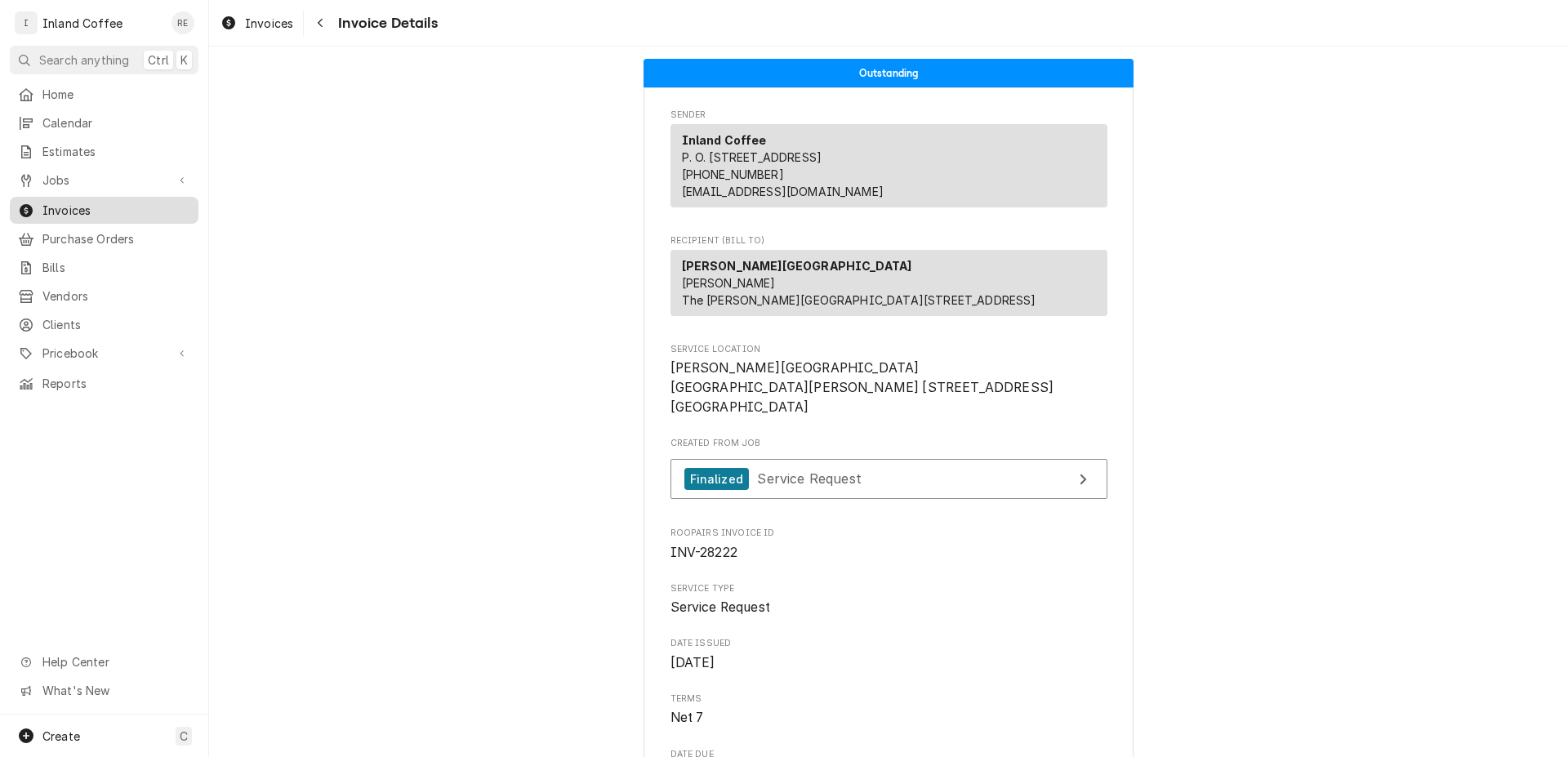
click at [114, 202] on span "Invoices" at bounding box center [116, 210] width 148 height 17
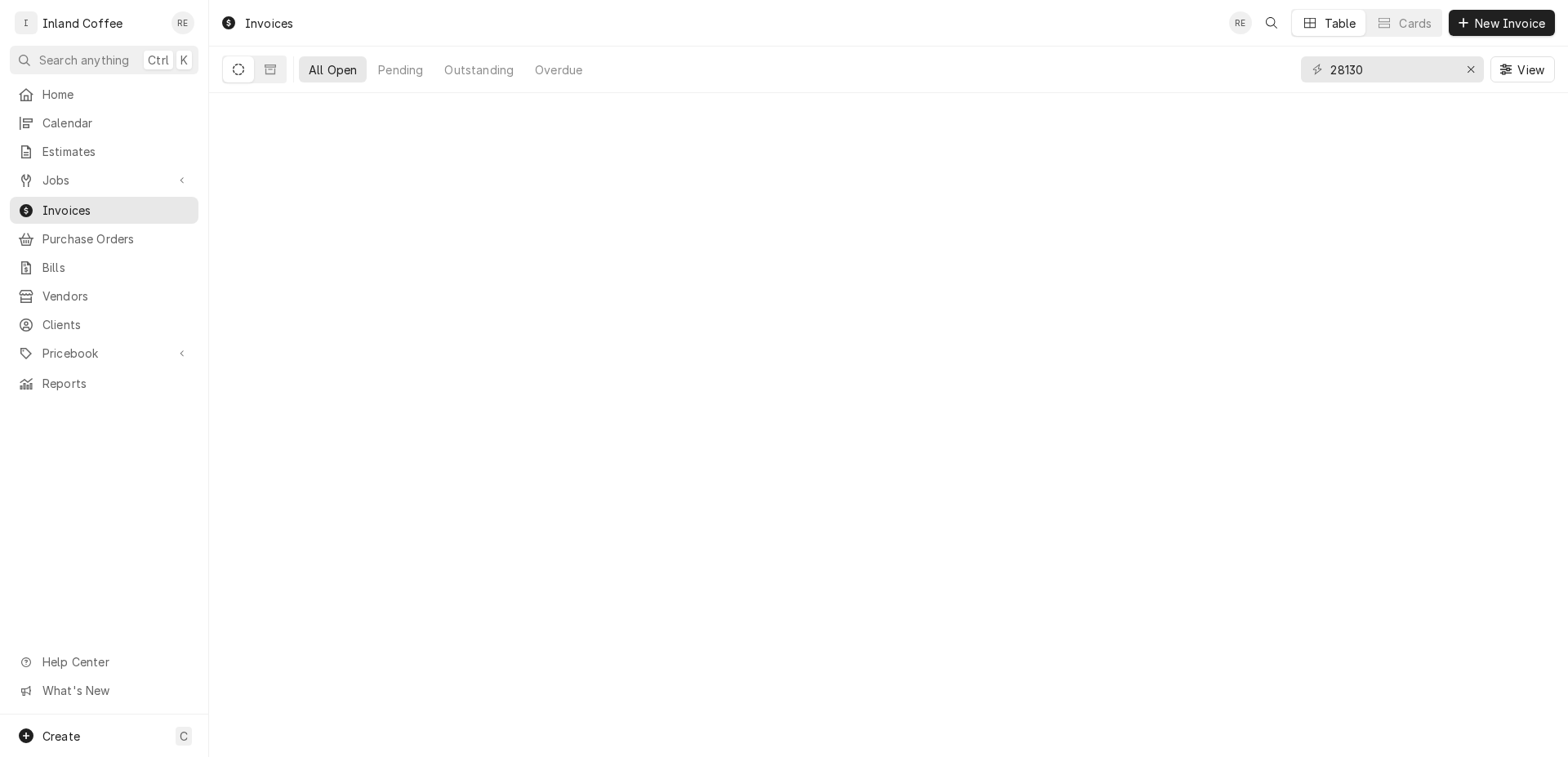
type input "28130"
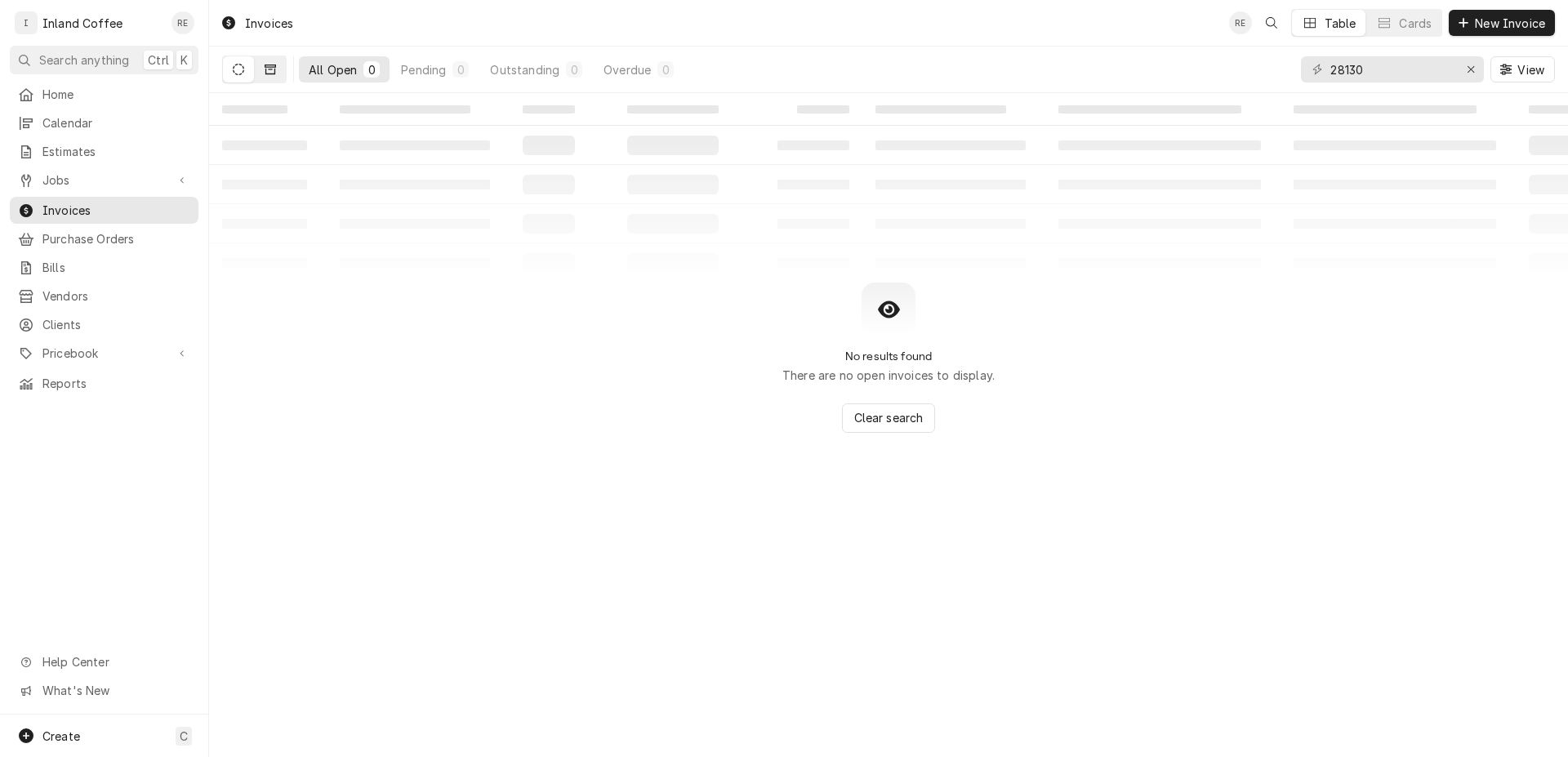
click at [258, 66] on button "Dynamic Content Wrapper" at bounding box center [270, 70] width 31 height 26
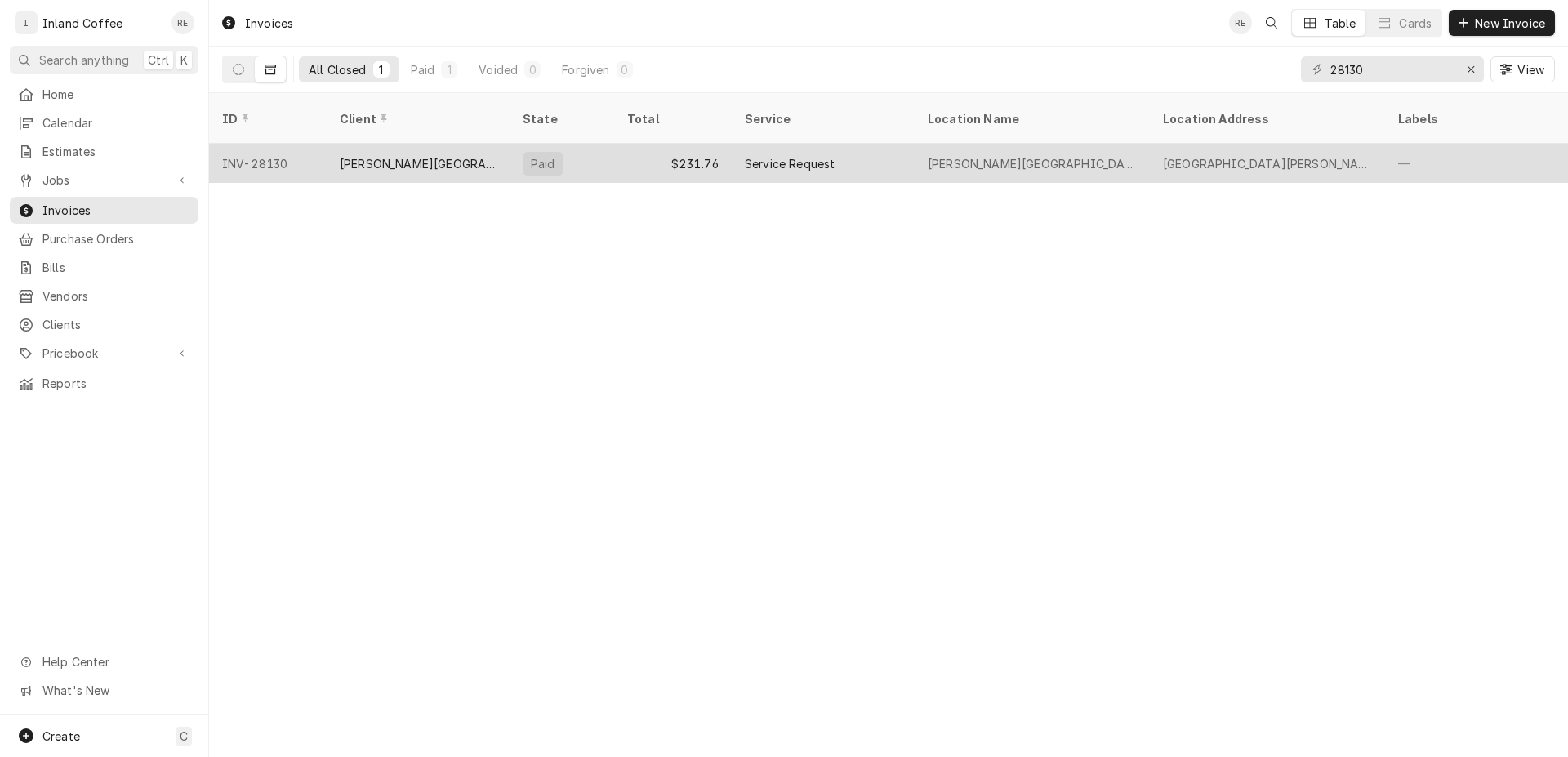
click at [395, 155] on div "[PERSON_NAME][GEOGRAPHIC_DATA]" at bounding box center [418, 164] width 156 height 17
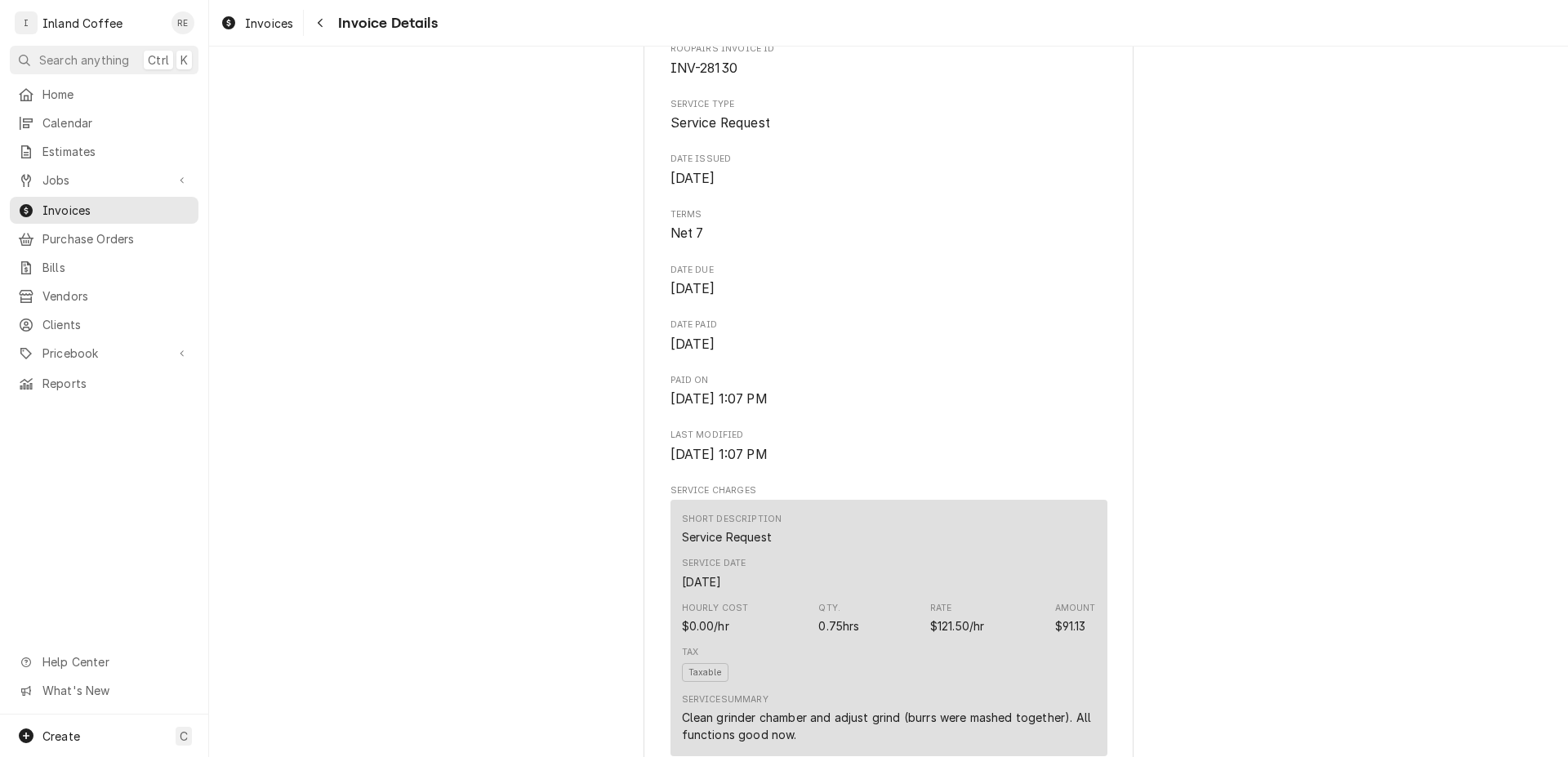
scroll to position [69, 0]
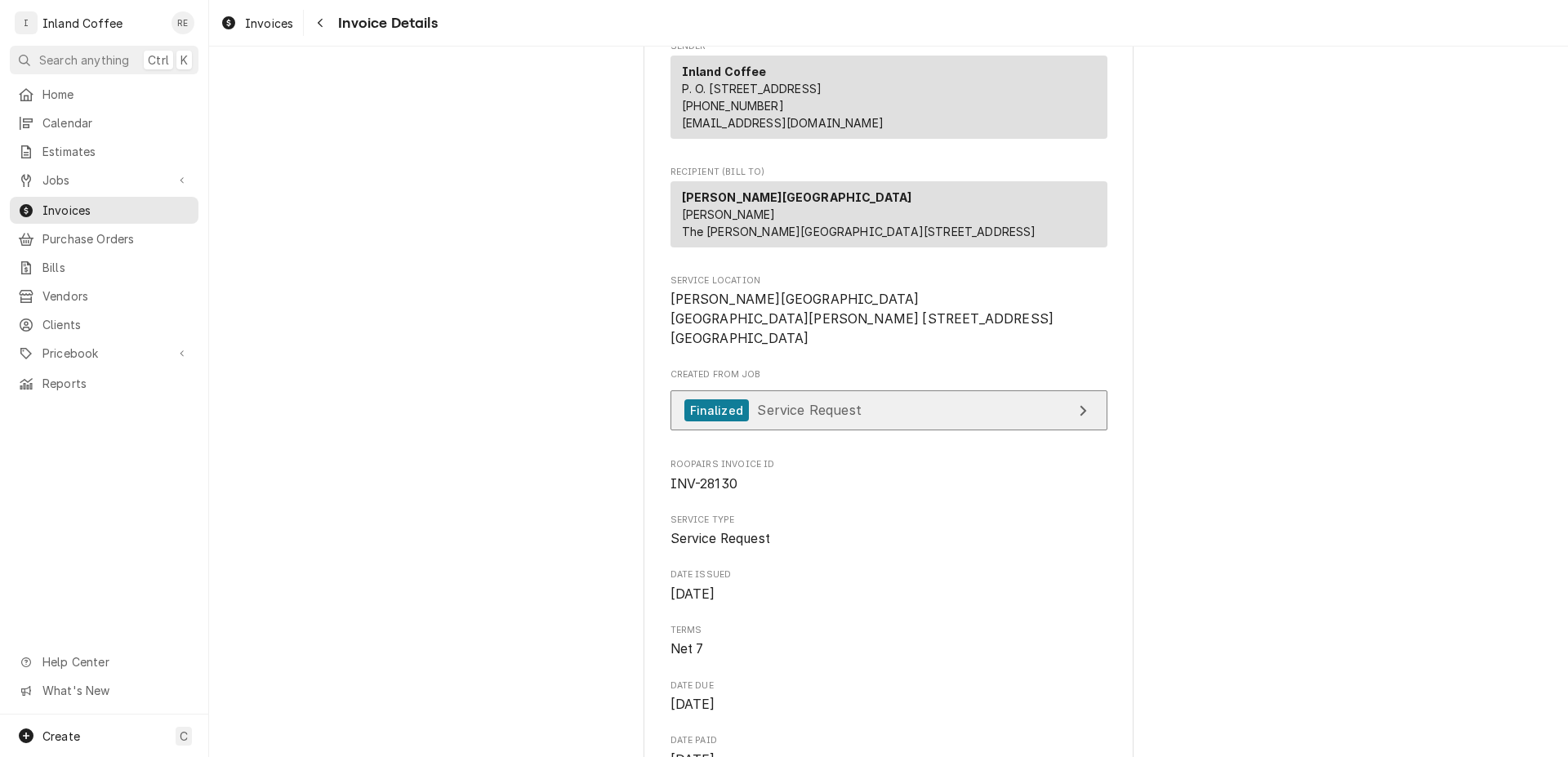
click at [996, 430] on link "Finalized Service Request" at bounding box center [888, 410] width 436 height 40
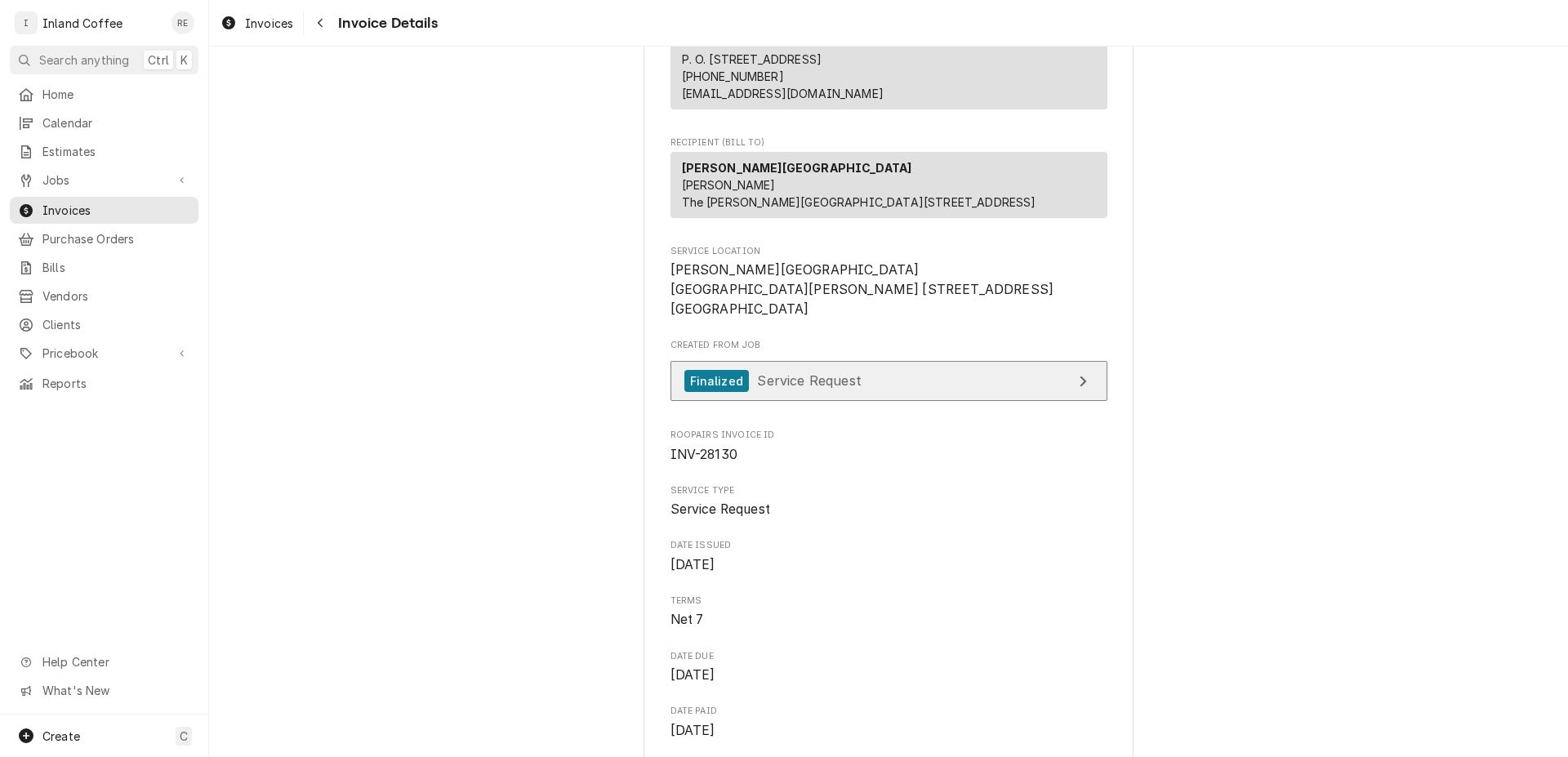
scroll to position [0, 0]
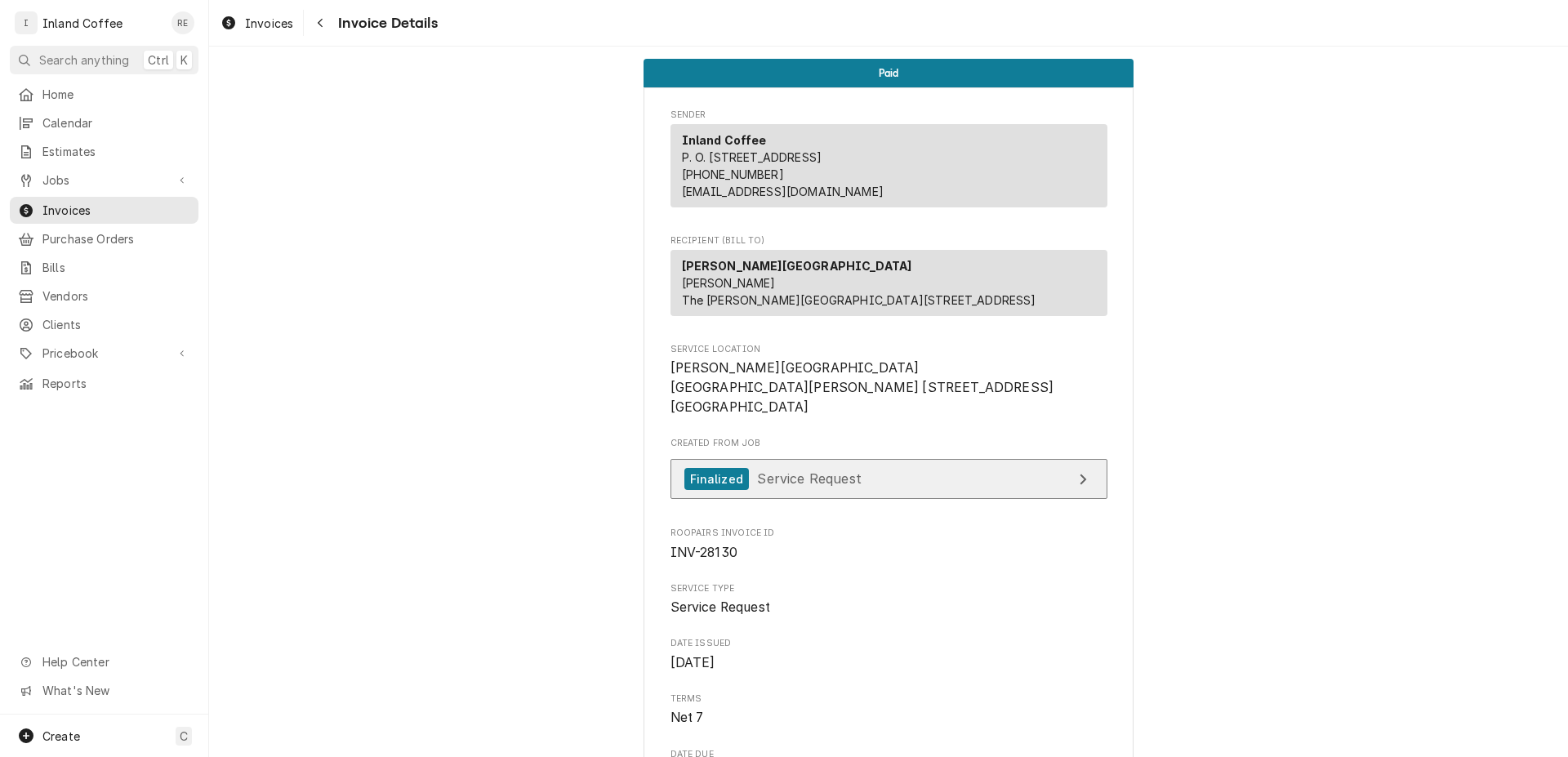
click at [734, 490] on div "Finalized" at bounding box center [716, 480] width 64 height 22
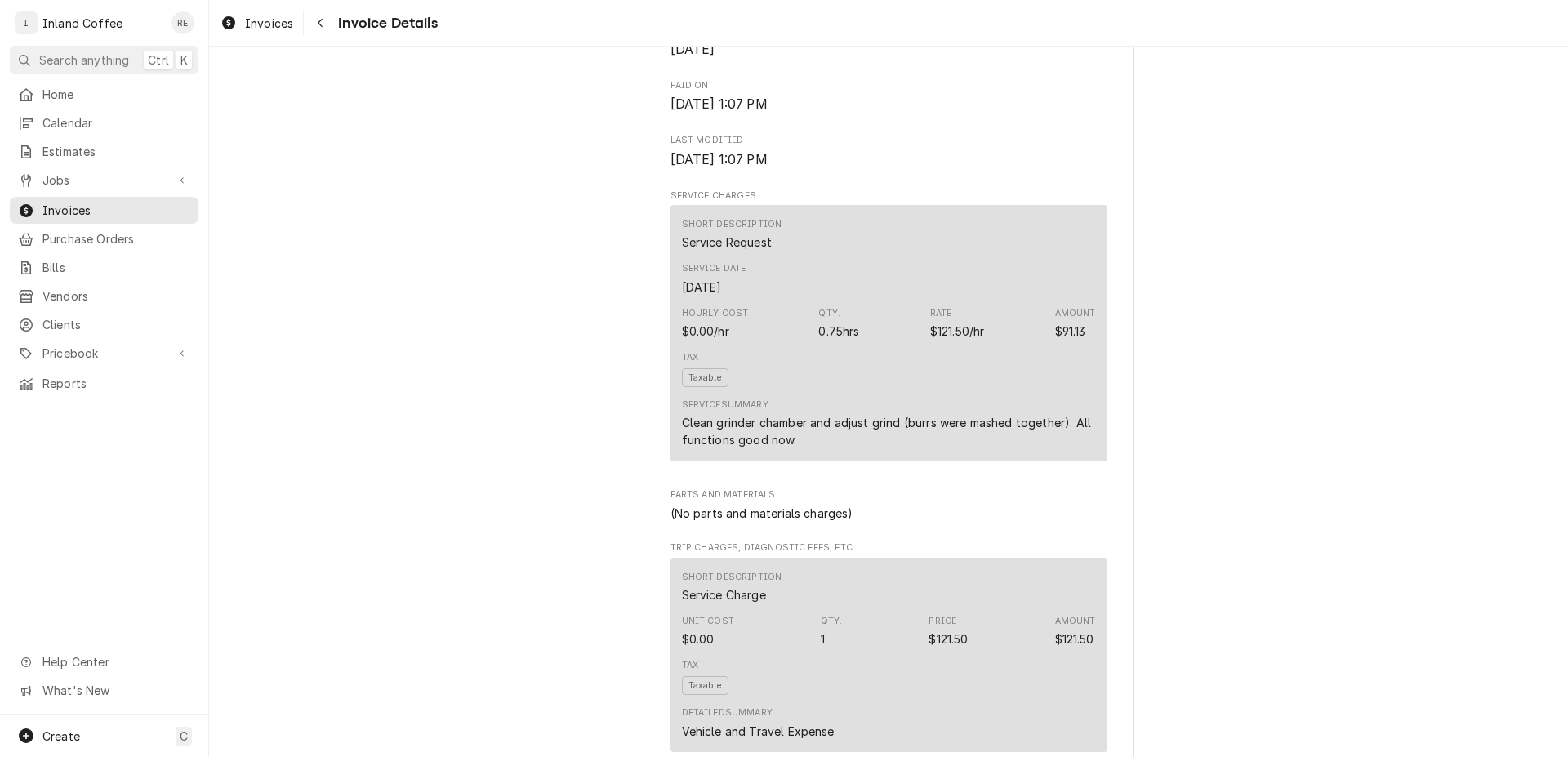
scroll to position [767, 0]
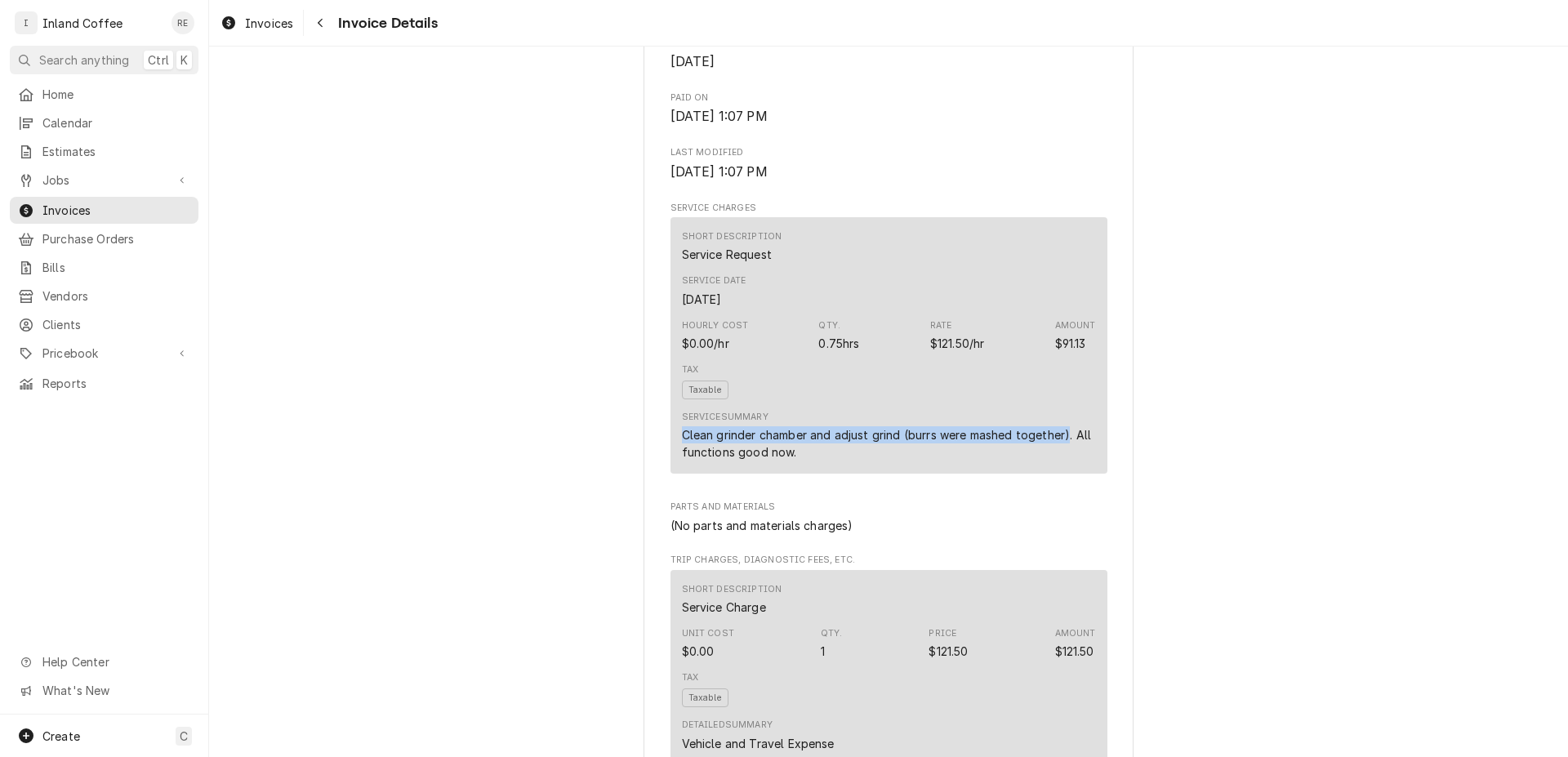
drag, startPoint x: 1063, startPoint y: 467, endPoint x: 680, endPoint y: 466, distance: 383.0
click at [670, 468] on div "Short Description Service Request Service Date Feb 11, 2025 Hourly Cost $0.00/h…" at bounding box center [888, 345] width 436 height 256
copy div "Clean grinder chamber and adjust grind (burrs were mashed together)"
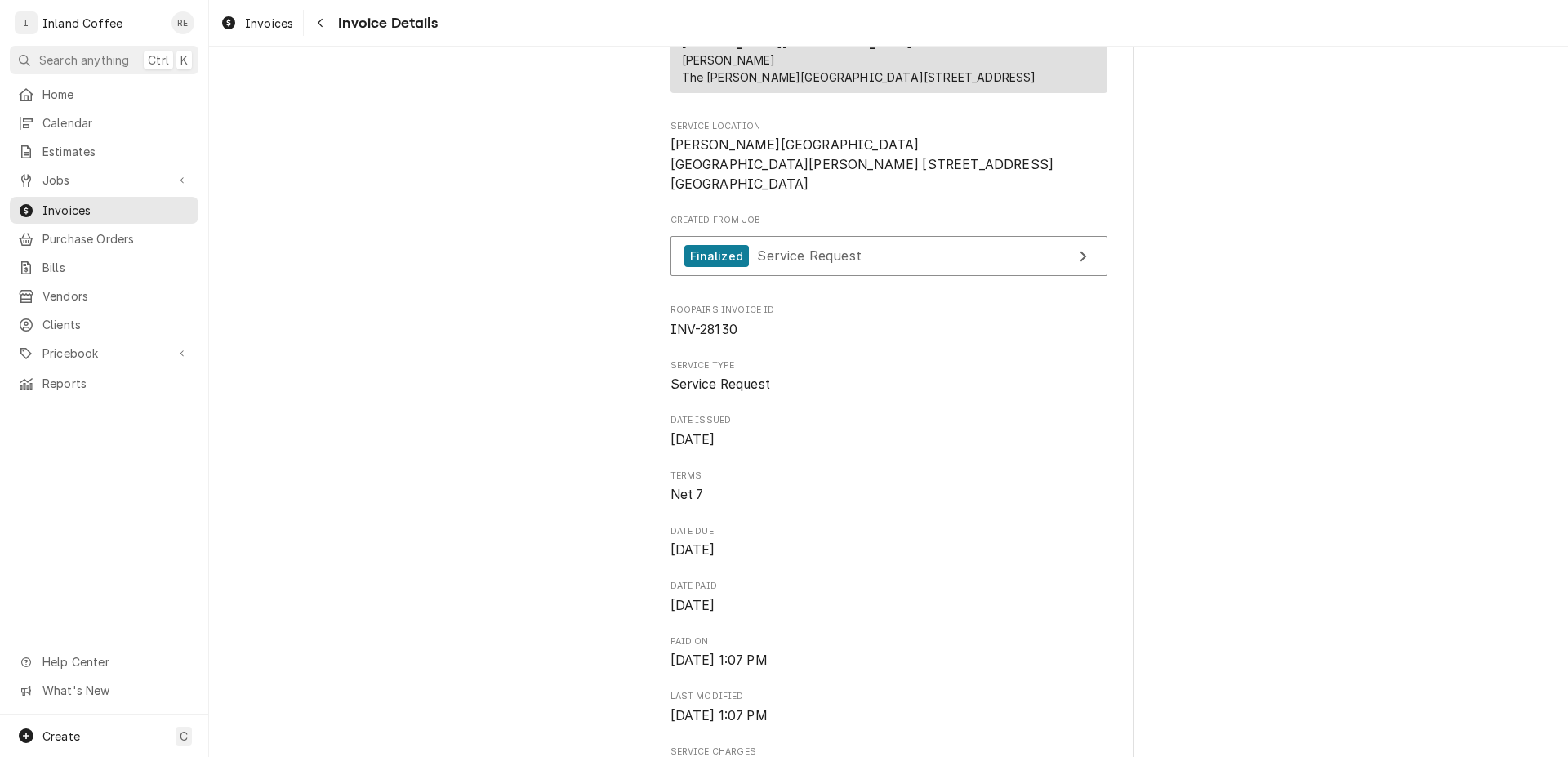
scroll to position [0, 0]
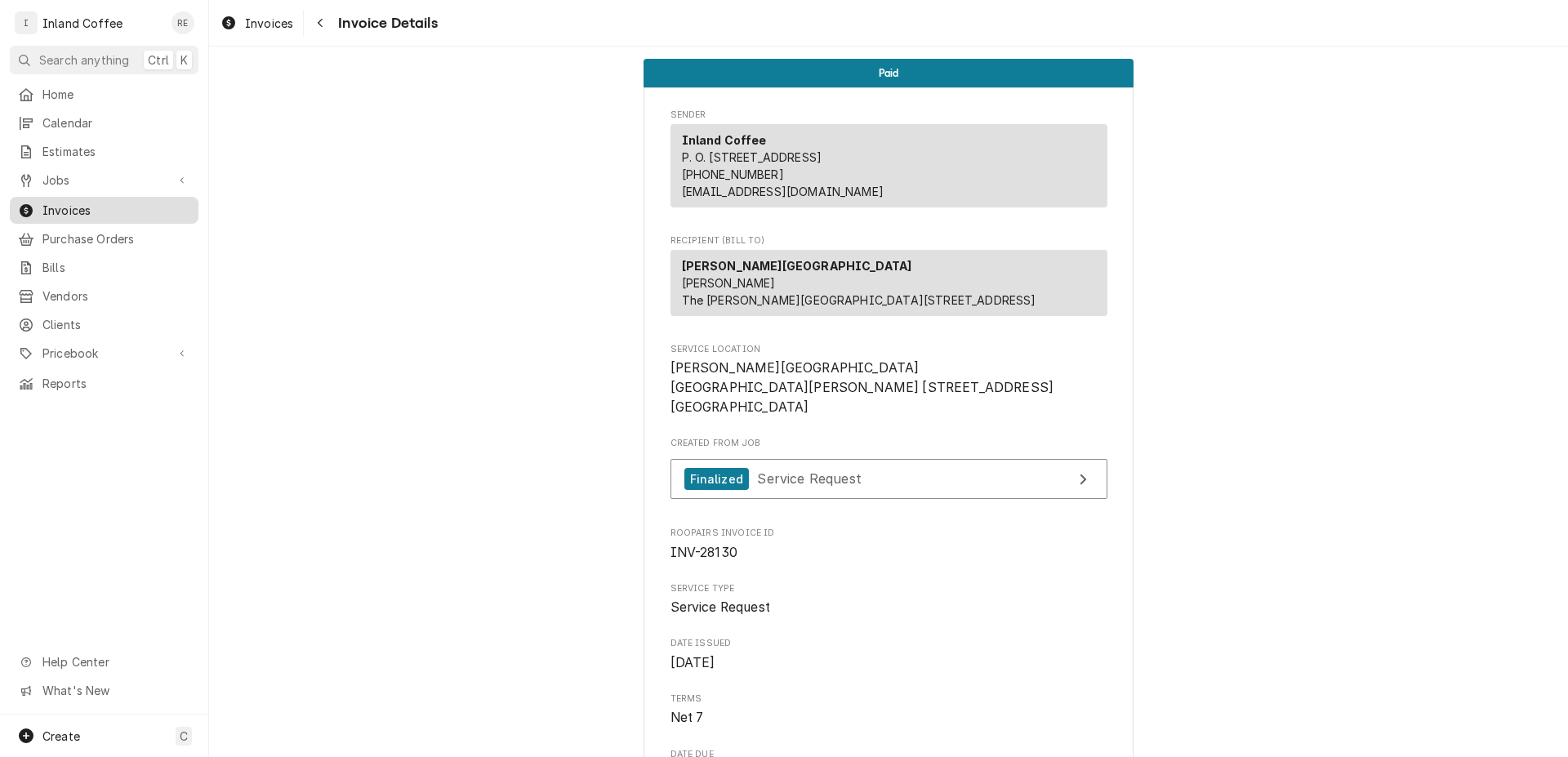
drag, startPoint x: 168, startPoint y: 203, endPoint x: 182, endPoint y: 203, distance: 14.0
click at [169, 203] on span "Invoices" at bounding box center [116, 210] width 148 height 17
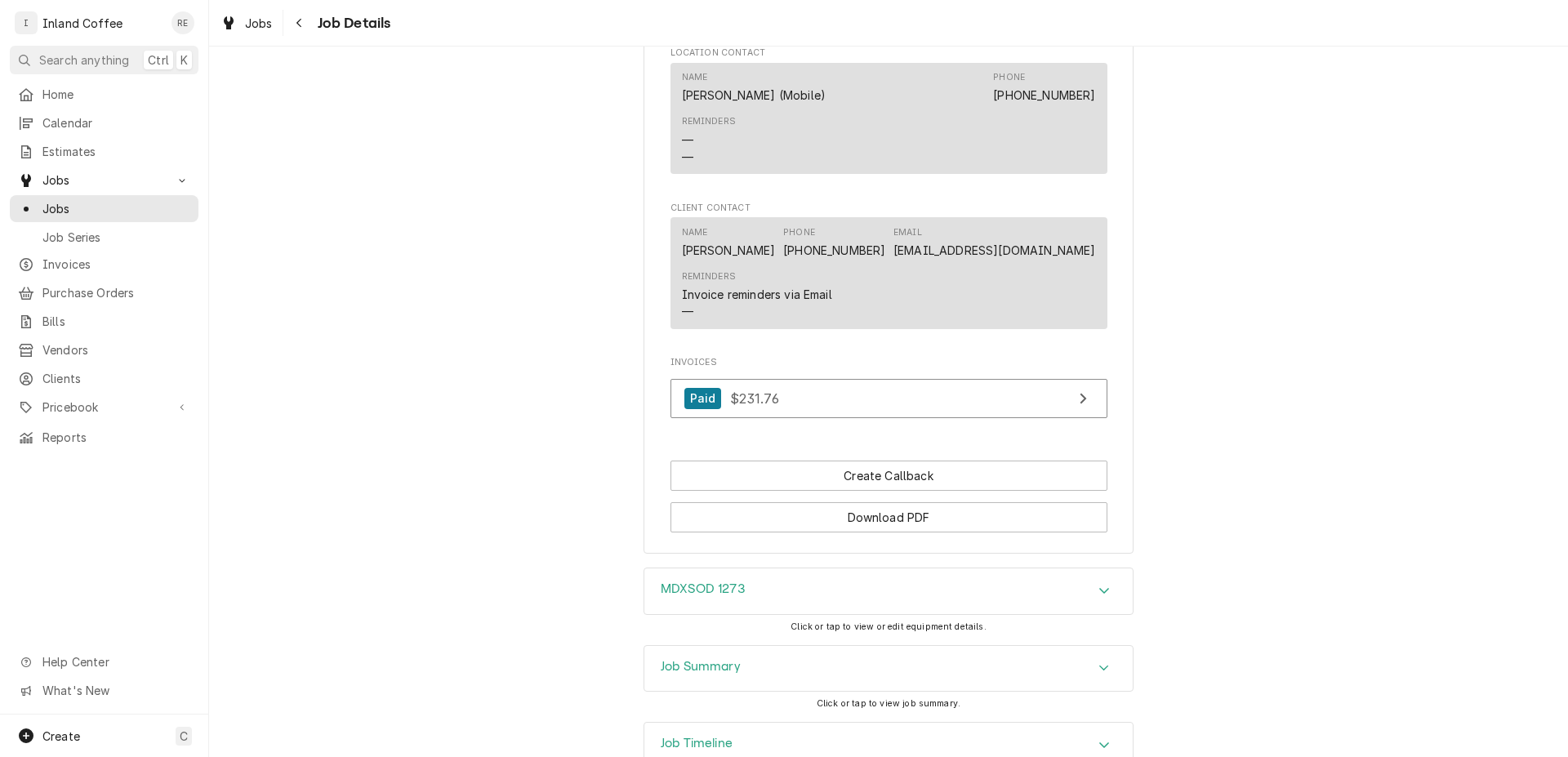
scroll to position [1250, 0]
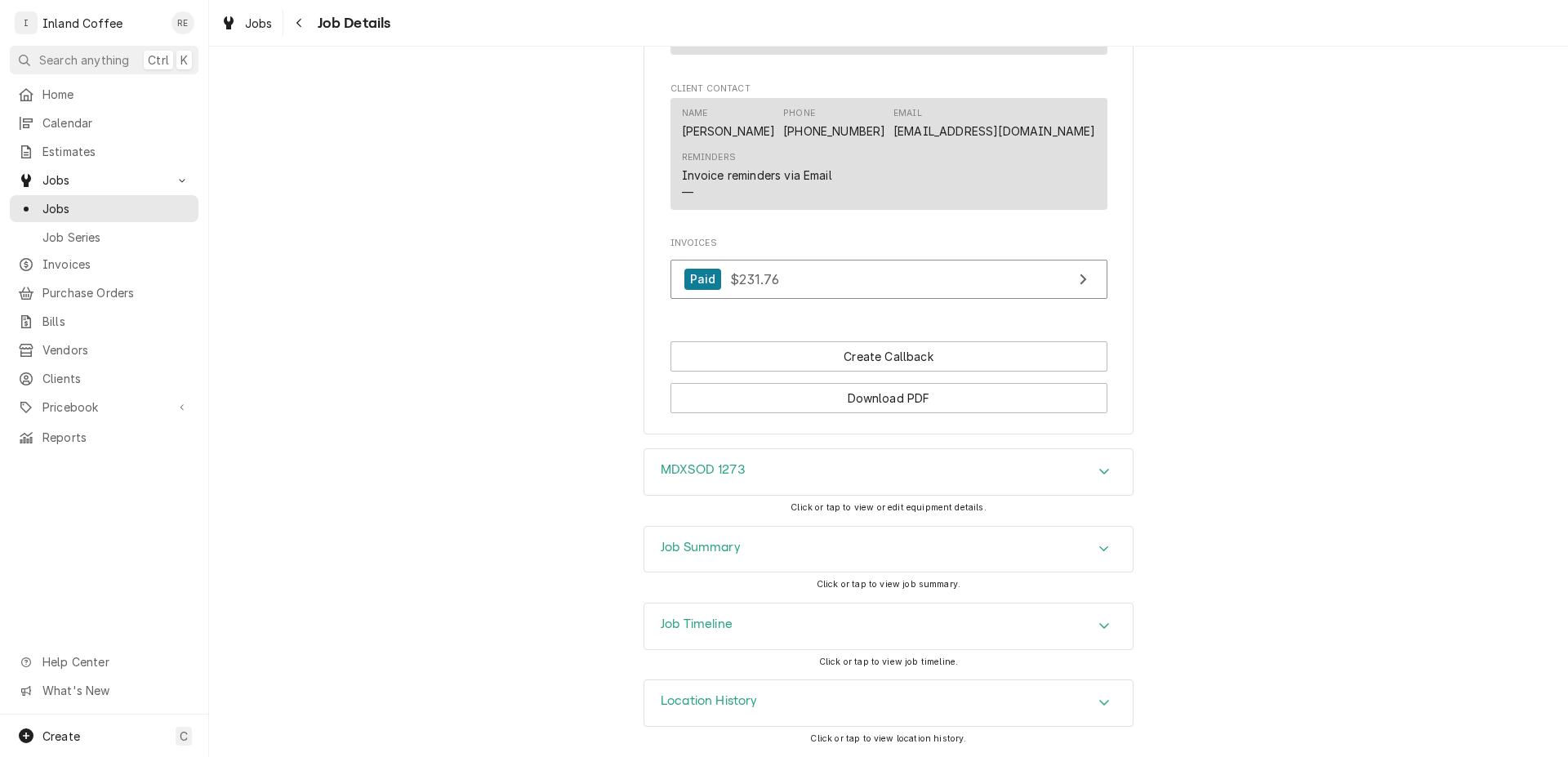
click at [1098, 470] on icon "Accordion Header" at bounding box center [1104, 471] width 11 height 13
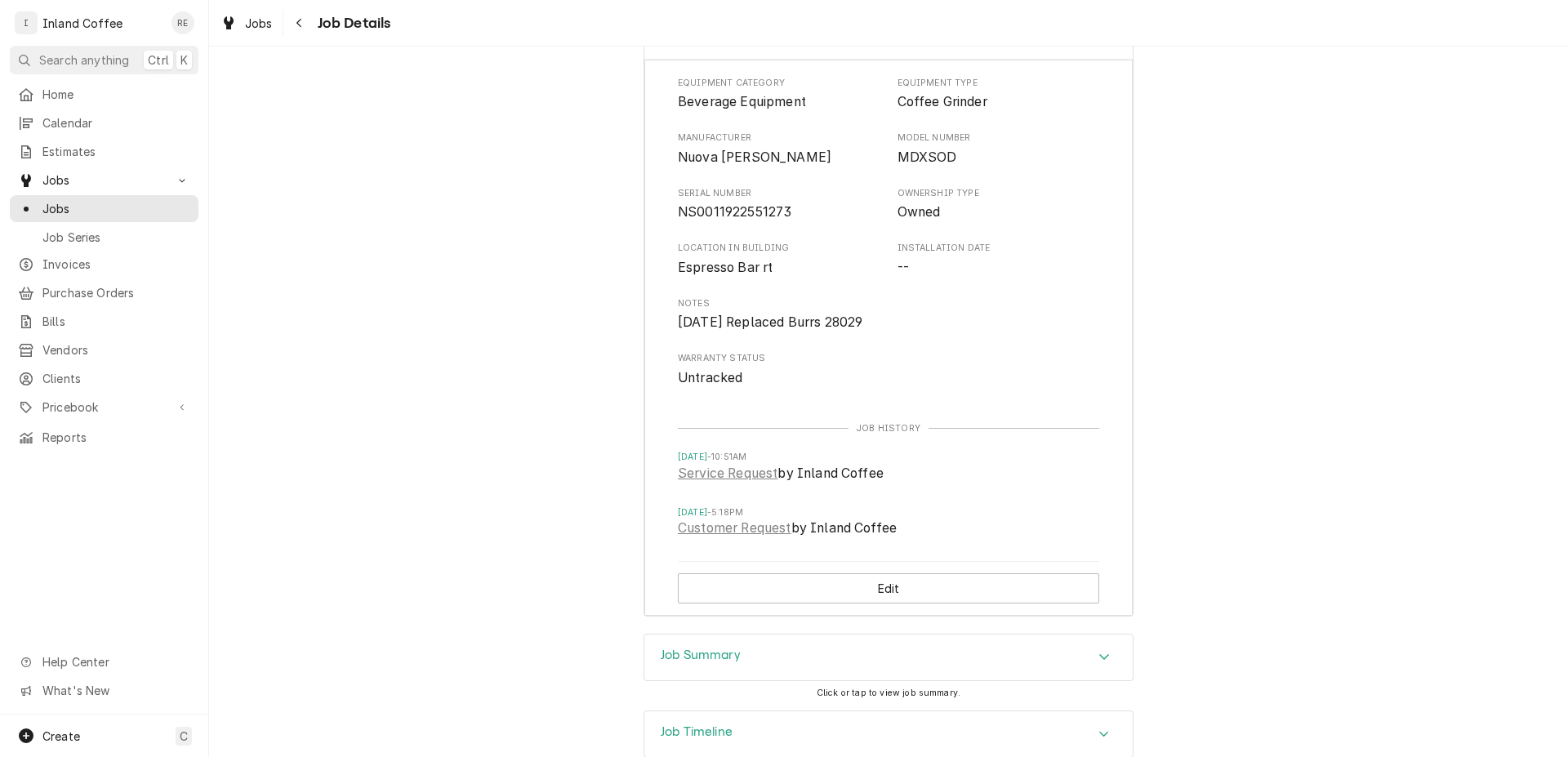
scroll to position [1795, 0]
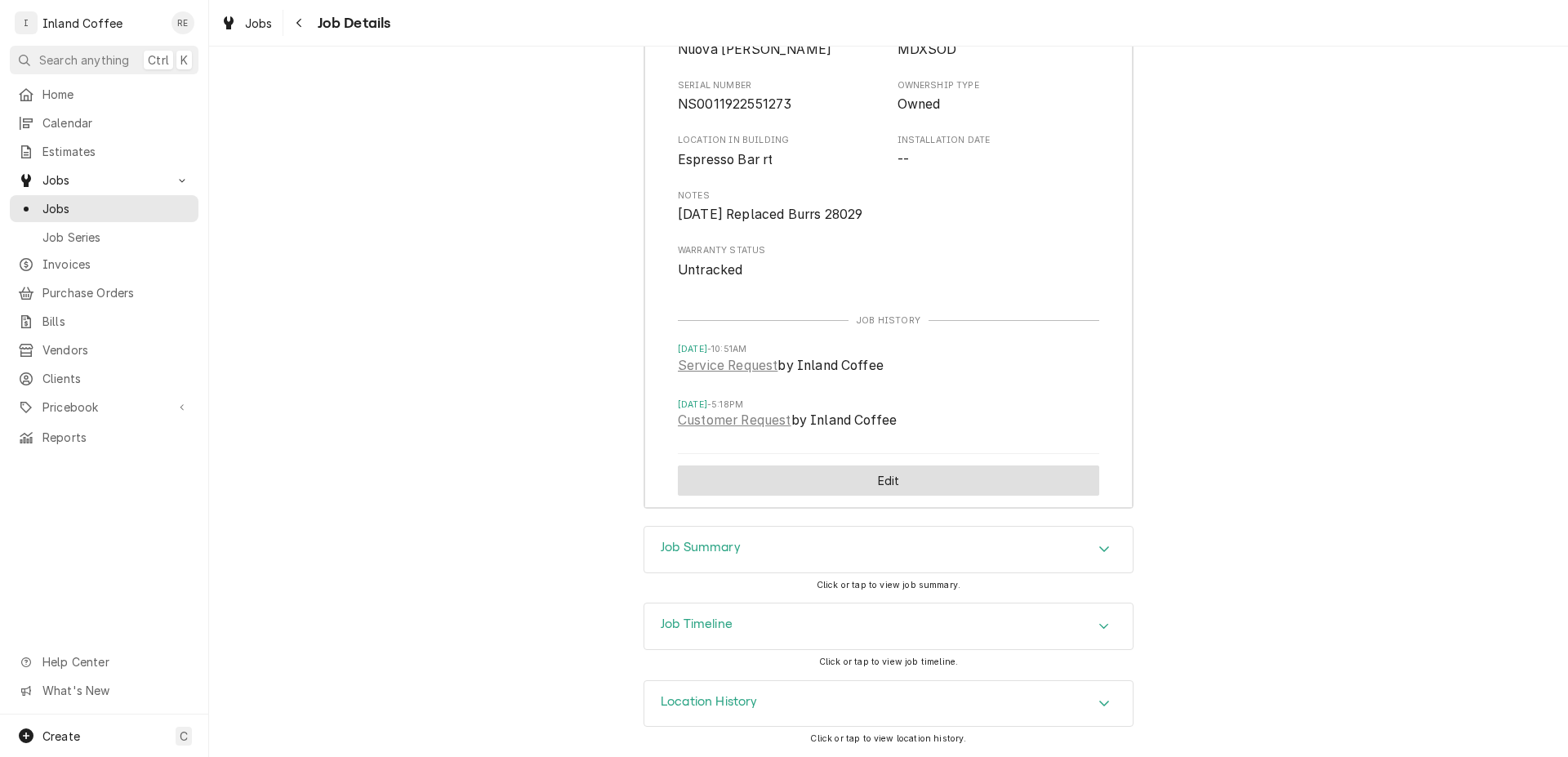
click at [876, 483] on button "Edit" at bounding box center [888, 480] width 422 height 30
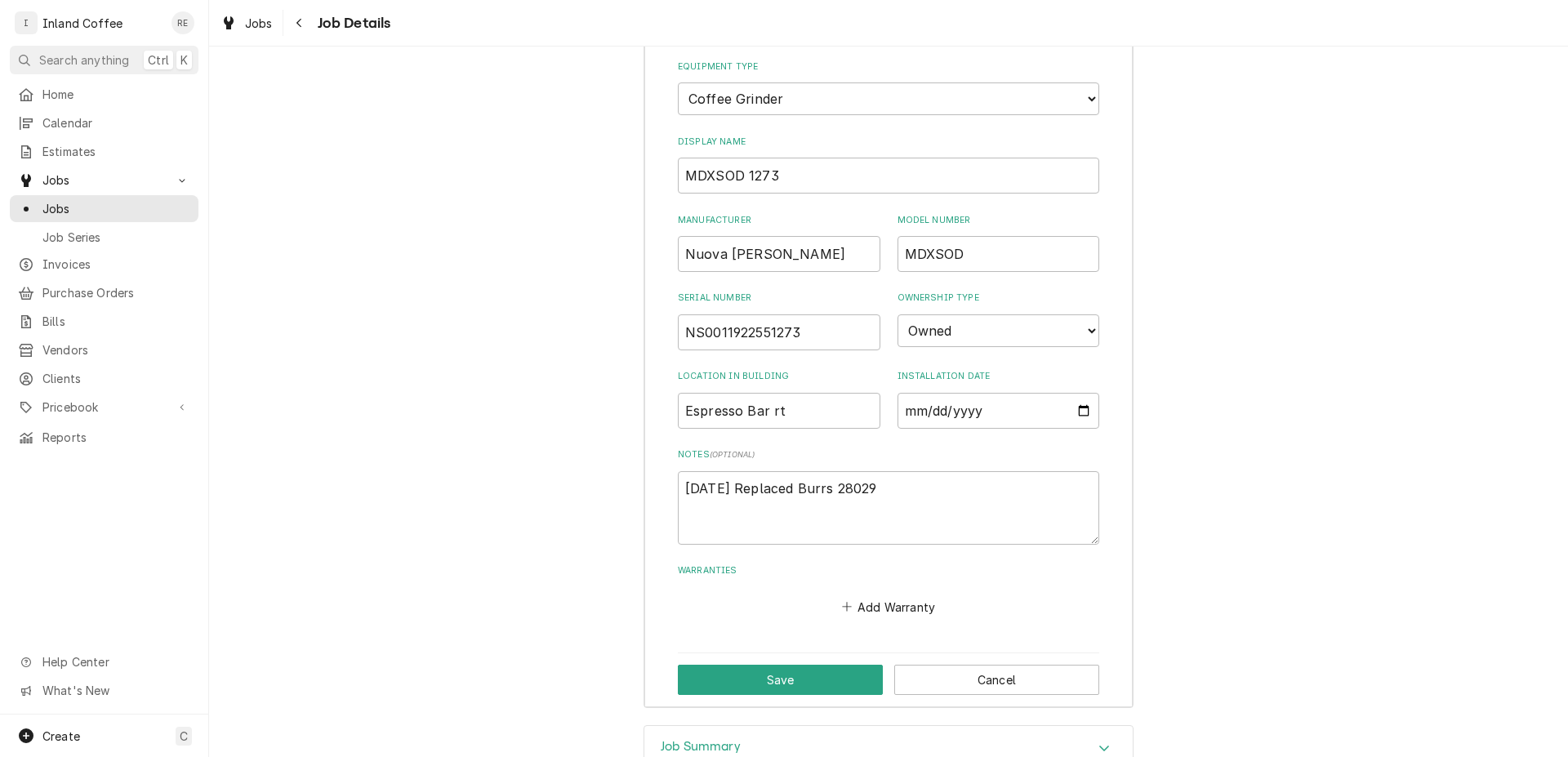
type textarea "x"
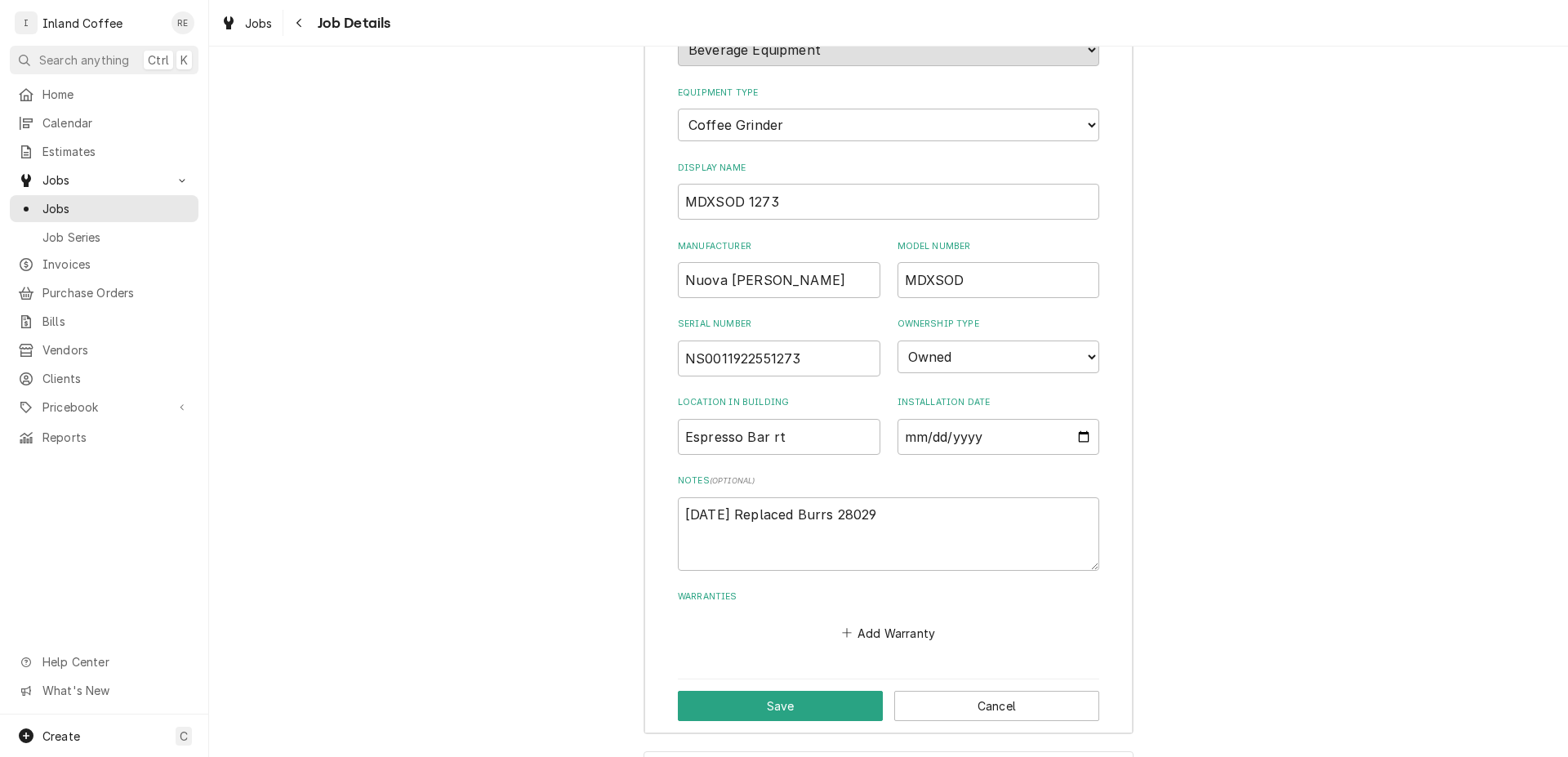
scroll to position [1804, 0]
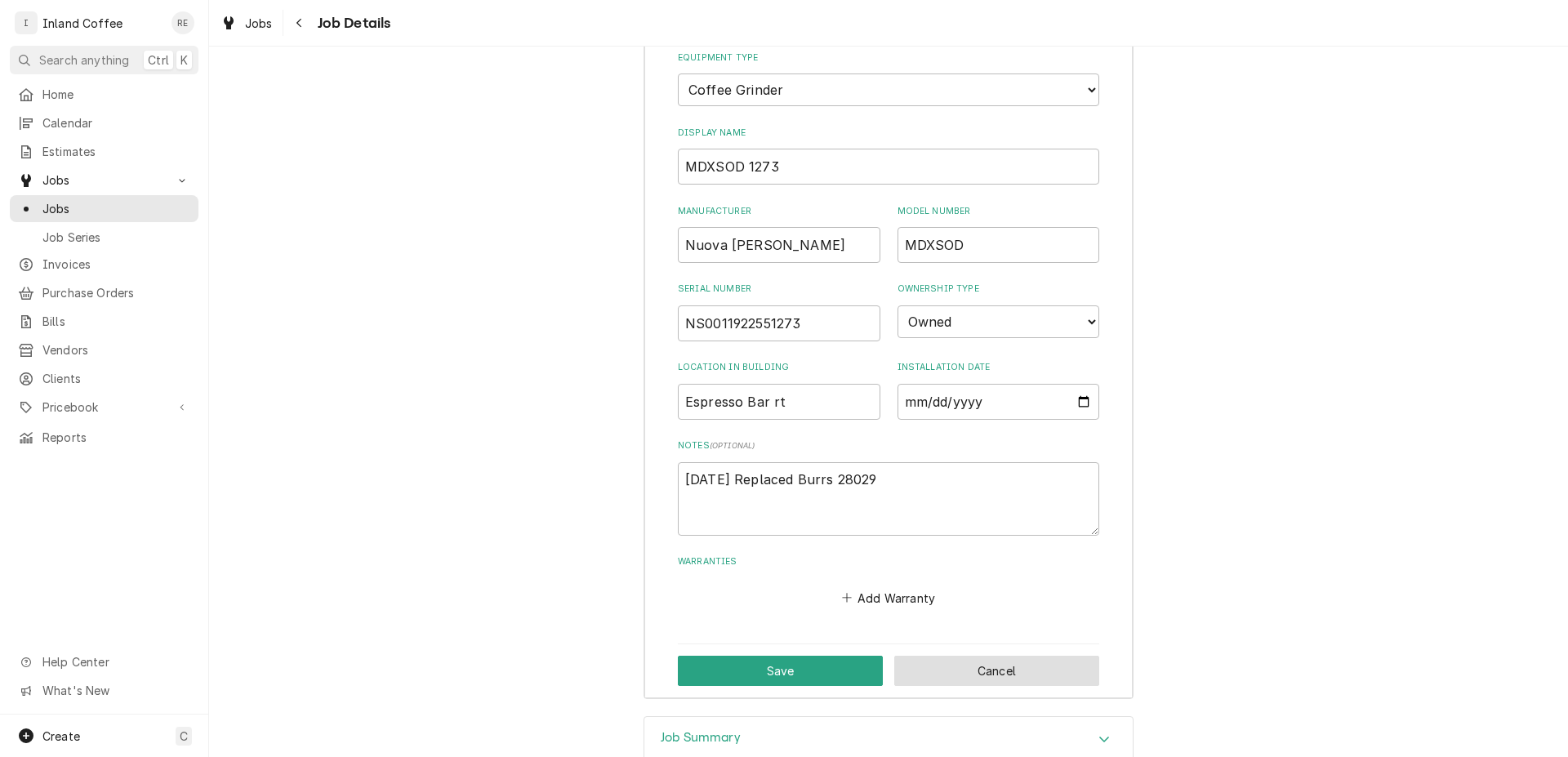
click at [1036, 650] on div "Save Cancel" at bounding box center [888, 670] width 422 height 53
click at [958, 669] on button "Cancel" at bounding box center [997, 671] width 205 height 30
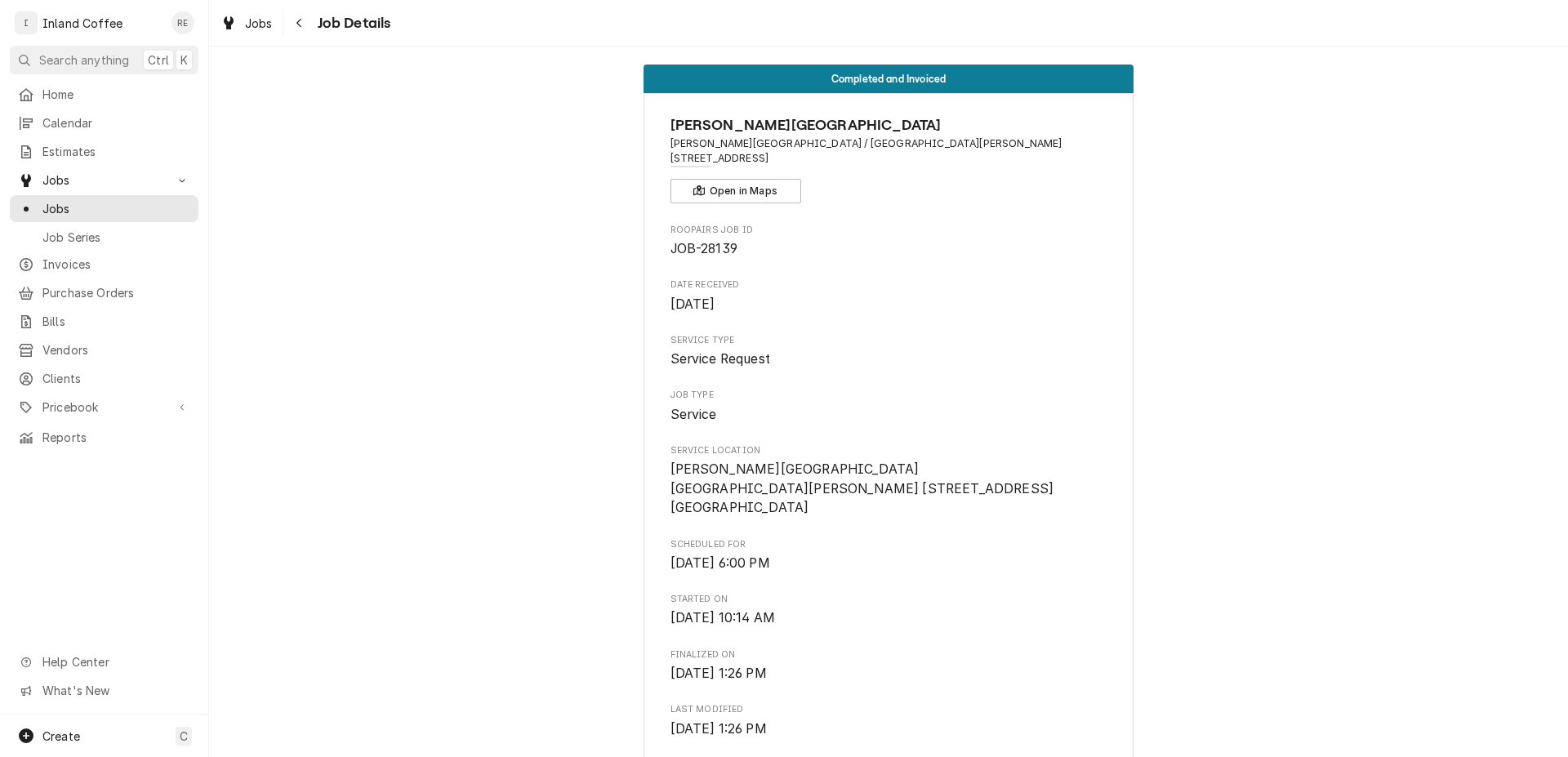
scroll to position [0, 0]
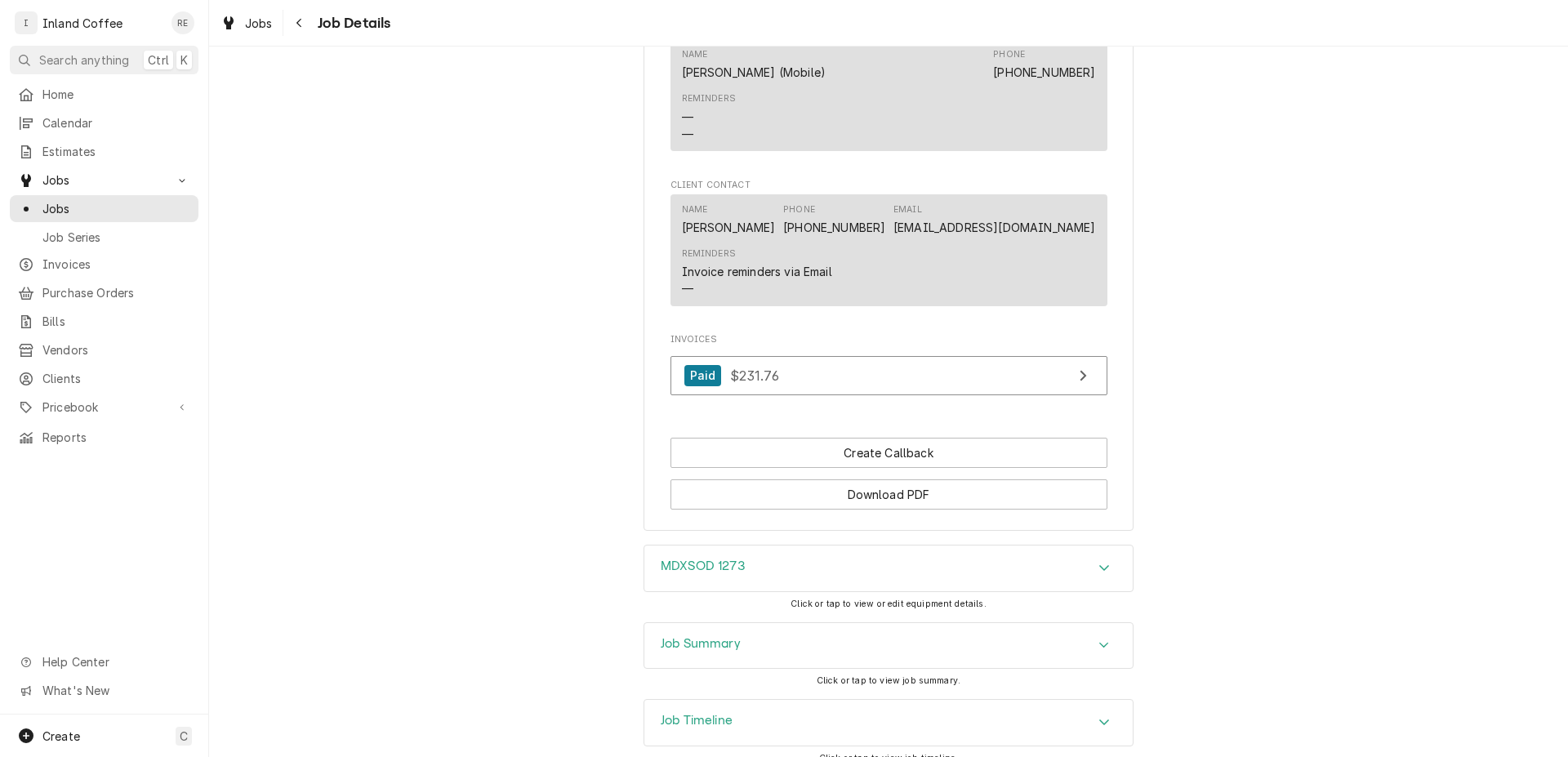
scroll to position [1151, 0]
drag, startPoint x: 780, startPoint y: 576, endPoint x: 788, endPoint y: 576, distance: 8.0
click at [782, 577] on div "MDXSOD 1273" at bounding box center [888, 571] width 489 height 46
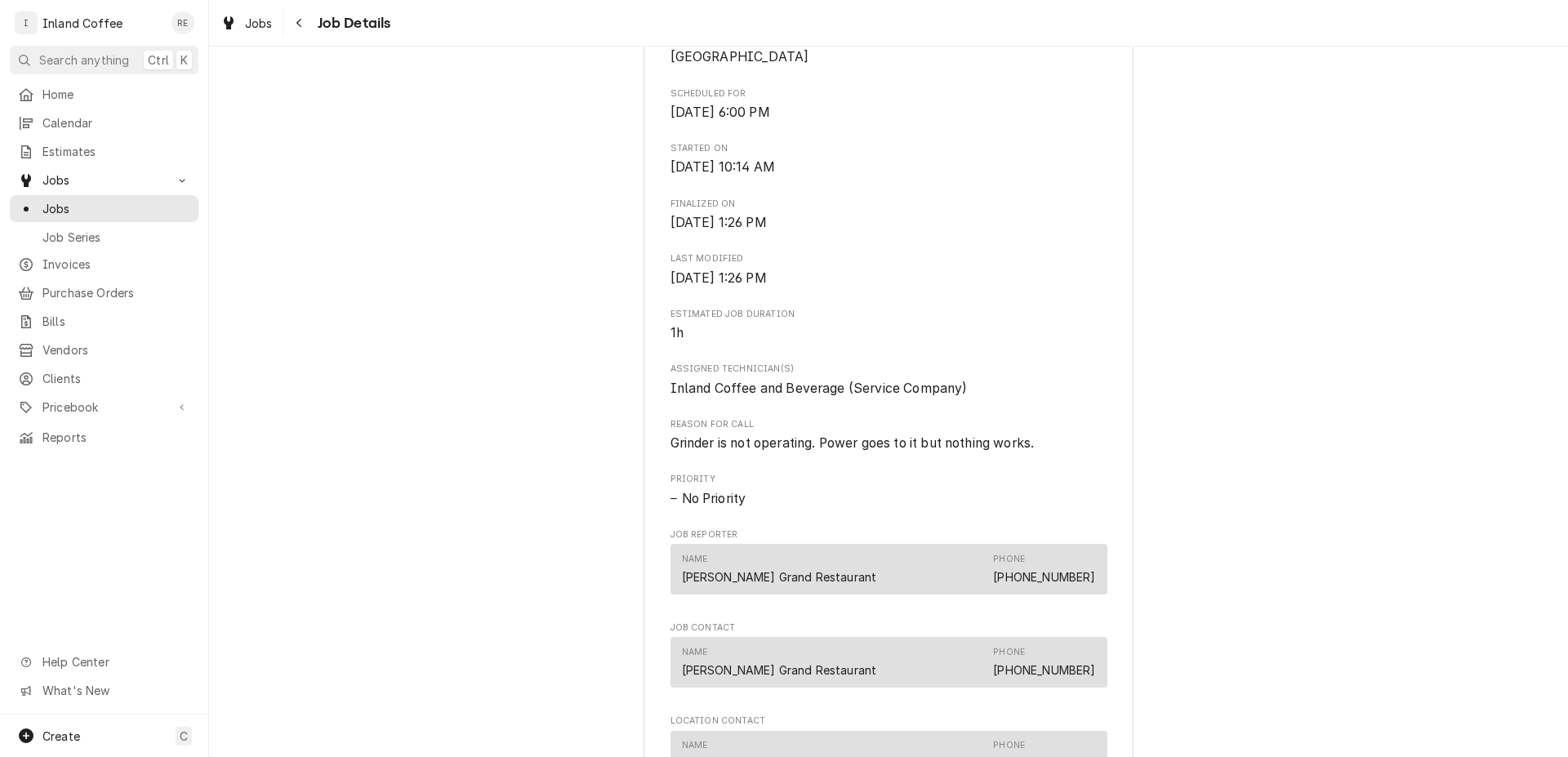
scroll to position [469, 0]
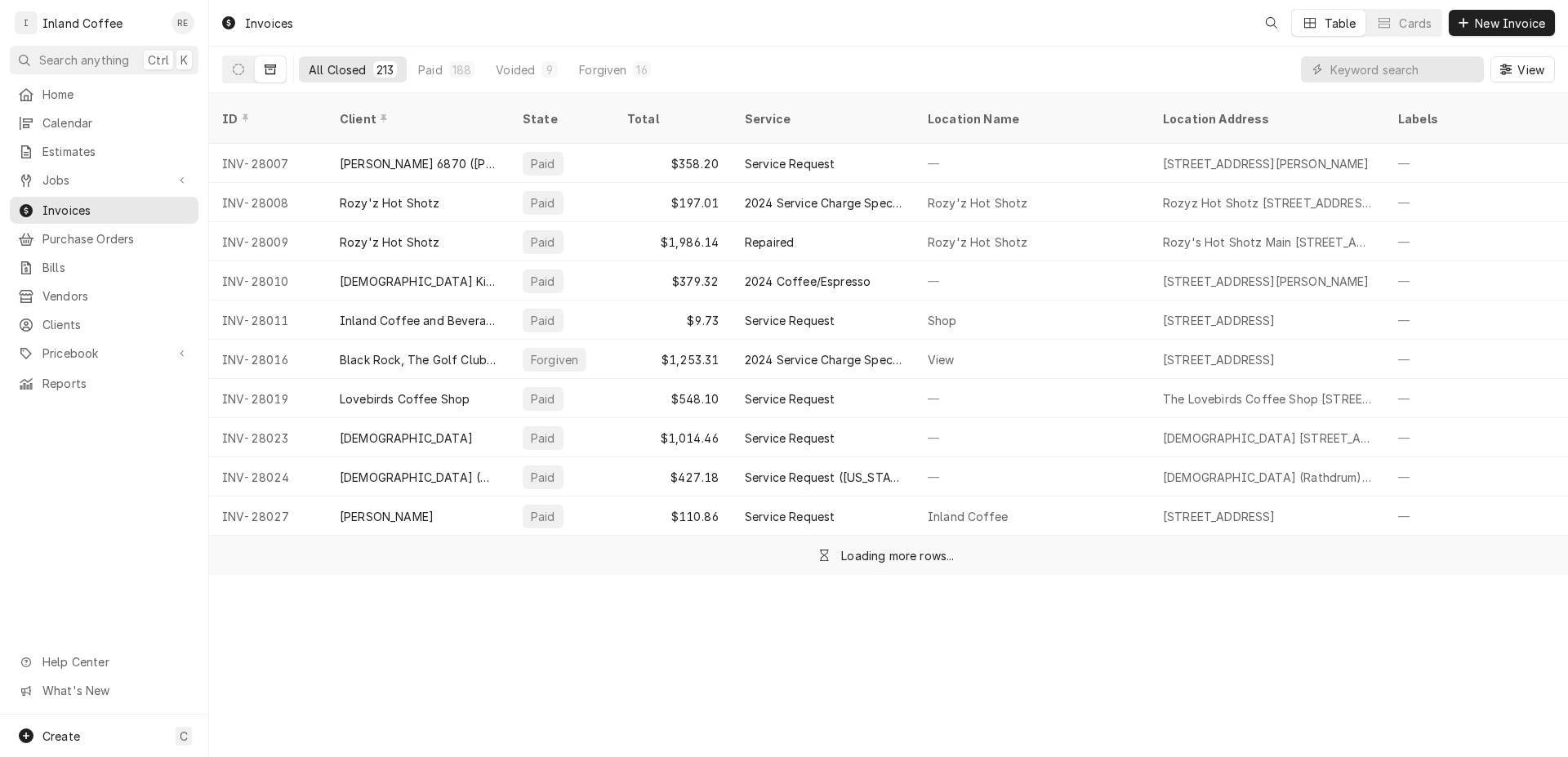
click at [1384, 70] on input "Dynamic Content Wrapper" at bounding box center [1402, 70] width 145 height 26
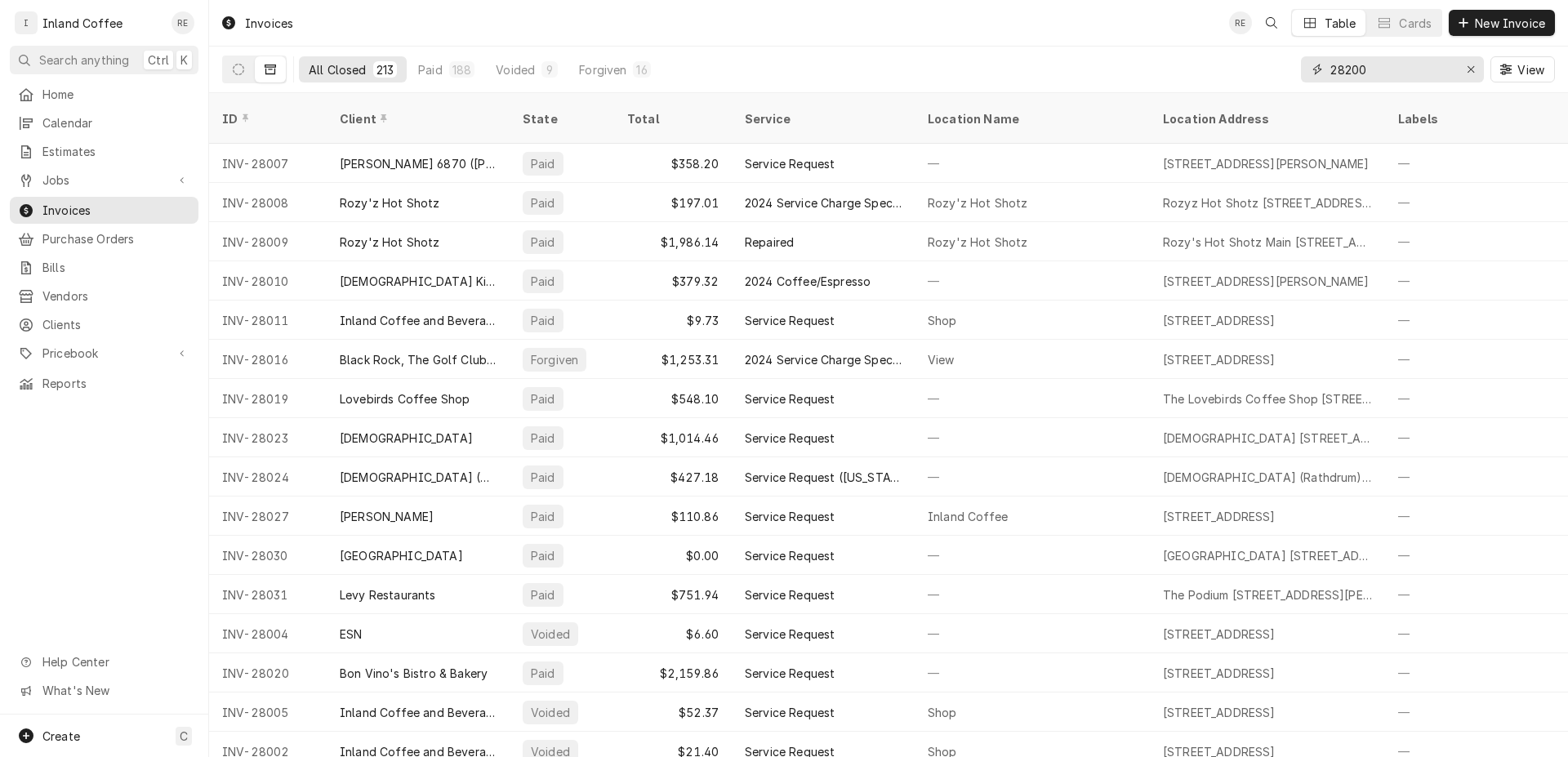
type input "28200"
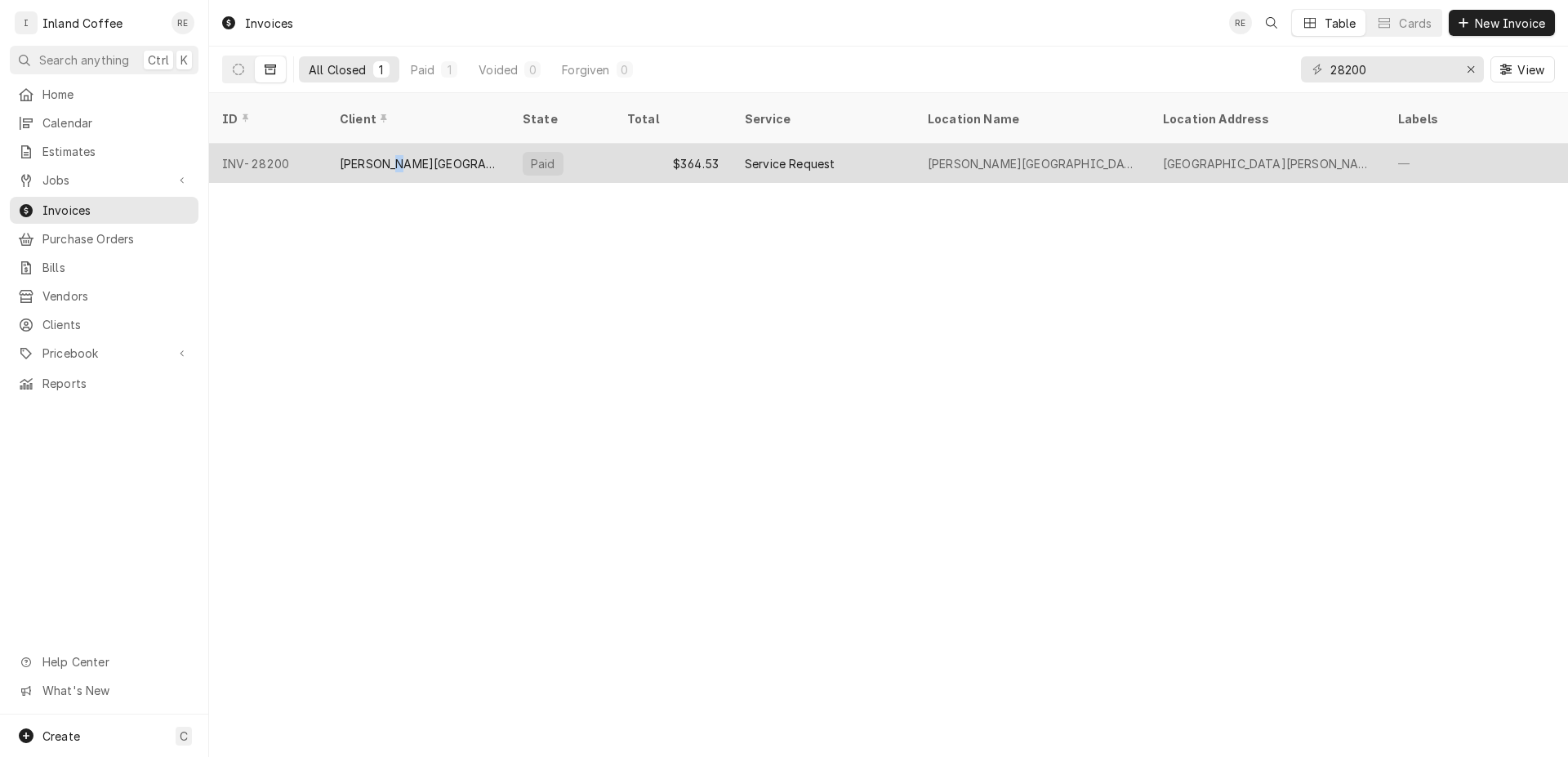
click at [394, 150] on div "[PERSON_NAME][GEOGRAPHIC_DATA]" at bounding box center [418, 163] width 183 height 39
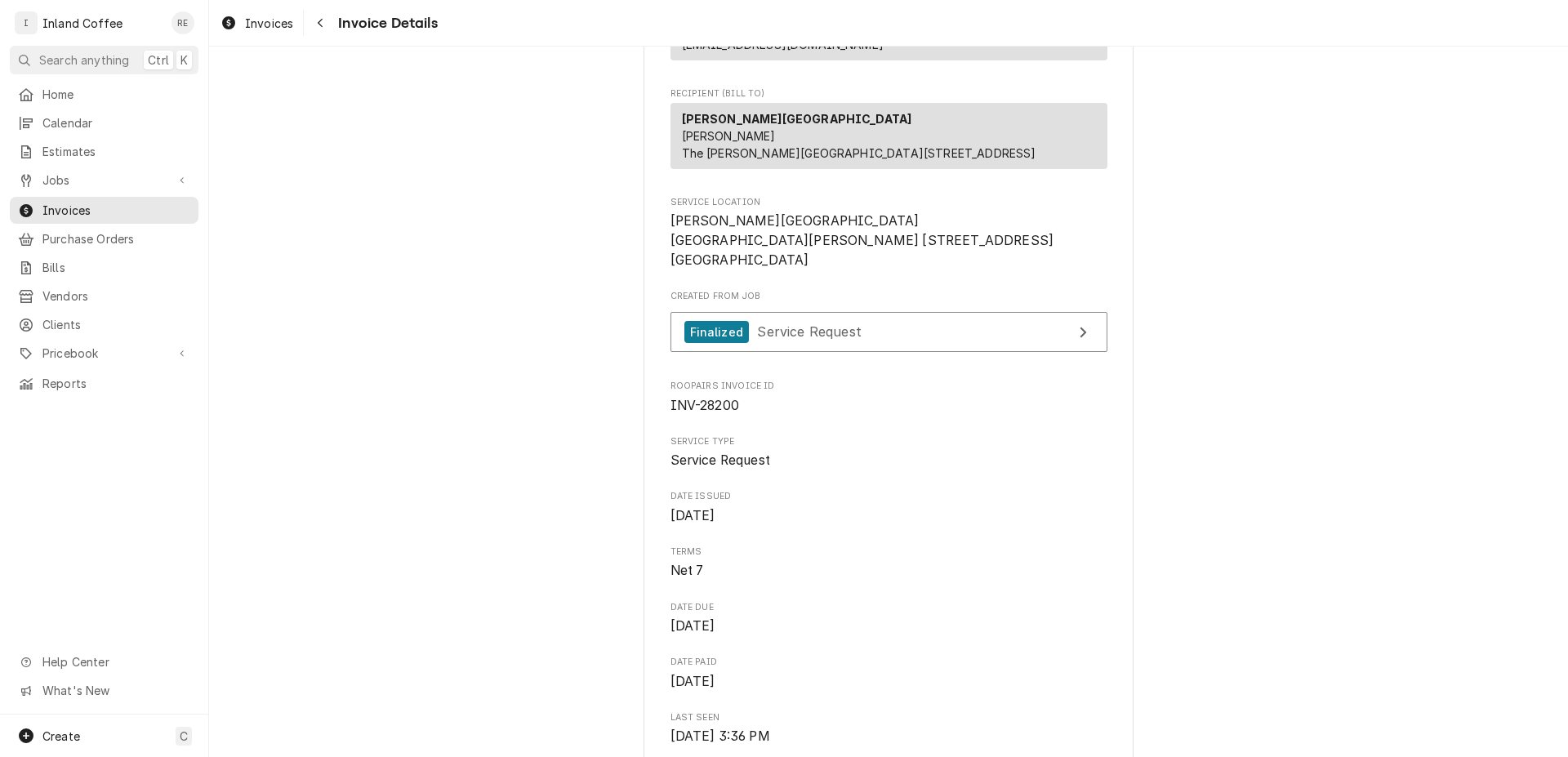
scroll to position [159, 0]
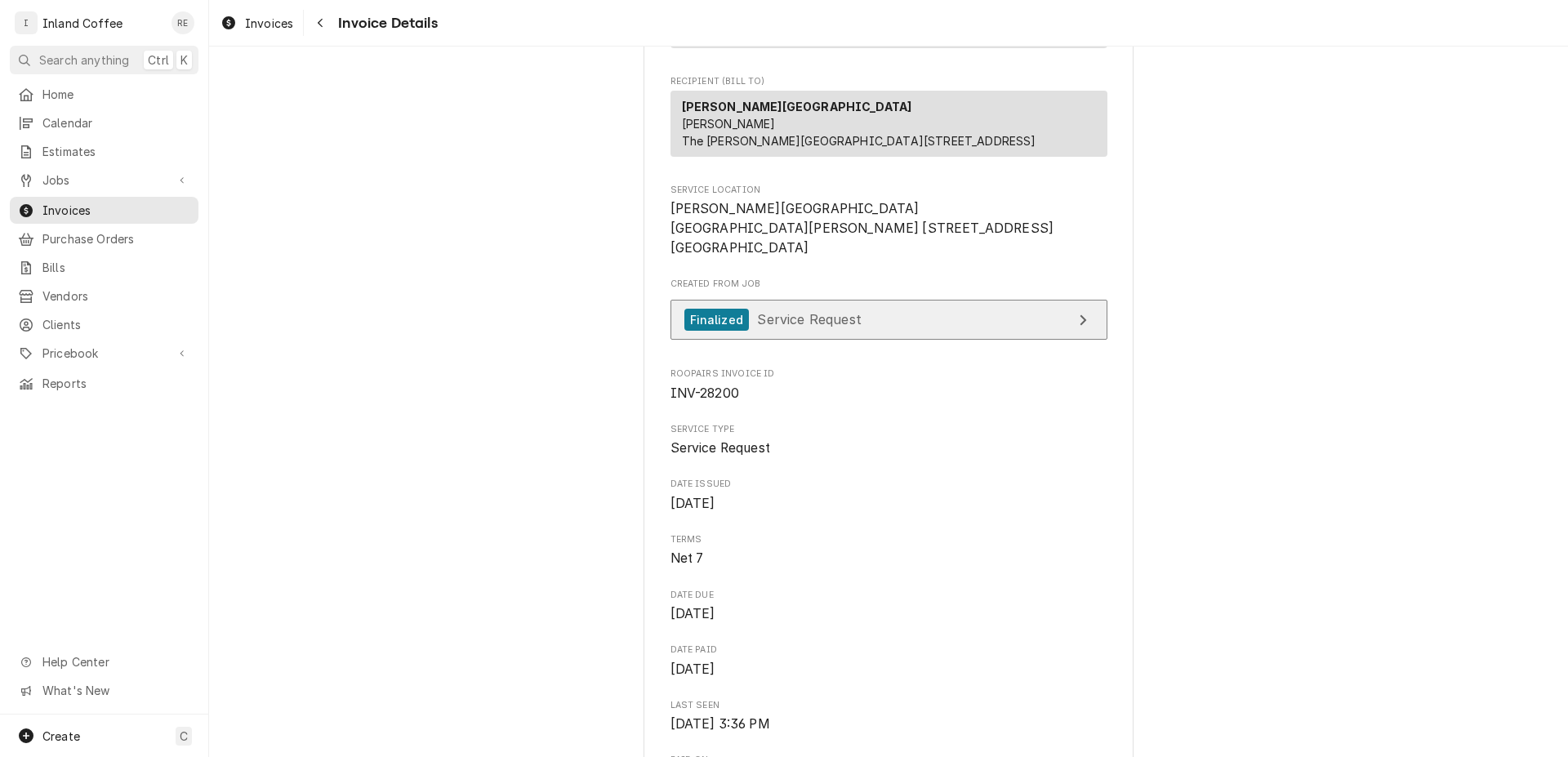
click at [998, 340] on link "Finalized Service Request" at bounding box center [888, 319] width 436 height 40
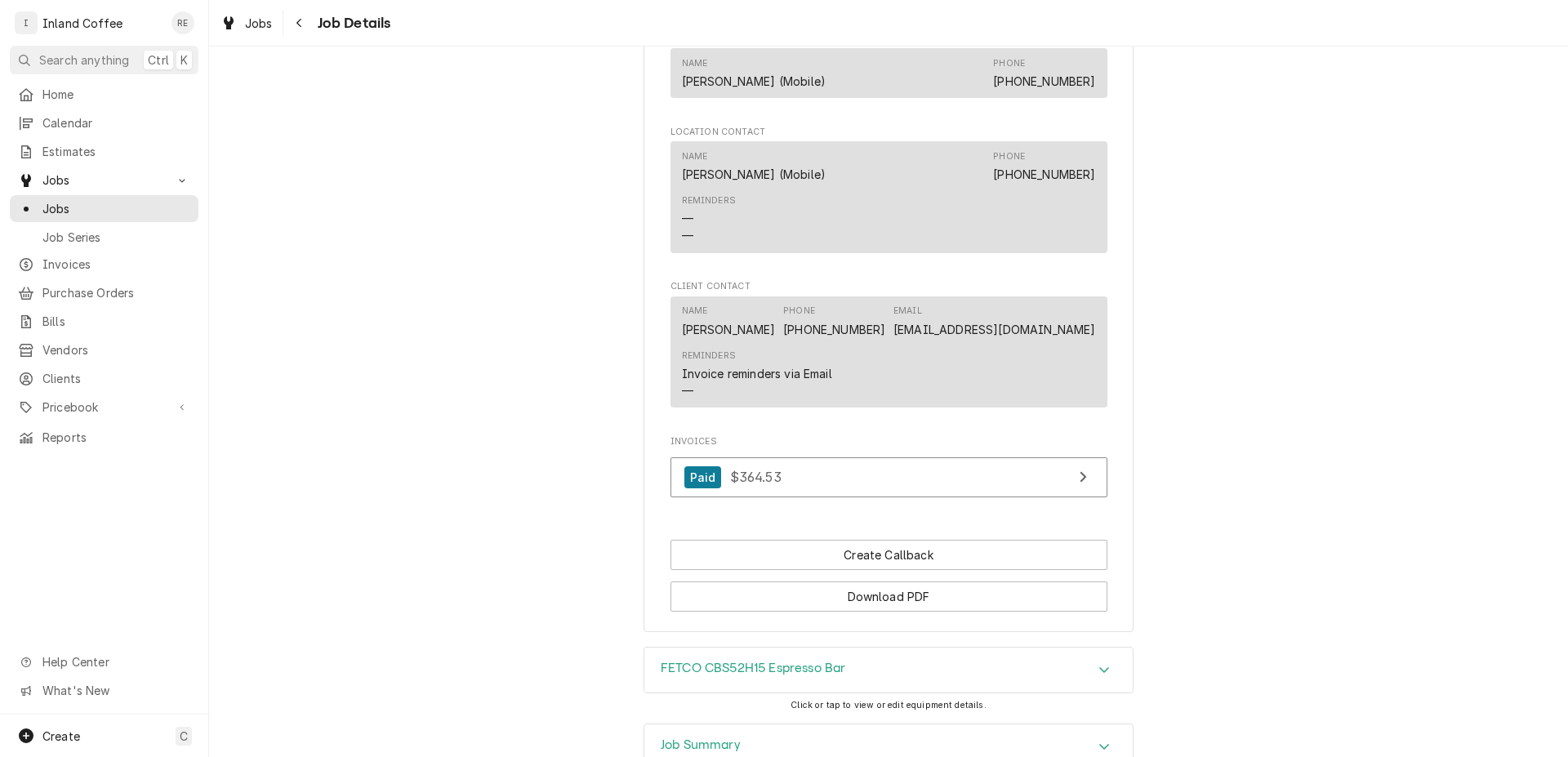
scroll to position [1250, 0]
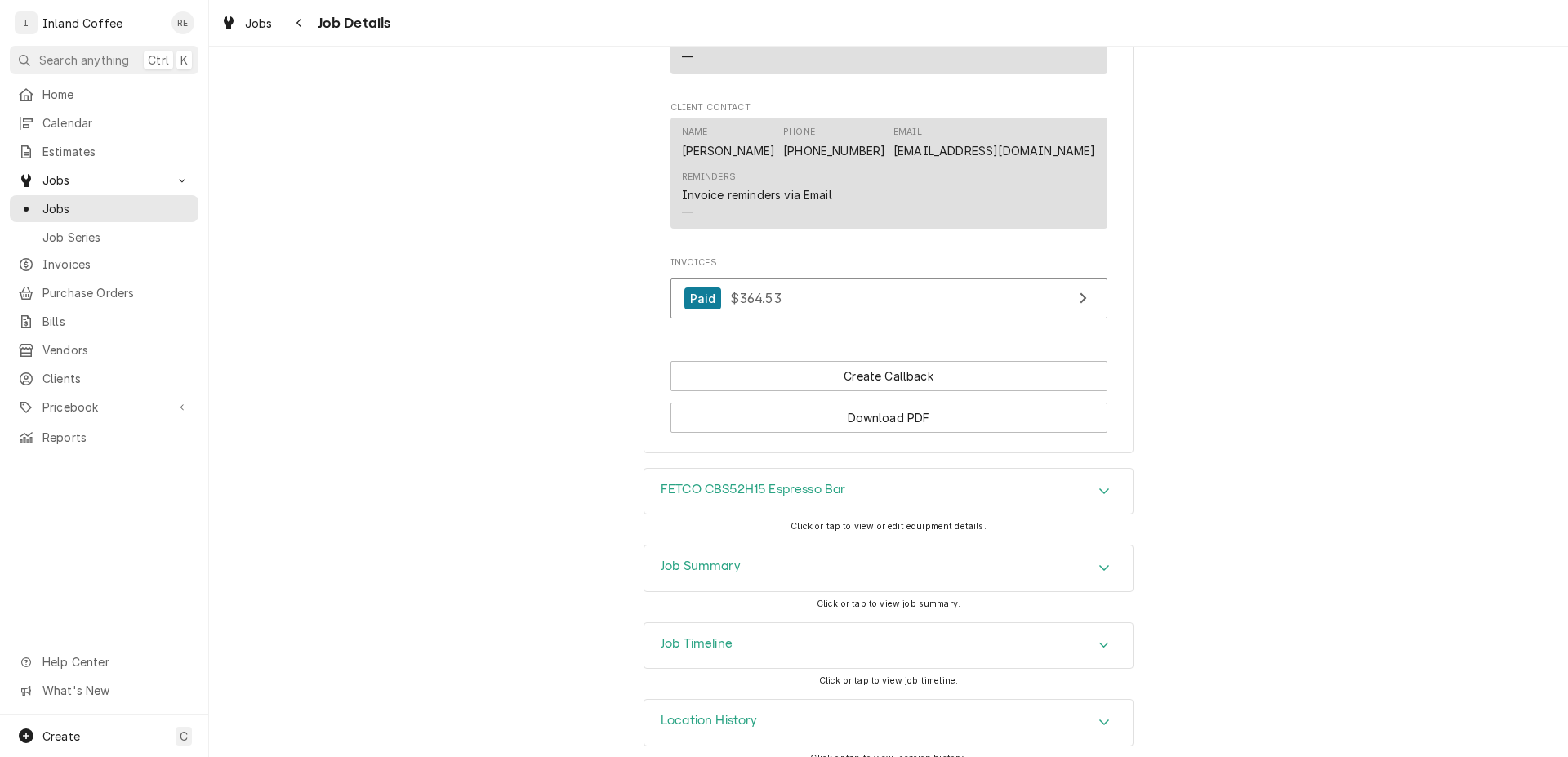
click at [1105, 482] on div "Accordion Header" at bounding box center [1104, 492] width 24 height 20
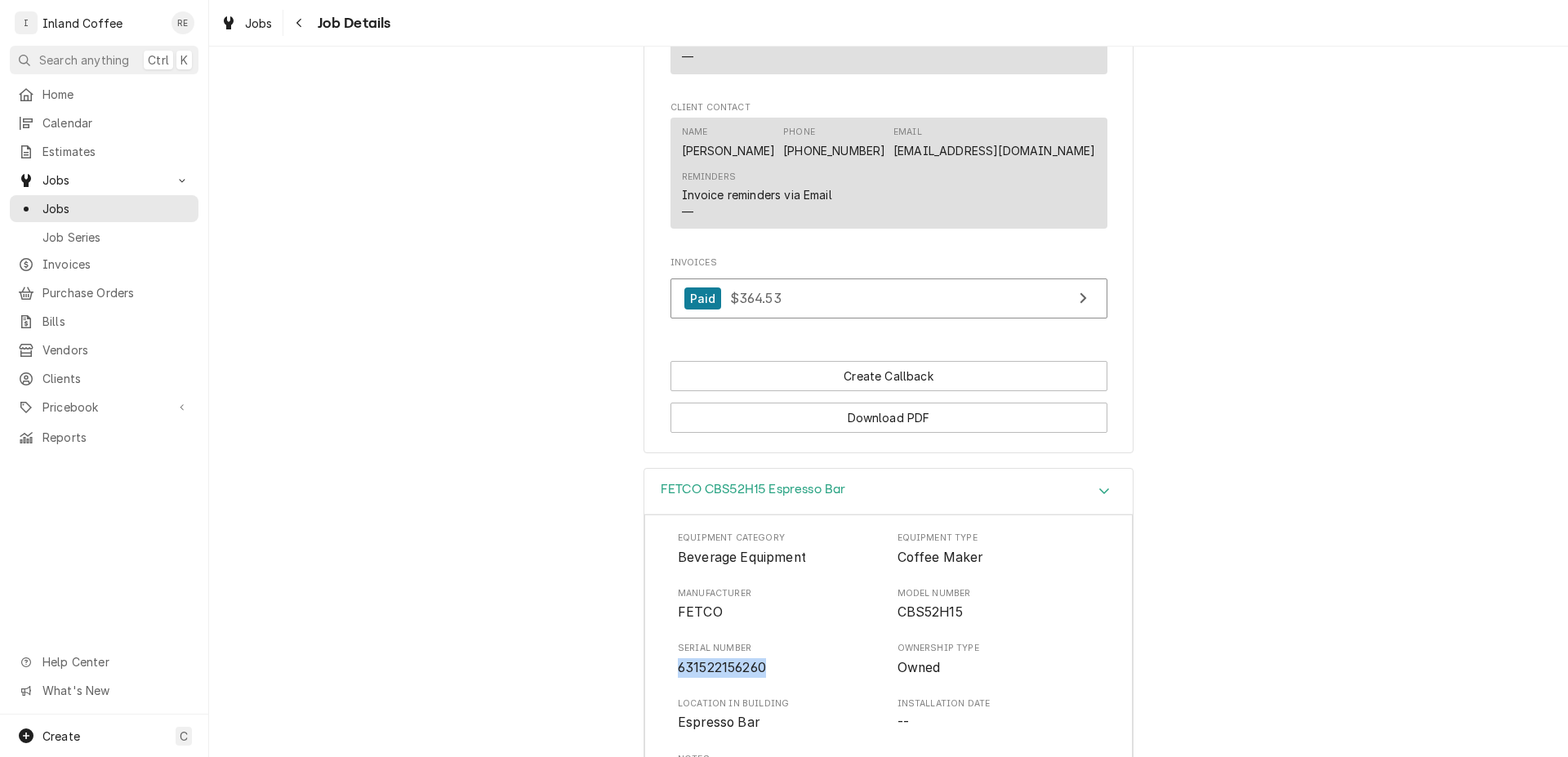
drag, startPoint x: 731, startPoint y: 643, endPoint x: 648, endPoint y: 643, distance: 83.0
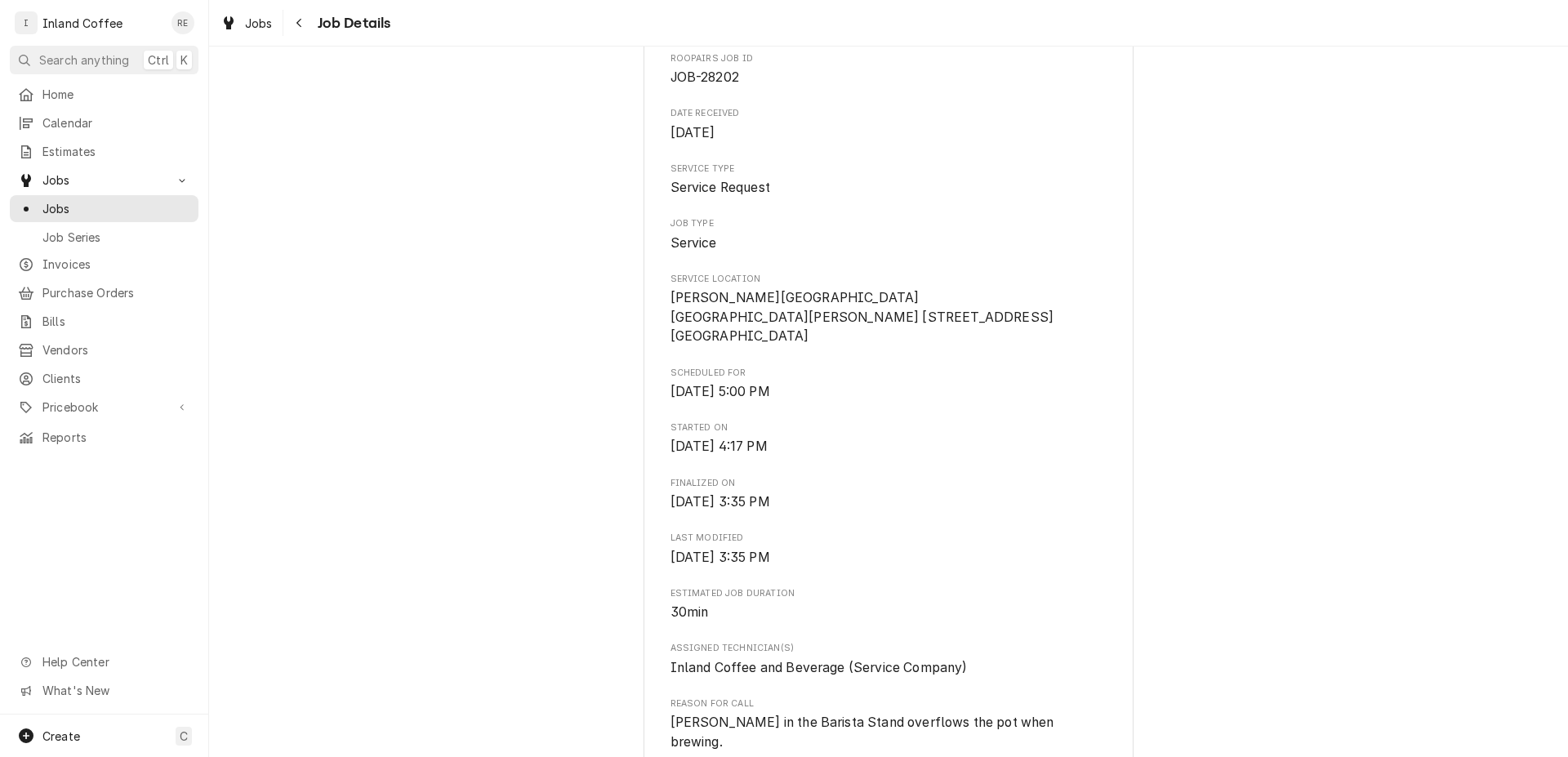
scroll to position [0, 0]
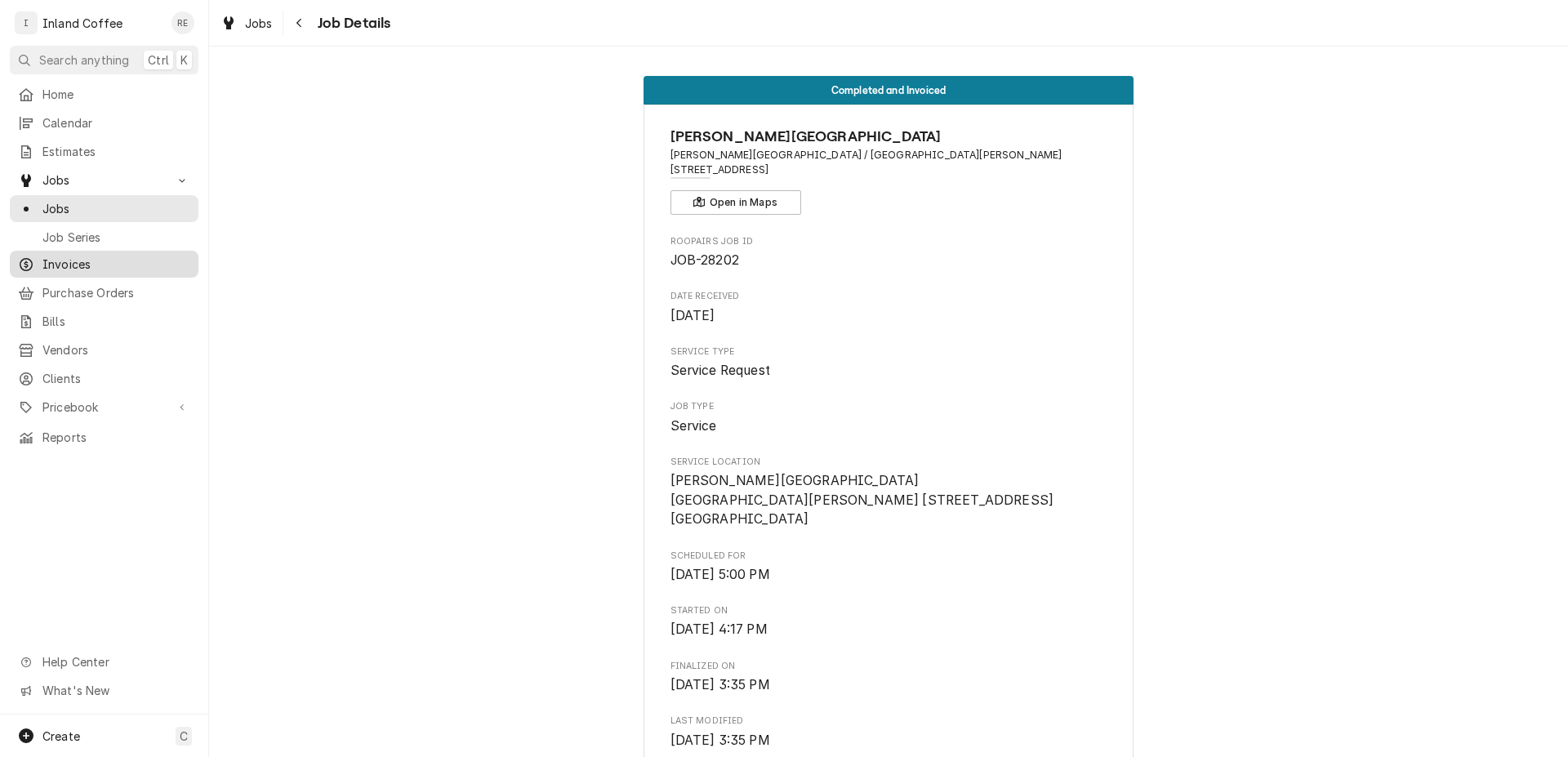
drag, startPoint x: 47, startPoint y: 263, endPoint x: 57, endPoint y: 260, distance: 10.4
click at [54, 263] on span "Invoices" at bounding box center [116, 264] width 148 height 17
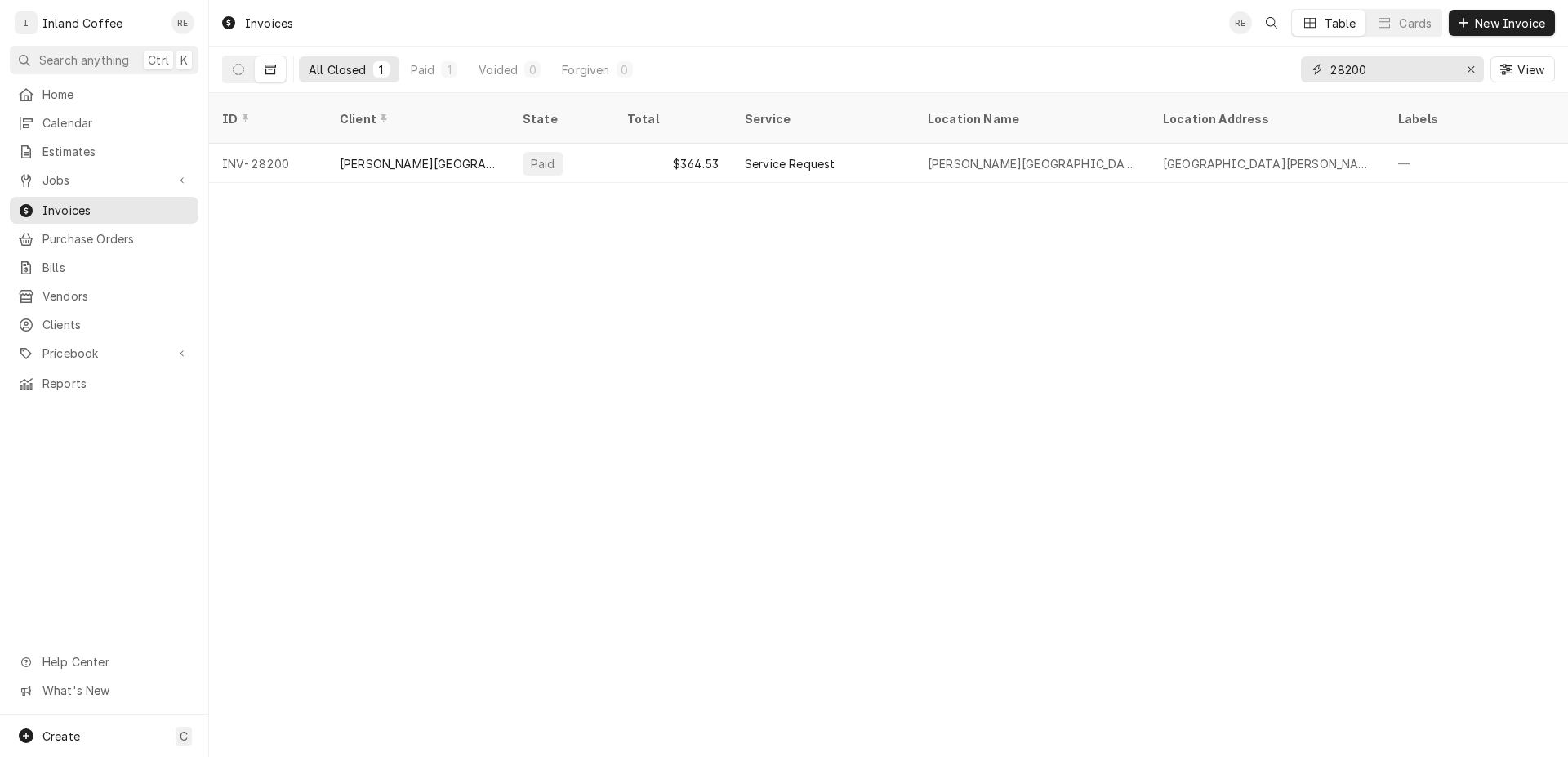
click at [1390, 72] on input "28200" at bounding box center [1391, 70] width 123 height 26
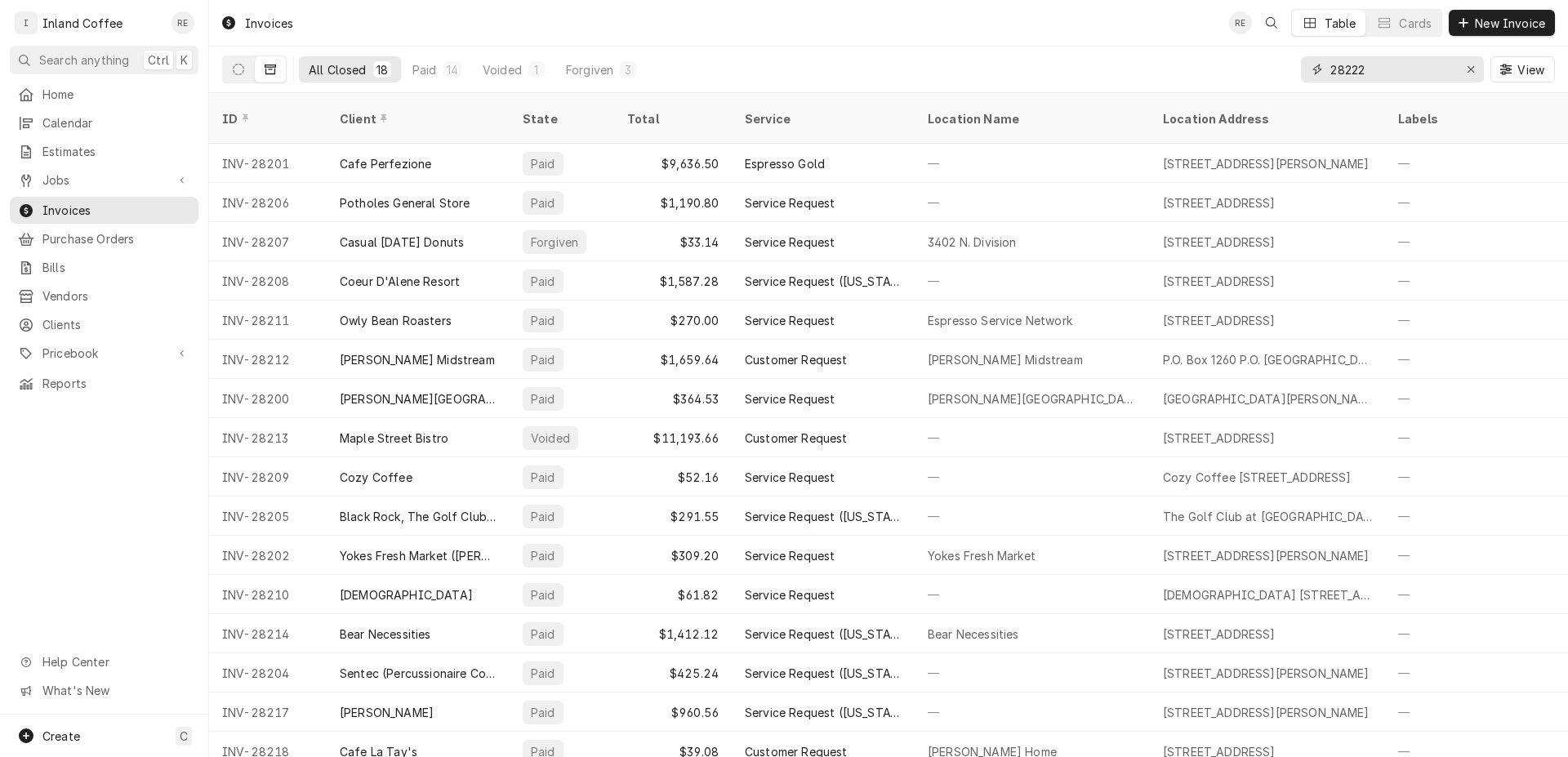
type input "28222"
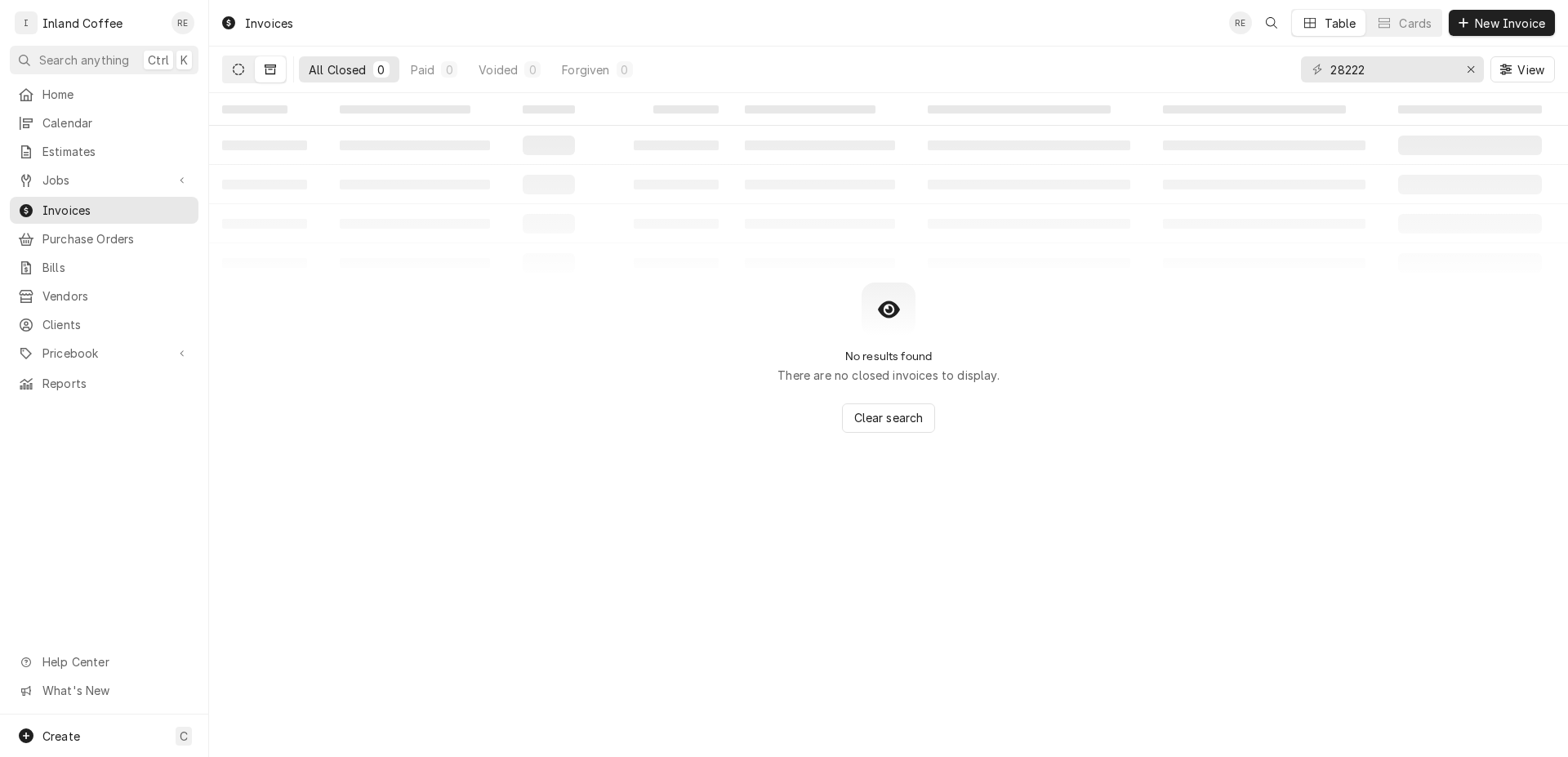
click at [237, 68] on icon "Dynamic Content Wrapper" at bounding box center [238, 69] width 11 height 11
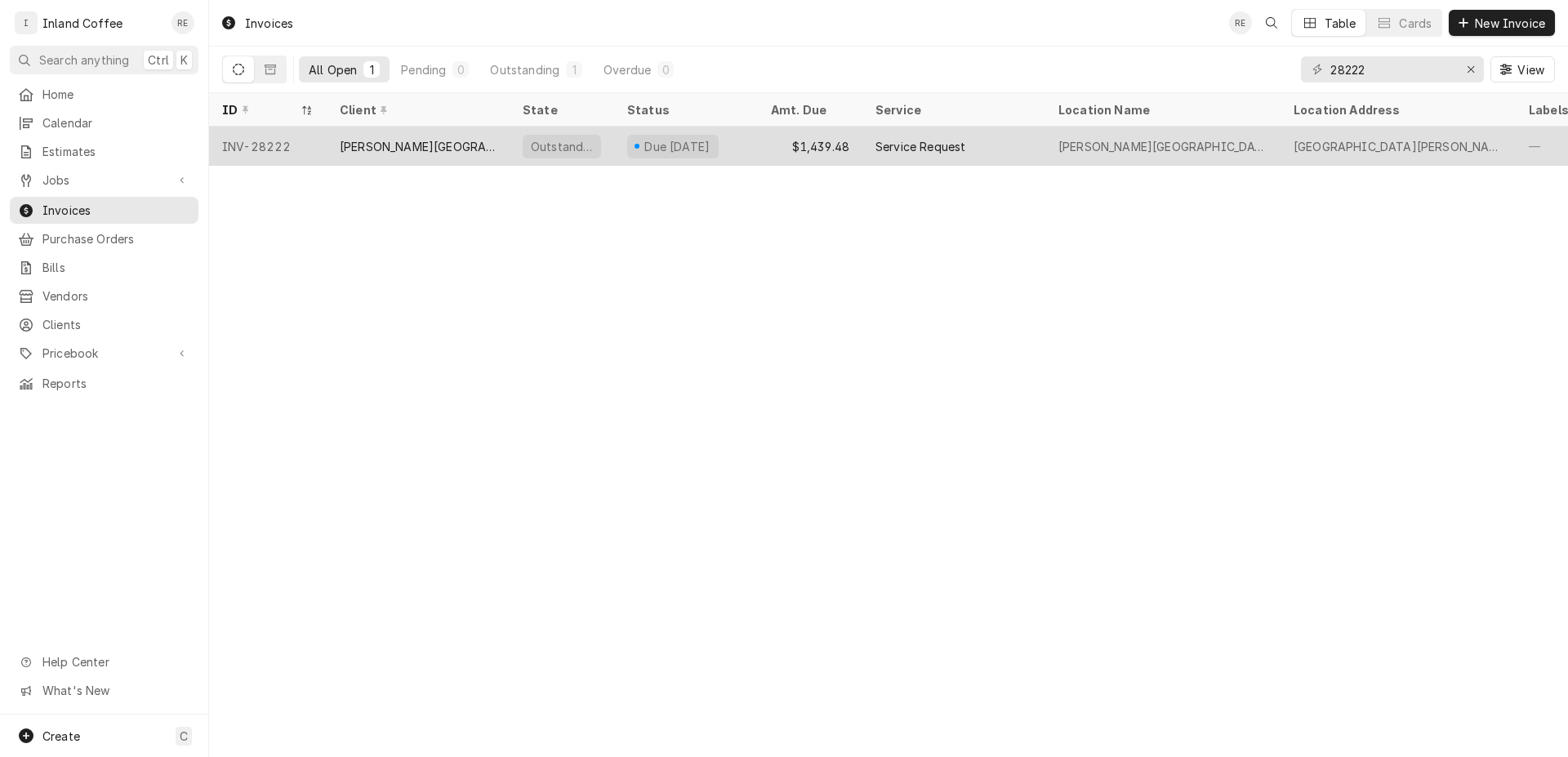
click at [360, 139] on div "Davenport Hotel" at bounding box center [418, 146] width 156 height 17
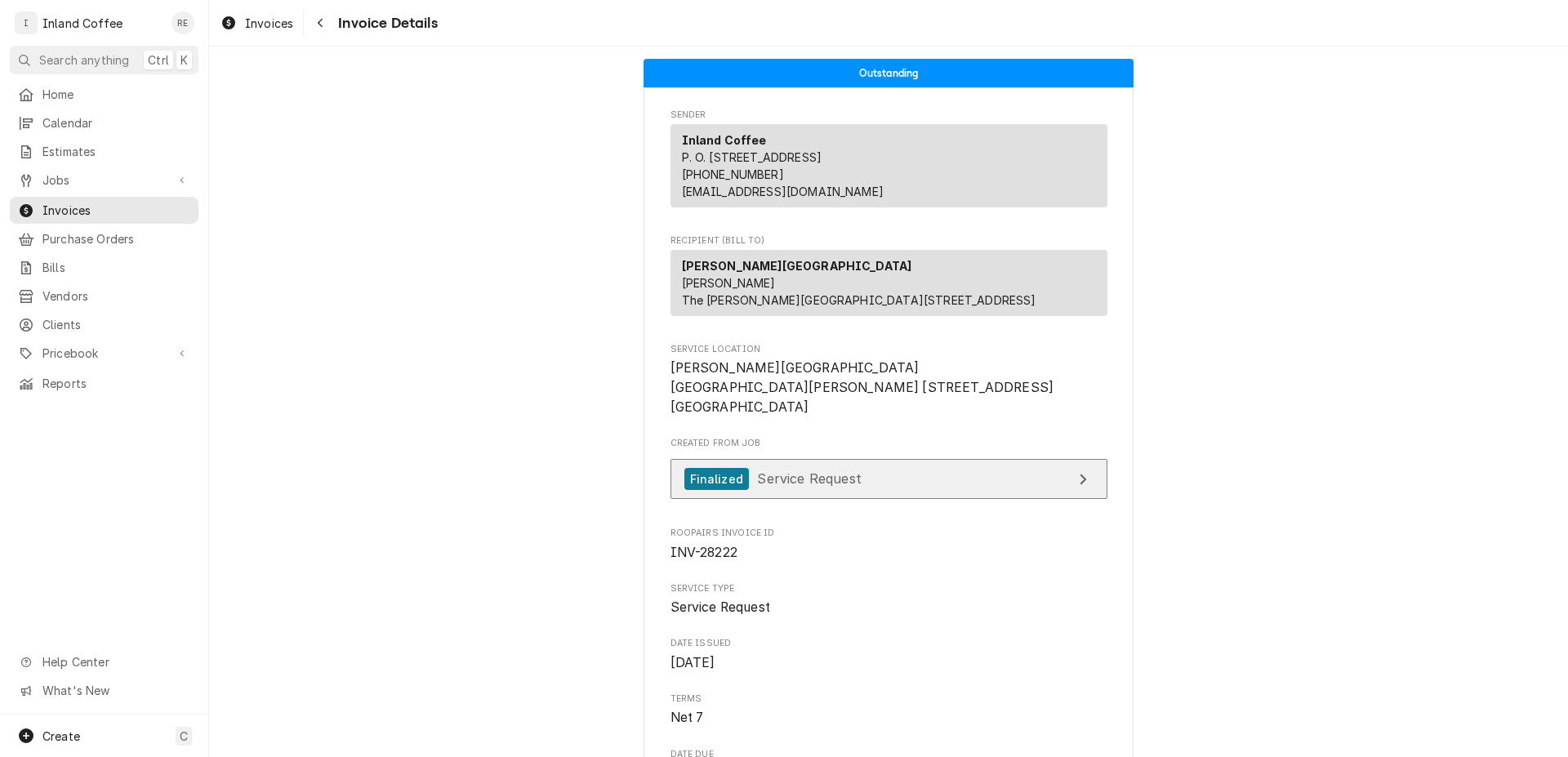
click at [1056, 499] on link "Finalized Service Request" at bounding box center [888, 479] width 436 height 40
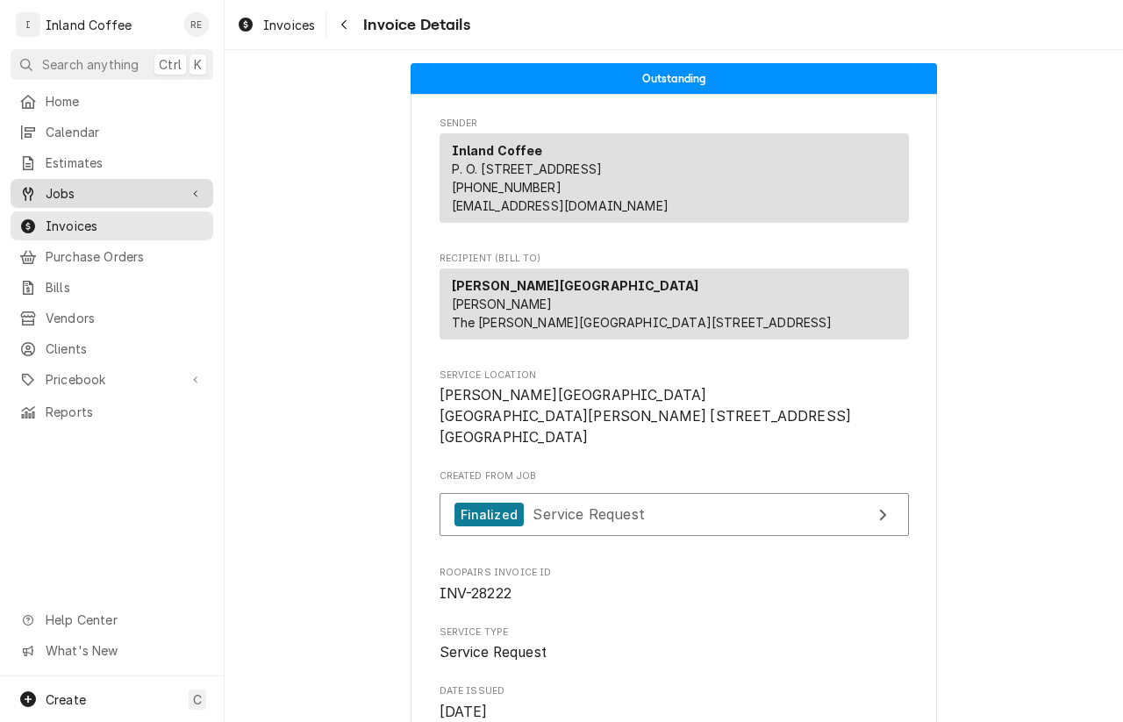
click at [118, 184] on span "Jobs" at bounding box center [112, 193] width 132 height 18
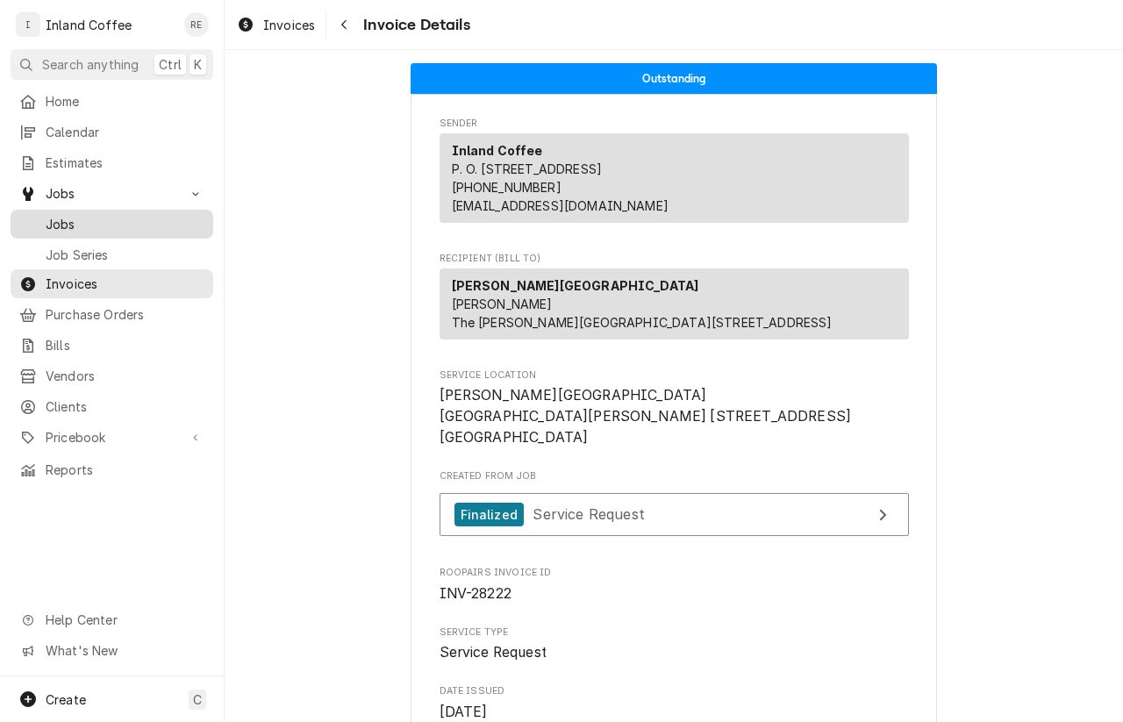
click at [149, 215] on span "Jobs" at bounding box center [125, 224] width 159 height 18
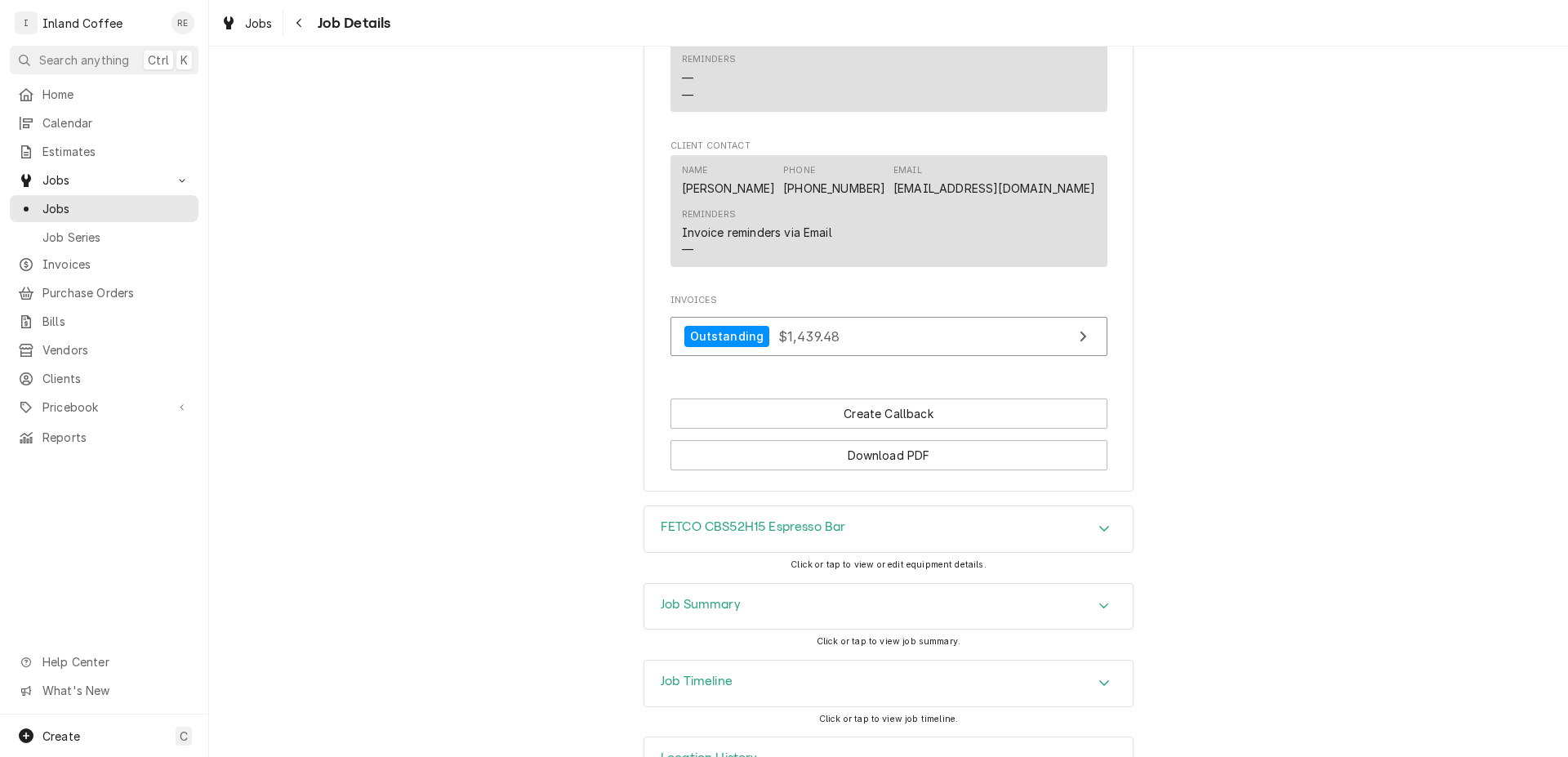
scroll to position [1250, 0]
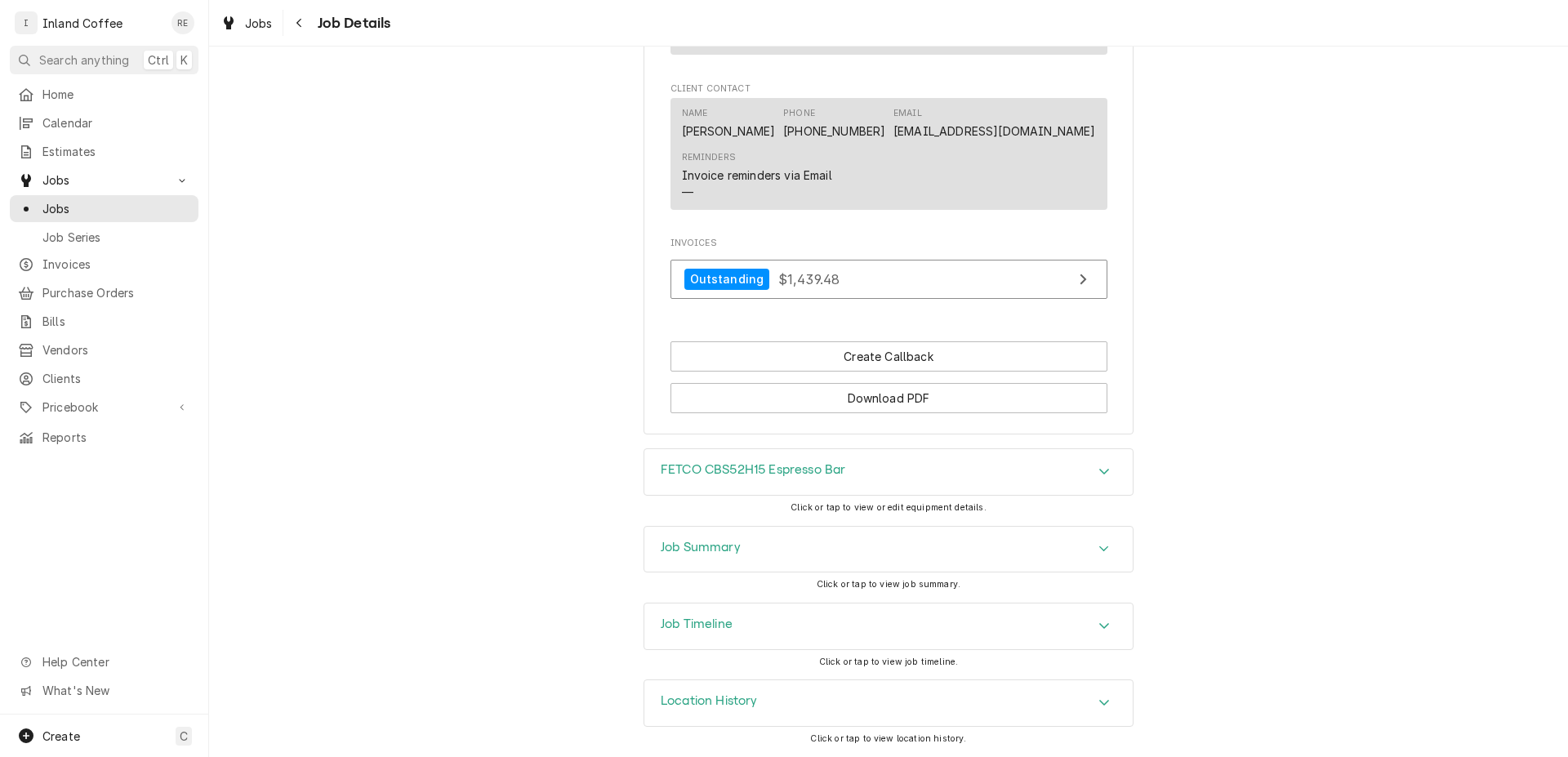
drag, startPoint x: 1088, startPoint y: 474, endPoint x: 1095, endPoint y: 478, distance: 8.1
click at [1092, 476] on div "Accordion Header" at bounding box center [1104, 472] width 24 height 20
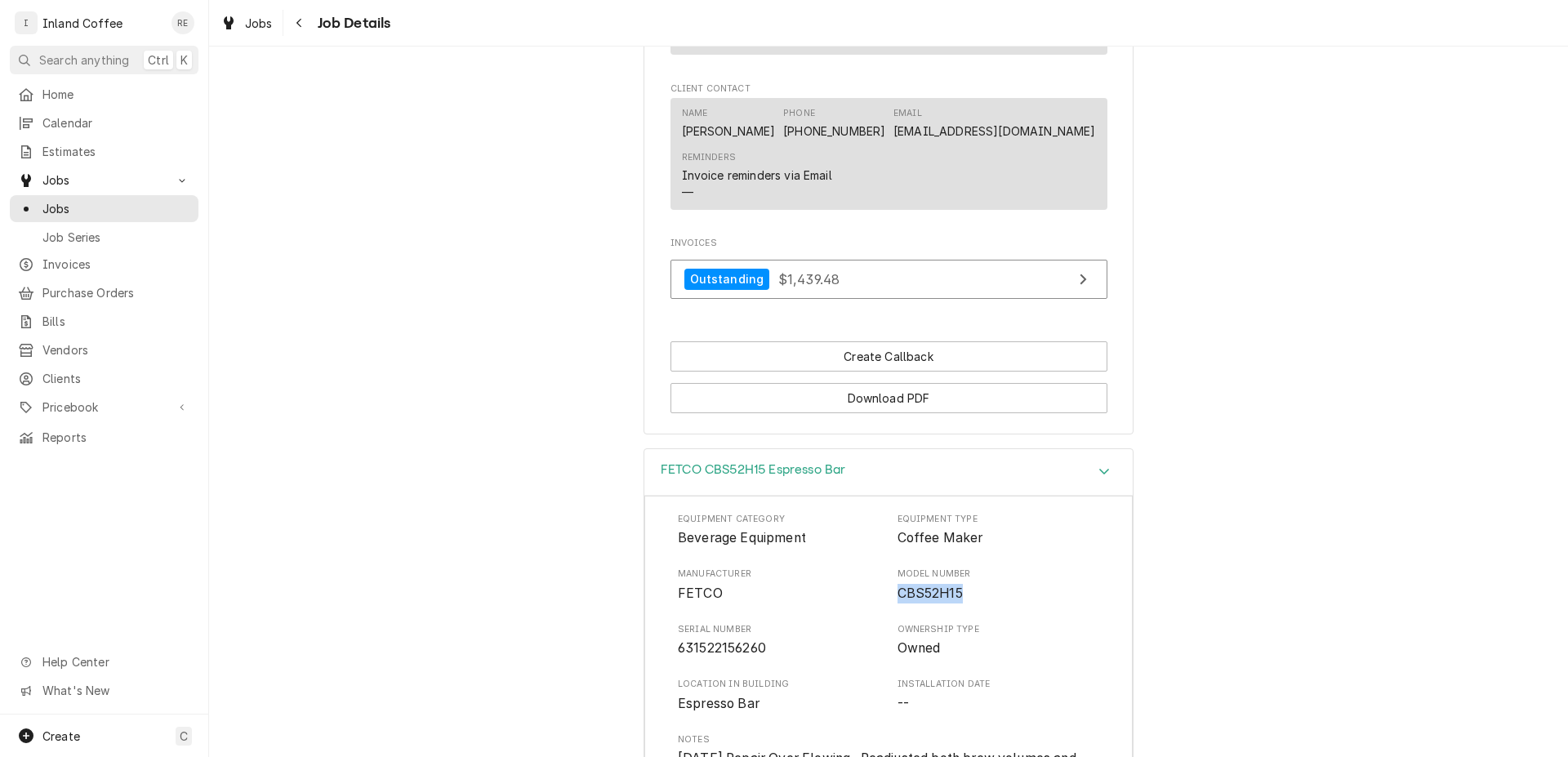
drag, startPoint x: 953, startPoint y: 591, endPoint x: 889, endPoint y: 588, distance: 64.1
click at [889, 588] on div "Manufacturer FETCO Model Number CBS52H15" at bounding box center [888, 586] width 422 height 35
copy span "CBS52H15"
drag, startPoint x: 761, startPoint y: 651, endPoint x: 654, endPoint y: 649, distance: 107.0
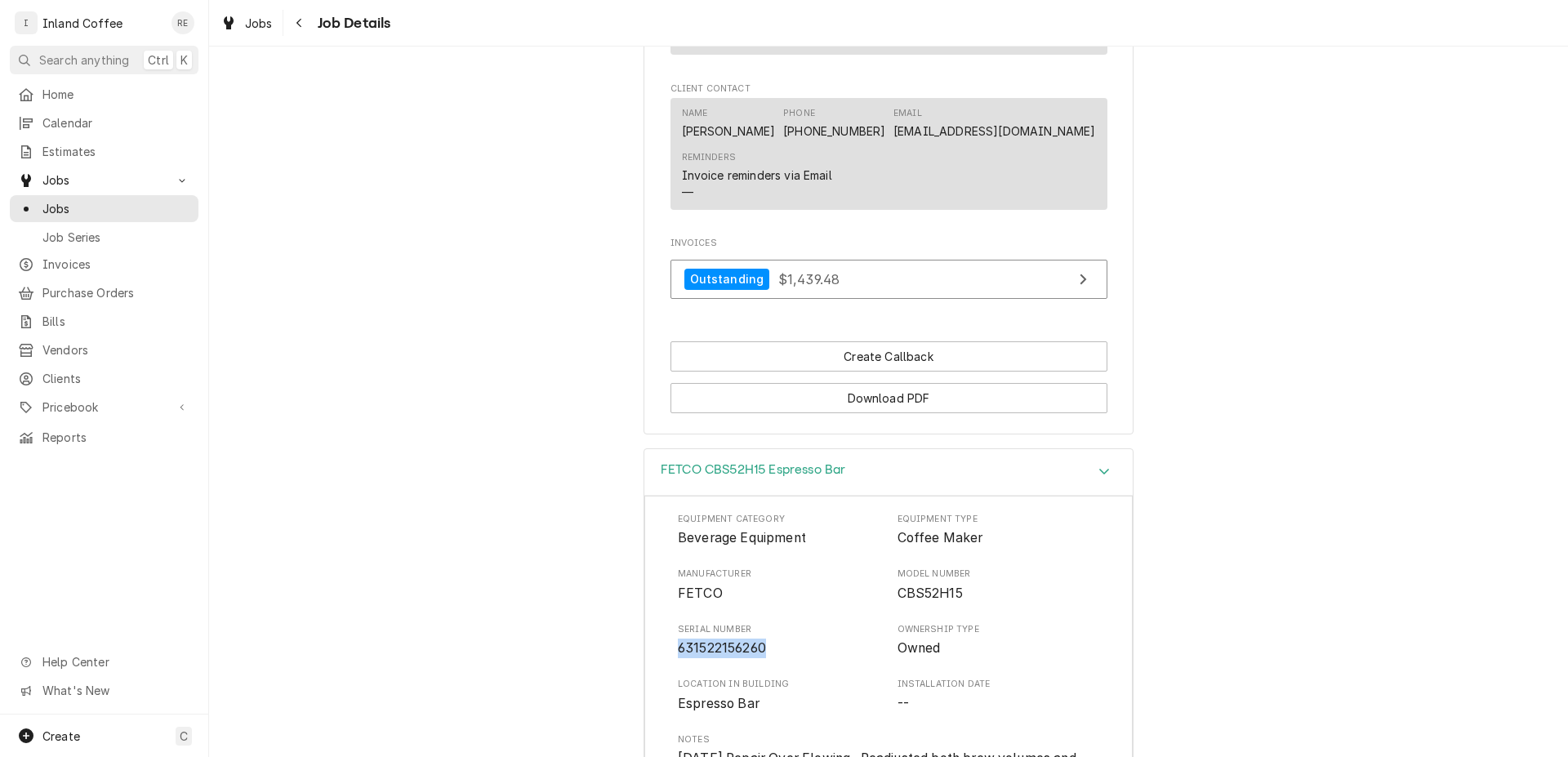
copy span "631522156260"
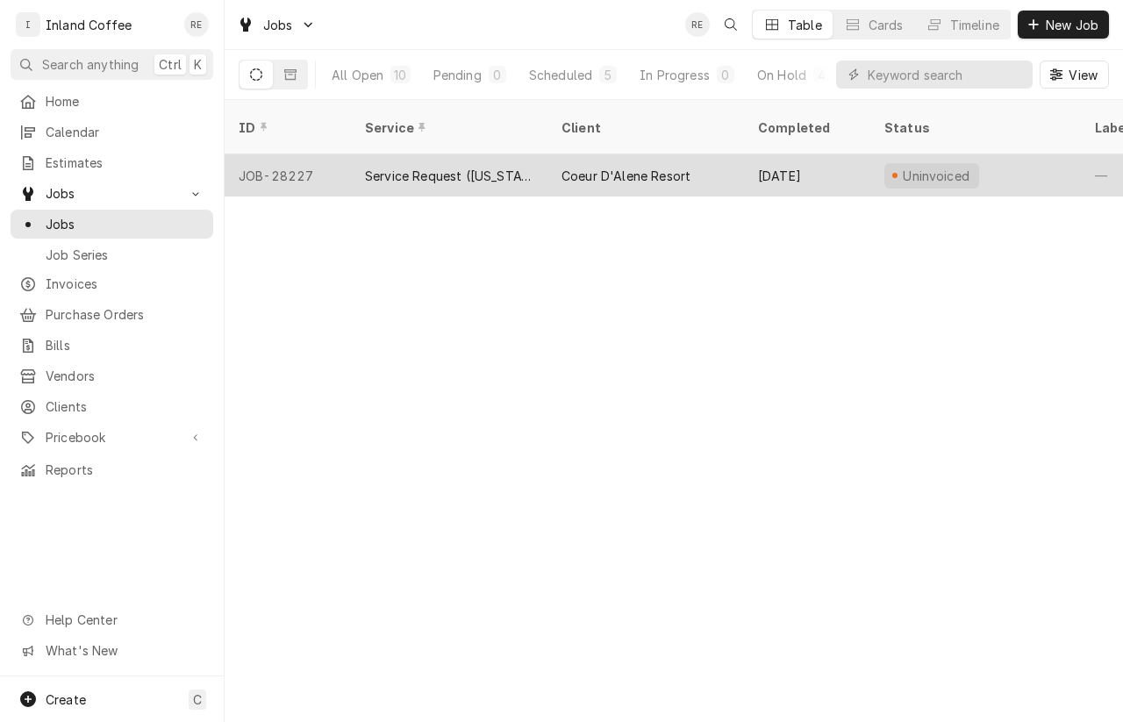
click at [610, 167] on div "Coeur D'Alene Resort" at bounding box center [626, 176] width 129 height 18
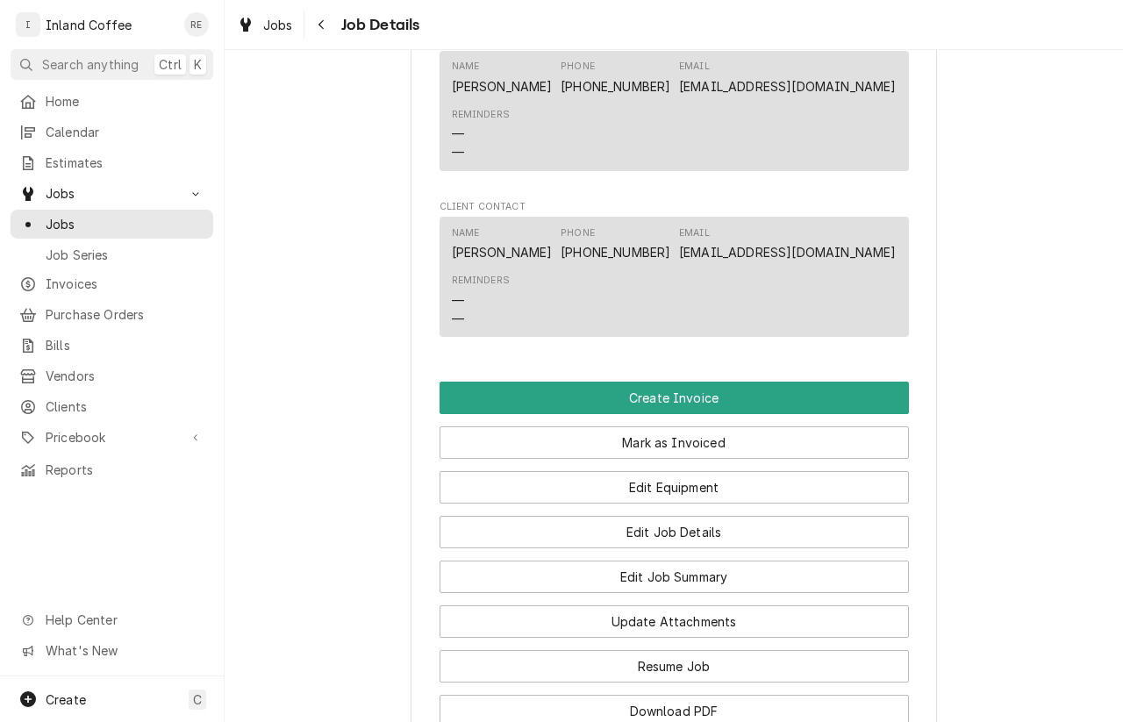
scroll to position [1269, 0]
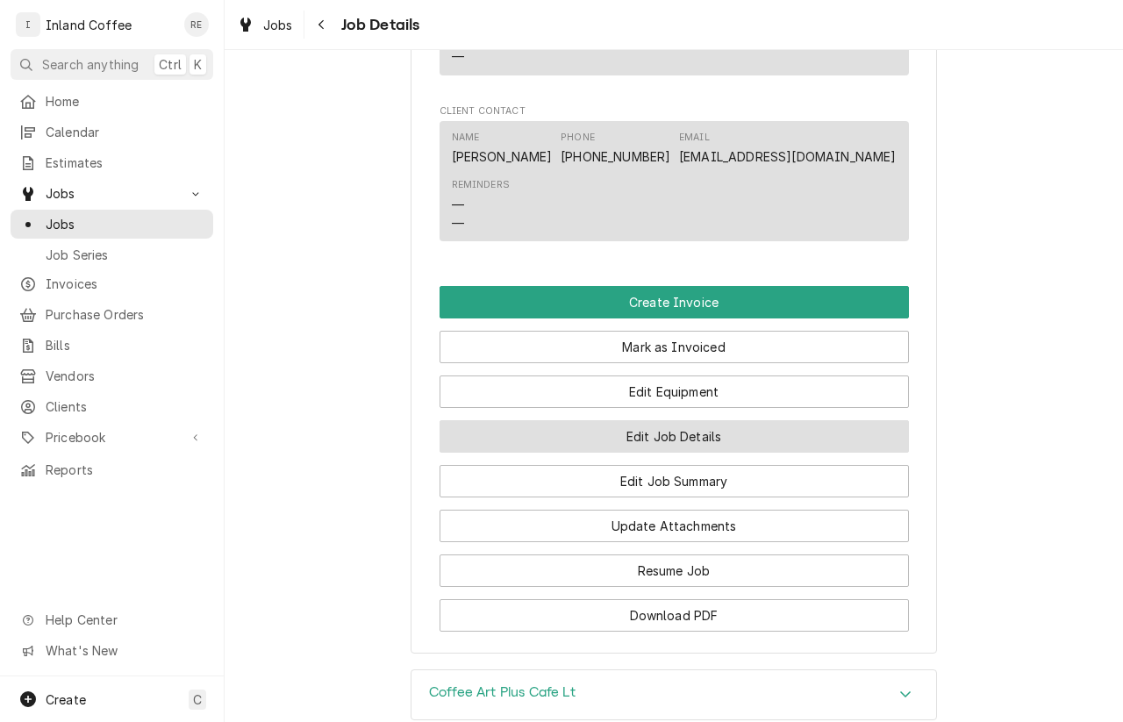
click at [661, 453] on button "Edit Job Details" at bounding box center [674, 436] width 469 height 32
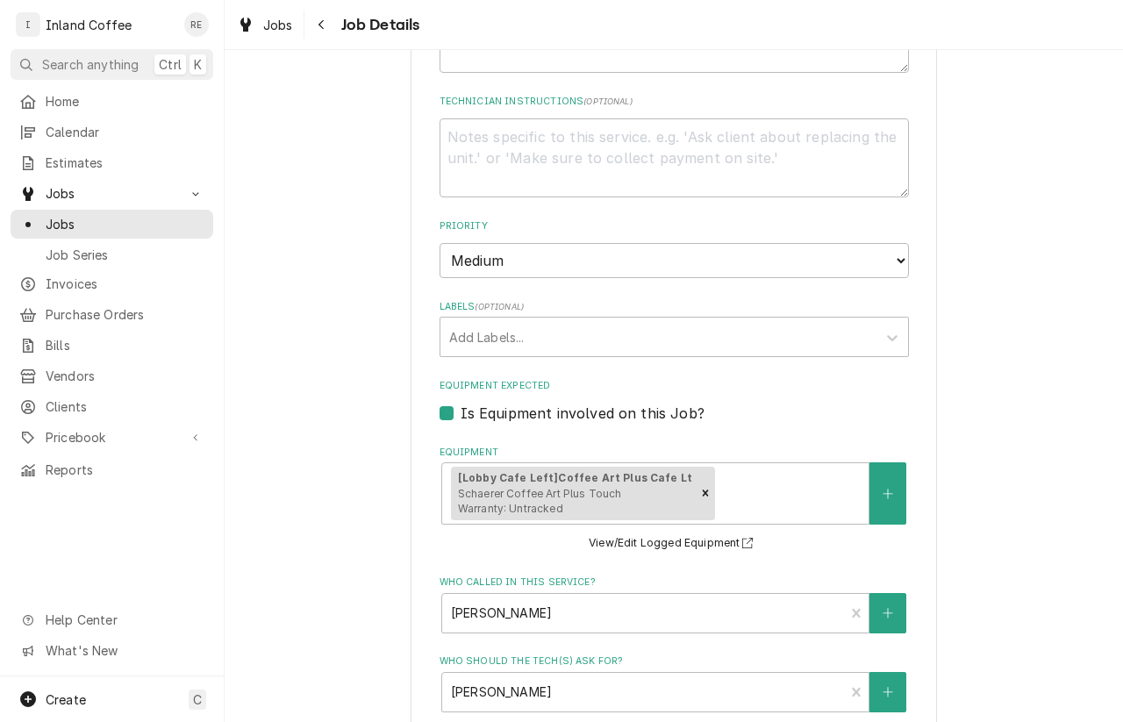
scroll to position [471, 0]
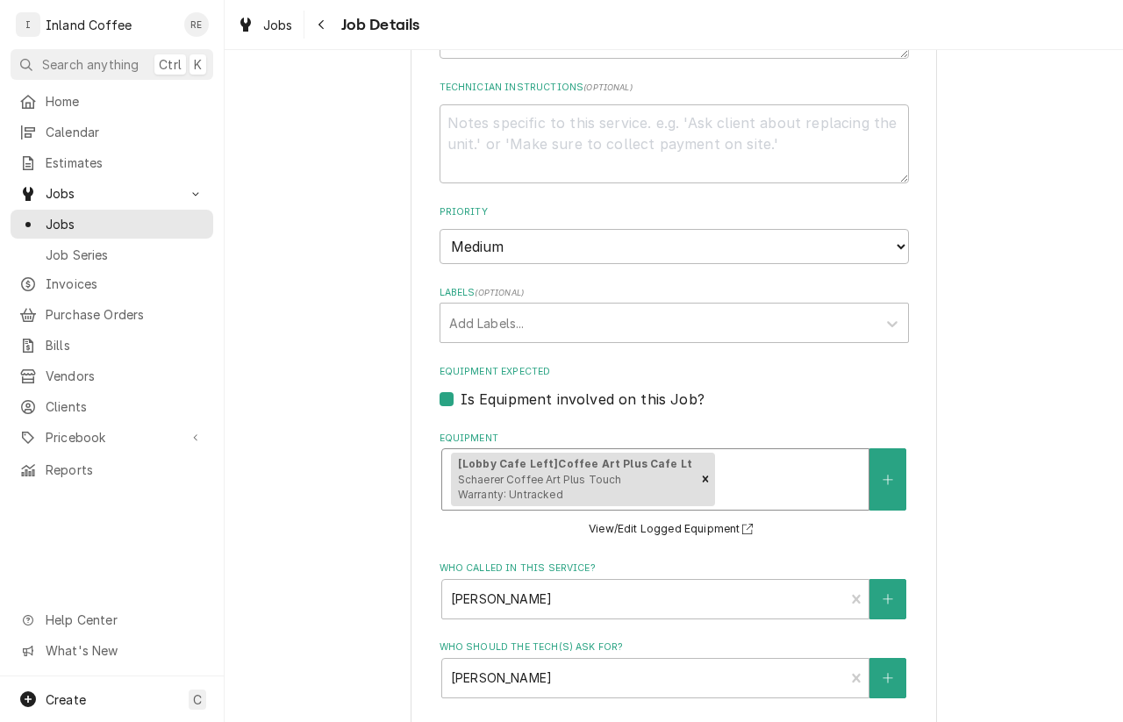
click at [596, 484] on span "Schaerer Coffee Art Plus Touch Warranty: Untracked" at bounding box center [540, 487] width 164 height 29
click at [771, 478] on div "Equipment" at bounding box center [789, 479] width 141 height 32
click at [672, 531] on button "View/Edit Logged Equipment" at bounding box center [673, 530] width 175 height 22
click at [622, 529] on button "View/Edit Logged Equipment" at bounding box center [673, 530] width 175 height 22
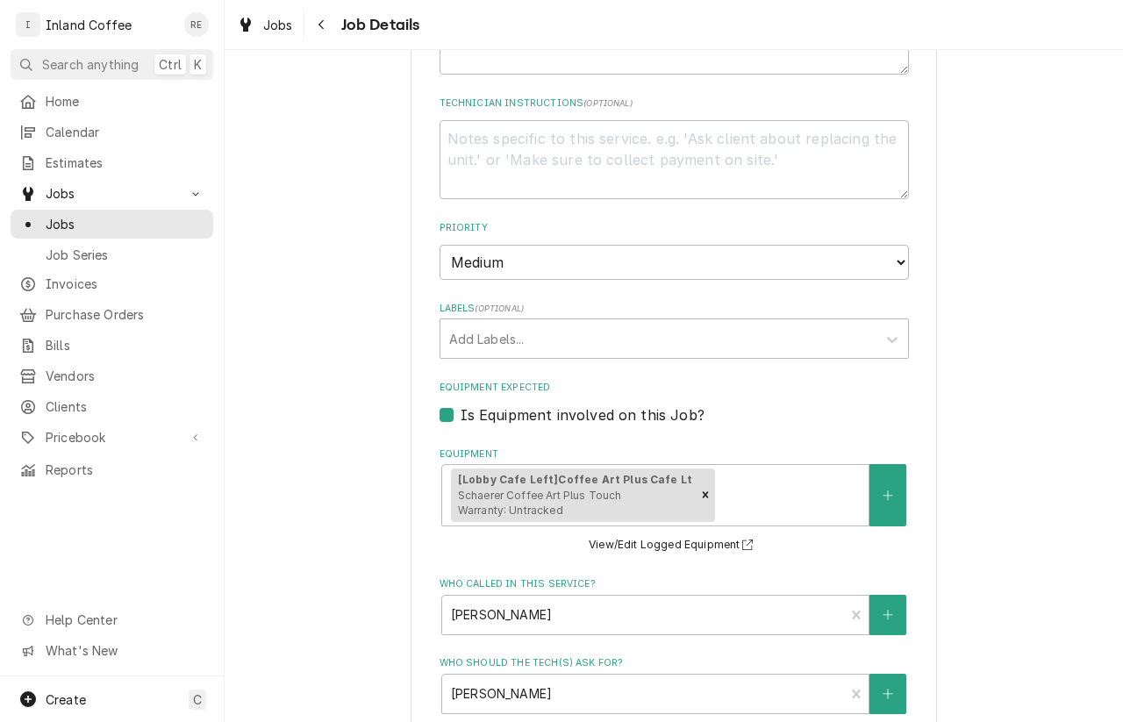
scroll to position [457, 0]
click at [619, 535] on button "View/Edit Logged Equipment" at bounding box center [673, 544] width 175 height 22
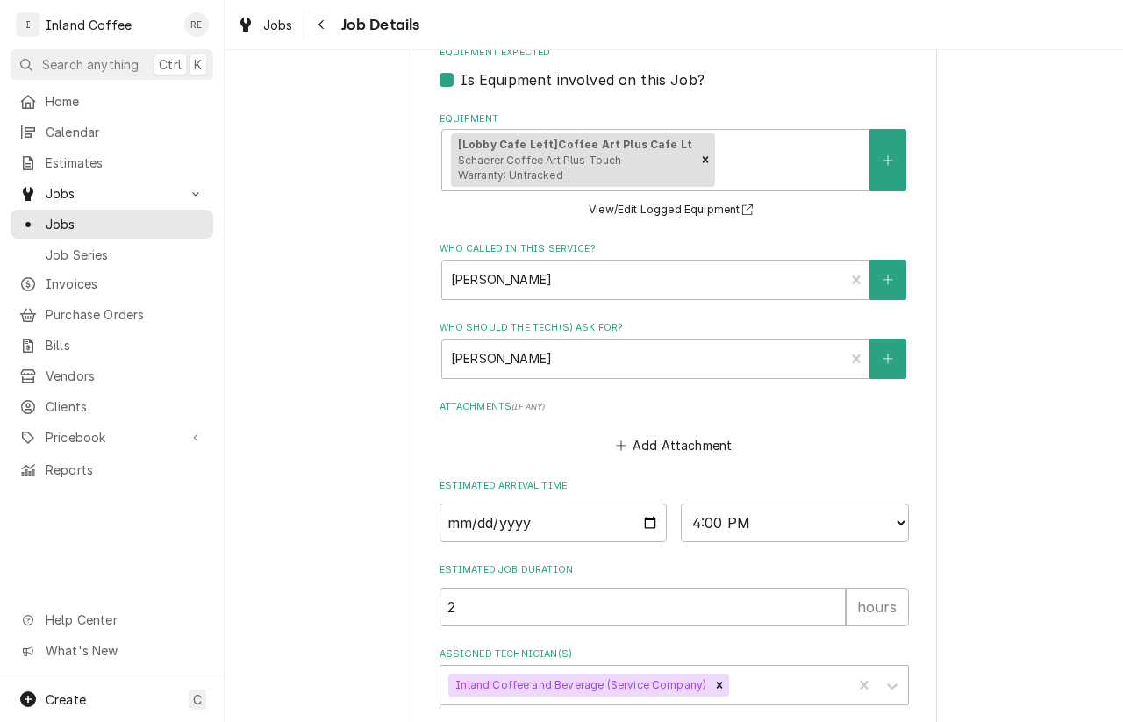
scroll to position [879, 0]
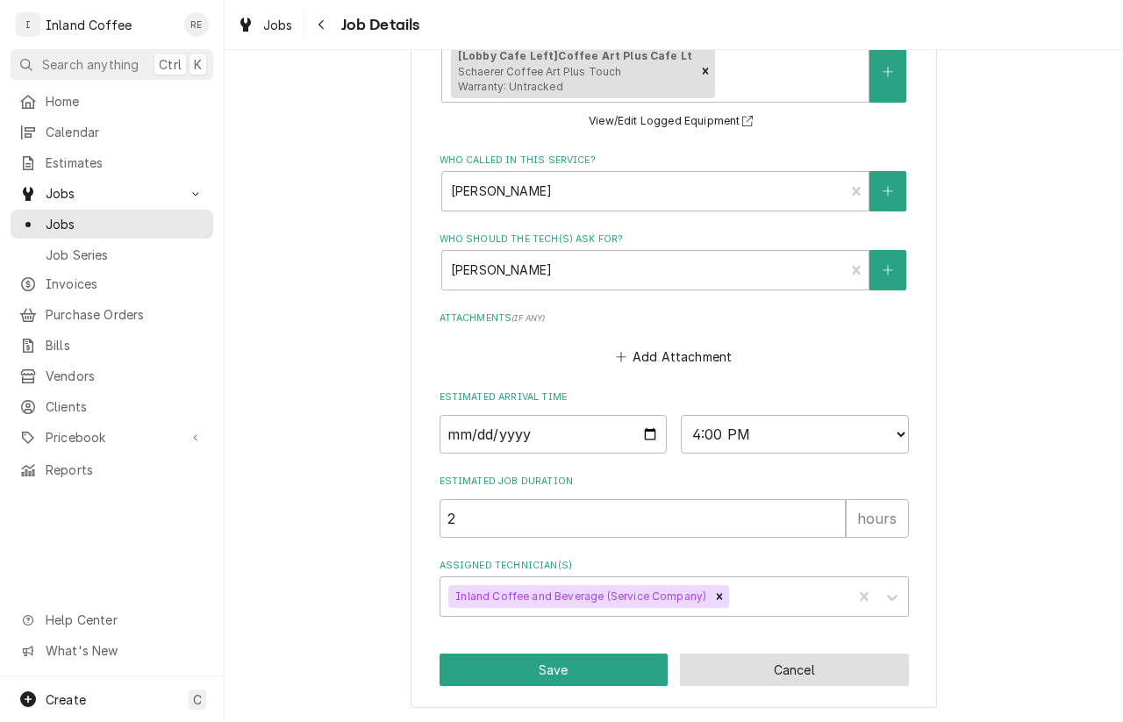
click at [801, 680] on button "Cancel" at bounding box center [794, 670] width 229 height 32
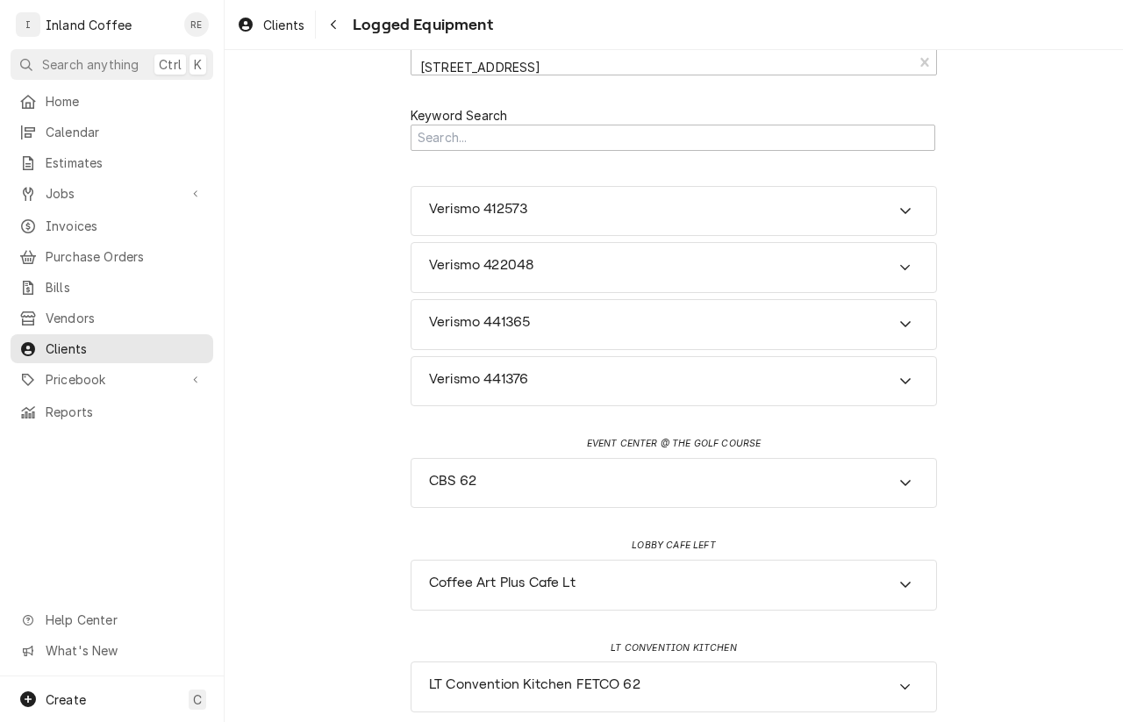
scroll to position [46, 0]
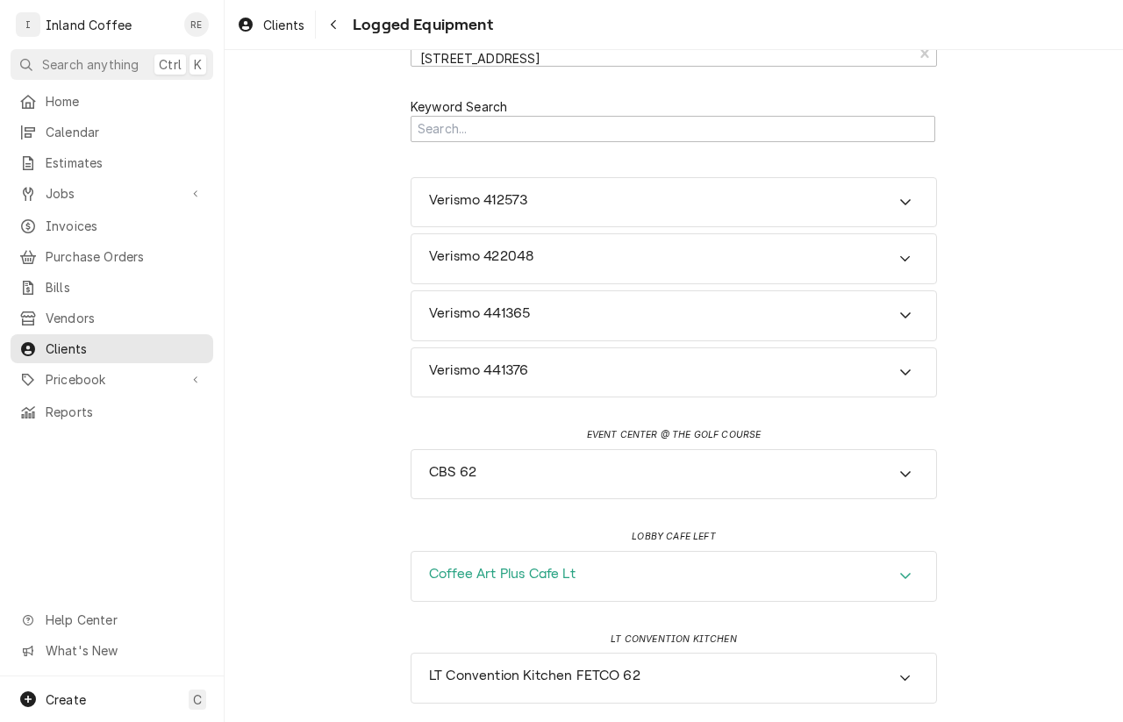
click at [899, 579] on icon "Accordion Header" at bounding box center [905, 576] width 12 height 14
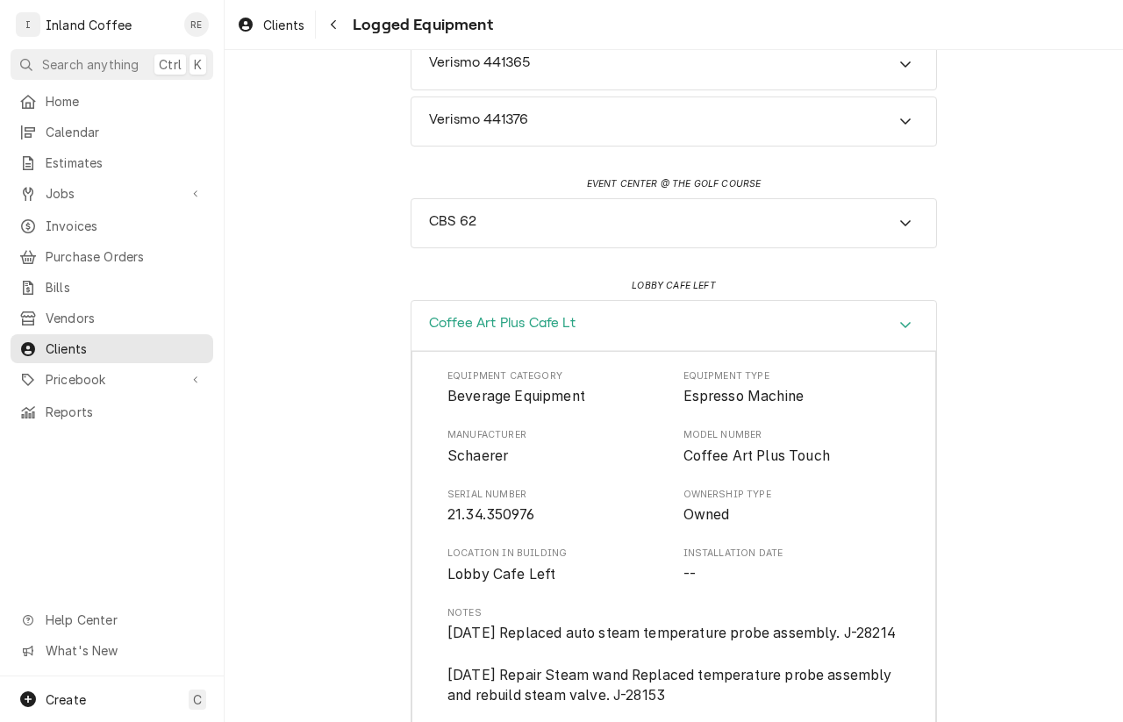
scroll to position [0, 0]
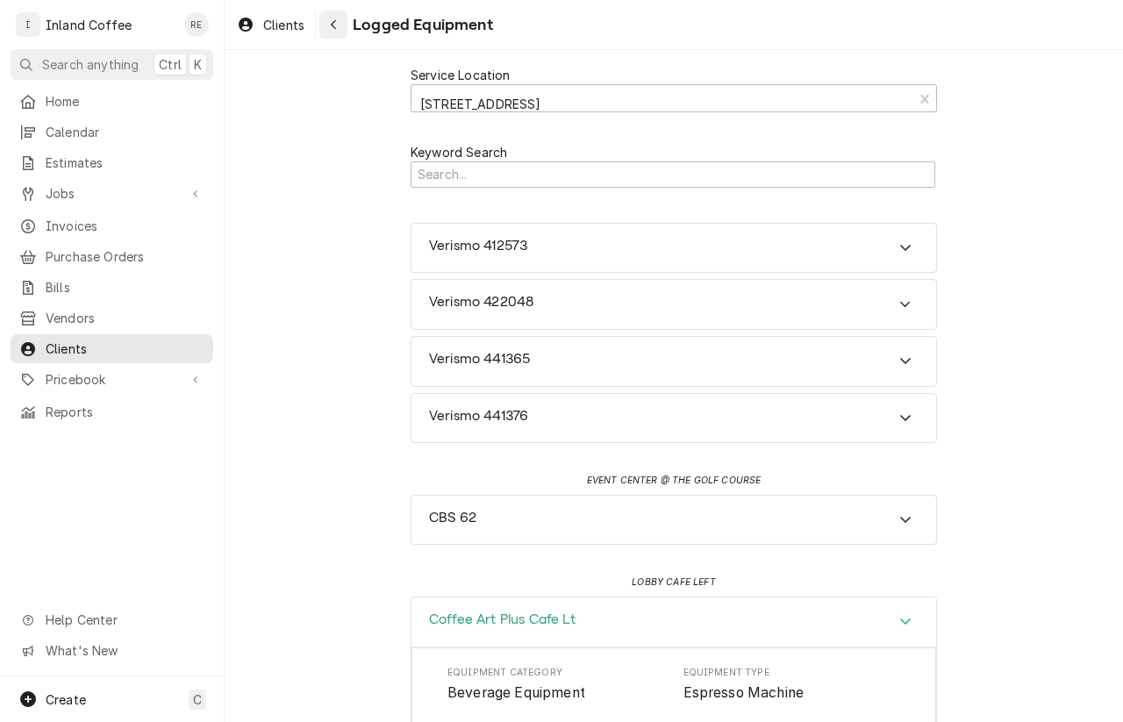
click at [336, 18] on div "Navigate back" at bounding box center [334, 25] width 18 height 18
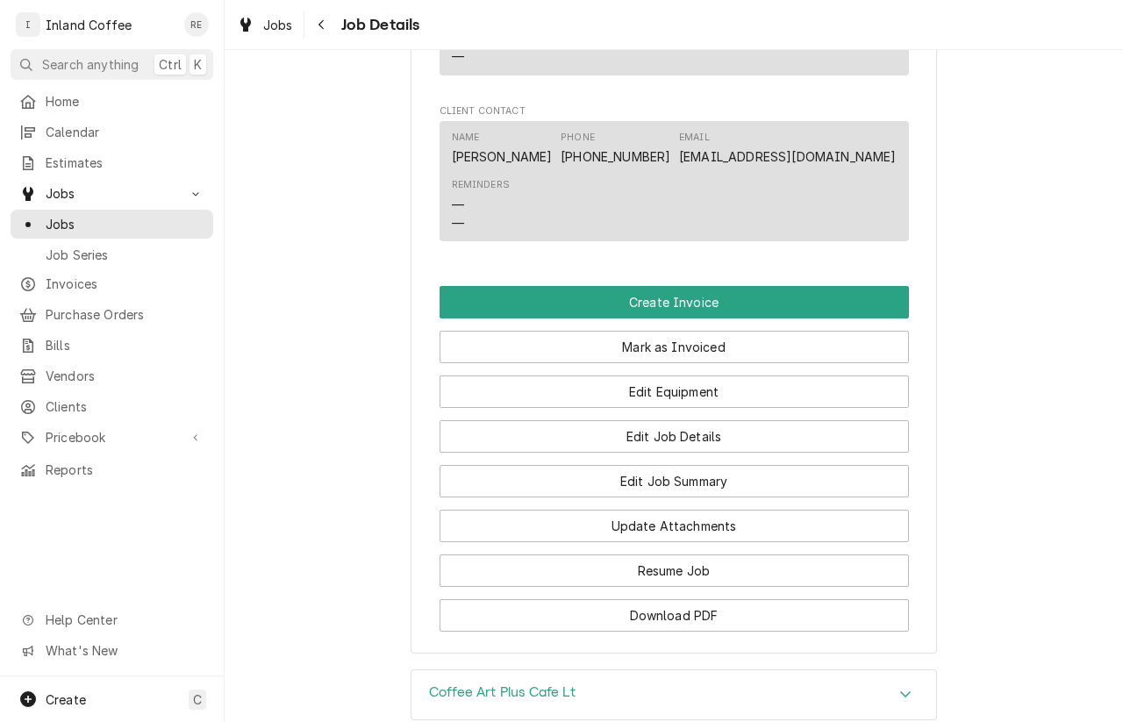
scroll to position [1272, 0]
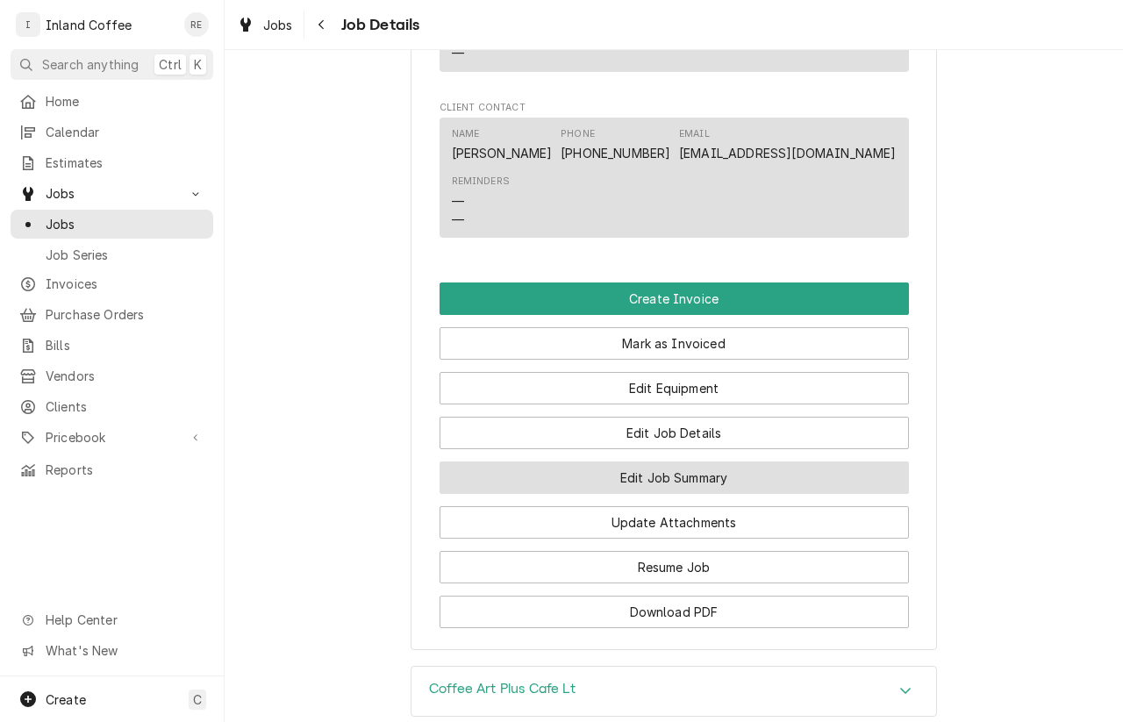
click at [700, 494] on button "Edit Job Summary" at bounding box center [674, 478] width 469 height 32
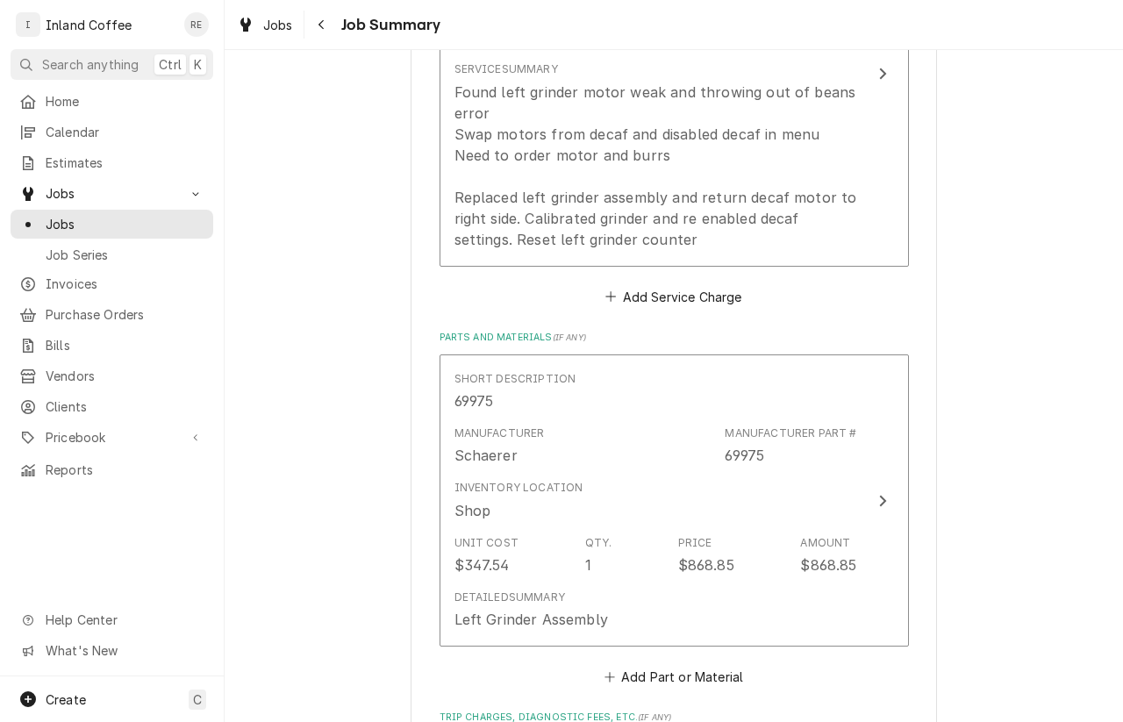
scroll to position [647, 0]
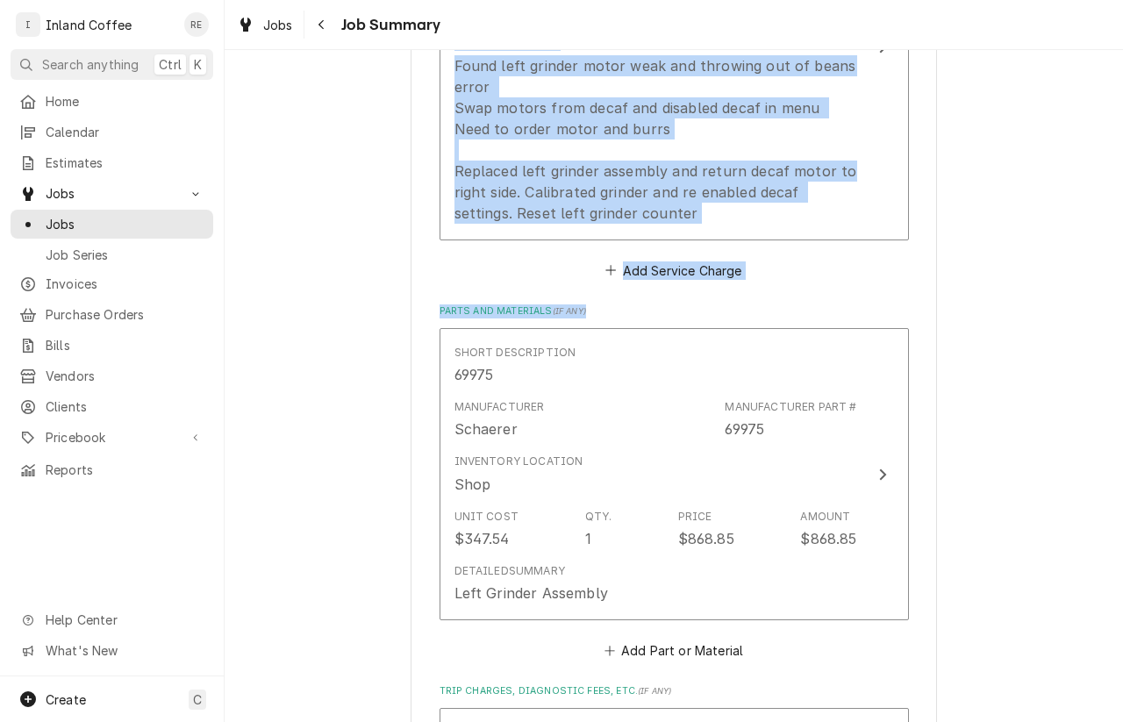
drag, startPoint x: 1107, startPoint y: 386, endPoint x: 1118, endPoint y: 287, distance: 99.7
click at [1116, 286] on div "Coeur D'Alene Resort 115 S. 2nd, Coeur d' Alene, ID 83814 Please provide a summ…" at bounding box center [674, 386] width 898 height 672
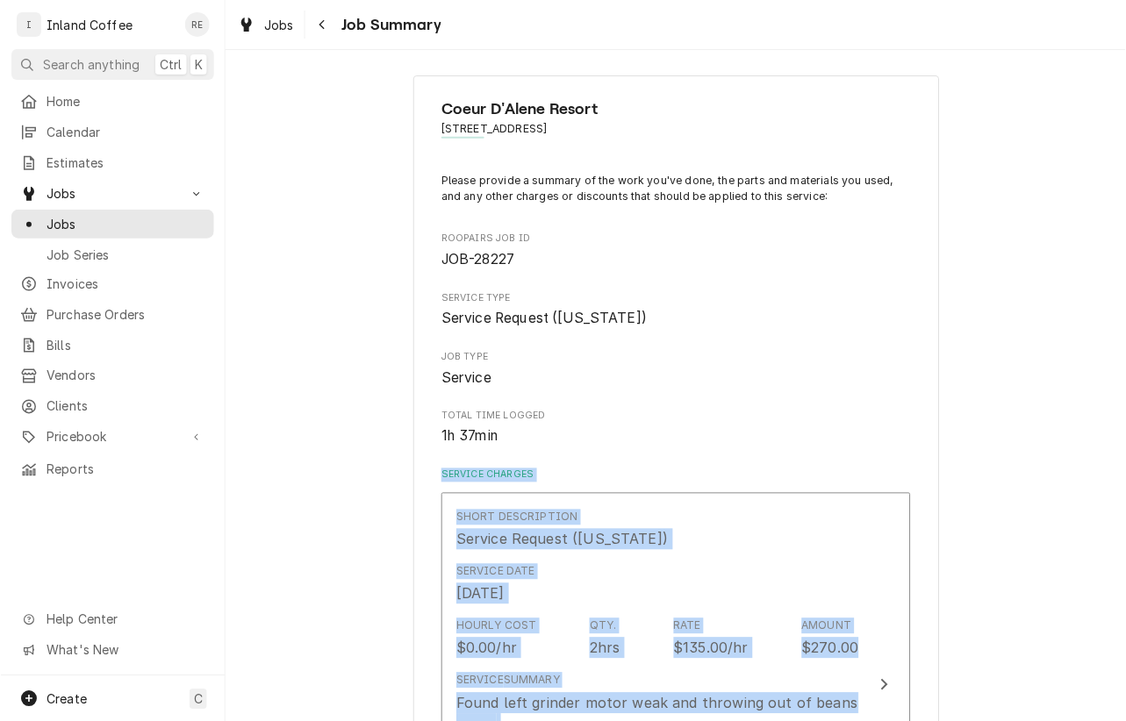
scroll to position [0, 0]
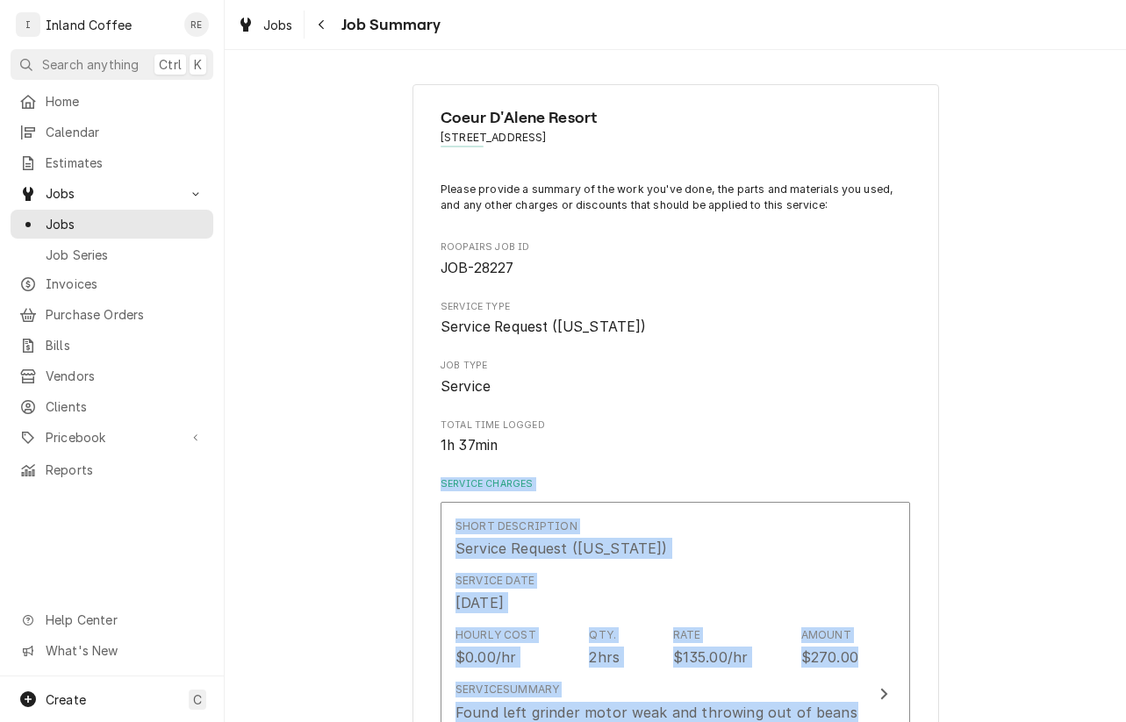
type textarea "x"
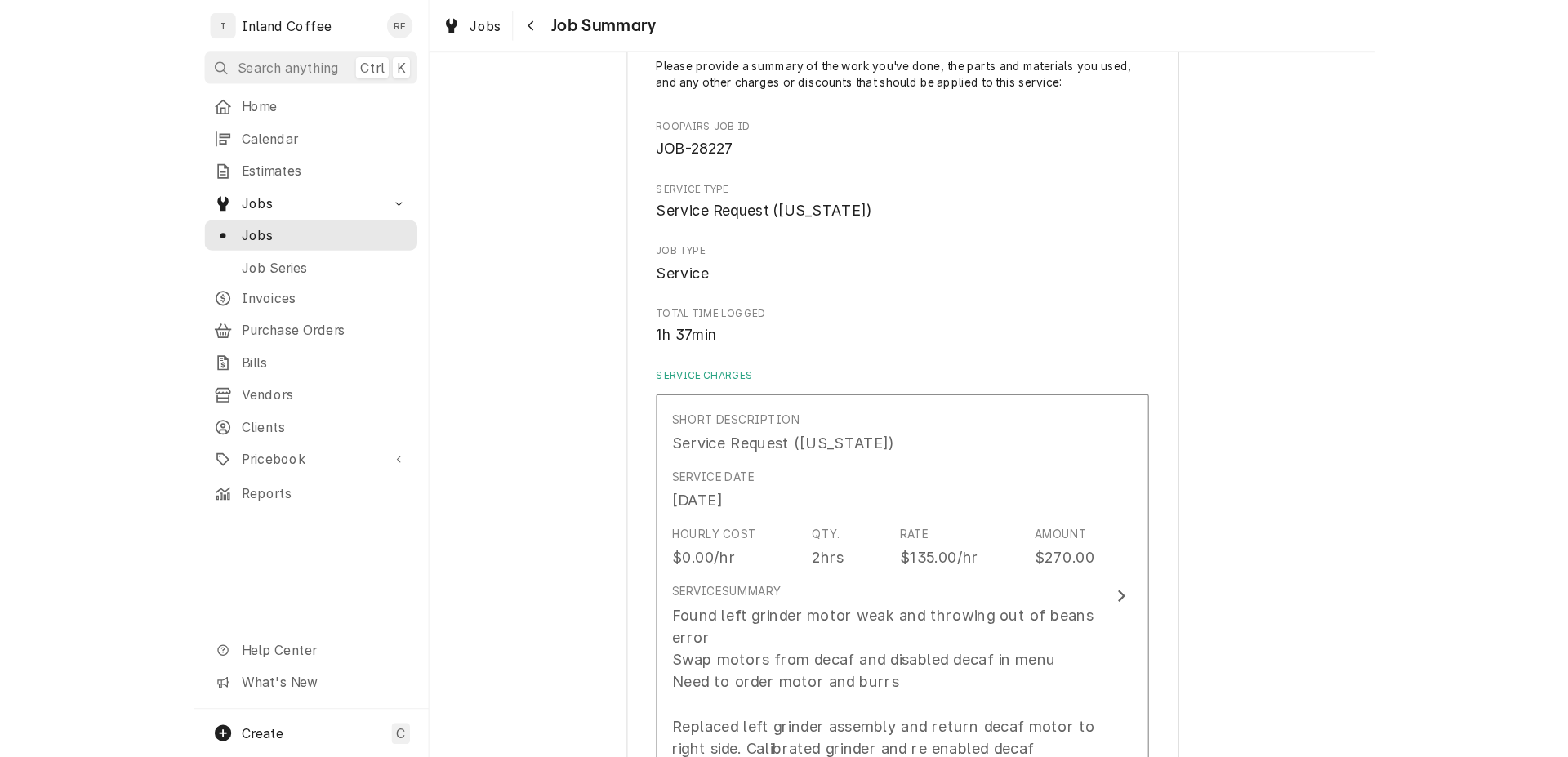
scroll to position [99, 0]
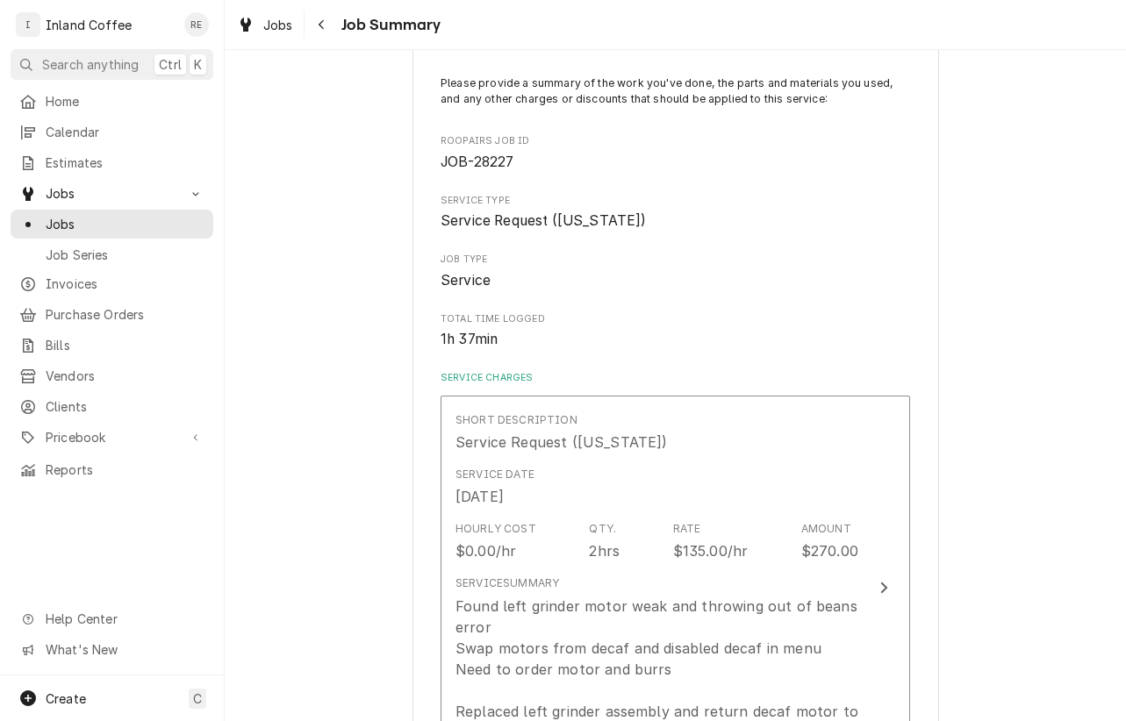
type textarea "x"
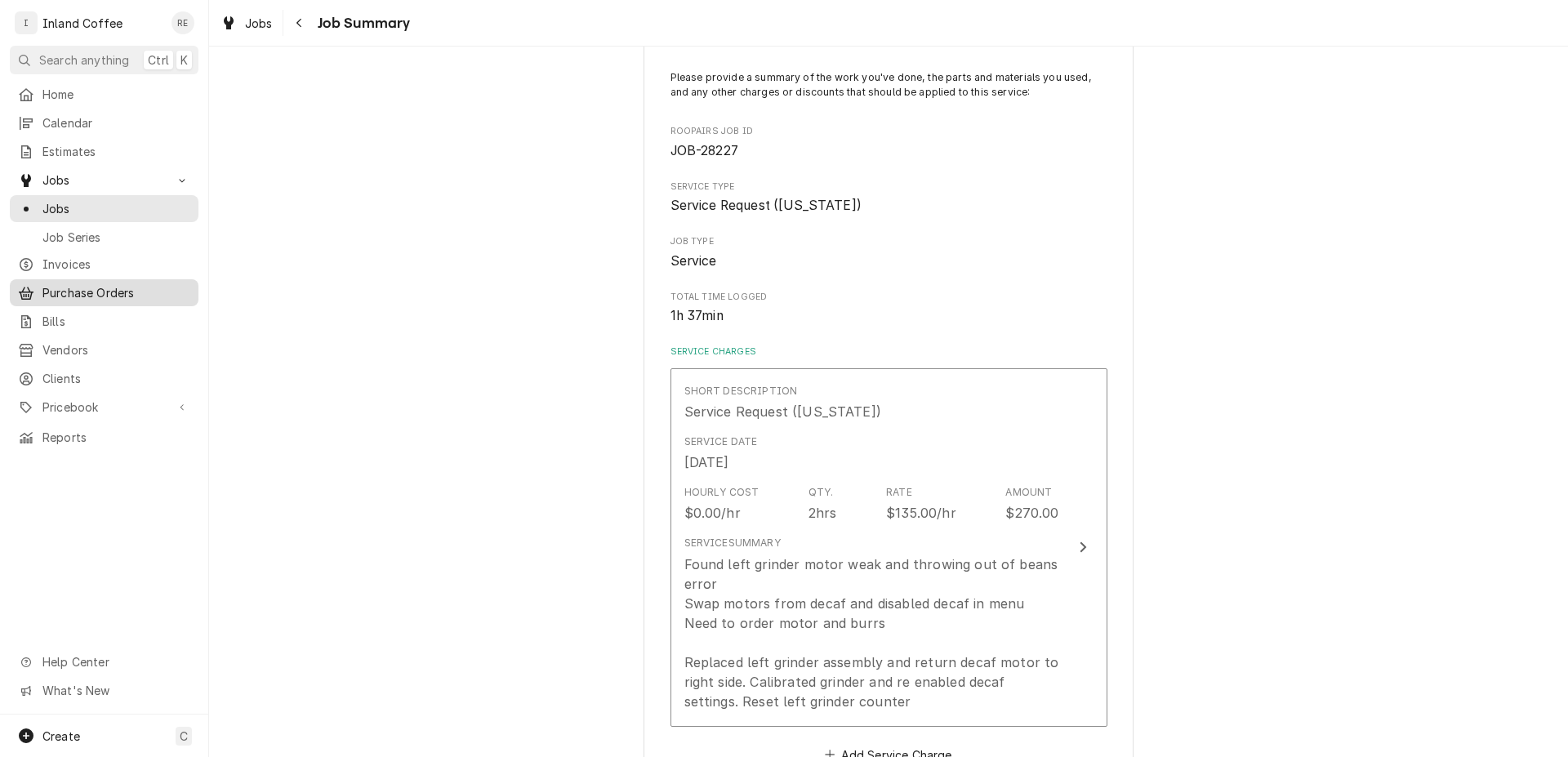
click at [108, 291] on span "Purchase Orders" at bounding box center [116, 292] width 148 height 17
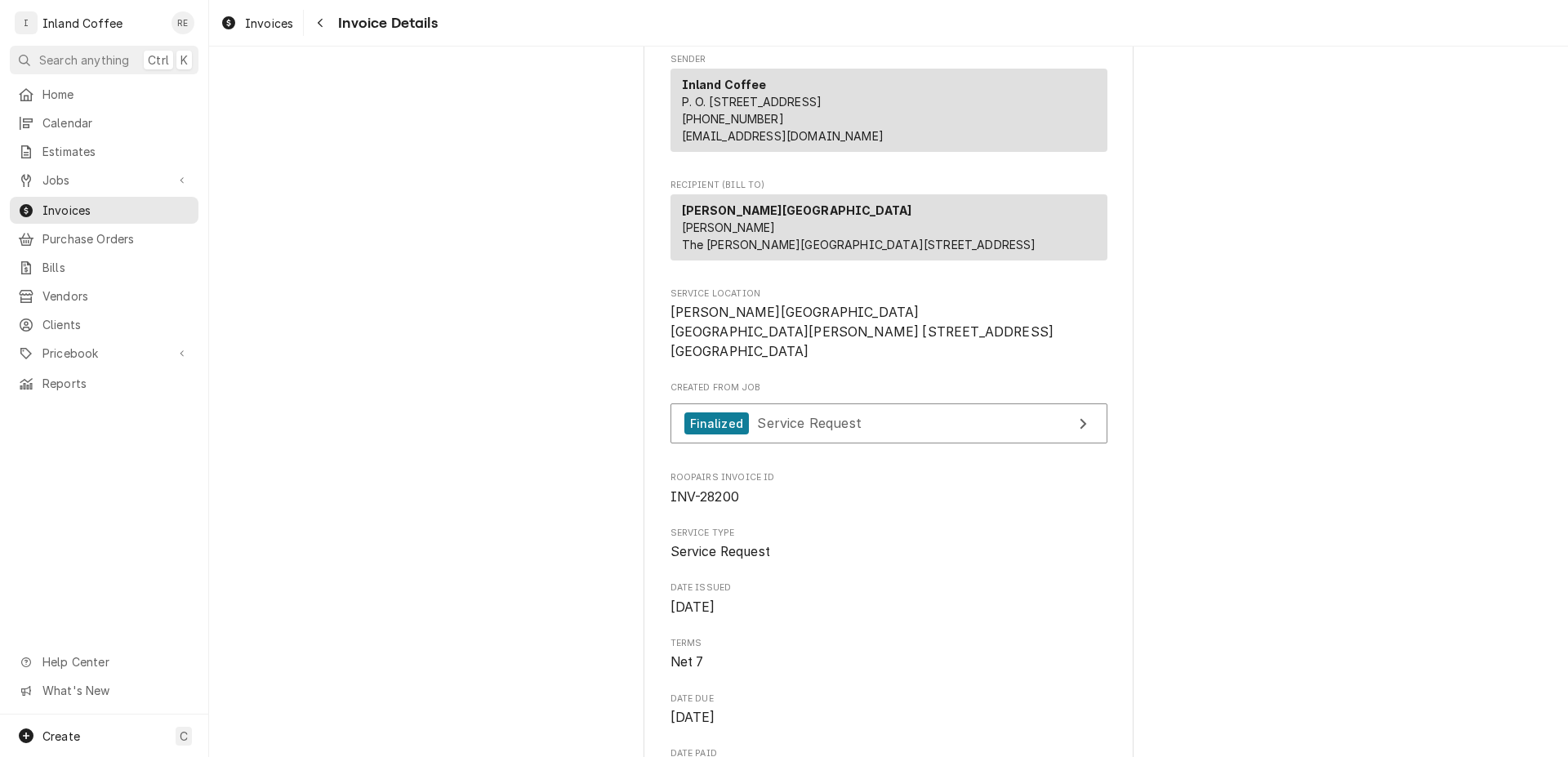
scroll to position [35, 0]
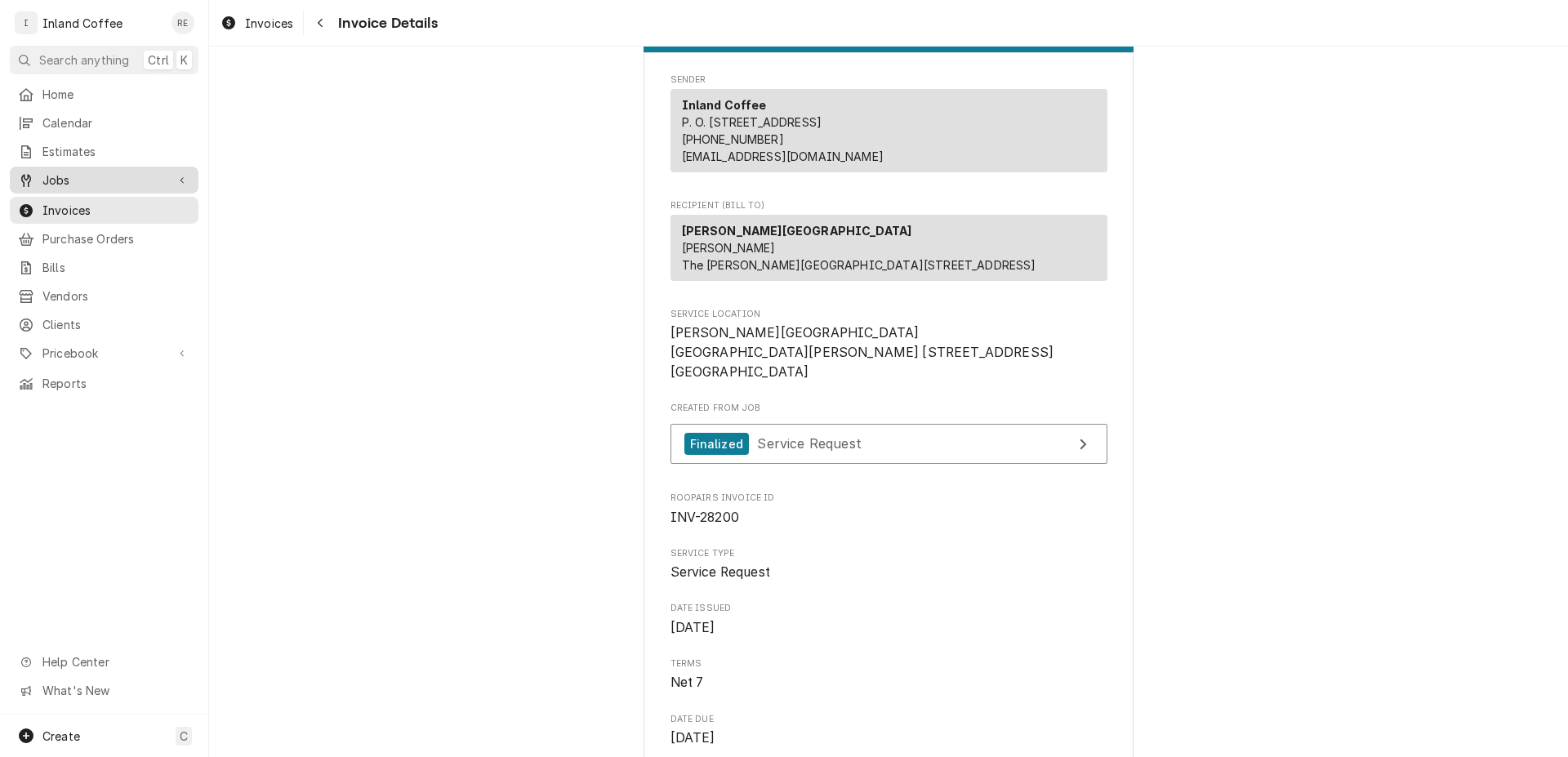
click at [69, 182] on span "Jobs" at bounding box center [104, 180] width 123 height 17
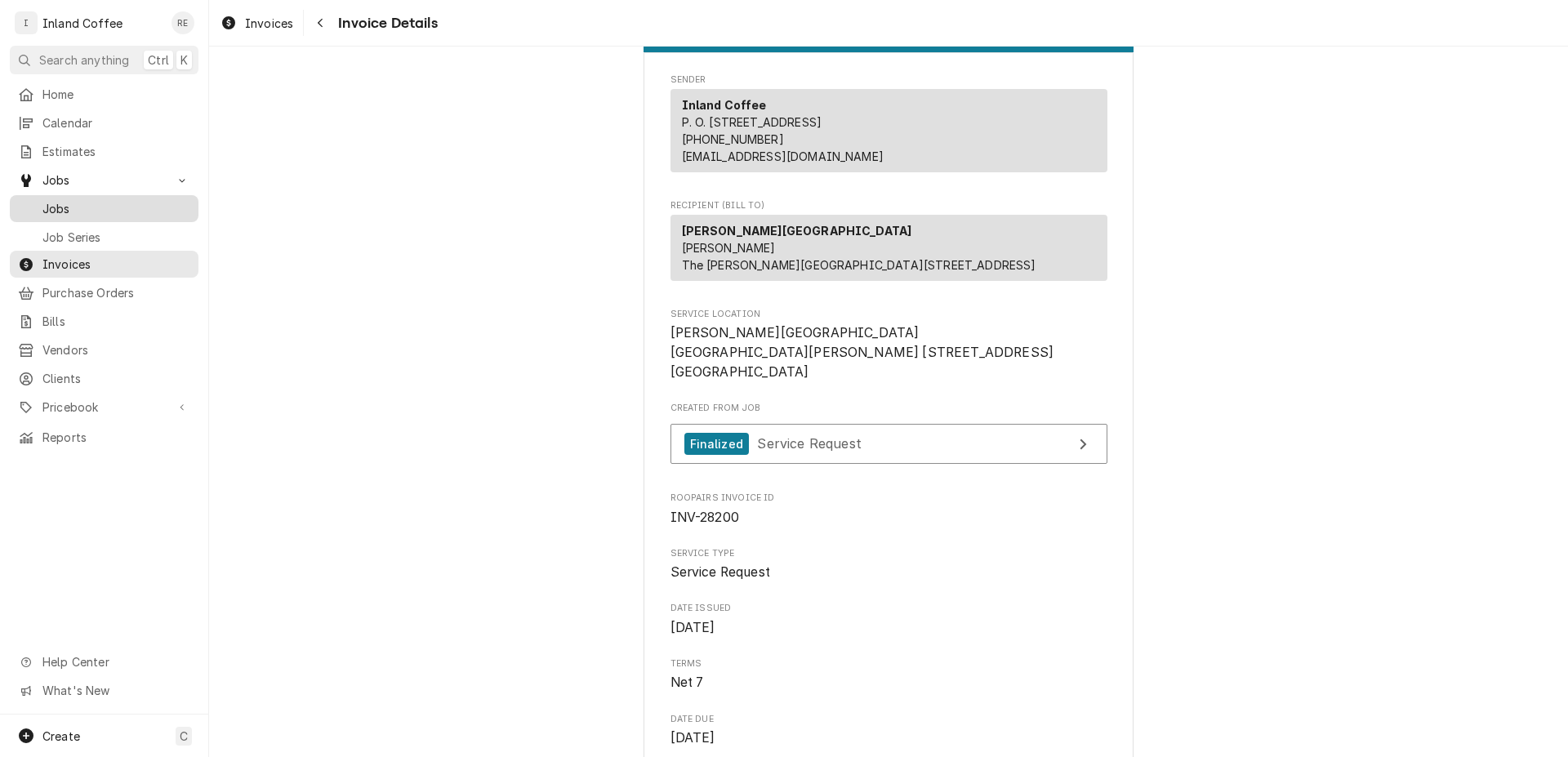
click at [58, 210] on div "Jobs" at bounding box center [104, 209] width 182 height 20
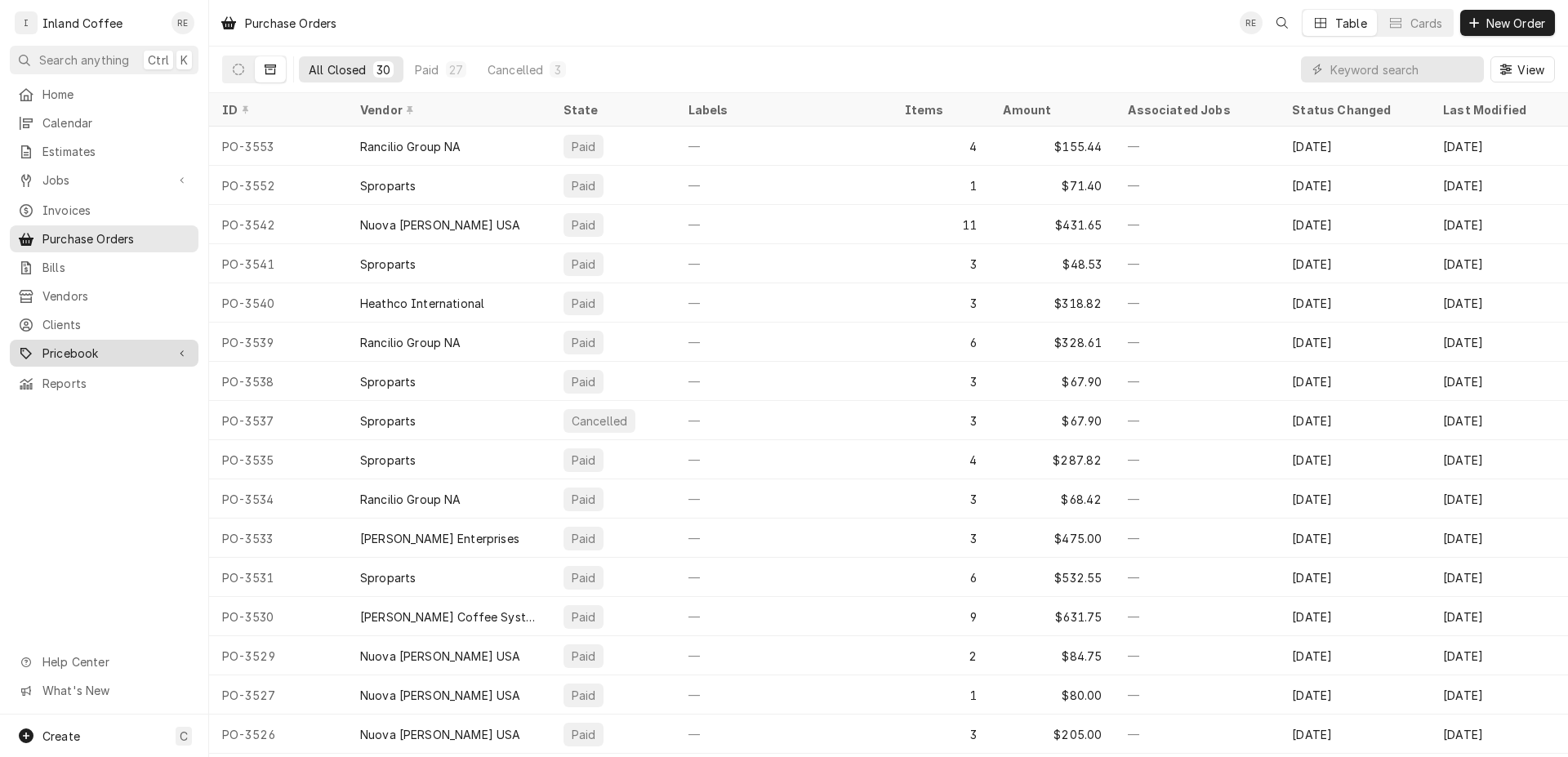
click at [75, 352] on div "Pricebook" at bounding box center [104, 354] width 182 height 20
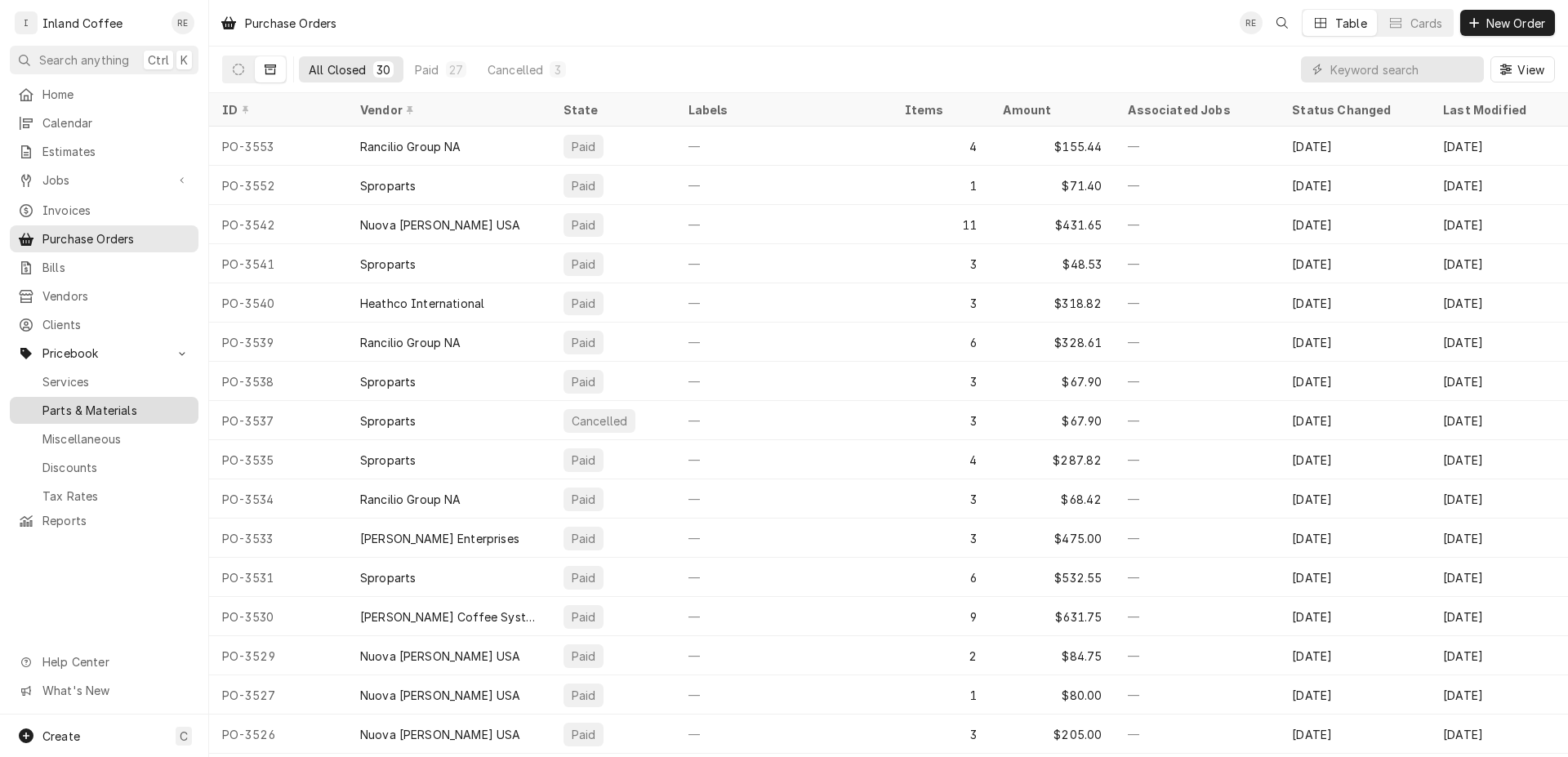
click at [94, 402] on span "Parts & Materials" at bounding box center [116, 411] width 148 height 17
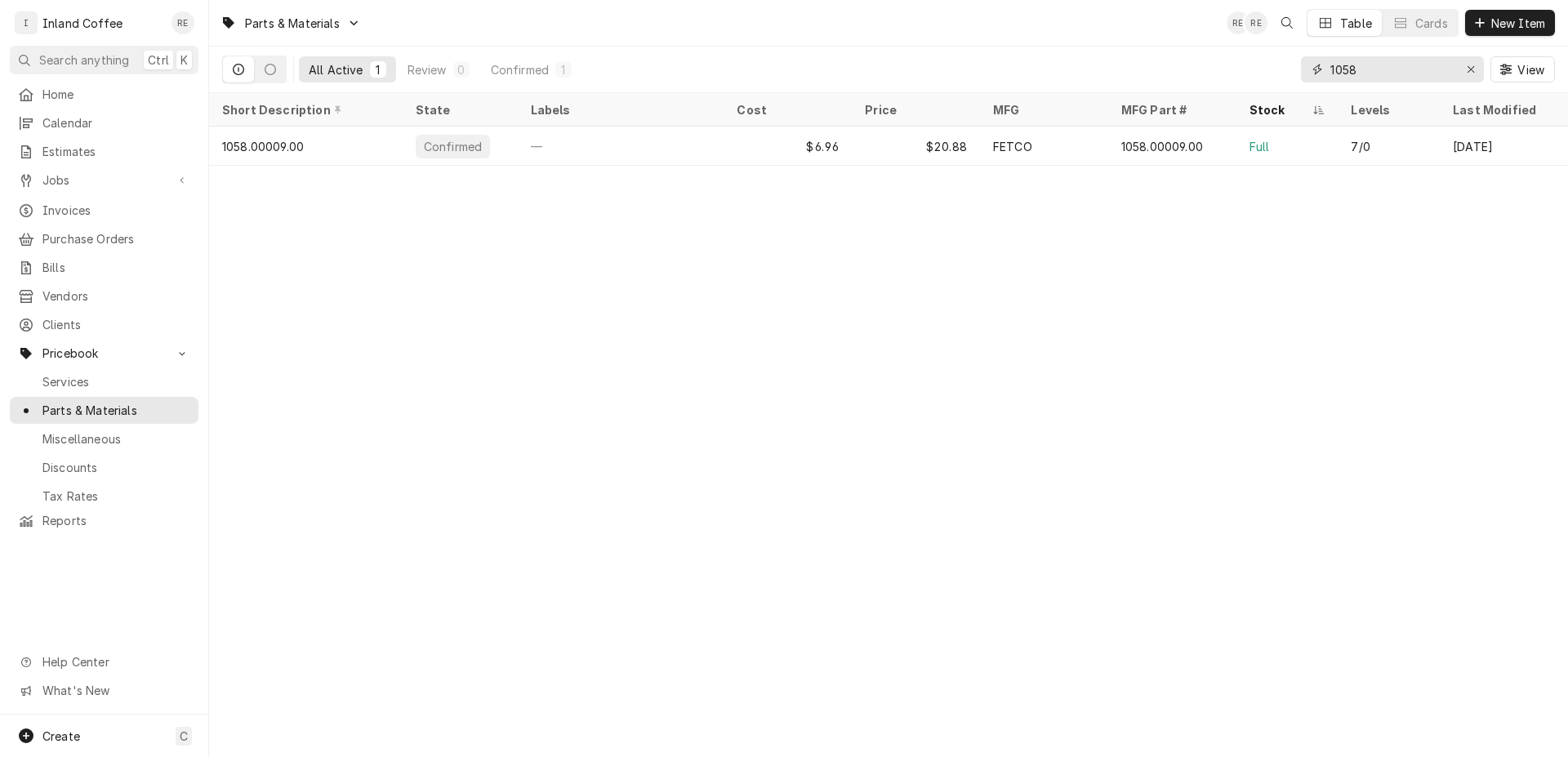
drag, startPoint x: 1476, startPoint y: 70, endPoint x: 1489, endPoint y: 61, distance: 15.8
click at [1476, 69] on div "Erase input" at bounding box center [1470, 70] width 17 height 17
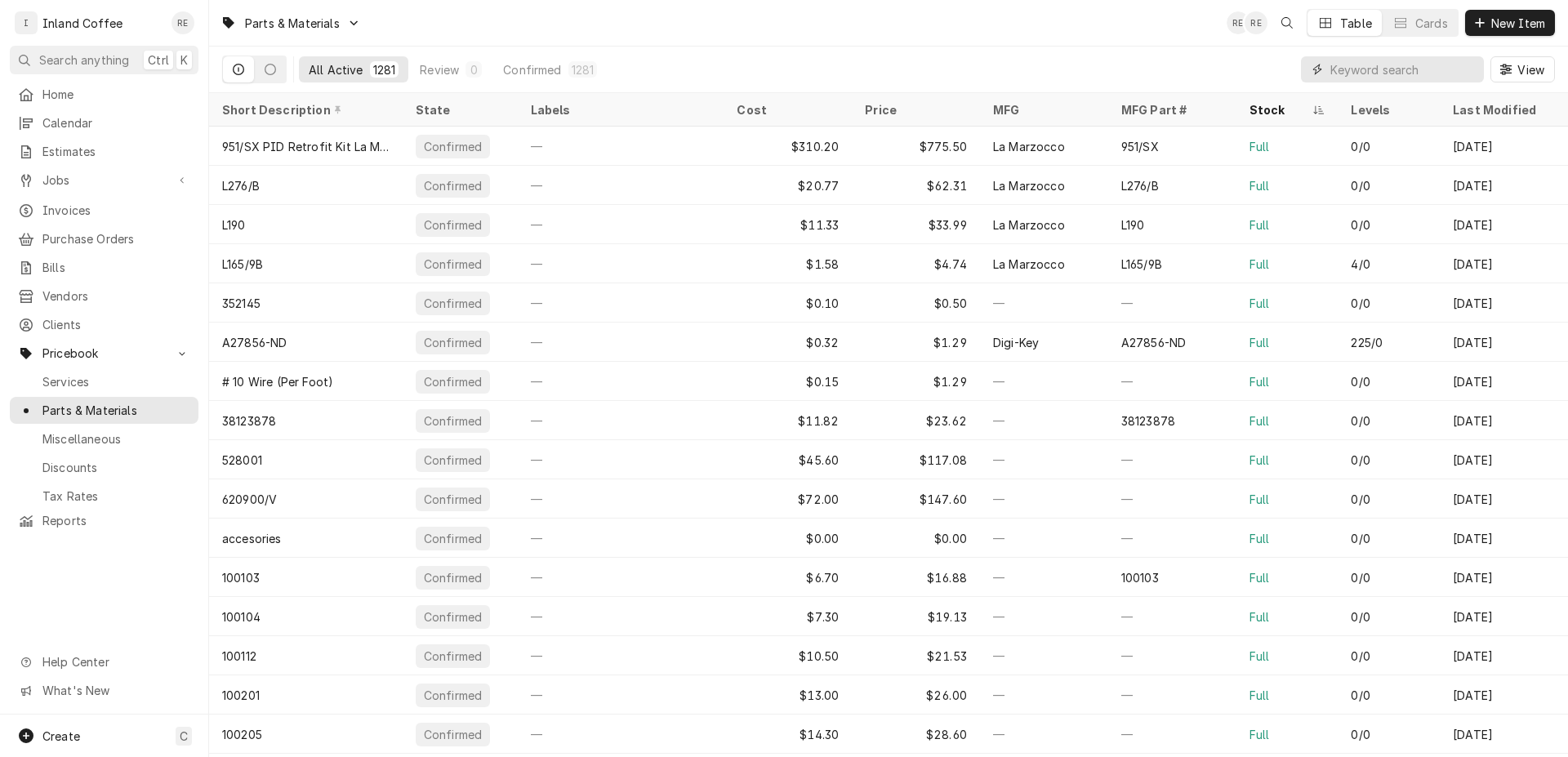
click at [1384, 72] on input "Dynamic Content Wrapper" at bounding box center [1402, 70] width 145 height 26
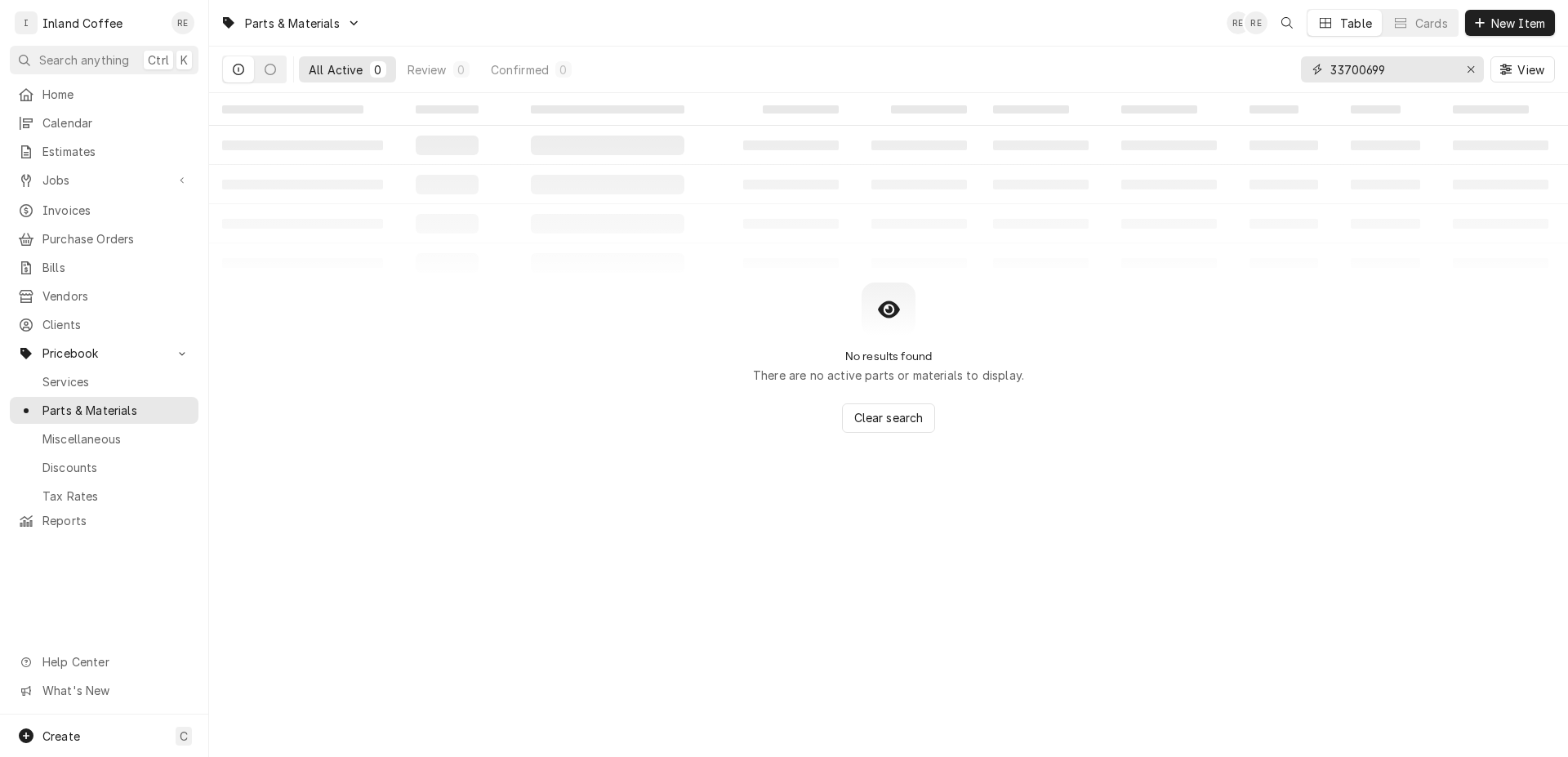
drag, startPoint x: 1399, startPoint y: 70, endPoint x: 1284, endPoint y: 62, distance: 115.3
click at [1330, 62] on input "33700699" at bounding box center [1391, 70] width 123 height 26
type input "S"
type input "H33700699"
click at [1519, 14] on button "New Item" at bounding box center [1509, 23] width 90 height 26
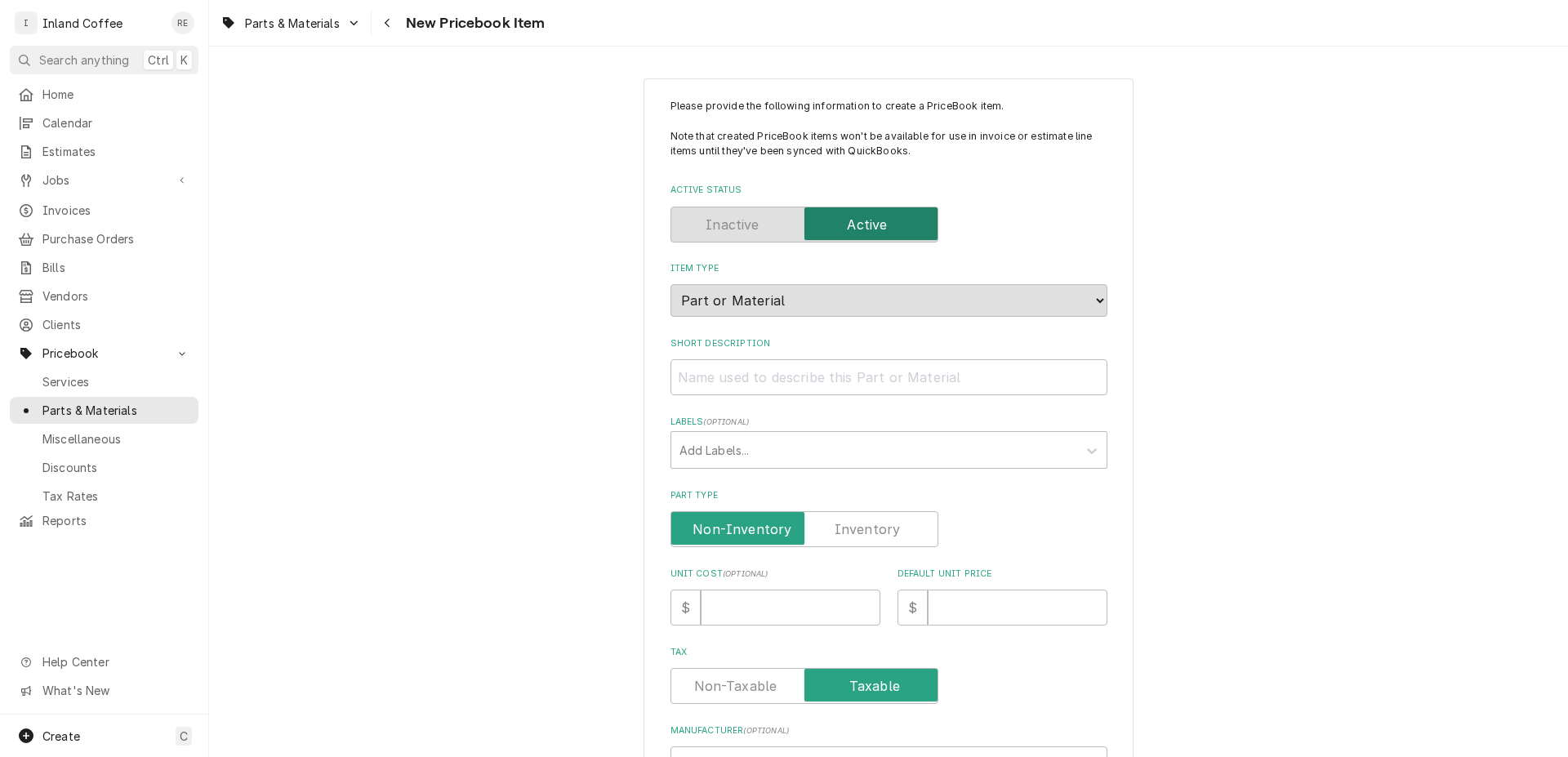
type textarea "x"
drag, startPoint x: 702, startPoint y: 369, endPoint x: 709, endPoint y: 365, distance: 8.1
click at [708, 365] on input "Short Description" at bounding box center [888, 377] width 436 height 36
type input "S"
type textarea "x"
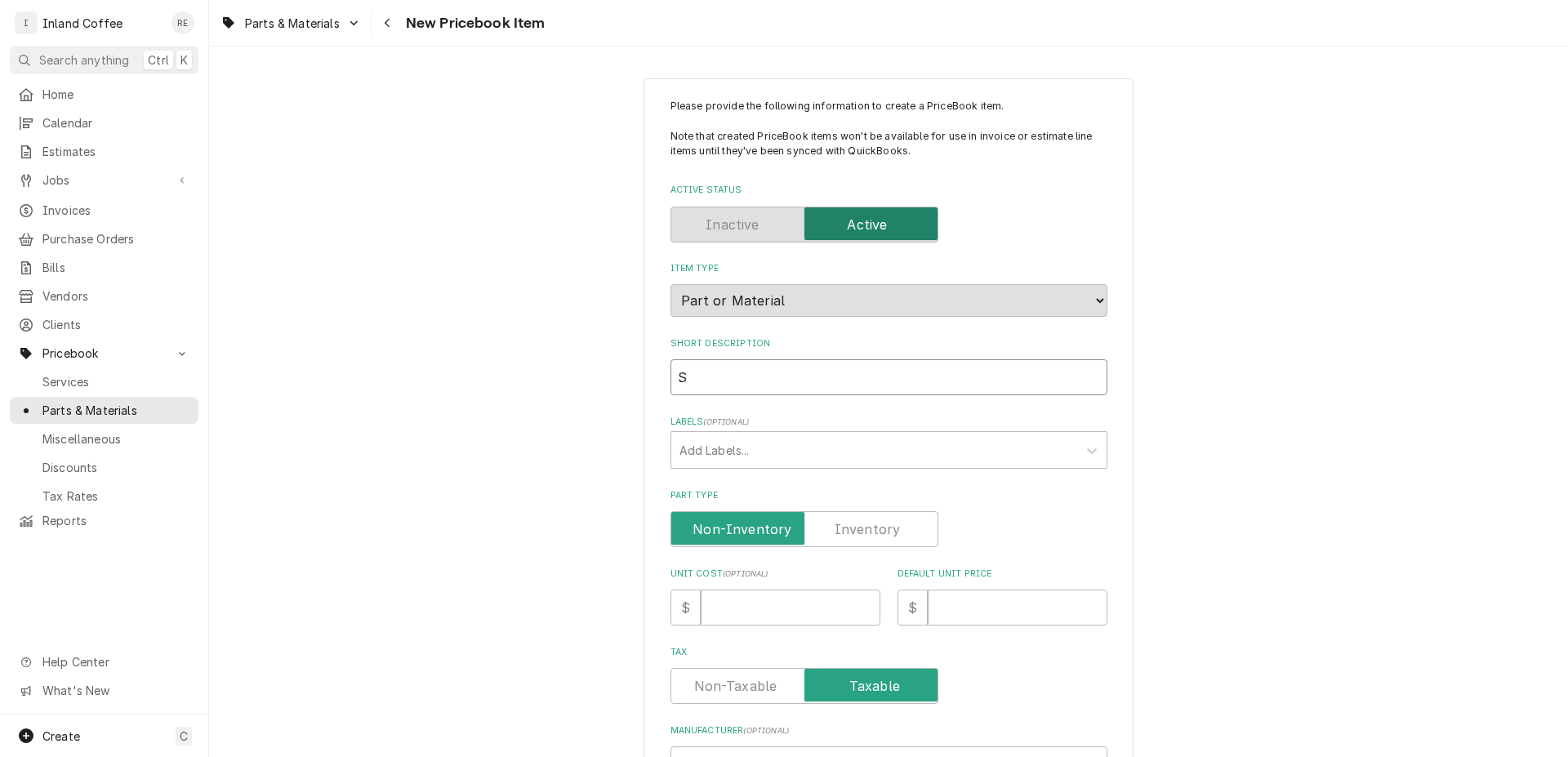
type input "SH"
type textarea "x"
type input "SH3"
type textarea "x"
type input "SH33"
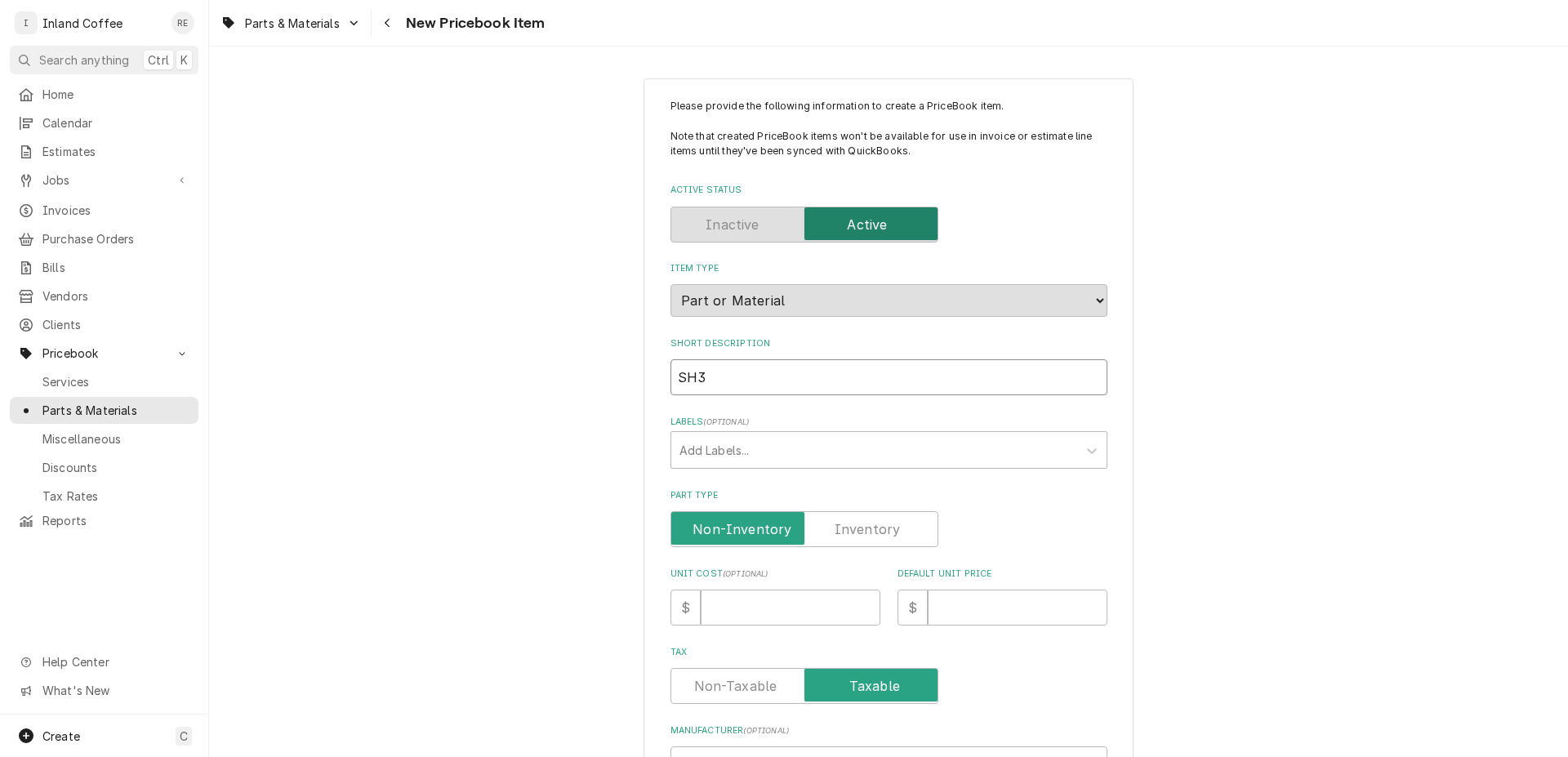
type textarea "x"
type input "SH337"
type textarea "x"
type input "SH3370"
type textarea "x"
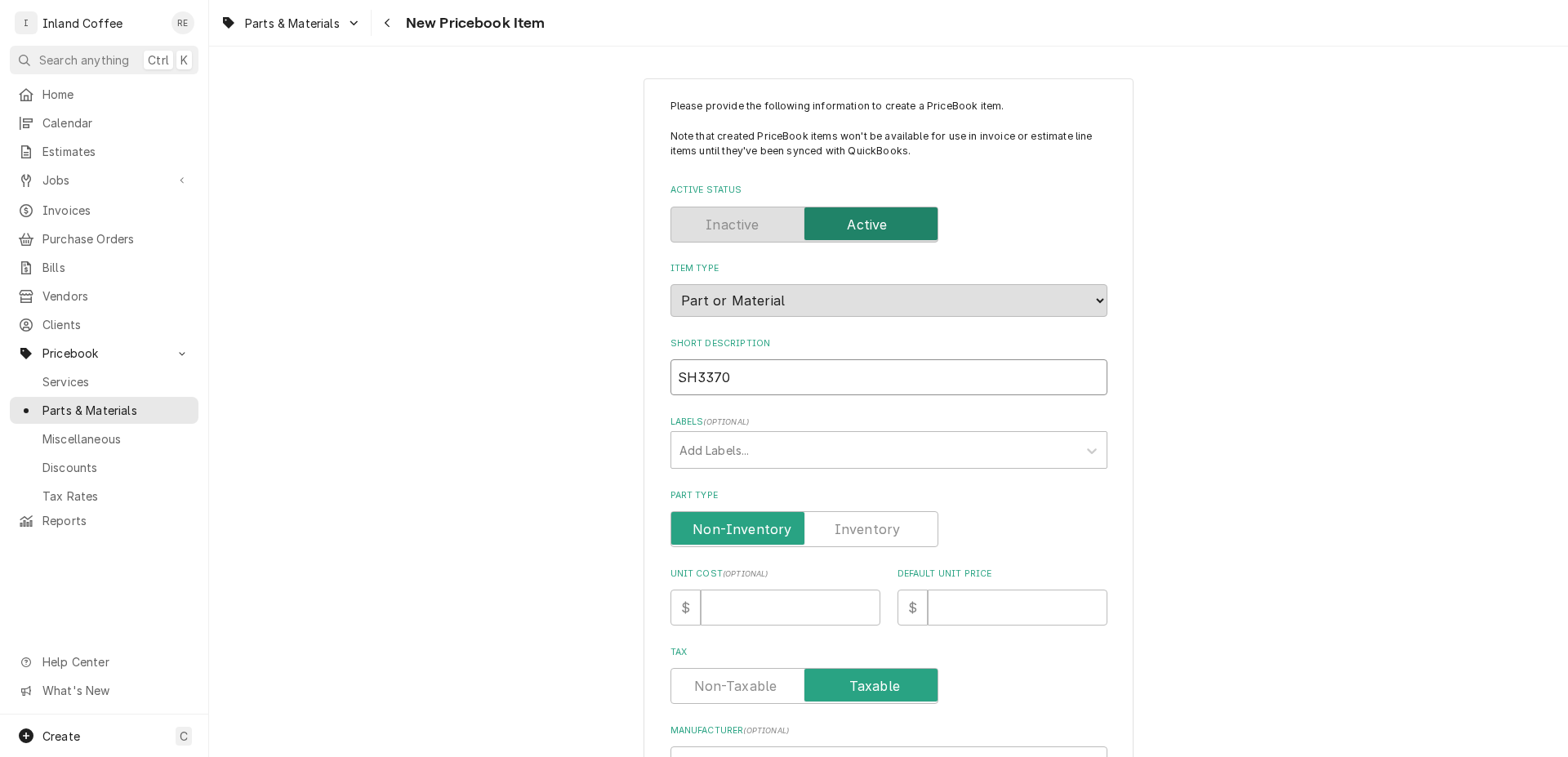
type input "SH33700"
type textarea "x"
type input "SH337006"
type textarea "x"
type input "SH3370069"
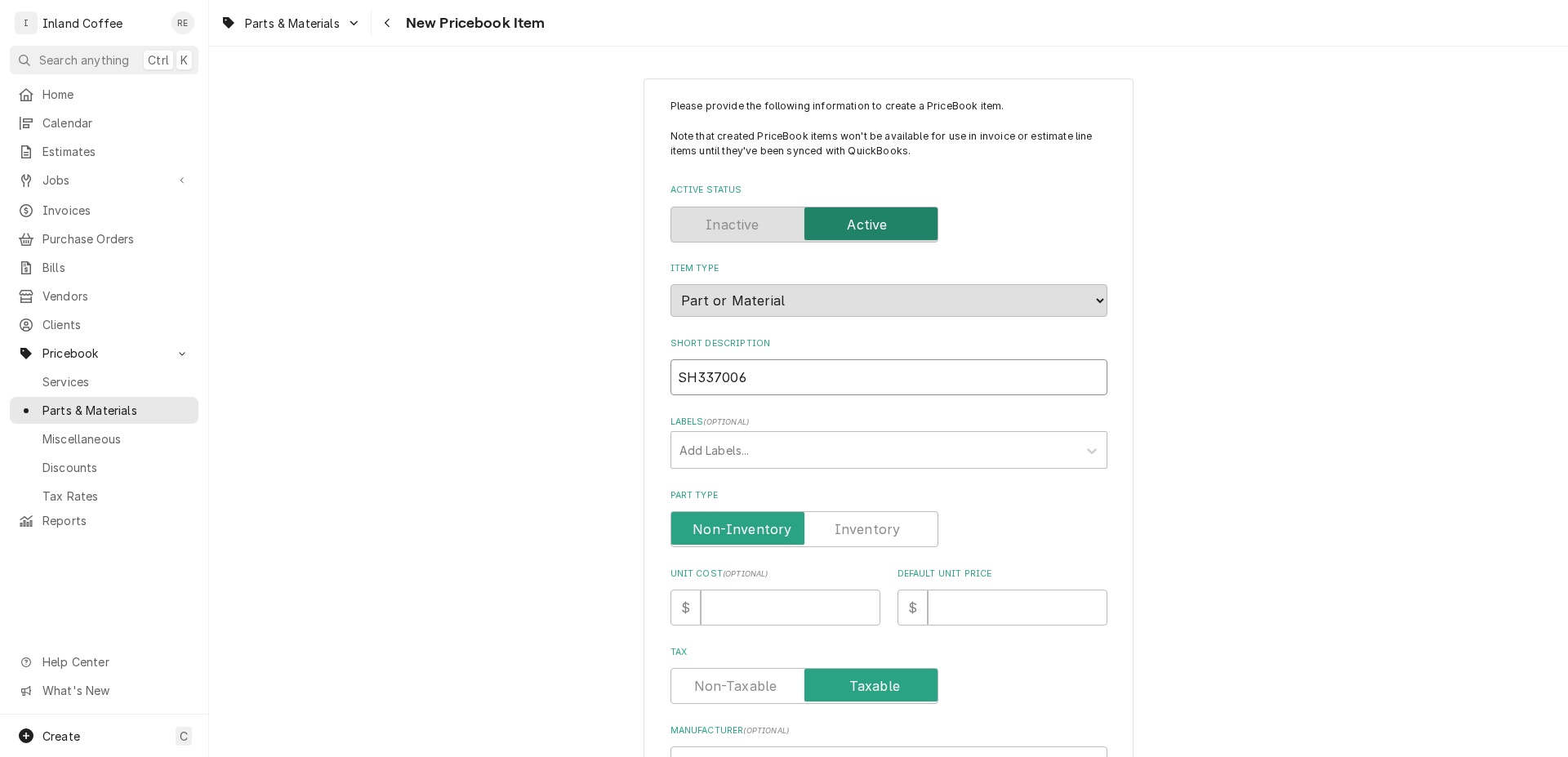
type textarea "x"
type input "SH33700699"
type textarea "x"
type input "SH337006997"
type textarea "x"
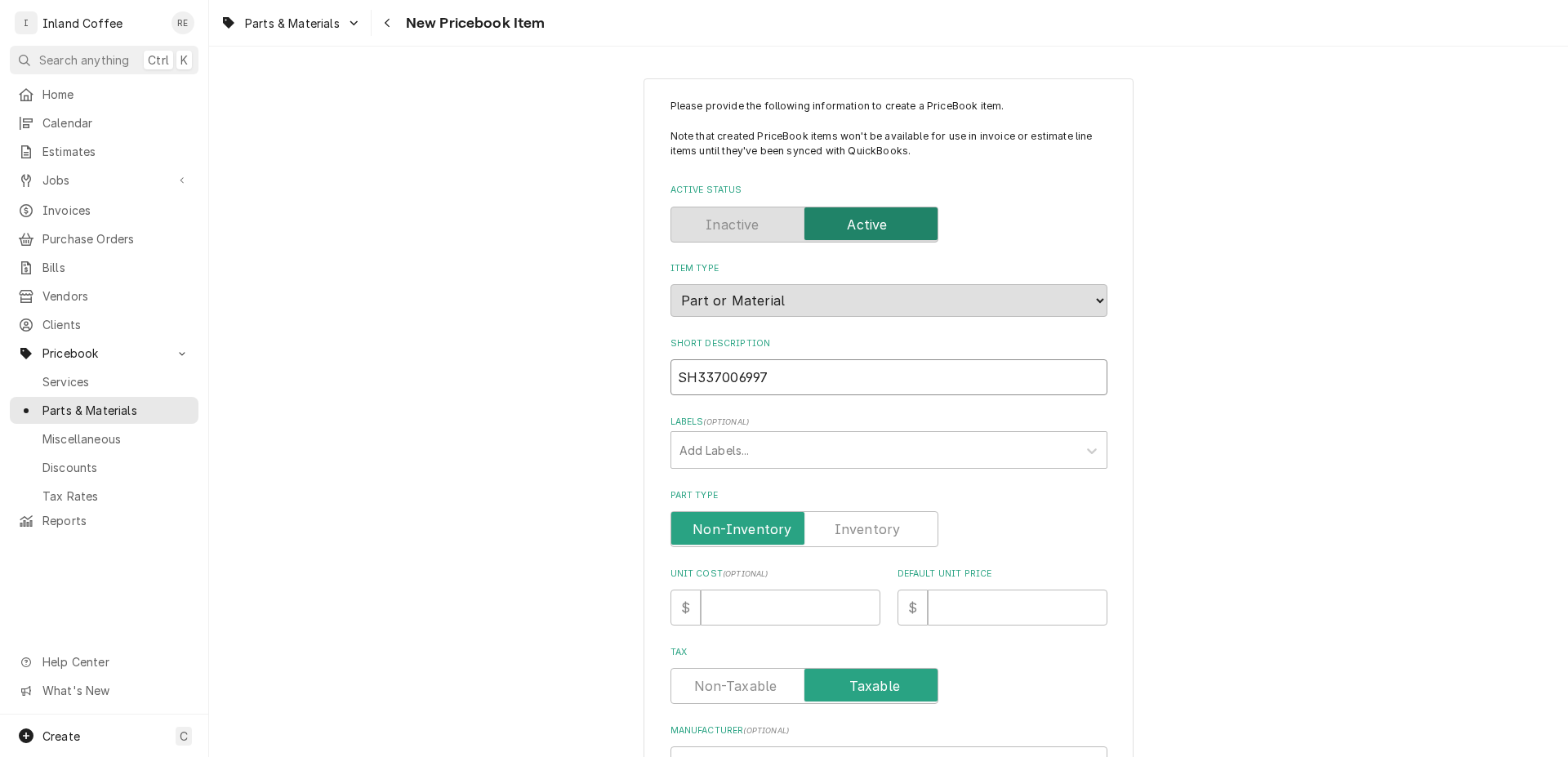
type input "SH3370069975"
type textarea "x"
type input "SH3370069975"
click at [874, 517] on input "Part Type" at bounding box center [804, 529] width 253 height 36
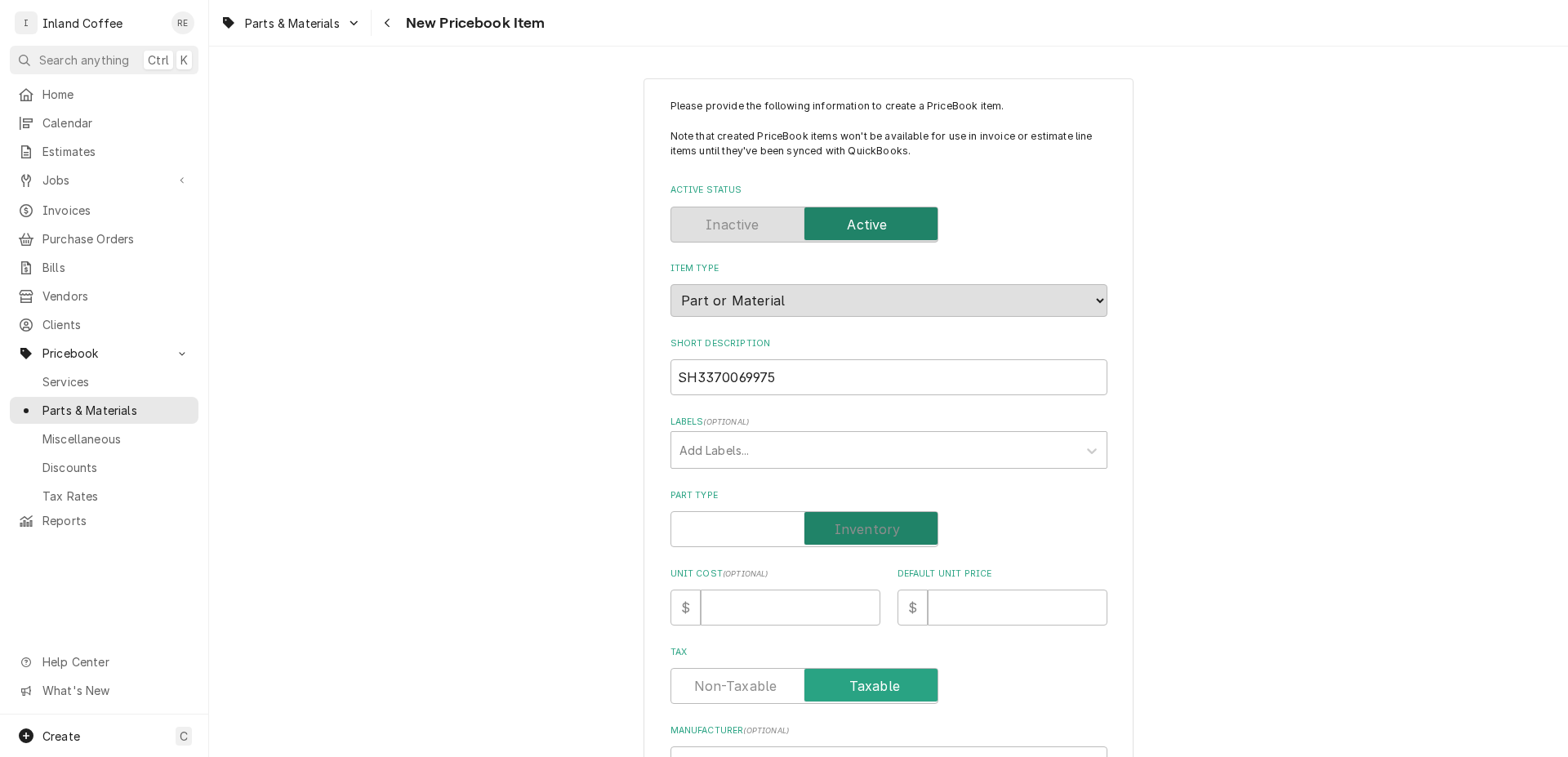
checkbox input "true"
type textarea "x"
click at [776, 604] on input "Unit Cost ( optional )" at bounding box center [790, 607] width 180 height 36
type input "3"
type textarea "x"
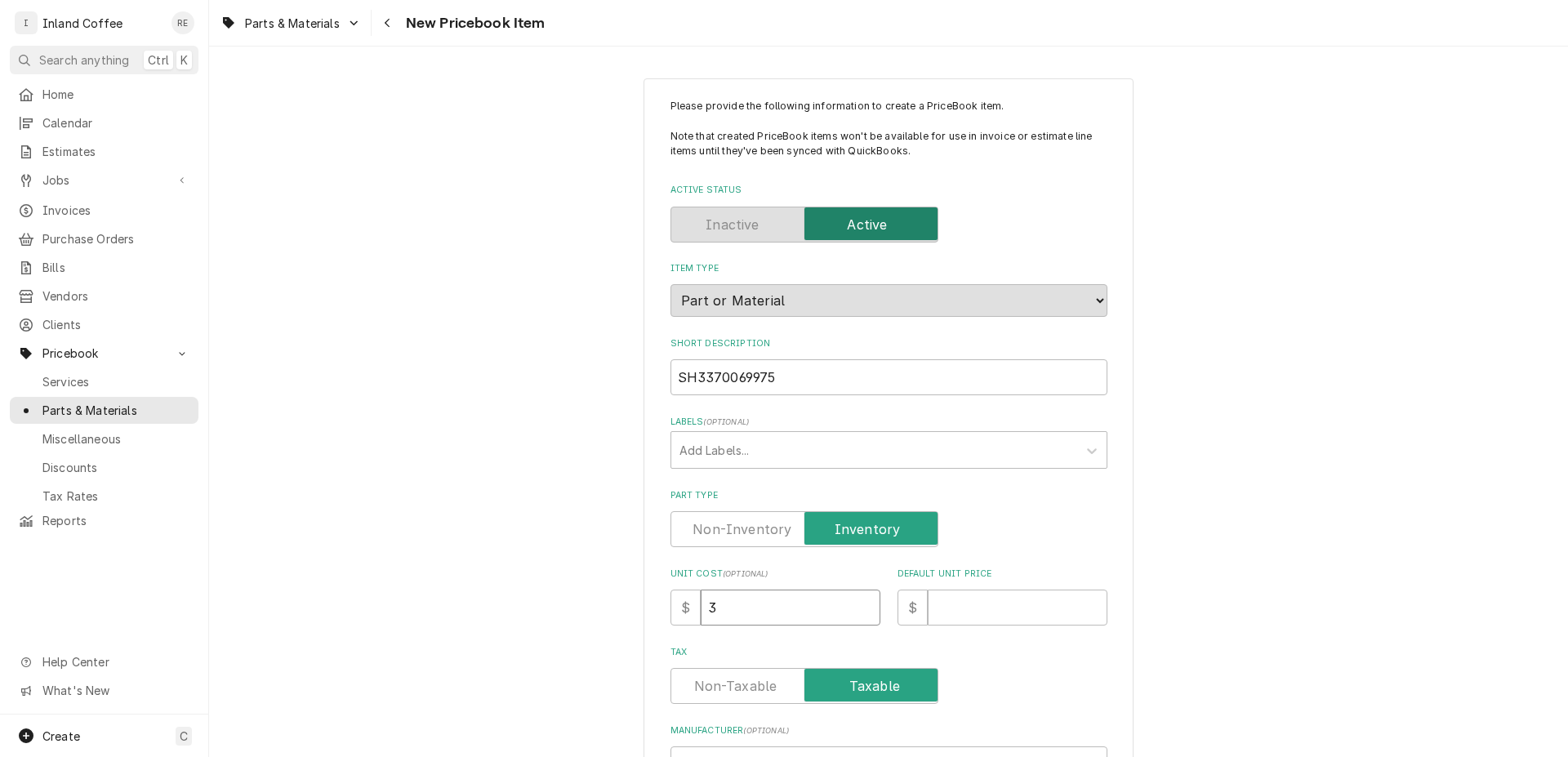
type input "34"
type textarea "x"
type input "347"
type textarea "x"
type input "347"
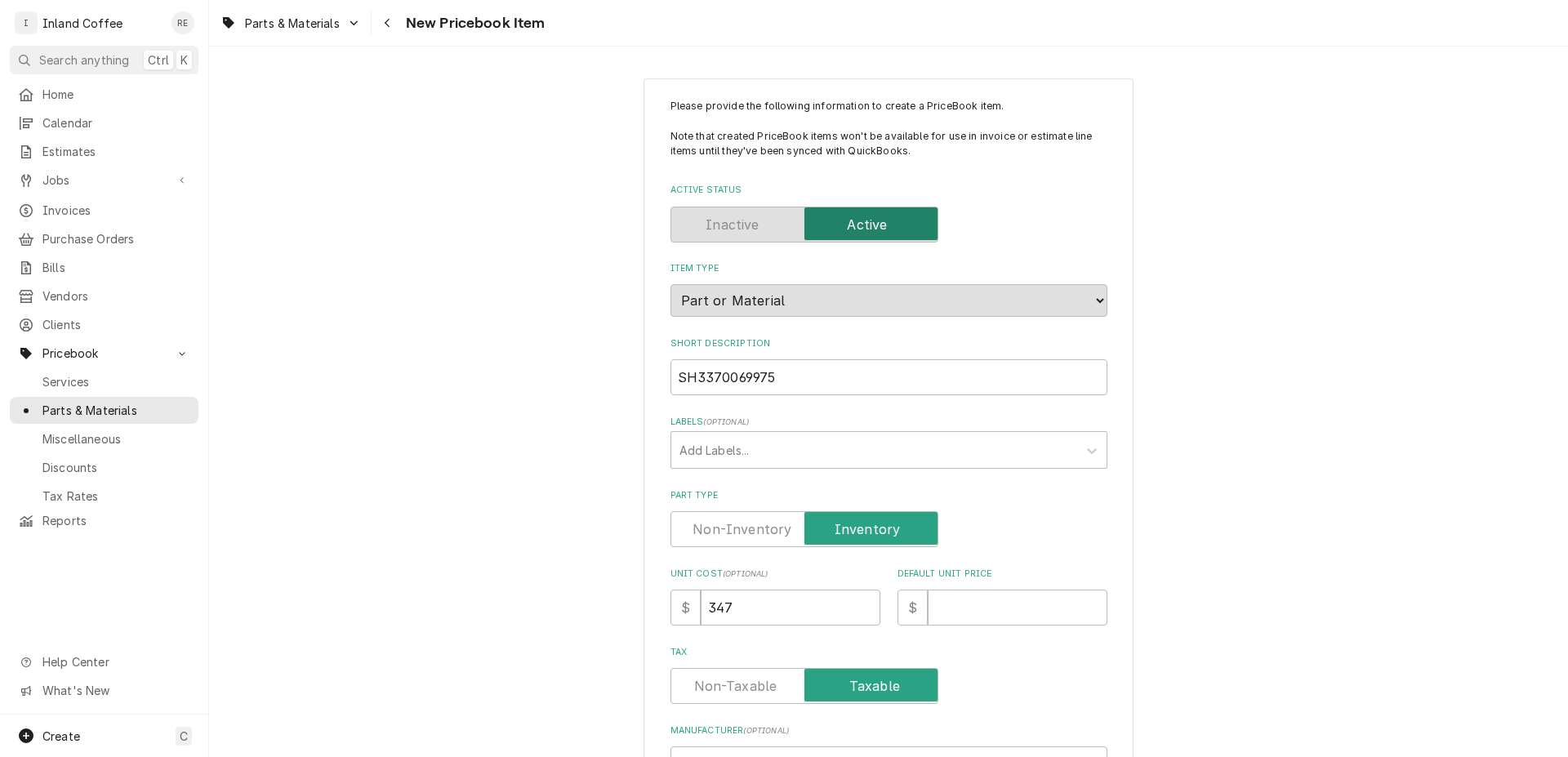
type textarea "x"
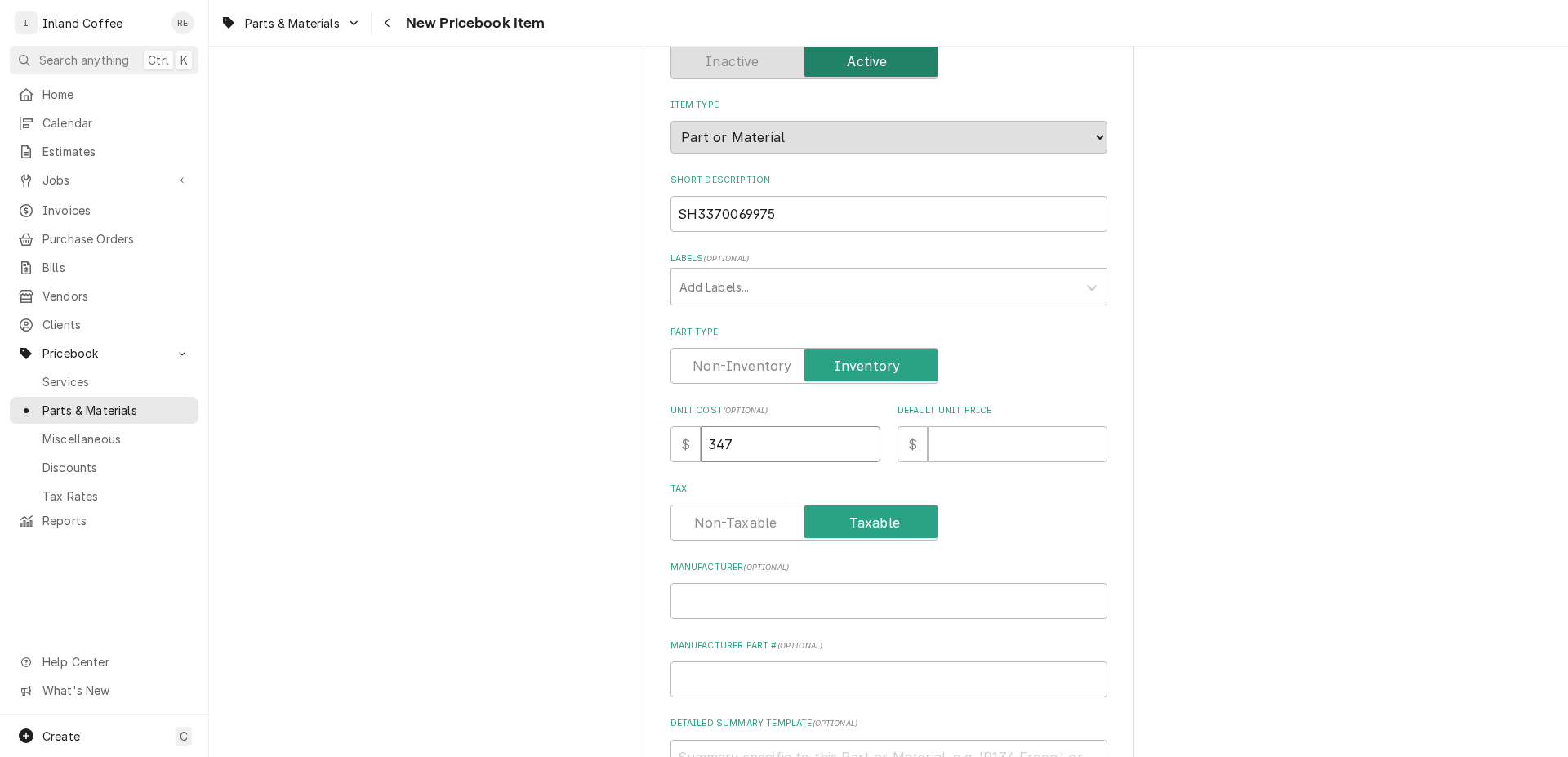
scroll to position [162, 0]
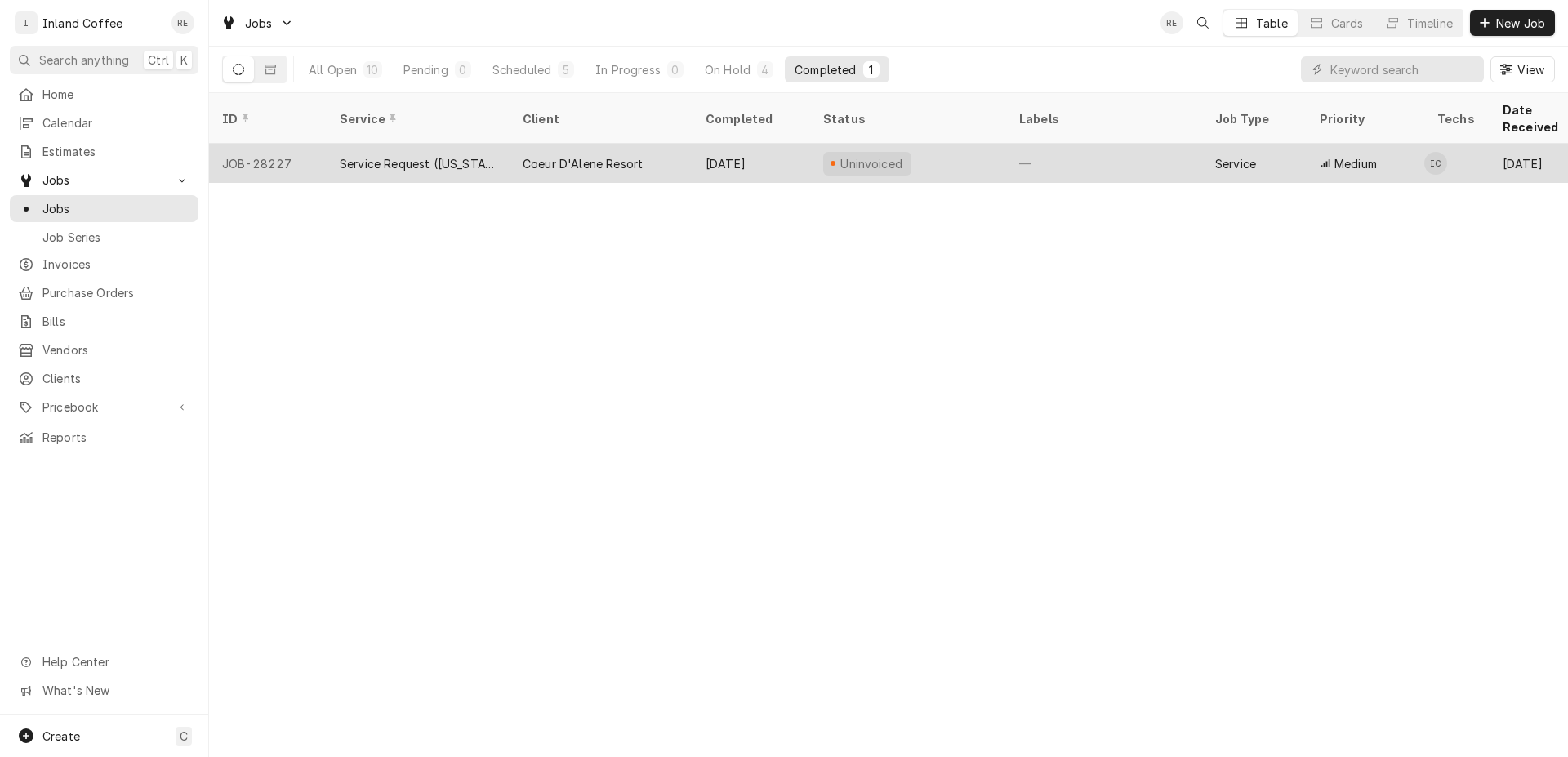
click at [414, 155] on div "Service Request ([US_STATE])" at bounding box center [418, 164] width 156 height 17
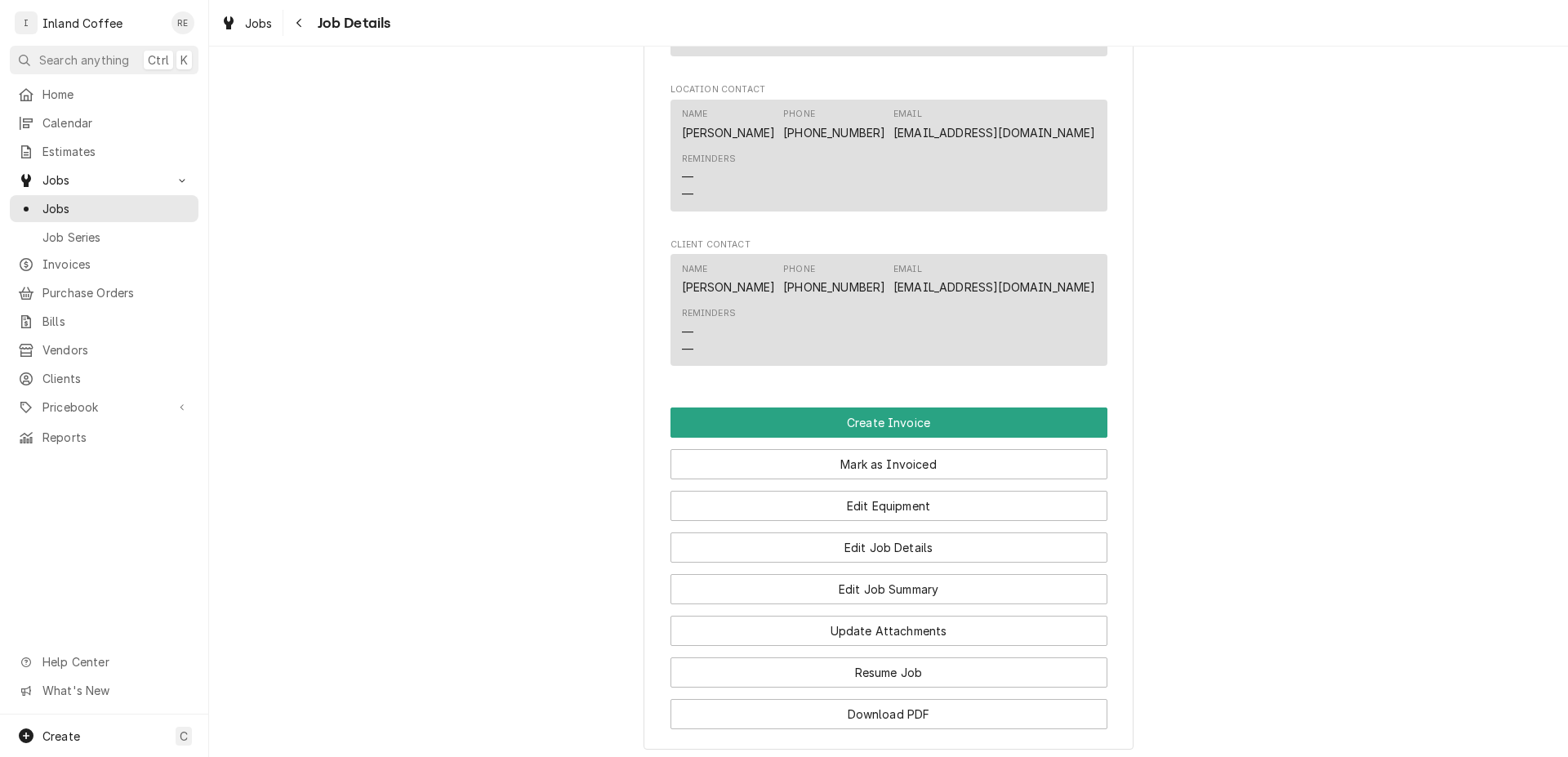
scroll to position [1138, 0]
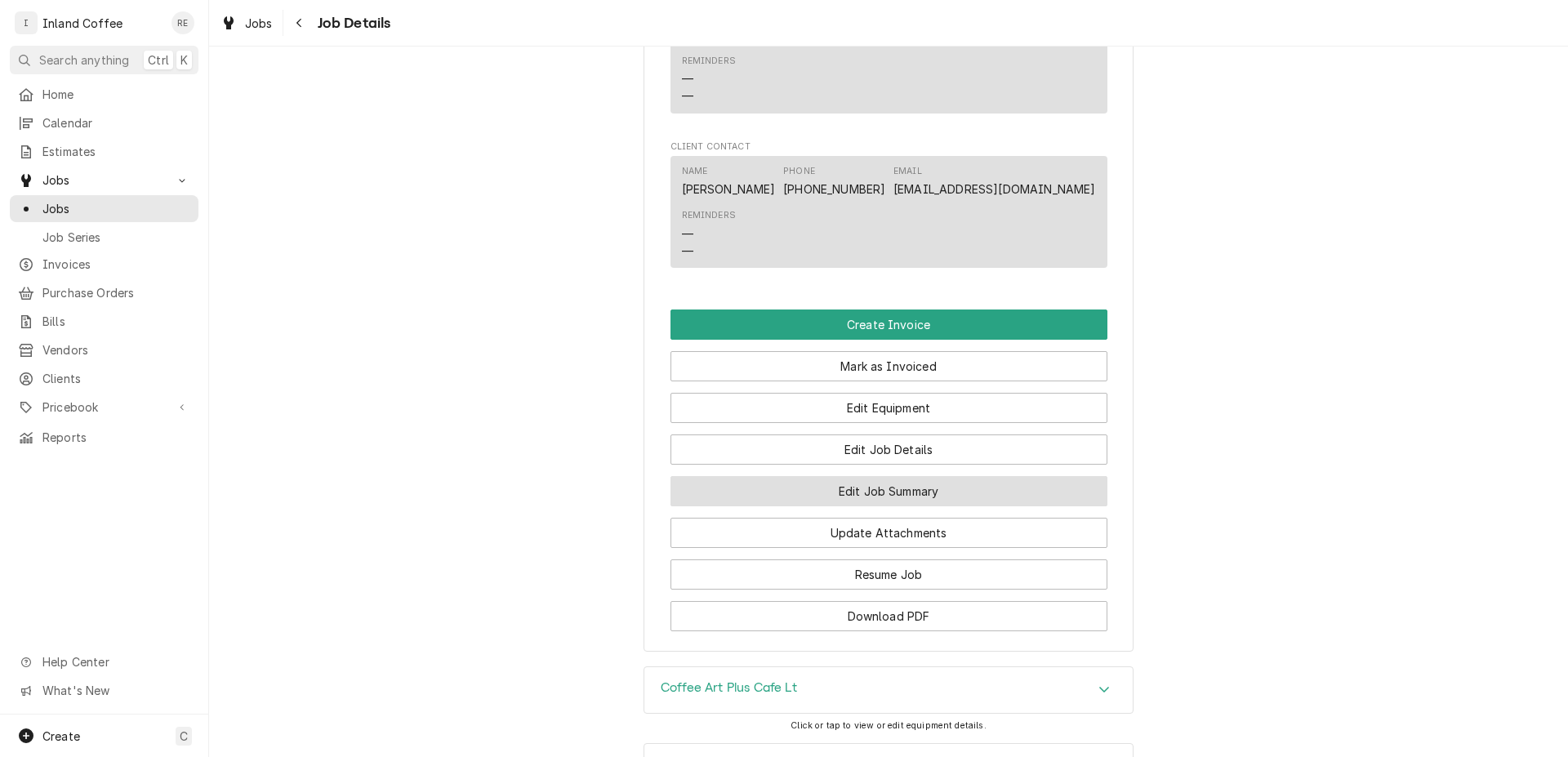
click at [889, 507] on button "Edit Job Summary" at bounding box center [888, 492] width 436 height 30
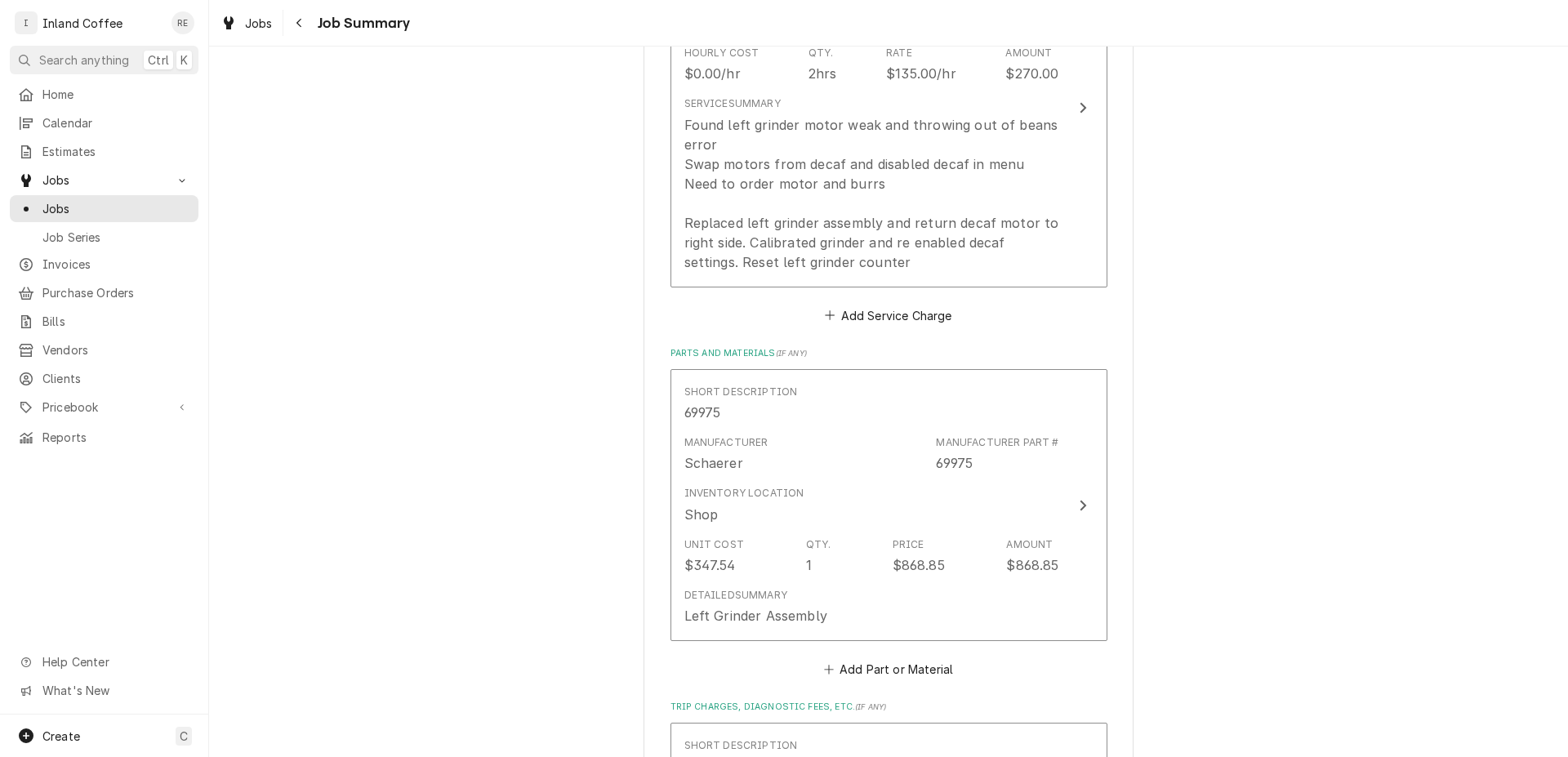
scroll to position [581, 0]
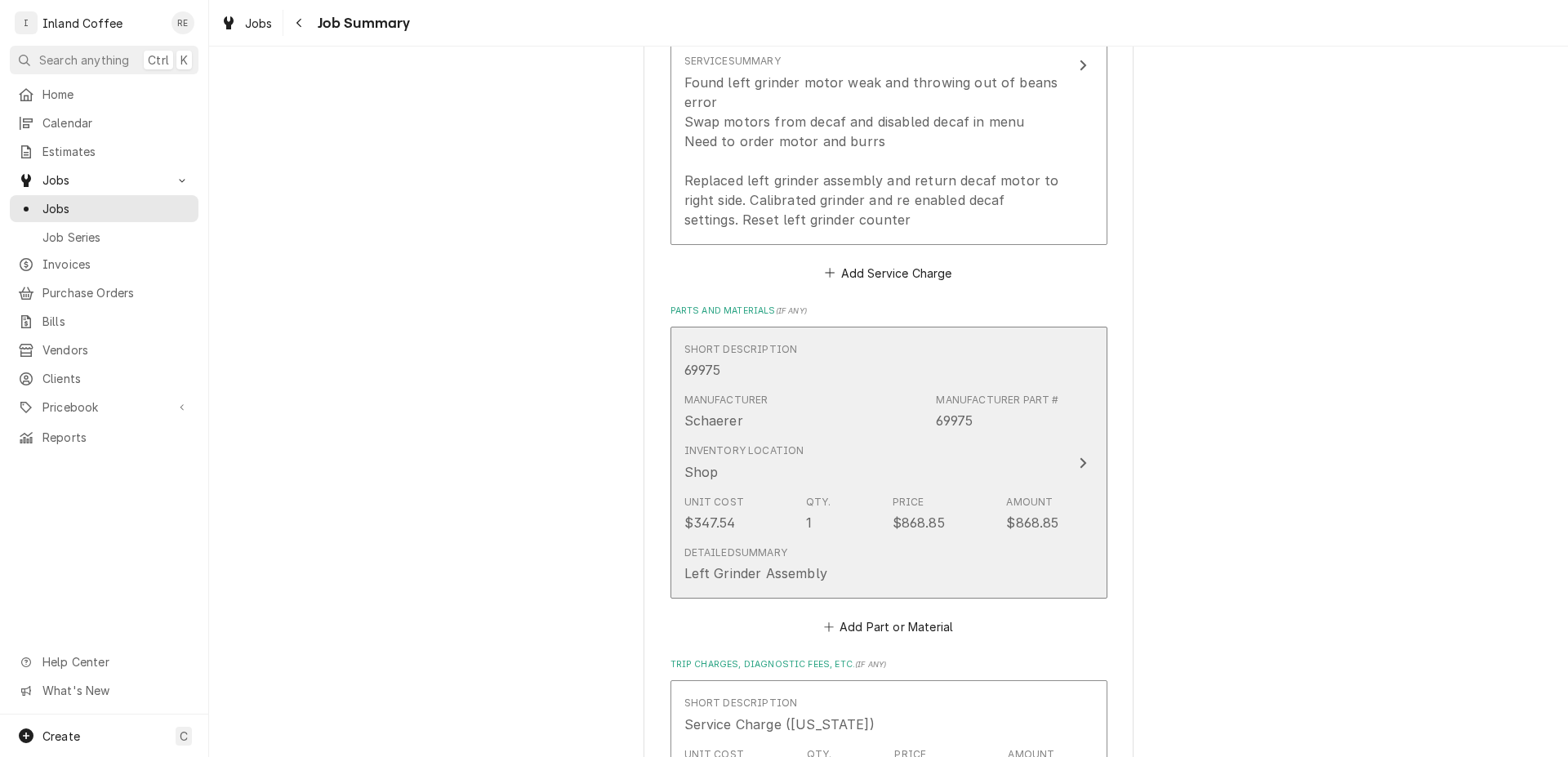
click at [1082, 466] on div "Update Line Item" at bounding box center [1082, 463] width 21 height 20
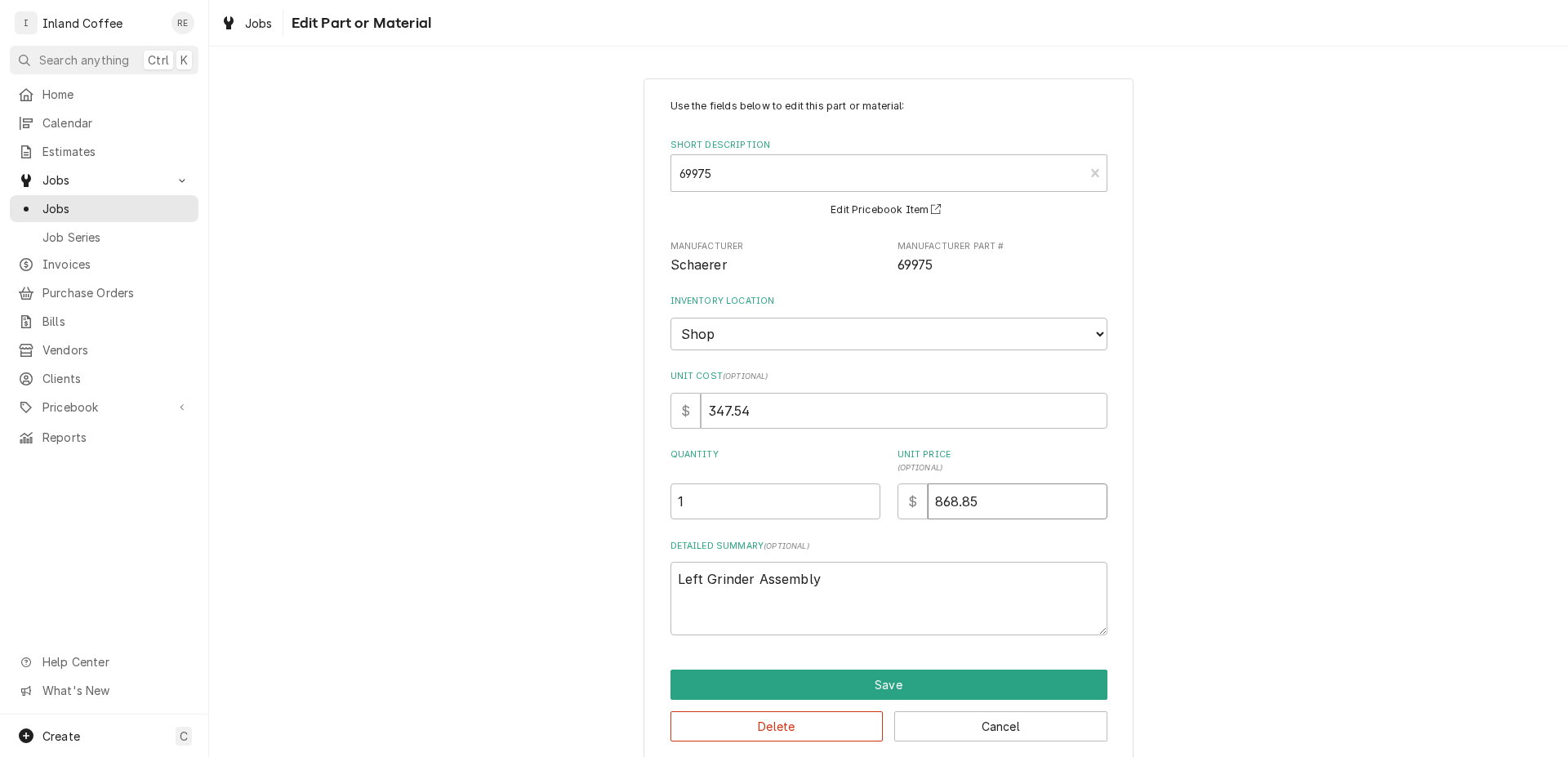
drag, startPoint x: 1005, startPoint y: 499, endPoint x: 851, endPoint y: 486, distance: 154.5
click at [928, 486] on input "868.85" at bounding box center [1017, 501] width 180 height 36
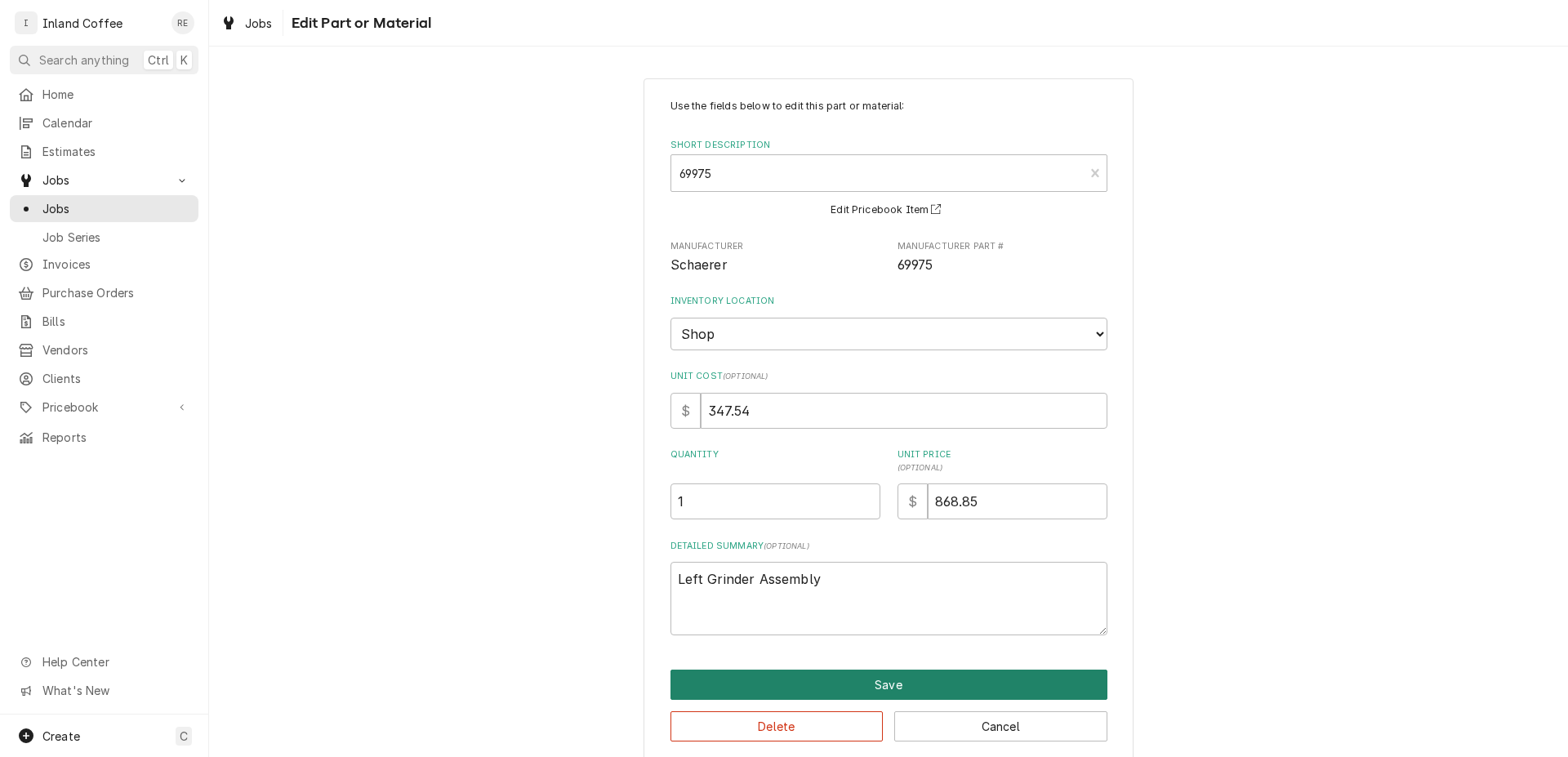
click at [931, 679] on button "Save" at bounding box center [888, 684] width 436 height 30
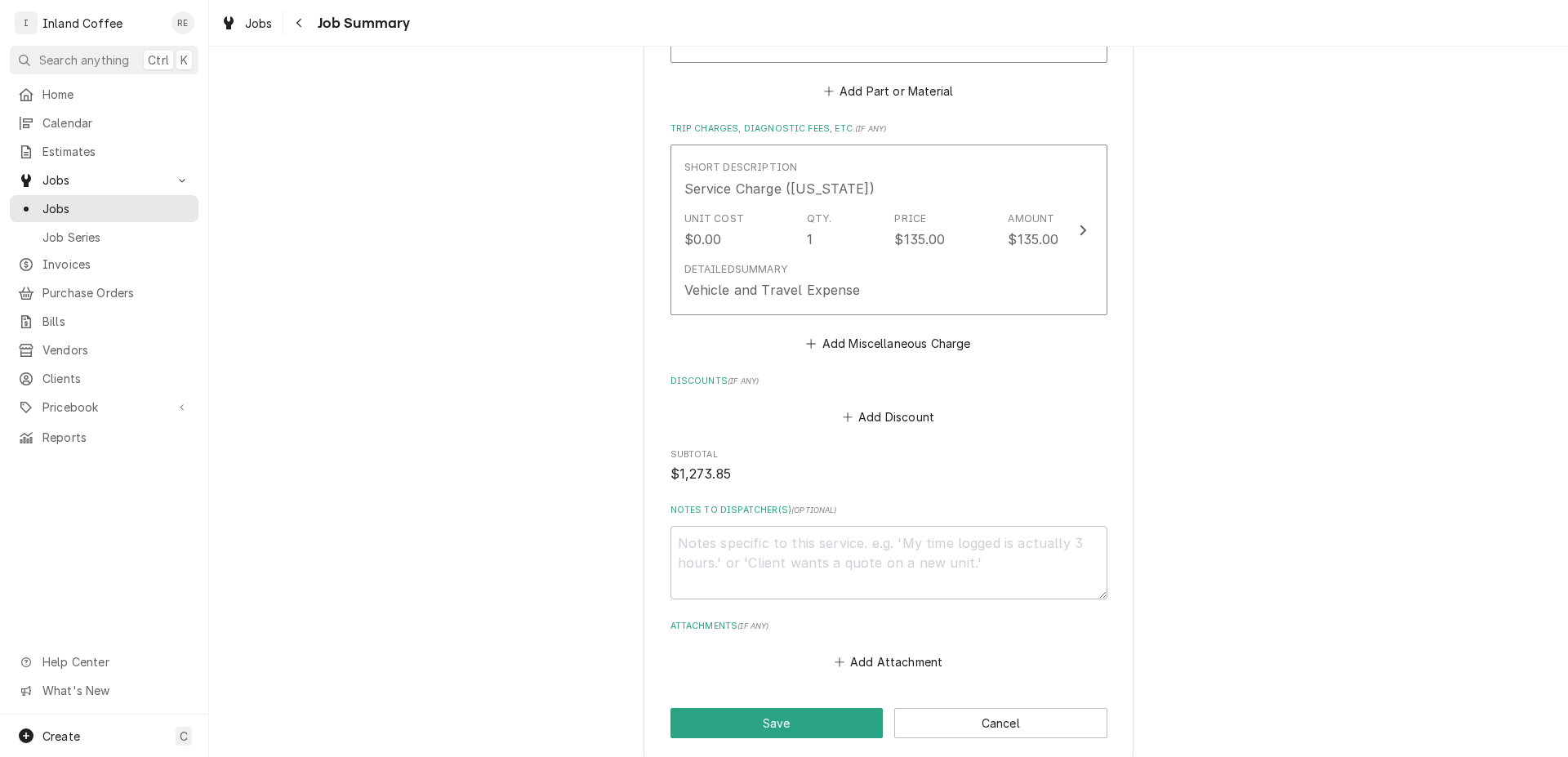
scroll to position [1288, 0]
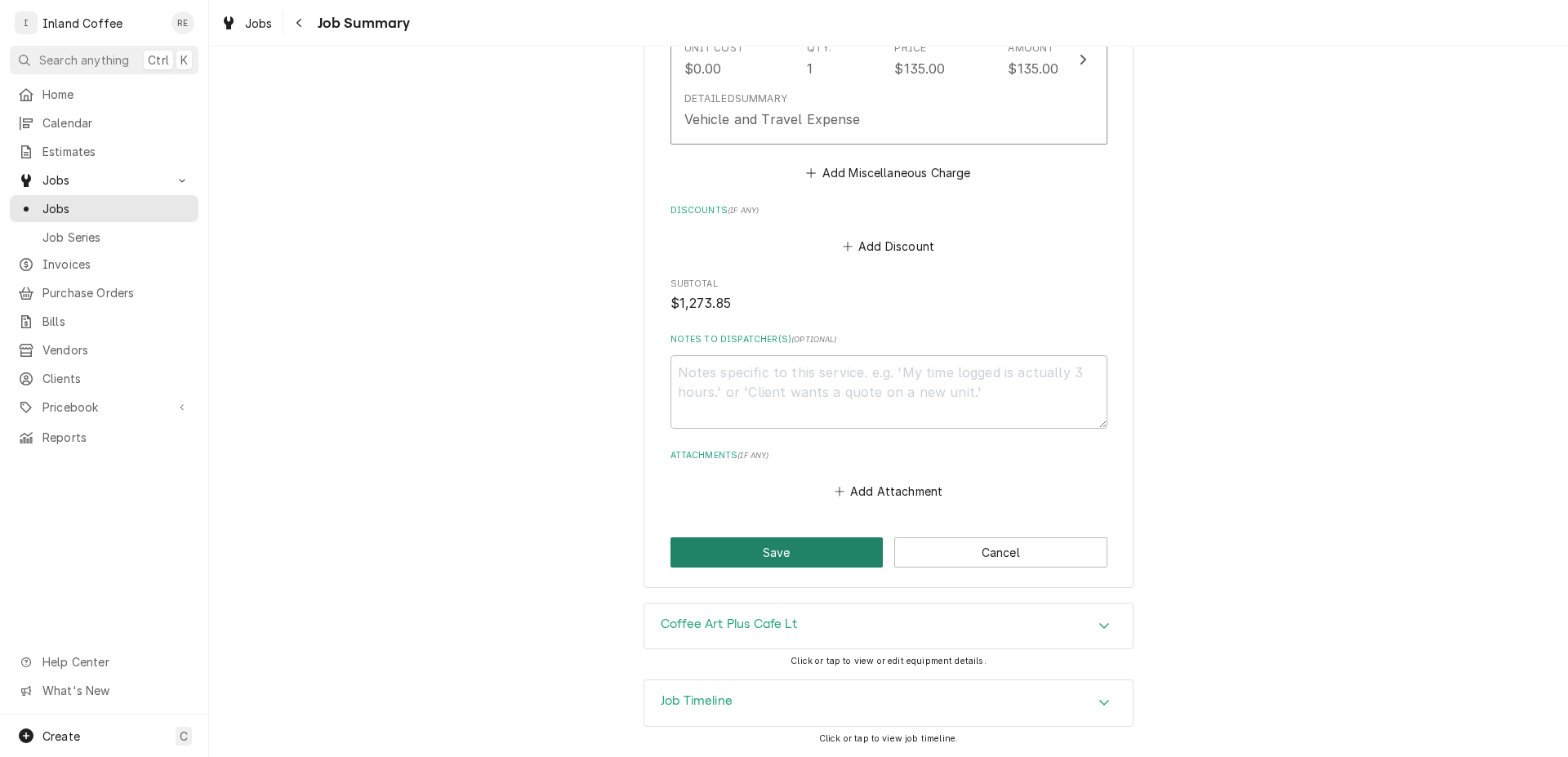
click at [858, 555] on button "Save" at bounding box center [776, 552] width 213 height 30
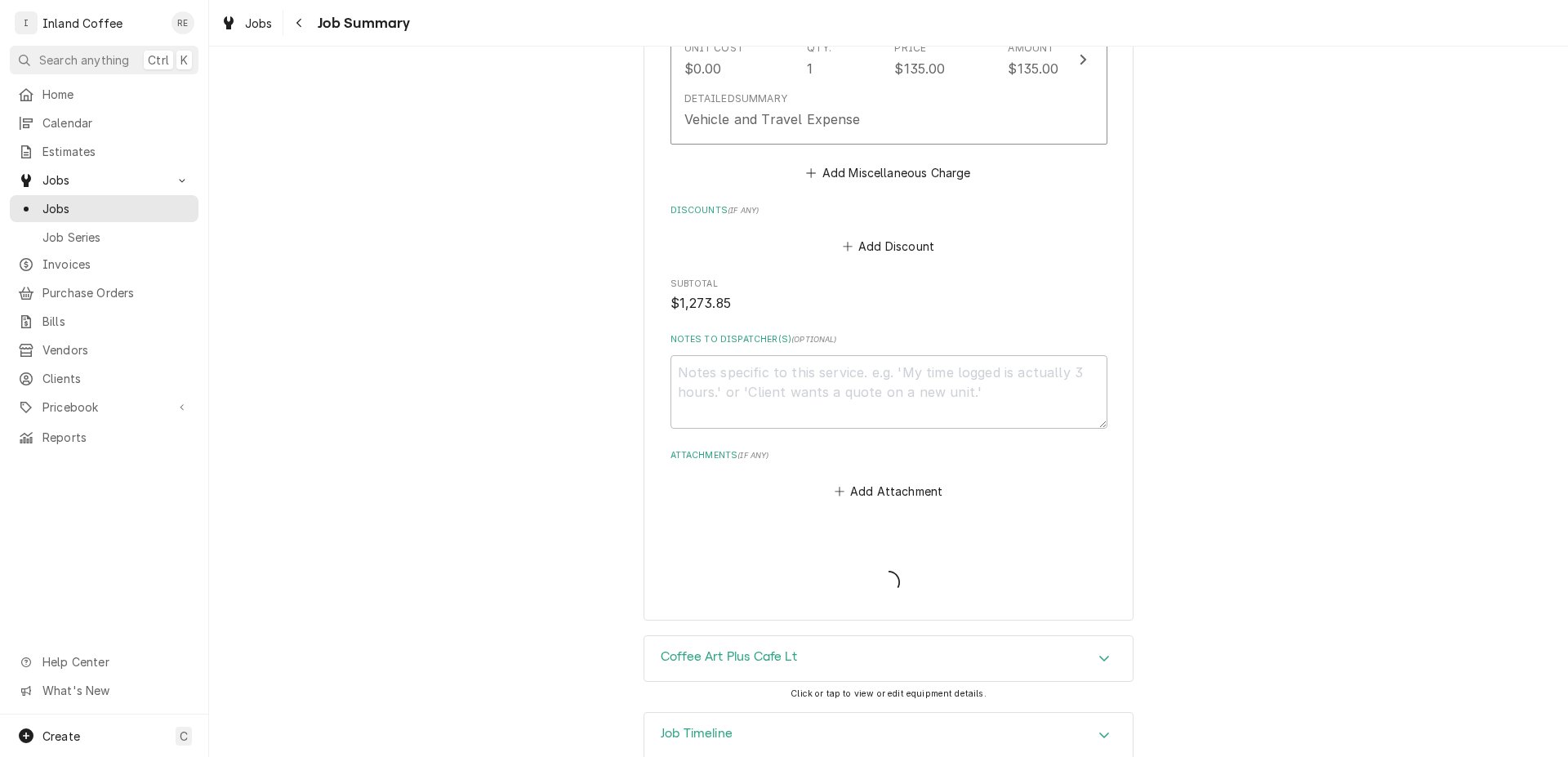
type textarea "x"
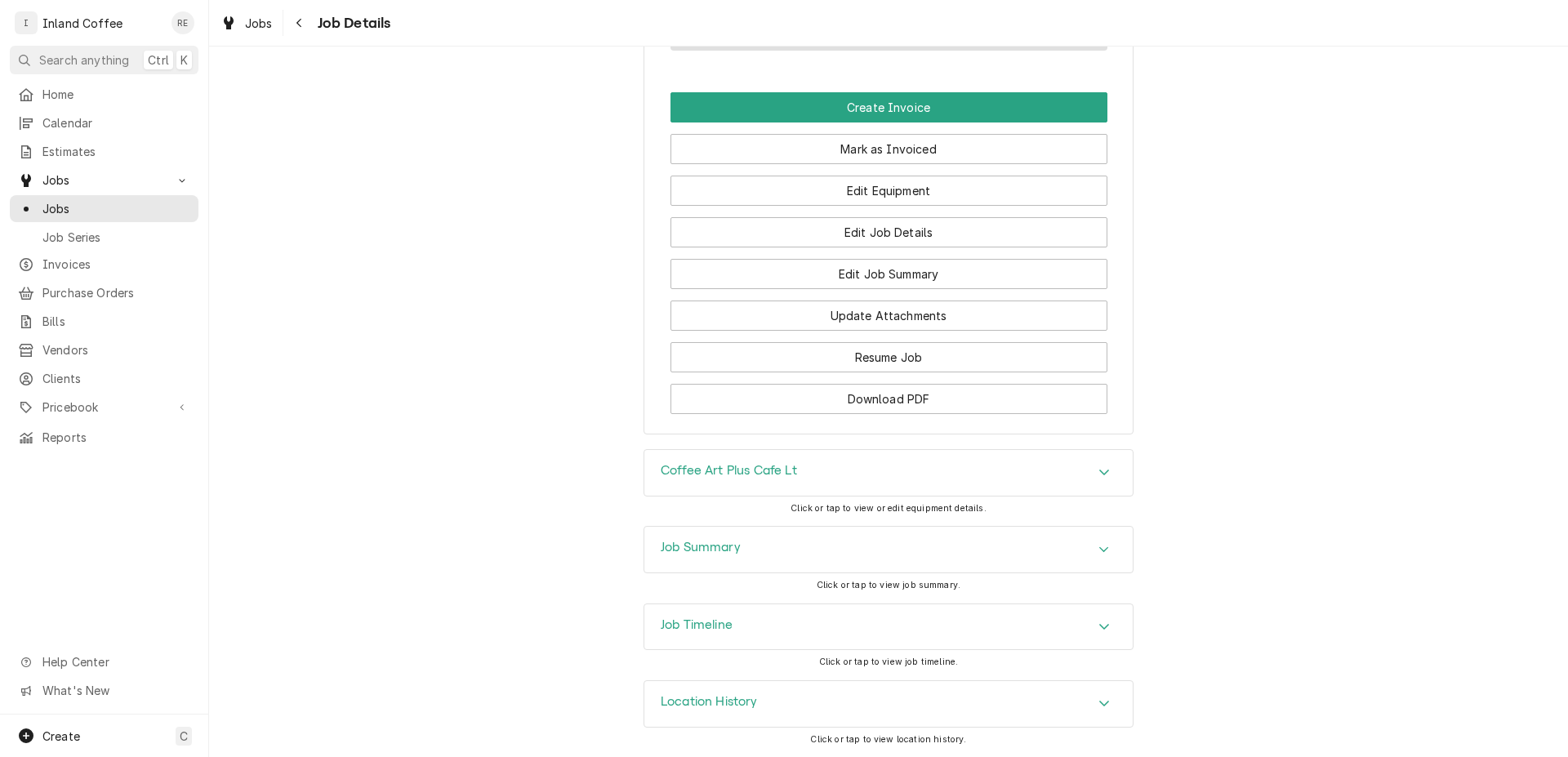
scroll to position [1376, 0]
click at [1098, 469] on icon "Accordion Header" at bounding box center [1104, 472] width 11 height 13
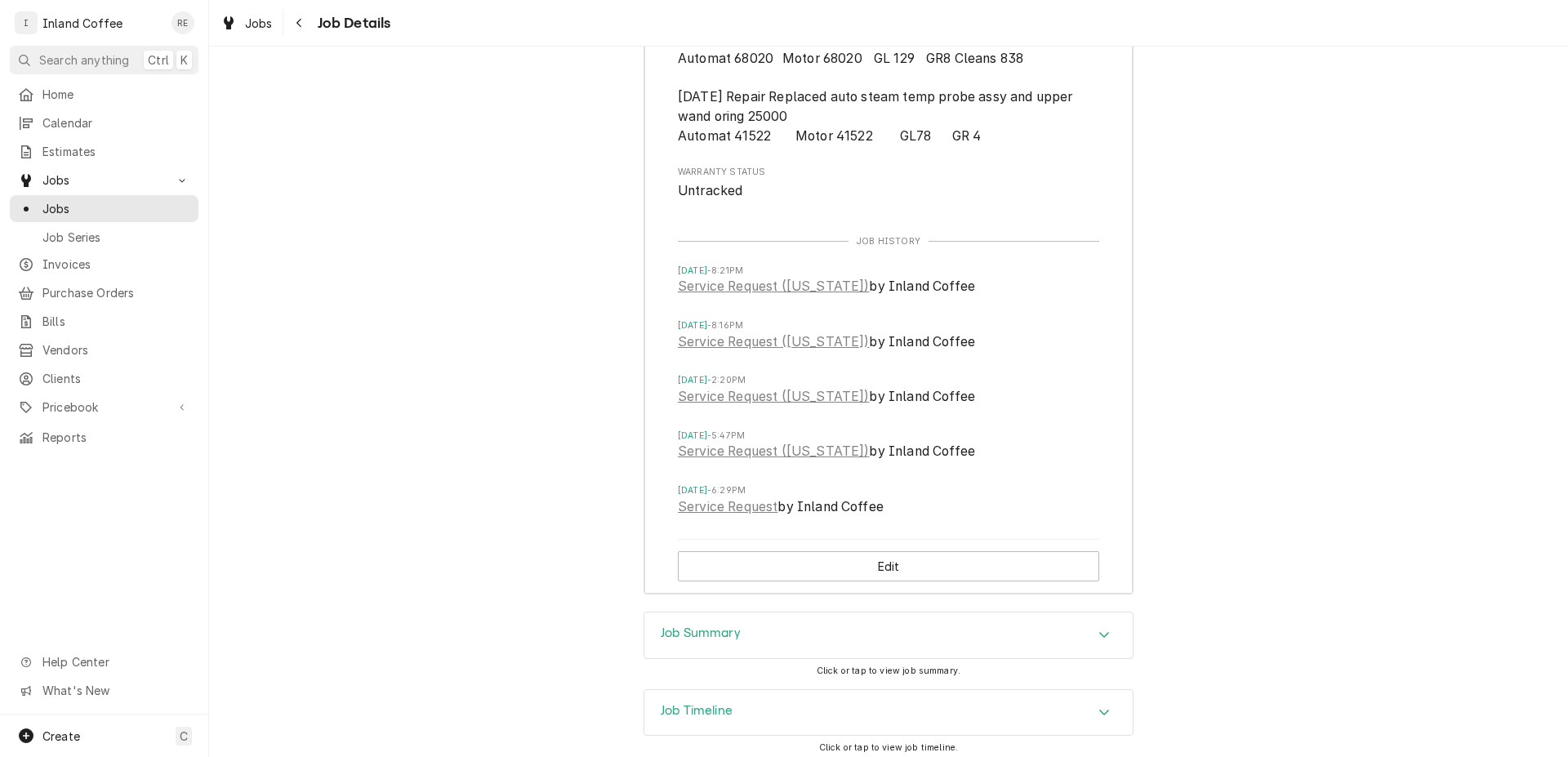
scroll to position [2490, 0]
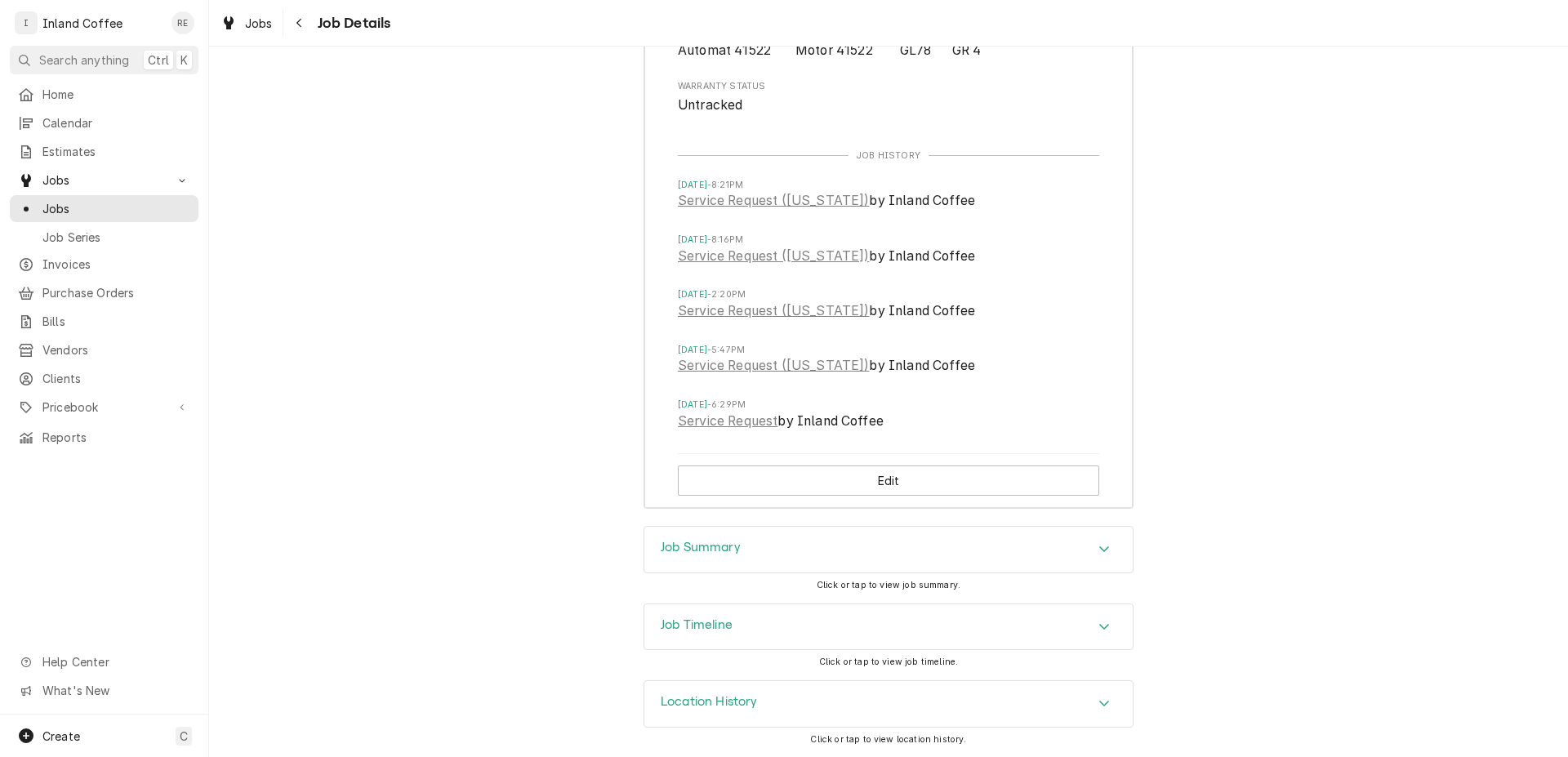
click at [1099, 627] on icon "Accordion Header" at bounding box center [1104, 627] width 10 height 6
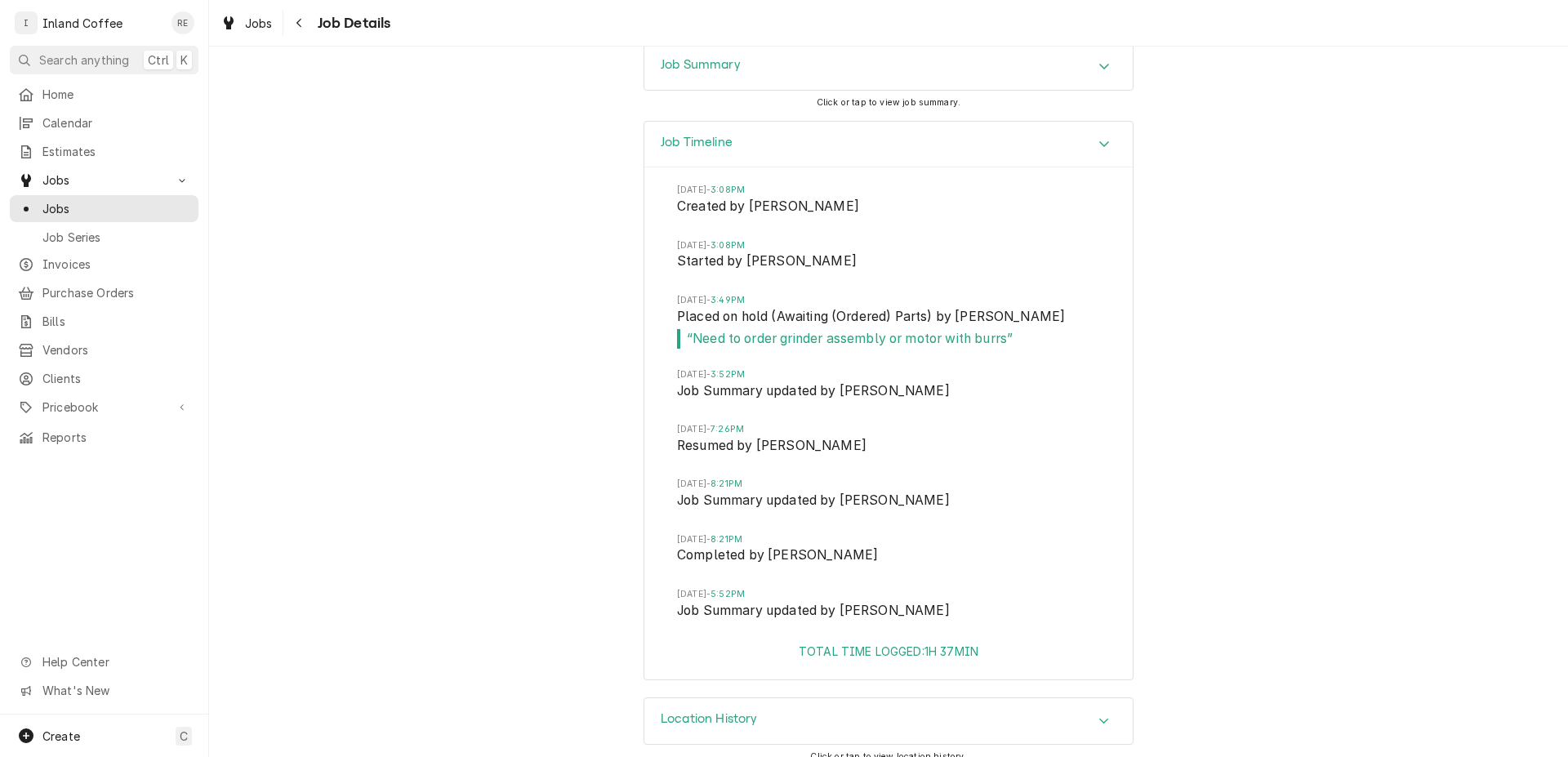
scroll to position [2991, 0]
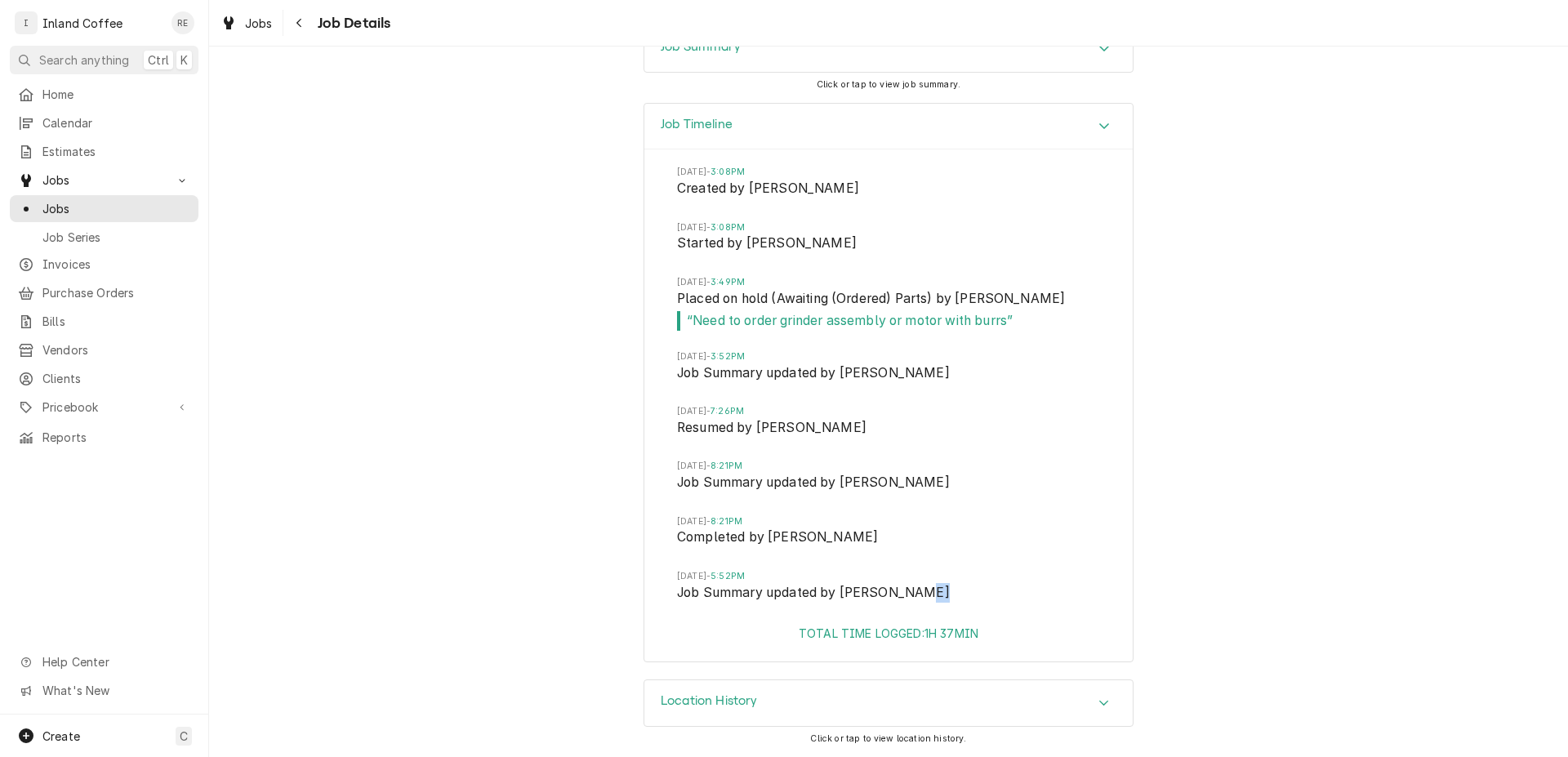
drag, startPoint x: 1564, startPoint y: 555, endPoint x: 1561, endPoint y: 590, distance: 35.1
click at [1561, 590] on div "Completed and Uninvoiced [GEOGRAPHIC_DATA] [STREET_ADDRESS] Open in Maps Roopai…" at bounding box center [889, 401] width 1359 height 710
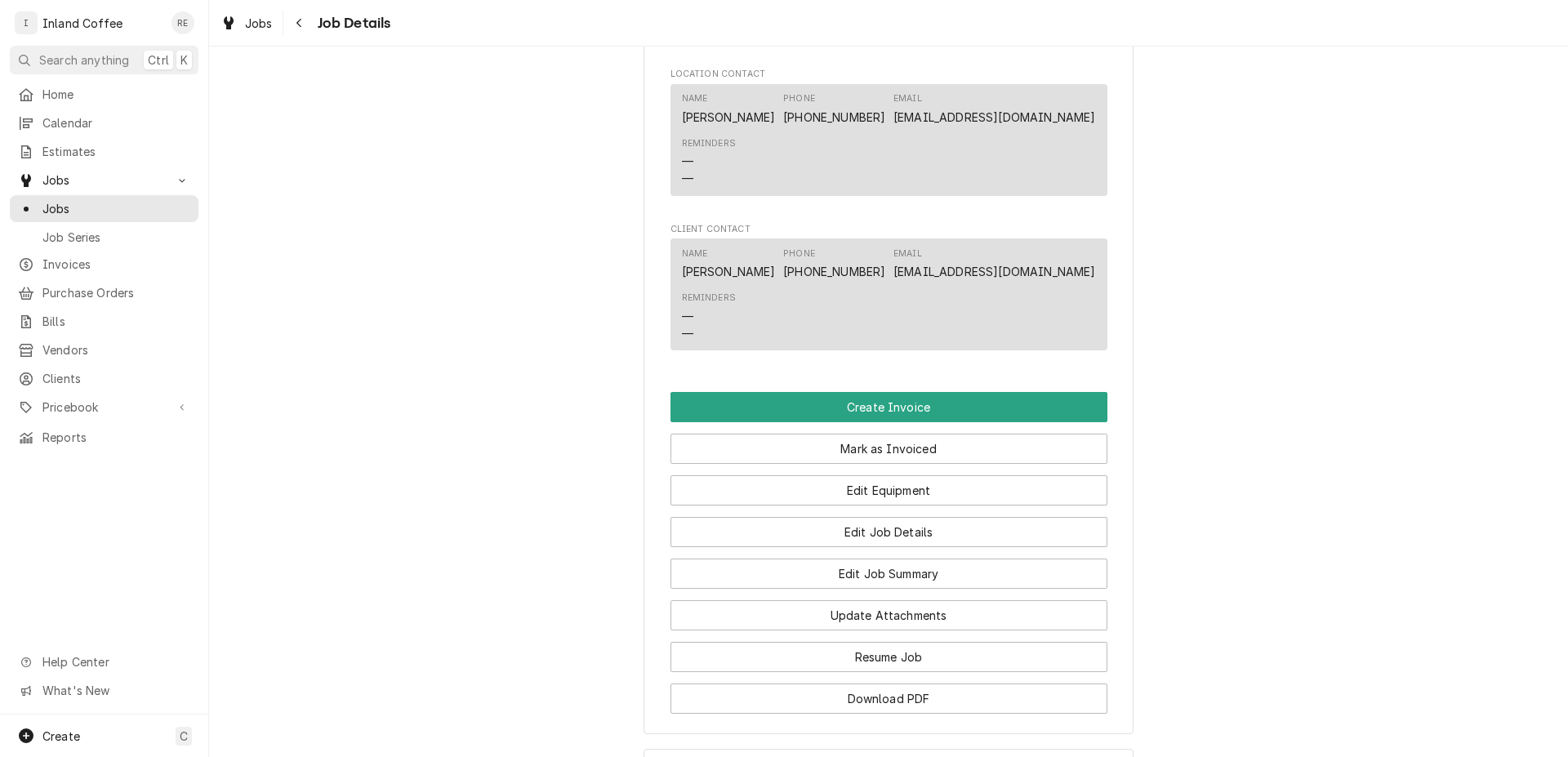
scroll to position [1086, 0]
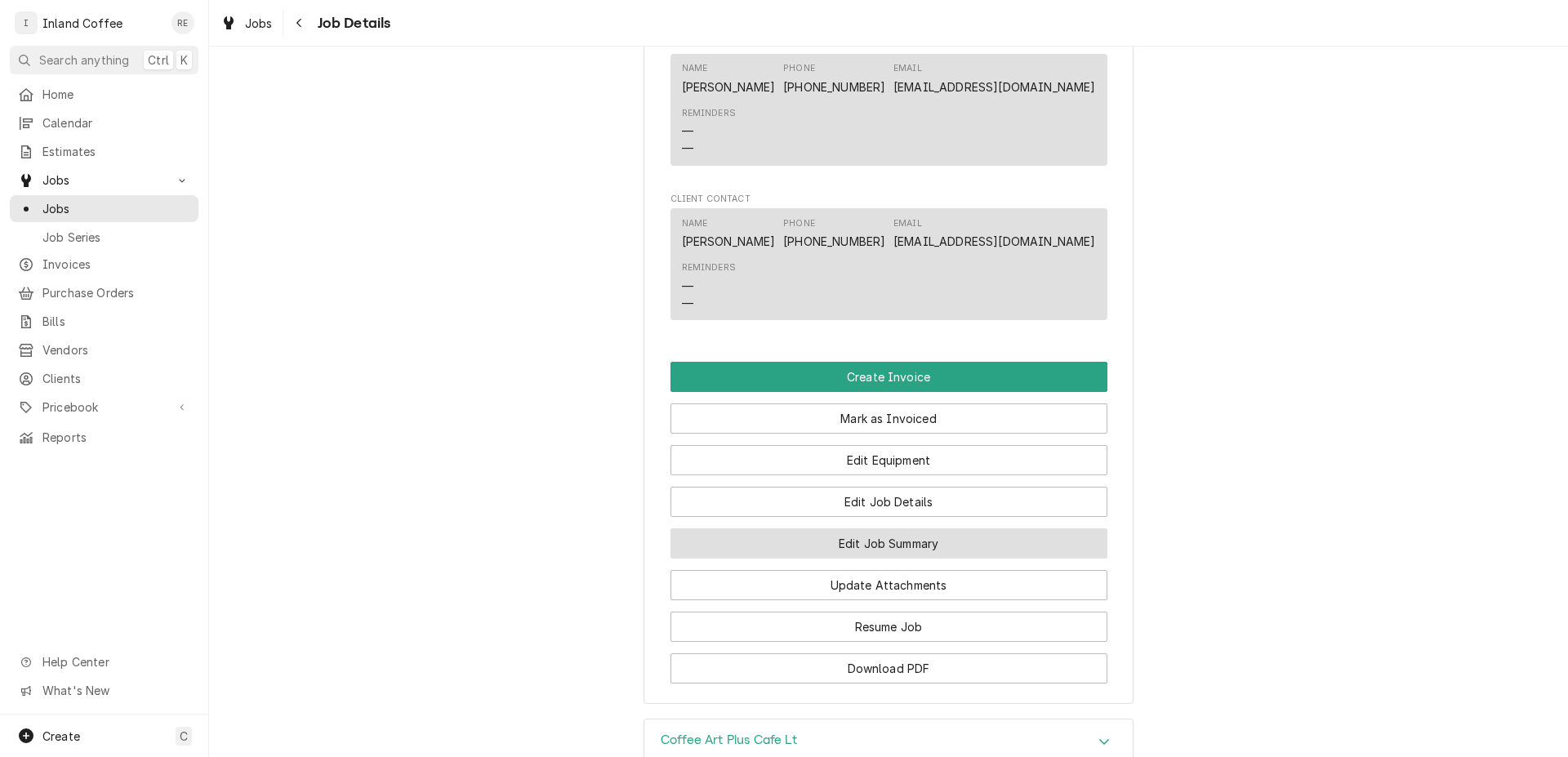
click at [884, 559] on button "Edit Job Summary" at bounding box center [888, 544] width 436 height 30
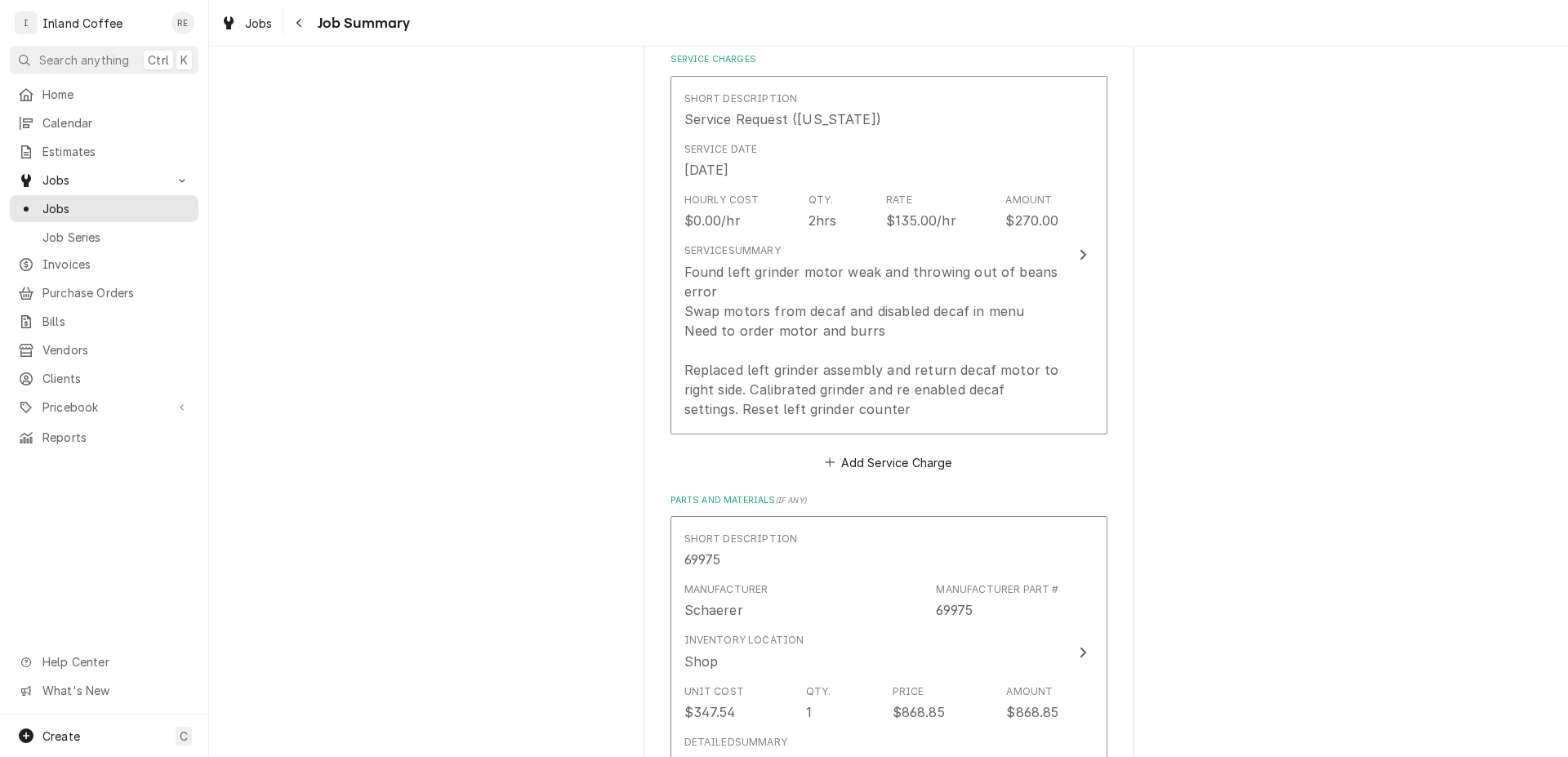
scroll to position [389, 0]
click at [840, 465] on button "Add Service Charge" at bounding box center [889, 465] width 132 height 23
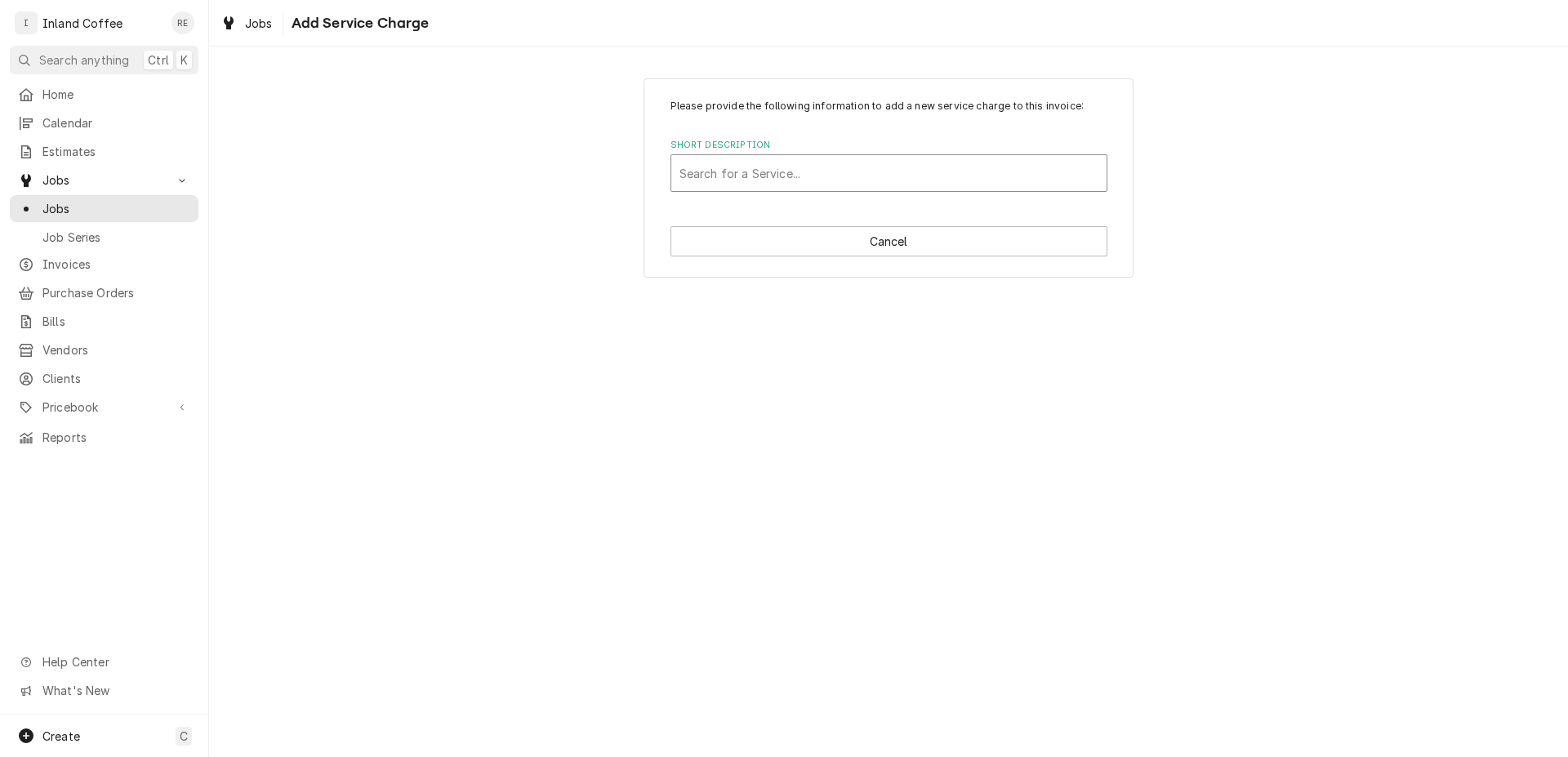
click at [735, 170] on div "Short Description" at bounding box center [889, 173] width 419 height 30
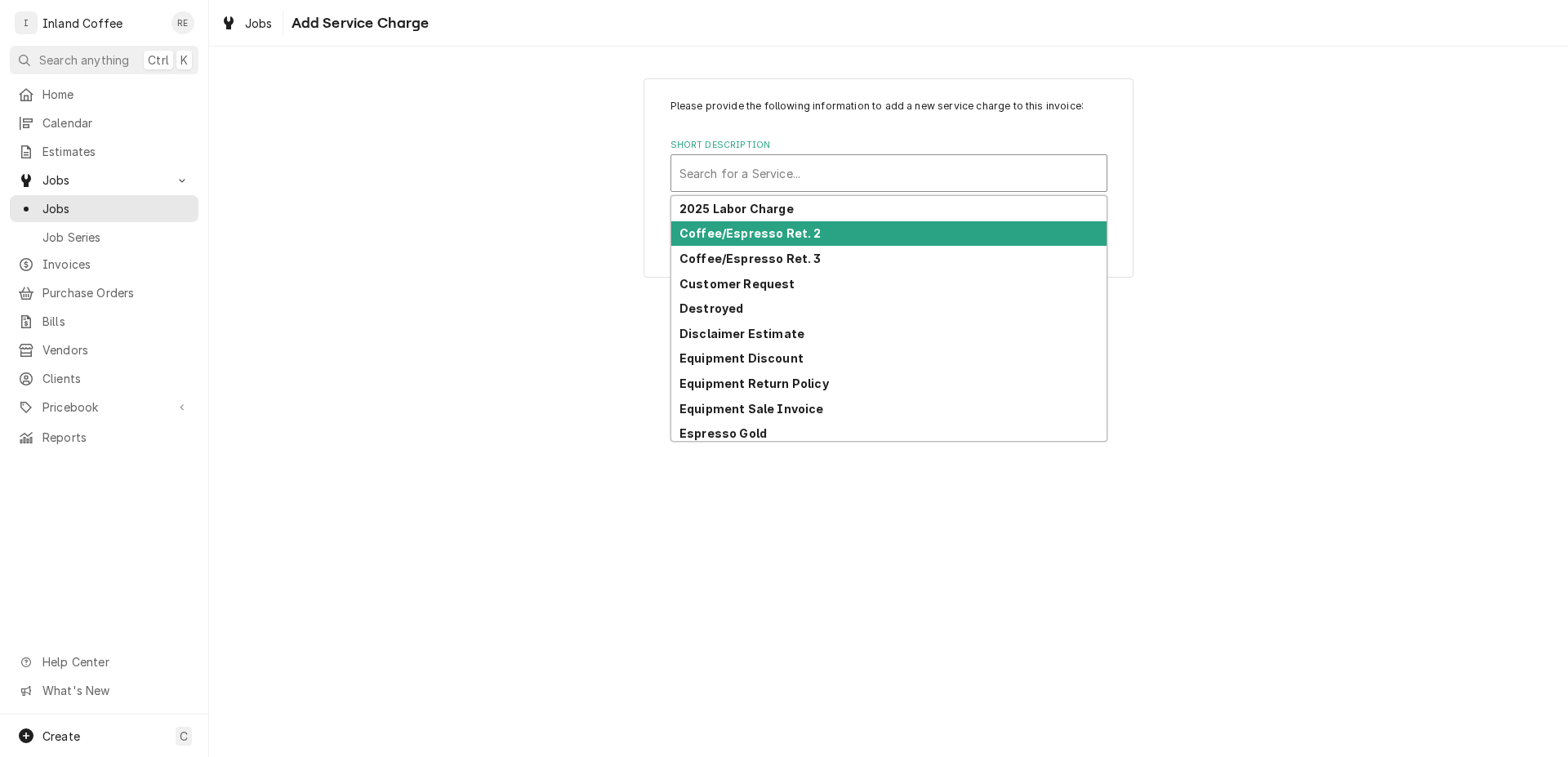
click at [762, 240] on strong "Coffee/Espresso Ret. 2" at bounding box center [750, 233] width 142 height 14
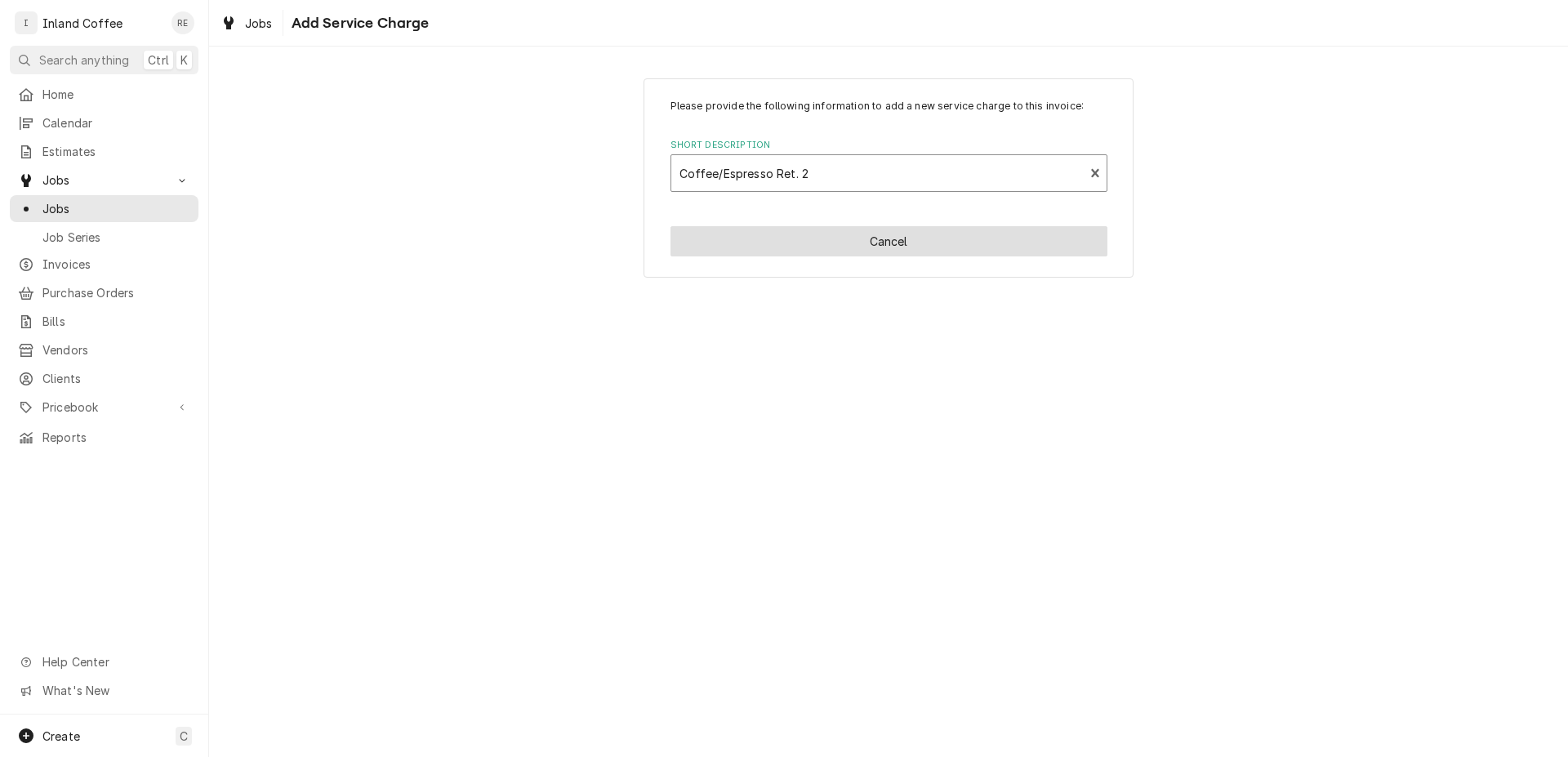
type textarea "x"
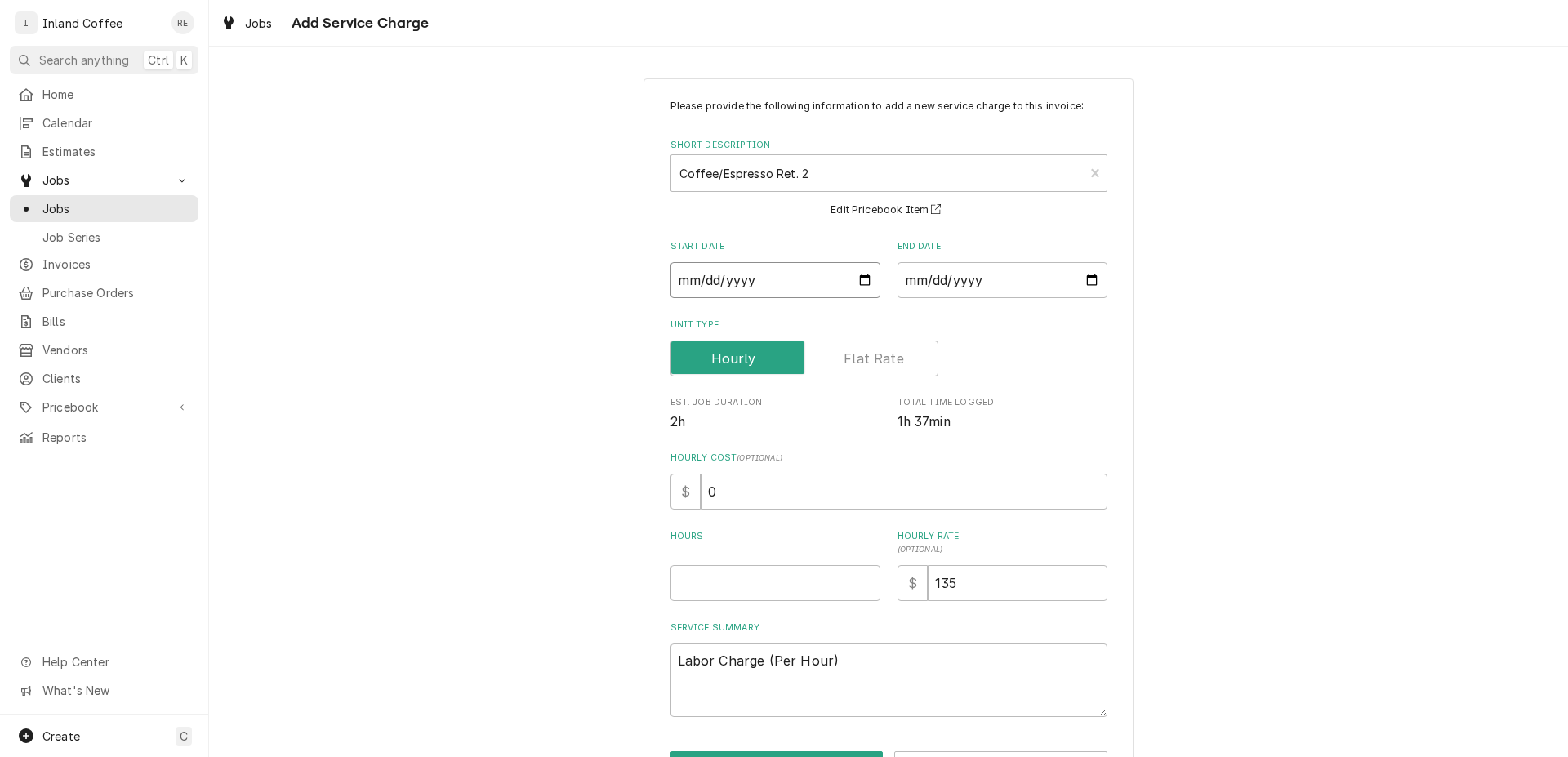
click at [855, 278] on input "Start Date" at bounding box center [774, 280] width 209 height 36
type input "2025-08-19"
type textarea "x"
click at [1089, 277] on input "End Date" at bounding box center [1001, 280] width 209 height 36
type input "2025-08-19"
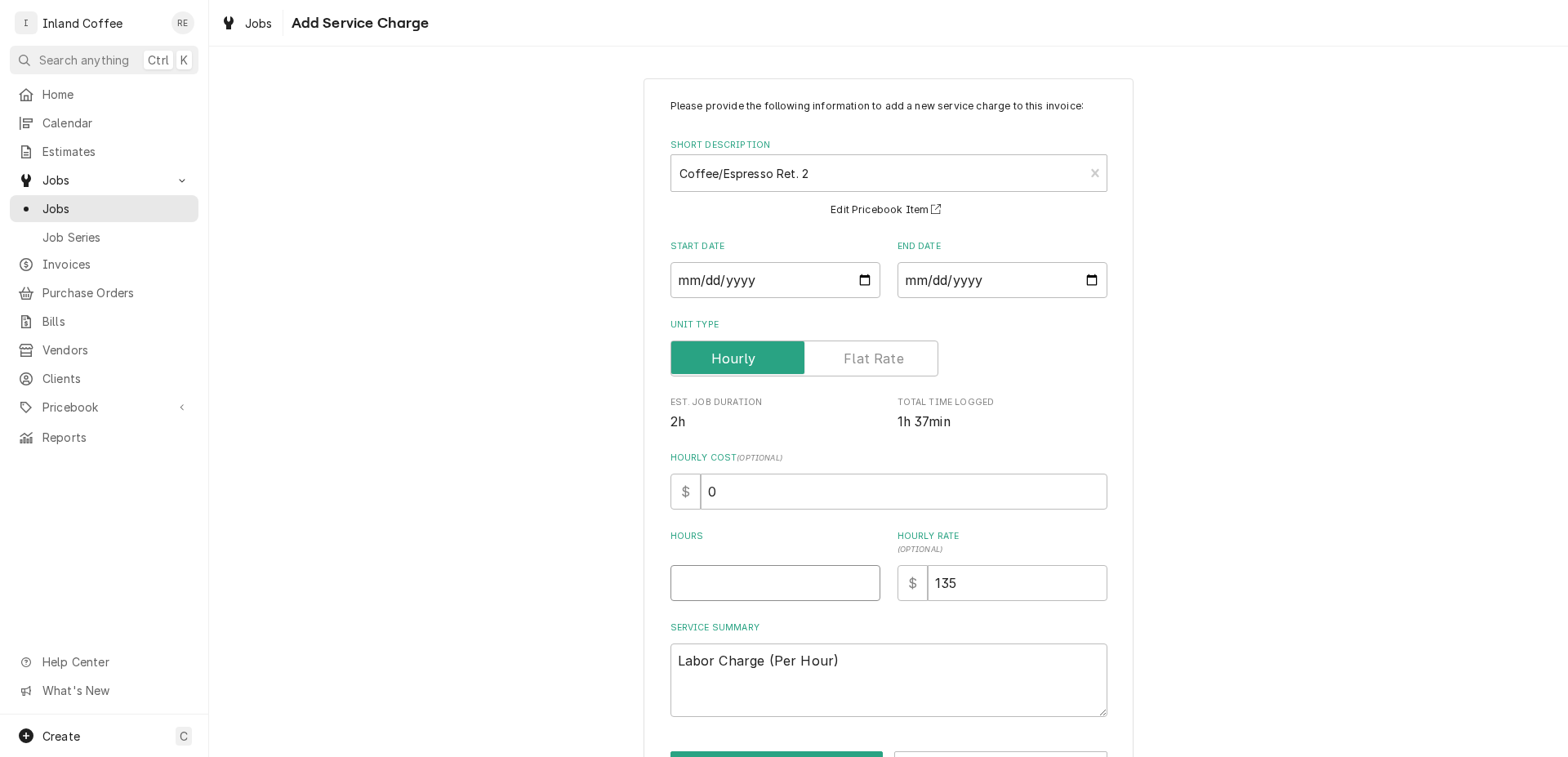
click at [823, 588] on input "Hours" at bounding box center [774, 583] width 209 height 36
type textarea "x"
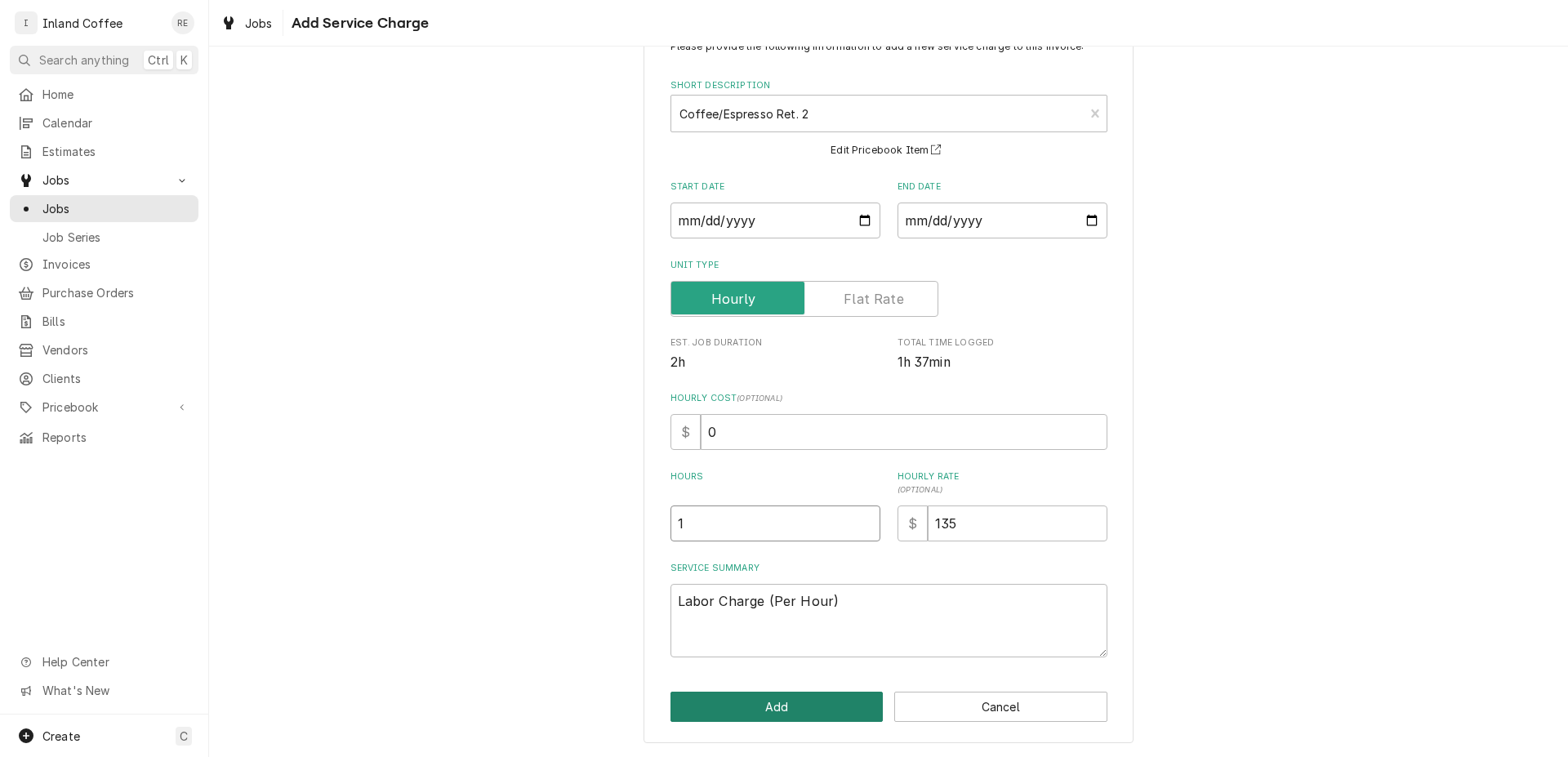
type input "1"
click at [830, 709] on button "Add" at bounding box center [776, 707] width 213 height 30
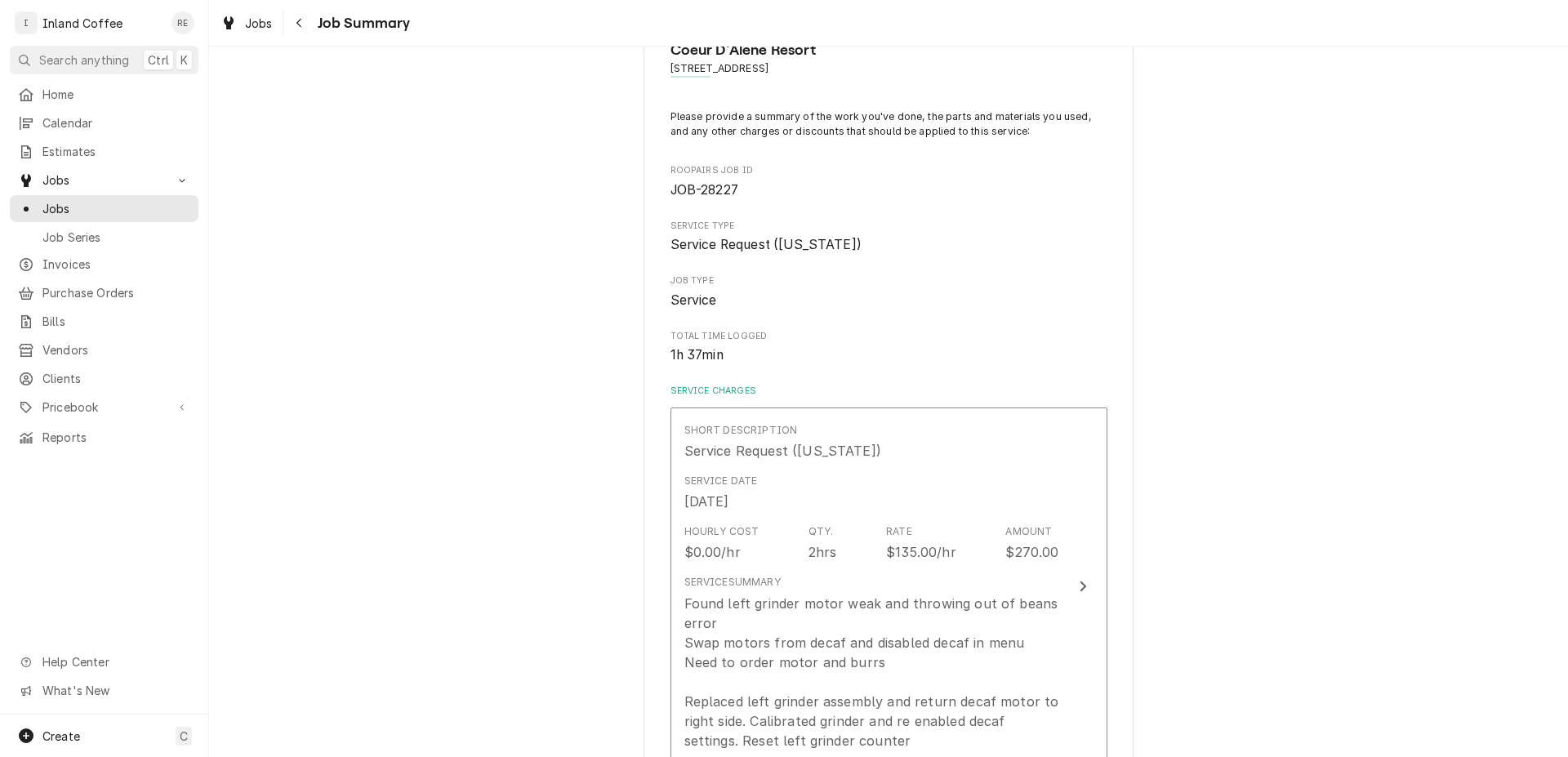
scroll to position [389, 0]
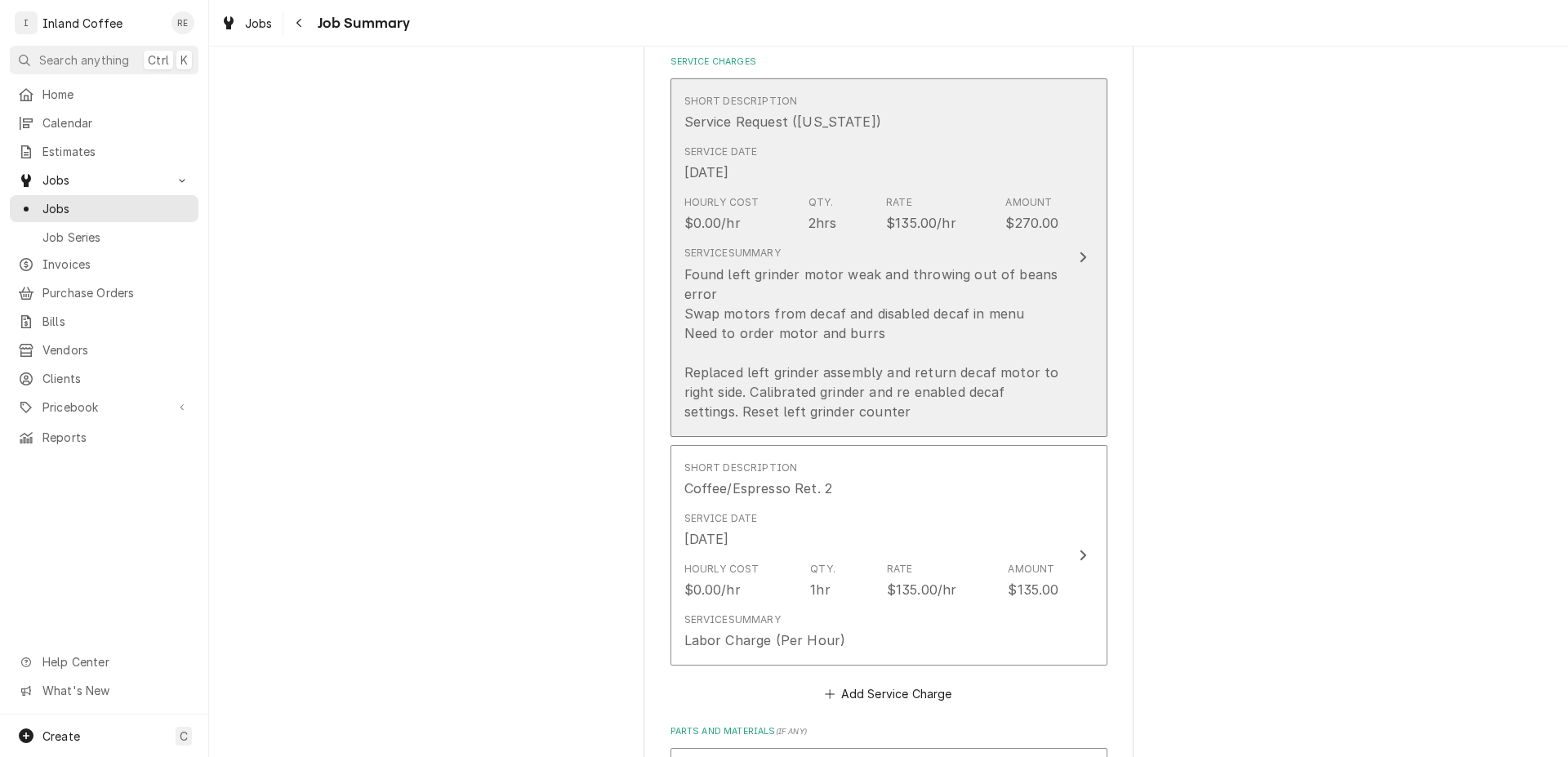
click at [1085, 244] on button "Short Description Service Request (Idaho) Service Date Aug 11, 2025 Hourly Cost…" at bounding box center [888, 257] width 436 height 358
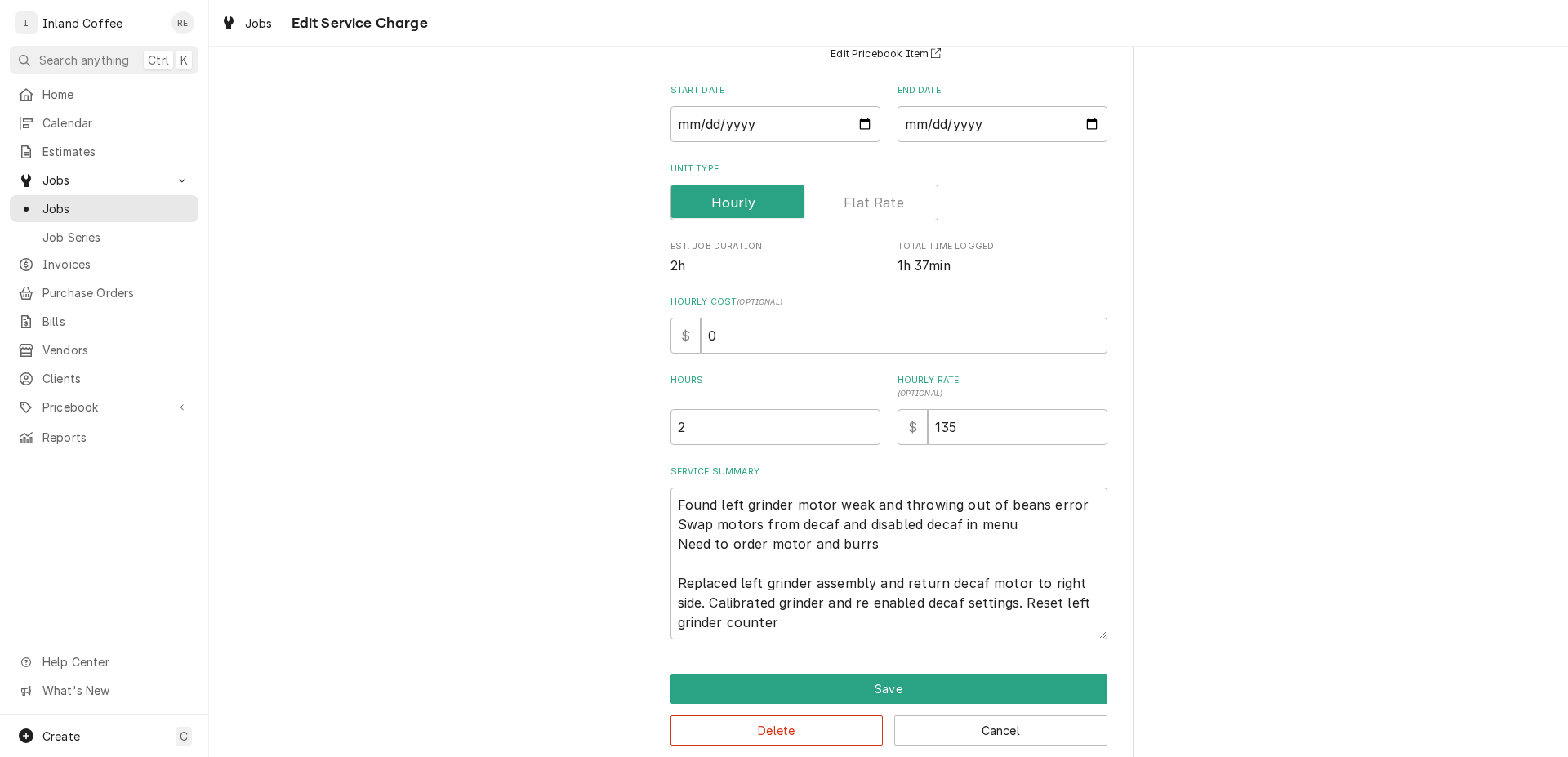
scroll to position [180, 0]
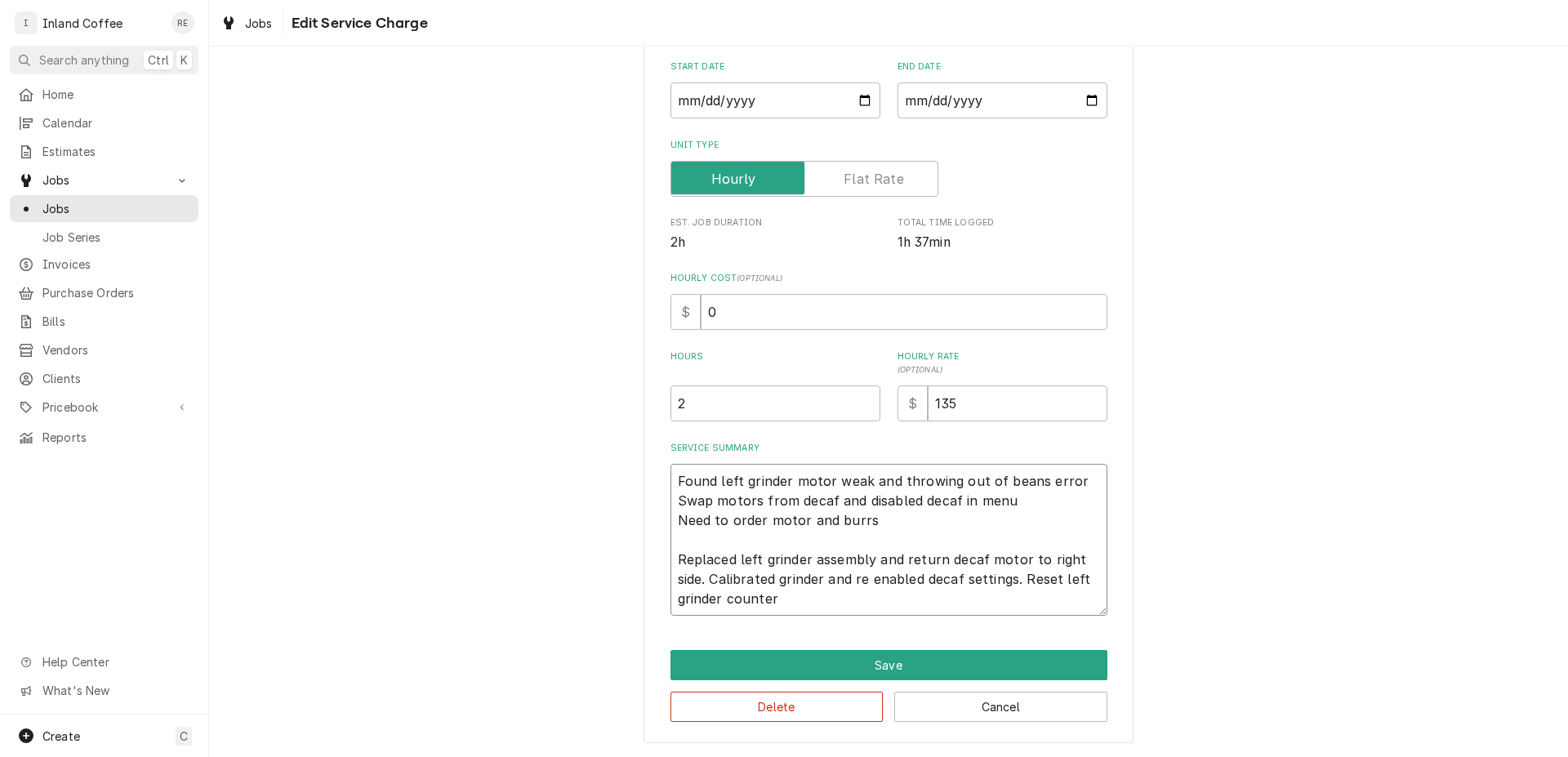
drag, startPoint x: 776, startPoint y: 605, endPoint x: 665, endPoint y: 543, distance: 127.1
click at [670, 543] on textarea "Found left grinder motor weak and throwing out of beans error Swap motors from …" at bounding box center [888, 539] width 436 height 152
type textarea "x"
type textarea "Found left grinder motor weak and throwing out of beans error Swap motors from …"
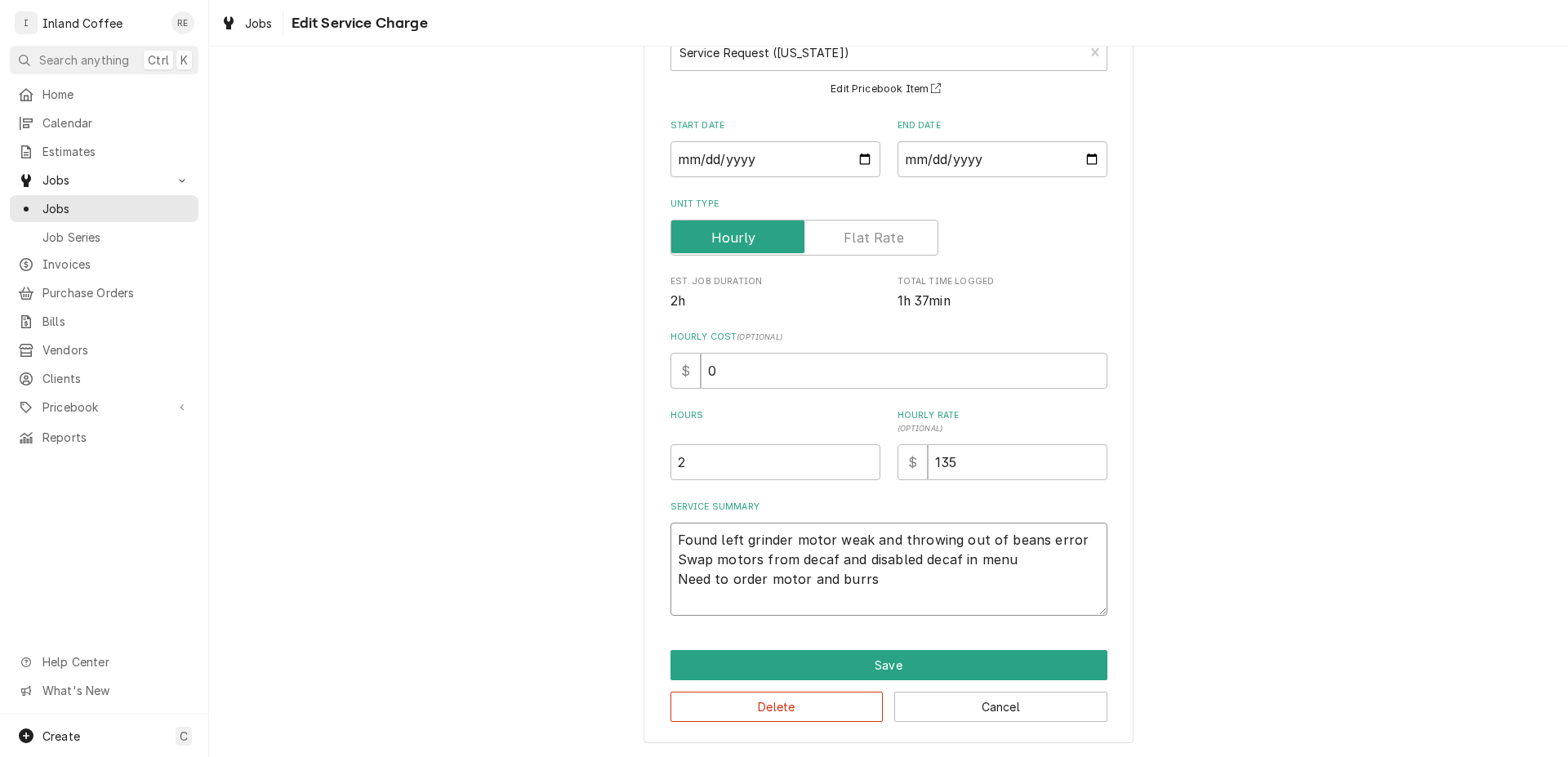
scroll to position [121, 0]
type textarea "x"
type textarea "Found left grinder motor weak and throwing out of beans error Swap motors from …"
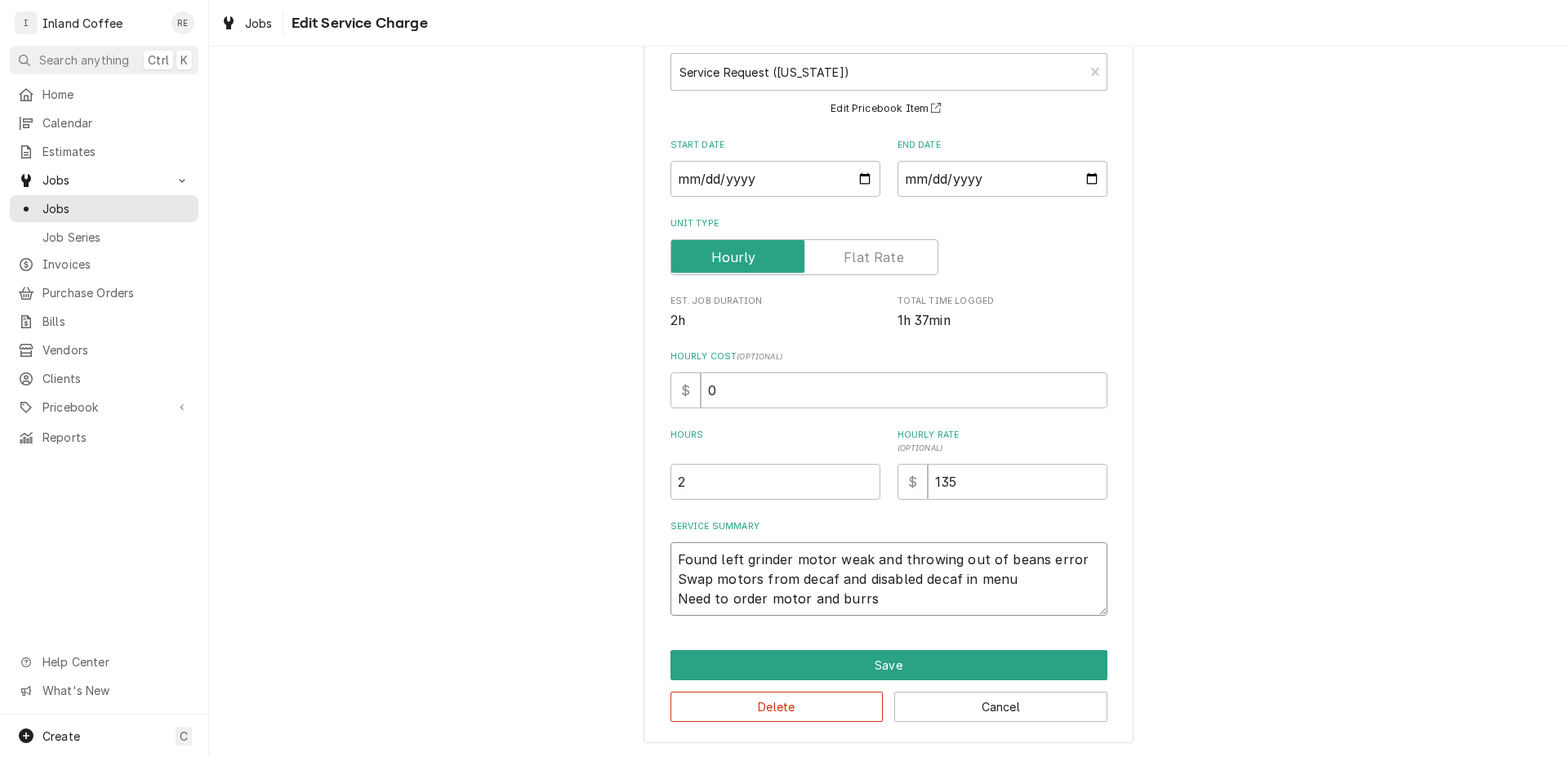
type textarea "x"
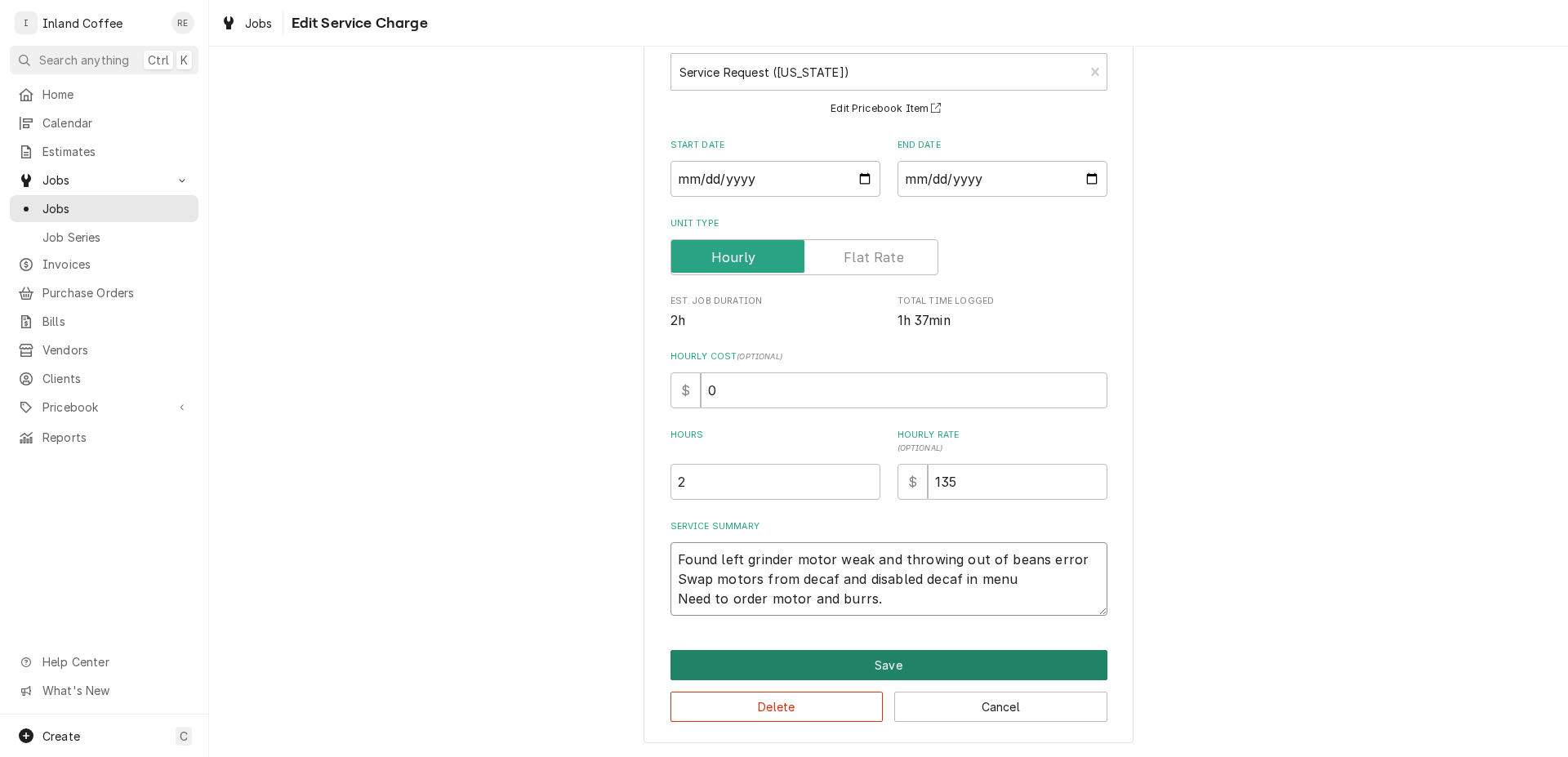
type textarea "Found left grinder motor weak and throwing out of beans error Swap motors from …"
click at [878, 673] on button "Save" at bounding box center [888, 665] width 436 height 30
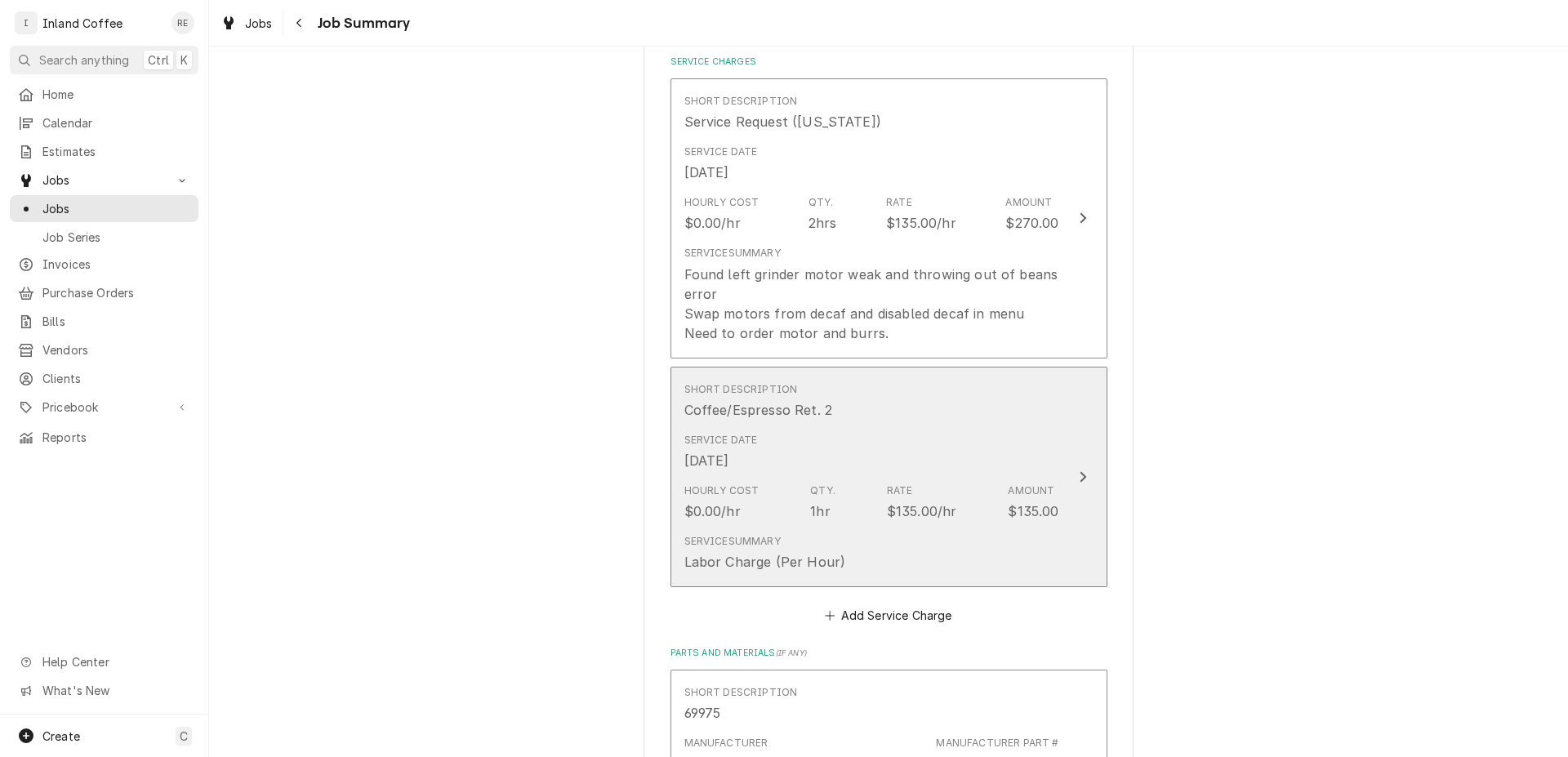
click at [1074, 469] on div "Update Line Item" at bounding box center [1082, 477] width 21 height 20
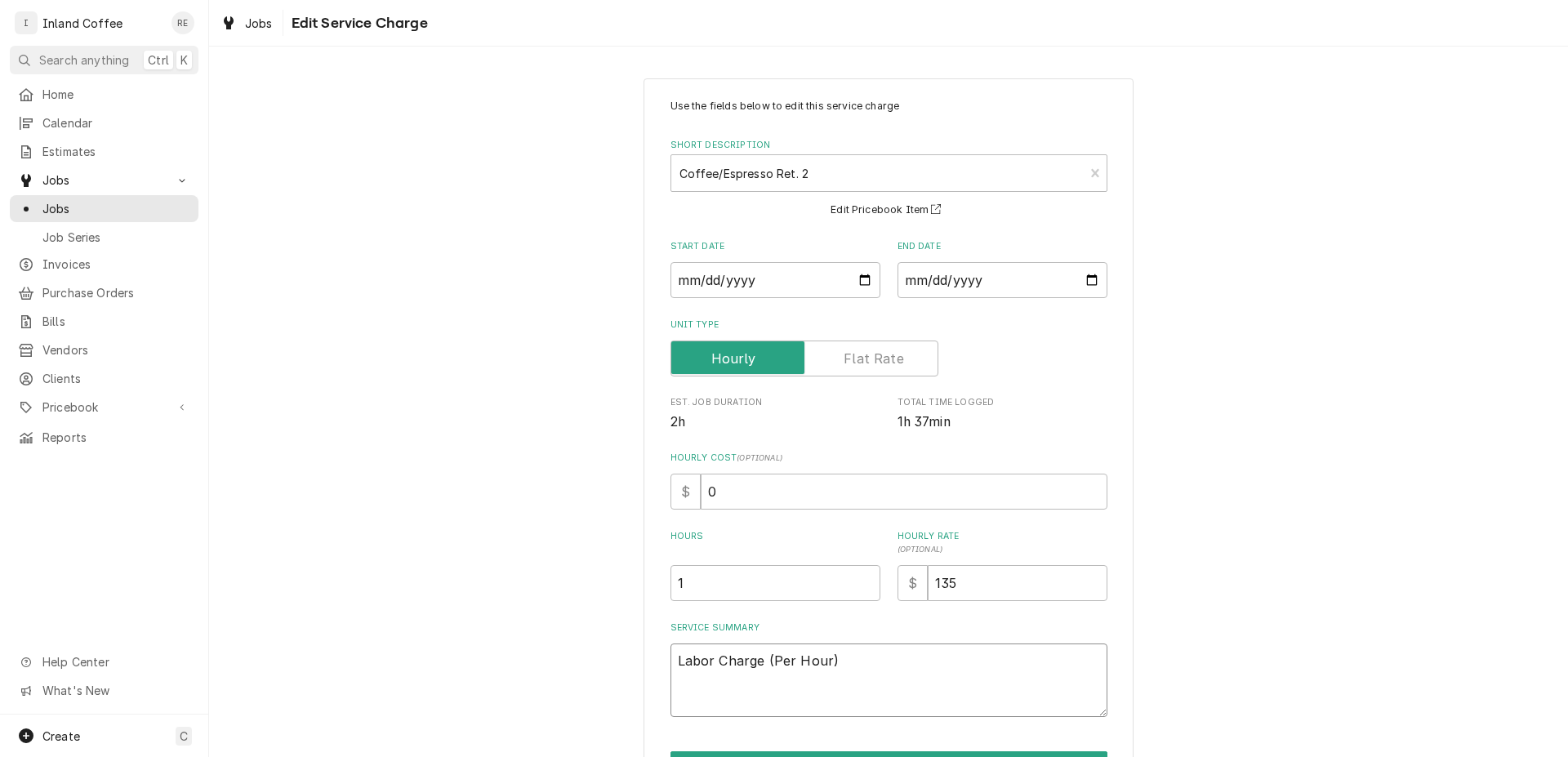
click at [827, 663] on textarea "Labor Charge (Per Hour)" at bounding box center [888, 680] width 436 height 74
click at [674, 660] on textarea "Labor Charge (Per Hour)" at bounding box center [888, 680] width 436 height 74
paste textarea "Replaced left grinder assembly and return decaf motor to right side. Calibrated…"
type textarea "x"
type textarea "Replaced left grinder assembly and return decaf motor to right side. Calibrated…"
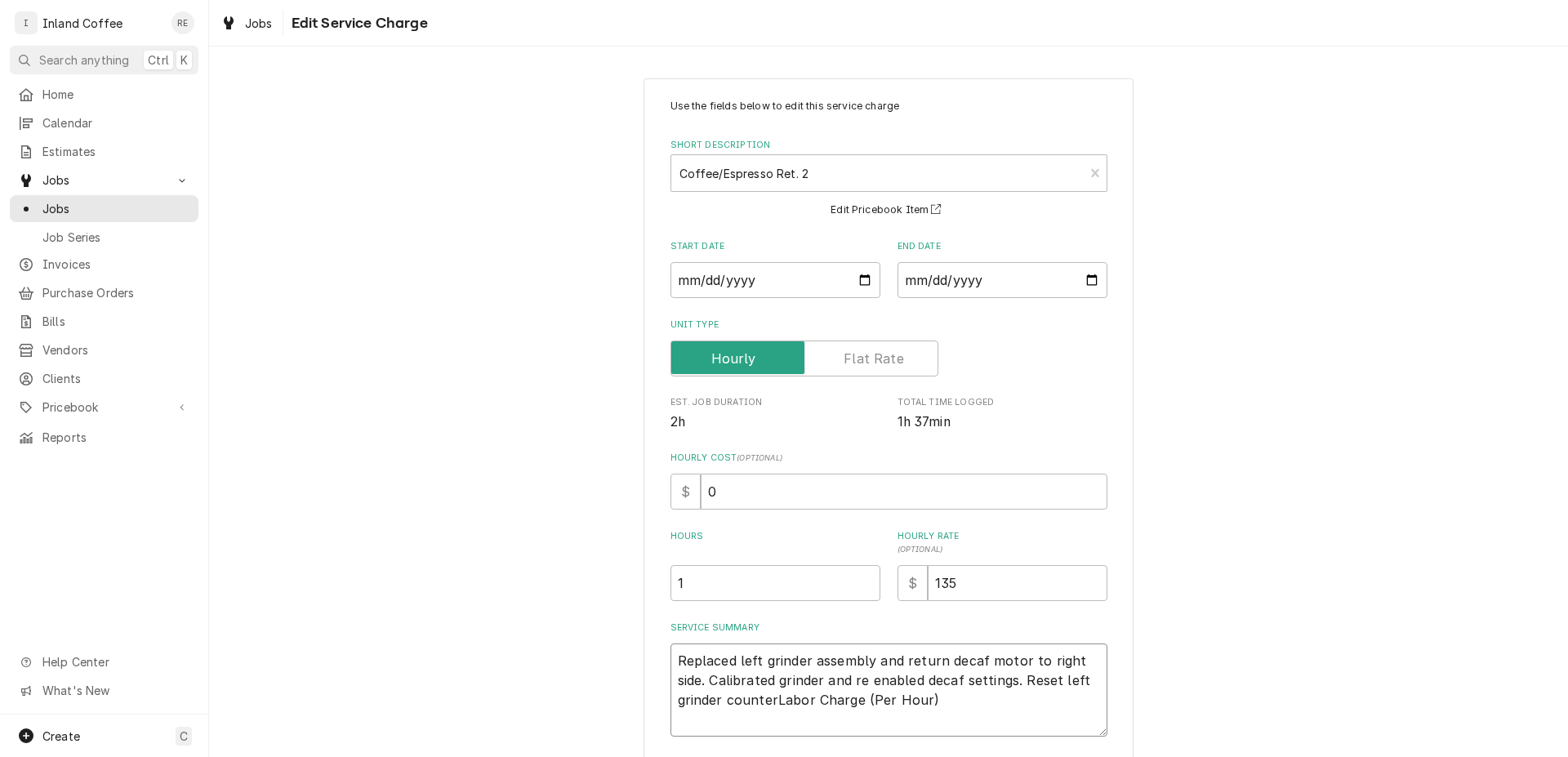
type textarea "x"
type textarea "Replaced left grinder assembly and return decaf motor to right side. Calibrated…"
click at [670, 681] on textarea "Replaced left grinder assembly and return decaf motor to right side. Calibrated…" at bounding box center [888, 690] width 436 height 93
type textarea "x"
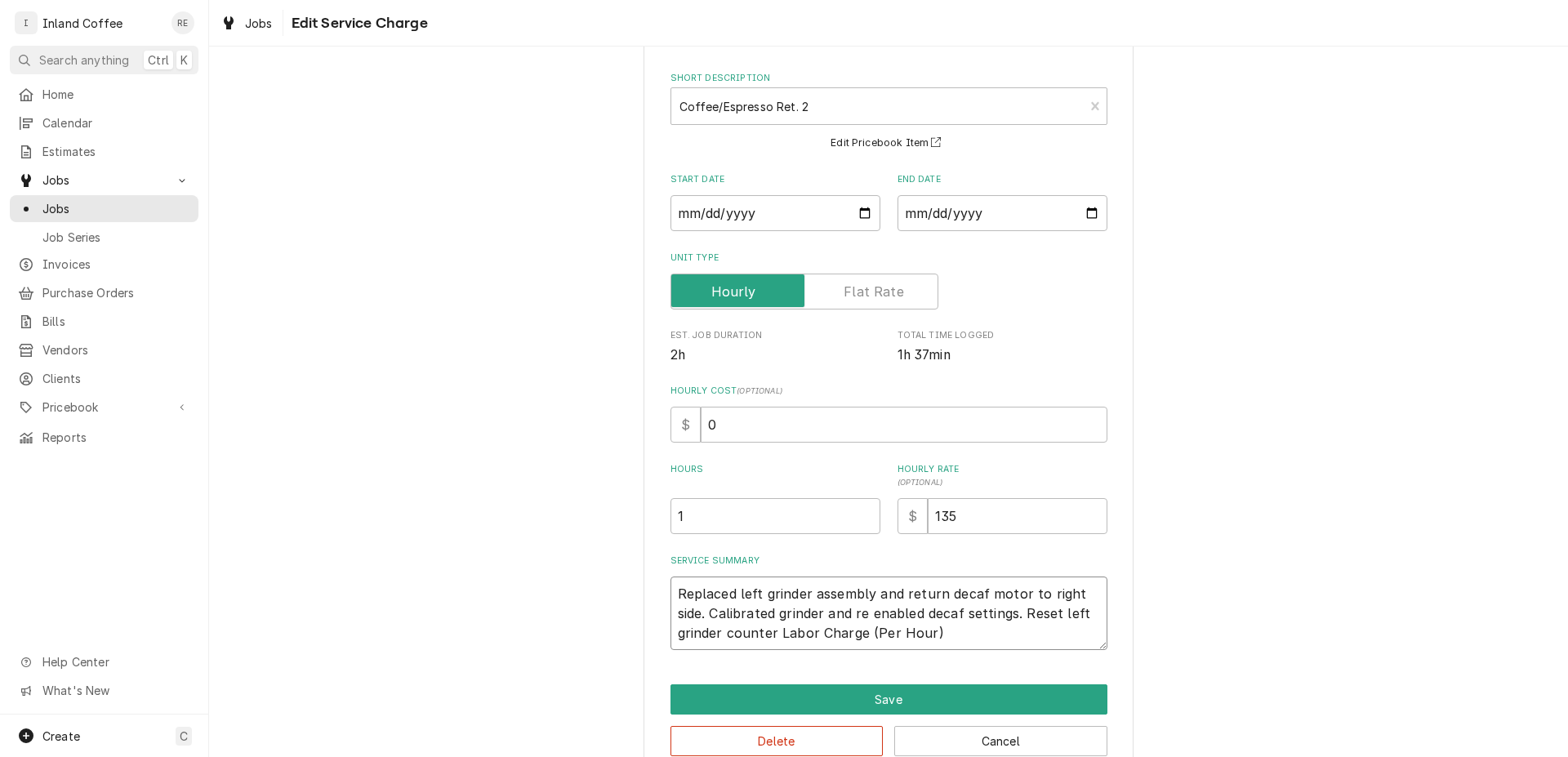
scroll to position [101, 0]
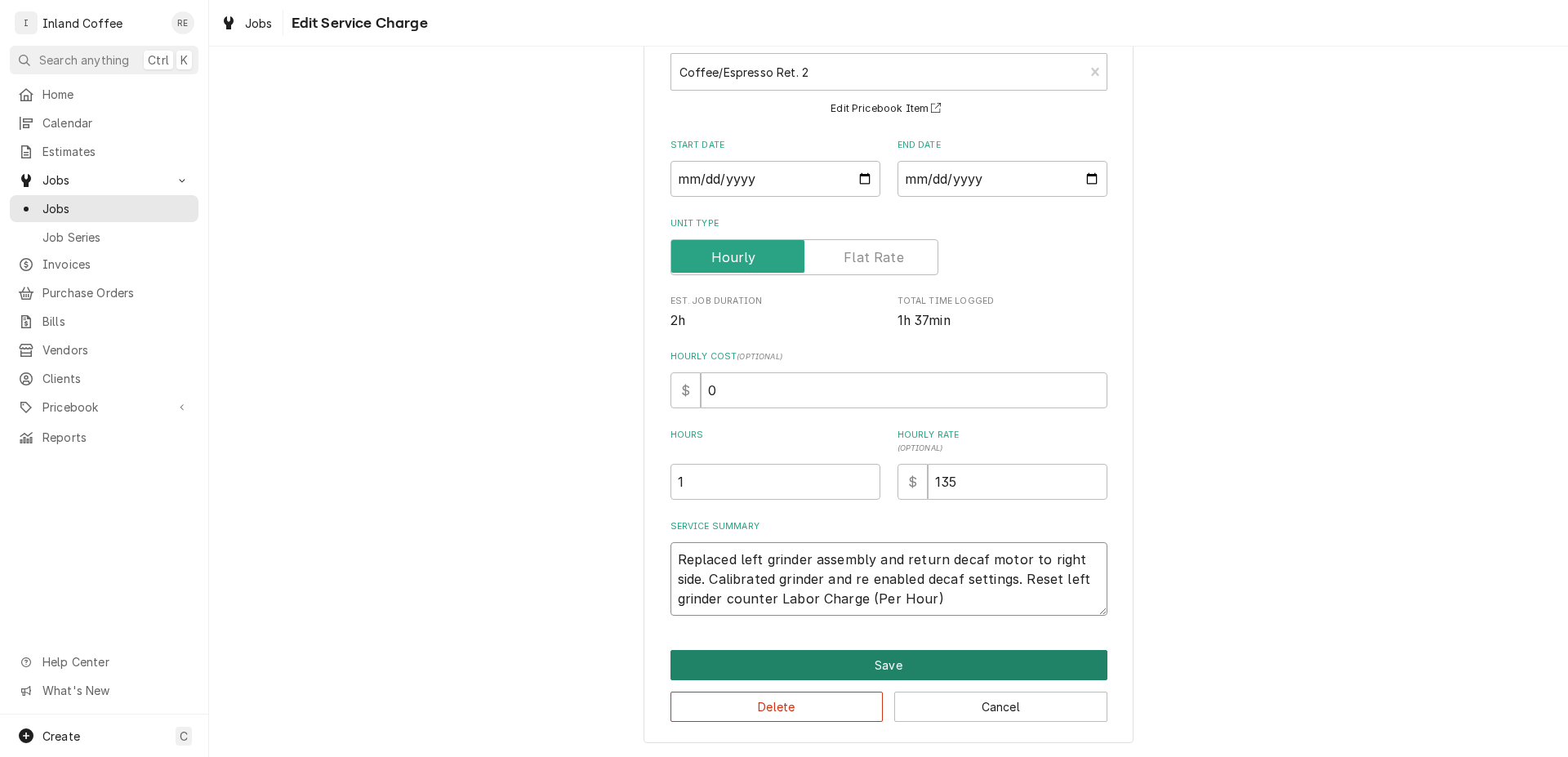
type textarea "Replaced left grinder assembly and return decaf motor to right side. Calibrated…"
click at [889, 666] on button "Save" at bounding box center [888, 665] width 436 height 30
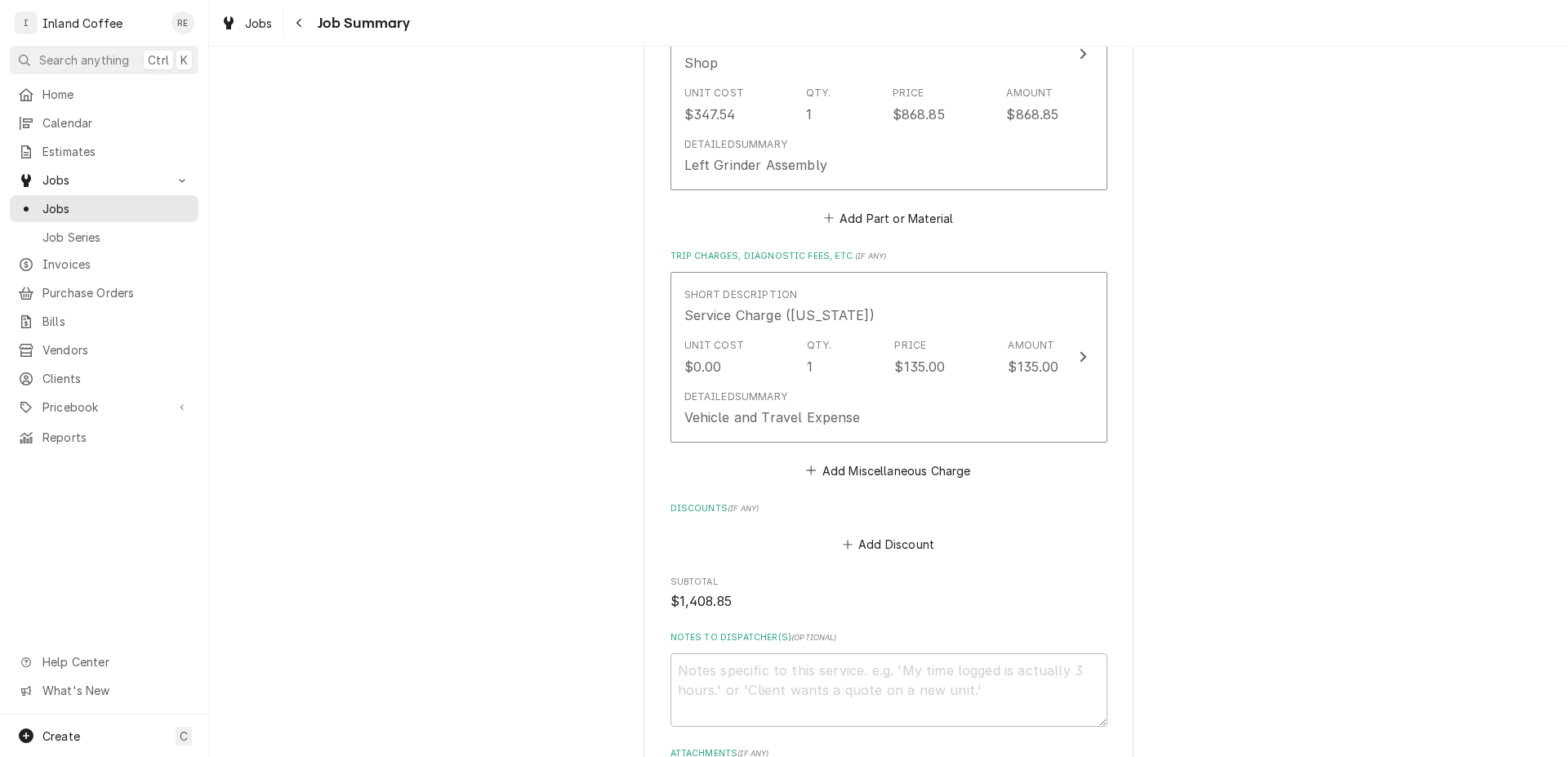
scroll to position [1212, 0]
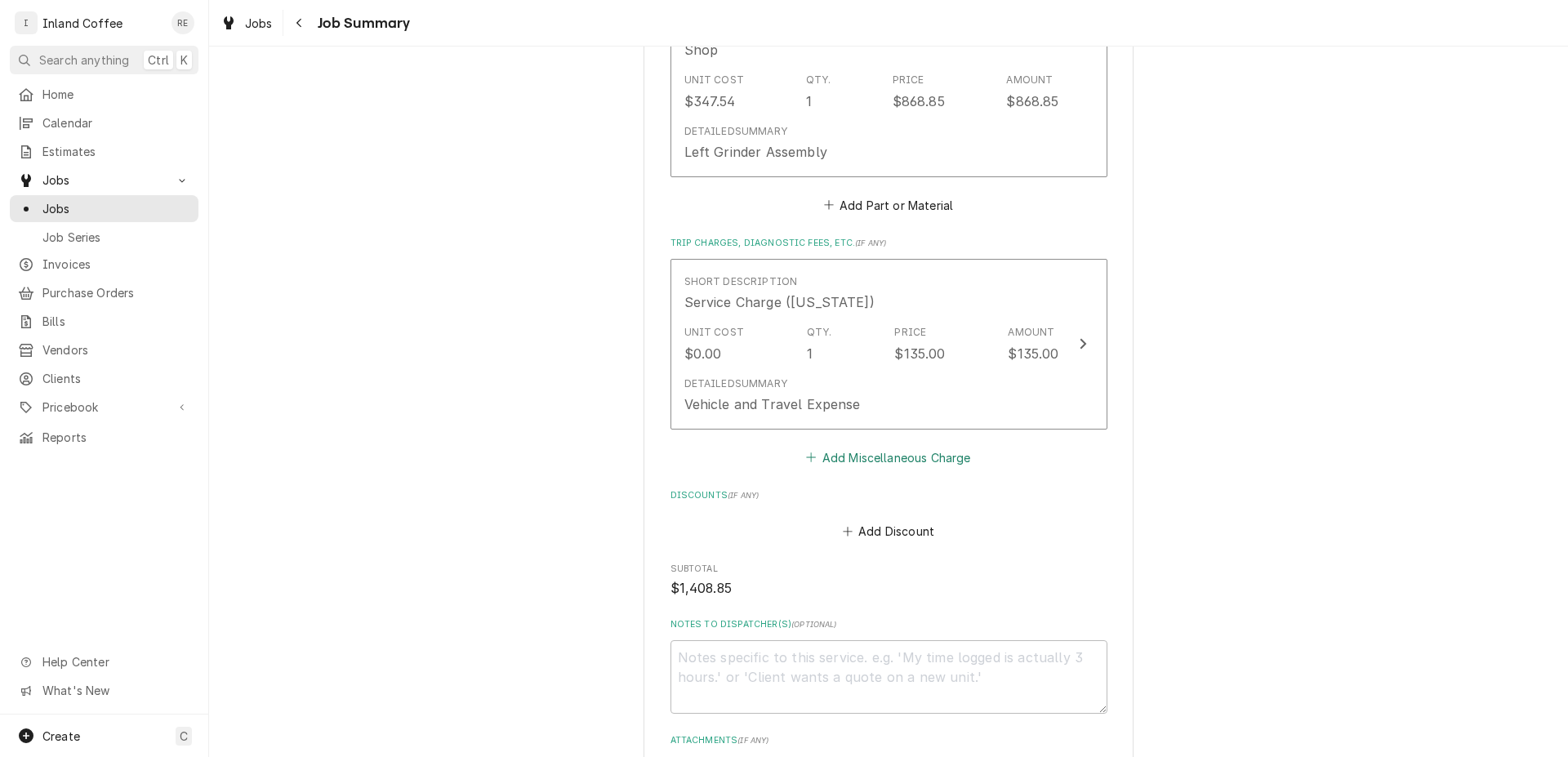
click at [838, 454] on button "Add Miscellaneous Charge" at bounding box center [888, 457] width 169 height 23
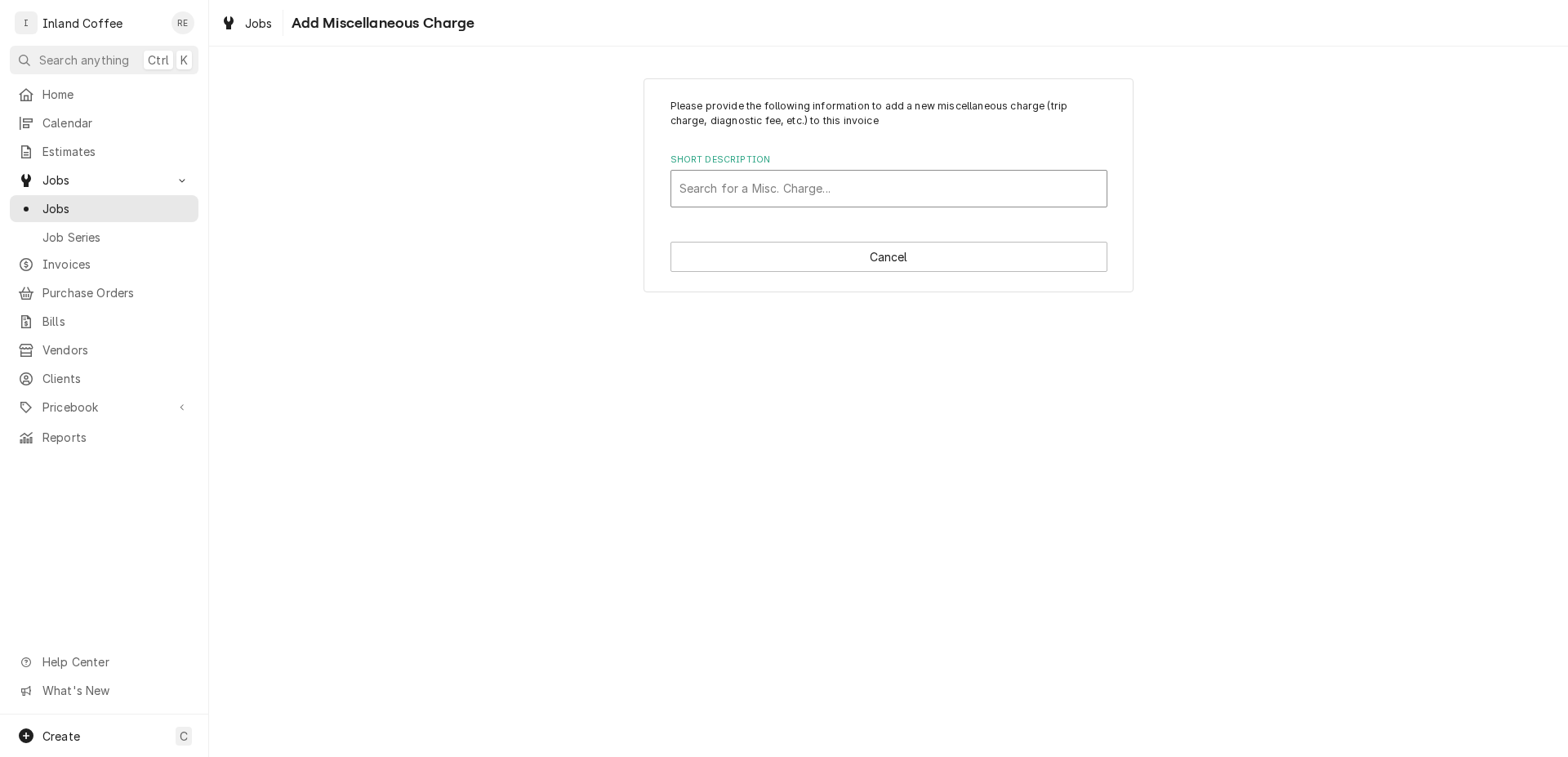
click at [745, 184] on div "Short Description" at bounding box center [889, 189] width 419 height 30
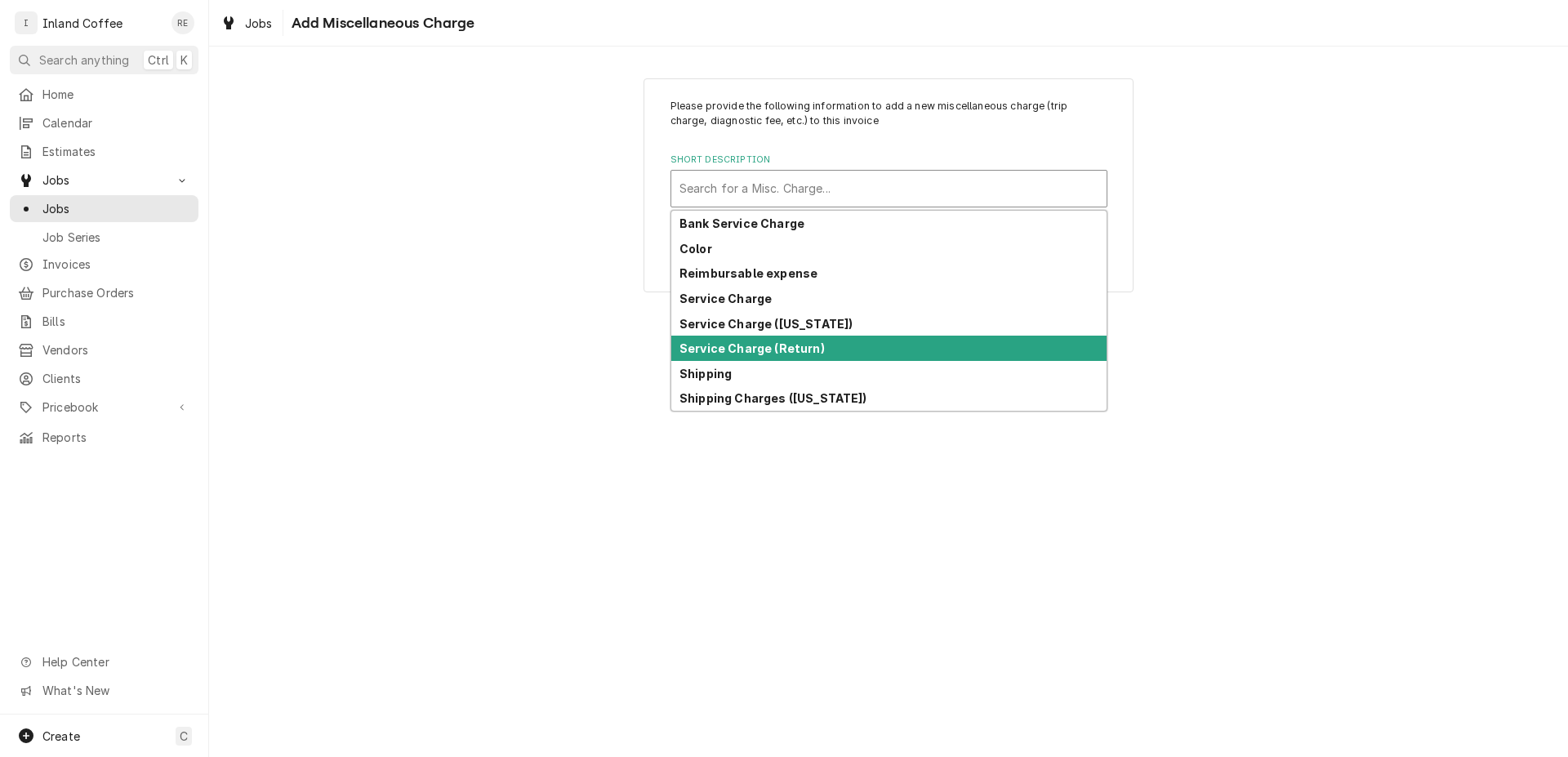
click at [792, 348] on strong "Service Charge (Return)" at bounding box center [752, 348] width 145 height 14
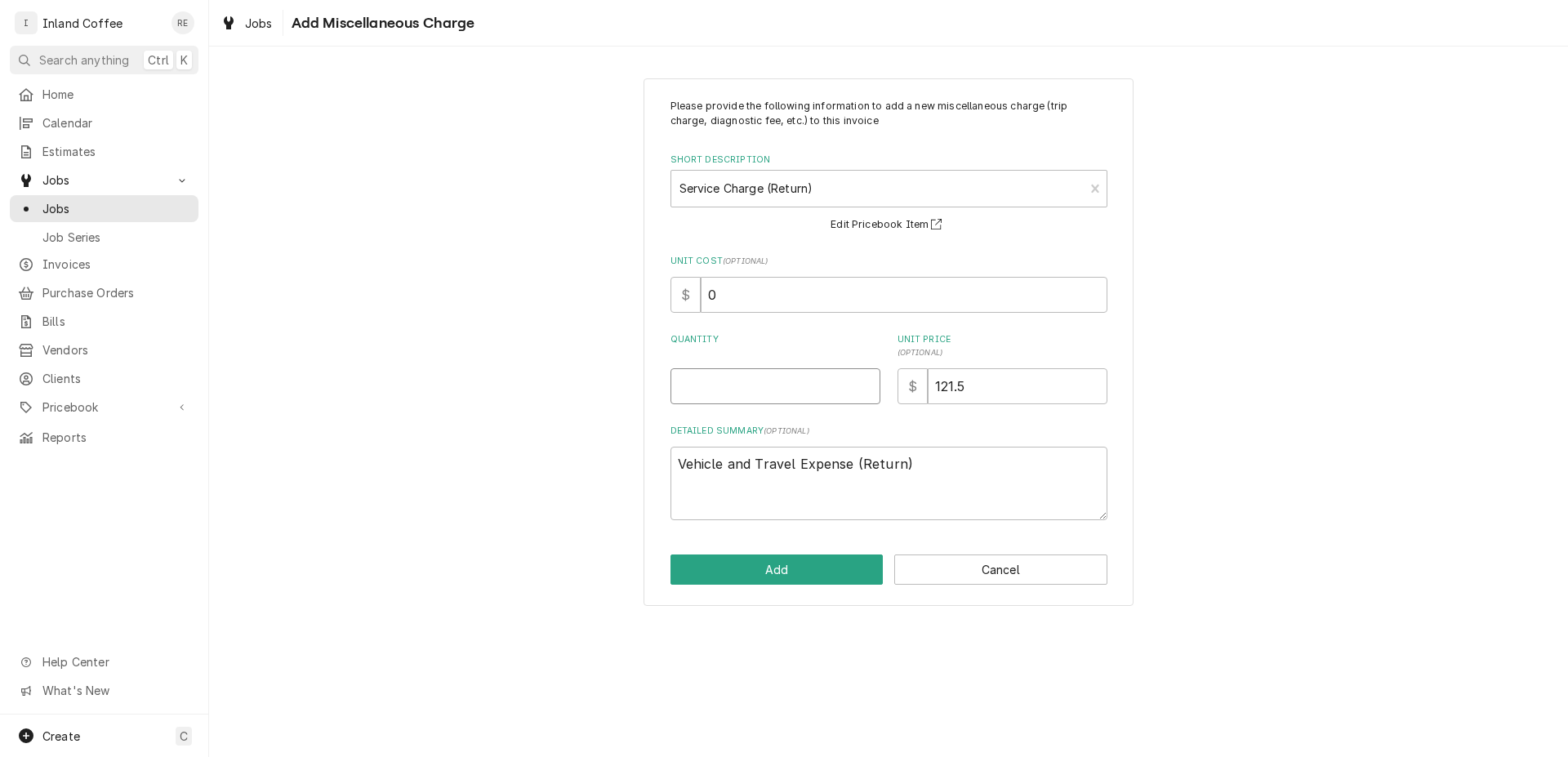
click at [767, 395] on input "Quantity" at bounding box center [774, 386] width 209 height 36
type textarea "x"
type input "1"
drag, startPoint x: 1019, startPoint y: 388, endPoint x: 836, endPoint y: 391, distance: 183.0
click at [928, 391] on input "121.5" at bounding box center [1017, 386] width 180 height 36
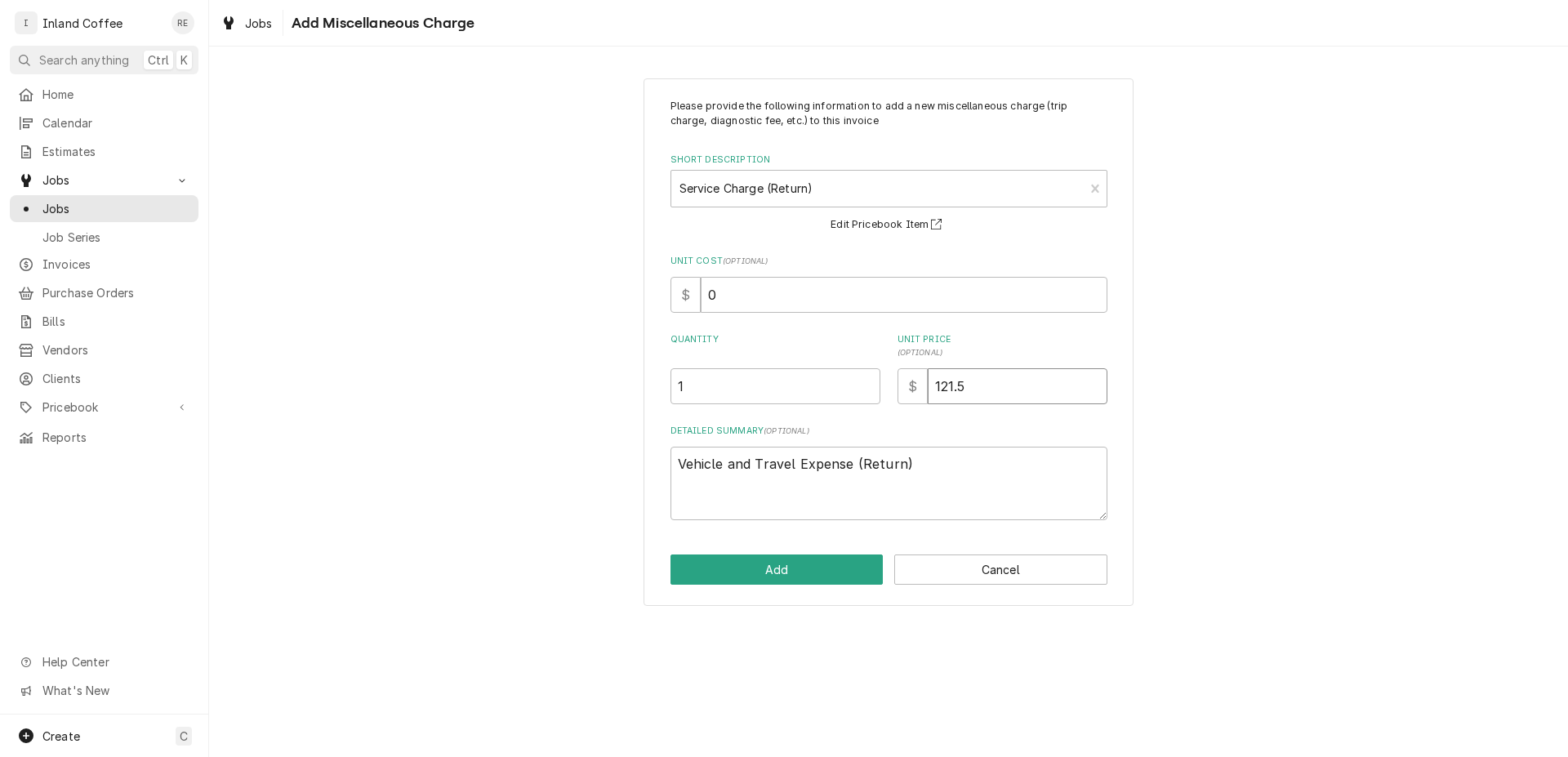
type textarea "x"
type input "1"
type textarea "x"
type input "13"
type textarea "x"
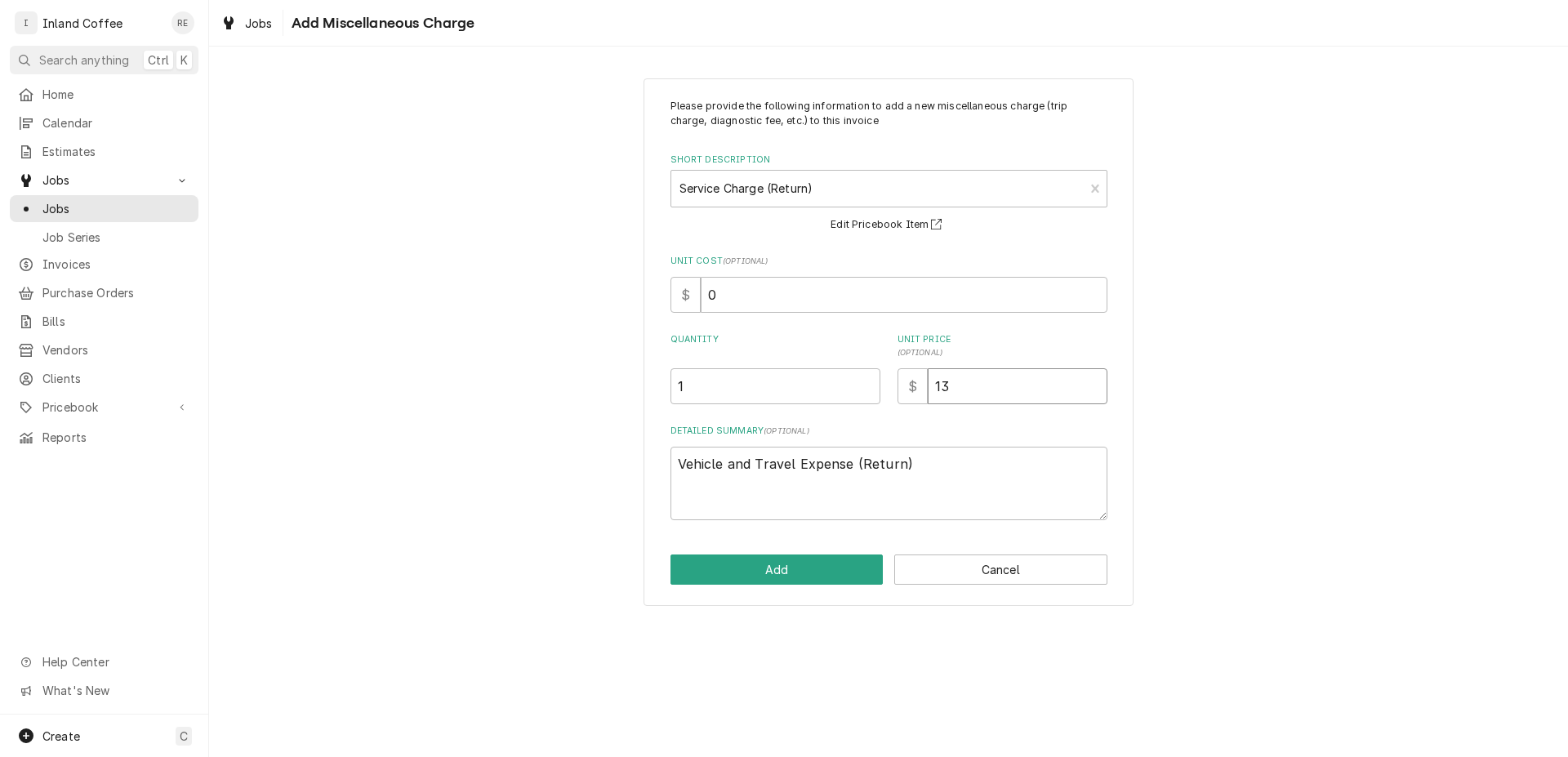
type input "135"
type textarea "x"
type input "135.0"
type textarea "x"
type input "135.00"
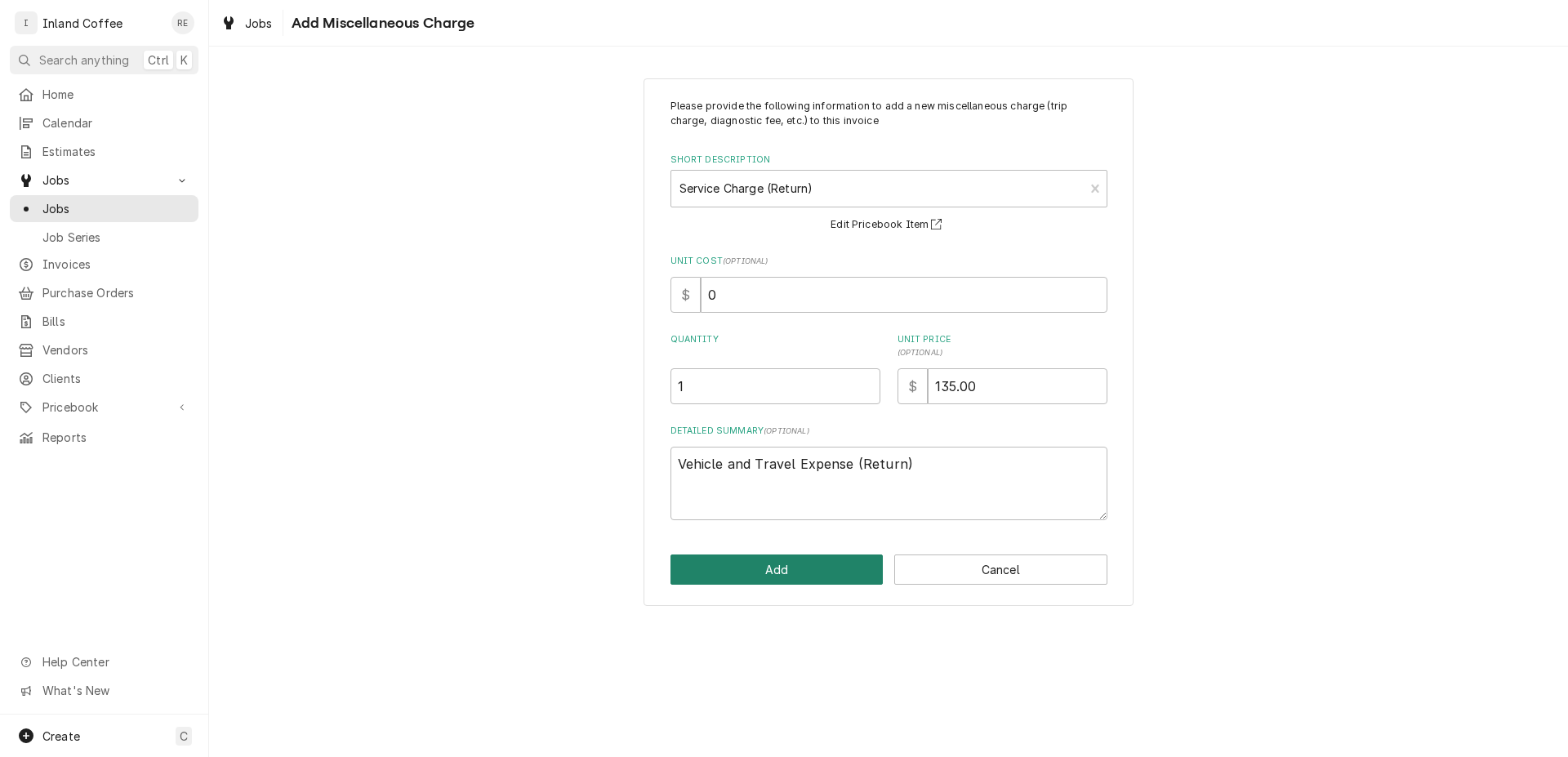
click at [780, 575] on button "Add" at bounding box center [776, 570] width 213 height 30
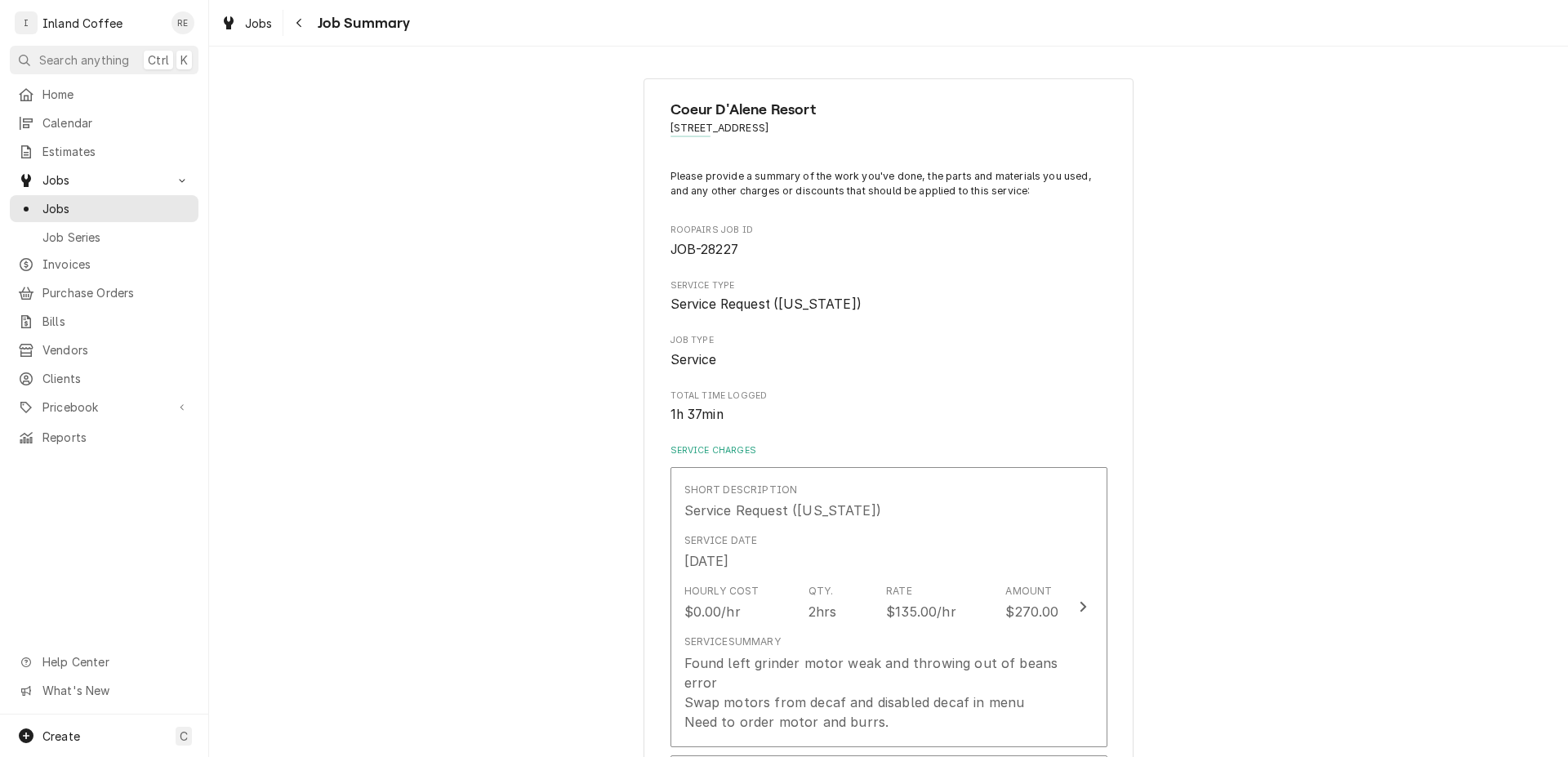
scroll to position [1232, 0]
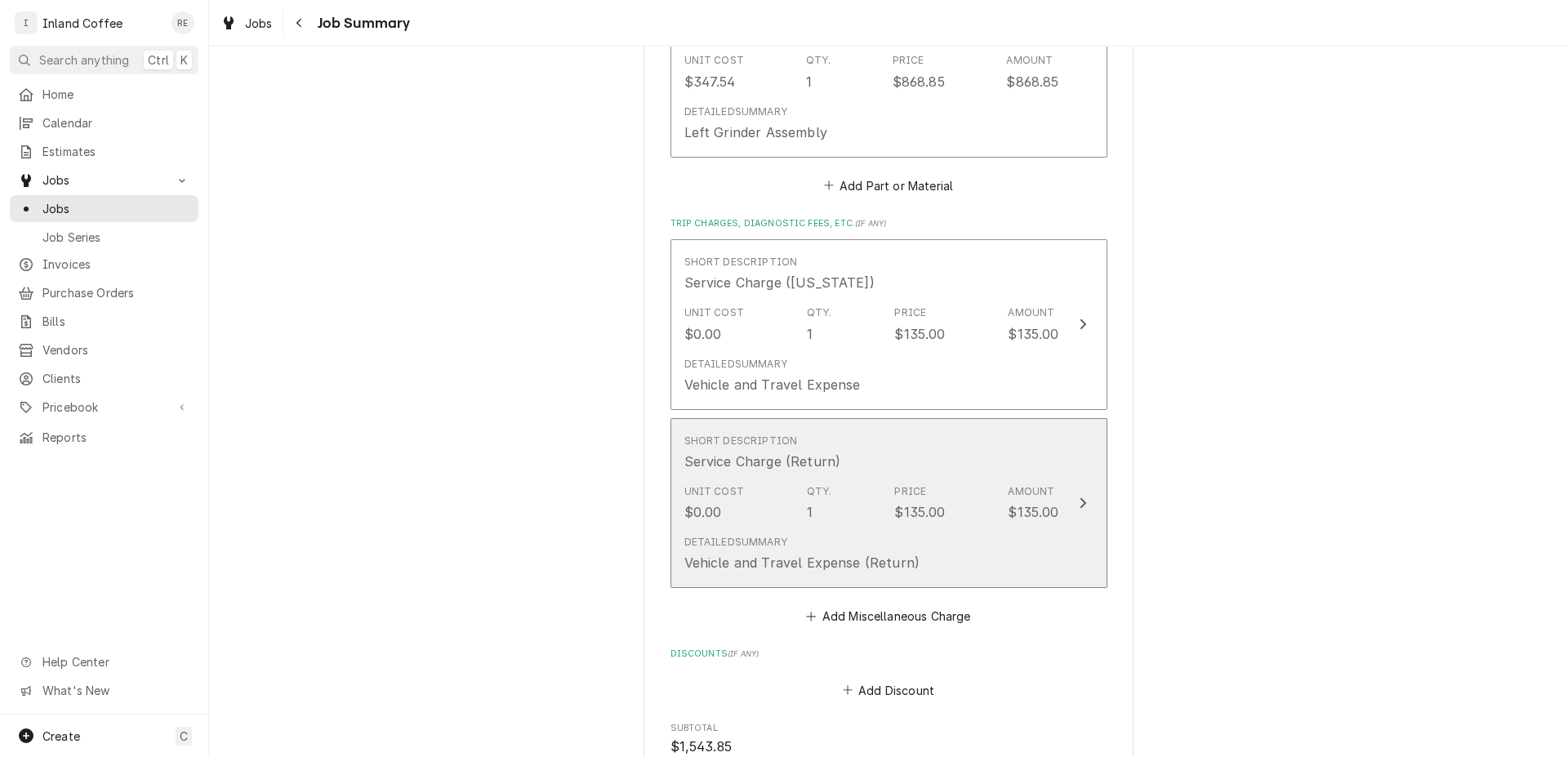
click at [1079, 509] on icon "Update Line Item" at bounding box center [1082, 503] width 8 height 13
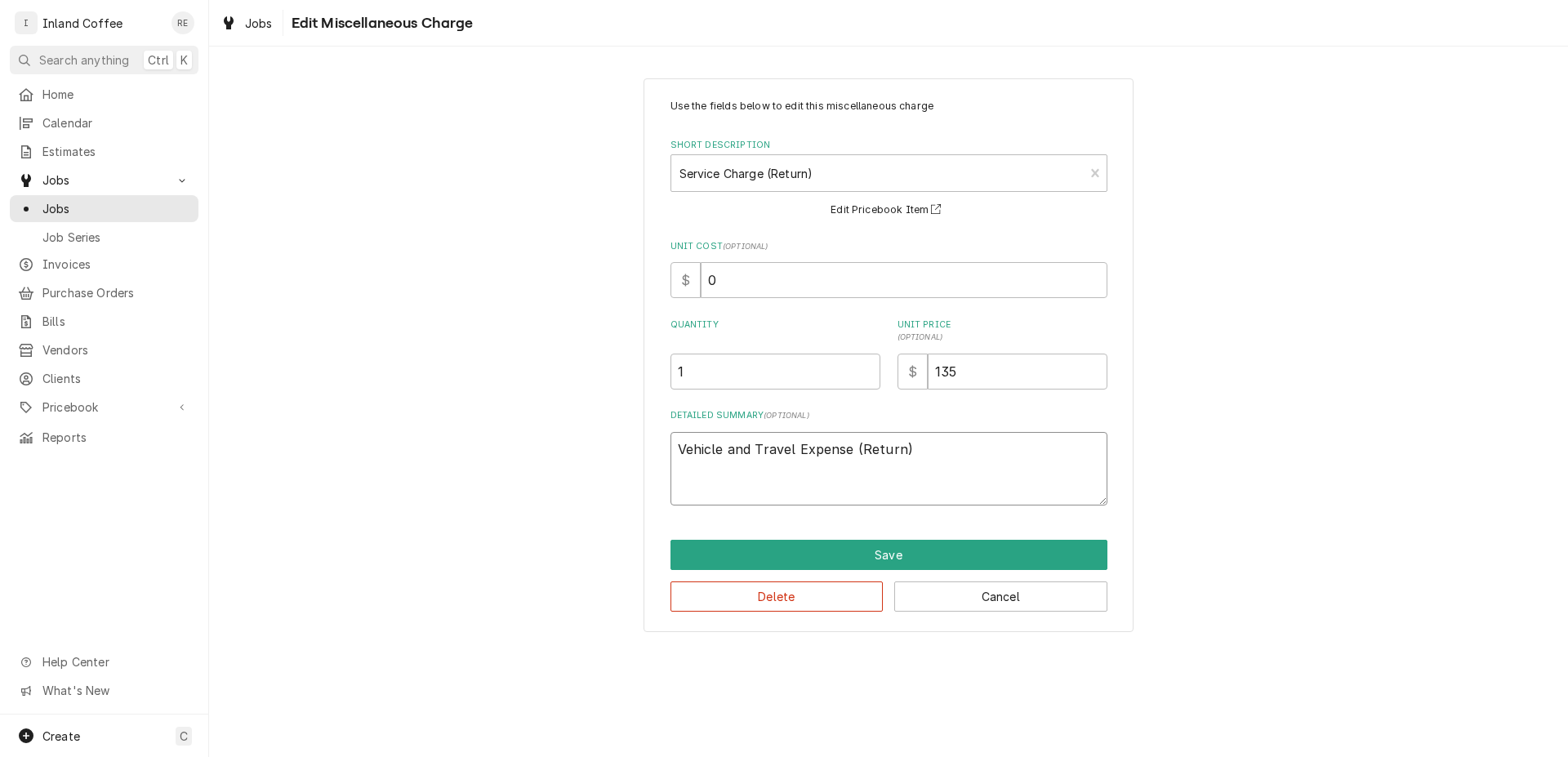
click at [930, 451] on textarea "Vehicle and Travel Expense (Return)" at bounding box center [888, 468] width 436 height 74
click at [673, 450] on textarea "Vehicle and Travel Expense (Return)" at bounding box center [888, 468] width 436 height 74
type textarea "x"
type textarea "0Vehicle and Travel Expense (Return)"
type textarea "x"
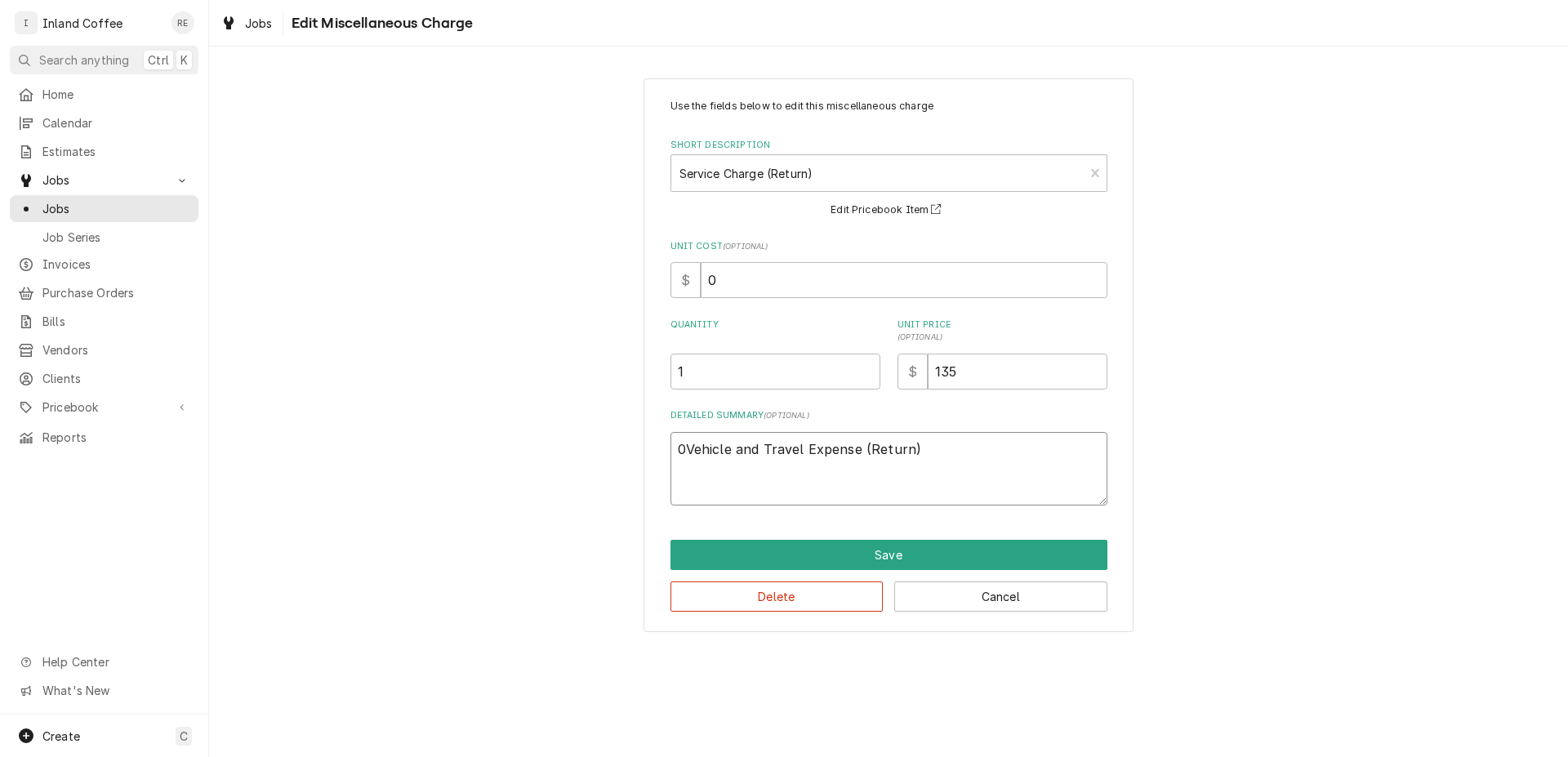
type textarea "08Vehicle and Travel Expense (Return)"
type textarea "x"
type textarea "08/Vehicle and Travel Expense (Return)"
type textarea "x"
type textarea "08/1Vehicle and Travel Expense (Return)"
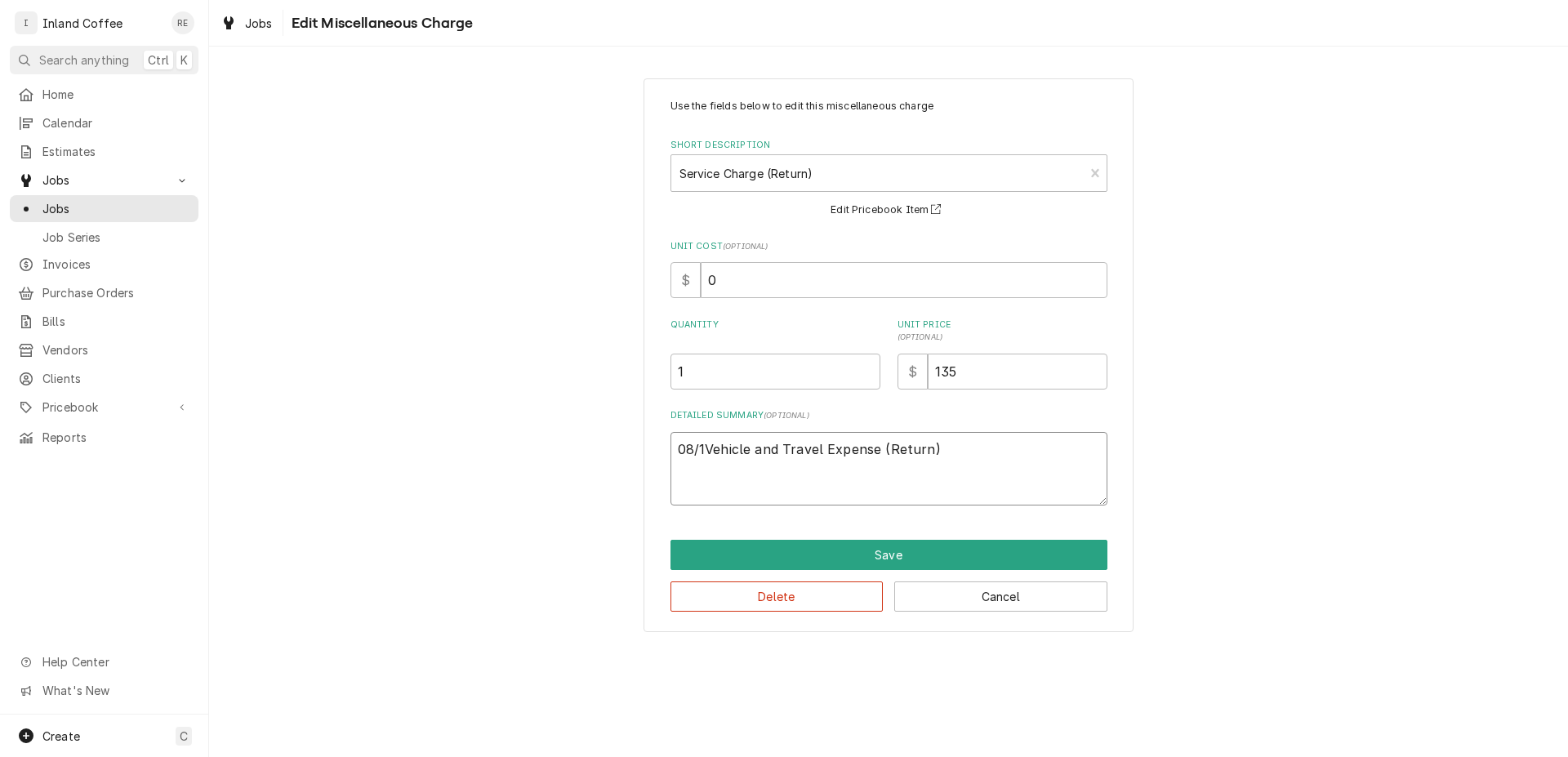
type textarea "x"
type textarea "08/19Vehicle and Travel Expense (Return)"
type textarea "x"
type textarea "08/19/Vehicle and Travel Expense (Return)"
type textarea "x"
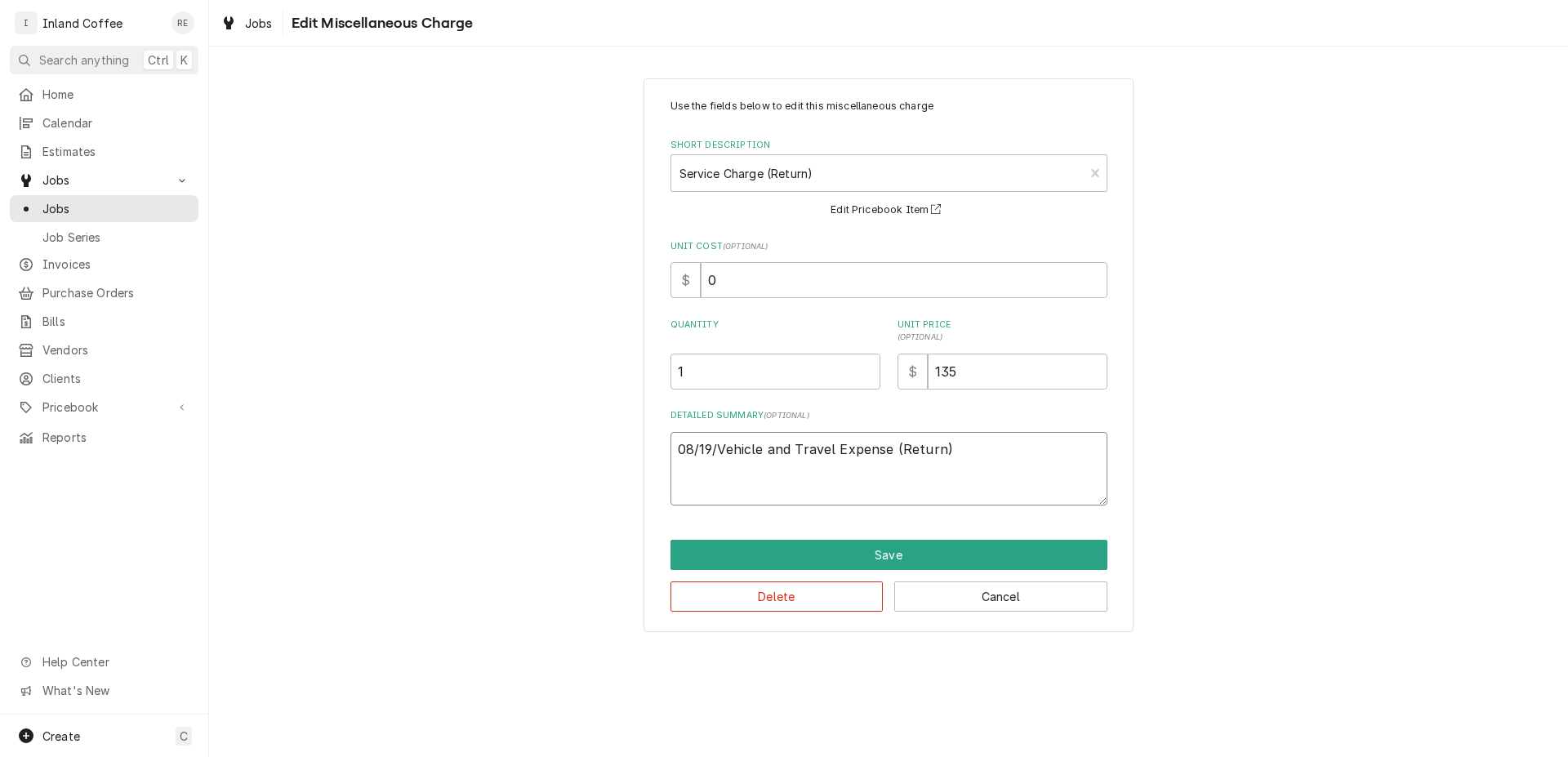
type textarea "08/19/2Vehicle and Travel Expense (Return)"
type textarea "x"
type textarea "08/19/25Vehicle and Travel Expense (Return)"
type textarea "x"
type textarea "08/19/25 Vehicle and Travel Expense (Return)"
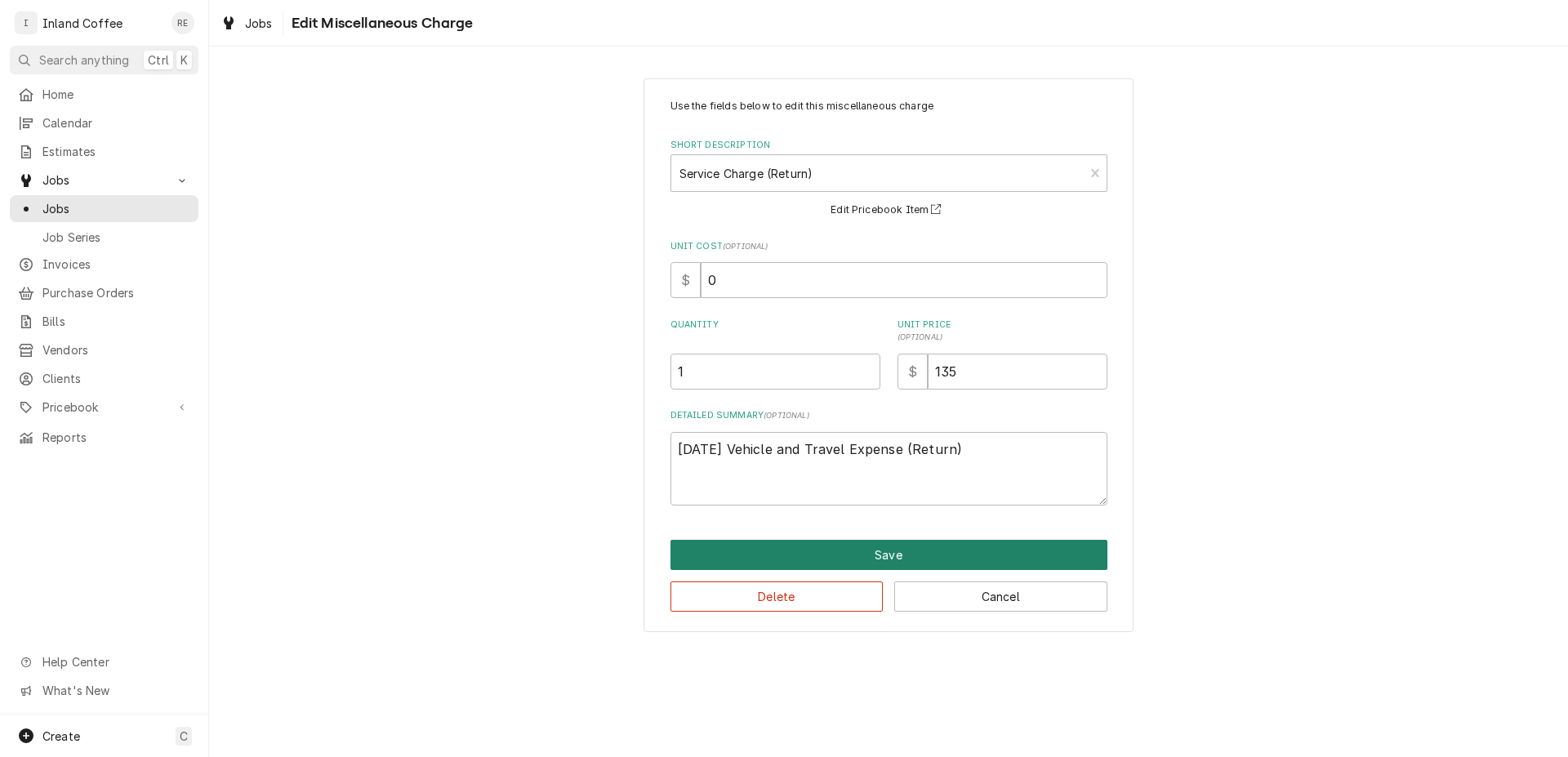
click at [965, 560] on button "Save" at bounding box center [888, 555] width 436 height 30
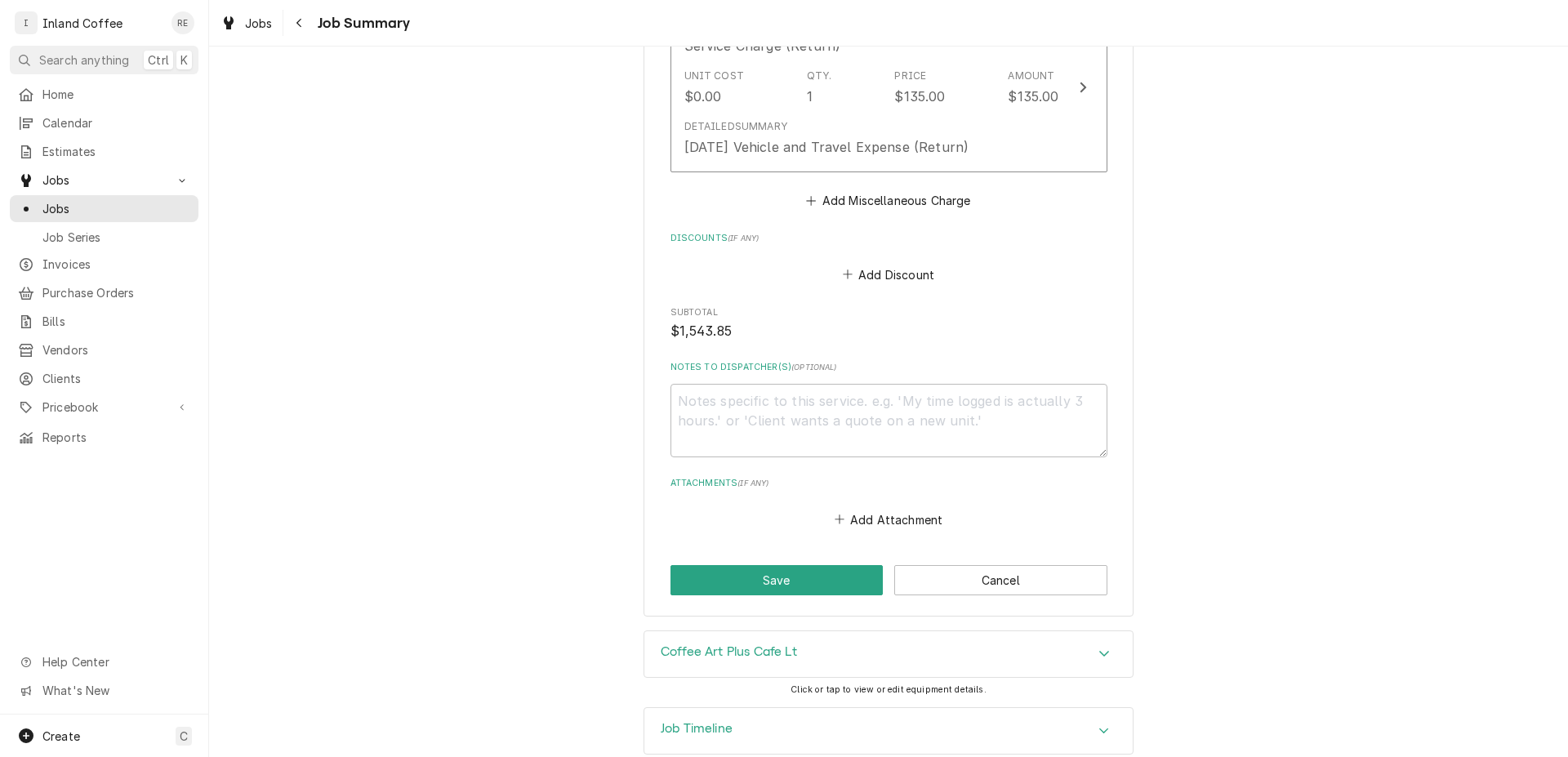
scroll to position [1676, 0]
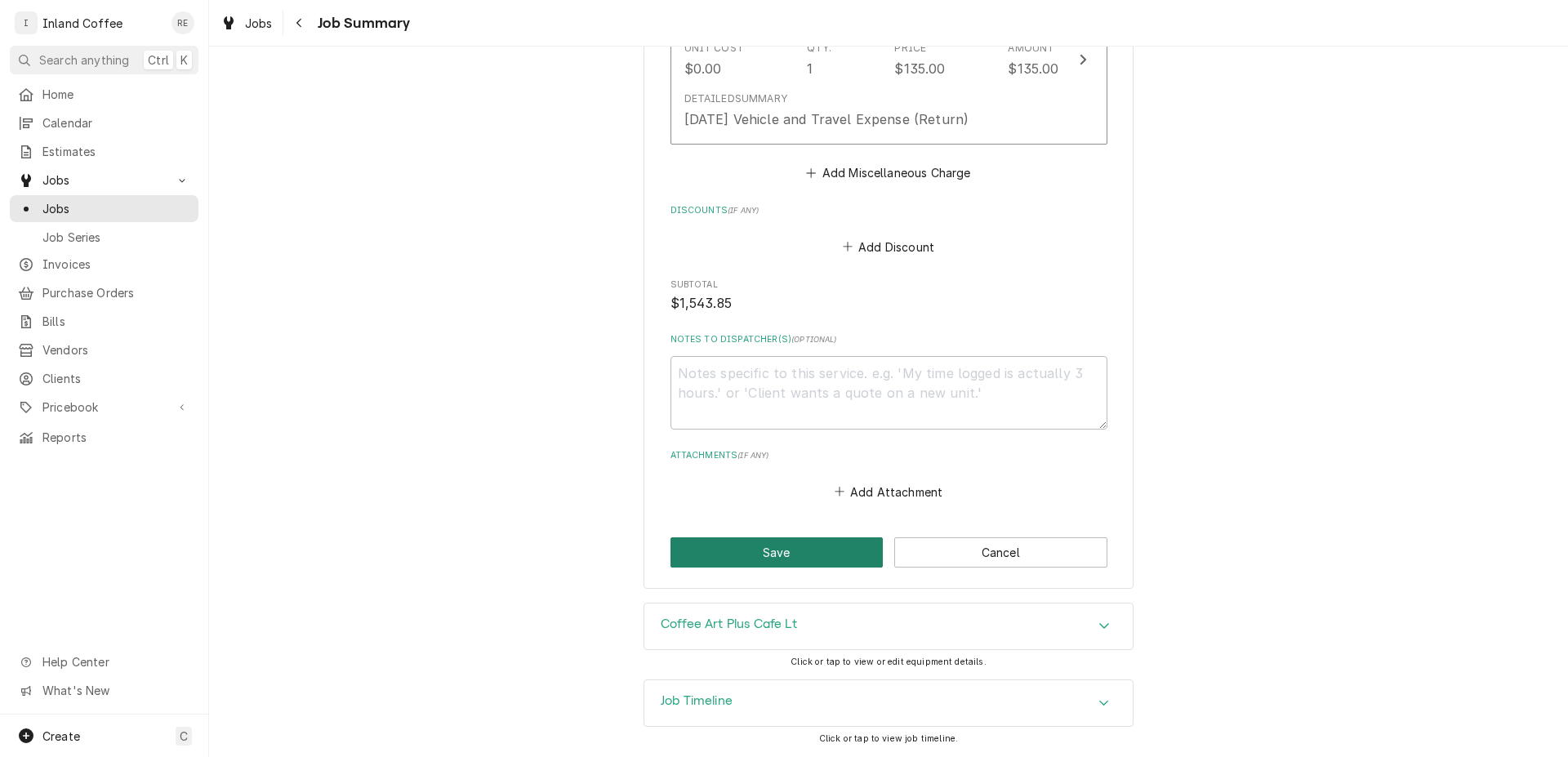
click at [783, 556] on button "Save" at bounding box center [776, 552] width 213 height 30
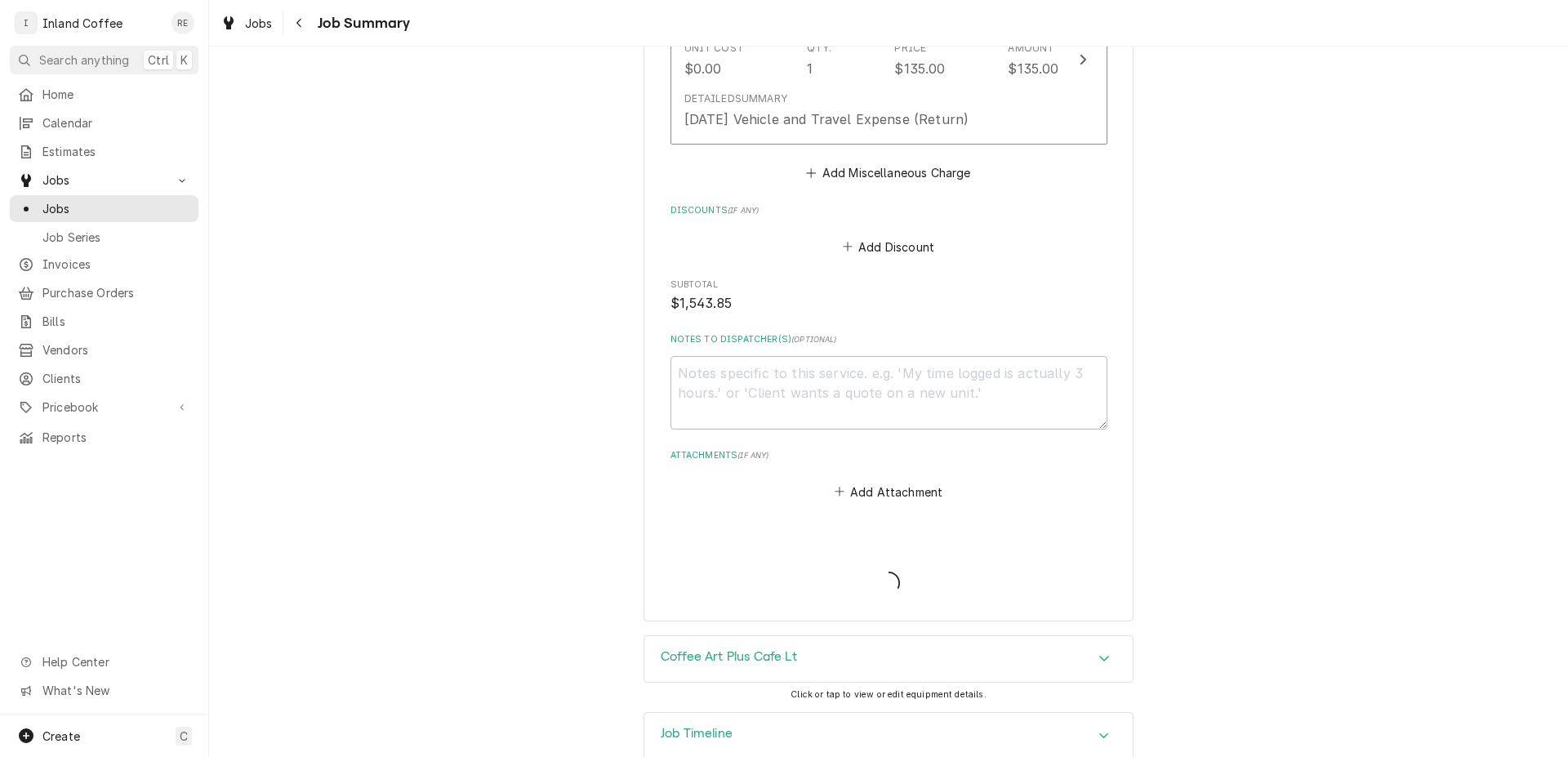
type textarea "x"
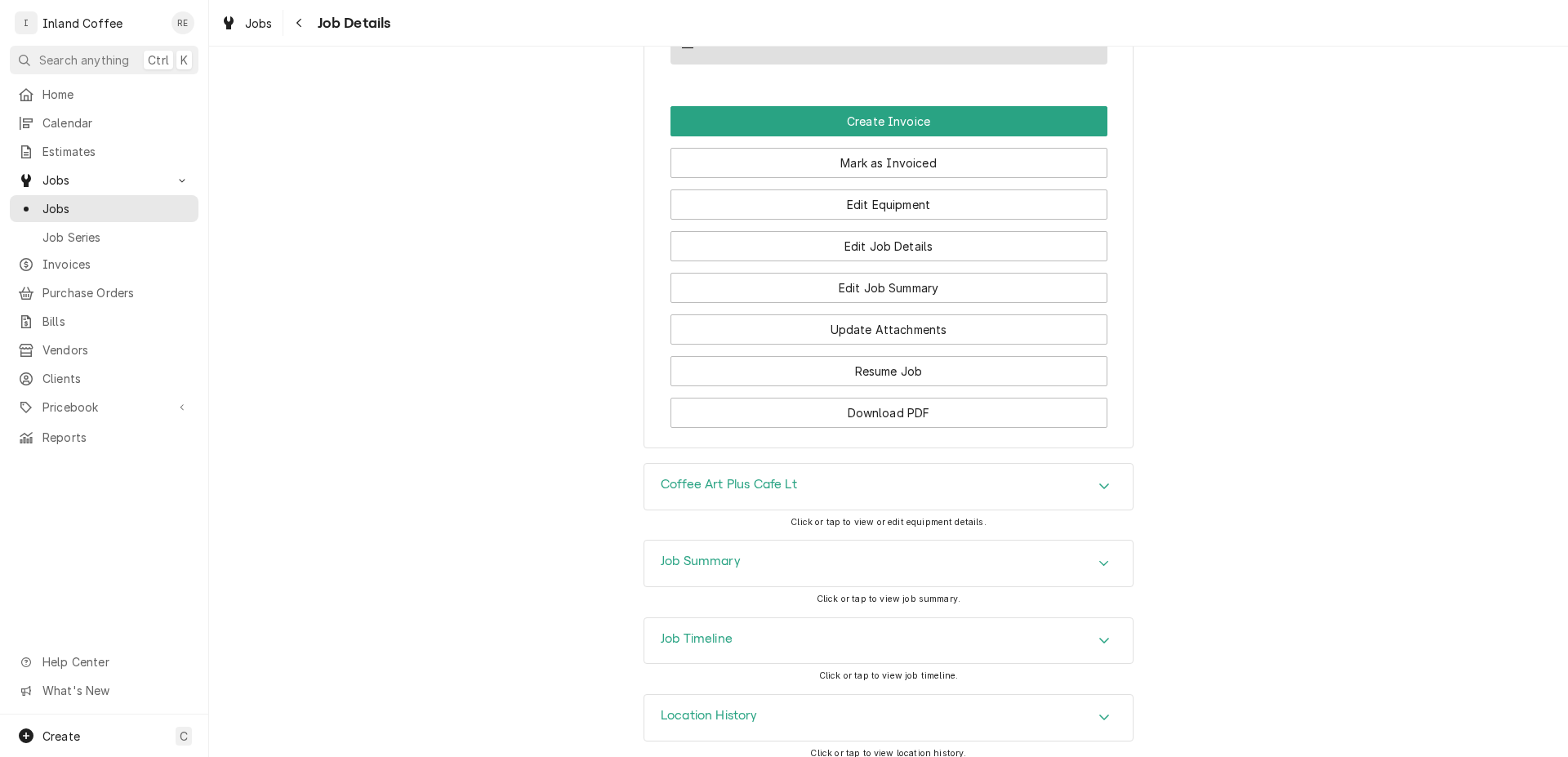
scroll to position [1376, 0]
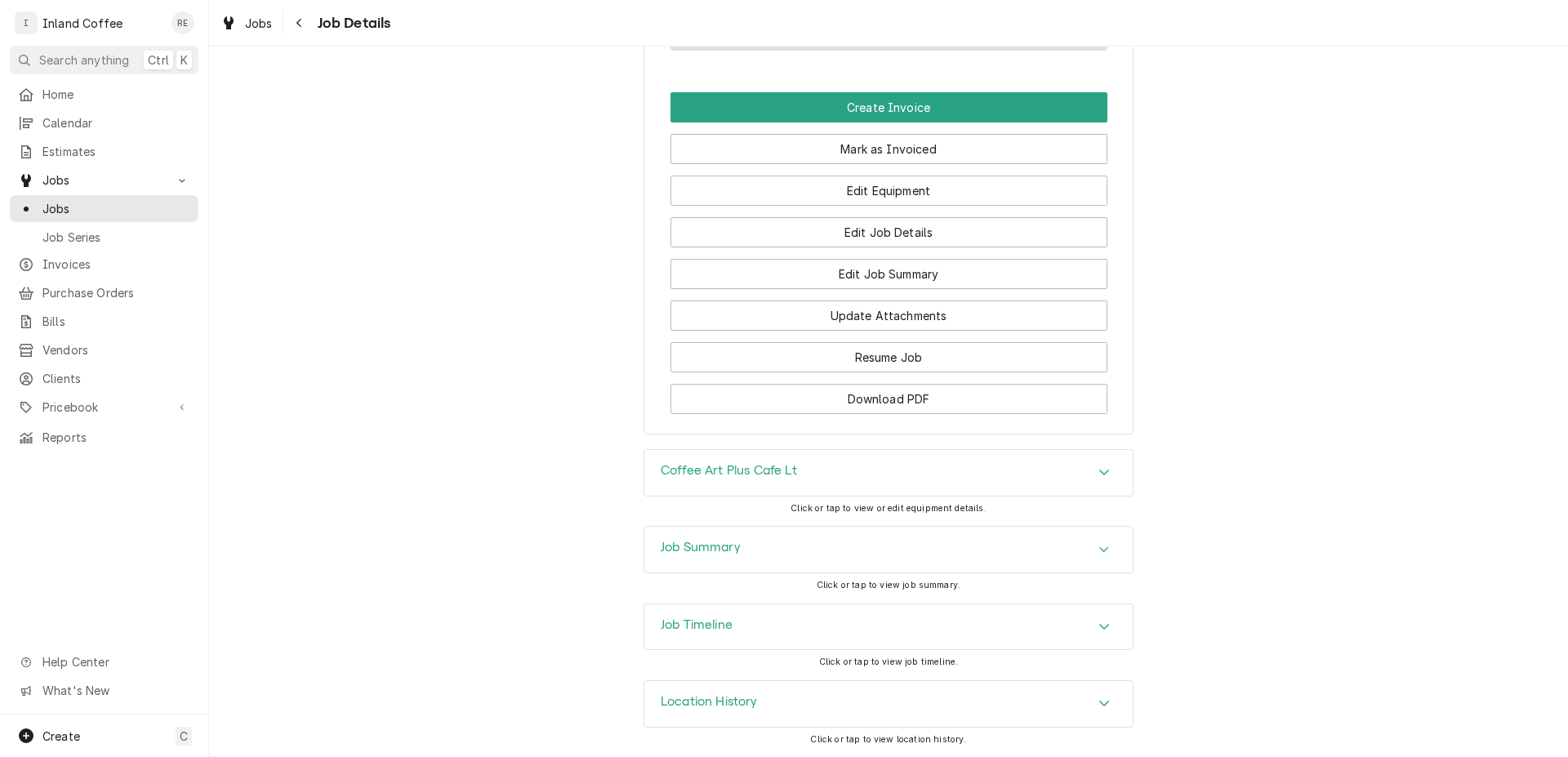
click at [1092, 623] on div "Accordion Header" at bounding box center [1104, 627] width 24 height 20
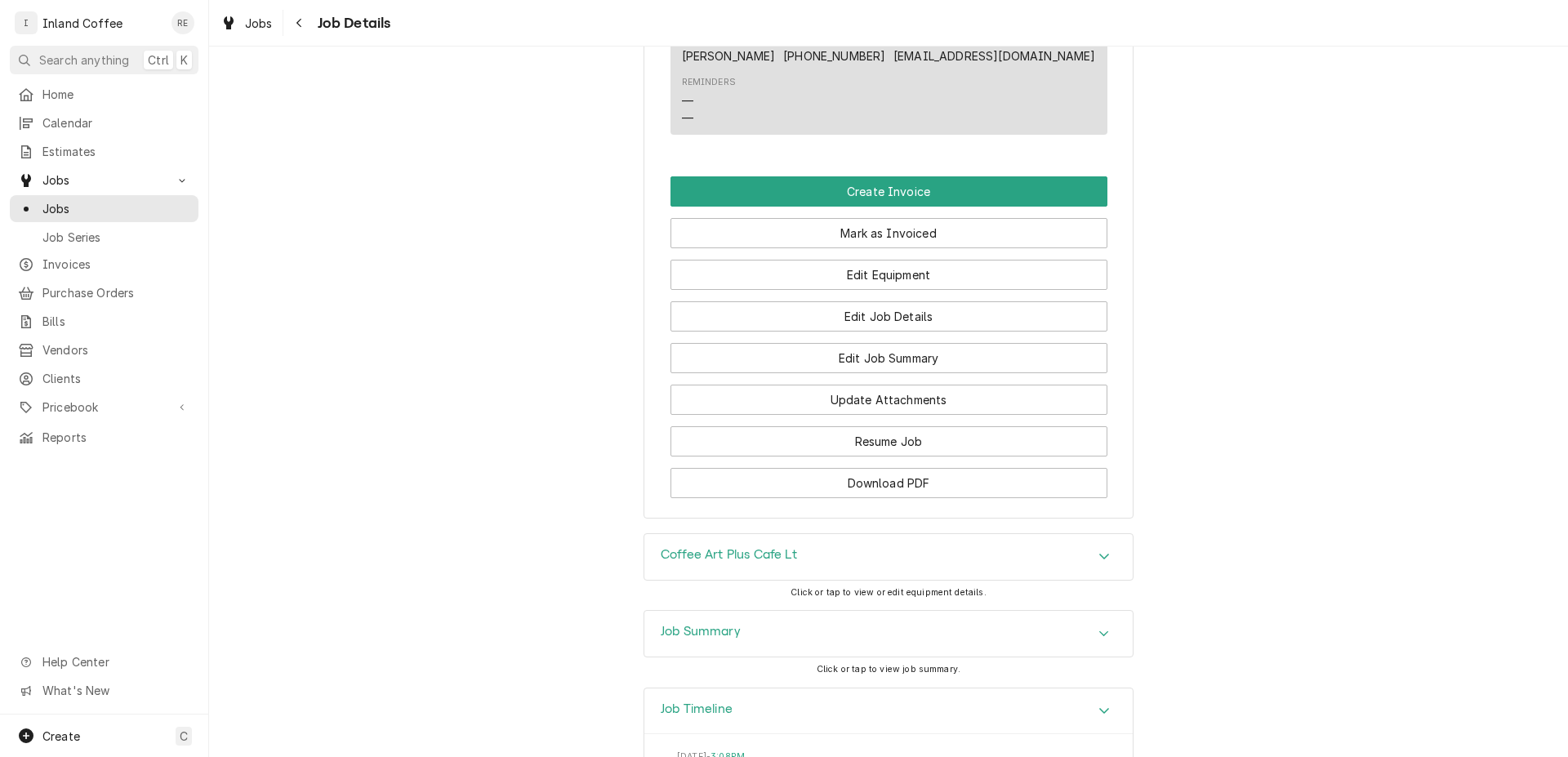
scroll to position [1275, 0]
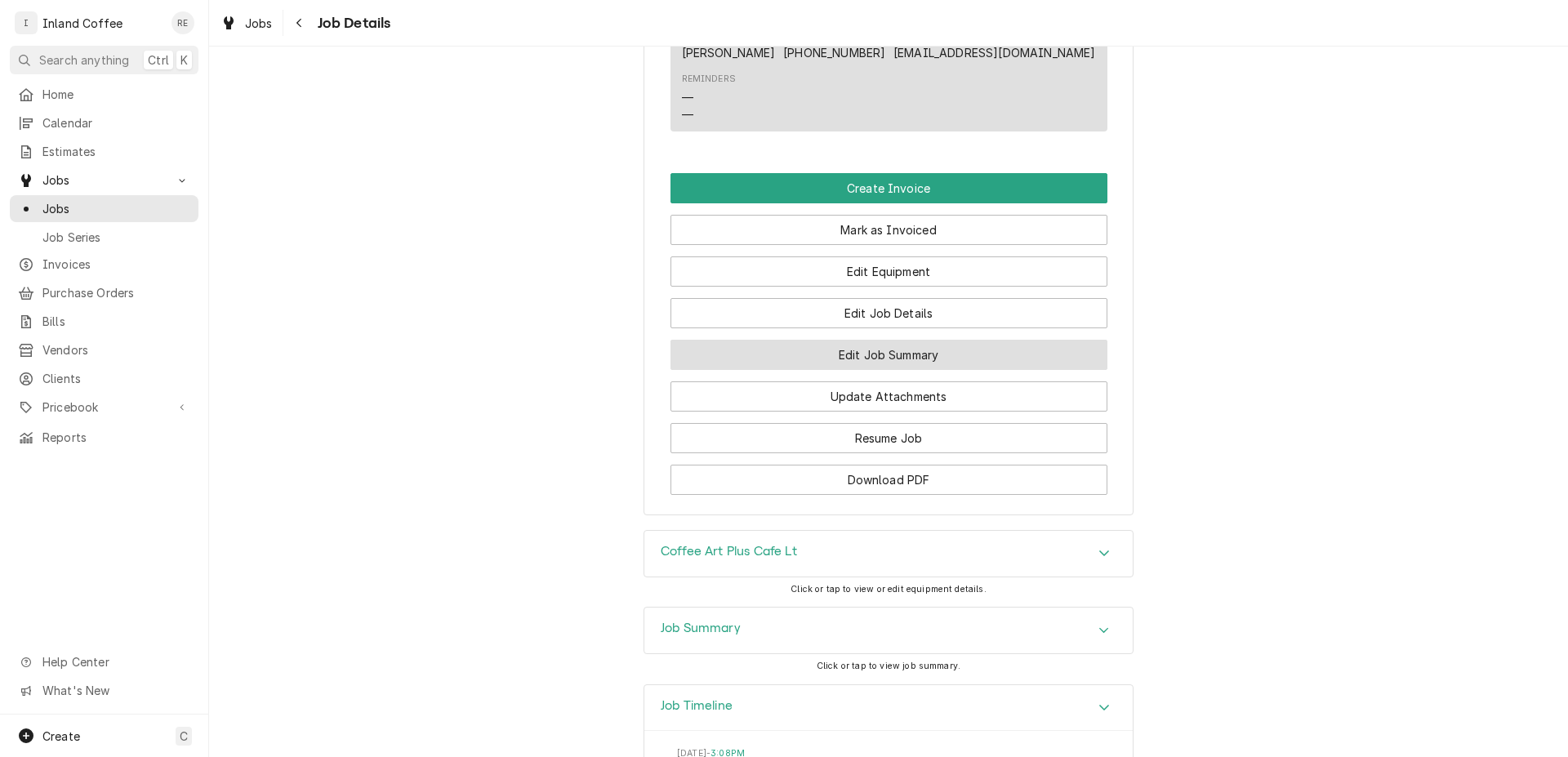
click at [998, 370] on button "Edit Job Summary" at bounding box center [888, 355] width 436 height 30
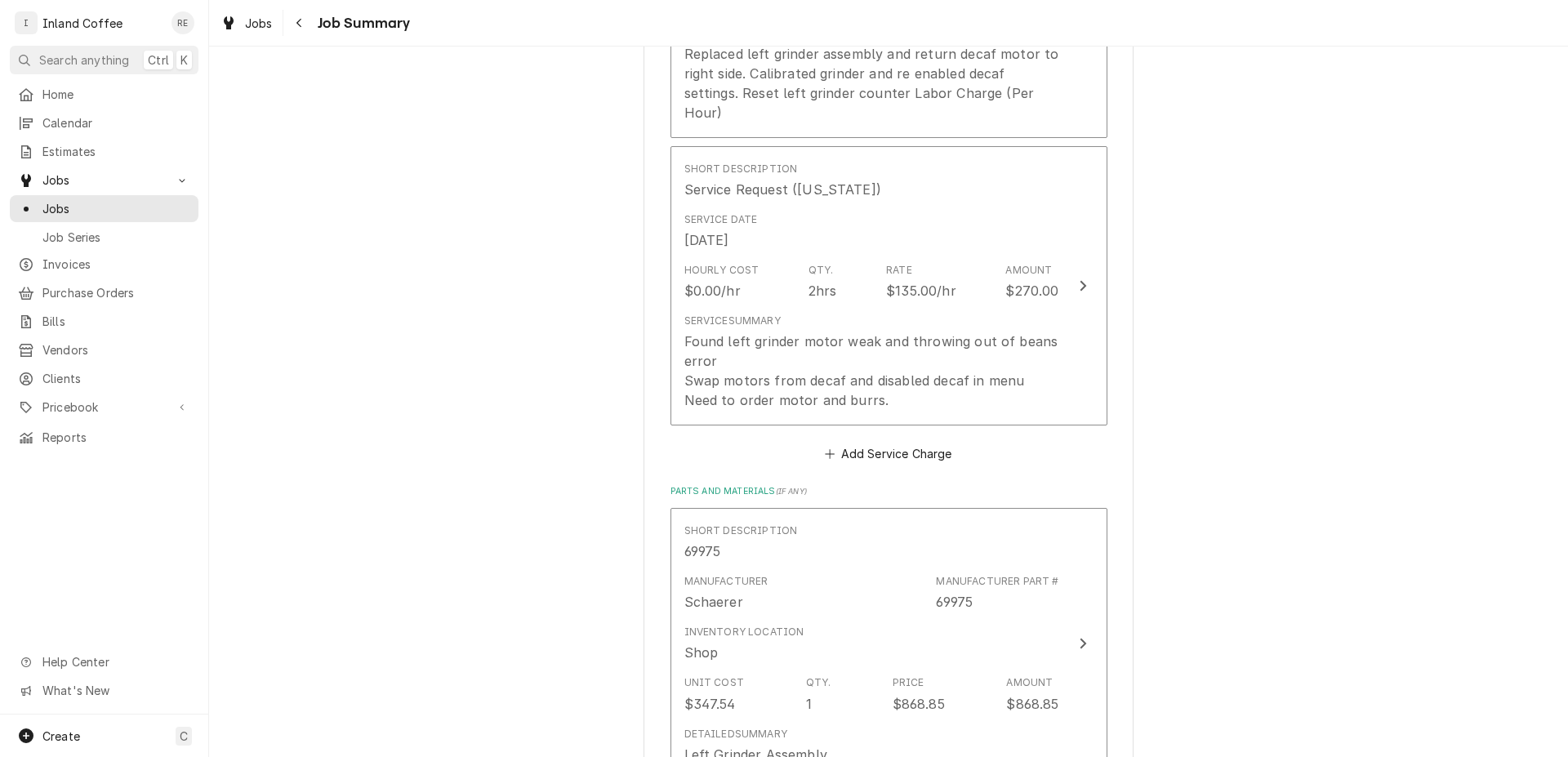
scroll to position [609, 0]
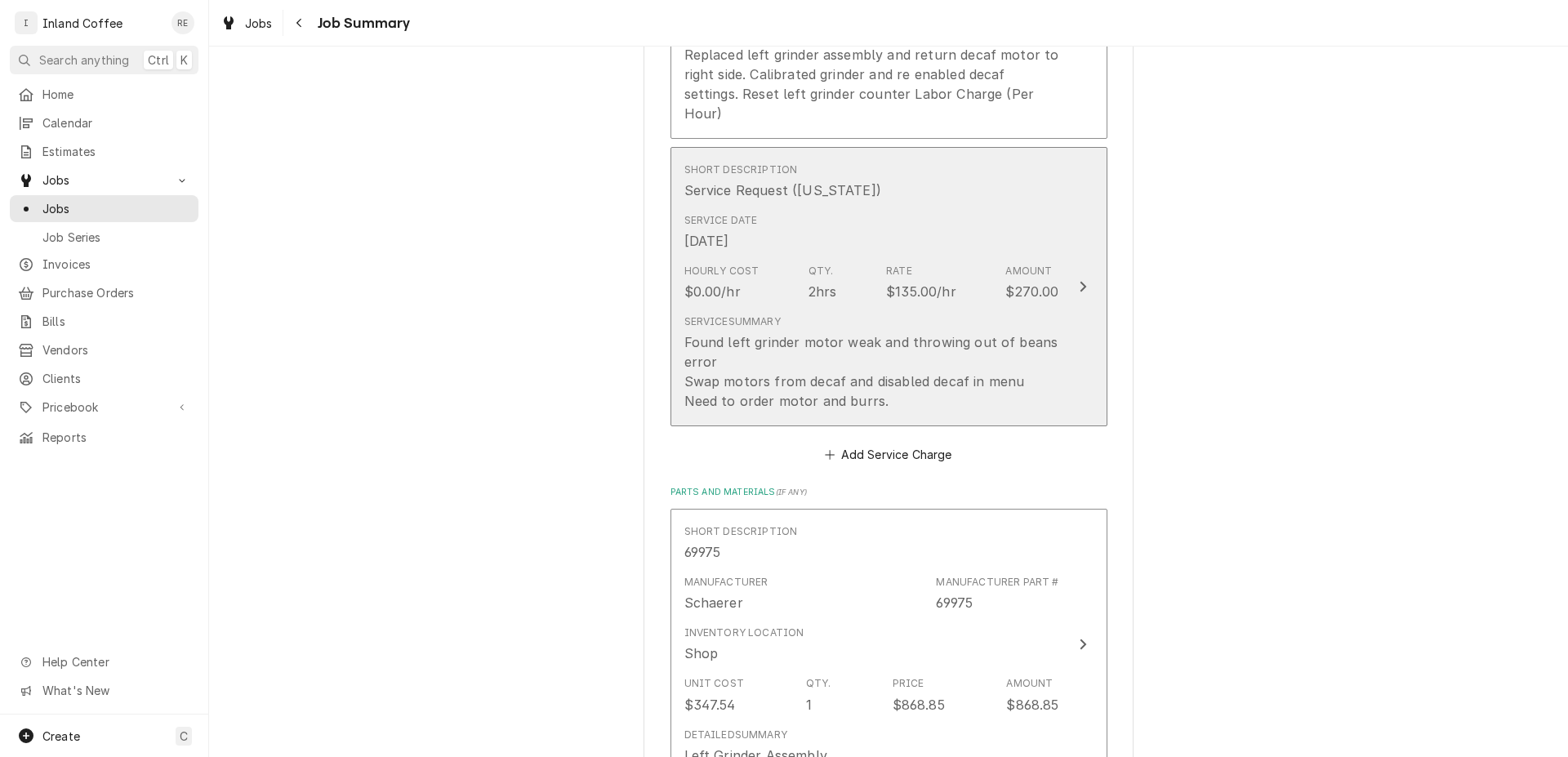
click at [1072, 291] on div "Update Line Item" at bounding box center [1082, 286] width 21 height 20
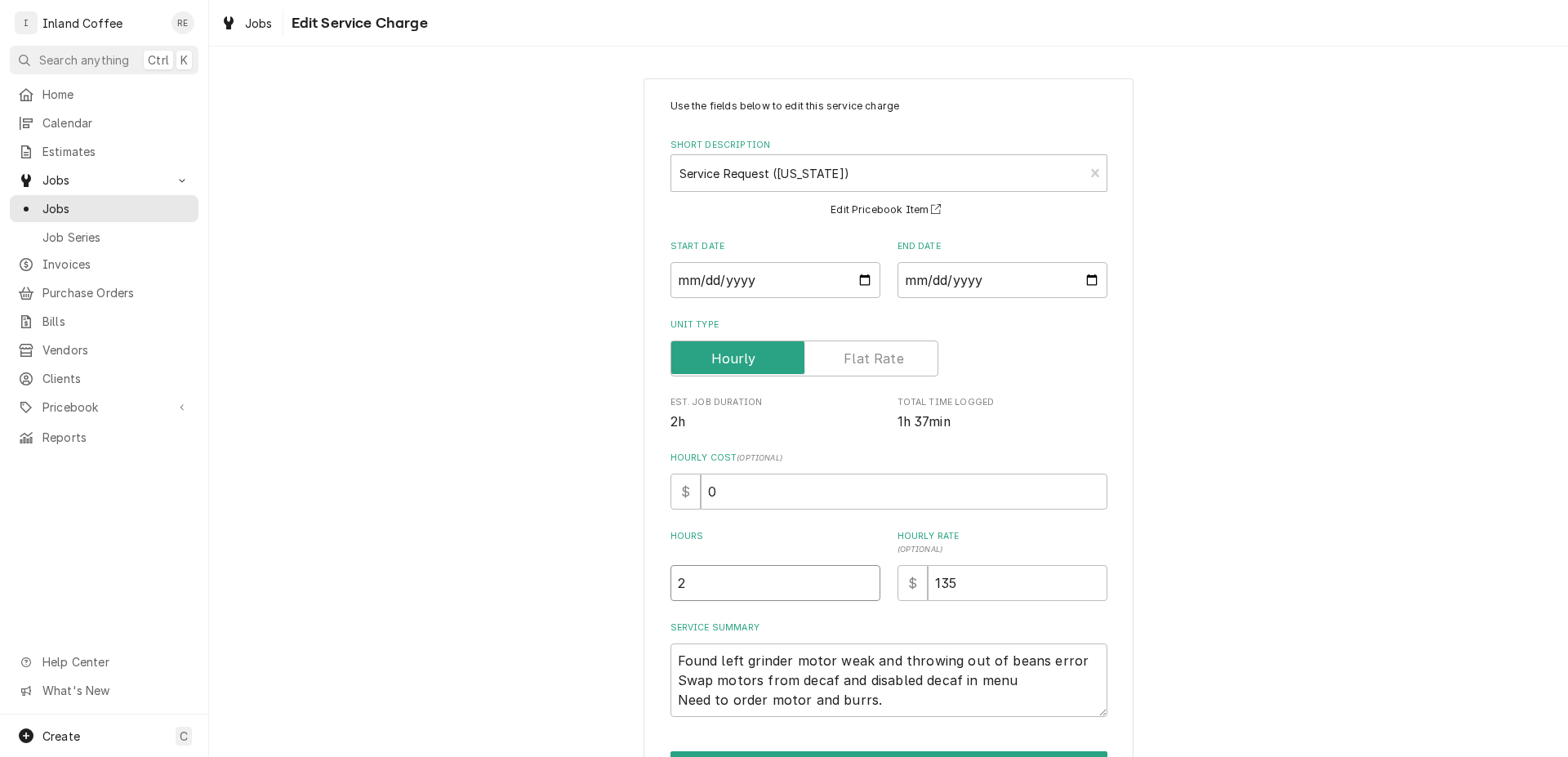
drag, startPoint x: 708, startPoint y: 581, endPoint x: 609, endPoint y: 575, distance: 99.2
click at [670, 575] on input "2" at bounding box center [774, 583] width 209 height 36
type textarea "x"
type input ".7"
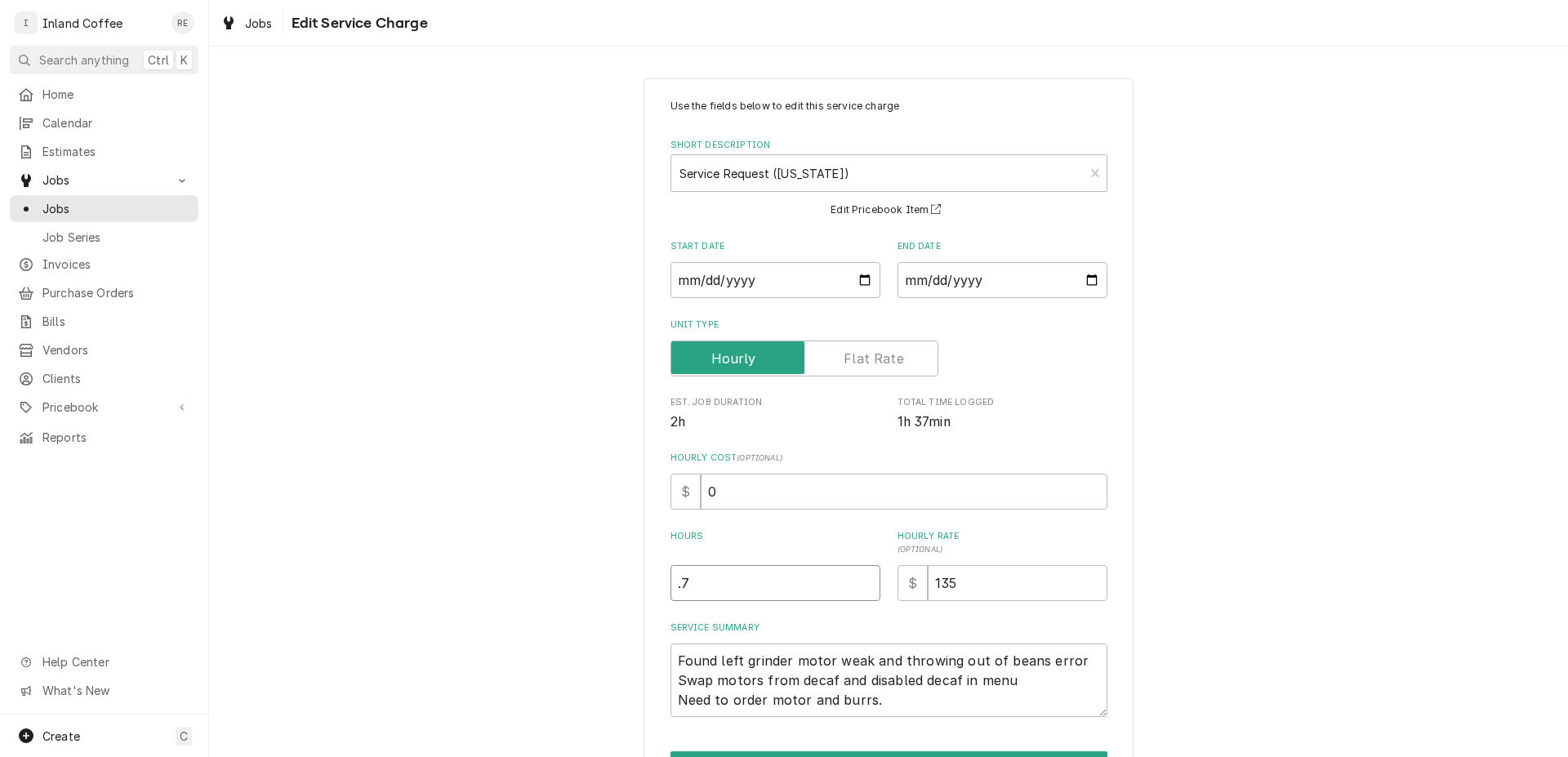
type textarea "x"
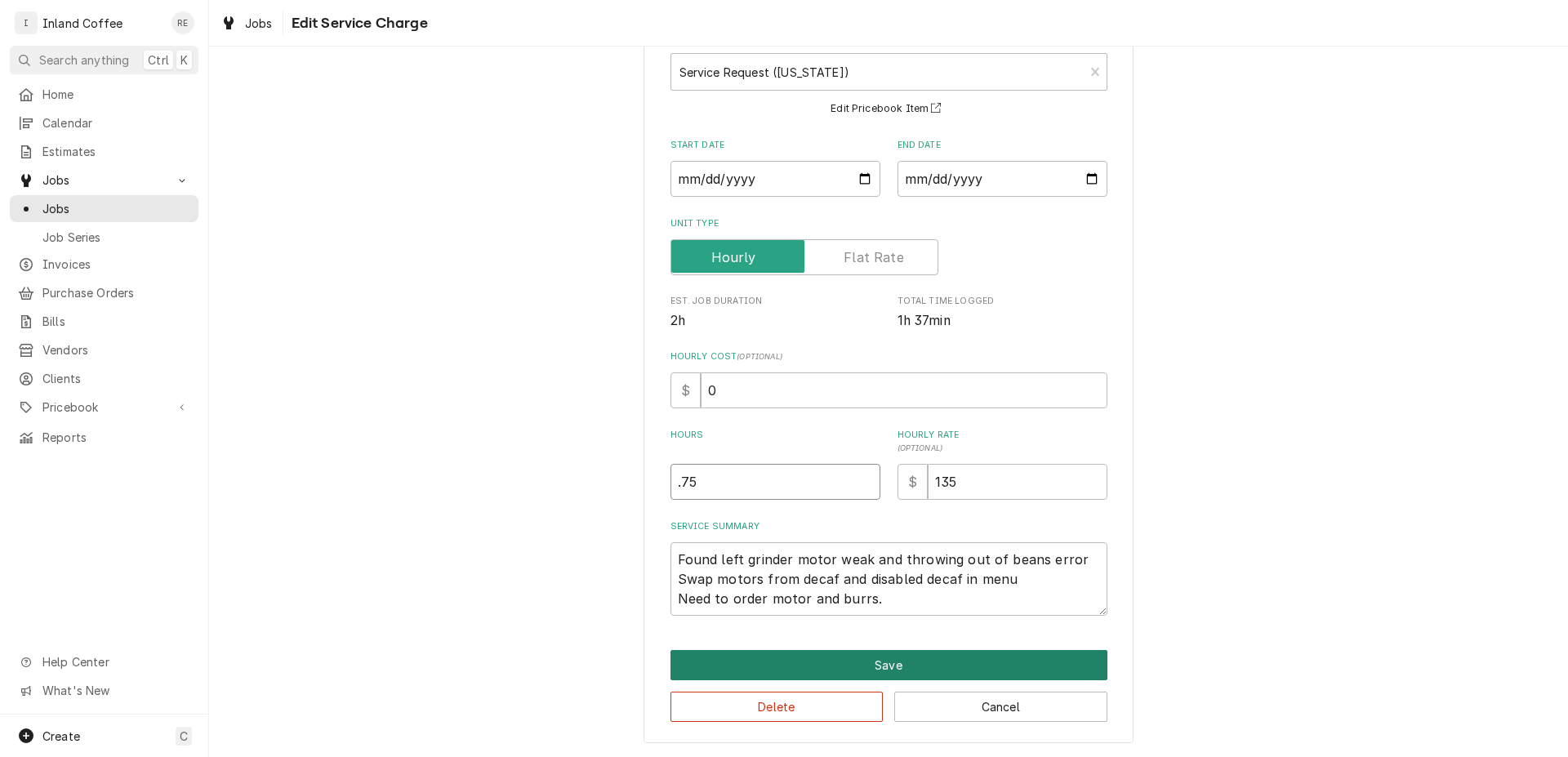
type input ".75"
click at [977, 669] on button "Save" at bounding box center [888, 665] width 436 height 30
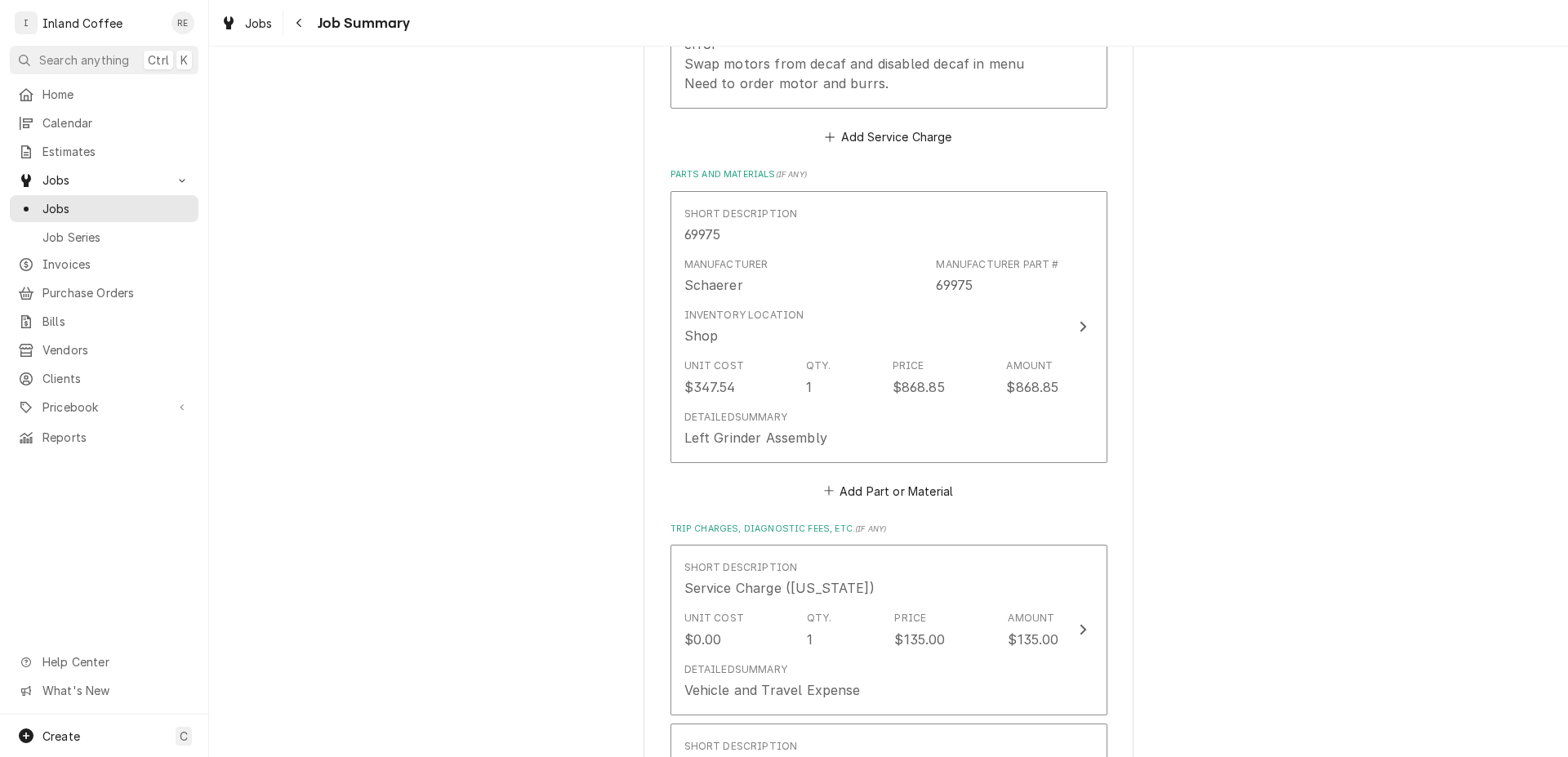
scroll to position [980, 0]
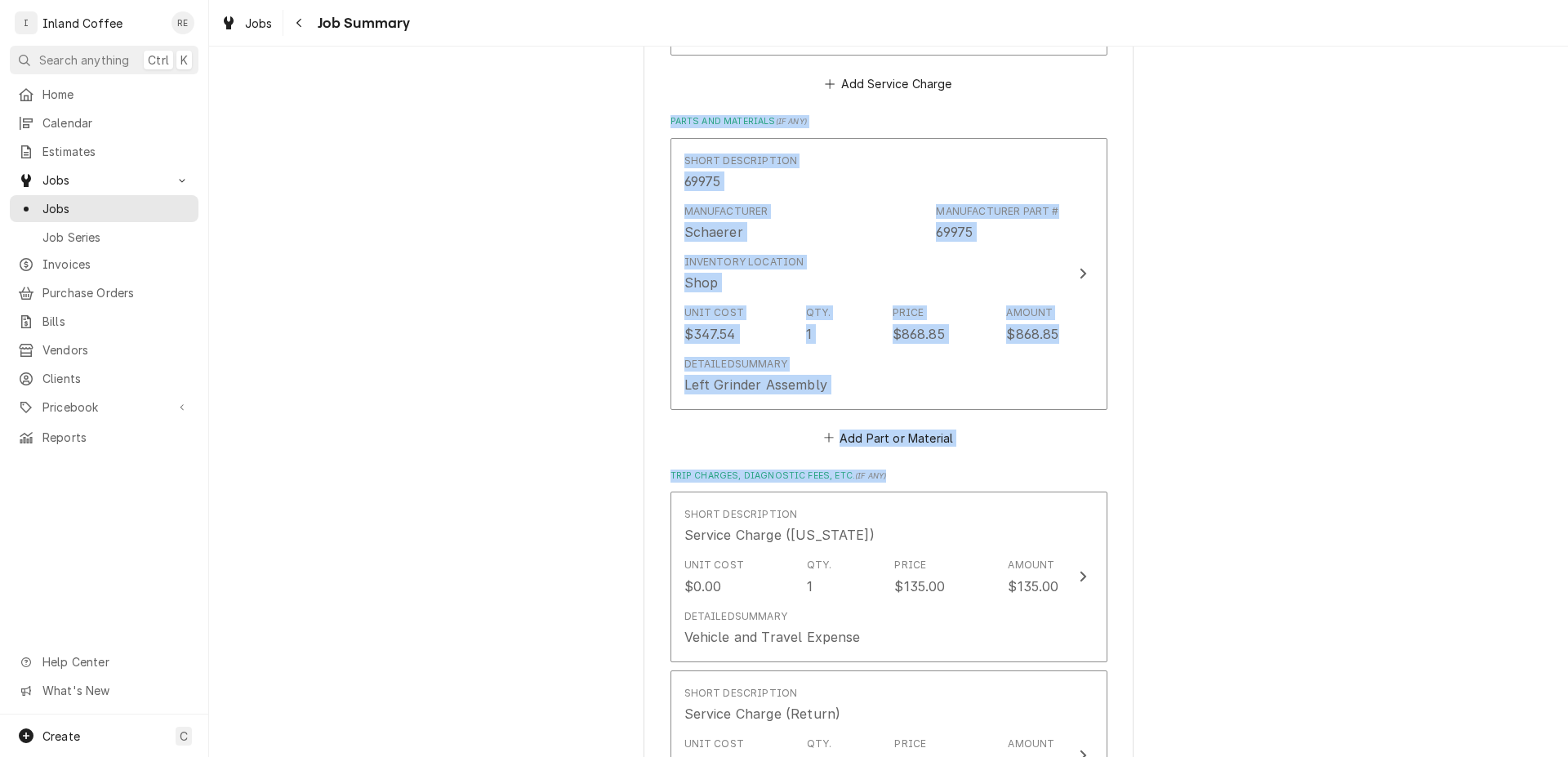
drag, startPoint x: 1561, startPoint y: 321, endPoint x: 1553, endPoint y: 556, distance: 235.1
click at [1553, 556] on div "Coeur D'Alene Resort 115 S. 2nd, Coeur d' Alene, ID 83814 Please provide a summ…" at bounding box center [889, 191] width 1359 height 2215
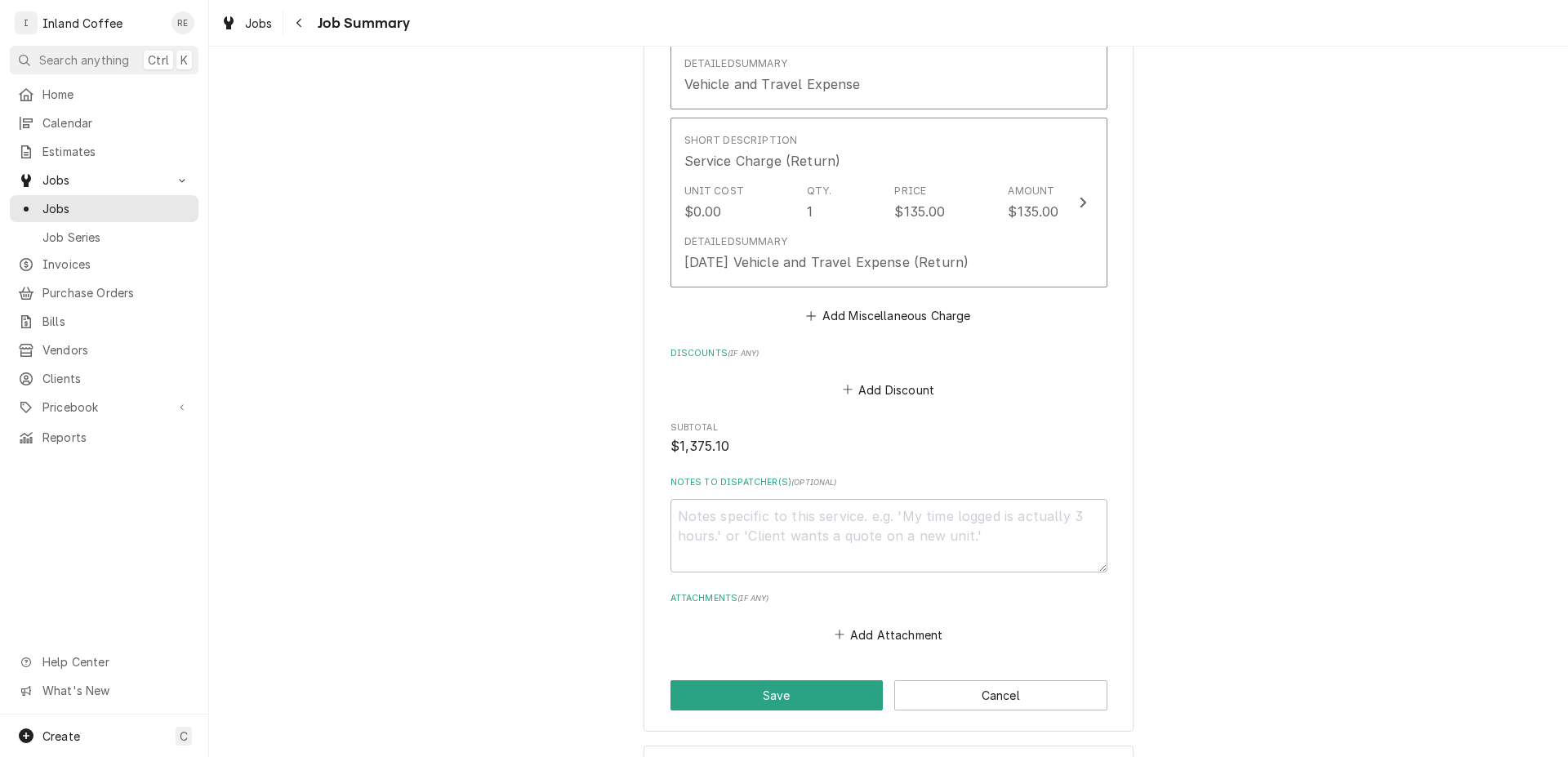
scroll to position [1676, 0]
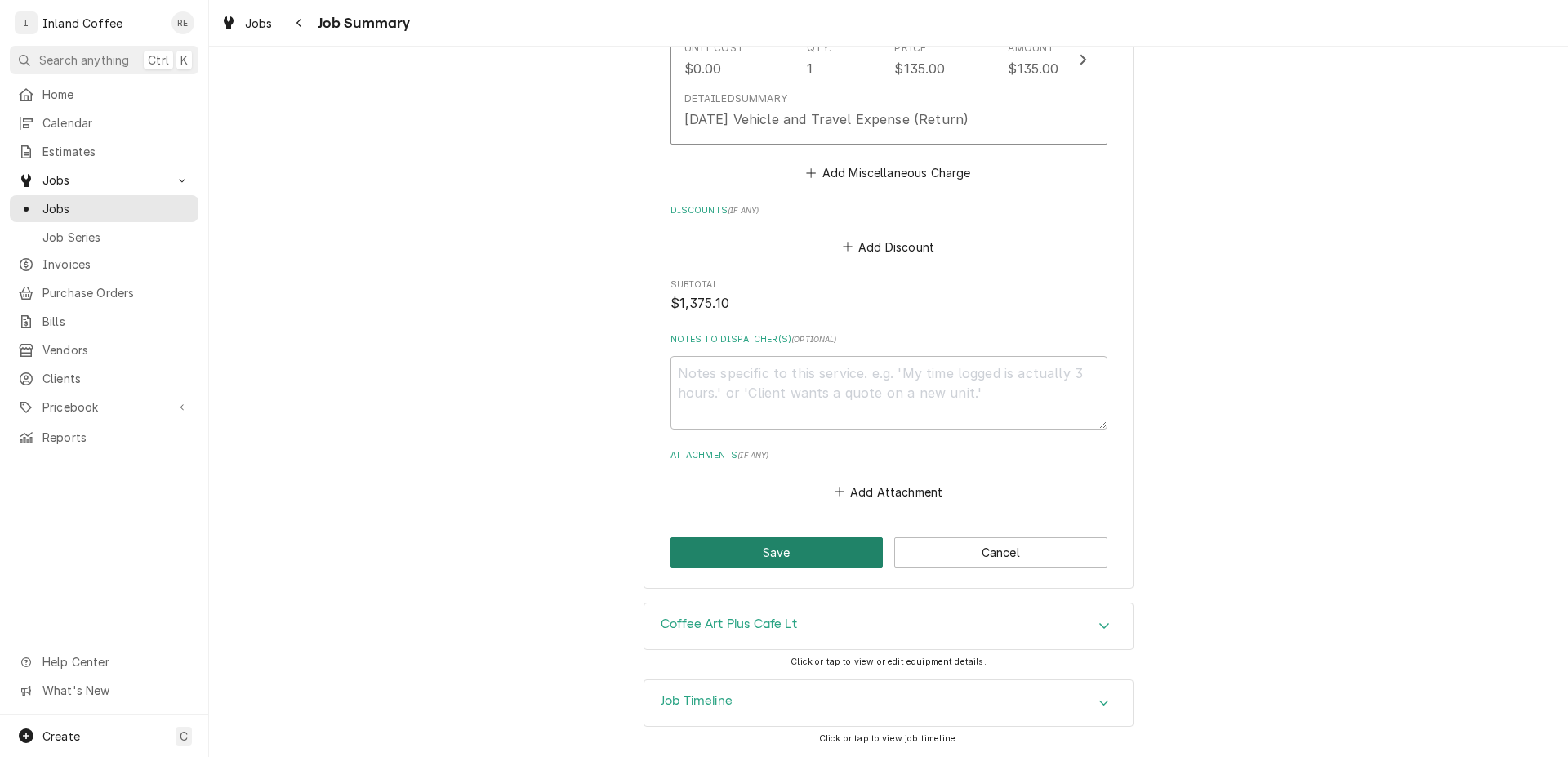
click at [825, 560] on button "Save" at bounding box center [776, 552] width 213 height 30
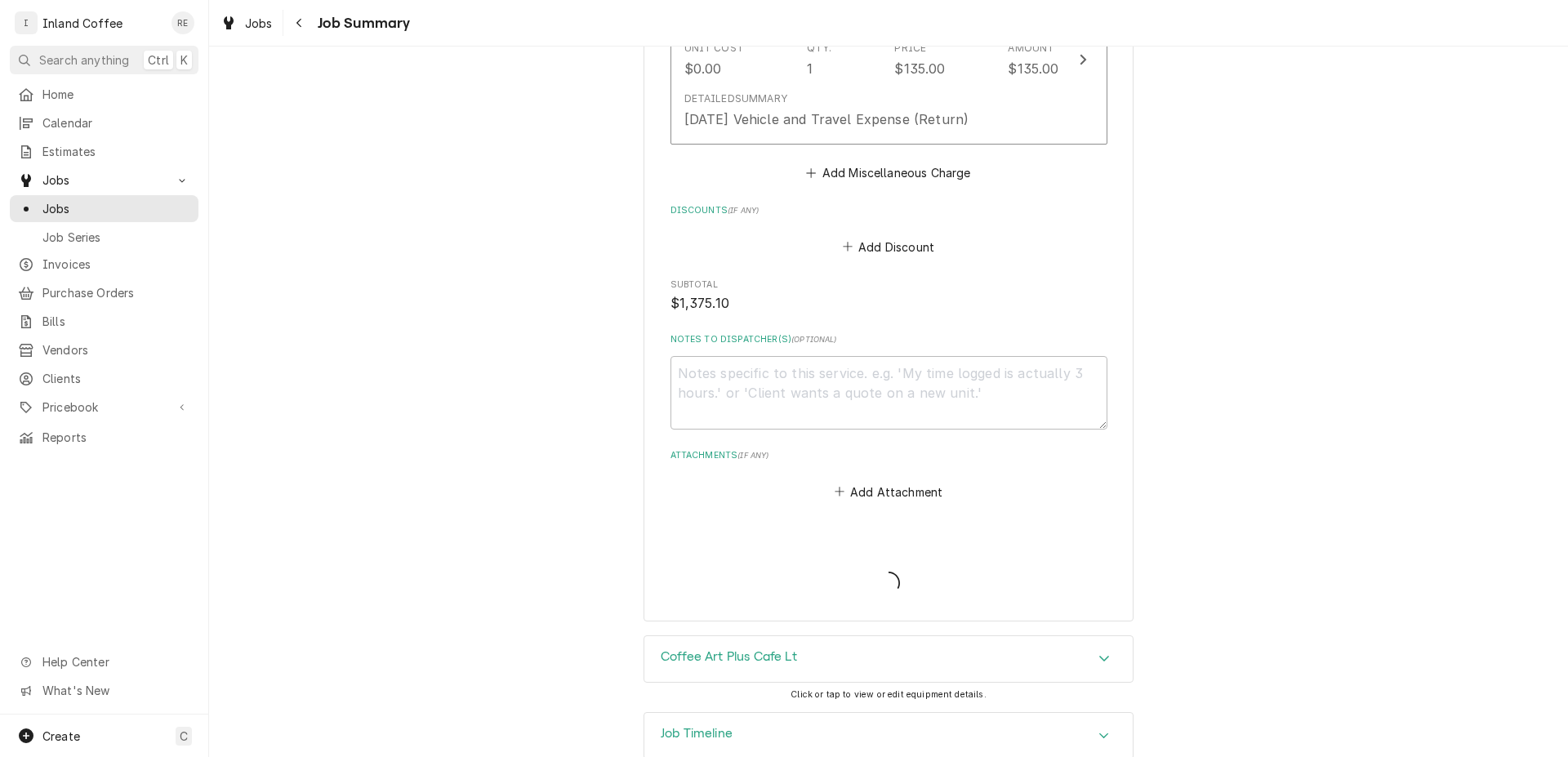
type textarea "x"
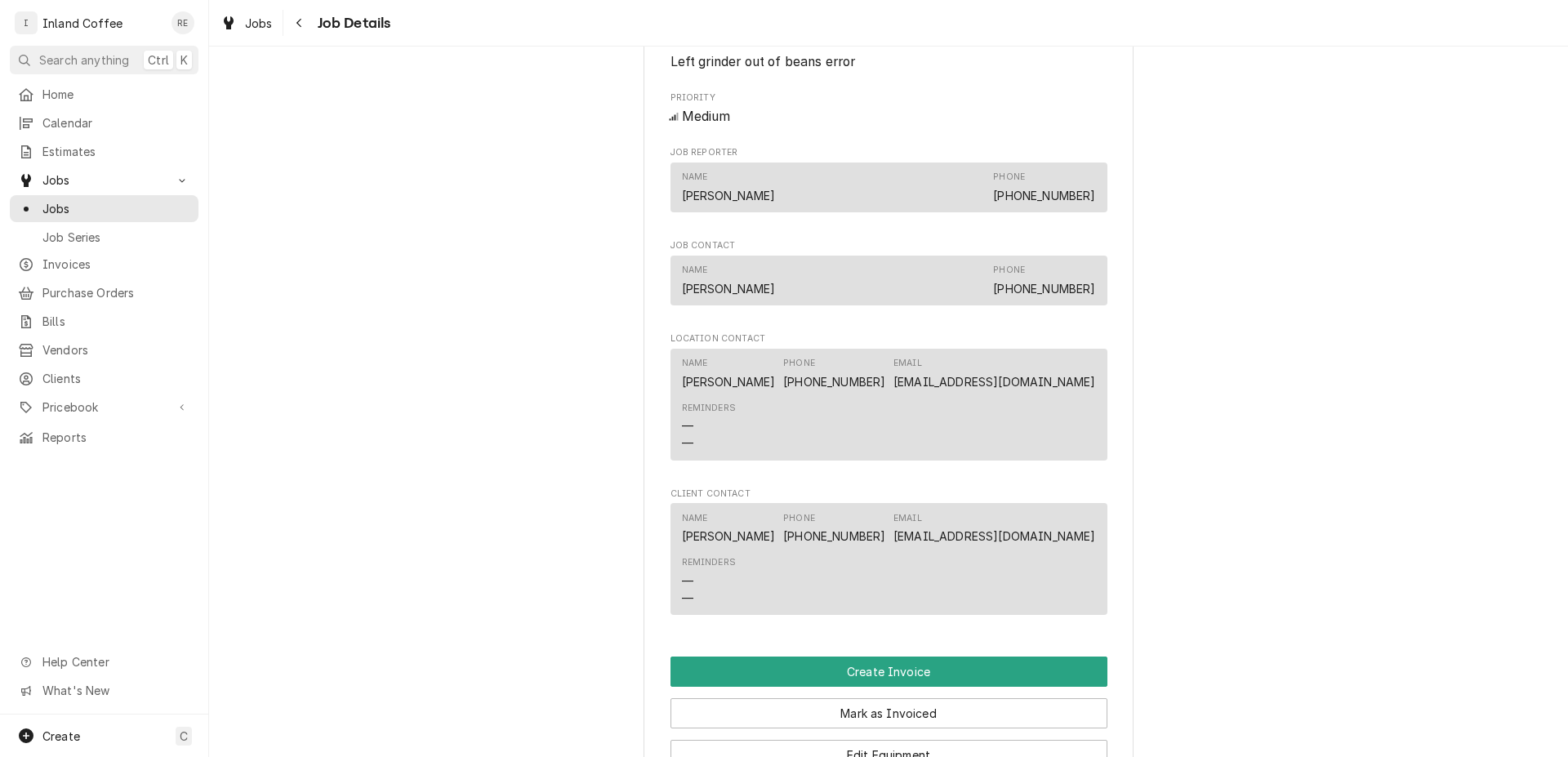
scroll to position [1376, 0]
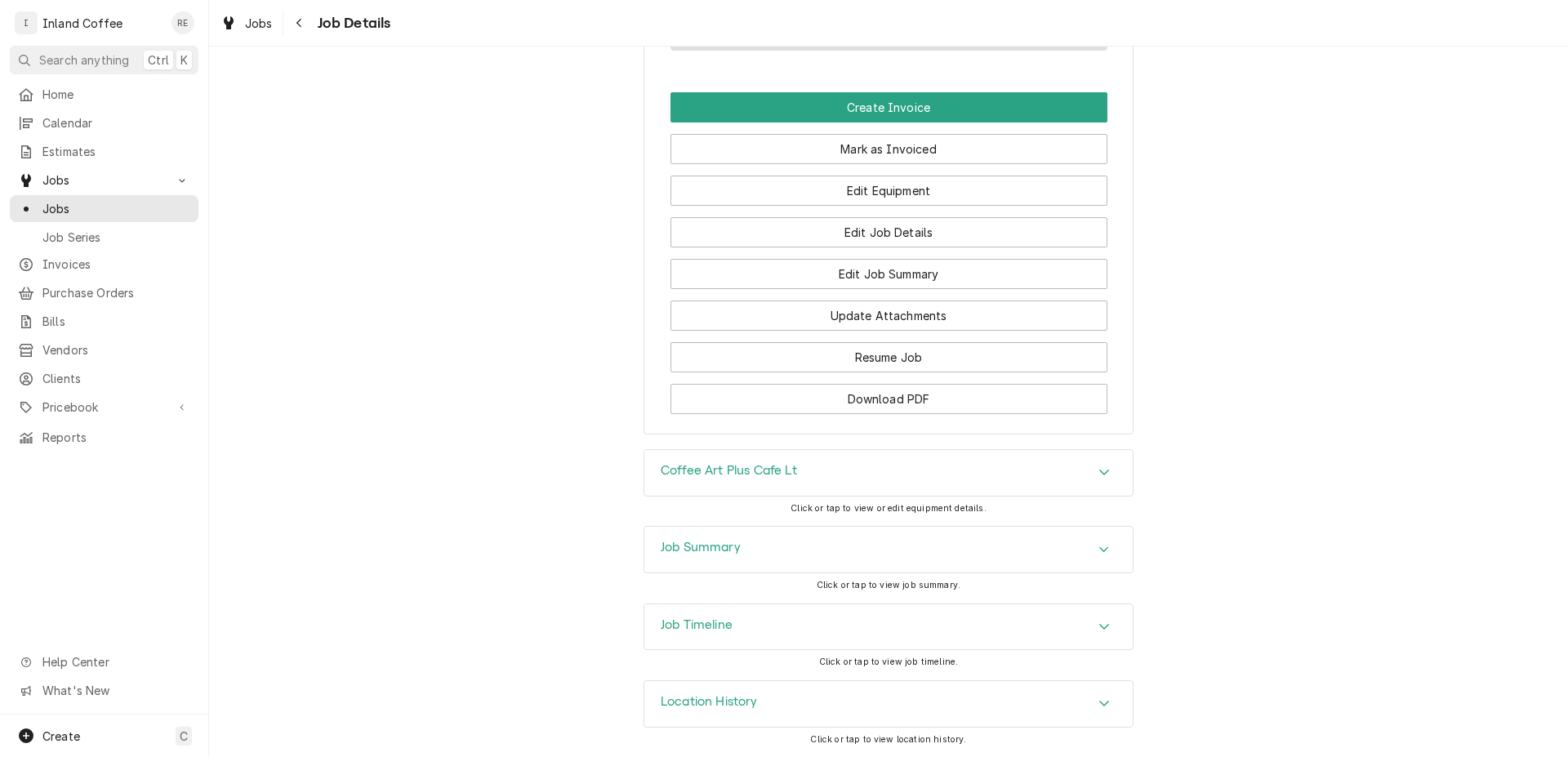
click at [879, 625] on div "Job Timeline" at bounding box center [888, 627] width 489 height 46
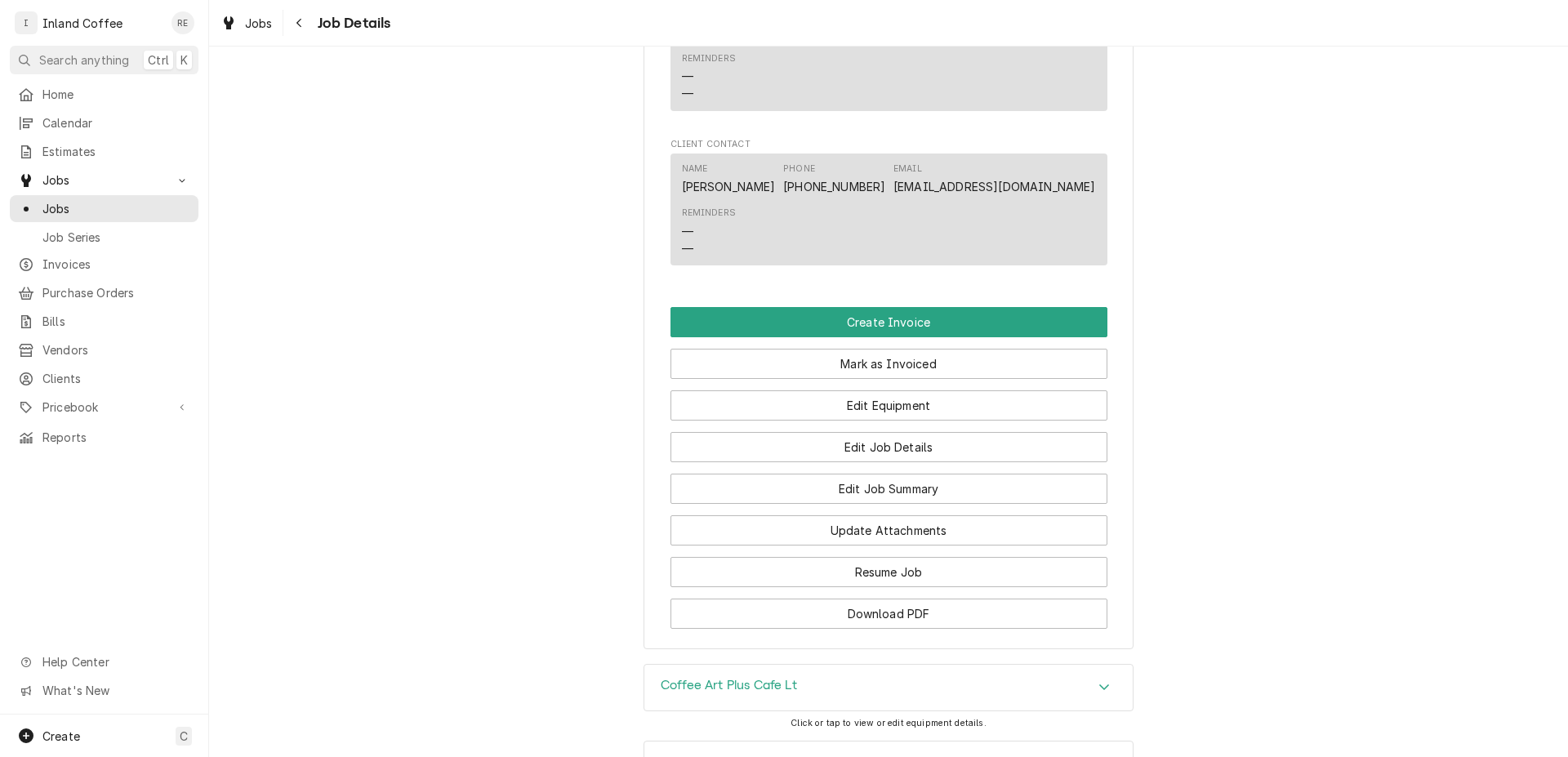
scroll to position [1131, 0]
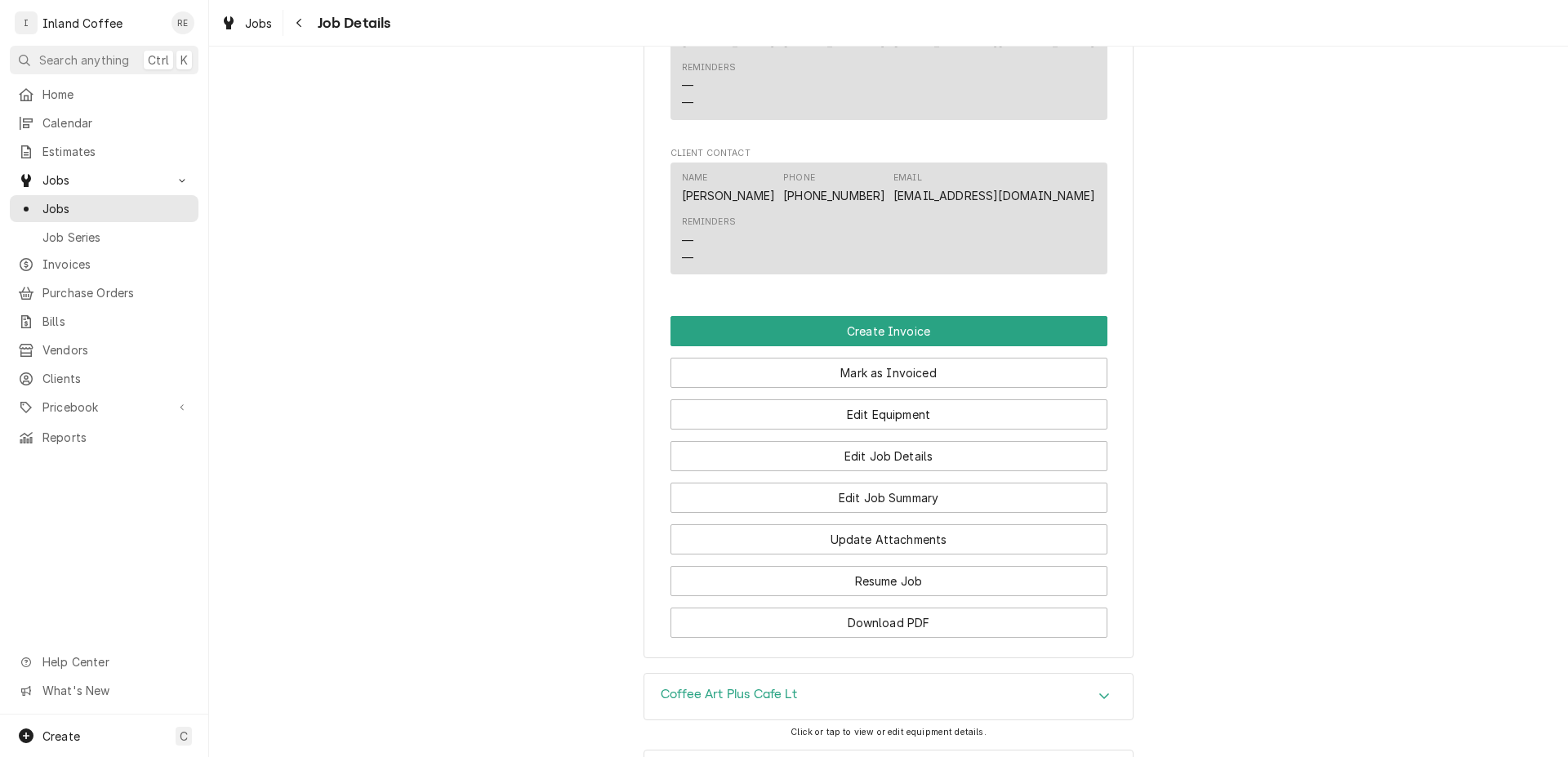
drag, startPoint x: 1567, startPoint y: 690, endPoint x: 1550, endPoint y: 470, distance: 220.7
click at [1025, 513] on button "Edit Job Summary" at bounding box center [888, 498] width 436 height 30
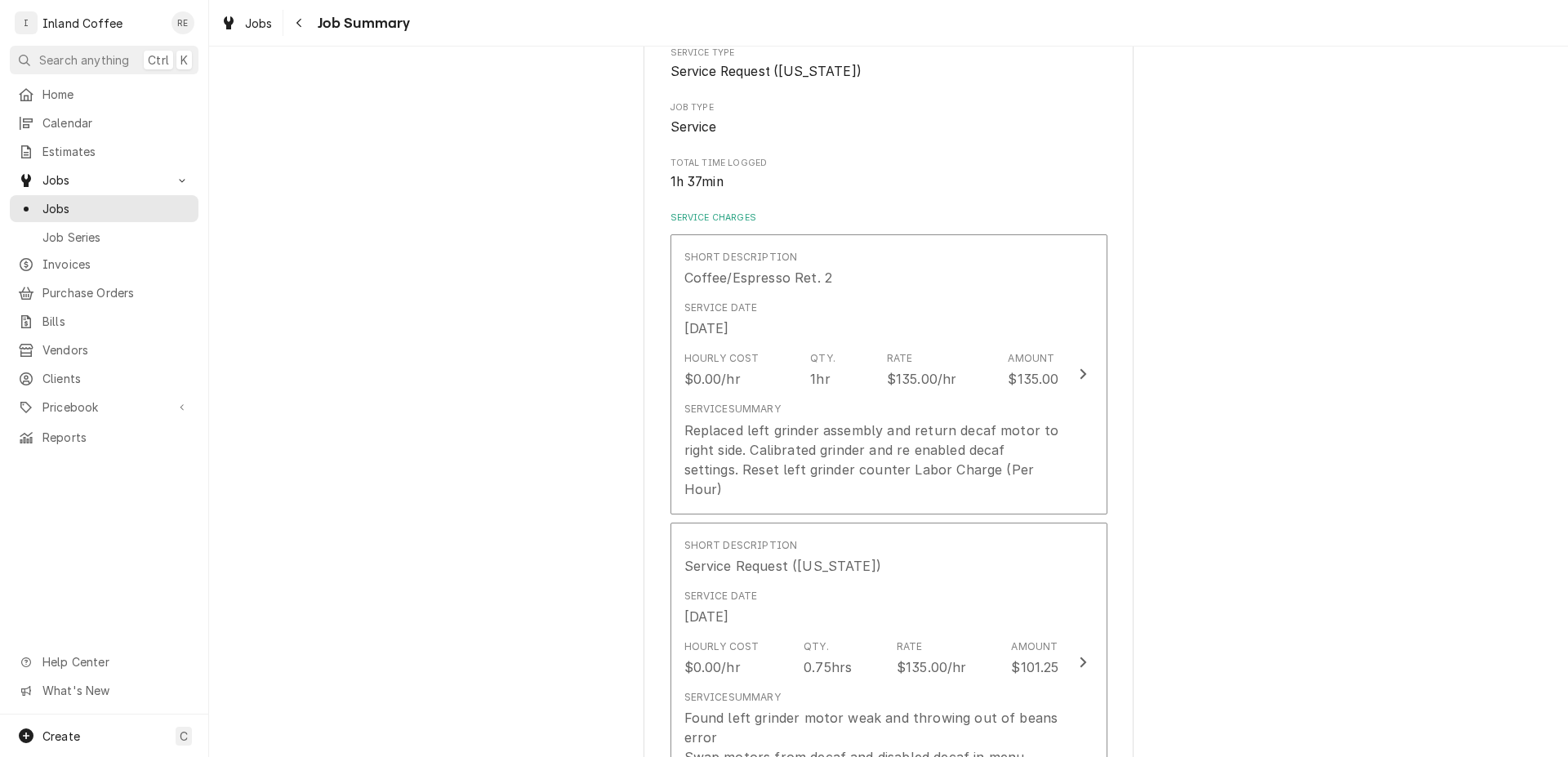
scroll to position [230, 0]
drag, startPoint x: 1545, startPoint y: 280, endPoint x: 1553, endPoint y: 377, distance: 97.3
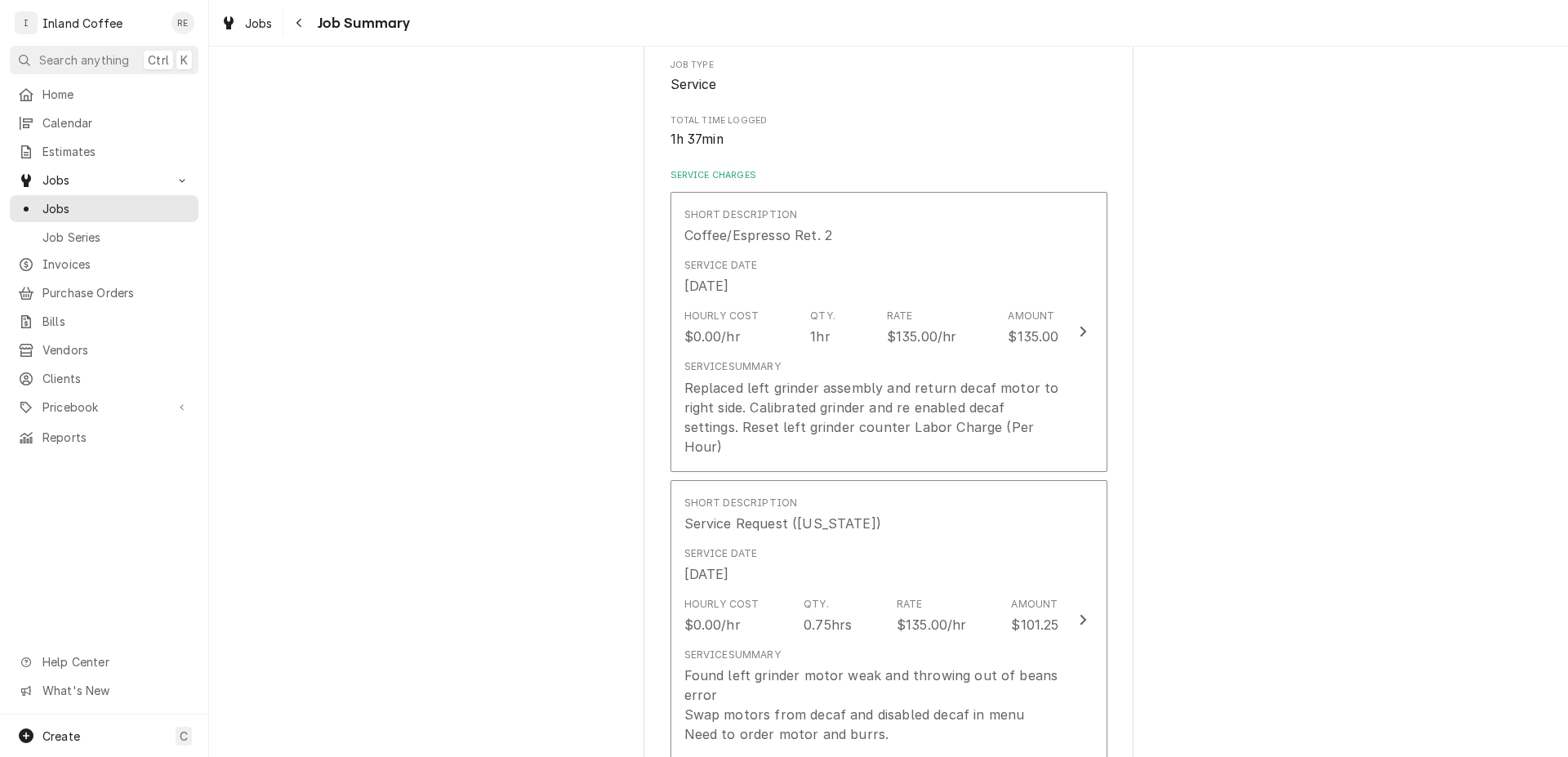
scroll to position [272, 0]
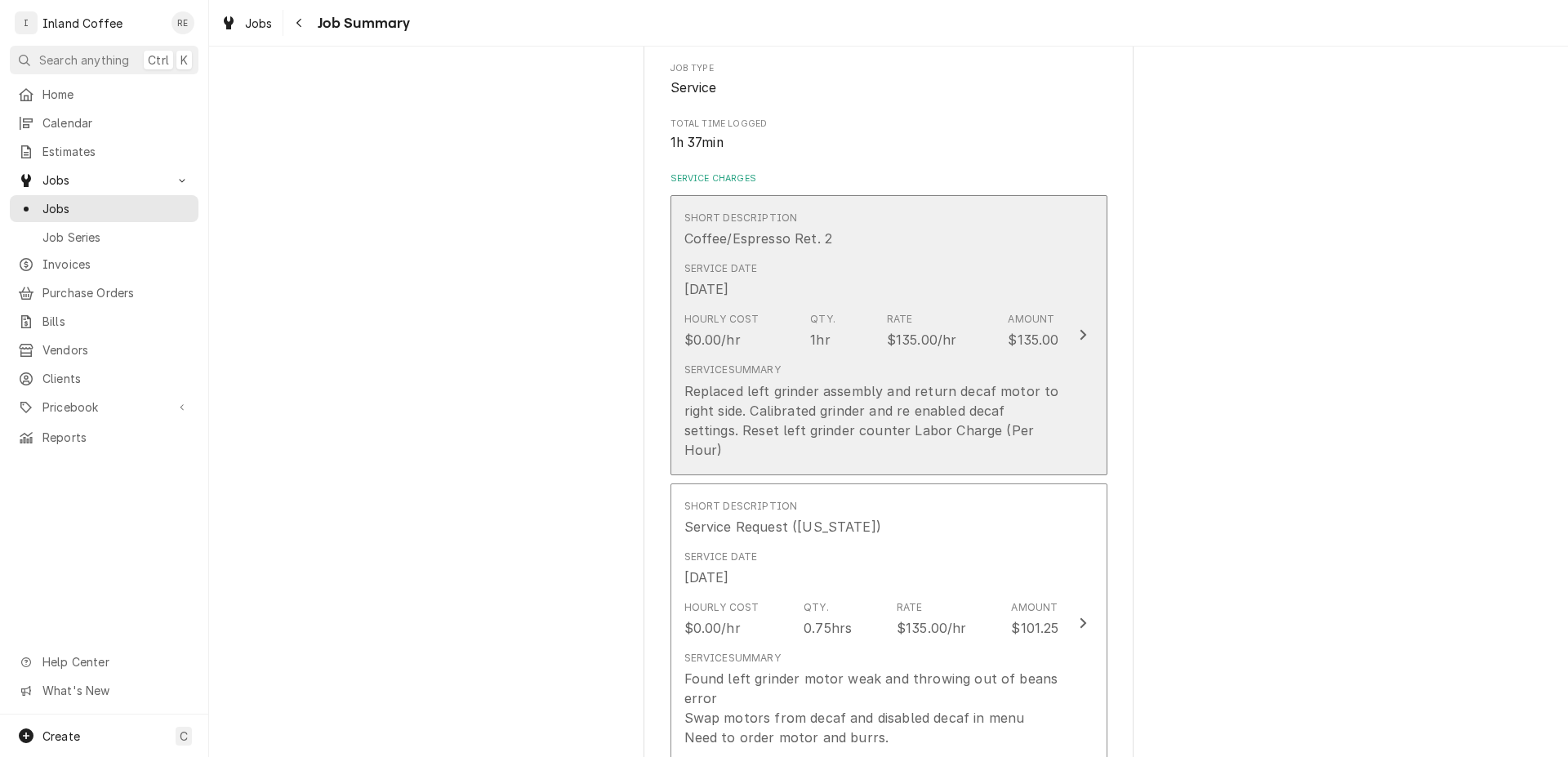
drag, startPoint x: 1076, startPoint y: 344, endPoint x: 1088, endPoint y: 342, distance: 12.2
click at [1088, 342] on button "Short Description Coffee/Espresso Ret. 2 Service Date [DATE] Hourly Cost $0.00/…" at bounding box center [888, 335] width 436 height 280
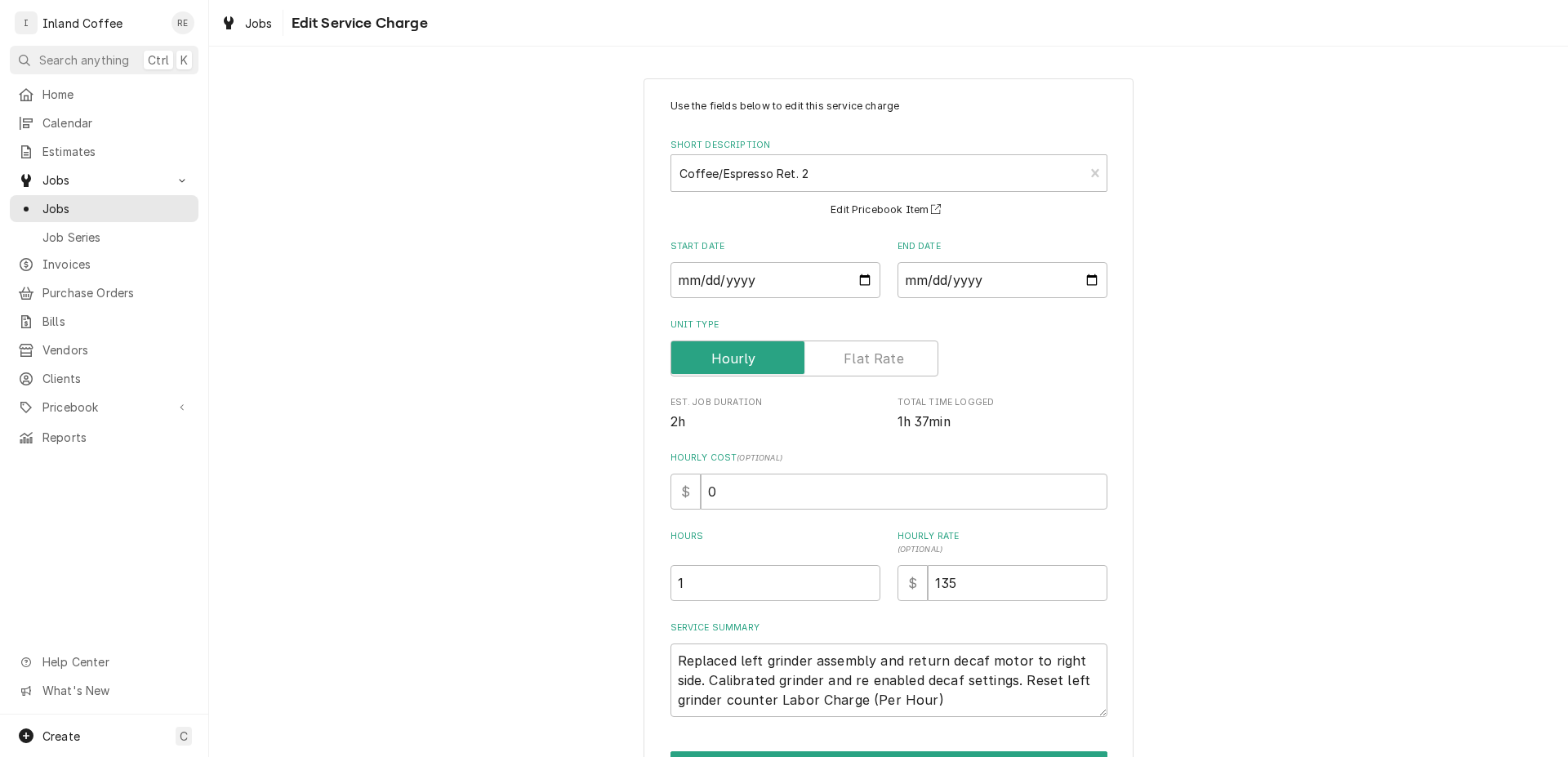
scroll to position [101, 0]
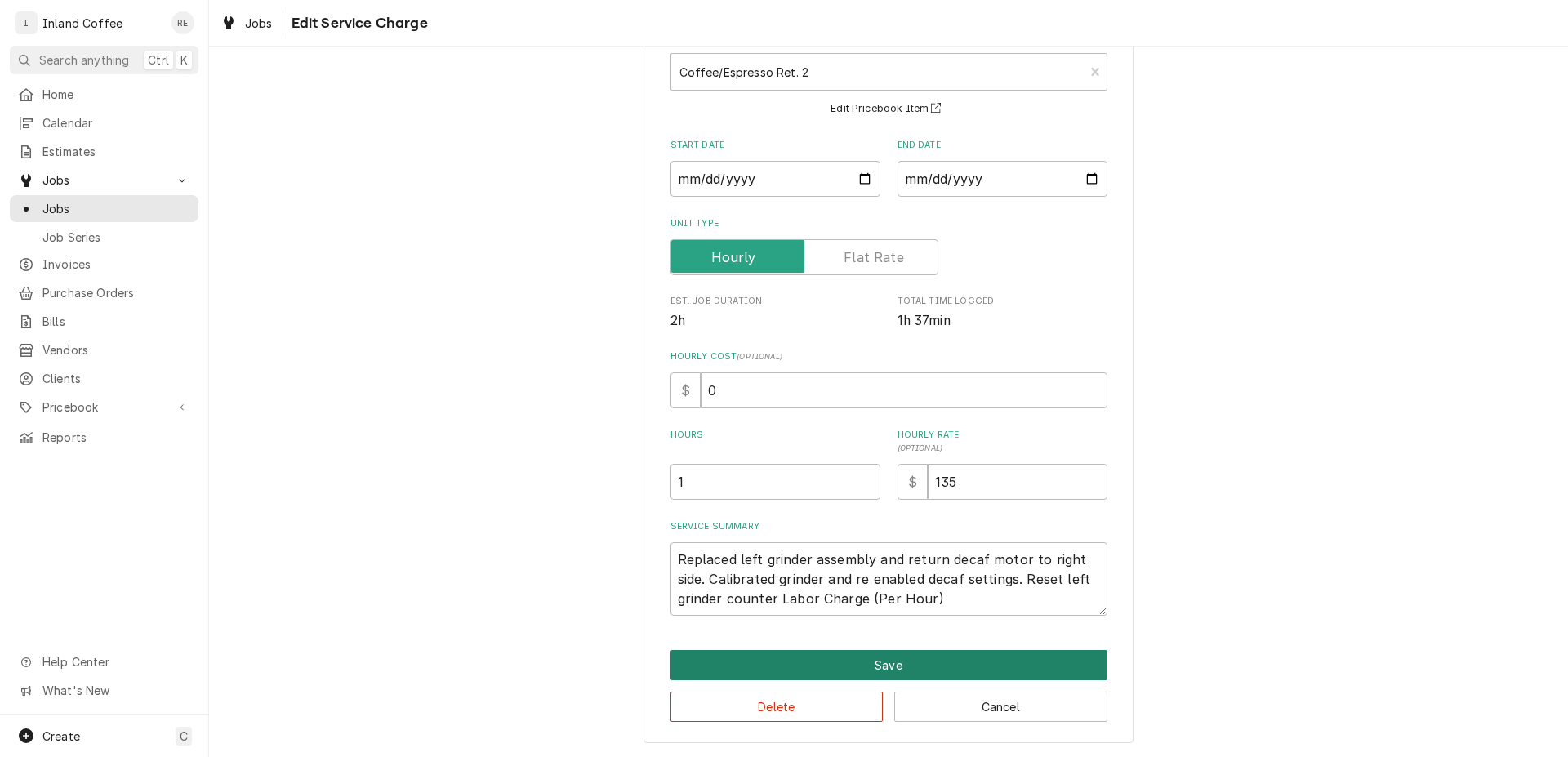
click at [989, 667] on button "Save" at bounding box center [888, 665] width 436 height 30
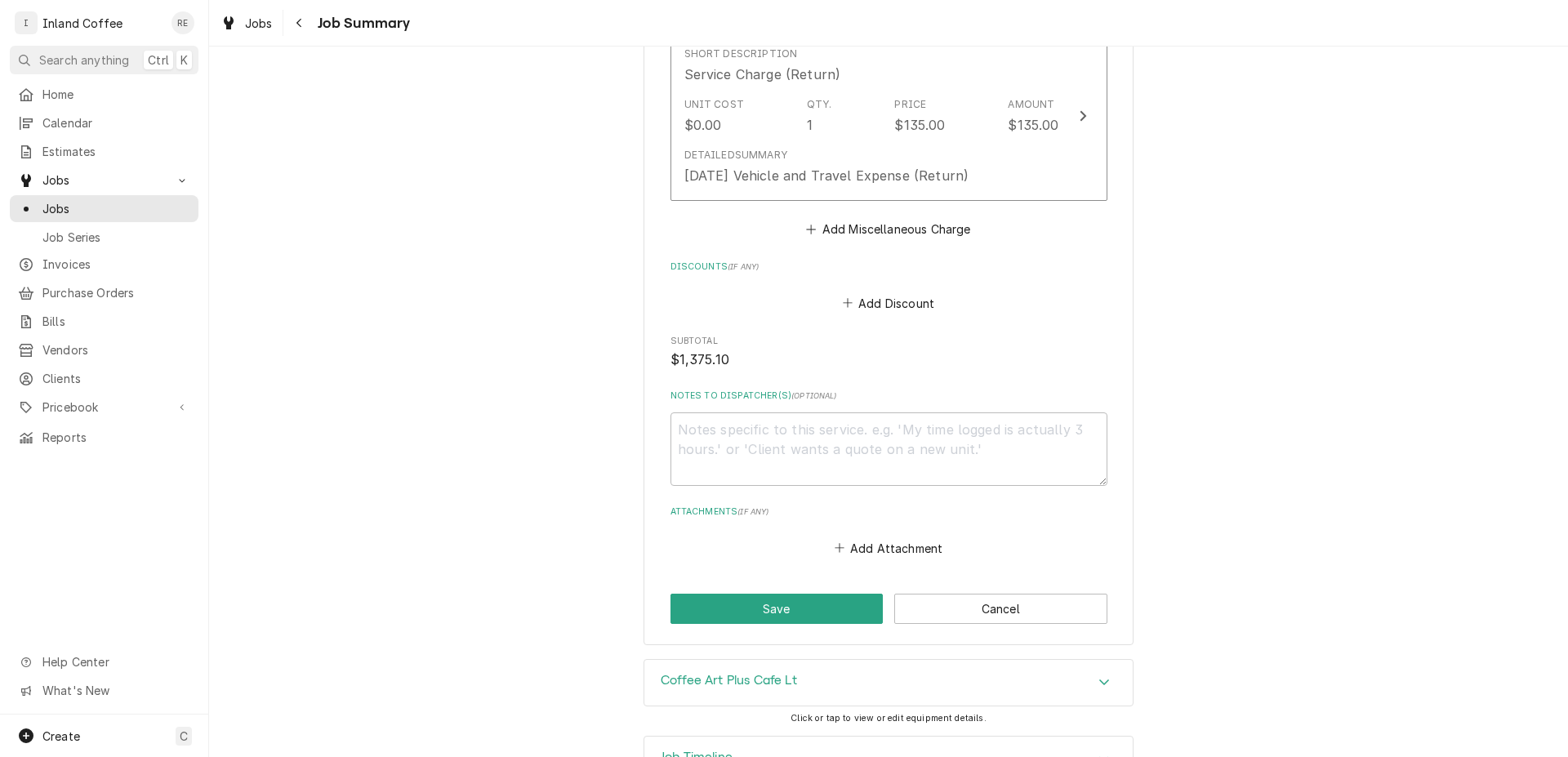
scroll to position [1676, 0]
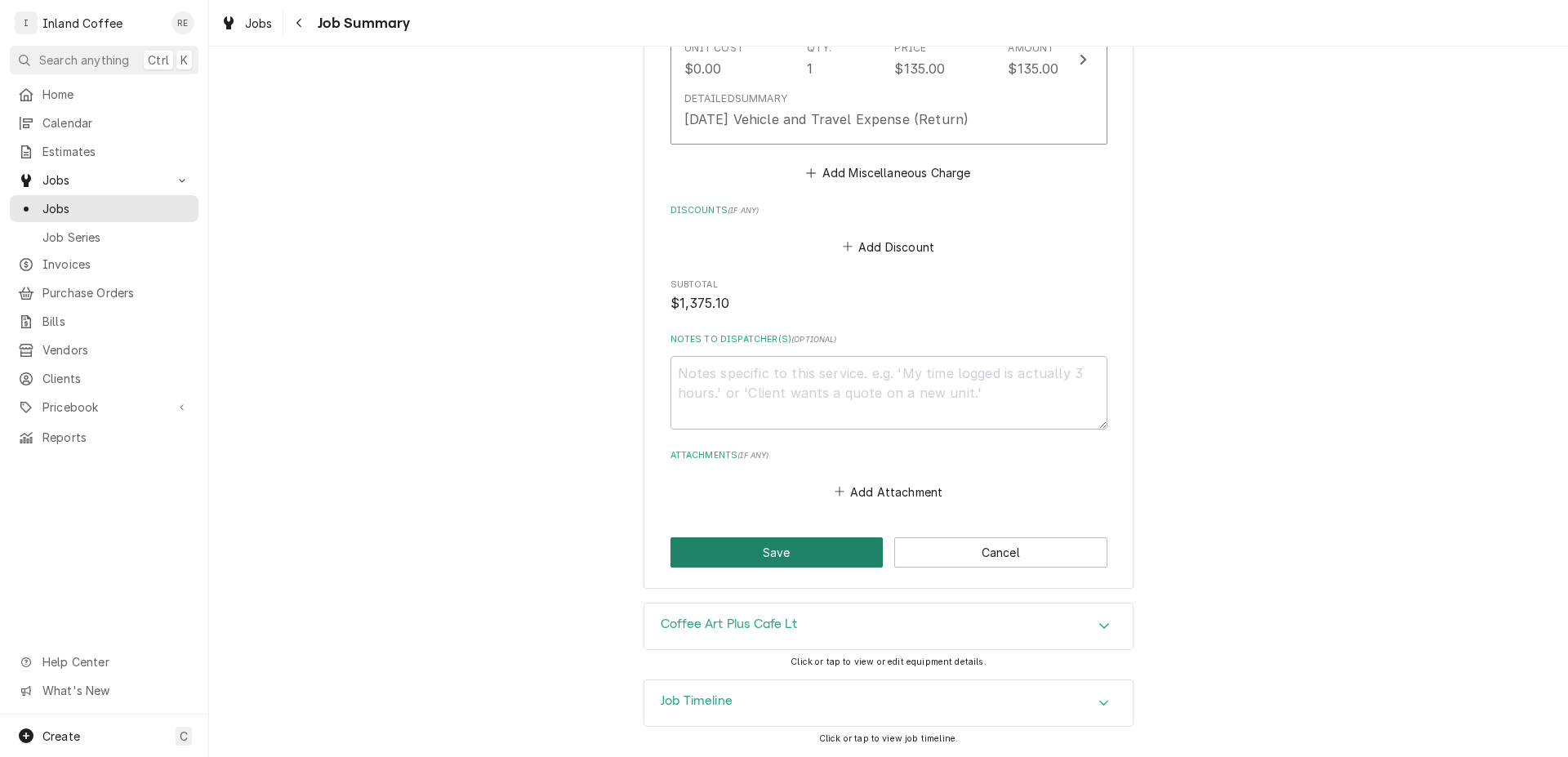
click at [797, 545] on button "Save" at bounding box center [776, 552] width 213 height 30
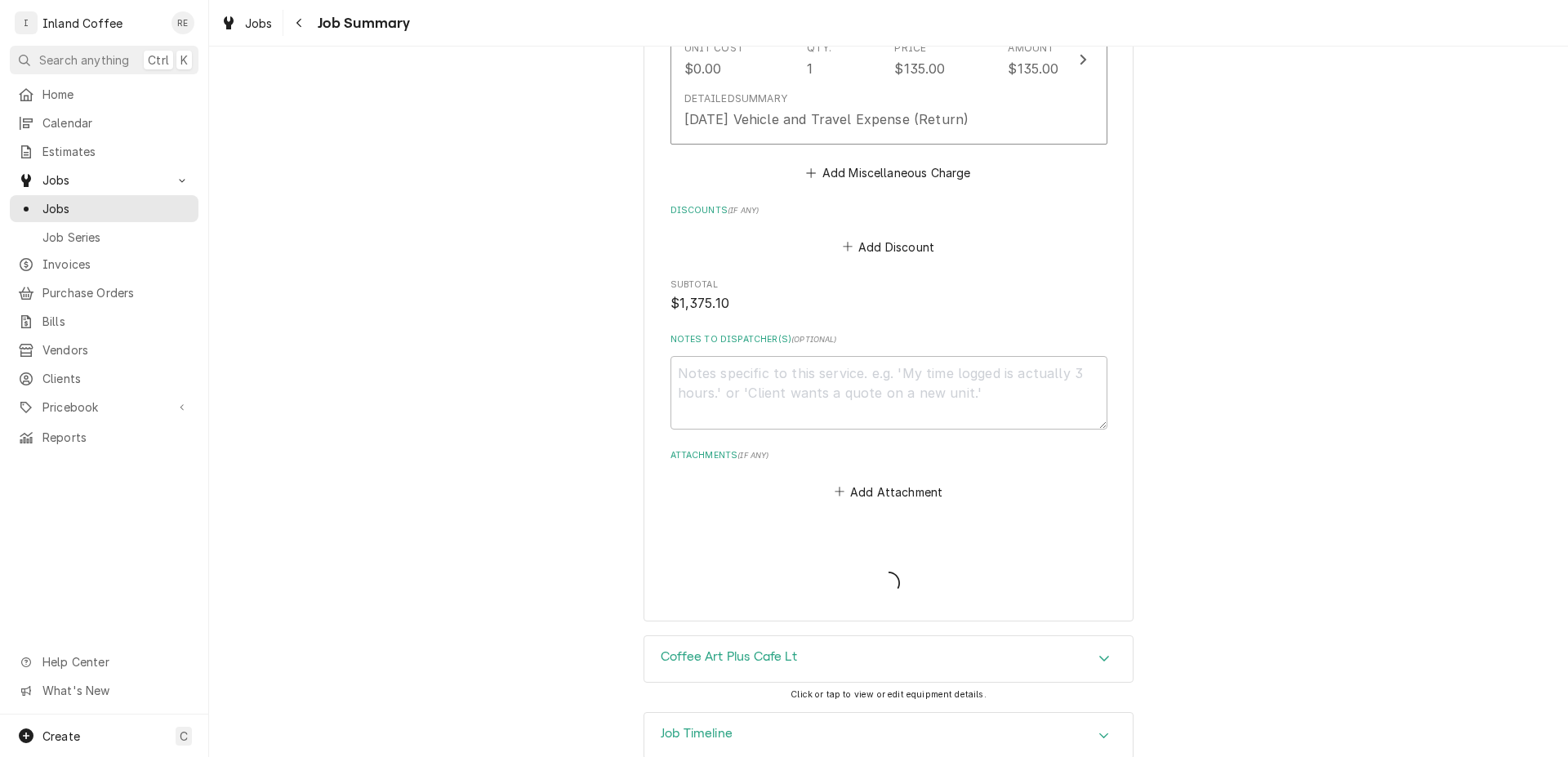
type textarea "x"
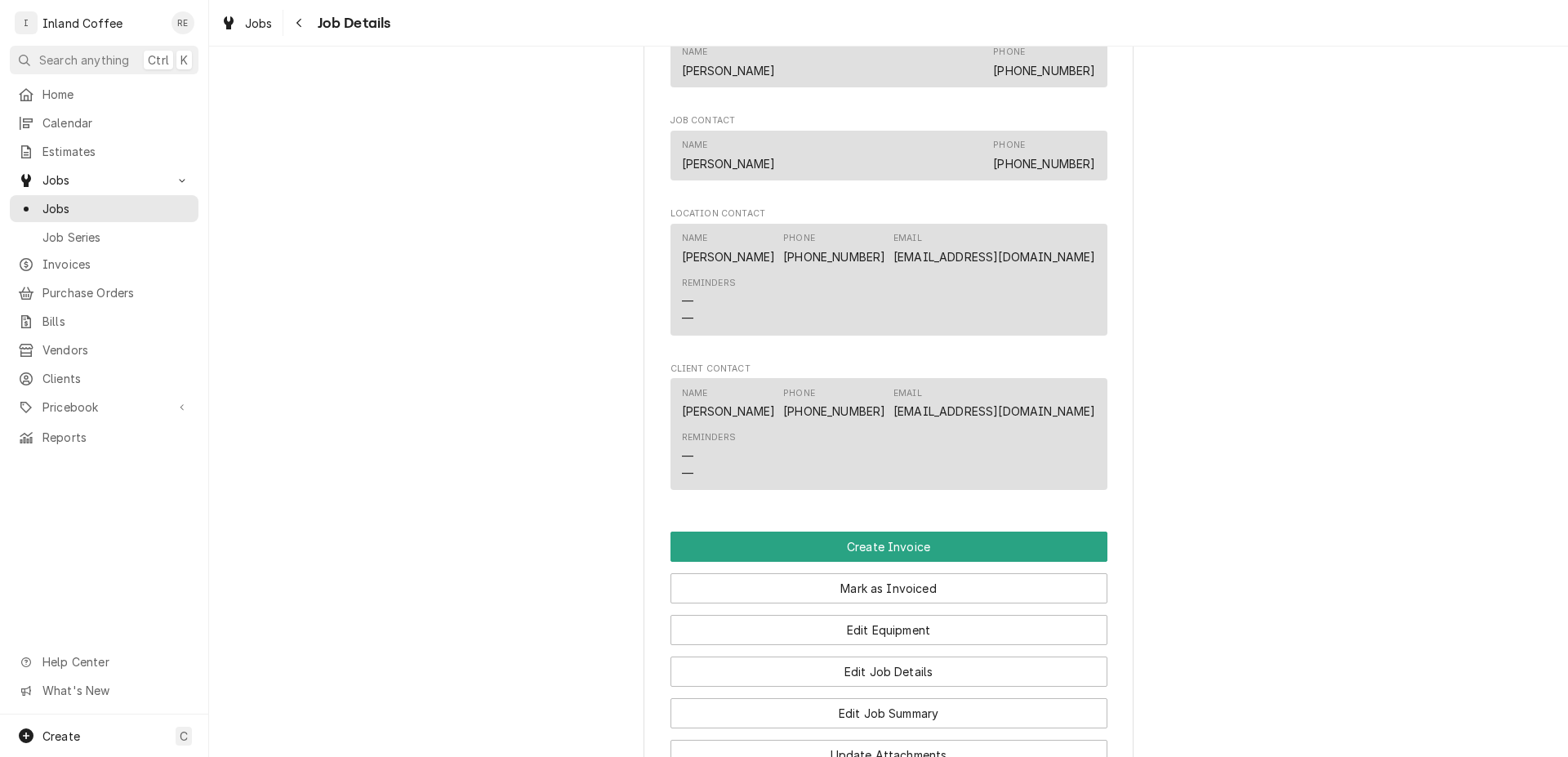
scroll to position [874, 0]
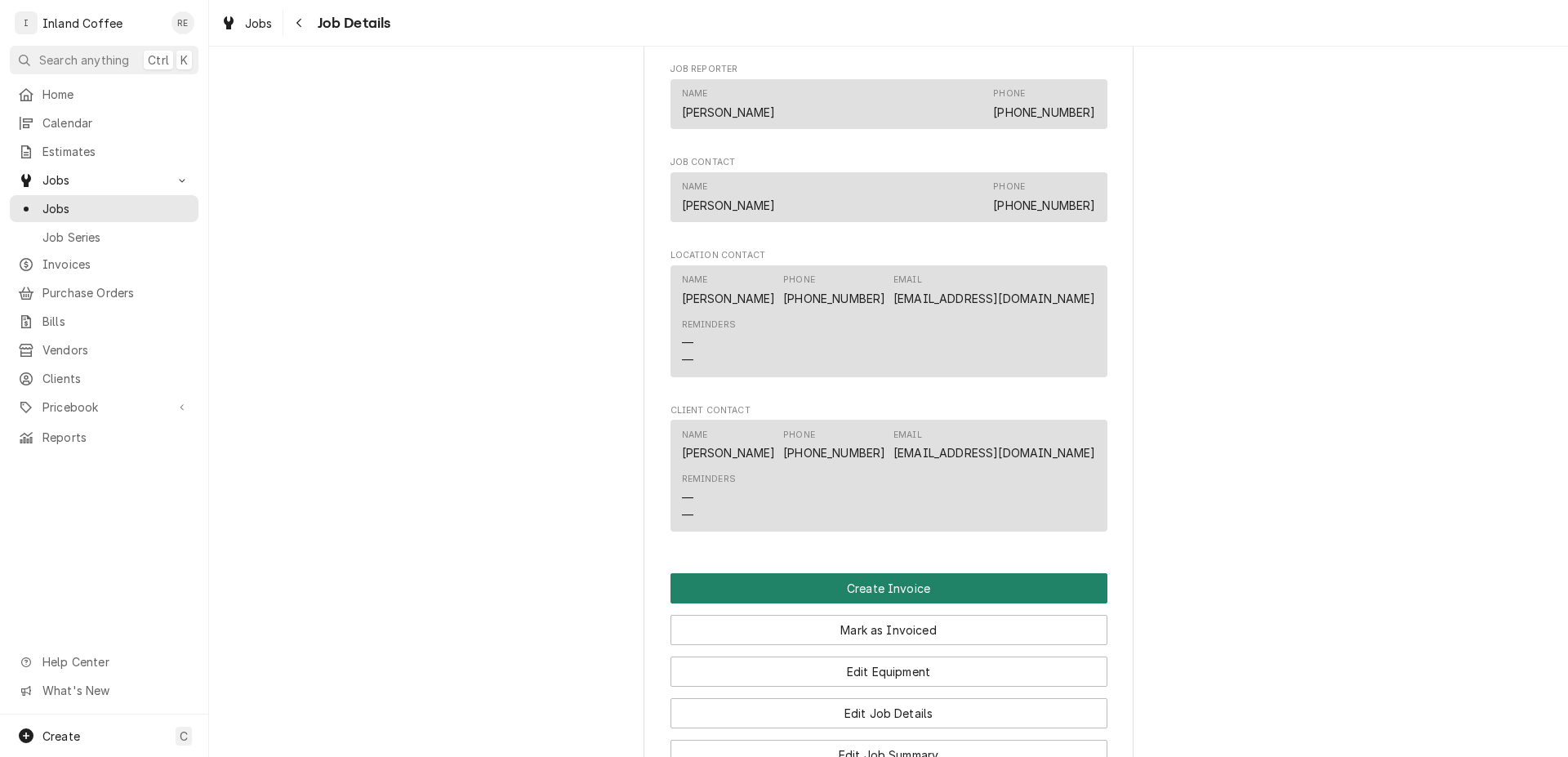
click at [943, 603] on button "Create Invoice" at bounding box center [888, 588] width 436 height 30
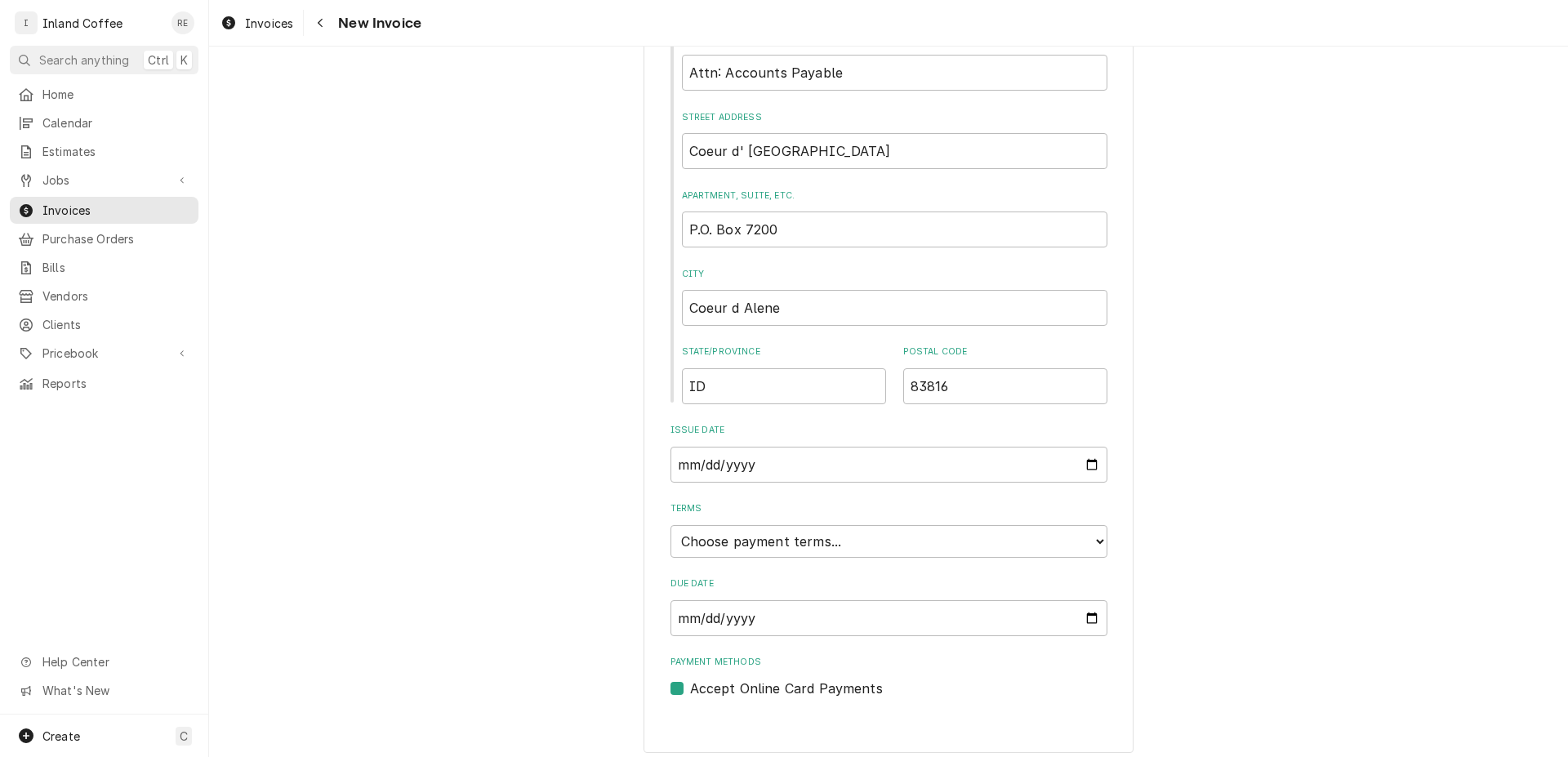
scroll to position [614, 0]
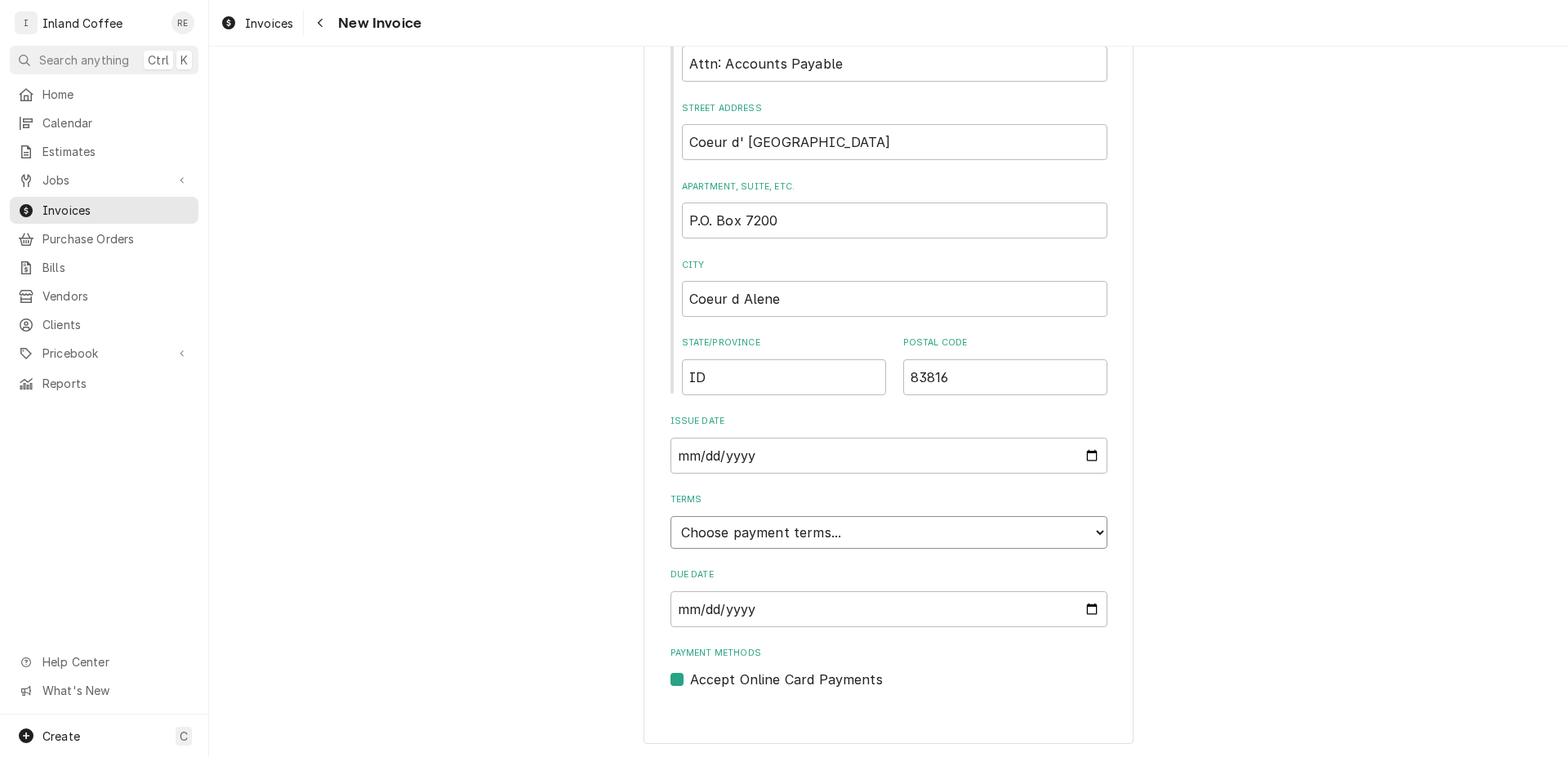
click at [670, 517] on select "Choose payment terms... Same Day Net 7 Net 14 Net 21 Net 30 Net 45 Net 60 Net 90" at bounding box center [888, 533] width 436 height 33
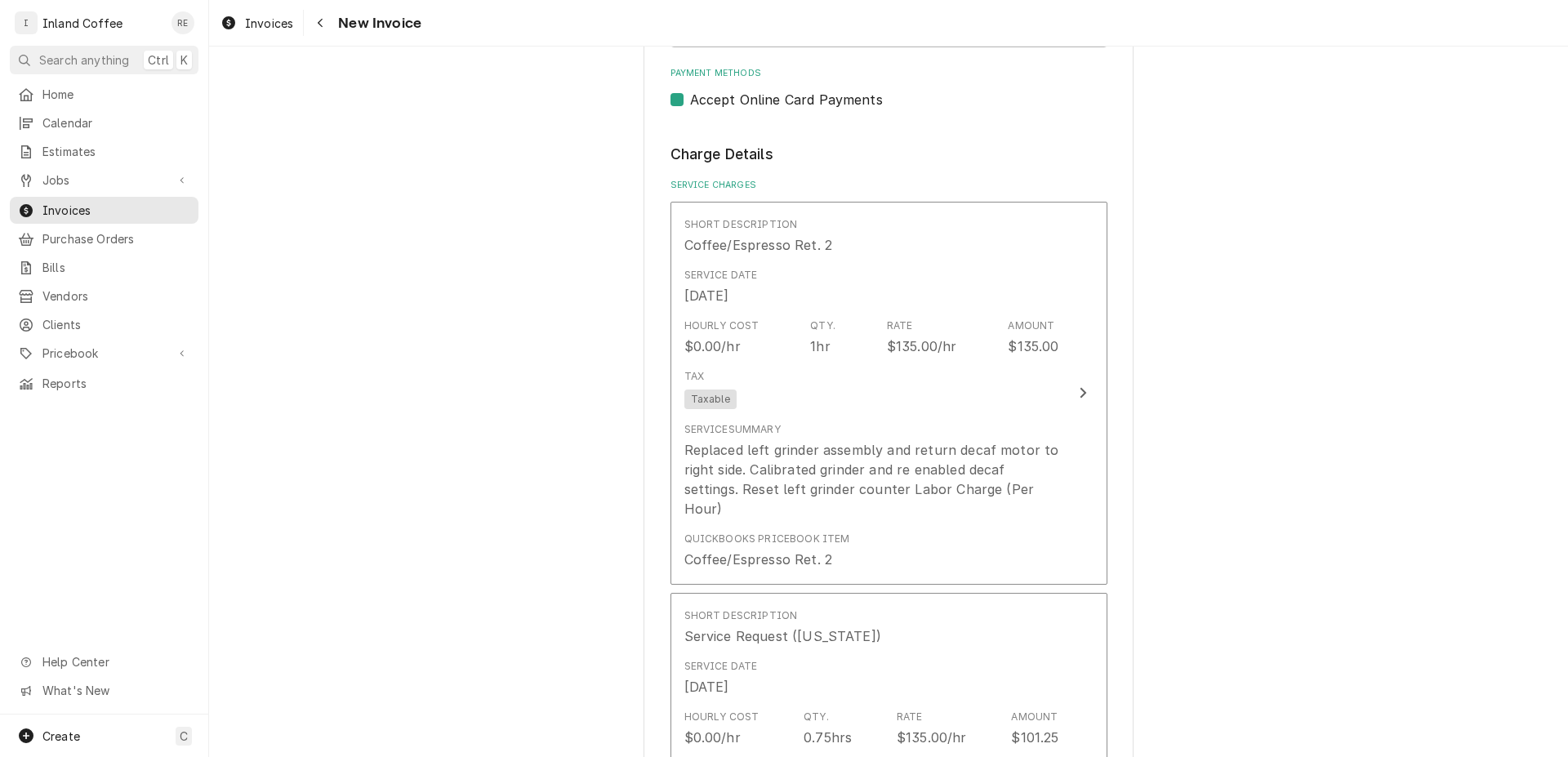
scroll to position [1254, 0]
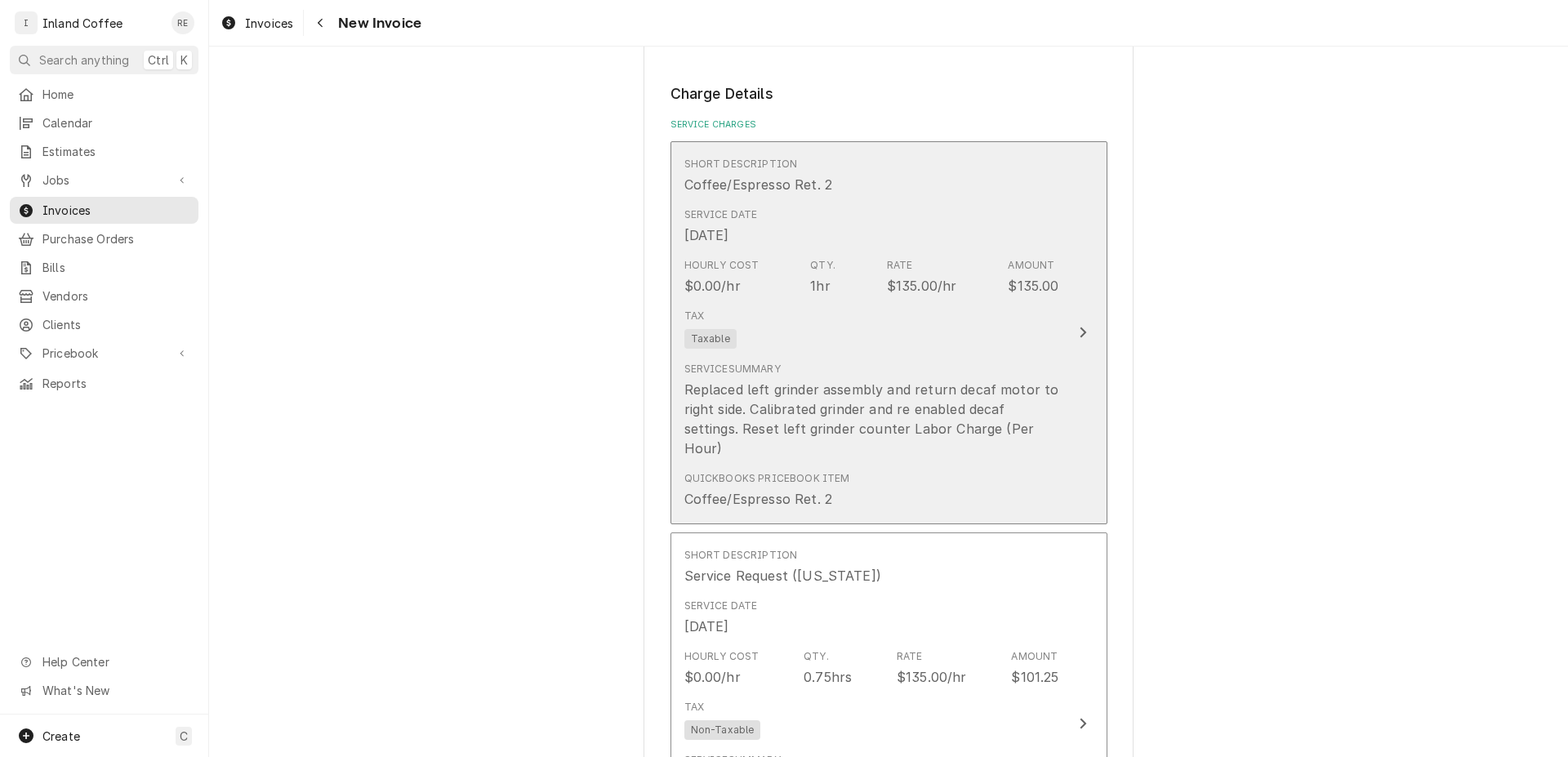
click at [1077, 323] on div "Update Line Item" at bounding box center [1082, 332] width 21 height 20
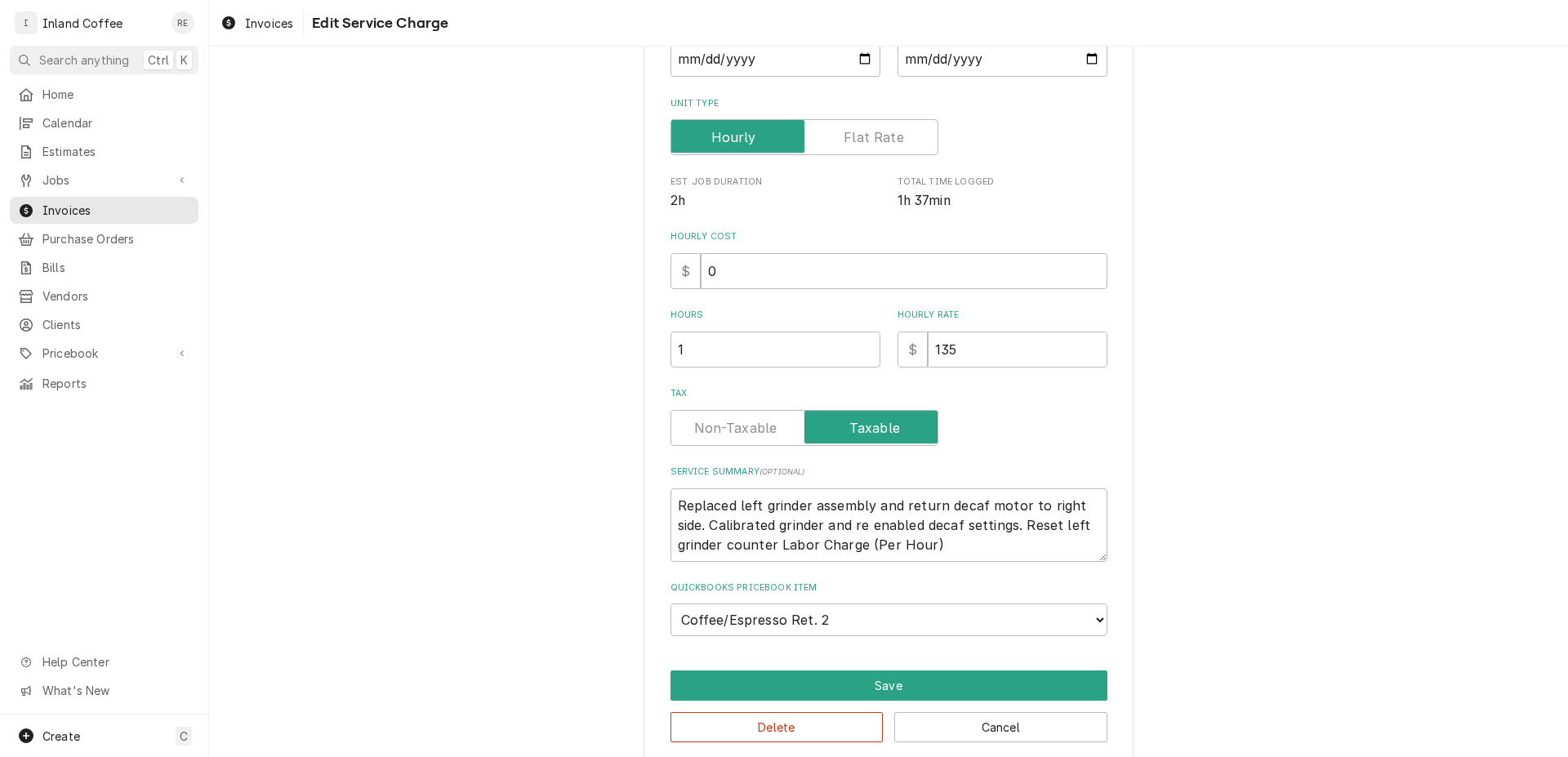
type textarea "x"
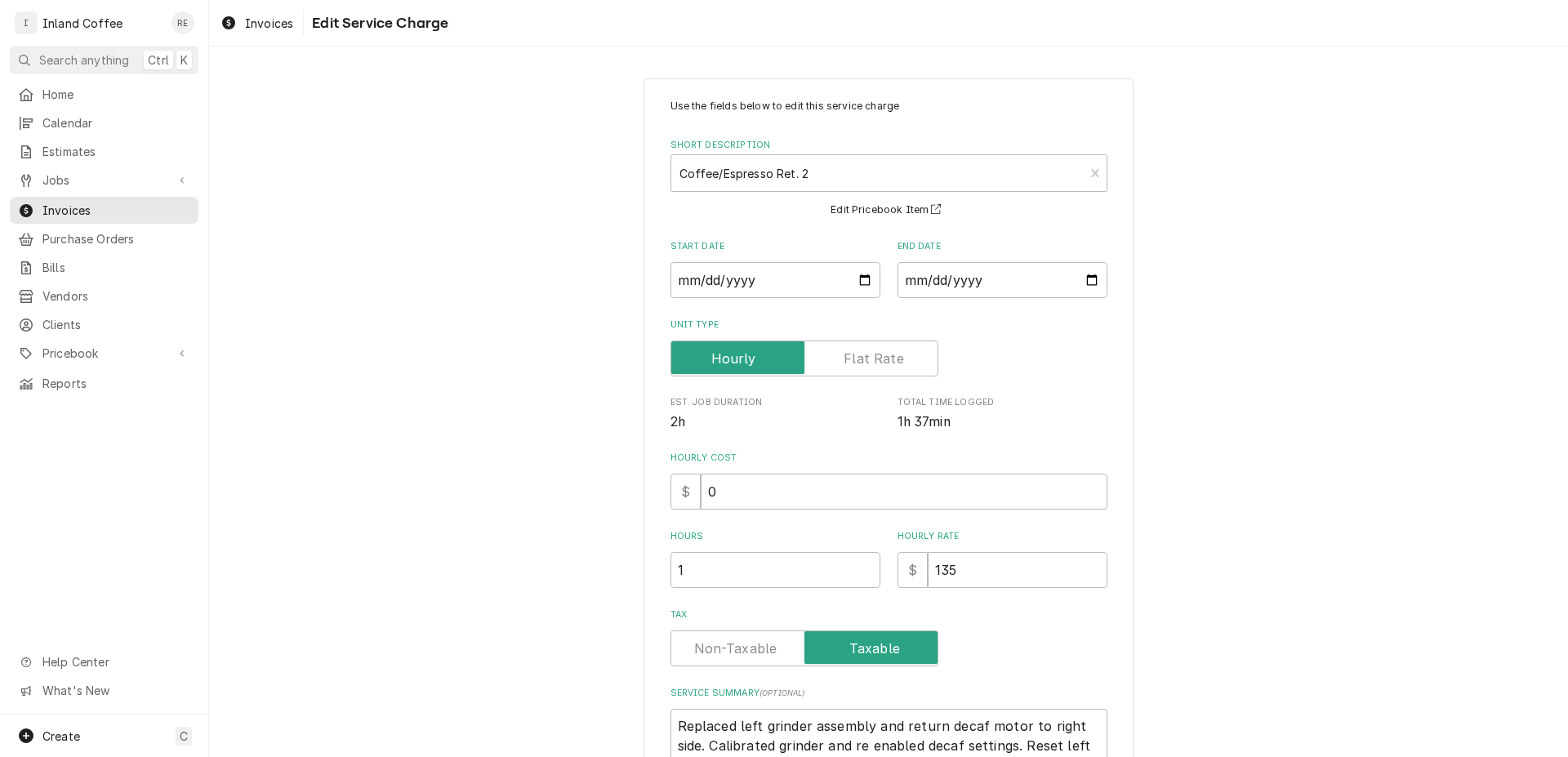
click at [745, 647] on label "Tax" at bounding box center [804, 648] width 268 height 36
click at [745, 647] on input "Tax" at bounding box center [804, 648] width 253 height 36
checkbox input "false"
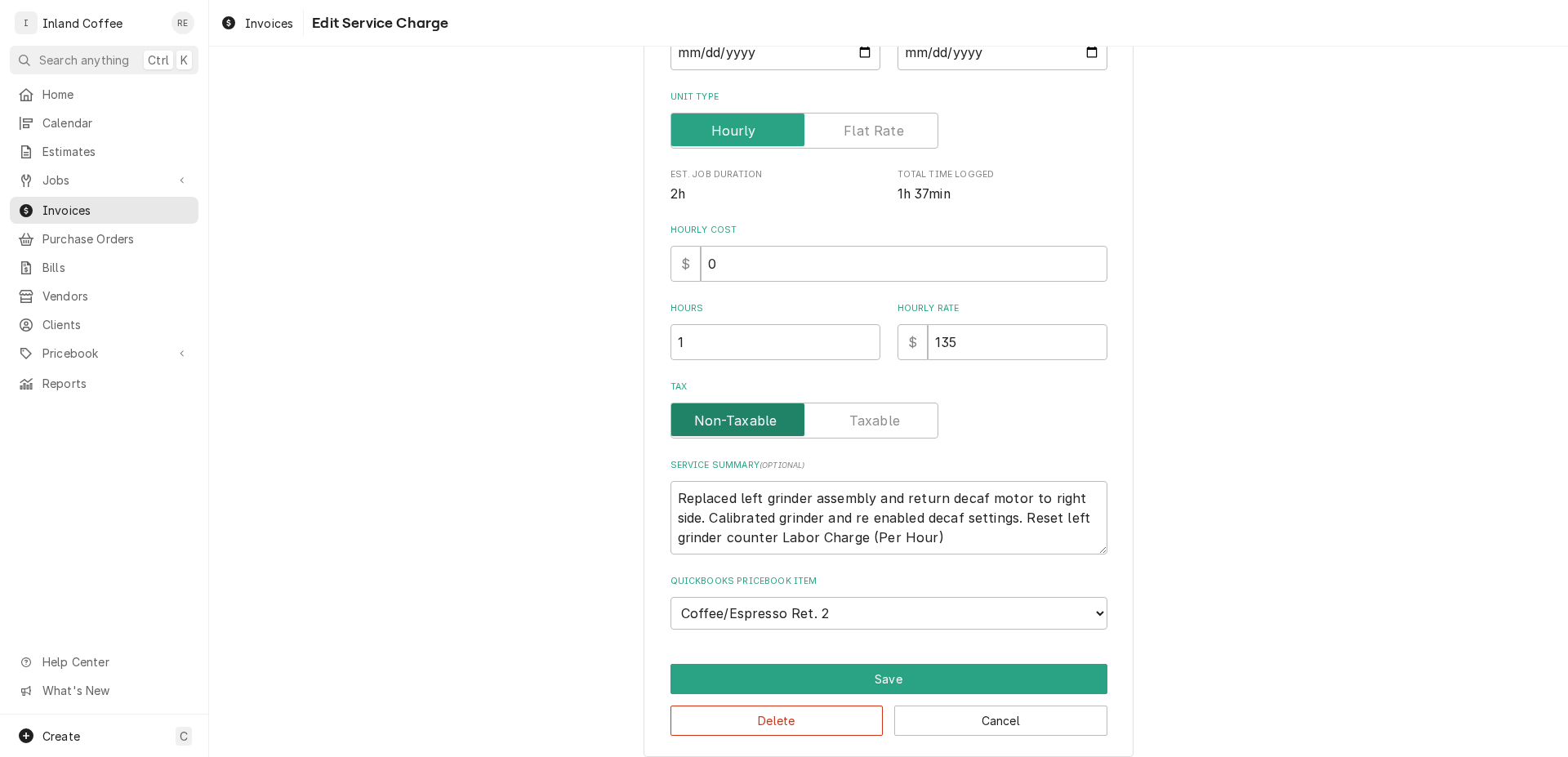
scroll to position [230, 0]
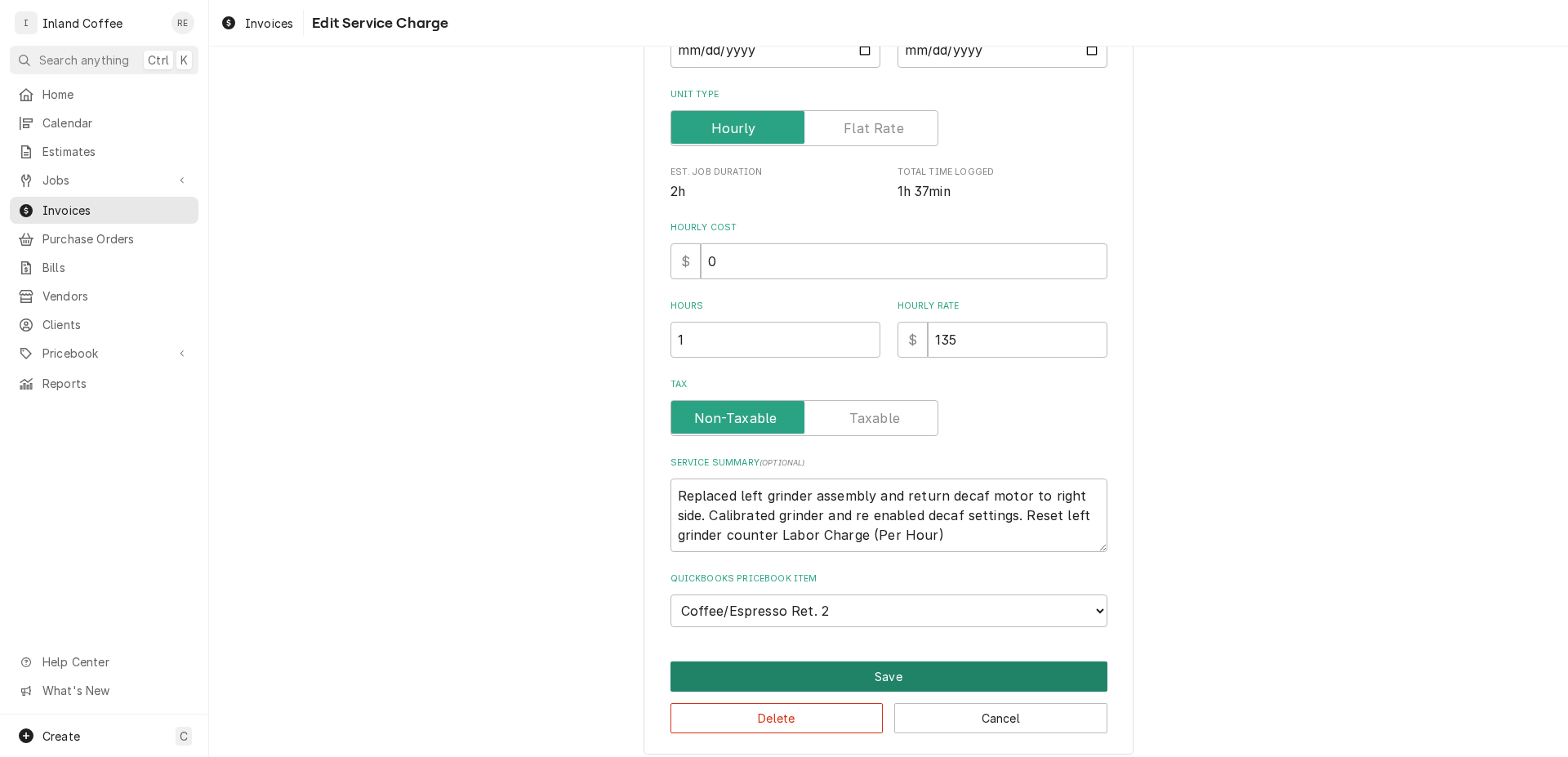
click at [1015, 672] on button "Save" at bounding box center [888, 677] width 436 height 30
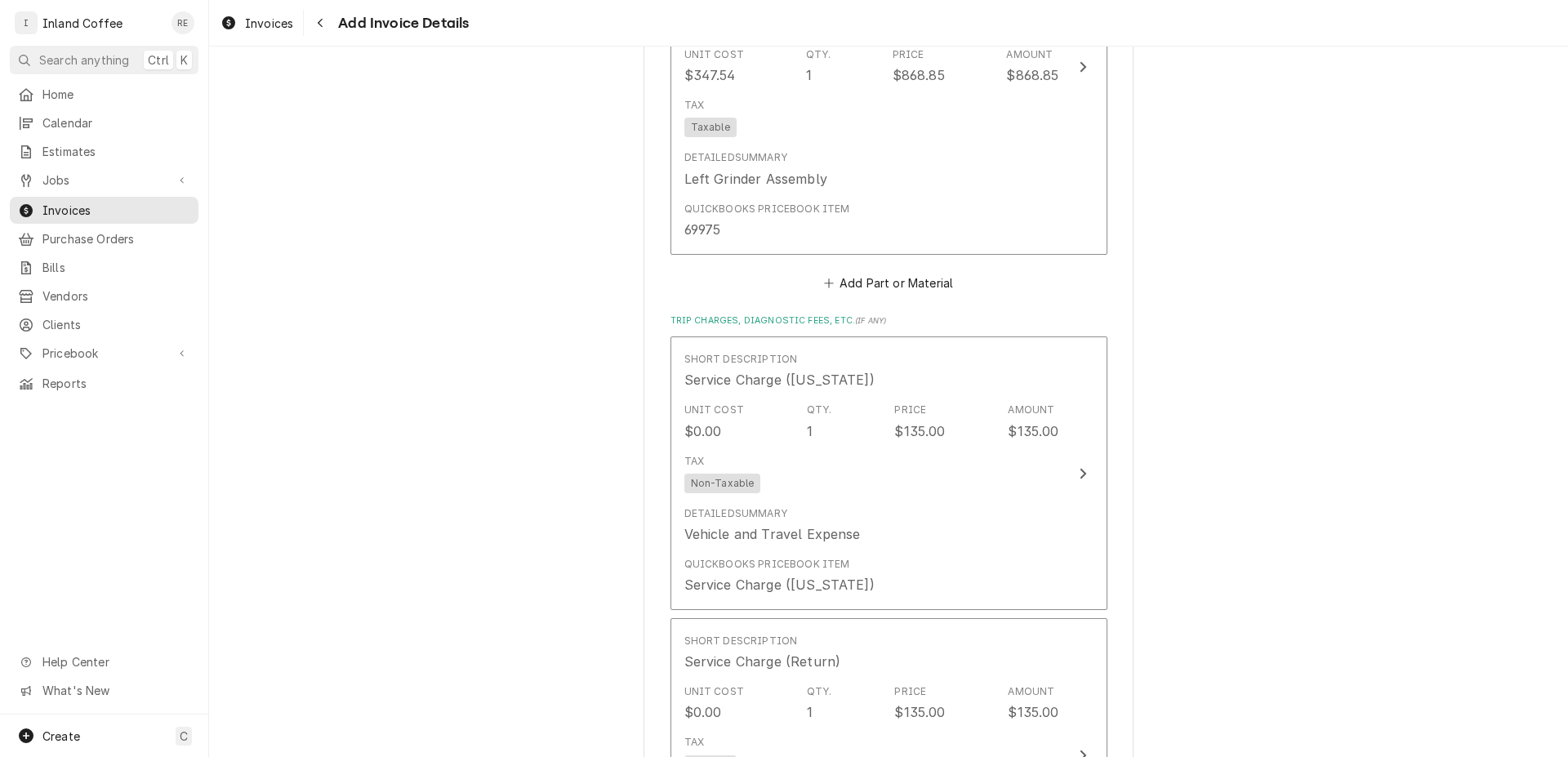
scroll to position [2424, 0]
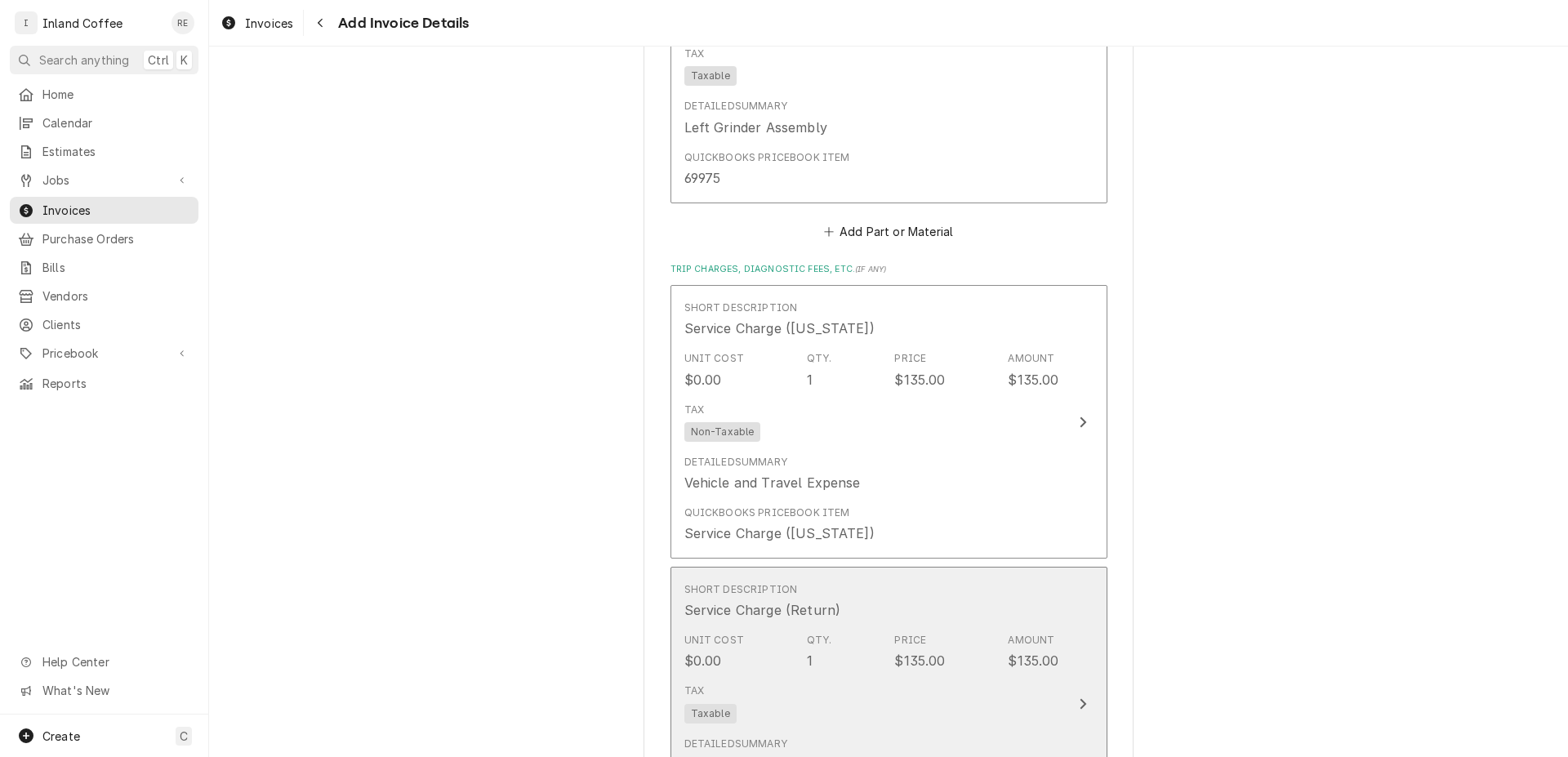
click at [1079, 704] on icon "Update Line Item" at bounding box center [1082, 703] width 7 height 10
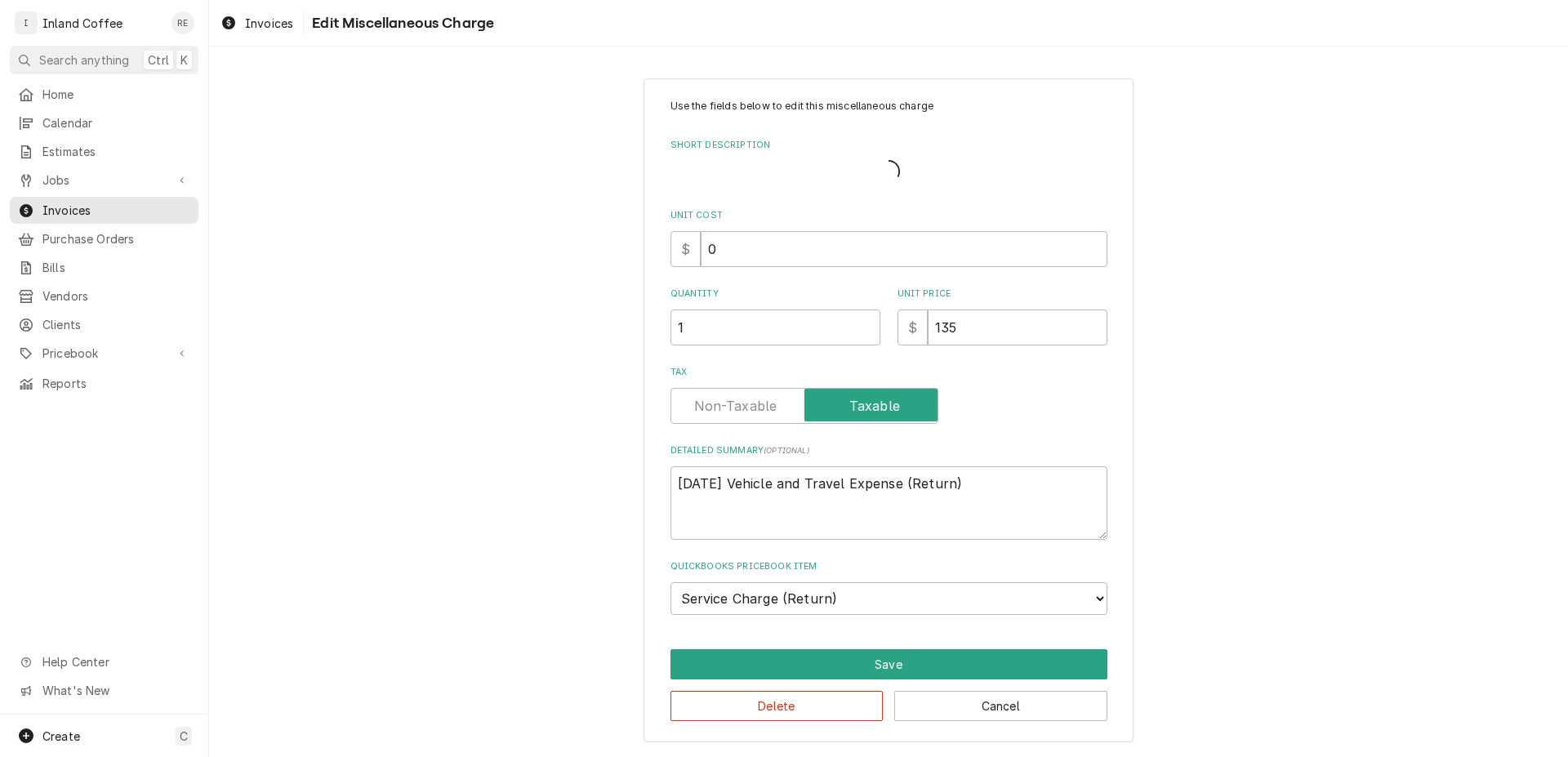
type textarea "x"
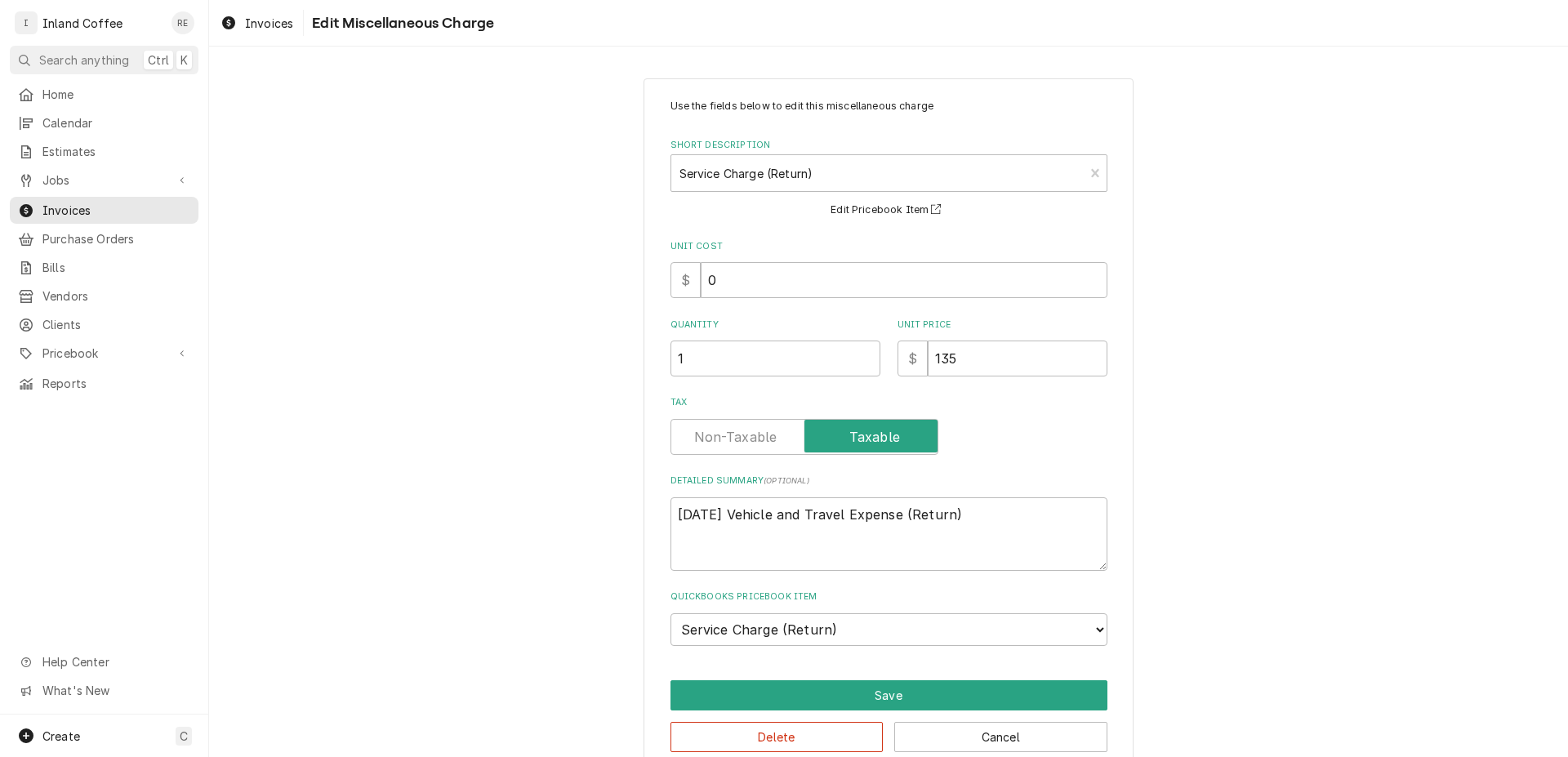
click at [757, 438] on label "Tax" at bounding box center [804, 437] width 268 height 36
click at [757, 438] on input "Tax" at bounding box center [804, 437] width 253 height 36
checkbox input "false"
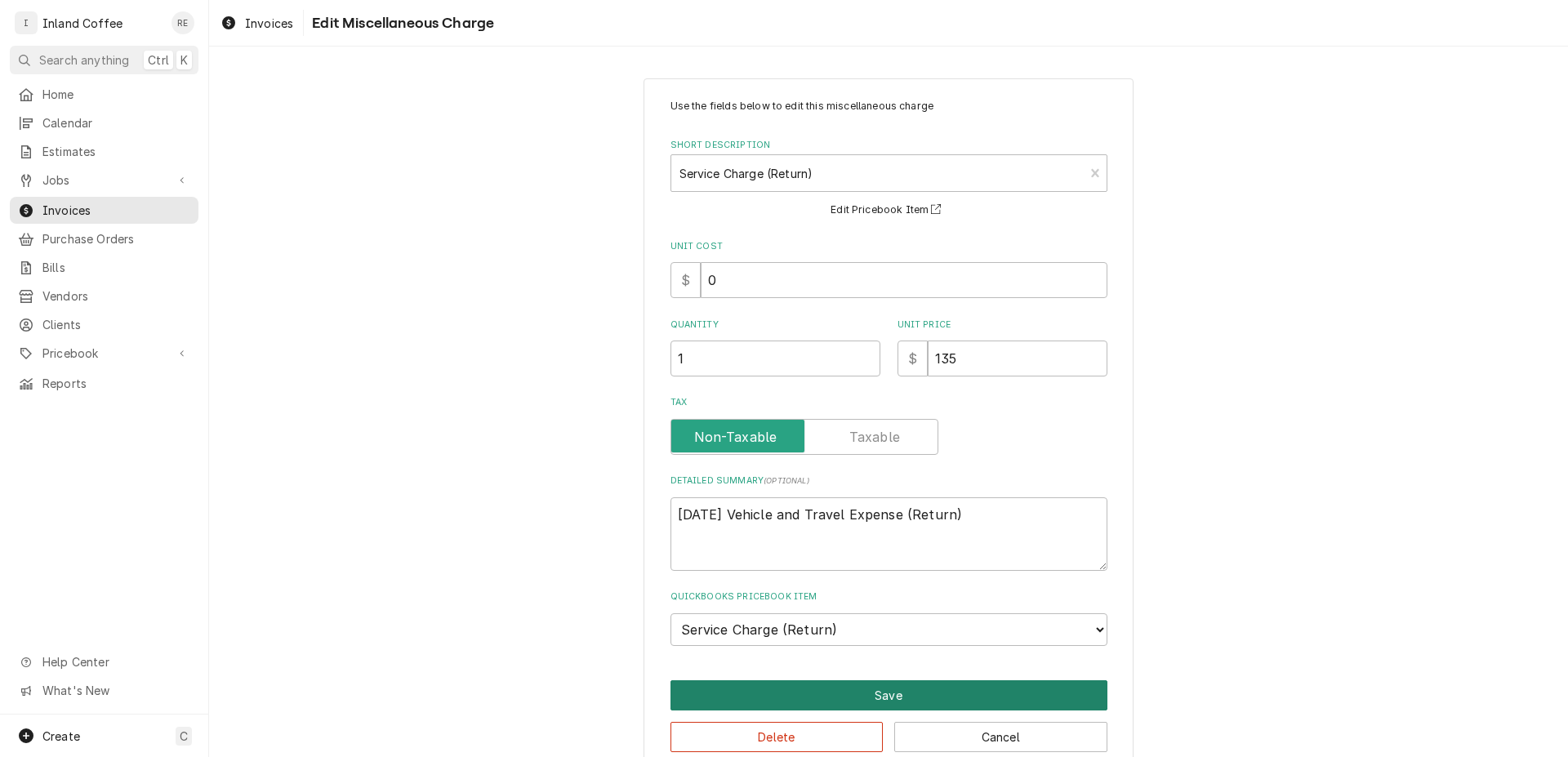
click at [917, 688] on button "Save" at bounding box center [888, 696] width 436 height 30
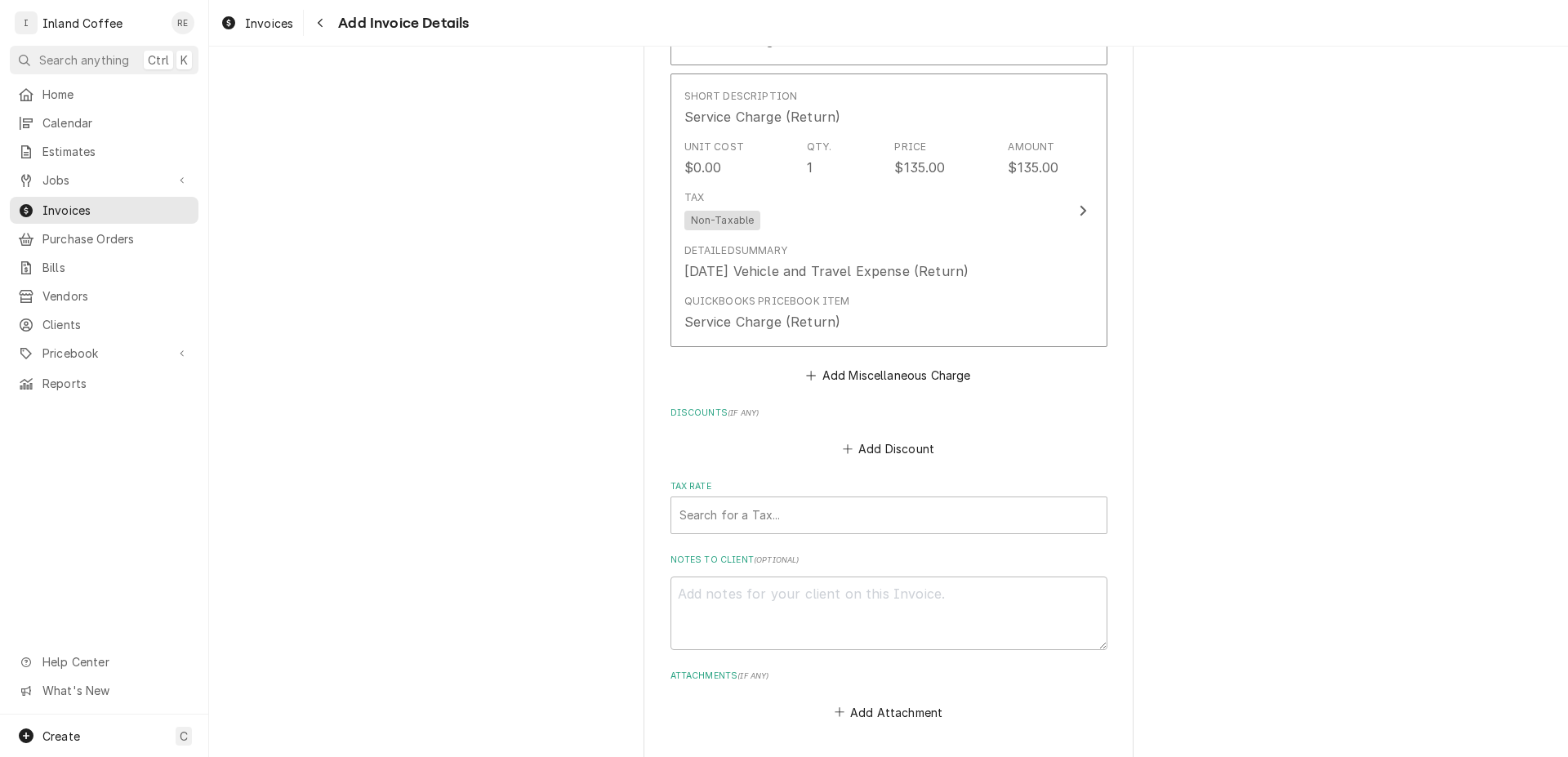
scroll to position [2913, 0]
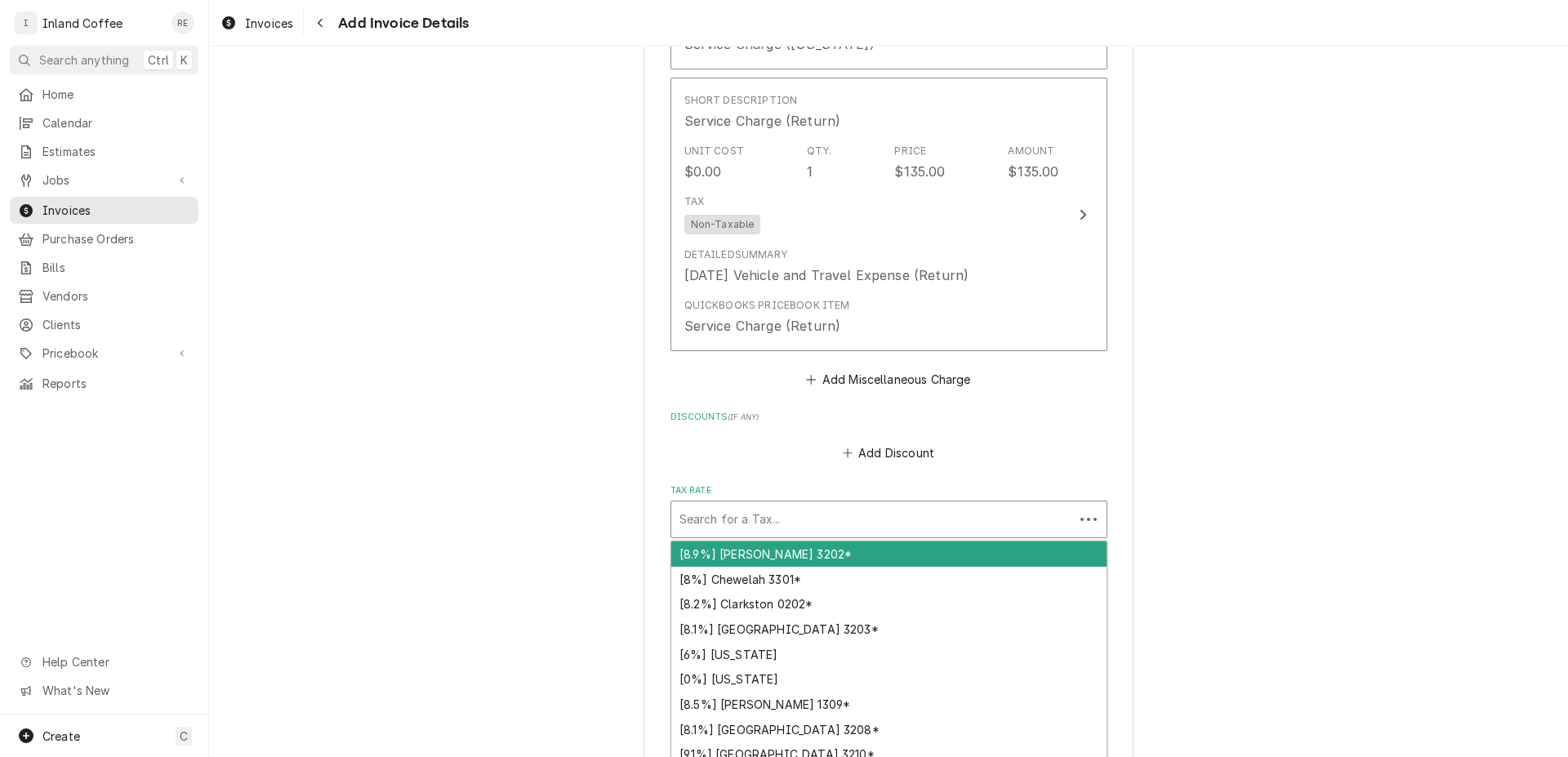
click at [743, 519] on div "Tax Rate" at bounding box center [872, 520] width 386 height 30
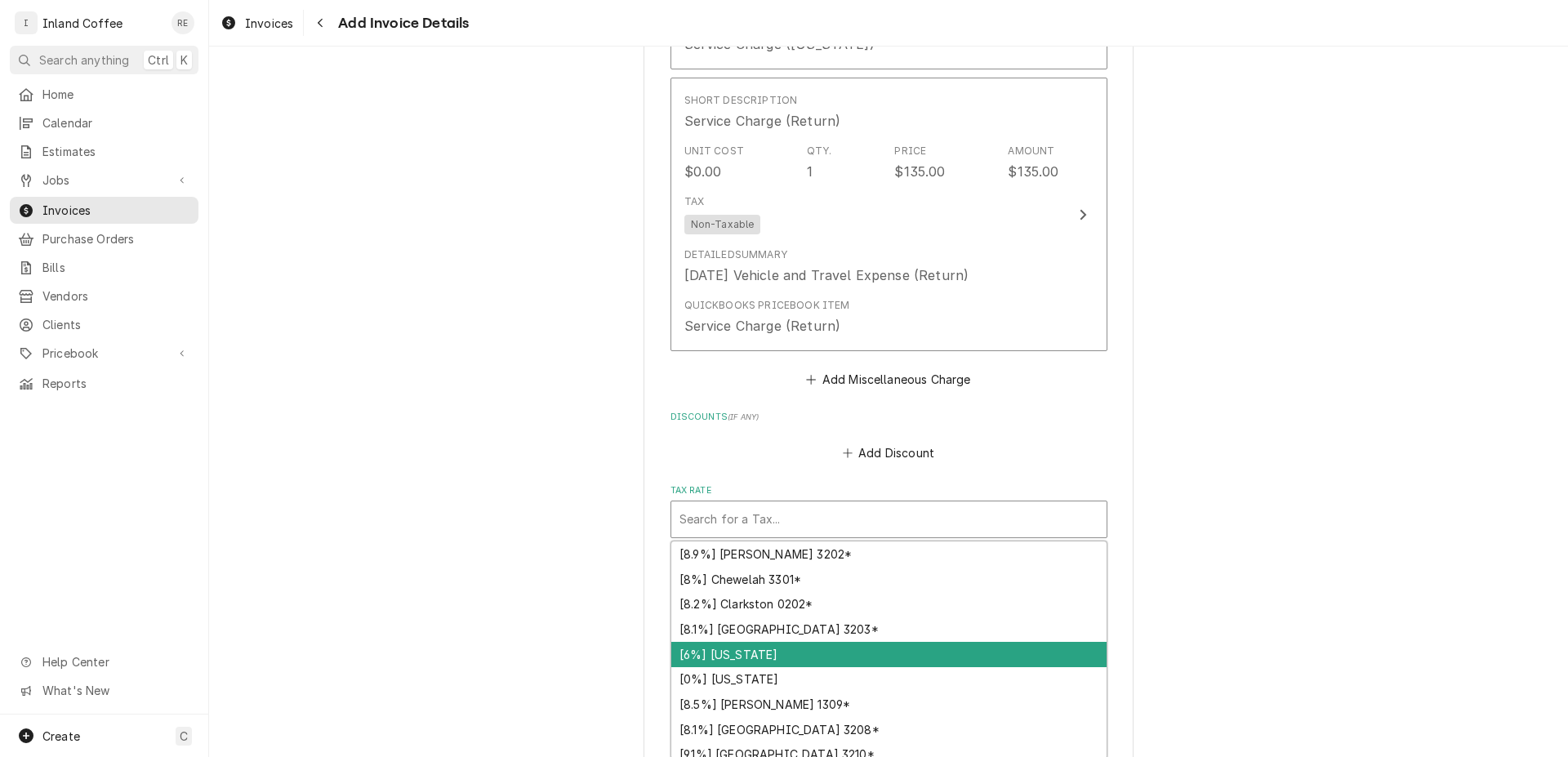
click at [711, 650] on div "[6%] Idaho" at bounding box center [889, 655] width 436 height 25
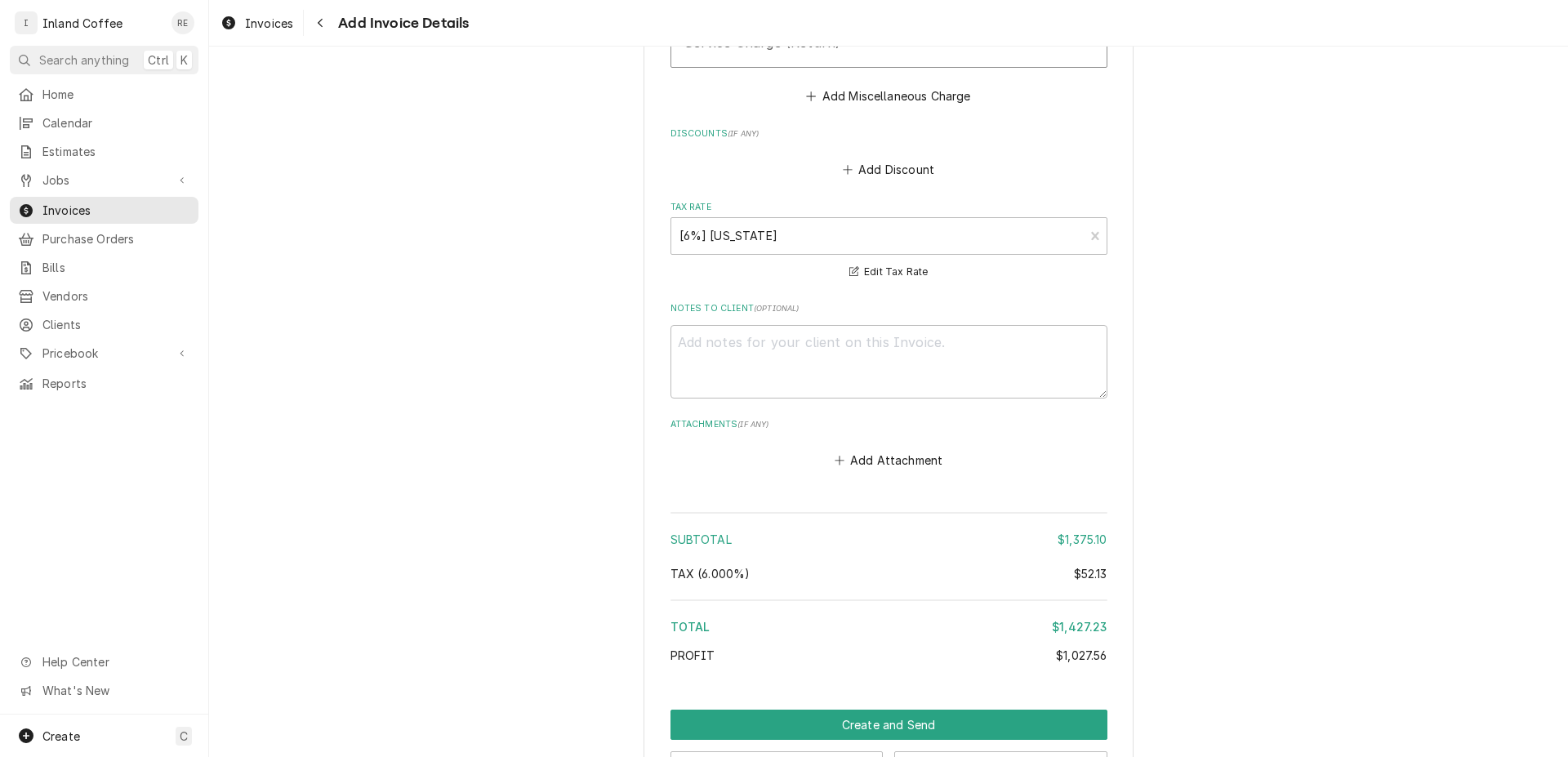
scroll to position [3253, 0]
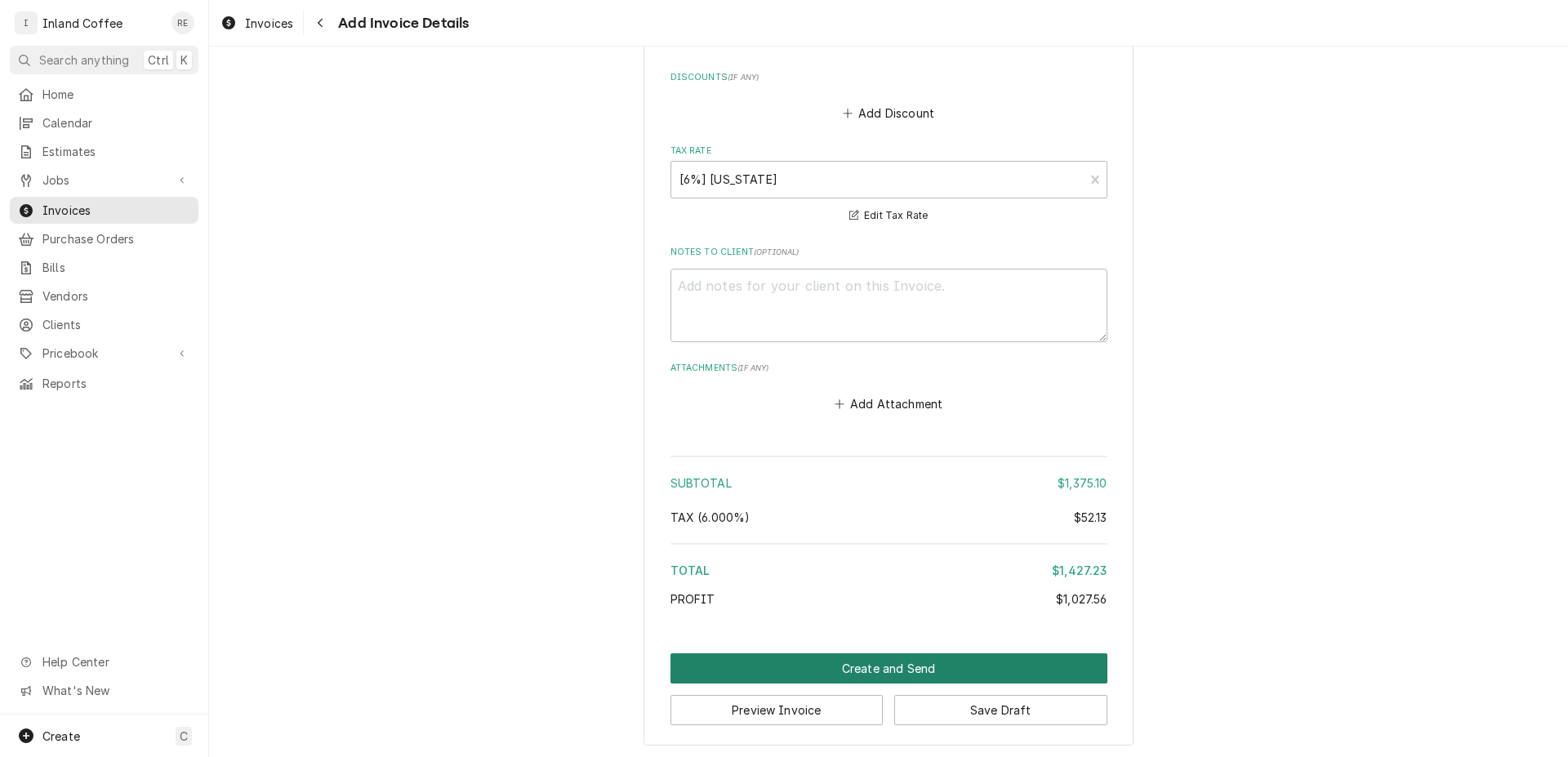
click at [849, 663] on button "Create and Send" at bounding box center [888, 669] width 436 height 30
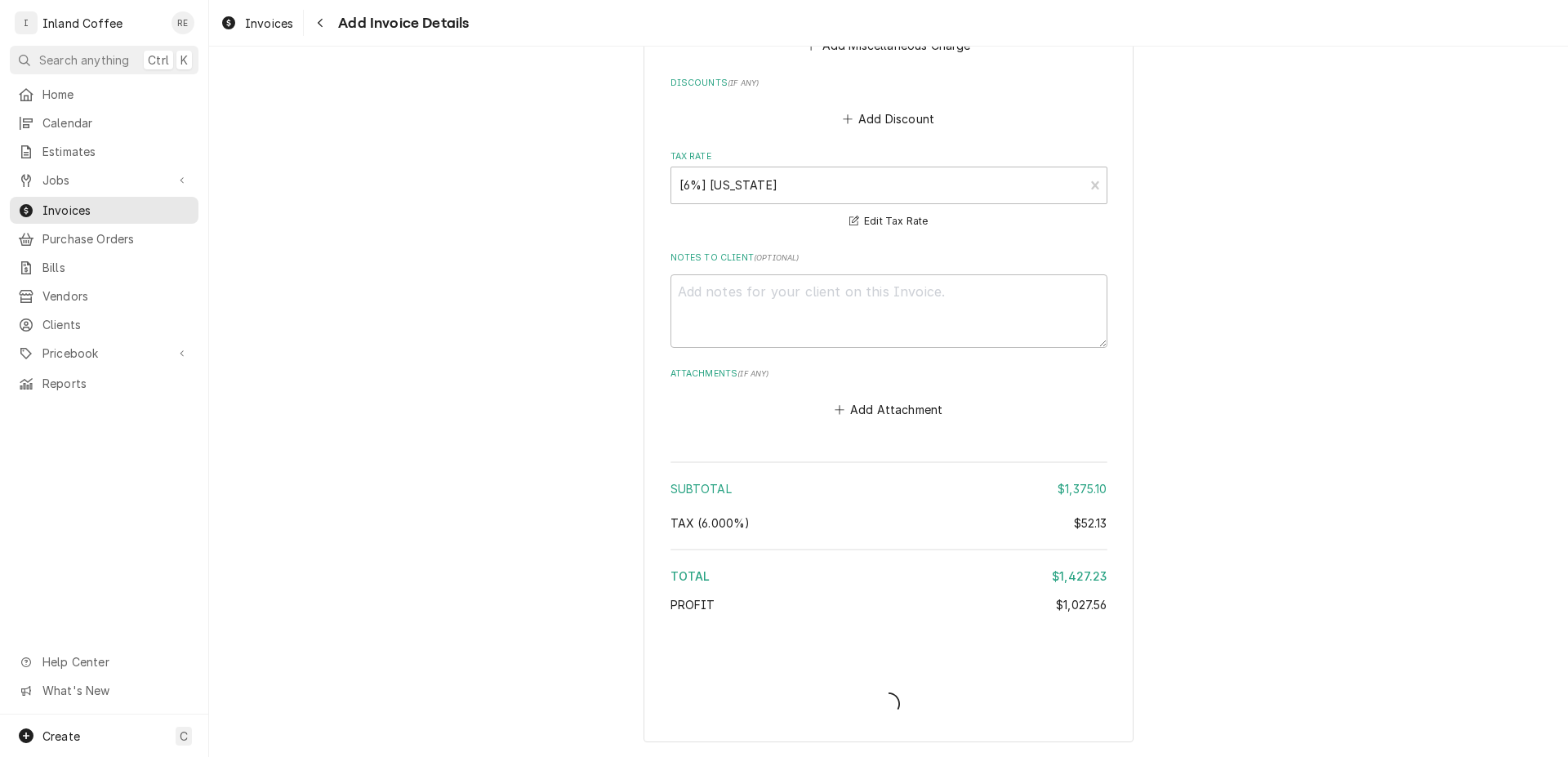
scroll to position [3244, 0]
type textarea "x"
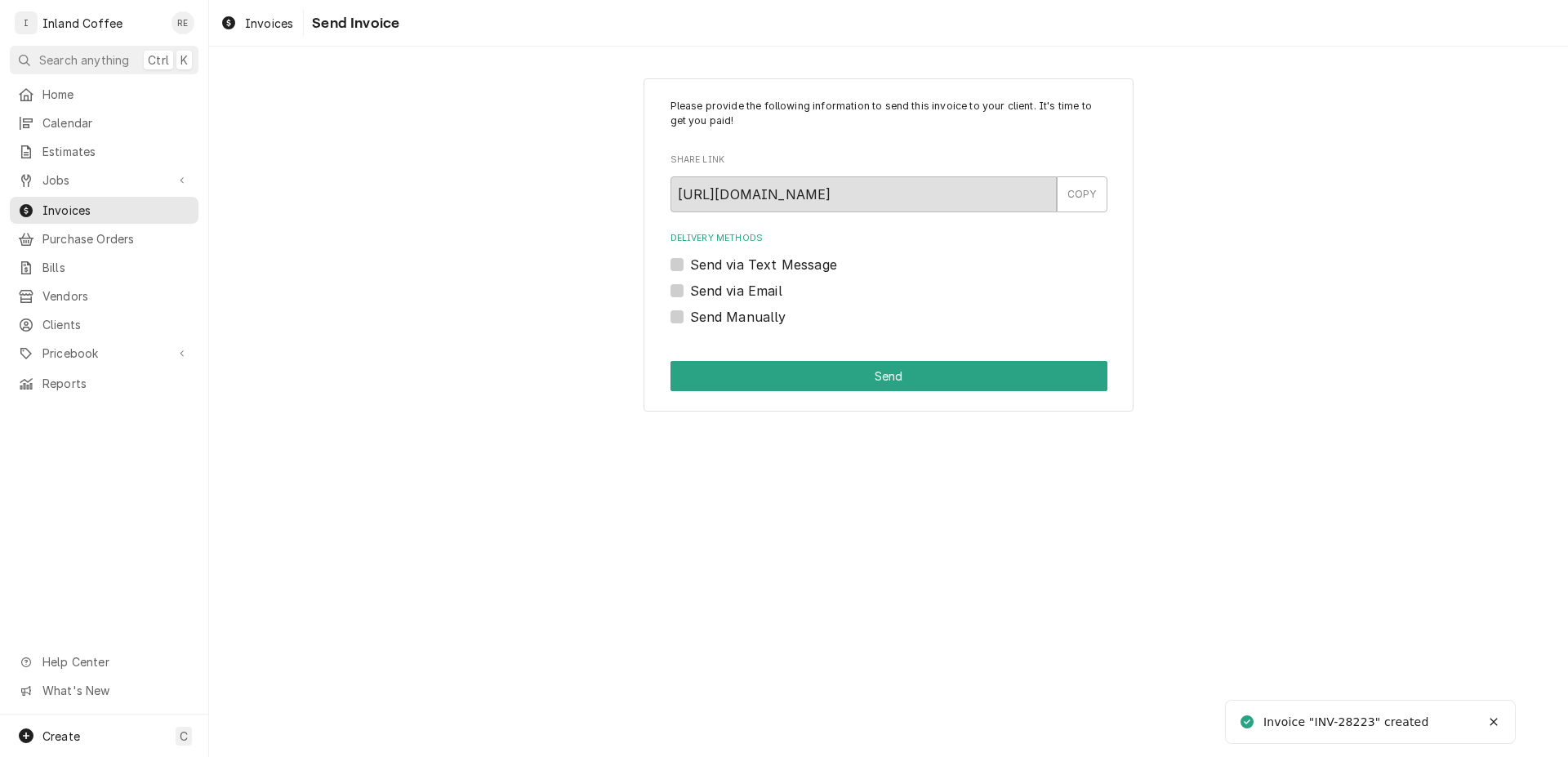
click at [685, 294] on div "Send via Email" at bounding box center [888, 291] width 436 height 20
click at [690, 289] on label "Send via Email" at bounding box center [735, 291] width 92 height 20
click at [690, 289] on input "Send via Email" at bounding box center [907, 299] width 436 height 36
checkbox input "true"
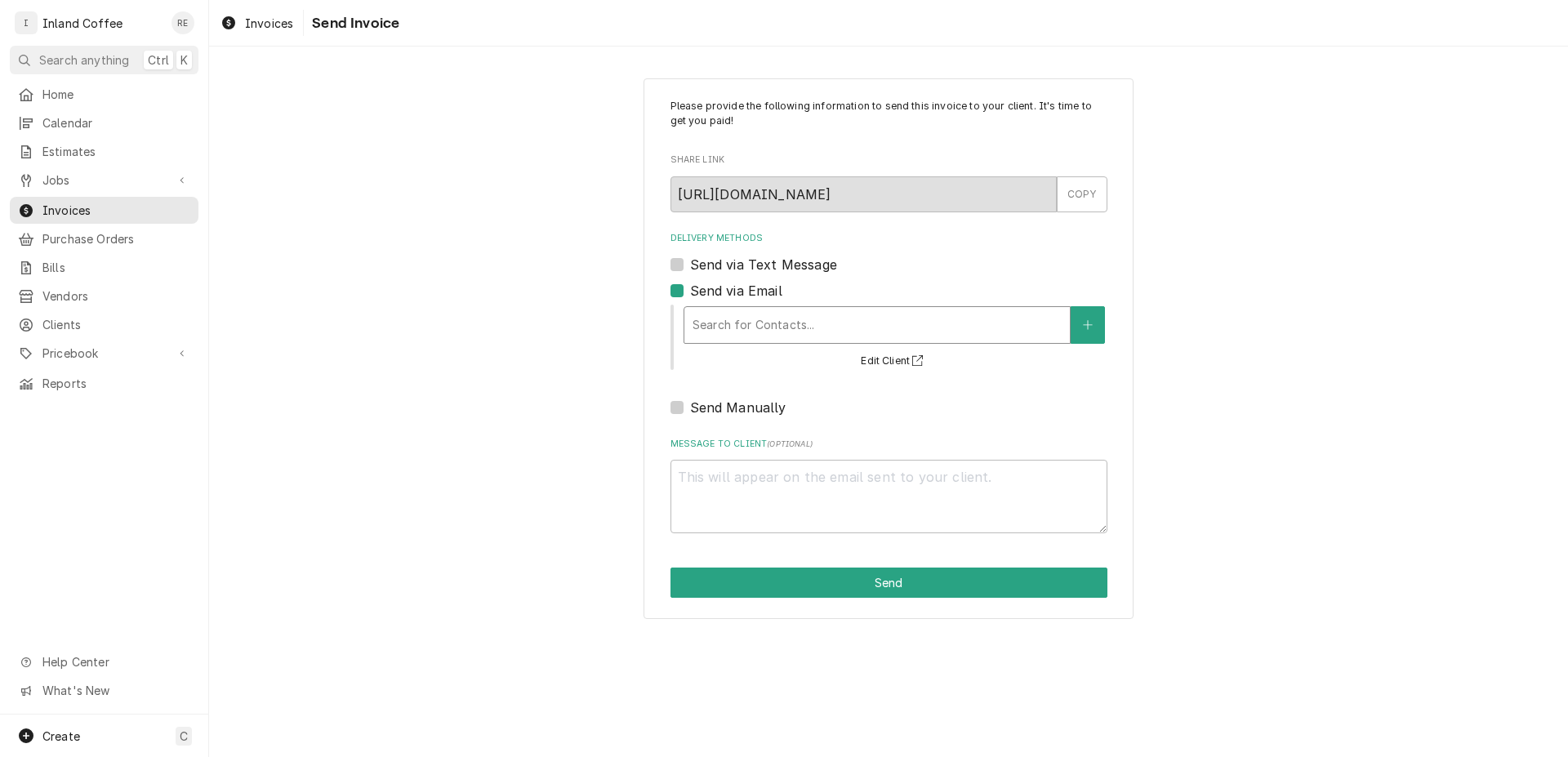
click at [743, 325] on div "Delivery Methods" at bounding box center [877, 325] width 369 height 30
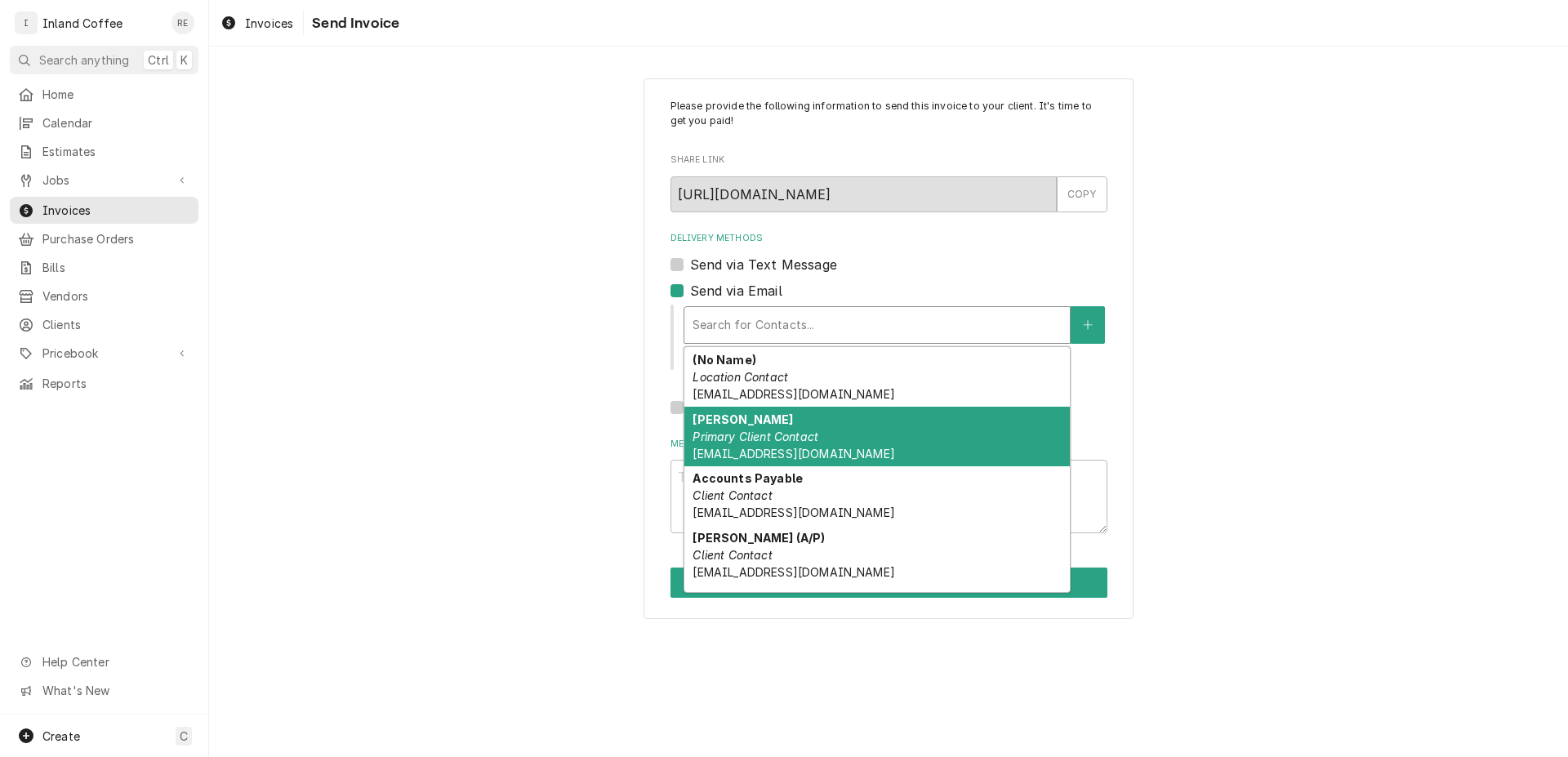
click at [925, 431] on div "Abby Thiessen Primary Client Contact athiessen@cdaresort.com" at bounding box center [877, 437] width 385 height 60
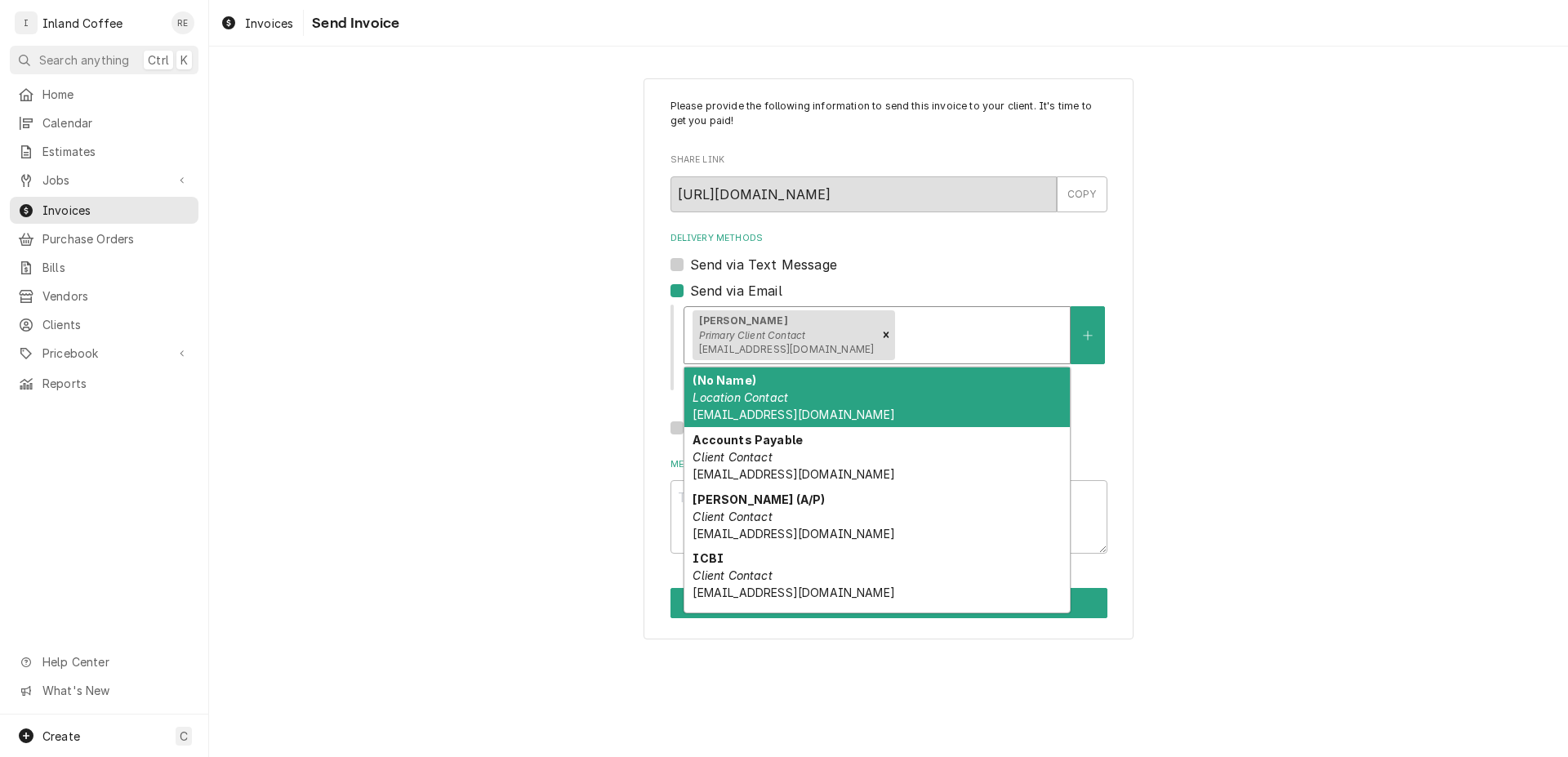
click at [898, 349] on div "Delivery Methods" at bounding box center [979, 335] width 163 height 30
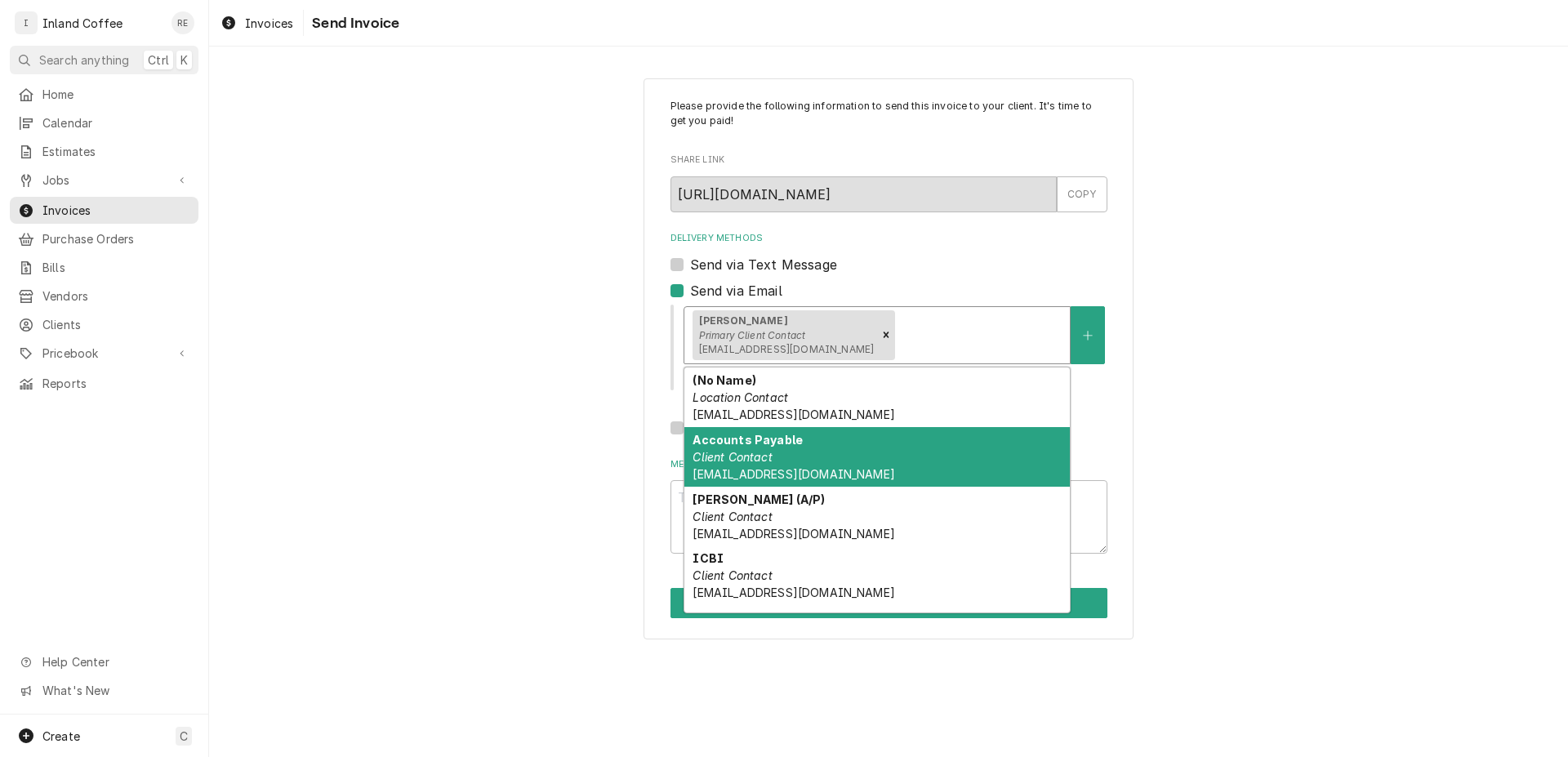
click at [814, 456] on div "Accounts Payable Client Contact accountspayable@cdaresort.com" at bounding box center [877, 457] width 385 height 60
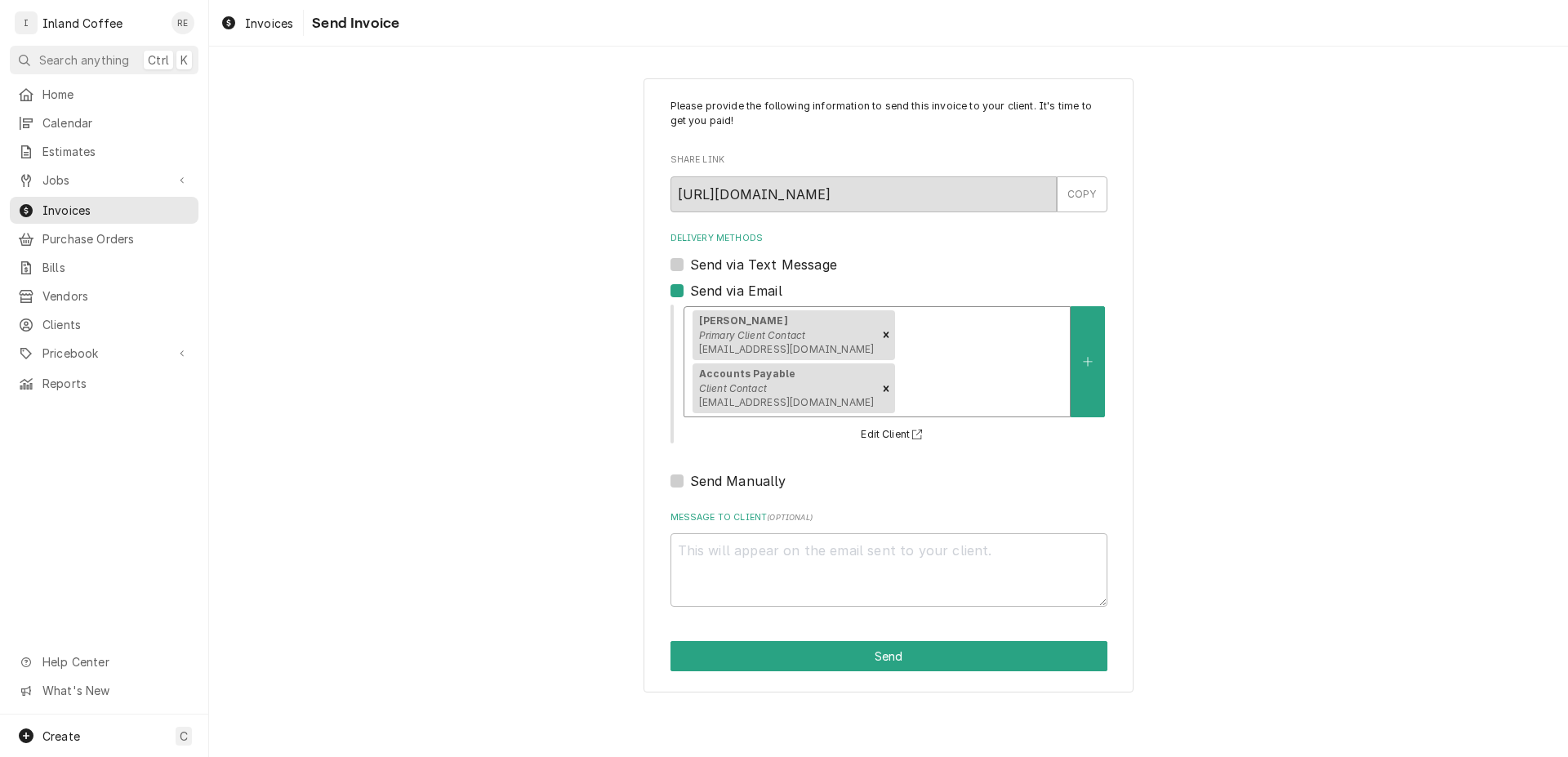
click at [1043, 374] on div "Delivery Methods" at bounding box center [979, 389] width 163 height 30
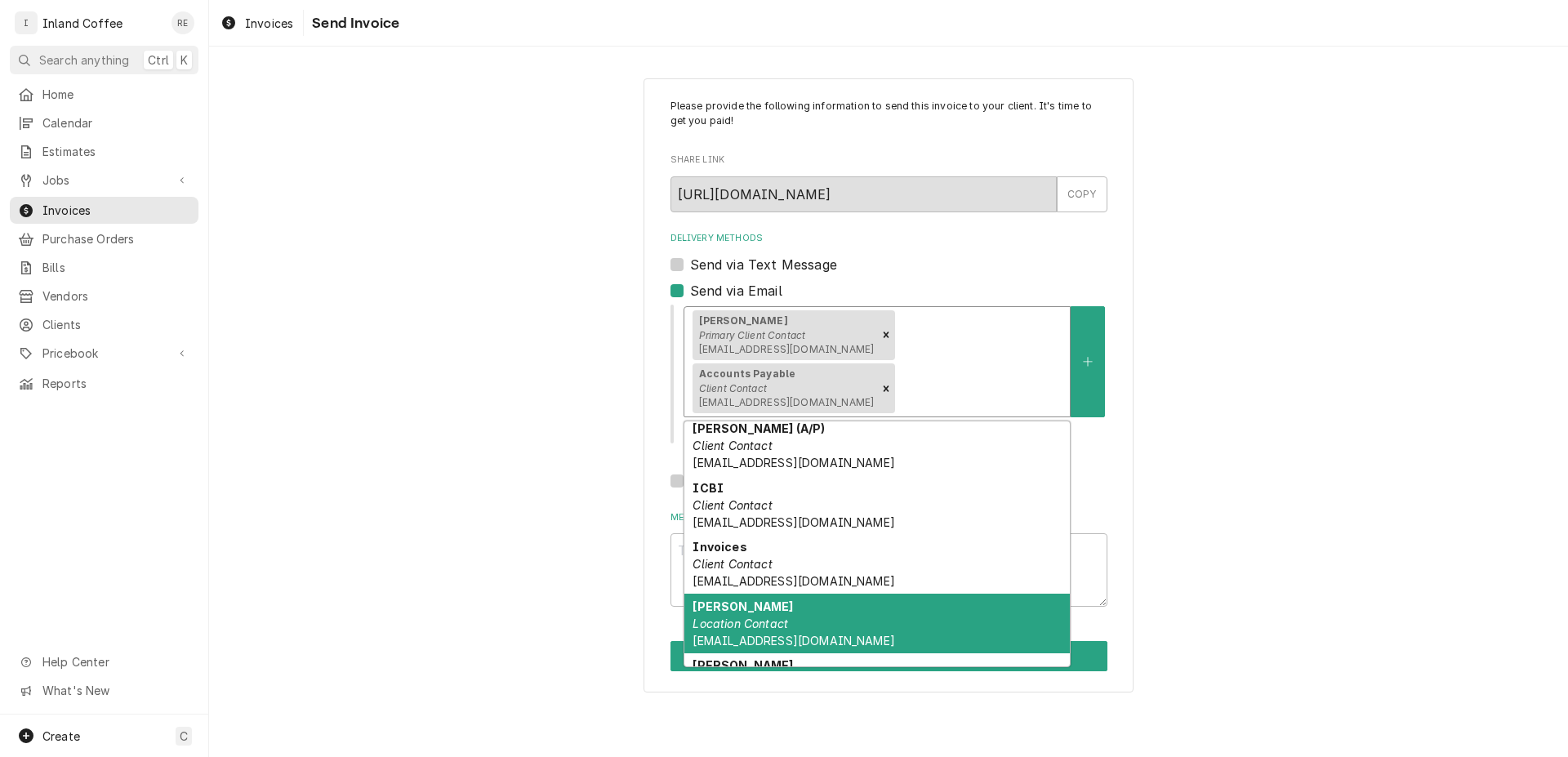
scroll to position [67, 0]
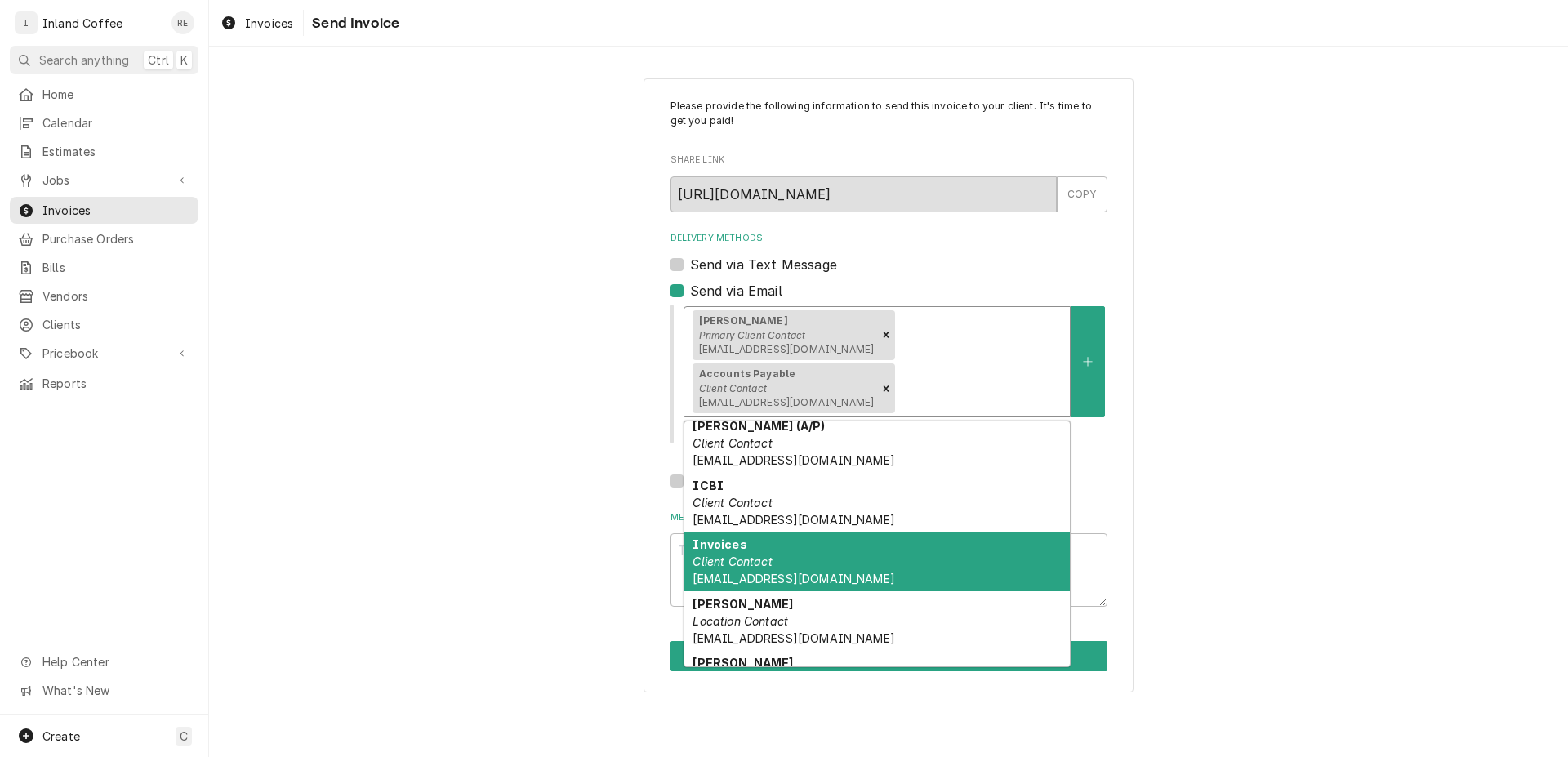
click at [989, 532] on div "Invoices Client Contact Invoices@inlandcoffee.com" at bounding box center [877, 561] width 385 height 60
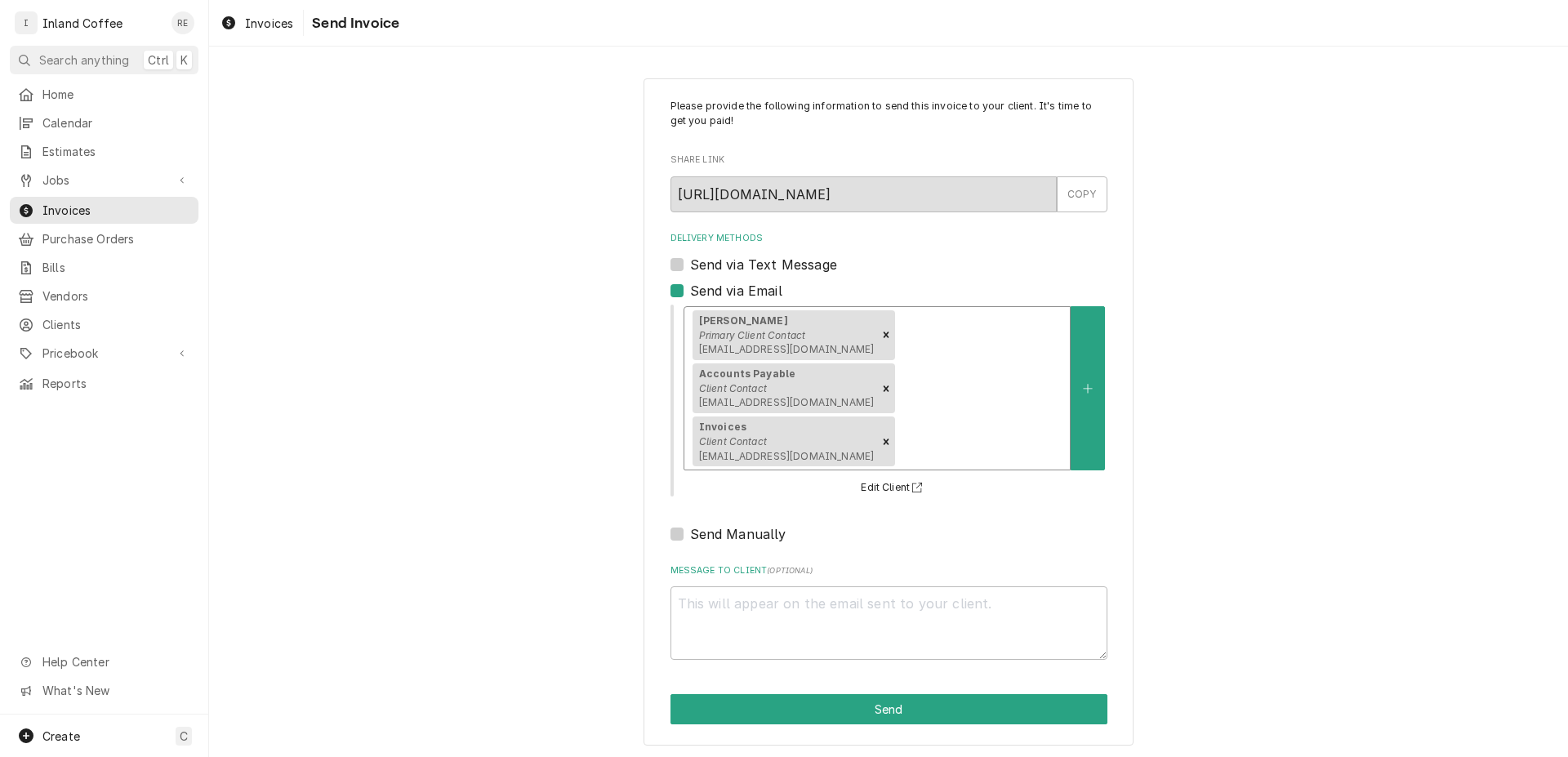
drag, startPoint x: 1016, startPoint y: 385, endPoint x: 1025, endPoint y: 385, distance: 9.0
click at [1025, 427] on div "Delivery Methods" at bounding box center [979, 442] width 163 height 30
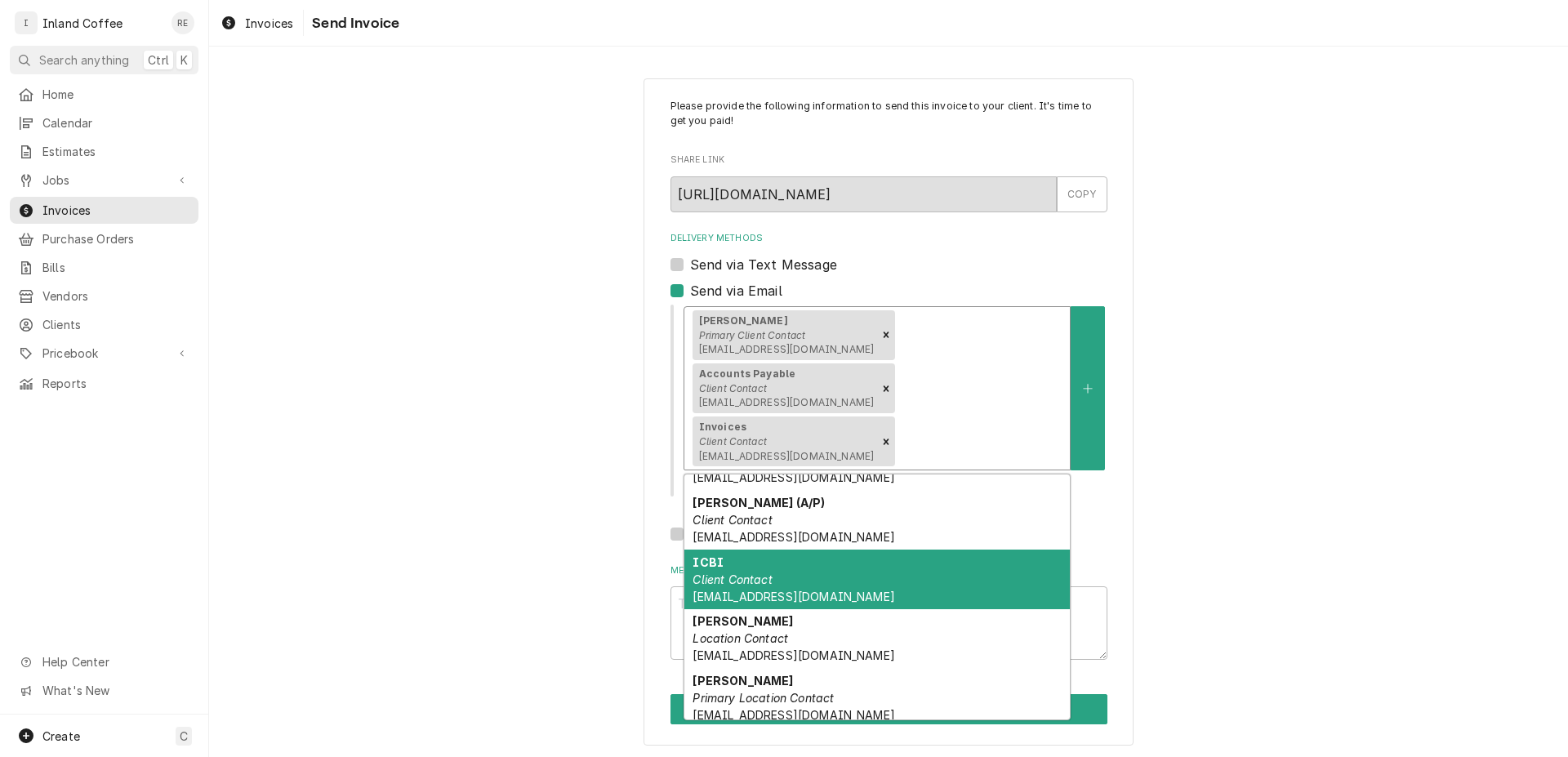
scroll to position [51, 0]
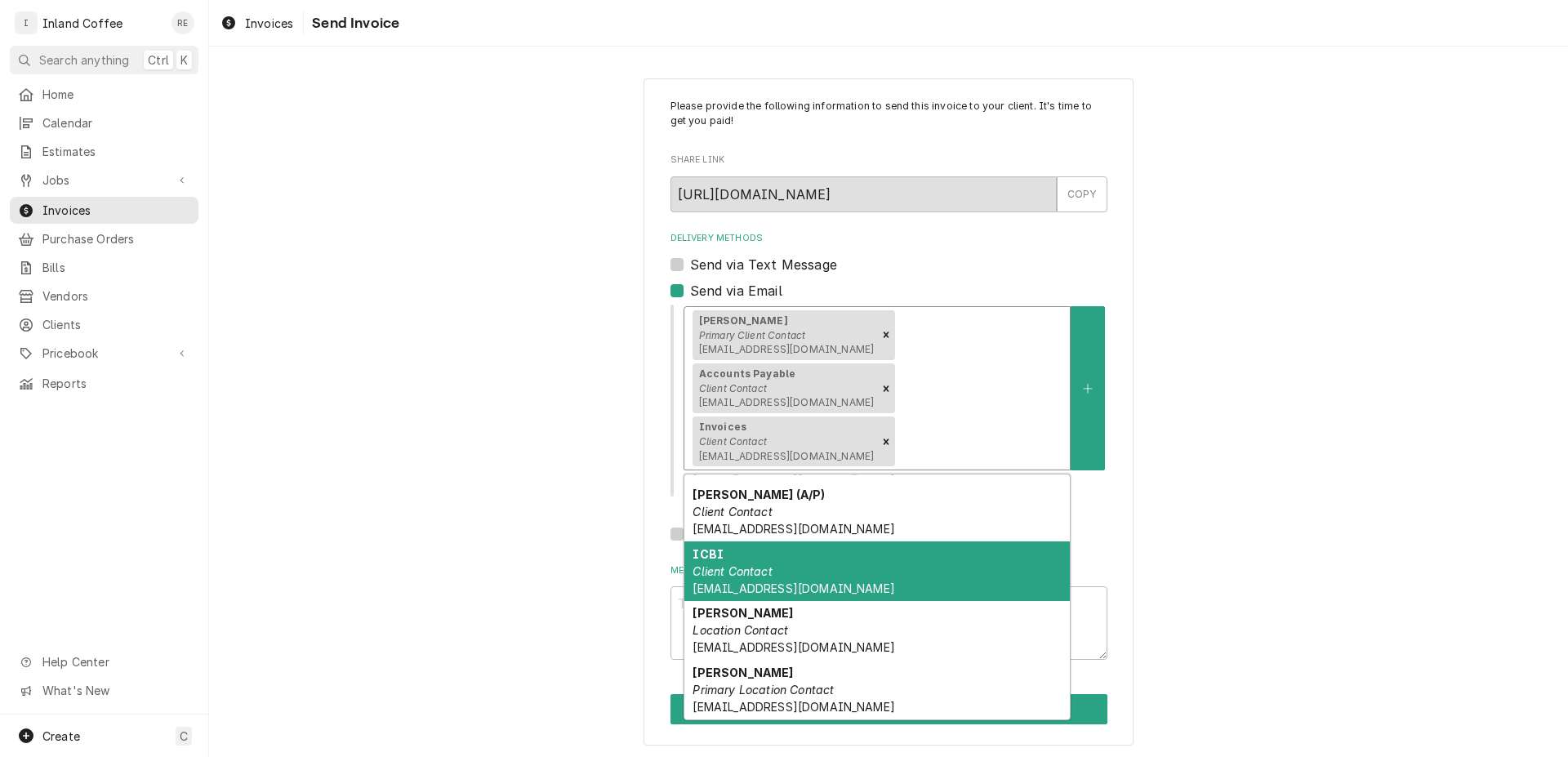
click at [1202, 588] on div "Please provide the following information to send this invoice to your client. I…" at bounding box center [889, 412] width 1359 height 696
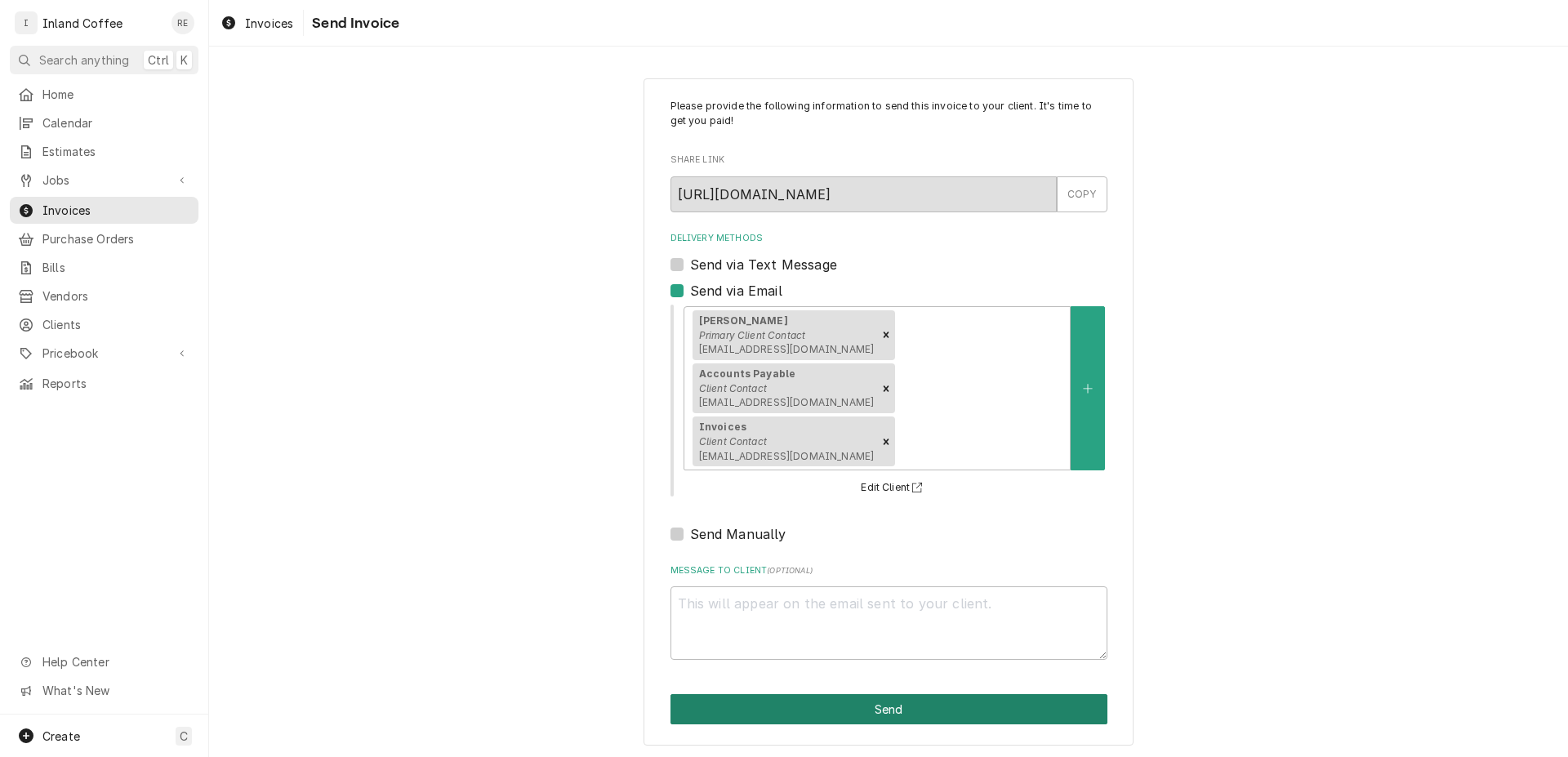
click at [880, 695] on button "Send" at bounding box center [888, 710] width 436 height 30
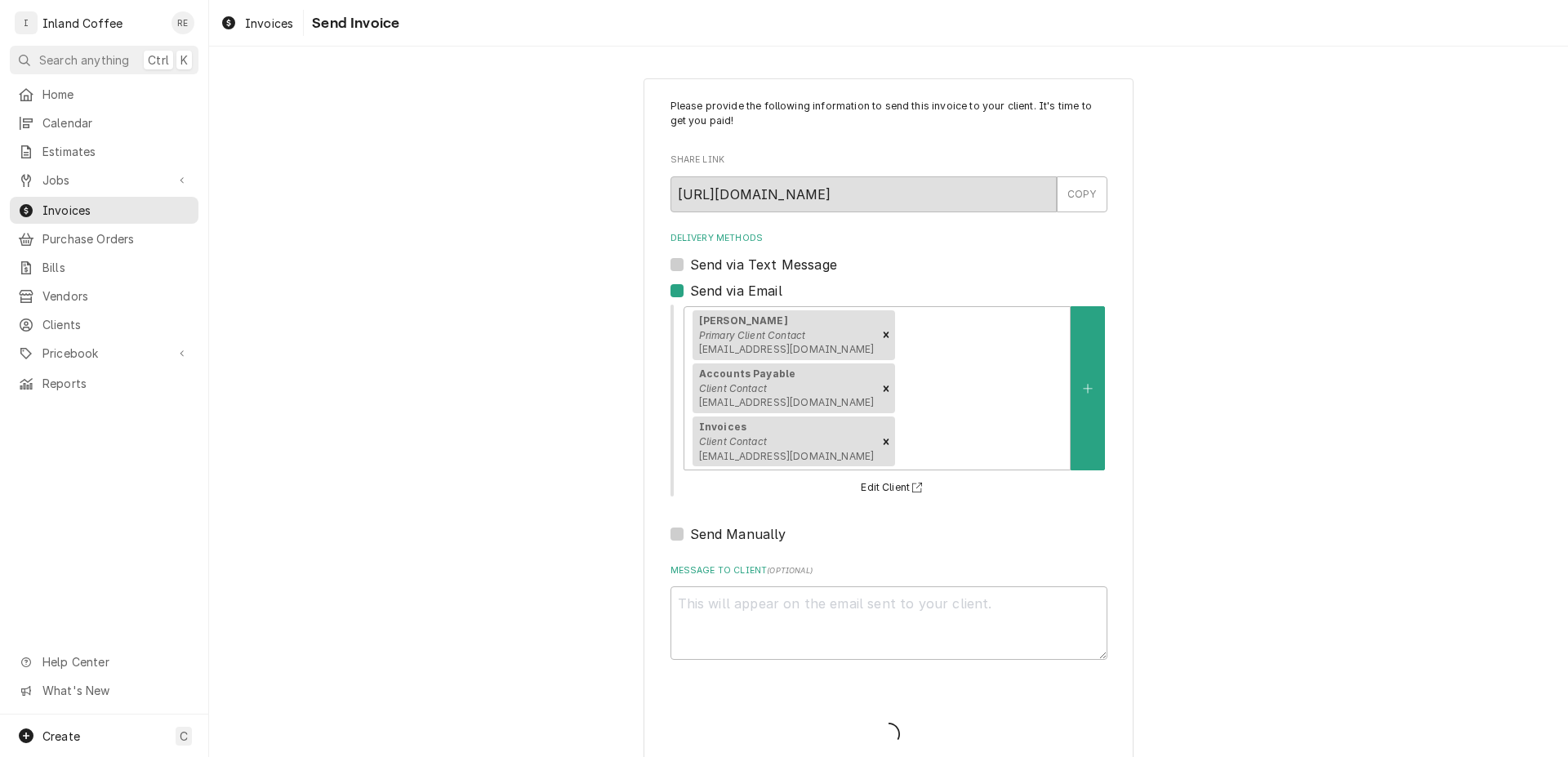
type textarea "x"
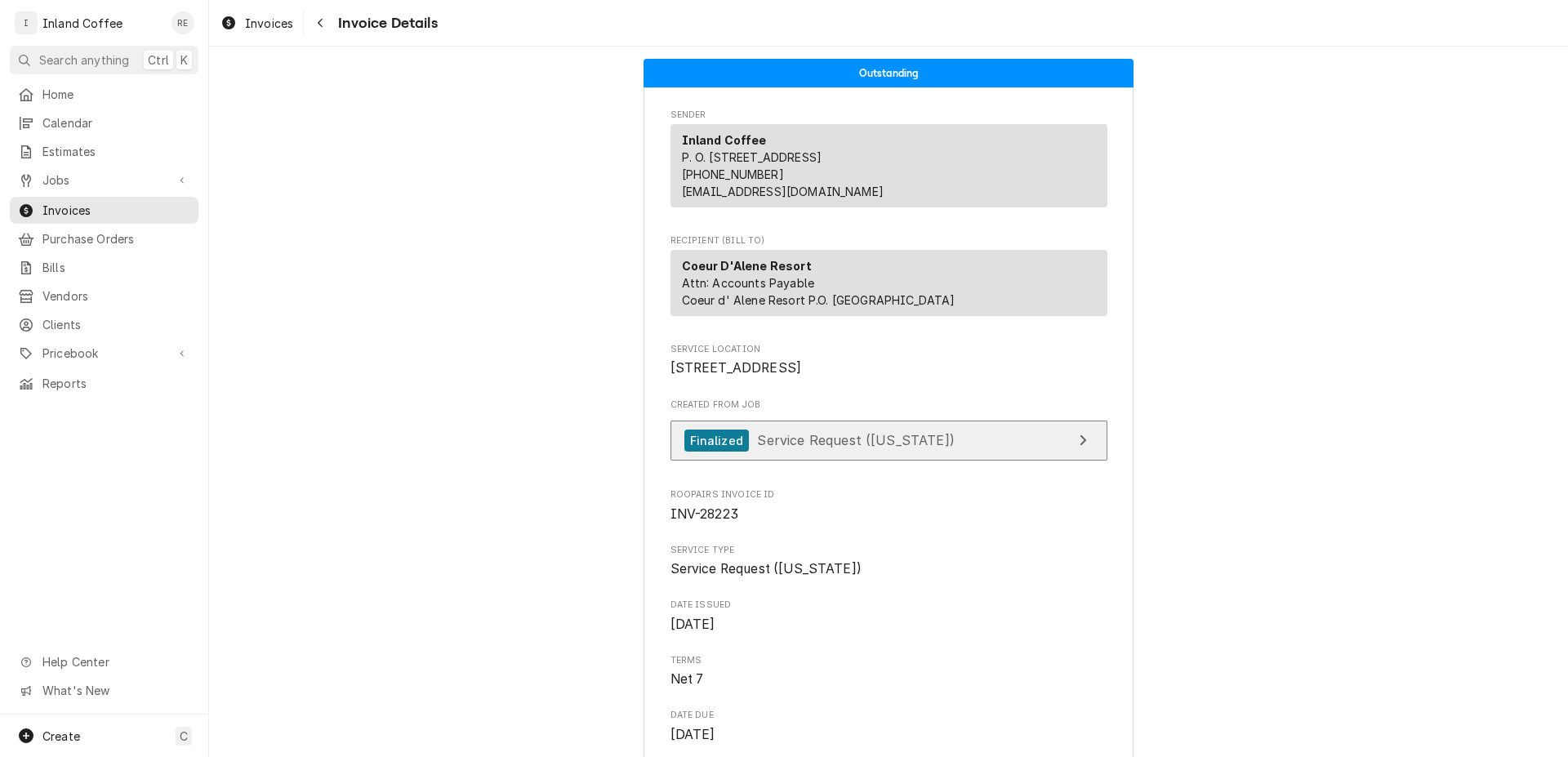
click at [722, 452] on div "Finalized" at bounding box center [716, 441] width 64 height 22
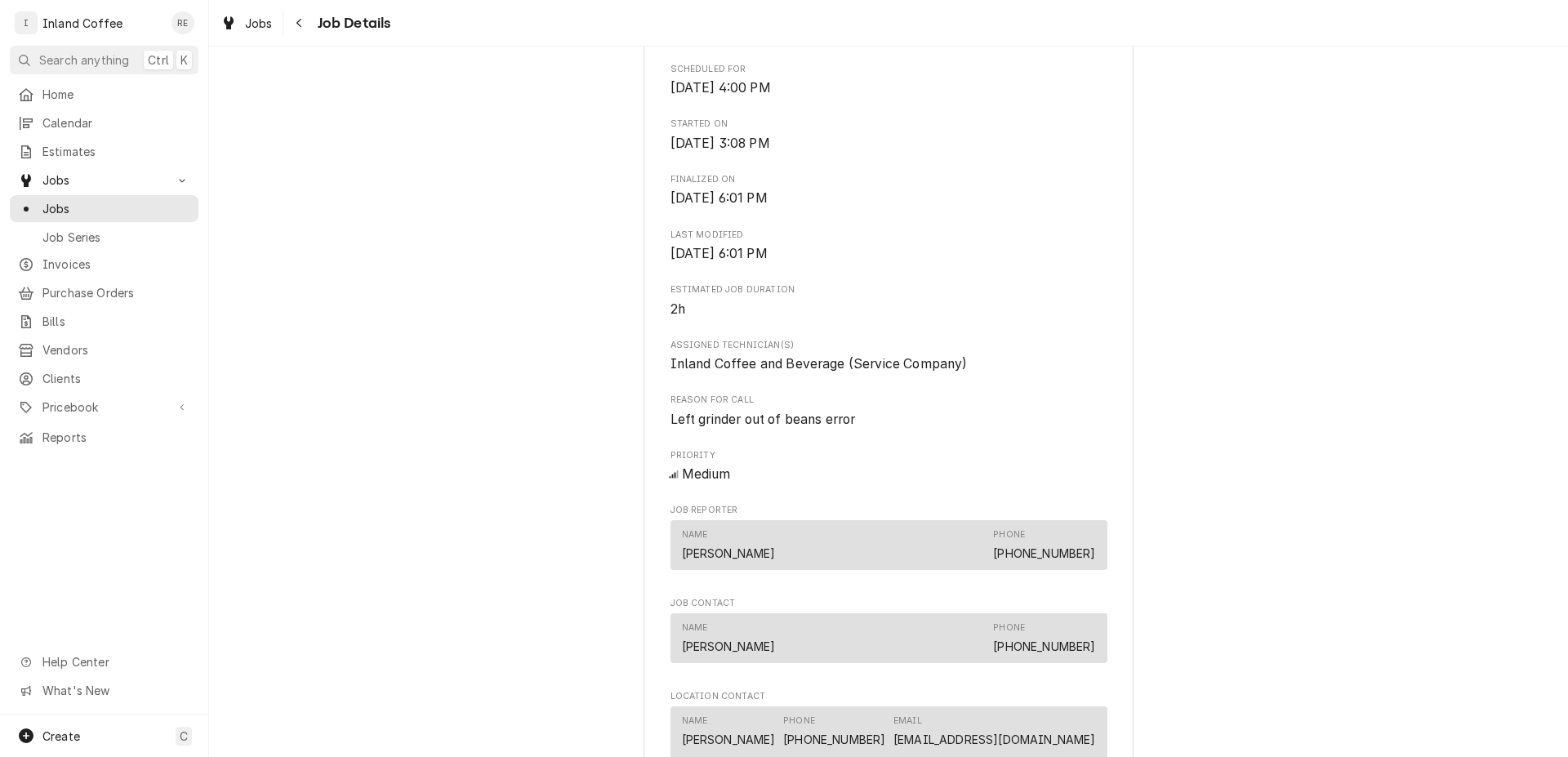
scroll to position [397, 0]
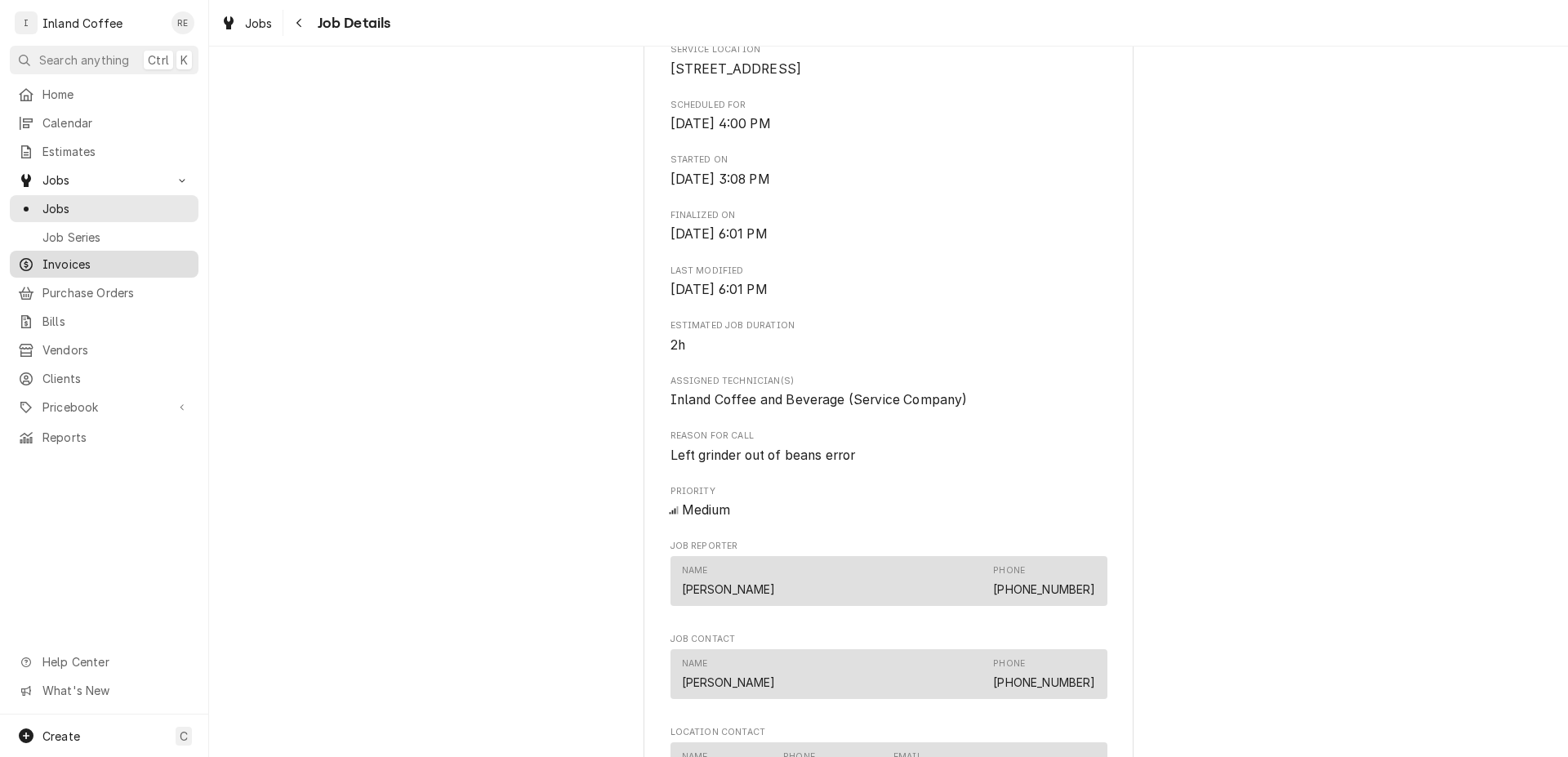
click at [90, 257] on span "Invoices" at bounding box center [116, 264] width 148 height 17
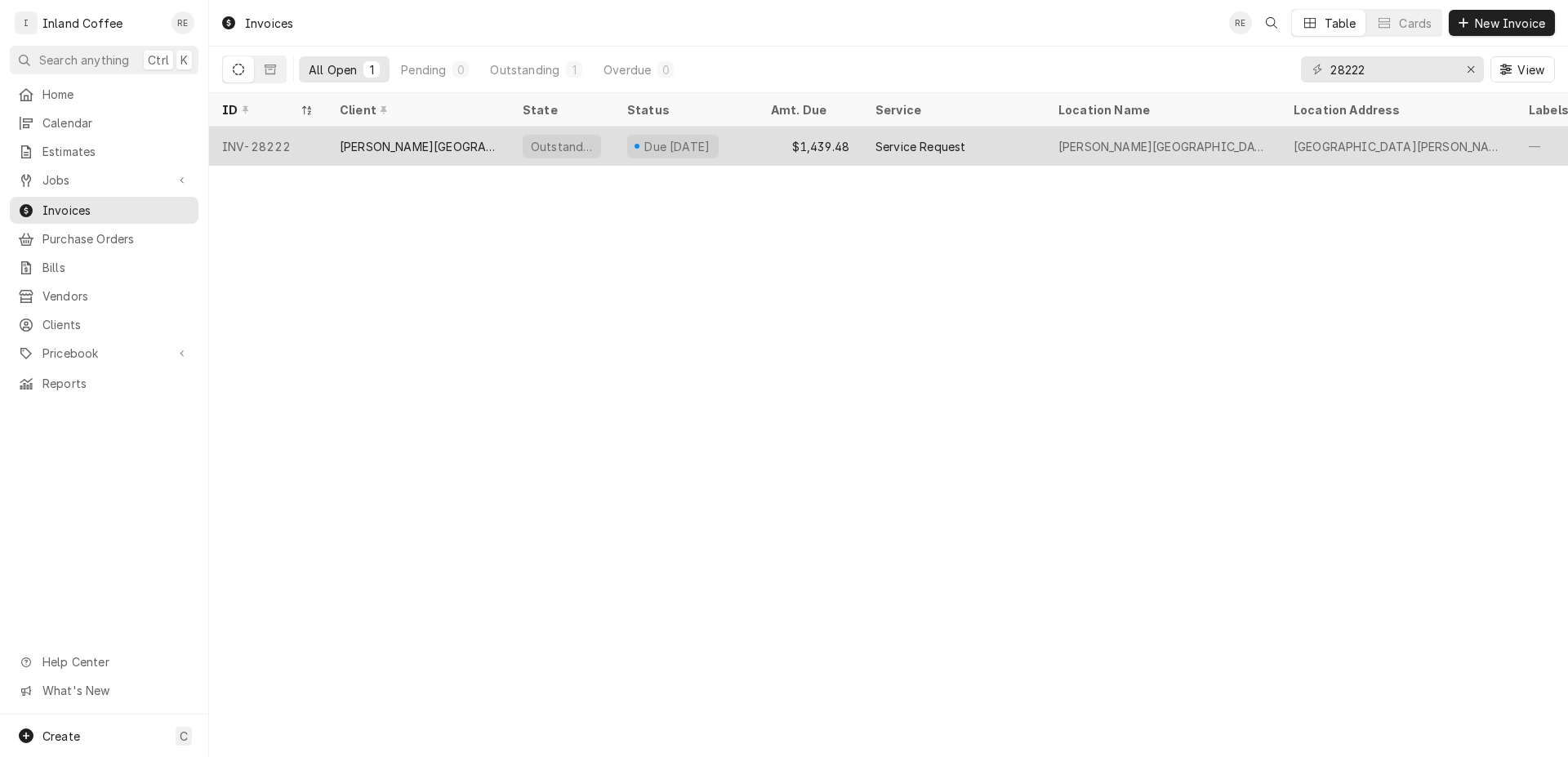
click at [357, 141] on div "[PERSON_NAME][GEOGRAPHIC_DATA]" at bounding box center [418, 146] width 156 height 17
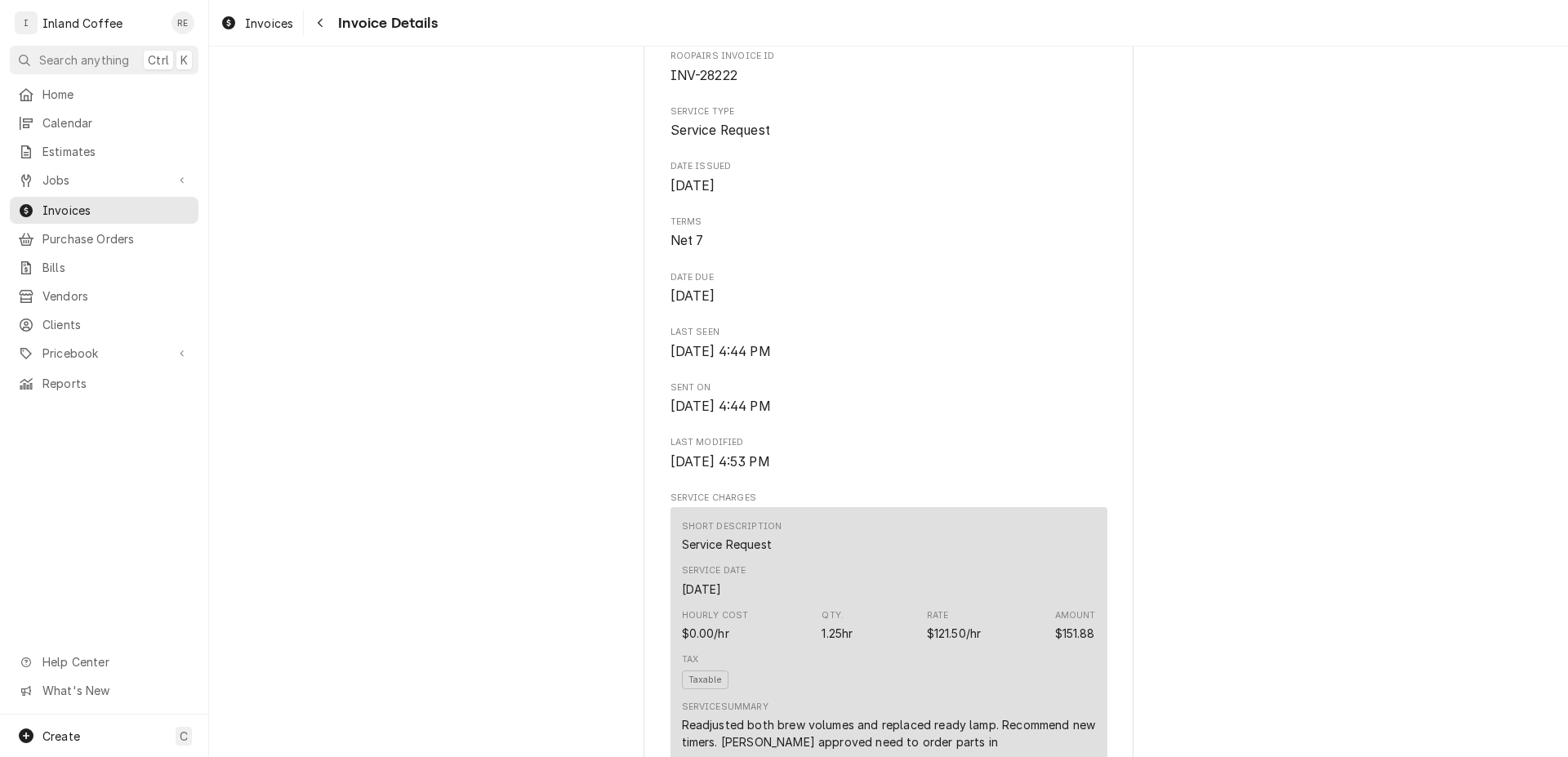
scroll to position [74, 0]
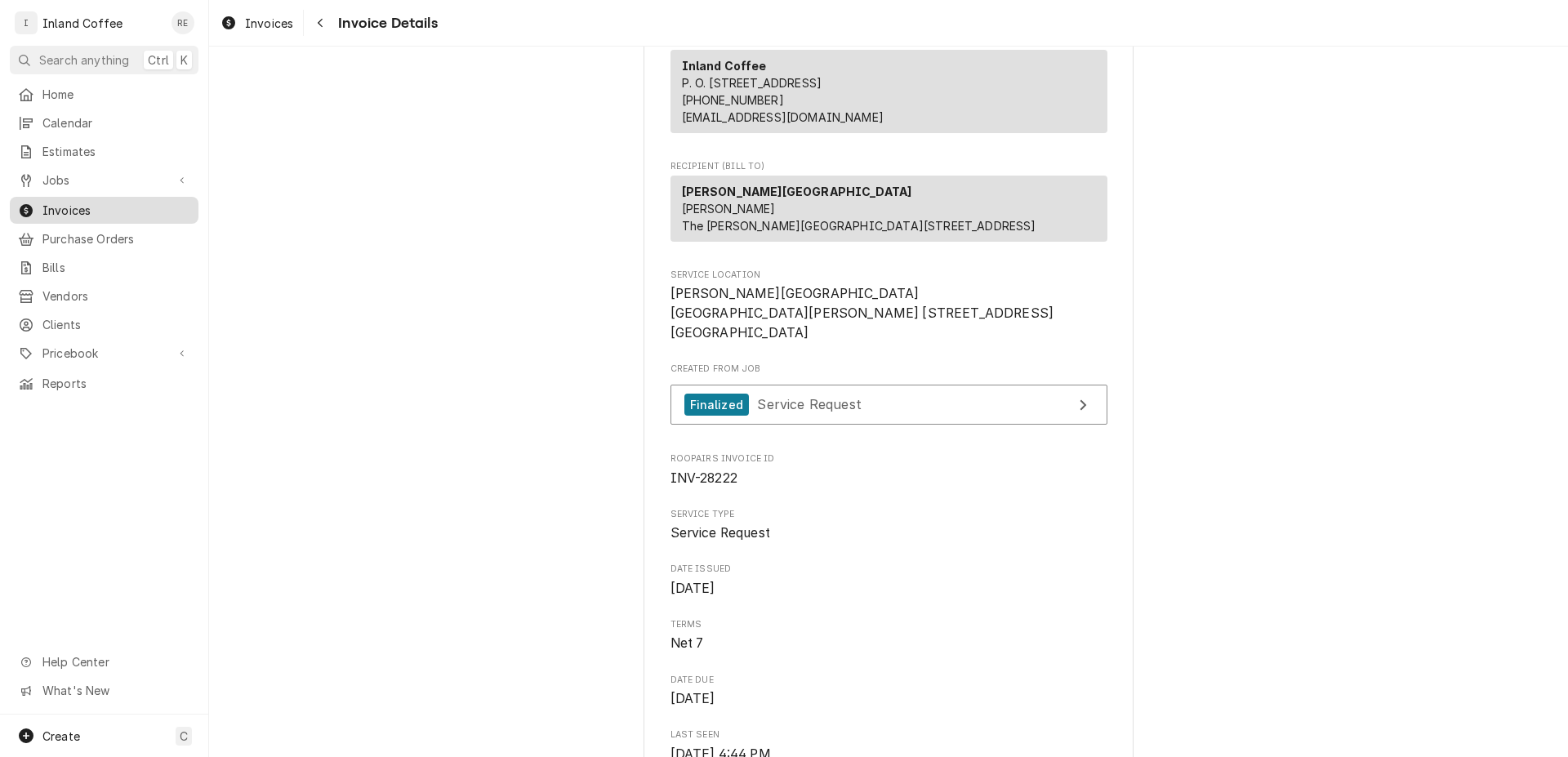
click at [60, 202] on span "Invoices" at bounding box center [116, 210] width 148 height 17
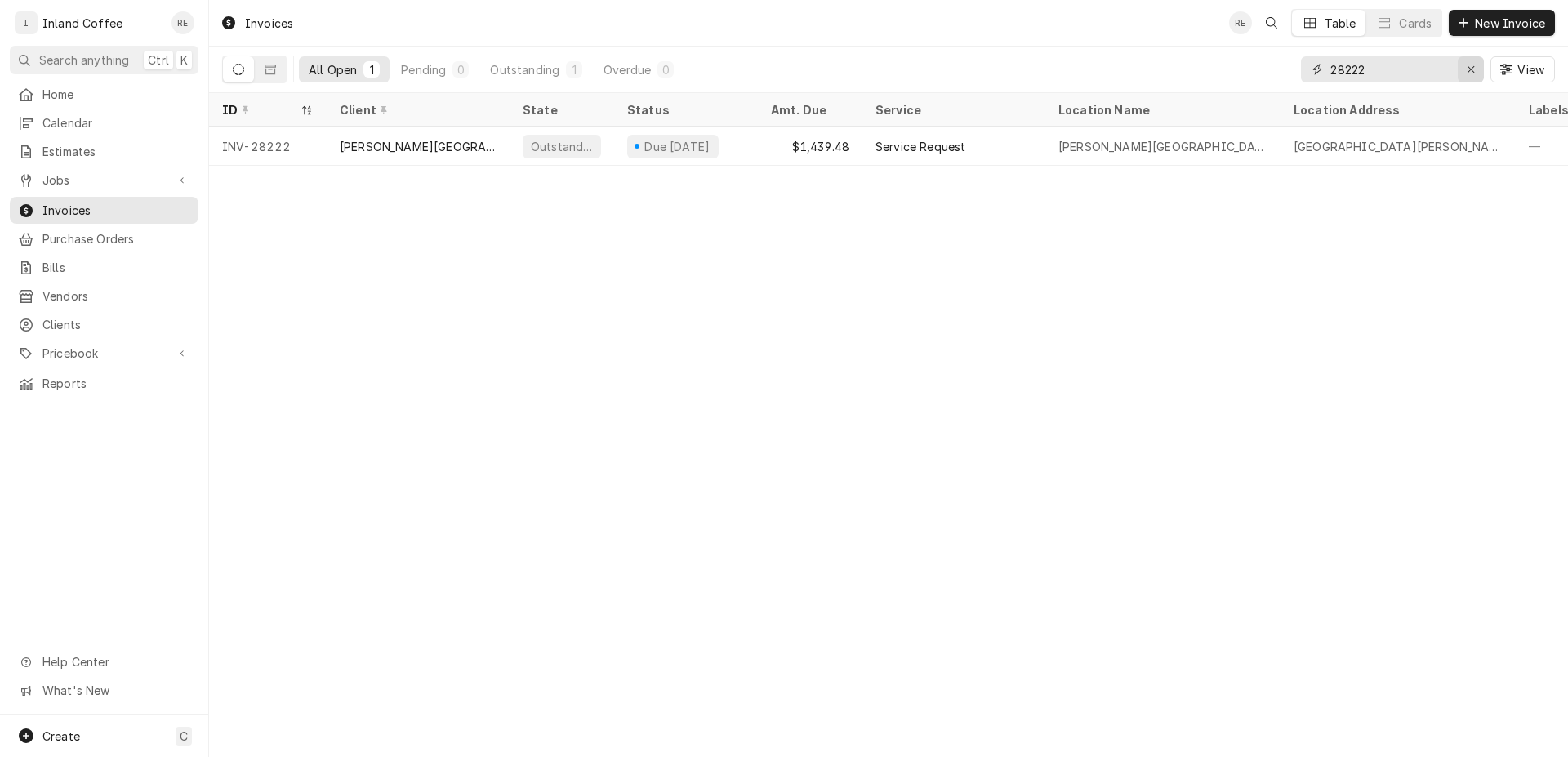
click at [1478, 63] on button "Erase input" at bounding box center [1470, 70] width 26 height 26
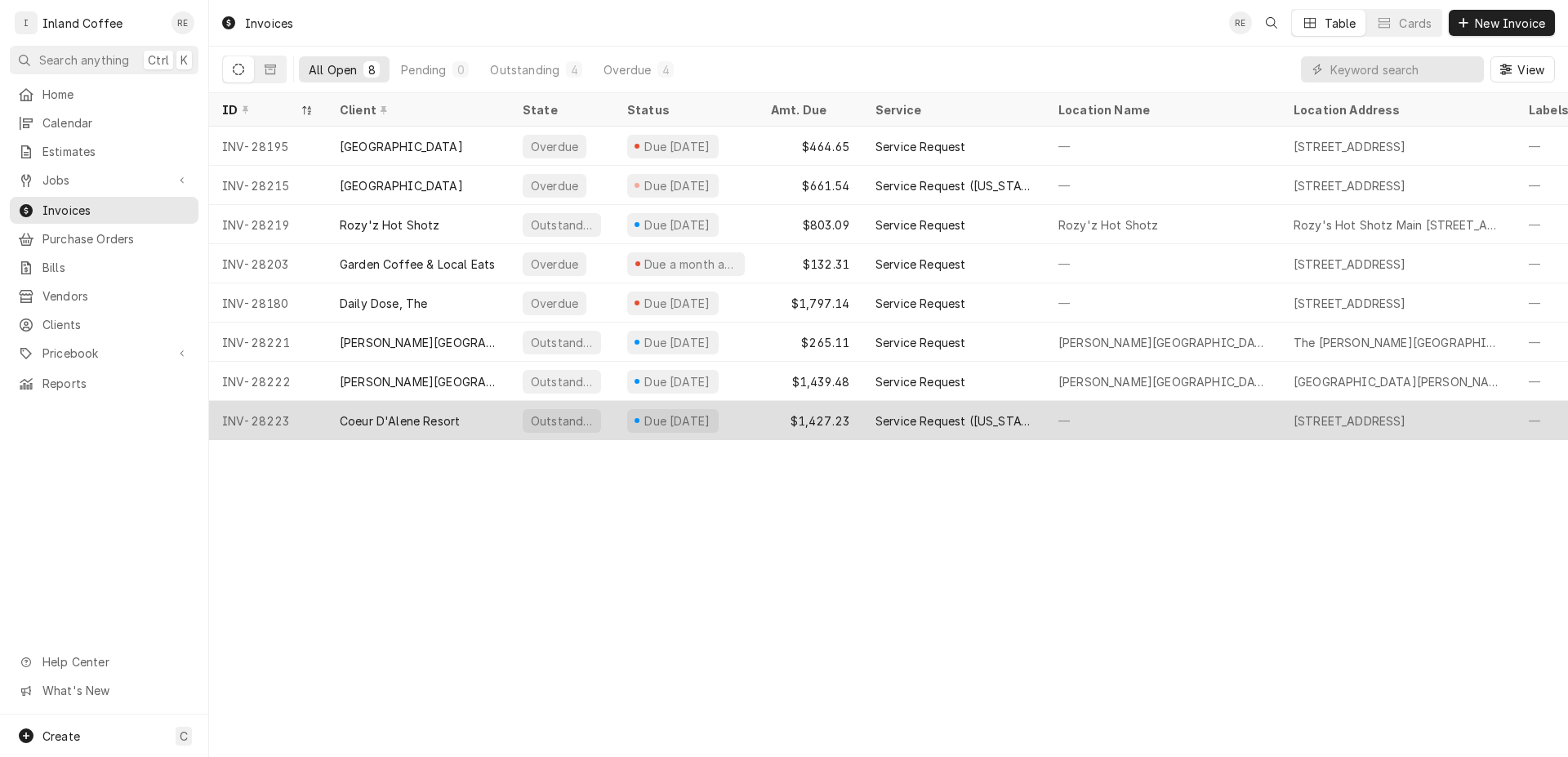
click at [391, 416] on div "Coeur D'Alene Resort" at bounding box center [399, 421] width 120 height 17
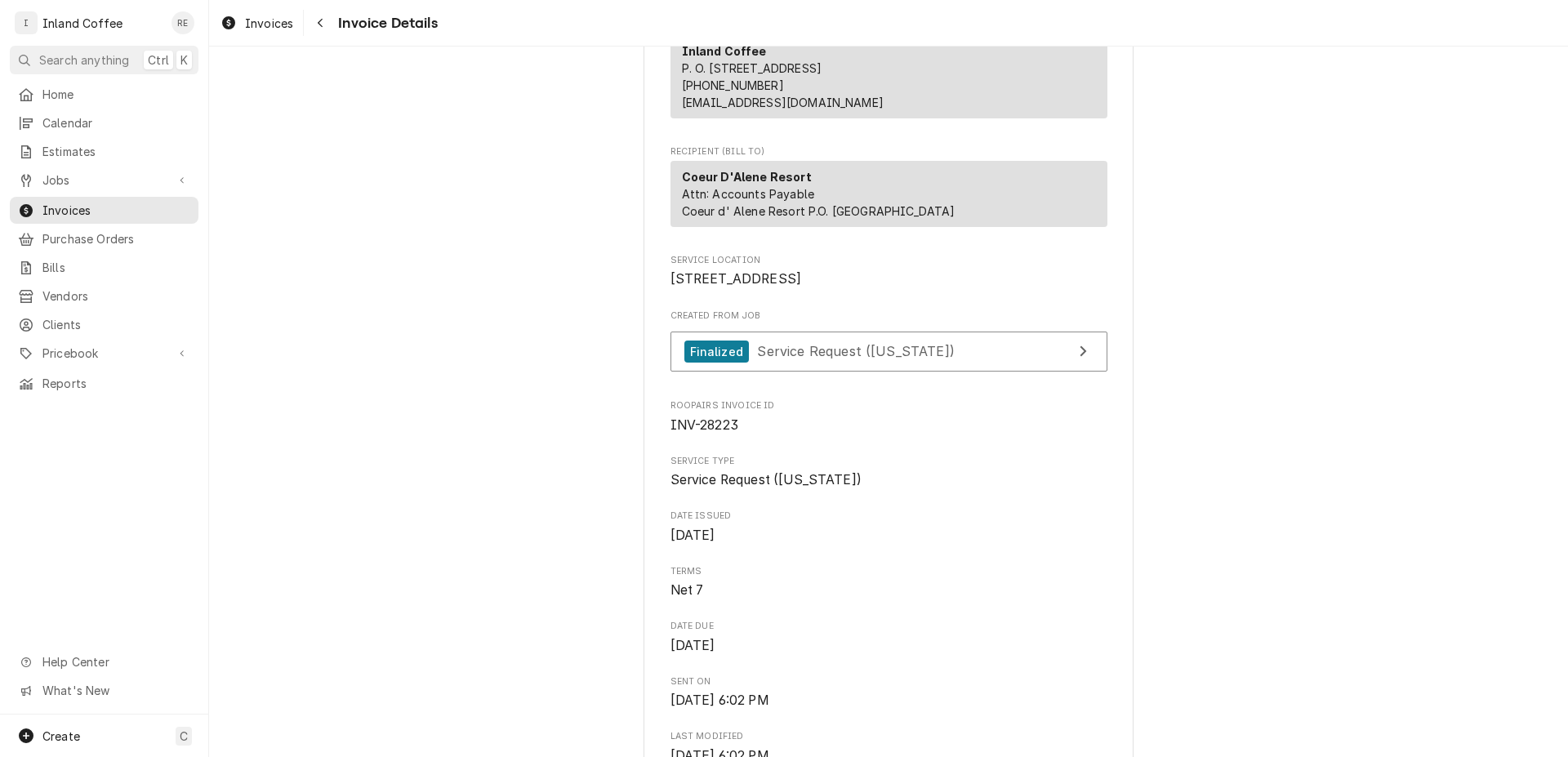
scroll to position [10, 0]
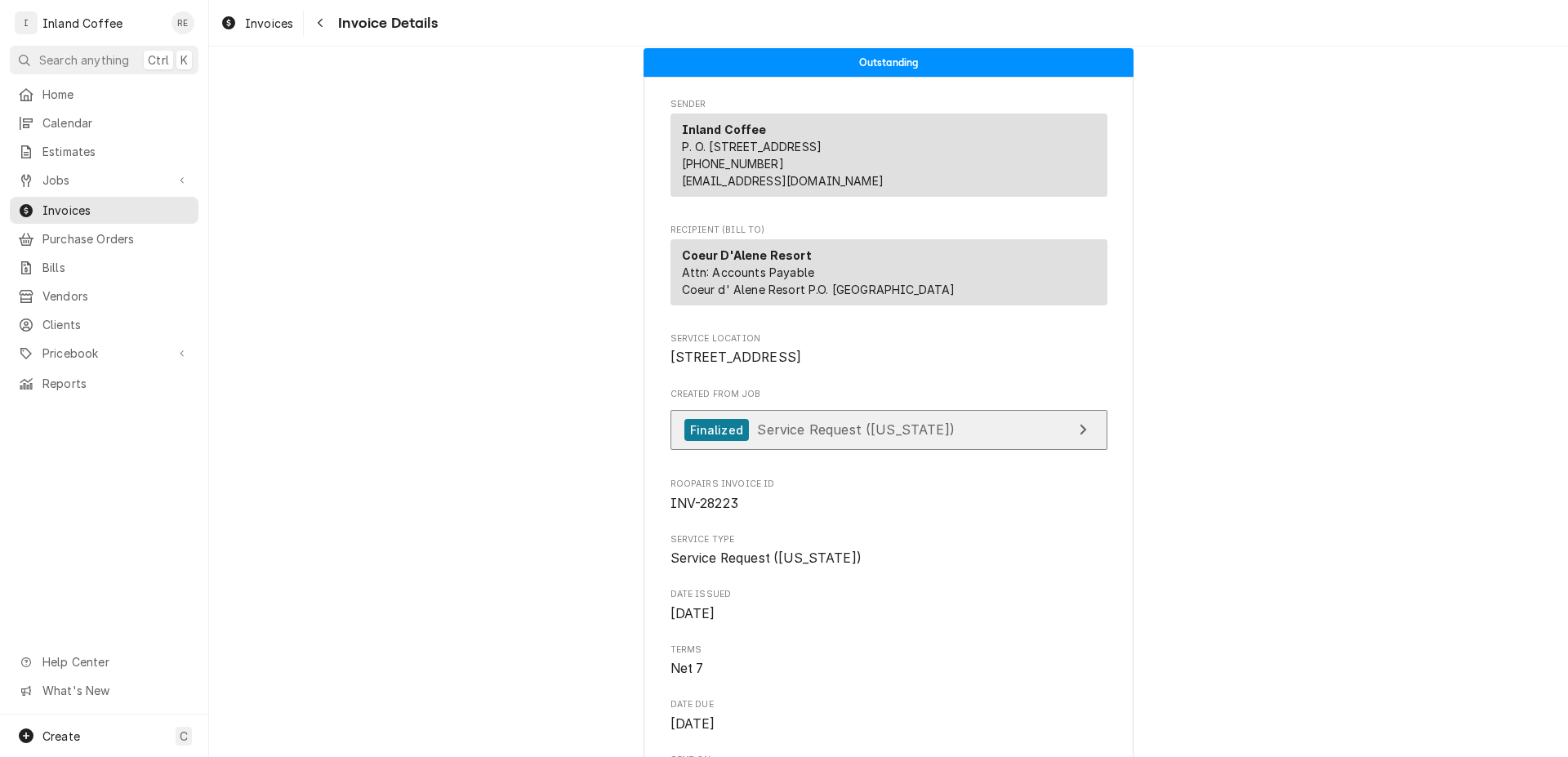
click at [1033, 450] on link "Finalized Service Request (Idaho)" at bounding box center [888, 429] width 436 height 40
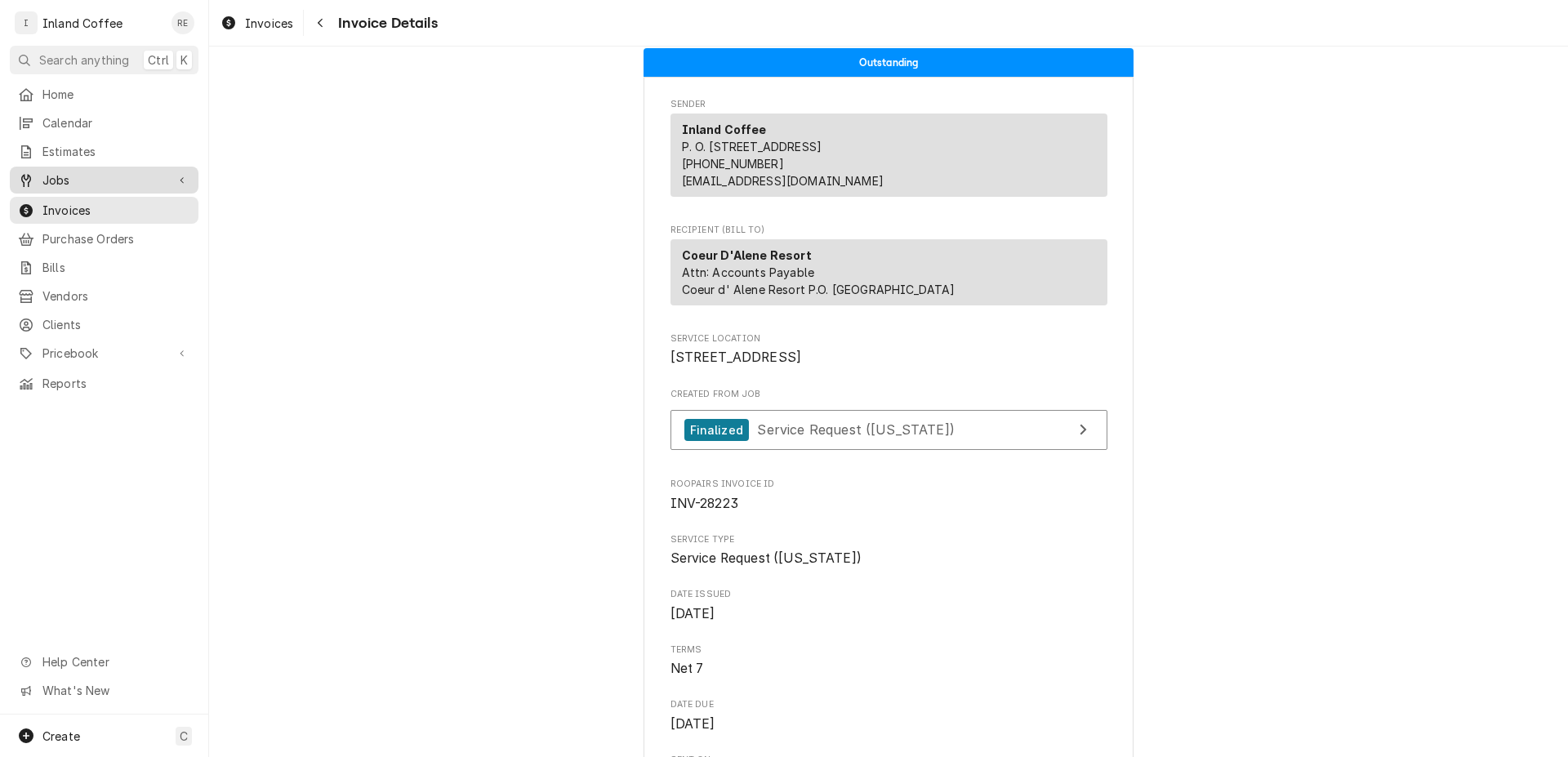
click at [92, 183] on div "Jobs" at bounding box center [104, 180] width 182 height 20
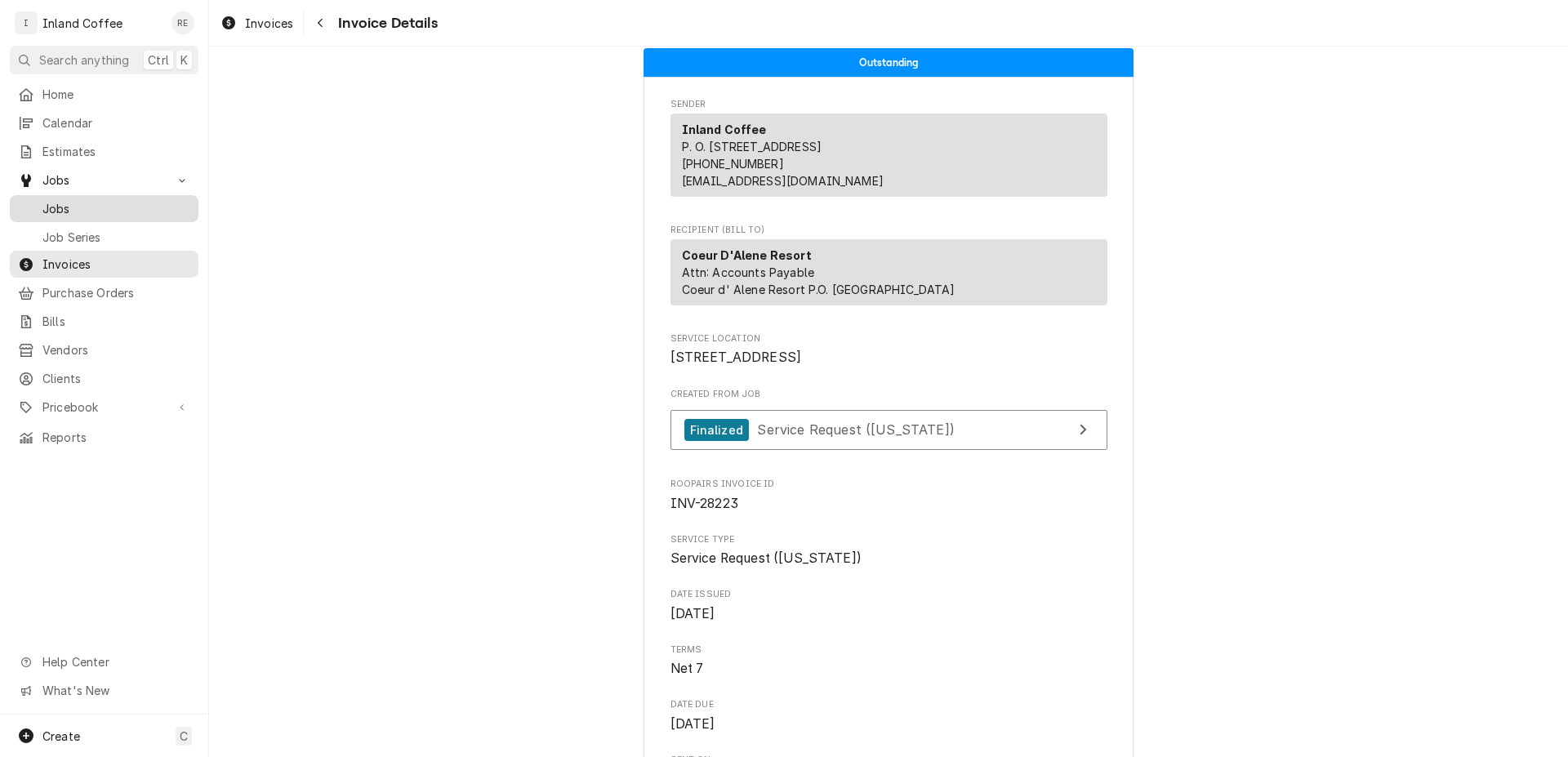
click at [86, 203] on span "Jobs" at bounding box center [116, 209] width 148 height 17
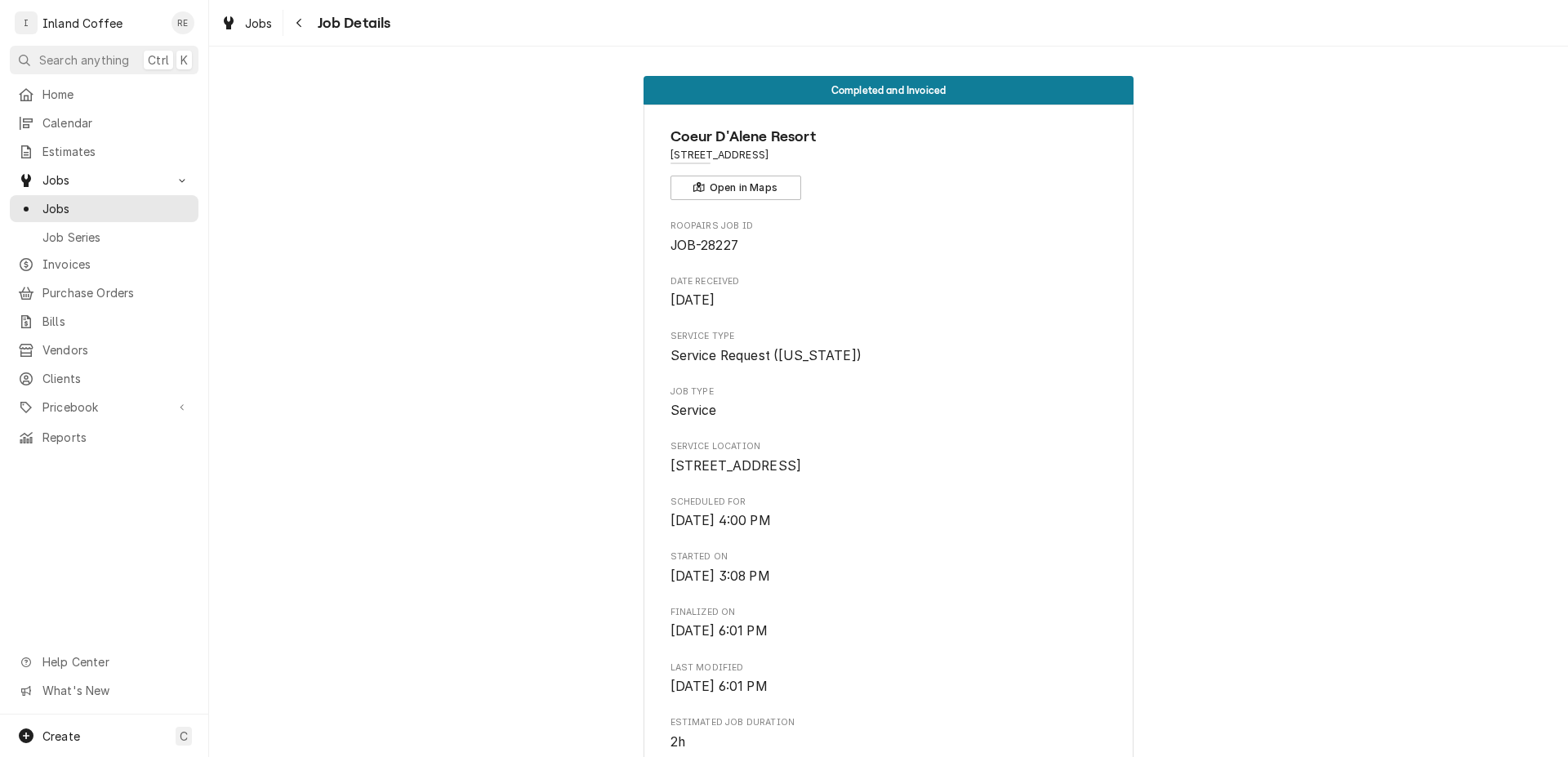
drag, startPoint x: 1555, startPoint y: 130, endPoint x: 1554, endPoint y: 196, distance: 66.0
click at [1554, 206] on div "Completed and Invoiced Coeur D'Alene Resort 115 S. 2nd, Coeur d' Alene, ID 8381…" at bounding box center [889, 401] width 1359 height 710
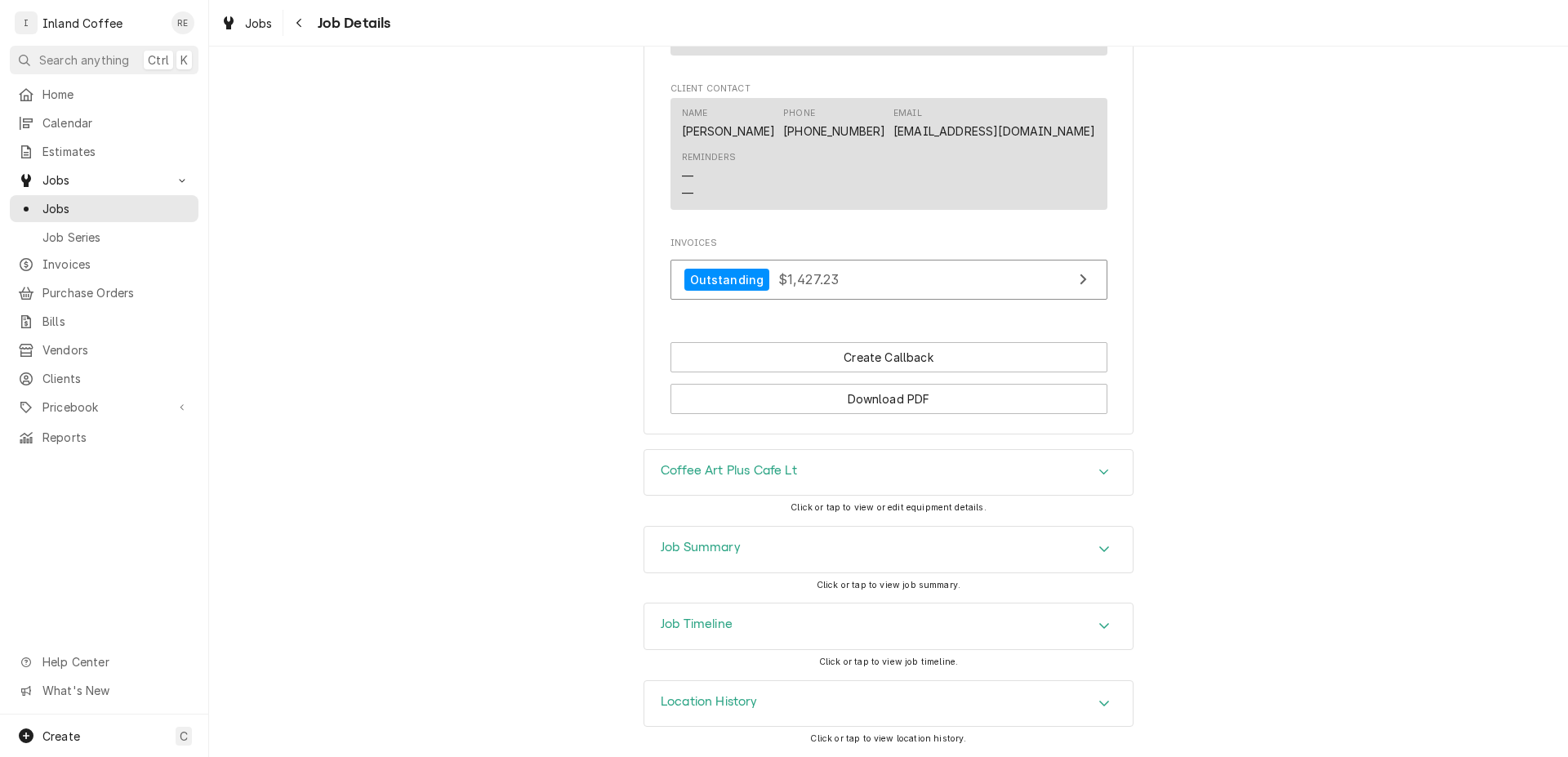
scroll to position [1216, 0]
click at [1098, 469] on icon "Accordion Header" at bounding box center [1104, 472] width 11 height 13
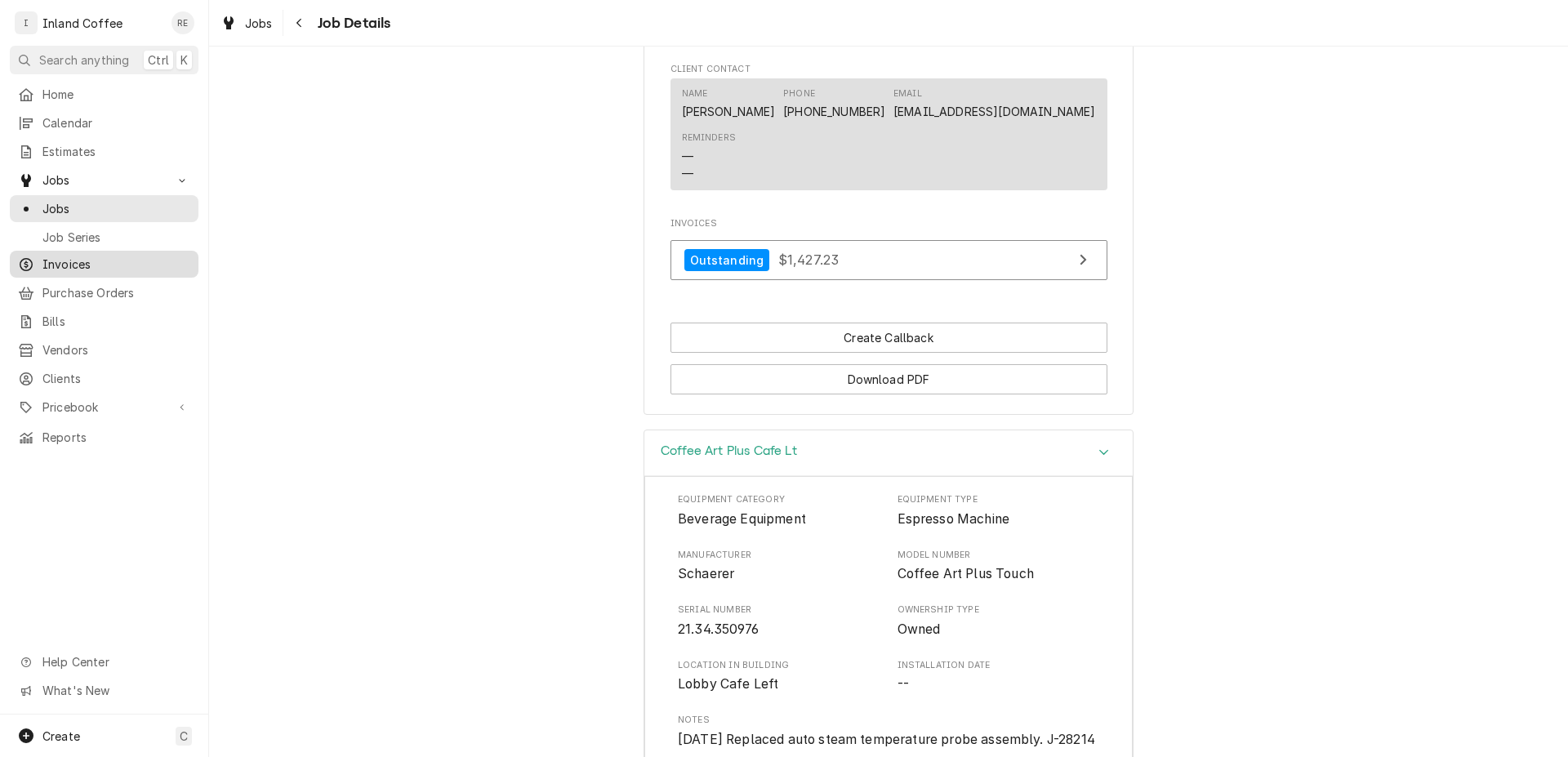
click at [94, 264] on span "Invoices" at bounding box center [116, 264] width 148 height 17
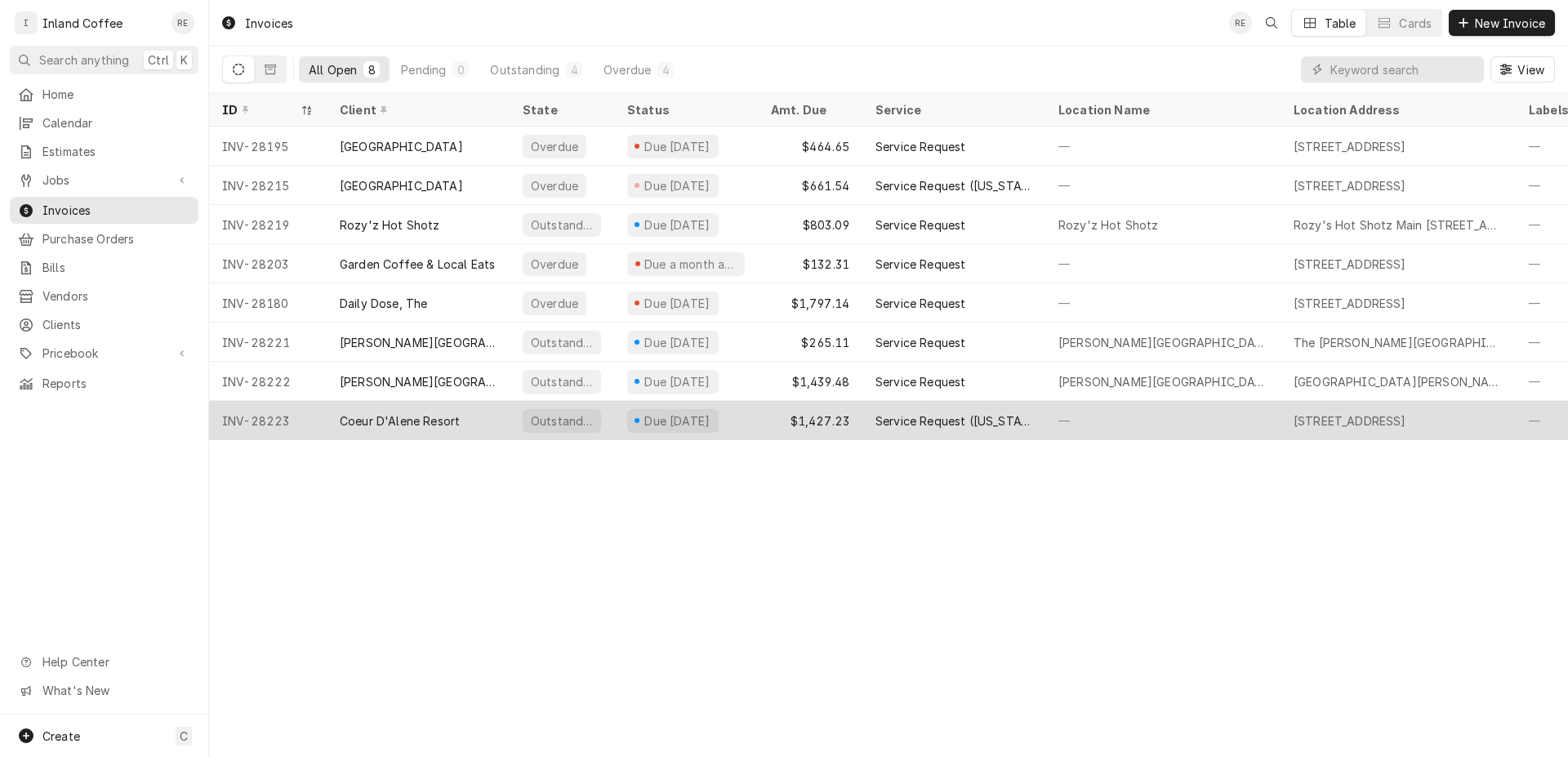
click at [383, 418] on div "Coeur D'Alene Resort" at bounding box center [399, 421] width 120 height 17
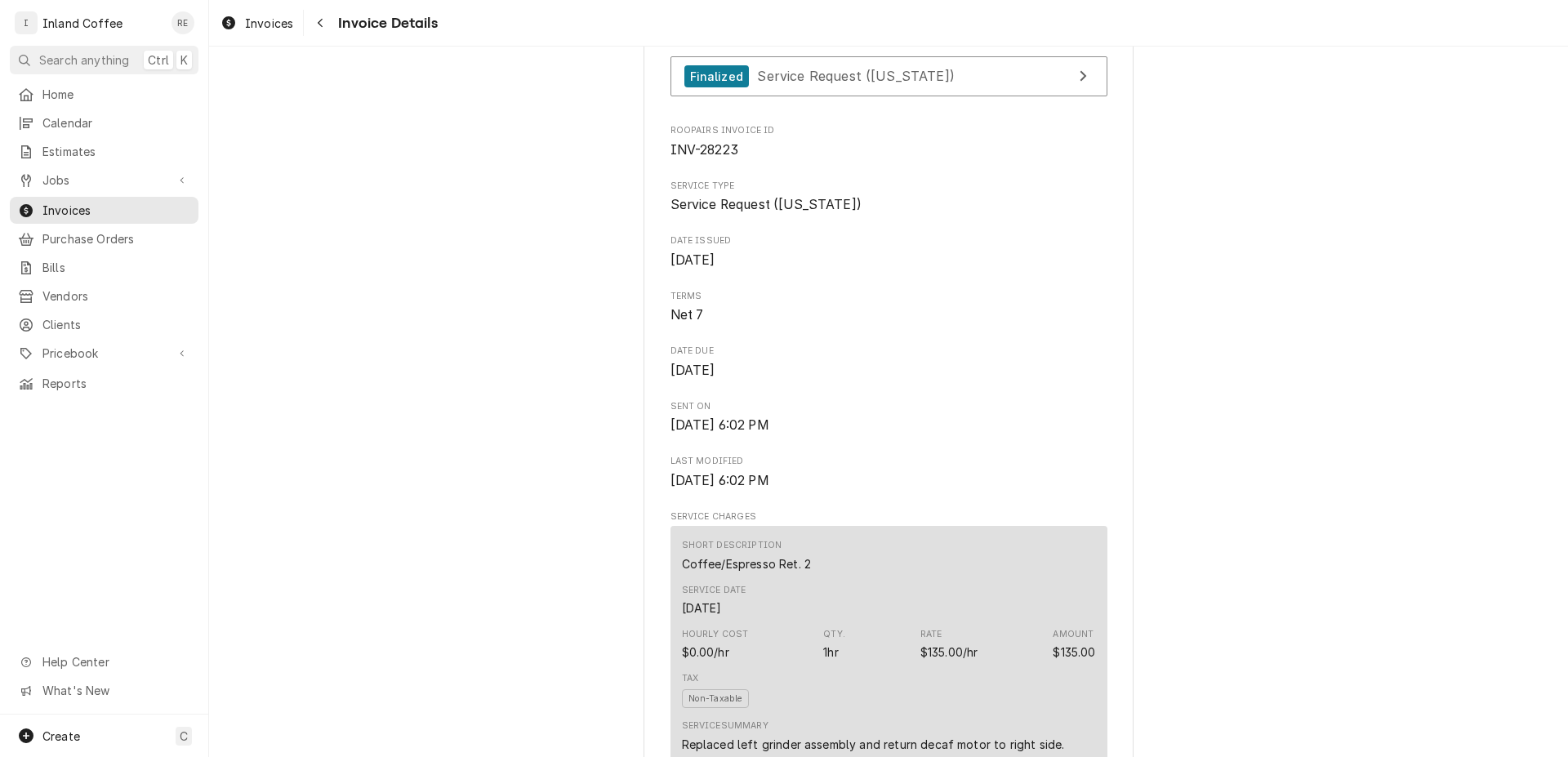
scroll to position [350, 0]
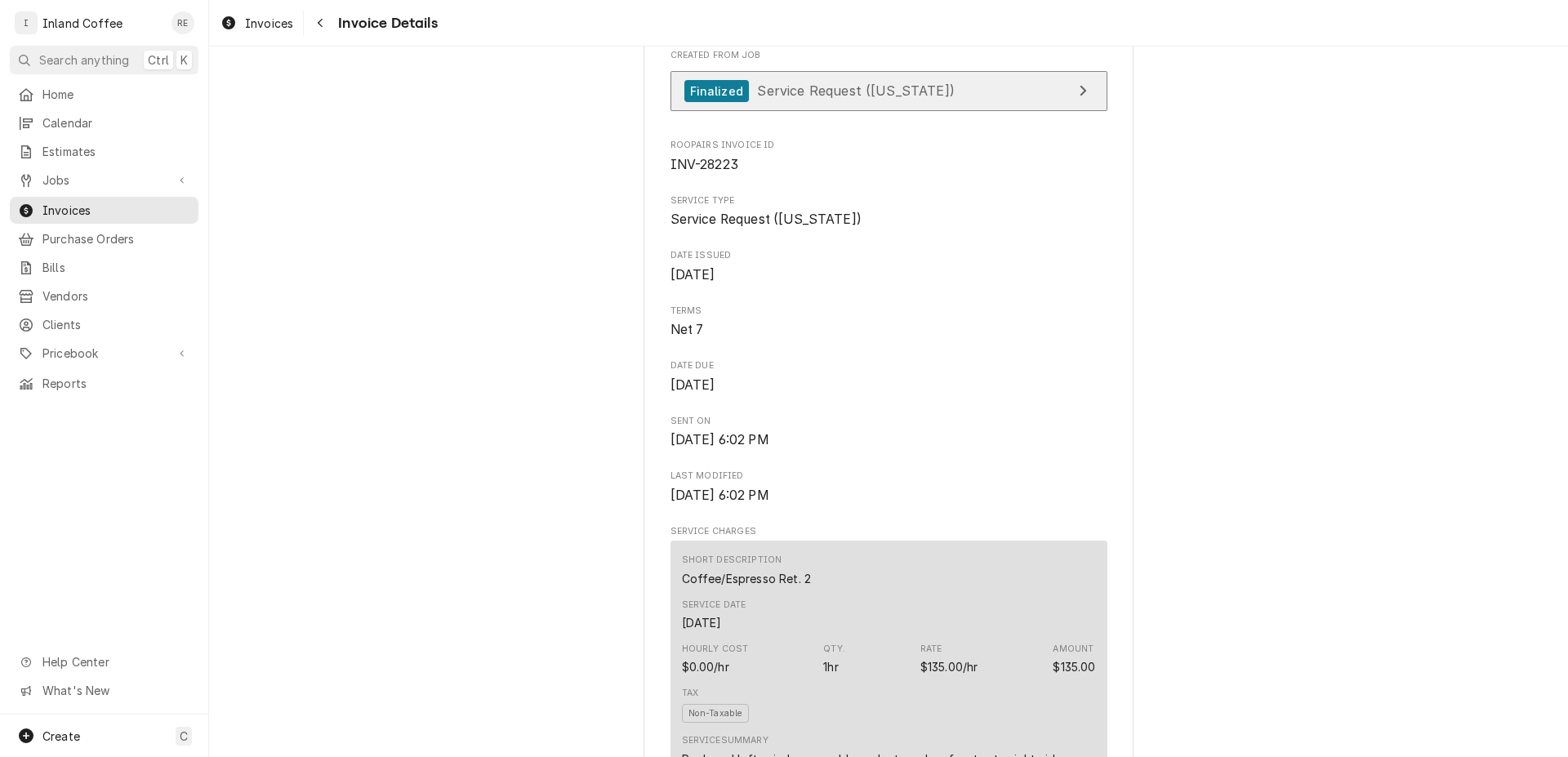
click at [1072, 101] on div "View Job" at bounding box center [1082, 90] width 21 height 20
click at [1016, 111] on link "Finalized Service Request (Idaho)" at bounding box center [888, 90] width 436 height 40
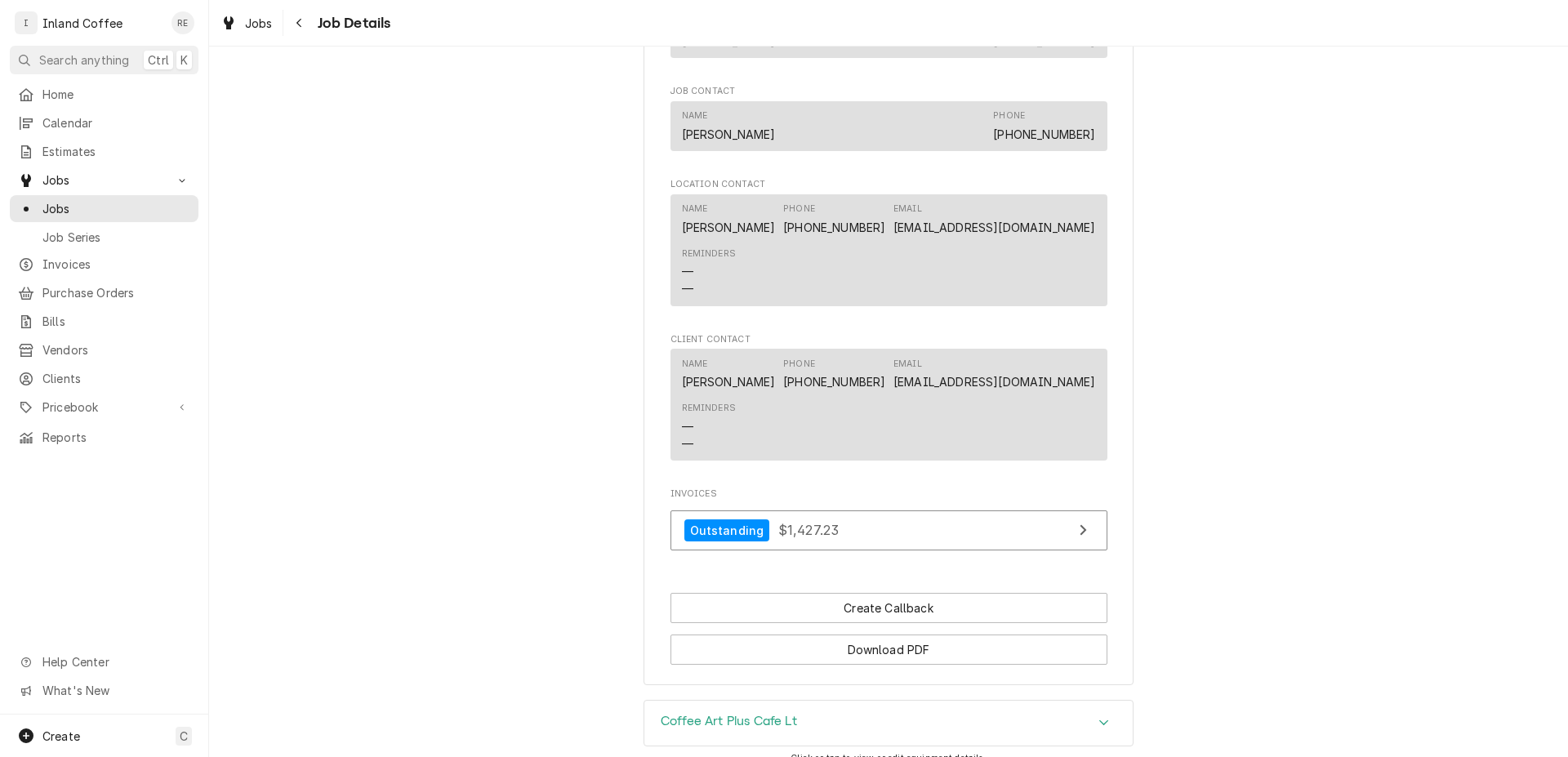
scroll to position [1216, 0]
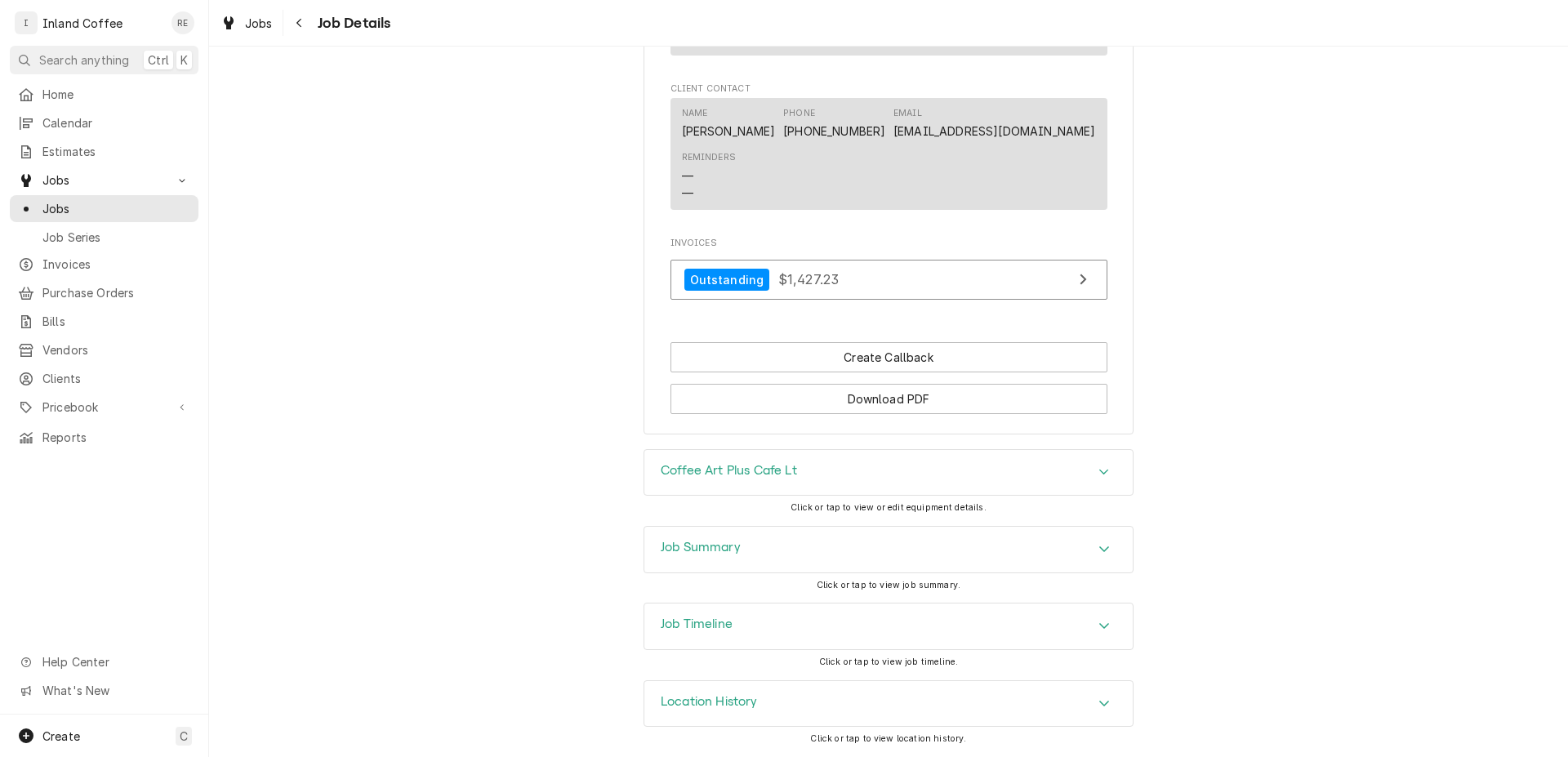
click at [1092, 479] on div "Accordion Header" at bounding box center [1104, 472] width 24 height 20
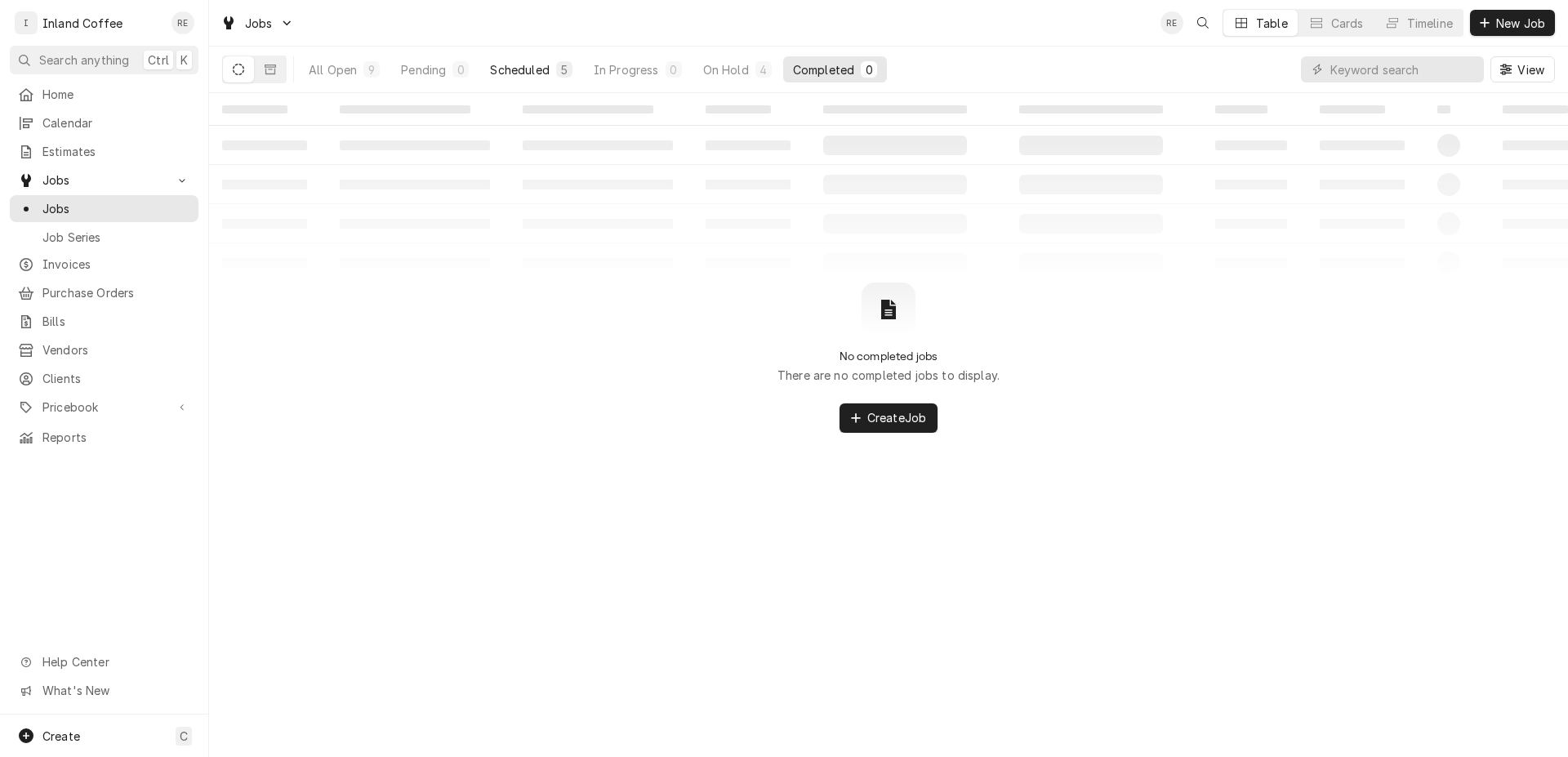
click at [527, 69] on div "Scheduled" at bounding box center [518, 70] width 59 height 17
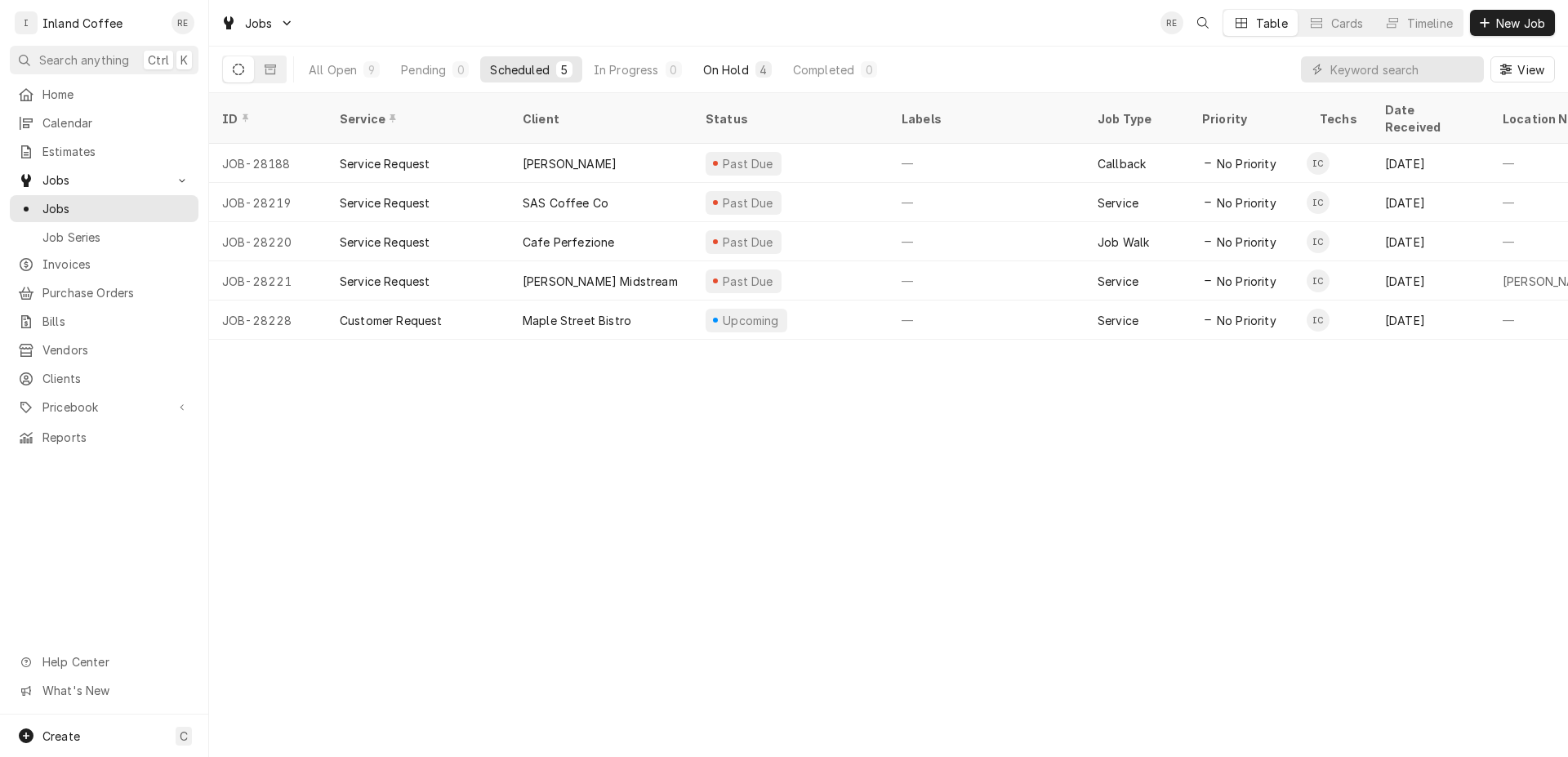
click at [714, 62] on div "On Hold" at bounding box center [725, 70] width 46 height 17
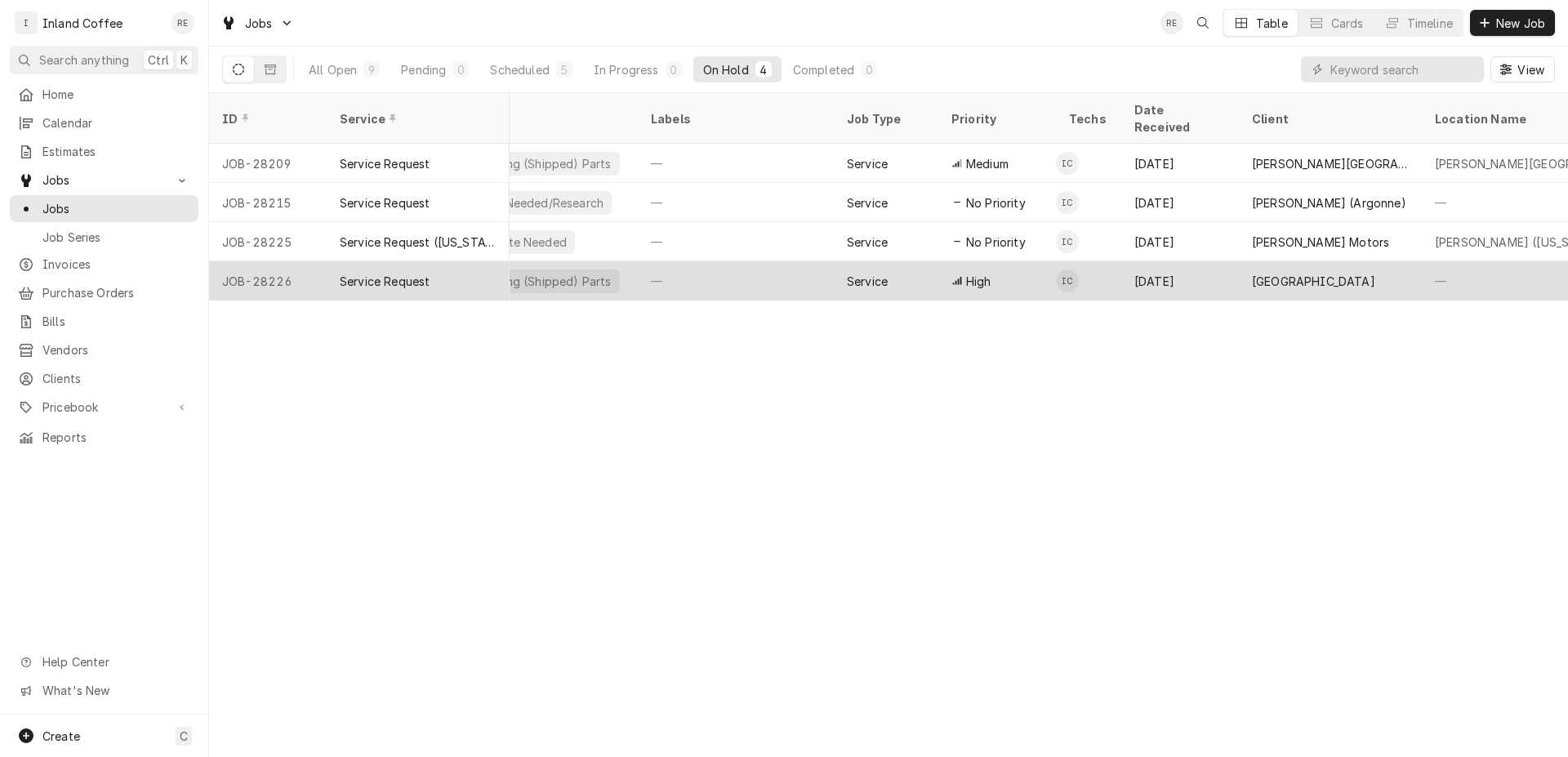
scroll to position [0, 100]
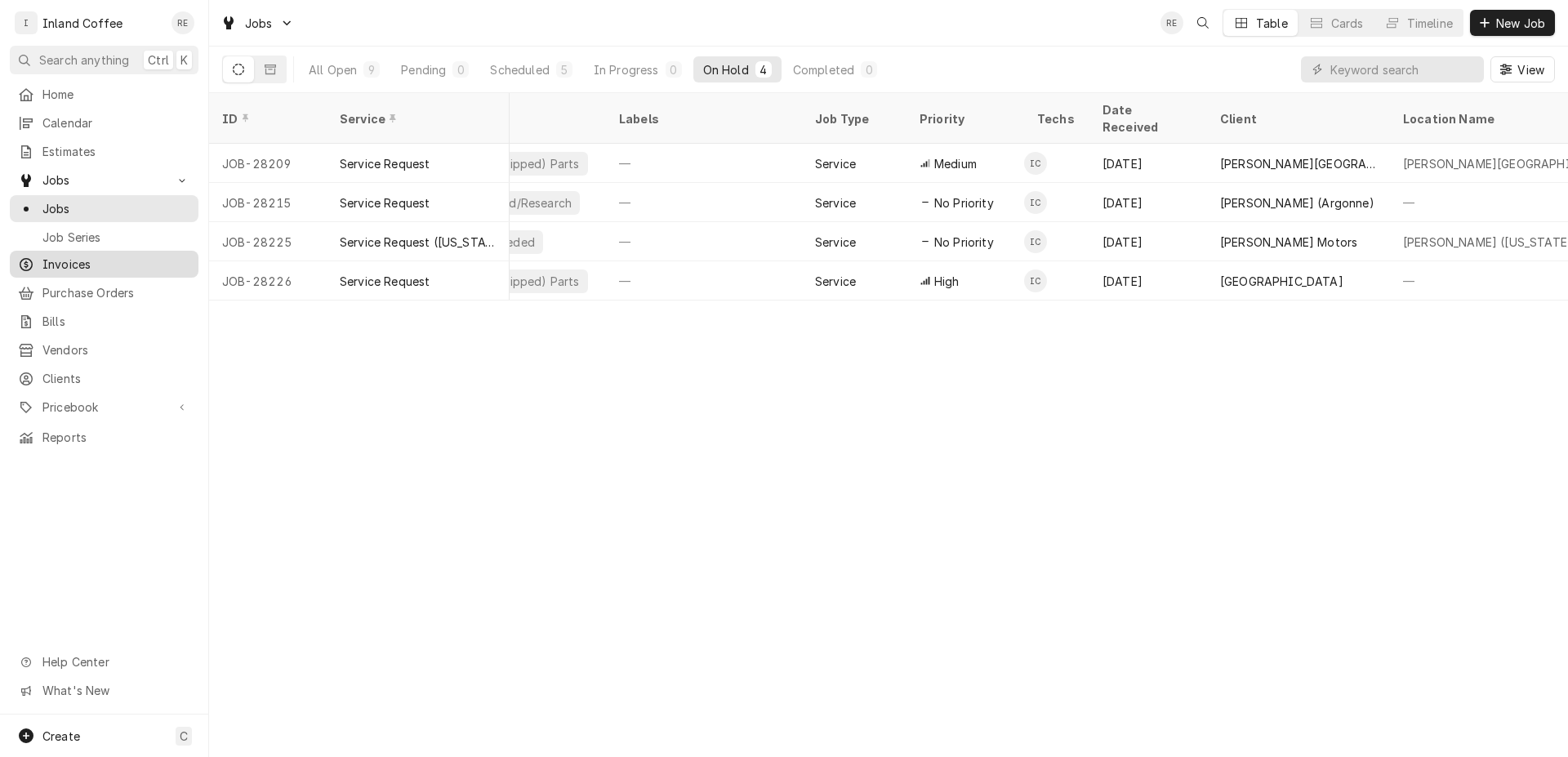
click at [84, 263] on span "Invoices" at bounding box center [116, 264] width 148 height 17
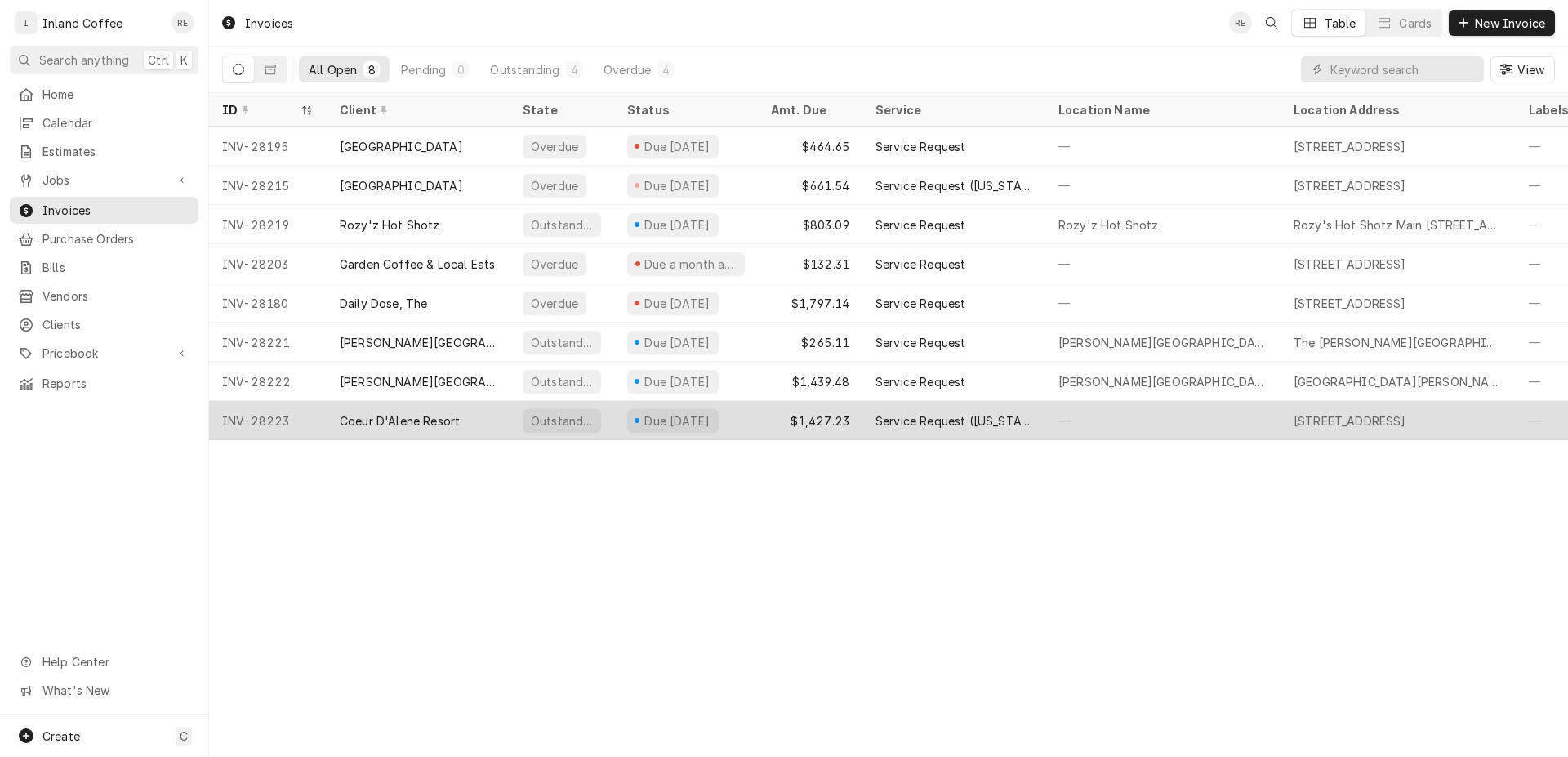
click at [275, 415] on div "INV-28223" at bounding box center [268, 421] width 117 height 39
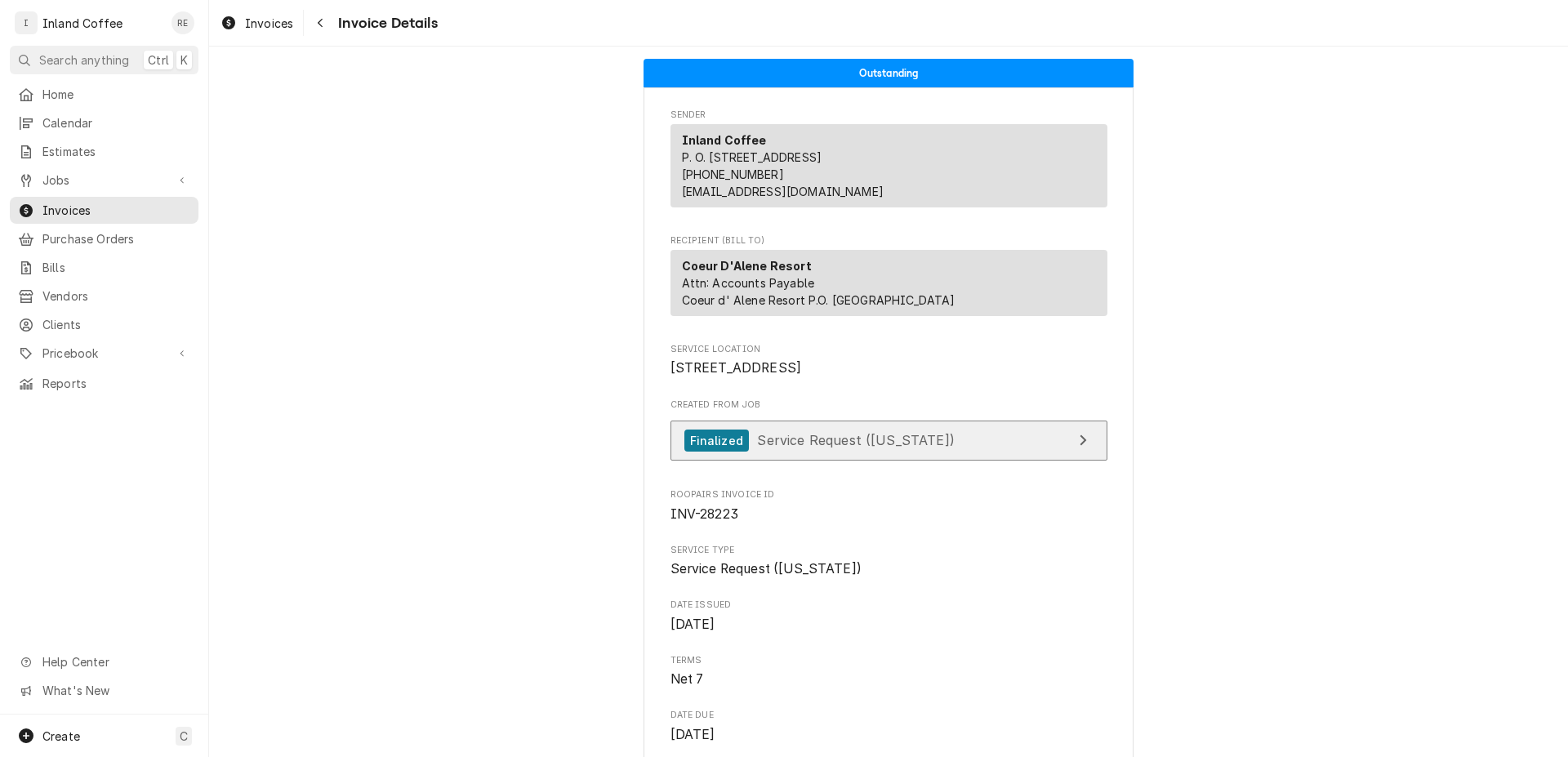
click at [791, 449] on span "Service Request ([US_STATE])" at bounding box center [854, 440] width 196 height 17
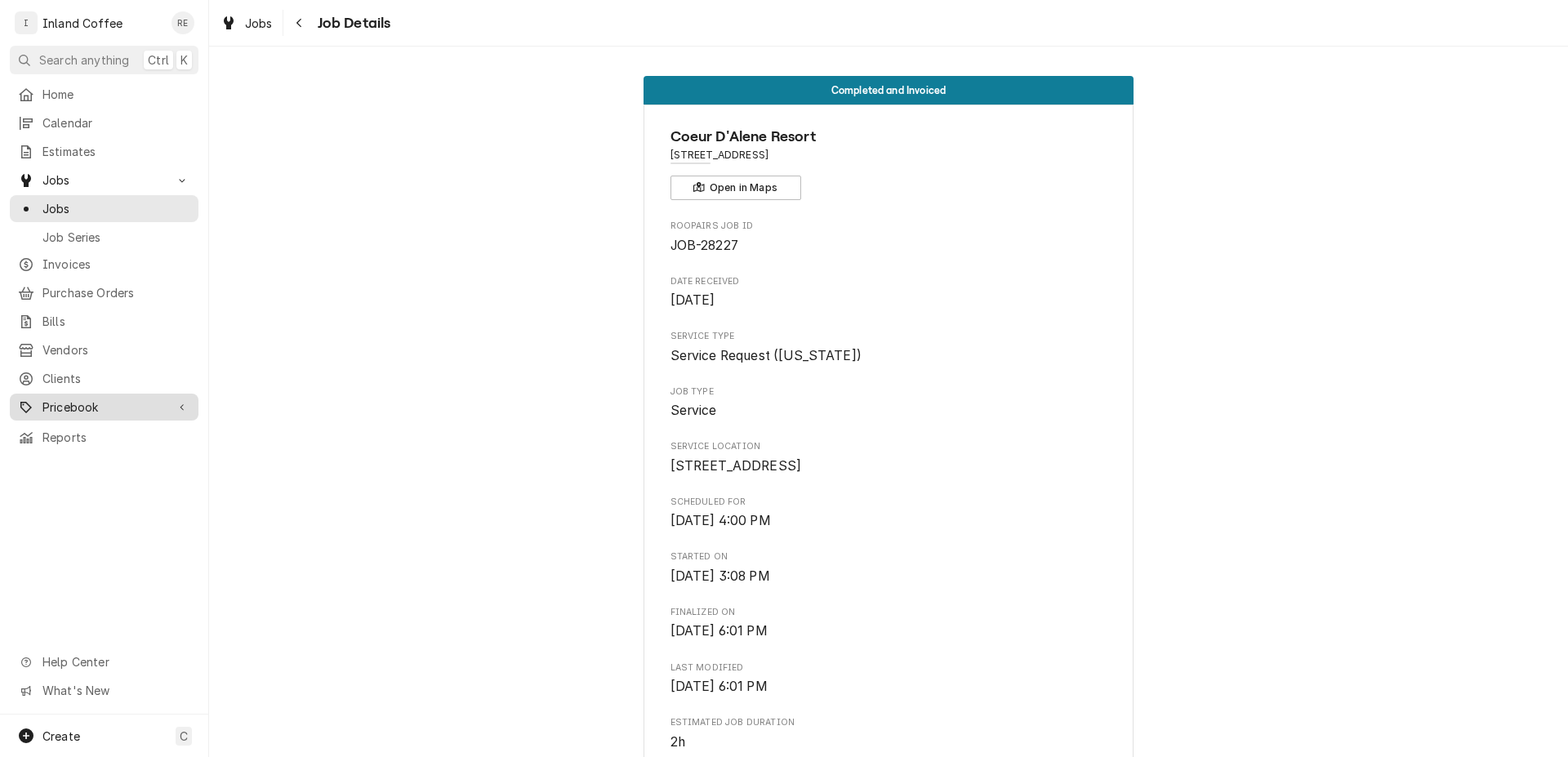
click at [74, 399] on span "Pricebook" at bounding box center [104, 407] width 123 height 17
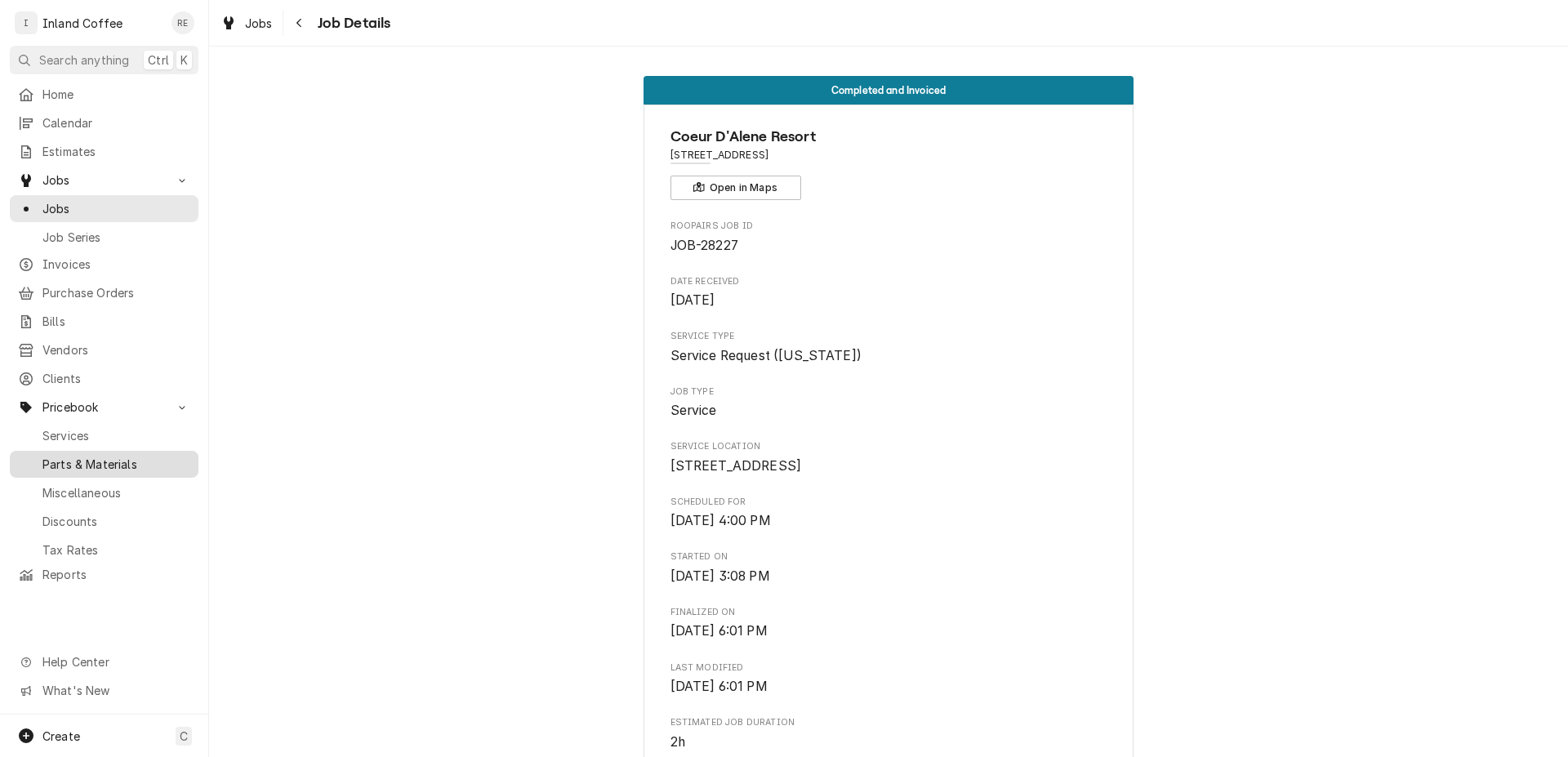
click at [69, 456] on span "Parts & Materials" at bounding box center [116, 465] width 148 height 17
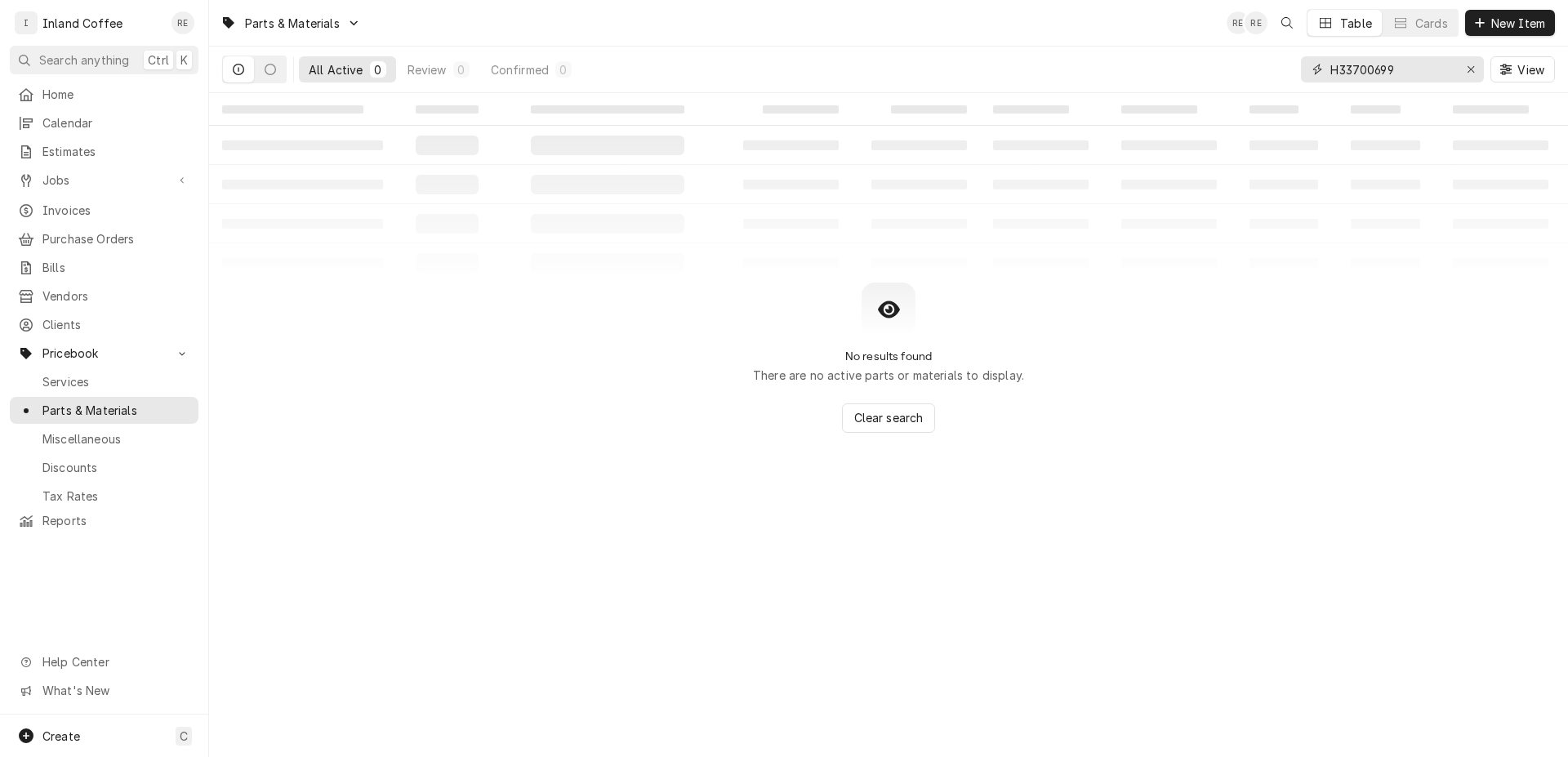
drag, startPoint x: 1415, startPoint y: 73, endPoint x: 1200, endPoint y: 66, distance: 215.1
click at [1330, 66] on input "H33700699" at bounding box center [1391, 70] width 123 height 26
type input "7"
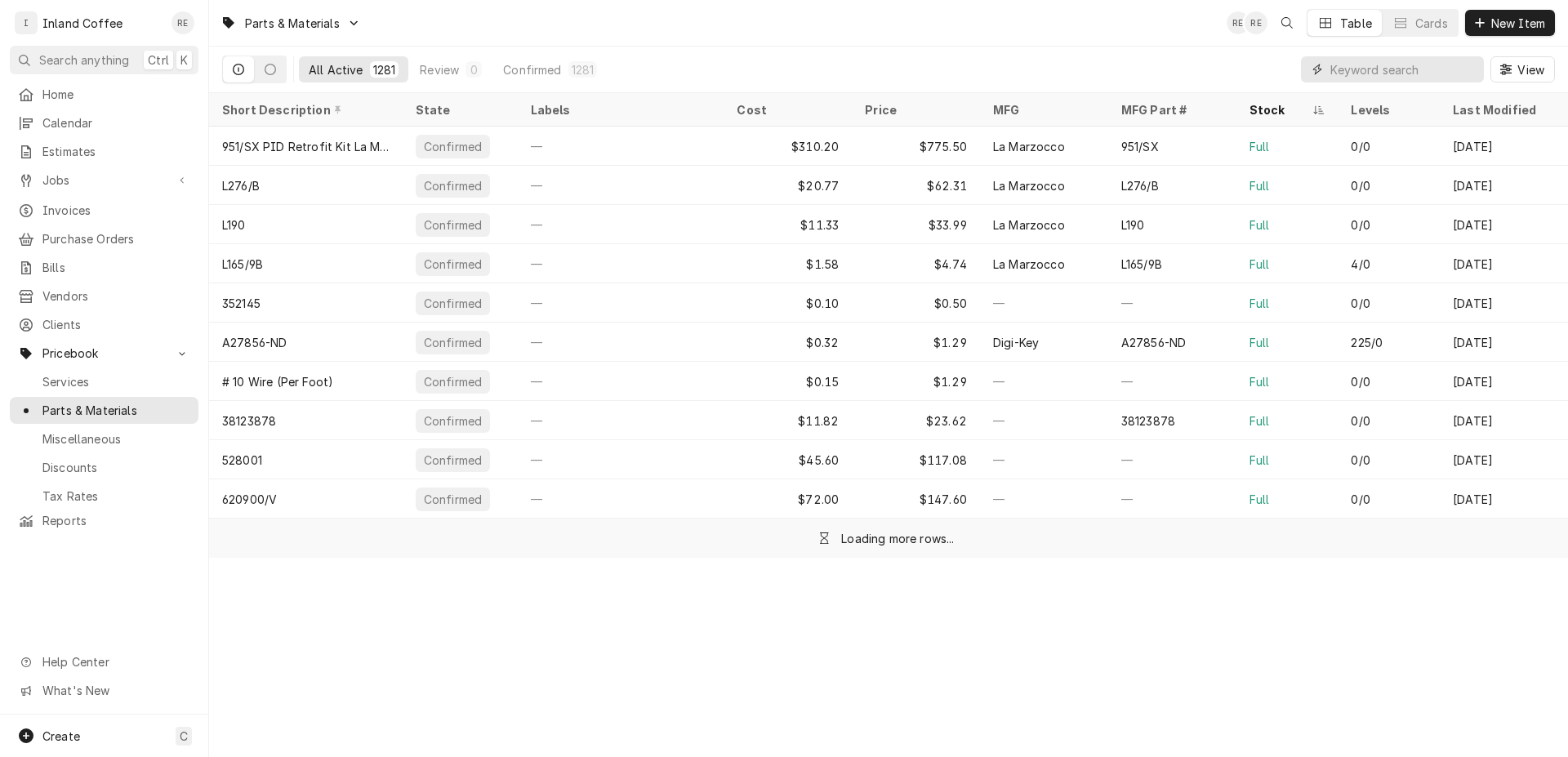
type input "5"
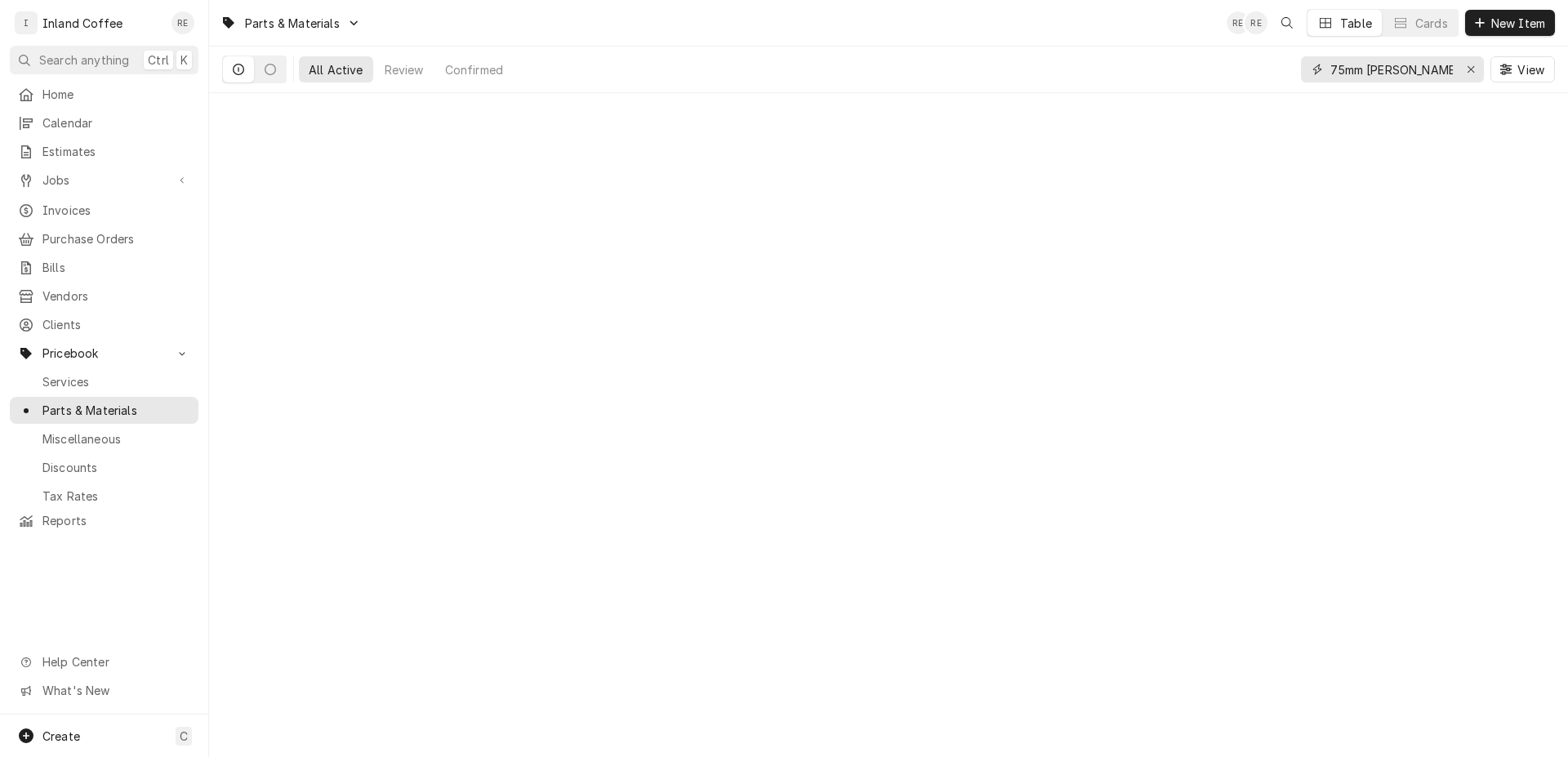
type input "75mm [PERSON_NAME]"
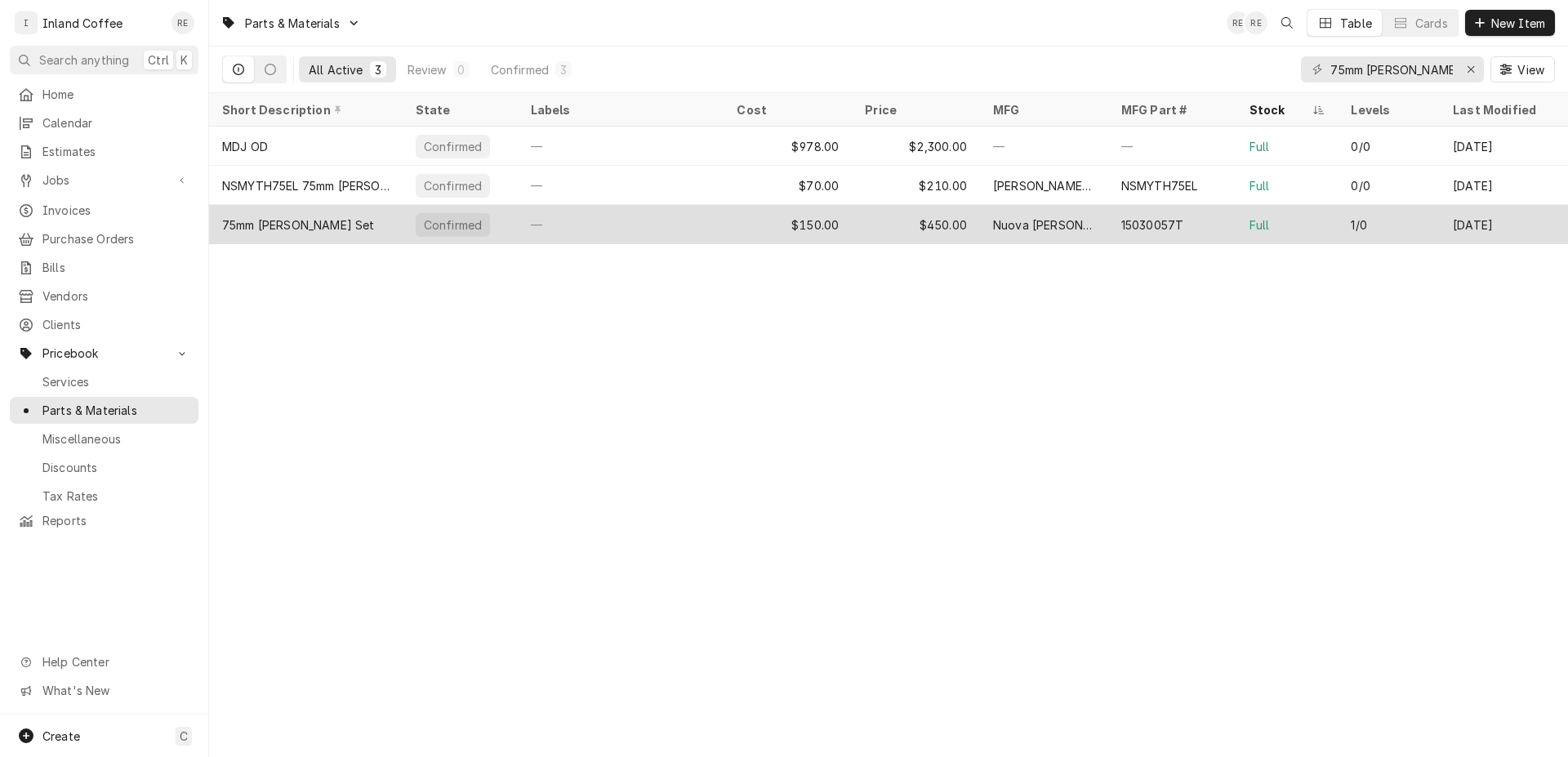
click at [335, 231] on div "75mm [PERSON_NAME] Set" at bounding box center [306, 224] width 194 height 39
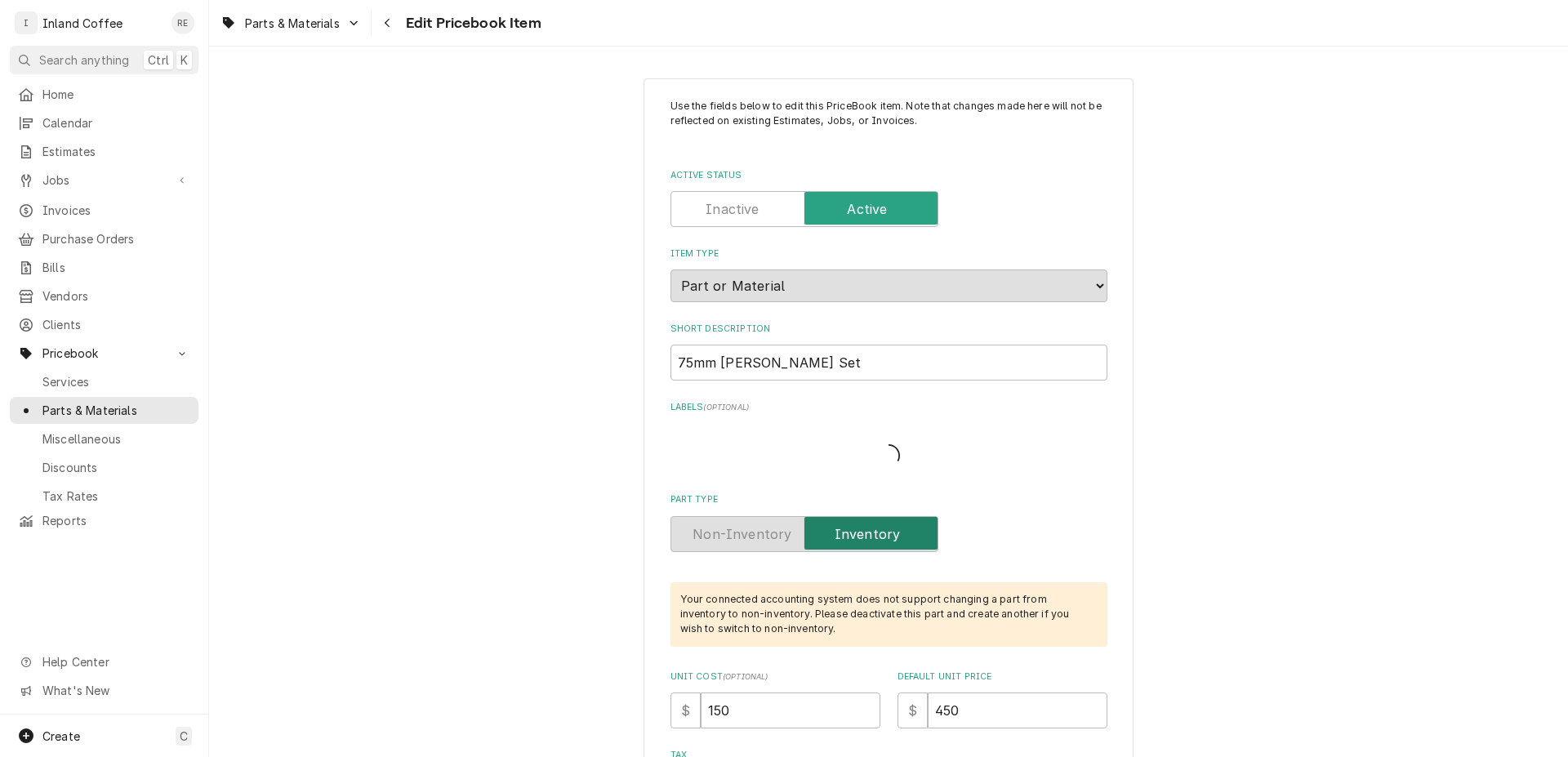
type textarea "x"
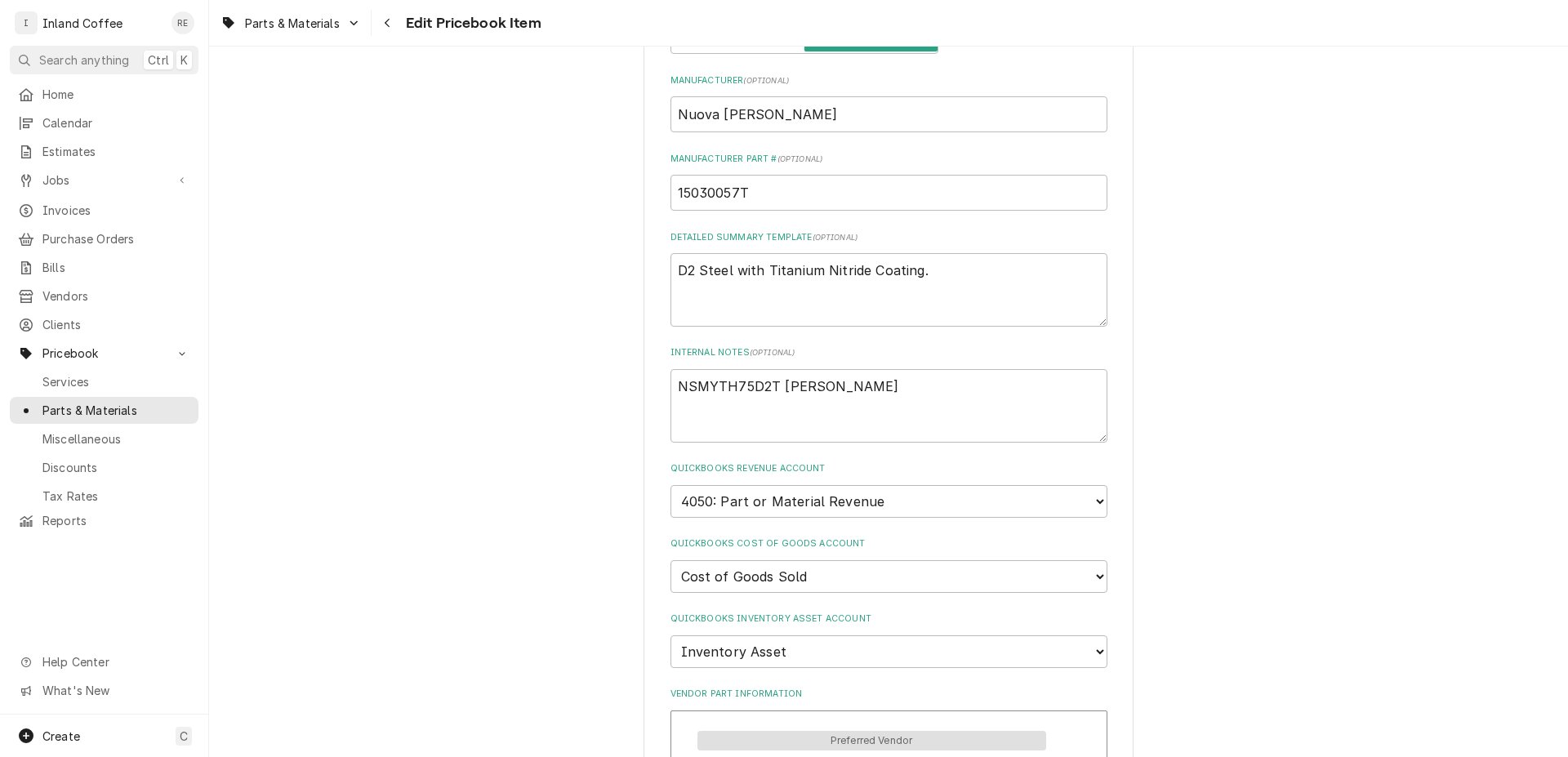
scroll to position [738, 0]
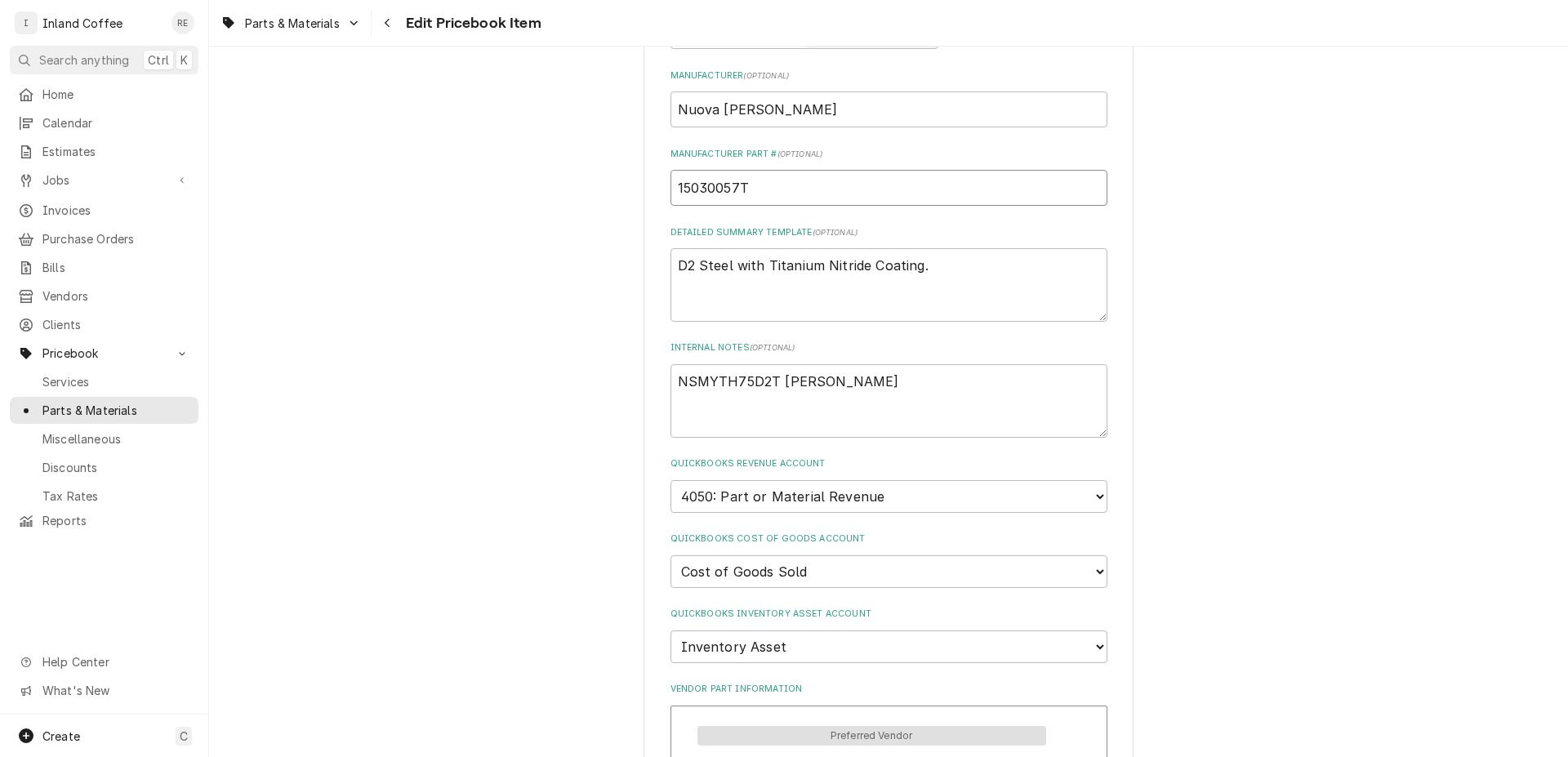
drag, startPoint x: 754, startPoint y: 190, endPoint x: 606, endPoint y: 187, distance: 148.0
click at [670, 187] on input "15030057T" at bounding box center [888, 187] width 436 height 36
type textarea "x"
drag, startPoint x: 835, startPoint y: 383, endPoint x: 821, endPoint y: 381, distance: 14.1
click at [821, 381] on textarea "NSMYTH75D2T Boyt" at bounding box center [888, 400] width 436 height 74
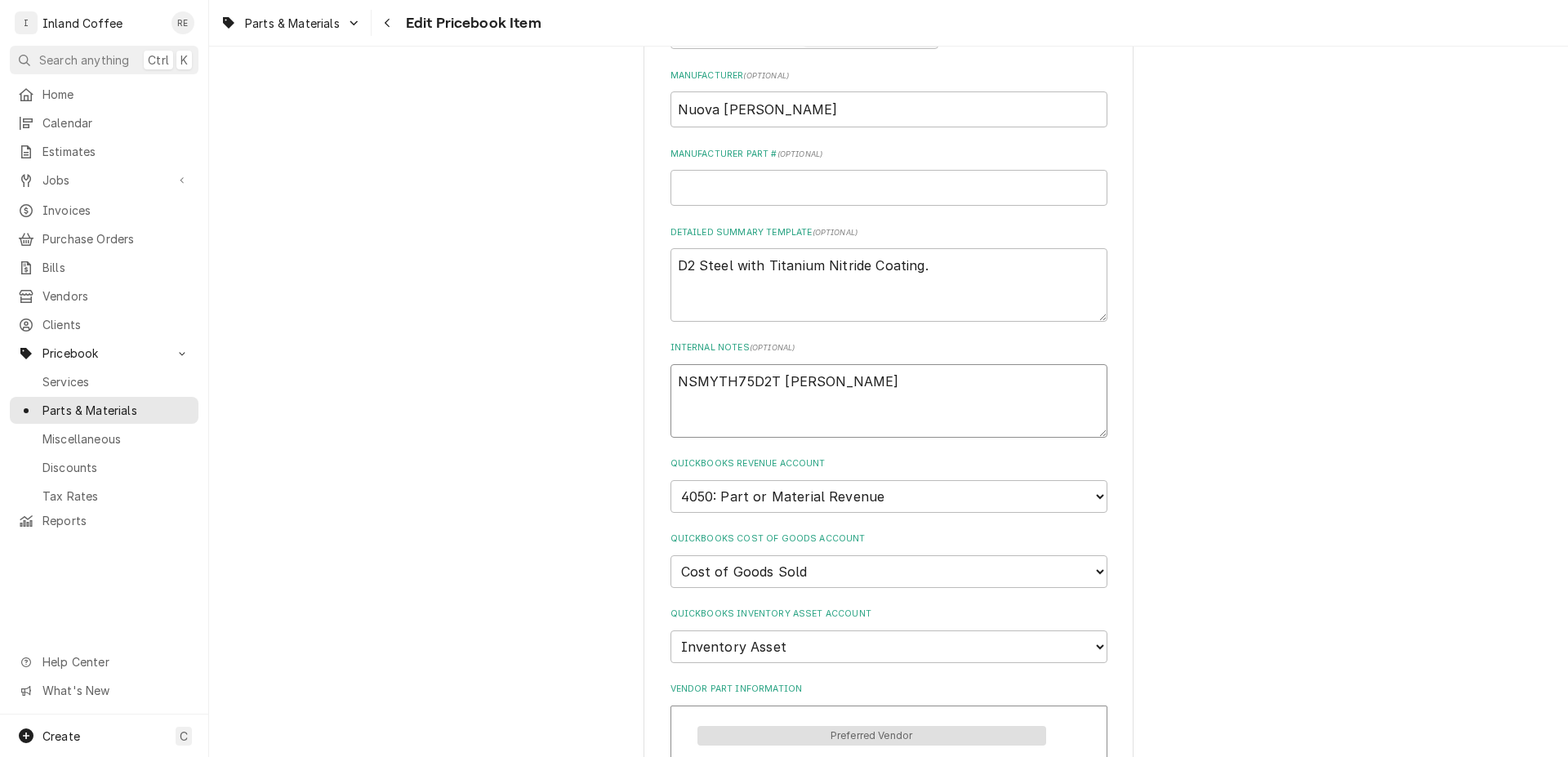
drag, startPoint x: 762, startPoint y: 369, endPoint x: 650, endPoint y: 363, distance: 112.2
click at [670, 364] on textarea "NSMYTH75D2T Boyt" at bounding box center [888, 400] width 436 height 74
click at [694, 182] on input "Manufacturer Part # ( optional )" at bounding box center [888, 187] width 436 height 36
paste input "NSMYTH75D2"
type input "NSMYTH75D2"
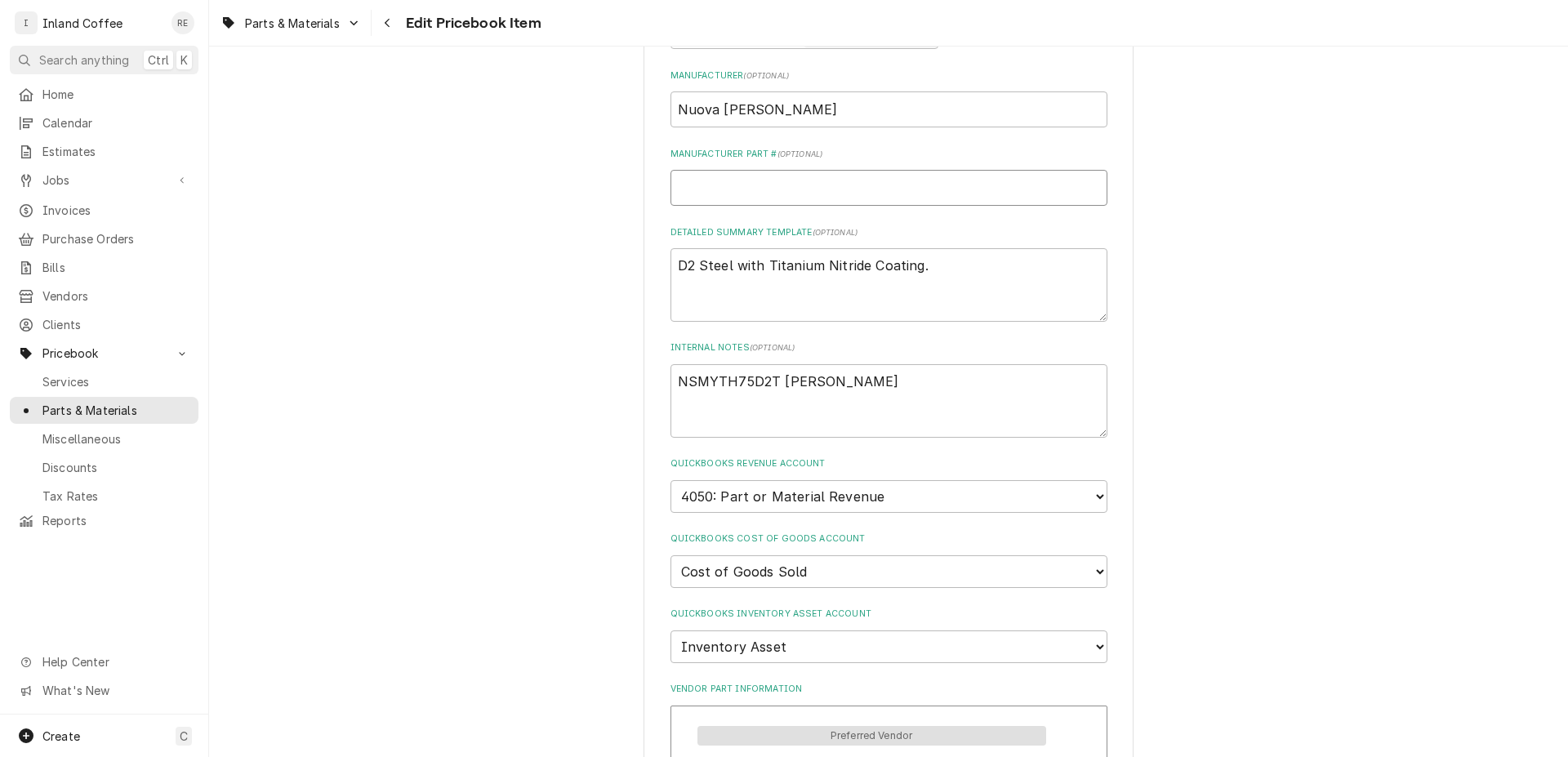
type textarea "x"
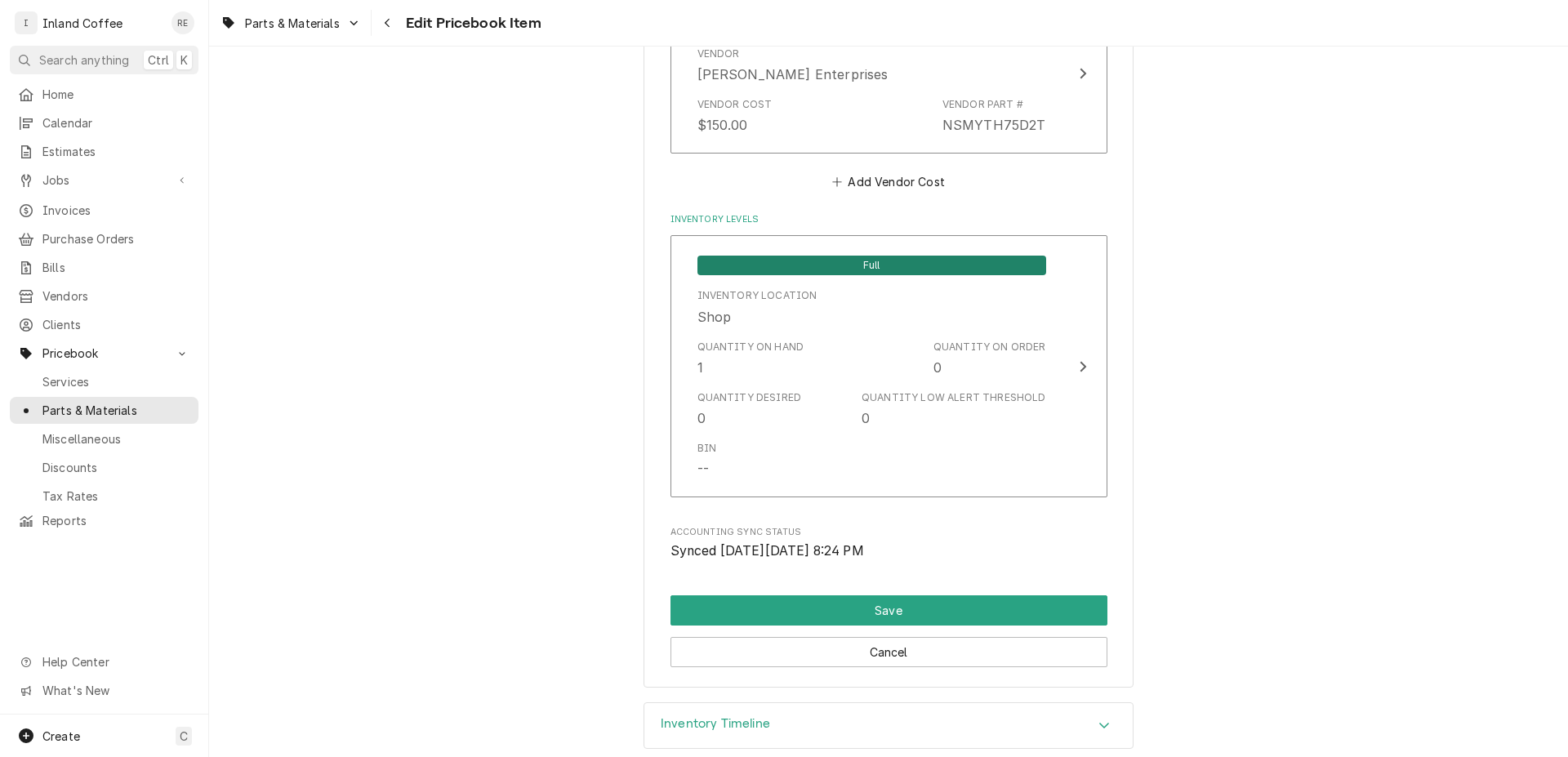
scroll to position [1448, 0]
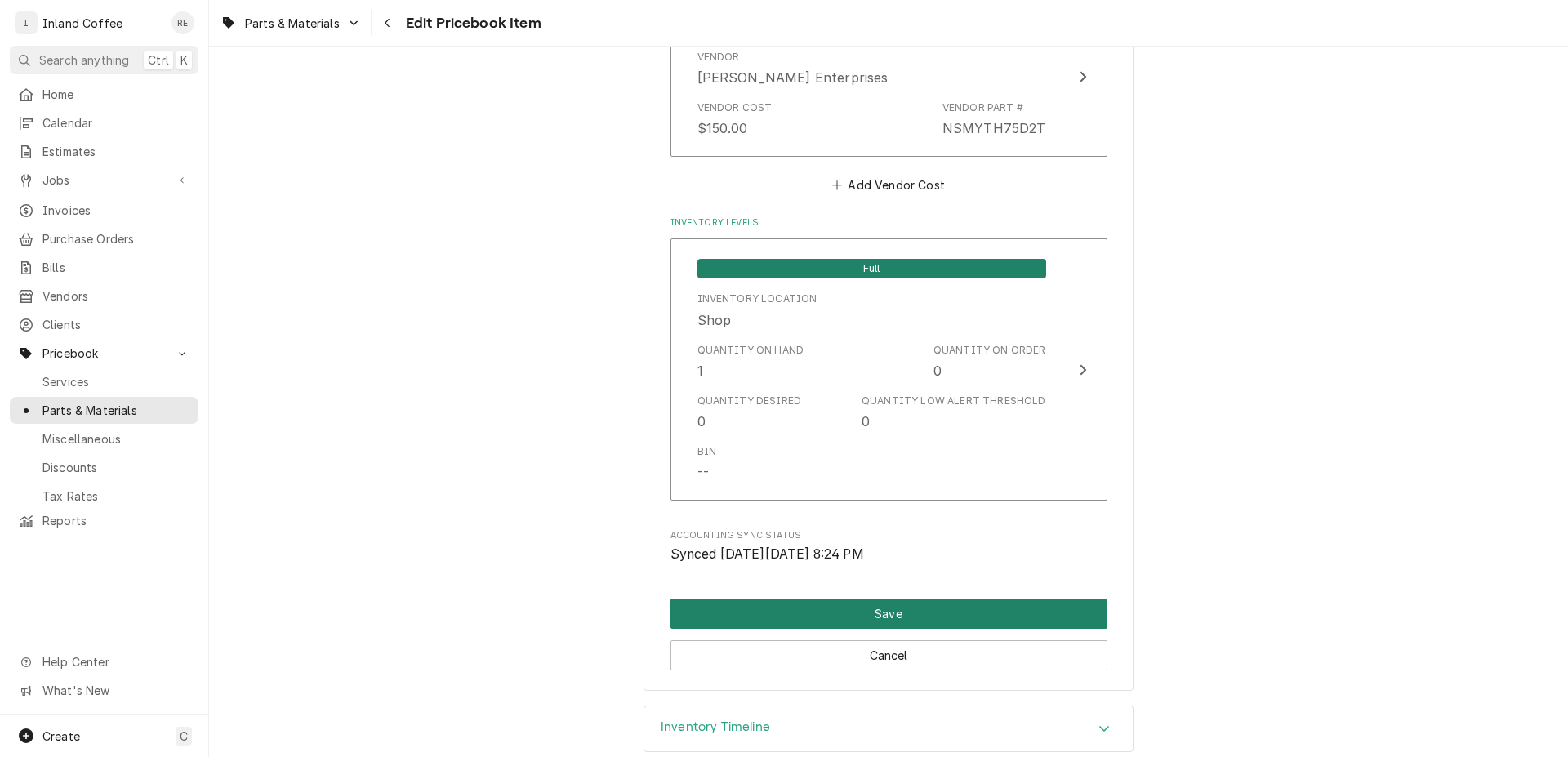
type input "NSMYTH75D2"
click at [899, 606] on button "Save" at bounding box center [888, 614] width 436 height 30
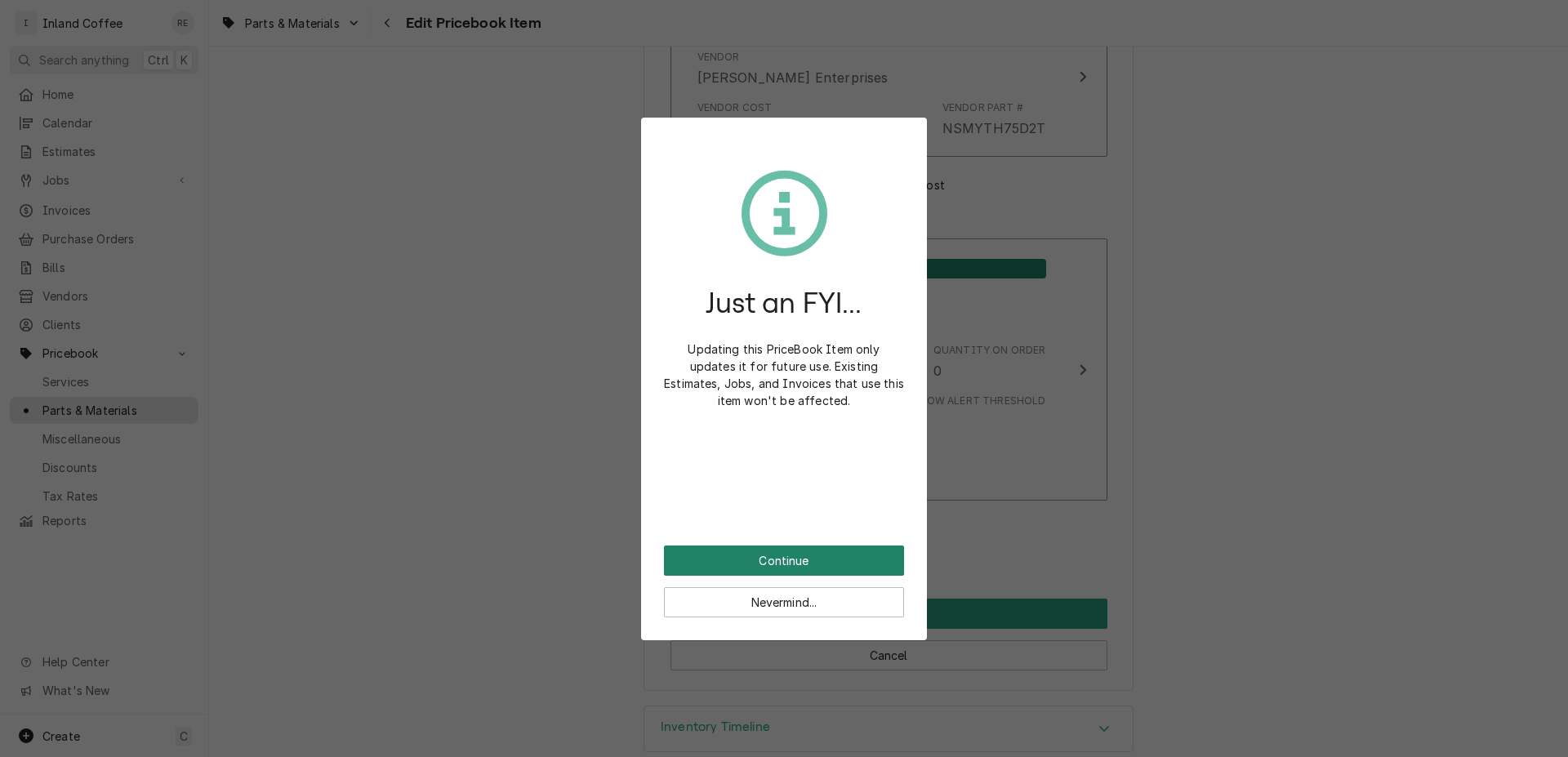
click at [821, 559] on button "Continue" at bounding box center [784, 561] width 240 height 30
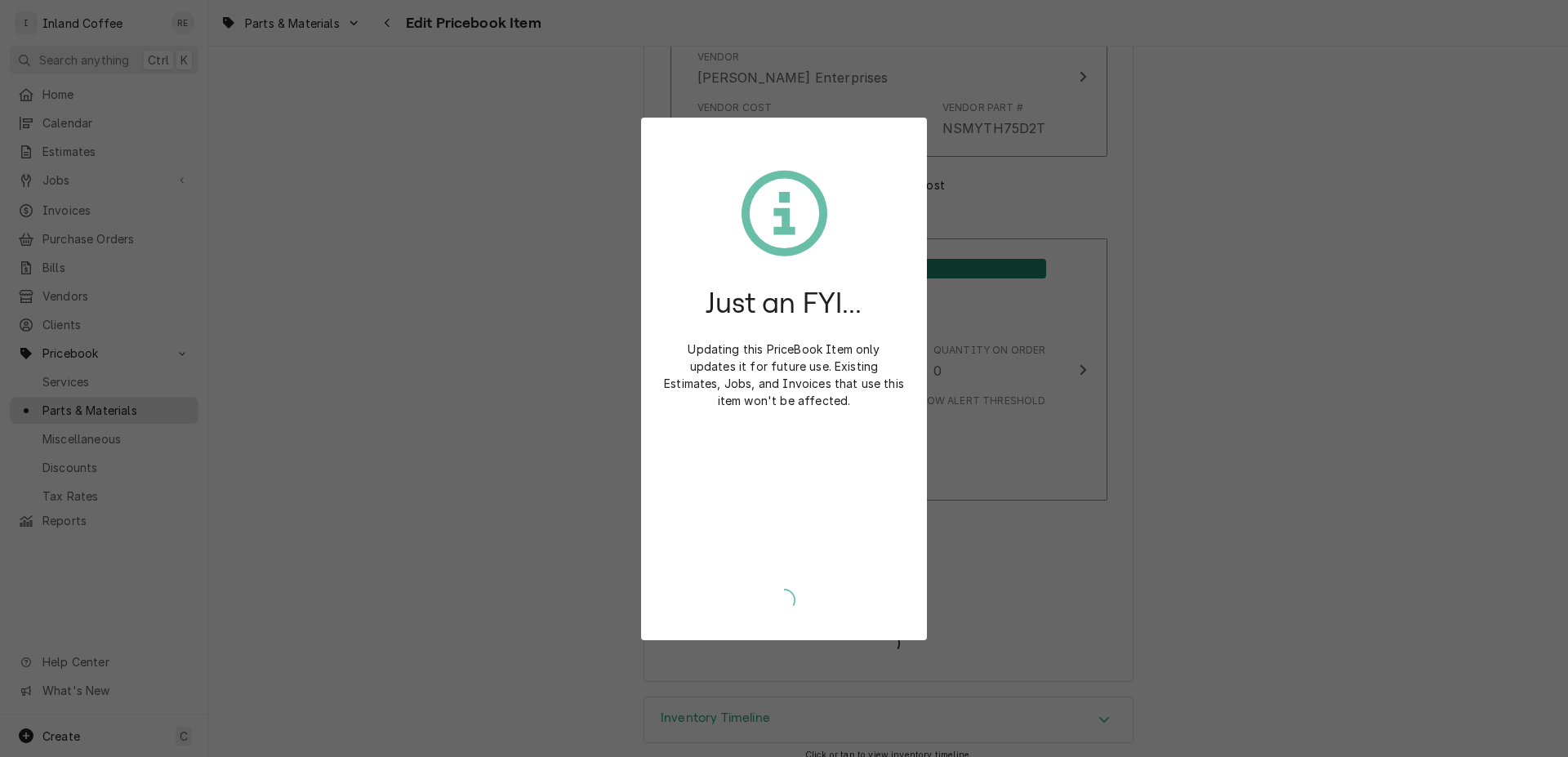
type textarea "x"
